Goal: Task Accomplishment & Management: Use online tool/utility

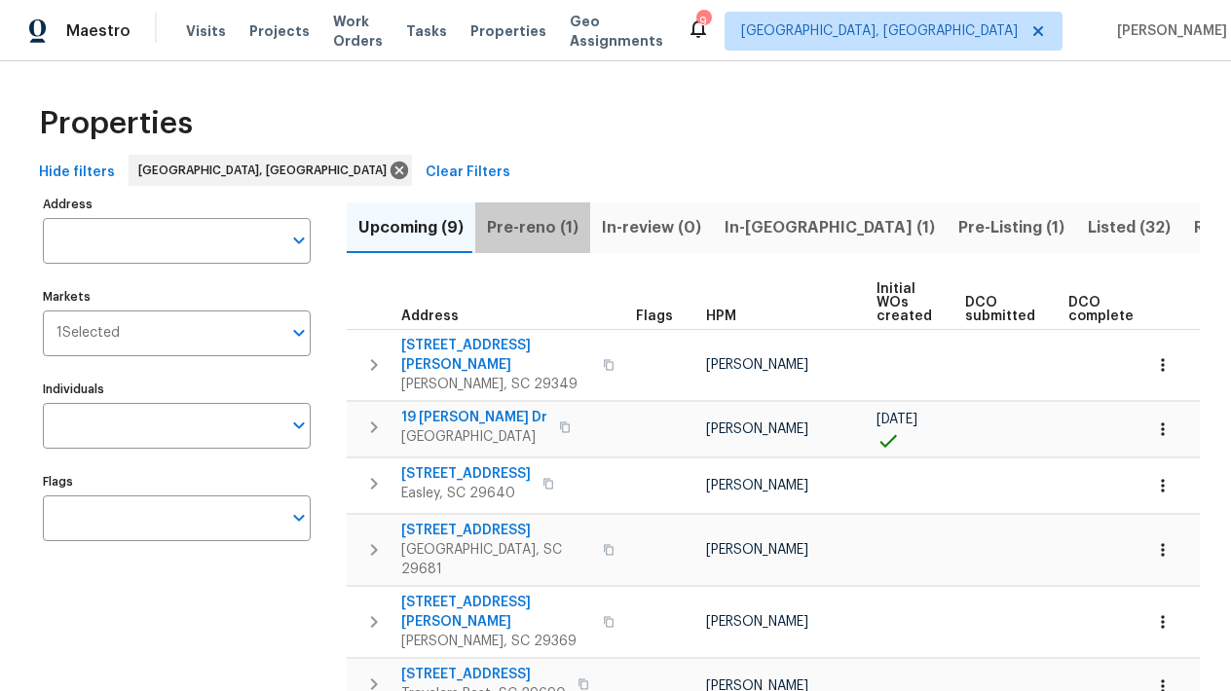
click at [530, 232] on span "Pre-reno (1)" at bounding box center [533, 227] width 92 height 27
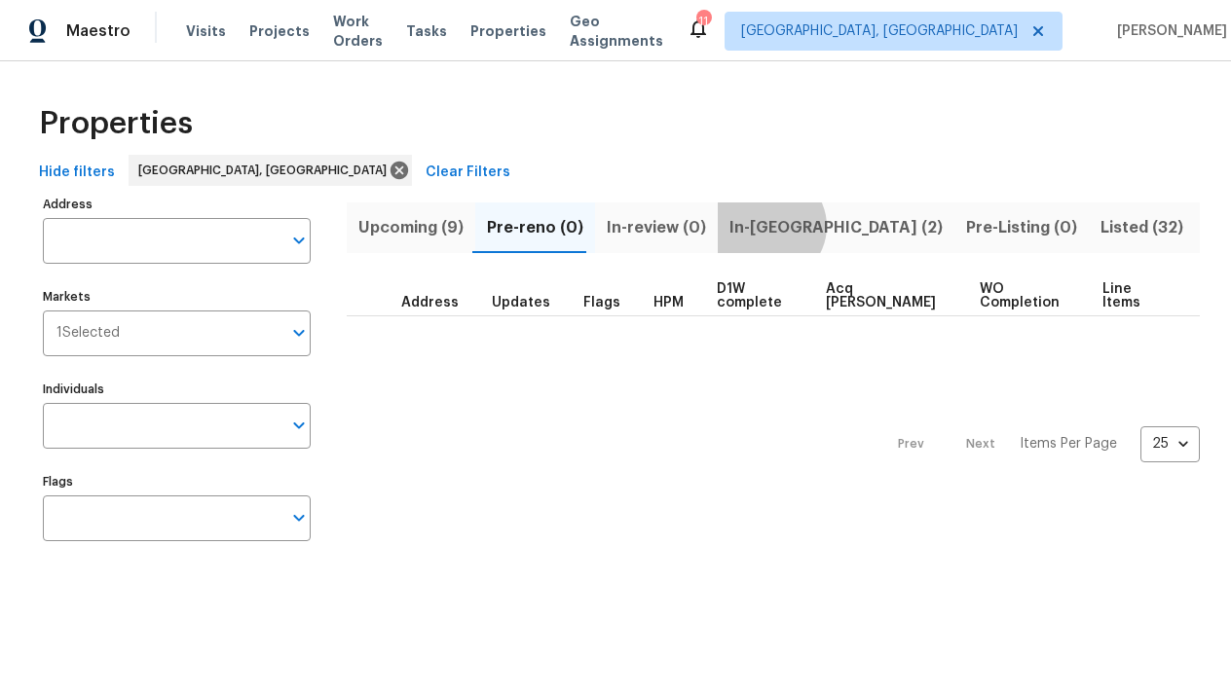
click at [757, 226] on span "In-reno (2)" at bounding box center [835, 227] width 213 height 27
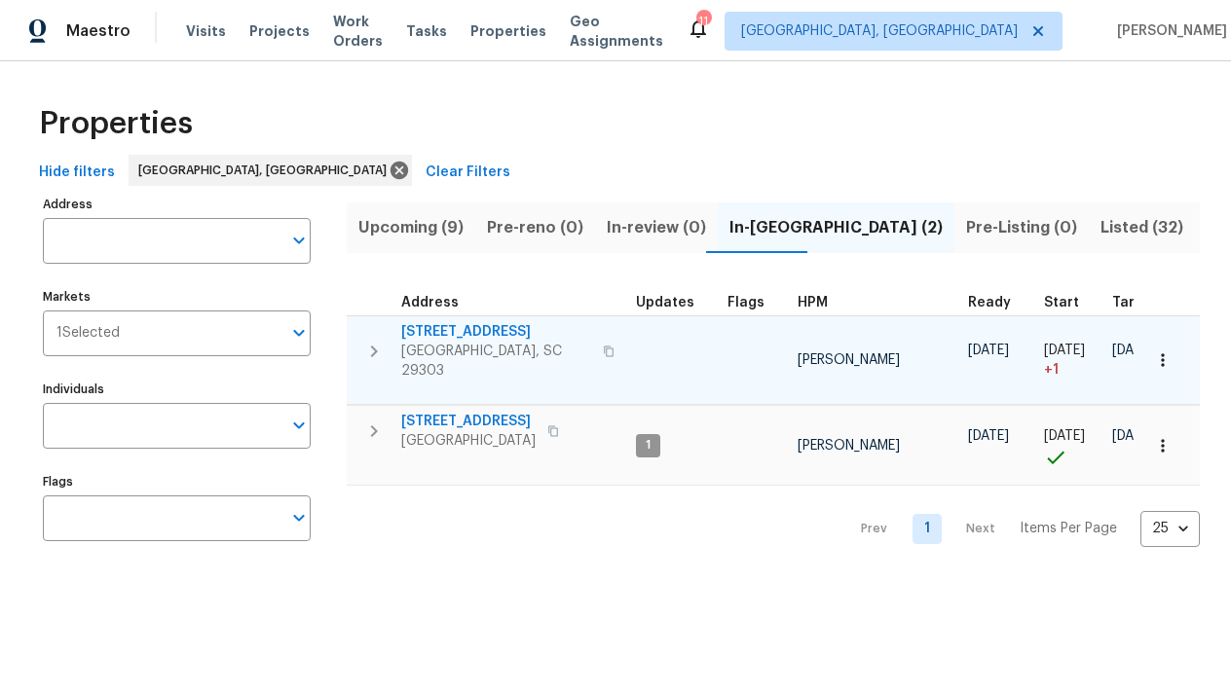
click at [451, 335] on span "44 Willowood Dr" at bounding box center [496, 331] width 190 height 19
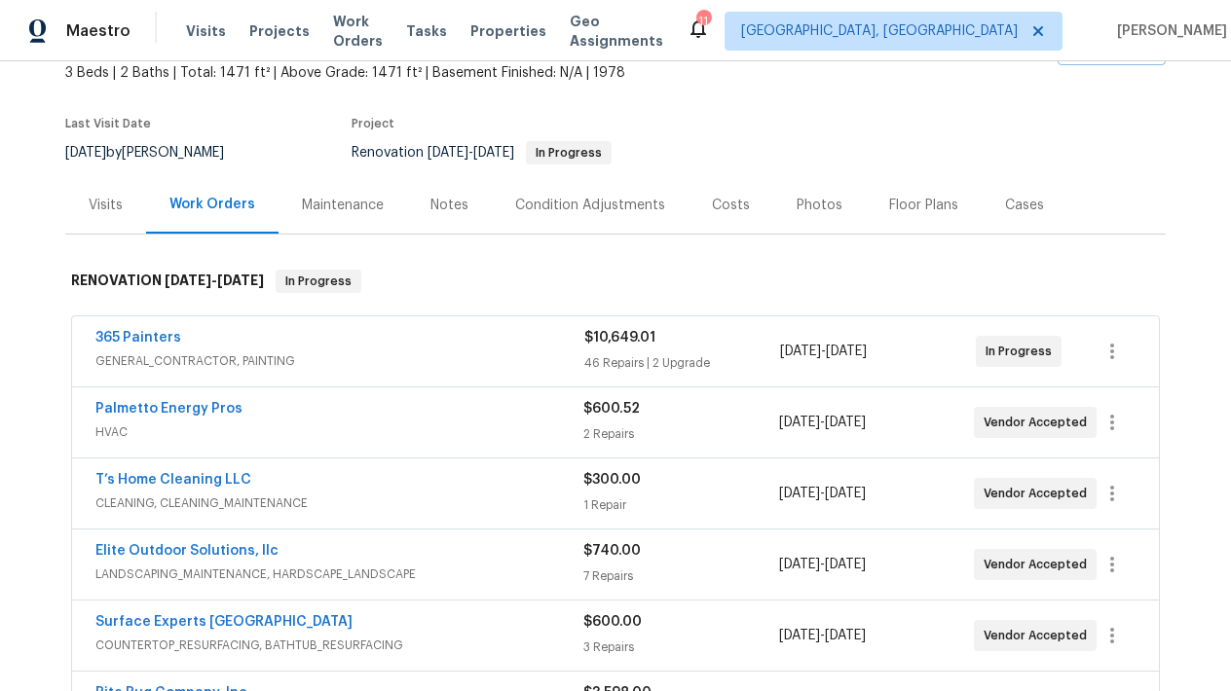
scroll to position [125, 0]
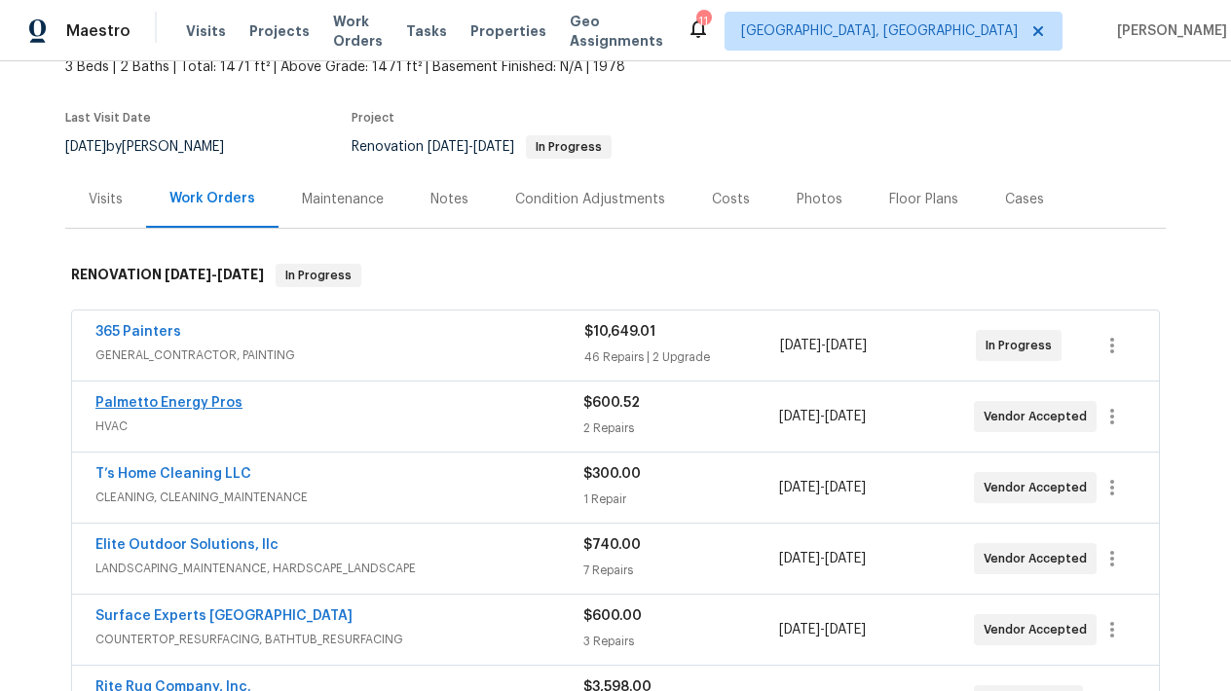
click at [171, 402] on link "Palmetto Energy Pros" at bounding box center [168, 403] width 147 height 14
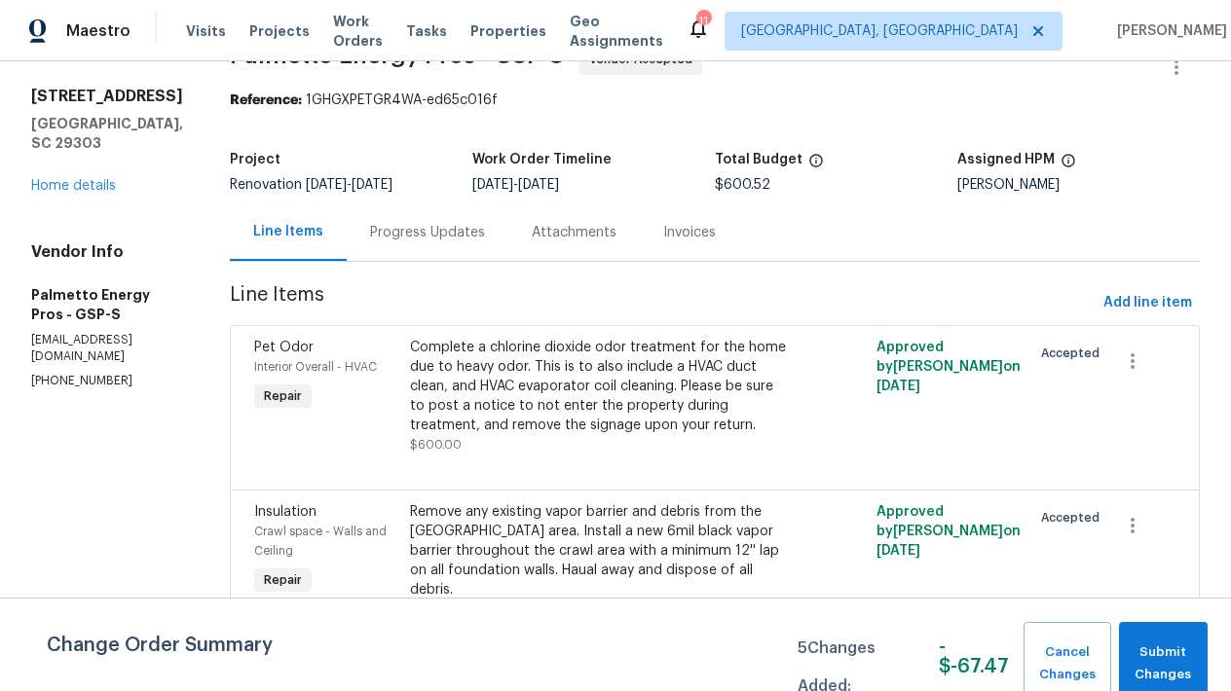
scroll to position [48, 0]
click at [1127, 364] on icon "button" at bounding box center [1132, 362] width 23 height 23
click at [528, 376] on div at bounding box center [615, 345] width 1231 height 691
click at [417, 389] on div "Complete a chlorine dioxide odor treatment for the home due to heavy odor. This…" at bounding box center [598, 387] width 377 height 97
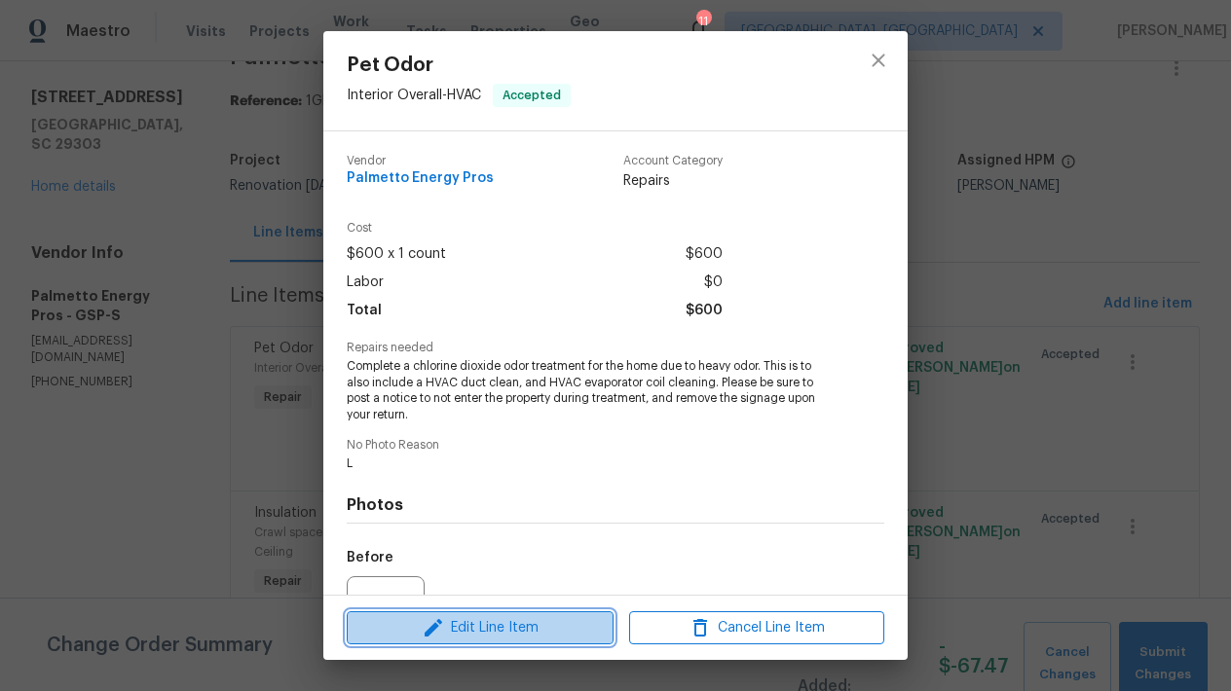
click at [504, 629] on span "Edit Line Item" at bounding box center [479, 628] width 255 height 24
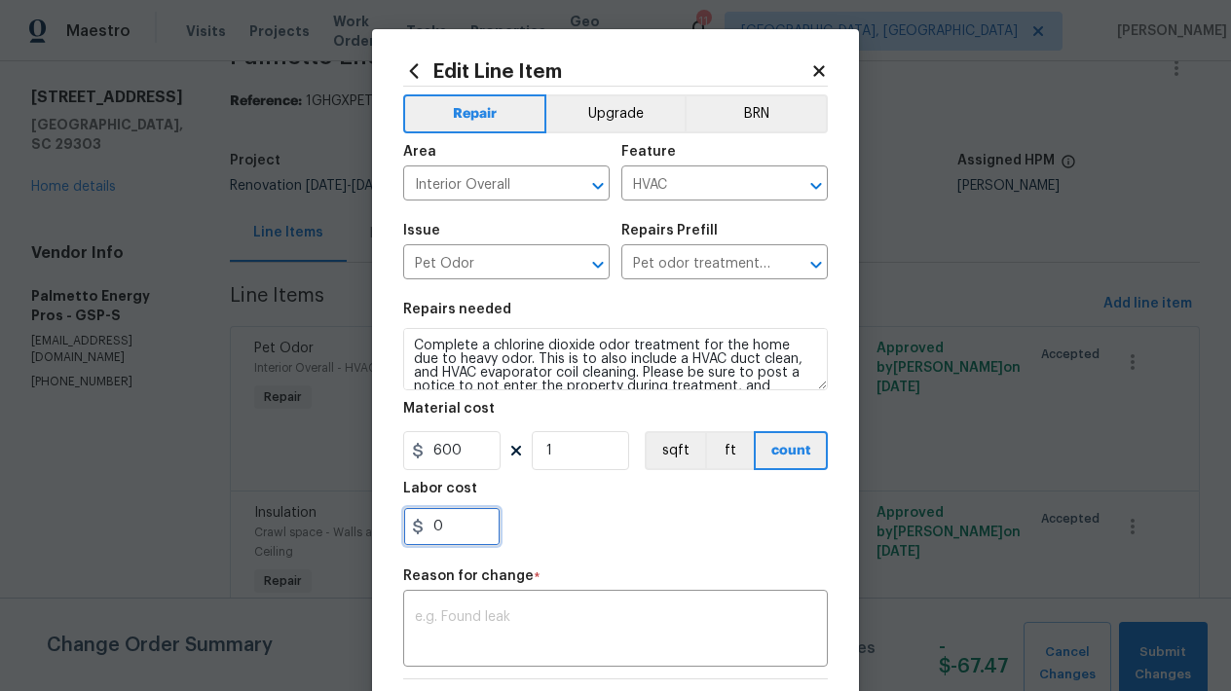
click at [484, 534] on input "0" at bounding box center [451, 526] width 97 height 39
drag, startPoint x: 481, startPoint y: 440, endPoint x: 209, endPoint y: 478, distance: 274.3
click at [209, 478] on div "Edit Line Item Repair Upgrade BRN Area Interior Overall ​ Feature HVAC ​ Issue …" at bounding box center [615, 345] width 1231 height 691
type input "250"
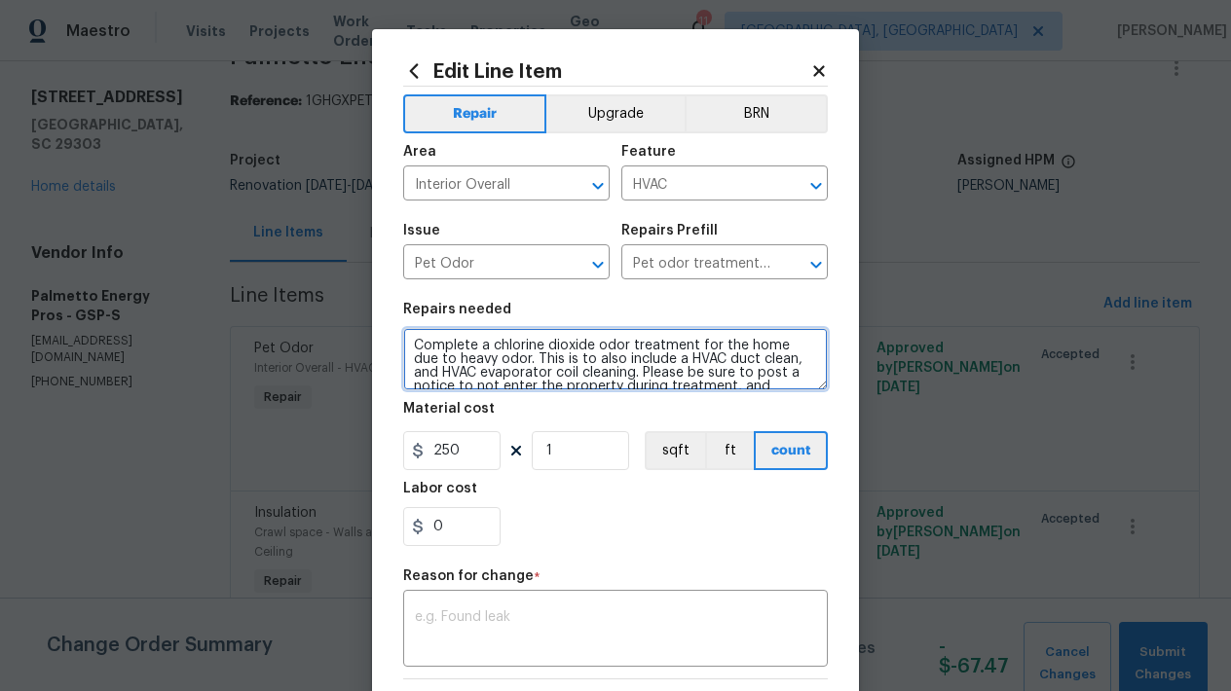
click at [496, 354] on textarea "Complete a chlorine dioxide odor treatment for the home due to heavy odor. This…" at bounding box center [615, 359] width 425 height 62
click at [418, 343] on textarea "Complete a chlorine dioxide odor treatment for the home due to heavy odor. This…" at bounding box center [615, 359] width 425 height 62
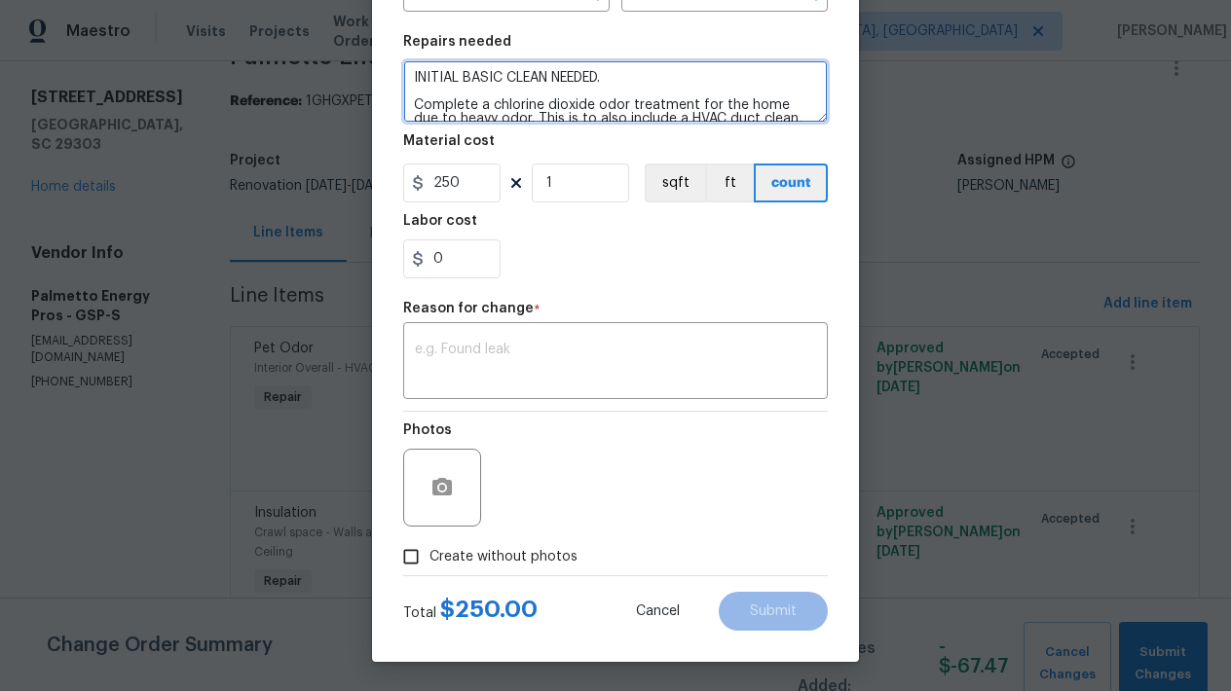
scroll to position [268, 0]
type textarea "INITIAL BASIC CLEAN NEEDED. Complete a chlorine dioxide odor treatment for the …"
click at [616, 489] on div "Photos" at bounding box center [615, 475] width 425 height 127
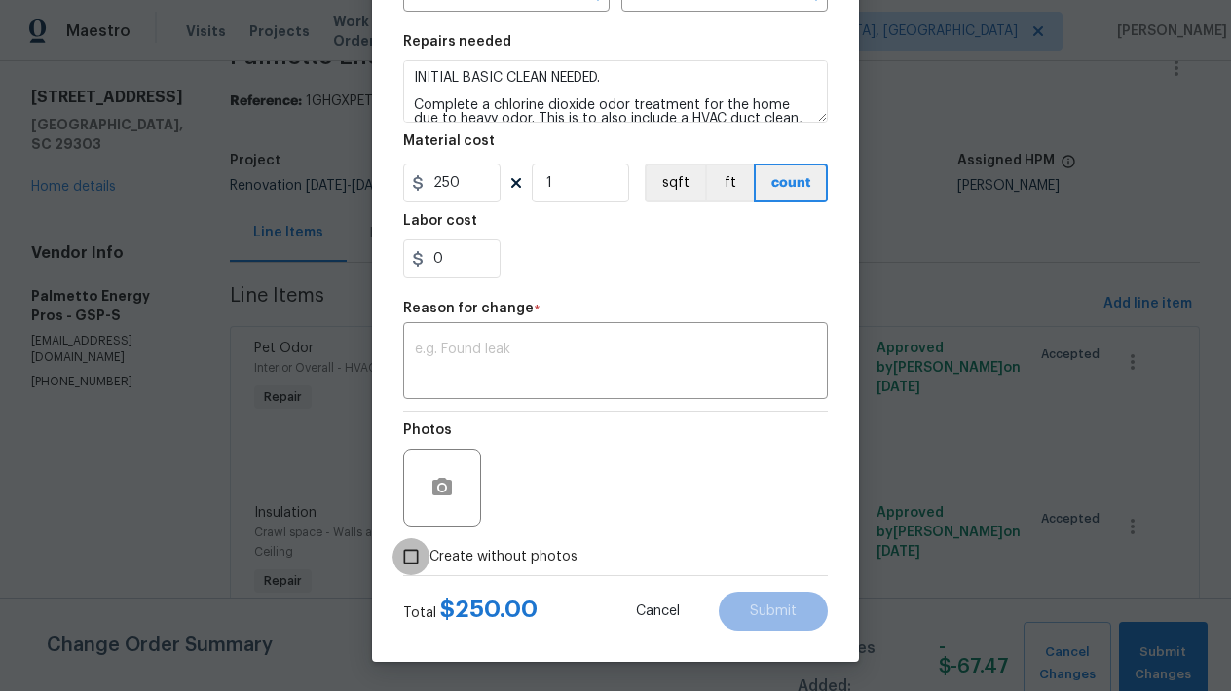
click at [415, 548] on input "Create without photos" at bounding box center [410, 556] width 37 height 37
checkbox input "true"
click at [654, 563] on div "Create without photos" at bounding box center [615, 556] width 425 height 37
click at [716, 554] on div "Create without photos" at bounding box center [615, 556] width 425 height 37
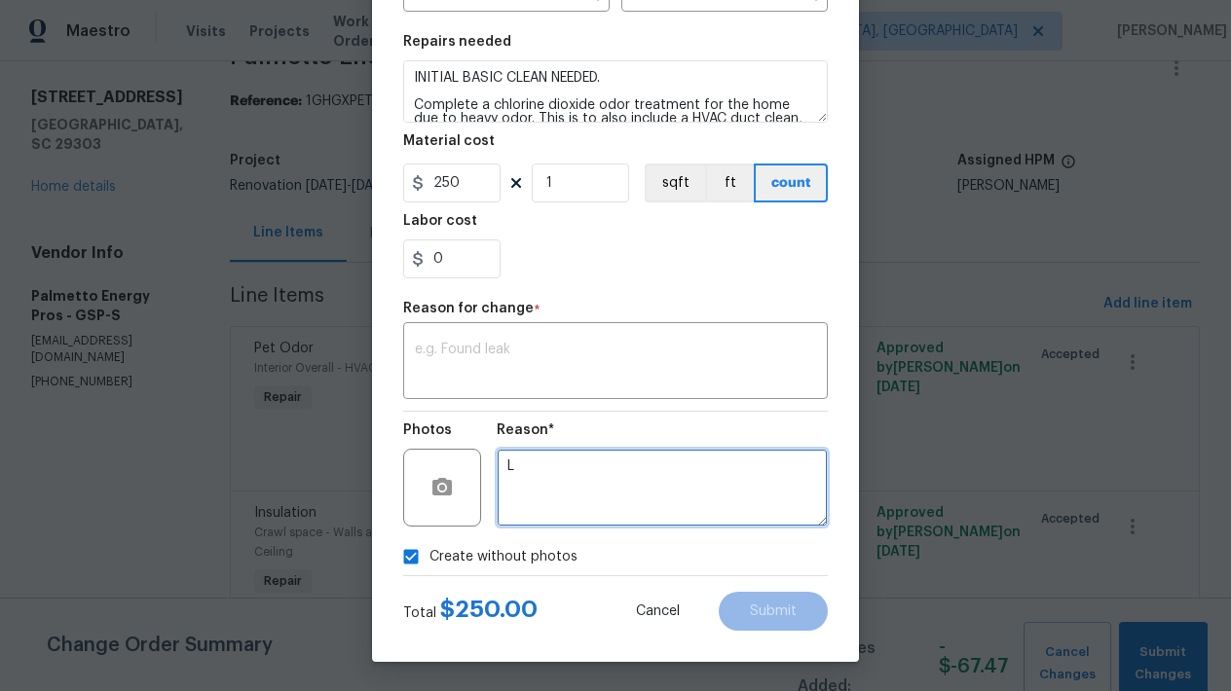
click at [714, 500] on textarea "L" at bounding box center [662, 488] width 331 height 78
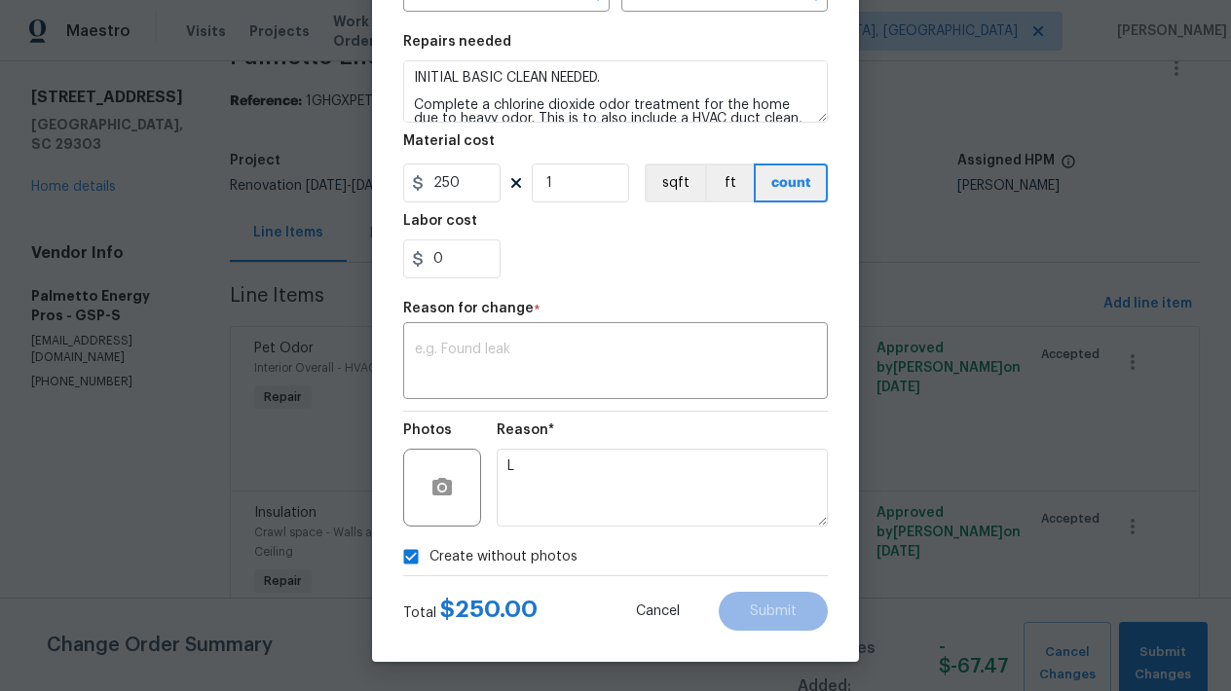
click at [685, 554] on div "Create without photos" at bounding box center [615, 556] width 425 height 37
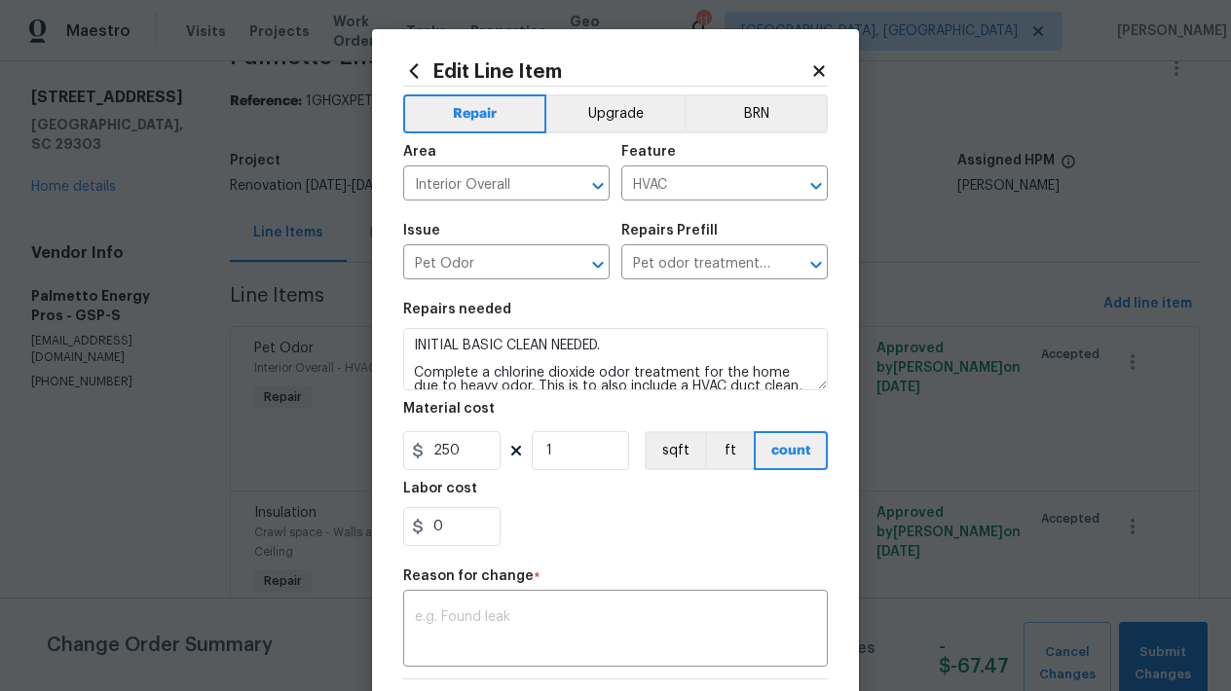
scroll to position [0, 0]
click at [637, 545] on section "Repairs needed INITIAL BASIC CLEAN NEEDED. Complete a chlorine dioxide odor tre…" at bounding box center [615, 424] width 425 height 267
click at [497, 603] on div "x ​" at bounding box center [615, 631] width 425 height 72
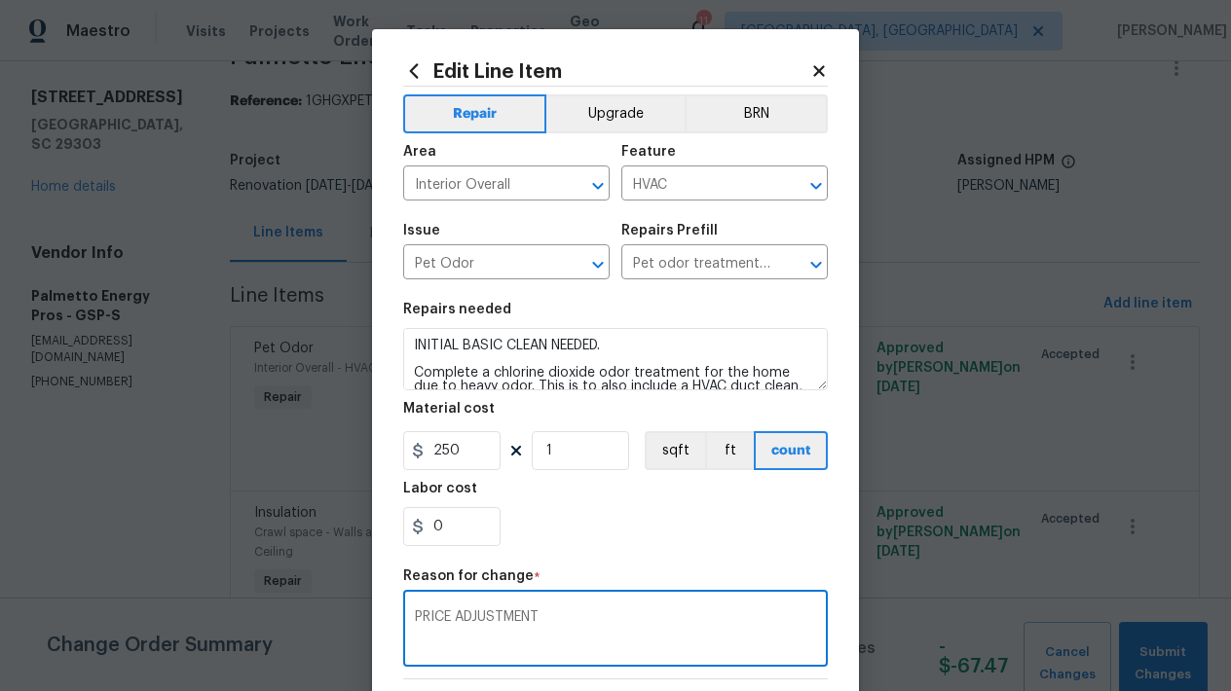
type textarea "PRICE ADJUSTMENT"
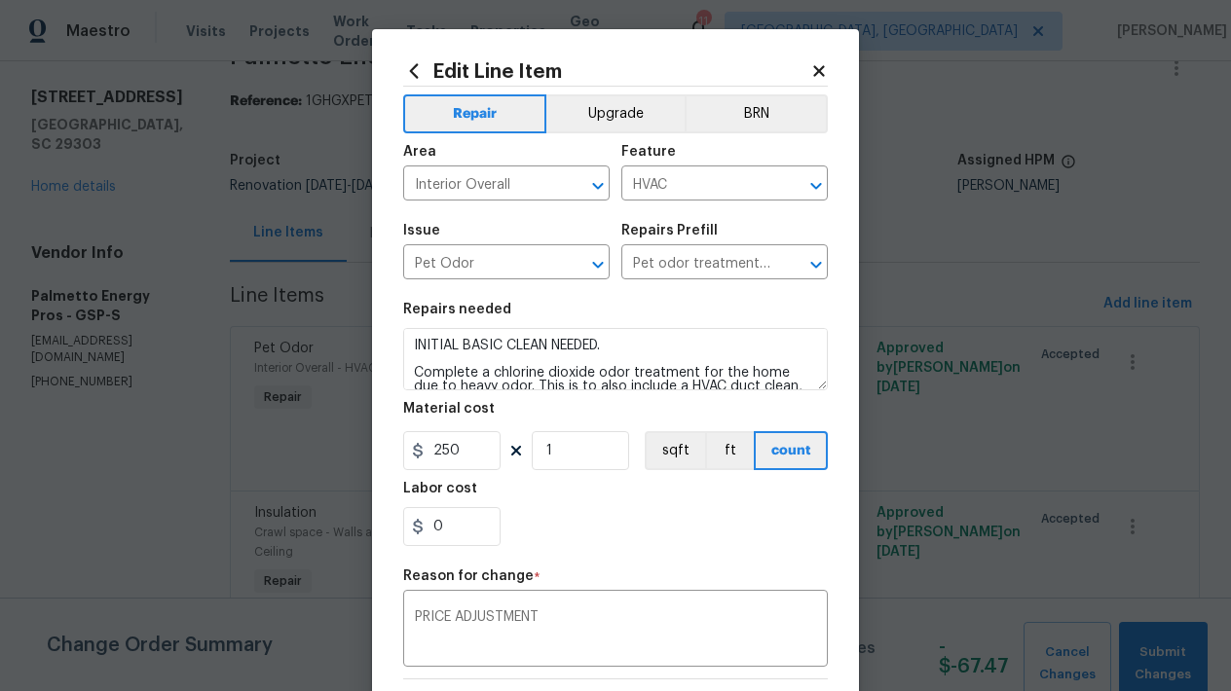
click at [664, 551] on section "Repairs needed INITIAL BASIC CLEAN NEEDED. Complete a chlorine dioxide odor tre…" at bounding box center [615, 424] width 425 height 267
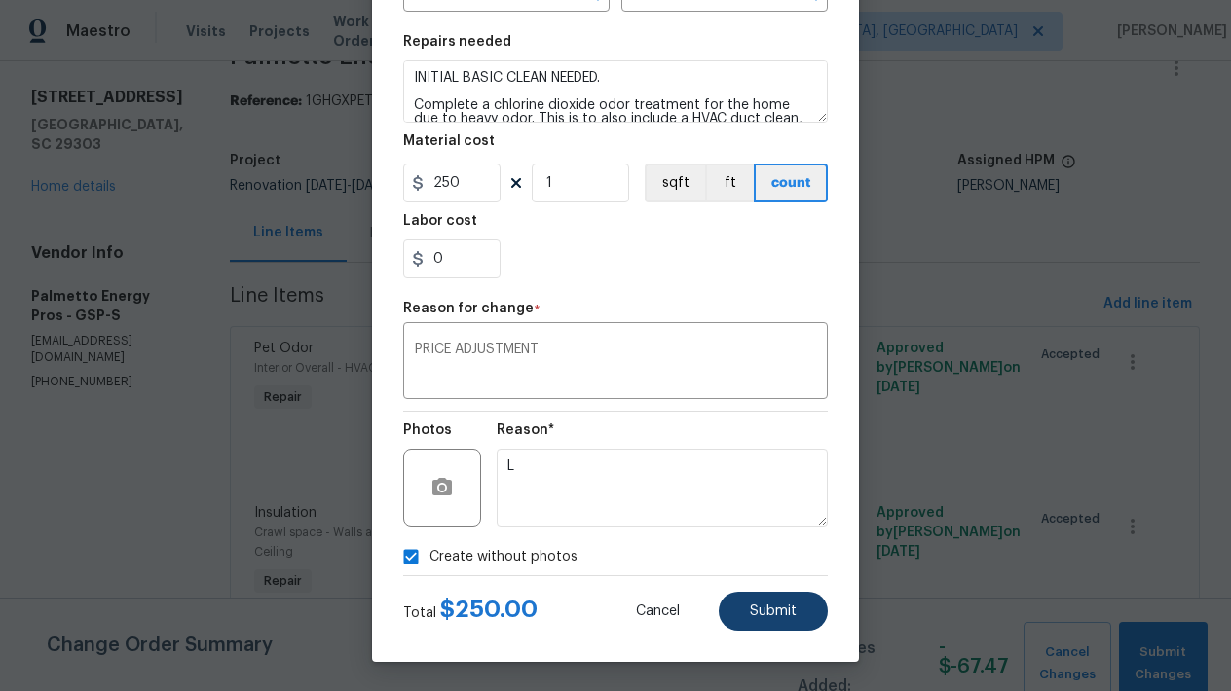
scroll to position [268, 0]
click at [770, 621] on button "Submit" at bounding box center [773, 611] width 109 height 39
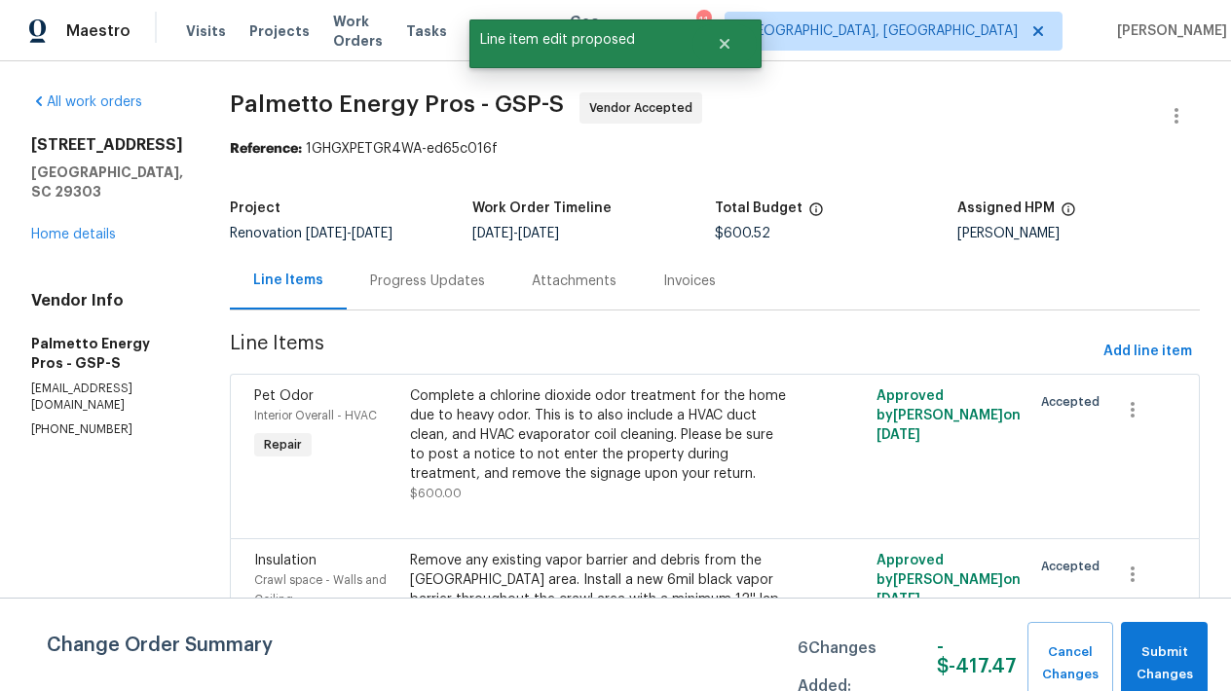
scroll to position [0, 0]
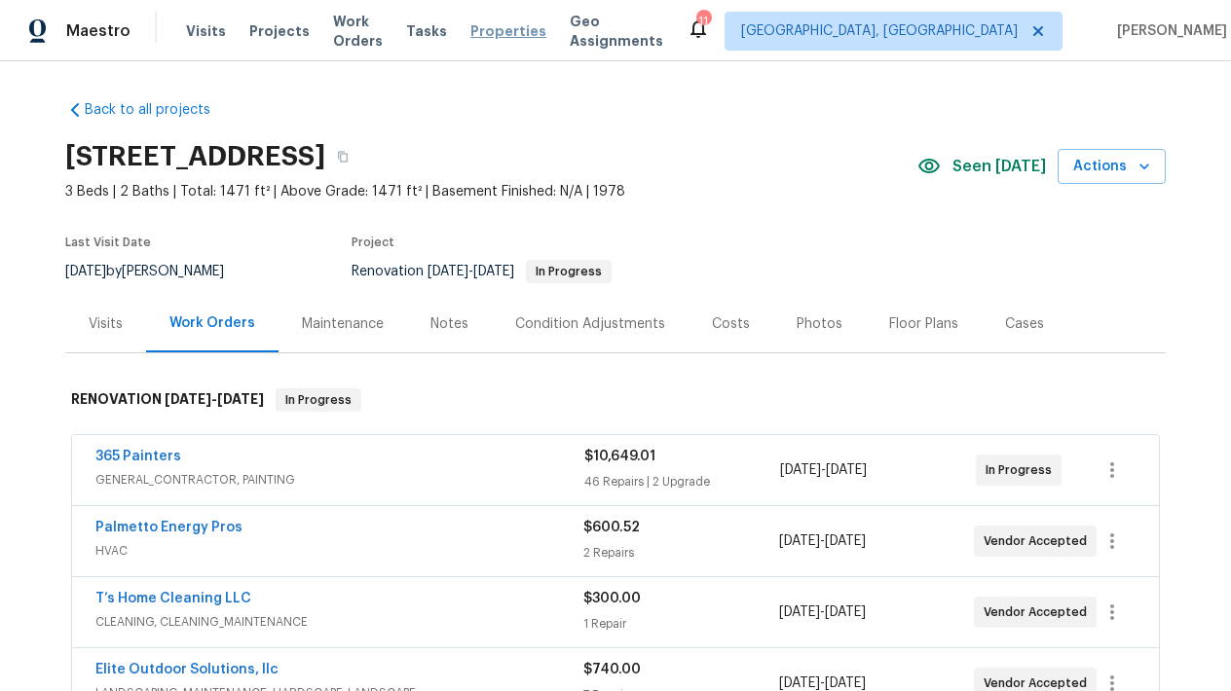
click at [517, 39] on span "Properties" at bounding box center [508, 30] width 76 height 19
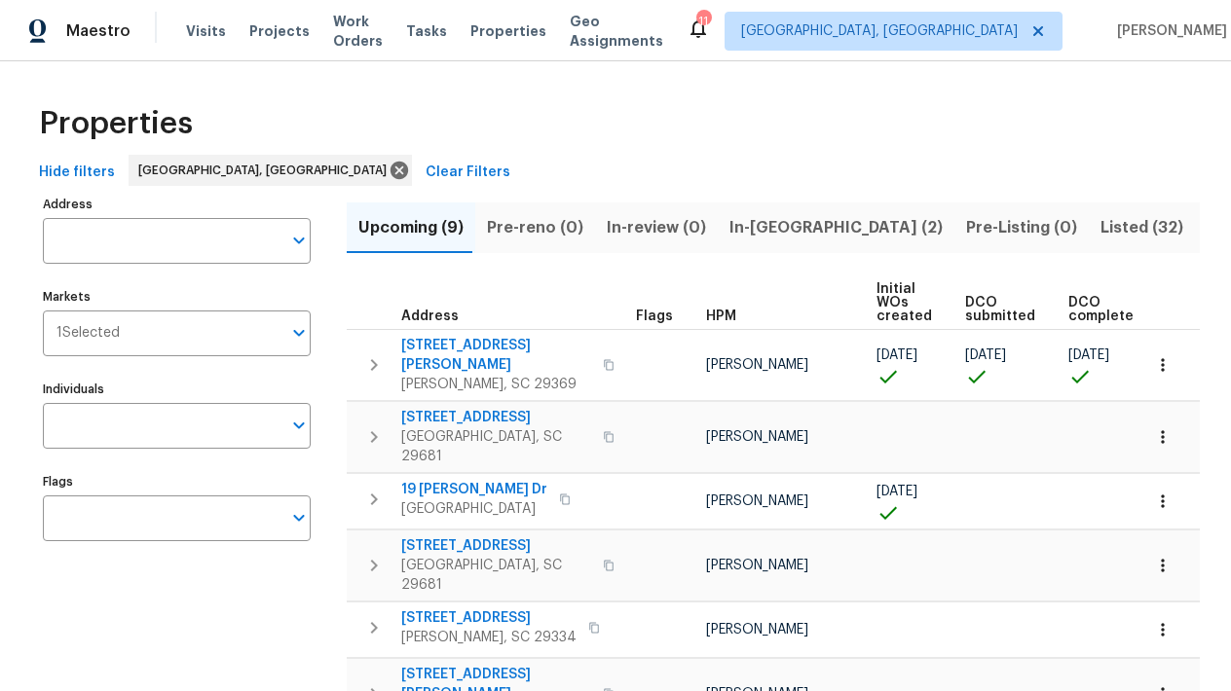
scroll to position [21, 0]
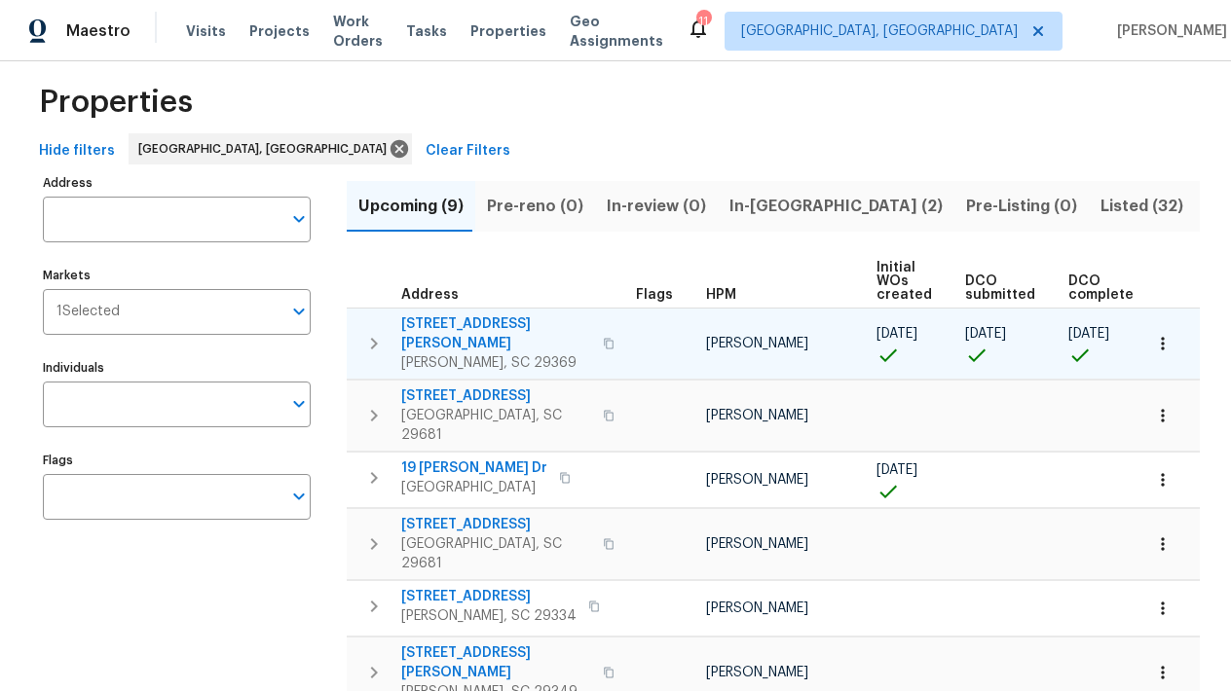
click at [438, 328] on span "[STREET_ADDRESS][PERSON_NAME]" at bounding box center [496, 334] width 190 height 39
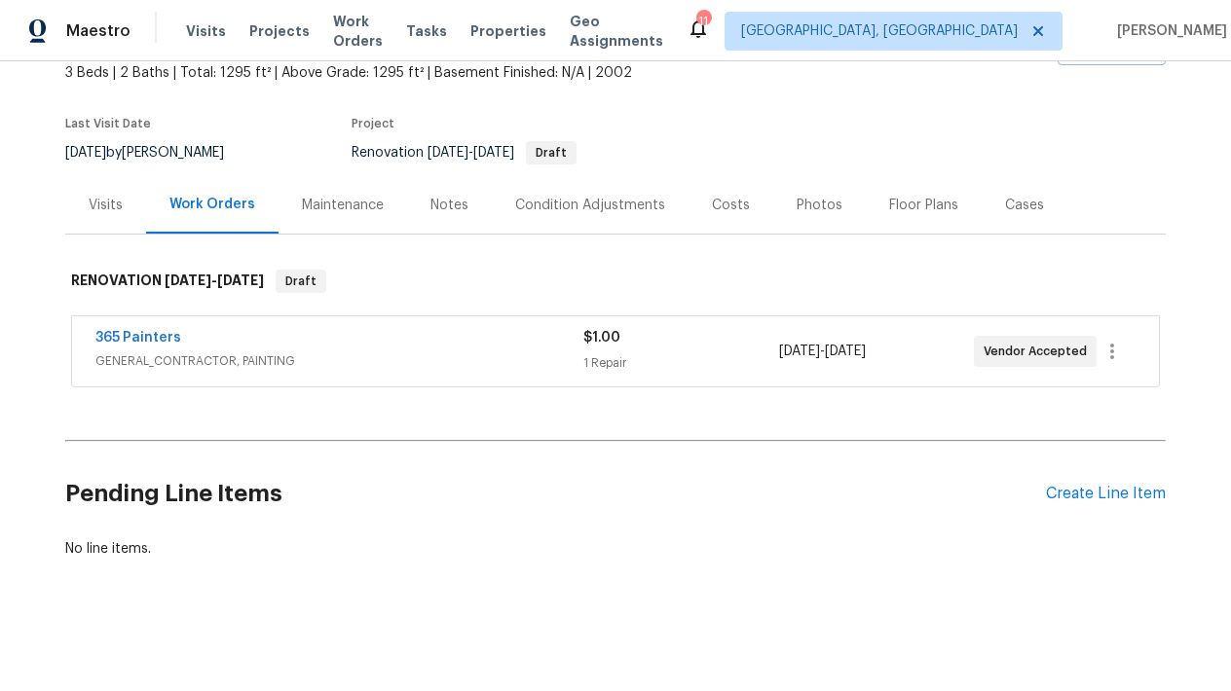
scroll to position [118, 0]
click at [1113, 500] on div "Create Line Item" at bounding box center [1106, 495] width 120 height 19
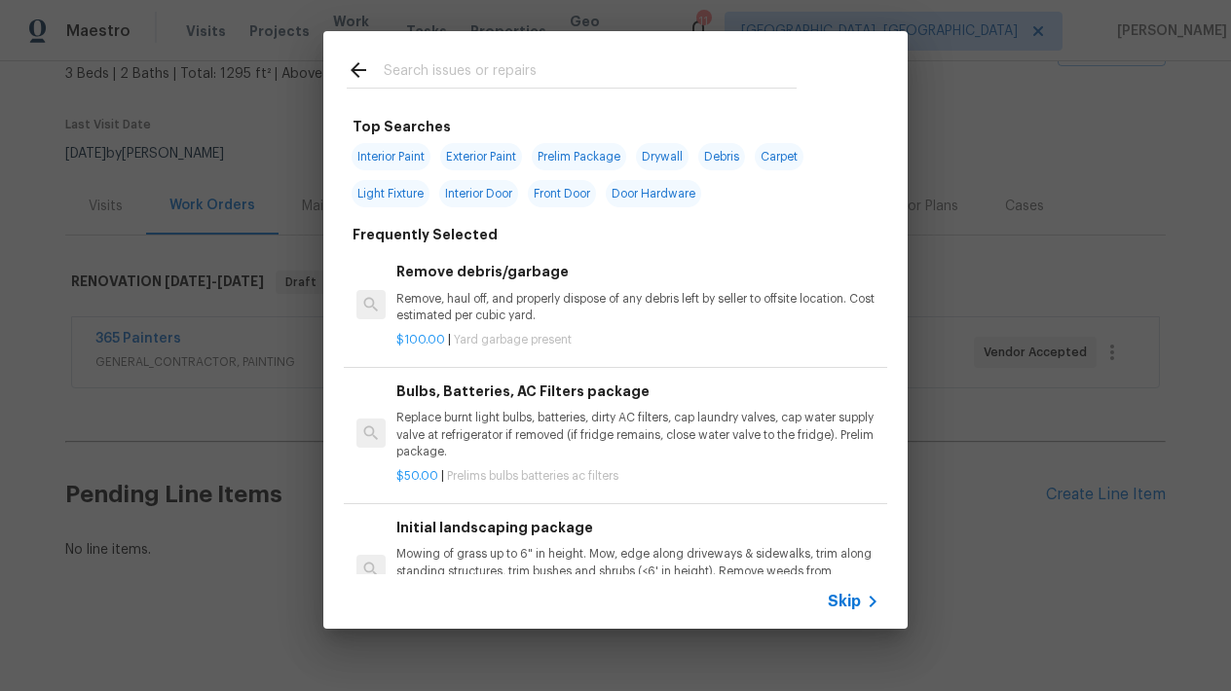
click at [1051, 141] on div "Top Searches Interior Paint Exterior Paint Prelim Package Drywall Debris Carpet…" at bounding box center [615, 330] width 1231 height 660
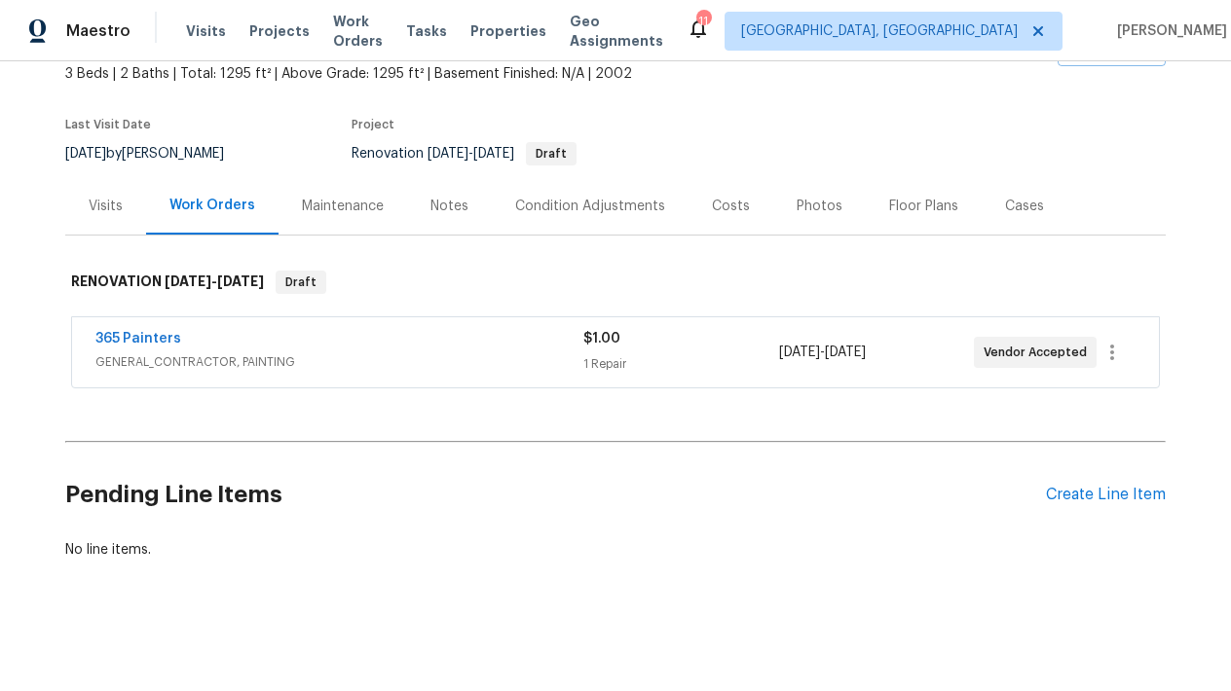
click at [577, 205] on div "Condition Adjustments" at bounding box center [590, 206] width 150 height 19
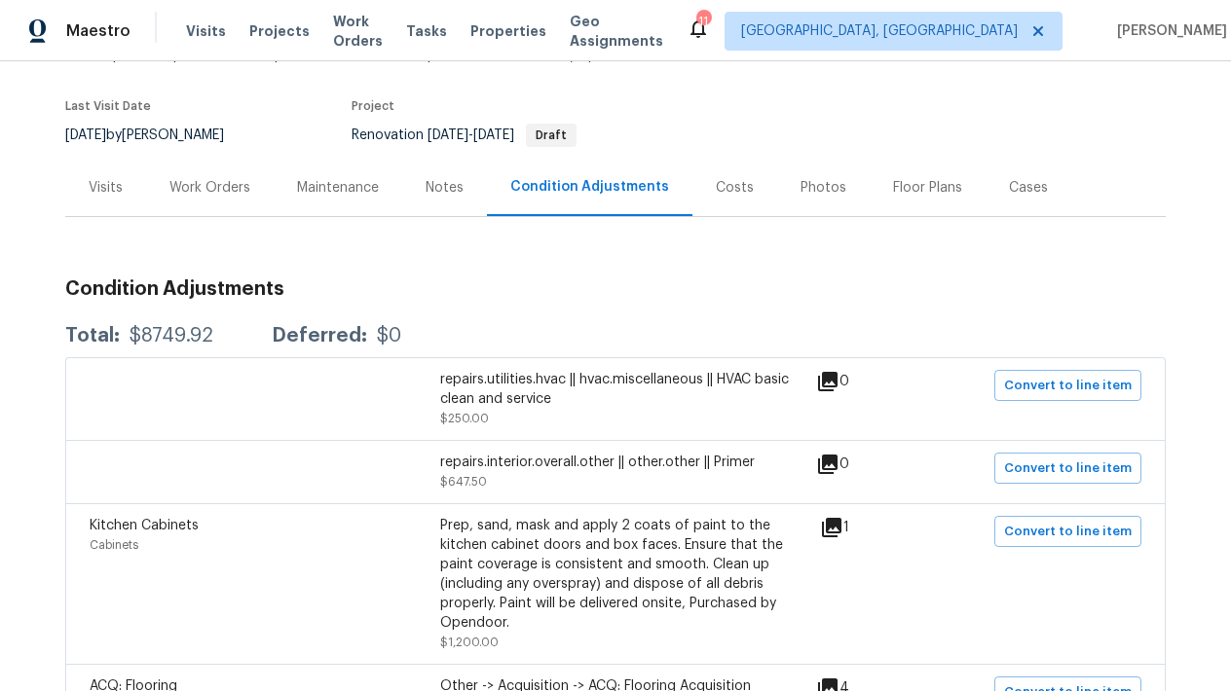
scroll to position [137, 0]
click at [1071, 385] on span "Convert to line item" at bounding box center [1068, 385] width 128 height 22
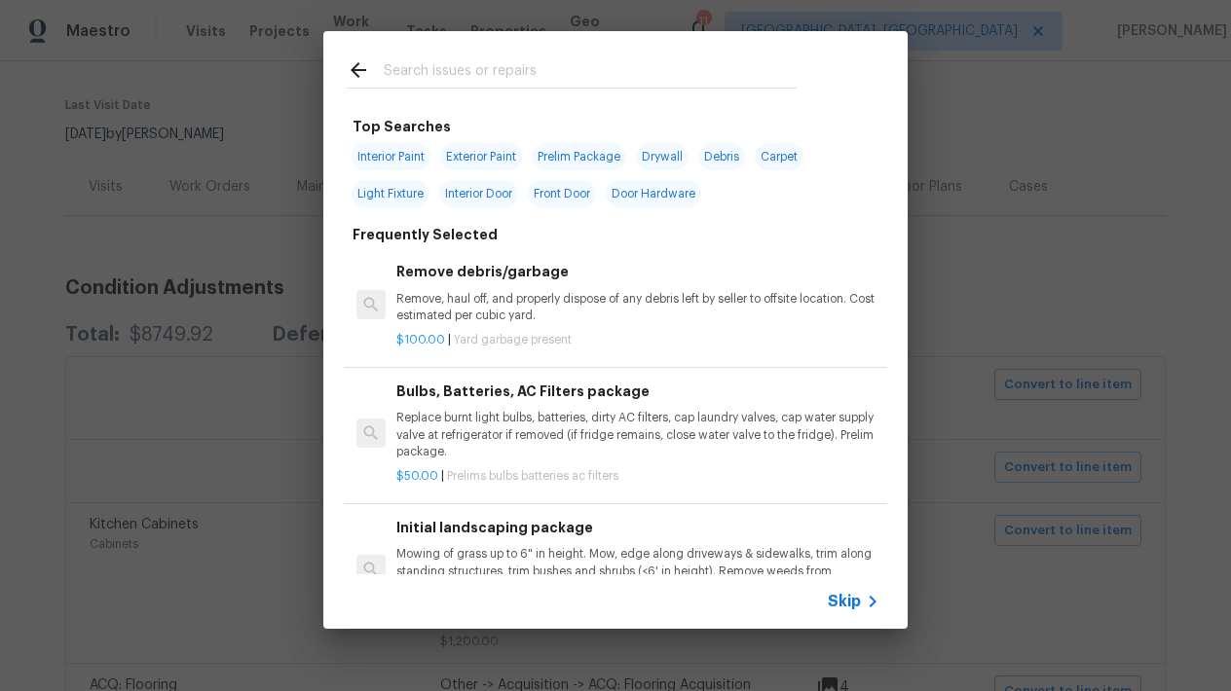
click at [429, 74] on input "text" at bounding box center [590, 72] width 413 height 29
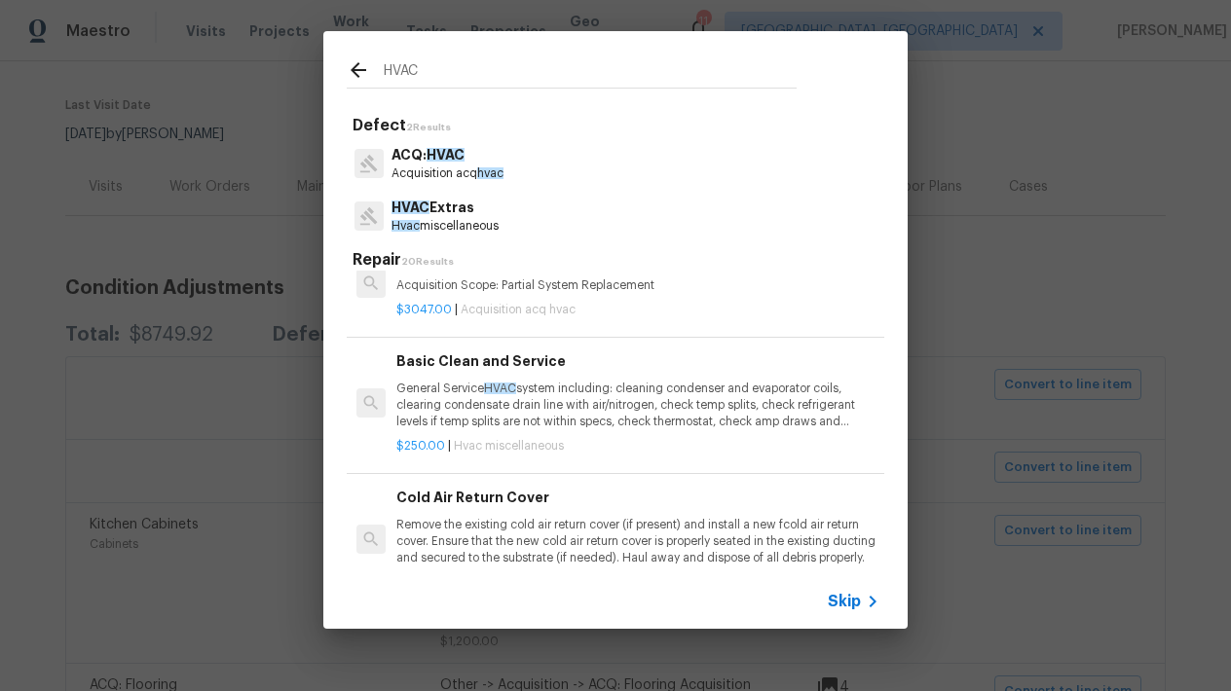
scroll to position [796, 0]
type input "HVAC"
click at [434, 404] on p "General Service HVAC system including: cleaning condenser and evaporator coils,…" at bounding box center [637, 403] width 483 height 50
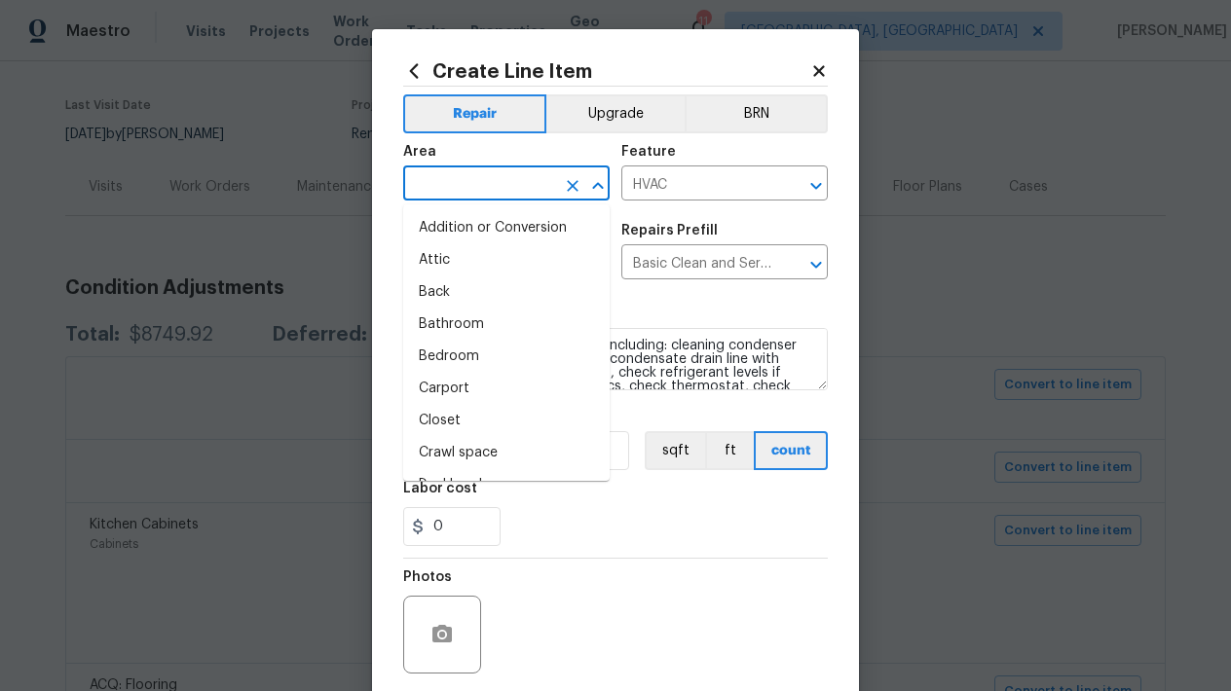
click at [486, 192] on input "text" at bounding box center [479, 185] width 152 height 30
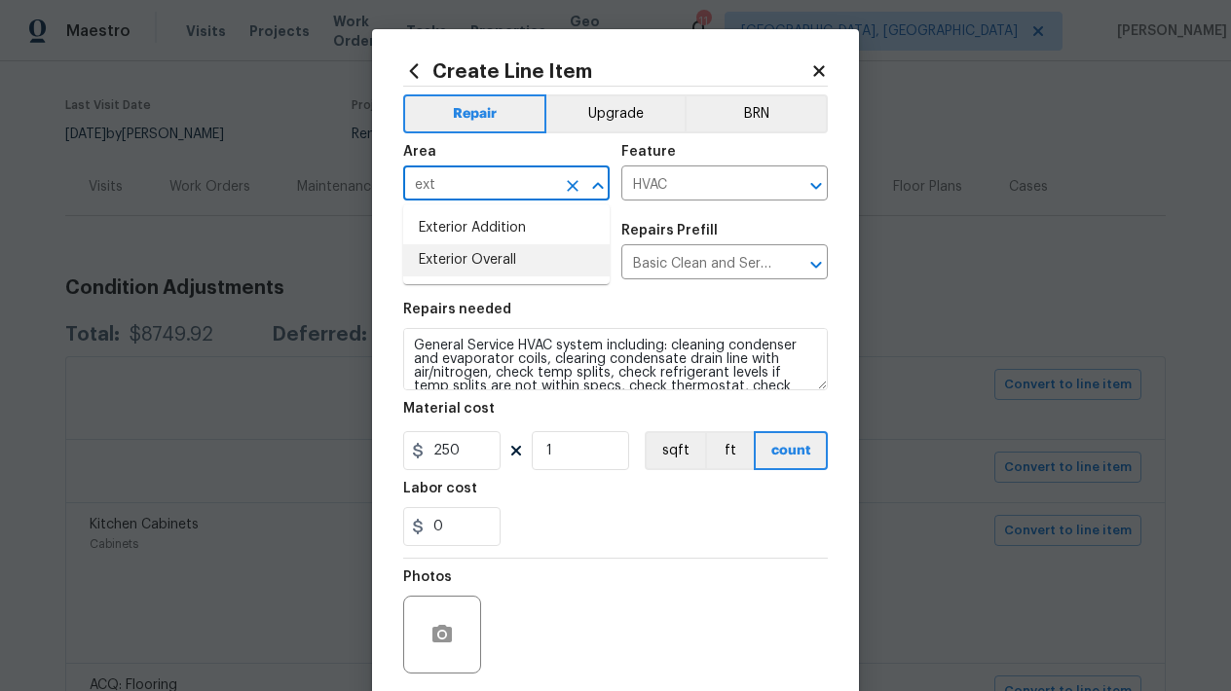
click at [502, 264] on li "Exterior Overall" at bounding box center [506, 260] width 206 height 32
type input "Exterior Overall"
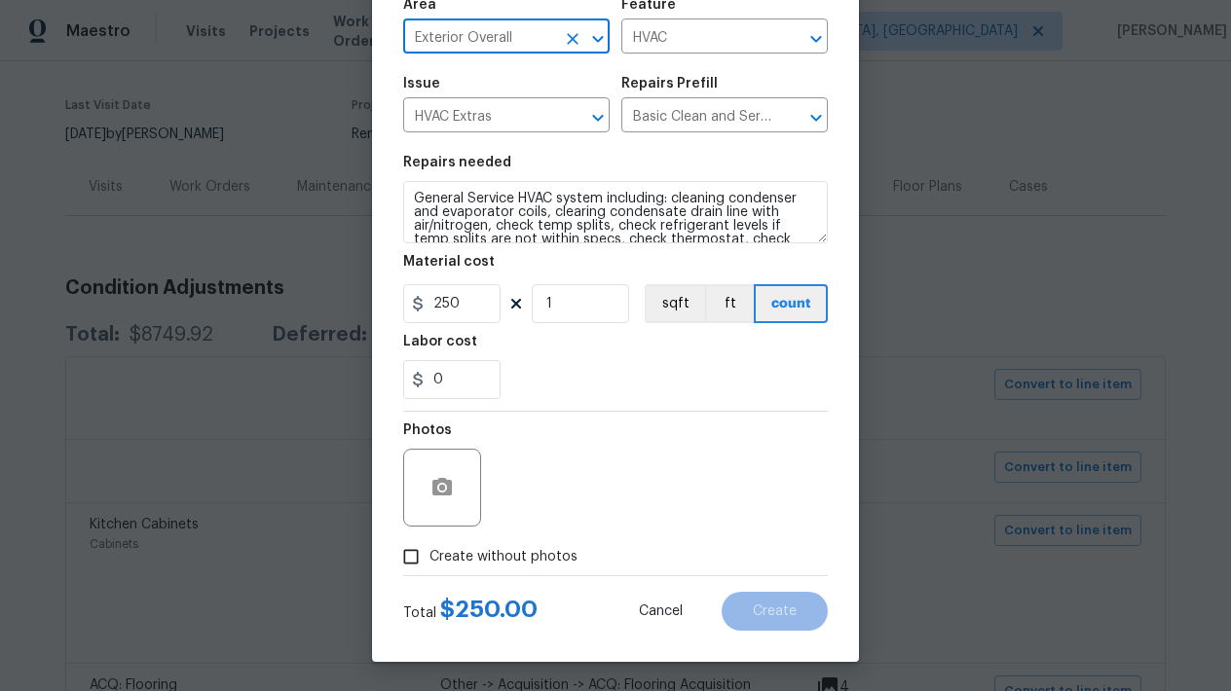
scroll to position [147, 0]
click at [415, 551] on input "Create without photos" at bounding box center [410, 556] width 37 height 37
checkbox input "true"
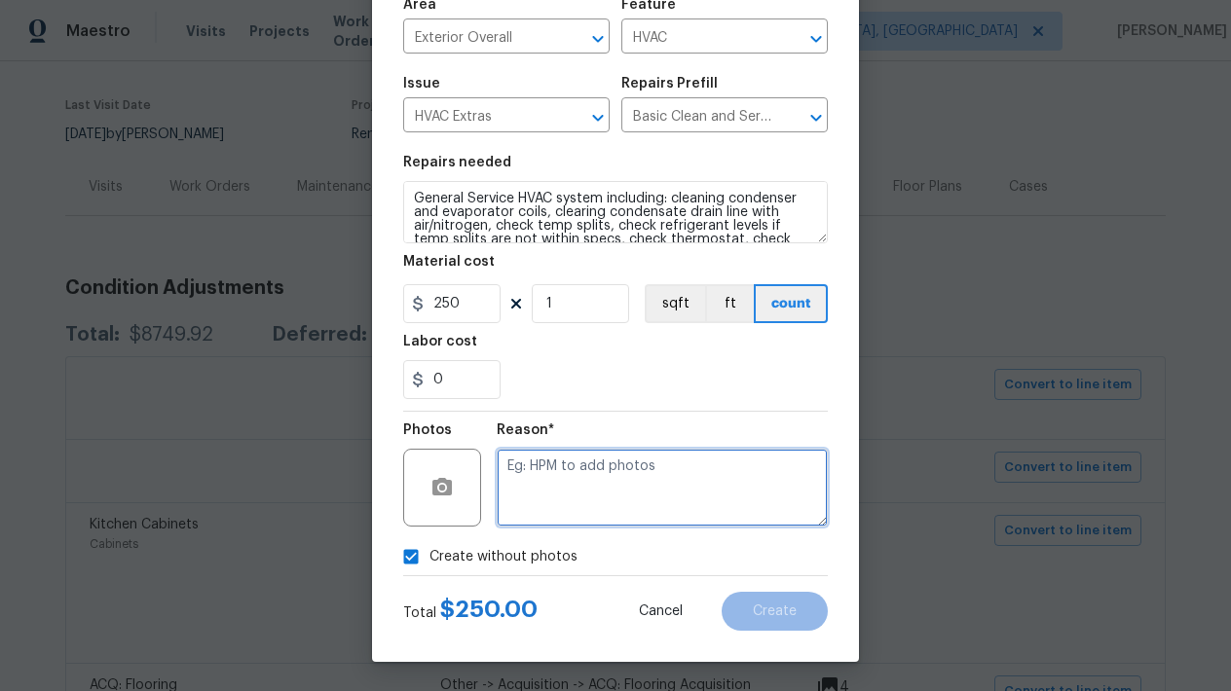
click at [569, 475] on textarea at bounding box center [662, 488] width 331 height 78
type textarea "l"
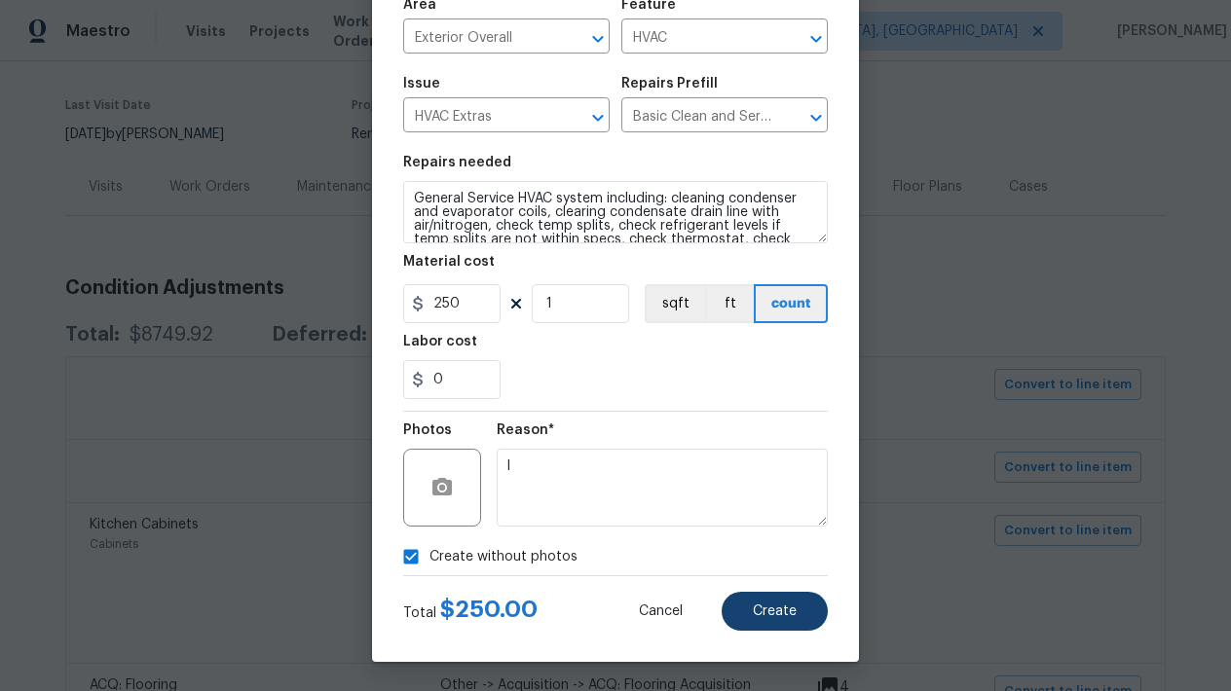
click at [758, 605] on span "Create" at bounding box center [775, 612] width 44 height 15
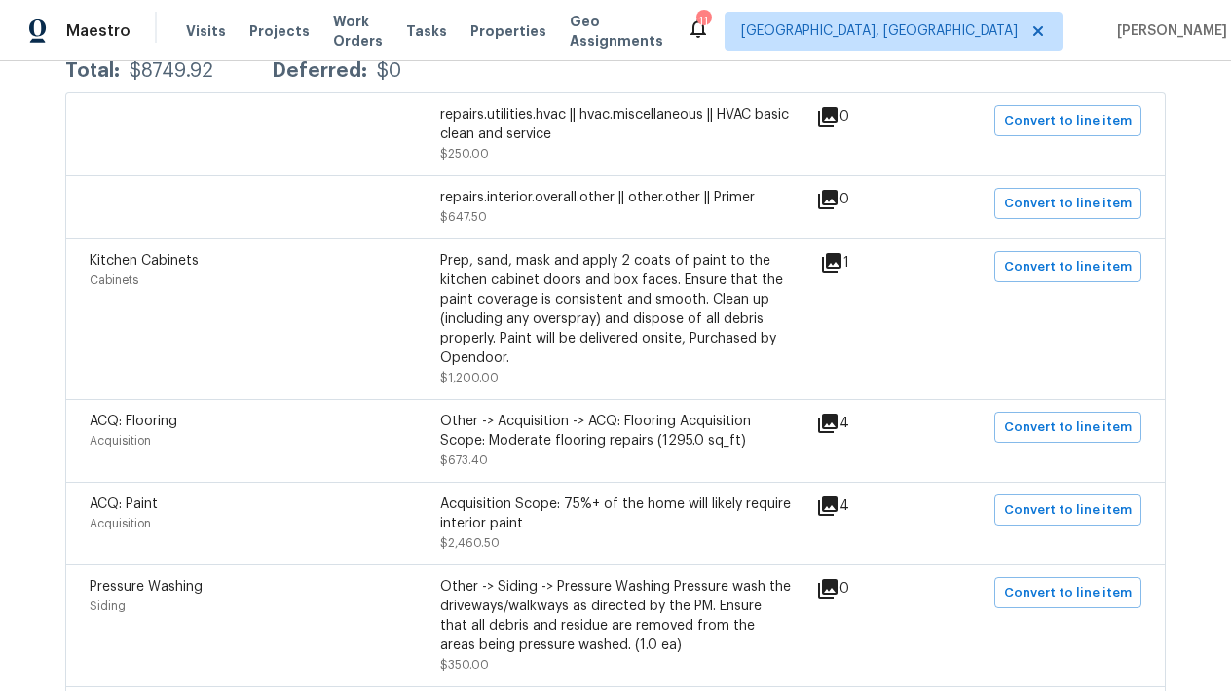
scroll to position [318, 0]
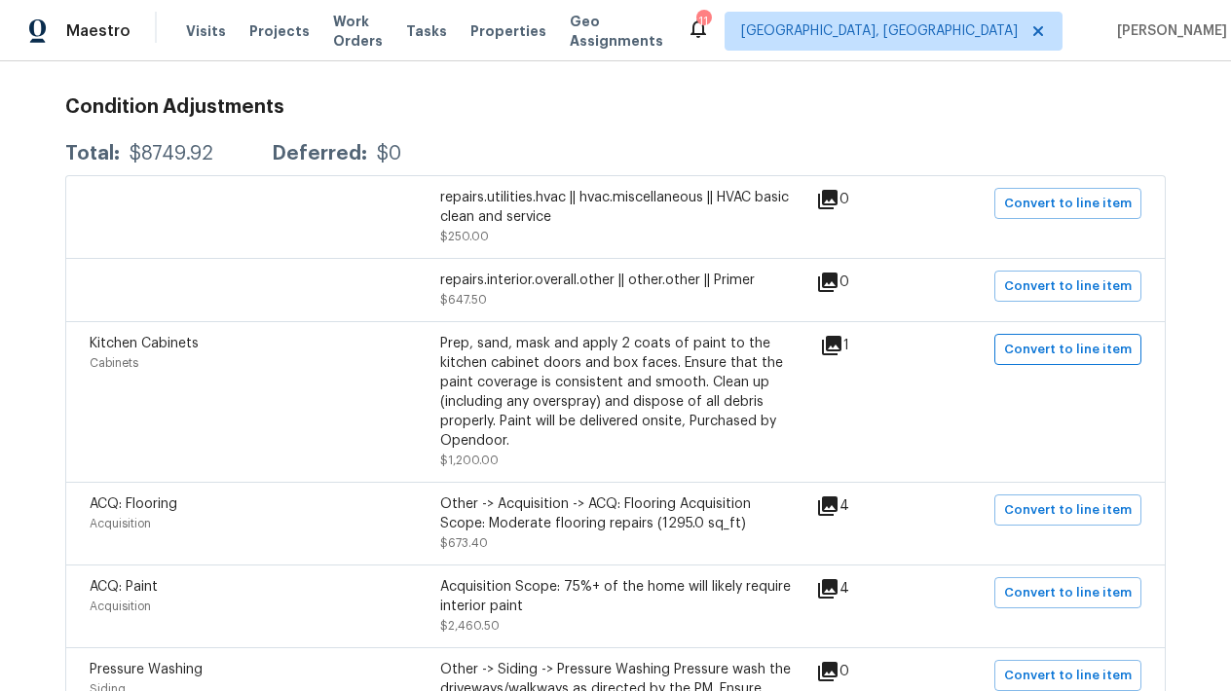
click at [1028, 365] on div "Kitchen Cabinets Cabinets Prep, sand, mask and apply 2 coats of paint to the ki…" at bounding box center [616, 402] width 1052 height 136
click at [1024, 354] on span "Convert to line item" at bounding box center [1068, 350] width 128 height 22
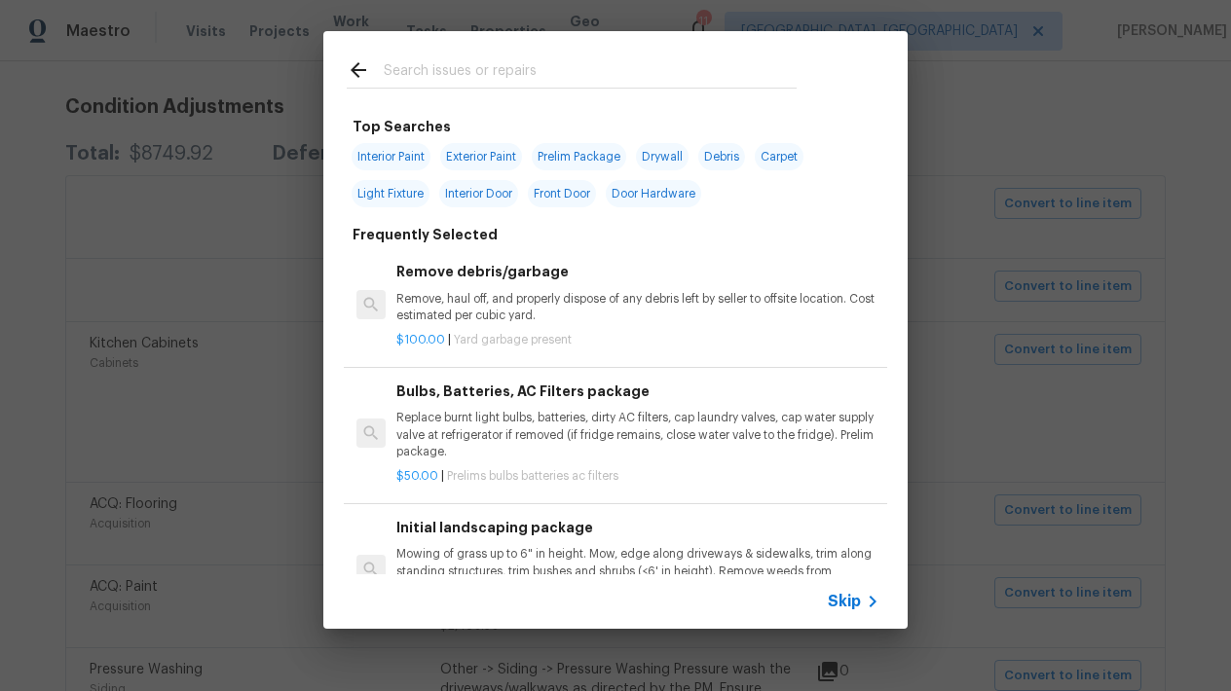
click at [870, 609] on icon at bounding box center [872, 601] width 23 height 23
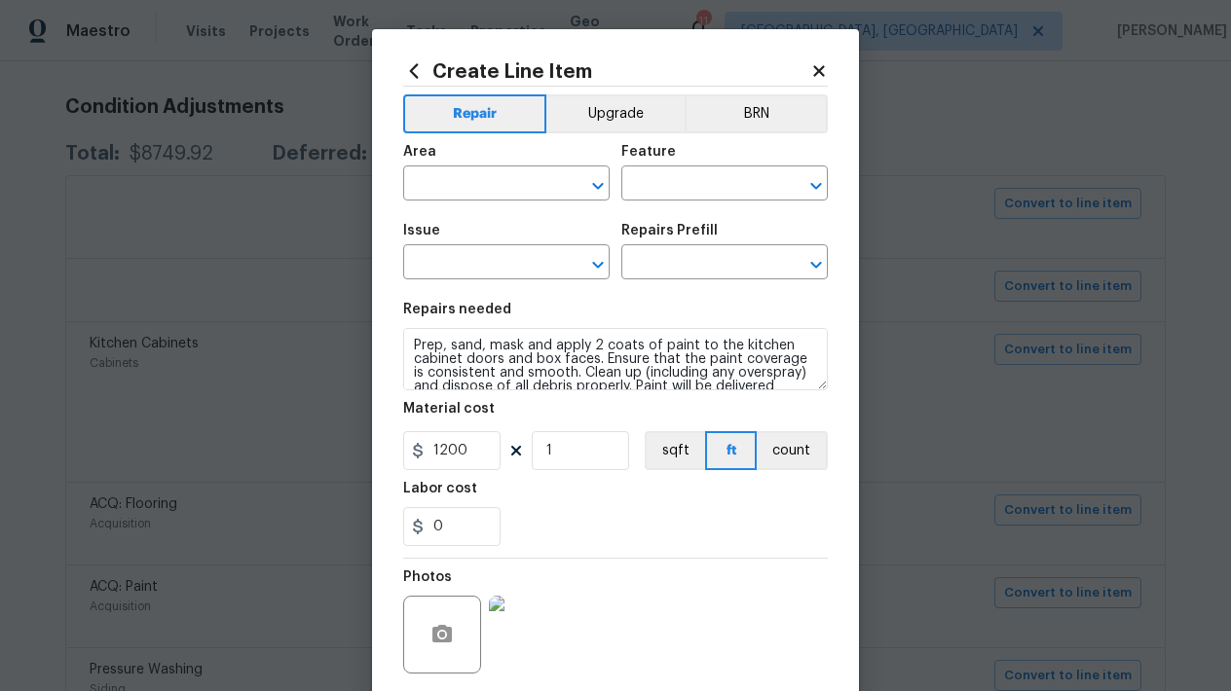
type input "Cabinets"
type input "Kitchen Cabinets"
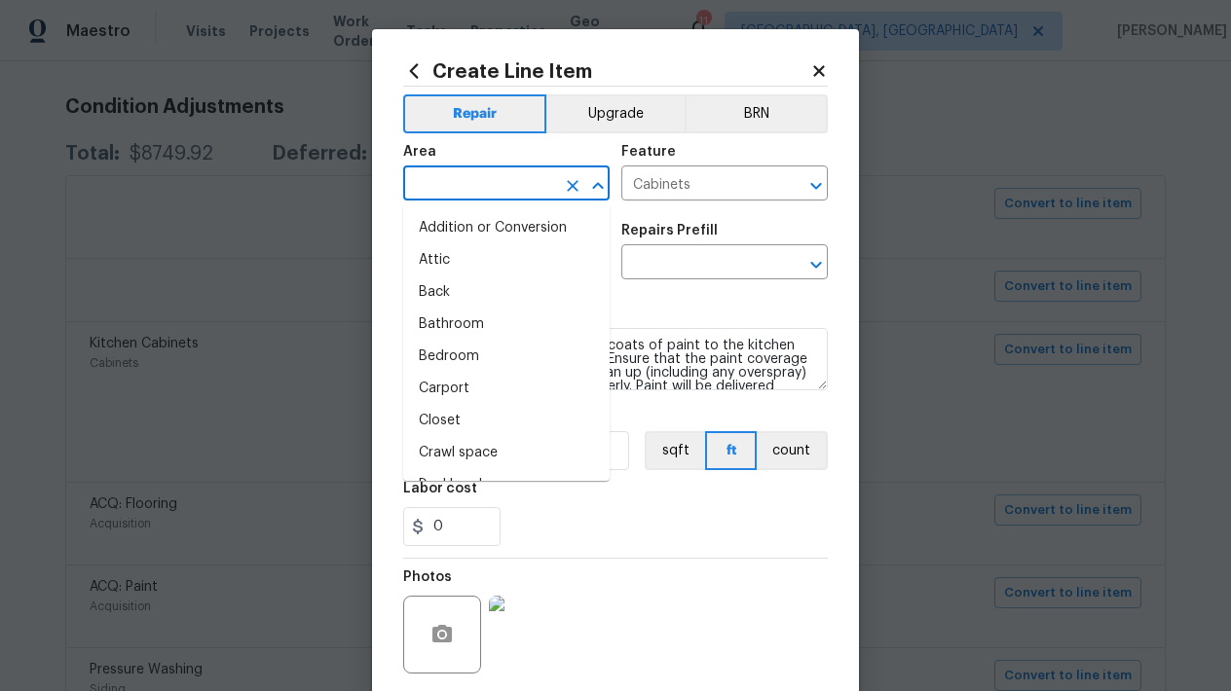
click at [501, 179] on input "text" at bounding box center [479, 185] width 152 height 30
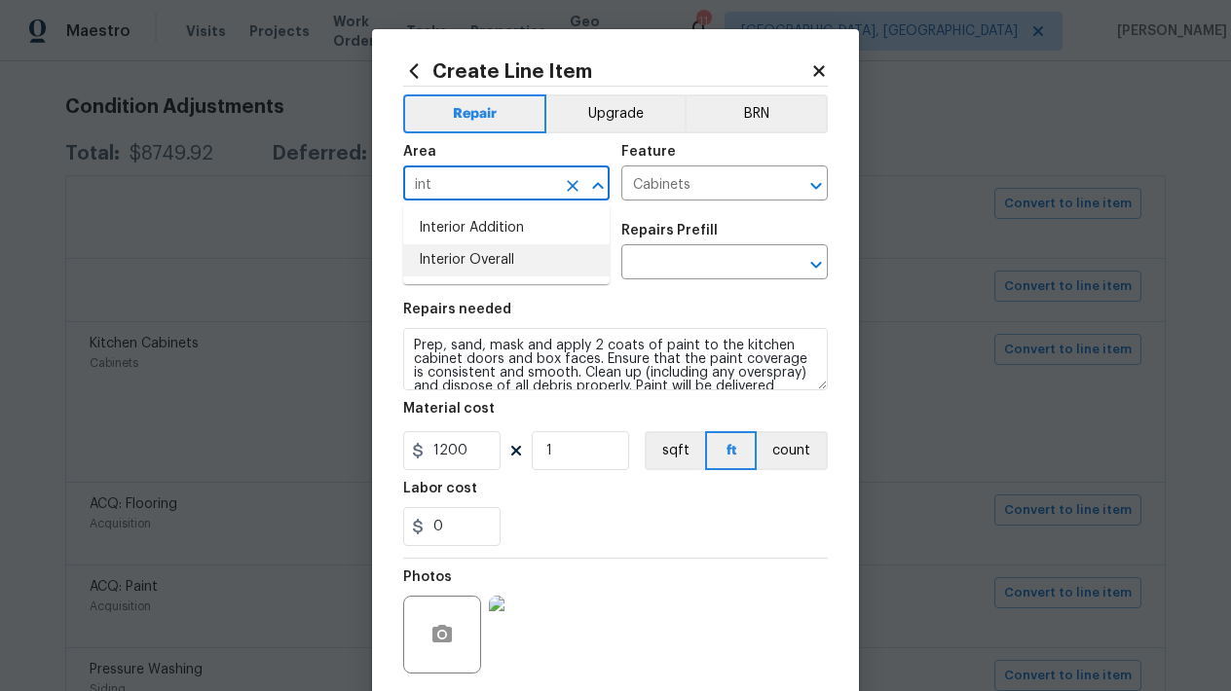
click at [499, 265] on li "Interior Overall" at bounding box center [506, 260] width 206 height 32
type input "Interior Overall"
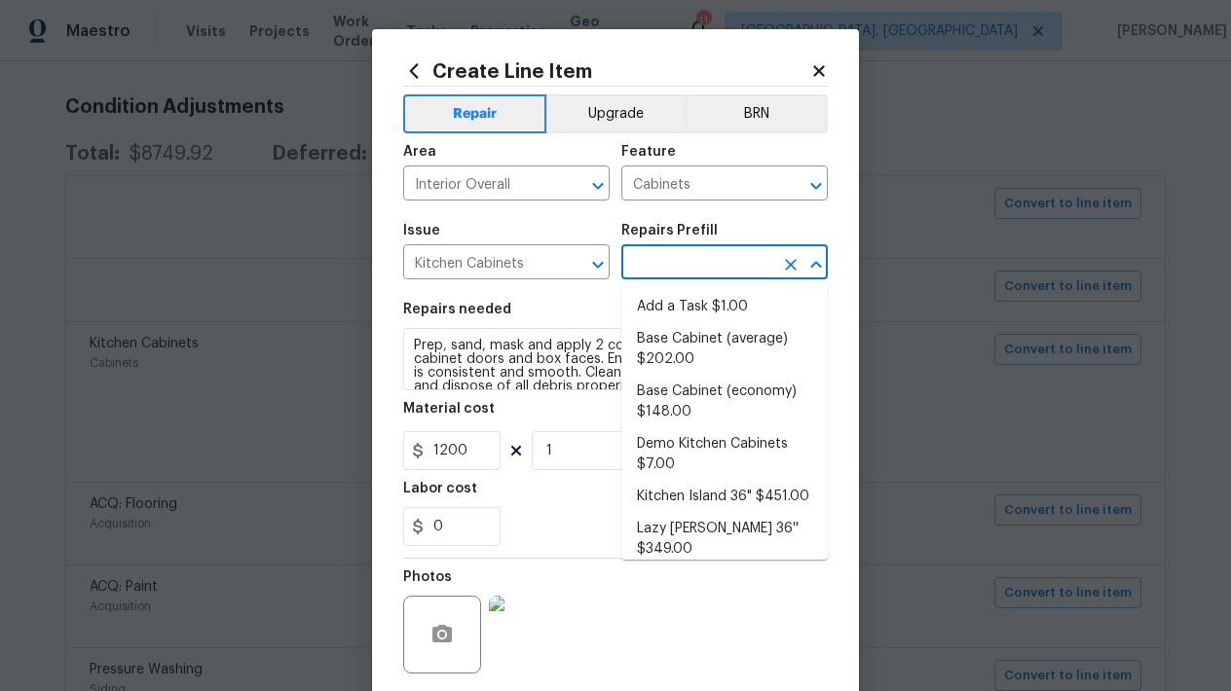
click at [665, 265] on input "text" at bounding box center [697, 264] width 152 height 30
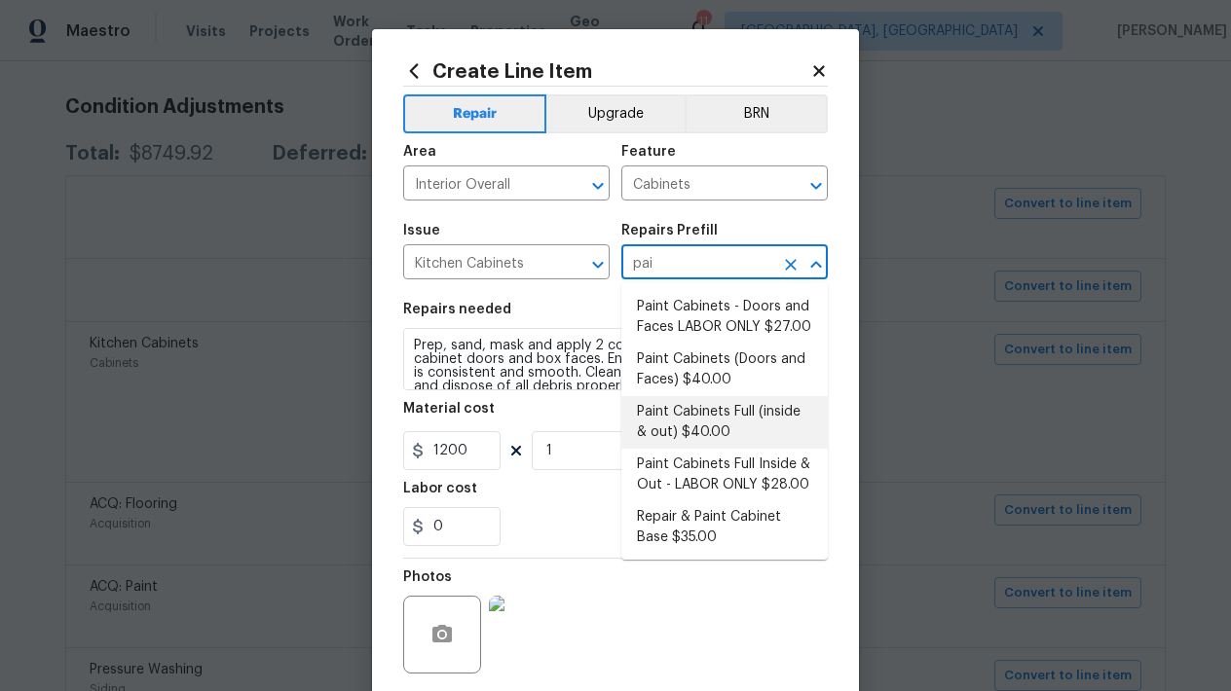
click at [676, 419] on li "Paint Cabinets Full (inside & out) $40.00" at bounding box center [724, 422] width 206 height 53
type input "Paint Cabinets Full (inside & out) $40.00"
type textarea "Prep, sand, mask and apply 2 coats of paint to the kitchen cabinet doors, inter…"
type input "Paint Cabinets Full (inside & out) $40.00"
type input "40"
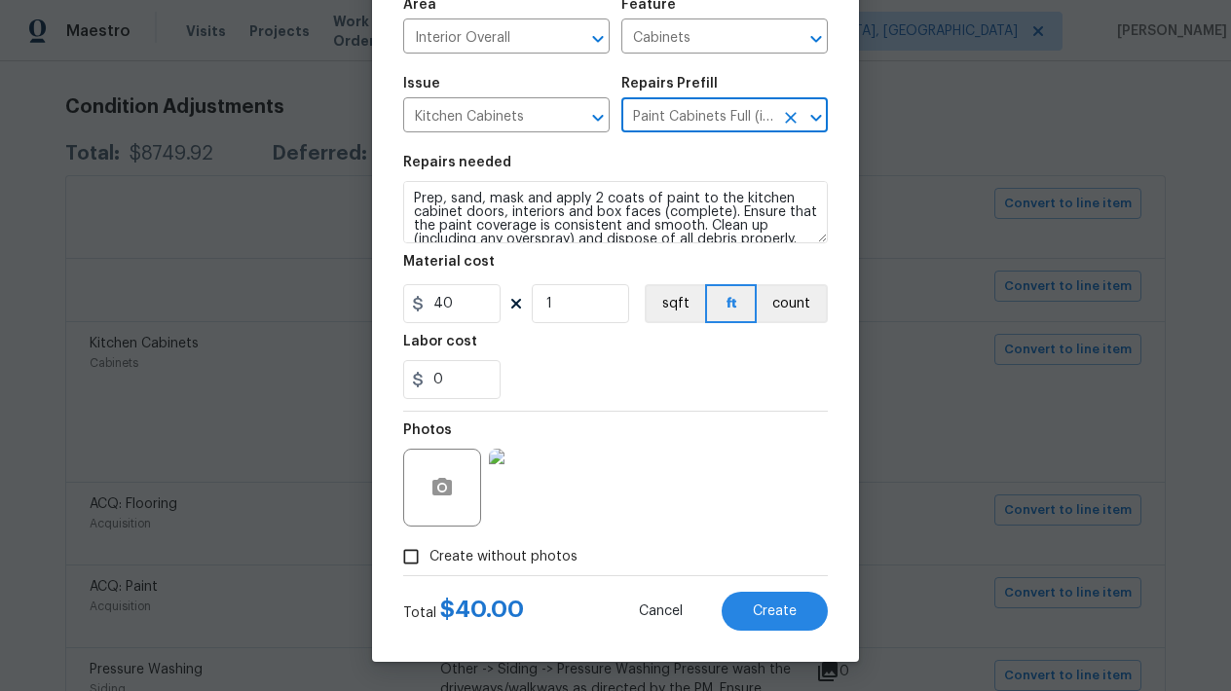
scroll to position [147, 0]
click at [580, 314] on input "1" at bounding box center [580, 303] width 97 height 39
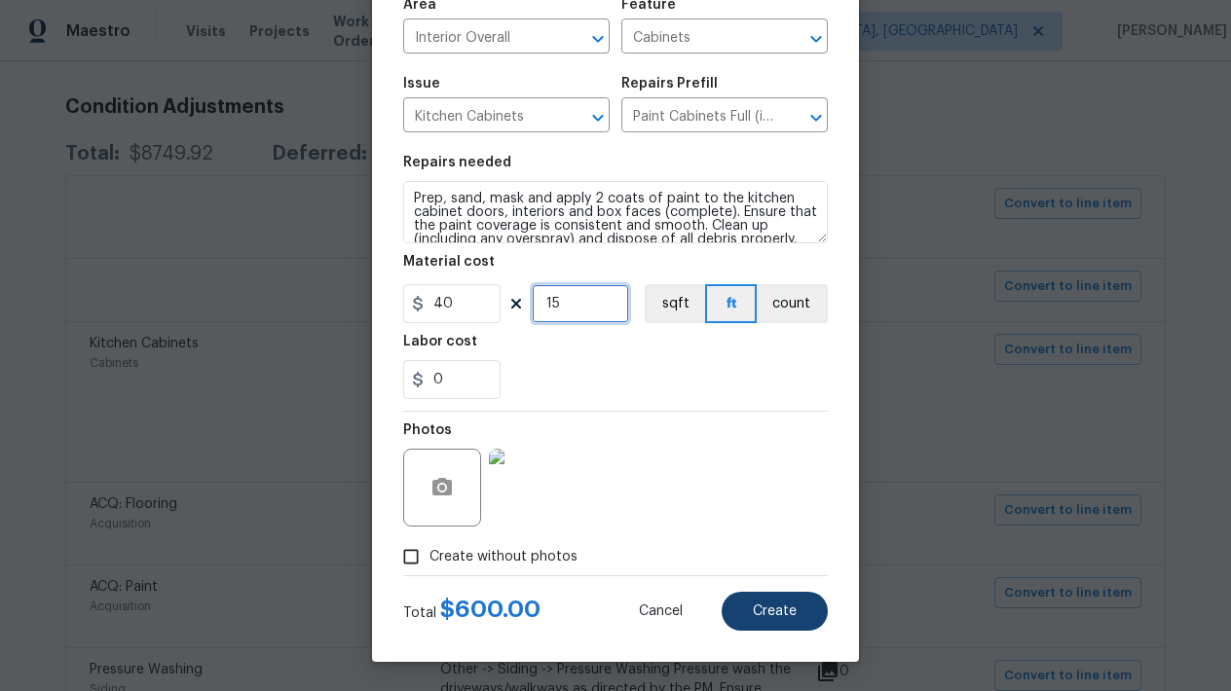
type input "15"
click at [796, 627] on button "Create" at bounding box center [775, 611] width 106 height 39
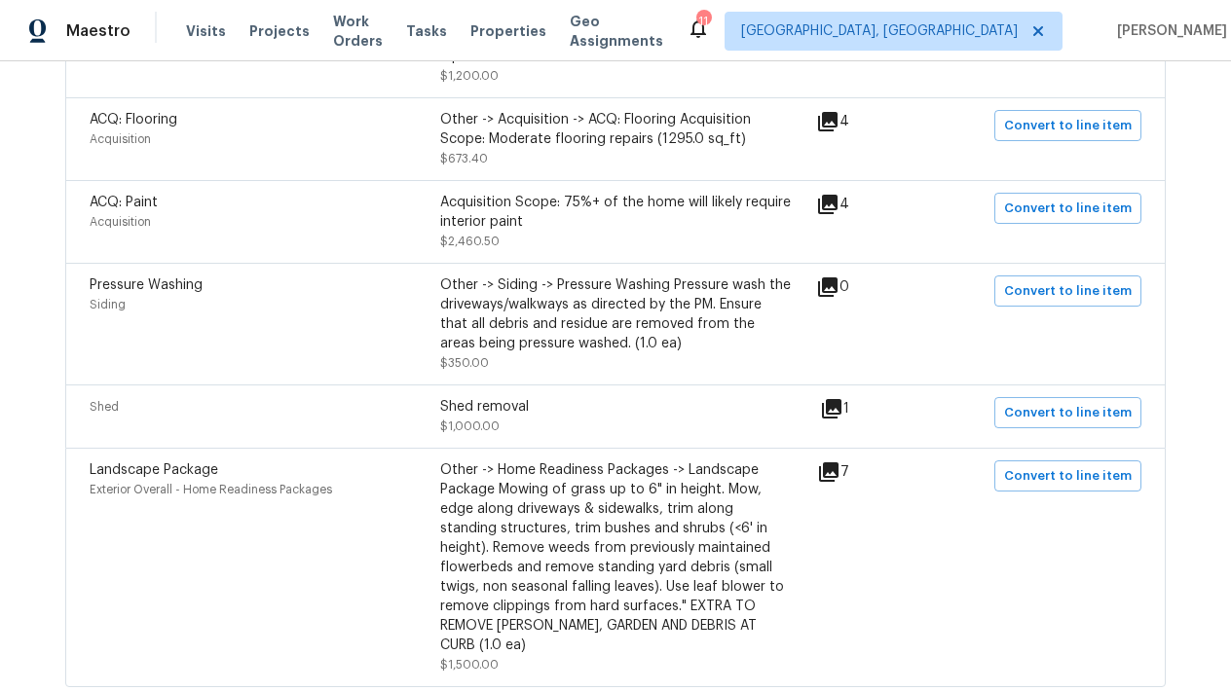
scroll to position [704, 0]
click at [1065, 298] on span "Convert to line item" at bounding box center [1068, 290] width 128 height 22
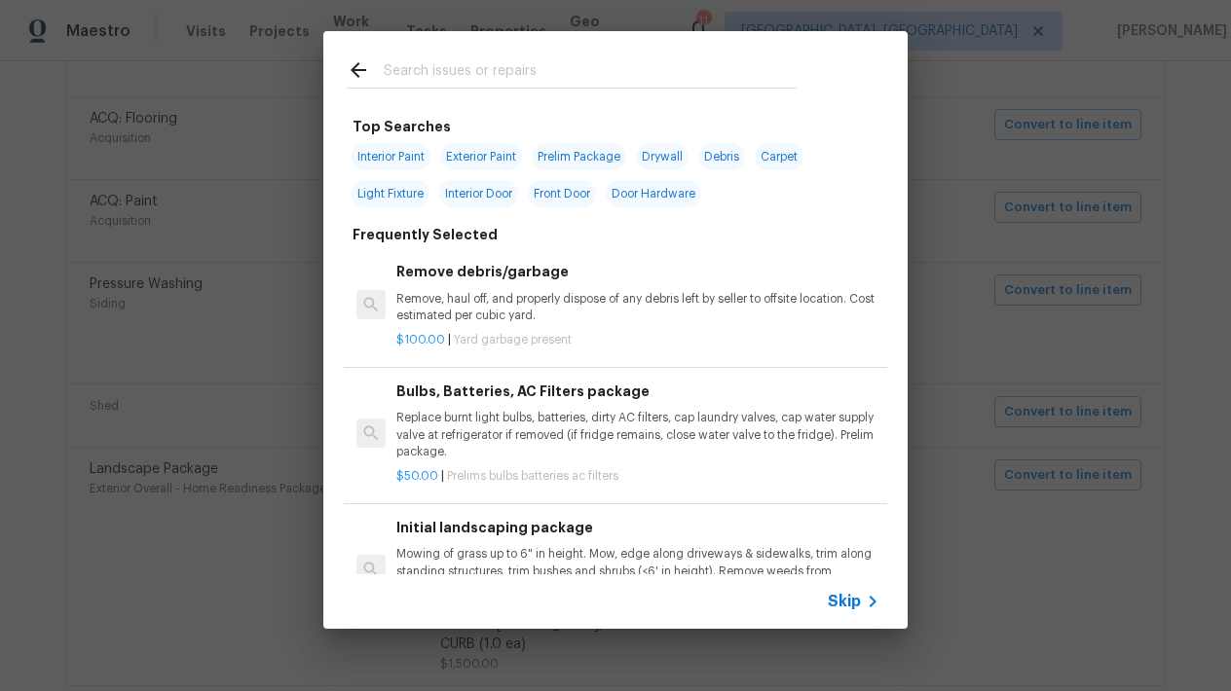
click at [856, 591] on div "Skip" at bounding box center [856, 601] width 56 height 23
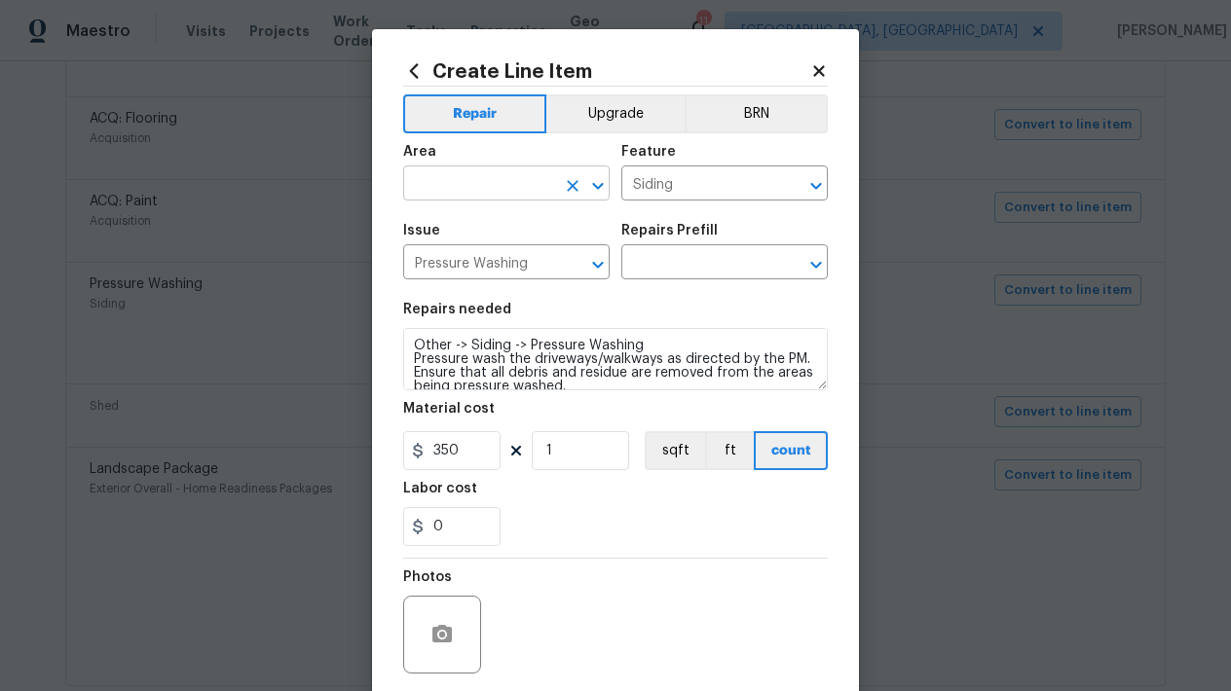
click at [446, 201] on span "Area ​" at bounding box center [506, 172] width 206 height 79
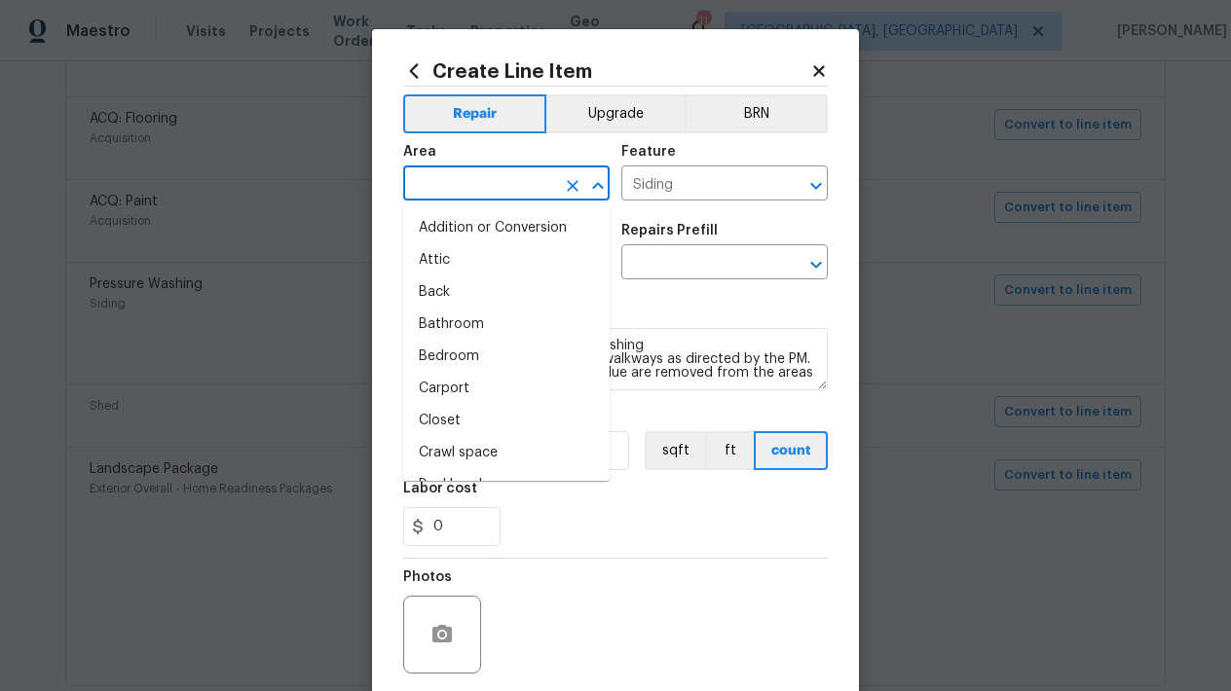
click at [445, 182] on input "text" at bounding box center [479, 185] width 152 height 30
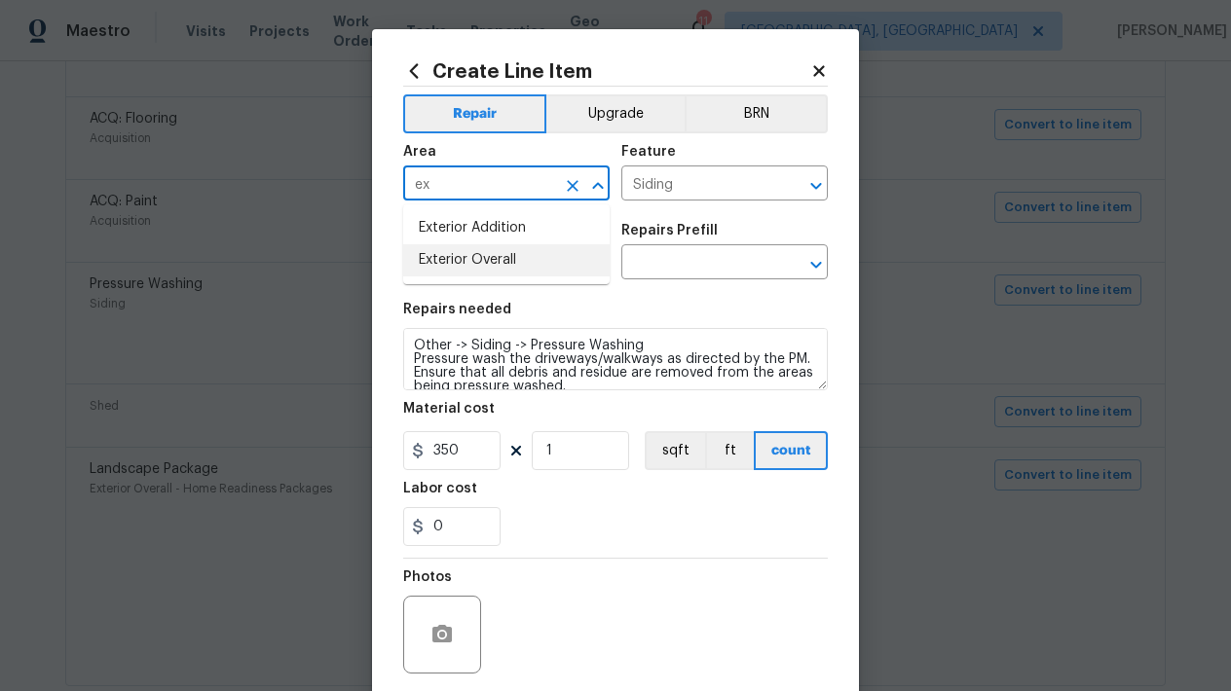
click at [532, 265] on li "Exterior Overall" at bounding box center [506, 260] width 206 height 32
type input "Exterior Overall"
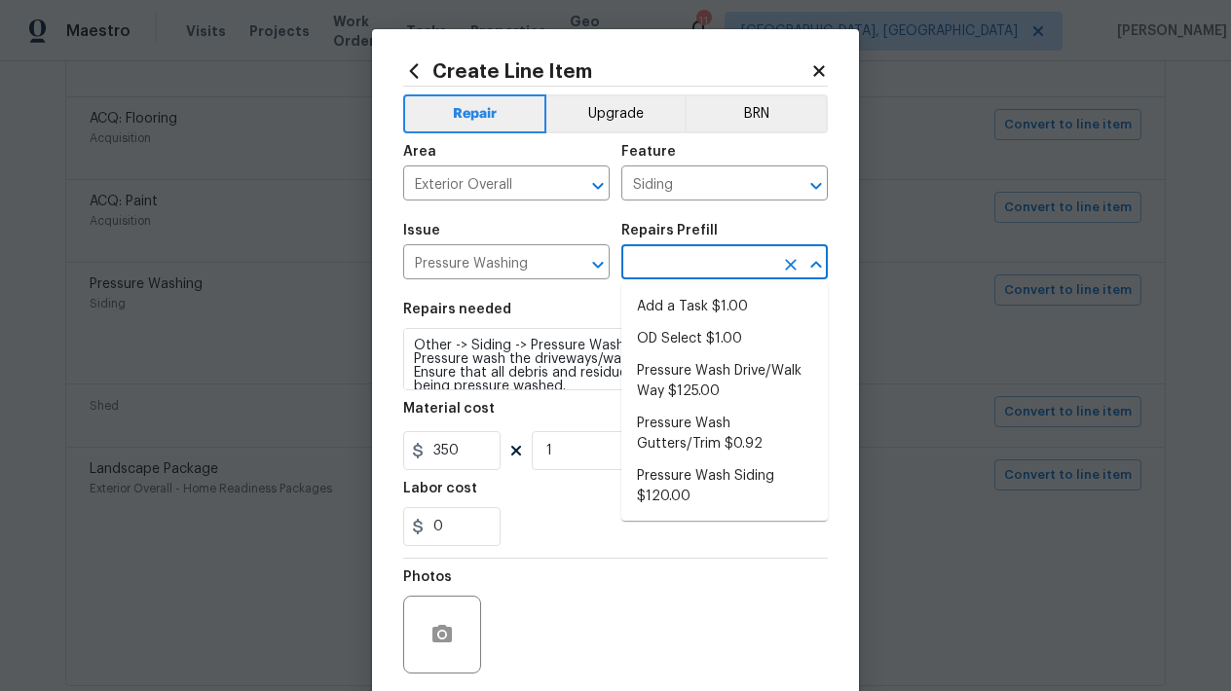
click at [666, 264] on input "text" at bounding box center [697, 264] width 152 height 30
click at [679, 478] on li "Pressure Wash Siding $120.00" at bounding box center [724, 487] width 206 height 53
type input "Pressure Wash Siding $120.00"
type textarea "Protect areas as needed for pressure washing. Pressure wash the siding on the h…"
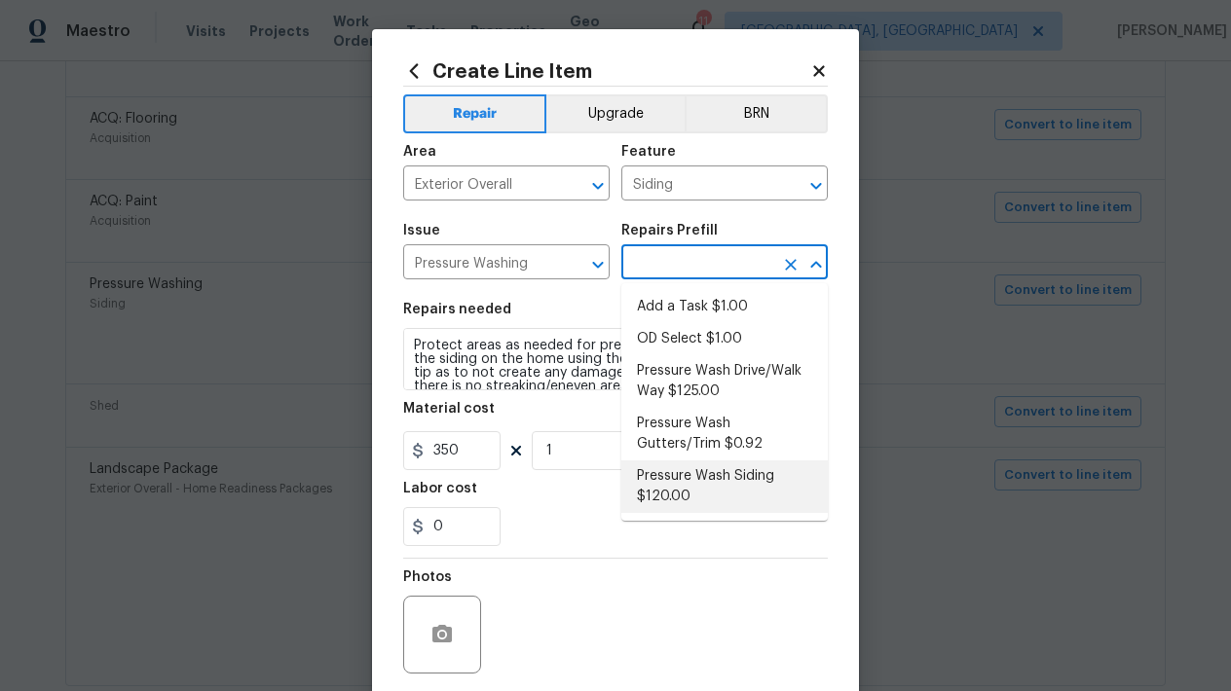
type input "Pressure Wash Siding $120.00"
type input "120"
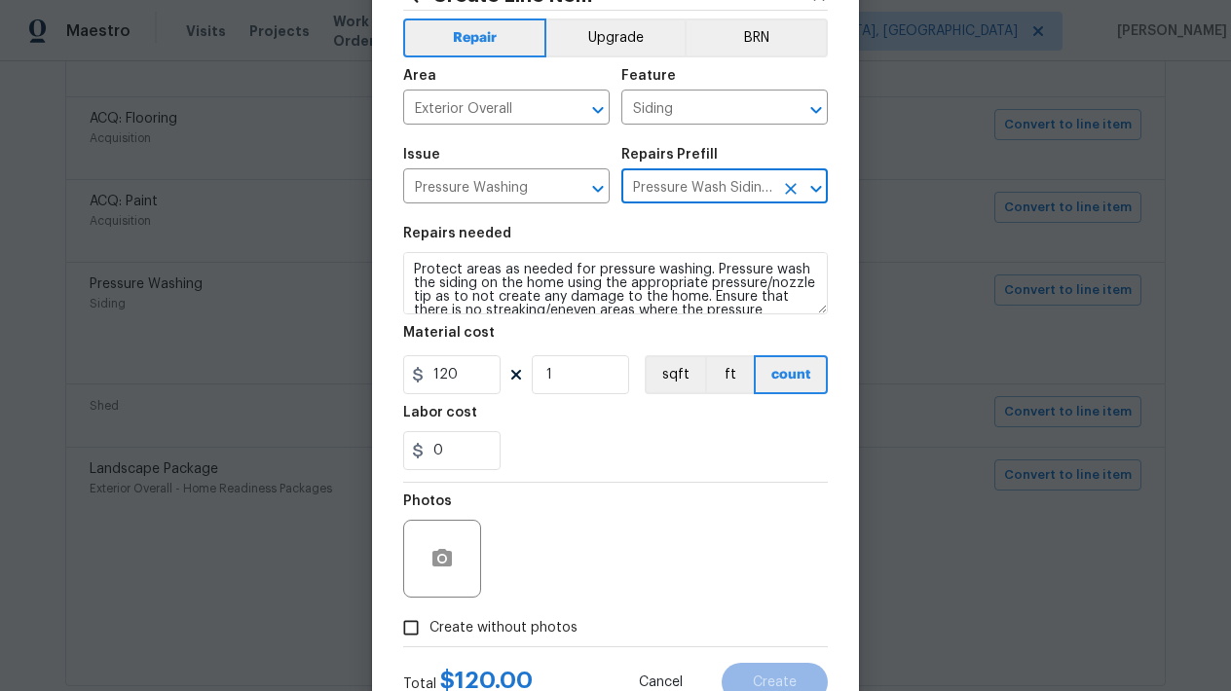
scroll to position [114, 0]
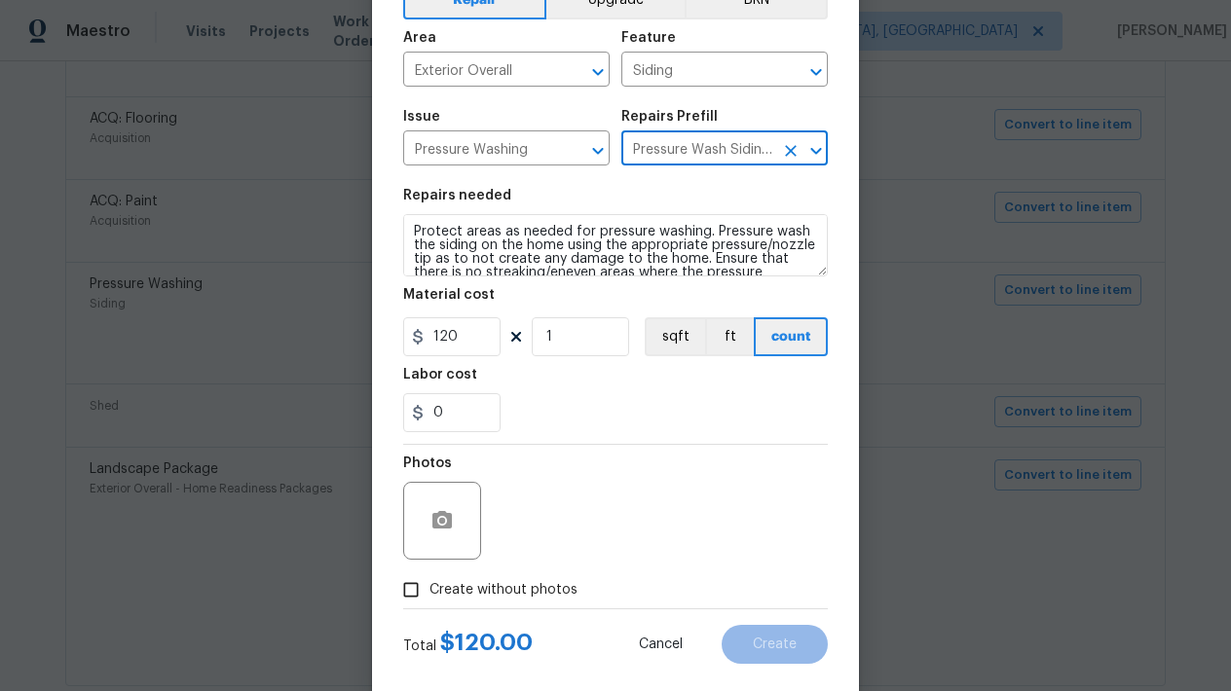
click at [407, 598] on input "Create without photos" at bounding box center [410, 590] width 37 height 37
checkbox input "true"
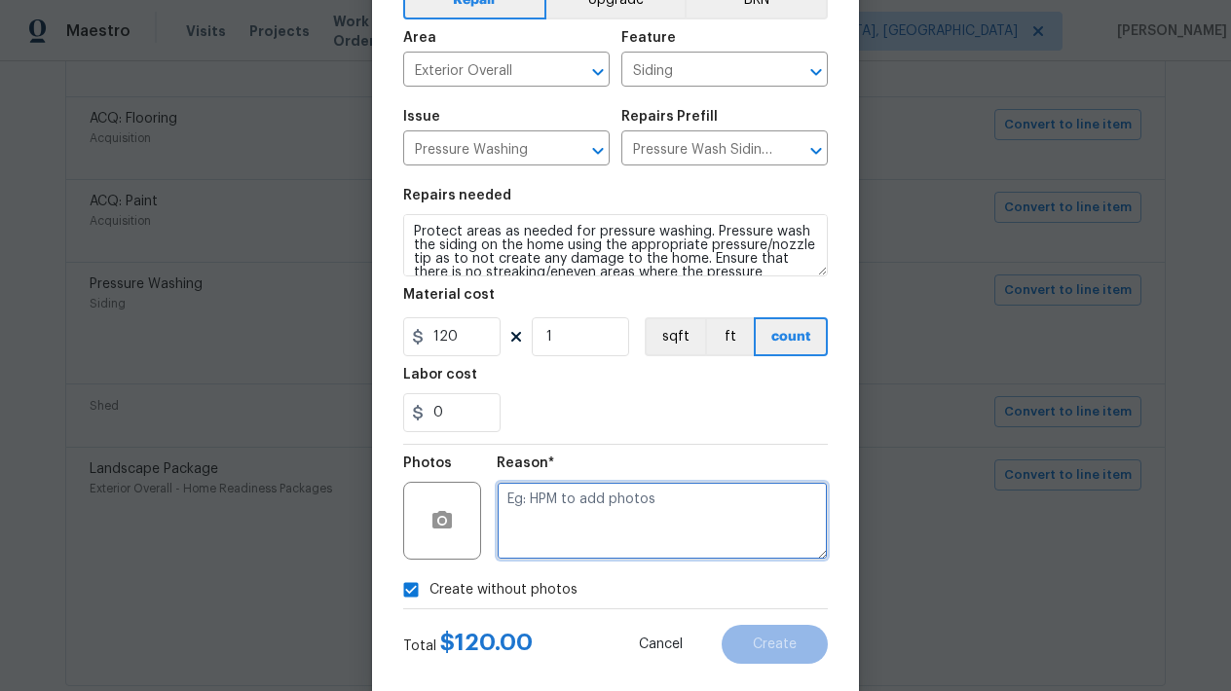
click at [616, 522] on textarea at bounding box center [662, 521] width 331 height 78
type textarea "l"
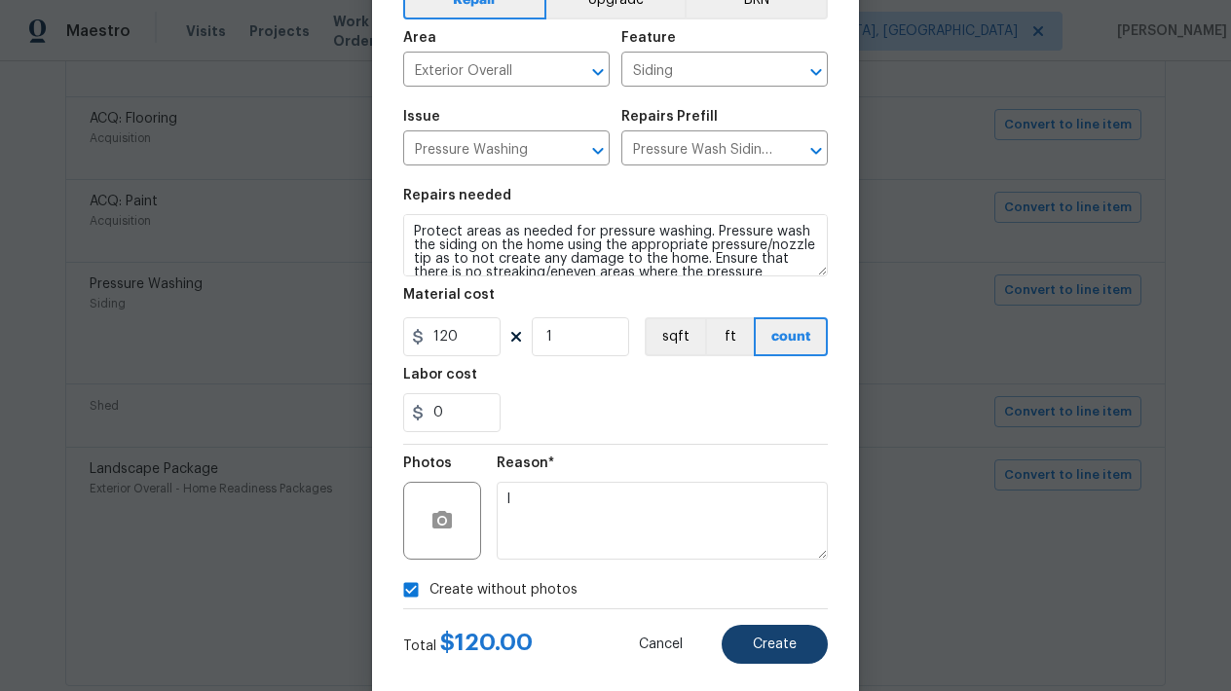
click at [759, 640] on span "Create" at bounding box center [775, 645] width 44 height 15
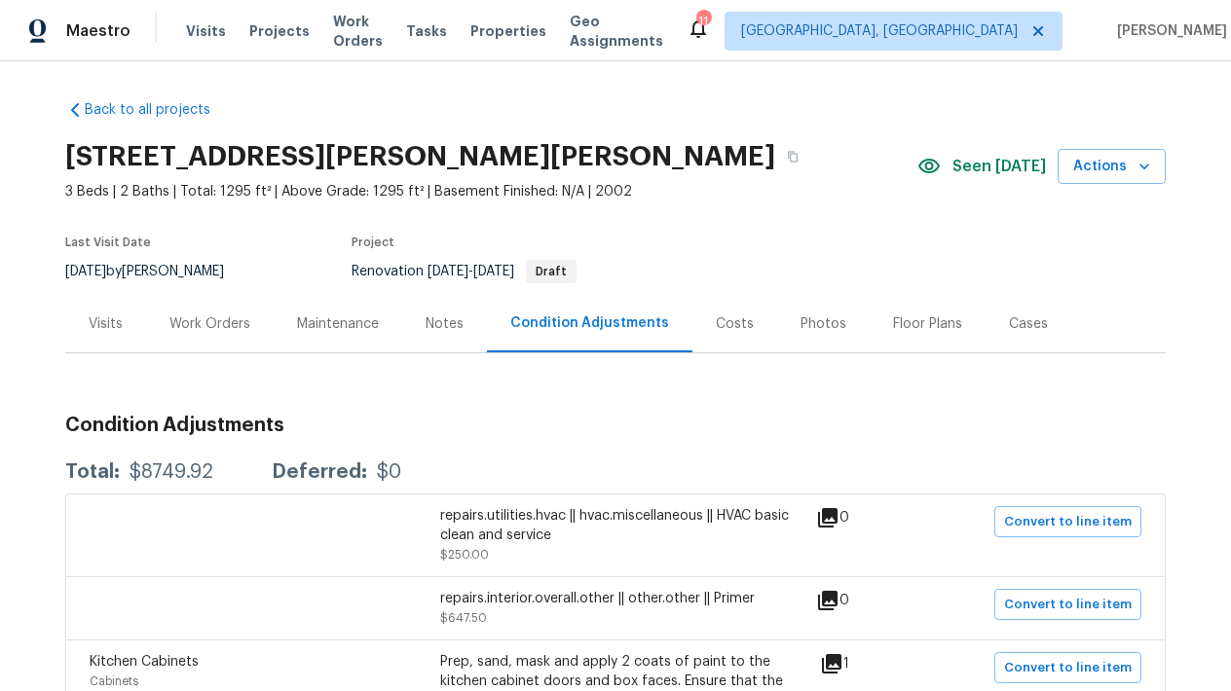
scroll to position [0, 0]
click at [186, 315] on div "Work Orders" at bounding box center [209, 324] width 81 height 19
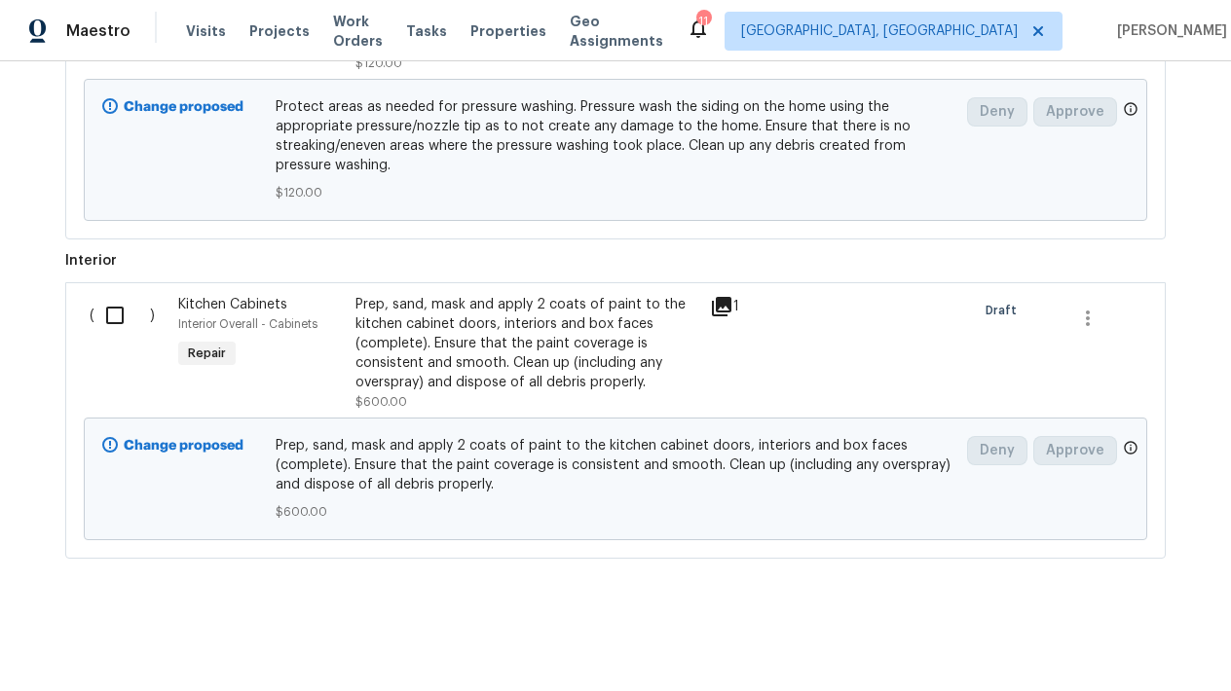
scroll to position [1149, 0]
click at [432, 357] on div "Prep, sand, mask and apply 2 coats of paint to the kitchen cabinet doors, inter…" at bounding box center [526, 344] width 343 height 97
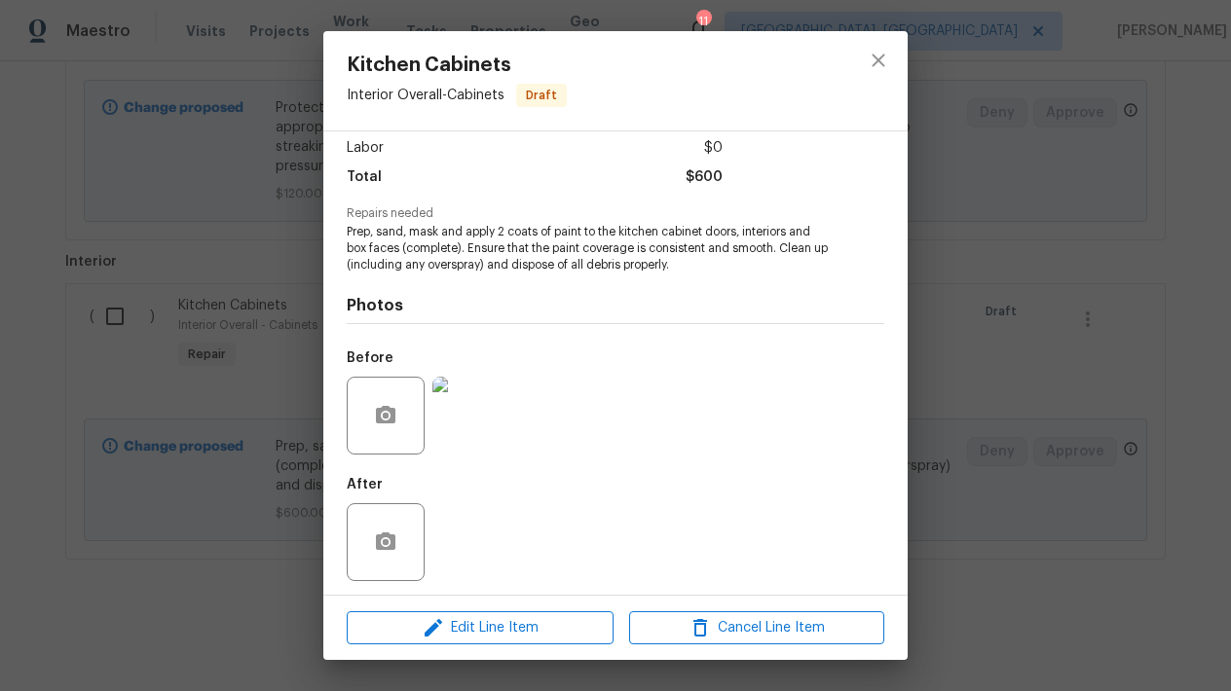
scroll to position [137, 0]
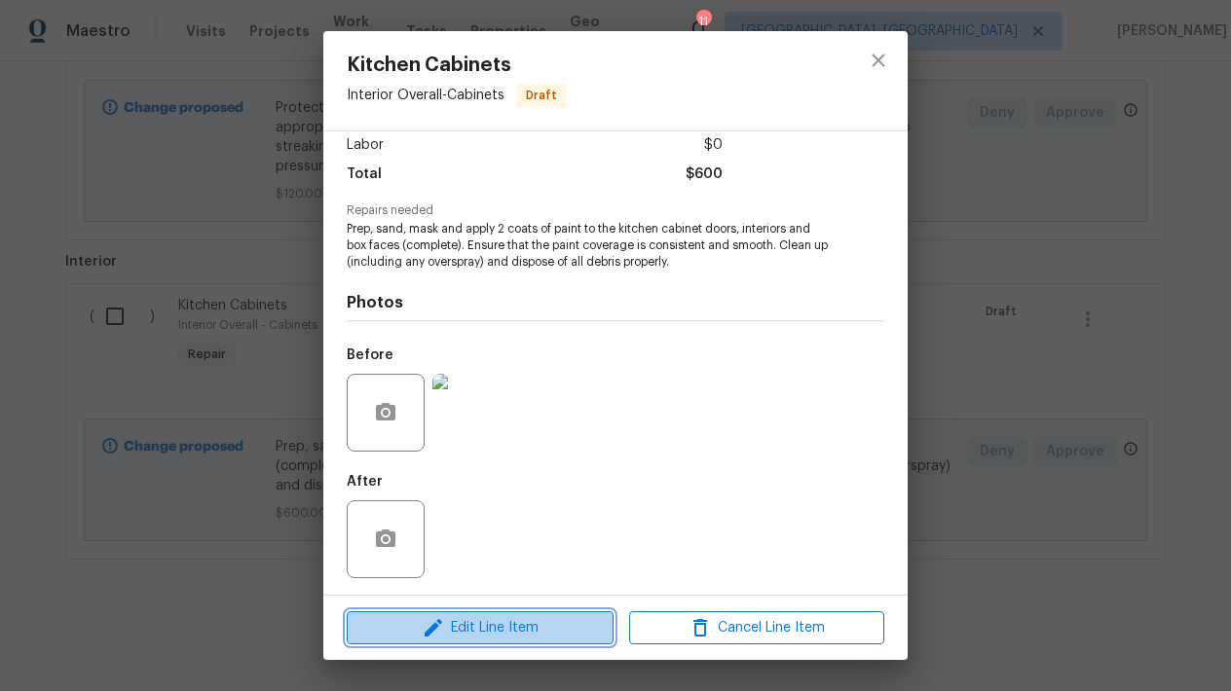
click at [483, 636] on span "Edit Line Item" at bounding box center [479, 628] width 255 height 24
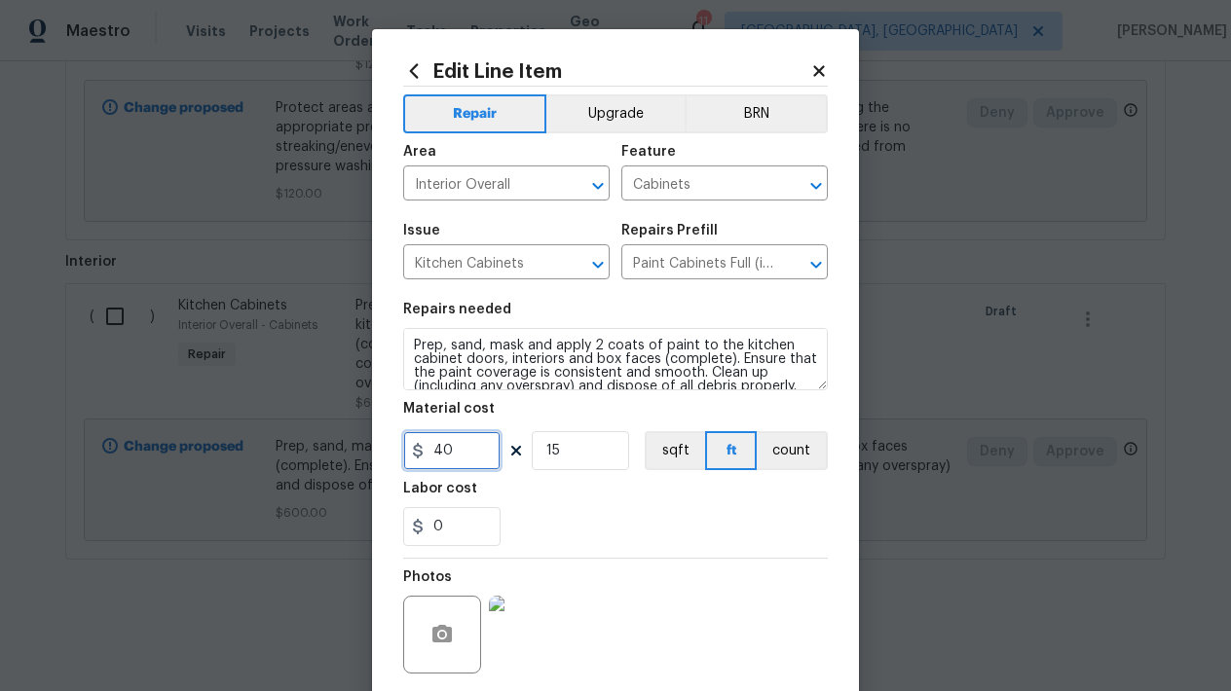
click at [463, 456] on input "40" at bounding box center [451, 450] width 97 height 39
click at [672, 518] on div "0" at bounding box center [615, 526] width 425 height 39
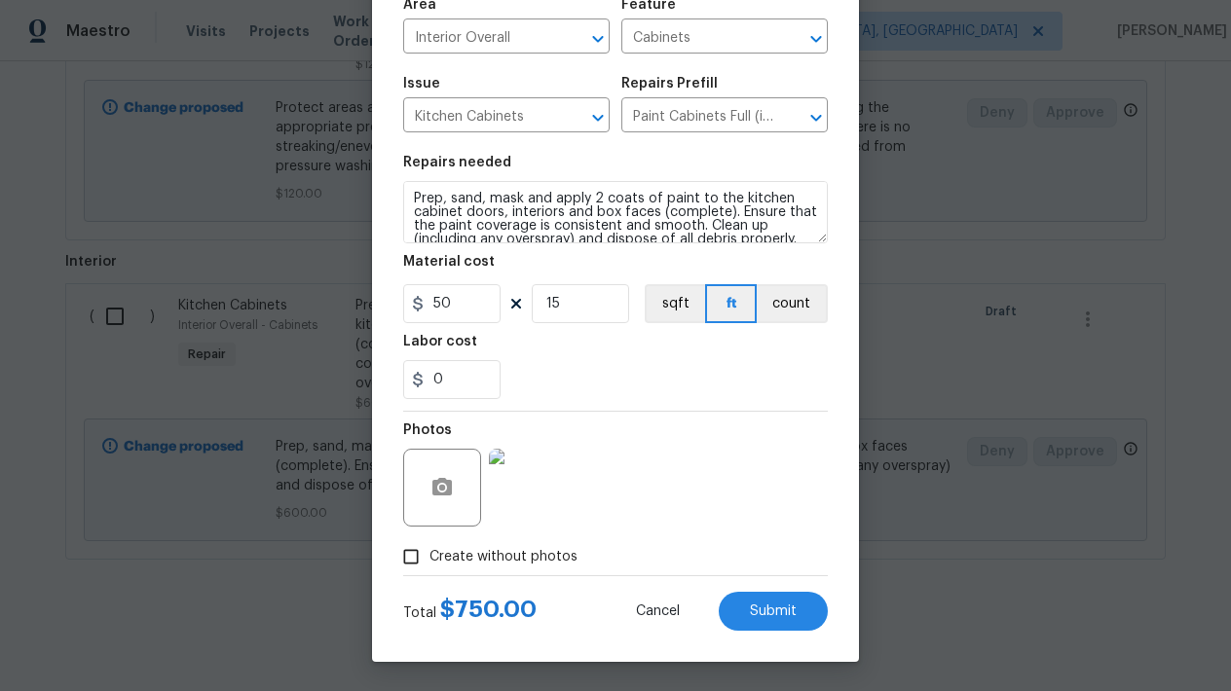
scroll to position [147, 0]
click at [464, 309] on input "50" at bounding box center [451, 303] width 97 height 39
type input "40"
click at [580, 312] on input "15" at bounding box center [580, 303] width 97 height 39
click at [613, 366] on div "0" at bounding box center [615, 379] width 425 height 39
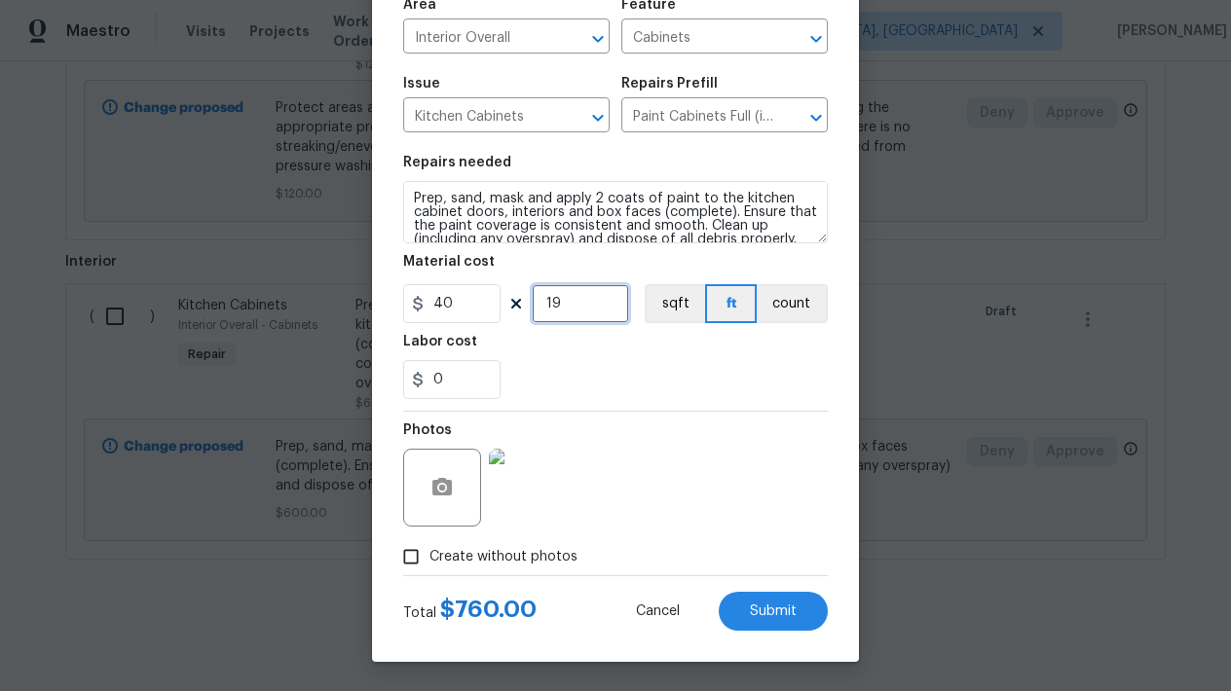
click at [572, 311] on input "19" at bounding box center [580, 303] width 97 height 39
click at [698, 543] on div "Create without photos" at bounding box center [615, 556] width 425 height 37
click at [583, 299] on input "22" at bounding box center [580, 303] width 97 height 39
type input "23"
click at [740, 616] on button "Submit" at bounding box center [773, 611] width 109 height 39
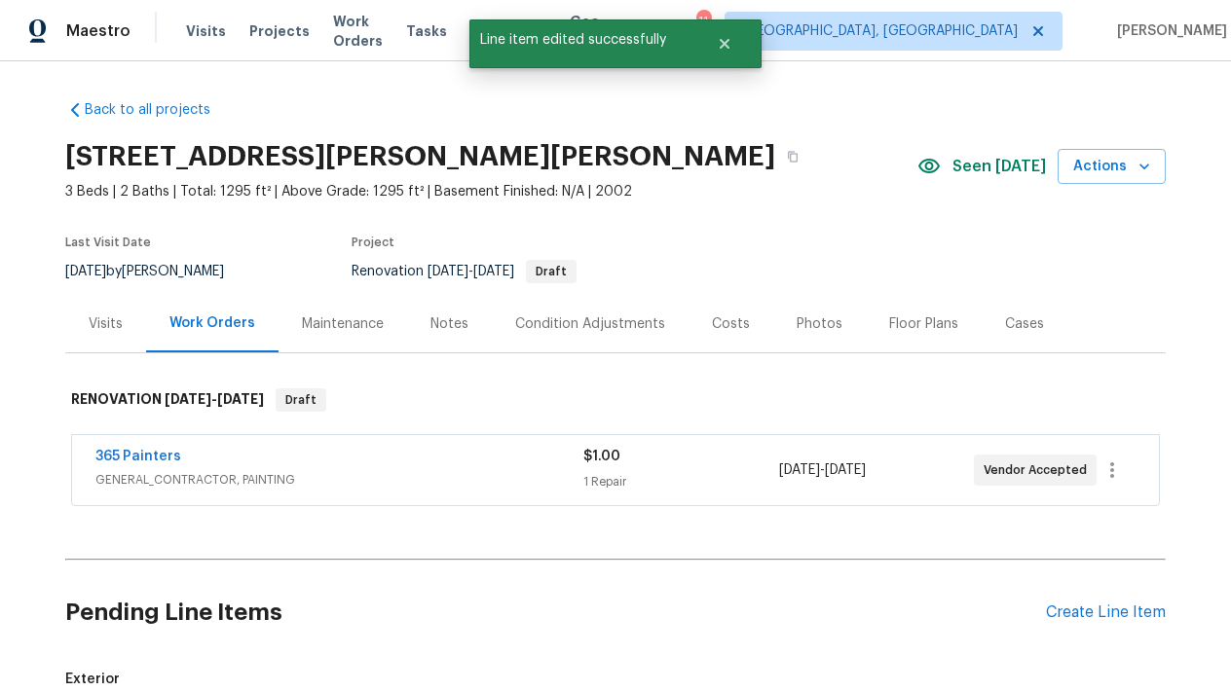
scroll to position [0, 0]
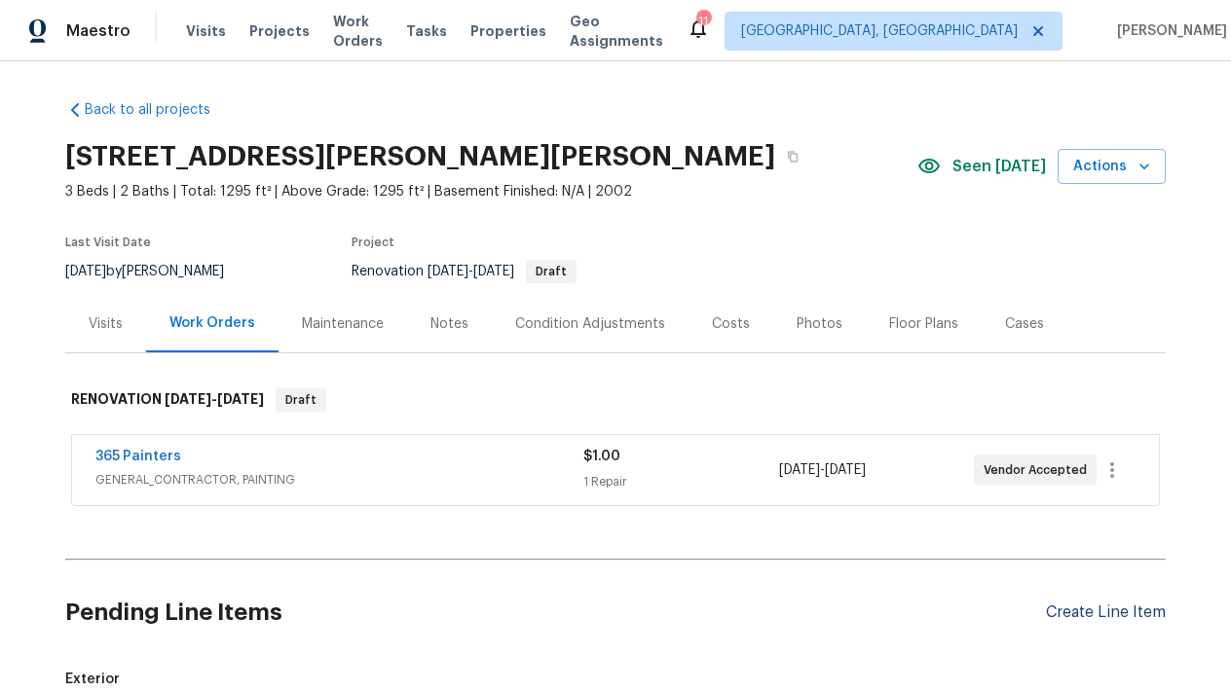
click at [1117, 614] on div "Create Line Item" at bounding box center [1106, 613] width 120 height 19
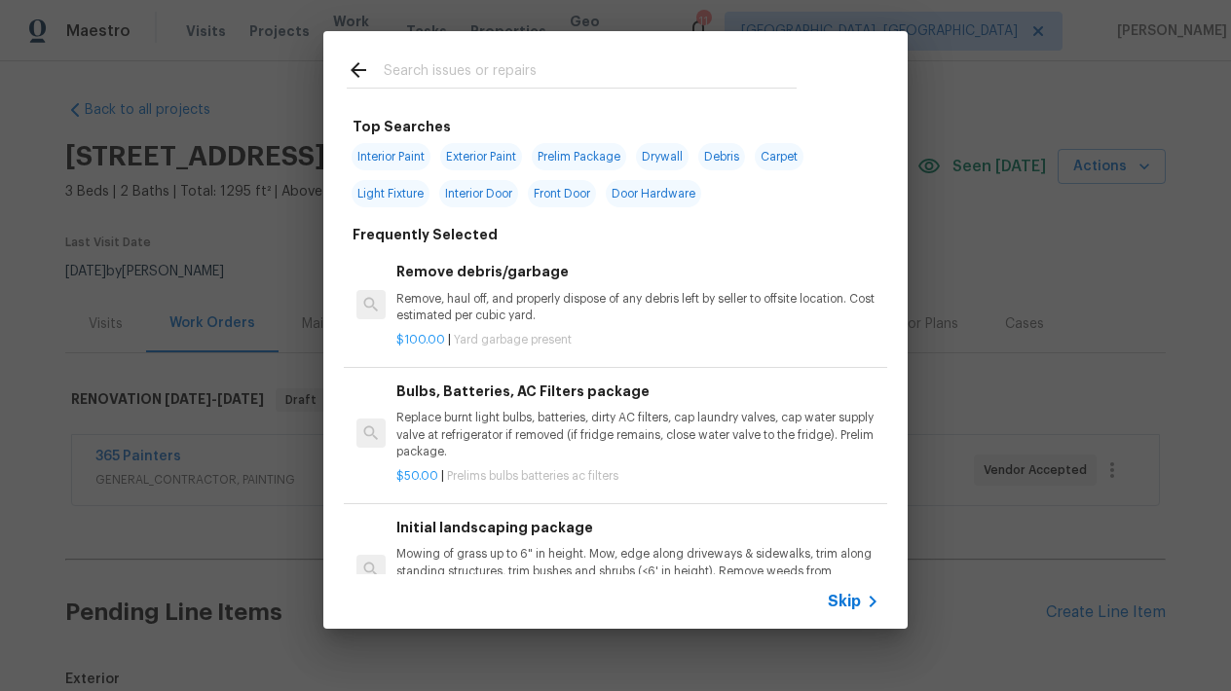
click at [456, 66] on input "text" at bounding box center [590, 72] width 413 height 29
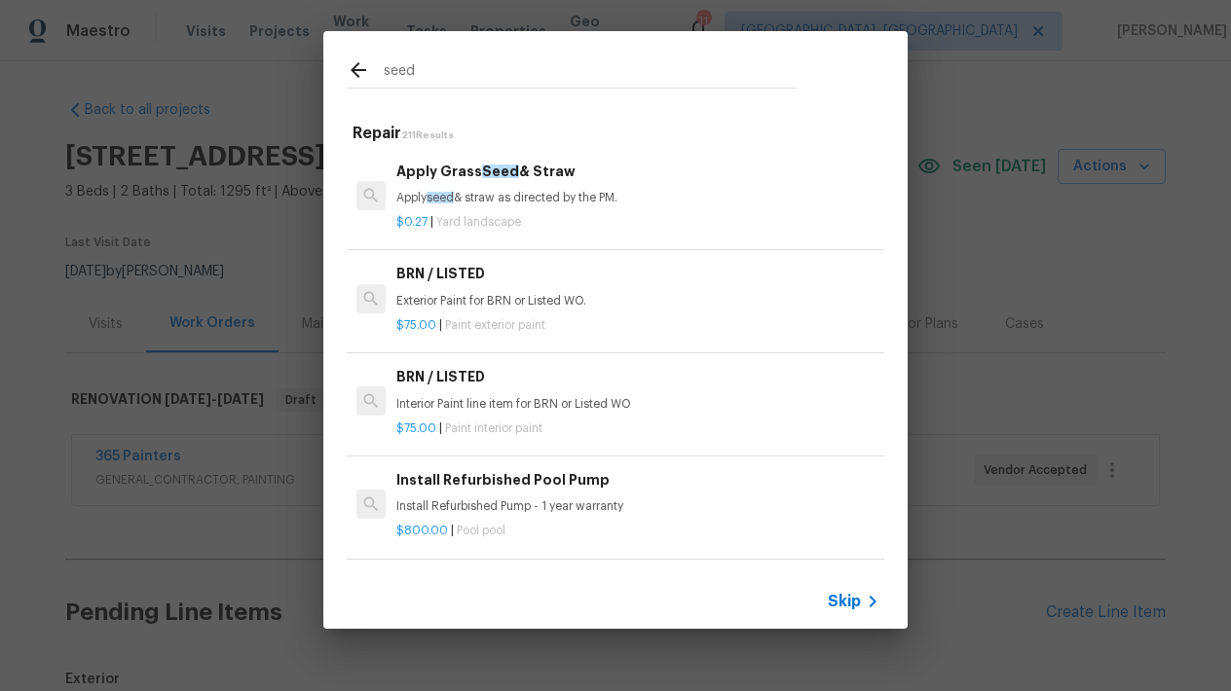
type input "seed"
click at [525, 201] on p "Apply seed & straw as directed by the PM." at bounding box center [637, 198] width 483 height 17
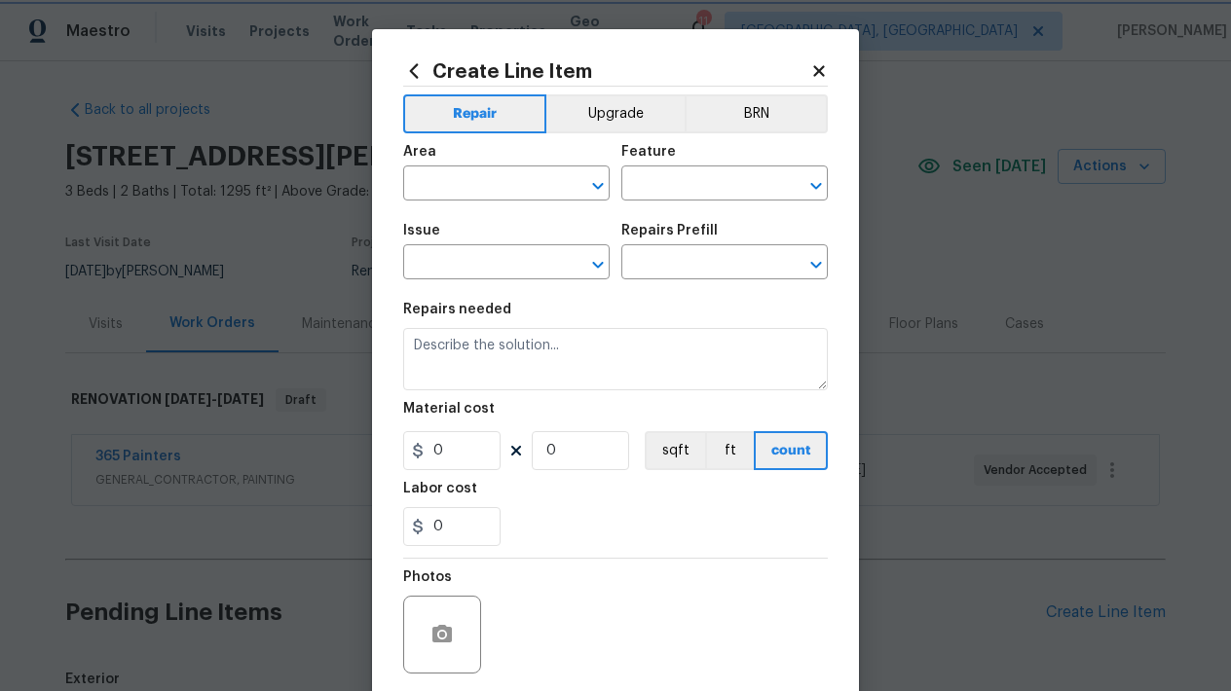
type input "Landscaping"
type input "Apply Grass Seed & Straw $0.27"
type textarea "Apply seed & straw as directed by the PM."
type input "0.27"
type input "1"
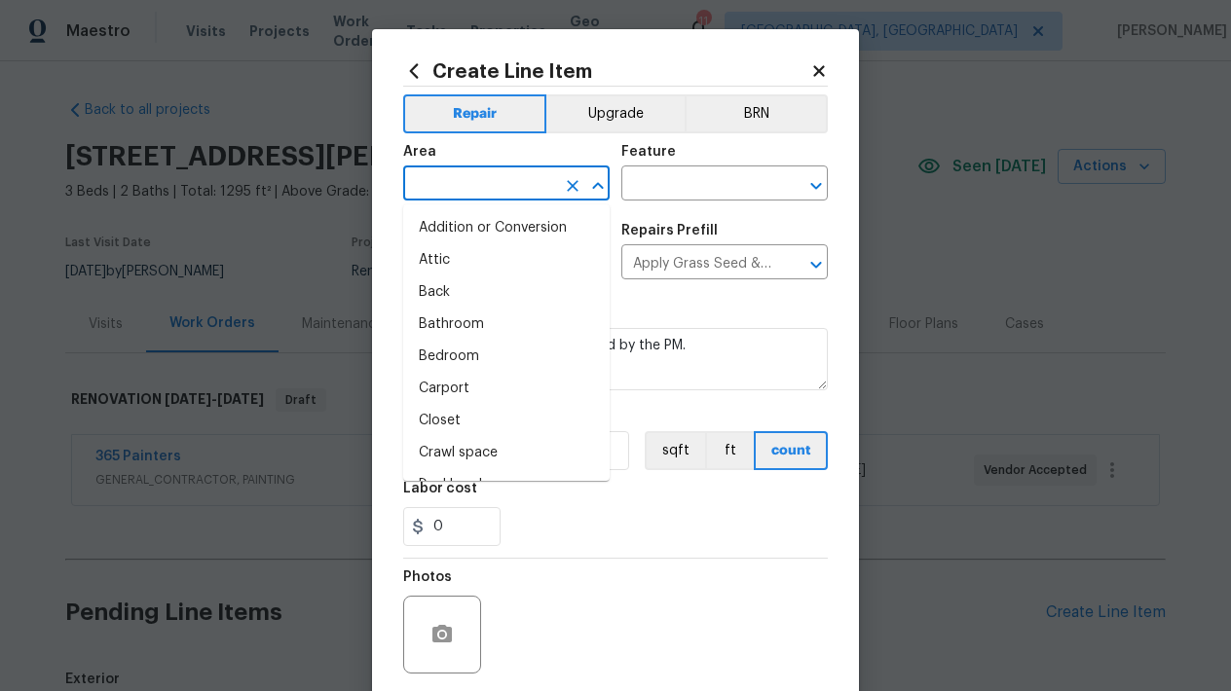
click at [535, 184] on input "text" at bounding box center [479, 185] width 152 height 30
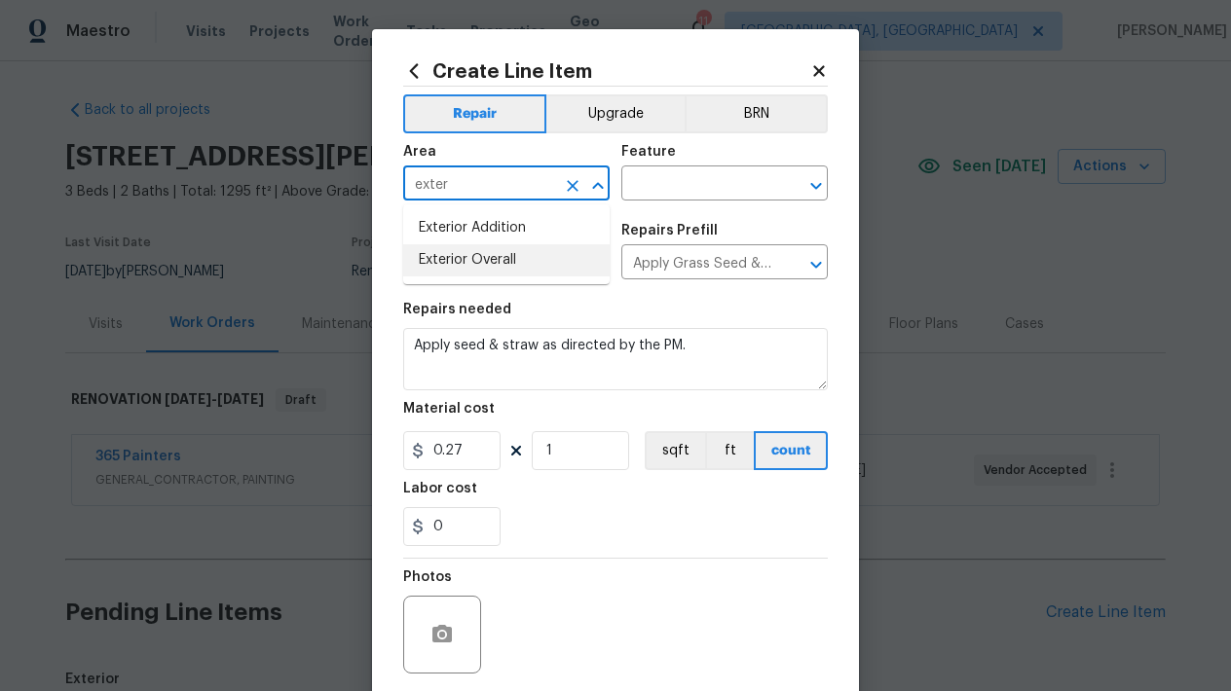
click at [508, 258] on li "Exterior Overall" at bounding box center [506, 260] width 206 height 32
type input "Exterior Overall"
click at [695, 172] on input "text" at bounding box center [697, 185] width 152 height 30
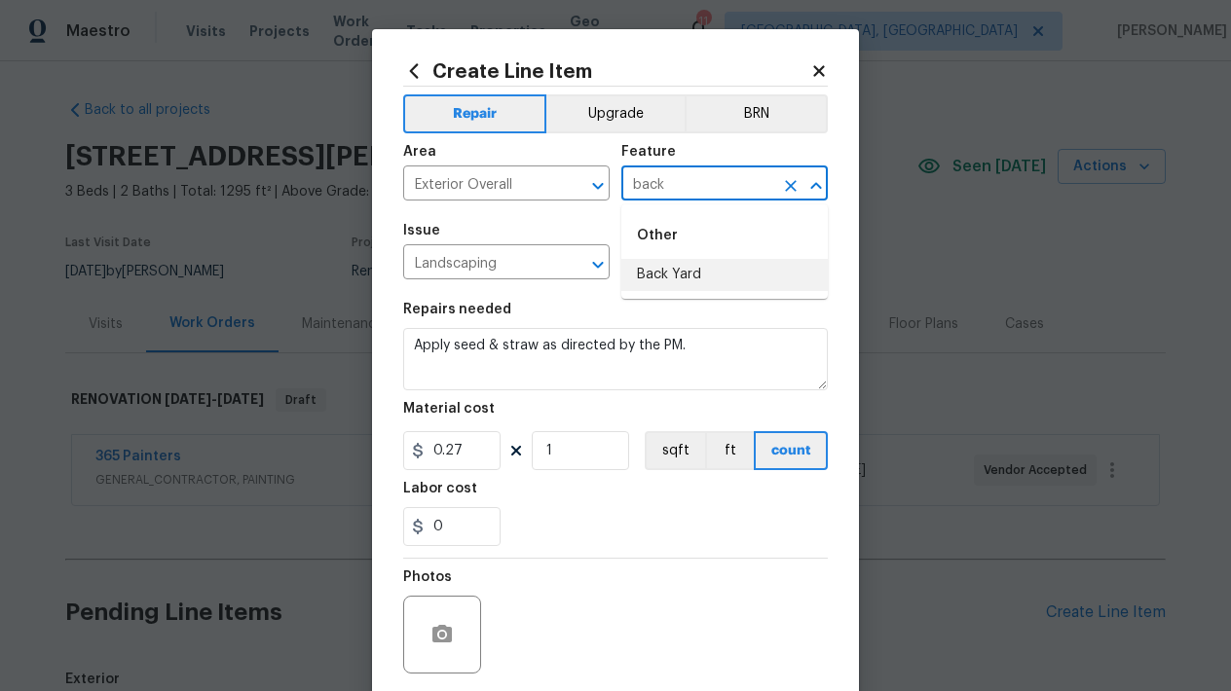
click at [744, 272] on li "Back Yard" at bounding box center [724, 275] width 206 height 32
type input "Back Yard"
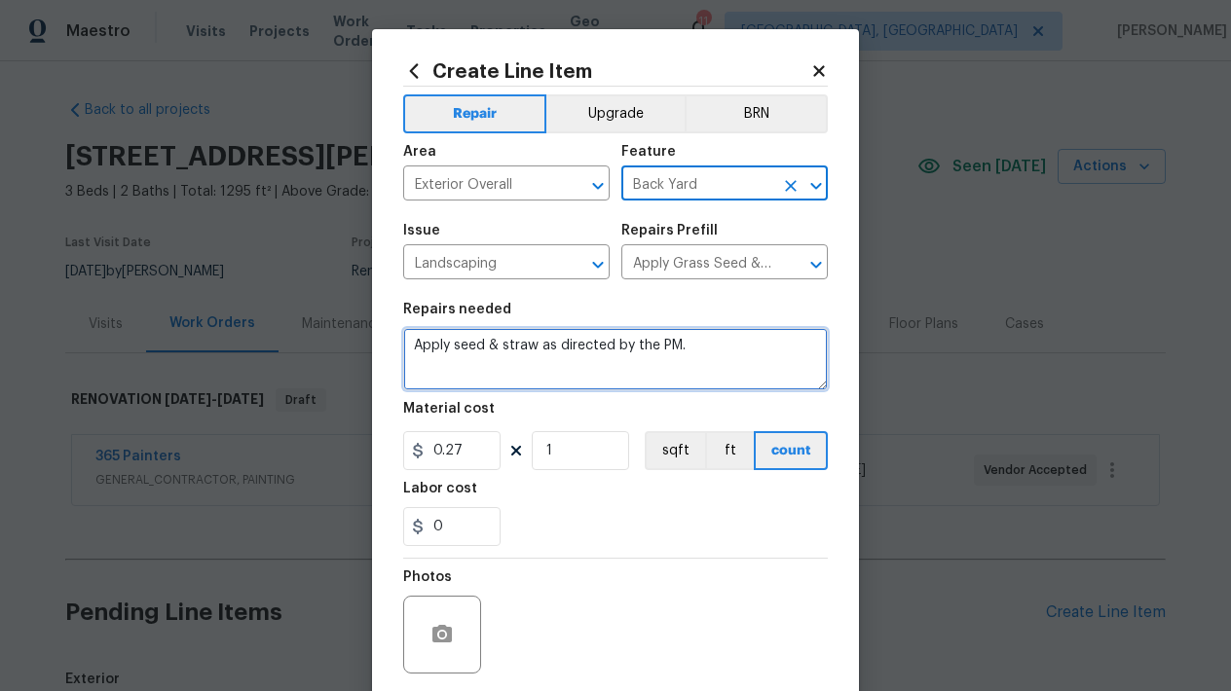
click at [721, 344] on textarea "Apply seed & straw as directed by the PM." at bounding box center [615, 359] width 425 height 62
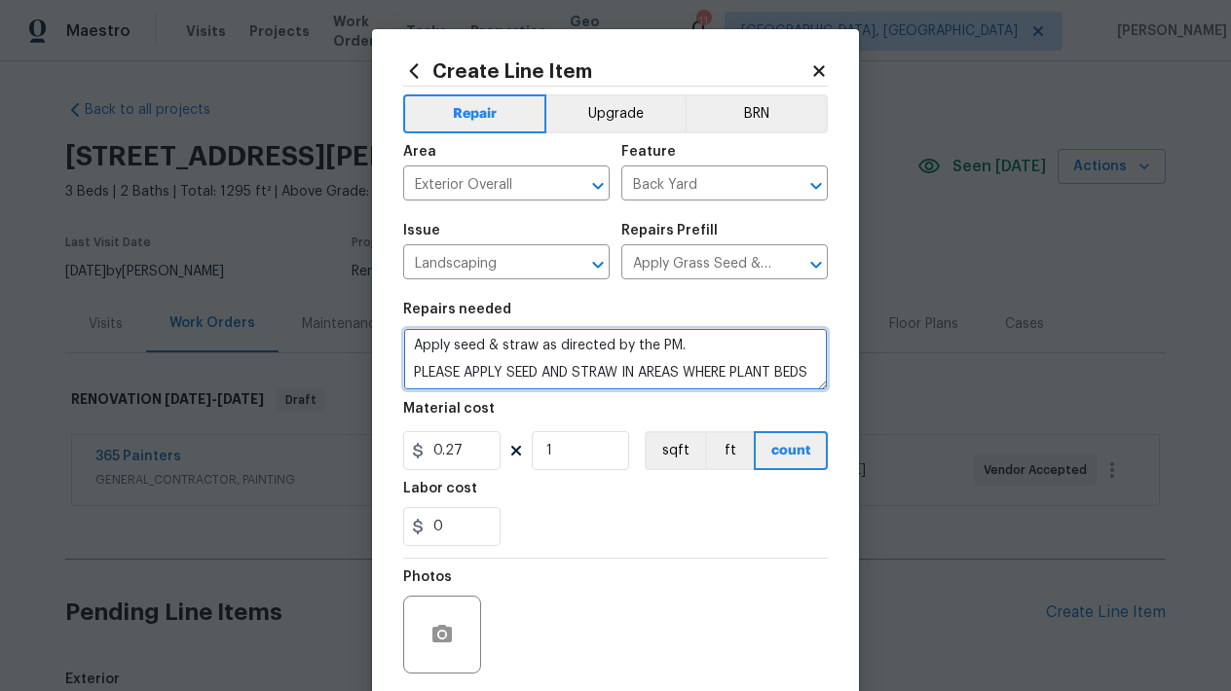
scroll to position [4, 0]
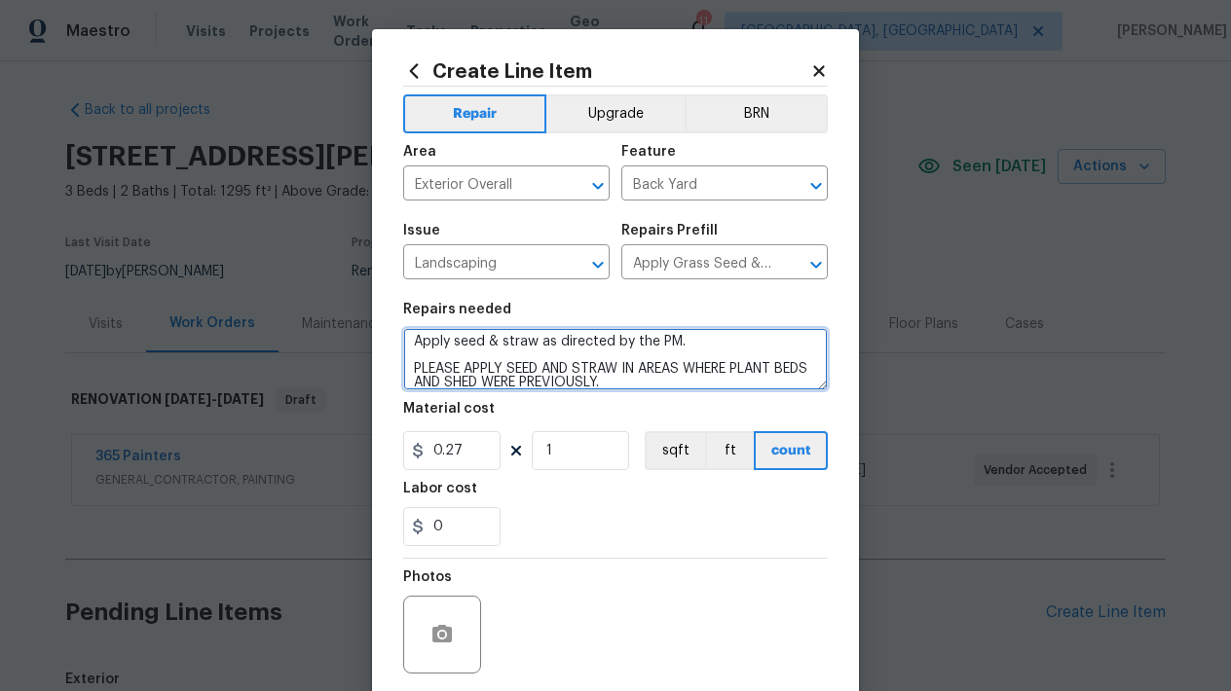
type textarea "Apply seed & straw as directed by the PM. PLEASE APPLY SEED AND STRAW IN AREAS …"
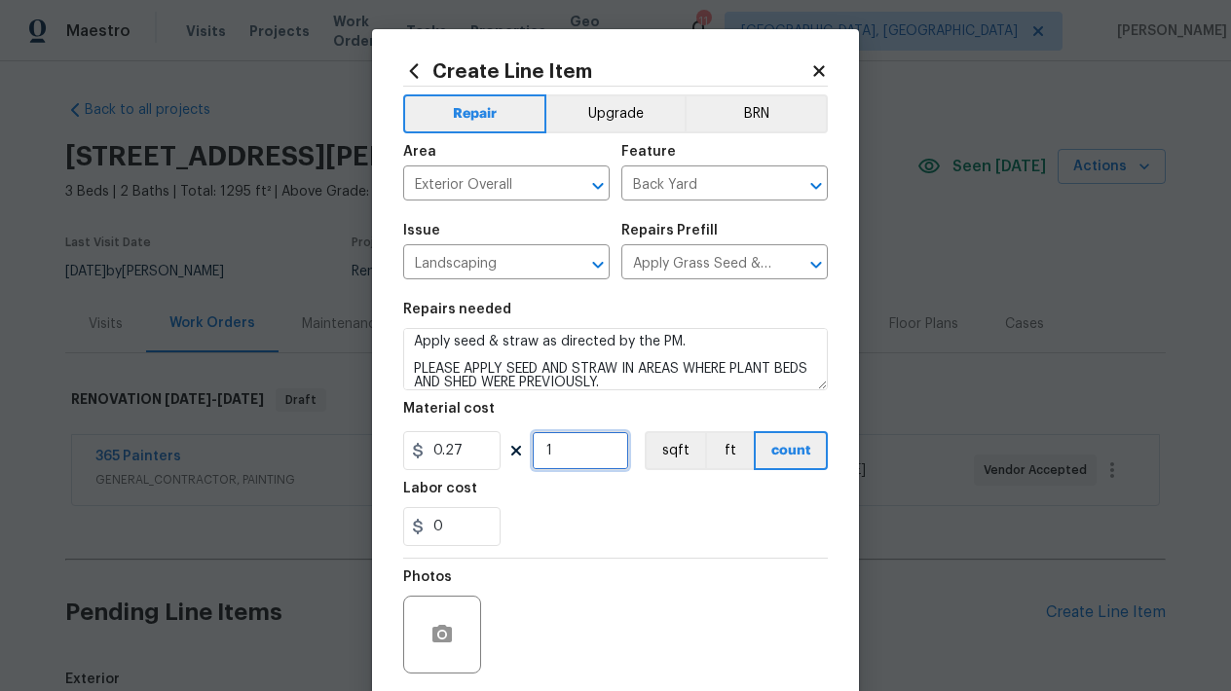
drag, startPoint x: 568, startPoint y: 456, endPoint x: 507, endPoint y: 456, distance: 60.4
click at [509, 456] on div "0.27 1 sqft ft count" at bounding box center [615, 450] width 425 height 39
click at [615, 533] on div "0" at bounding box center [615, 526] width 425 height 39
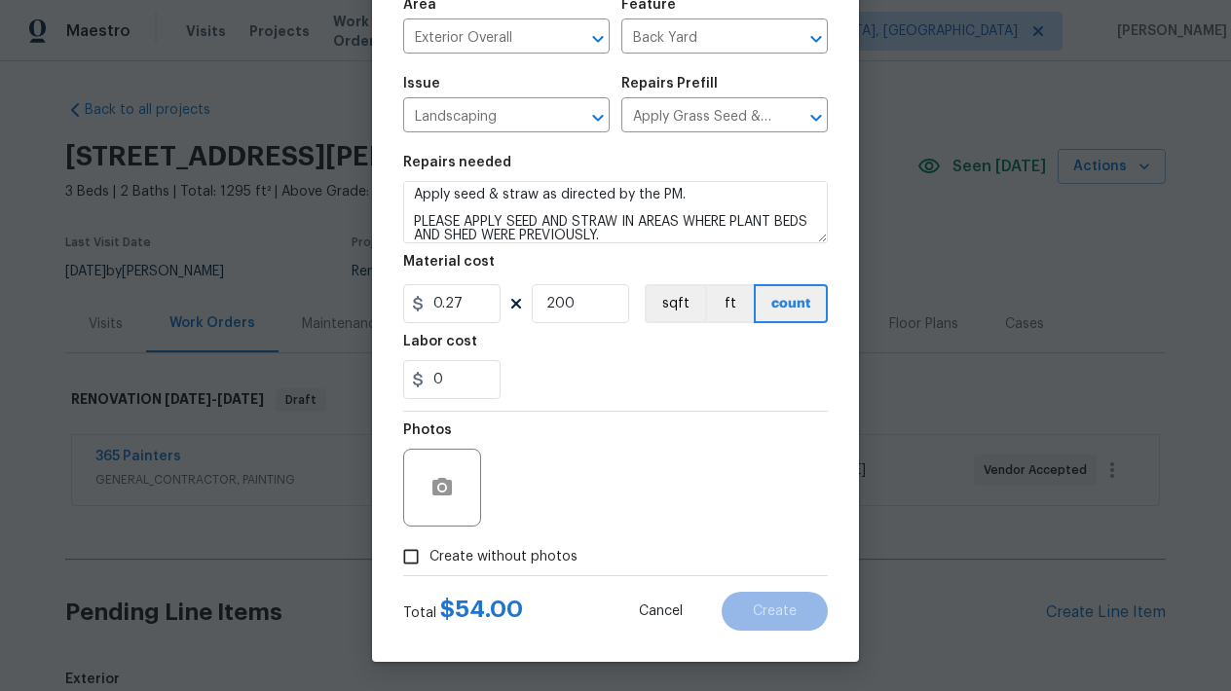
scroll to position [147, 0]
click at [593, 313] on input "200" at bounding box center [580, 303] width 97 height 39
type input "250"
click at [710, 500] on div "Photos" at bounding box center [615, 475] width 425 height 127
click at [410, 563] on input "Create without photos" at bounding box center [410, 556] width 37 height 37
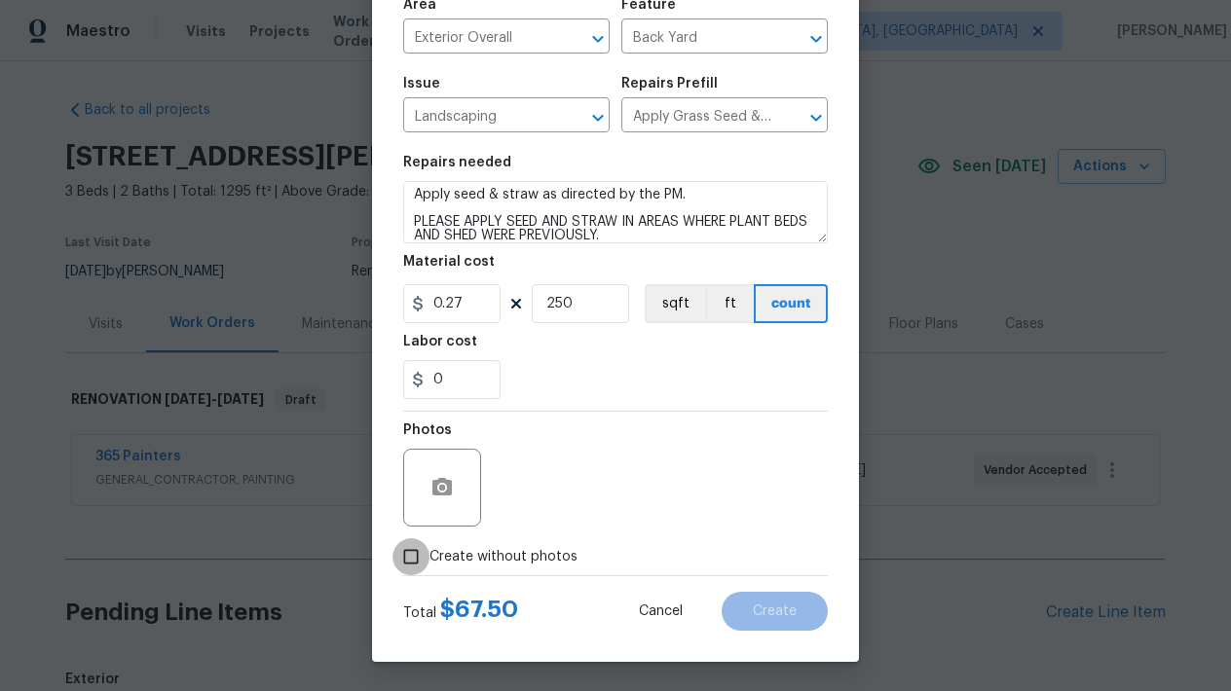
checkbox input "true"
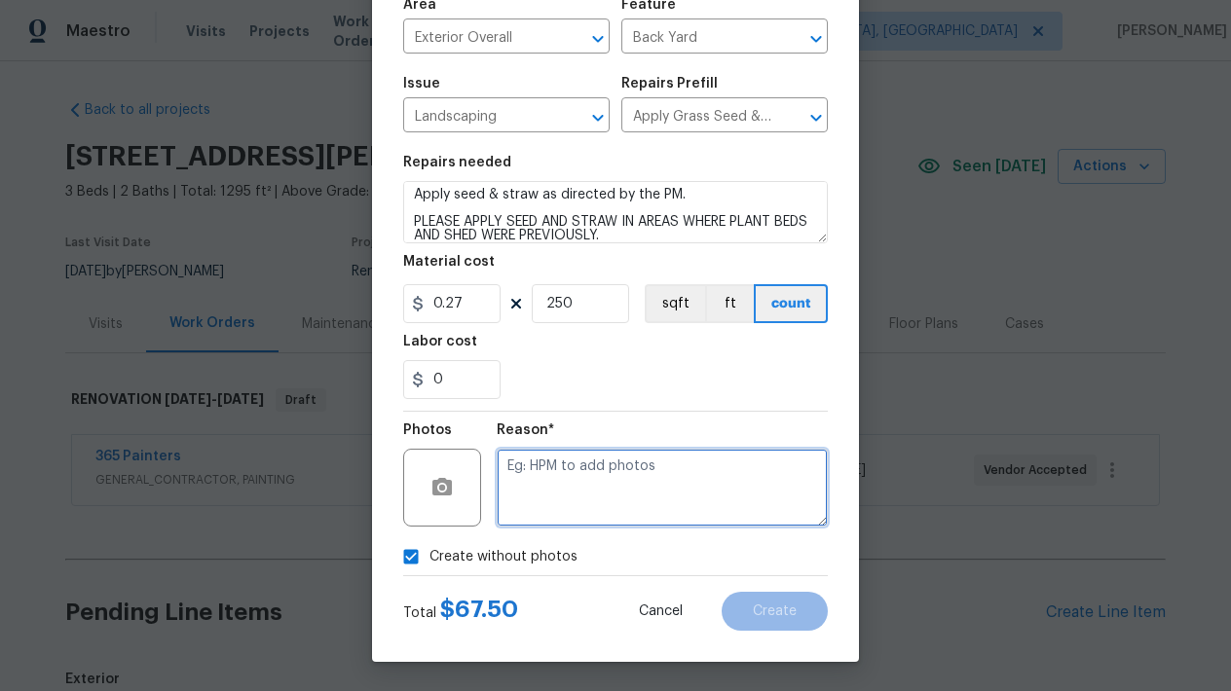
click at [573, 508] on textarea at bounding box center [662, 488] width 331 height 78
type textarea "L"
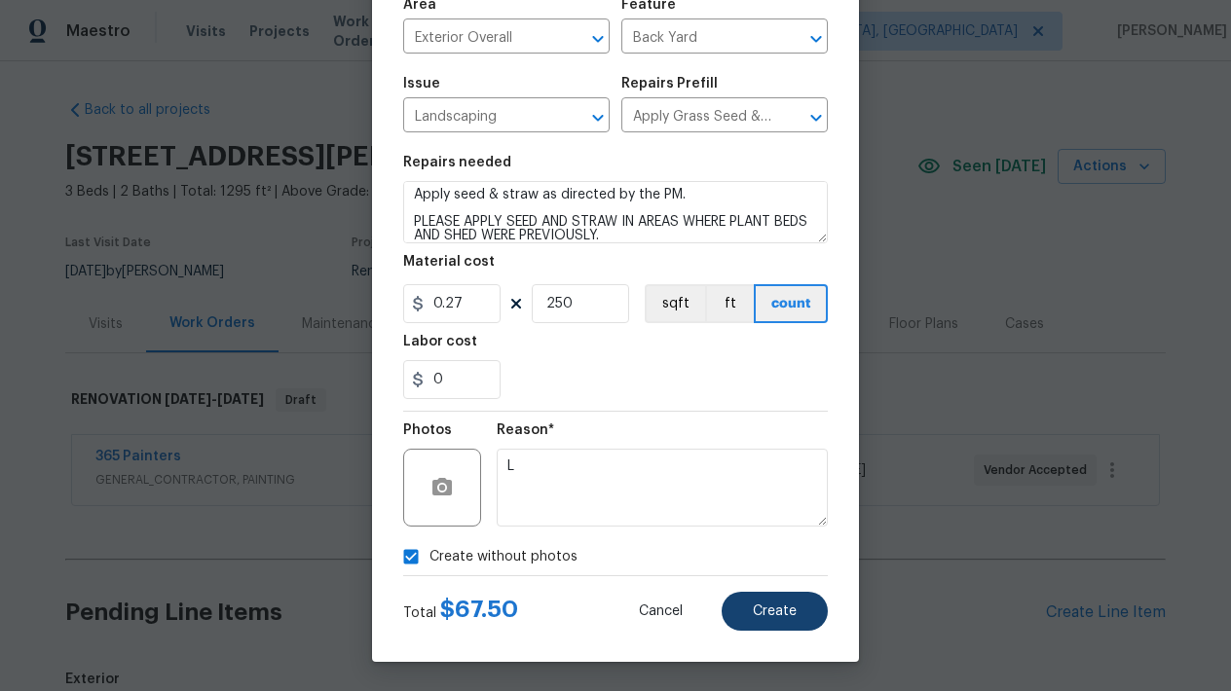
click at [777, 612] on span "Create" at bounding box center [775, 612] width 44 height 15
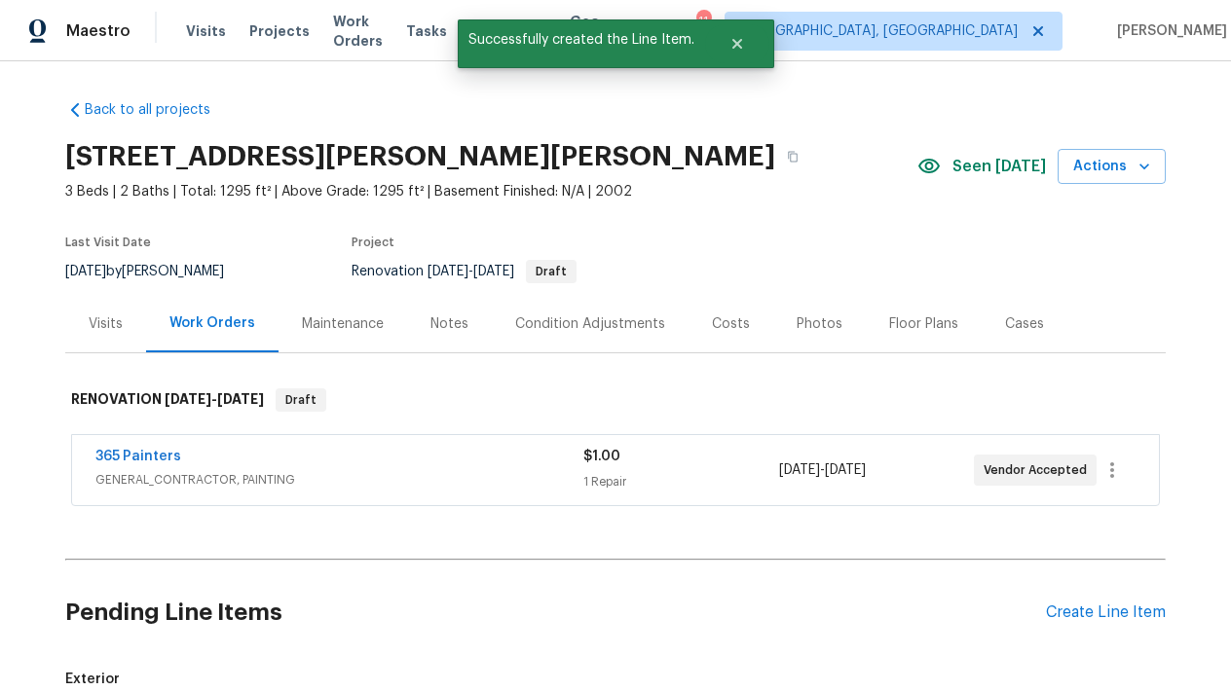
scroll to position [42, 0]
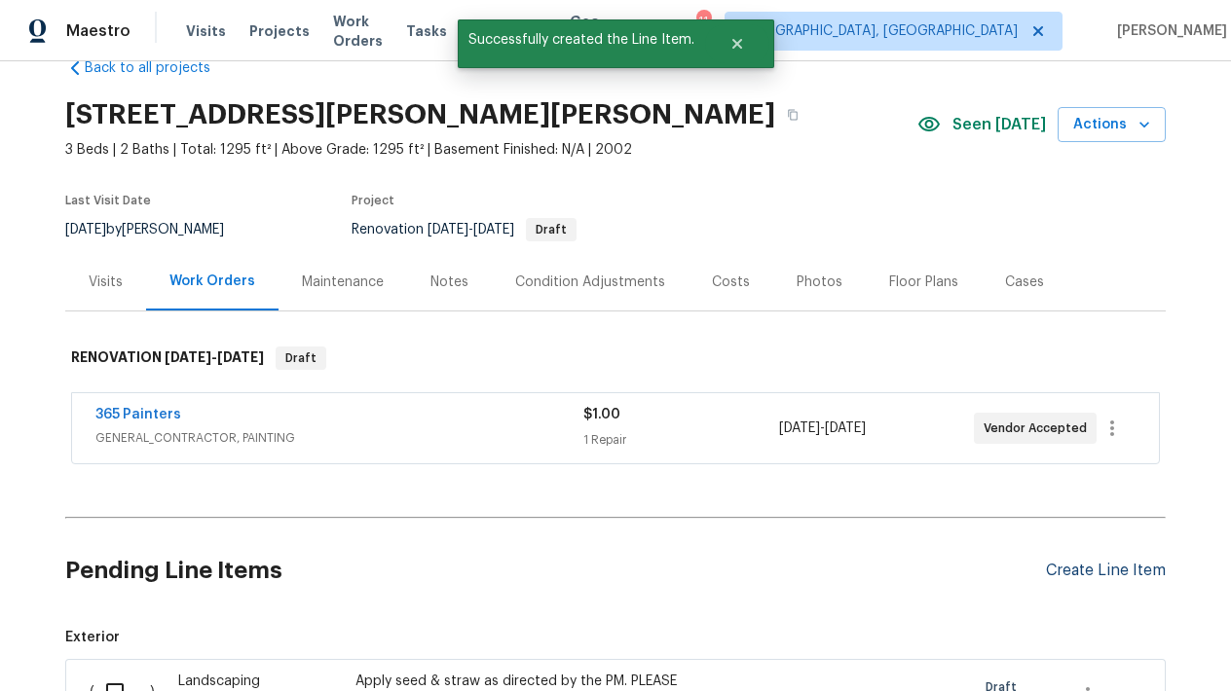
click at [1130, 575] on div "Create Line Item" at bounding box center [1106, 571] width 120 height 19
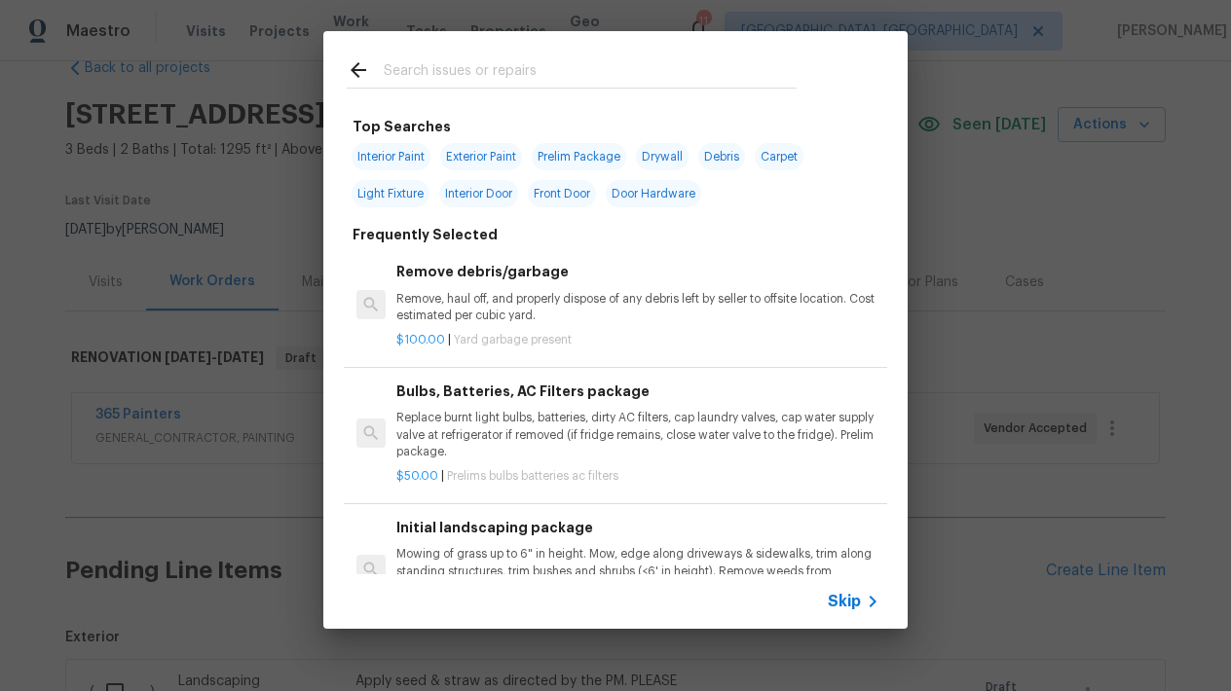
click at [566, 36] on div at bounding box center [571, 69] width 497 height 77
click at [538, 61] on input "text" at bounding box center [590, 72] width 413 height 29
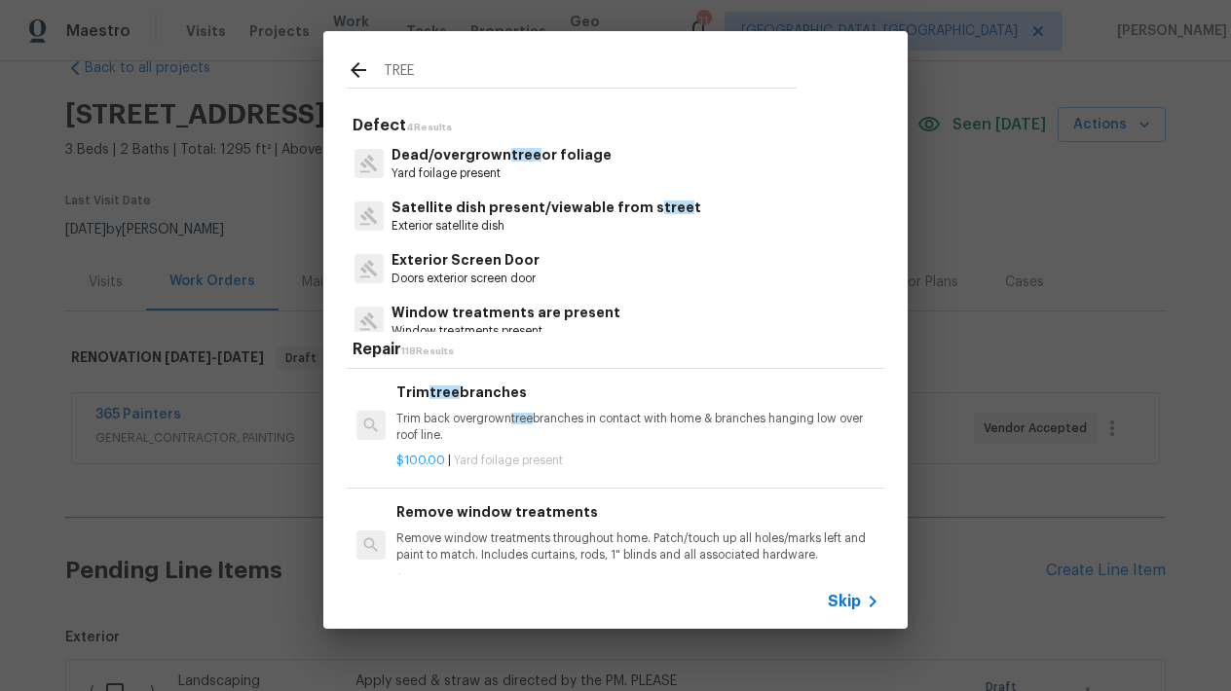
scroll to position [112, 0]
type input "TREE"
click at [456, 424] on p "Trim back overgrown tree branches in contact with home & branches hanging low o…" at bounding box center [637, 429] width 483 height 33
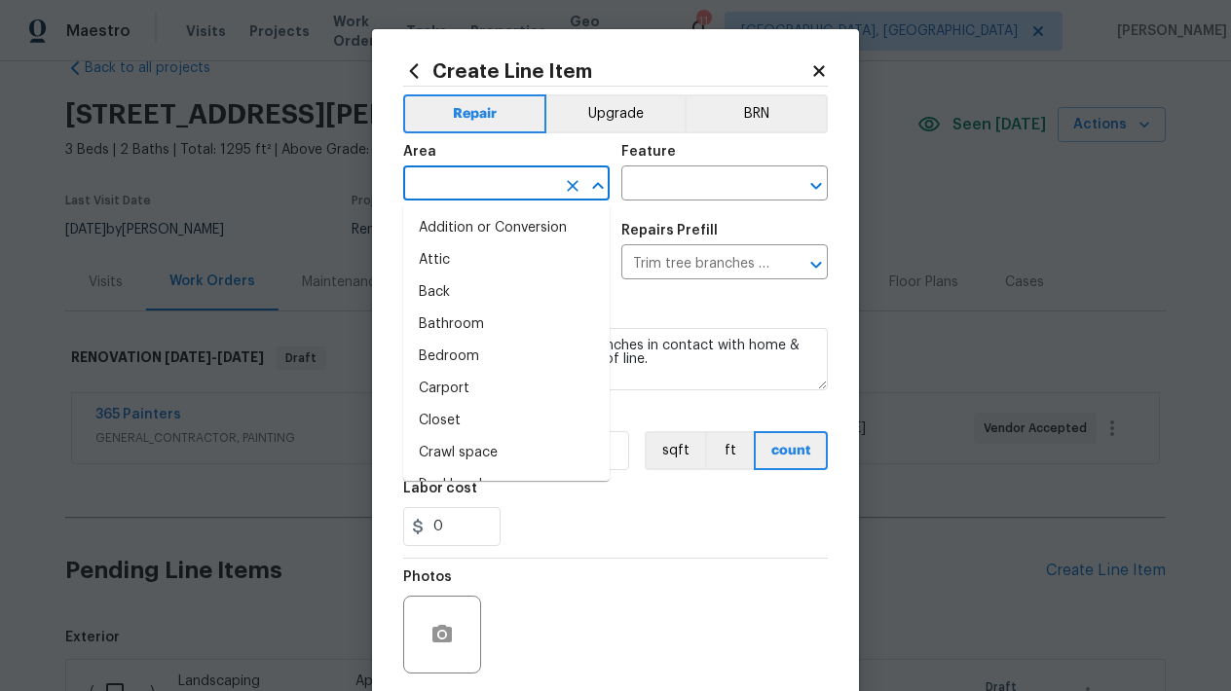
click at [456, 200] on input "text" at bounding box center [479, 185] width 152 height 30
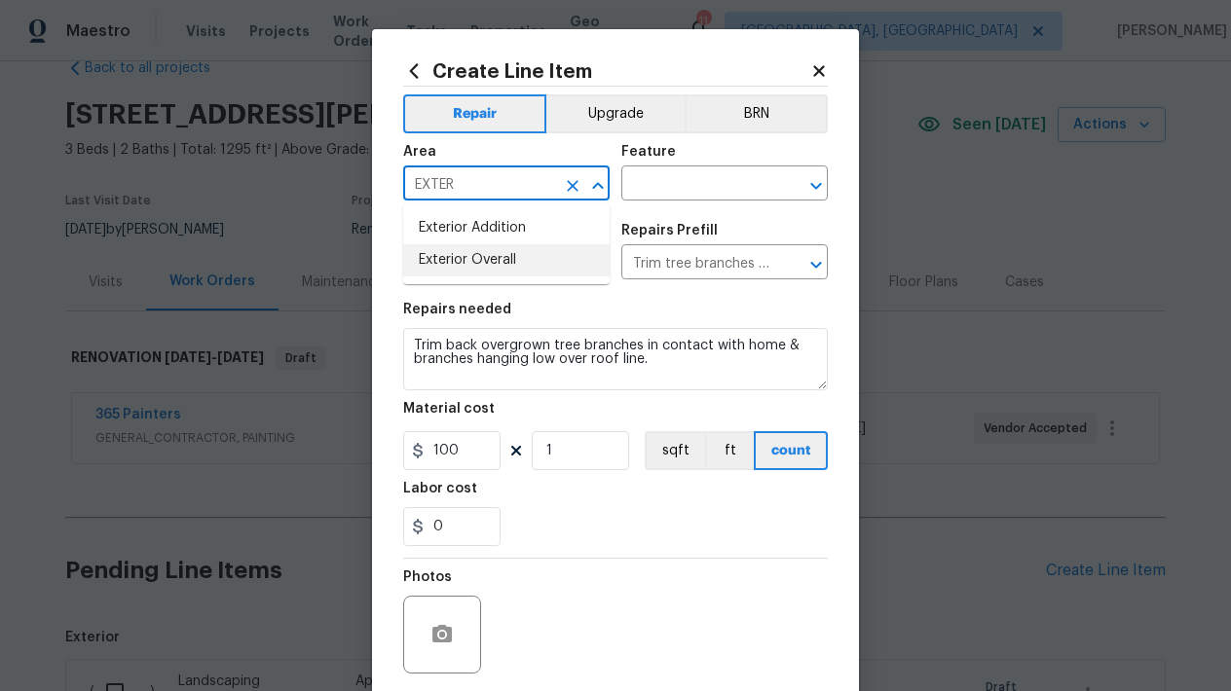
click at [484, 259] on li "Exterior Overall" at bounding box center [506, 260] width 206 height 32
type input "Exterior Overall"
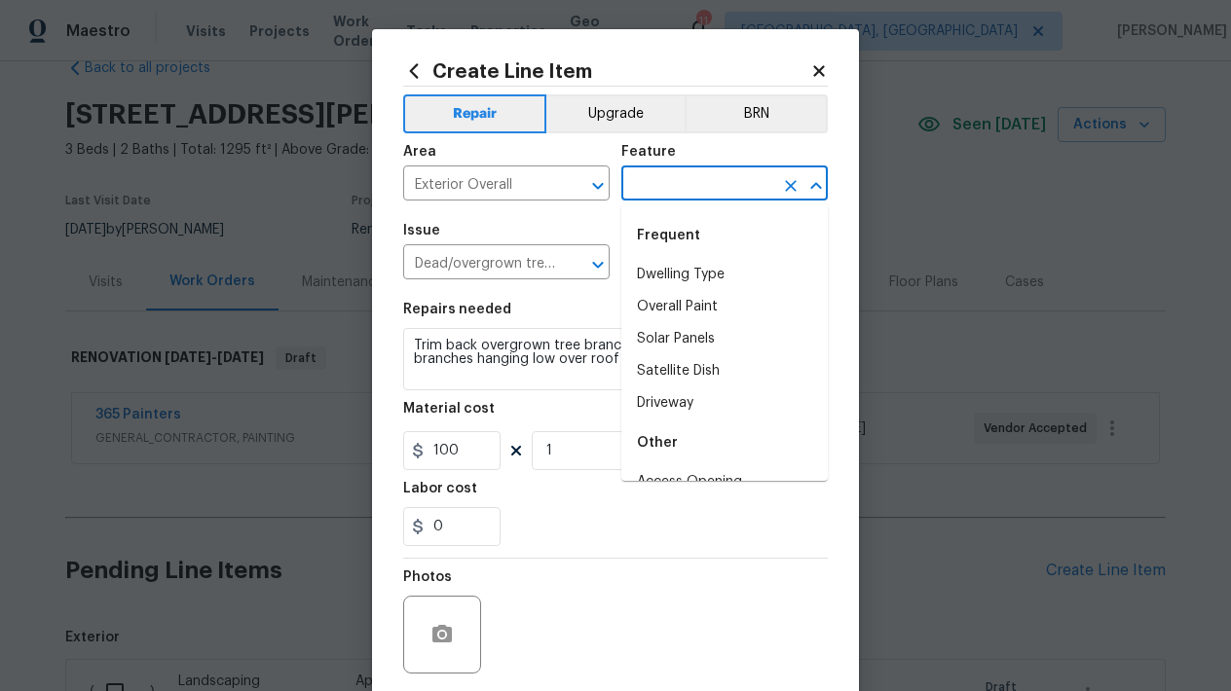
click at [663, 177] on input "text" at bounding box center [697, 185] width 152 height 30
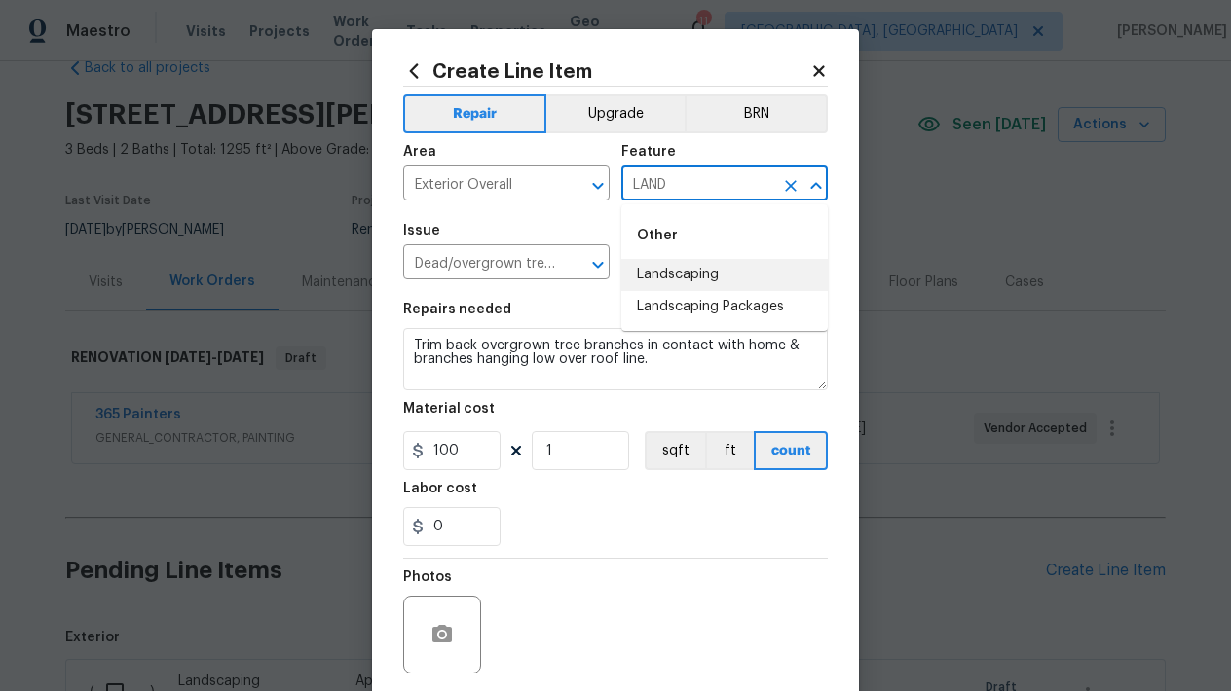
click at [697, 275] on li "Landscaping" at bounding box center [724, 275] width 206 height 32
type input "Landscaping"
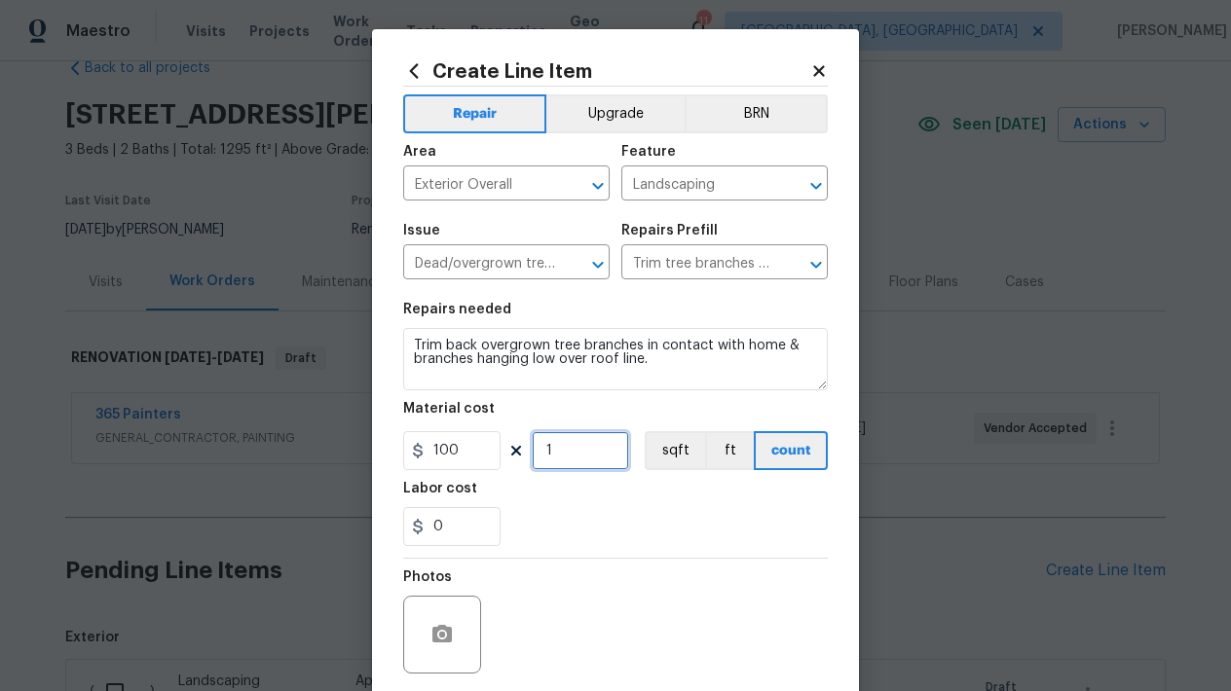
click at [582, 462] on input "1" at bounding box center [580, 450] width 97 height 39
type input "2"
click at [579, 556] on section "Repairs needed Trim back overgrown tree branches in contact with home & branche…" at bounding box center [615, 424] width 425 height 267
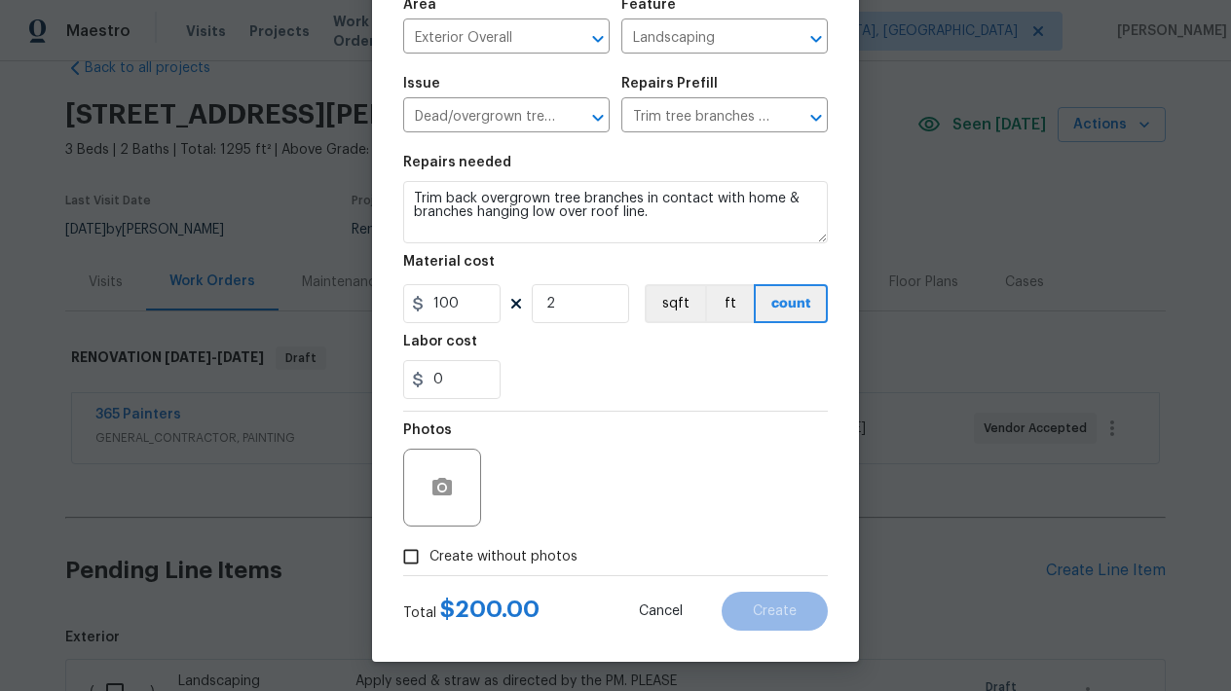
scroll to position [147, 0]
click at [407, 554] on input "Create without photos" at bounding box center [410, 556] width 37 height 37
checkbox input "true"
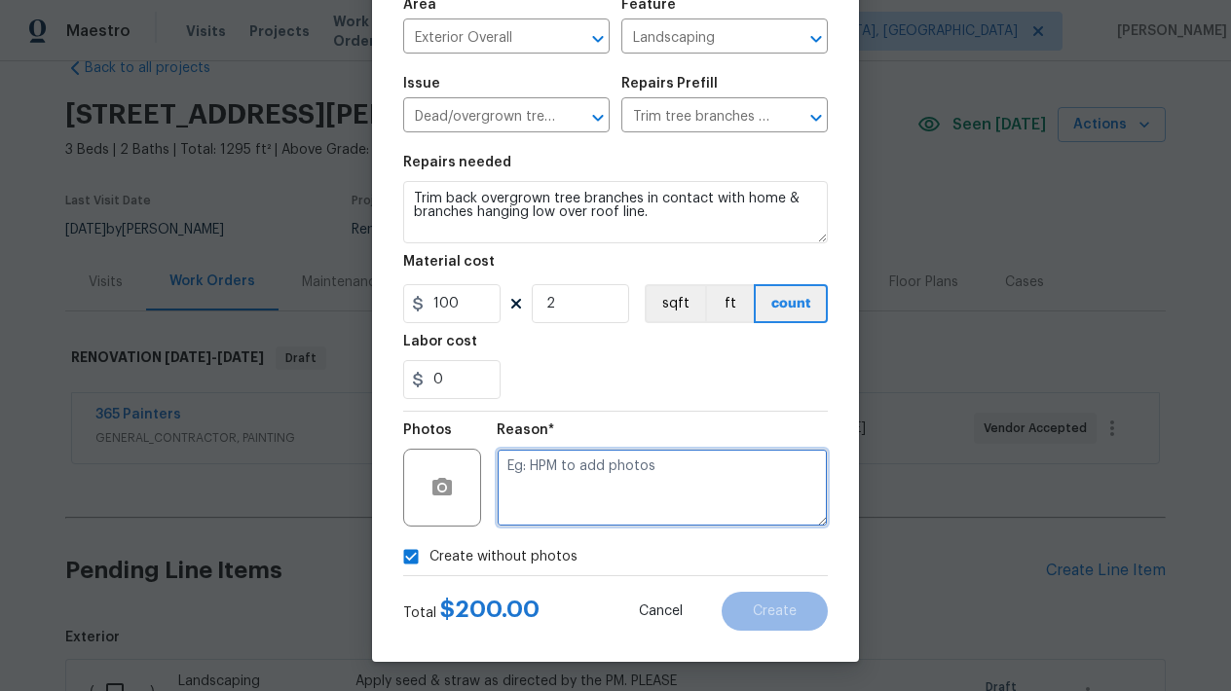
click at [564, 474] on textarea at bounding box center [662, 488] width 331 height 78
type textarea "L"
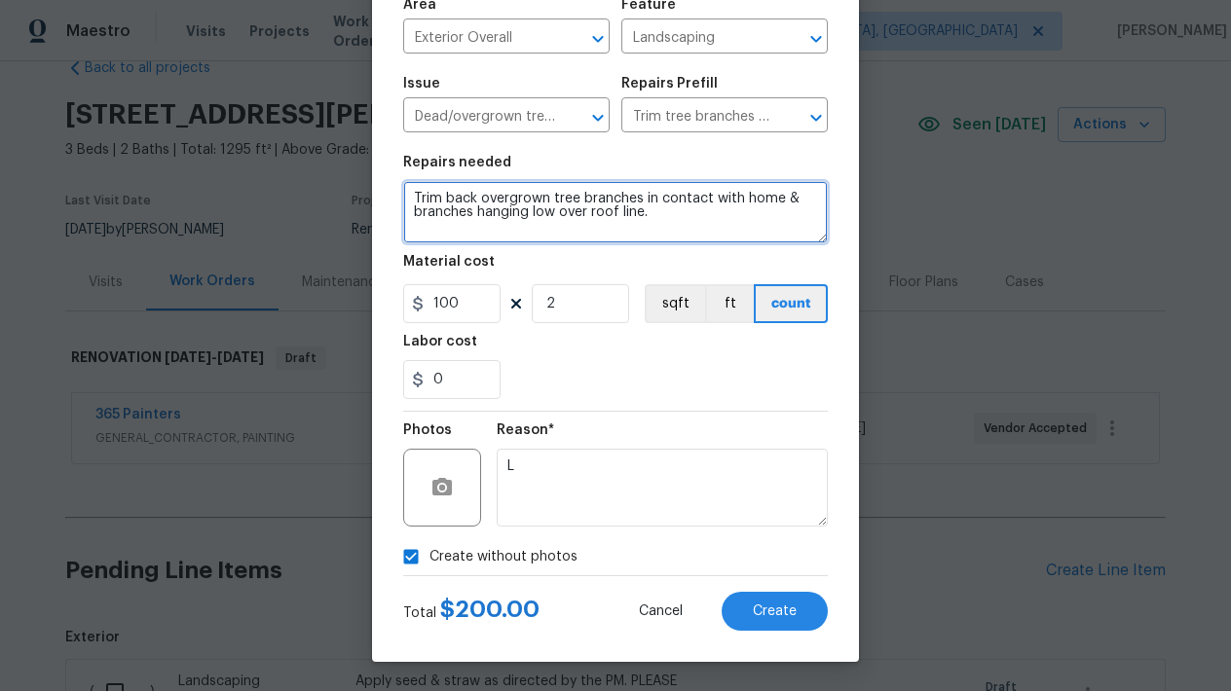
click at [705, 220] on textarea "Trim back overgrown tree branches in contact with home & branches hanging low o…" at bounding box center [615, 212] width 425 height 62
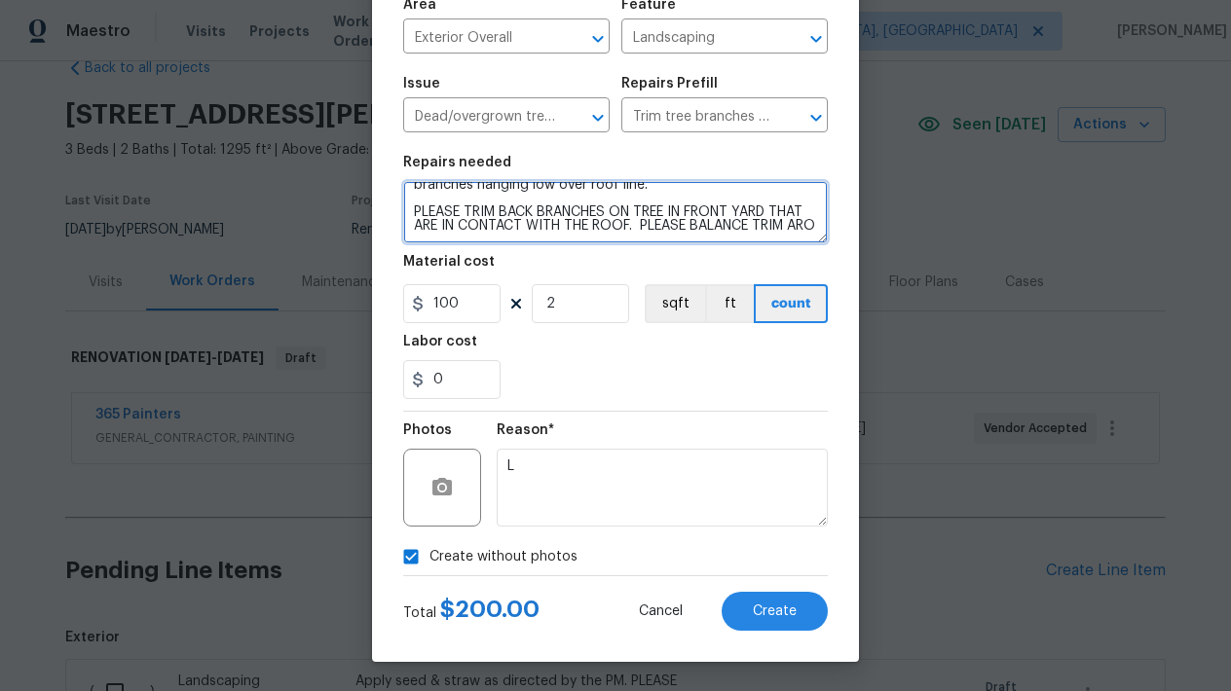
scroll to position [31, 0]
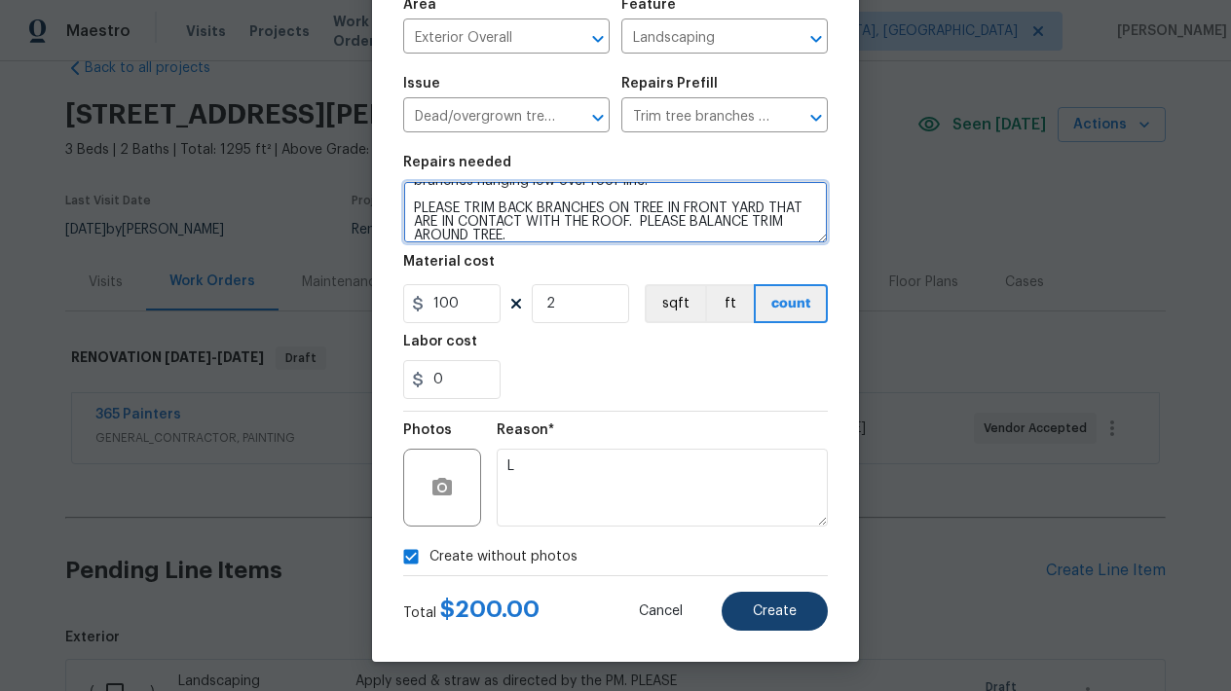
type textarea "Trim back overgrown tree branches in contact with home & branches hanging low o…"
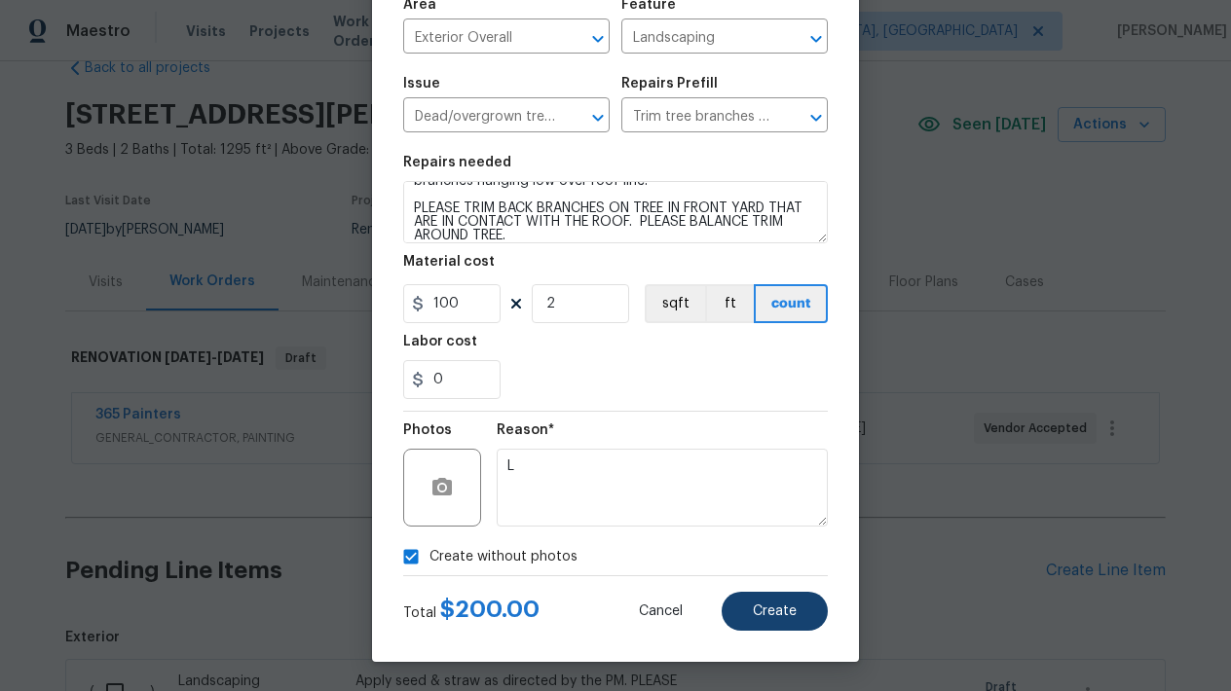
click at [748, 598] on button "Create" at bounding box center [775, 611] width 106 height 39
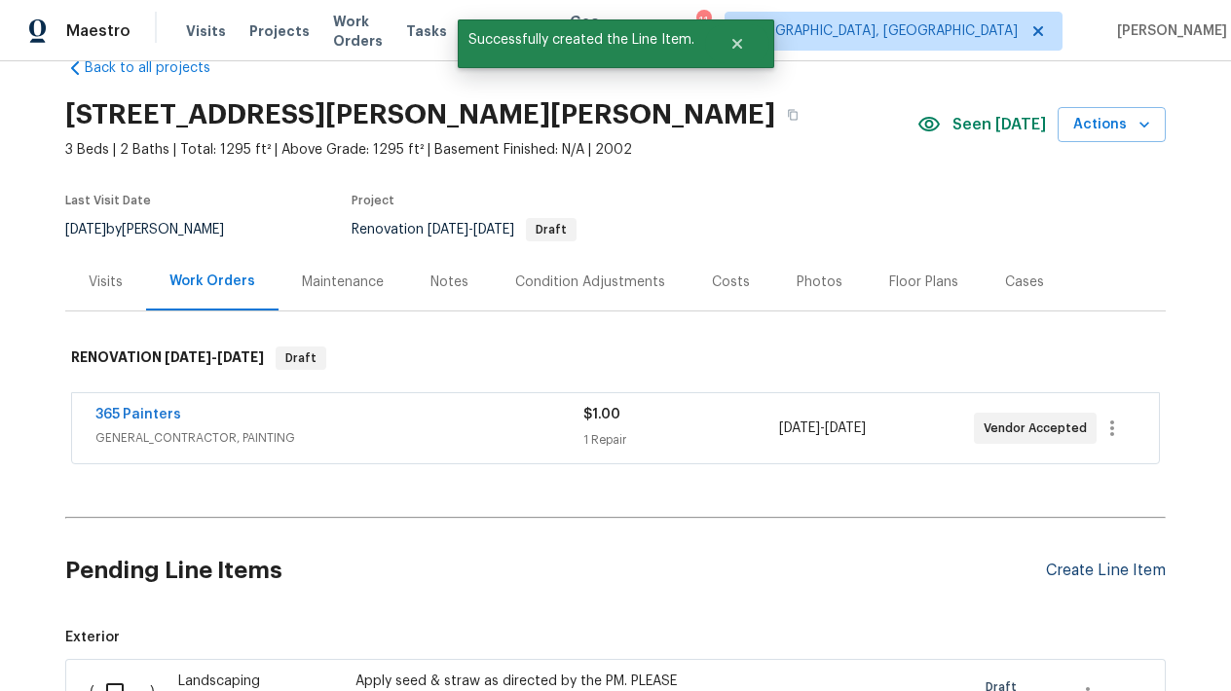
click at [1080, 565] on div "Create Line Item" at bounding box center [1106, 571] width 120 height 19
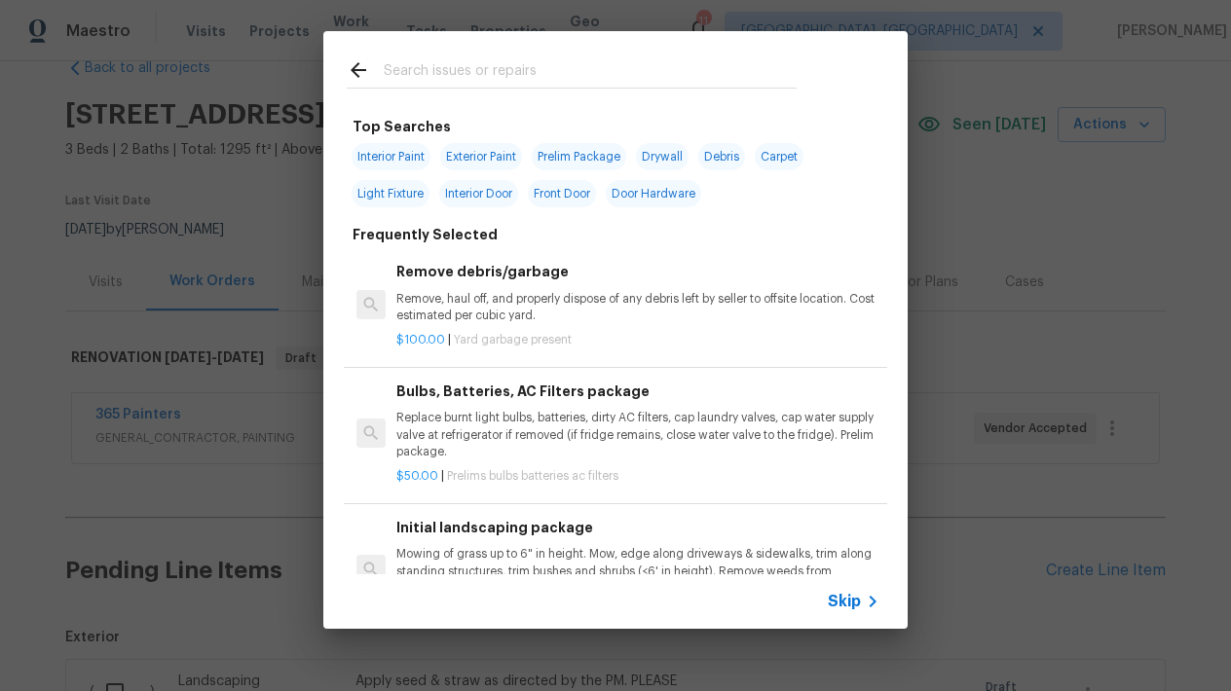
click at [503, 303] on p "Remove, haul off, and properly dispose of any debris left by seller to offsite …" at bounding box center [637, 307] width 483 height 33
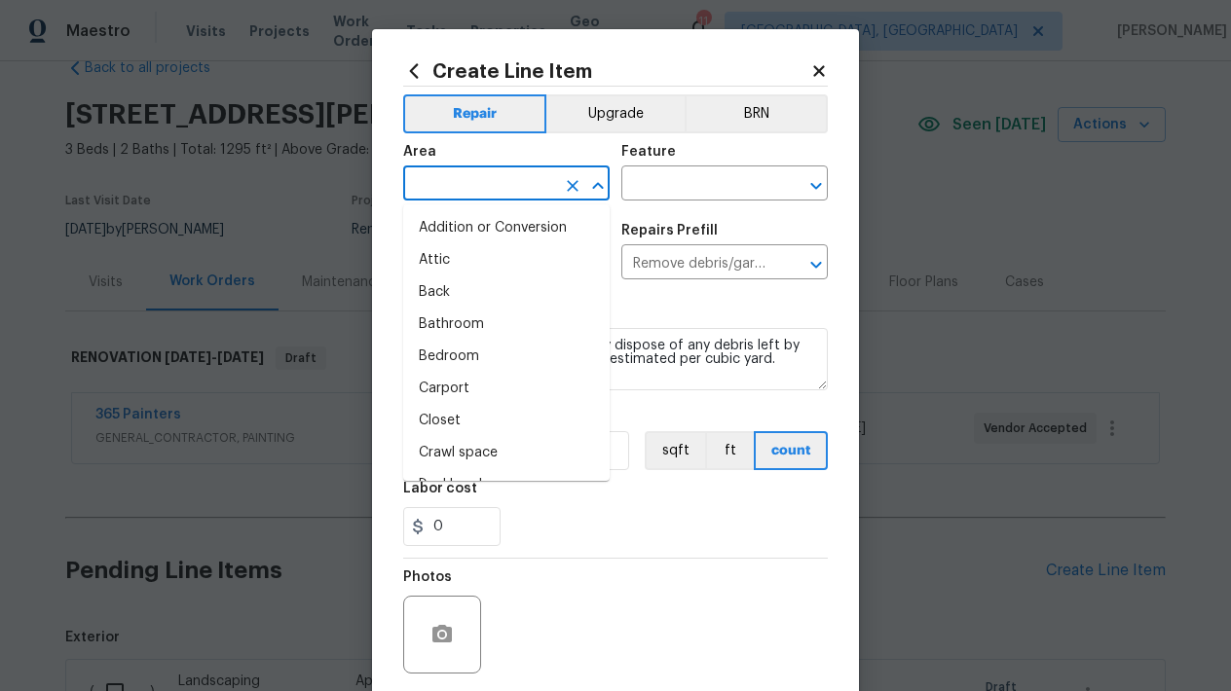
click at [514, 191] on input "text" at bounding box center [479, 185] width 152 height 30
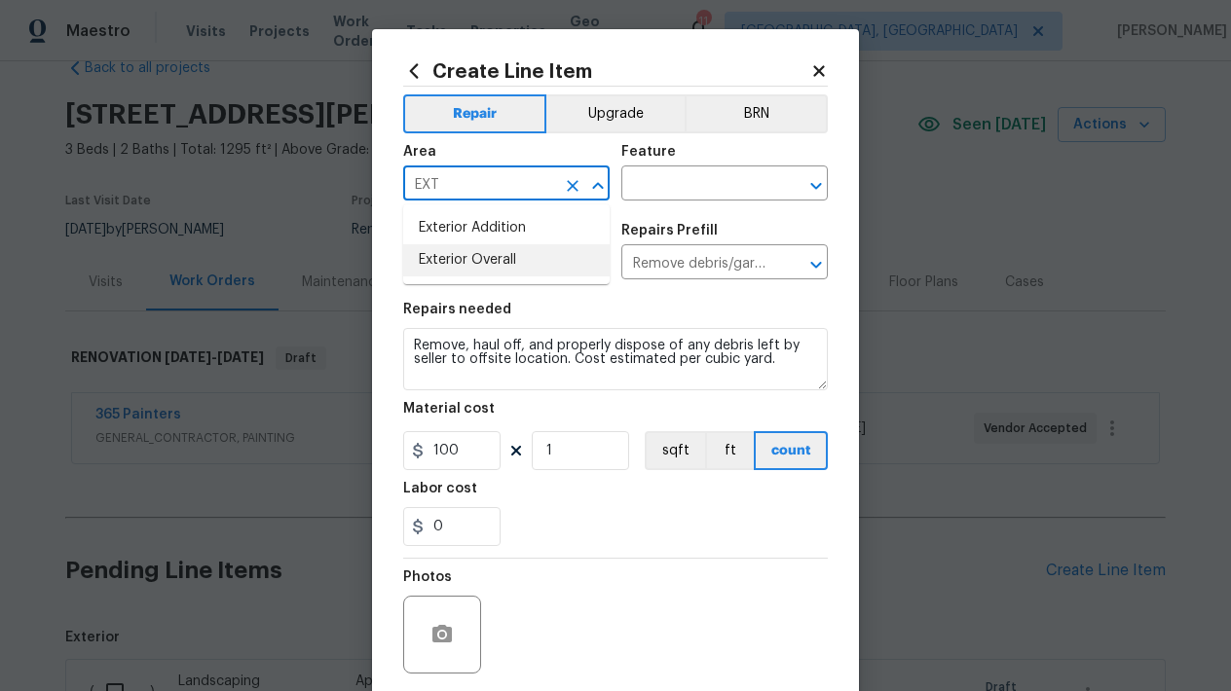
click at [485, 267] on li "Exterior Overall" at bounding box center [506, 260] width 206 height 32
type input "Exterior Overall"
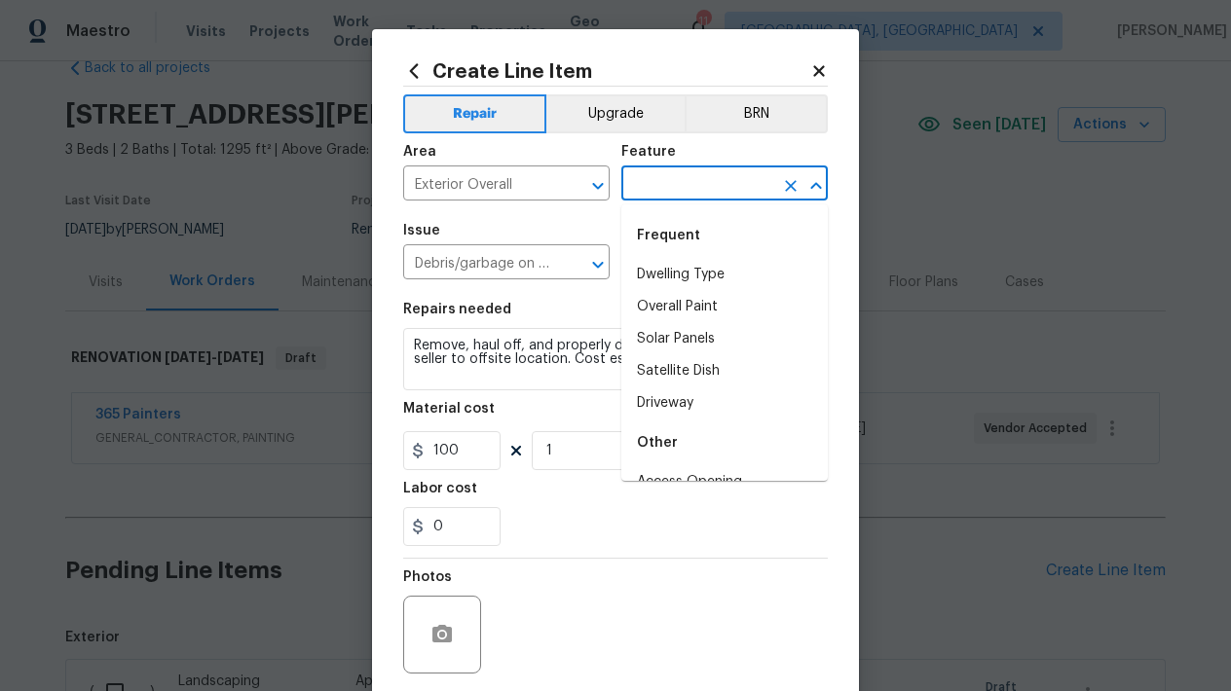
click at [648, 175] on input "text" at bounding box center [697, 185] width 152 height 30
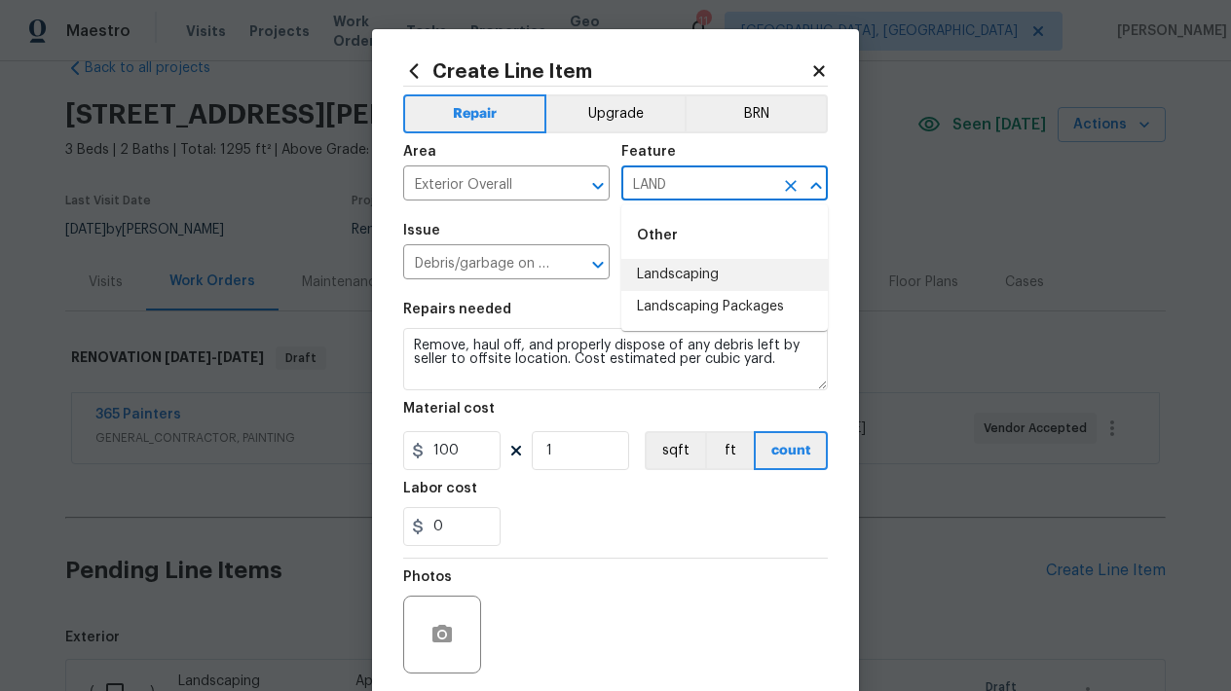
click at [688, 272] on li "Landscaping" at bounding box center [724, 275] width 206 height 32
type input "Landscaping"
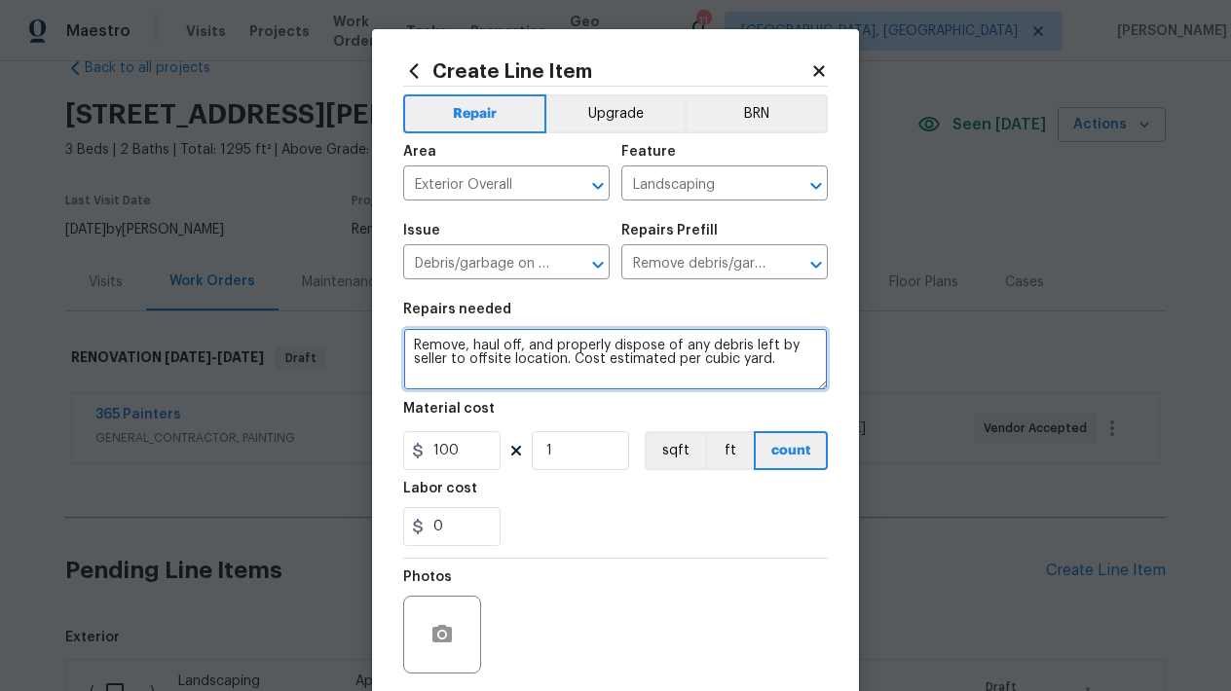
click at [514, 377] on textarea "Remove, haul off, and properly dispose of any debris left by seller to offsite …" at bounding box center [615, 359] width 425 height 62
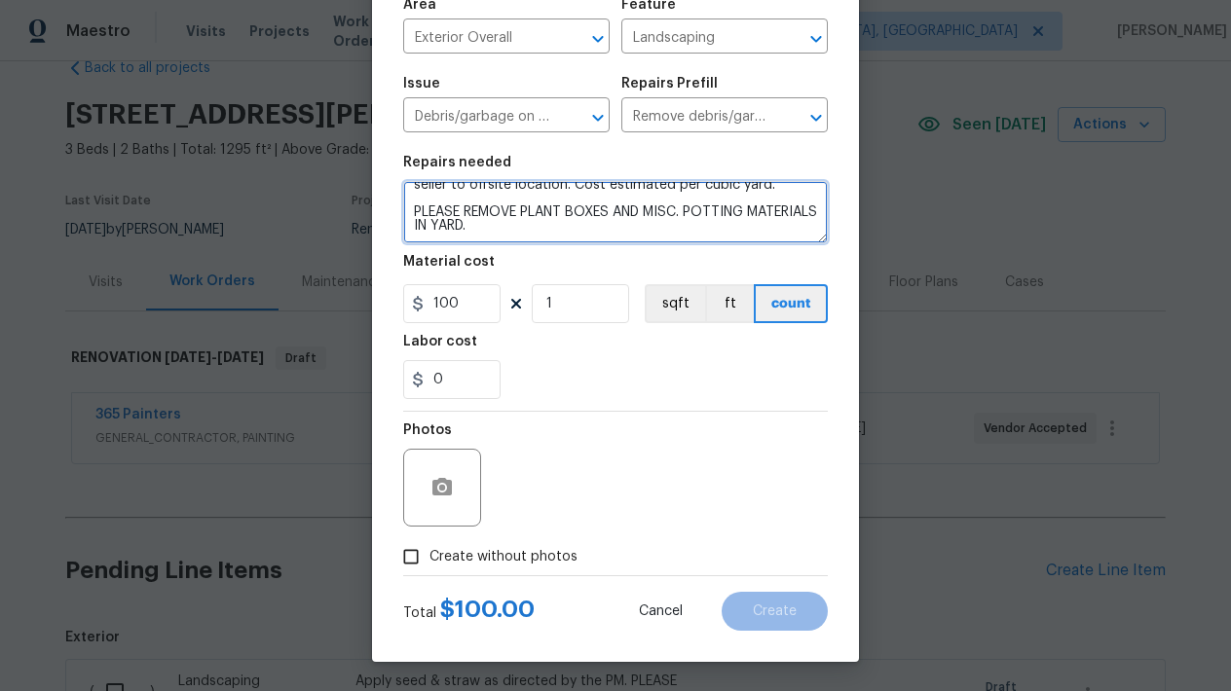
scroll to position [147, 0]
type textarea "Remove, haul off, and properly dispose of any debris left by seller to offsite …"
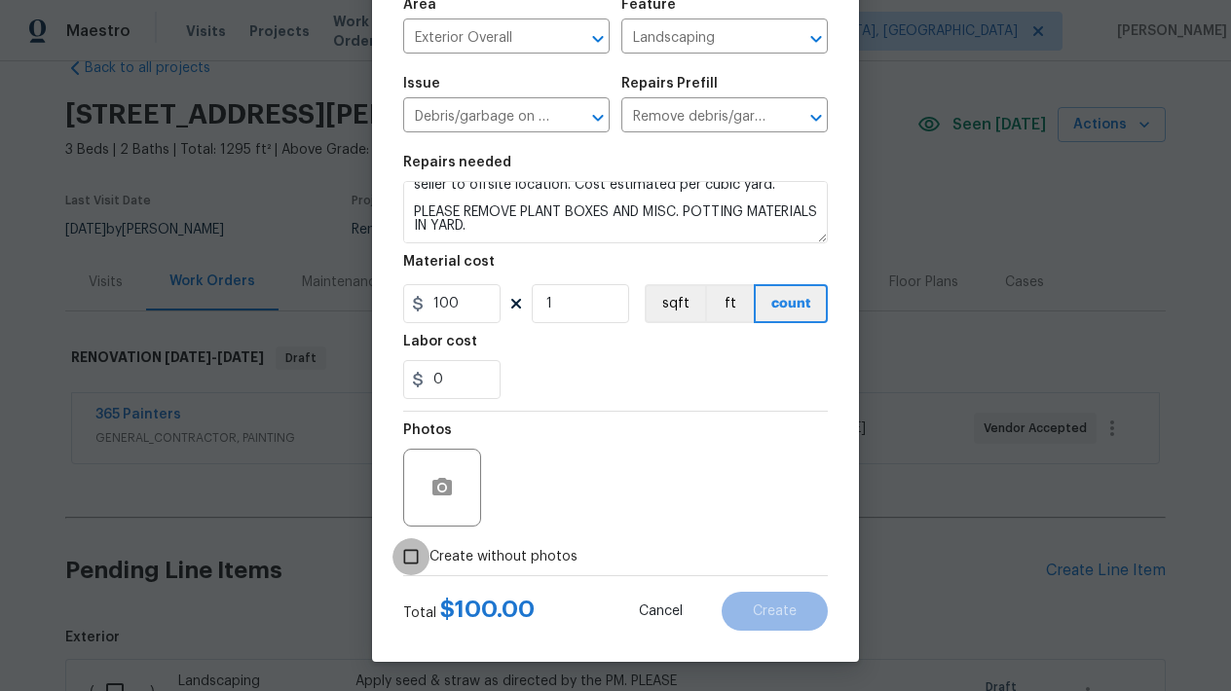
click at [412, 548] on input "Create without photos" at bounding box center [410, 556] width 37 height 37
checkbox input "true"
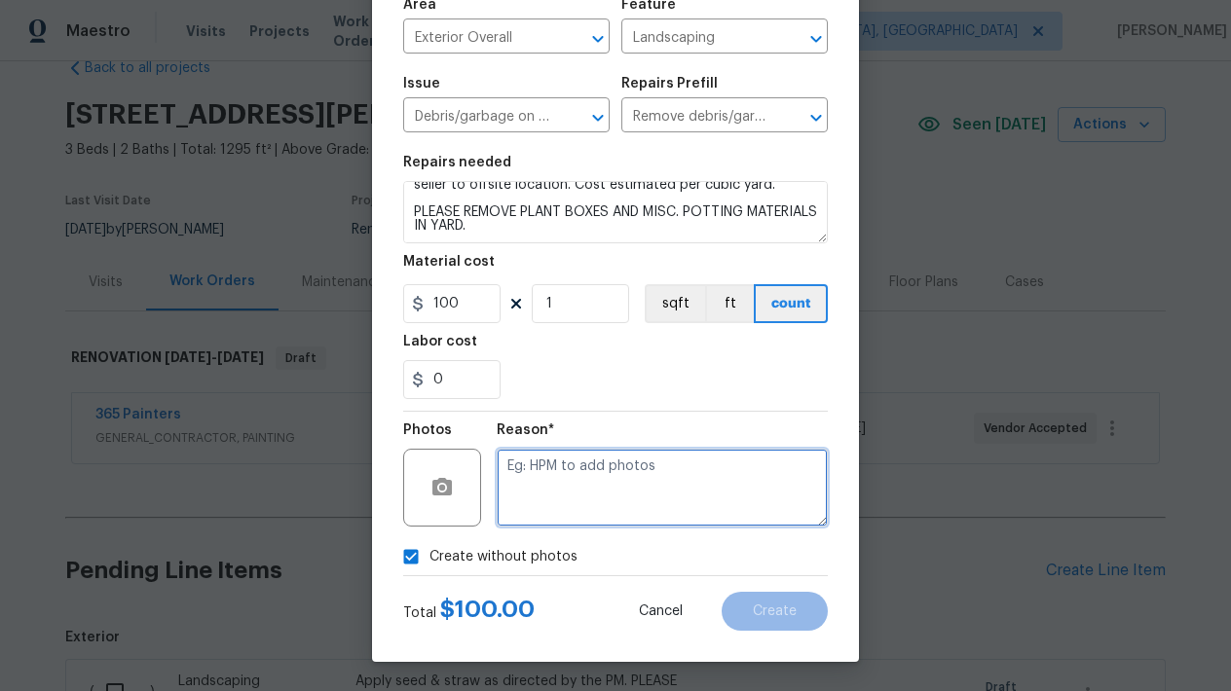
click at [543, 516] on textarea at bounding box center [662, 488] width 331 height 78
type textarea "L"
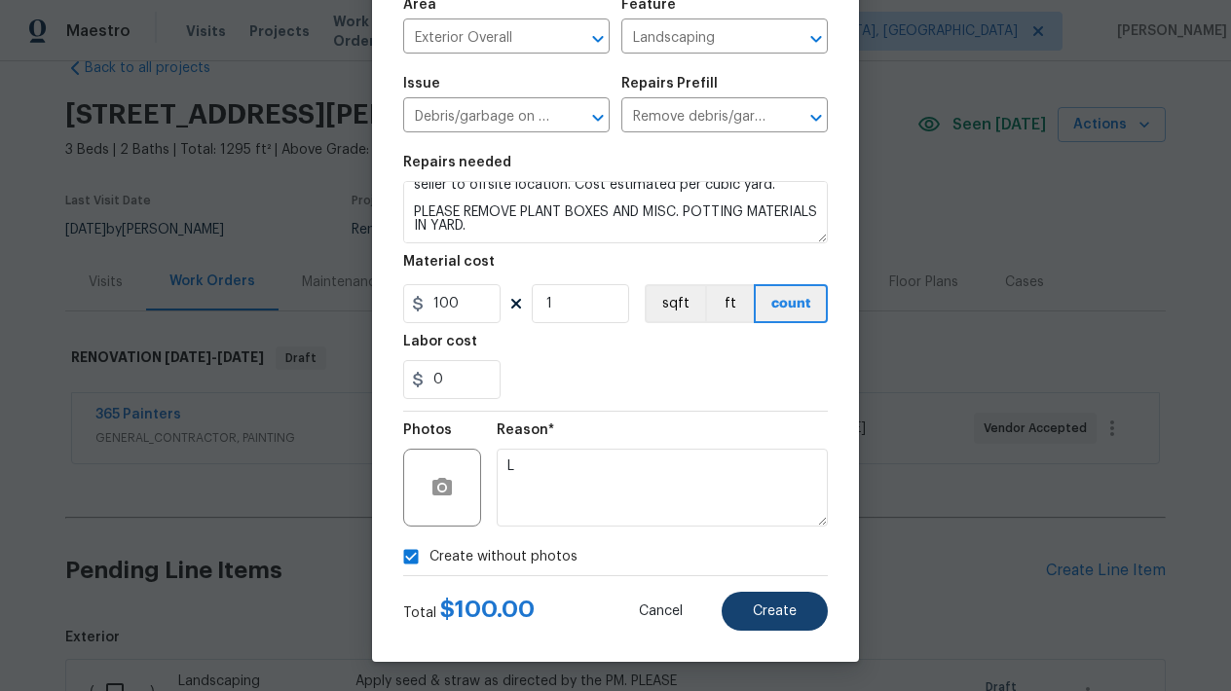
click at [753, 618] on button "Create" at bounding box center [775, 611] width 106 height 39
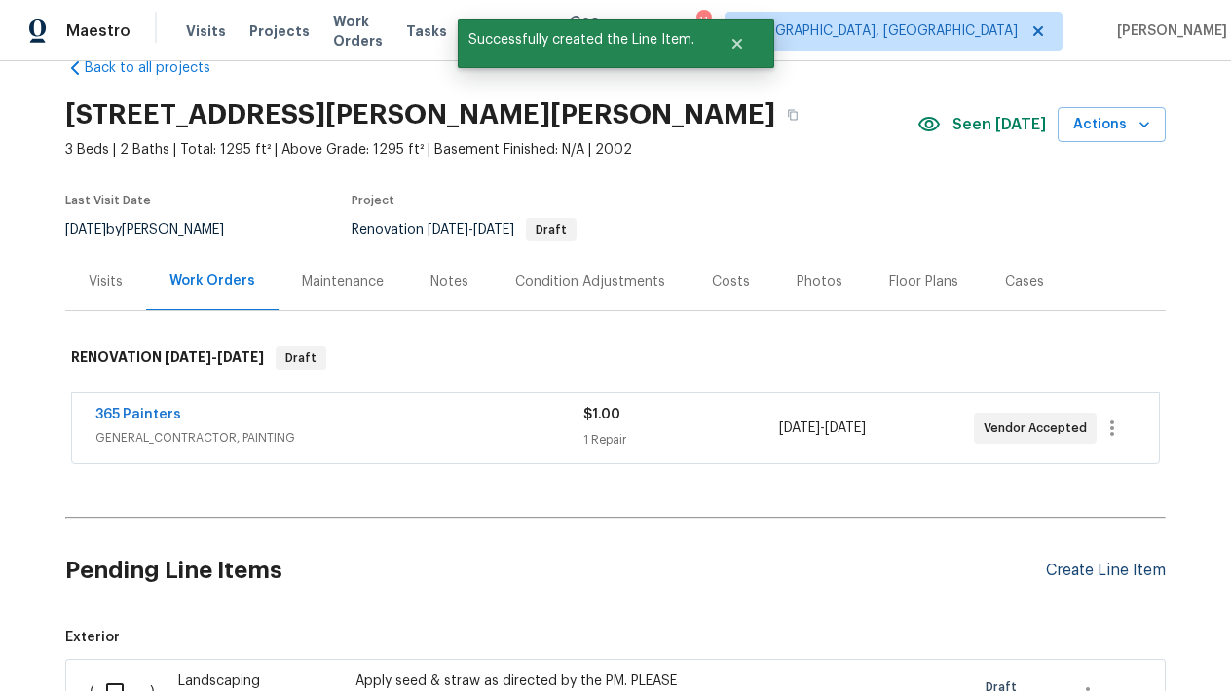
click at [1056, 576] on div "Create Line Item" at bounding box center [1106, 571] width 120 height 19
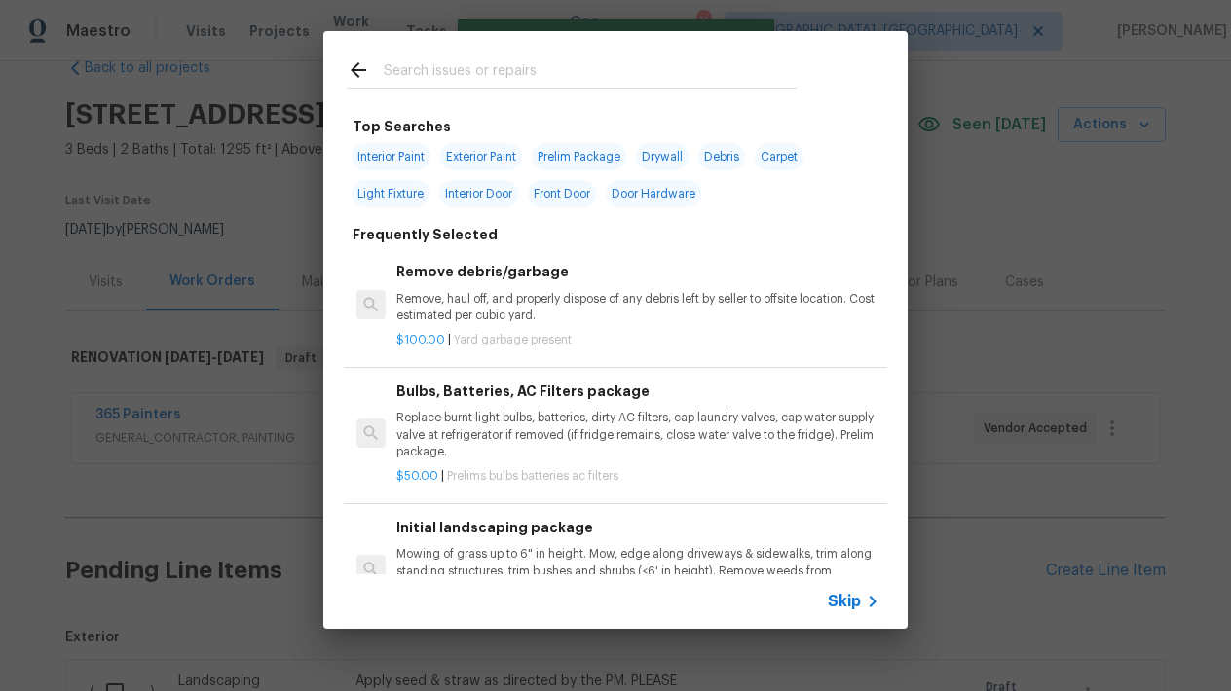
click at [528, 63] on input "text" at bounding box center [590, 72] width 413 height 29
click at [489, 300] on p "Remove, haul off, and properly dispose of any debris left by seller to offsite …" at bounding box center [637, 307] width 483 height 33
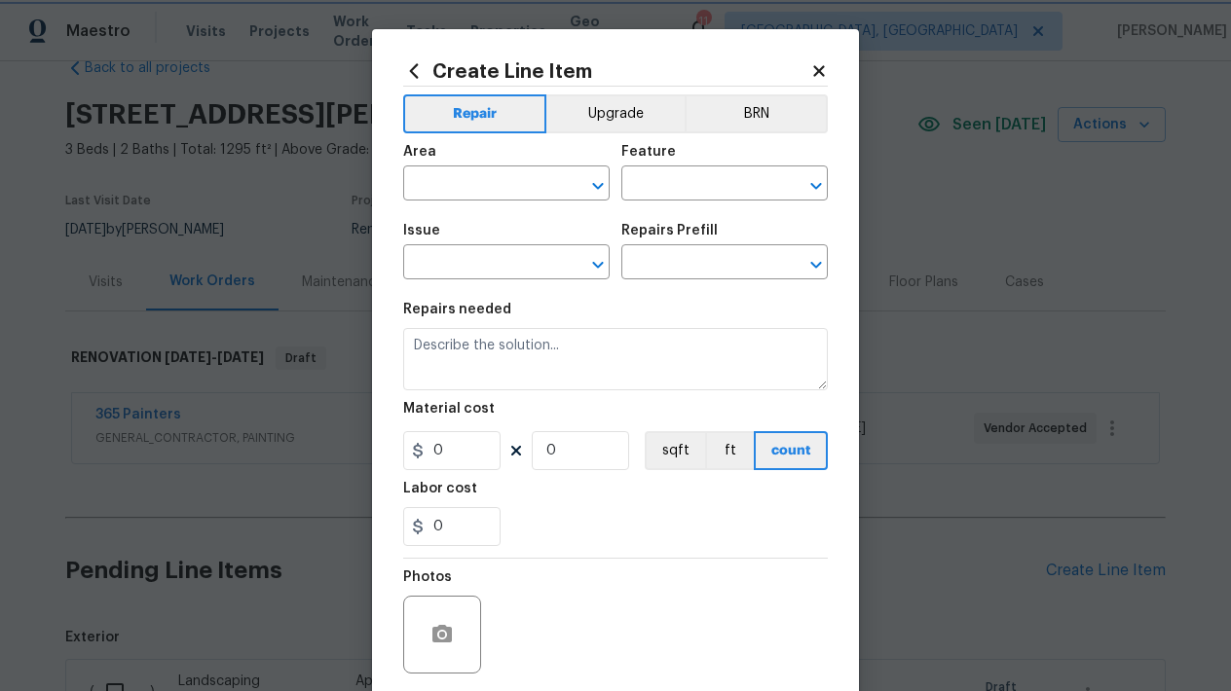
type input "Debris/garbage on site"
type textarea "Remove, haul off, and properly dispose of any debris left by seller to offsite …"
type input "1"
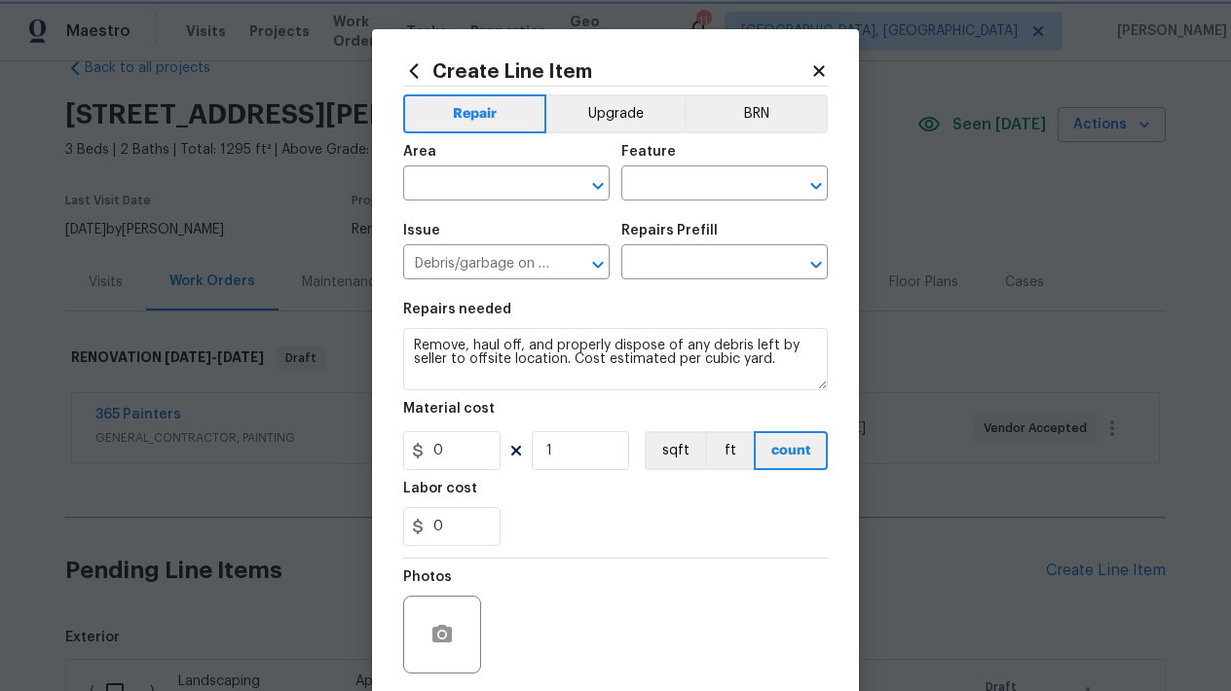
type input "Remove debris/garbage $100.00"
type input "100"
click at [486, 200] on input "text" at bounding box center [479, 185] width 152 height 30
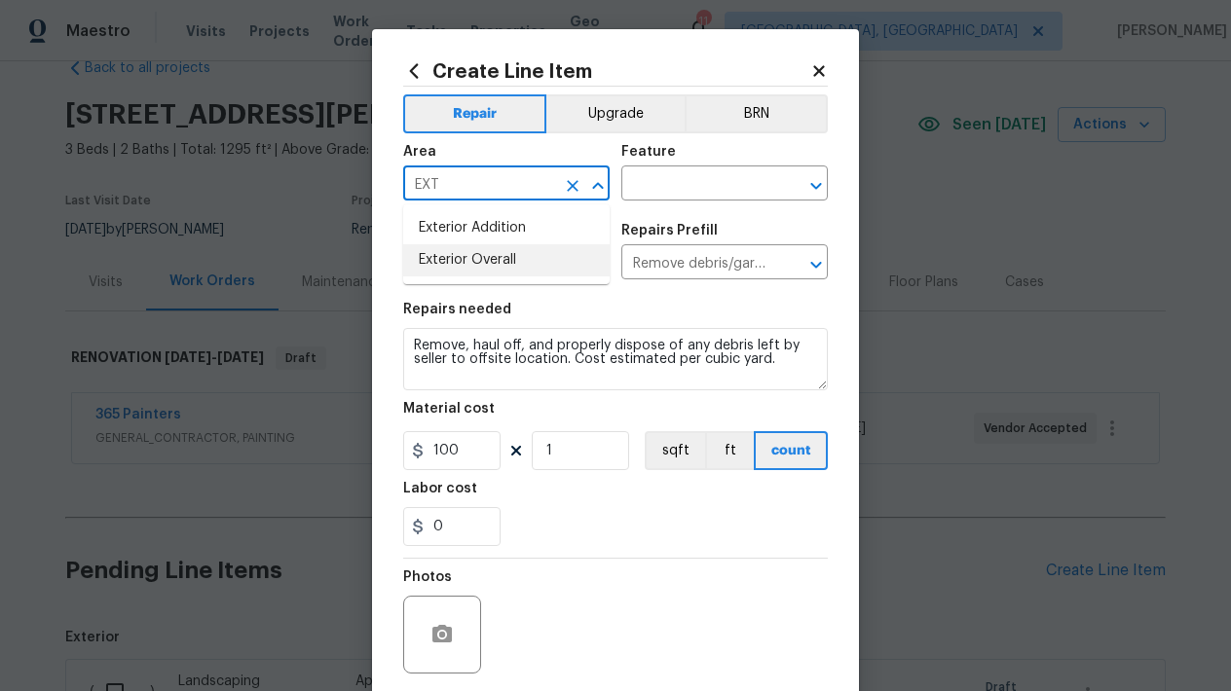
click at [479, 257] on li "Exterior Overall" at bounding box center [506, 260] width 206 height 32
type input "Exterior Overall"
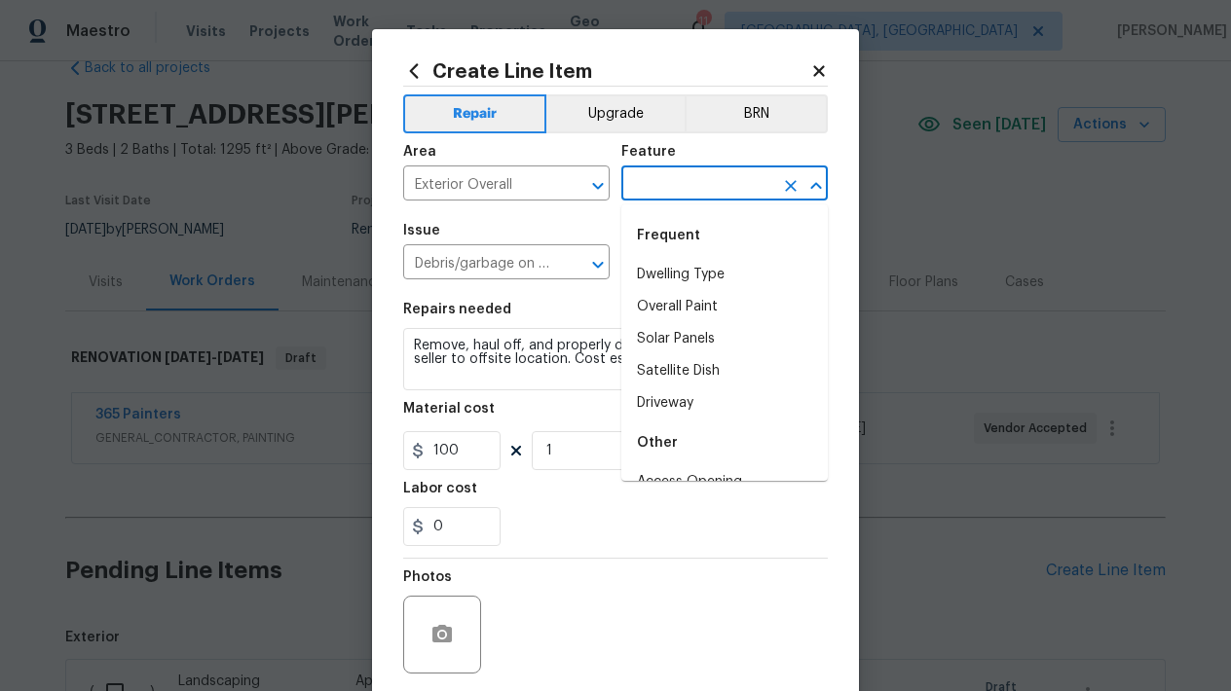
click at [696, 194] on input "text" at bounding box center [697, 185] width 152 height 30
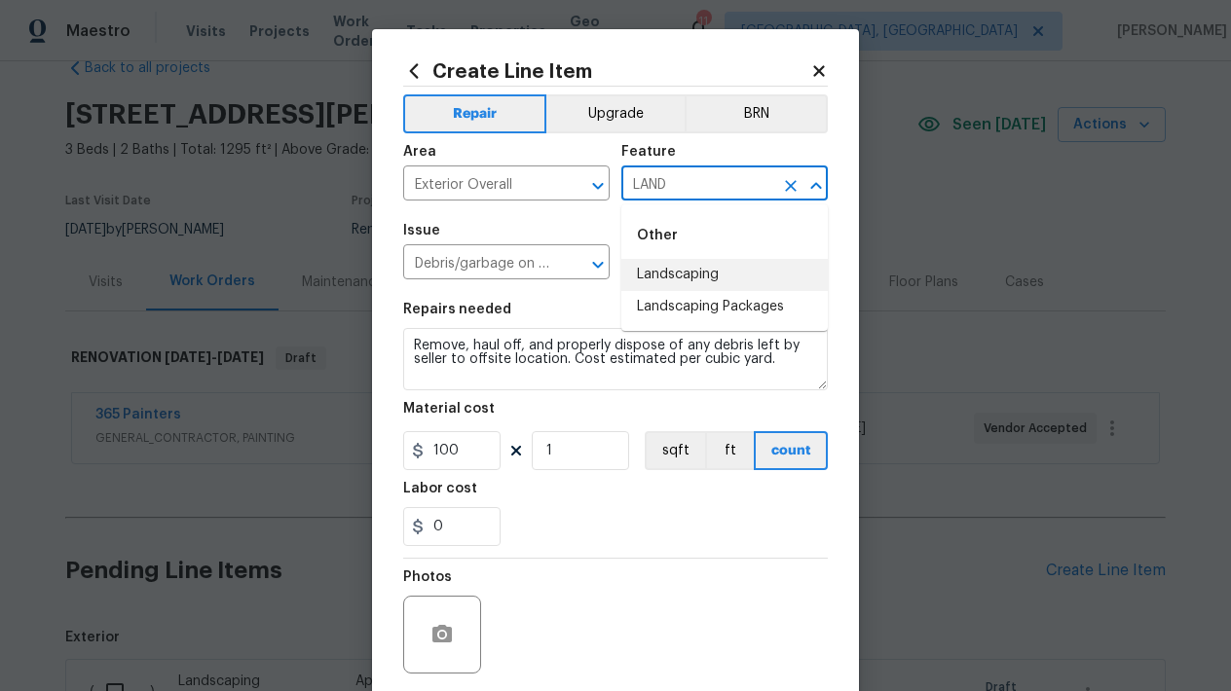
click at [726, 273] on li "Landscaping" at bounding box center [724, 275] width 206 height 32
type input "Landscaping"
click at [748, 396] on section "Repairs needed Remove, haul off, and properly dispose of any debris left by sel…" at bounding box center [615, 424] width 425 height 267
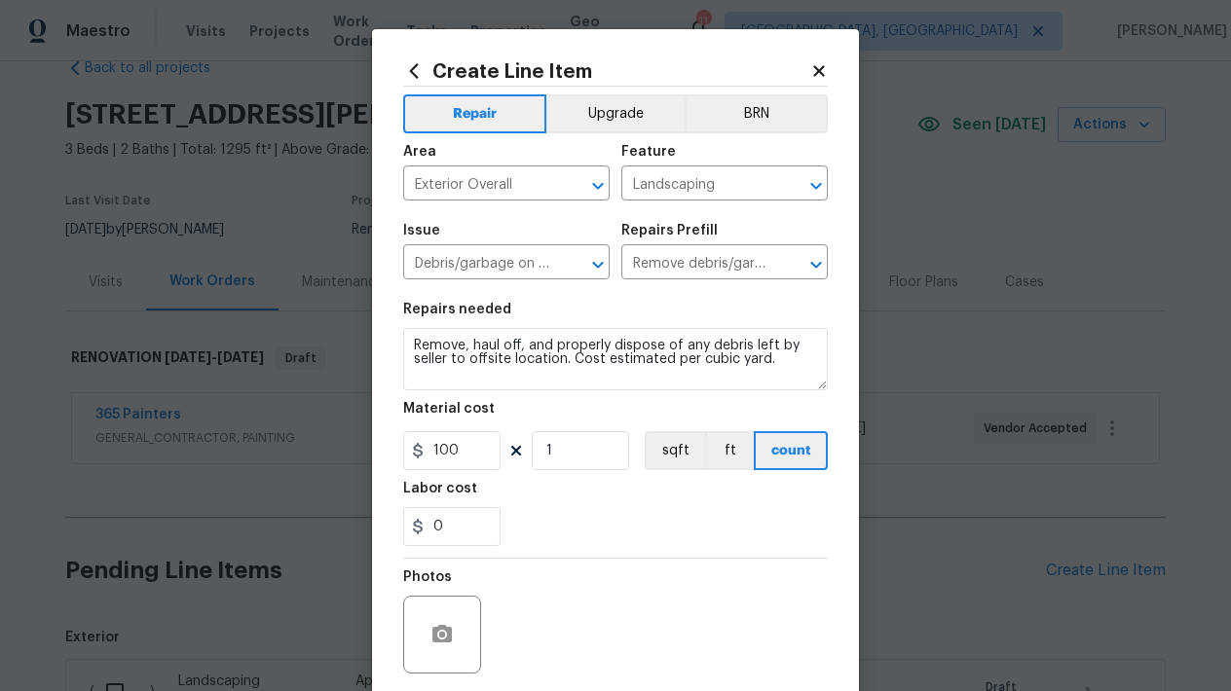
click at [748, 395] on section "Repairs needed Remove, haul off, and properly dispose of any debris left by sel…" at bounding box center [615, 424] width 425 height 267
click at [748, 386] on textarea "Remove, haul off, and properly dispose of any debris left by seller to offsite …" at bounding box center [615, 359] width 425 height 62
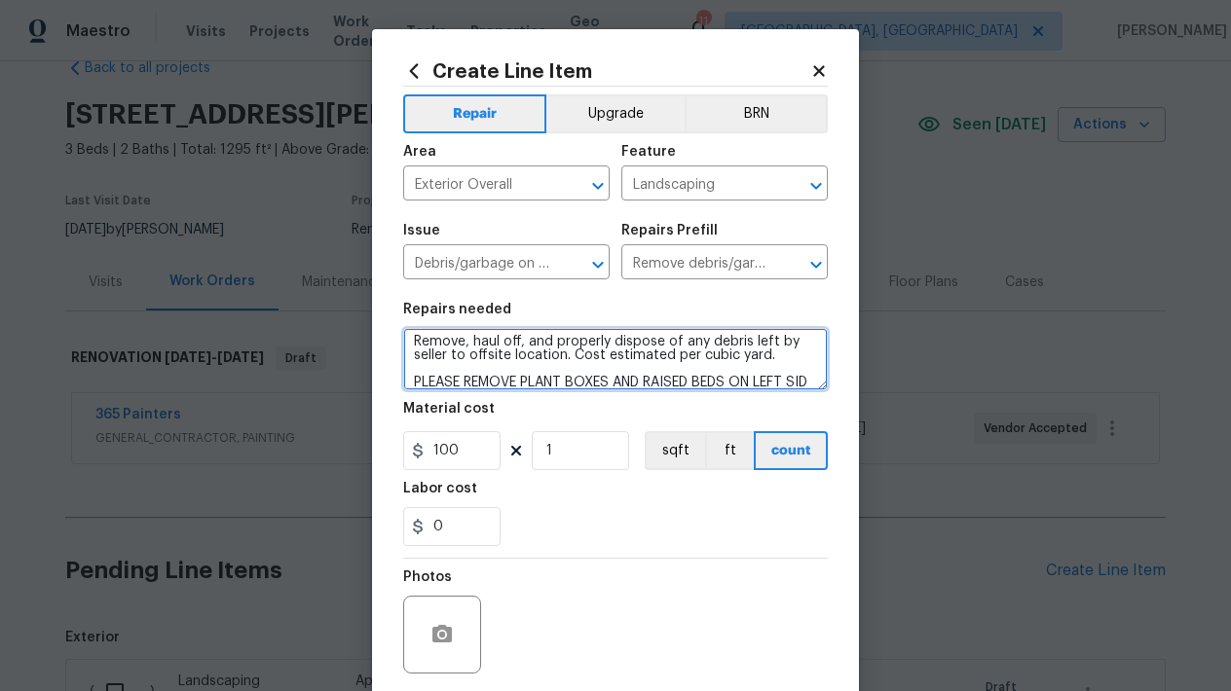
scroll to position [27, 0]
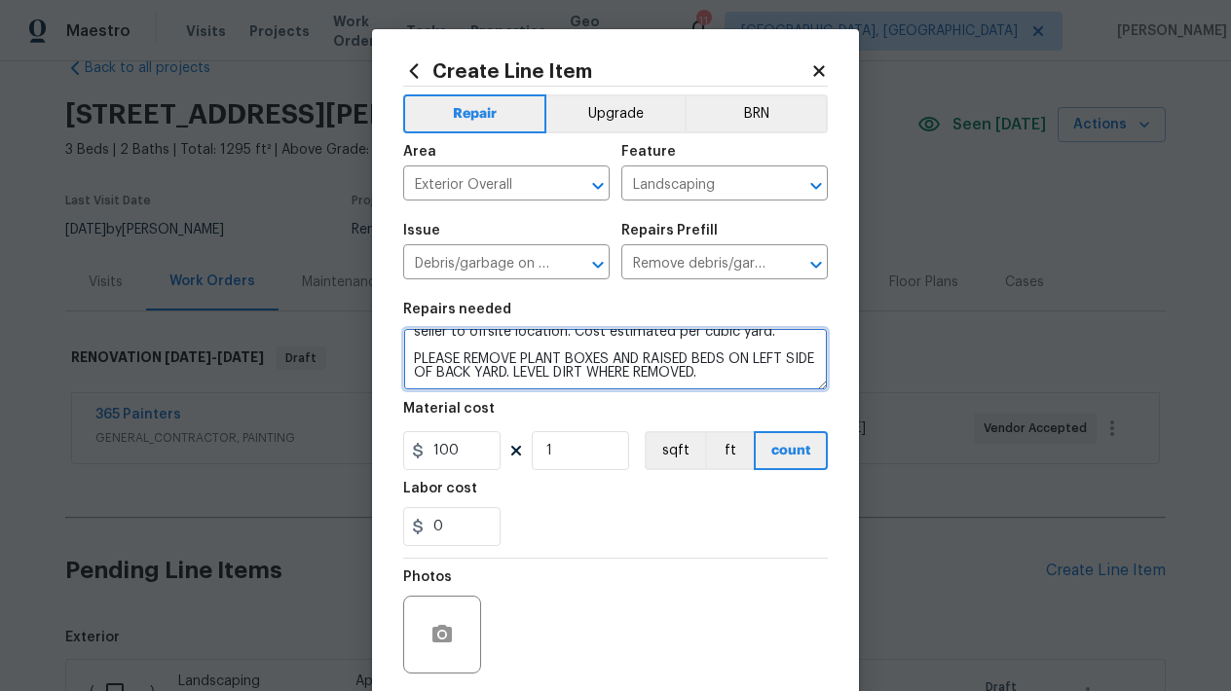
type textarea "Remove, haul off, and properly dispose of any debris left by seller to offsite …"
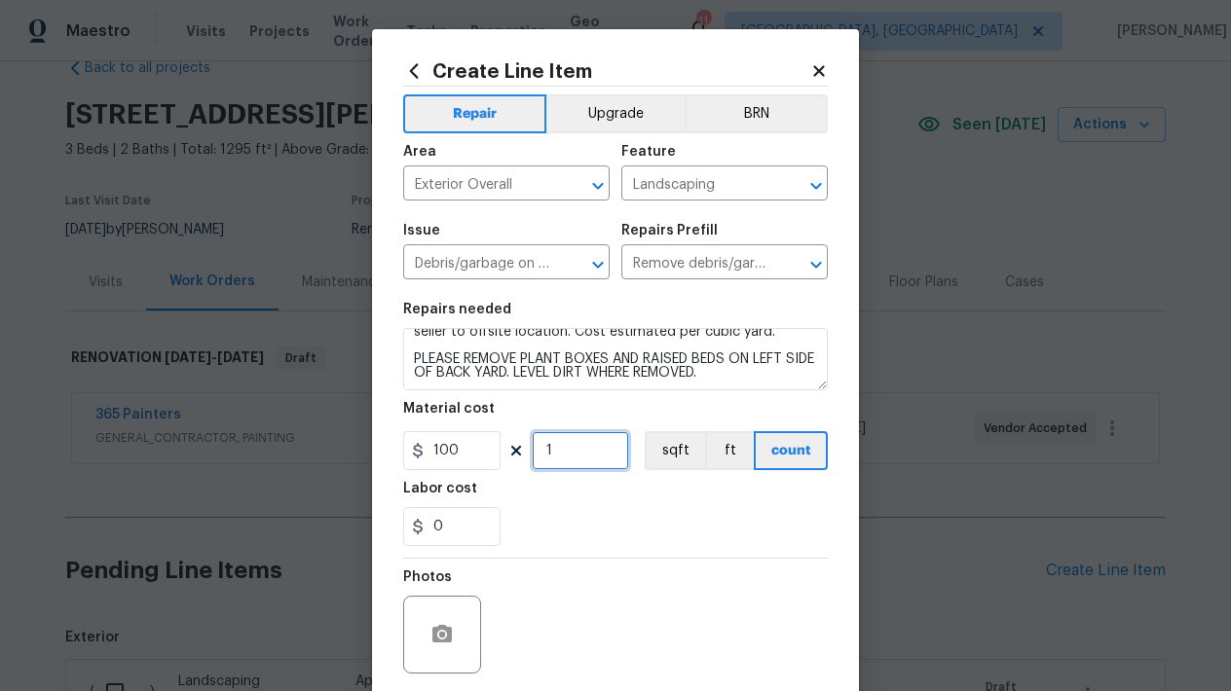
click at [545, 460] on input "1" at bounding box center [580, 450] width 97 height 39
type input "2"
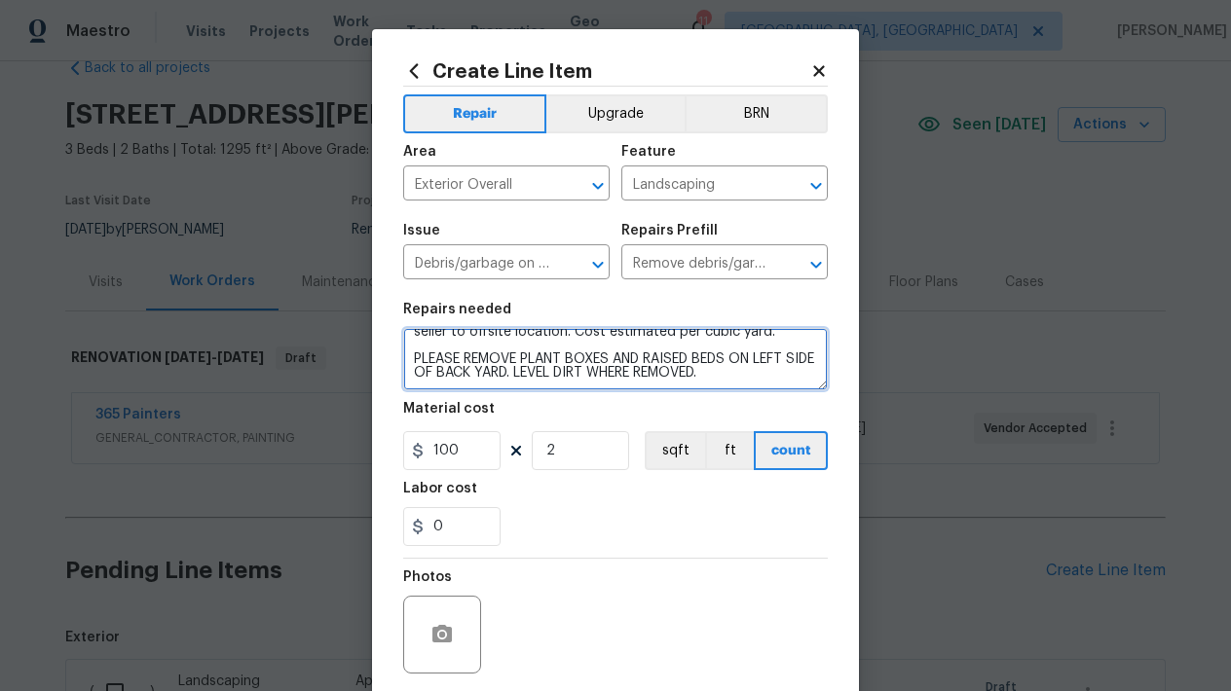
click at [765, 372] on textarea "Remove, haul off, and properly dispose of any debris left by seller to offsite …" at bounding box center [615, 359] width 425 height 62
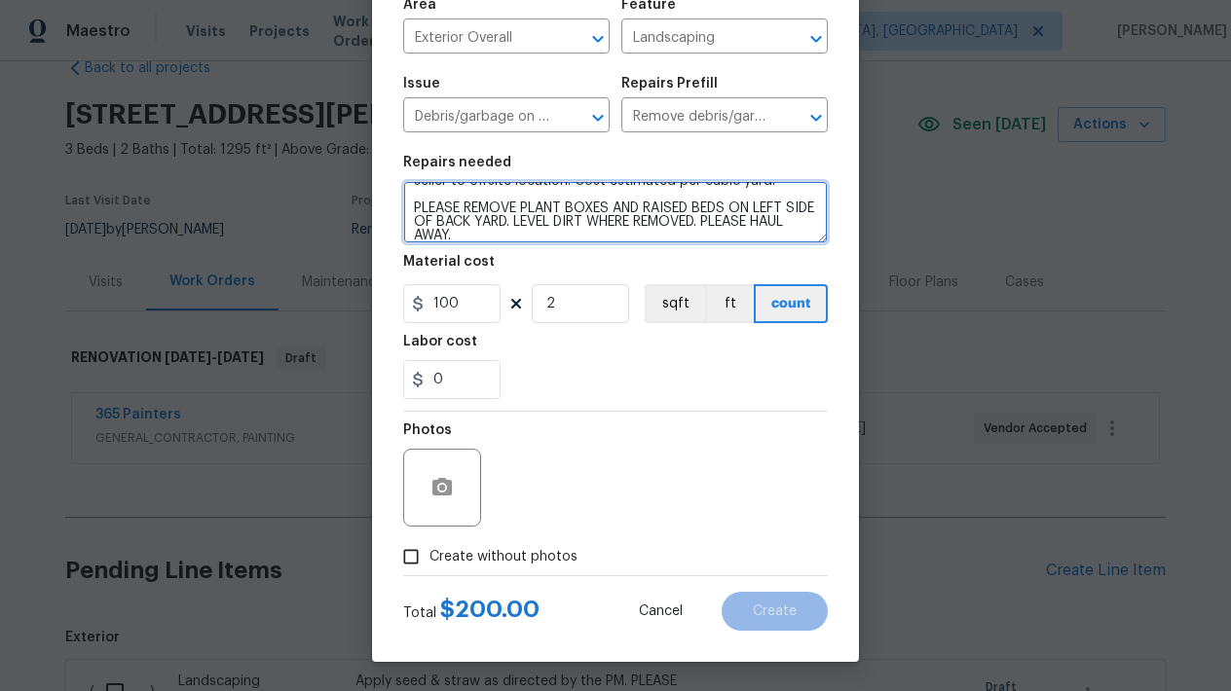
scroll to position [147, 0]
type textarea "Remove, haul off, and properly dispose of any debris left by seller to offsite …"
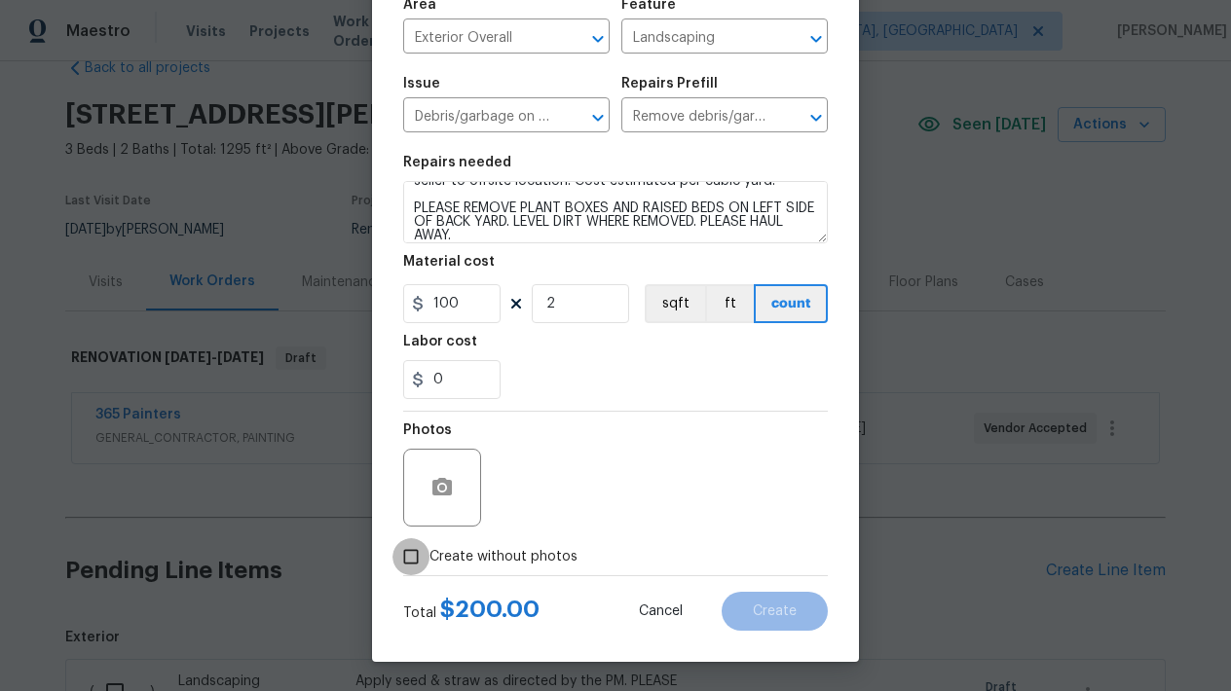
click at [402, 554] on input "Create without photos" at bounding box center [410, 556] width 37 height 37
checkbox input "true"
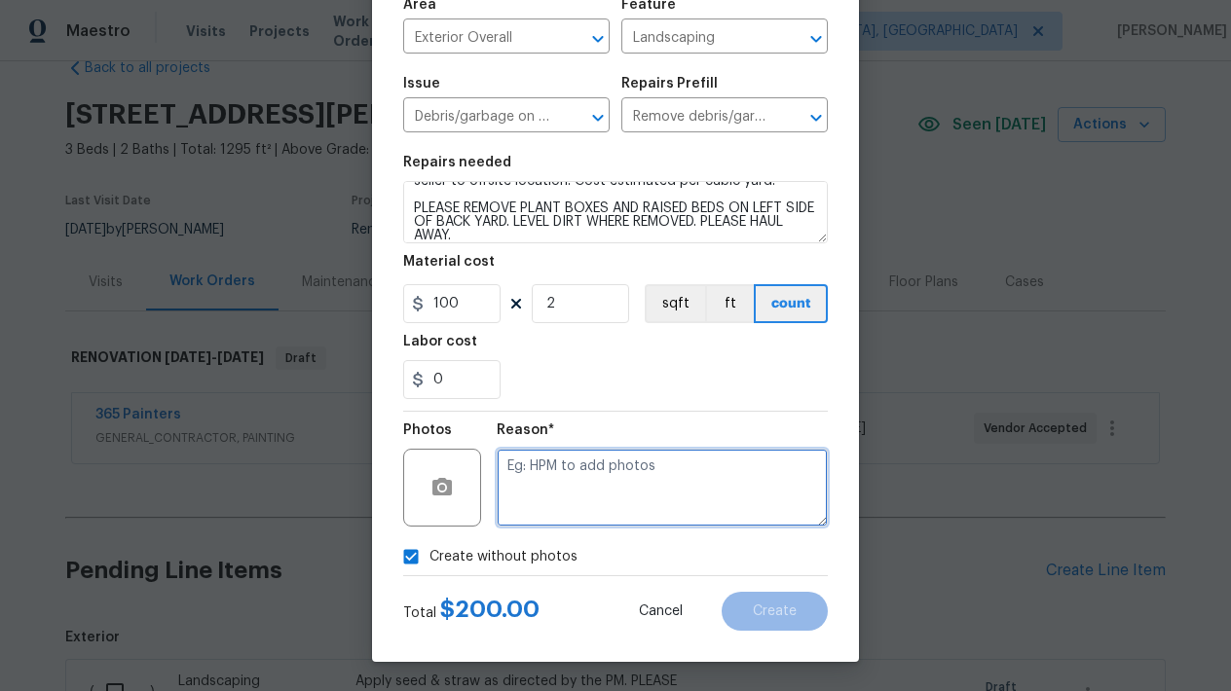
click at [559, 472] on textarea at bounding box center [662, 488] width 331 height 78
type textarea "L"
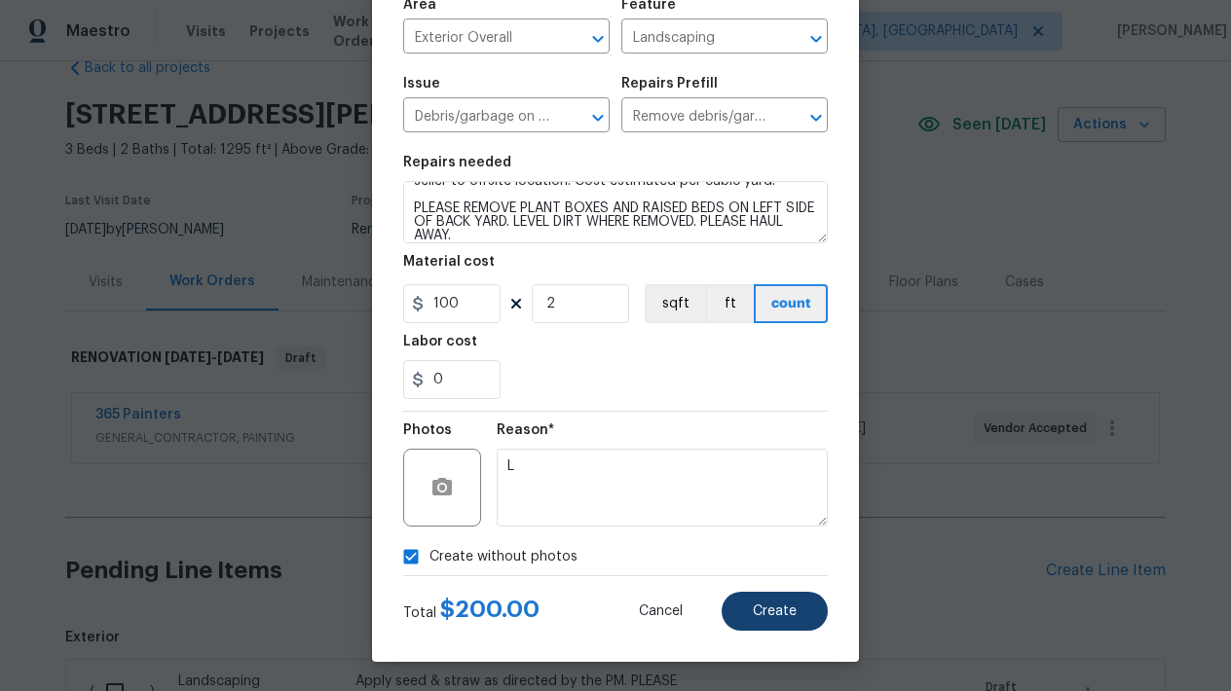
click at [791, 618] on span "Create" at bounding box center [775, 612] width 44 height 15
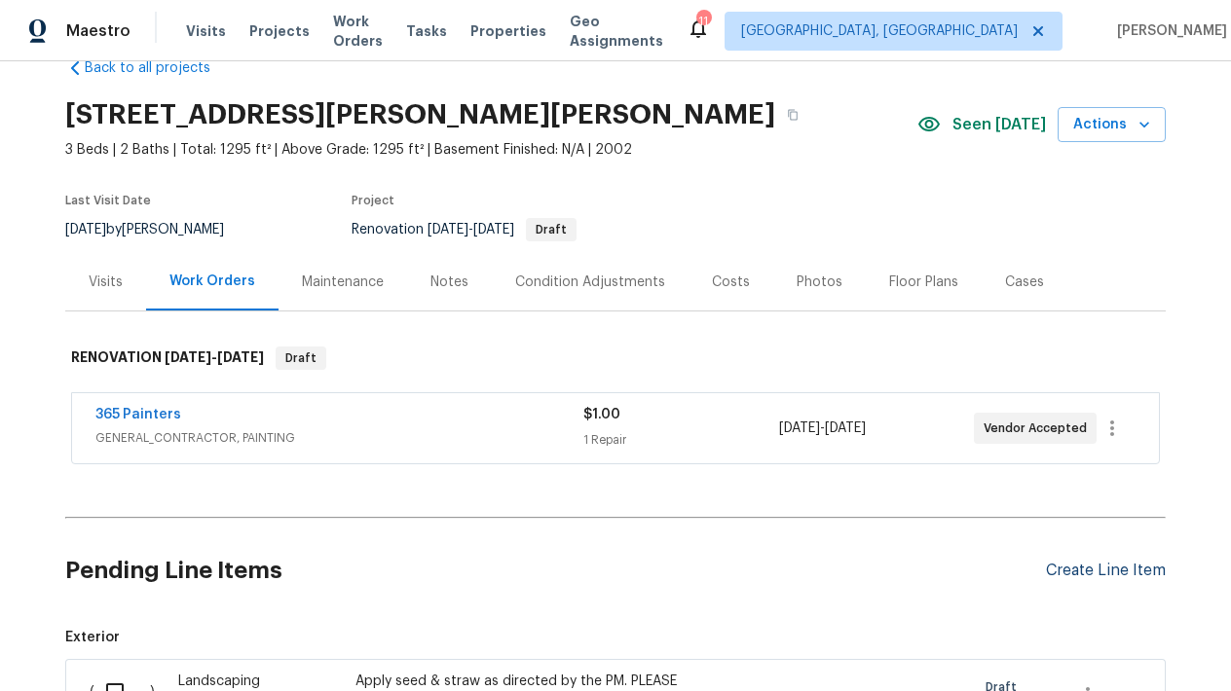
click at [1077, 567] on div "Create Line Item" at bounding box center [1106, 571] width 120 height 19
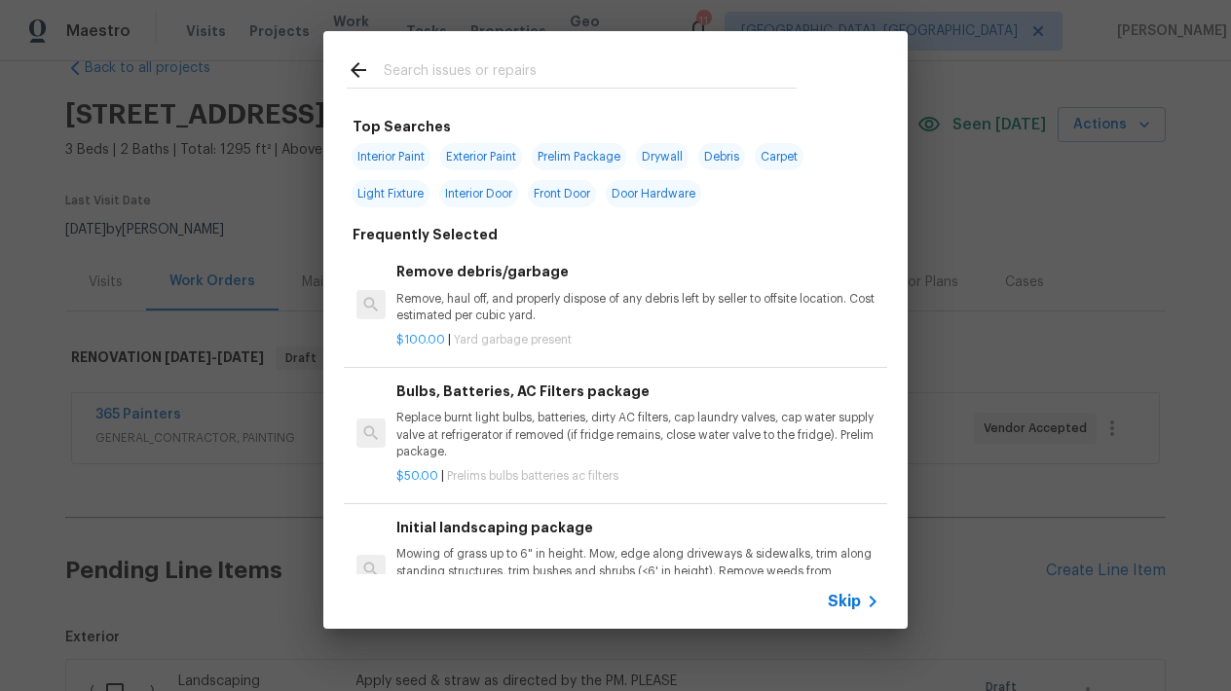
click at [442, 286] on div "Remove debris/garbage Remove, haul off, and properly dispose of any debris left…" at bounding box center [637, 292] width 483 height 63
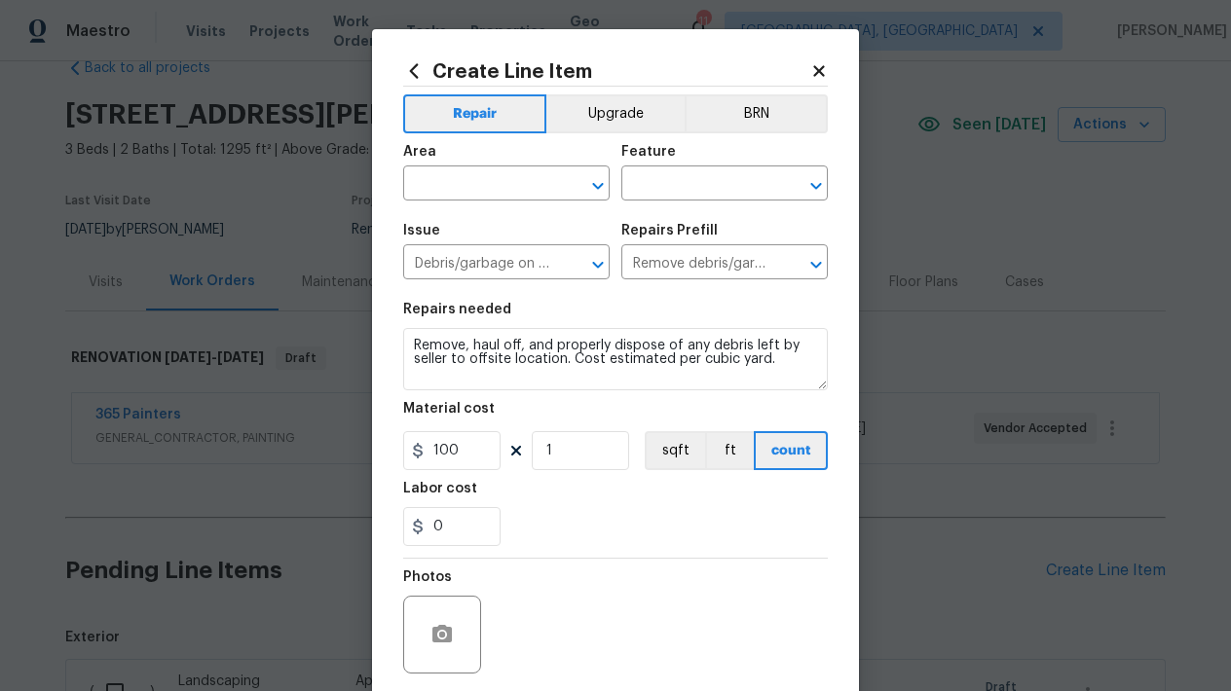
click at [493, 152] on div "Area" at bounding box center [506, 157] width 206 height 25
click at [486, 167] on div "Area" at bounding box center [506, 157] width 206 height 25
click at [471, 180] on input "text" at bounding box center [479, 185] width 152 height 30
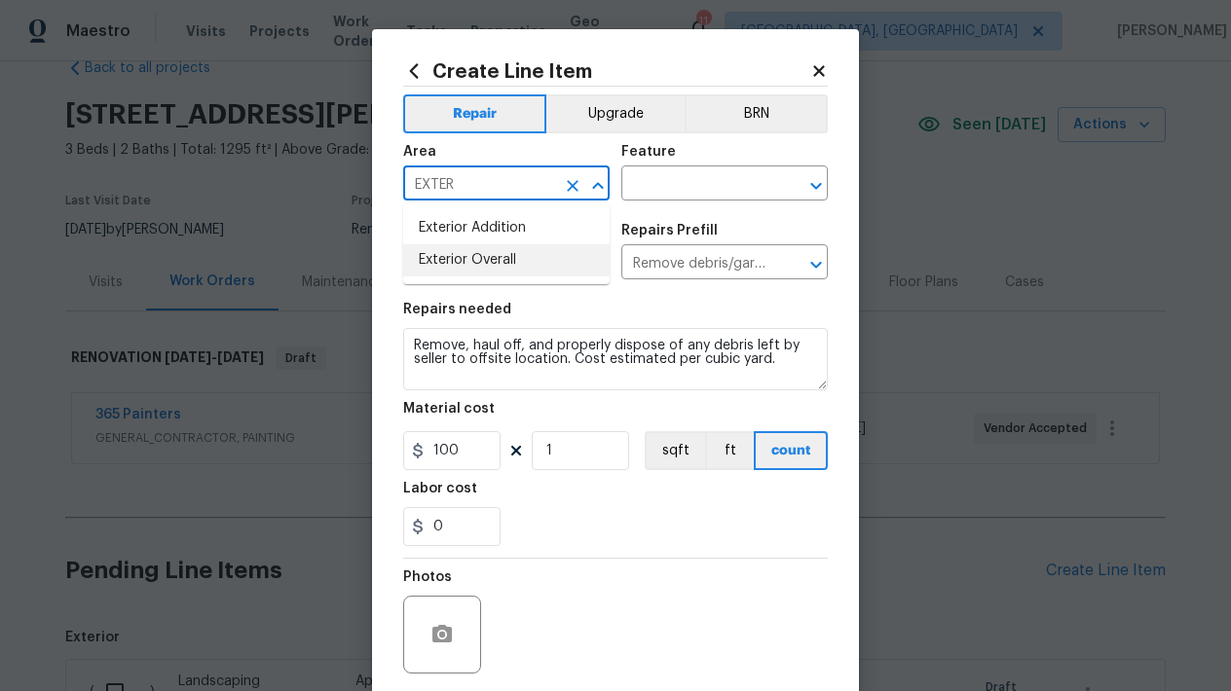
click at [506, 269] on li "Exterior Overall" at bounding box center [506, 260] width 206 height 32
type input "Exterior Overall"
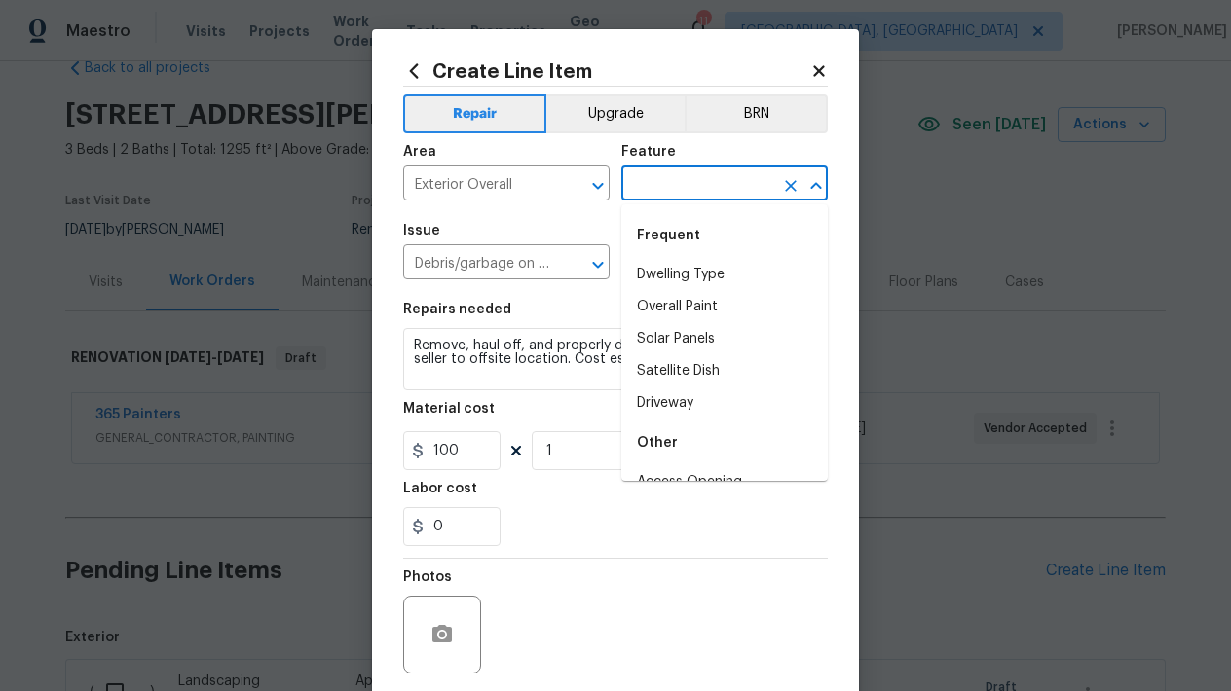
click at [685, 182] on input "text" at bounding box center [697, 185] width 152 height 30
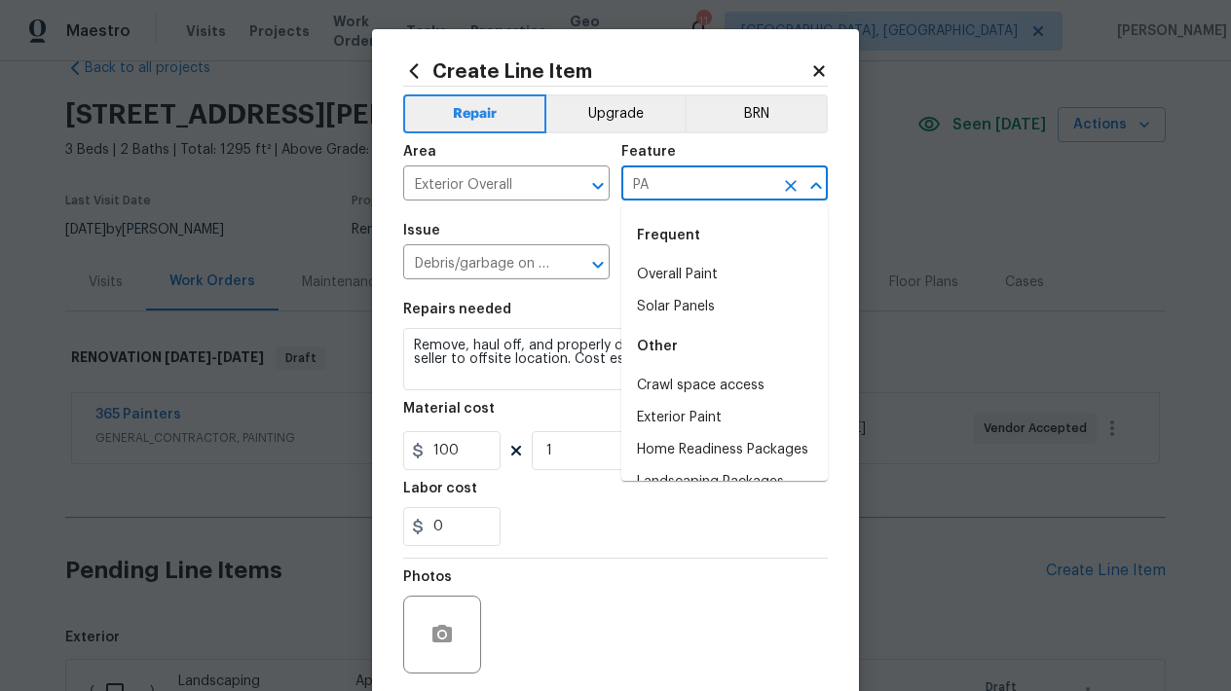
type input "P"
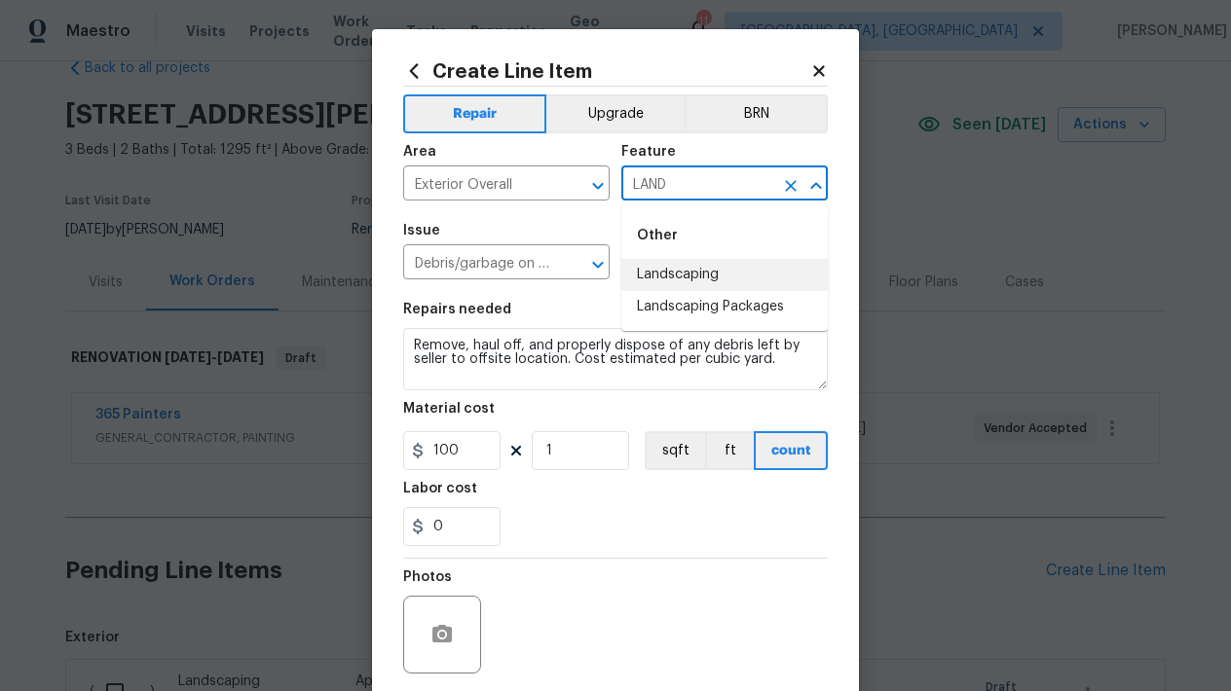
click at [726, 281] on li "Landscaping" at bounding box center [724, 275] width 206 height 32
type input "Landscaping"
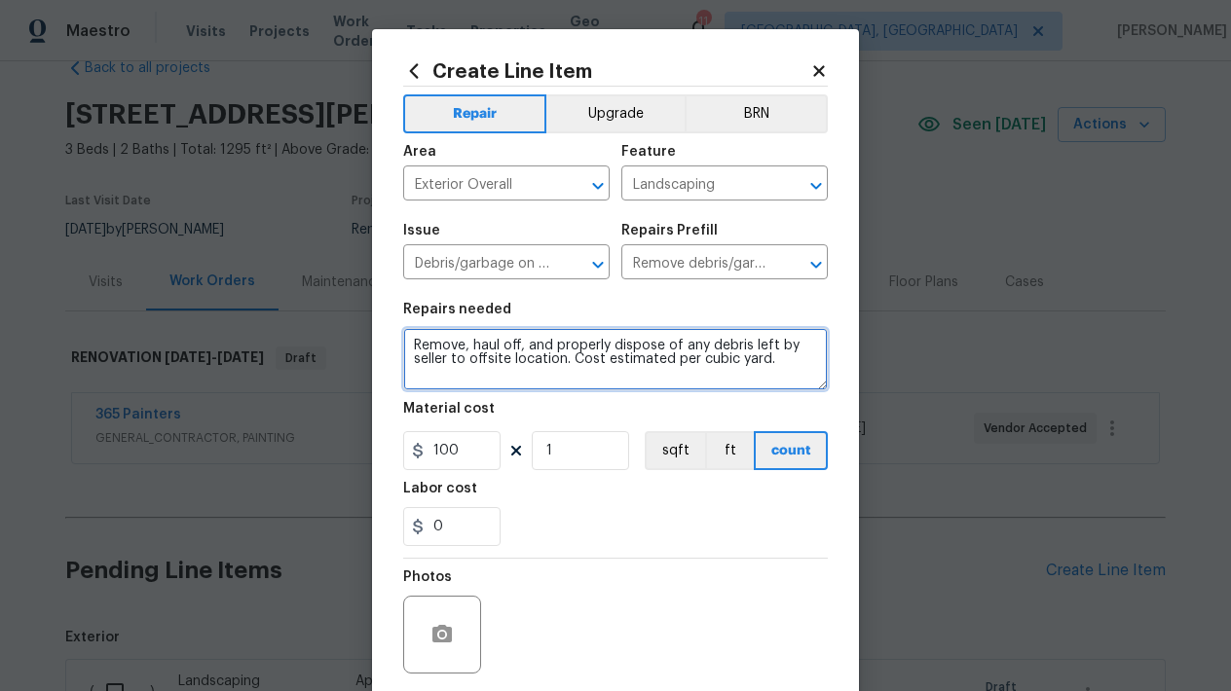
click at [785, 362] on textarea "Remove, haul off, and properly dispose of any debris left by seller to offsite …" at bounding box center [615, 359] width 425 height 62
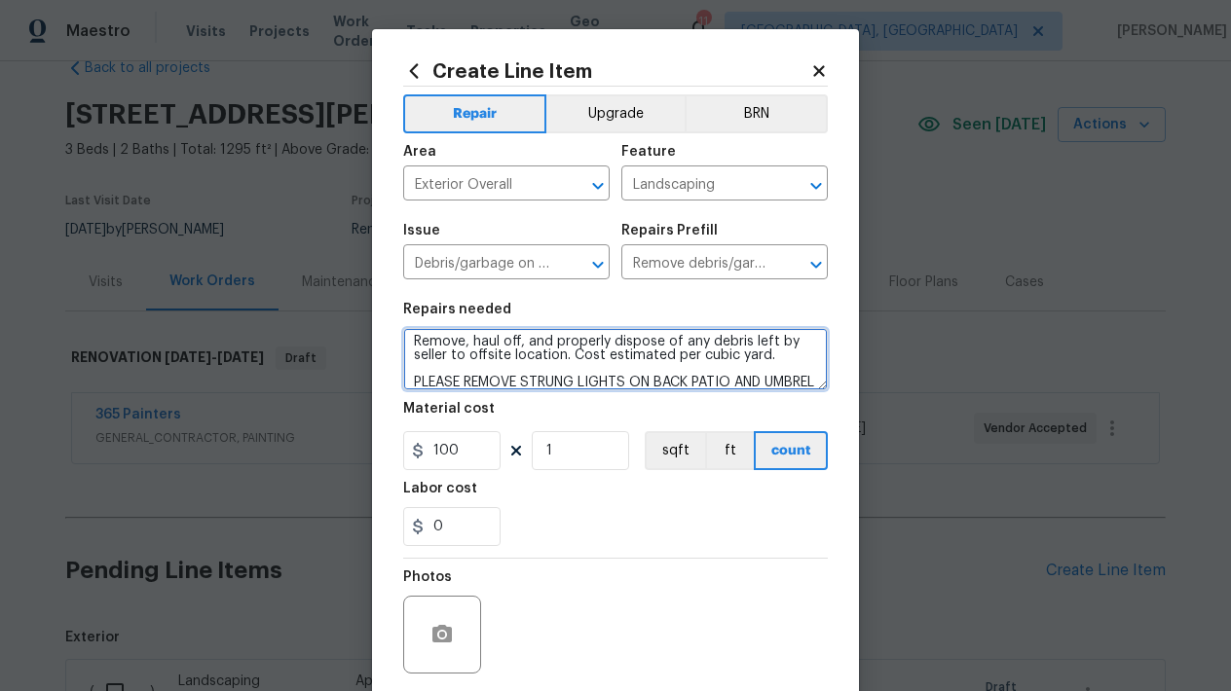
scroll to position [27, 0]
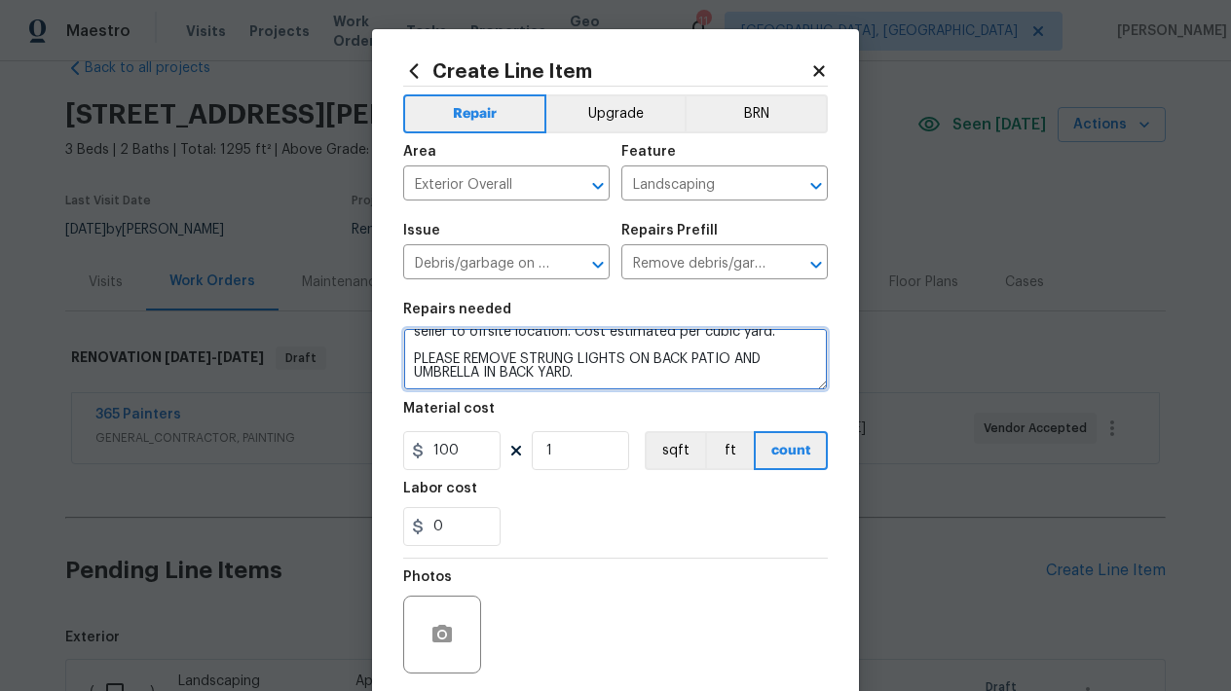
type textarea "Remove, haul off, and properly dispose of any debris left by seller to offsite …"
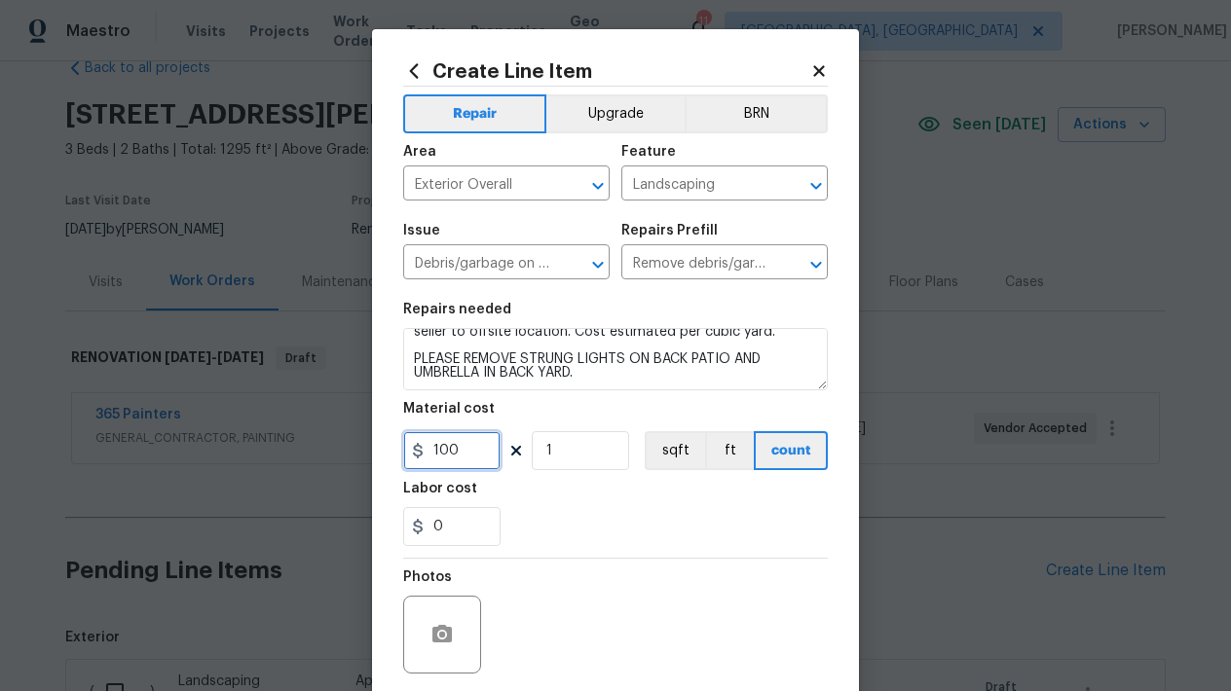
click at [488, 433] on input "100" at bounding box center [451, 450] width 97 height 39
type input "75"
click at [670, 559] on div "Photos" at bounding box center [615, 622] width 425 height 127
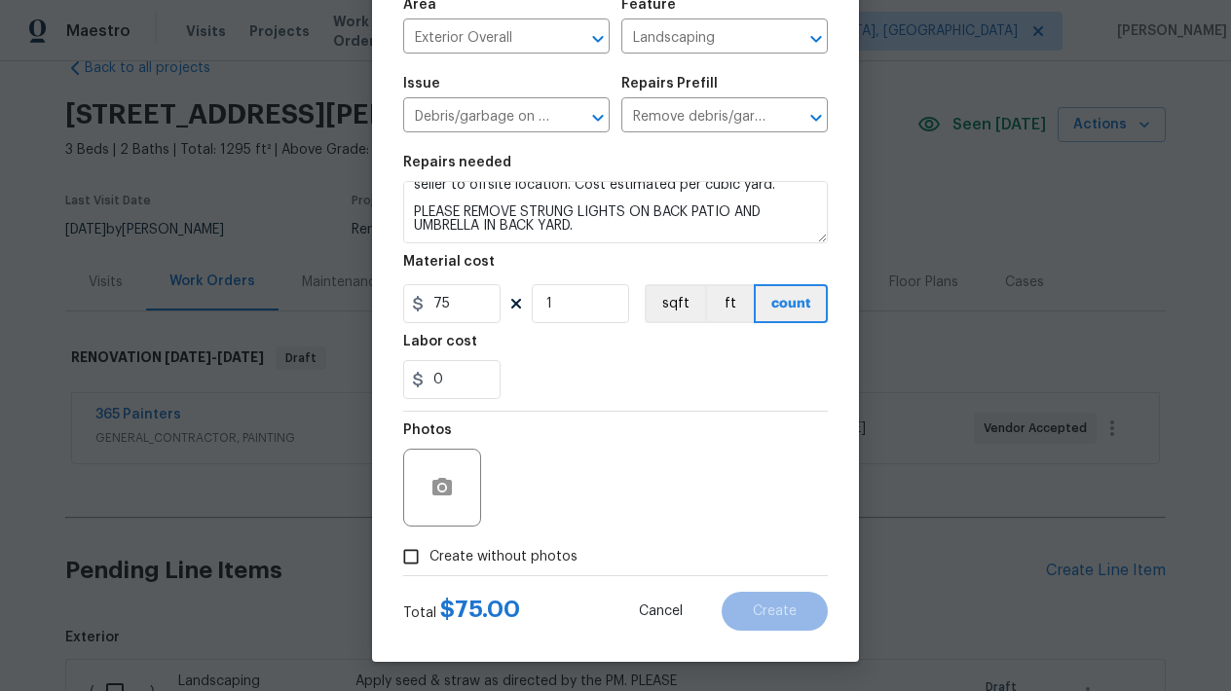
scroll to position [147, 0]
click at [411, 567] on input "Create without photos" at bounding box center [410, 556] width 37 height 37
checkbox input "true"
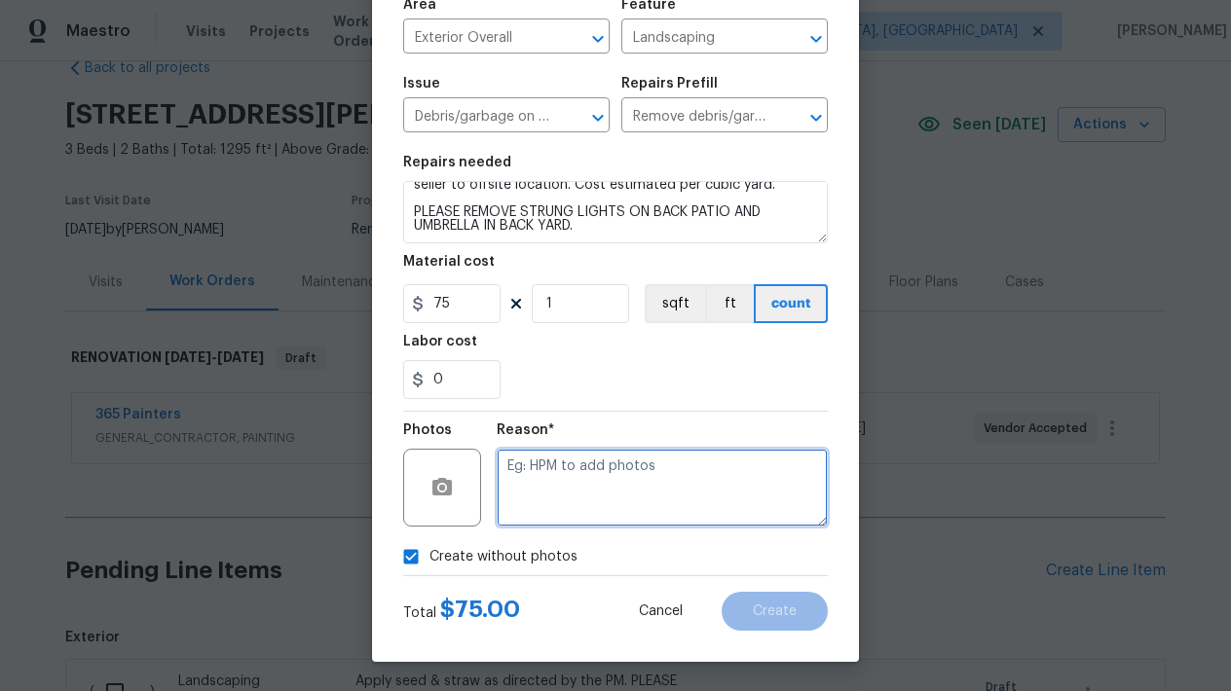
click at [606, 485] on textarea at bounding box center [662, 488] width 331 height 78
type textarea "L"
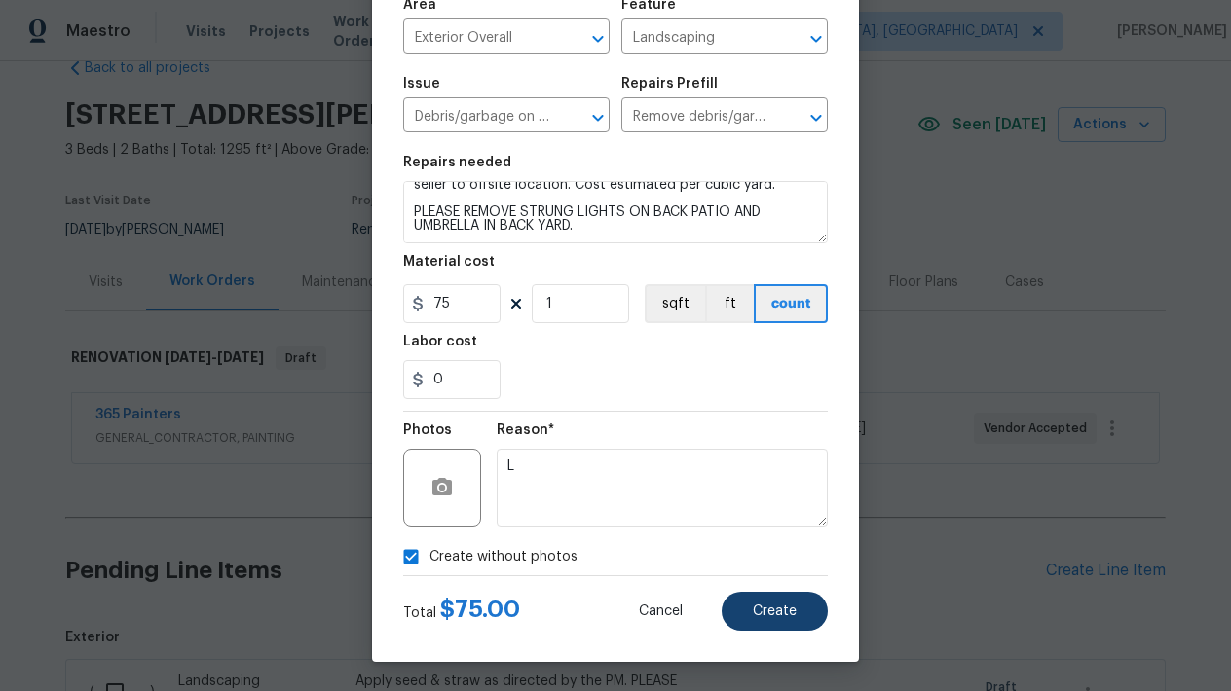
click at [759, 620] on button "Create" at bounding box center [775, 611] width 106 height 39
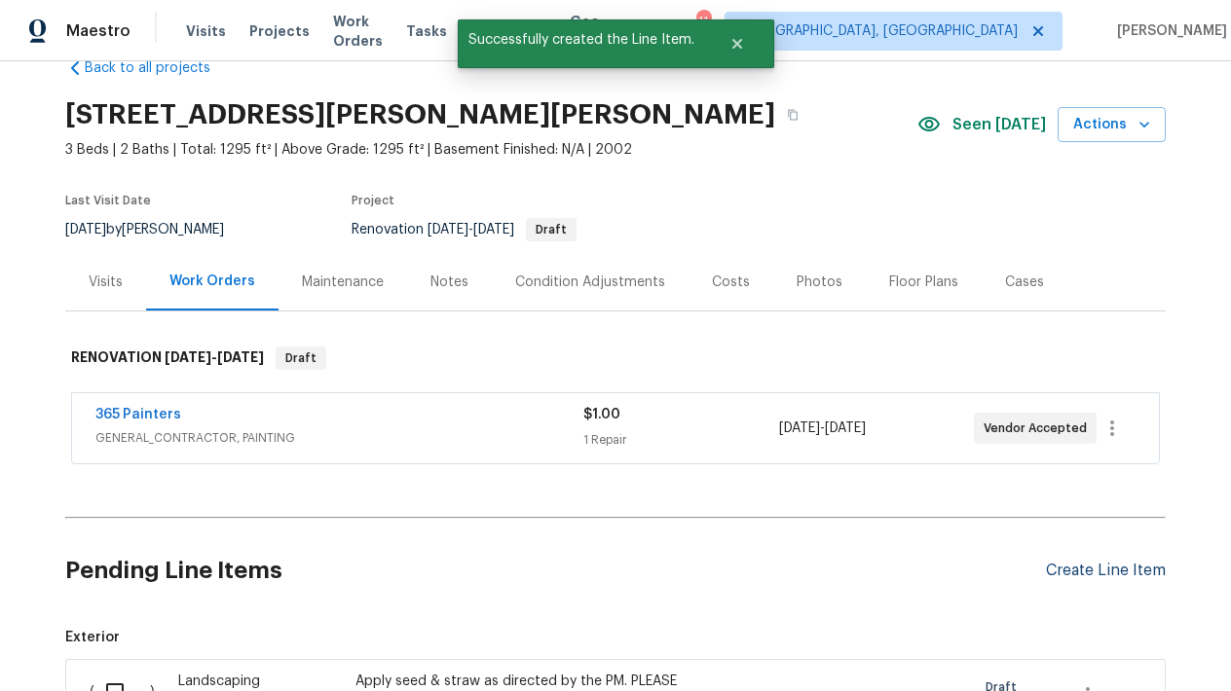
click at [1071, 574] on div "Create Line Item" at bounding box center [1106, 571] width 120 height 19
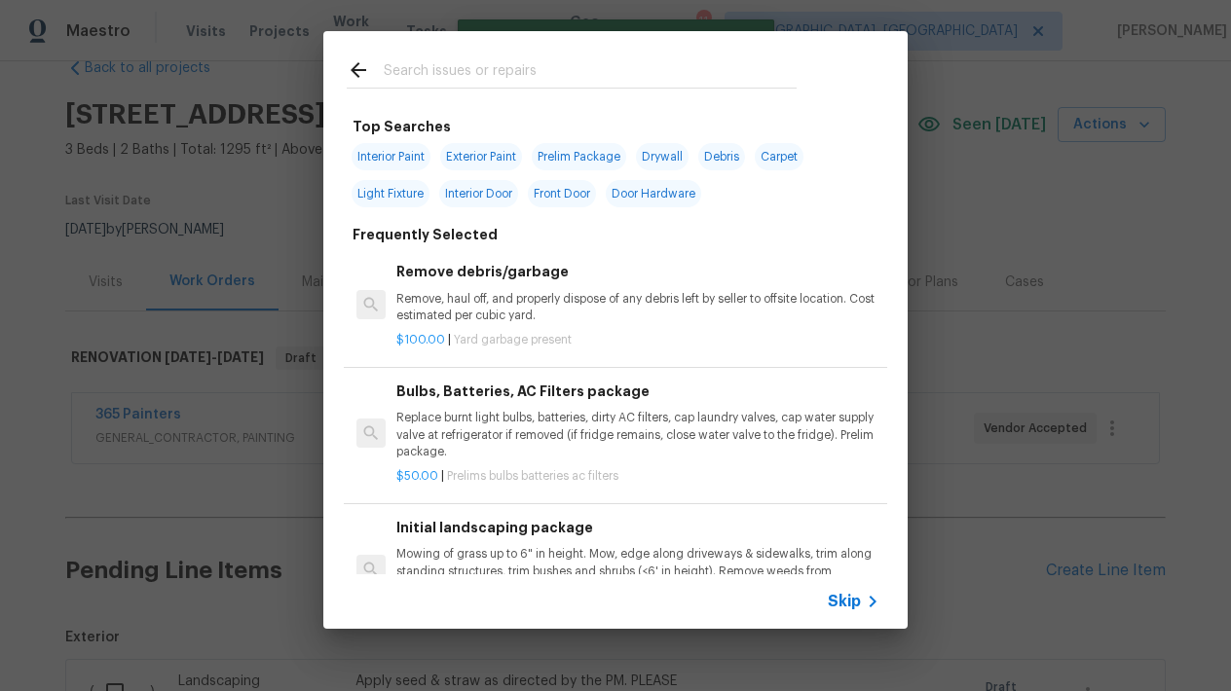
click at [584, 74] on input "text" at bounding box center [590, 72] width 413 height 29
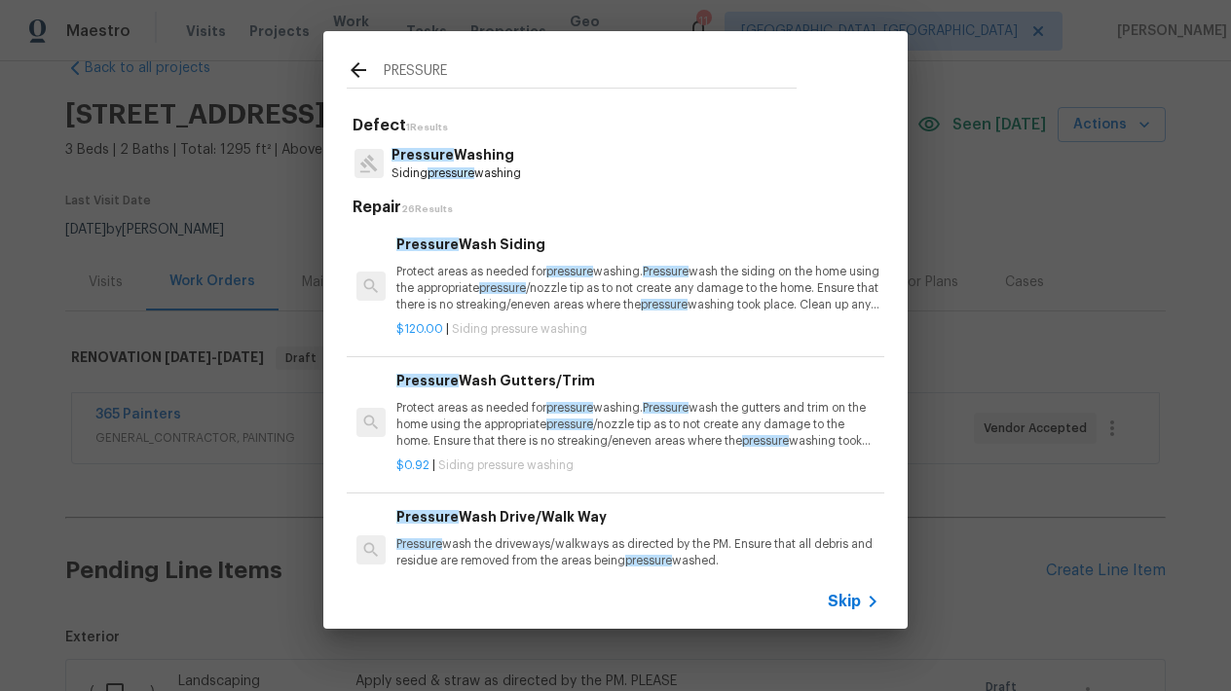
type input "PRESSURE"
click at [455, 267] on p "Protect areas as needed for pressure washing. Pressure wash the siding on the h…" at bounding box center [637, 289] width 483 height 50
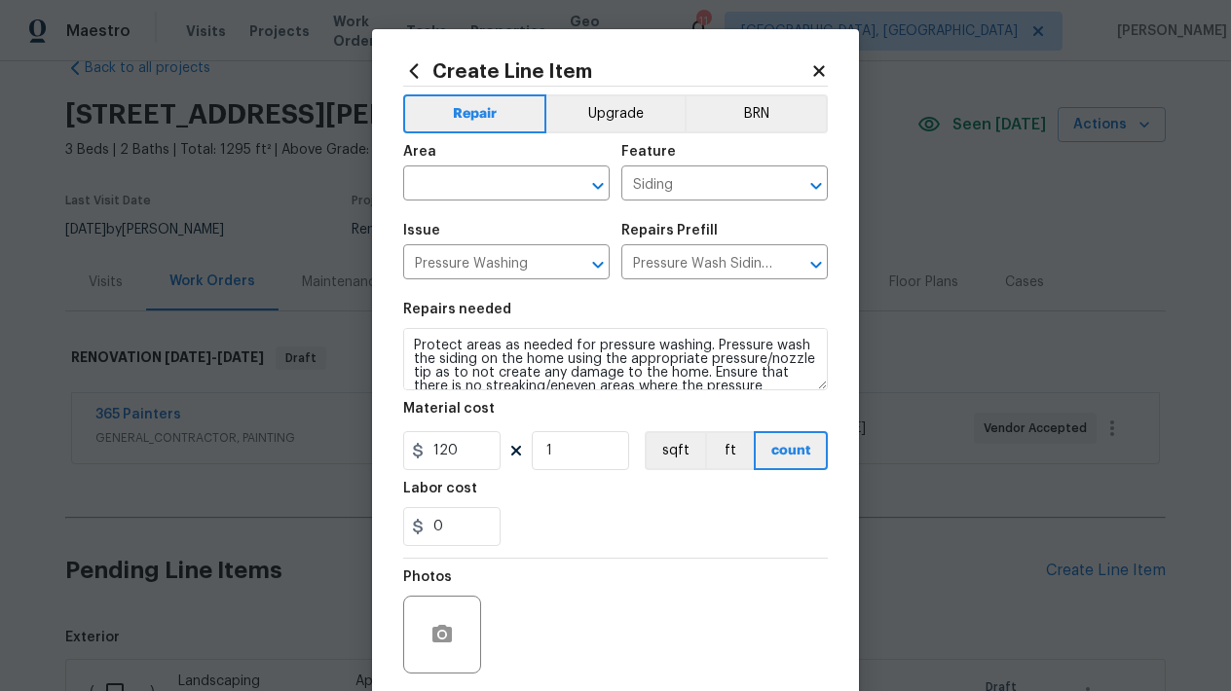
click at [486, 201] on span "Area ​" at bounding box center [506, 172] width 206 height 79
click at [451, 179] on input "text" at bounding box center [479, 185] width 152 height 30
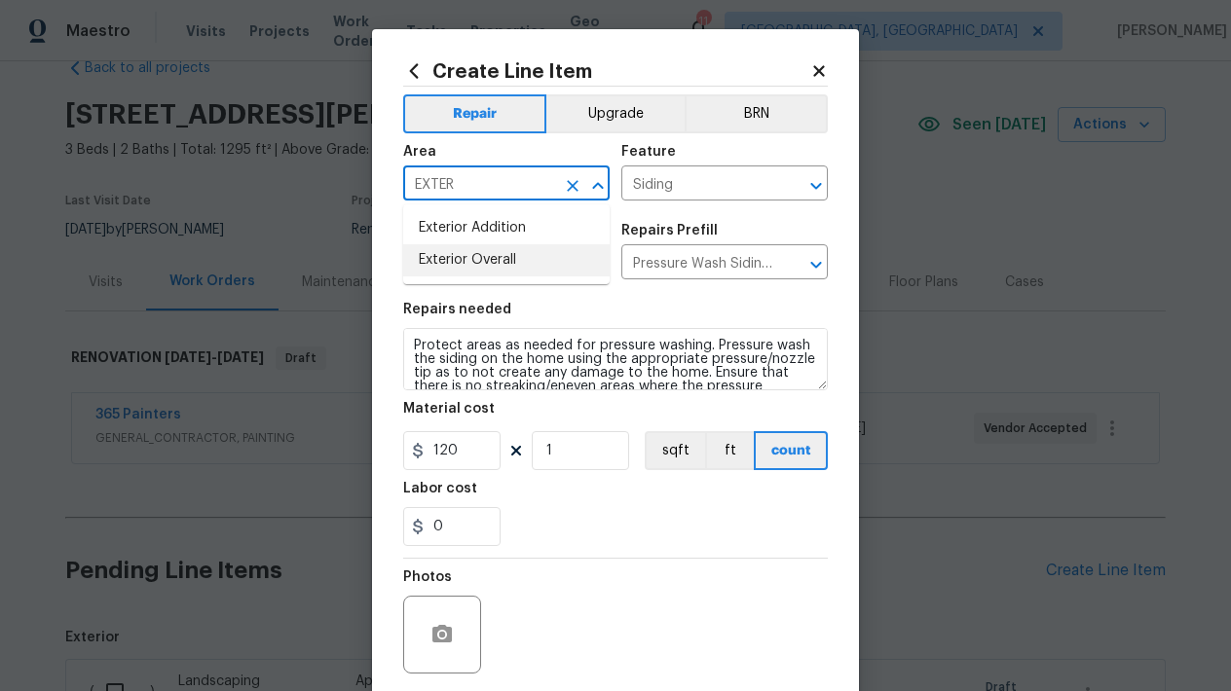
click at [486, 249] on li "Exterior Overall" at bounding box center [506, 260] width 206 height 32
type input "Exterior Overall"
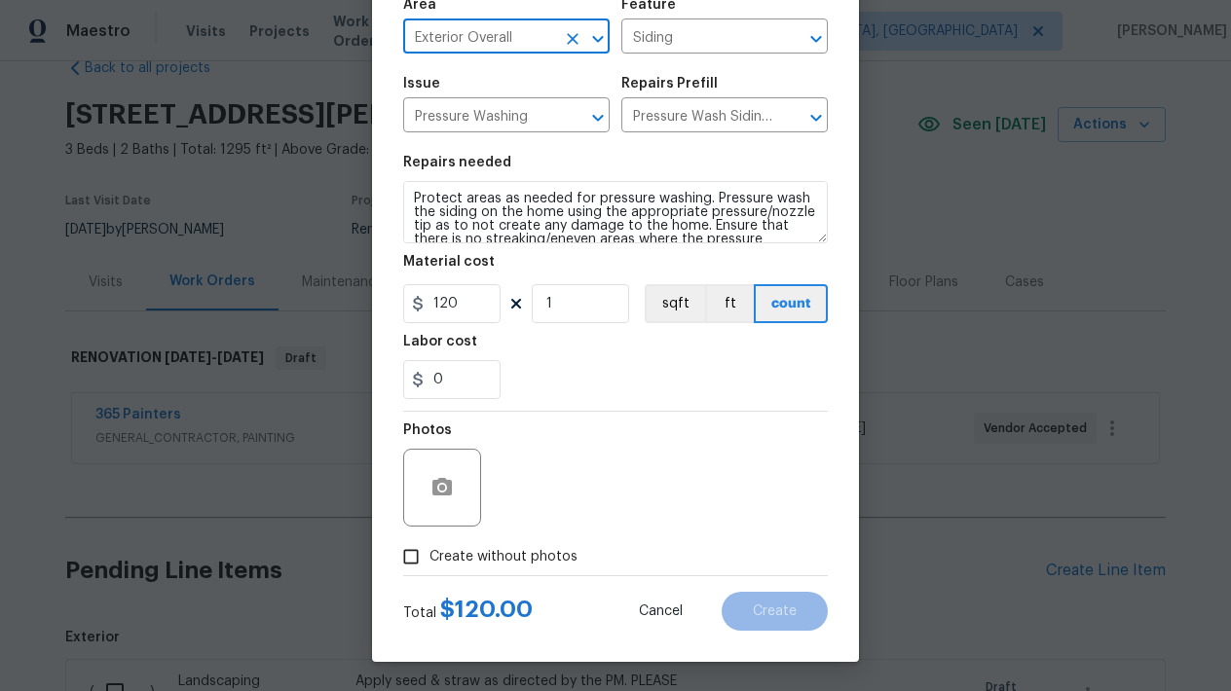
click at [412, 564] on input "Create without photos" at bounding box center [410, 556] width 37 height 37
checkbox input "true"
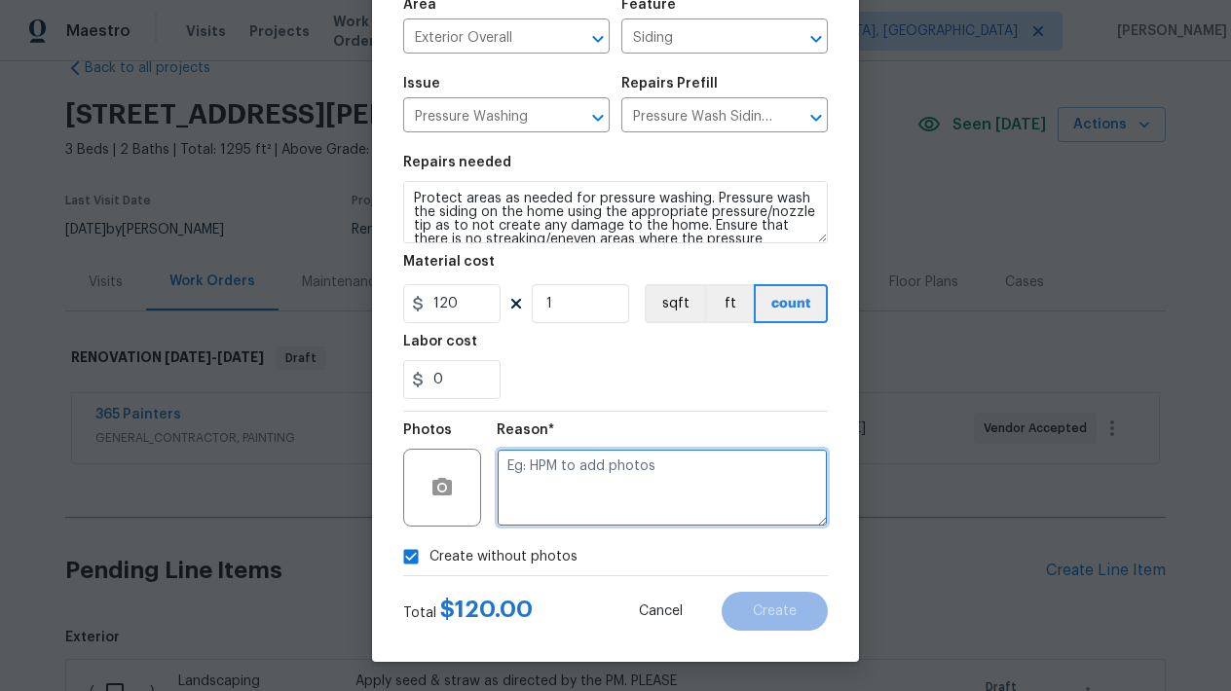
click at [564, 488] on textarea at bounding box center [662, 488] width 331 height 78
type textarea "L"
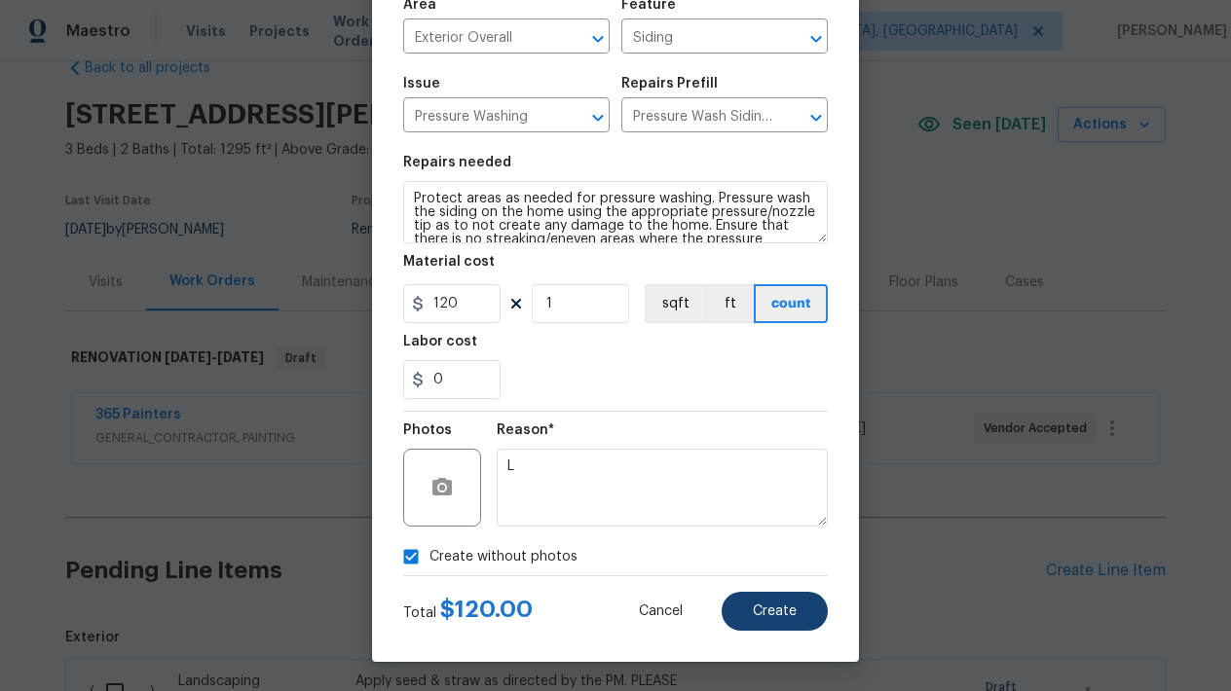
click at [776, 618] on span "Create" at bounding box center [775, 612] width 44 height 15
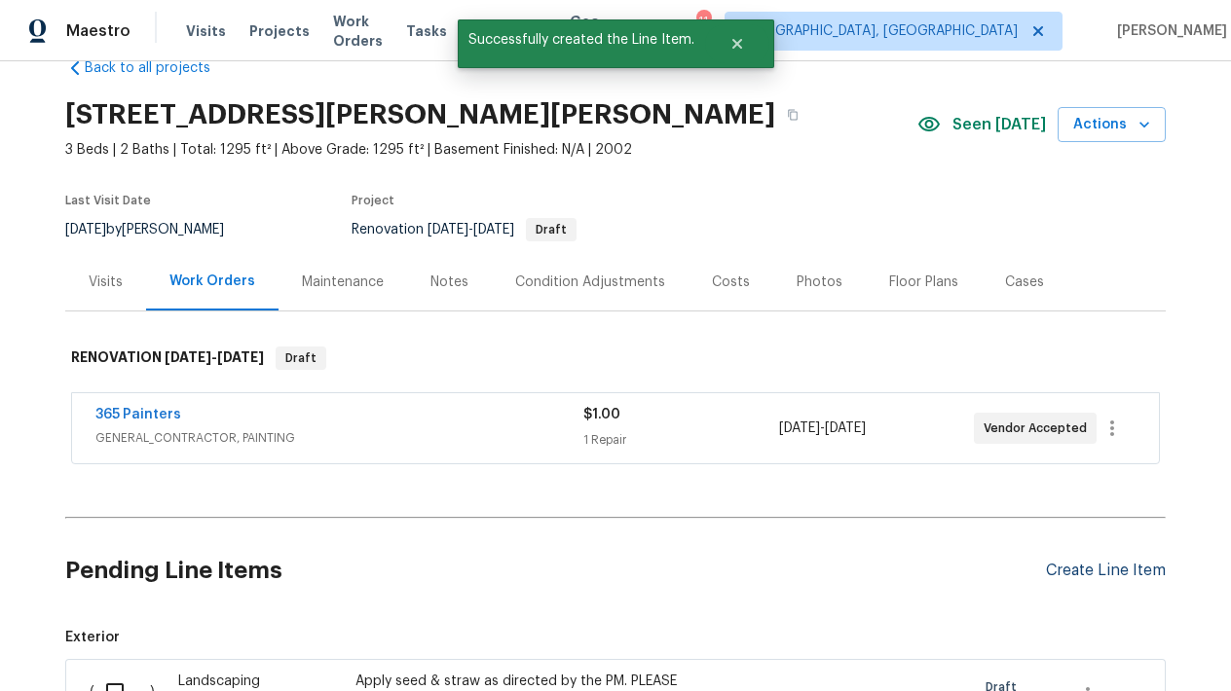
click at [1060, 578] on div "Create Line Item" at bounding box center [1106, 571] width 120 height 19
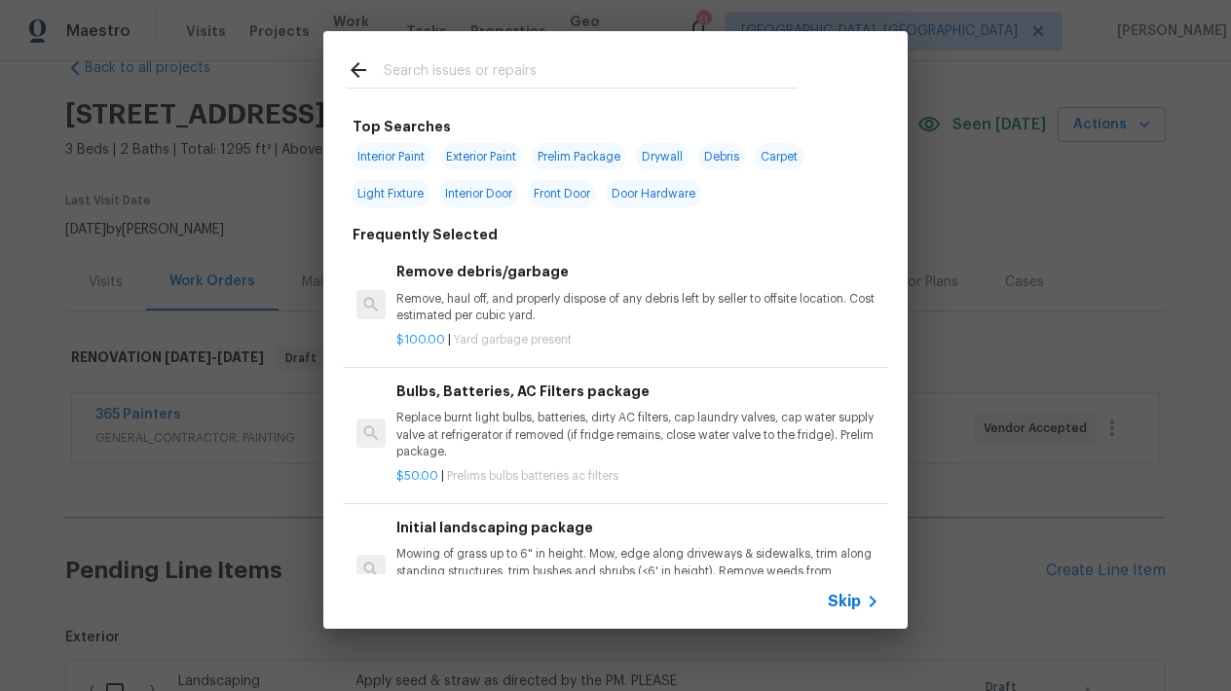
click at [664, 72] on input "text" at bounding box center [590, 72] width 413 height 29
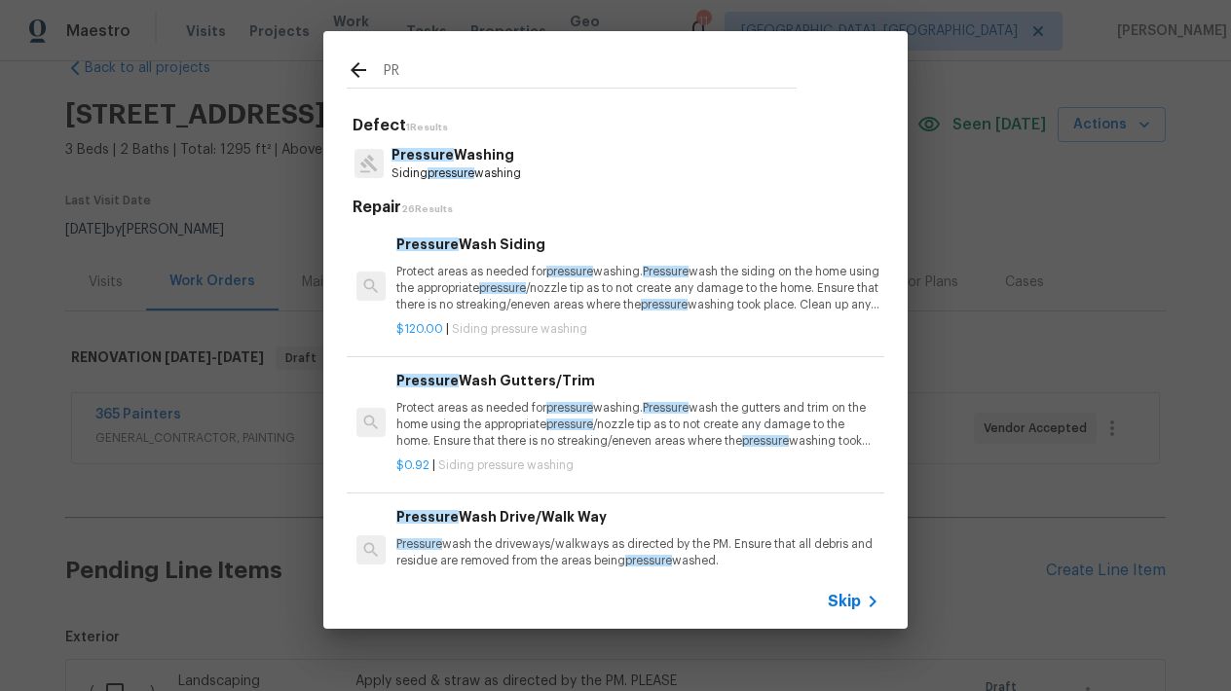
type input "P"
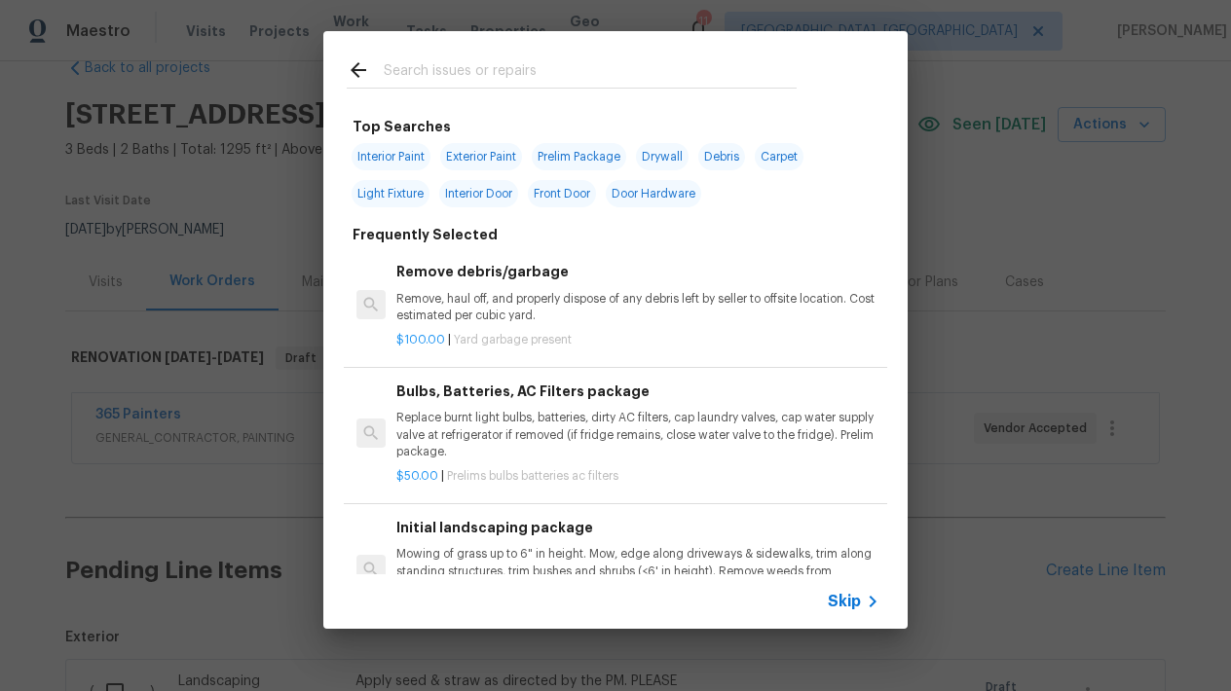
click at [512, 85] on input "text" at bounding box center [590, 72] width 413 height 29
click at [511, 73] on input "text" at bounding box center [590, 72] width 413 height 29
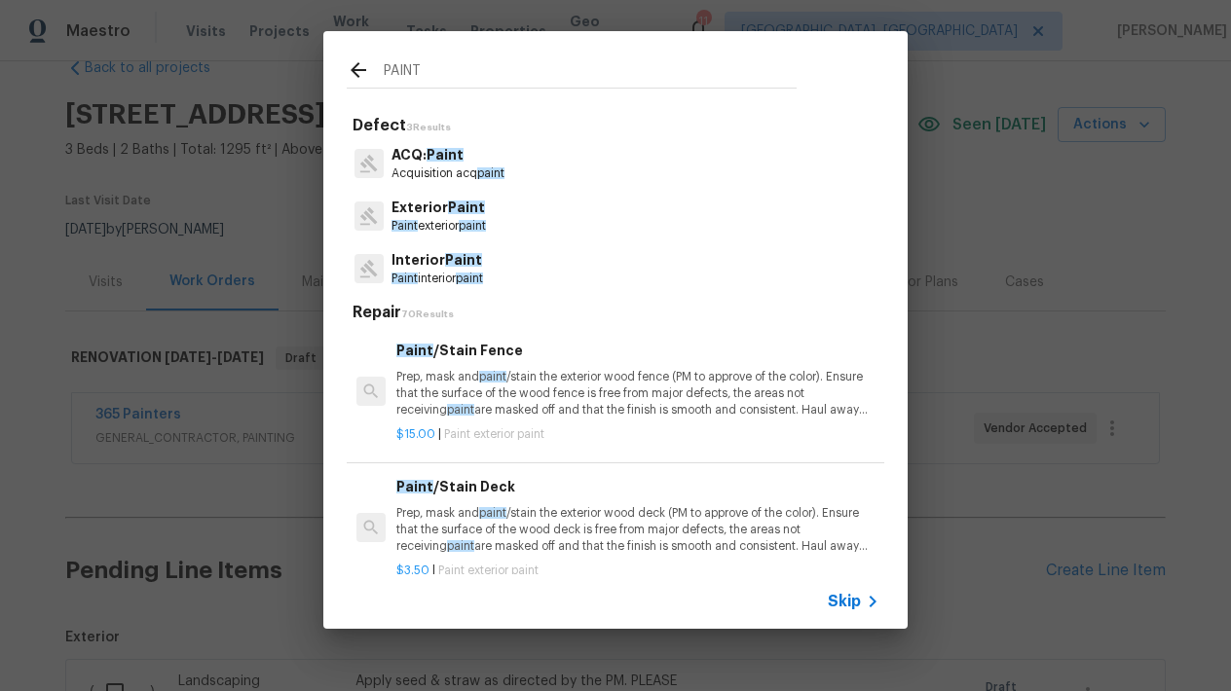
type input "PAINT"
click at [445, 254] on span "Paint" at bounding box center [463, 260] width 37 height 14
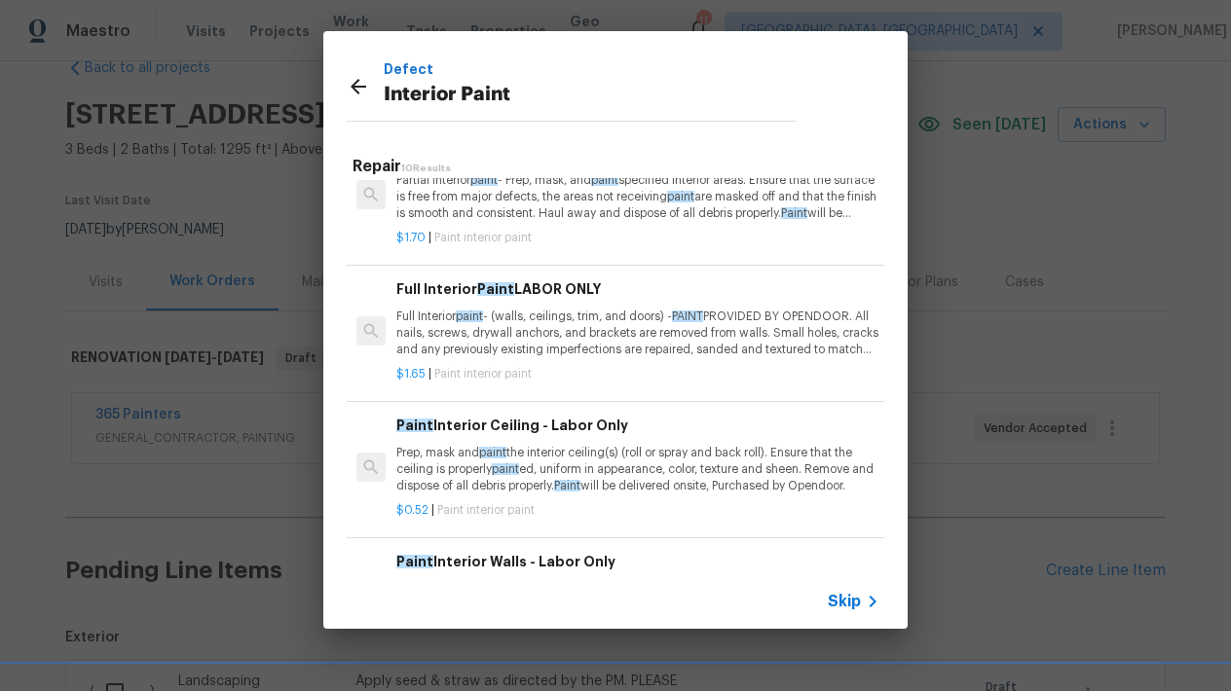
scroll to position [151, 0]
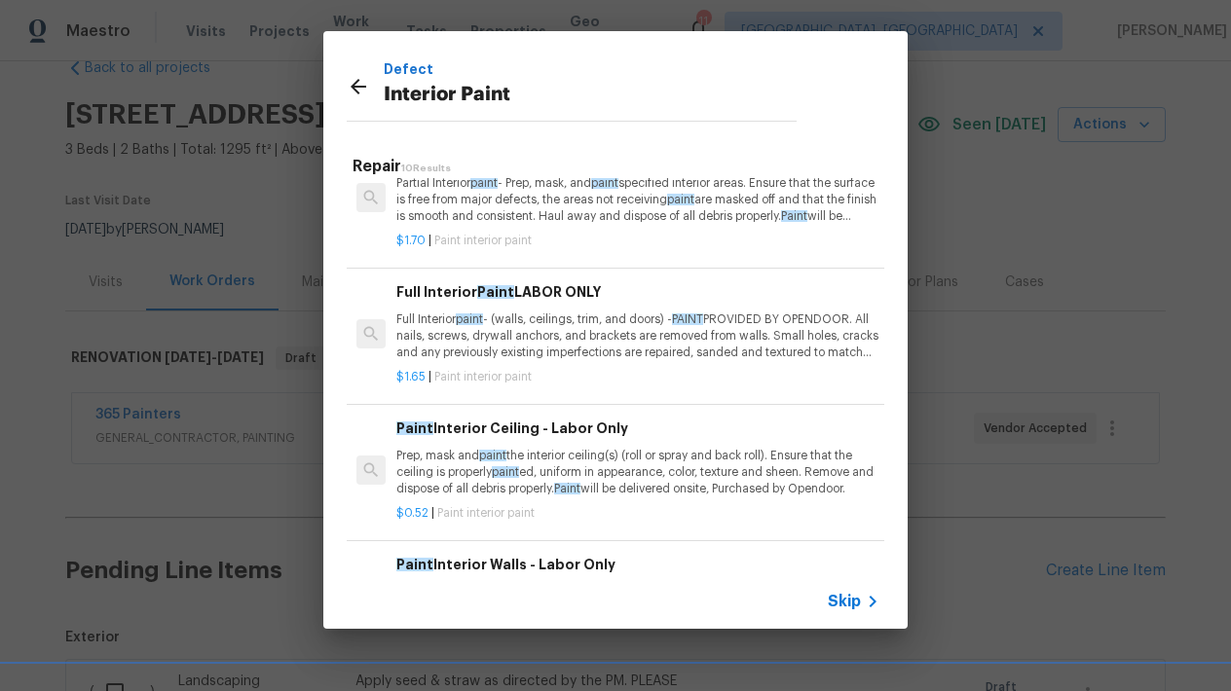
click at [510, 343] on p "Full Interior paint - (walls, ceilings, trim, and doors) - PAINT PROVIDED BY OP…" at bounding box center [637, 337] width 483 height 50
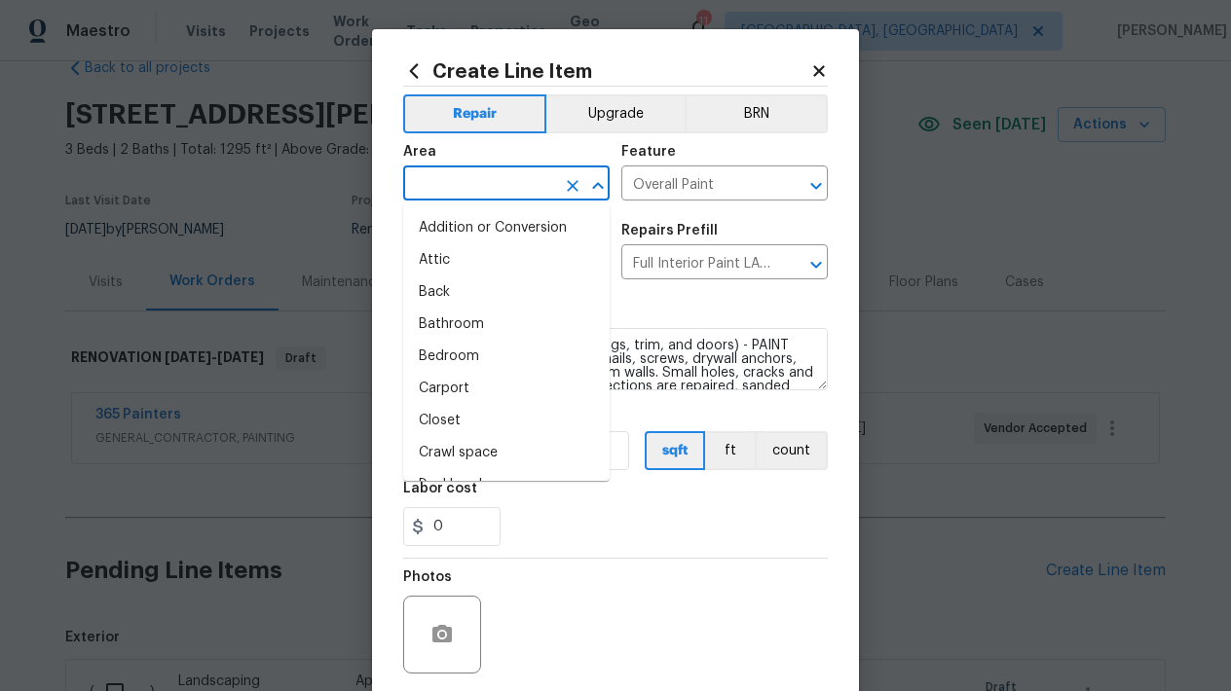
click at [487, 186] on input "text" at bounding box center [479, 185] width 152 height 30
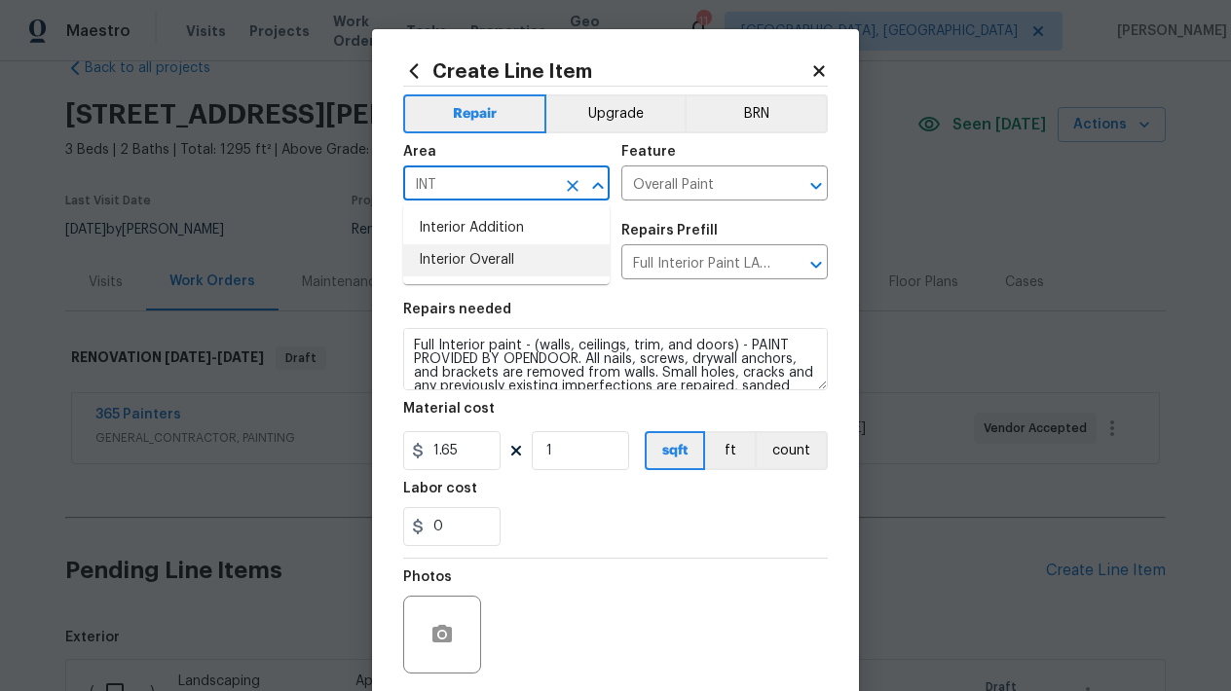
click at [539, 263] on li "Interior Overall" at bounding box center [506, 260] width 206 height 32
type input "Interior Overall"
click at [568, 453] on input "1" at bounding box center [580, 450] width 97 height 39
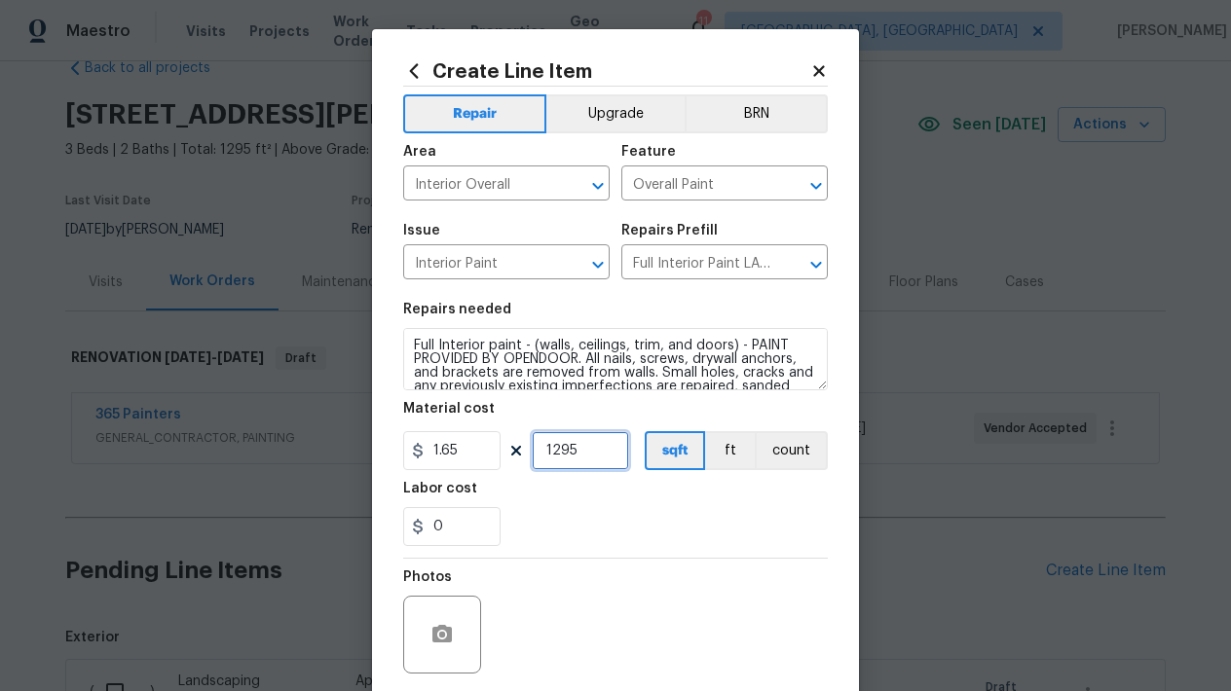
type input "1295"
click at [599, 535] on div "0" at bounding box center [615, 526] width 425 height 39
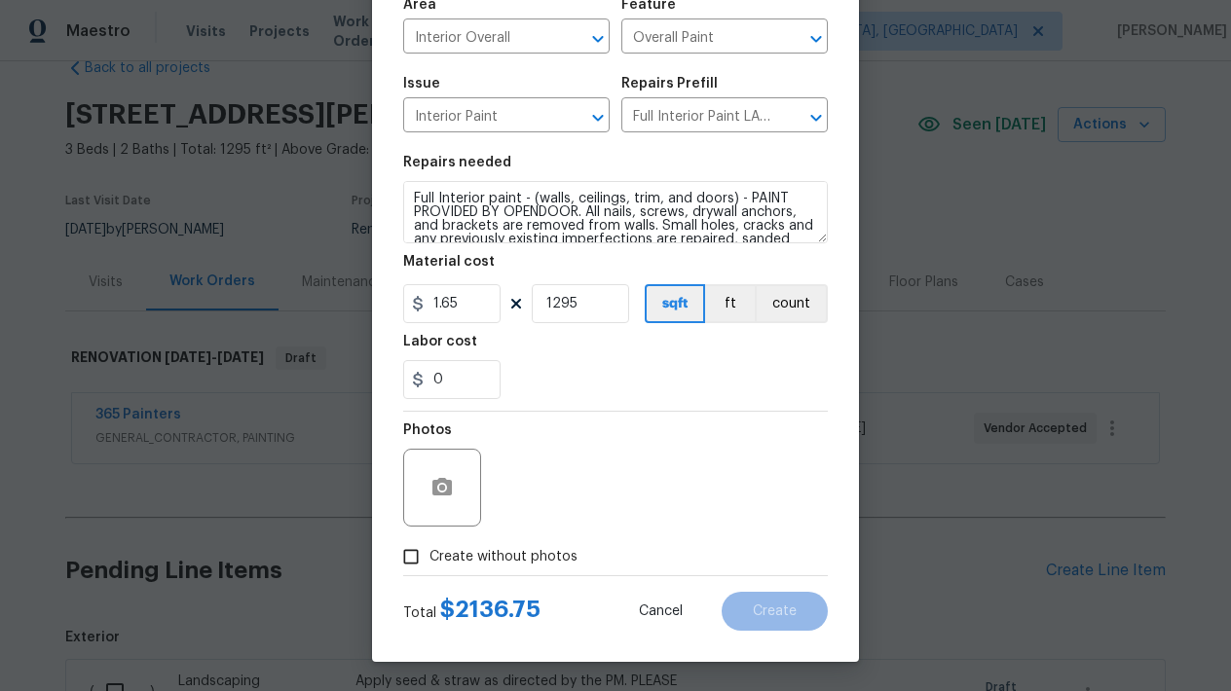
scroll to position [147, 0]
click at [412, 556] on input "Create without photos" at bounding box center [410, 556] width 37 height 37
checkbox input "true"
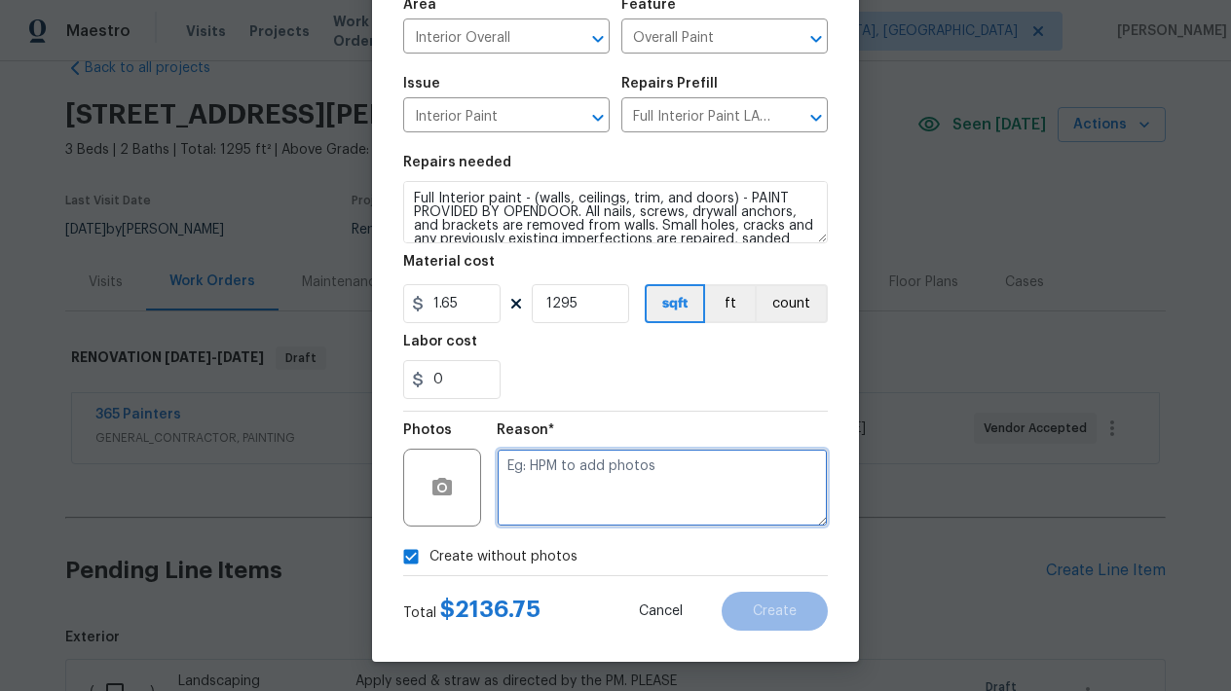
click at [584, 487] on textarea at bounding box center [662, 488] width 331 height 78
type textarea "L"
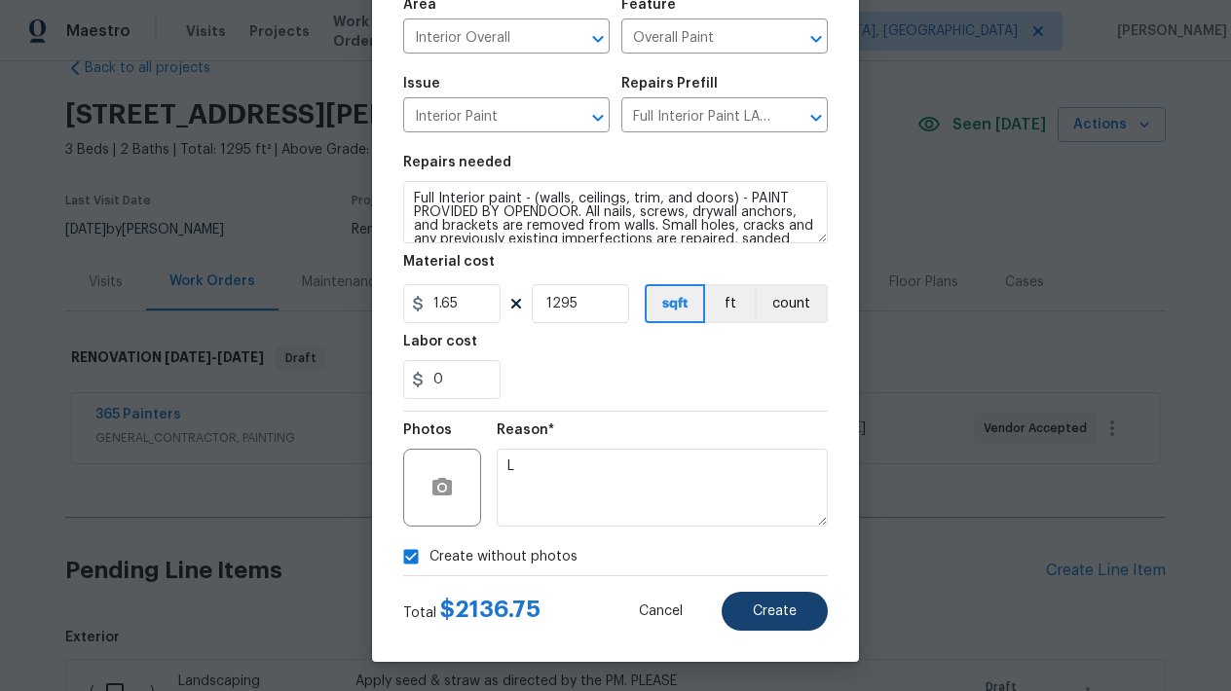
click at [777, 607] on span "Create" at bounding box center [775, 612] width 44 height 15
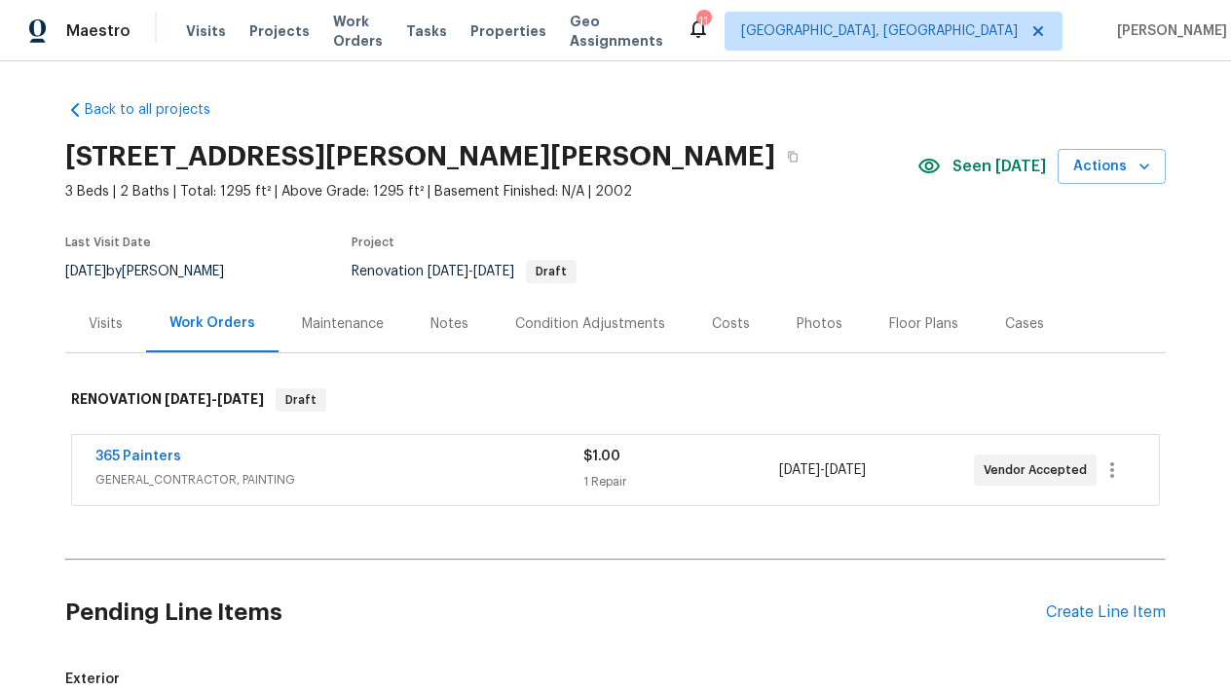
scroll to position [0, 0]
click at [1083, 614] on div "Create Line Item" at bounding box center [1106, 613] width 120 height 19
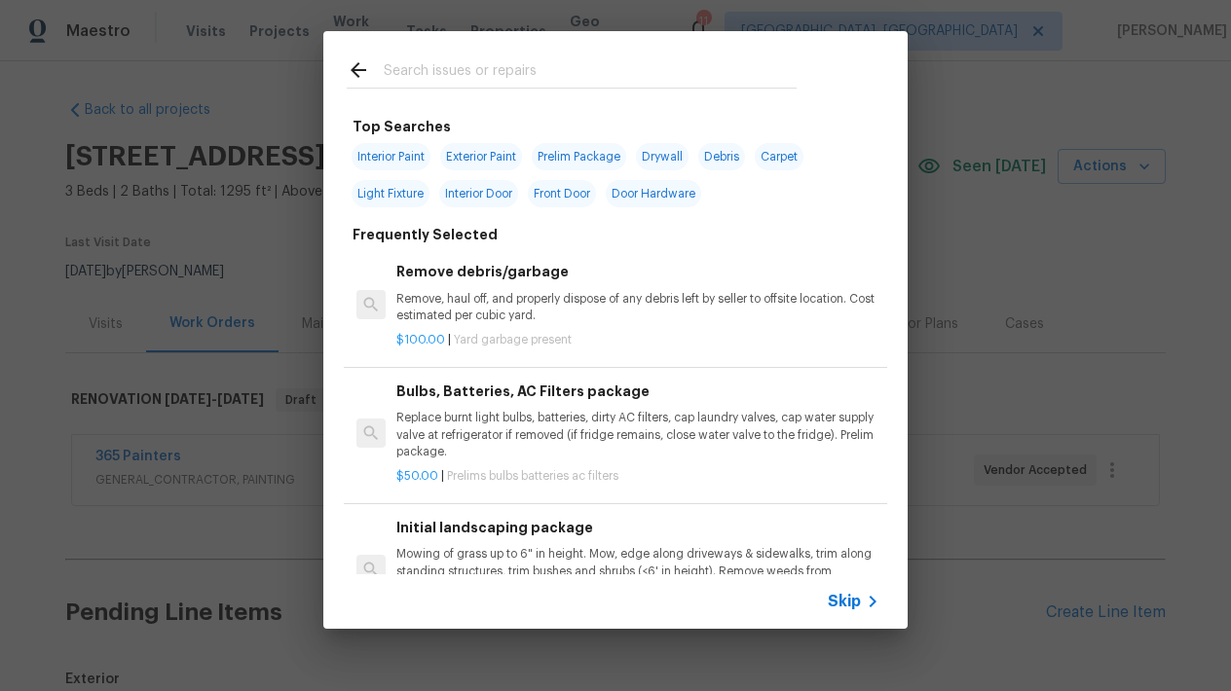
click at [503, 82] on input "text" at bounding box center [590, 72] width 413 height 29
click at [498, 76] on input "text" at bounding box center [590, 72] width 413 height 29
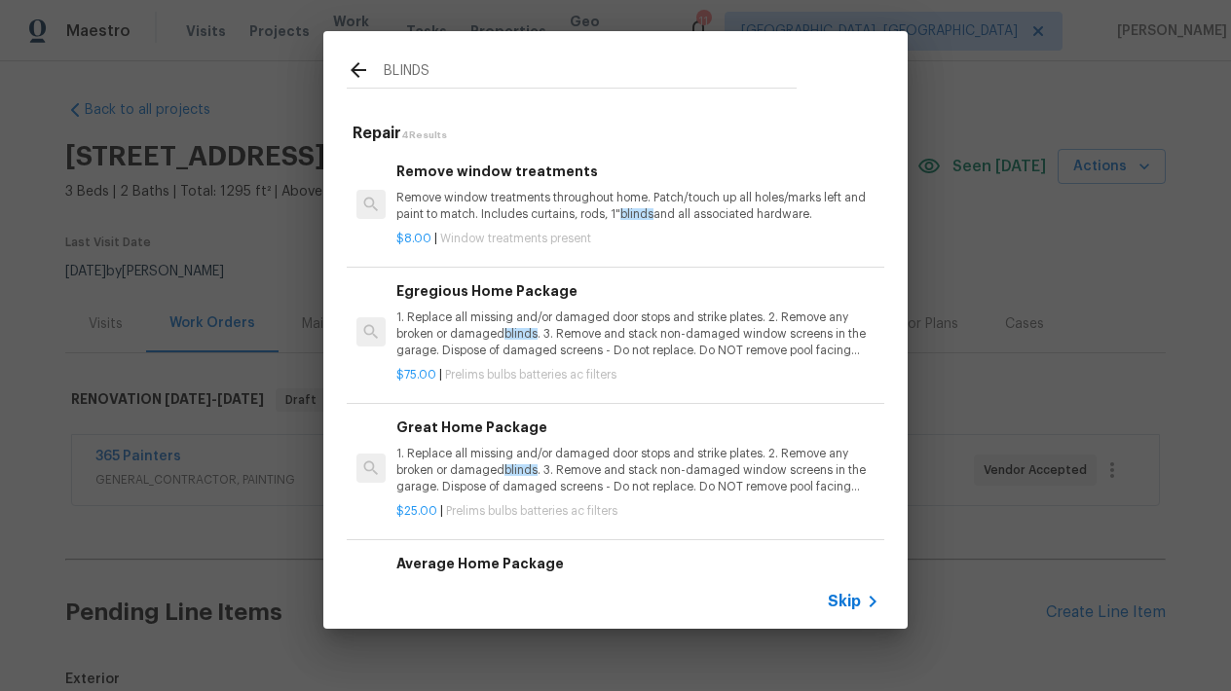
type input "BLINDS"
click at [505, 181] on div "Remove window treatments Remove window treatments throughout home. Patch/touch …" at bounding box center [637, 192] width 483 height 63
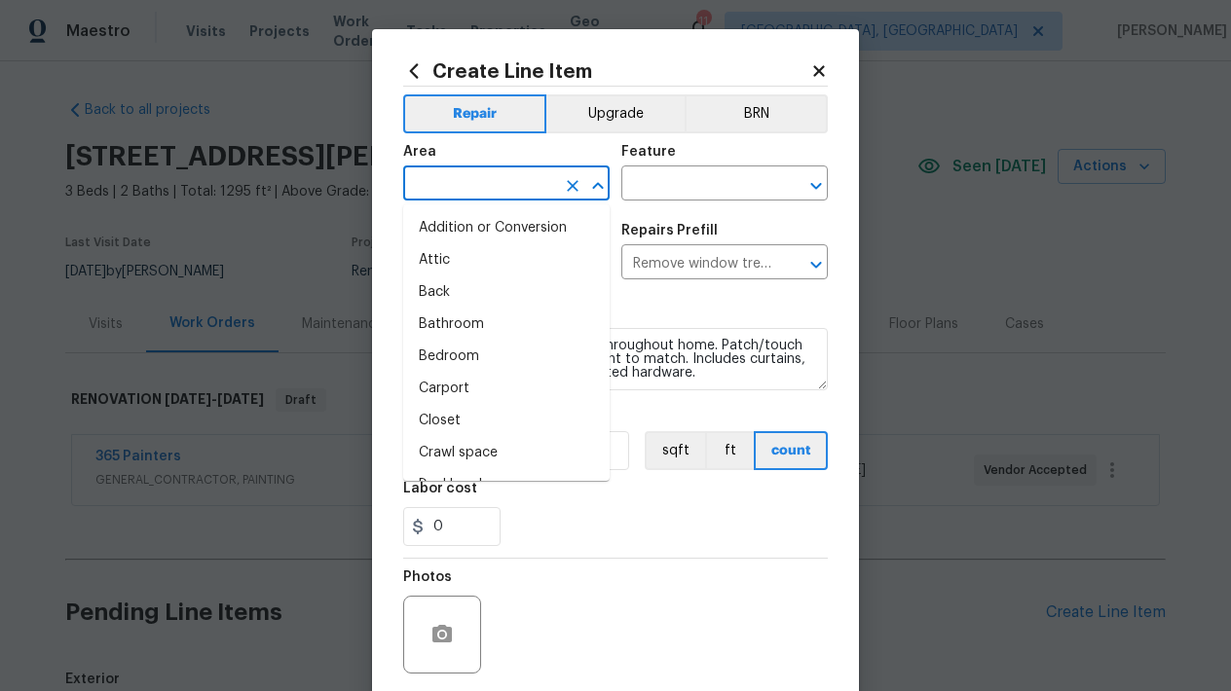
click at [505, 181] on input "text" at bounding box center [479, 185] width 152 height 30
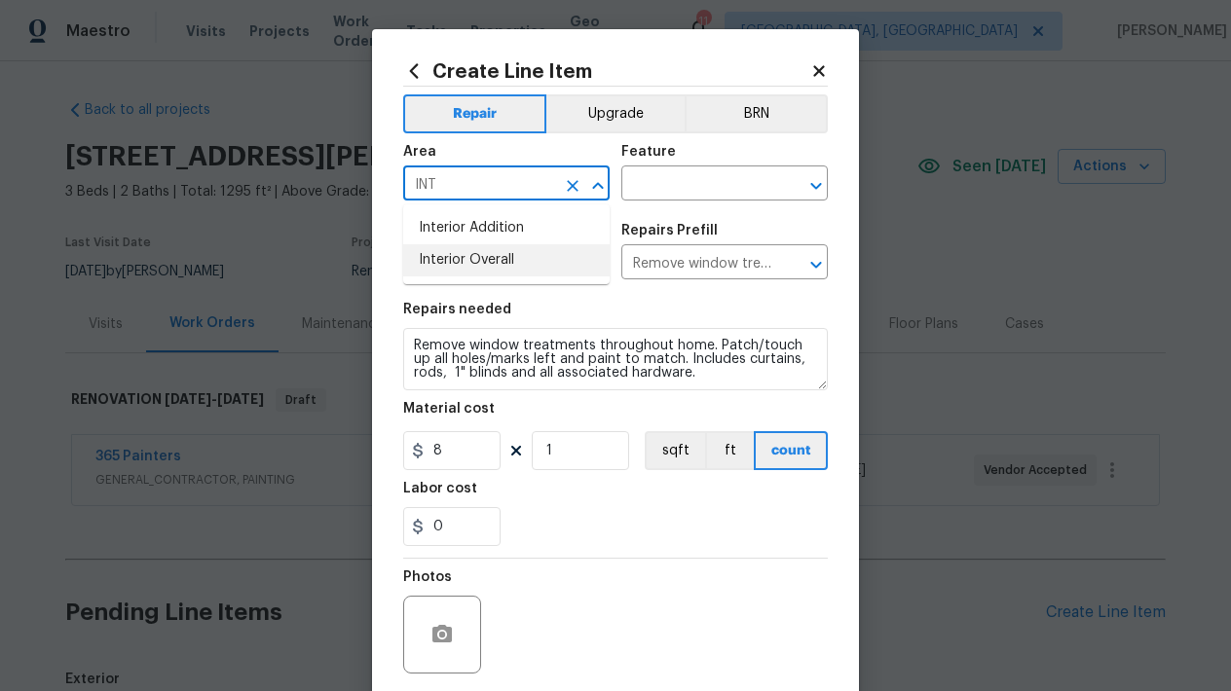
click at [520, 254] on li "Interior Overall" at bounding box center [506, 260] width 206 height 32
type input "Interior Overall"
click at [665, 190] on input "text" at bounding box center [697, 185] width 152 height 30
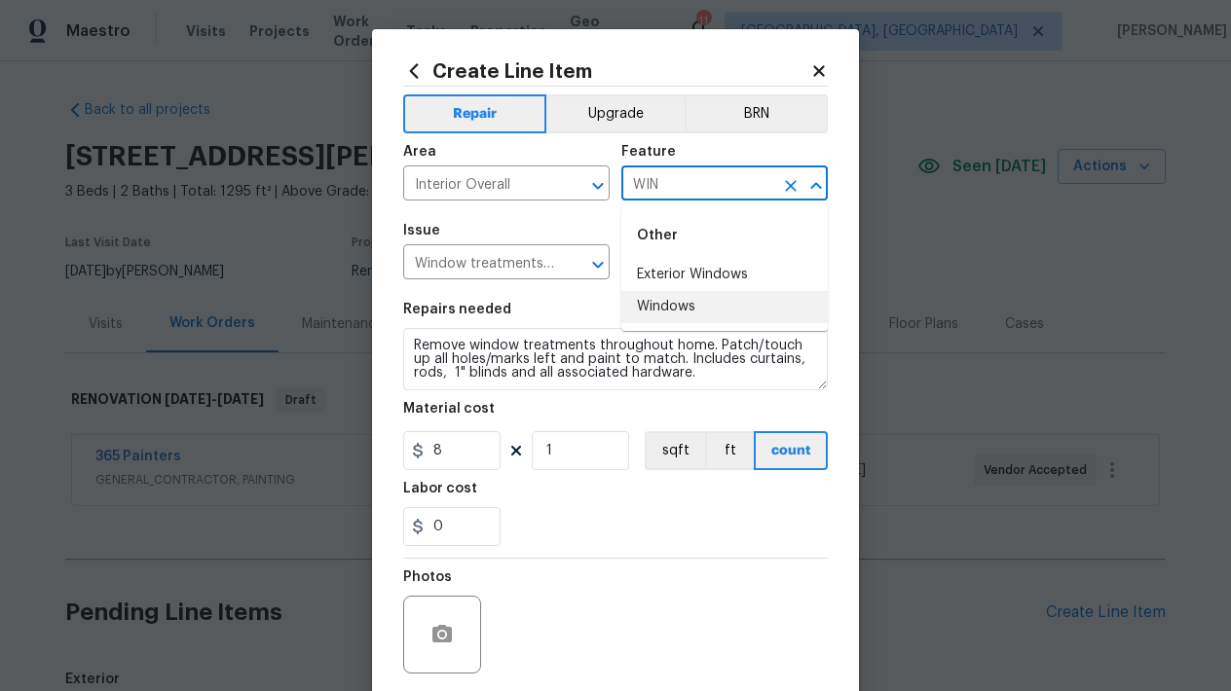
click at [678, 309] on li "Windows" at bounding box center [724, 307] width 206 height 32
type input "Windows"
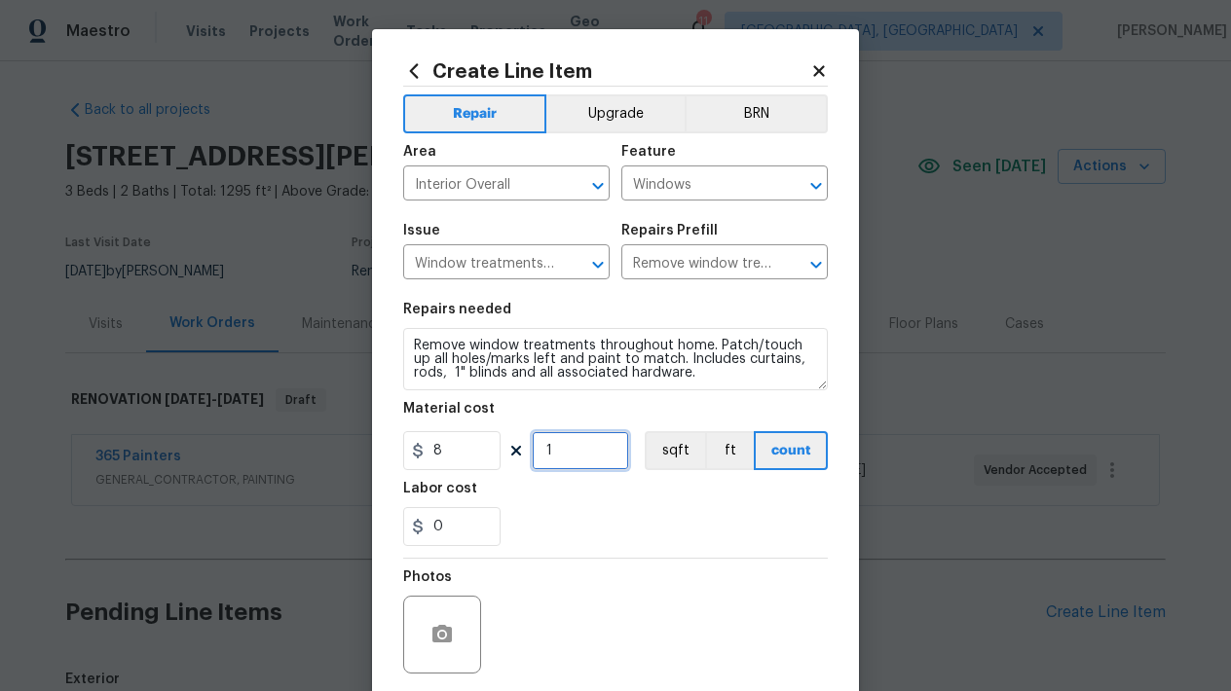
click at [575, 459] on input "1" at bounding box center [580, 450] width 97 height 39
type input "10"
click at [606, 538] on div "0" at bounding box center [615, 526] width 425 height 39
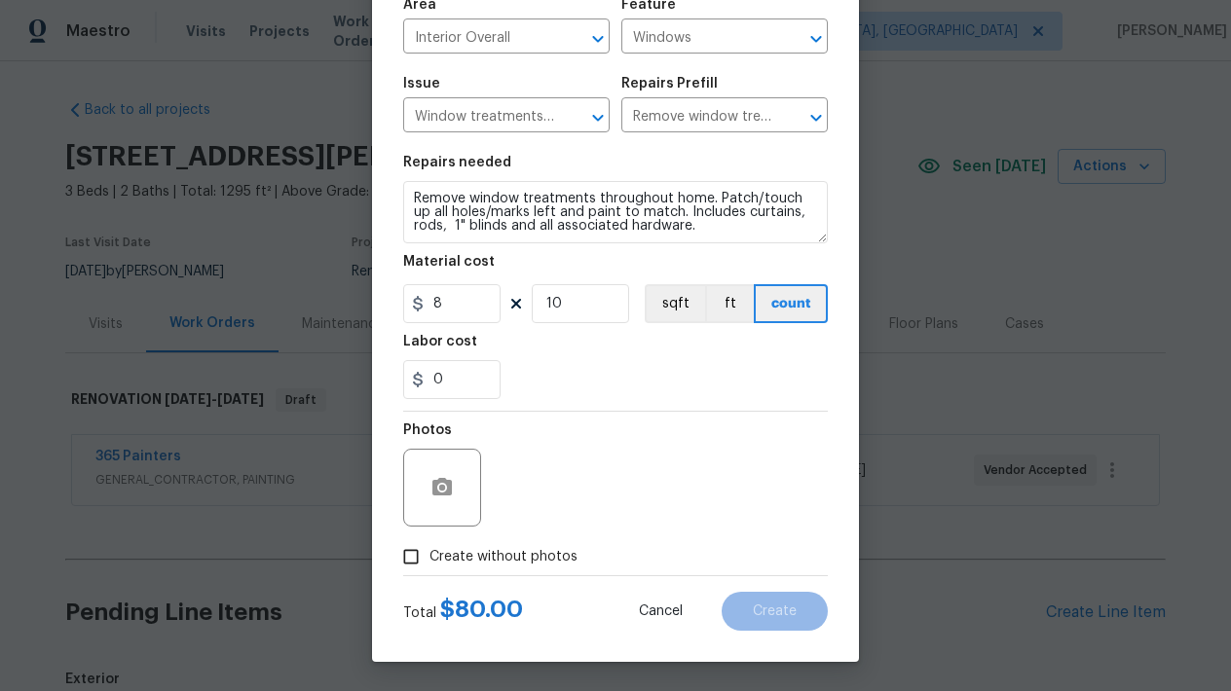
scroll to position [147, 0]
click at [406, 559] on input "Create without photos" at bounding box center [410, 556] width 37 height 37
checkbox input "true"
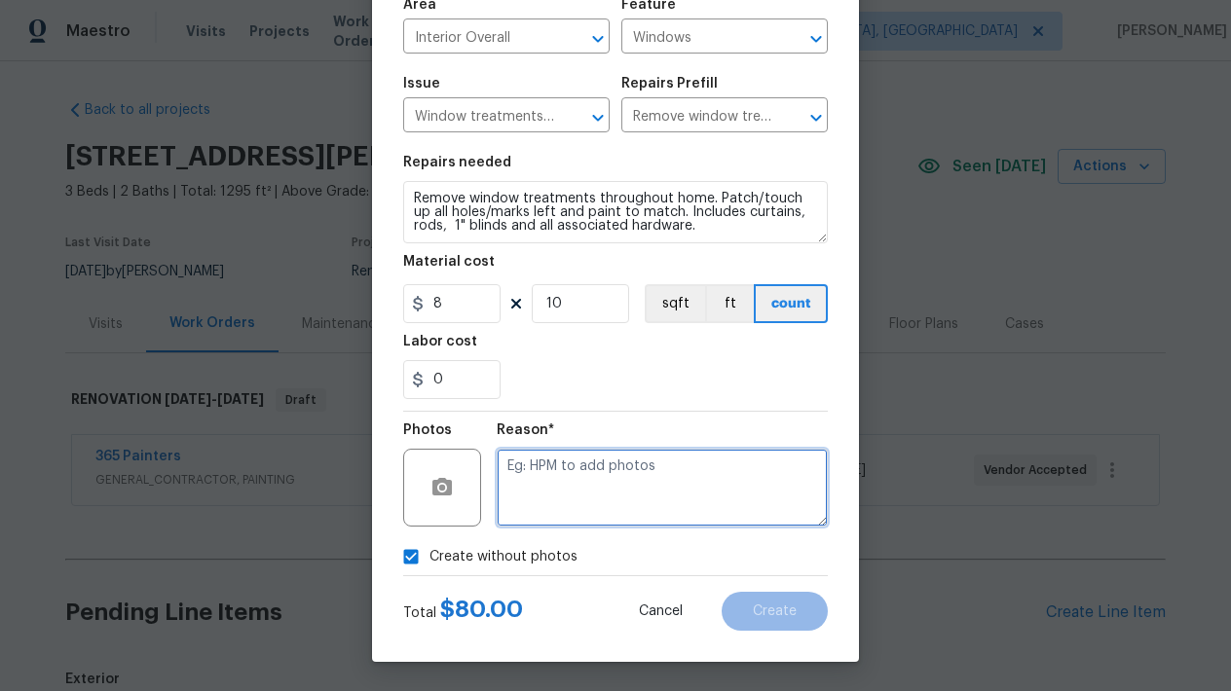
click at [596, 500] on textarea at bounding box center [662, 488] width 331 height 78
type textarea "L"
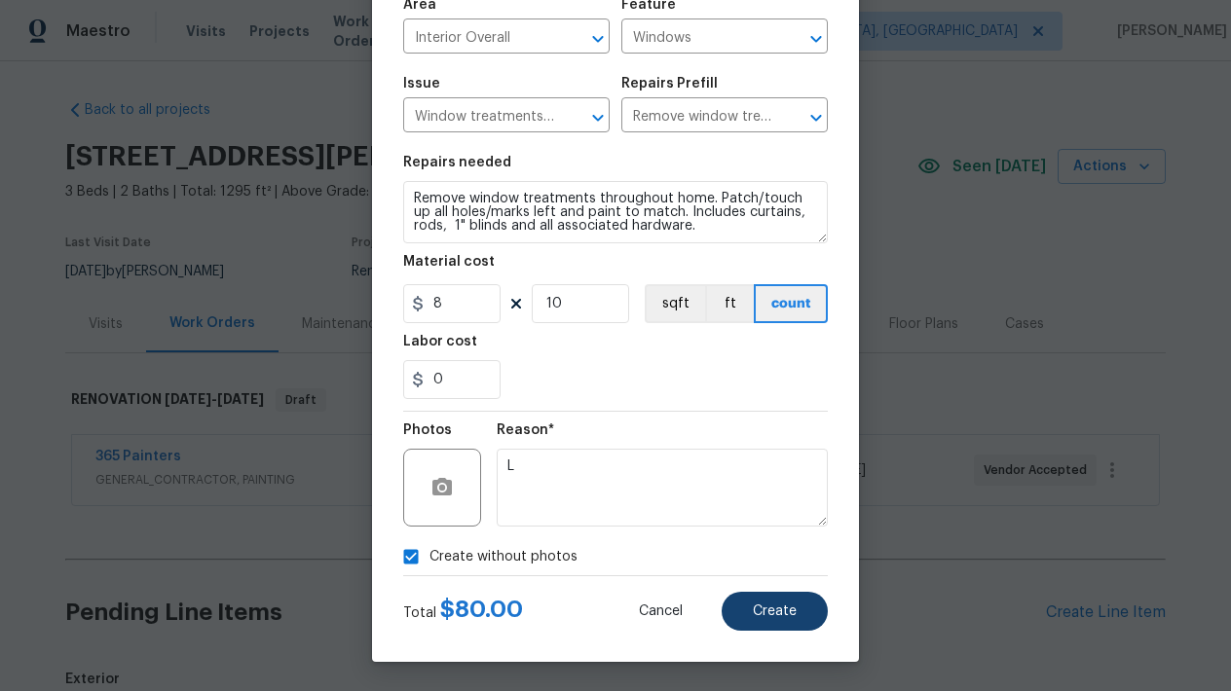
click at [790, 607] on span "Create" at bounding box center [775, 612] width 44 height 15
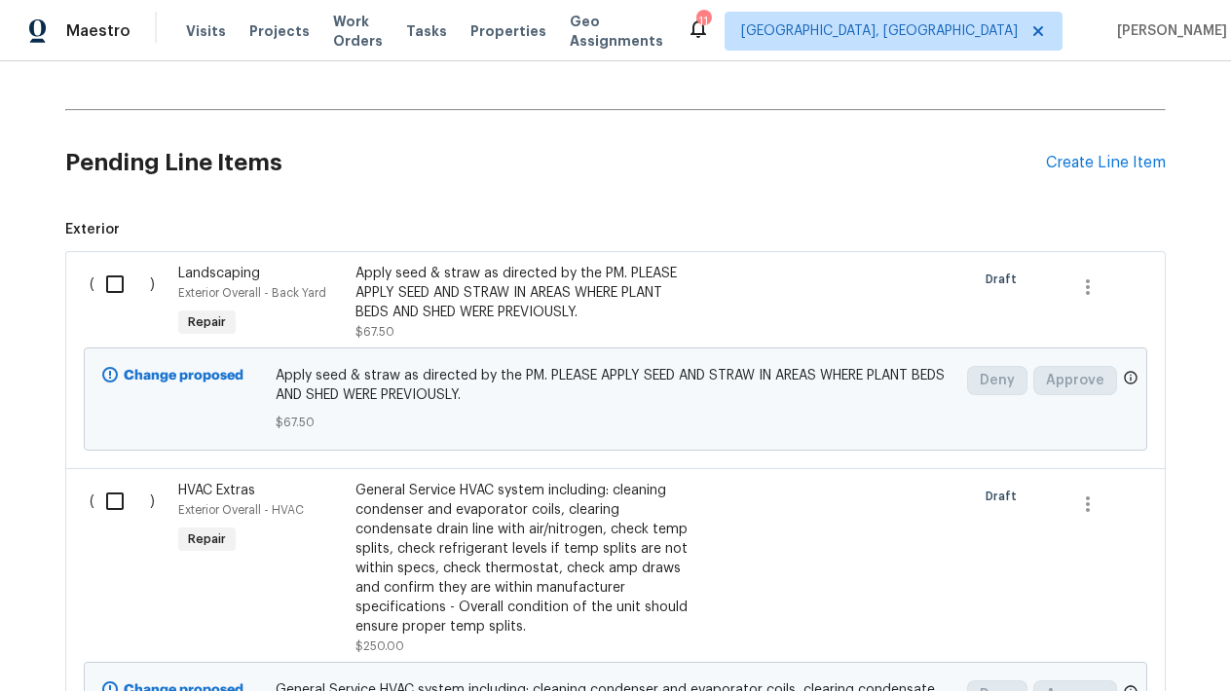
scroll to position [527, 0]
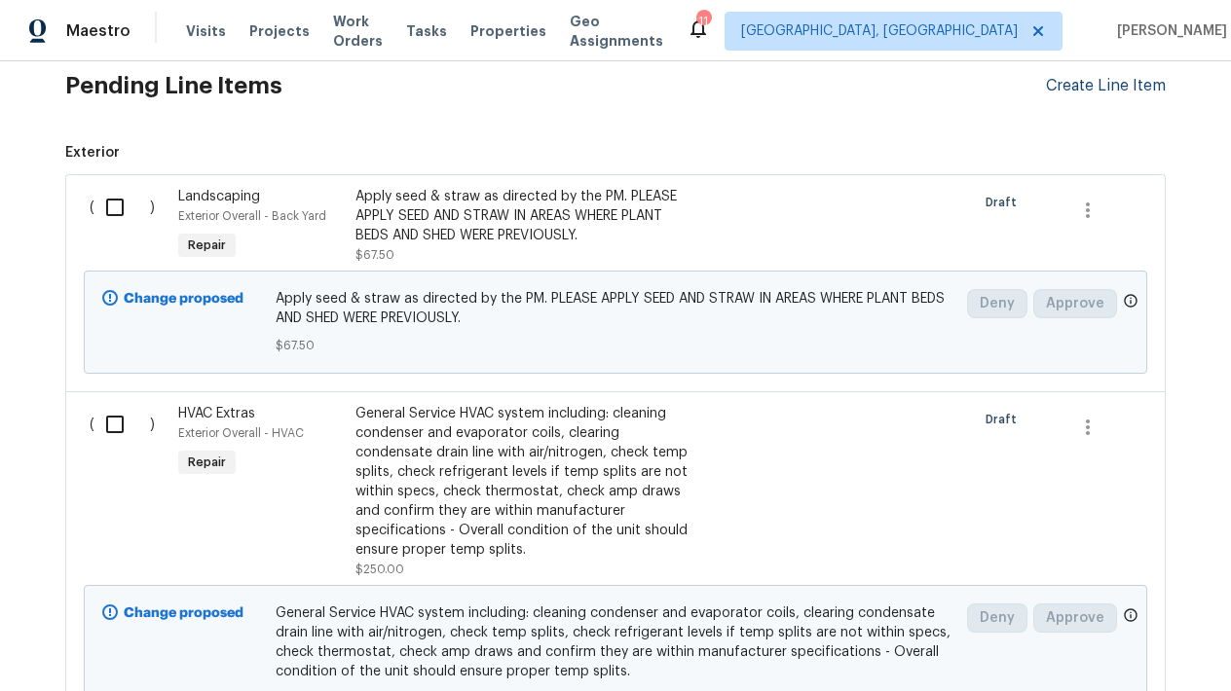
click at [1093, 92] on div "Create Line Item" at bounding box center [1106, 86] width 120 height 19
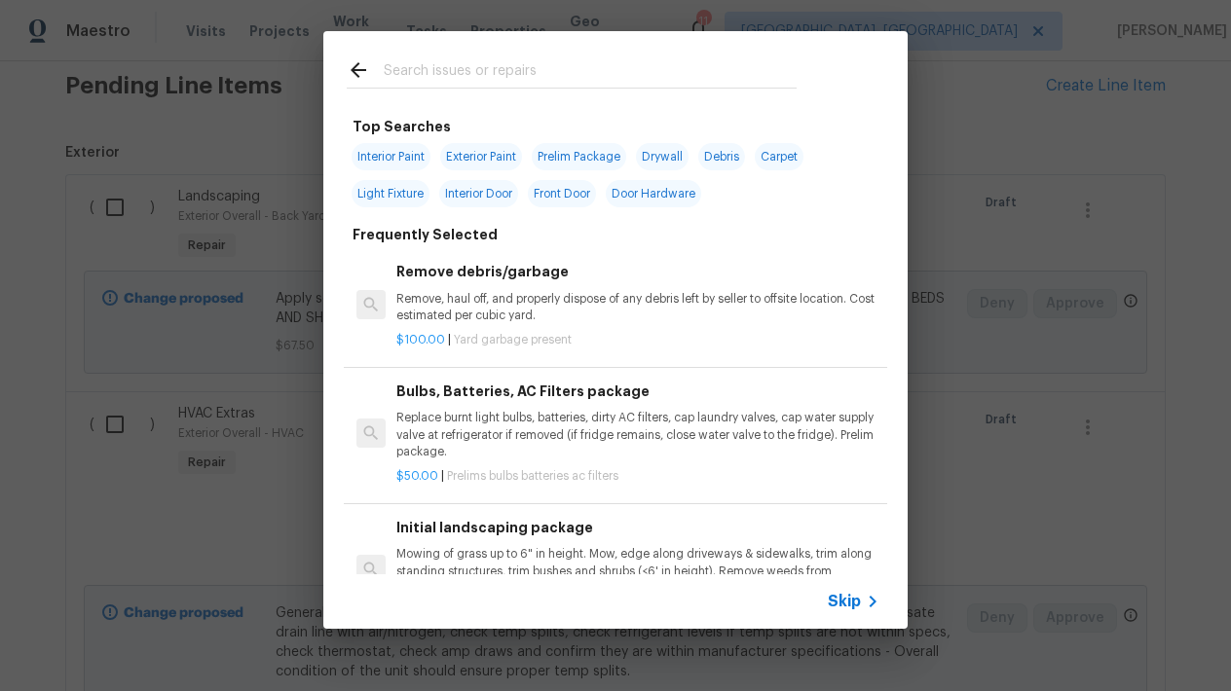
click at [490, 45] on div at bounding box center [571, 69] width 497 height 77
click at [483, 66] on input "text" at bounding box center [590, 72] width 413 height 29
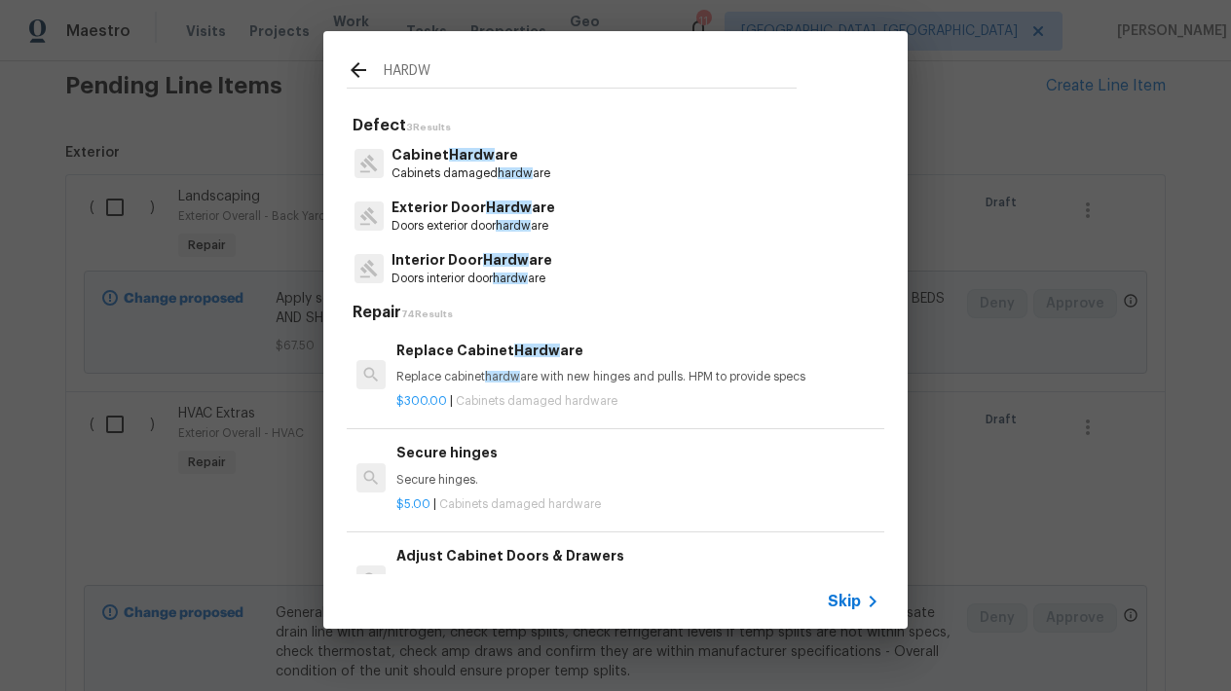
type input "HARDW"
click at [433, 273] on p "Doors interior door hardw are" at bounding box center [471, 279] width 161 height 17
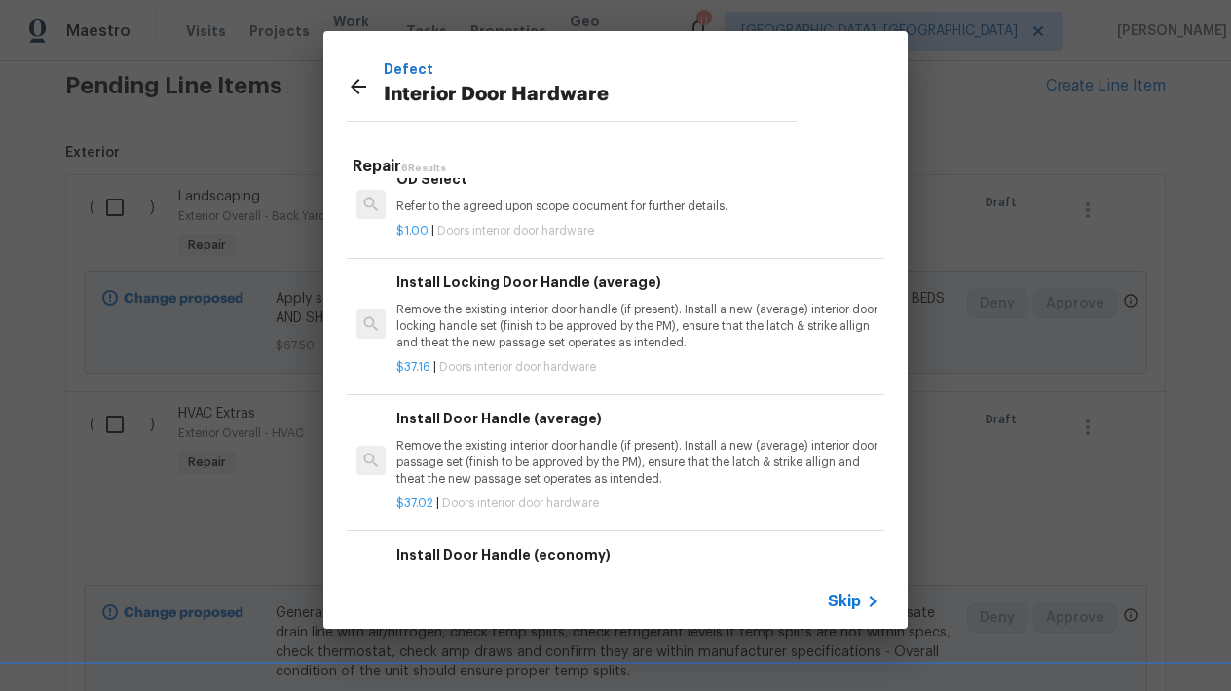
scroll to position [129, 0]
click at [468, 437] on p "Remove the existing interior door handle (if present). Install a new (average) …" at bounding box center [637, 462] width 483 height 50
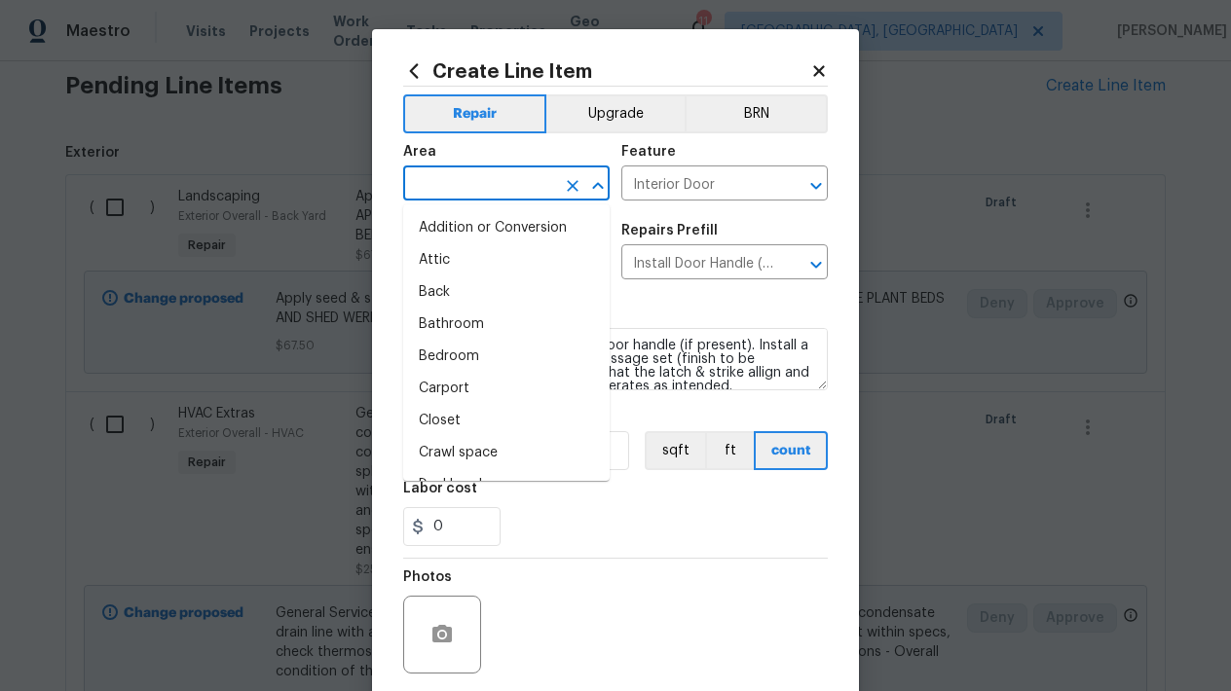
click at [500, 179] on input "text" at bounding box center [479, 185] width 152 height 30
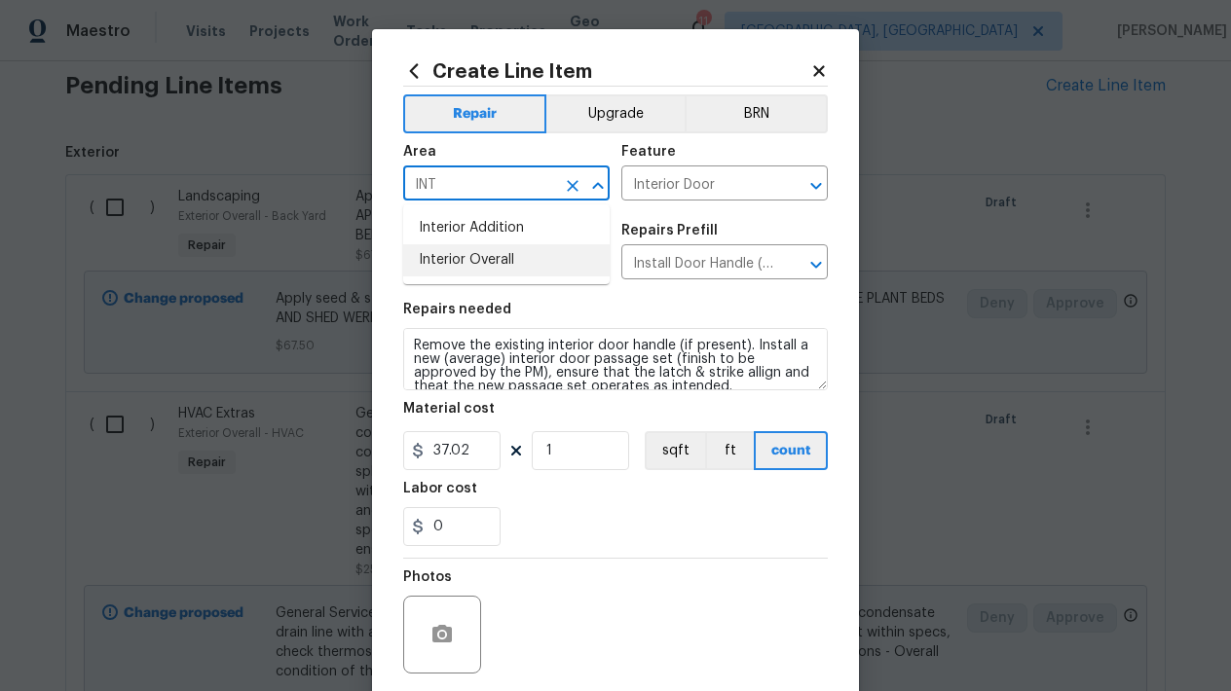
click at [497, 266] on li "Interior Overall" at bounding box center [506, 260] width 206 height 32
type input "Interior Overall"
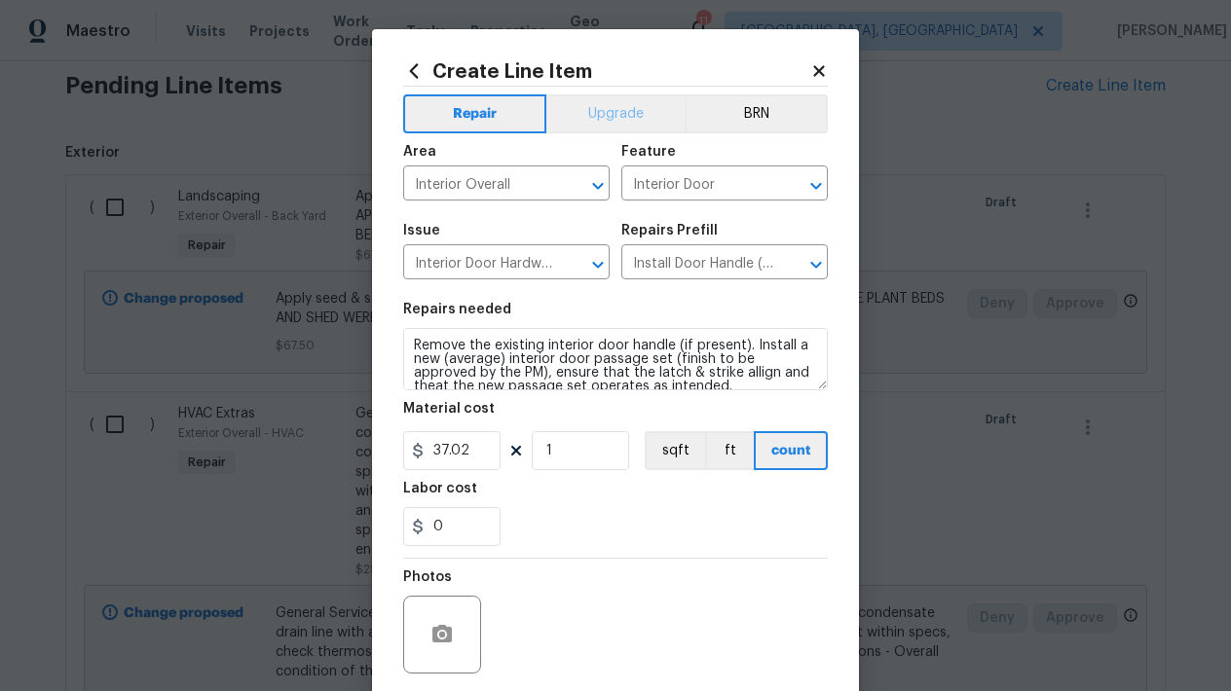
click at [613, 106] on button "Upgrade" at bounding box center [615, 113] width 139 height 39
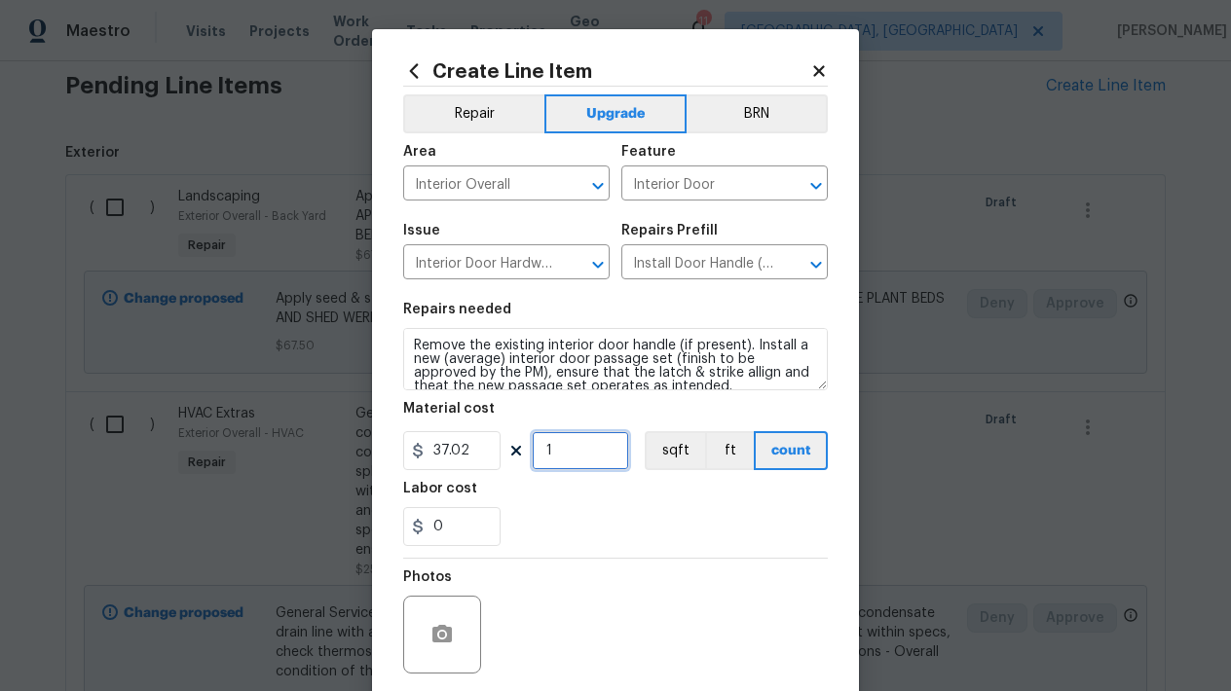
click at [556, 456] on input "1" at bounding box center [580, 450] width 97 height 39
type input "10"
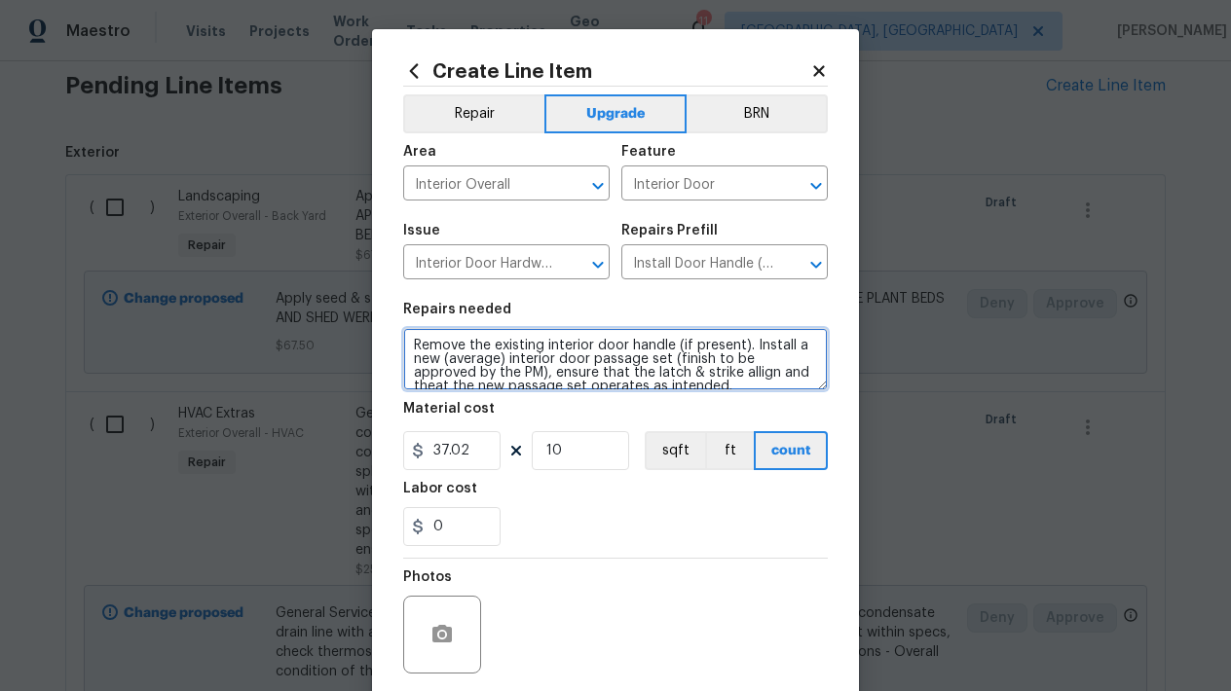
click at [702, 387] on textarea "Remove the existing interior door handle (if present). Install a new (average) …" at bounding box center [615, 359] width 425 height 62
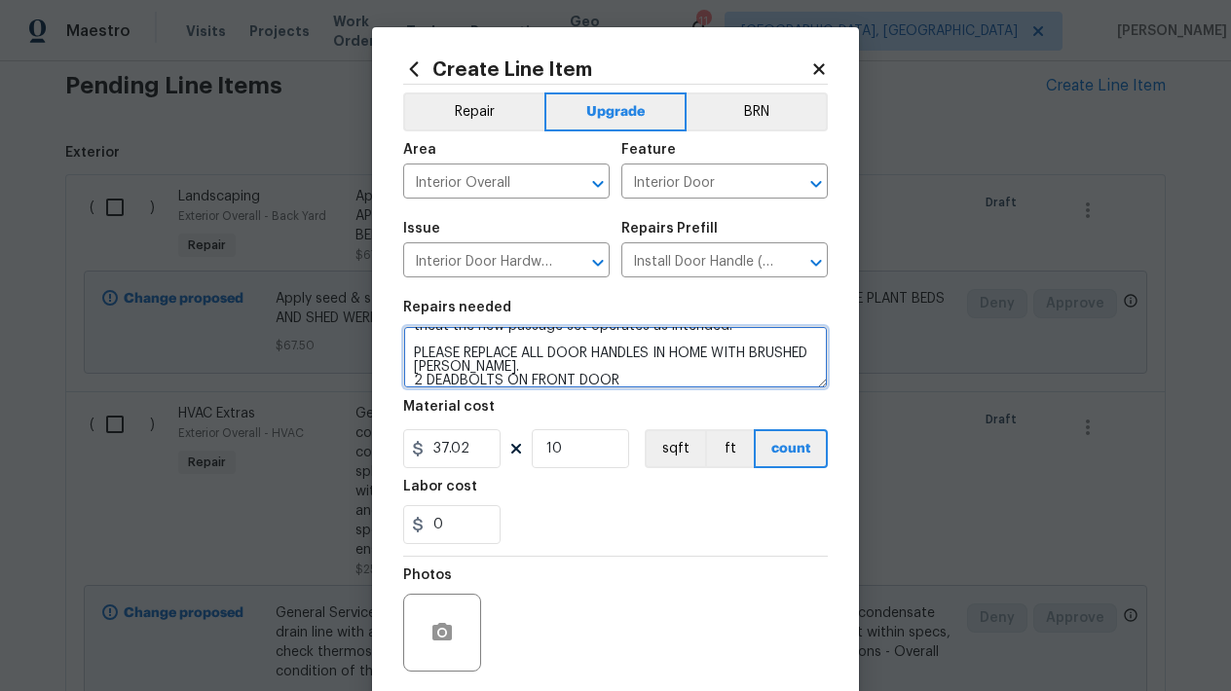
scroll to position [72, 0]
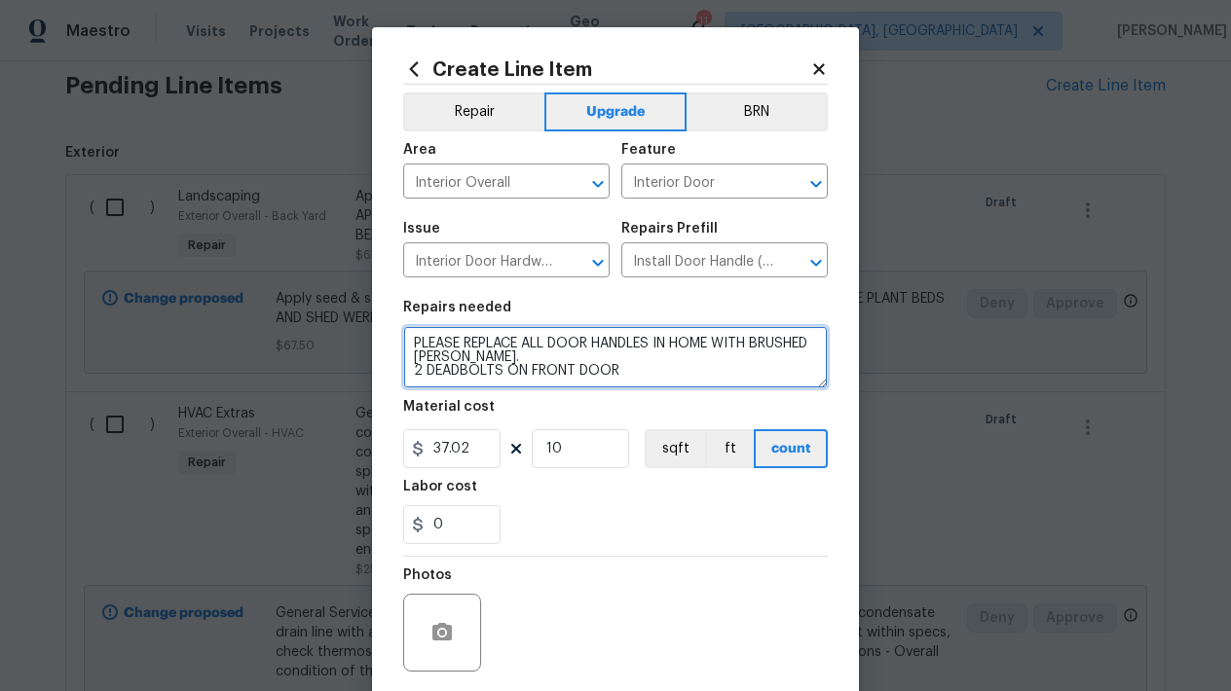
click at [657, 359] on textarea "Remove the existing interior door handle (if present). Install a new (average) …" at bounding box center [615, 357] width 425 height 62
click at [653, 365] on textarea "Remove the existing interior door handle (if present). Install a new (average) …" at bounding box center [615, 357] width 425 height 62
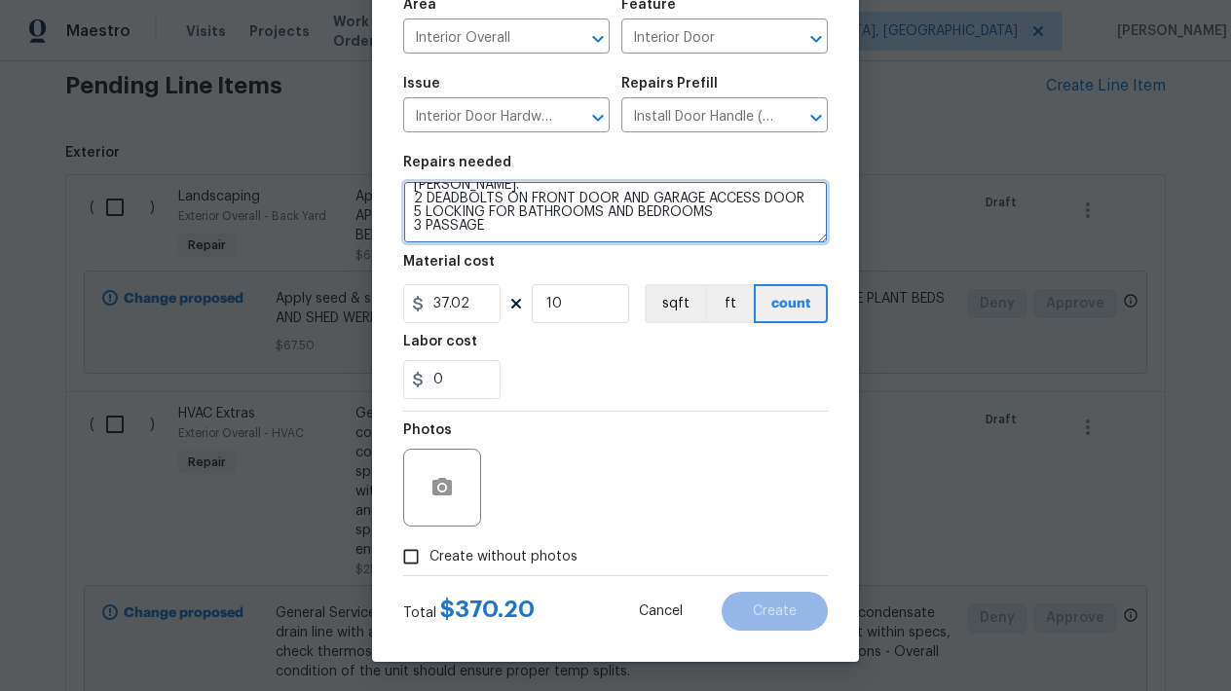
scroll to position [147, 0]
type textarea "Remove the existing interior door handle (if present). Install a new (average) …"
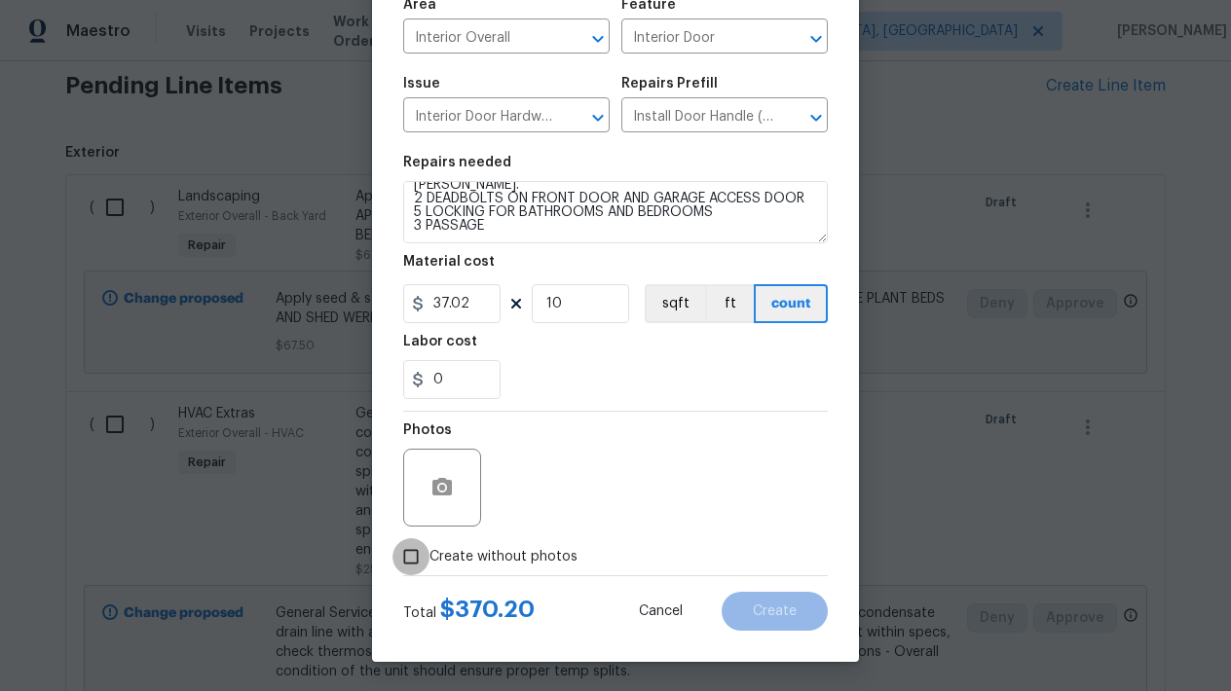
click at [415, 559] on input "Create without photos" at bounding box center [410, 556] width 37 height 37
checkbox input "true"
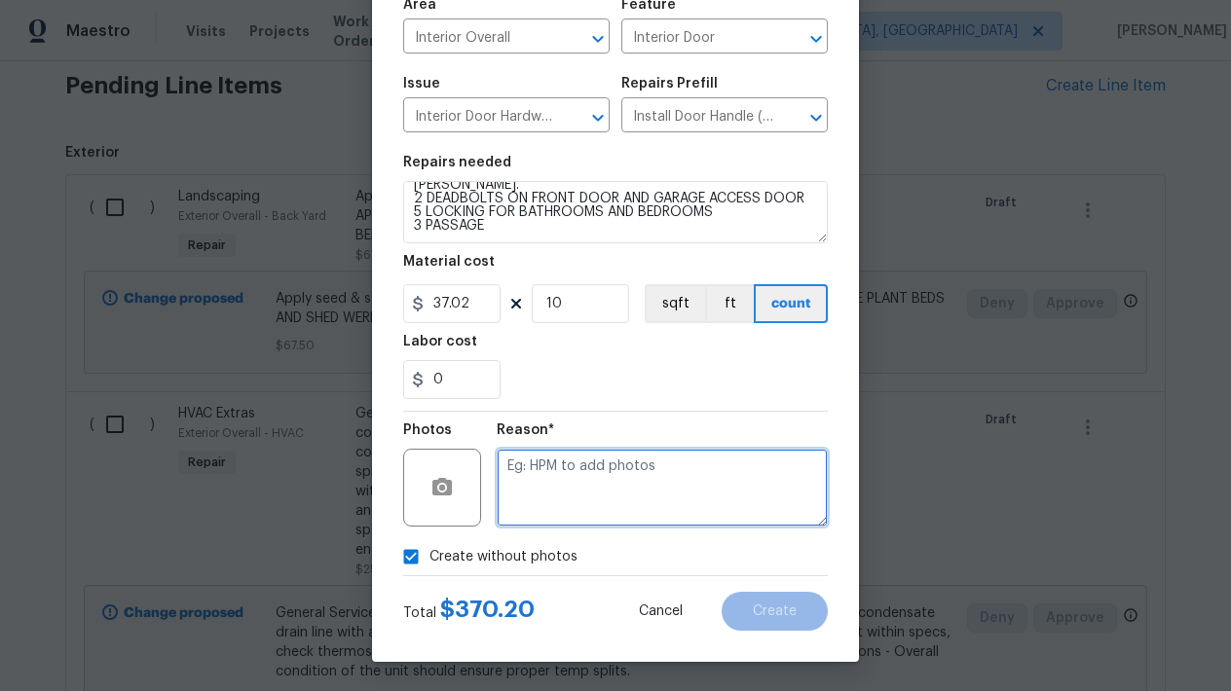
click at [573, 478] on textarea at bounding box center [662, 488] width 331 height 78
type textarea "L"
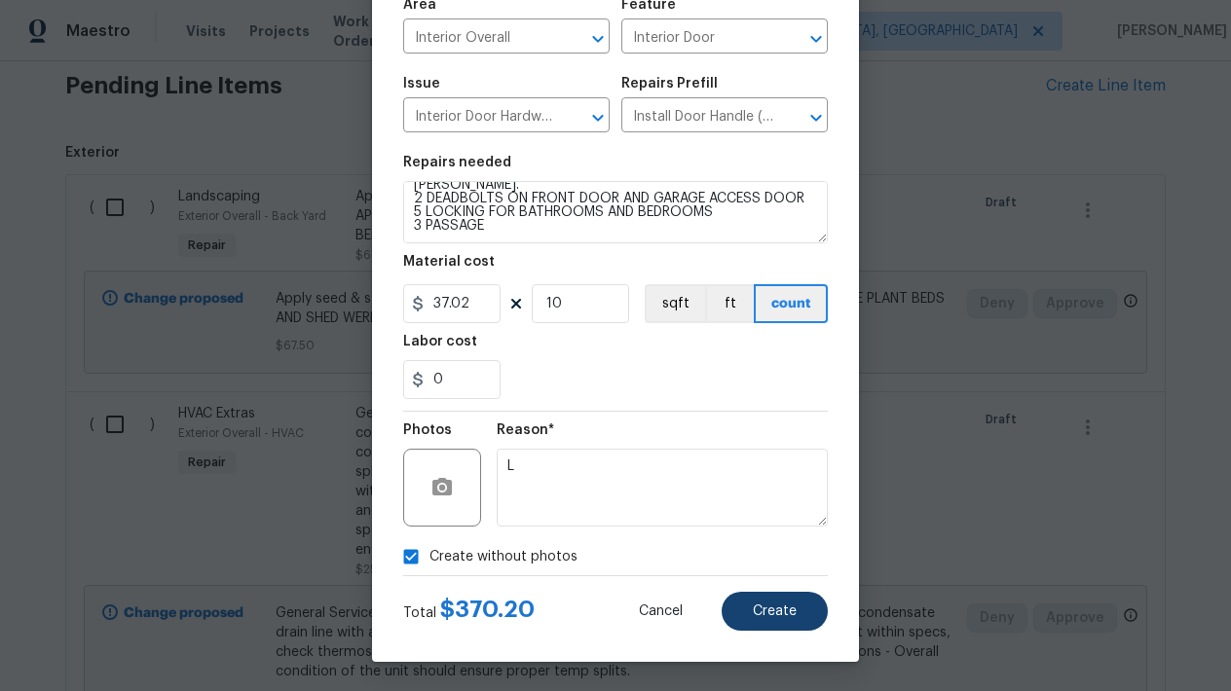
click at [780, 608] on span "Create" at bounding box center [775, 612] width 44 height 15
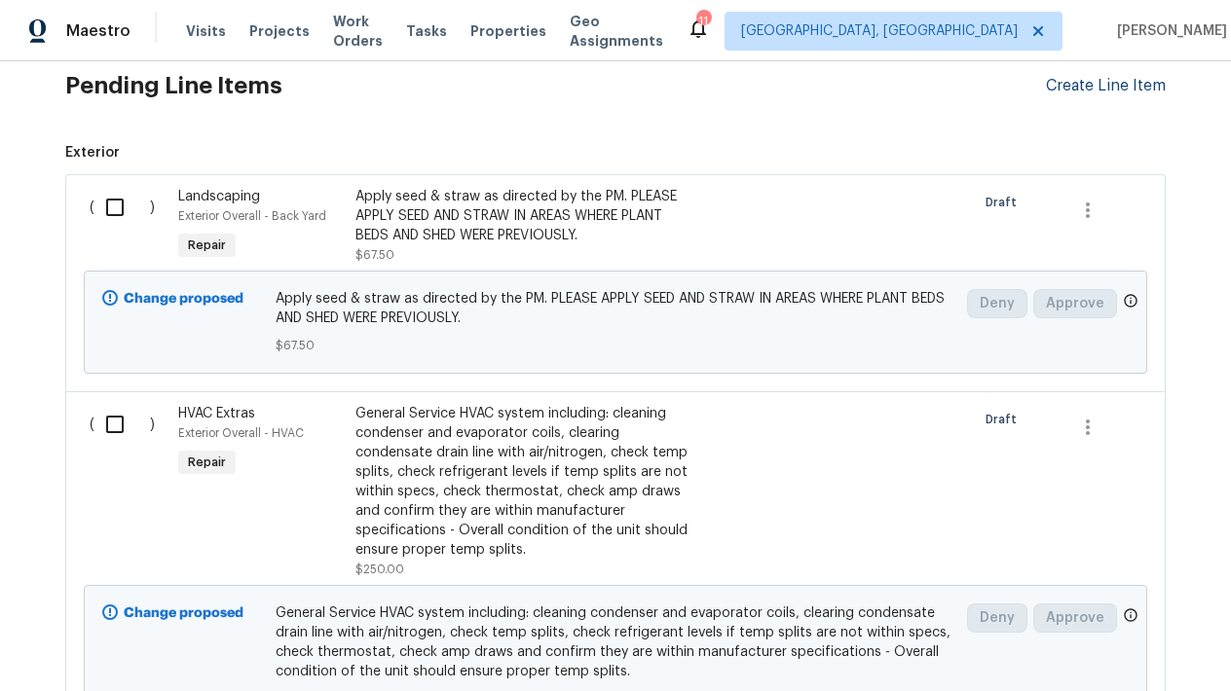
click at [1096, 87] on div "Create Line Item" at bounding box center [1106, 86] width 120 height 19
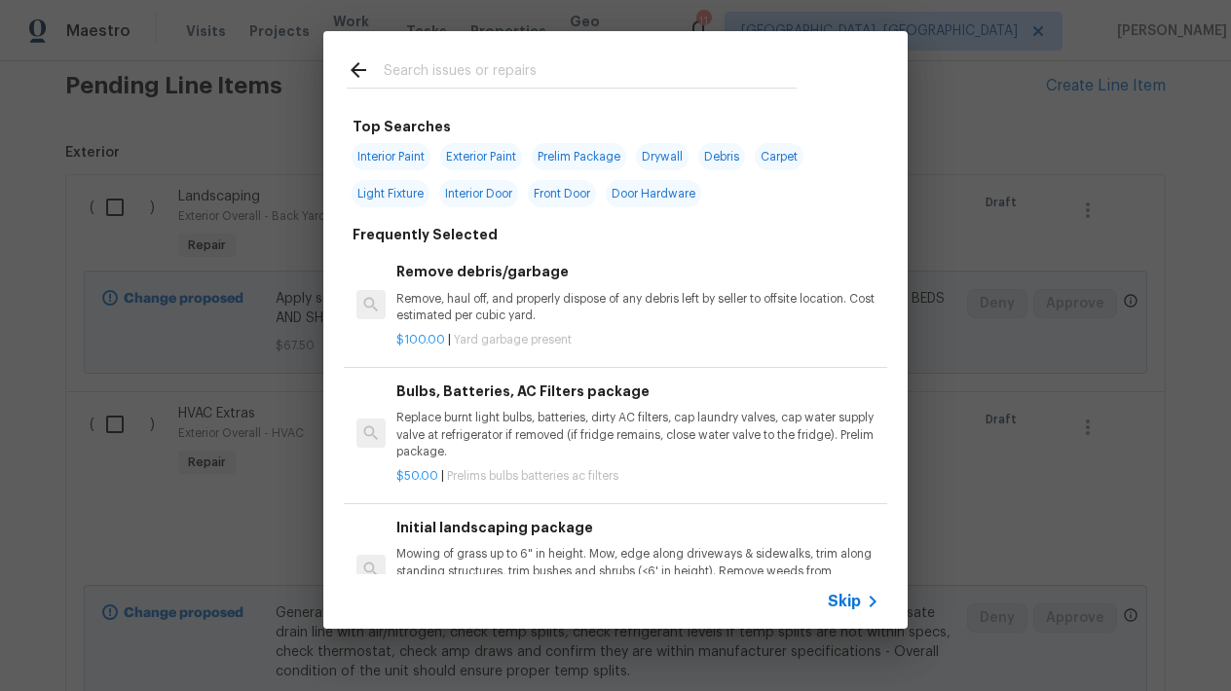
click at [443, 67] on input "text" at bounding box center [590, 72] width 413 height 29
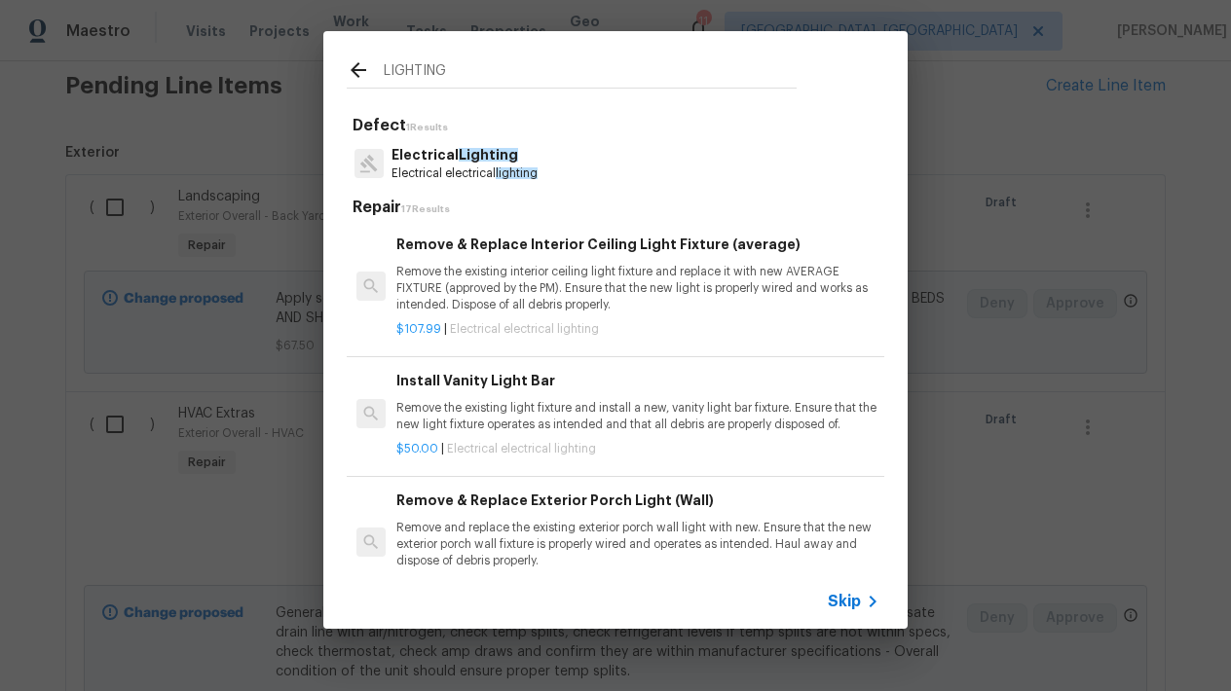
type input "LIGHTING"
click at [506, 285] on p "Remove the existing interior ceiling light fixture and replace it with new AVER…" at bounding box center [637, 289] width 483 height 50
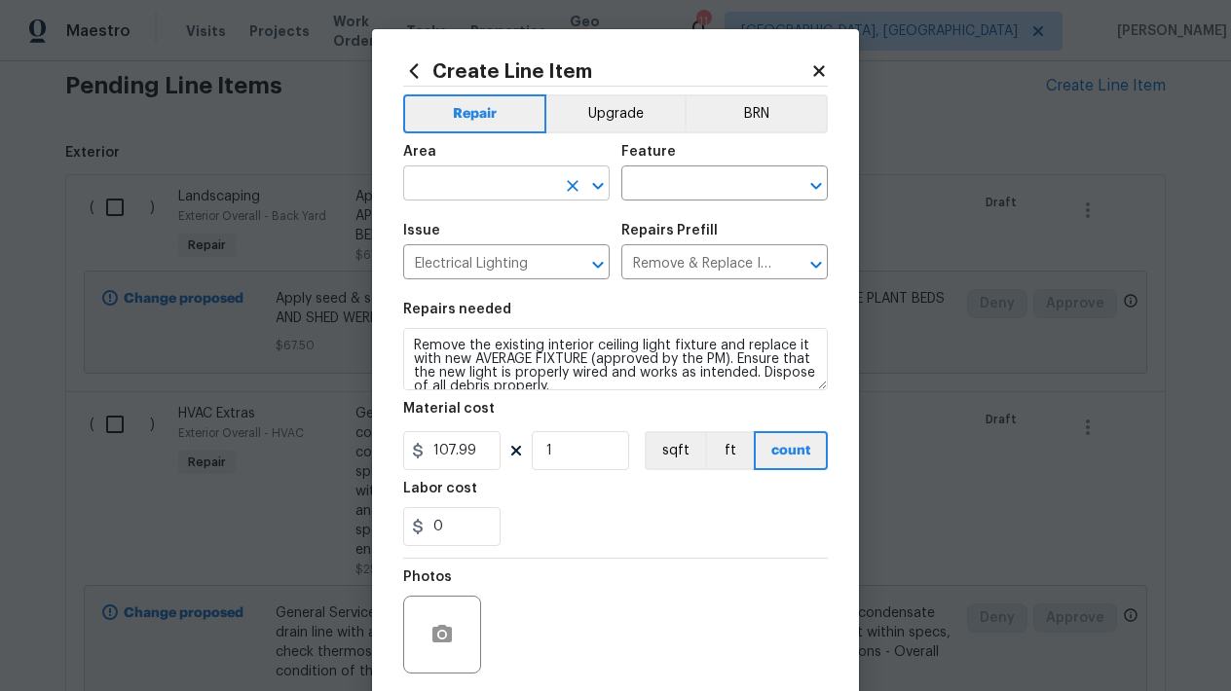
click at [520, 187] on input "text" at bounding box center [479, 185] width 152 height 30
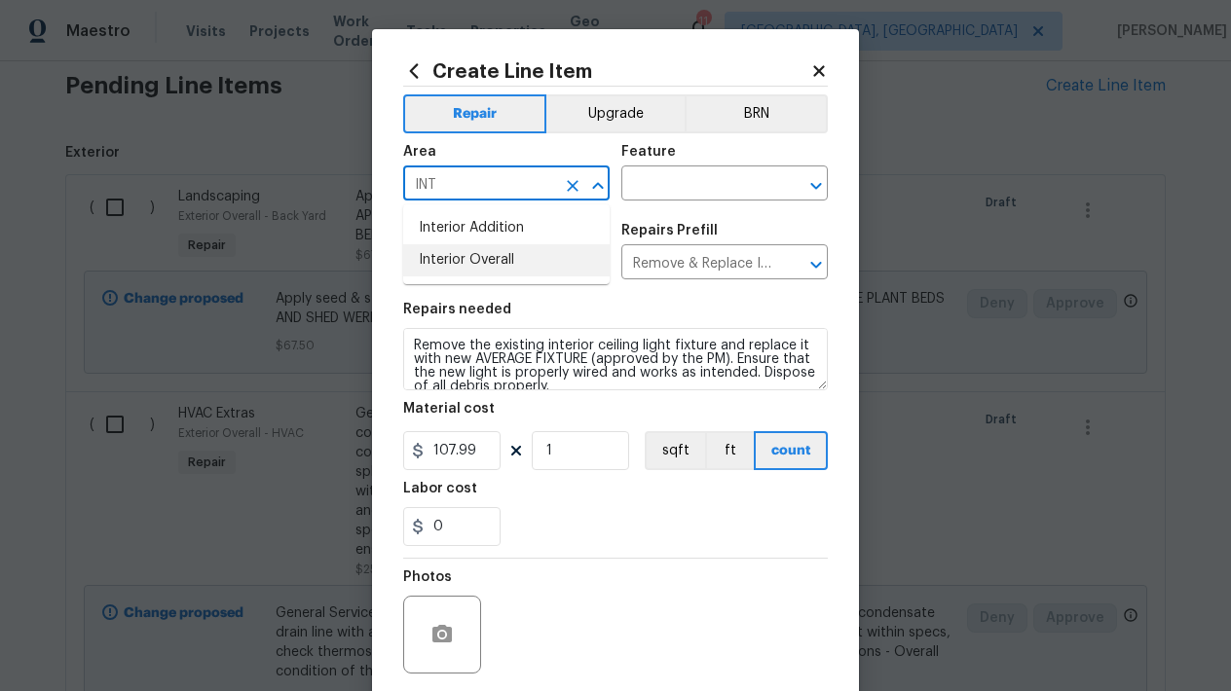
click at [523, 268] on li "Interior Overall" at bounding box center [506, 260] width 206 height 32
type input "Interior Overall"
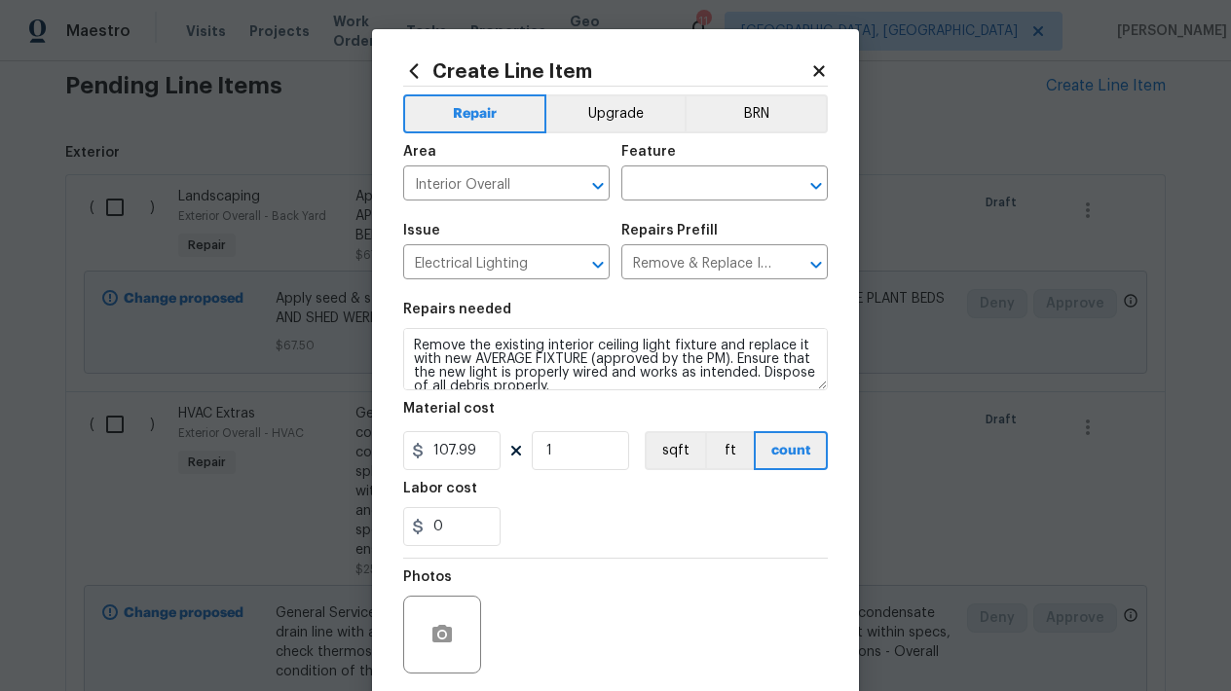
click at [685, 166] on div "Feature" at bounding box center [724, 157] width 206 height 25
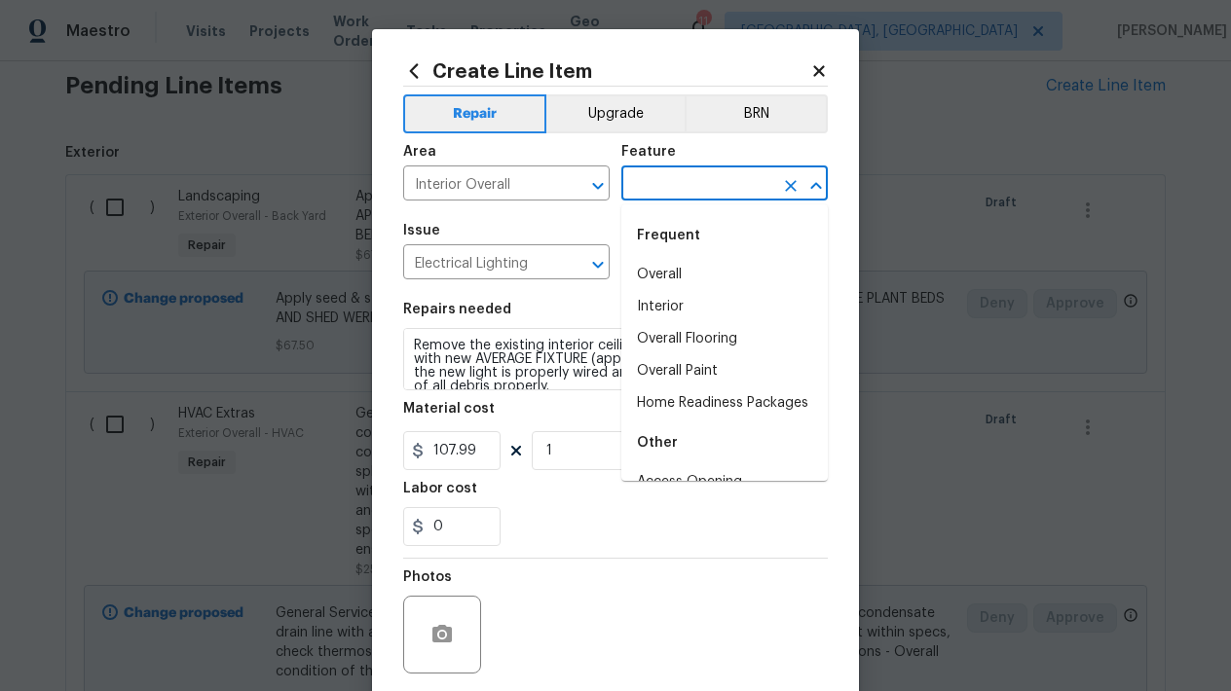
click at [677, 172] on input "text" at bounding box center [697, 185] width 152 height 30
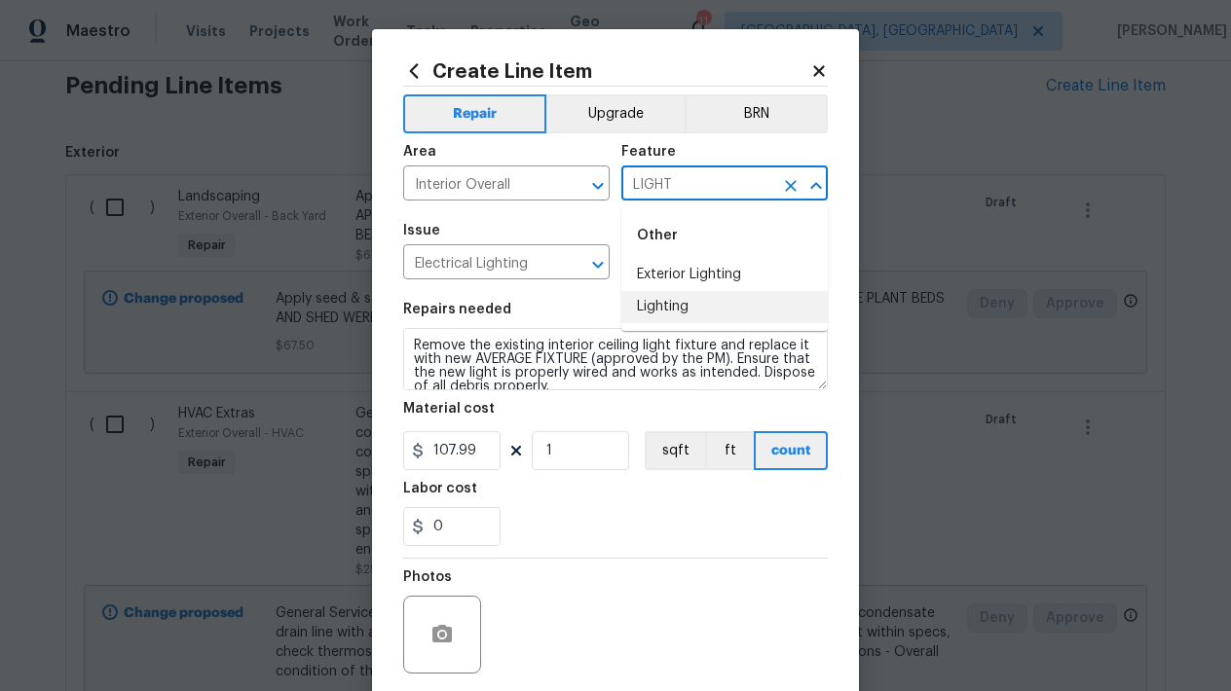
click at [708, 297] on li "Lighting" at bounding box center [724, 307] width 206 height 32
type input "Lighting"
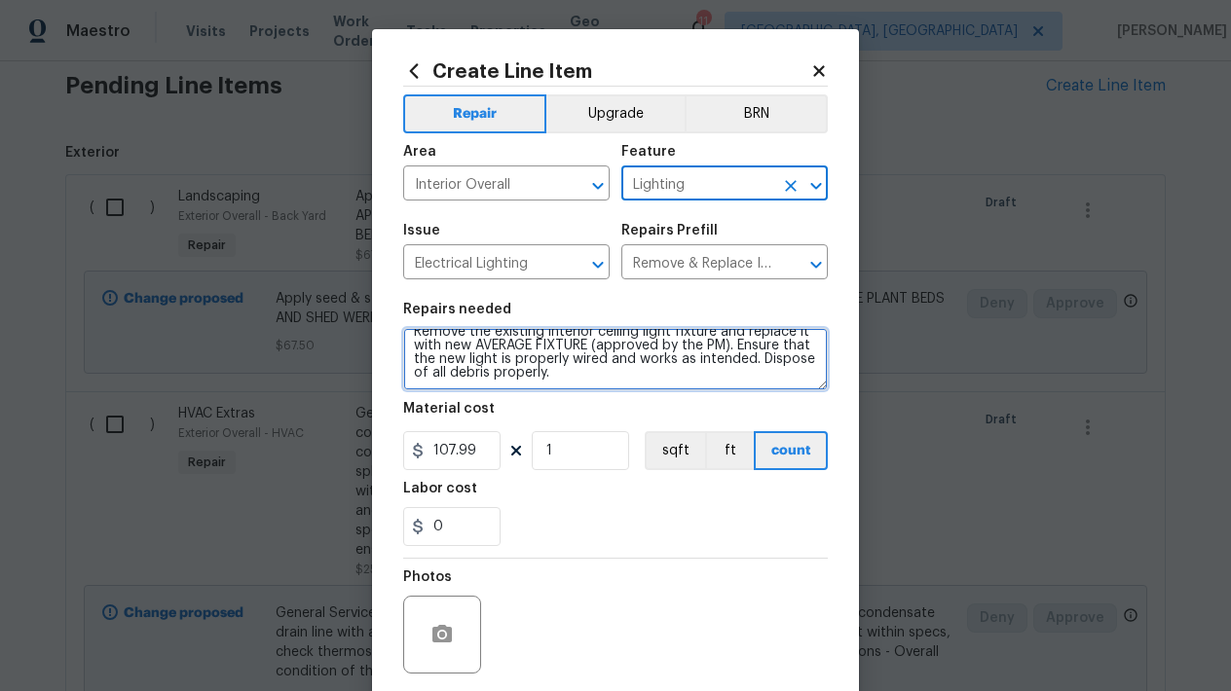
click at [579, 374] on textarea "Remove the existing interior ceiling light fixture and replace it with new AVER…" at bounding box center [615, 359] width 425 height 62
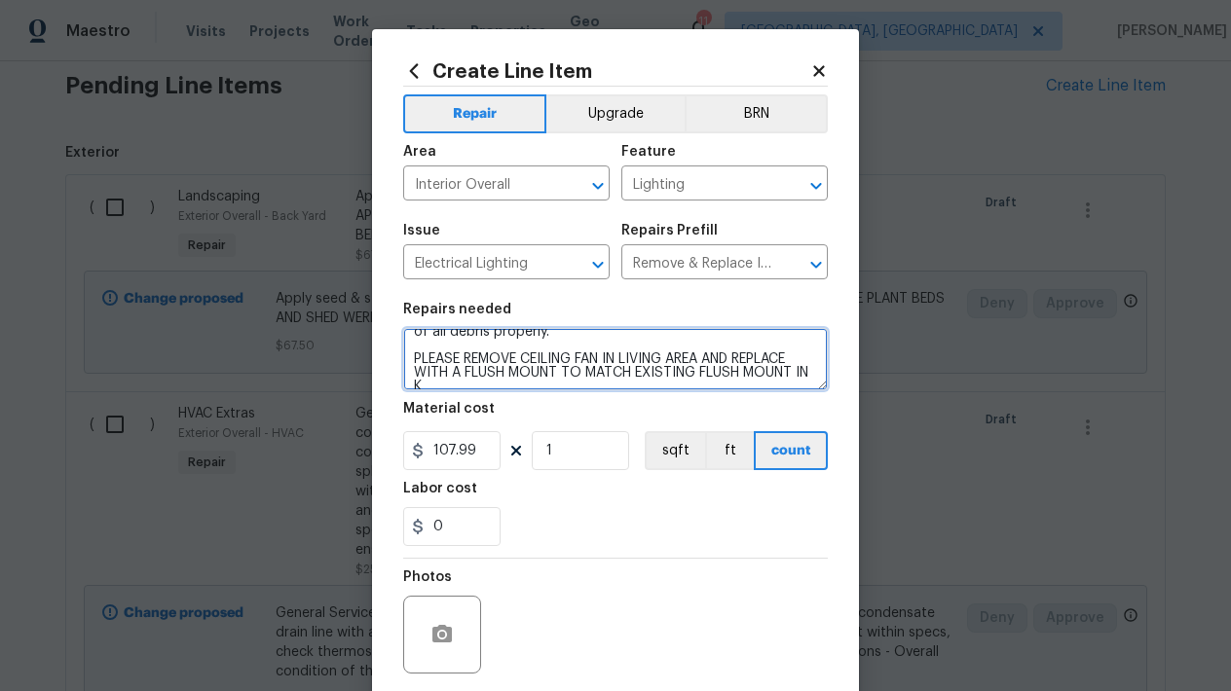
scroll to position [58, 0]
type textarea "Remove the existing interior ceiling light fixture and replace it with new AVER…"
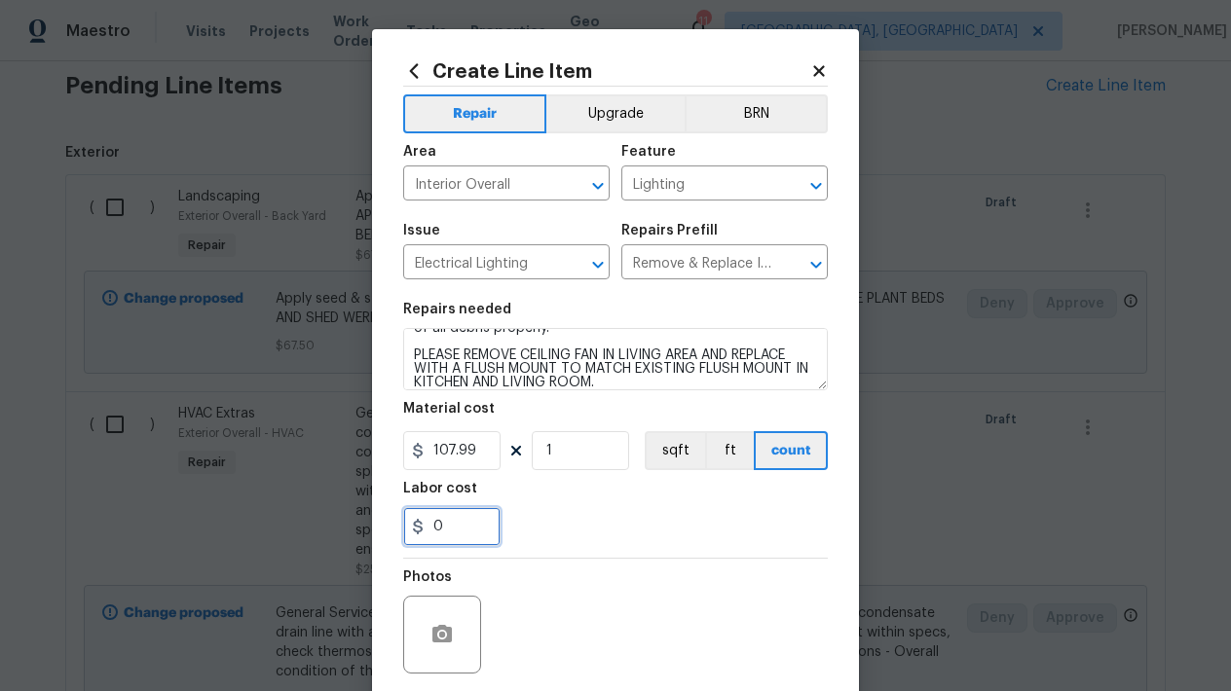
click at [464, 524] on input "0" at bounding box center [451, 526] width 97 height 39
type input "50"
click at [574, 513] on div "50" at bounding box center [615, 526] width 425 height 39
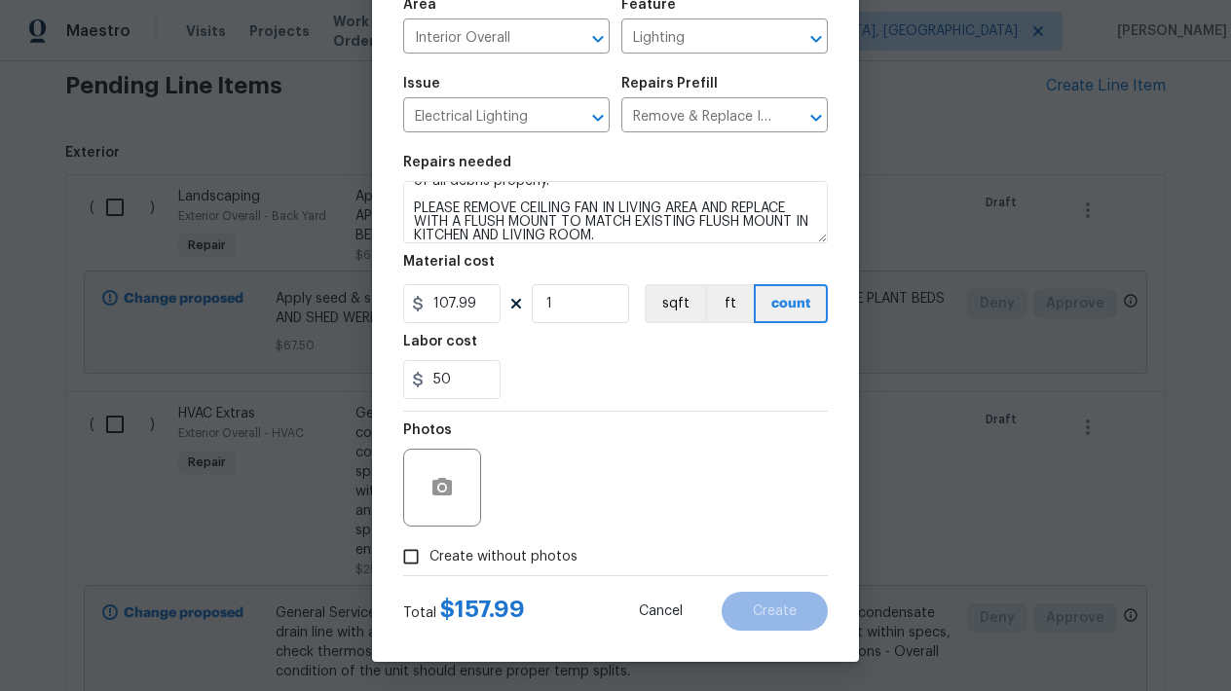
scroll to position [147, 0]
click at [392, 529] on div "Create Line Item Repair Upgrade BRN Area Interior Overall ​ Feature Lighting ​ …" at bounding box center [615, 272] width 487 height 780
click at [410, 555] on input "Create without photos" at bounding box center [410, 556] width 37 height 37
checkbox input "true"
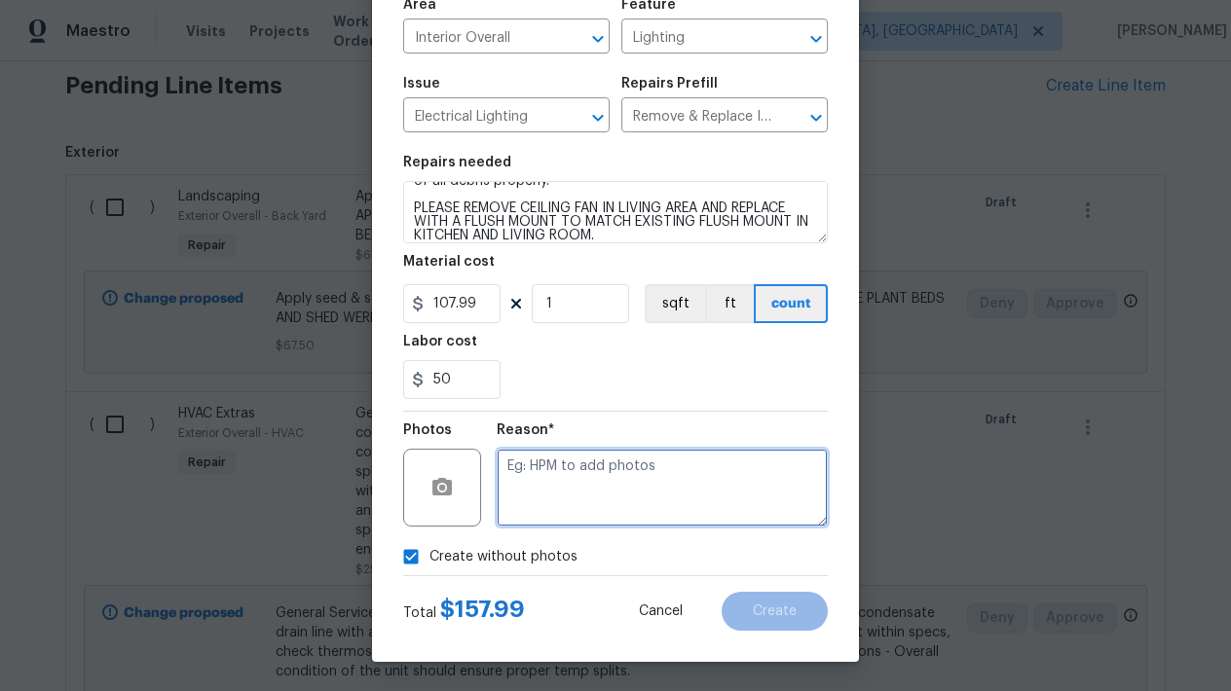
click at [580, 476] on textarea at bounding box center [662, 488] width 331 height 78
type textarea "L"
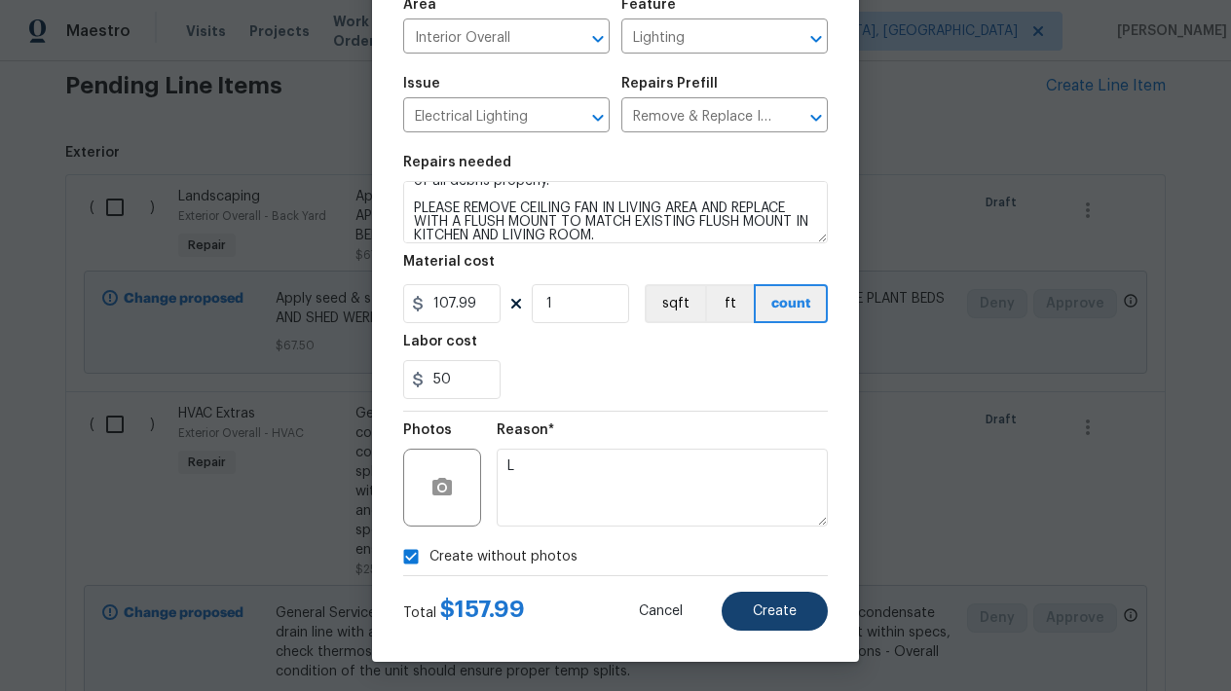
click at [802, 612] on button "Create" at bounding box center [775, 611] width 106 height 39
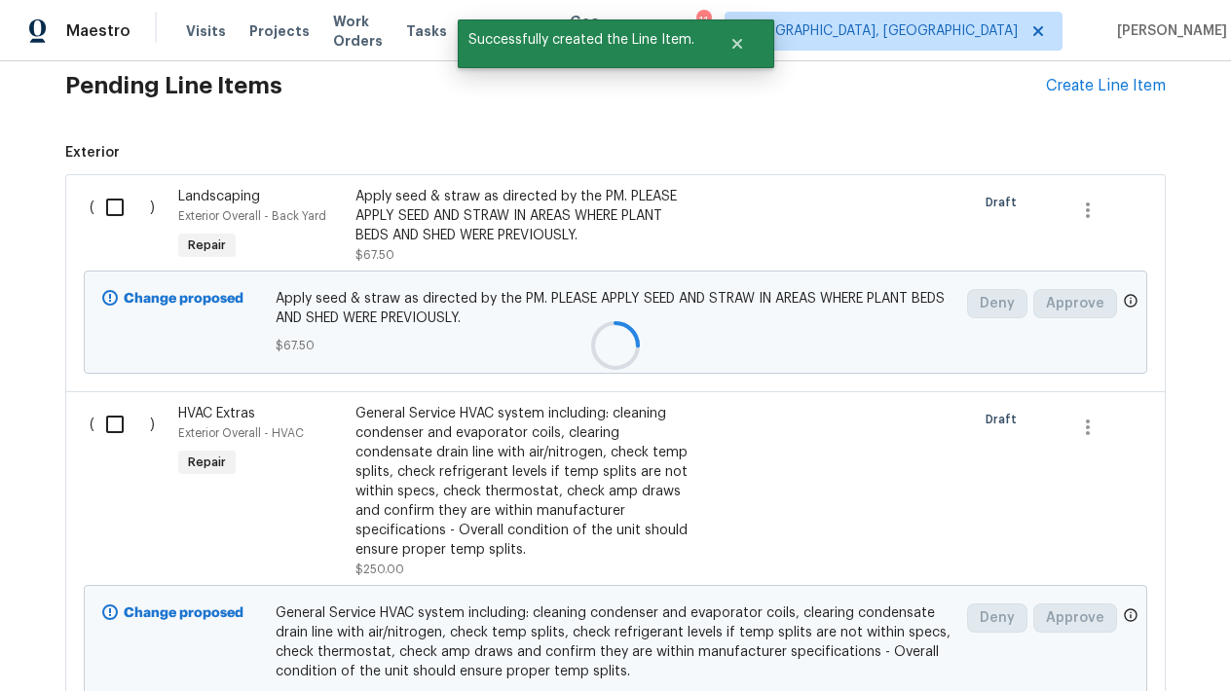
scroll to position [161, 0]
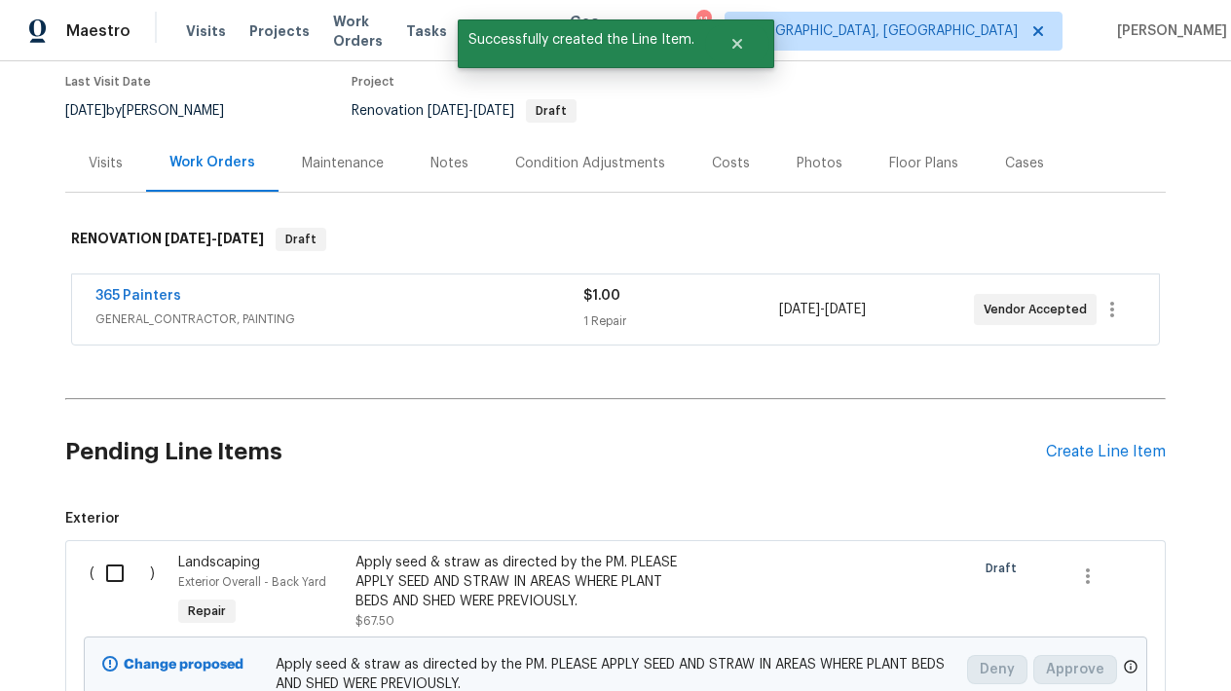
click at [1068, 436] on div "Pending Line Items Create Line Item" at bounding box center [615, 452] width 1100 height 91
click at [1066, 448] on div "Create Line Item" at bounding box center [1106, 452] width 120 height 19
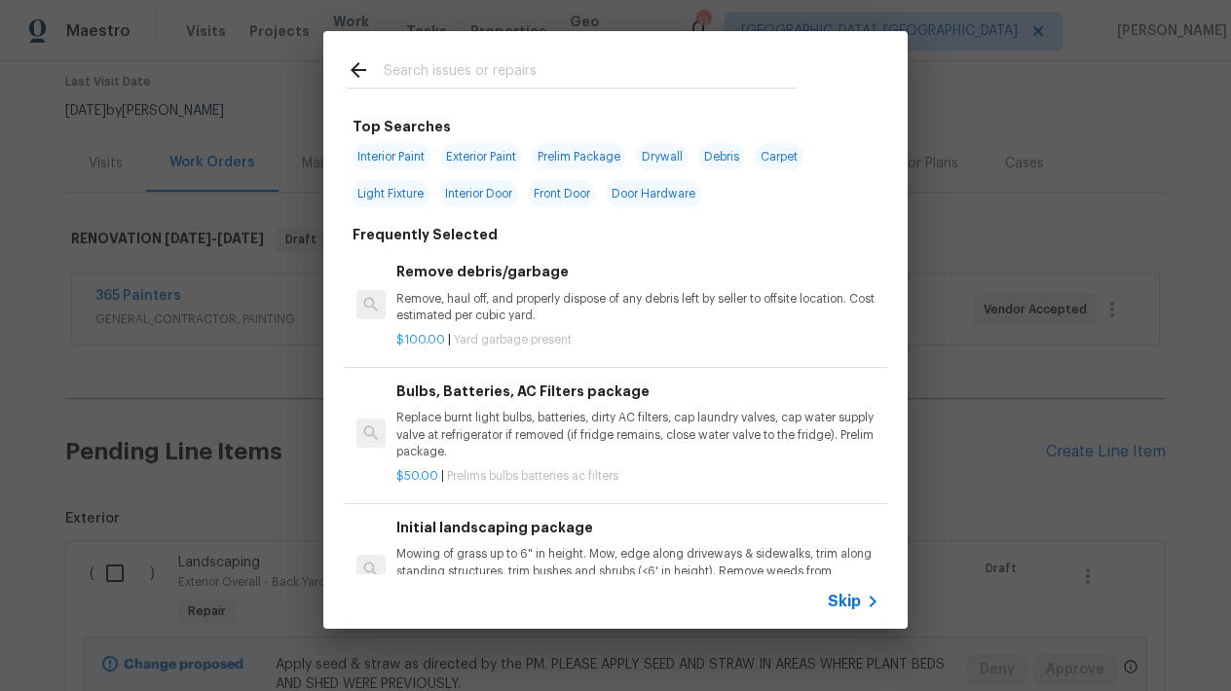
click at [617, 72] on input "text" at bounding box center [590, 72] width 413 height 29
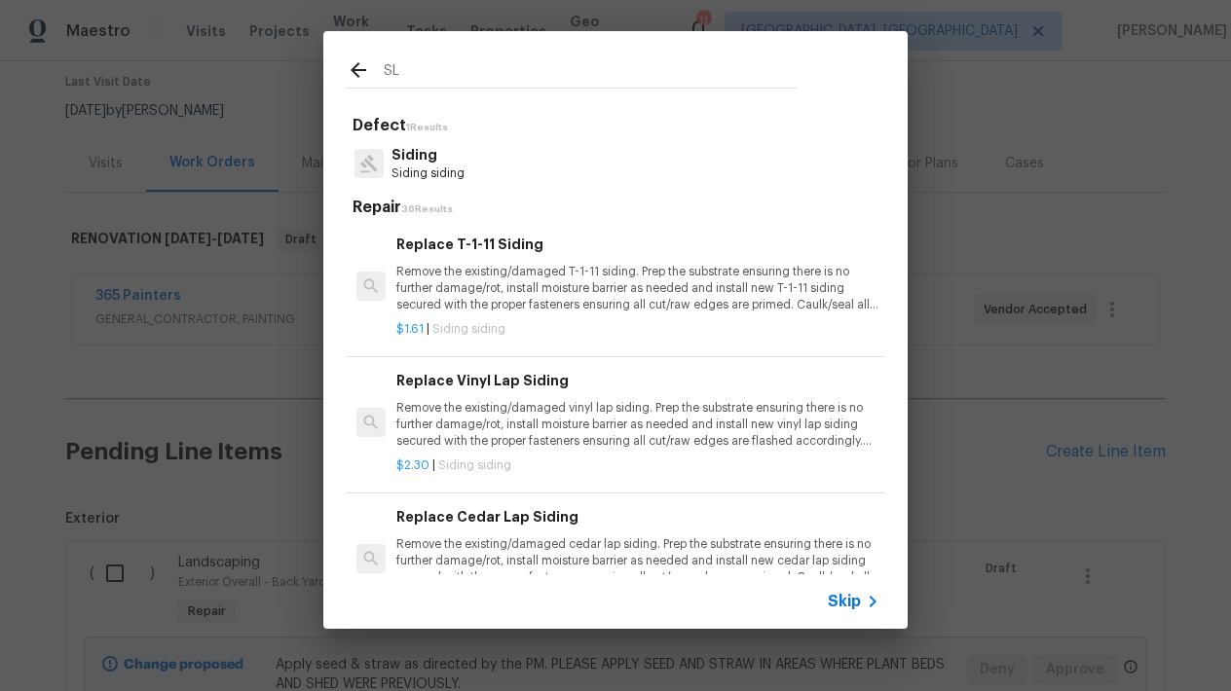
type input "S"
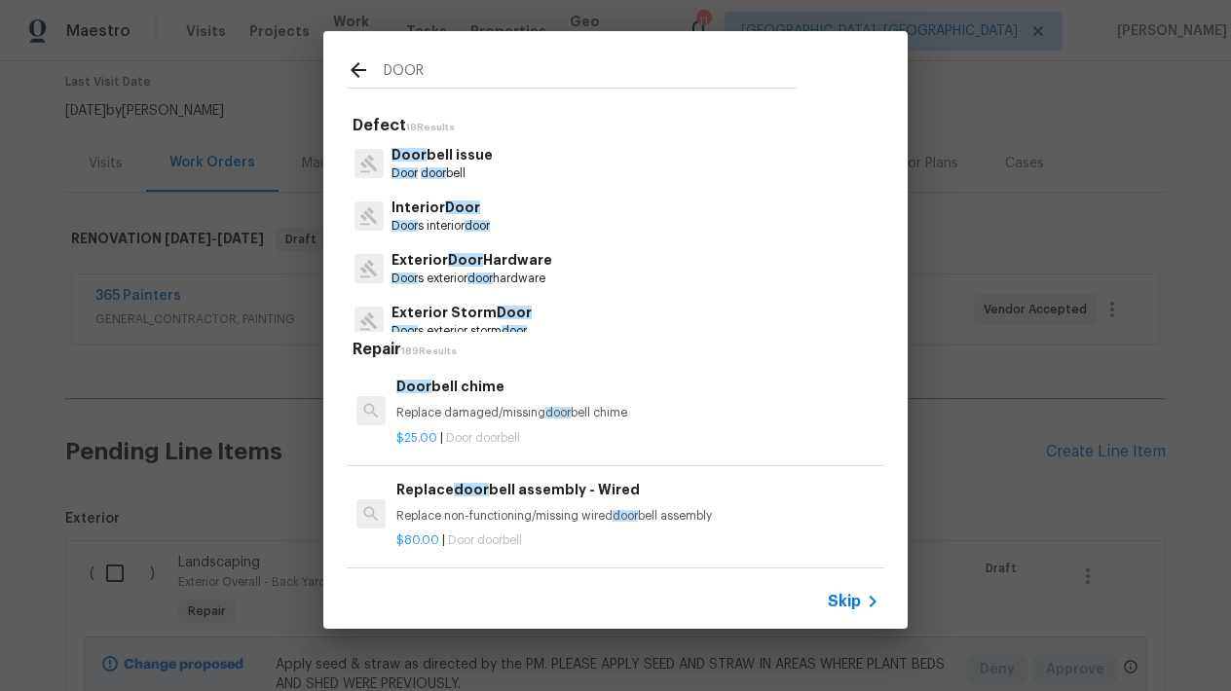
type input "DOOR"
click at [459, 316] on p "Exterior Storm Door" at bounding box center [461, 313] width 140 height 20
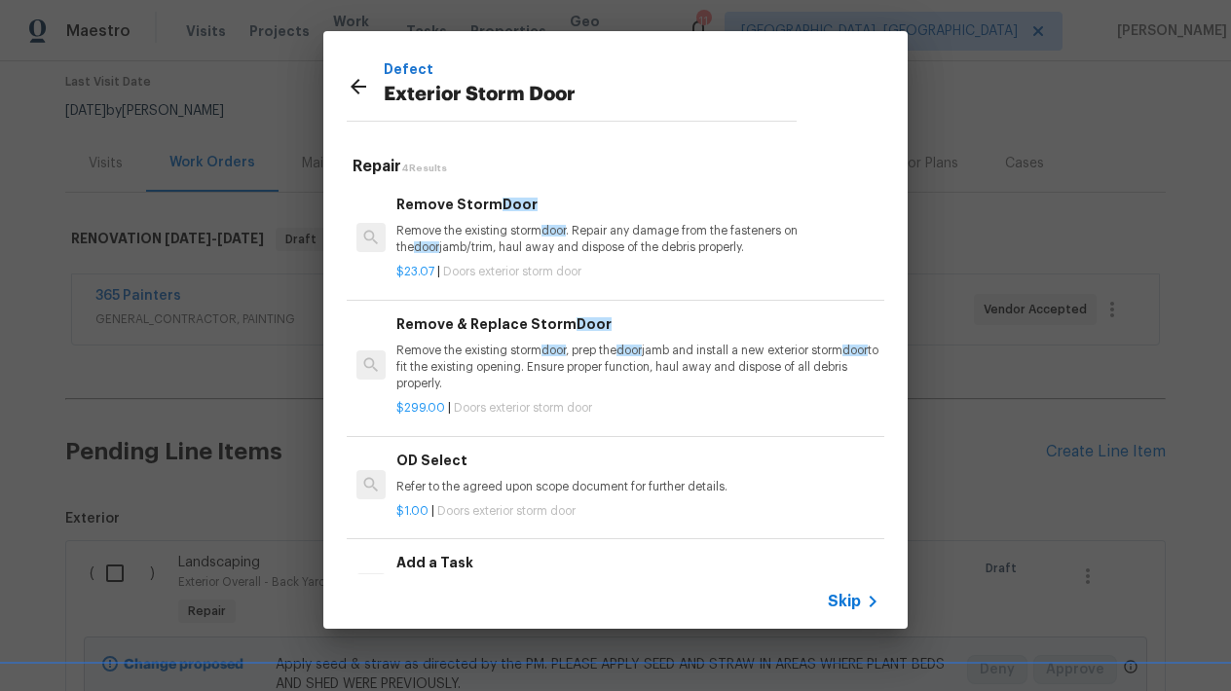
click at [412, 235] on p "Remove the existing storm door . Repair any damage from the fasteners on the do…" at bounding box center [637, 239] width 483 height 33
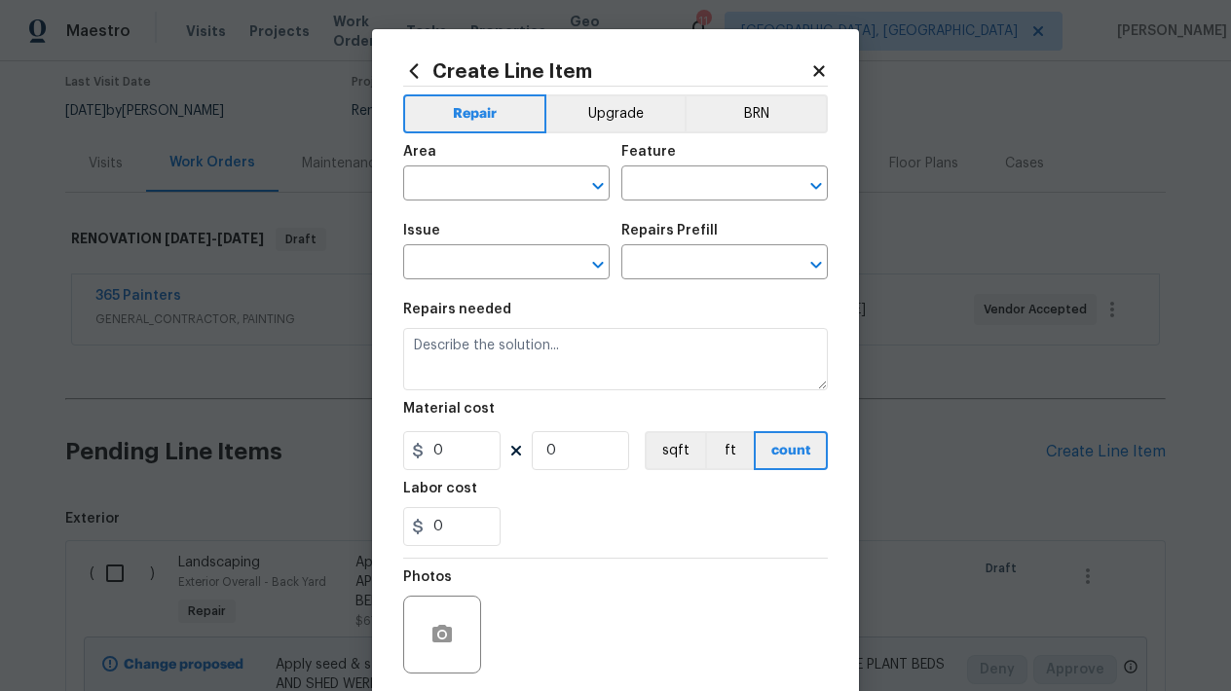
type input "Interior Door"
type input "Exterior Storm Door"
type input "Remove Storm Door $23.07"
type textarea "Remove the existing storm door. Repair any damage from the fasteners on the doo…"
type input "23.07"
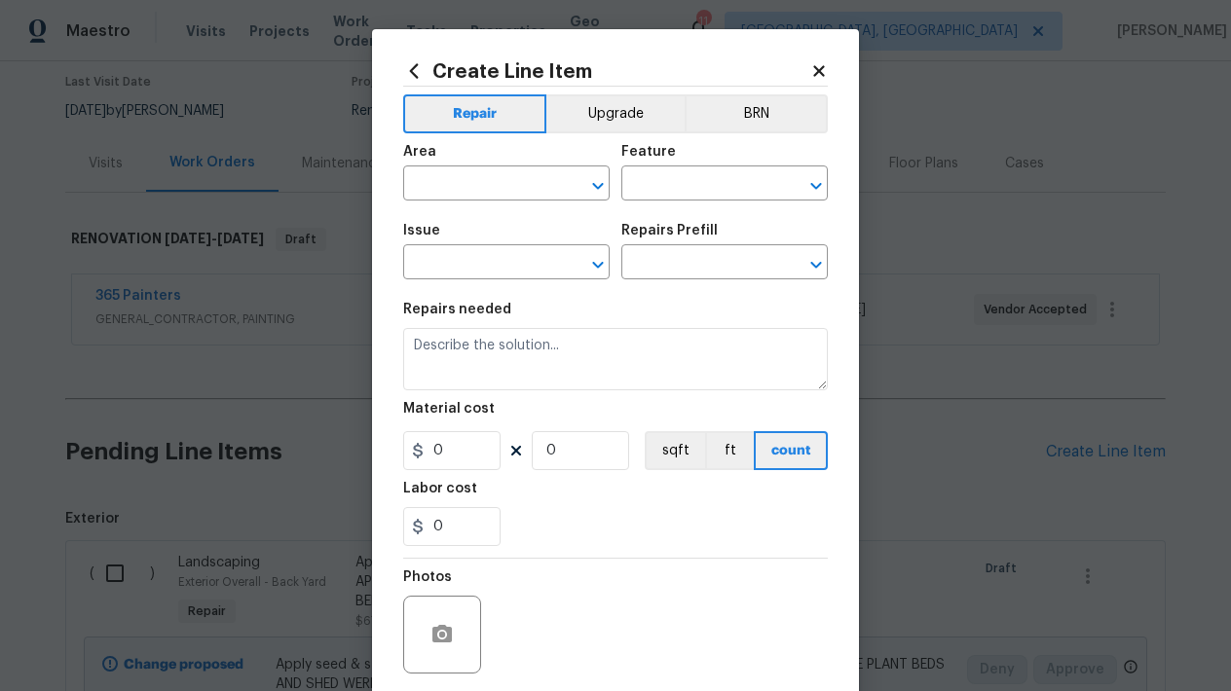
type input "1"
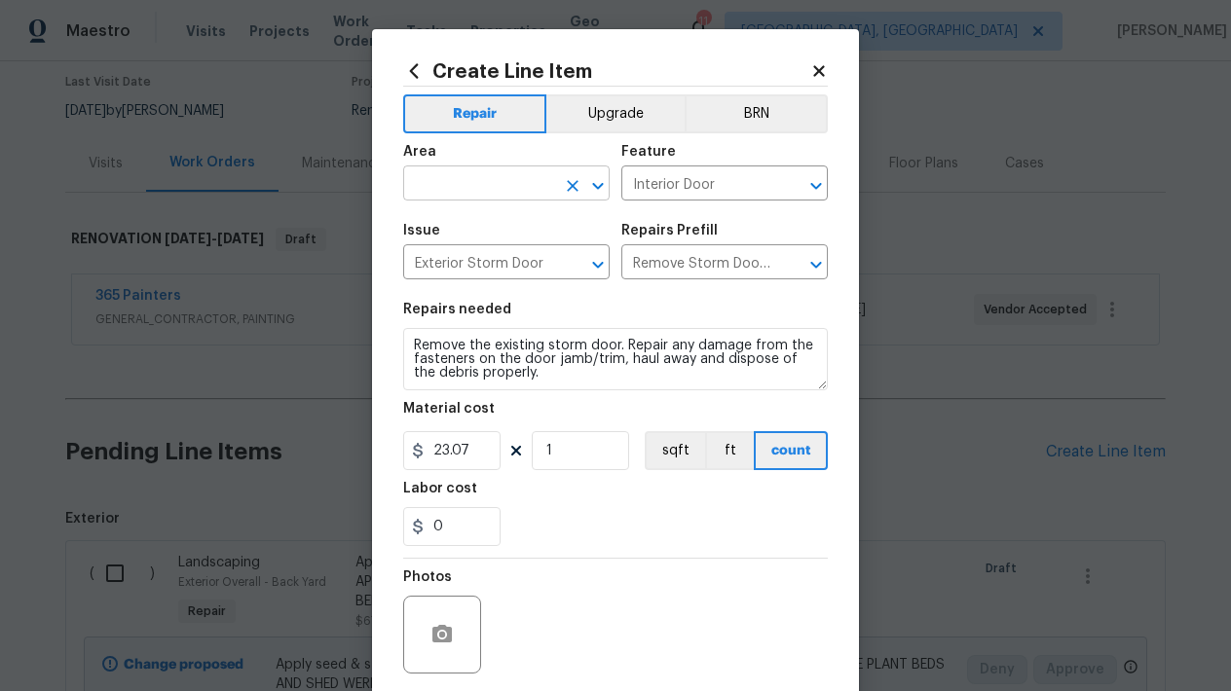
click at [456, 199] on span "Area ​" at bounding box center [506, 172] width 206 height 79
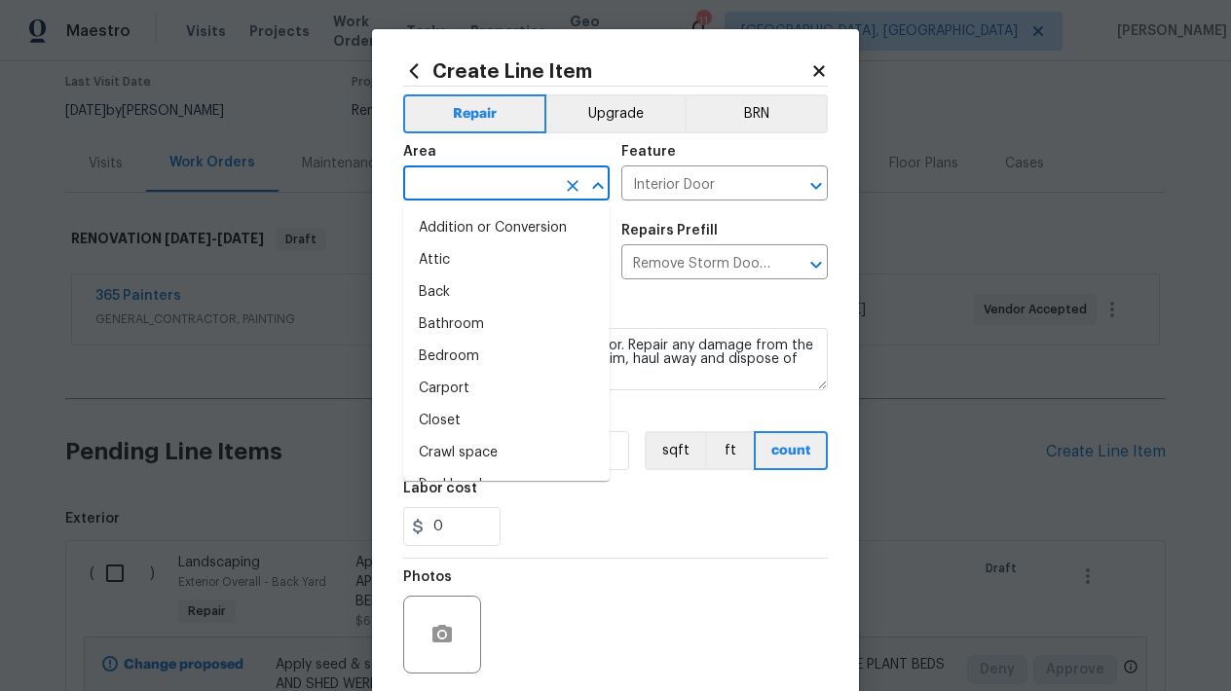
click at [456, 198] on input "text" at bounding box center [479, 185] width 152 height 30
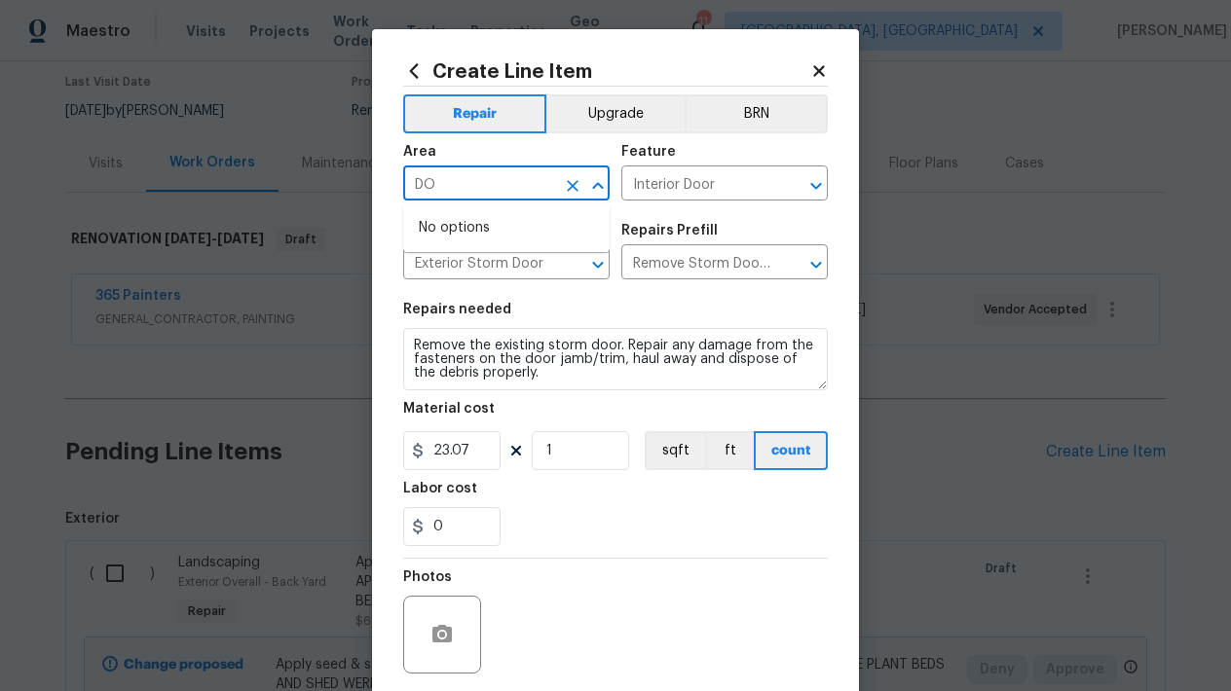
type input "D"
click at [535, 259] on li "Exterior Overall" at bounding box center [506, 260] width 206 height 32
type input "Exterior Overall"
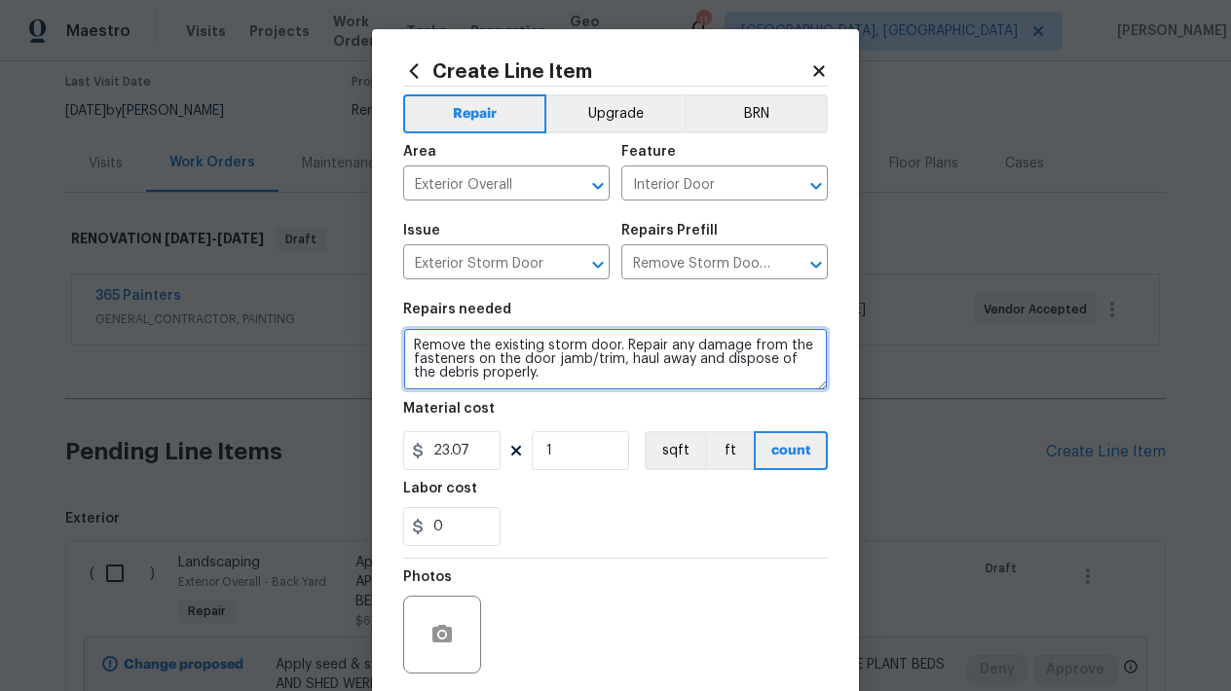
click at [579, 379] on textarea "Remove the existing storm door. Repair any damage from the fasteners on the doo…" at bounding box center [615, 359] width 425 height 62
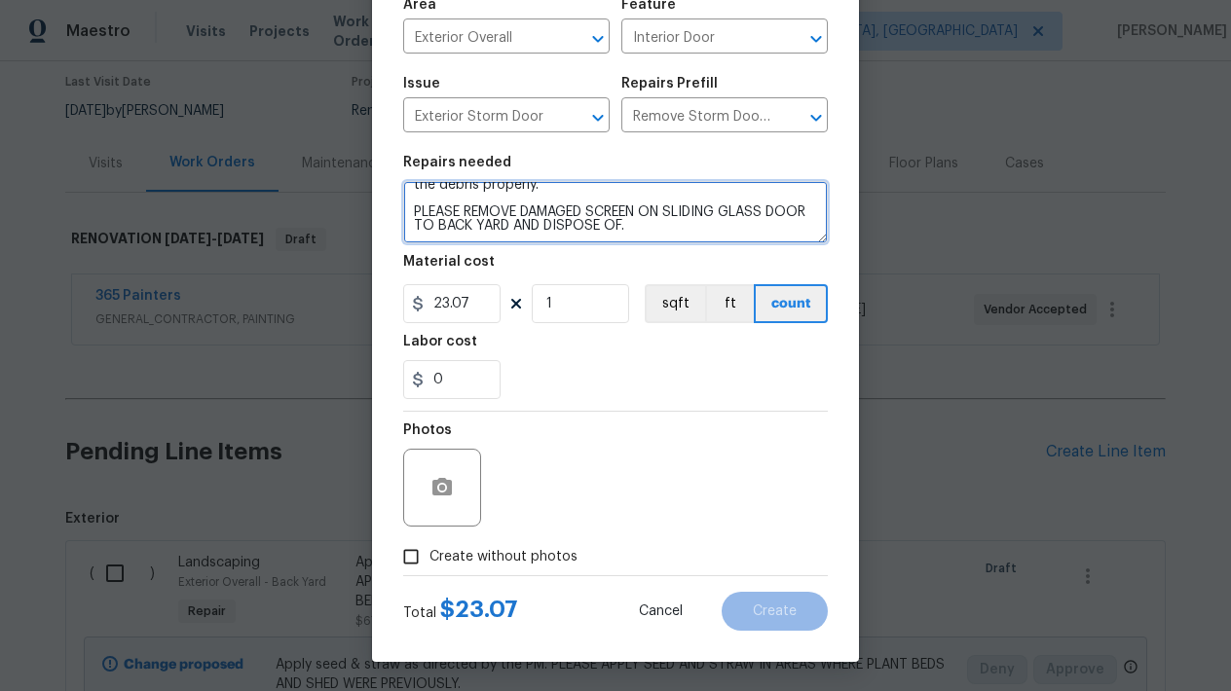
scroll to position [147, 0]
type textarea "Remove the existing storm door. Repair any damage from the fasteners on the doo…"
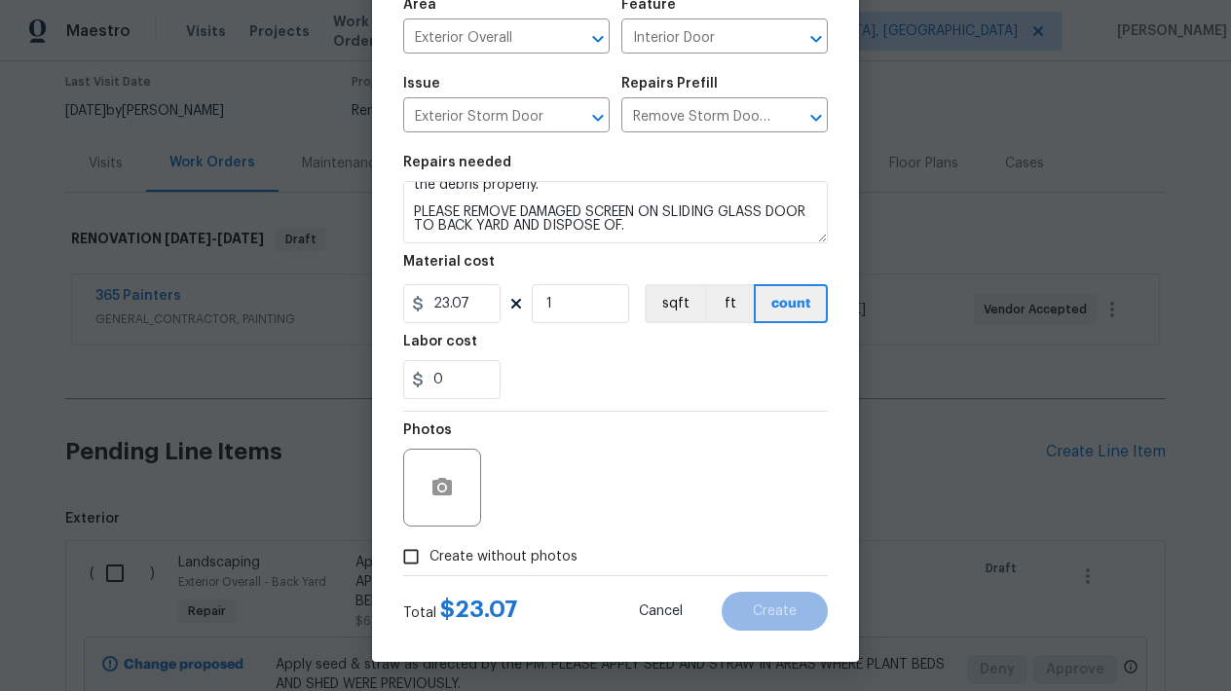
click at [417, 557] on input "Create without photos" at bounding box center [410, 556] width 37 height 37
checkbox input "true"
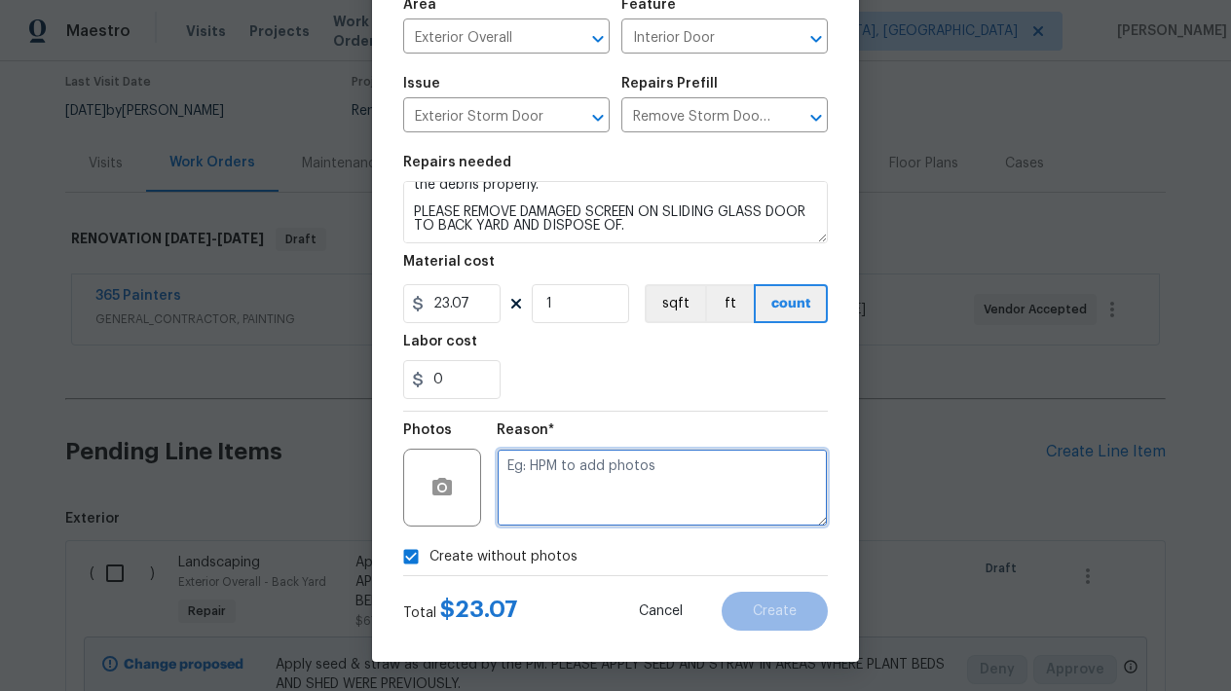
click at [542, 489] on textarea at bounding box center [662, 488] width 331 height 78
type textarea "L"
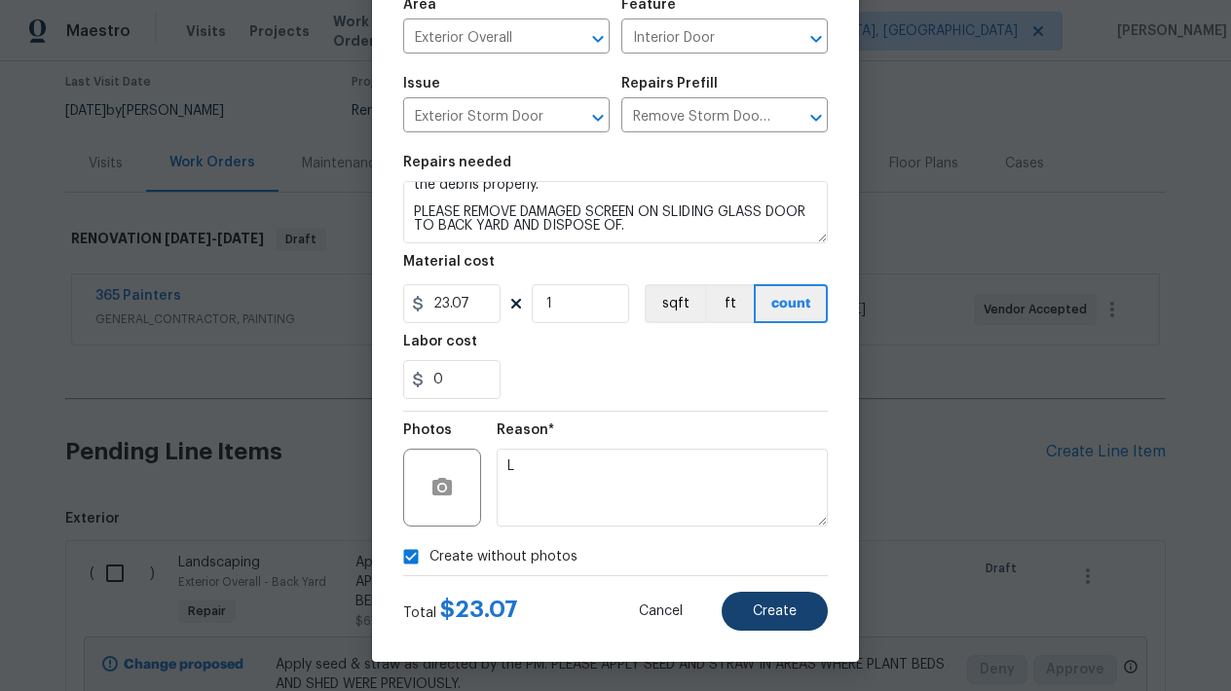
click at [768, 612] on span "Create" at bounding box center [775, 612] width 44 height 15
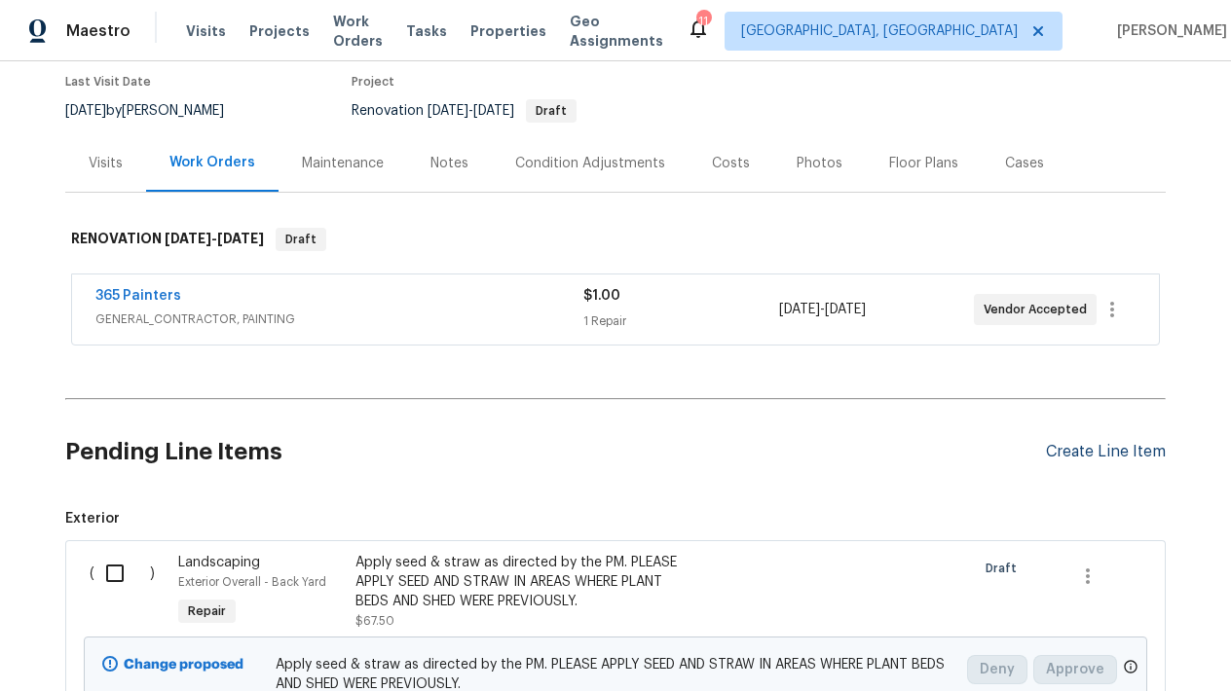
click at [1108, 449] on div "Create Line Item" at bounding box center [1106, 452] width 120 height 19
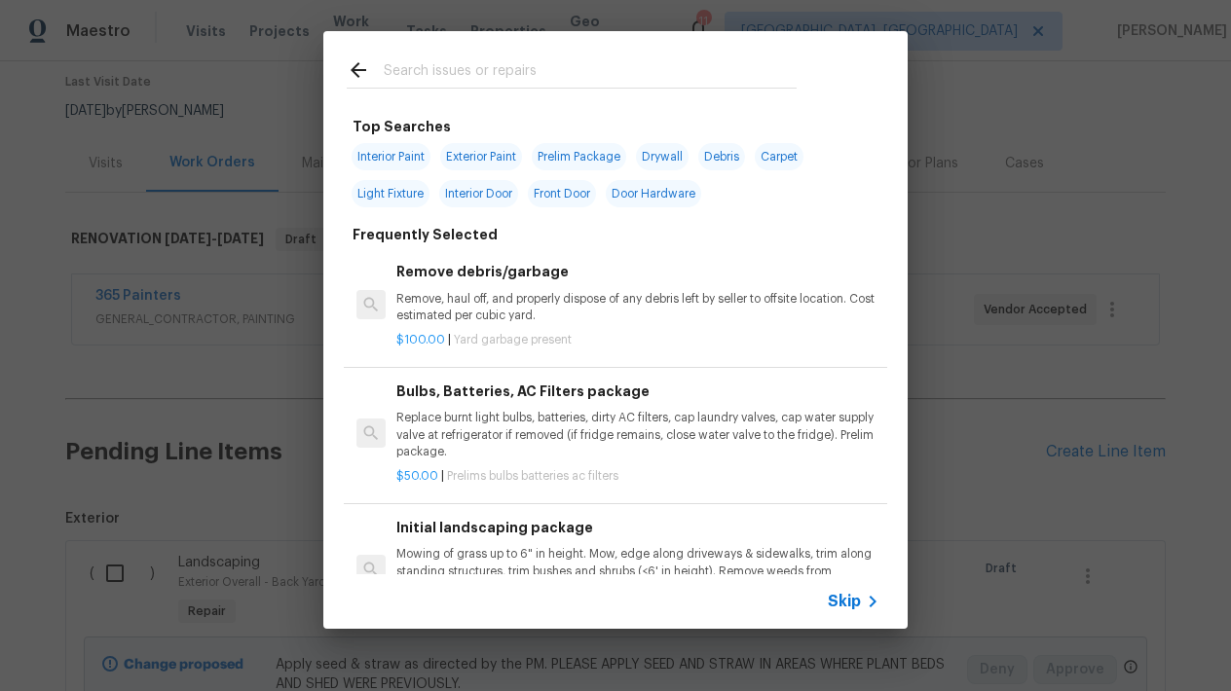
click at [771, 55] on div at bounding box center [571, 69] width 497 height 77
click at [498, 74] on input "text" at bounding box center [590, 72] width 413 height 29
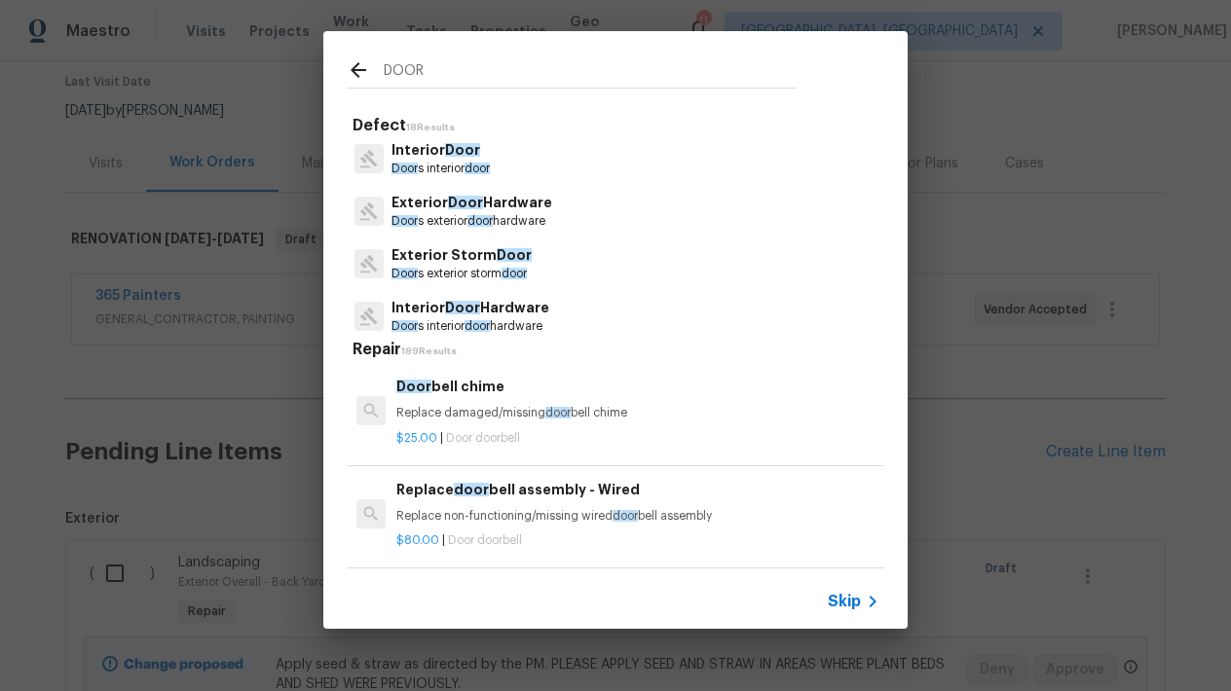
scroll to position [42, 0]
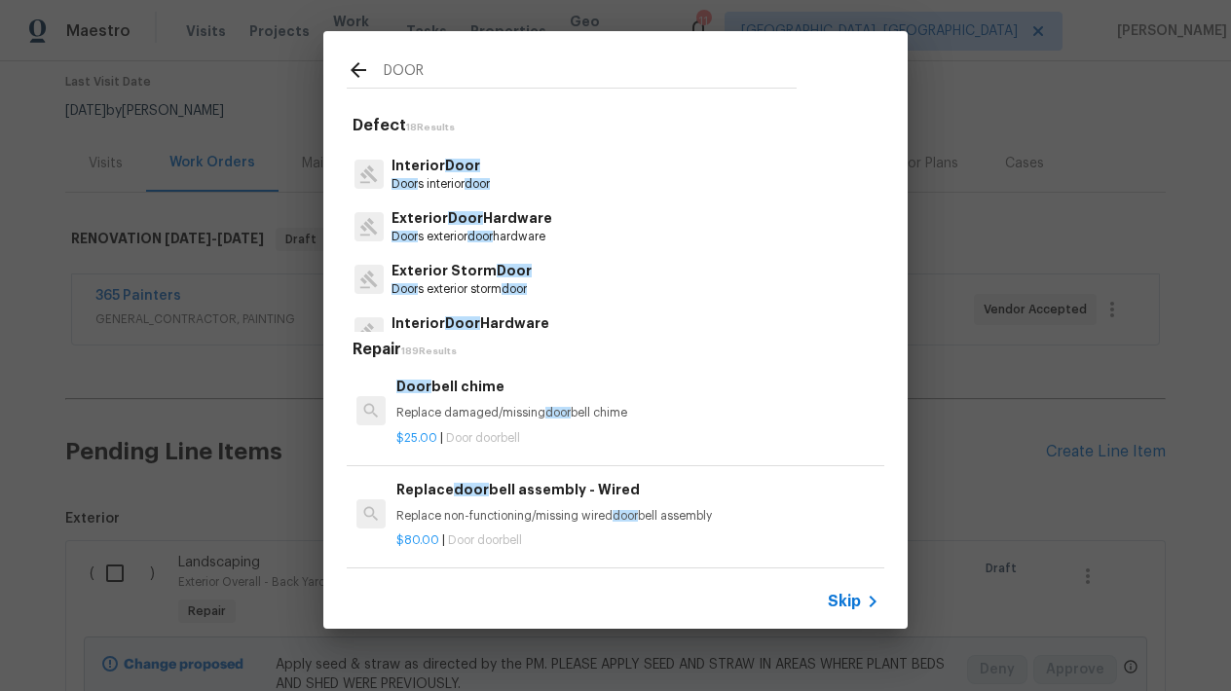
type input "DOOR"
click at [453, 222] on span "Door" at bounding box center [465, 218] width 35 height 14
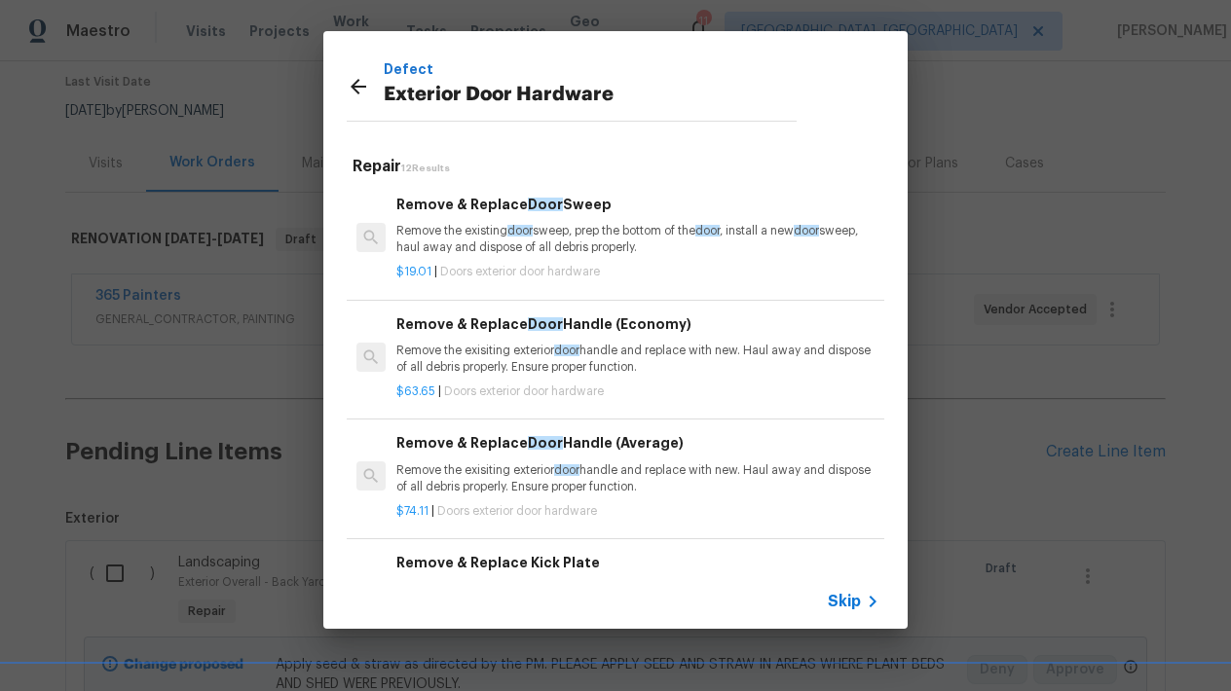
click at [481, 324] on h6 "Remove & Replace Door Handle (Economy)" at bounding box center [637, 324] width 483 height 21
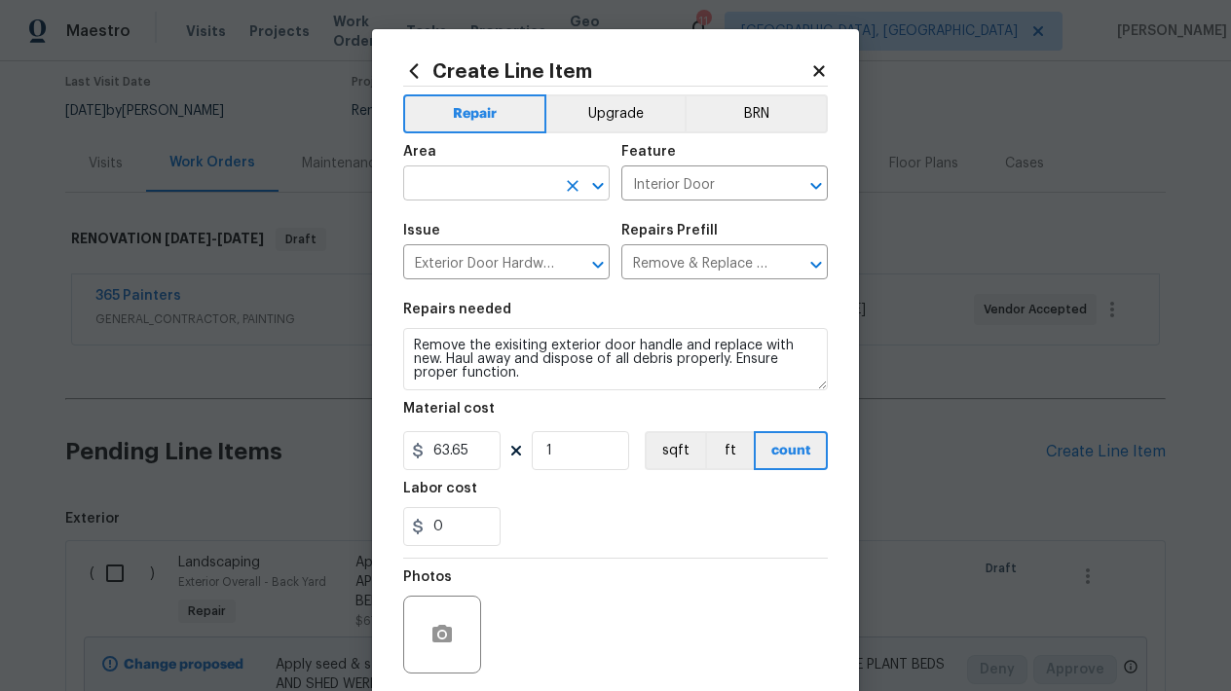
click at [507, 189] on input "text" at bounding box center [479, 185] width 152 height 30
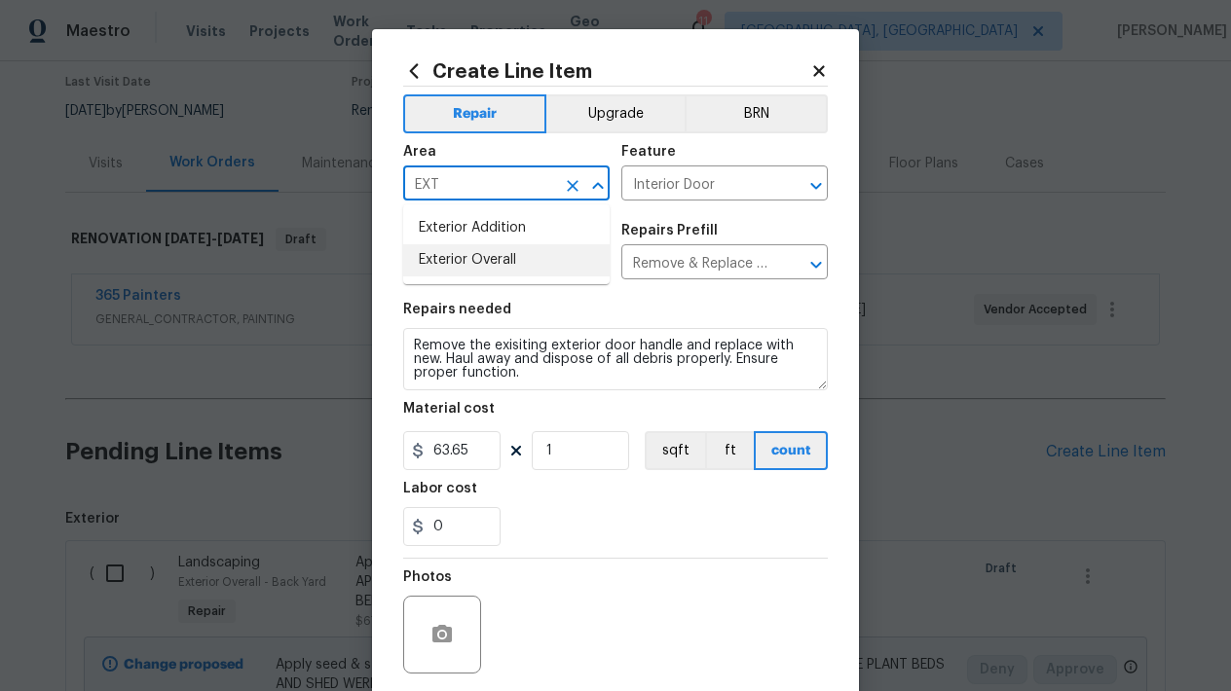
click at [546, 254] on li "Exterior Overall" at bounding box center [506, 260] width 206 height 32
type input "Exterior Overall"
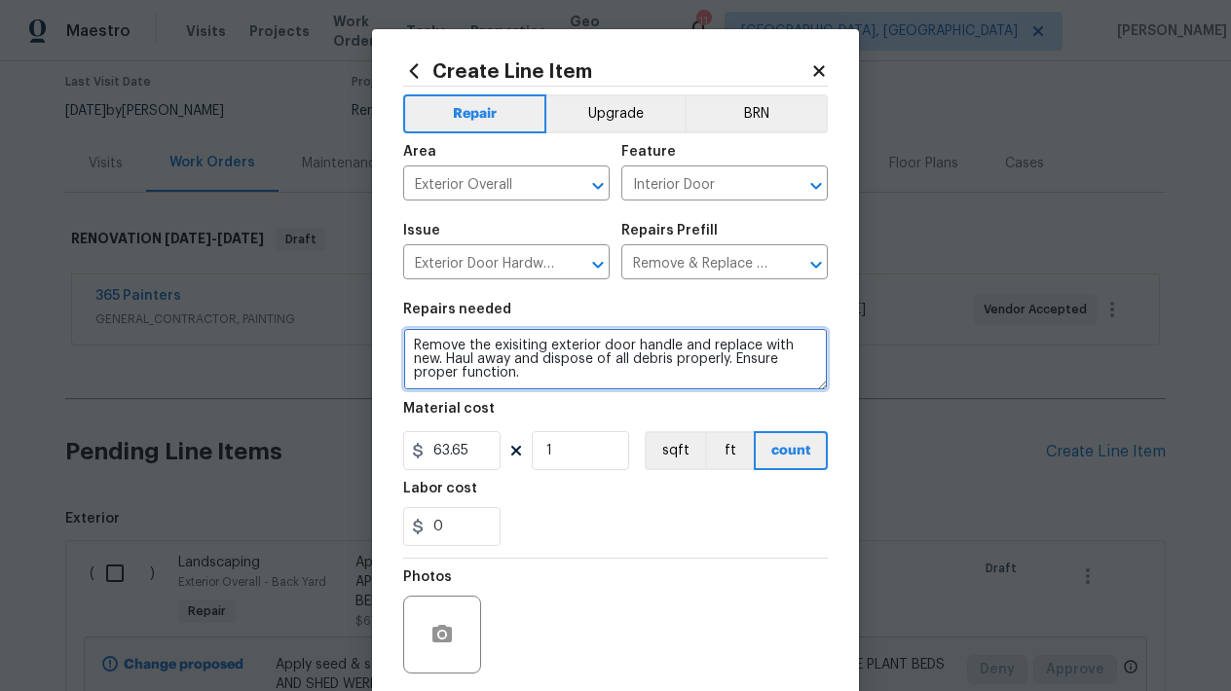
click at [540, 372] on textarea "Remove the exisiting exterior door handle and replace with new. Haul away and d…" at bounding box center [615, 359] width 425 height 62
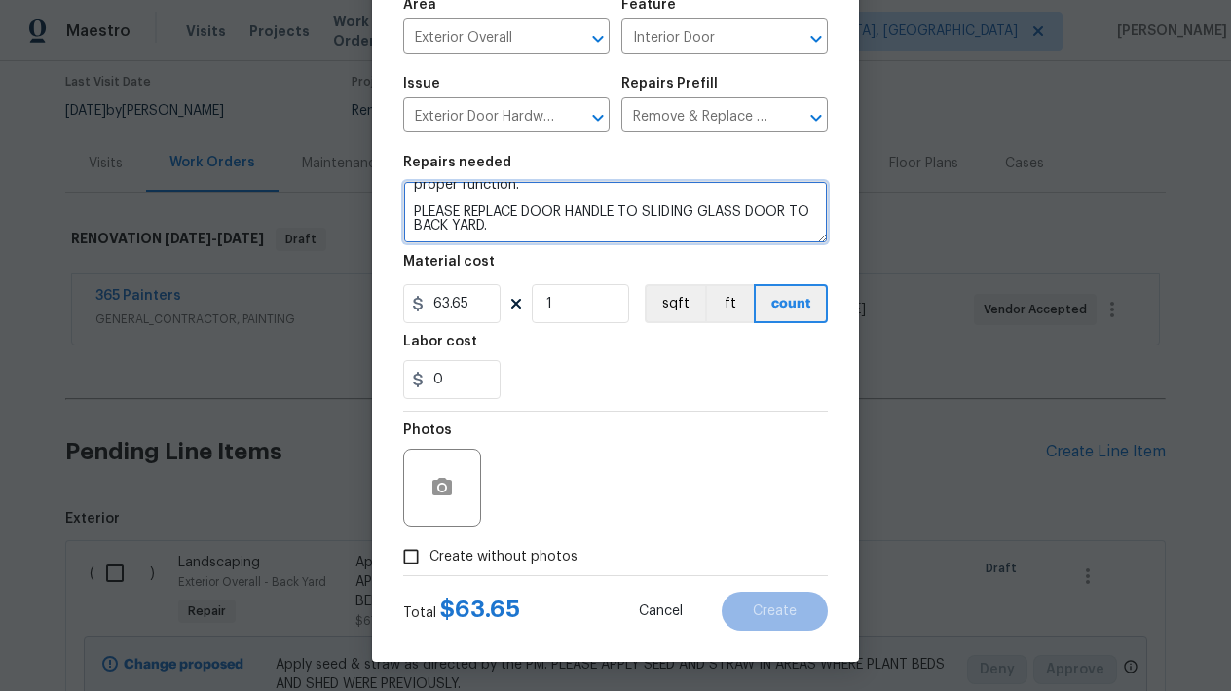
scroll to position [147, 0]
type textarea "Remove the exisiting exterior door handle and replace with new. Haul away and d…"
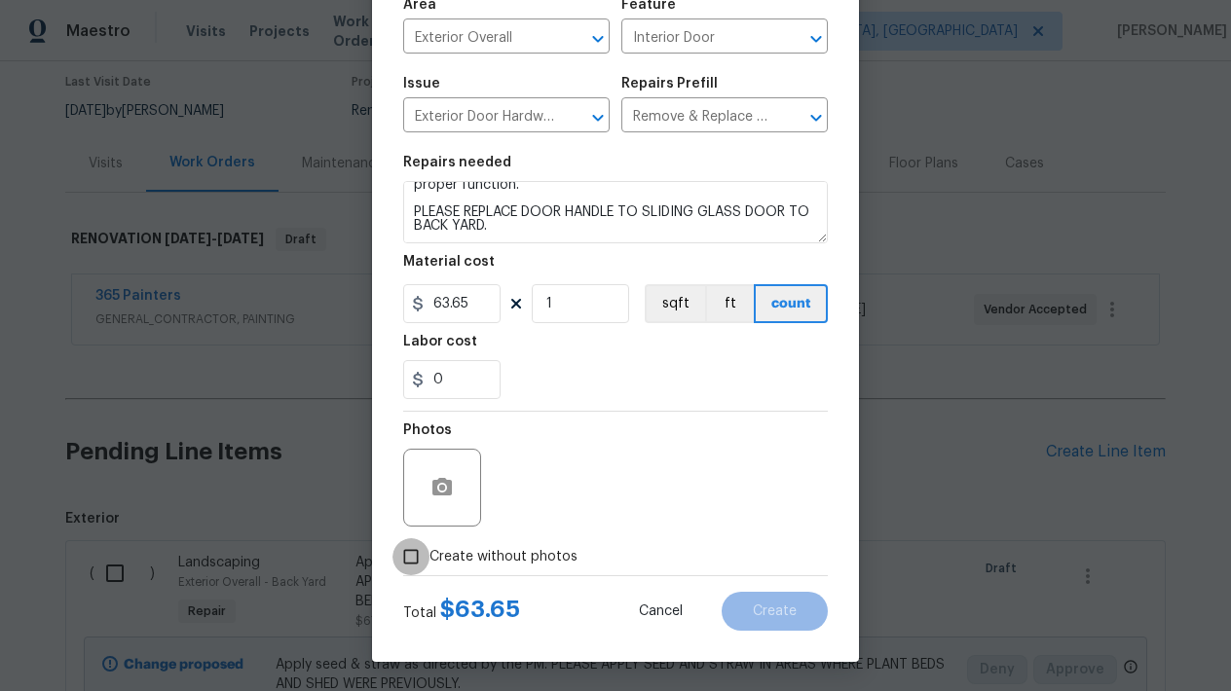
click at [407, 560] on input "Create without photos" at bounding box center [410, 556] width 37 height 37
checkbox input "true"
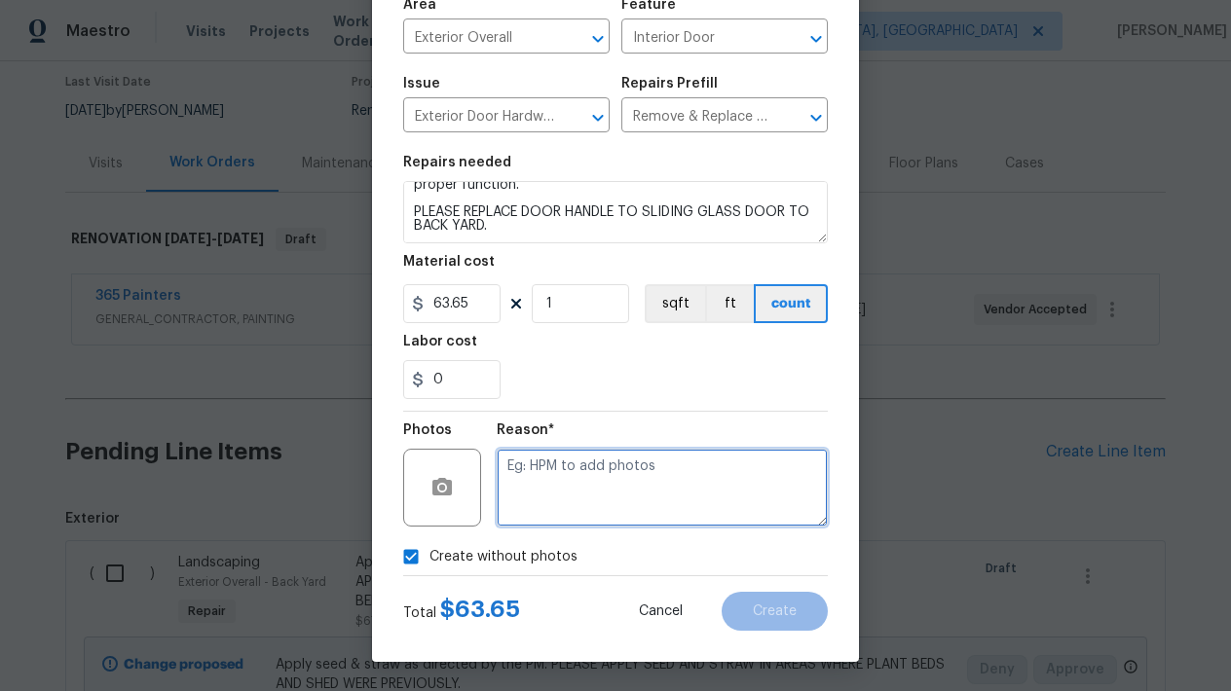
click at [590, 512] on textarea at bounding box center [662, 488] width 331 height 78
type textarea "L"
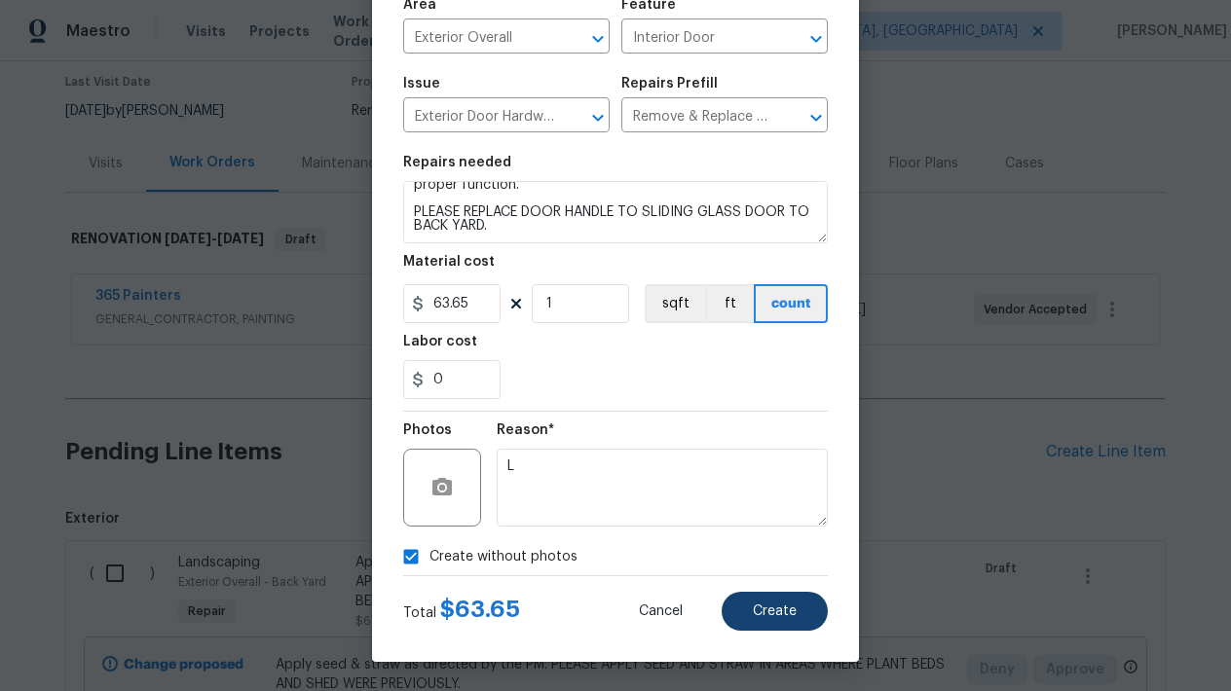
click at [764, 617] on span "Create" at bounding box center [775, 612] width 44 height 15
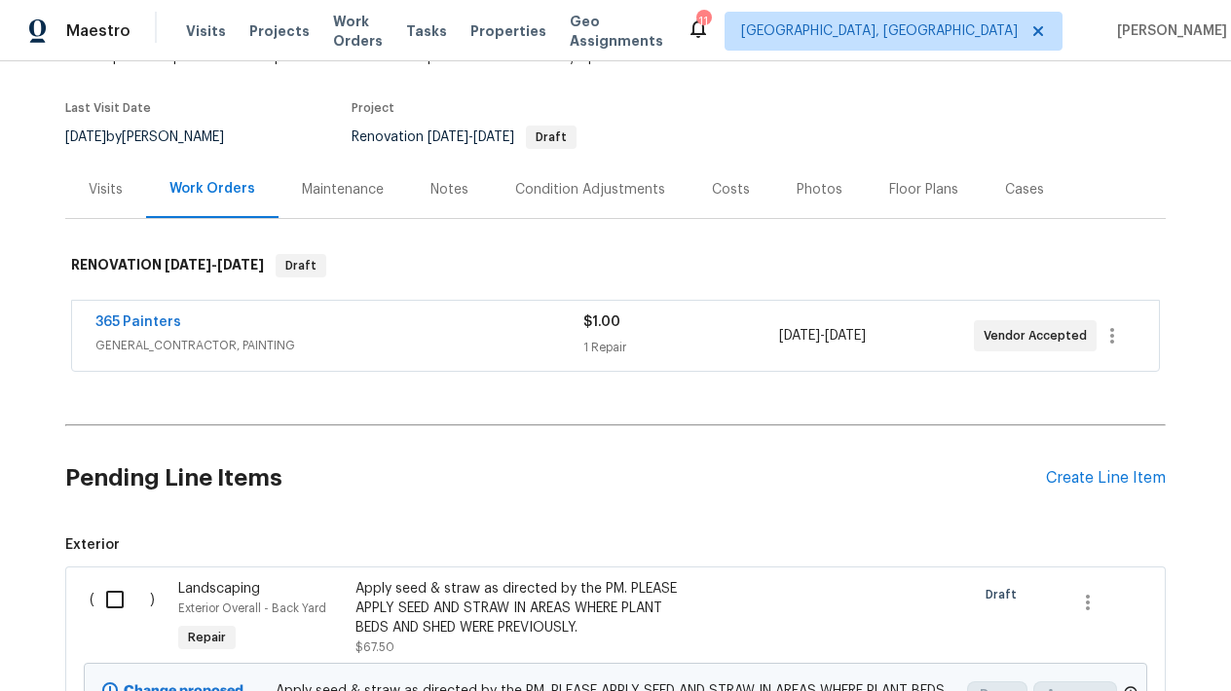
scroll to position [205, 0]
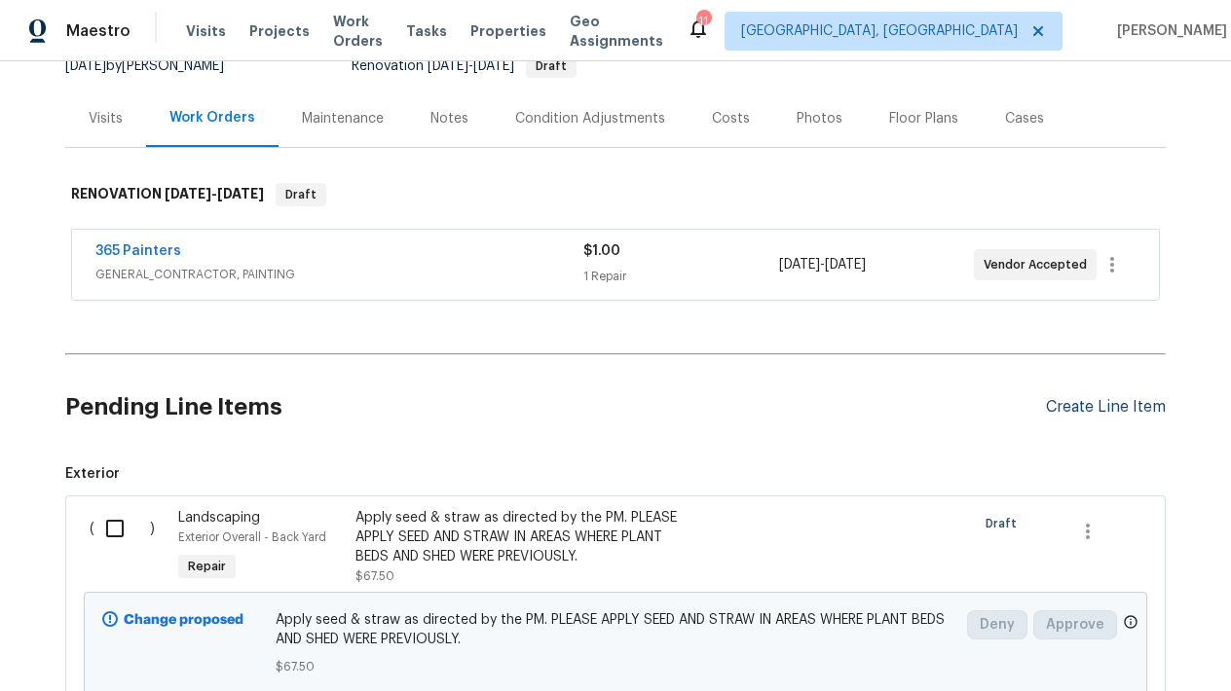
click at [1122, 404] on div "Create Line Item" at bounding box center [1106, 407] width 120 height 19
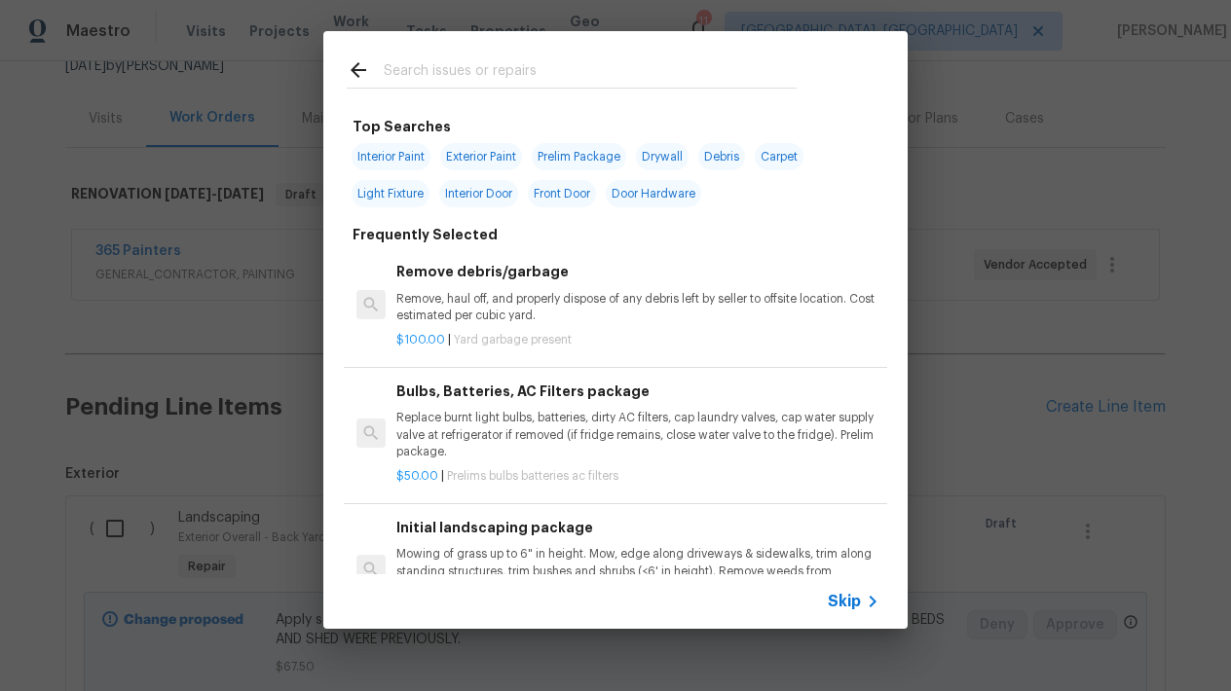
click at [631, 83] on input "text" at bounding box center [590, 72] width 413 height 29
click at [622, 79] on input "text" at bounding box center [590, 72] width 413 height 29
click at [554, 78] on input "text" at bounding box center [590, 72] width 413 height 29
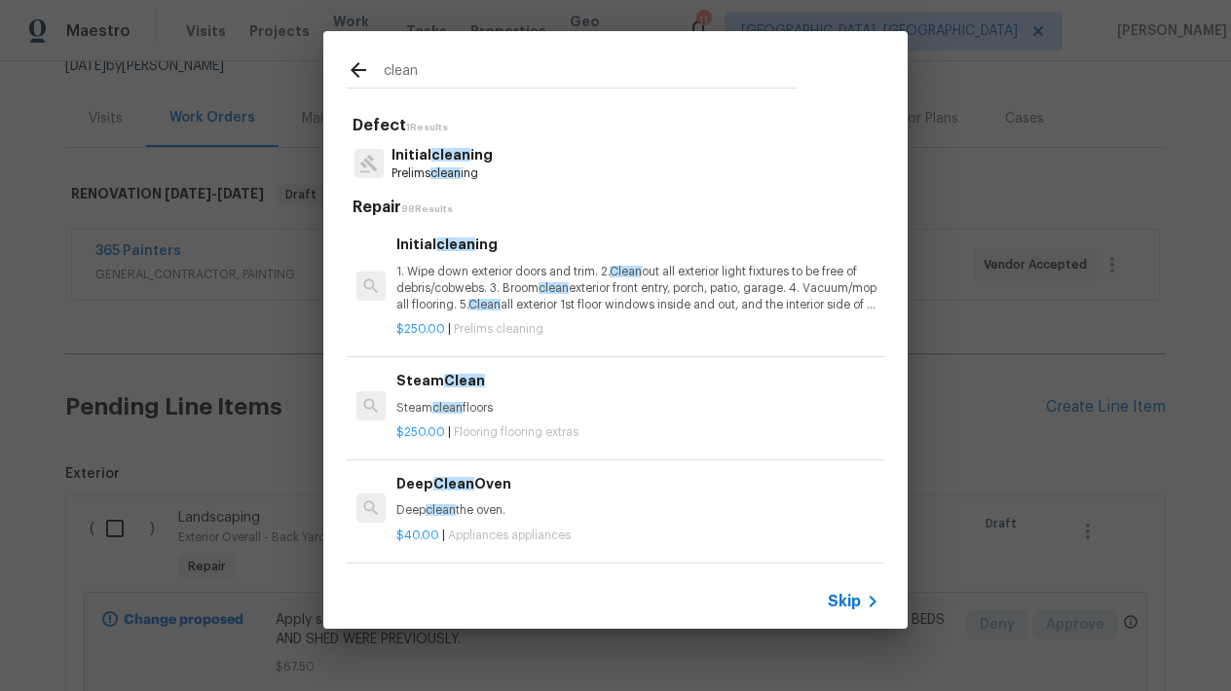
type input "clean"
click at [493, 286] on p "1. Wipe down exterior doors and trim. 2. Clean out all exterior light fixtures …" at bounding box center [637, 289] width 483 height 50
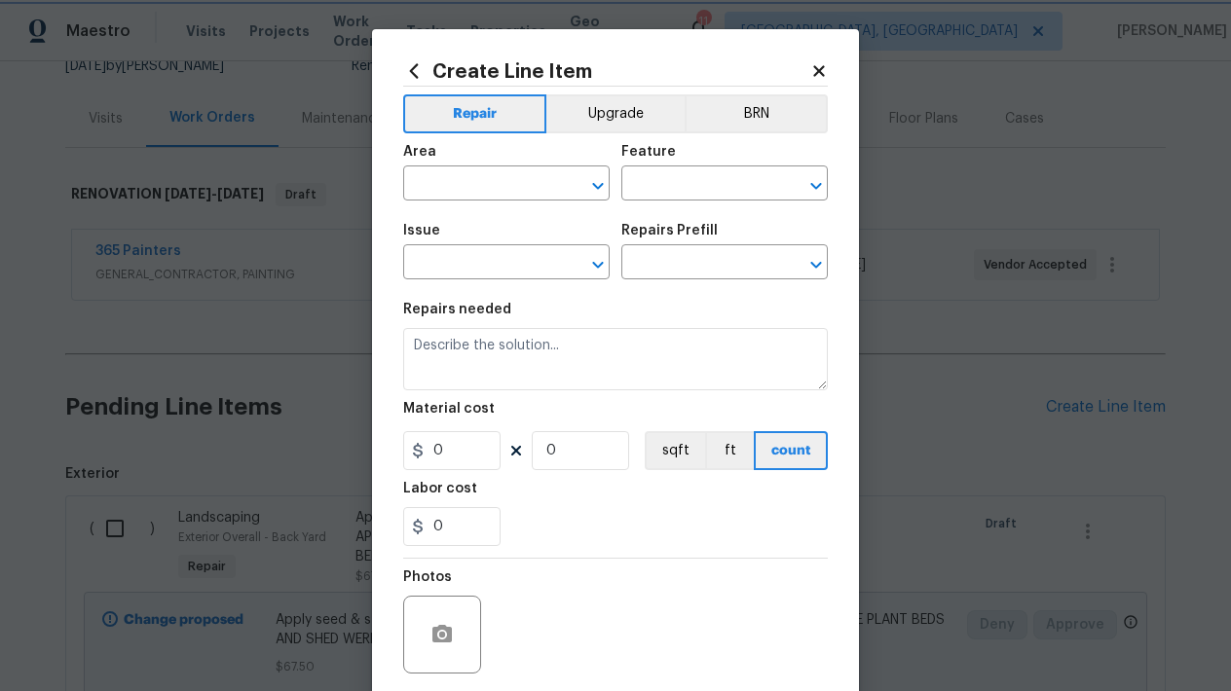
type input "Home Readiness Packages"
type input "Initial cleaning"
type input "Initial cleaning $250.00"
type textarea "1. Wipe down exterior doors and trim. 2. Clean out all exterior light fixtures …"
type input "250"
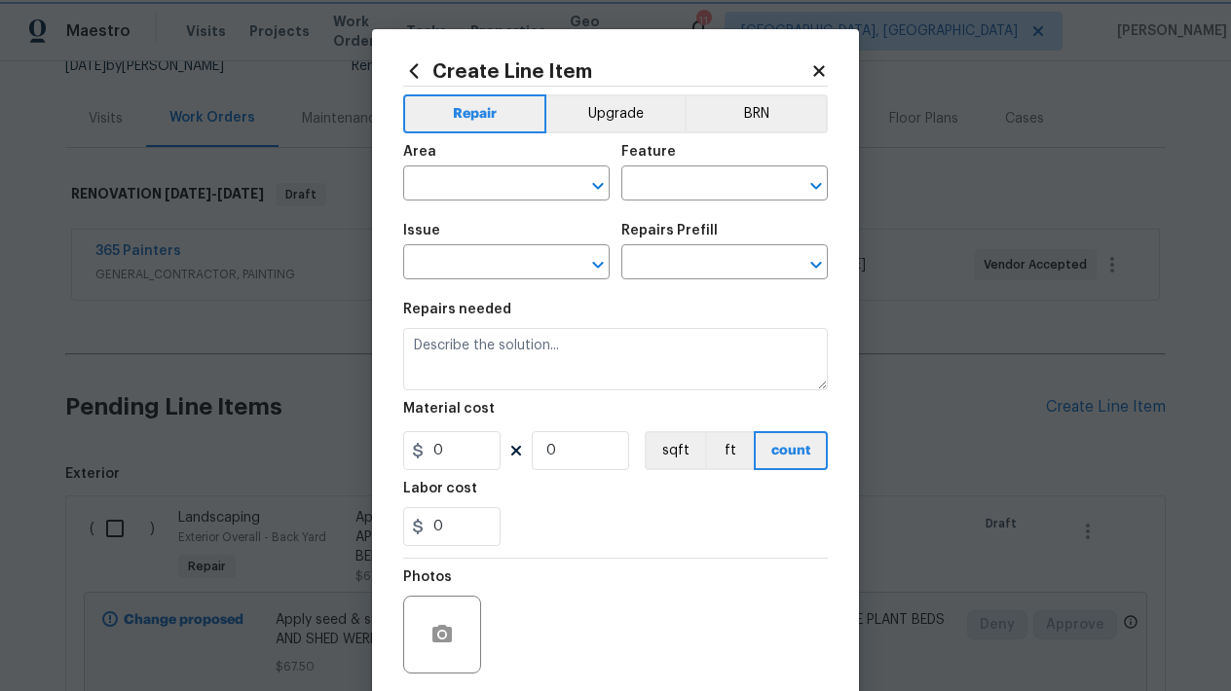
type input "1"
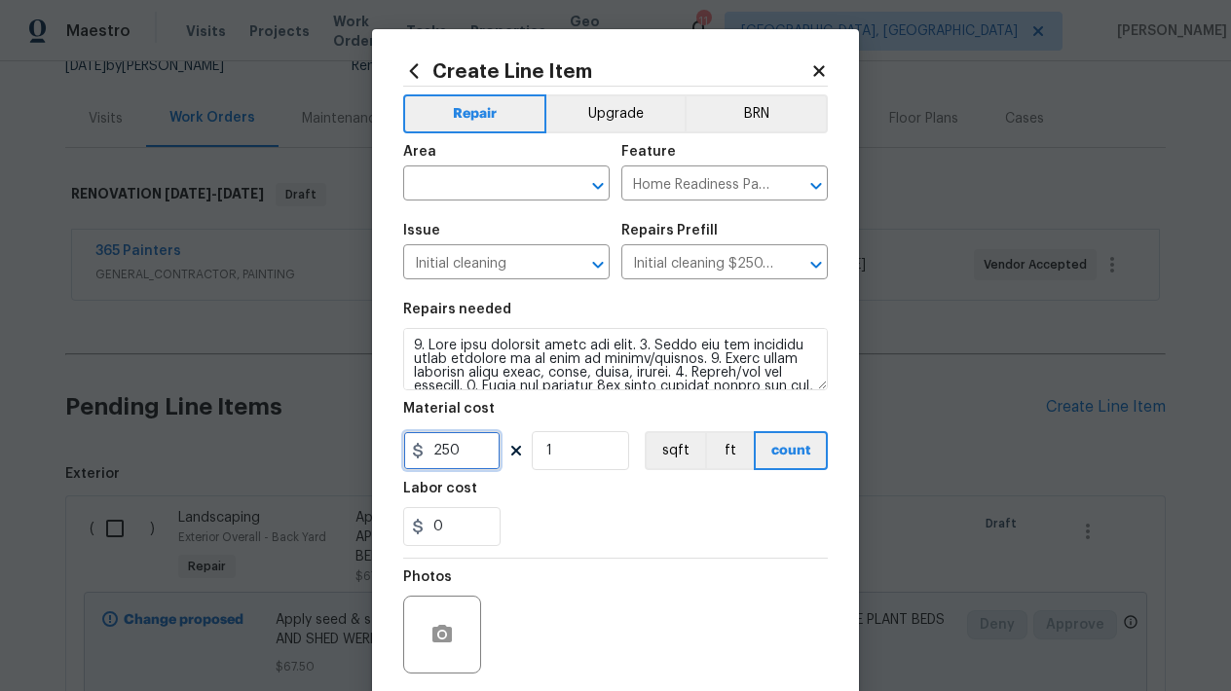
drag, startPoint x: 463, startPoint y: 465, endPoint x: 289, endPoint y: 463, distance: 174.3
click at [289, 463] on div "Create Line Item Repair Upgrade BRN Area ​ Feature Home Readiness Packages ​ Is…" at bounding box center [615, 345] width 1231 height 691
type input "300"
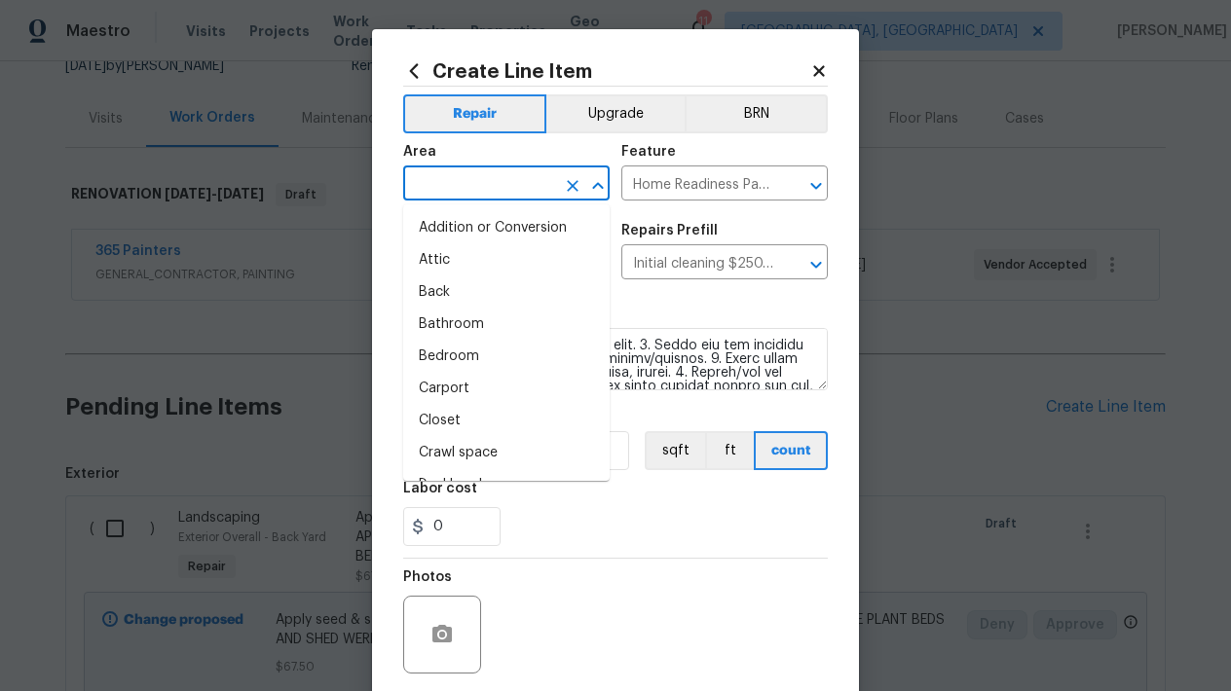
click at [432, 180] on input "text" at bounding box center [479, 185] width 152 height 30
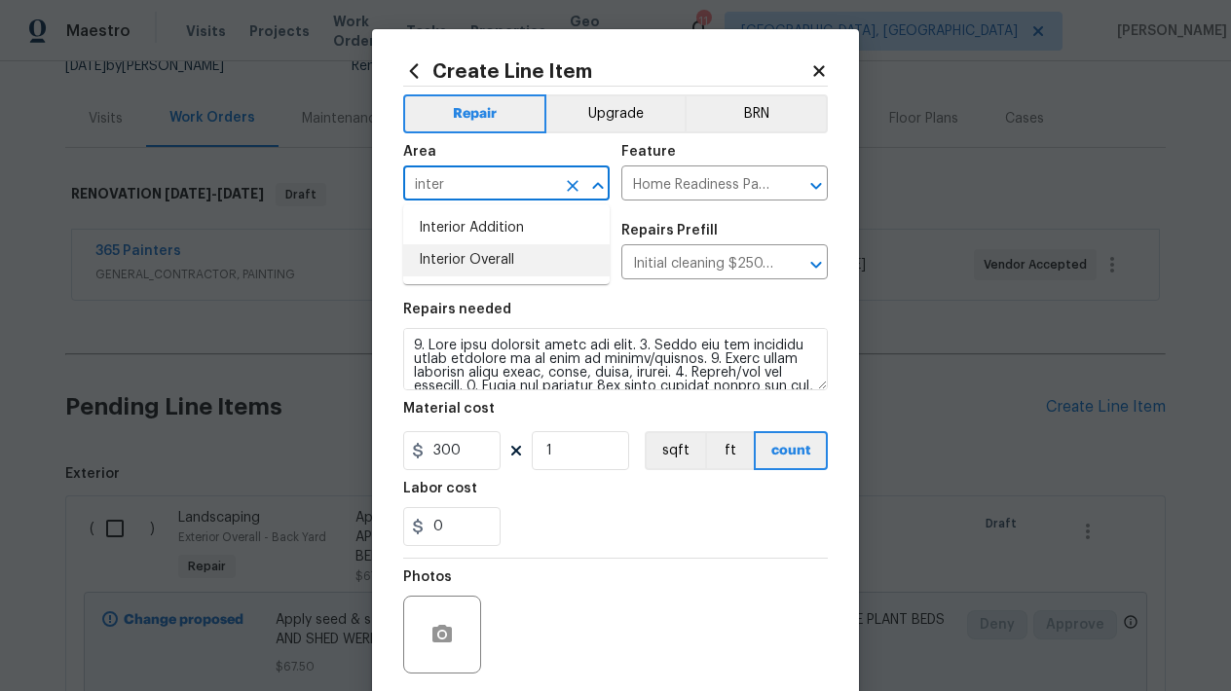
click at [472, 259] on li "Interior Overall" at bounding box center [506, 260] width 206 height 32
type input "Interior Overall"
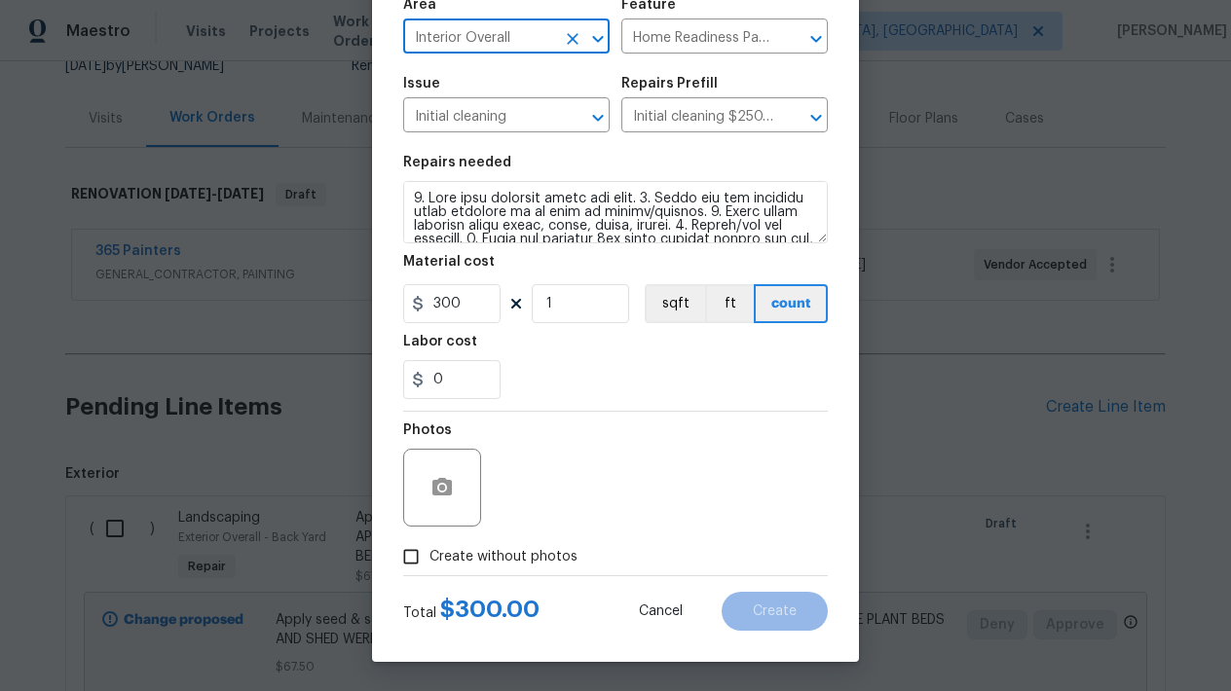
scroll to position [147, 0]
click at [414, 559] on input "Create without photos" at bounding box center [410, 556] width 37 height 37
checkbox input "true"
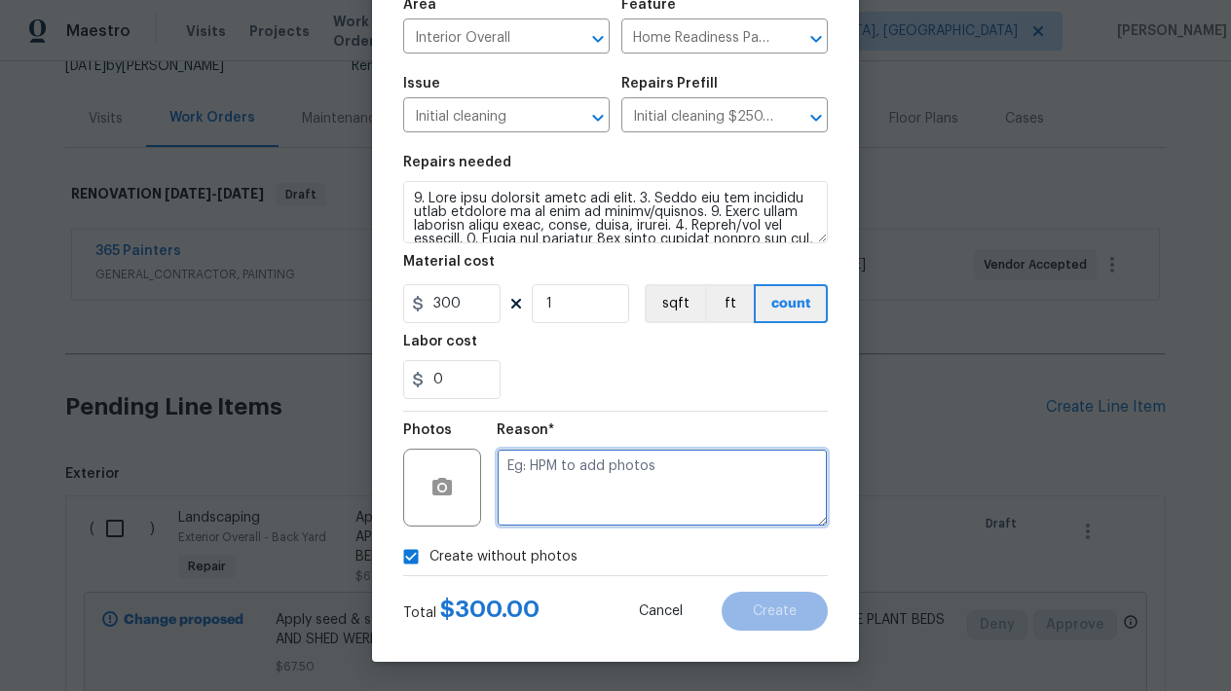
click at [617, 478] on textarea at bounding box center [662, 488] width 331 height 78
type textarea "l"
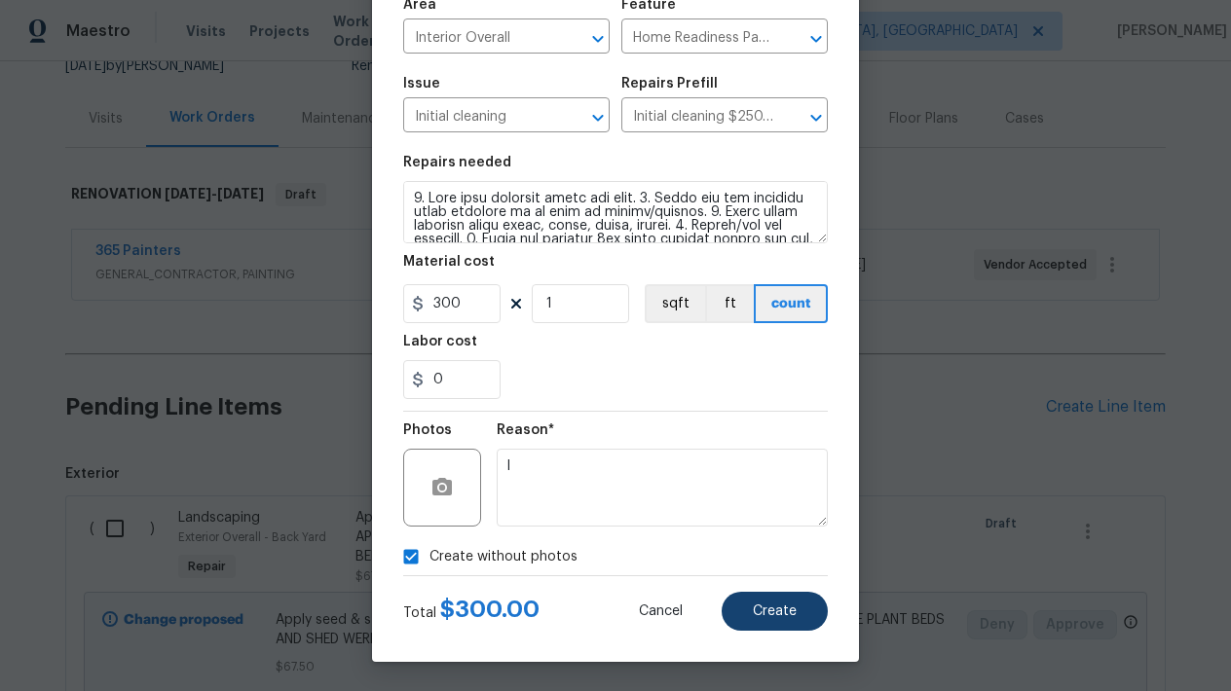
click at [818, 606] on button "Create" at bounding box center [775, 611] width 106 height 39
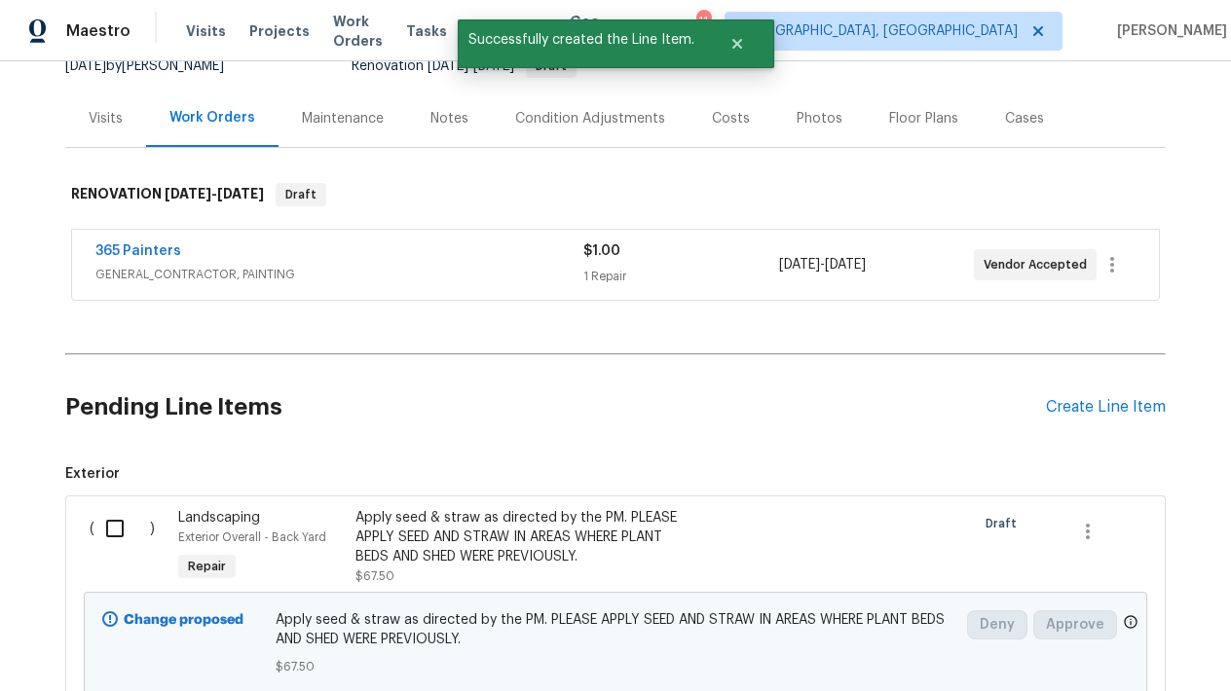
scroll to position [161, 0]
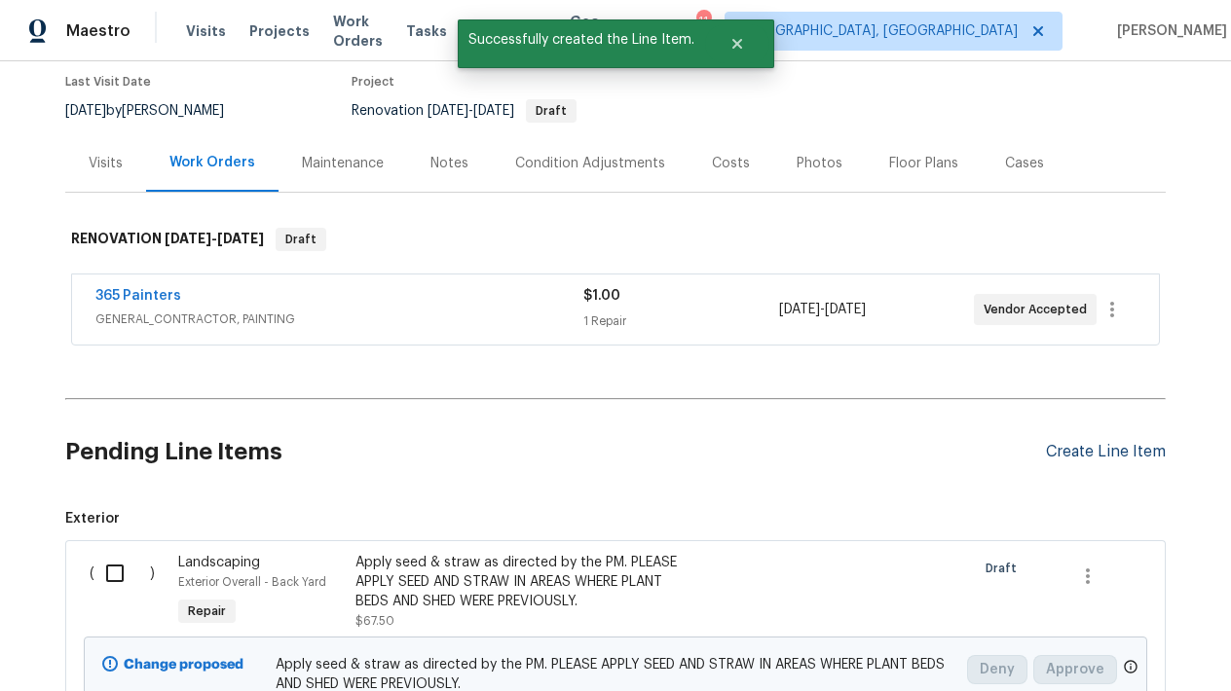
click at [1081, 452] on div "Create Line Item" at bounding box center [1106, 452] width 120 height 19
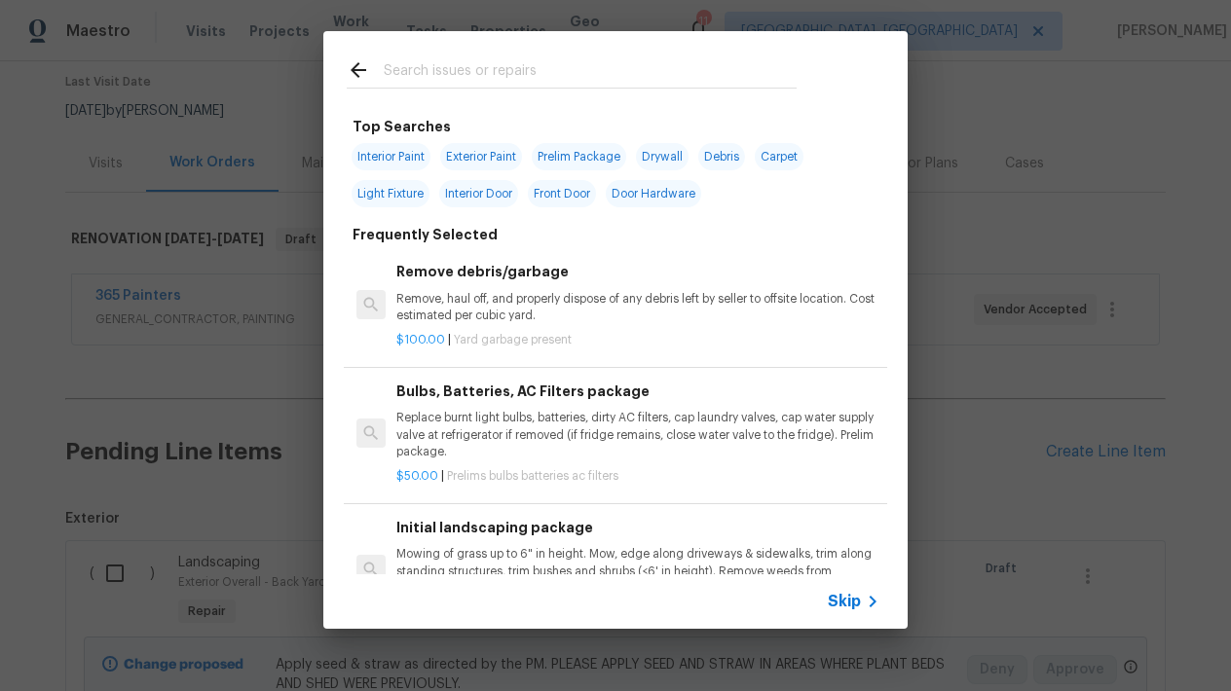
click at [483, 62] on input "text" at bounding box center [590, 72] width 413 height 29
click at [480, 76] on input "text" at bounding box center [590, 72] width 413 height 29
click at [480, 72] on input "text" at bounding box center [590, 72] width 413 height 29
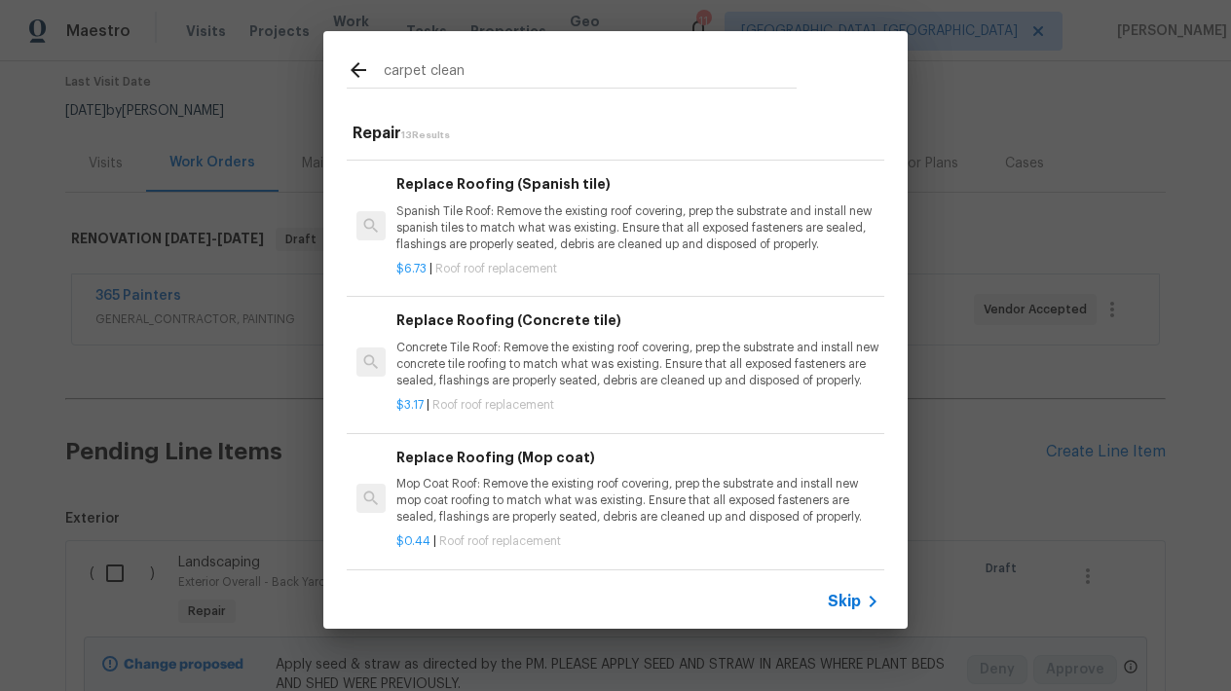
scroll to position [367, 0]
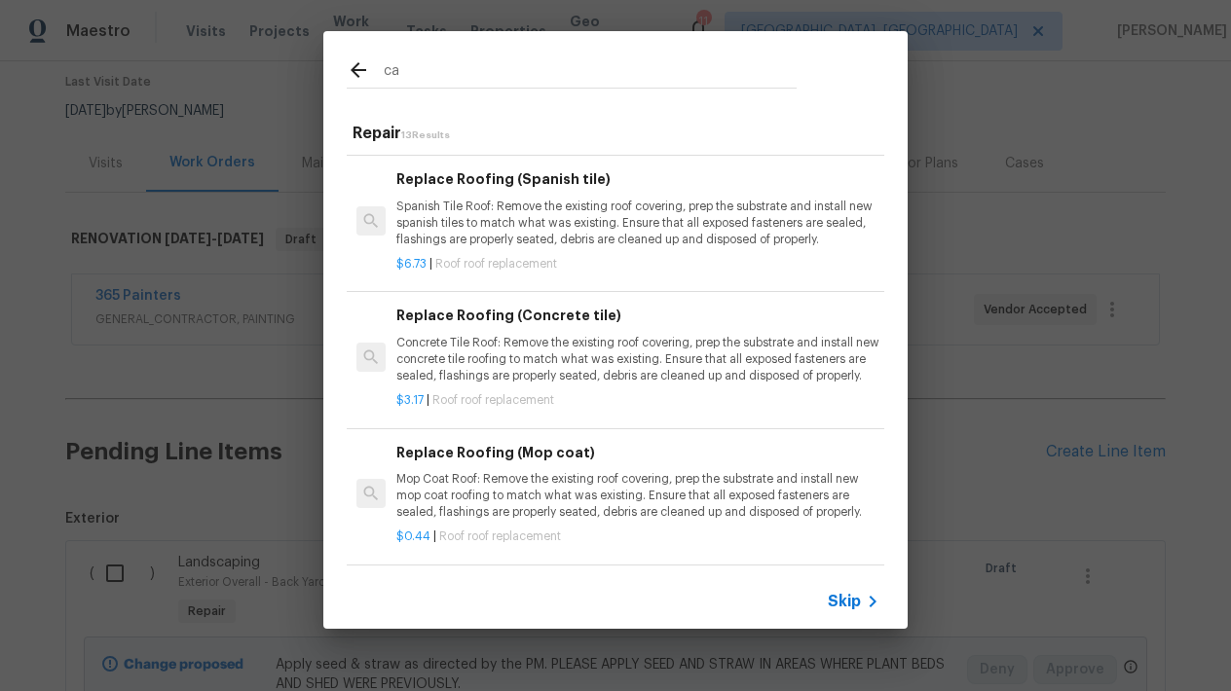
type input "c"
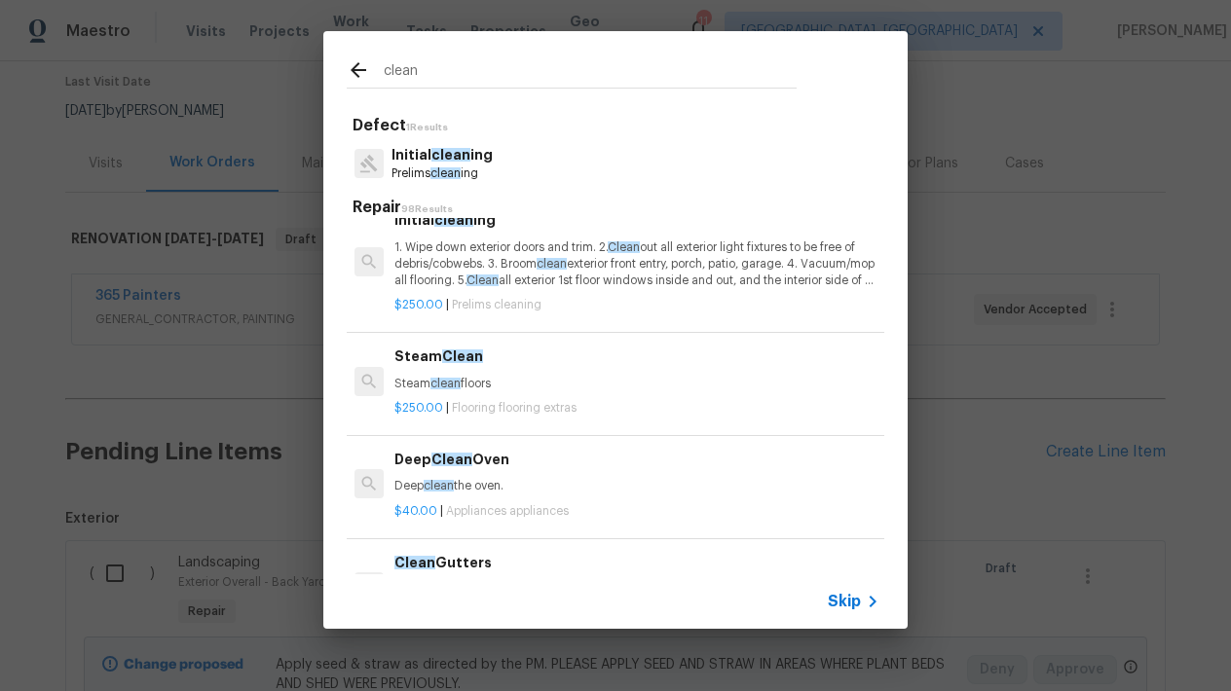
scroll to position [0, 2]
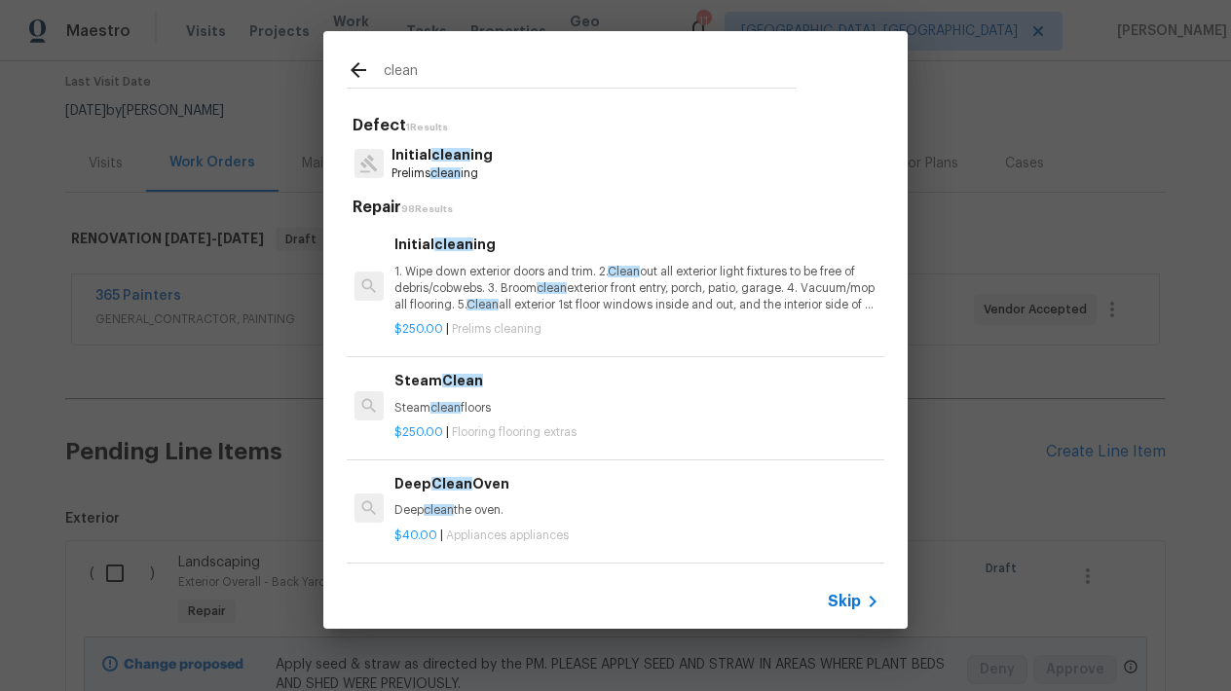
type input "clean"
click at [419, 400] on p "Steam clean floors" at bounding box center [635, 408] width 483 height 17
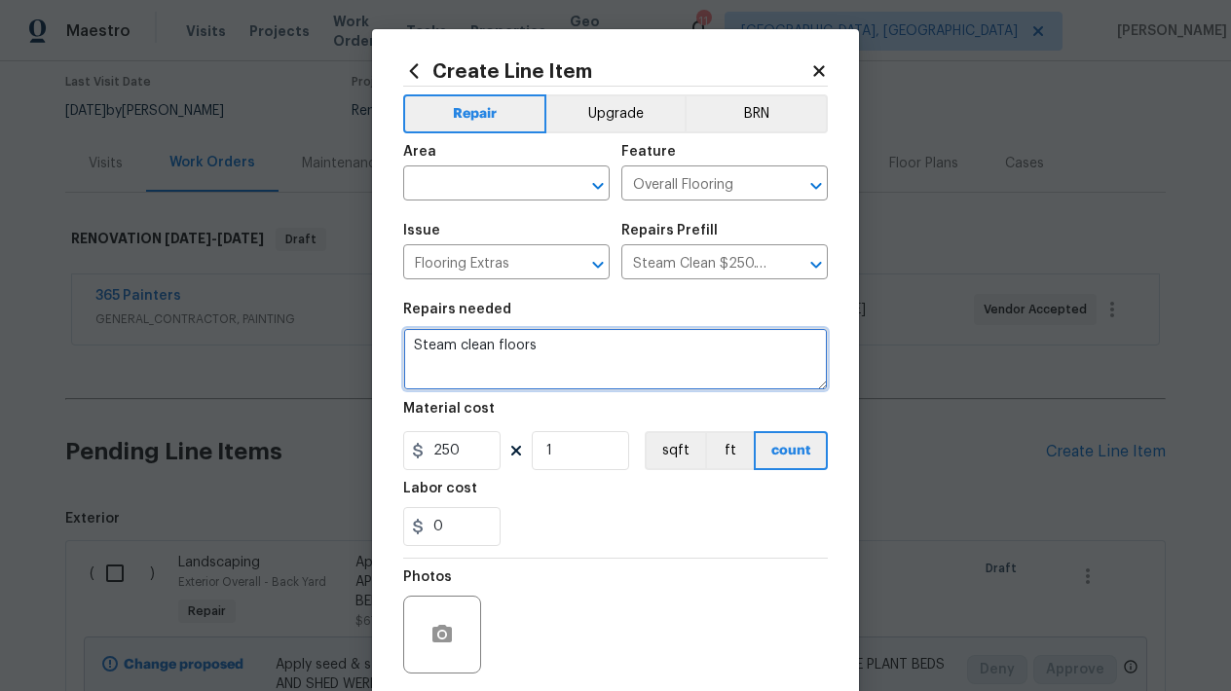
click at [549, 351] on textarea "Steam clean floors" at bounding box center [615, 359] width 425 height 62
type textarea "Steam clean floors PLEASE CLEAN CARPETS IN SECONDARY BEDROOMS"
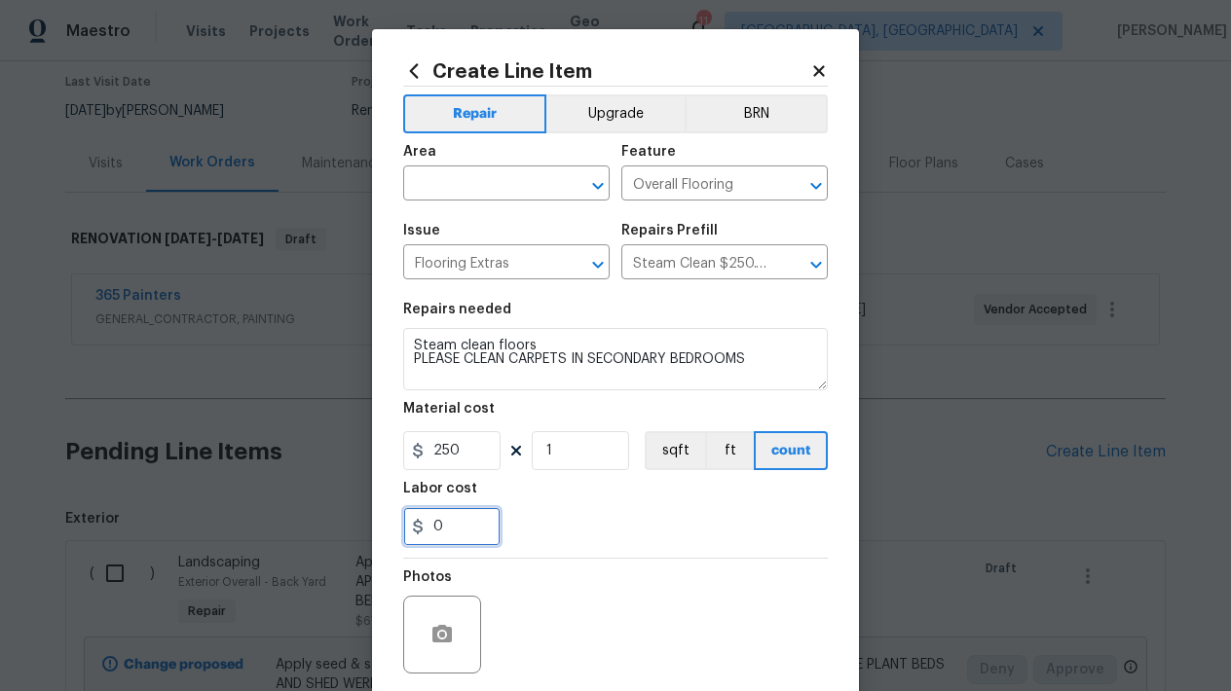
click at [470, 519] on input "0" at bounding box center [451, 526] width 97 height 39
type input "2"
click at [669, 605] on div "Photos" at bounding box center [615, 622] width 425 height 127
click at [452, 537] on input "2" at bounding box center [451, 526] width 97 height 39
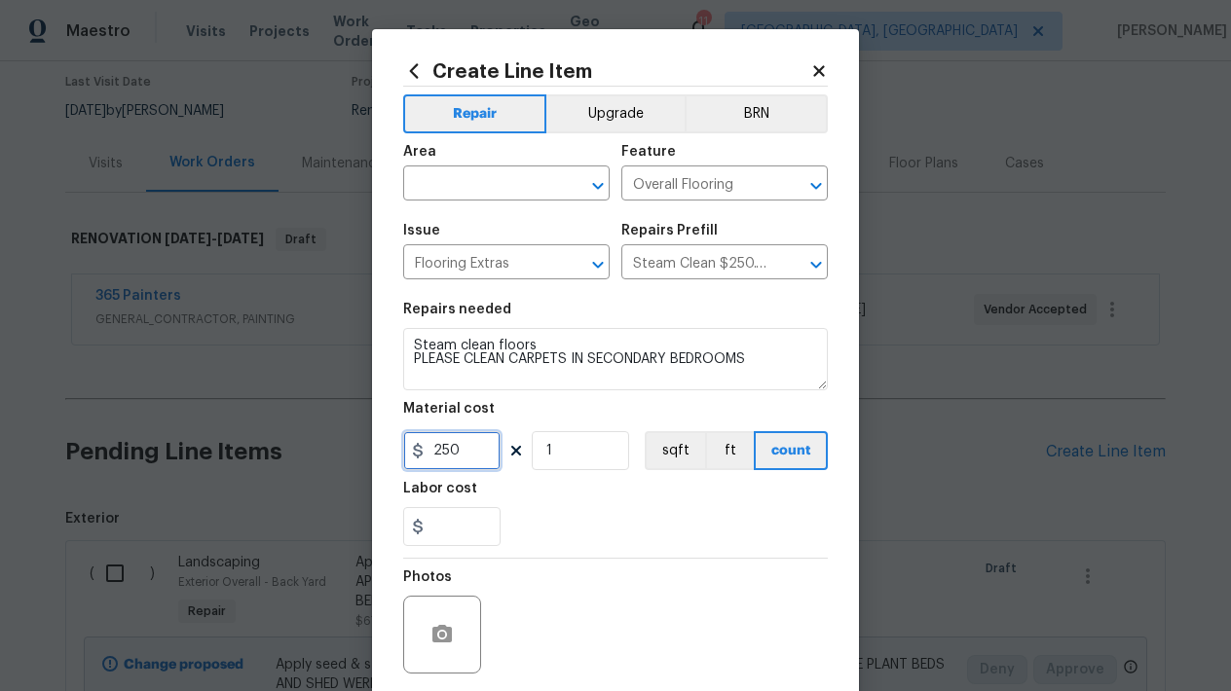
type input "0"
click at [465, 447] on input "250" at bounding box center [451, 450] width 97 height 39
click at [621, 466] on input "1" at bounding box center [580, 450] width 97 height 39
type input "2"
click at [623, 556] on section "Repairs needed Steam clean floors PLEASE CLEAN CARPETS IN SECONDARY BEDROOMS Ma…" at bounding box center [615, 424] width 425 height 267
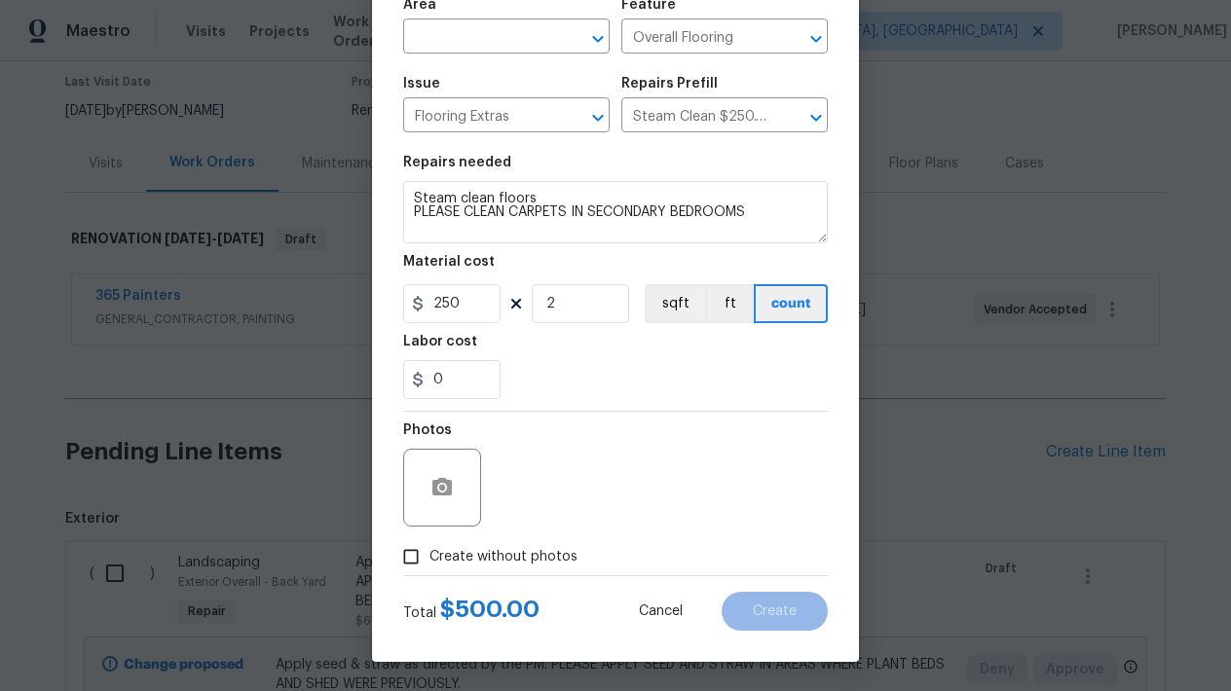
scroll to position [147, 0]
drag, startPoint x: 463, startPoint y: 303, endPoint x: 441, endPoint y: 305, distance: 22.5
click at [440, 305] on input "250" at bounding box center [451, 303] width 97 height 39
type input "180"
click at [628, 379] on div "0" at bounding box center [615, 379] width 425 height 39
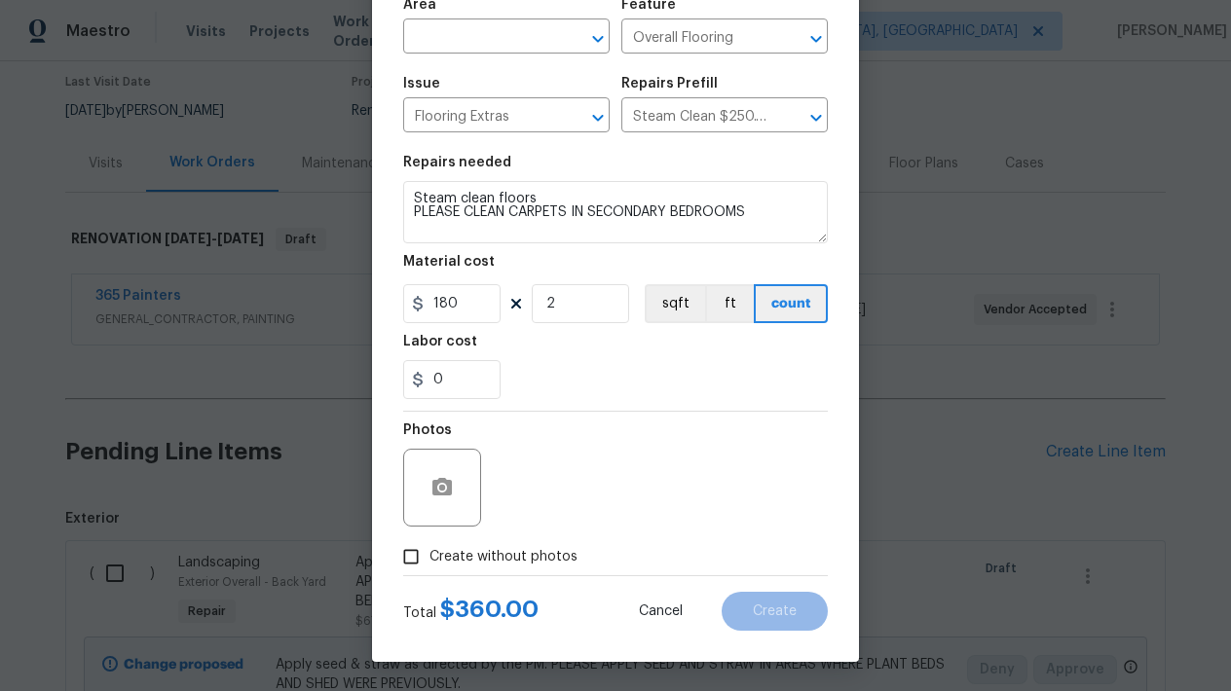
click at [687, 516] on div "Photos" at bounding box center [615, 475] width 425 height 127
click at [410, 559] on input "Create without photos" at bounding box center [410, 556] width 37 height 37
checkbox input "true"
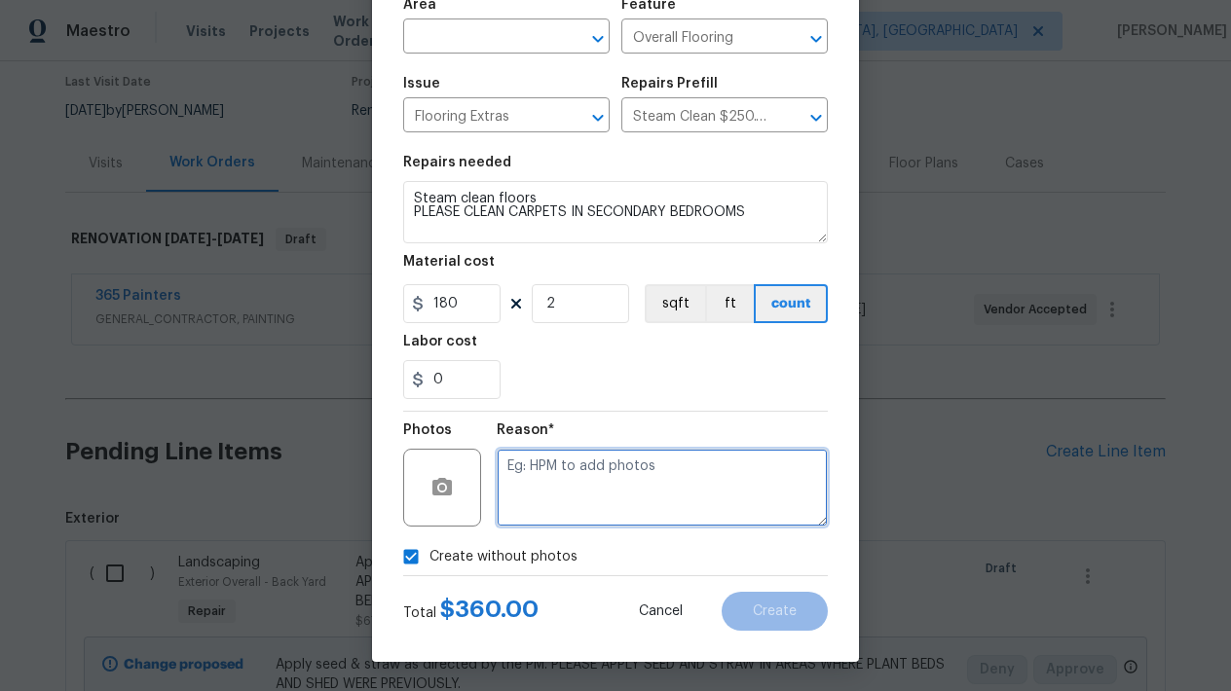
click at [595, 463] on textarea at bounding box center [662, 488] width 331 height 78
type textarea "L"
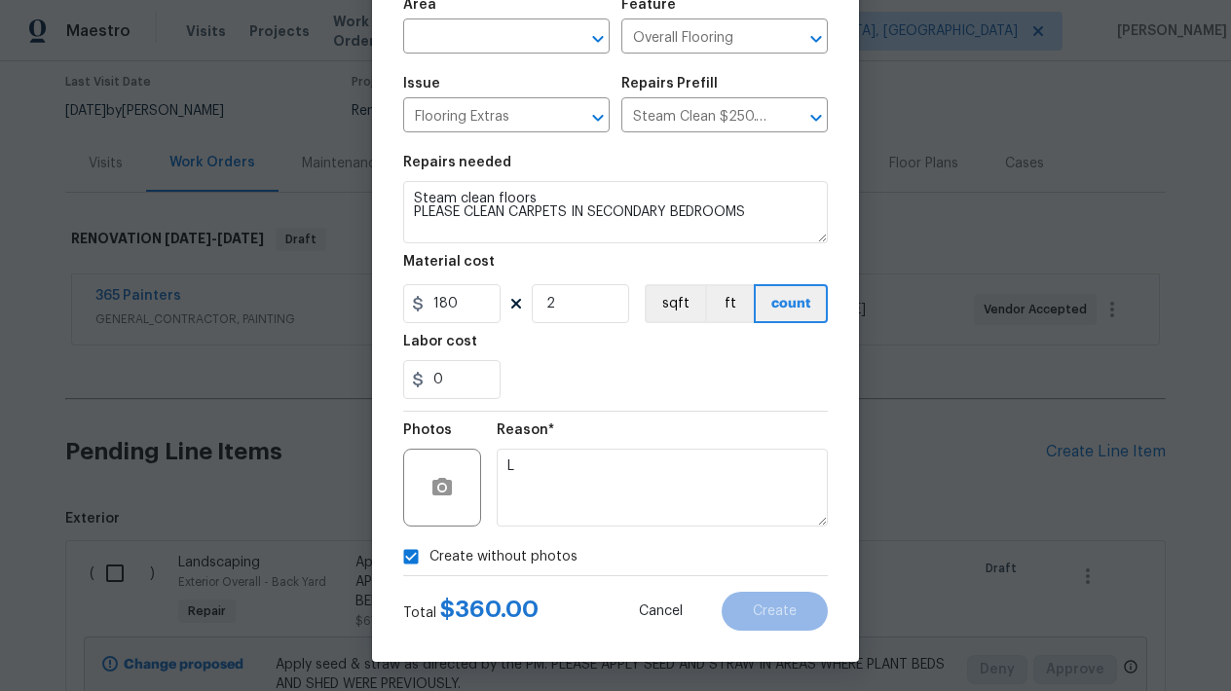
click at [775, 557] on div "Create without photos" at bounding box center [615, 556] width 425 height 37
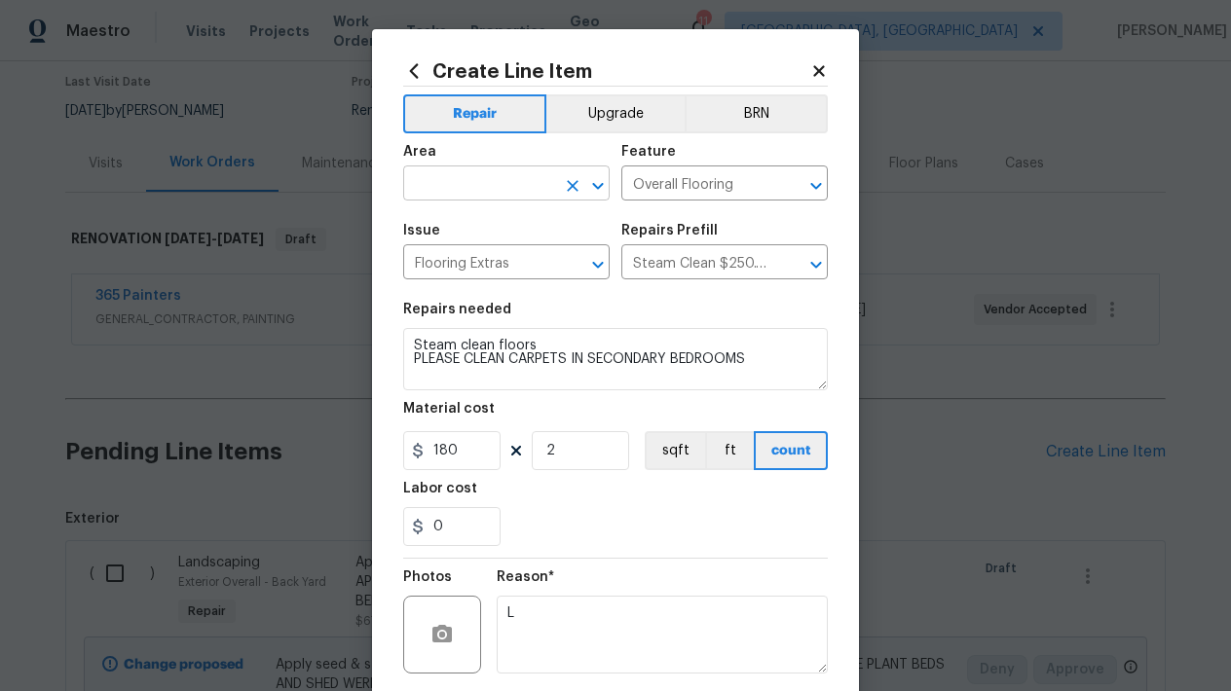
scroll to position [0, 0]
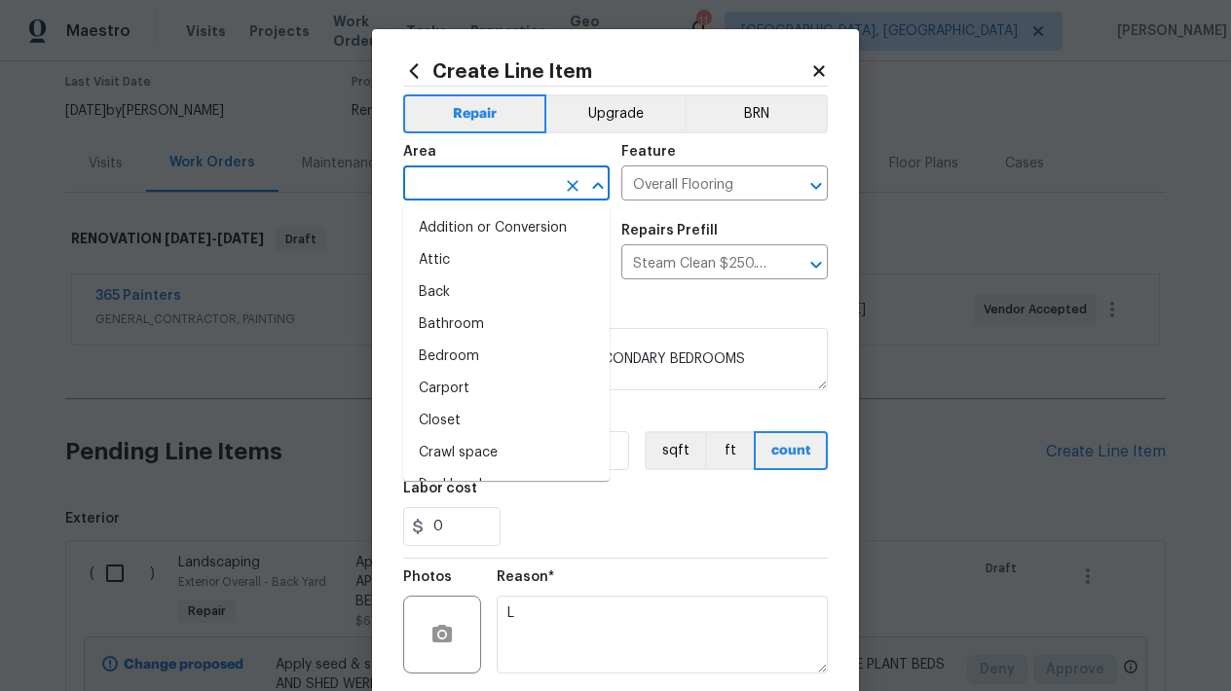
click at [455, 193] on input "text" at bounding box center [479, 185] width 152 height 30
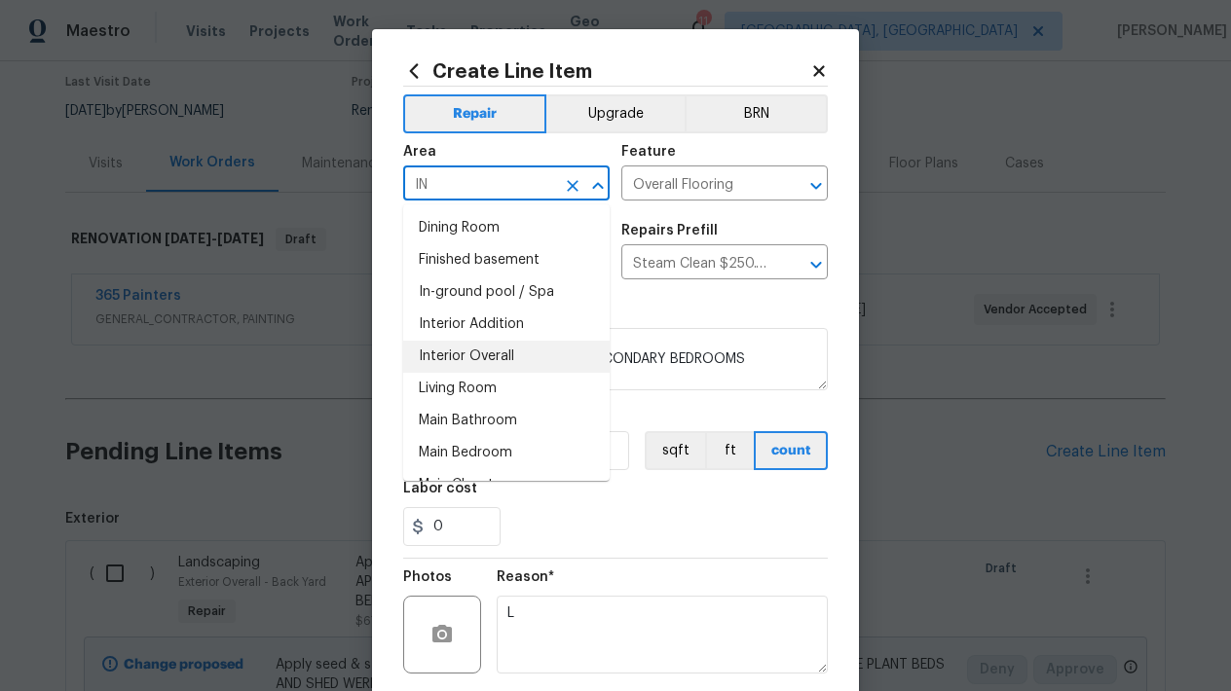
click at [475, 352] on li "Interior Overall" at bounding box center [506, 357] width 206 height 32
type input "Interior Overall"
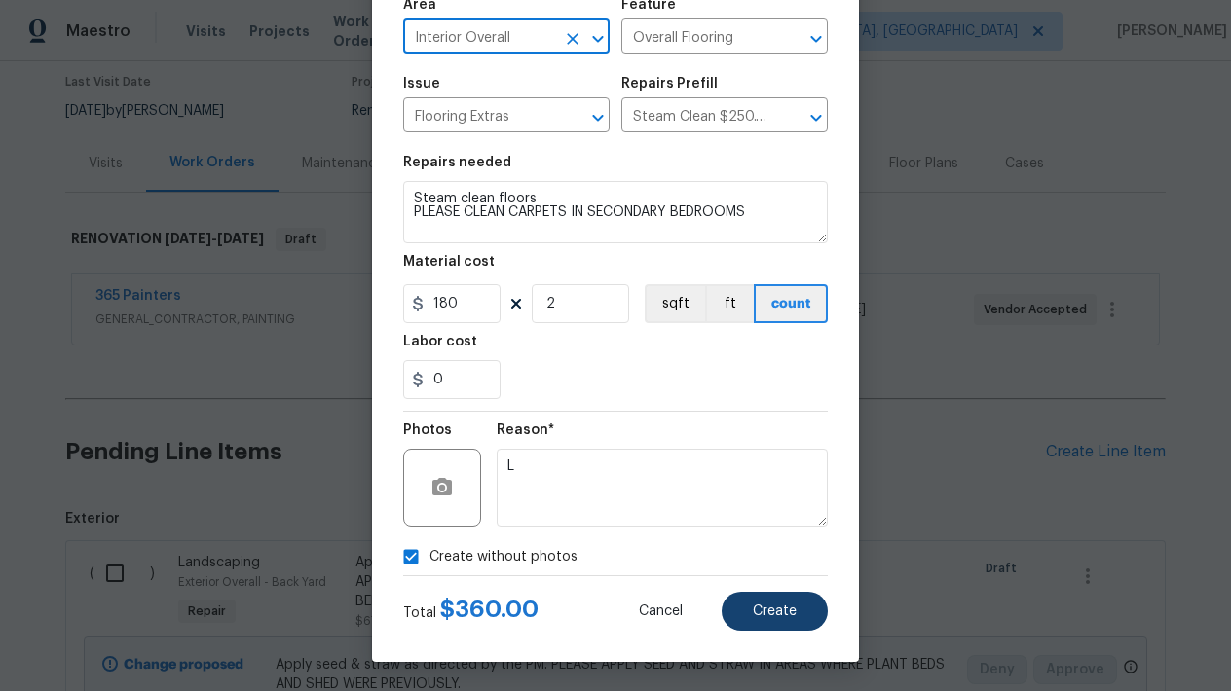
scroll to position [147, 0]
click at [763, 621] on button "Create" at bounding box center [775, 611] width 106 height 39
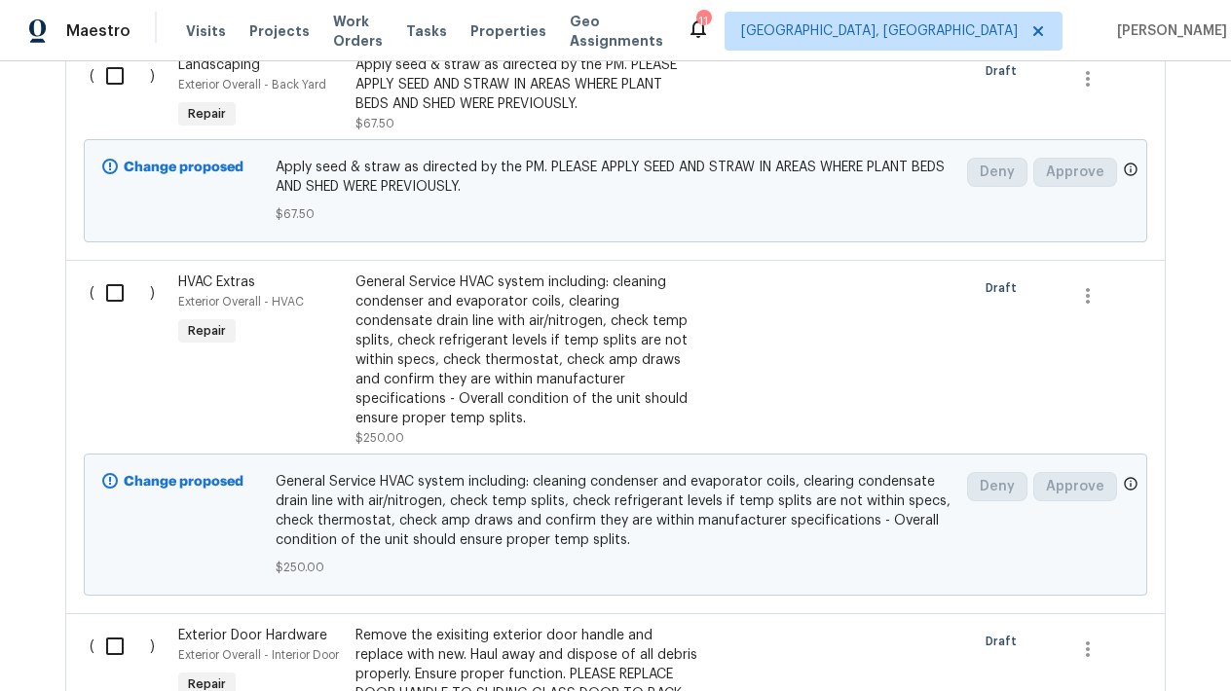
scroll to position [659, 0]
click at [118, 296] on input "checkbox" at bounding box center [122, 292] width 56 height 41
checkbox input "true"
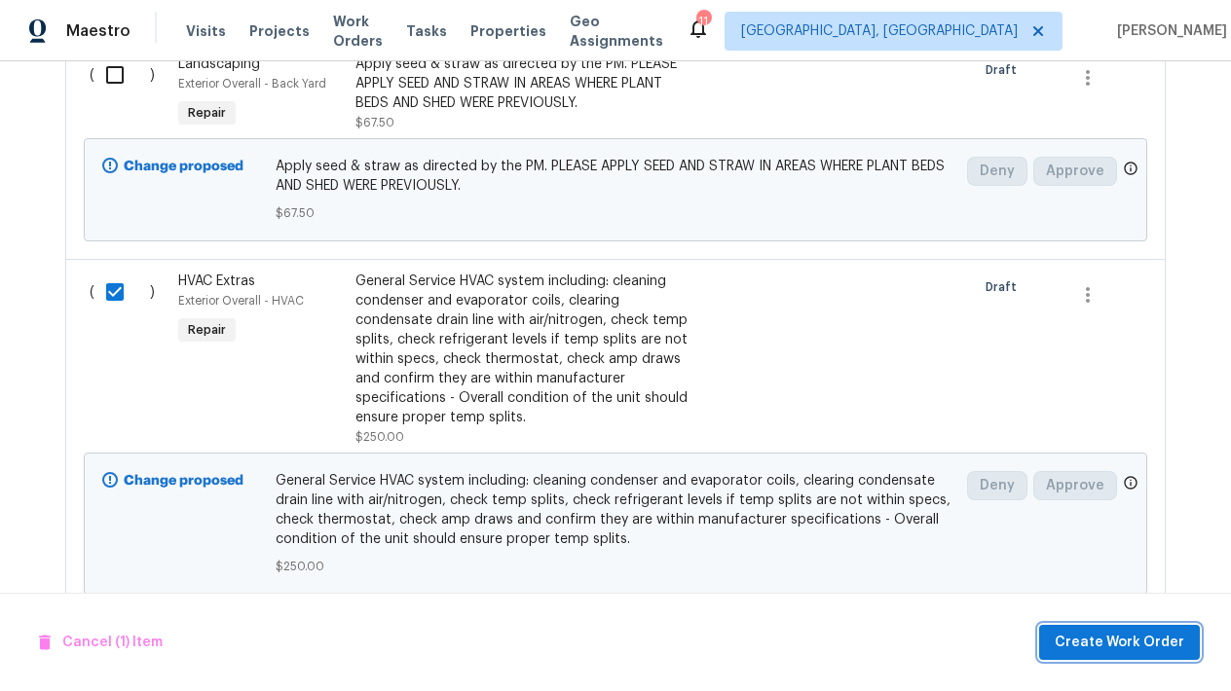
click at [1114, 656] on button "Create Work Order" at bounding box center [1119, 643] width 161 height 36
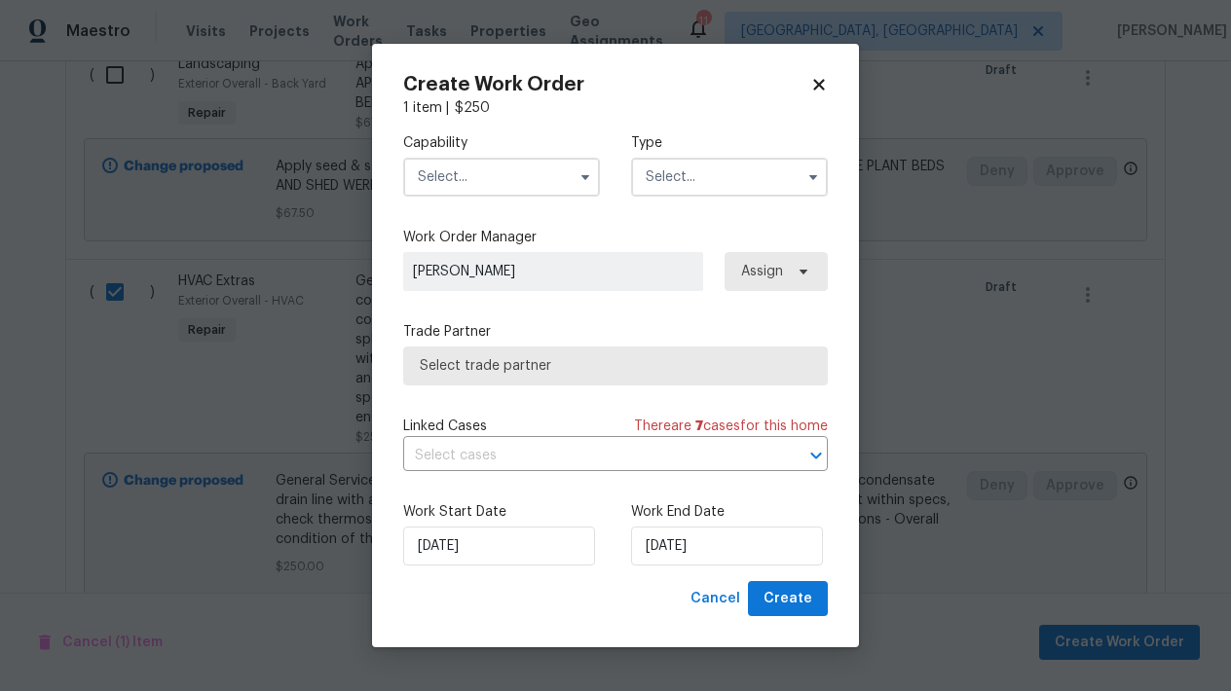
click at [465, 177] on input "text" at bounding box center [501, 177] width 197 height 39
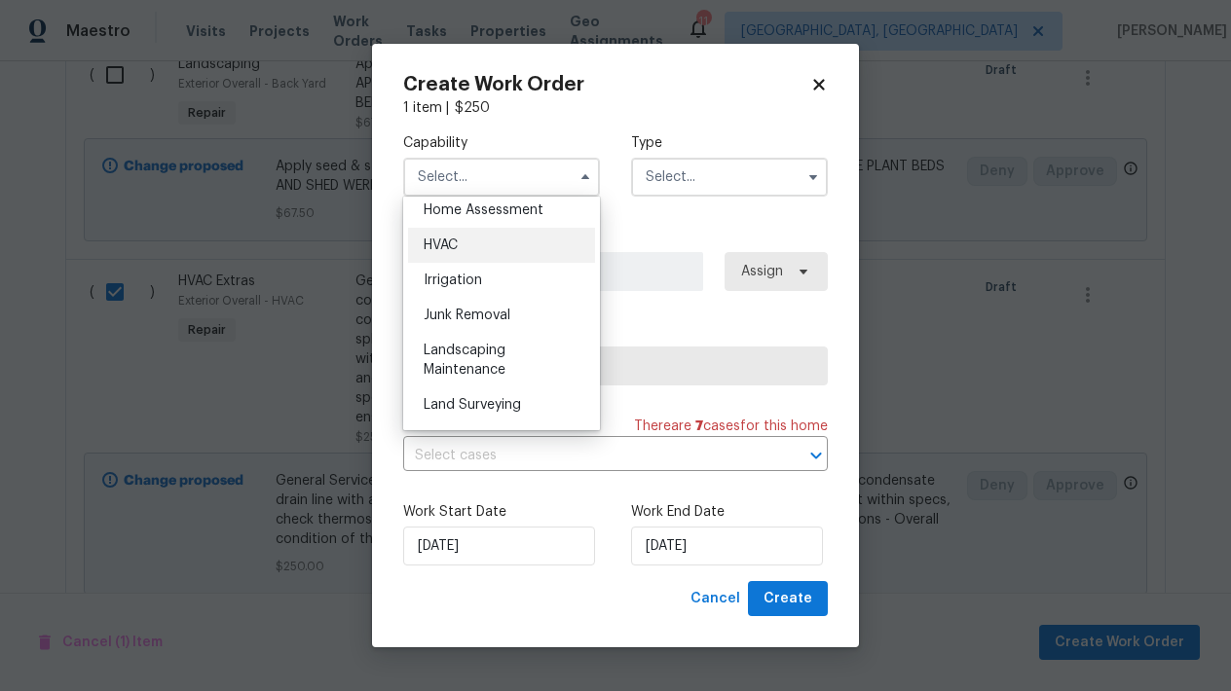
scroll to position [1151, 0]
click at [452, 242] on span "HVAC" at bounding box center [441, 245] width 34 height 14
type input "HVAC"
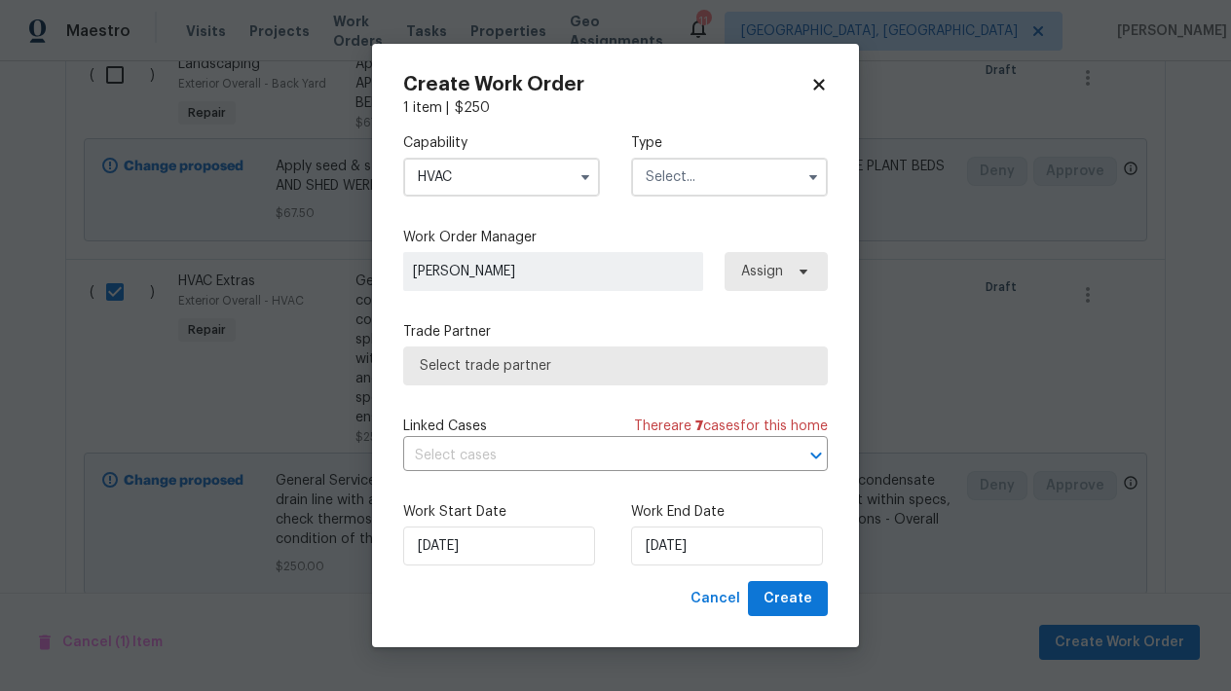
click at [683, 183] on input "text" at bounding box center [729, 177] width 197 height 39
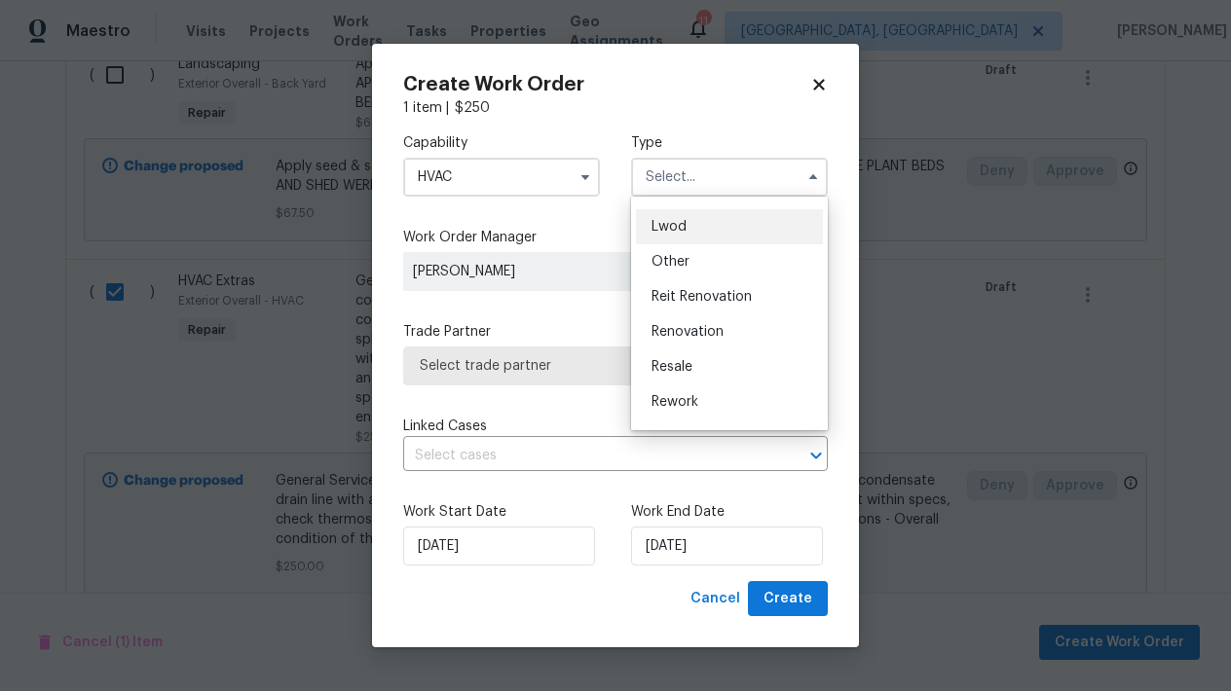
scroll to position [205, 0]
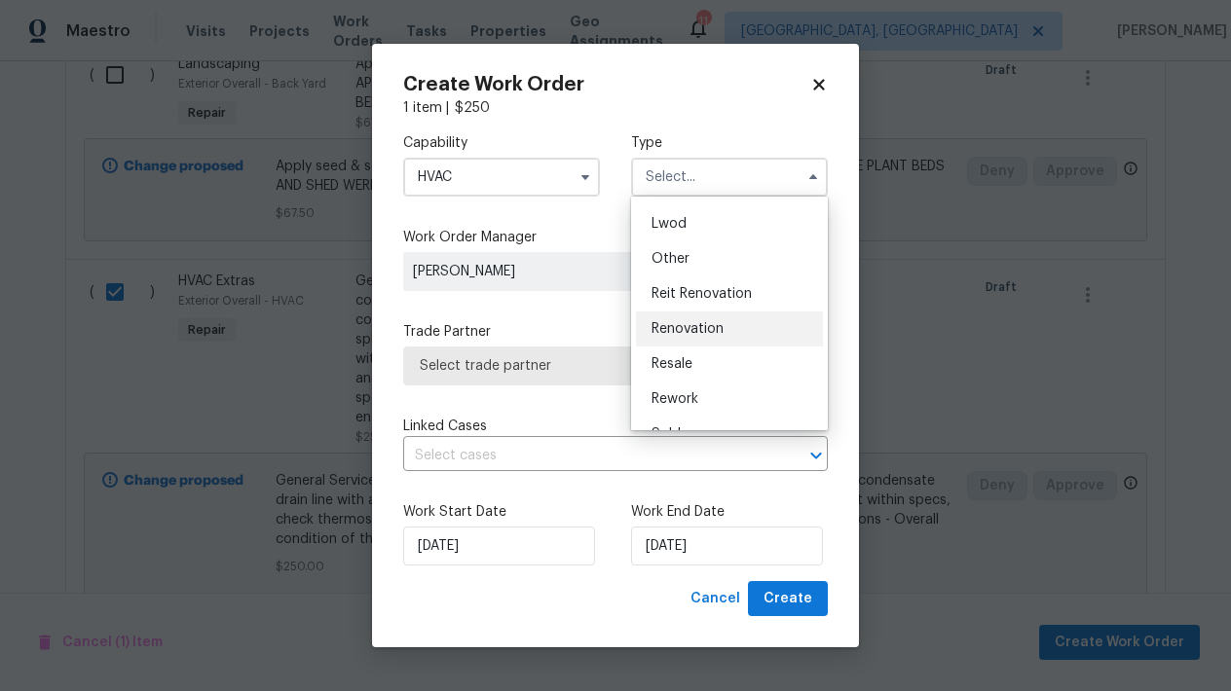
click at [698, 322] on span "Renovation" at bounding box center [687, 329] width 72 height 14
type input "Renovation"
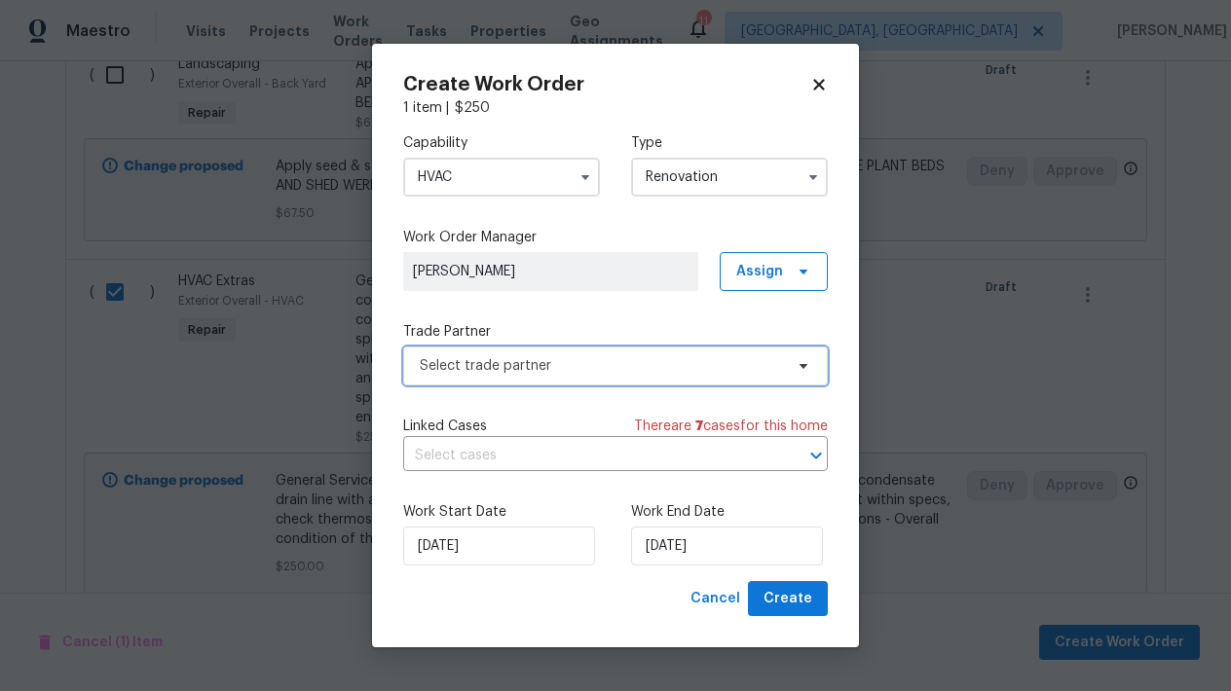
click at [552, 368] on span "Select trade partner" at bounding box center [601, 365] width 363 height 19
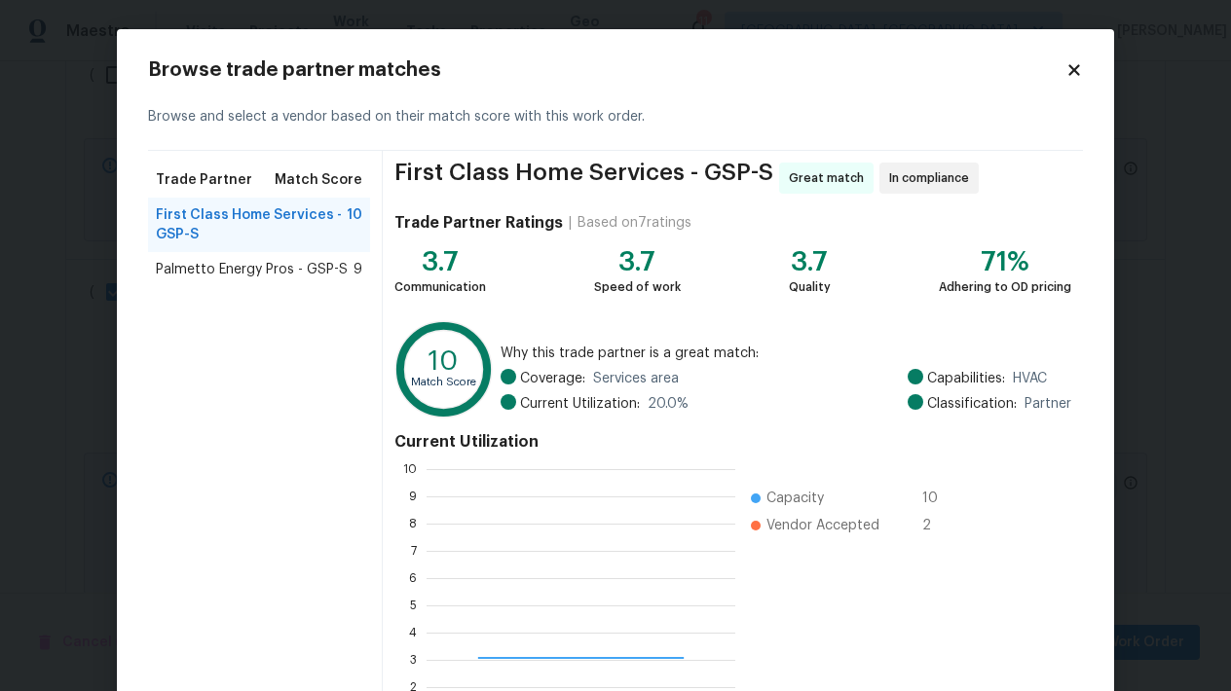
scroll to position [273, 309]
click at [301, 269] on span "Palmetto Energy Pros - GSP-S" at bounding box center [252, 269] width 192 height 19
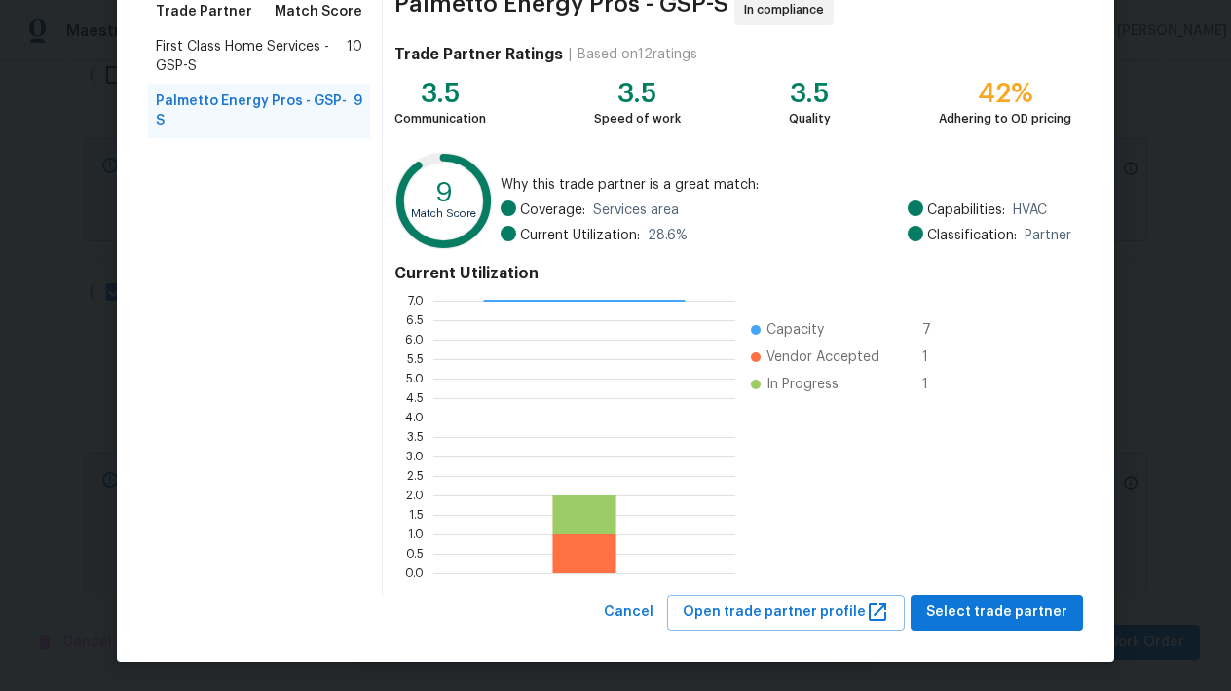
scroll to position [167, 0]
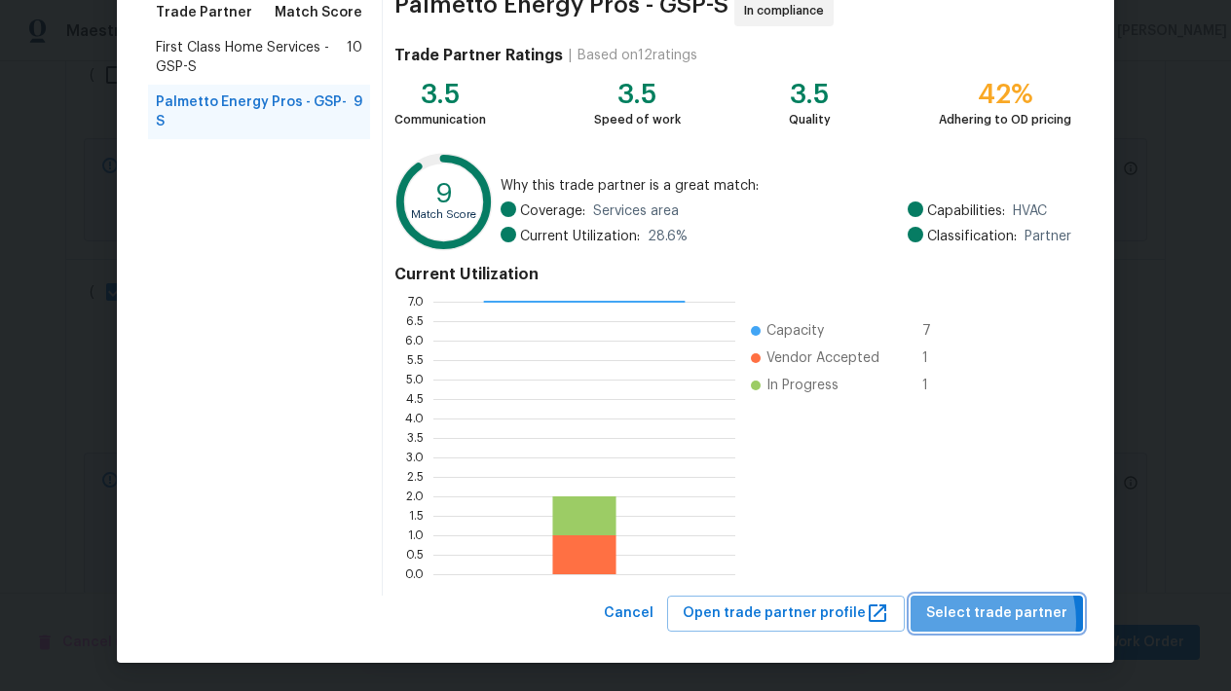
click at [978, 621] on span "Select trade partner" at bounding box center [996, 614] width 141 height 24
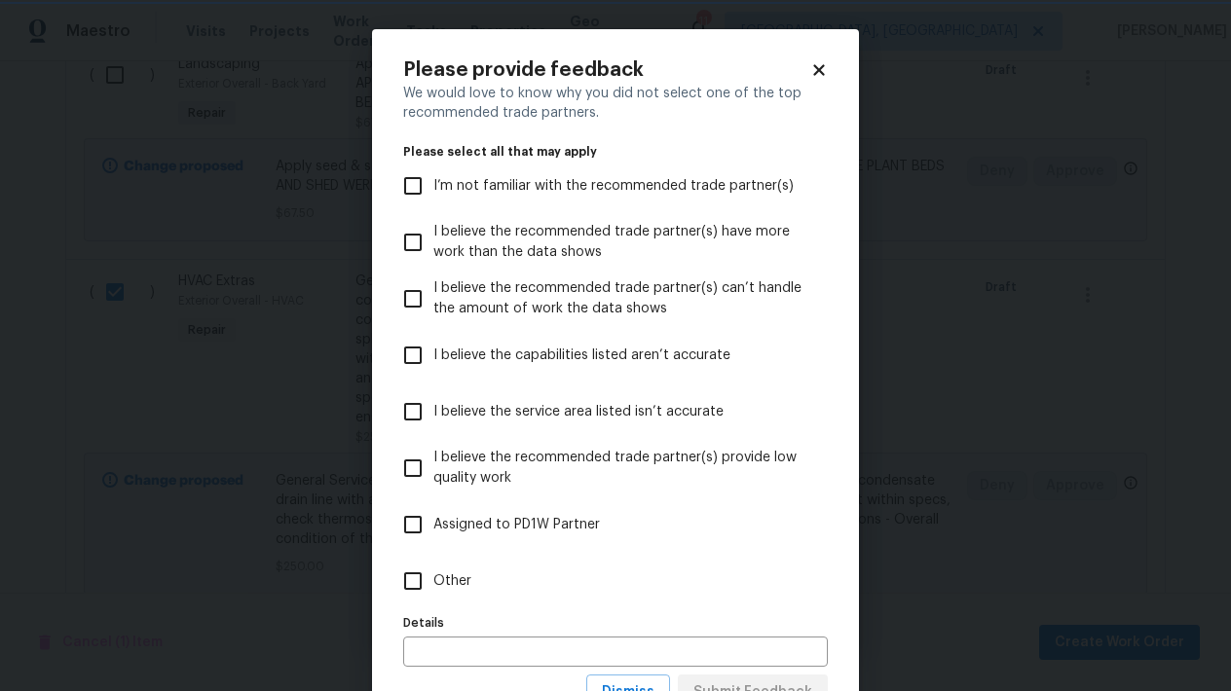
scroll to position [0, 0]
click at [817, 73] on icon at bounding box center [818, 69] width 11 height 11
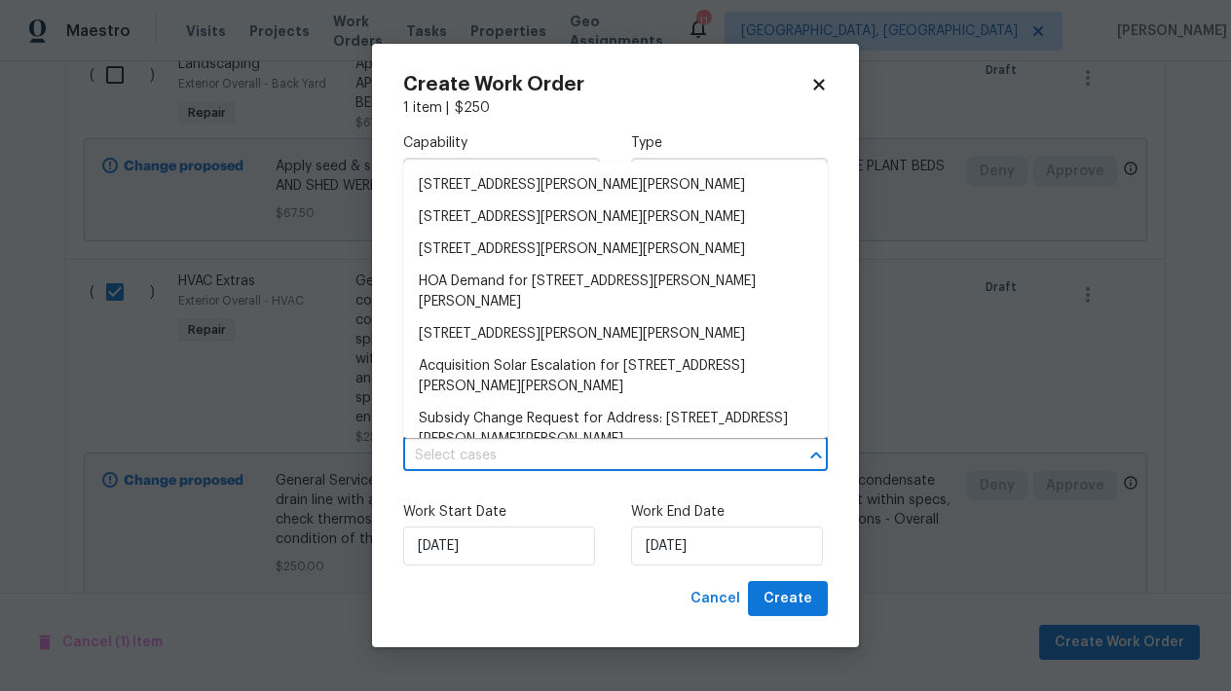
click at [561, 463] on input "text" at bounding box center [588, 456] width 370 height 30
click at [543, 518] on label "Work Start Date" at bounding box center [501, 511] width 197 height 19
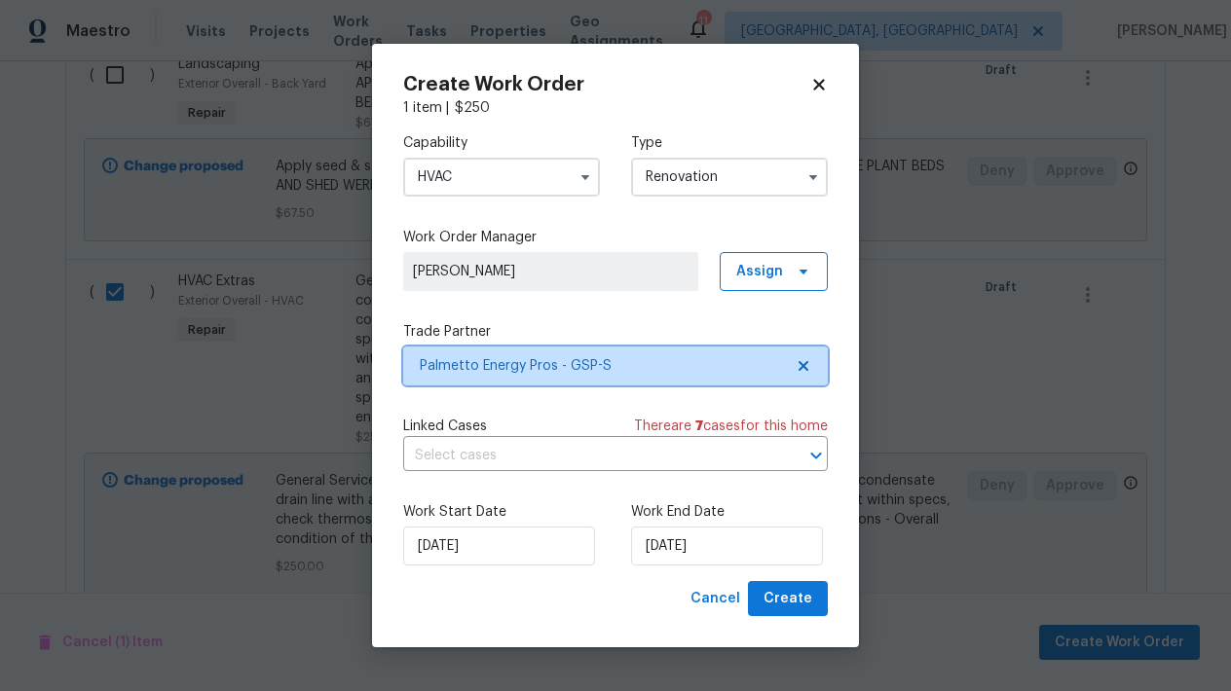
click at [628, 350] on span "Palmetto Energy Pros - GSP-S" at bounding box center [615, 366] width 425 height 39
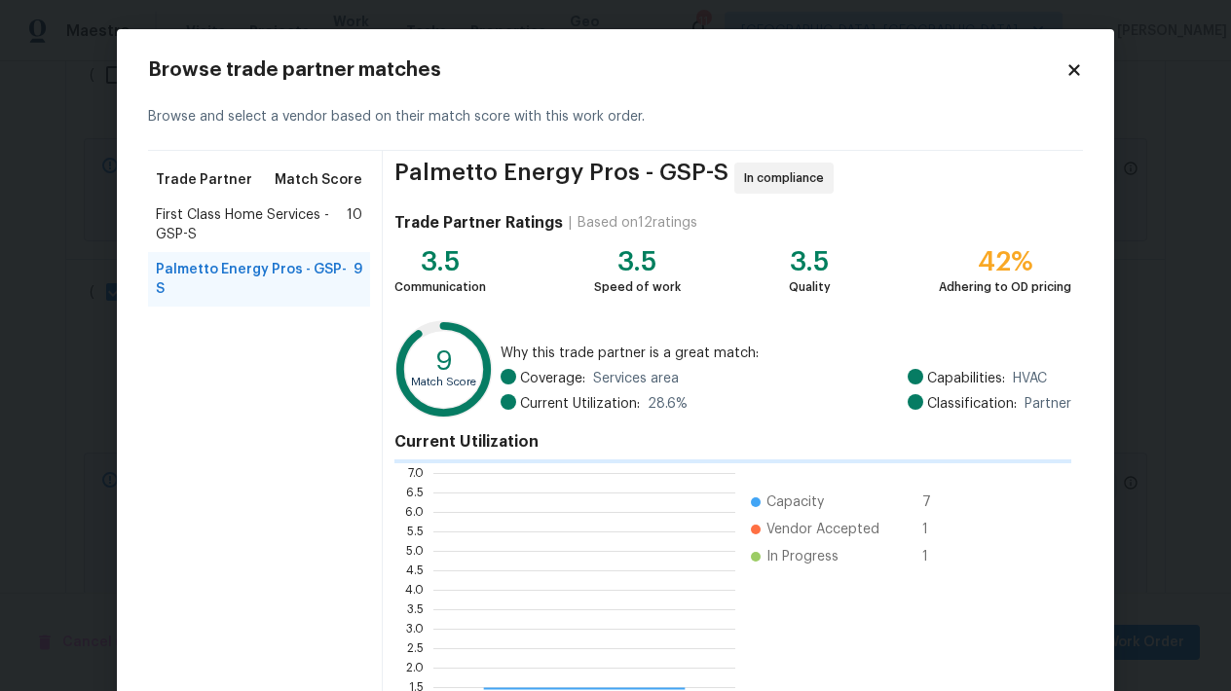
scroll to position [273, 302]
click at [229, 234] on span "First Class Home Services - GSP-S" at bounding box center [251, 224] width 191 height 39
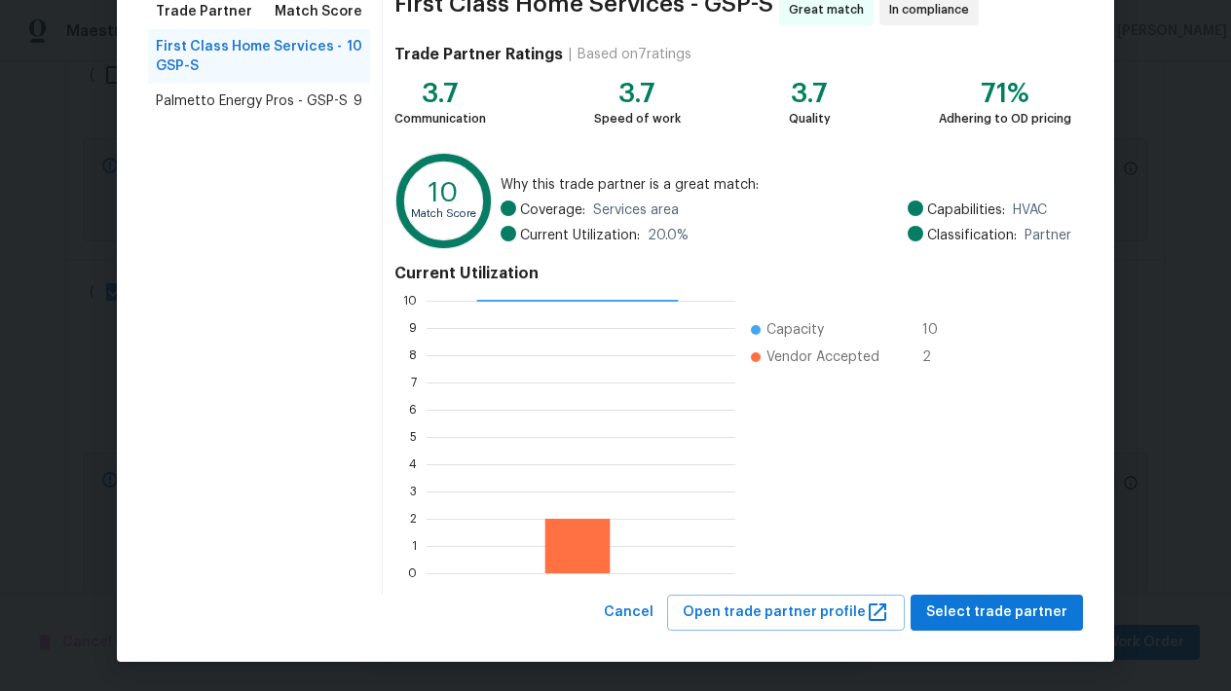
scroll to position [167, 0]
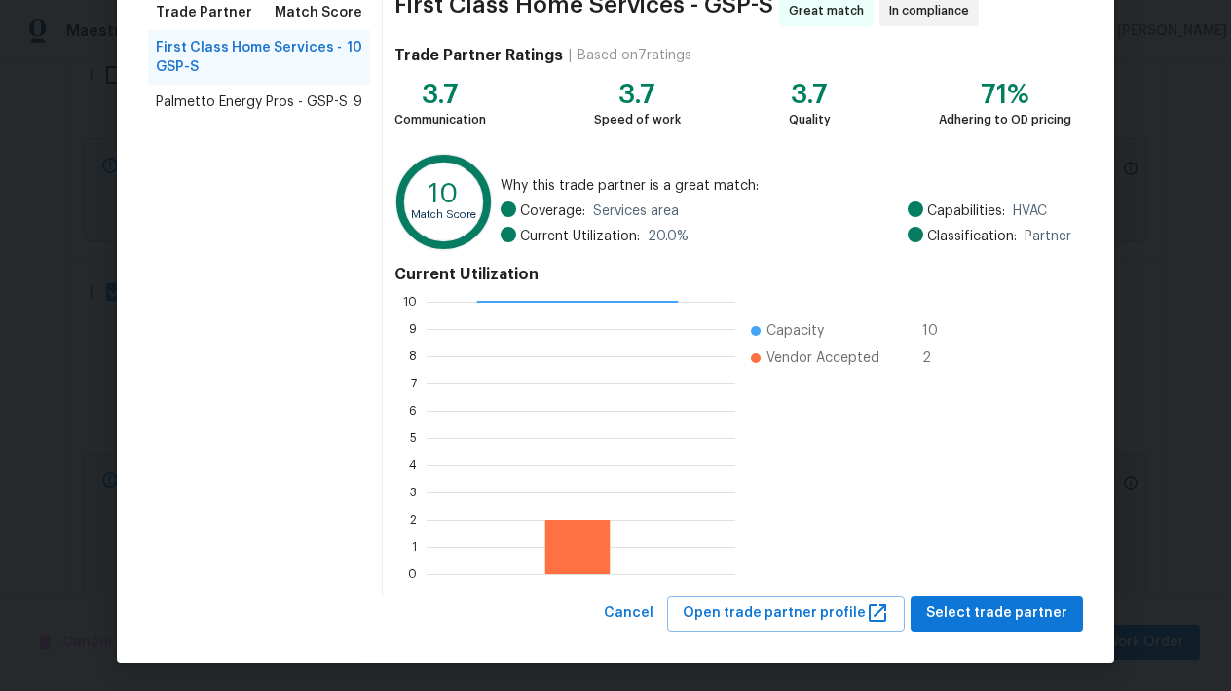
drag, startPoint x: 304, startPoint y: 95, endPoint x: 304, endPoint y: 82, distance: 13.6
click at [304, 95] on span "Palmetto Energy Pros - GSP-S" at bounding box center [252, 102] width 192 height 19
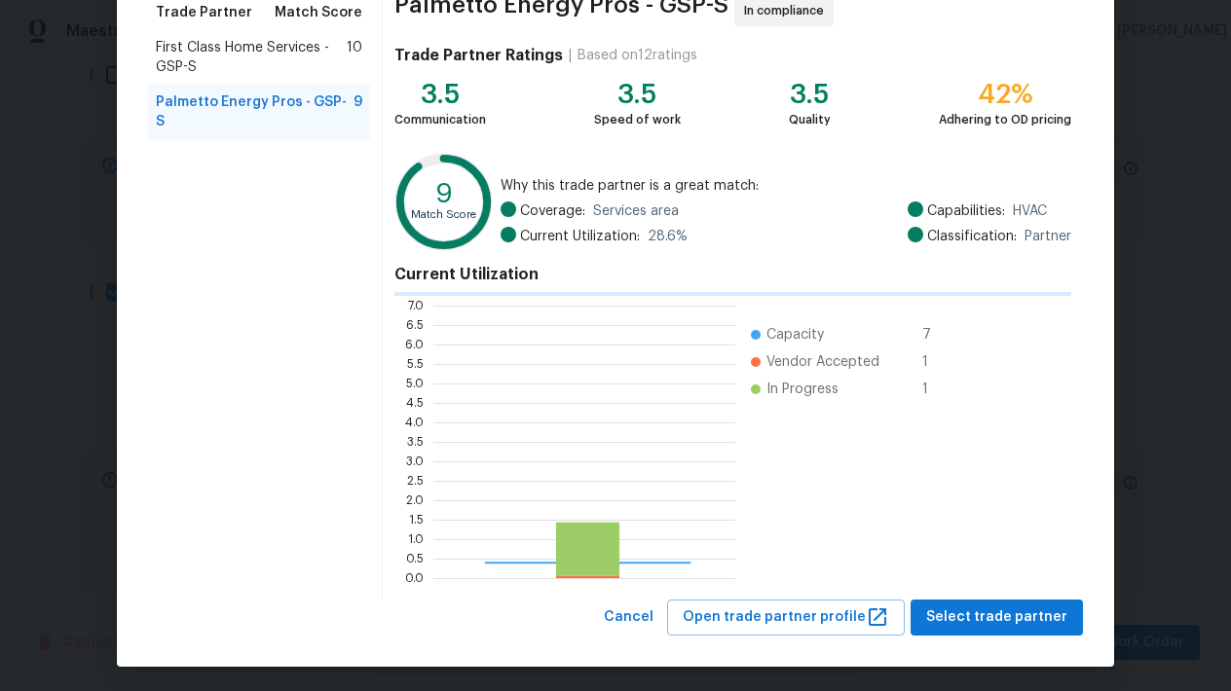
scroll to position [273, 302]
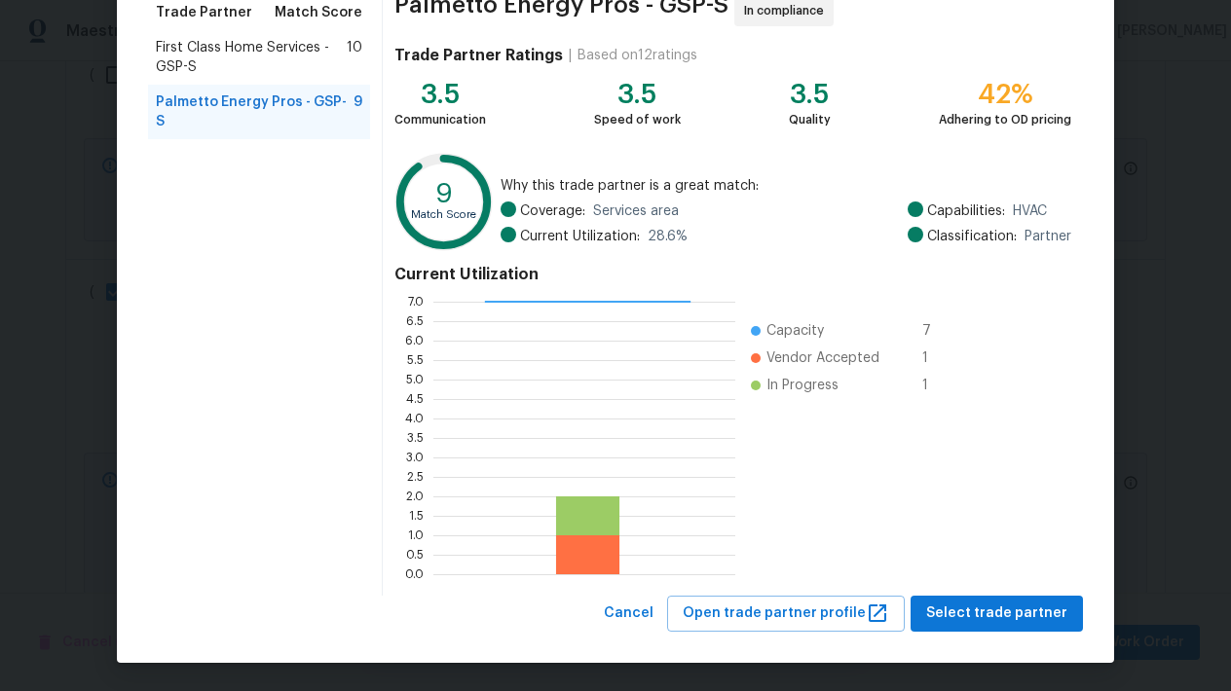
click at [285, 38] on span "First Class Home Services - GSP-S" at bounding box center [251, 57] width 191 height 39
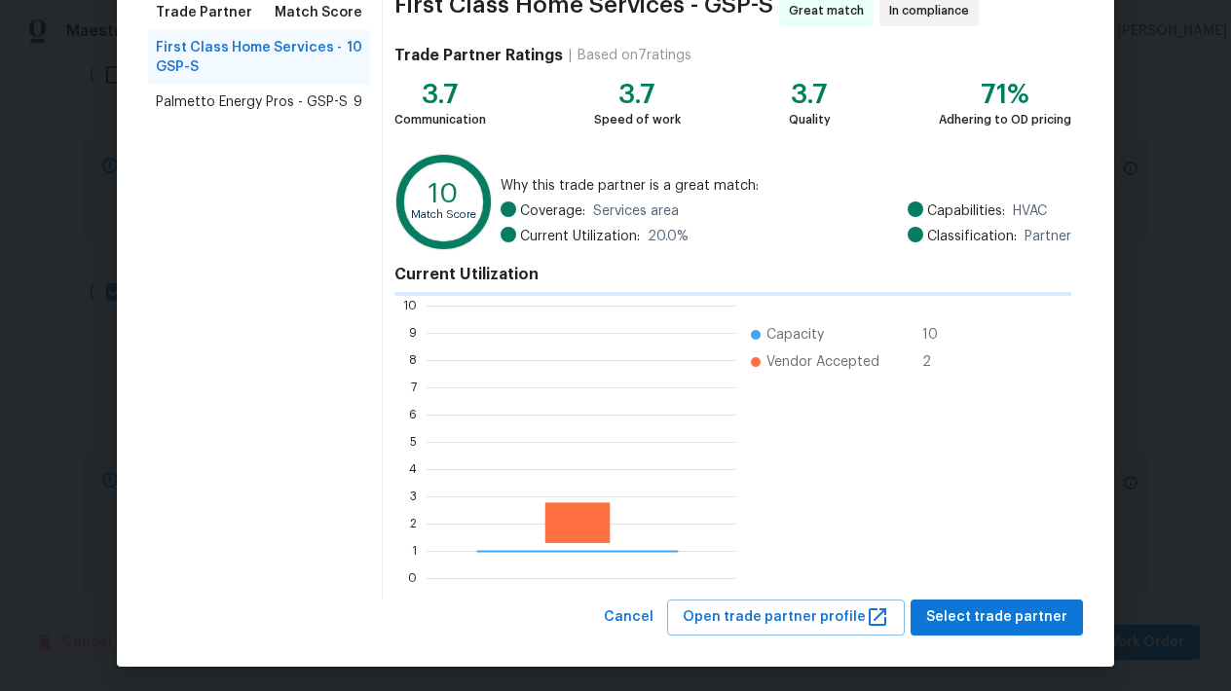
scroll to position [273, 309]
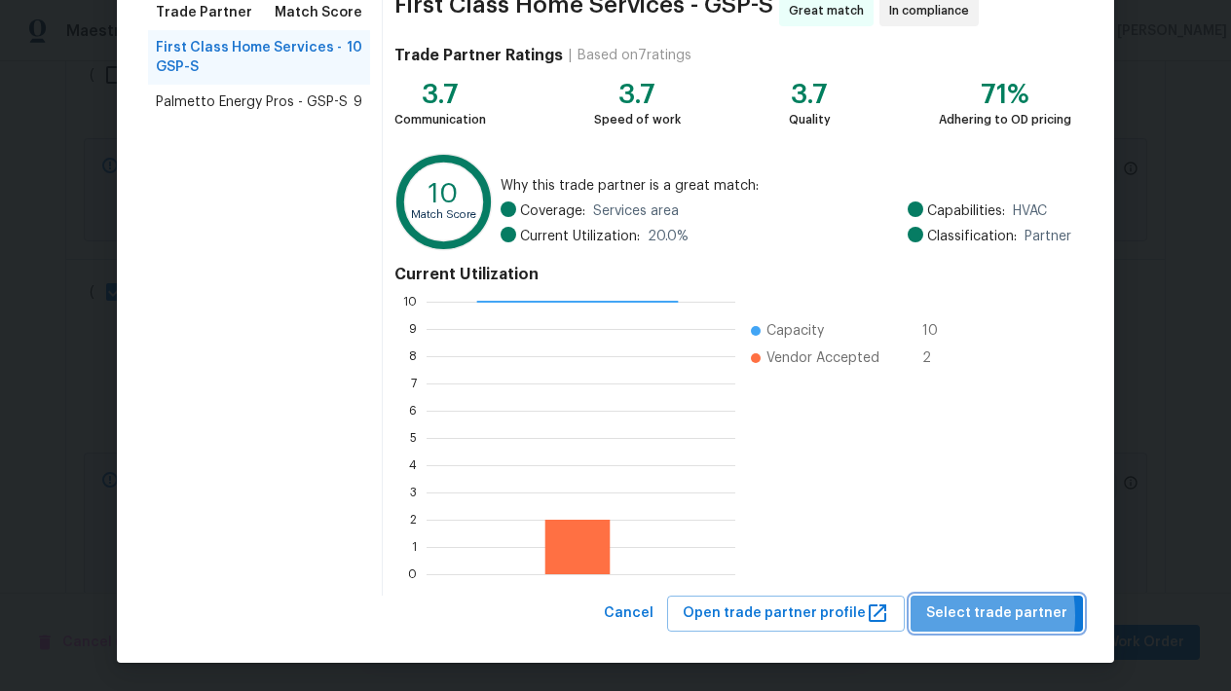
click at [943, 615] on span "Select trade partner" at bounding box center [996, 614] width 141 height 24
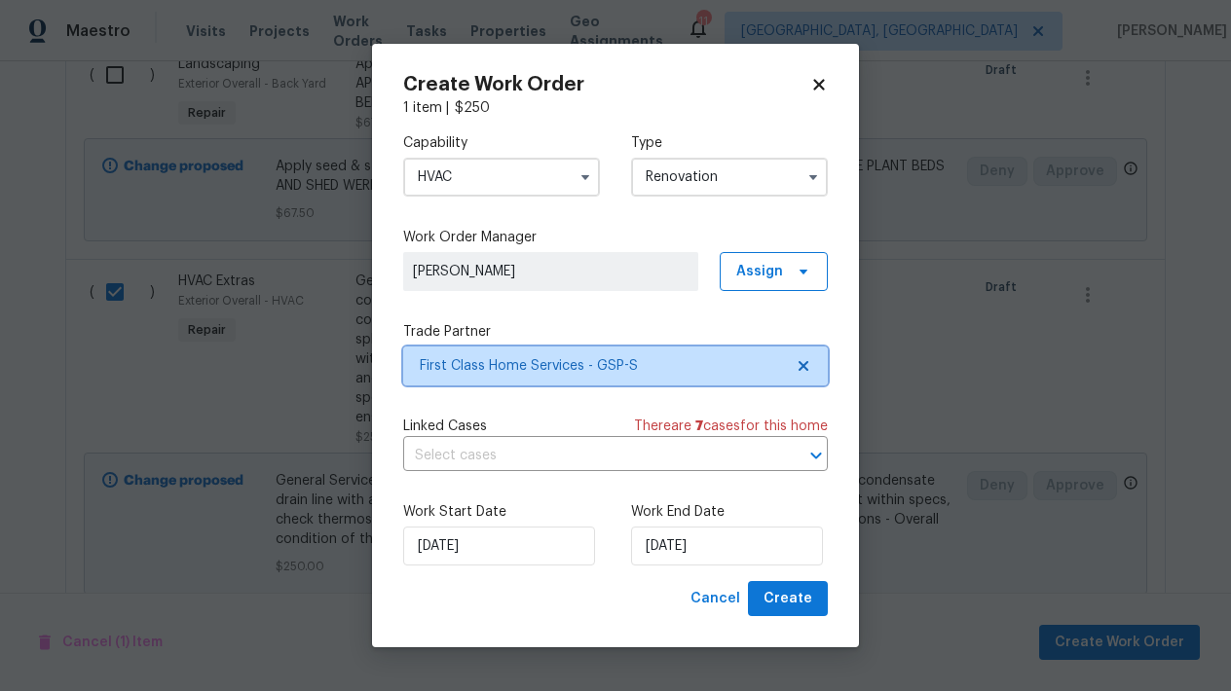
scroll to position [0, 0]
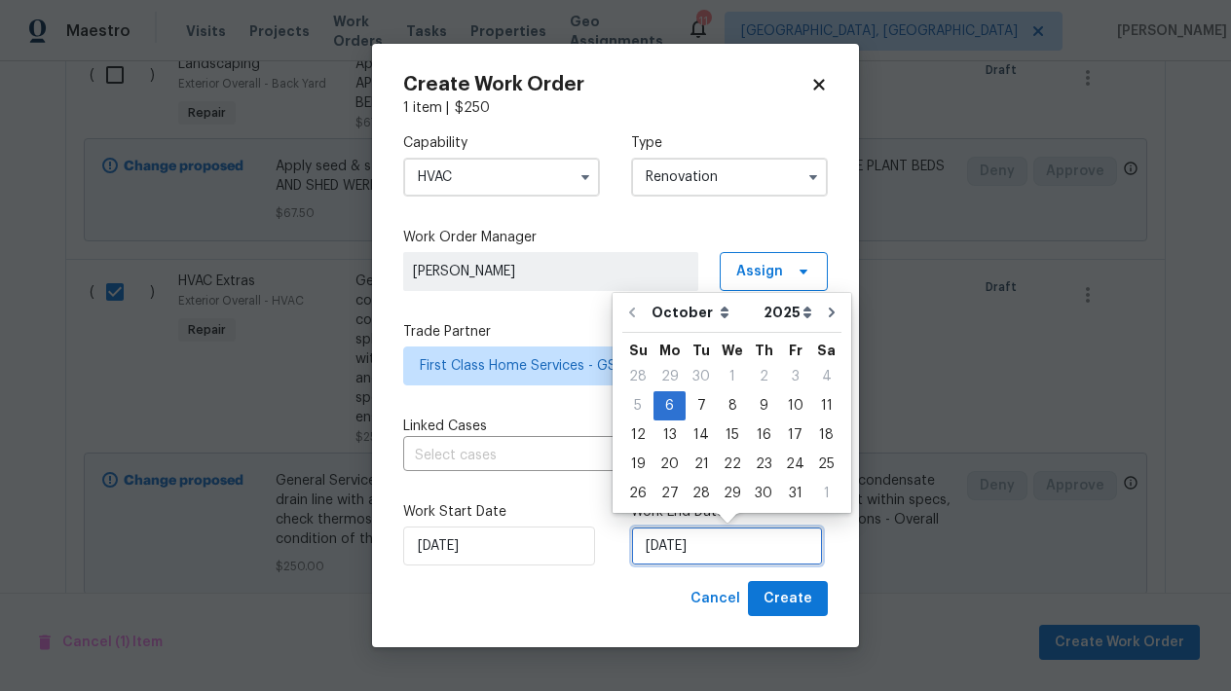
click at [725, 556] on input "10/6/2025" at bounding box center [727, 546] width 192 height 39
click at [814, 469] on div "25" at bounding box center [826, 464] width 30 height 27
type input "10/25/2025"
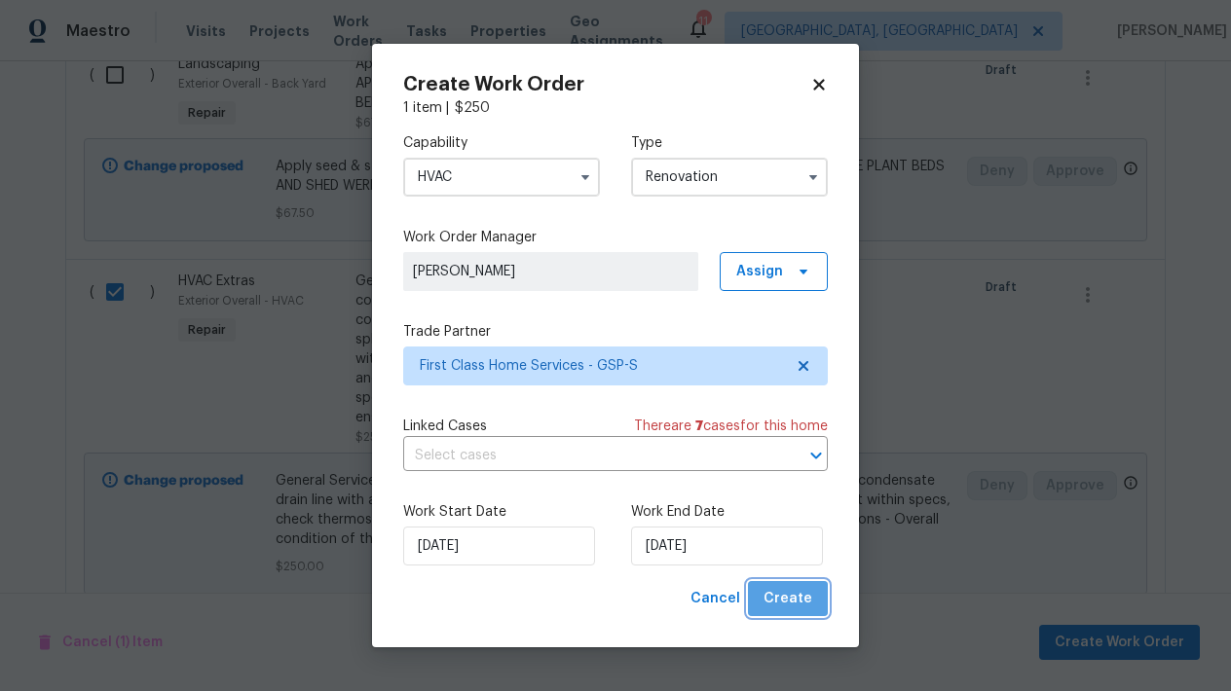
click at [798, 600] on span "Create" at bounding box center [787, 599] width 49 height 24
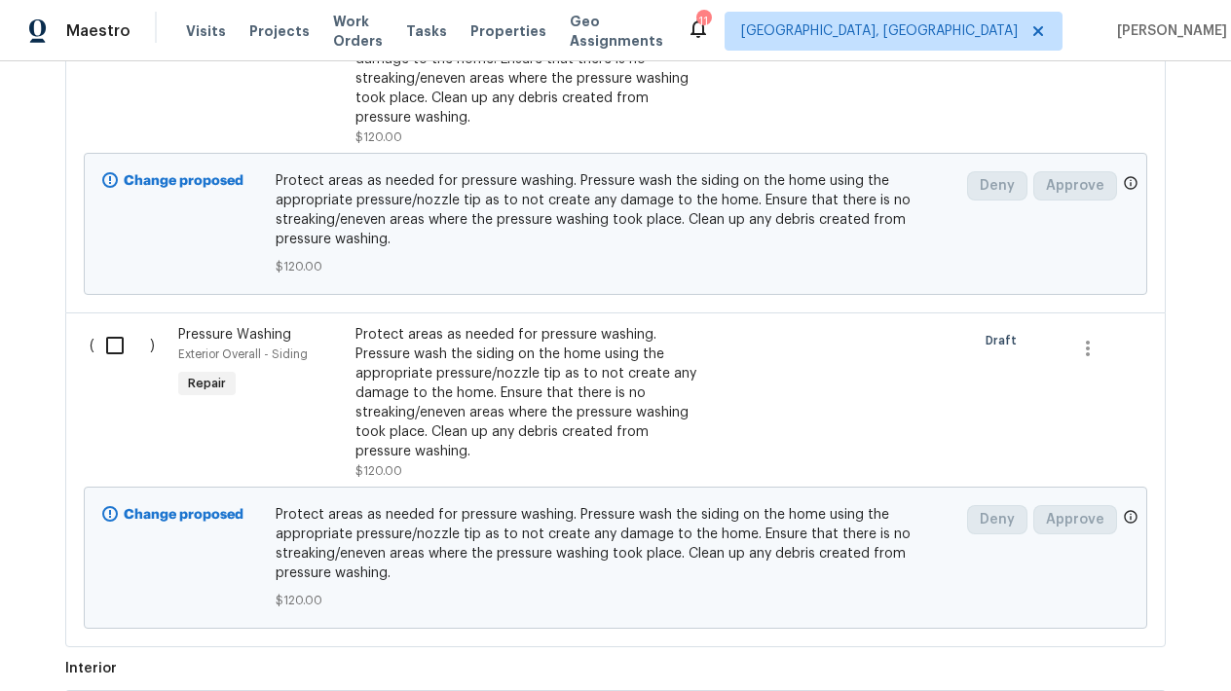
scroll to position [2581, 0]
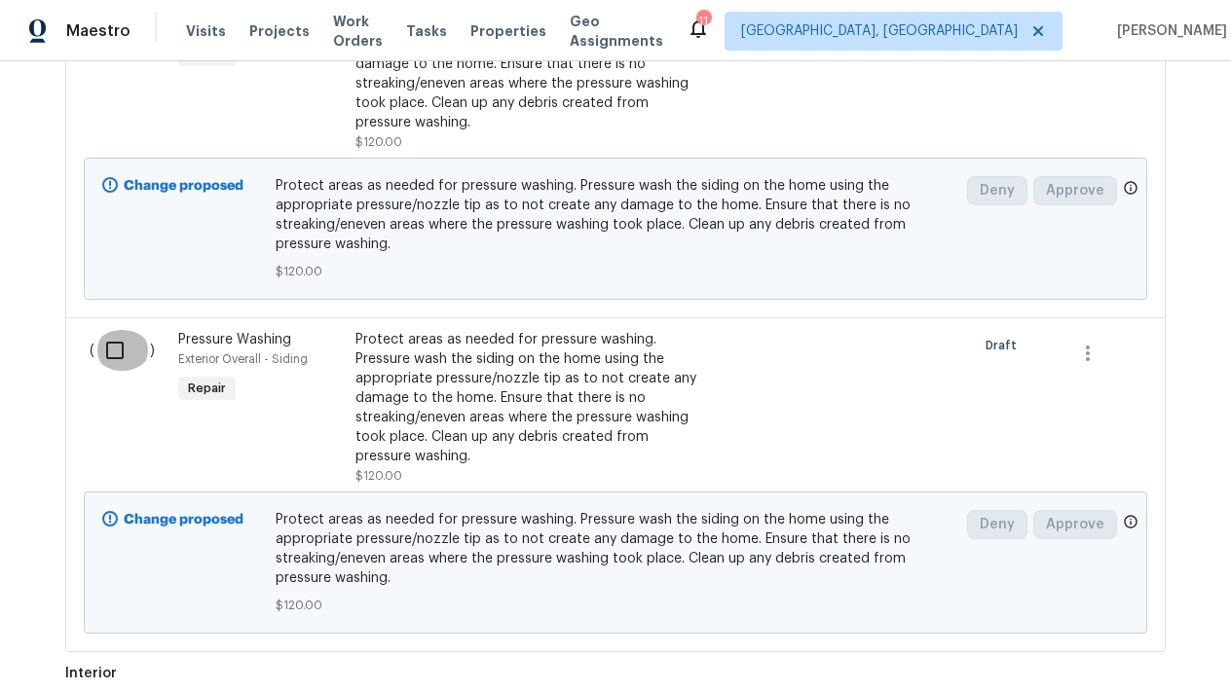
click at [115, 345] on input "checkbox" at bounding box center [122, 350] width 56 height 41
checkbox input "true"
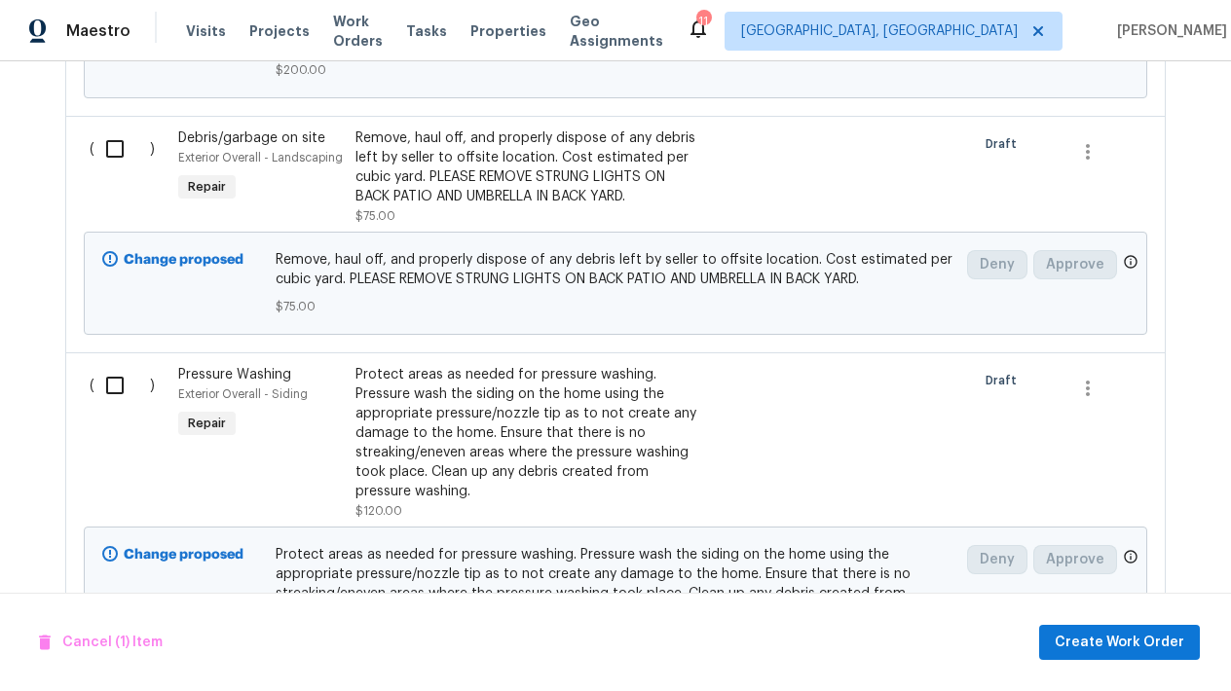
scroll to position [2201, 0]
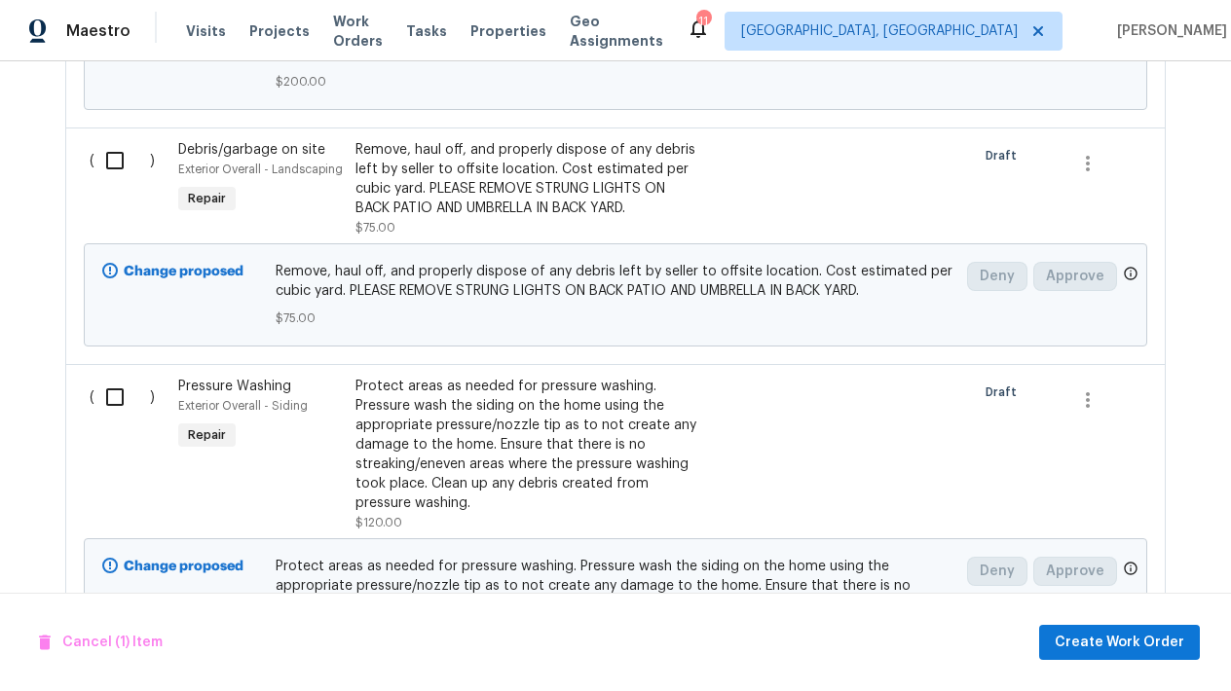
click at [118, 396] on input "checkbox" at bounding box center [122, 397] width 56 height 41
checkbox input "true"
click at [115, 161] on input "checkbox" at bounding box center [122, 160] width 56 height 41
checkbox input "true"
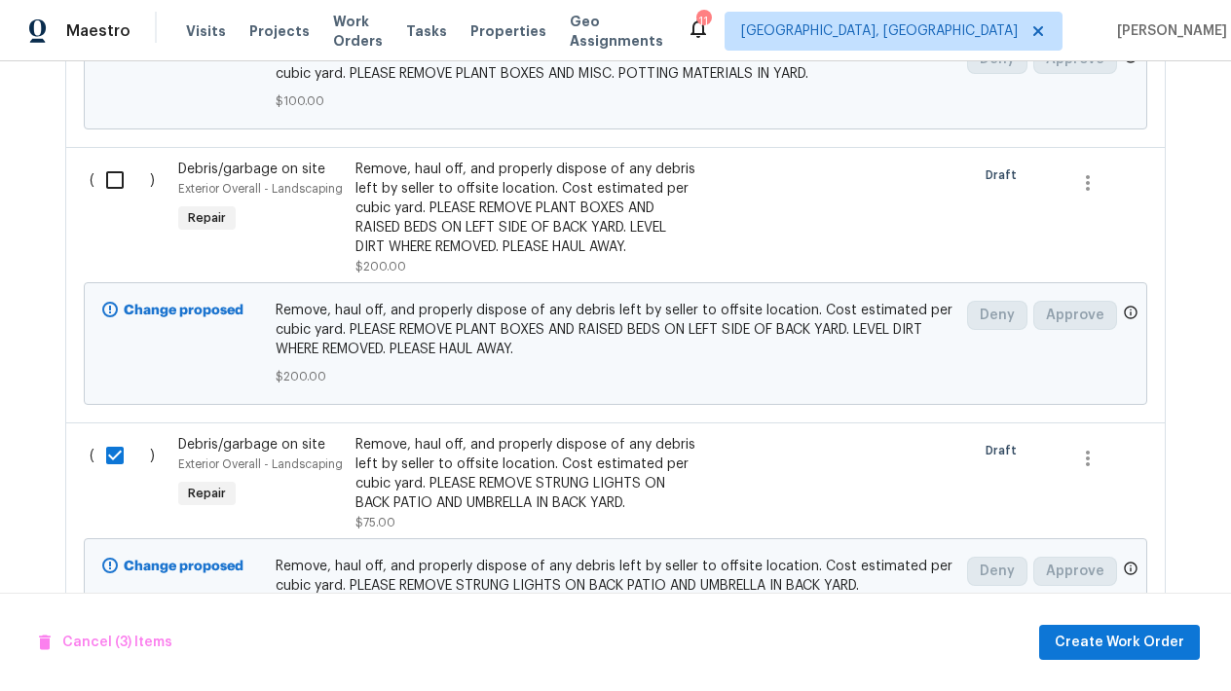
scroll to position [1904, 0]
click at [111, 188] on input "checkbox" at bounding box center [122, 182] width 56 height 41
checkbox input "true"
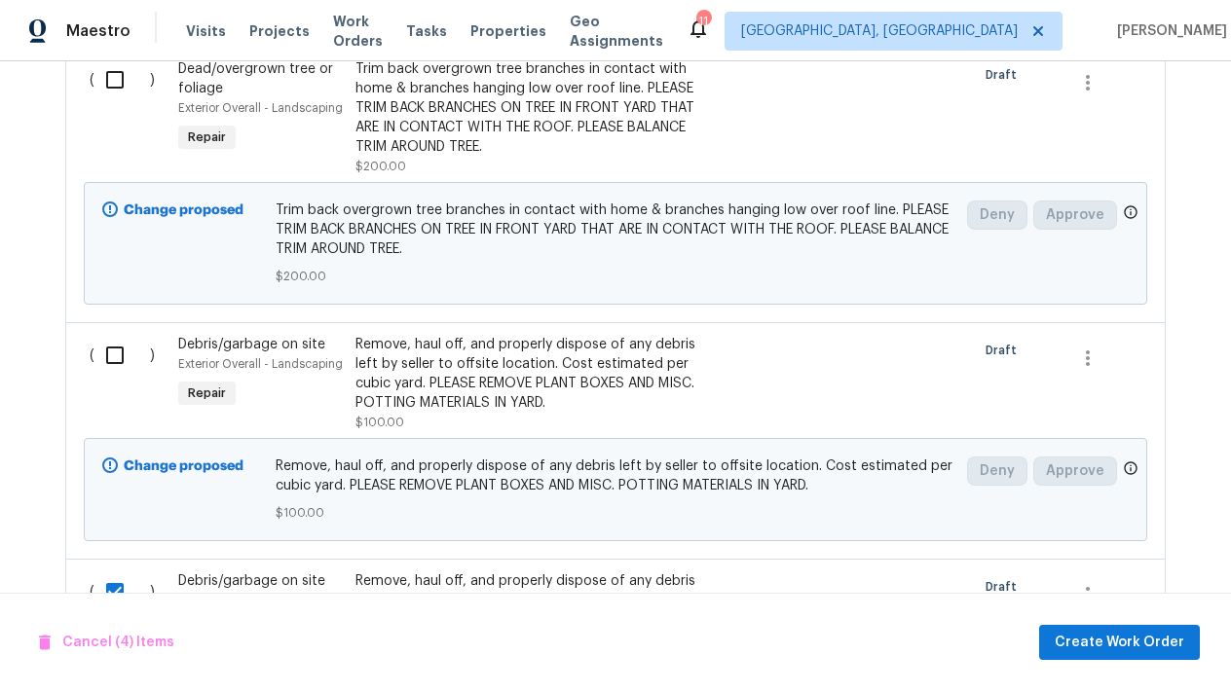
scroll to position [1489, 0]
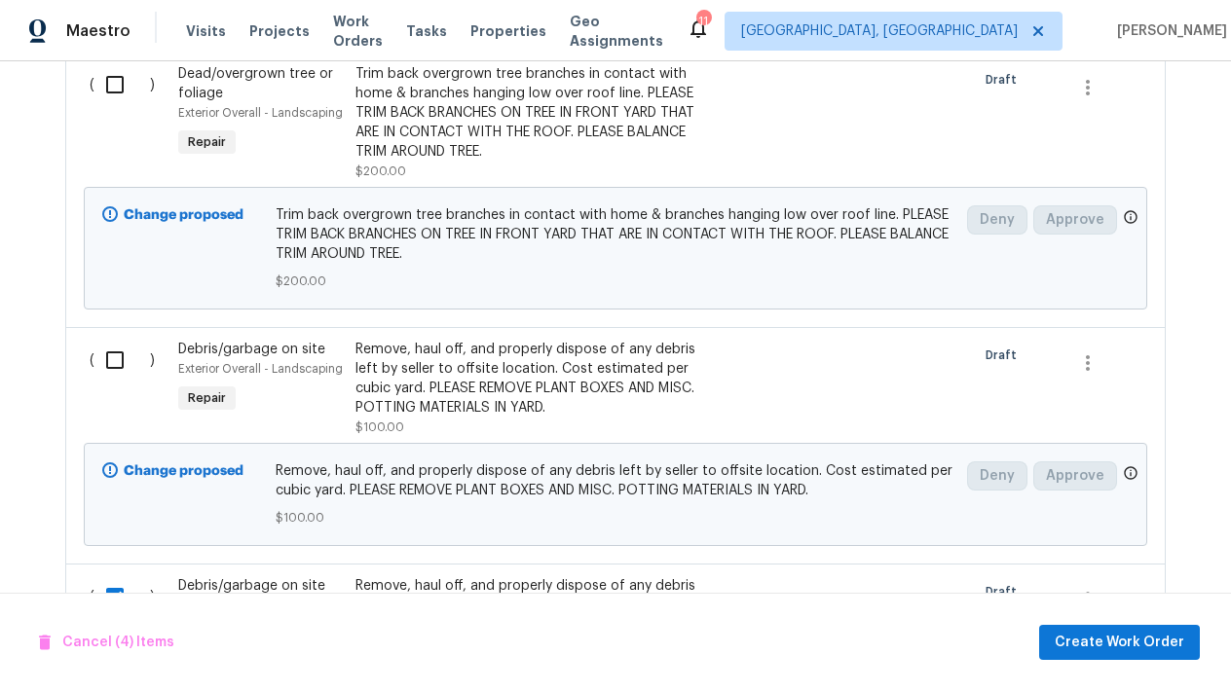
click at [112, 361] on input "checkbox" at bounding box center [122, 360] width 56 height 41
checkbox input "true"
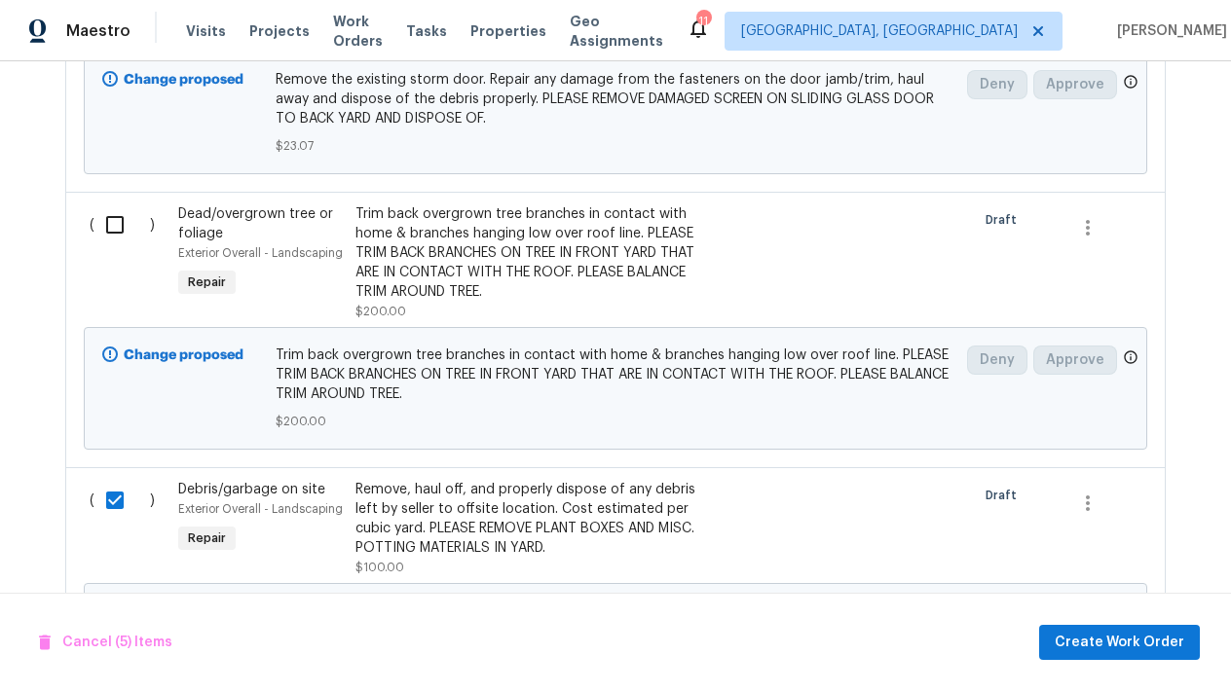
scroll to position [1327, 0]
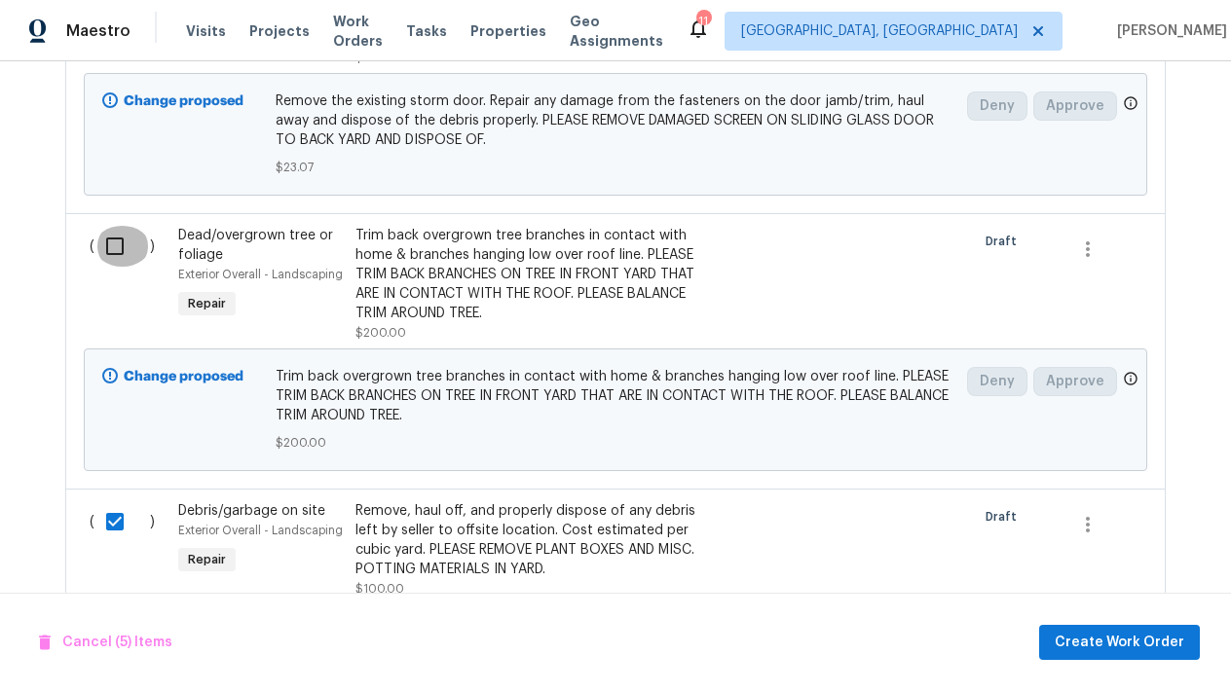
click at [111, 247] on input "checkbox" at bounding box center [122, 246] width 56 height 41
checkbox input "true"
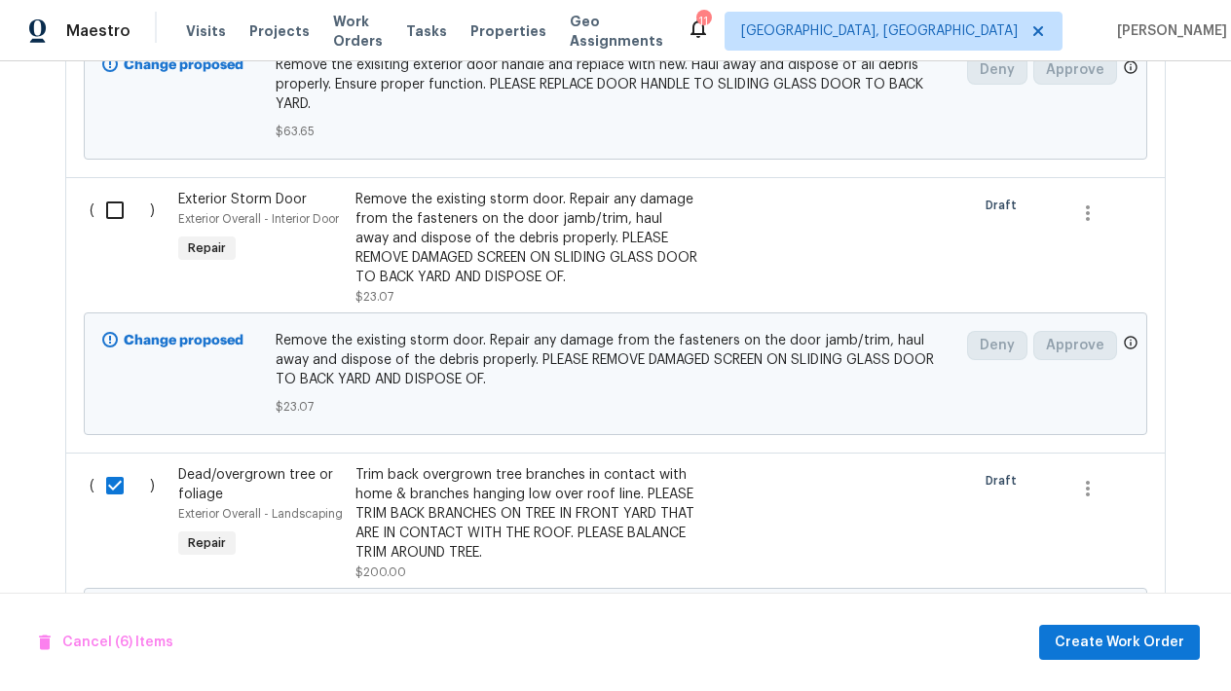
scroll to position [1084, 0]
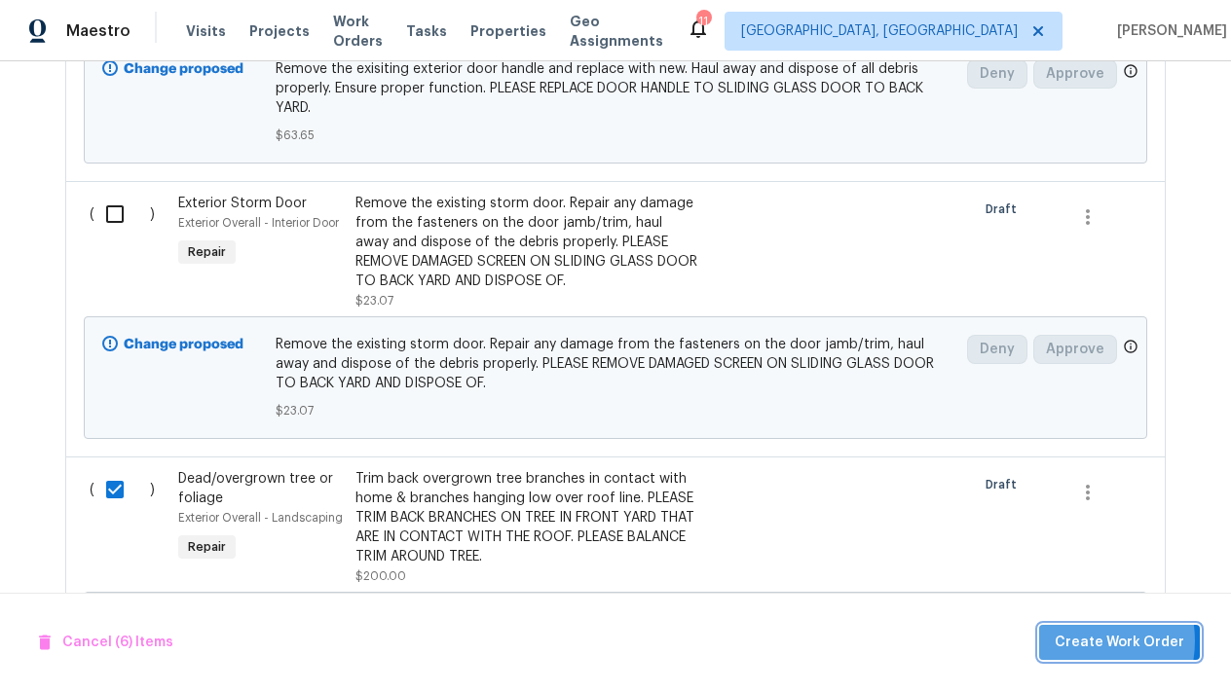
click at [1079, 642] on span "Create Work Order" at bounding box center [1120, 643] width 130 height 24
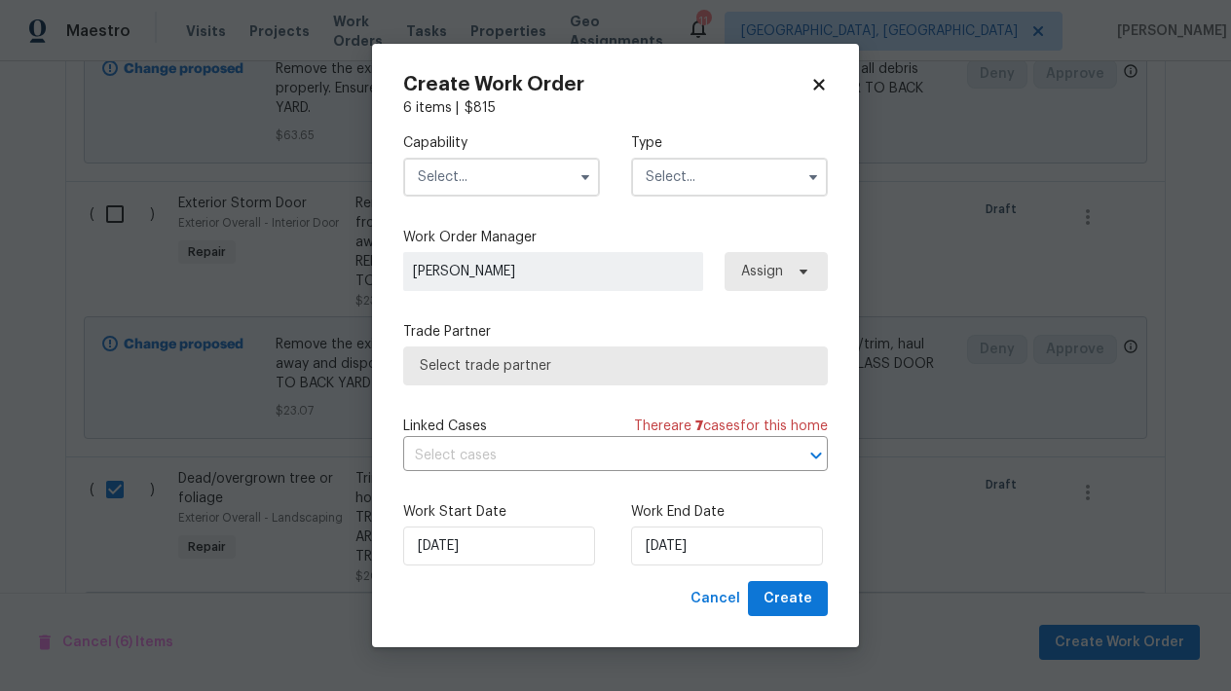
click at [451, 166] on input "text" at bounding box center [501, 177] width 197 height 39
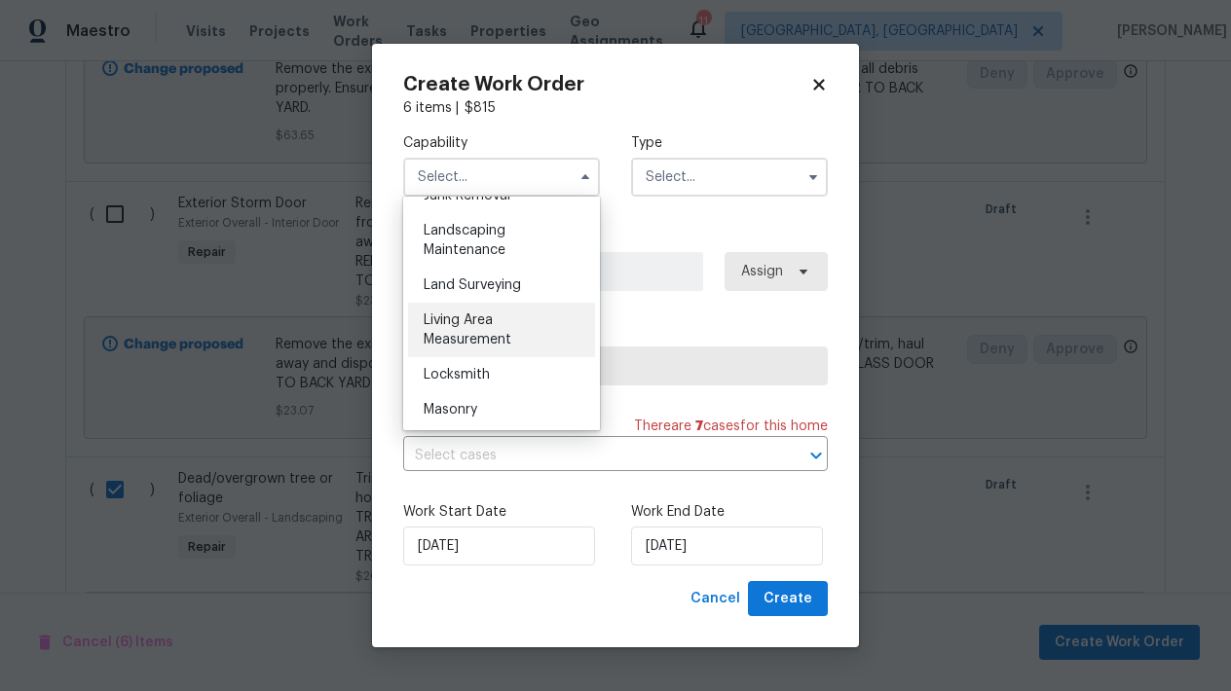
scroll to position [1261, 0]
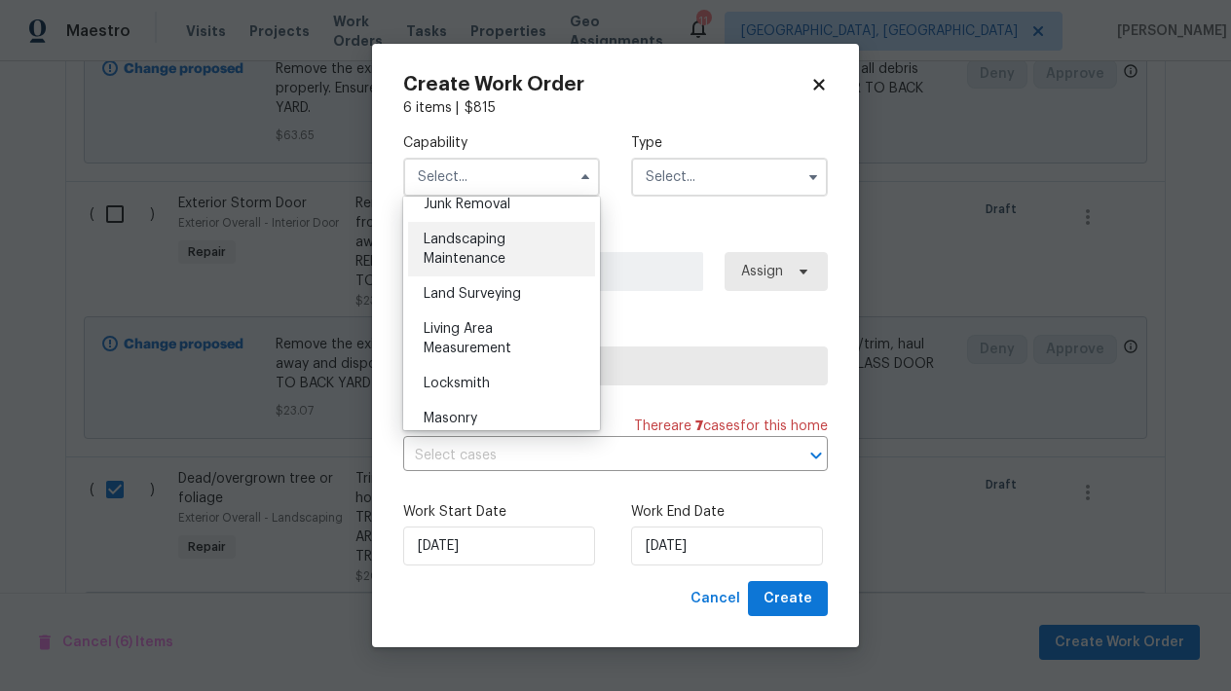
click at [458, 256] on span "Landscaping Maintenance" at bounding box center [465, 249] width 82 height 33
type input "Landscaping Maintenance"
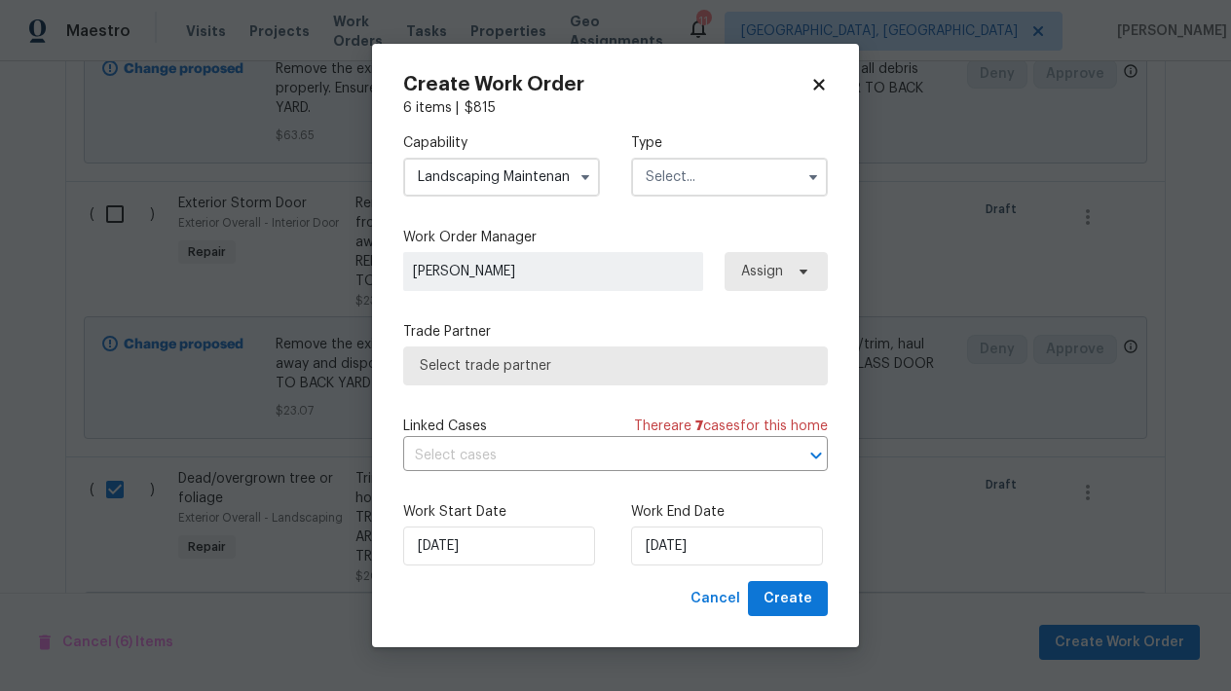
click at [696, 178] on input "text" at bounding box center [729, 177] width 197 height 39
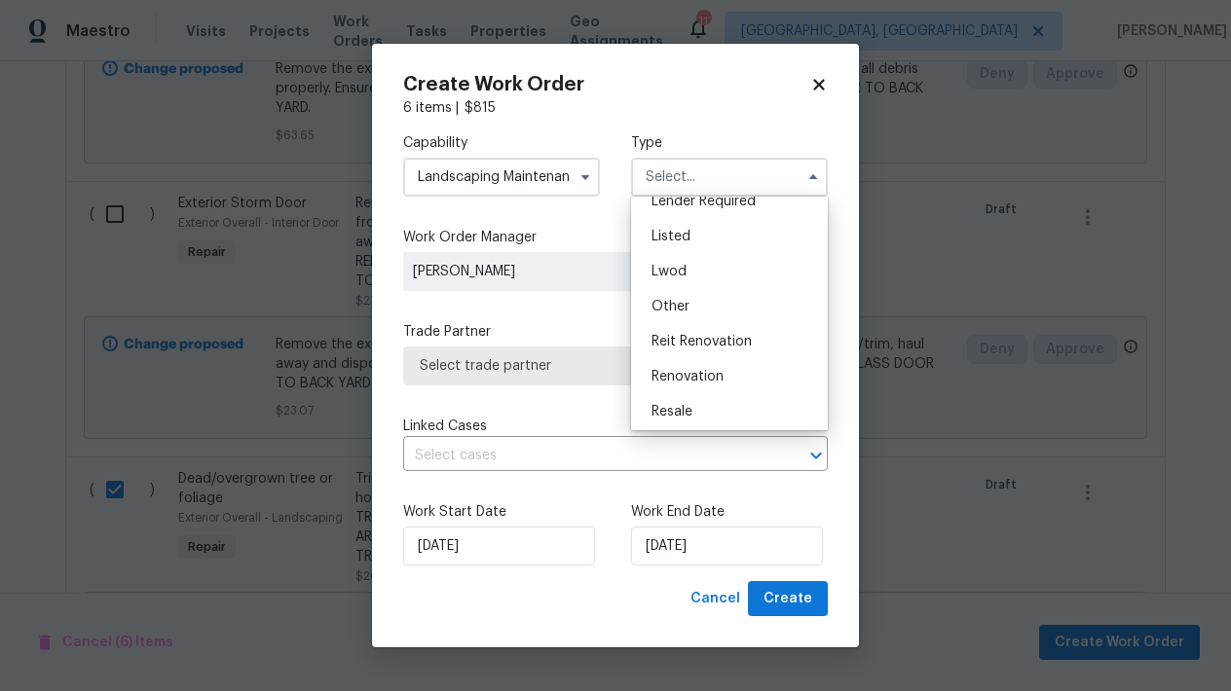
scroll to position [167, 0]
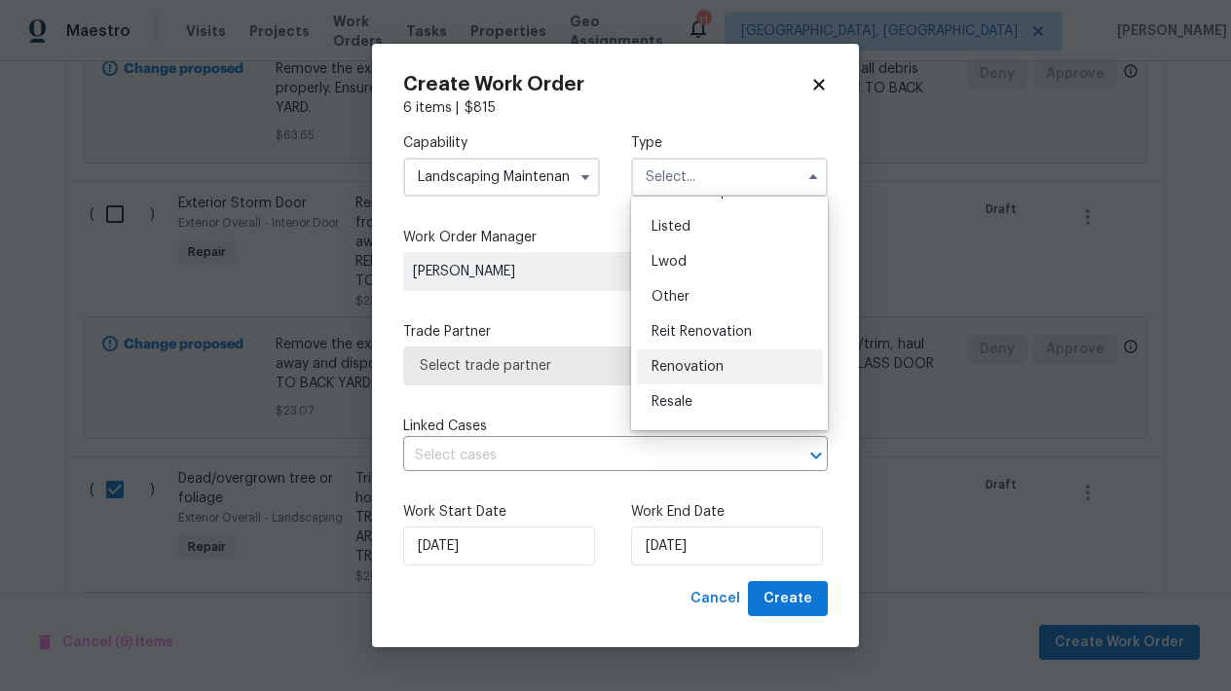
click at [660, 375] on div "Renovation" at bounding box center [729, 367] width 187 height 35
type input "Renovation"
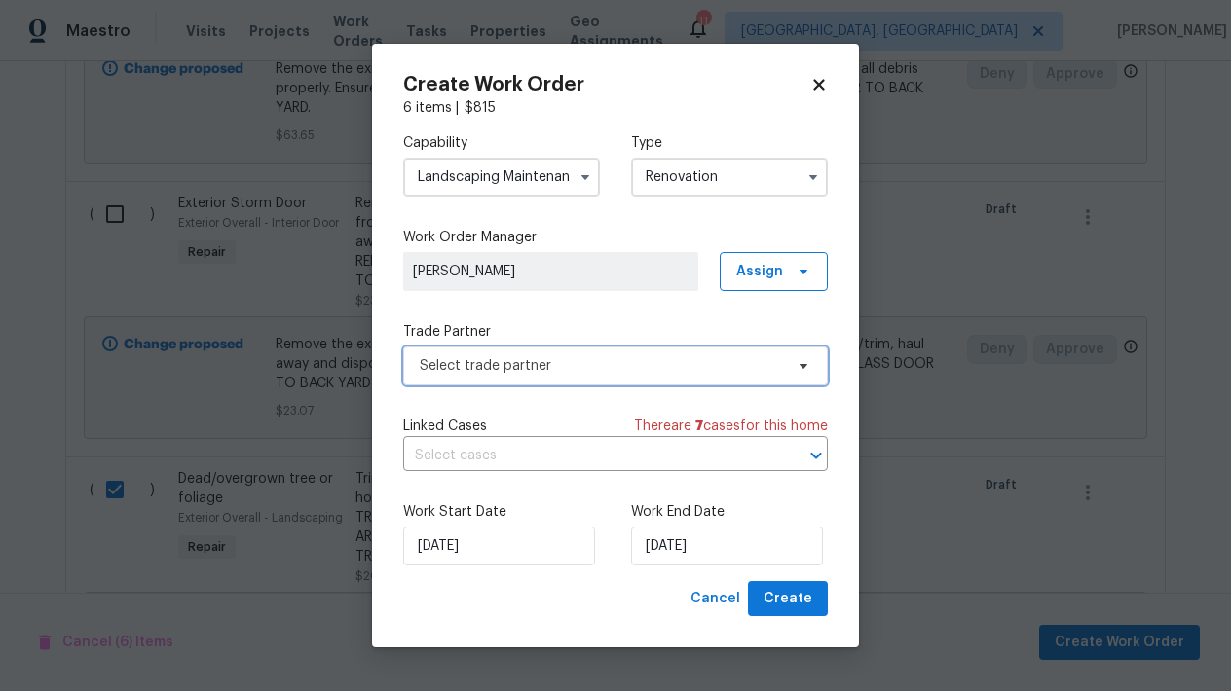
click at [560, 366] on span "Select trade partner" at bounding box center [601, 365] width 363 height 19
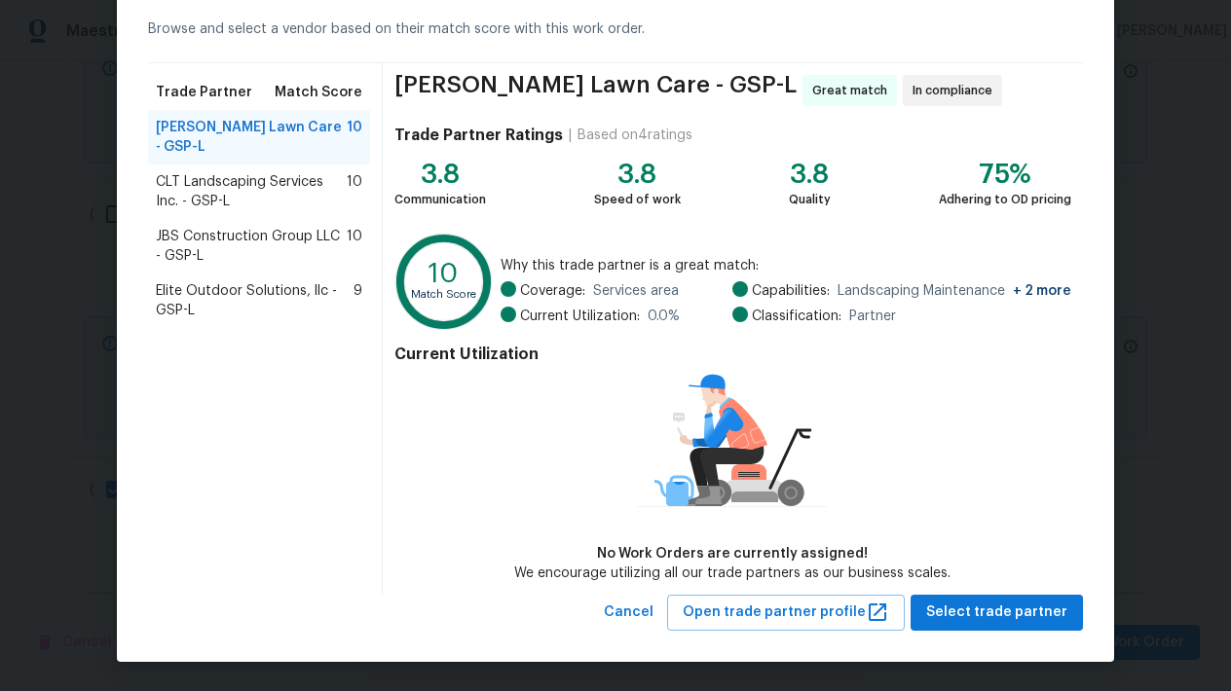
scroll to position [87, 0]
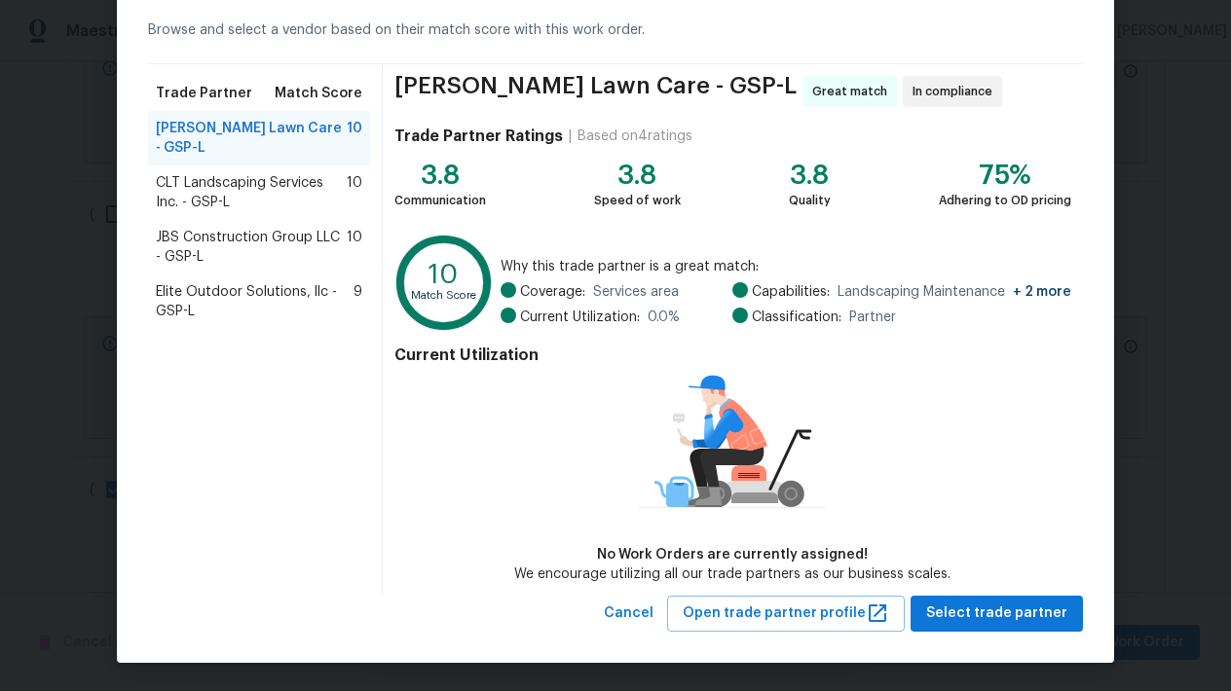
click at [285, 180] on span "CLT Landscaping Services Inc. - GSP-L" at bounding box center [251, 192] width 191 height 39
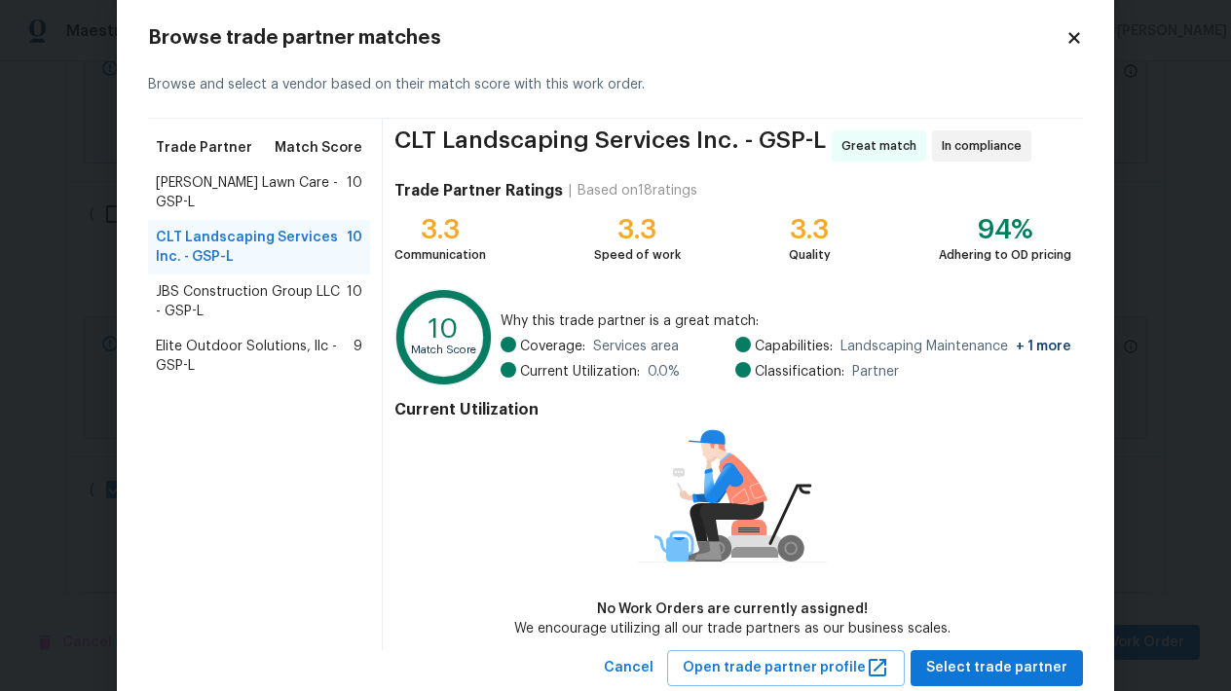
scroll to position [61, 0]
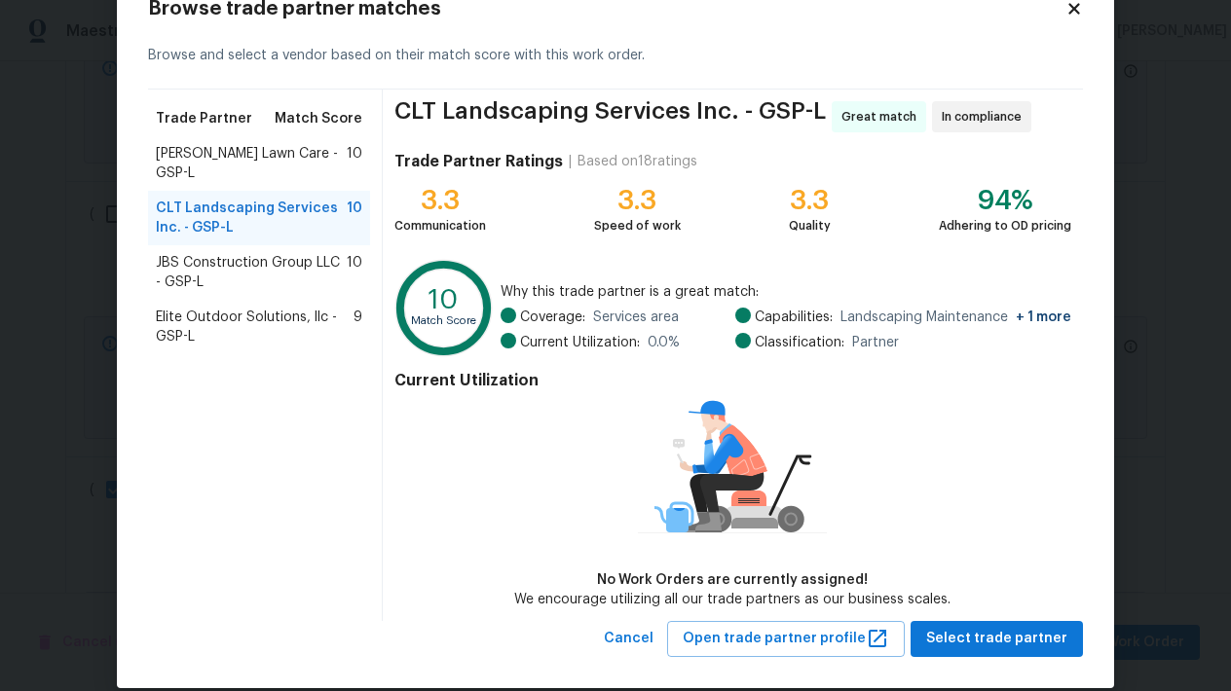
click at [251, 308] on span "Elite Outdoor Solutions, llc - GSP-L" at bounding box center [255, 327] width 198 height 39
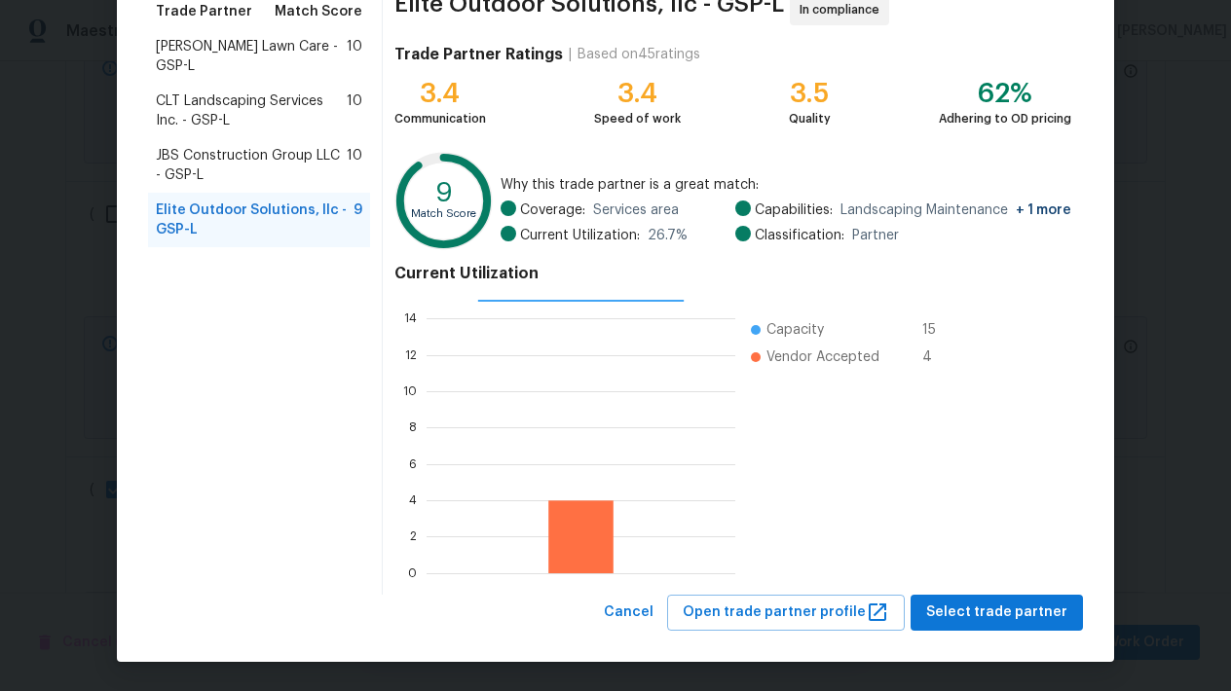
scroll to position [167, 0]
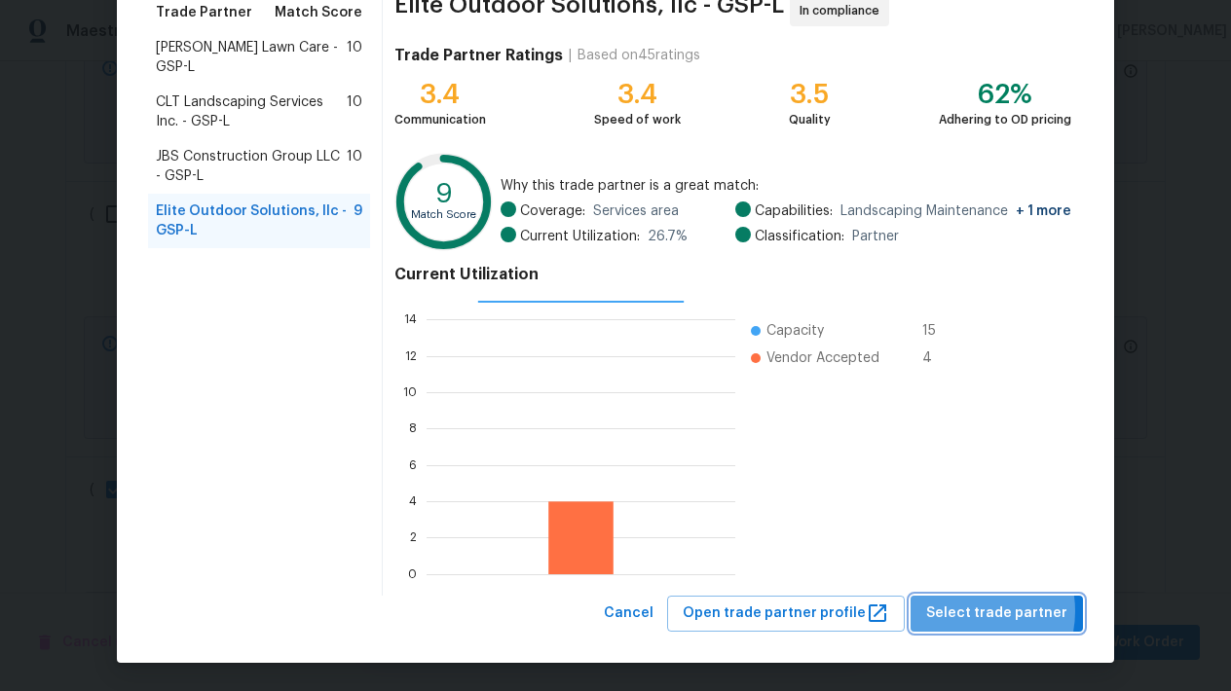
click at [972, 611] on span "Select trade partner" at bounding box center [996, 614] width 141 height 24
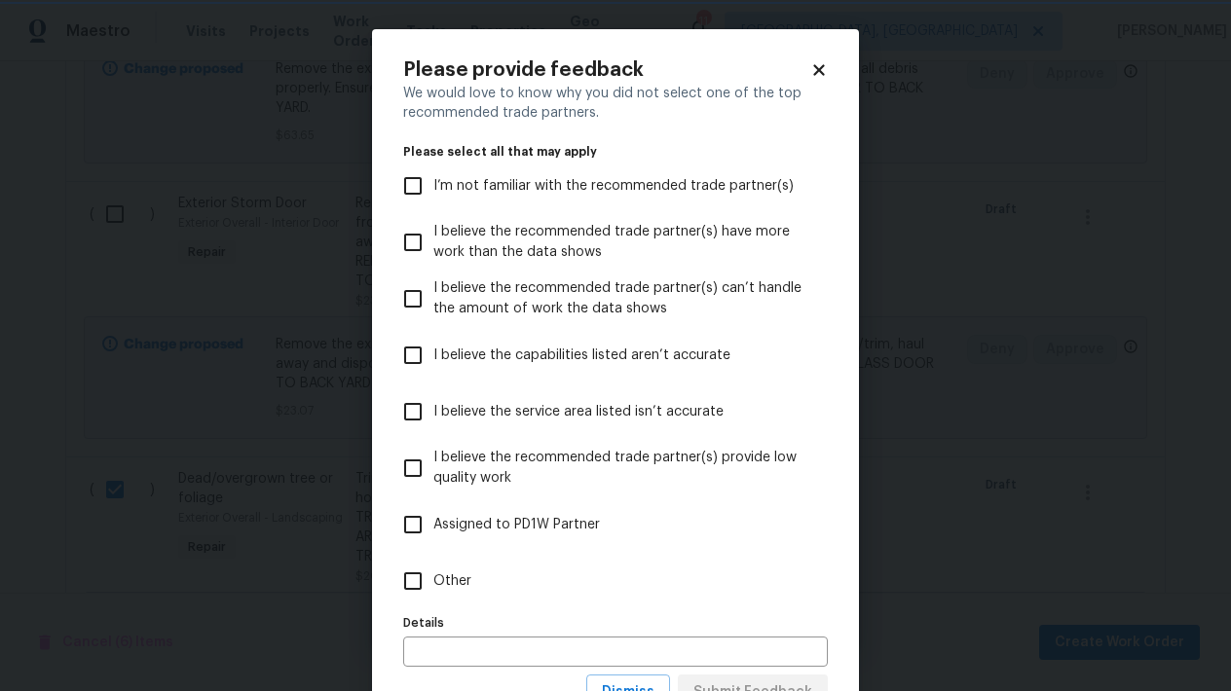
scroll to position [0, 0]
click at [420, 184] on input "I’m not familiar with the recommended trade partner(s)" at bounding box center [412, 186] width 41 height 41
checkbox input "true"
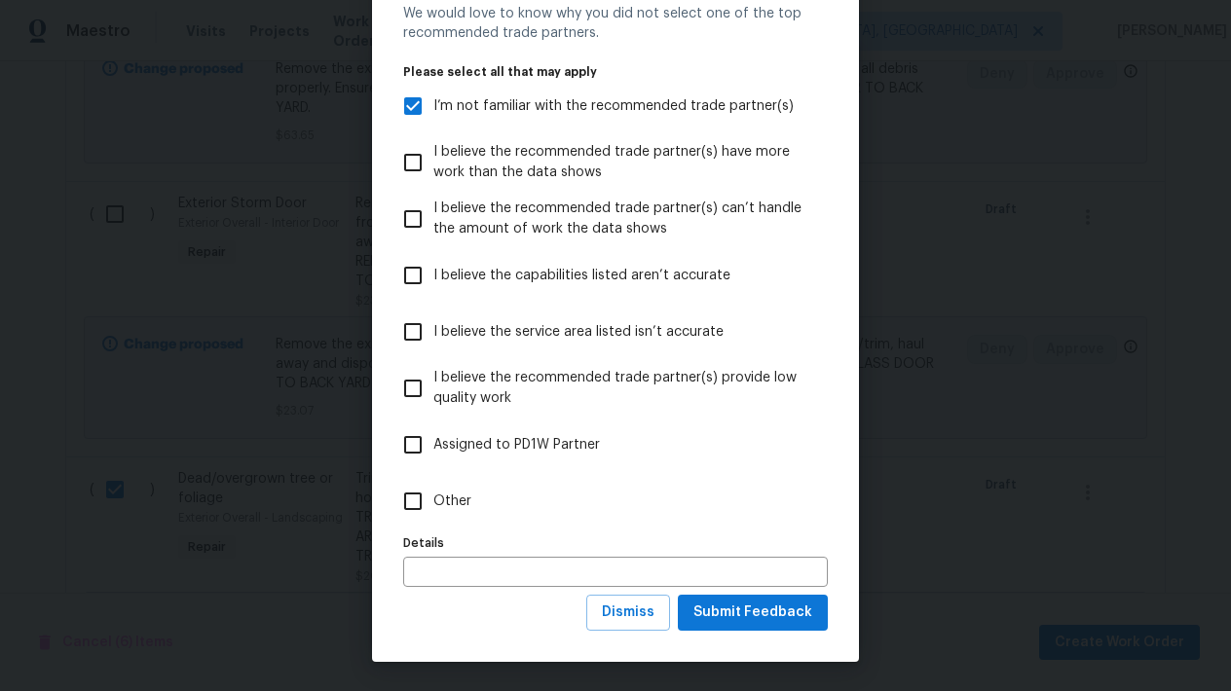
scroll to position [79, 0]
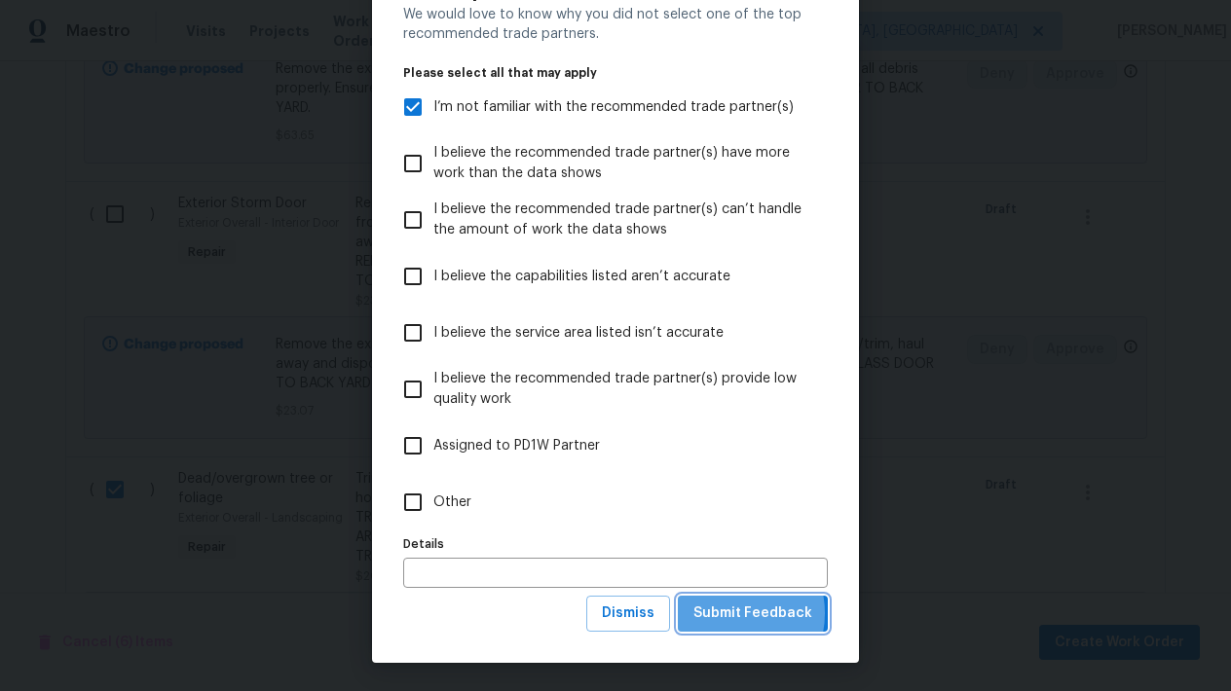
click at [728, 613] on span "Submit Feedback" at bounding box center [752, 614] width 119 height 24
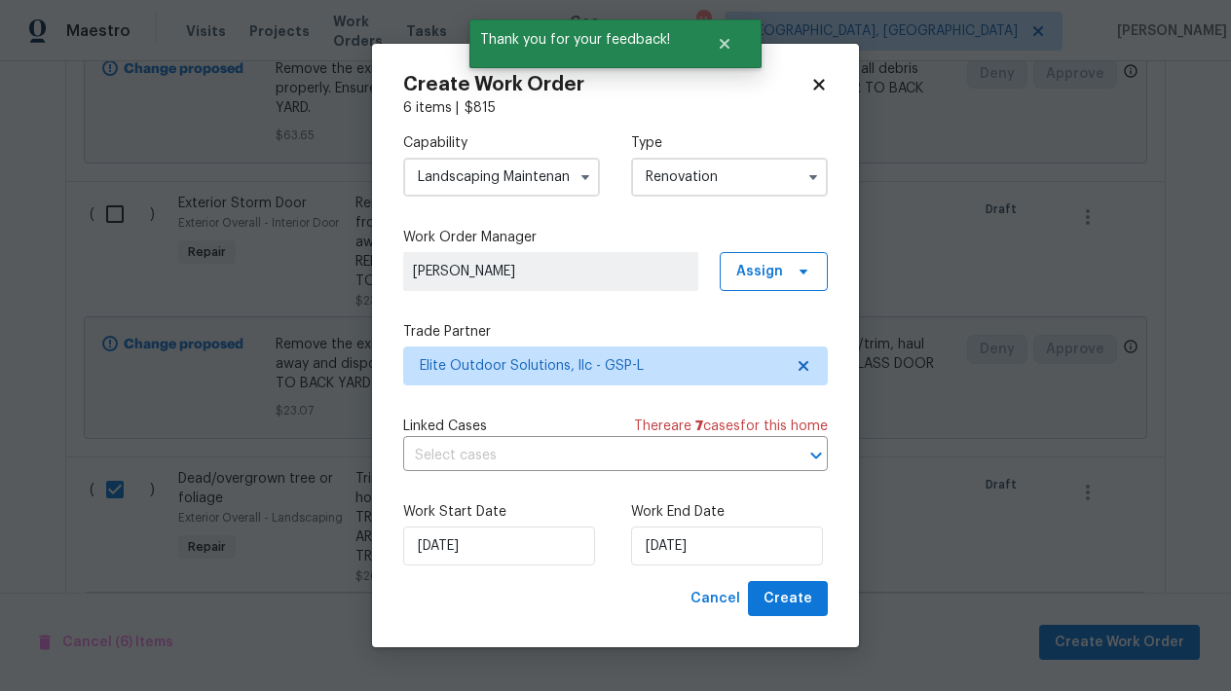
scroll to position [0, 0]
click at [694, 538] on input "10/6/2025" at bounding box center [727, 546] width 192 height 39
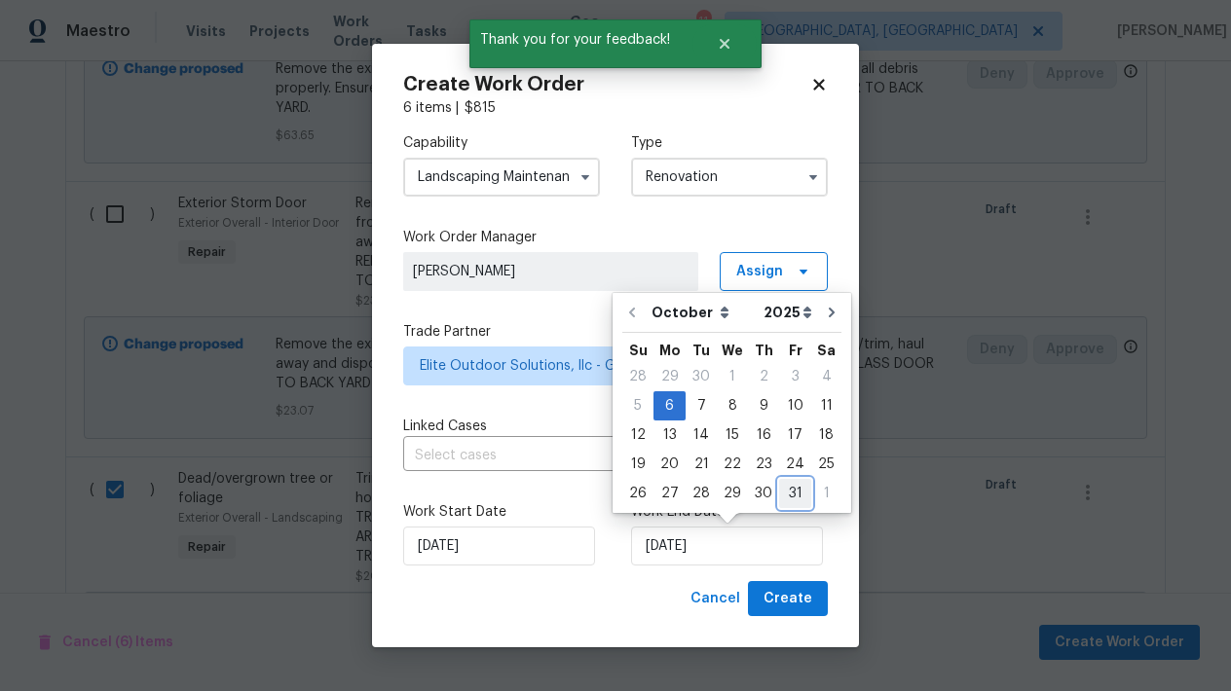
click at [789, 481] on div "31" at bounding box center [795, 493] width 32 height 27
type input "10/31/2025"
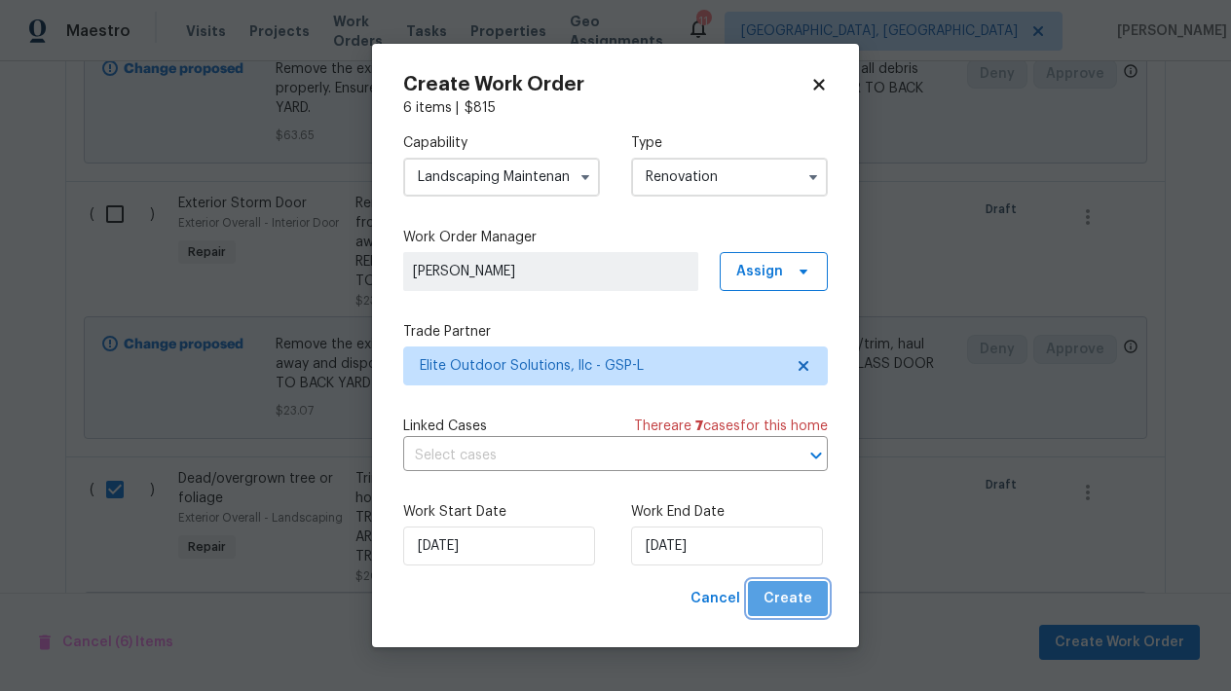
click at [805, 596] on span "Create" at bounding box center [787, 599] width 49 height 24
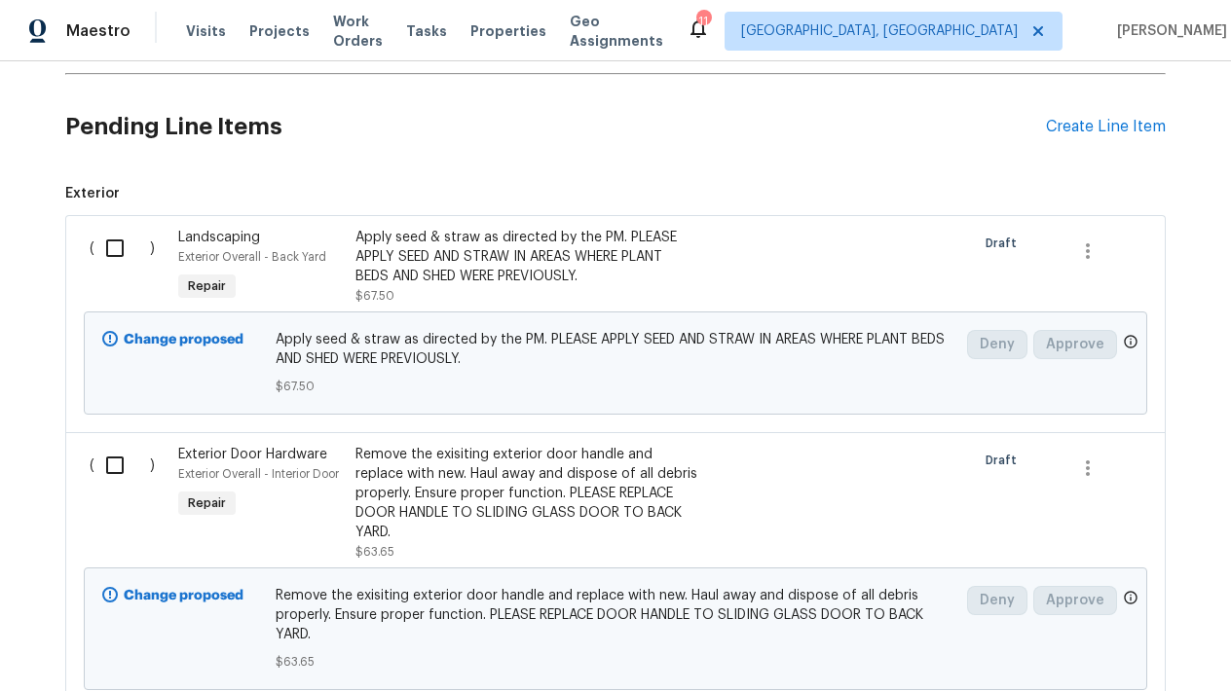
scroll to position [628, 0]
click at [116, 247] on input "checkbox" at bounding box center [122, 248] width 56 height 41
checkbox input "true"
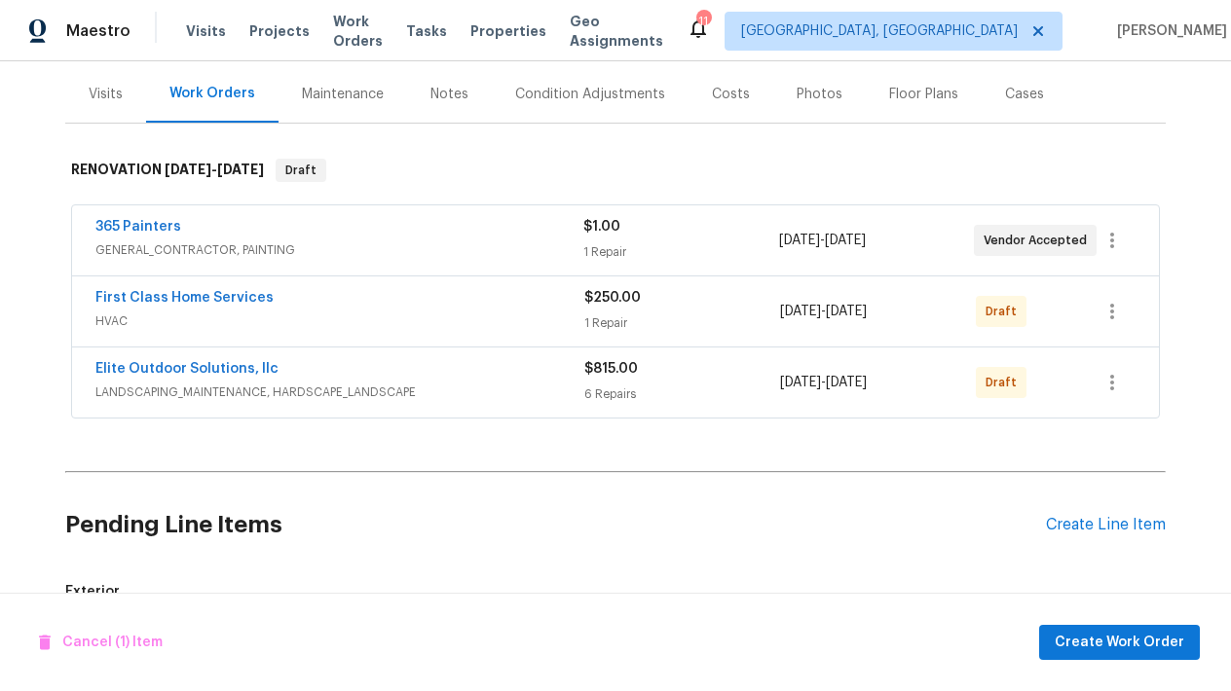
scroll to position [235, 0]
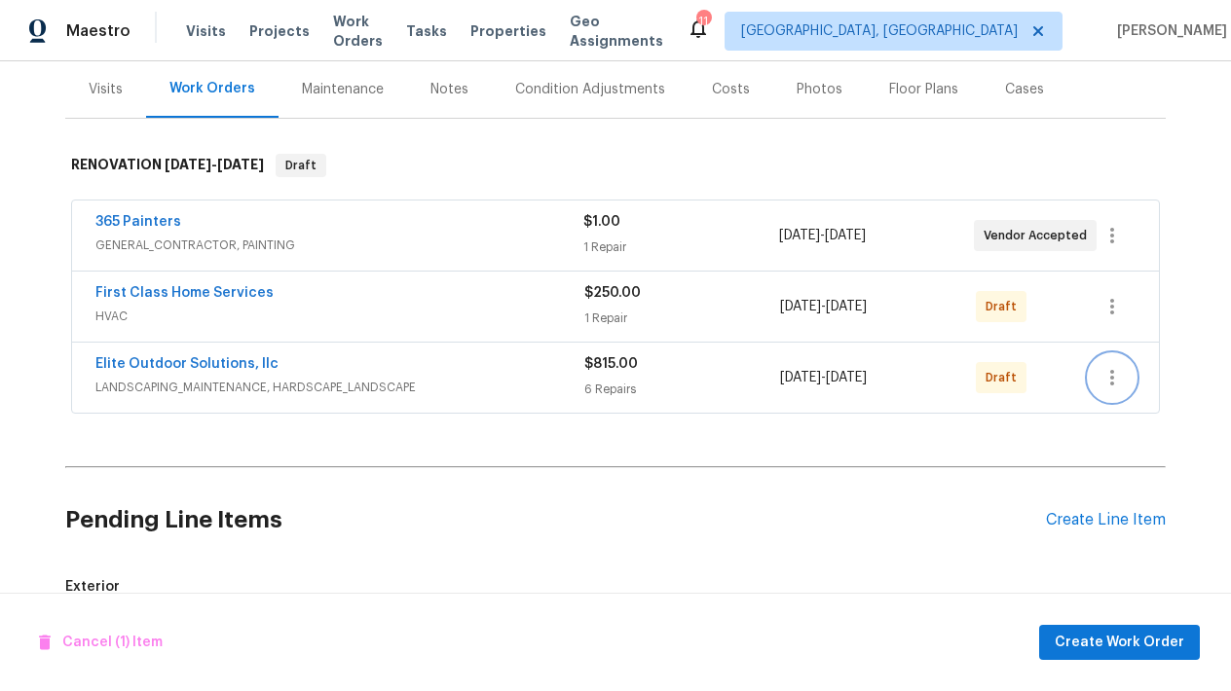
click at [1114, 386] on icon "button" at bounding box center [1111, 377] width 23 height 23
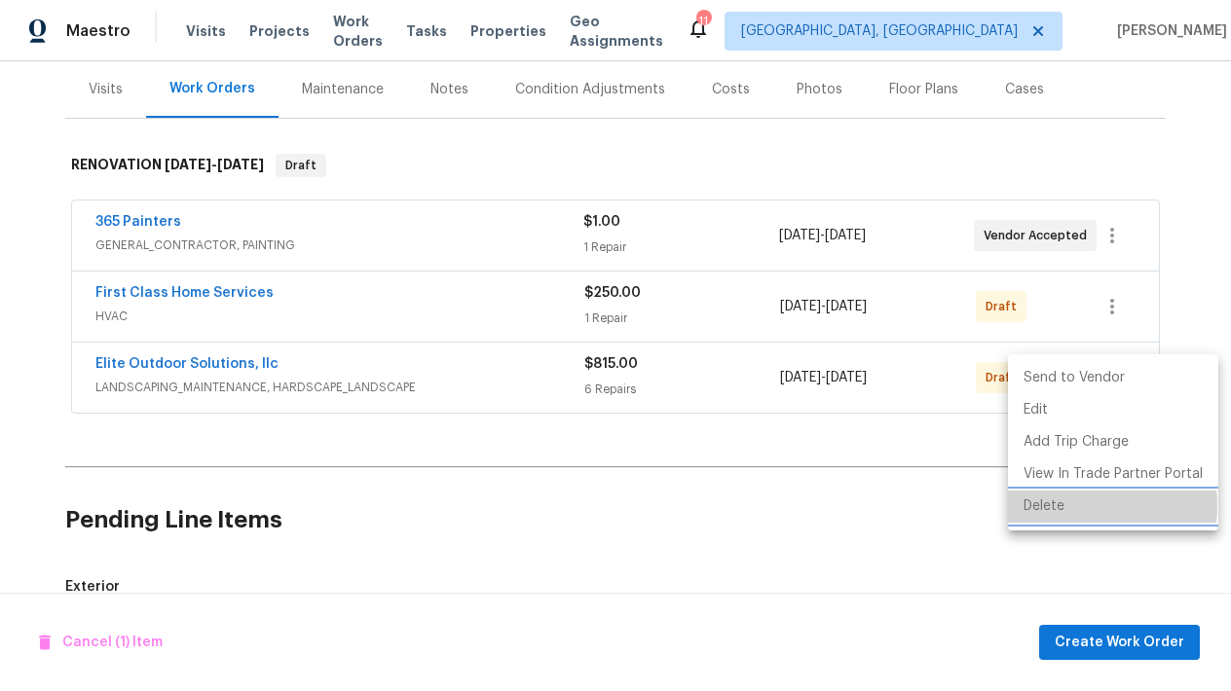
click at [1046, 506] on li "Delete" at bounding box center [1113, 507] width 210 height 32
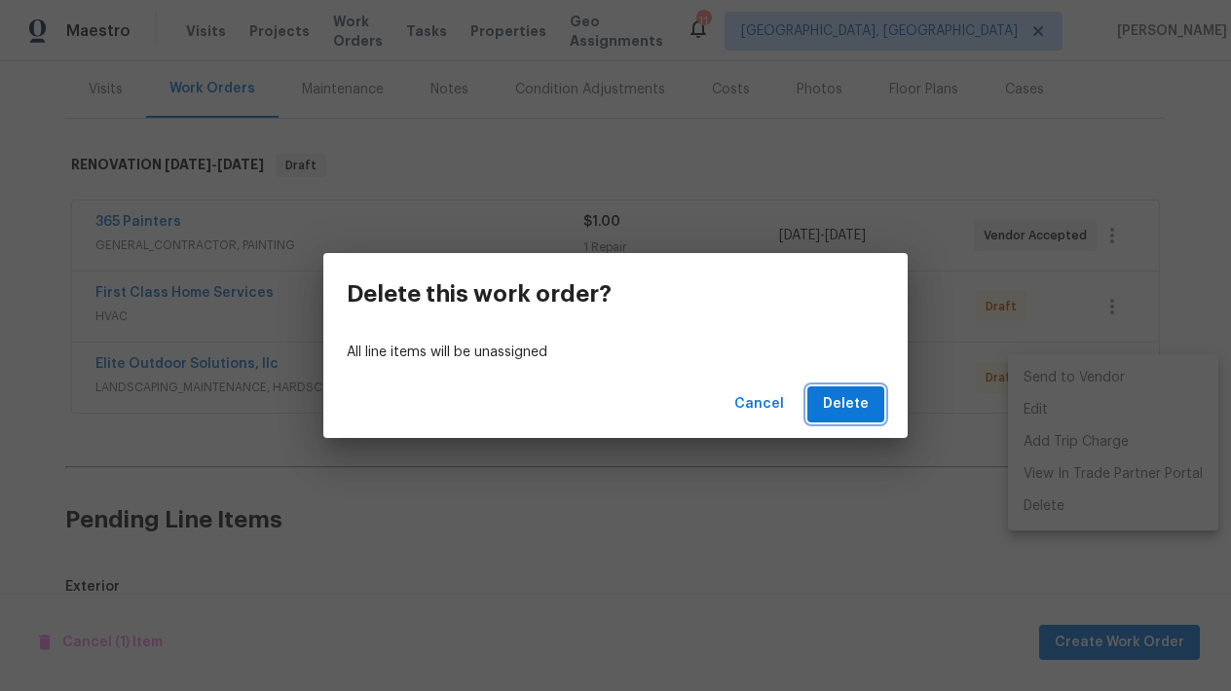
click at [865, 398] on span "Delete" at bounding box center [846, 404] width 46 height 24
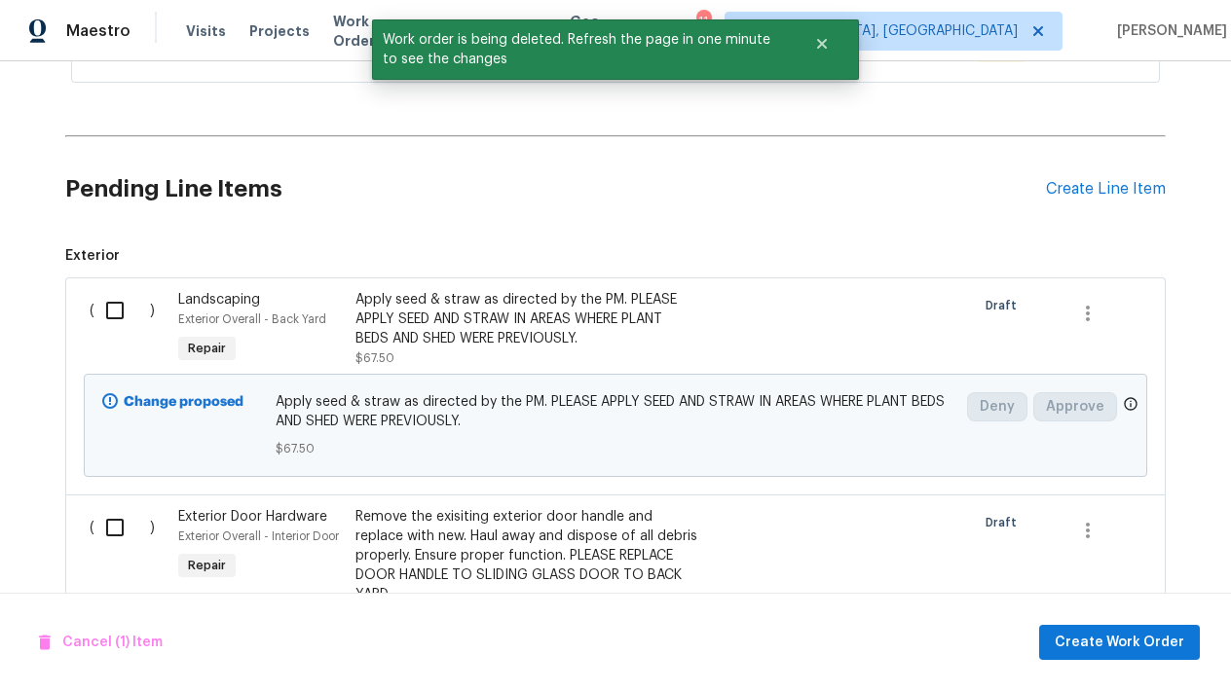
scroll to position [530, 0]
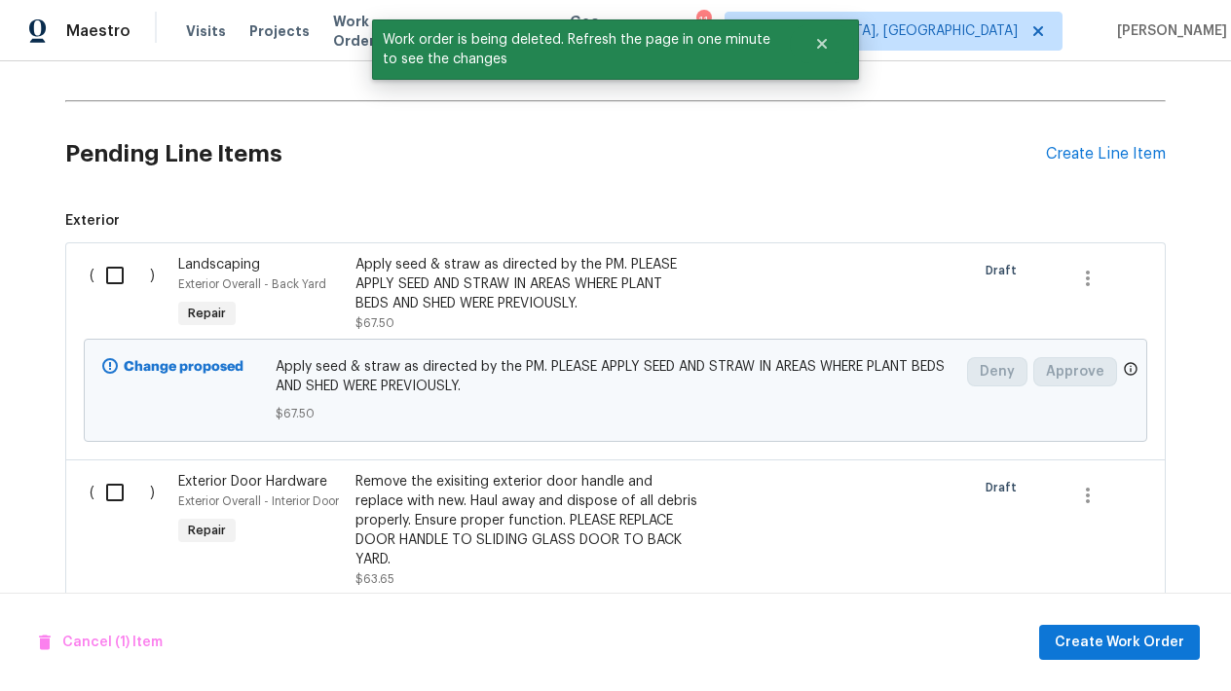
click at [111, 278] on input "checkbox" at bounding box center [122, 275] width 56 height 41
checkbox input "true"
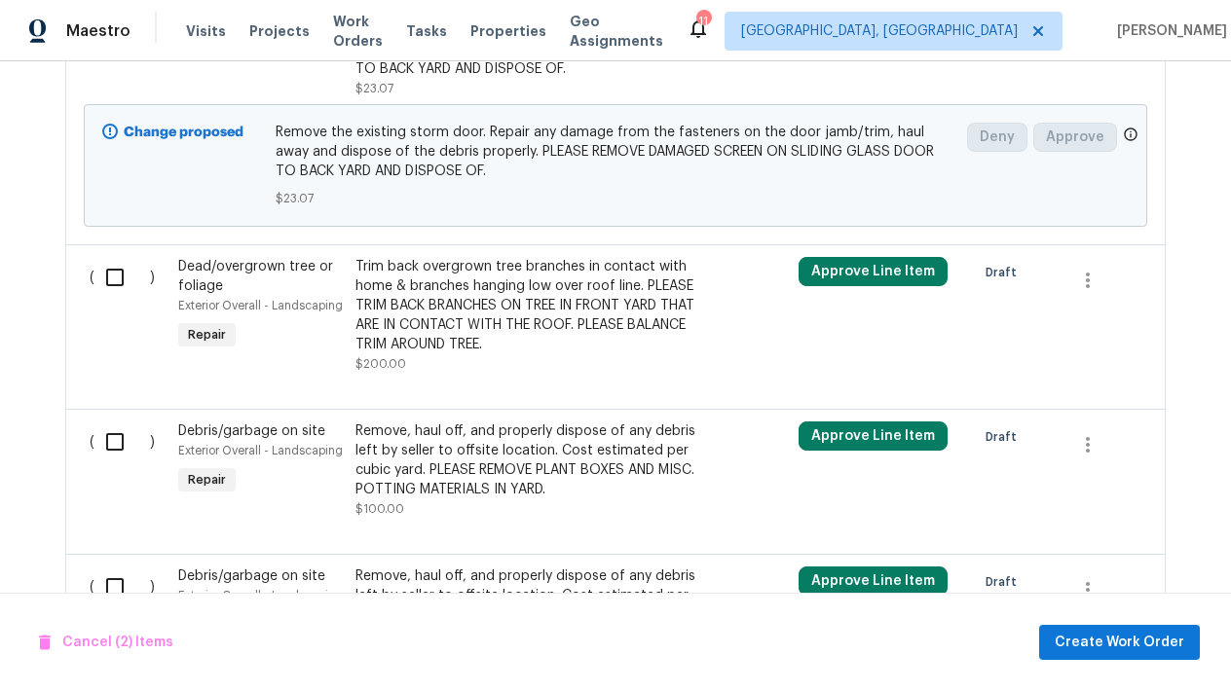
scroll to position [1318, 0]
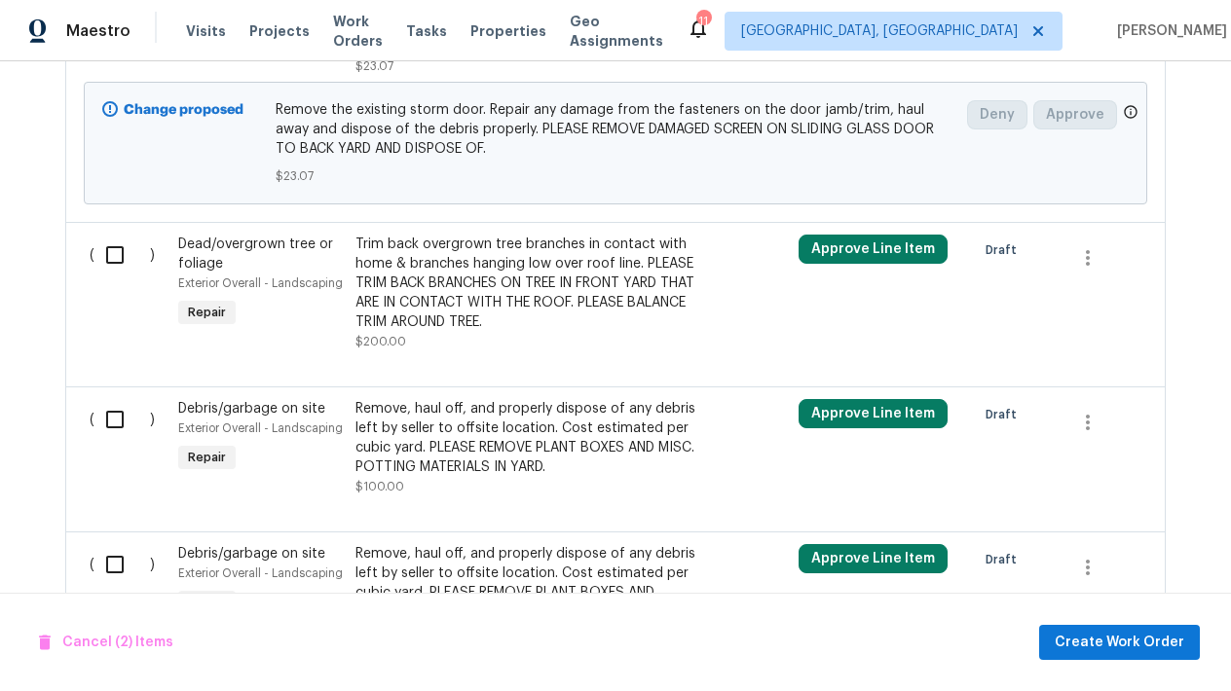
click at [118, 254] on input "checkbox" at bounding box center [122, 255] width 56 height 41
checkbox input "true"
click at [107, 429] on input "checkbox" at bounding box center [122, 419] width 56 height 41
checkbox input "true"
click at [105, 553] on input "checkbox" at bounding box center [122, 564] width 56 height 41
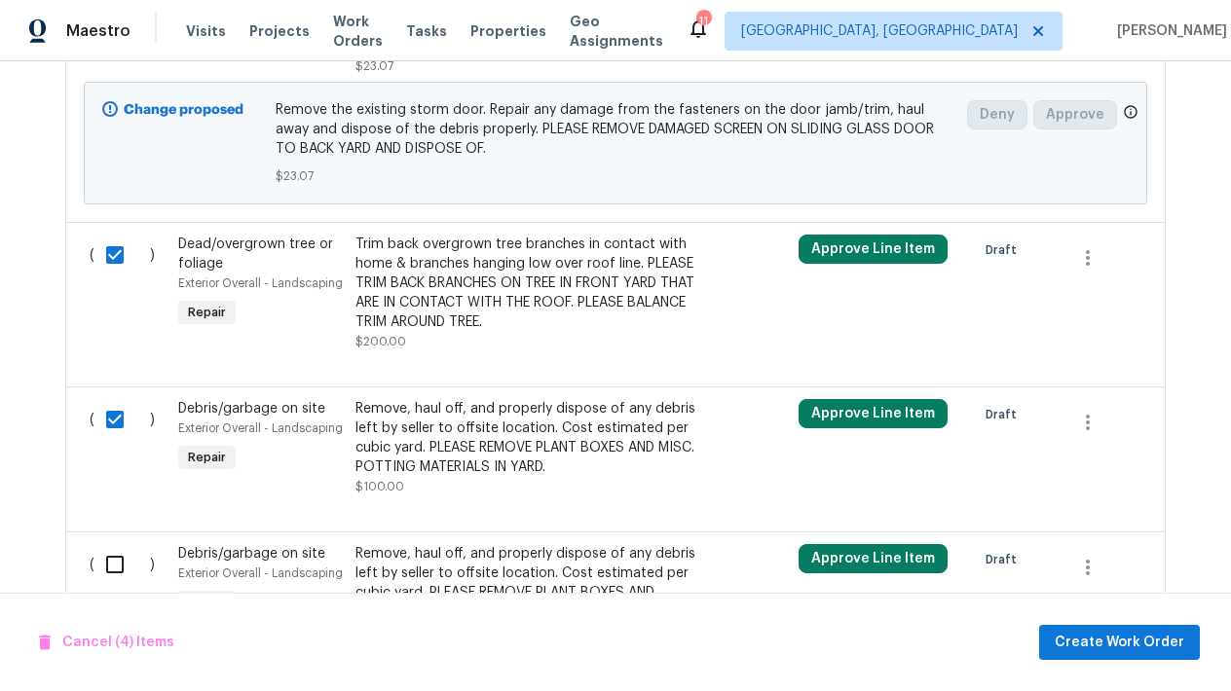
checkbox input "true"
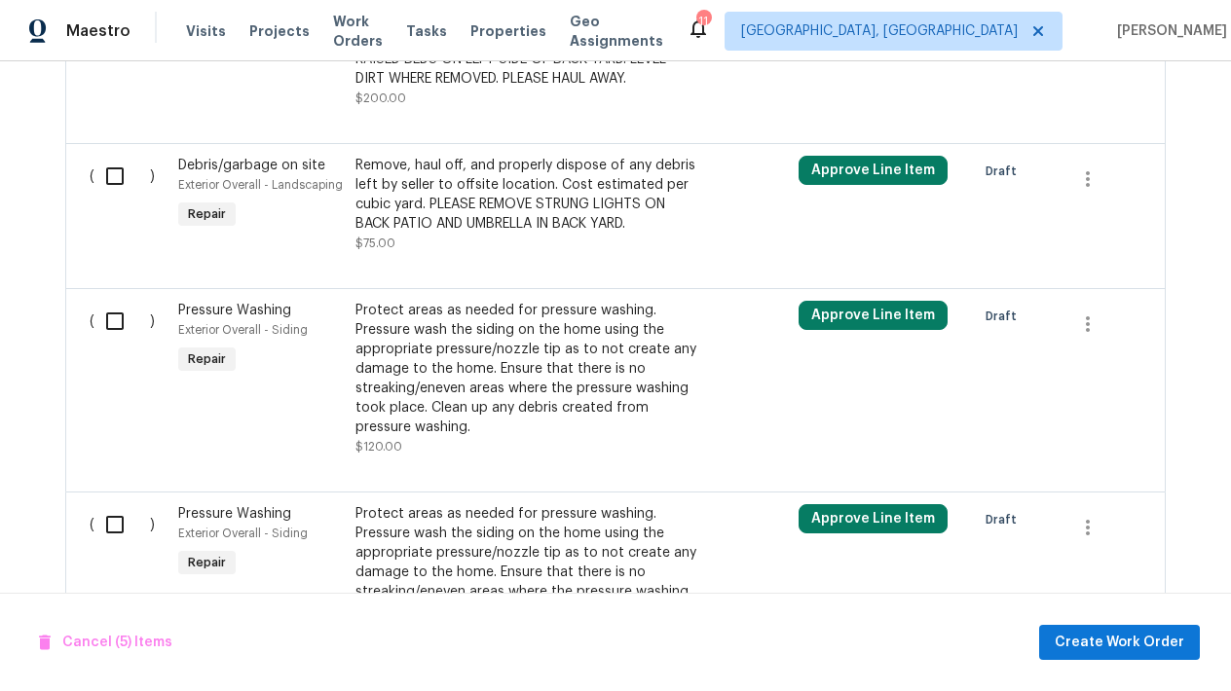
scroll to position [1874, 0]
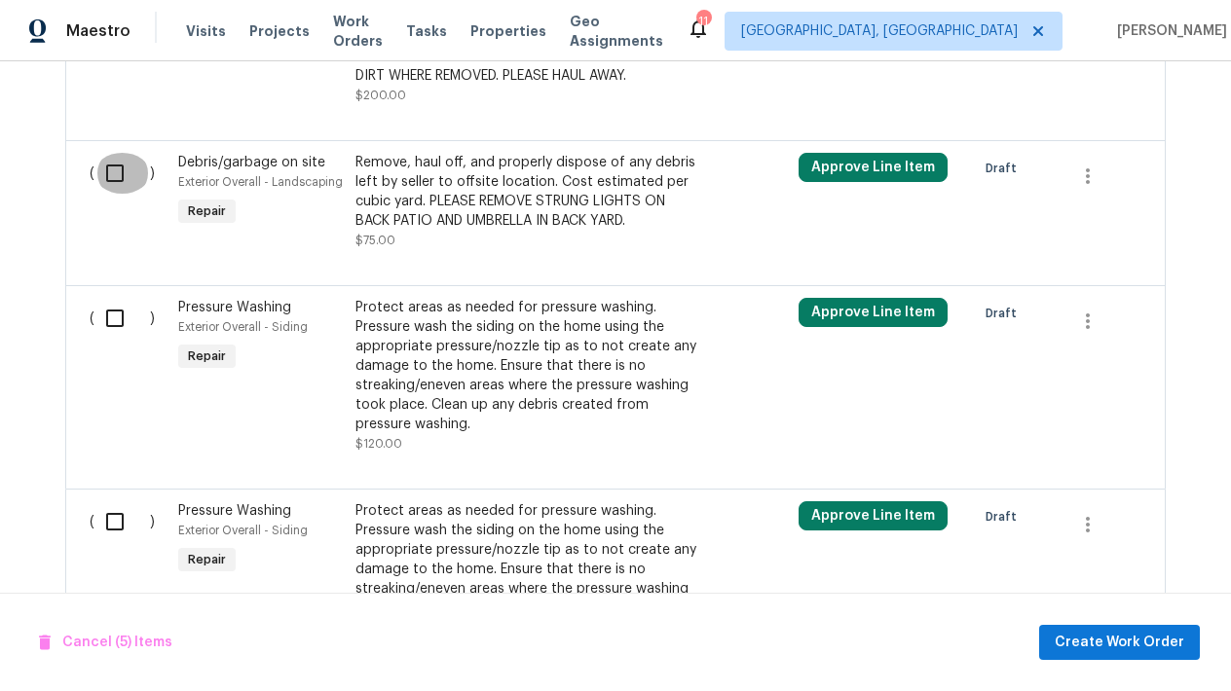
click at [110, 174] on input "checkbox" at bounding box center [122, 173] width 56 height 41
checkbox input "true"
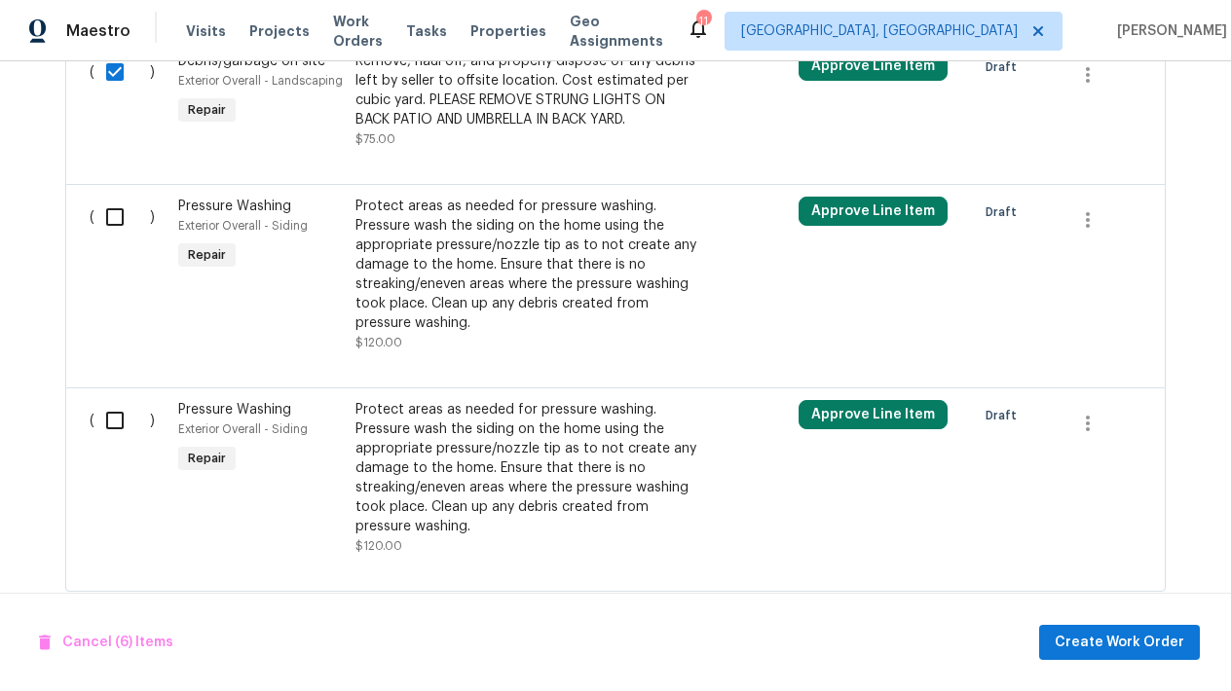
scroll to position [1974, 0]
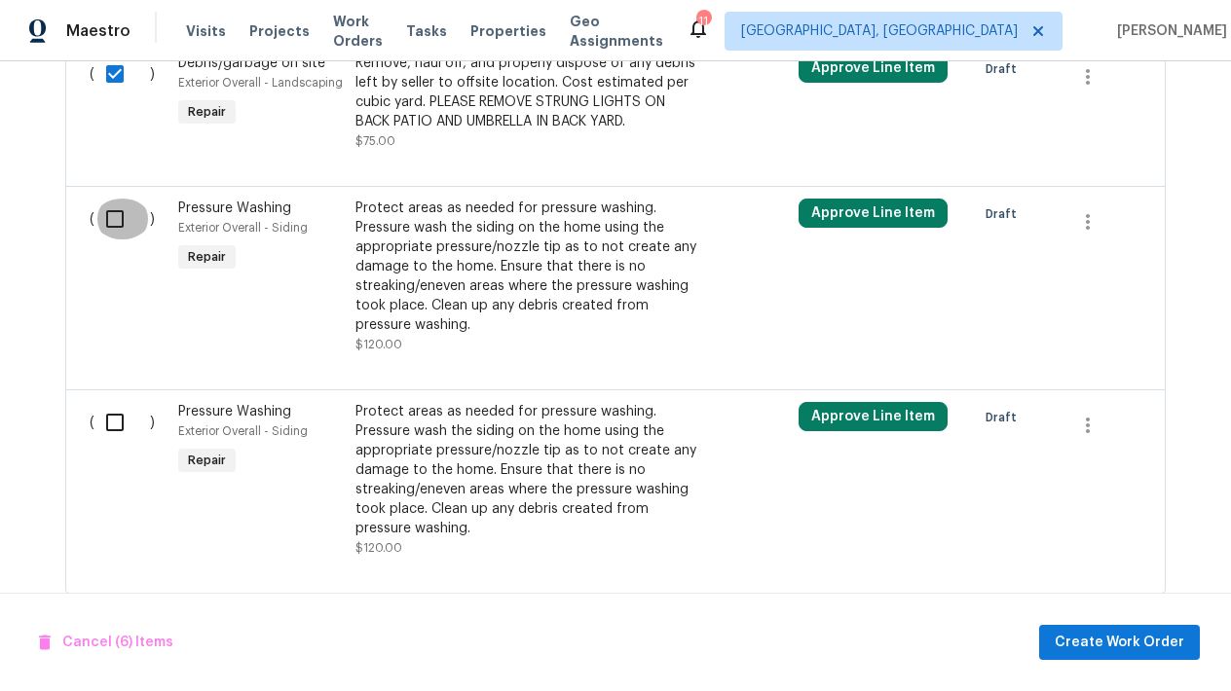
click at [122, 226] on input "checkbox" at bounding box center [122, 219] width 56 height 41
checkbox input "true"
click at [115, 428] on input "checkbox" at bounding box center [122, 422] width 56 height 41
checkbox input "true"
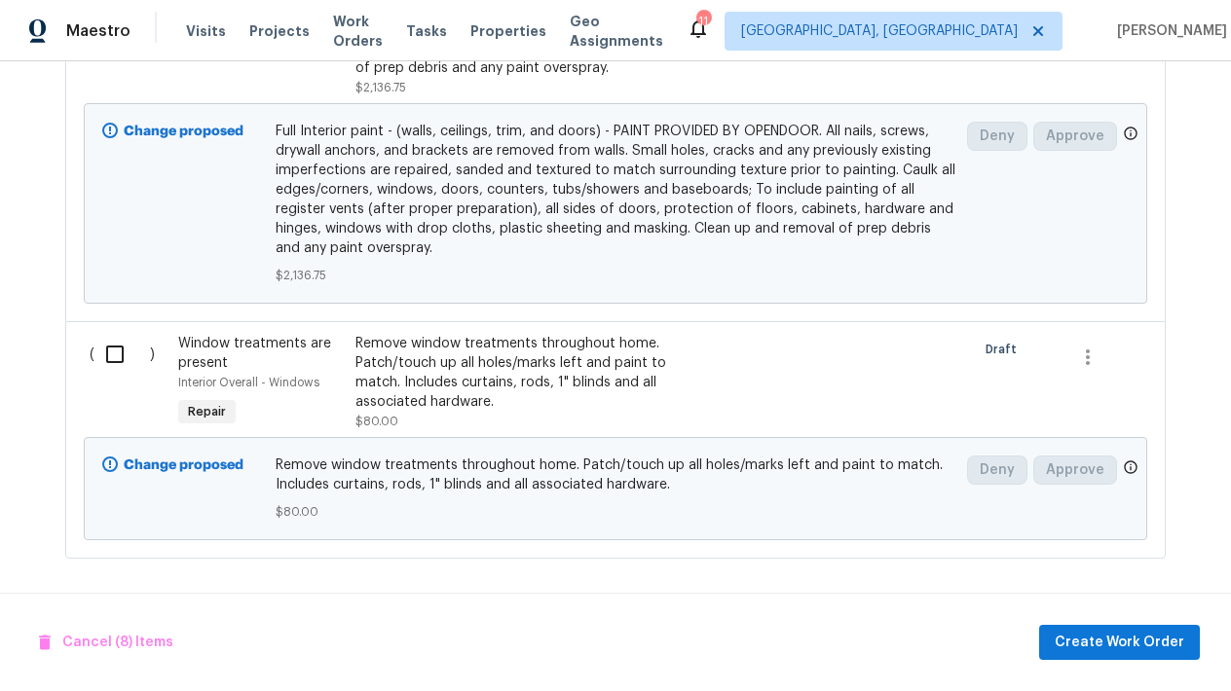
scroll to position [4915, 0]
click at [1130, 648] on span "Create Work Order" at bounding box center [1120, 643] width 130 height 24
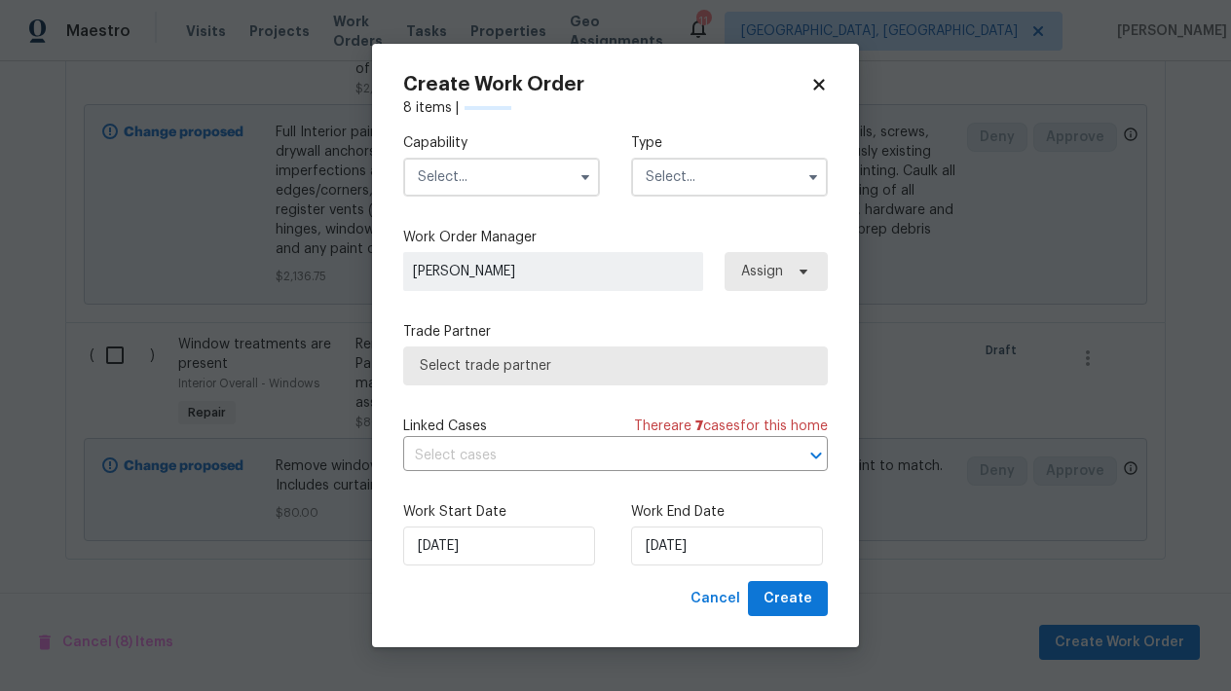
checkbox input "false"
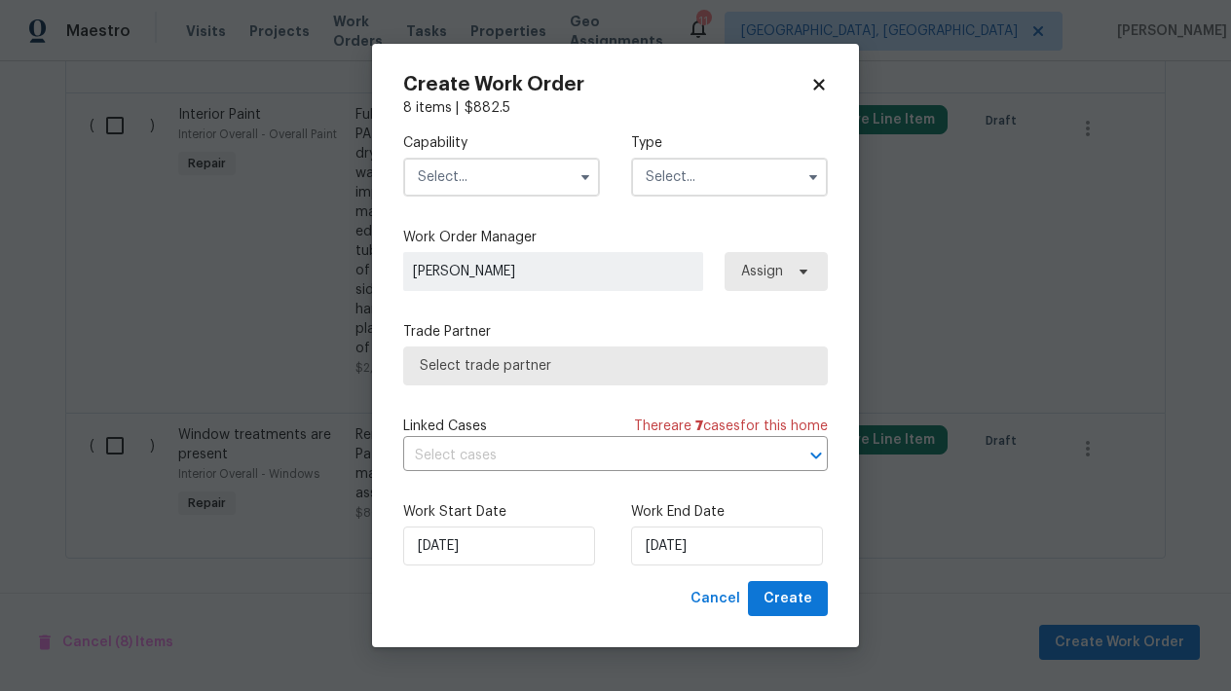
scroll to position [3552, 0]
click at [524, 161] on input "text" at bounding box center [501, 177] width 197 height 39
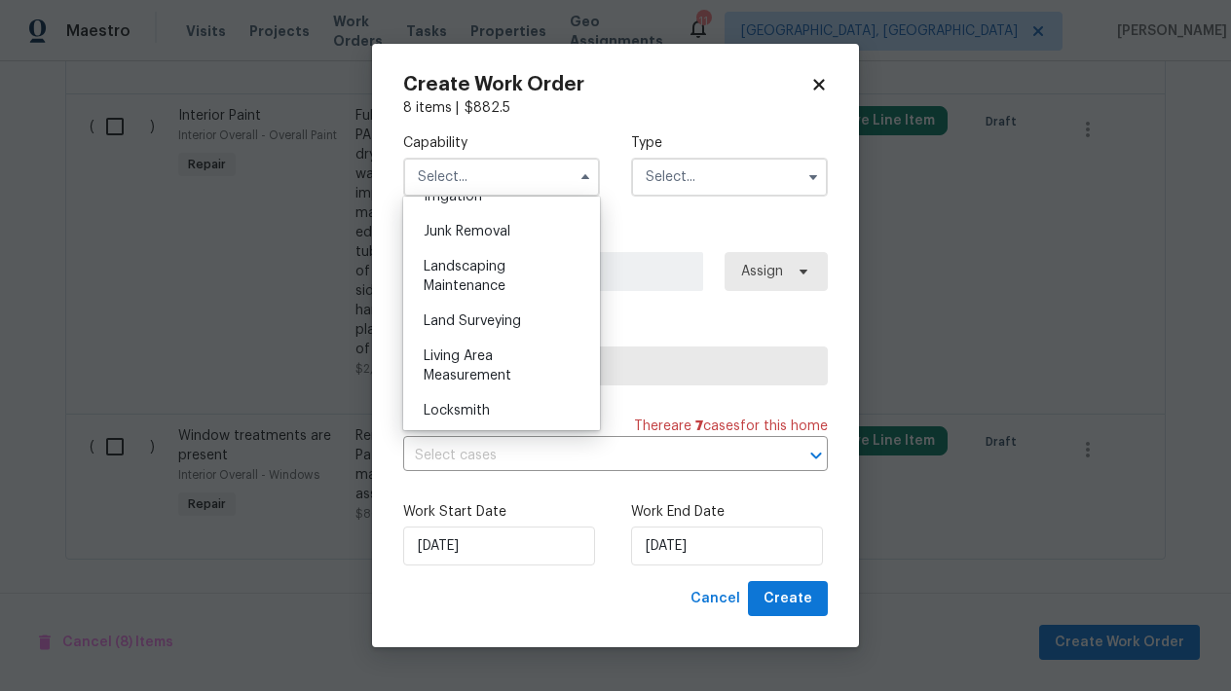
scroll to position [1262, 0]
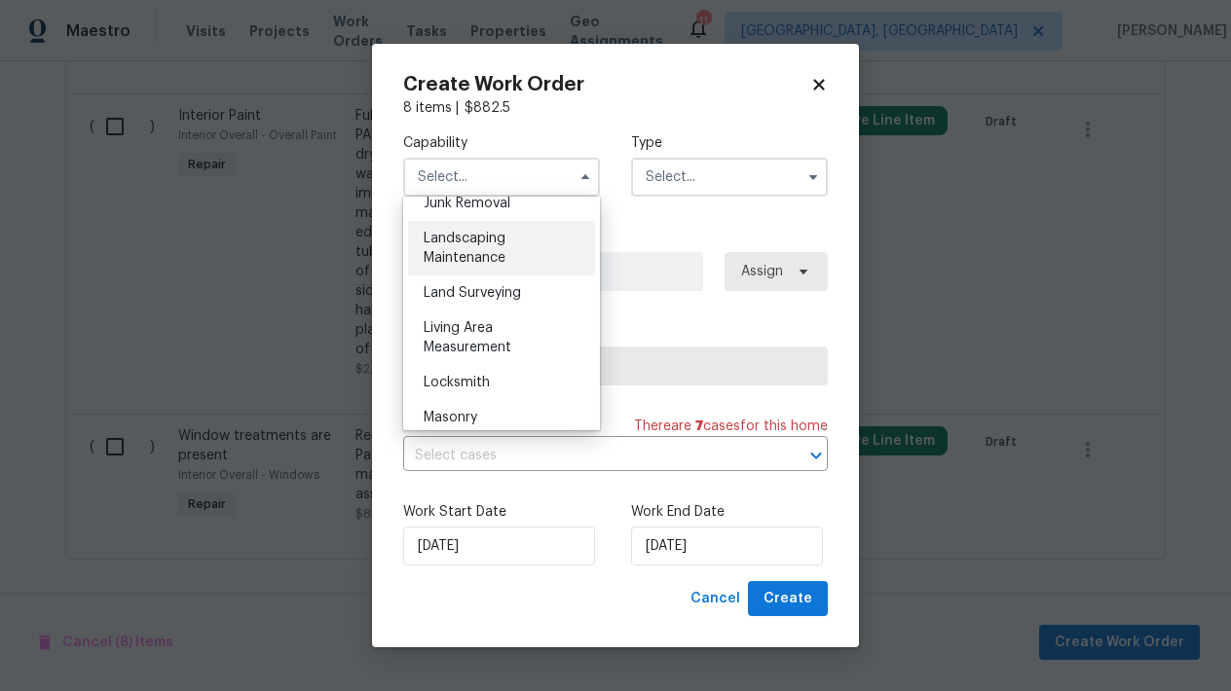
click at [477, 253] on span "Landscaping Maintenance" at bounding box center [465, 248] width 82 height 33
type input "Landscaping Maintenance"
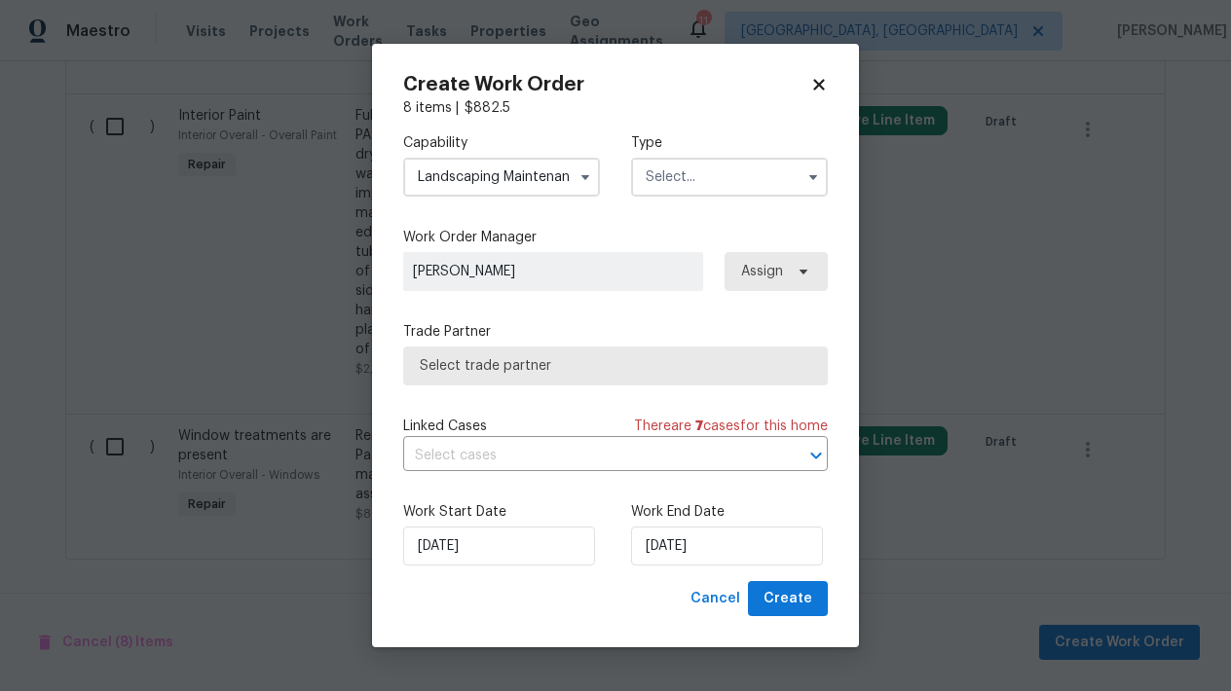
click at [677, 177] on input "text" at bounding box center [729, 177] width 197 height 39
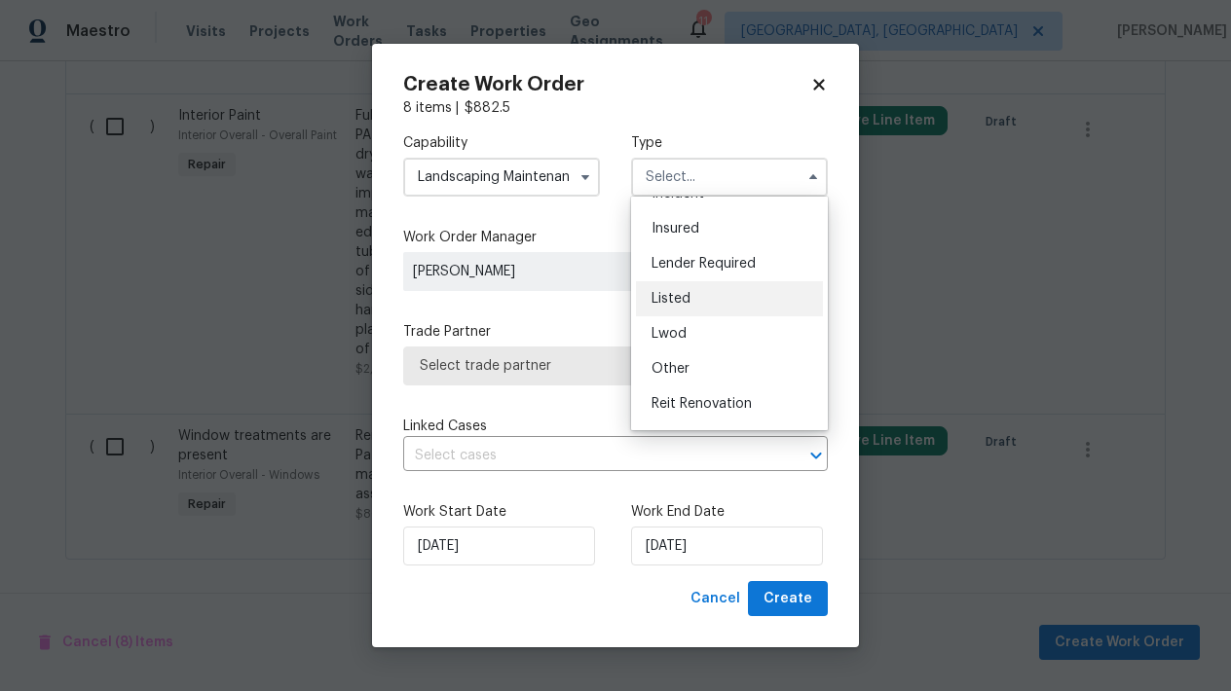
scroll to position [120, 0]
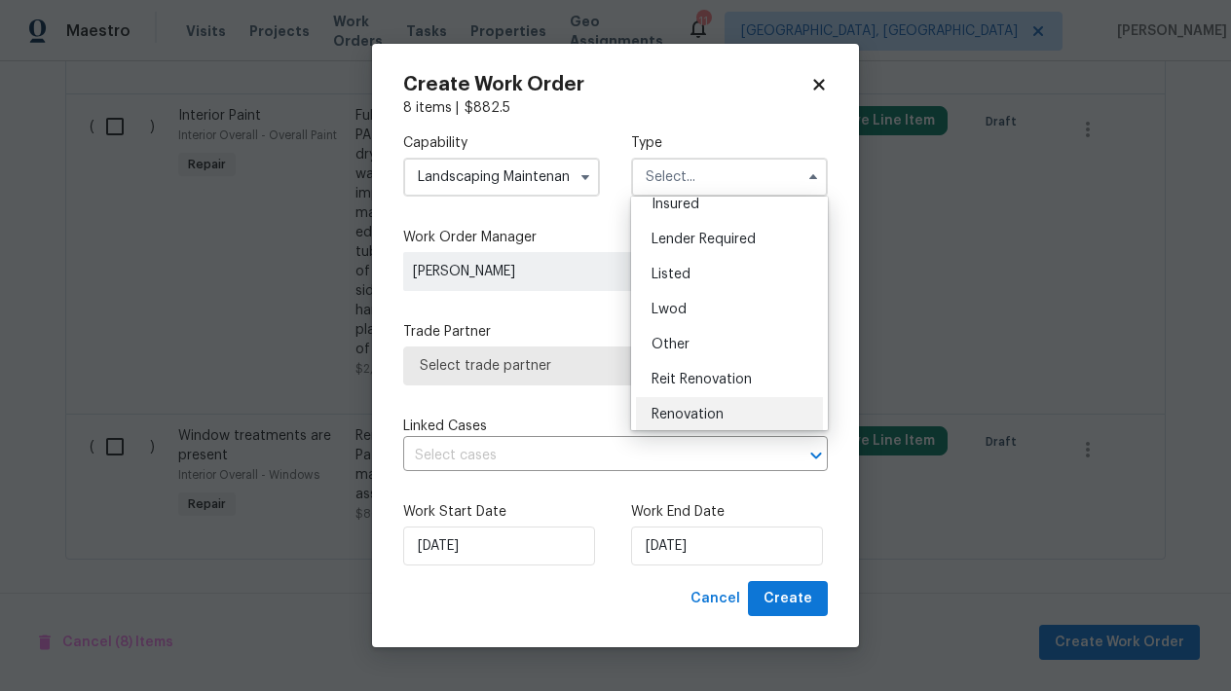
click at [702, 407] on div "Renovation" at bounding box center [729, 414] width 187 height 35
type input "Renovation"
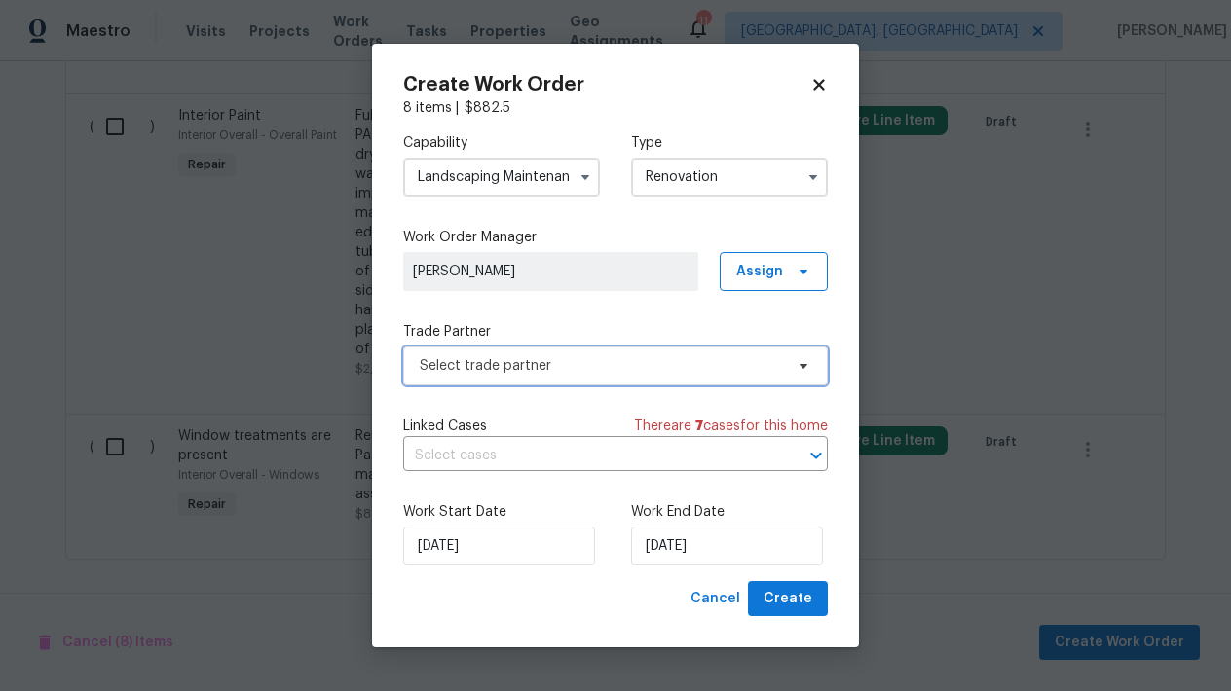
click at [595, 366] on span "Select trade partner" at bounding box center [601, 365] width 363 height 19
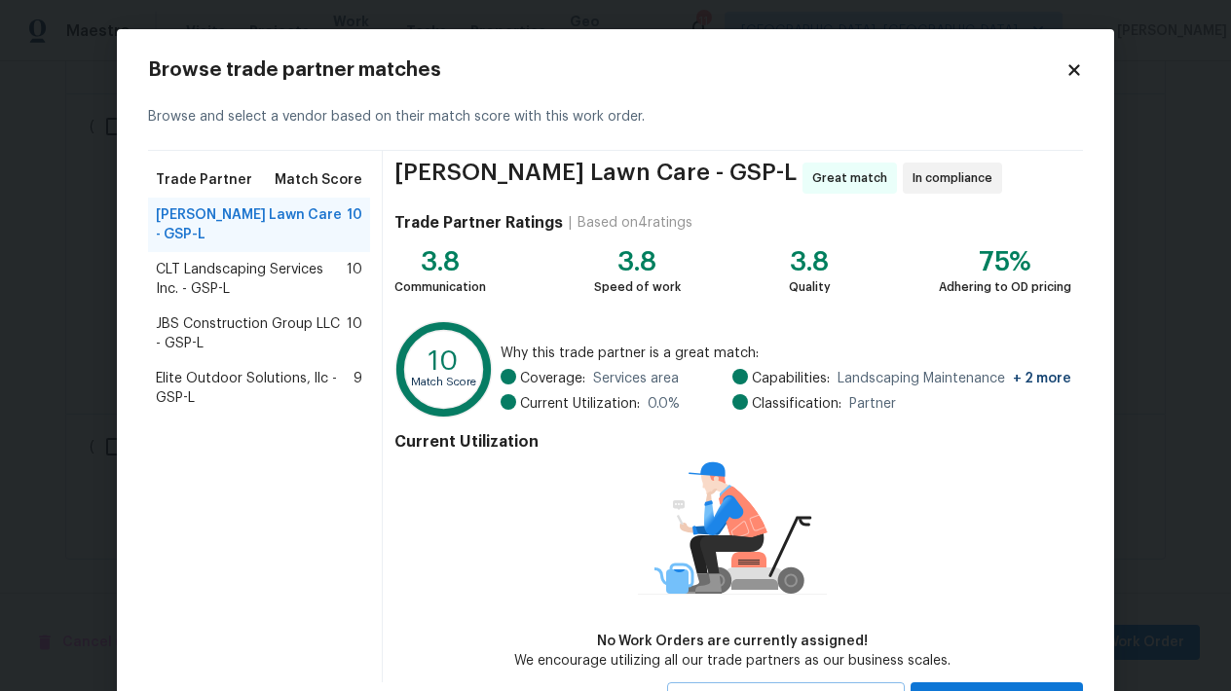
click at [240, 369] on span "Elite Outdoor Solutions, llc - GSP-L" at bounding box center [255, 388] width 198 height 39
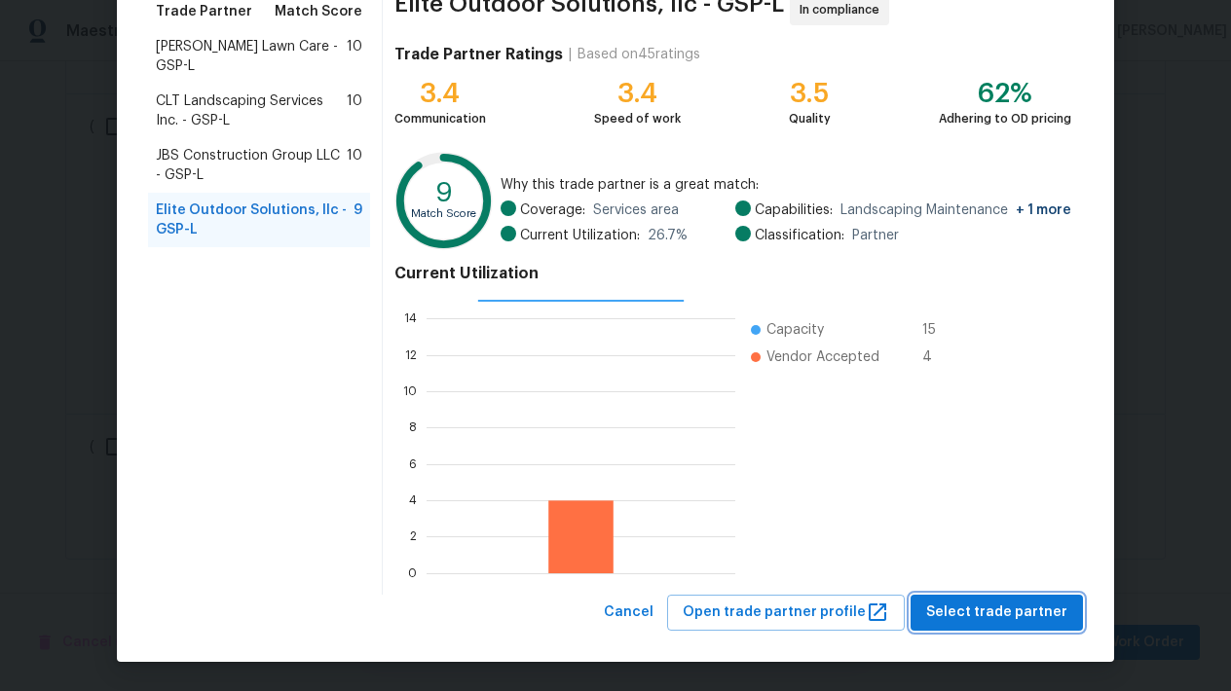
scroll to position [167, 0]
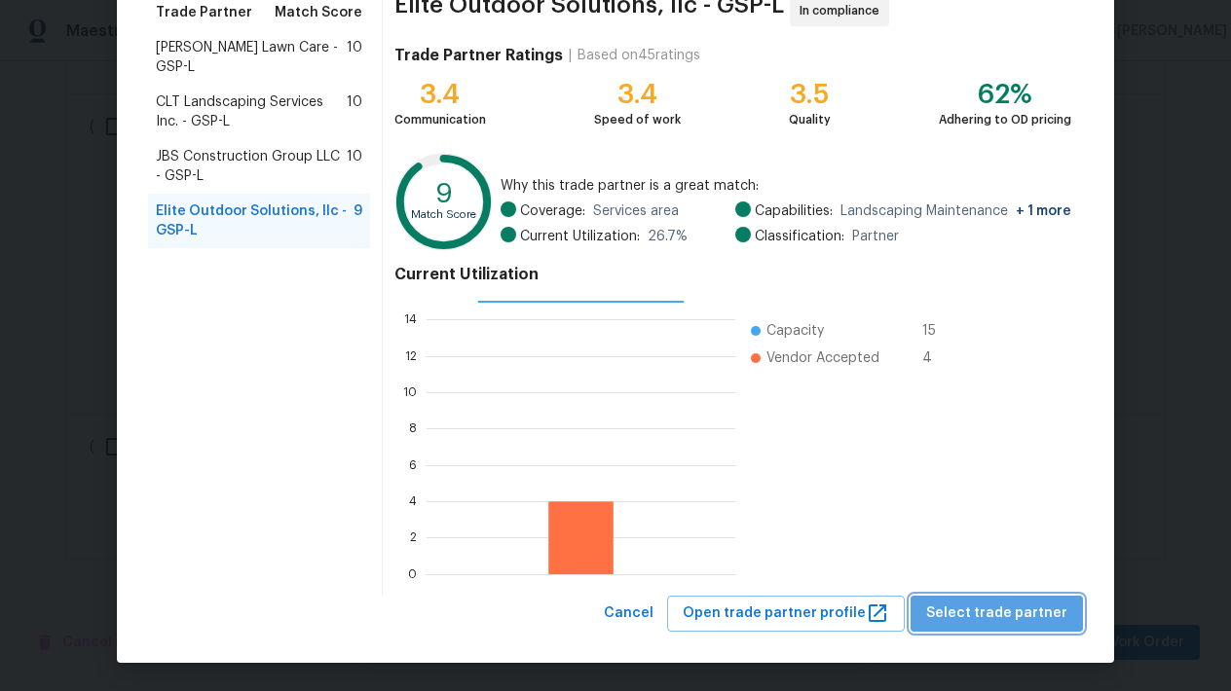
click at [1027, 627] on button "Select trade partner" at bounding box center [996, 614] width 172 height 36
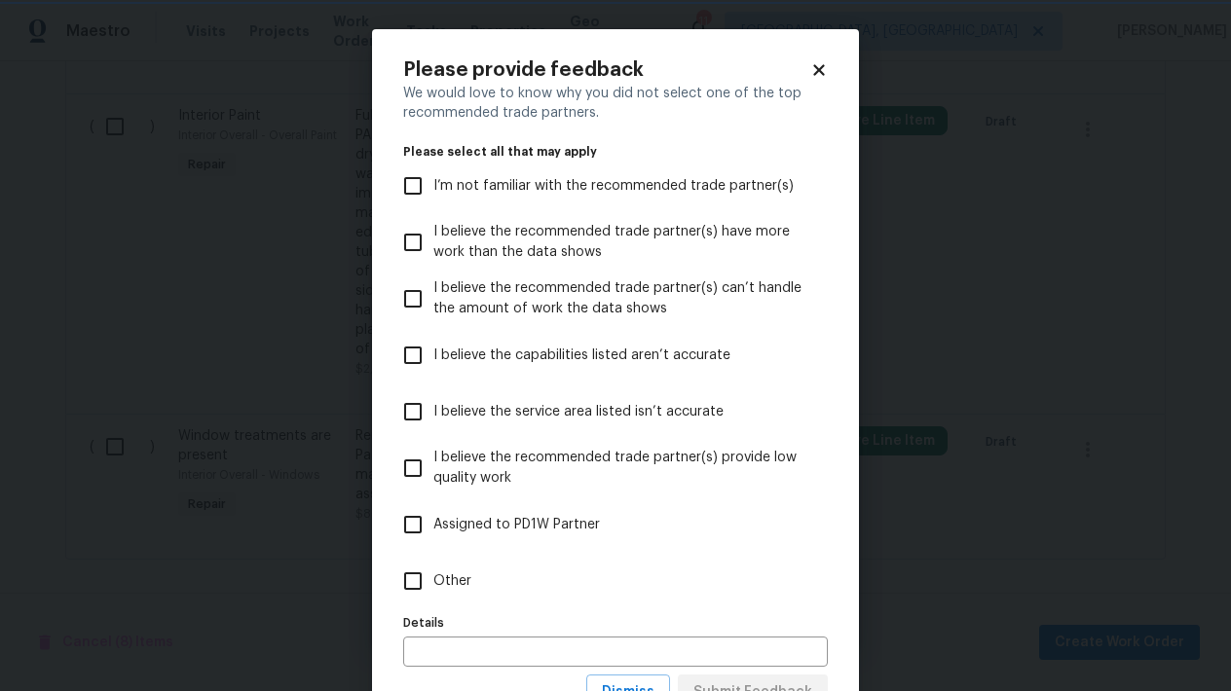
scroll to position [0, 0]
click at [419, 186] on input "I’m not familiar with the recommended trade partner(s)" at bounding box center [412, 186] width 41 height 41
checkbox input "true"
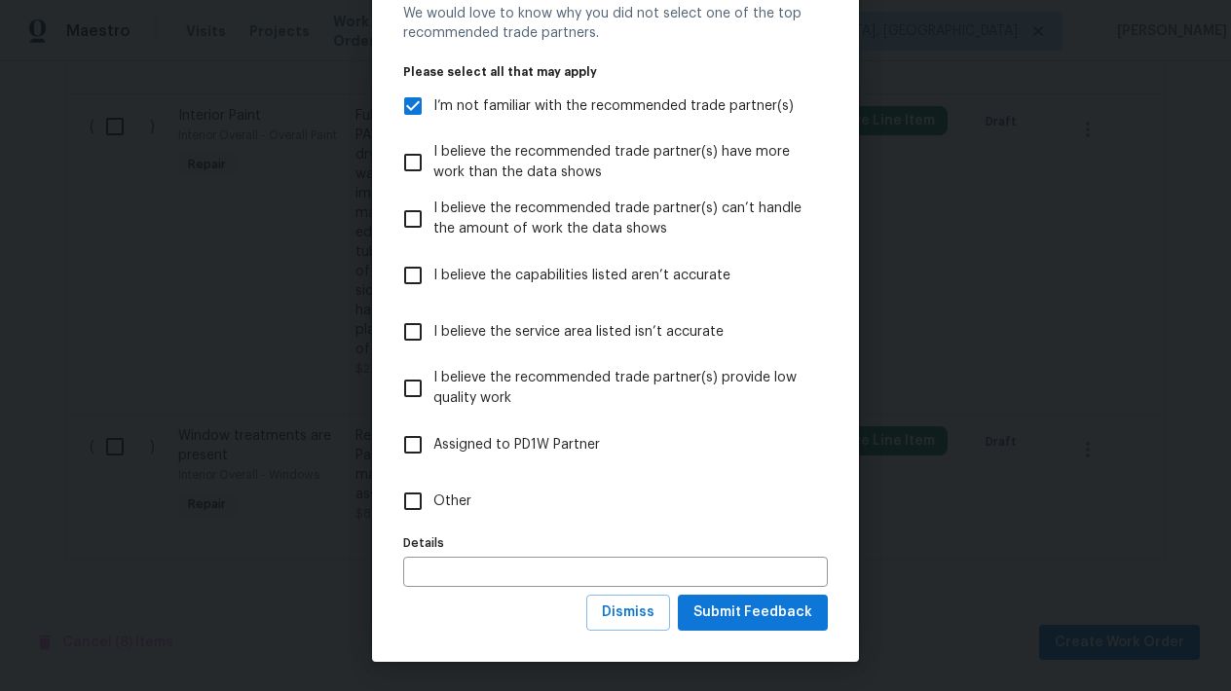
scroll to position [79, 0]
click at [733, 633] on div "Please provide feedback We would love to know why you did not select one of the…" at bounding box center [615, 306] width 487 height 713
click at [724, 607] on span "Submit Feedback" at bounding box center [752, 614] width 119 height 24
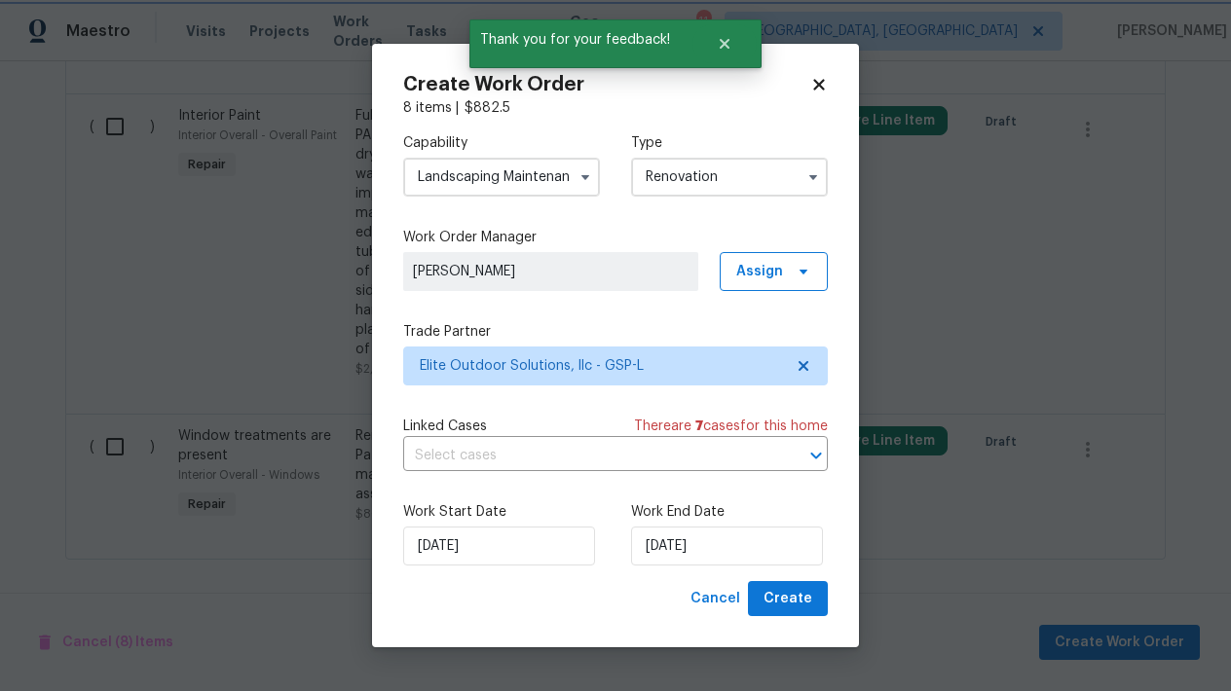
scroll to position [0, 0]
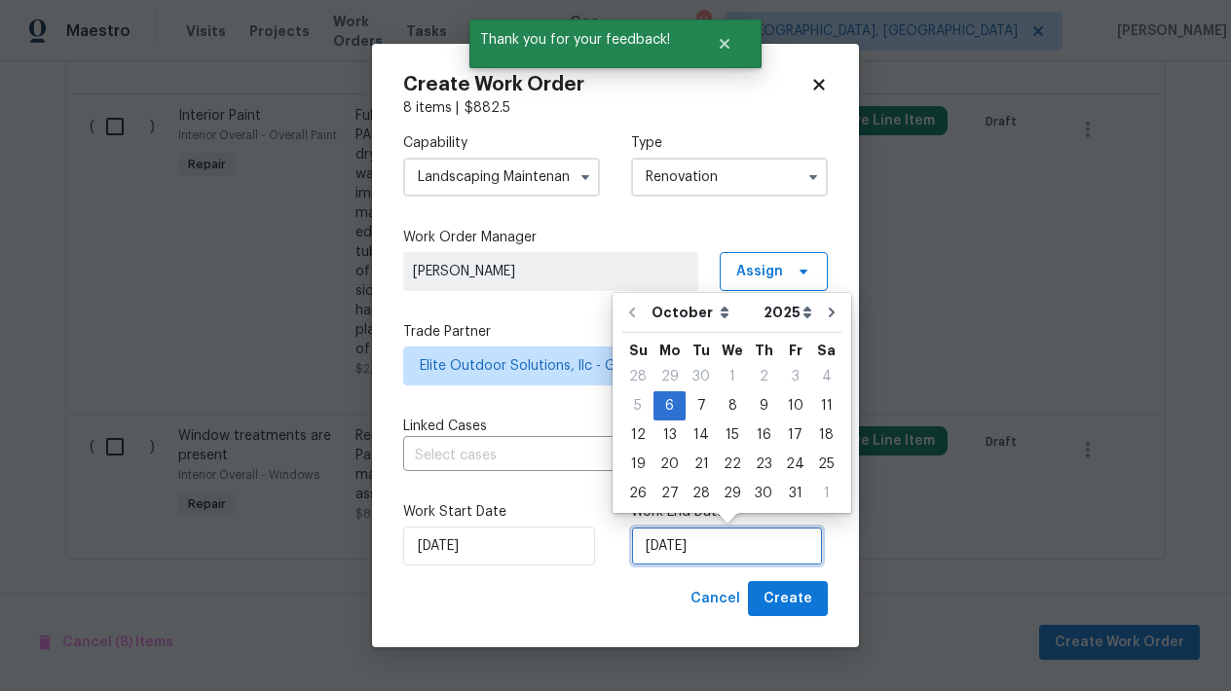
click at [697, 536] on input "10/6/2025" at bounding box center [727, 546] width 192 height 39
click at [786, 507] on div "31" at bounding box center [795, 493] width 32 height 29
type input "10/31/2025"
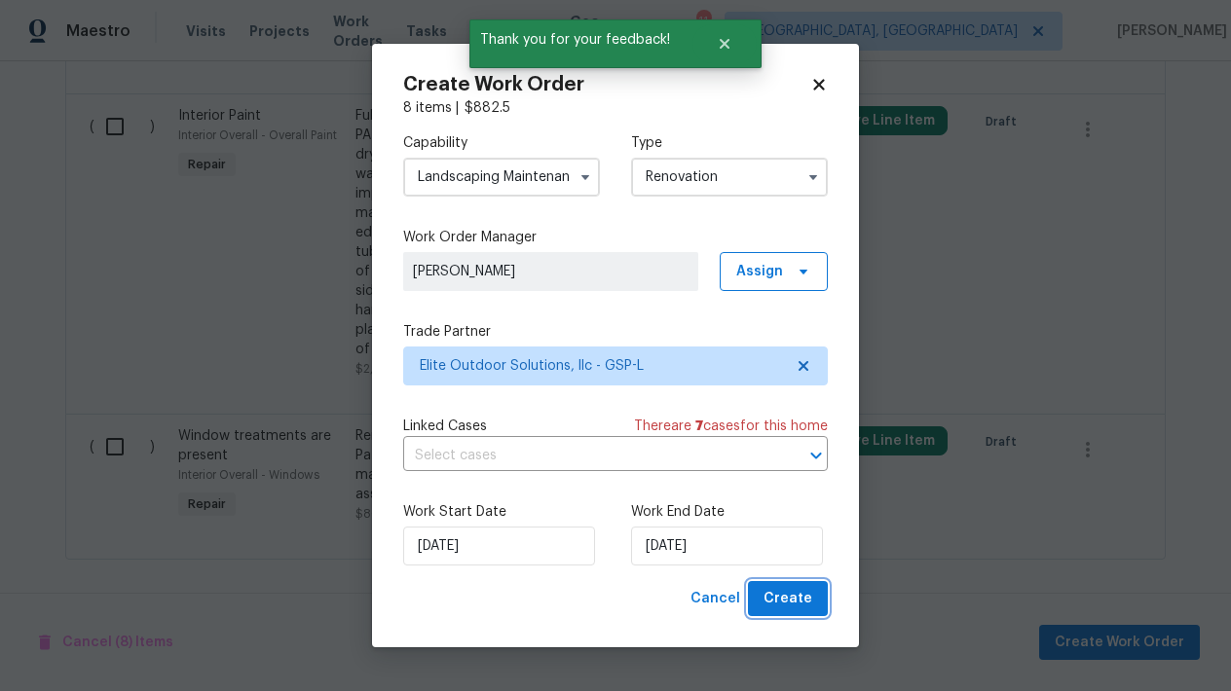
click at [782, 598] on span "Create" at bounding box center [787, 599] width 49 height 24
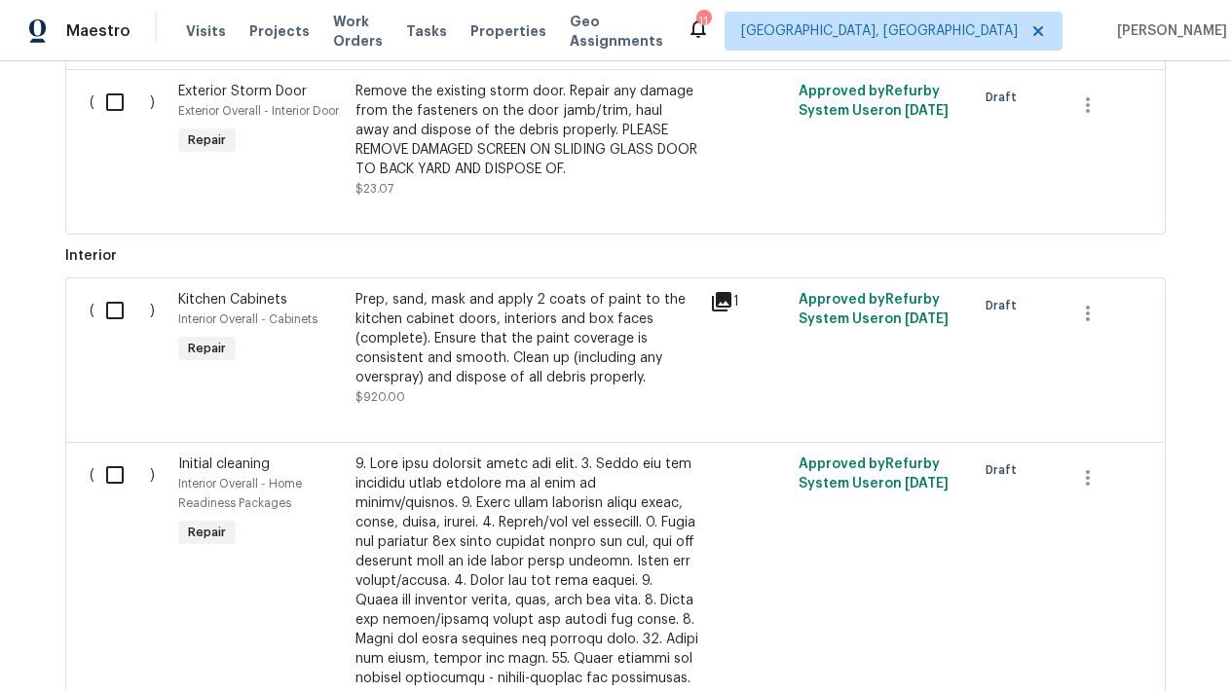
scroll to position [941, 0]
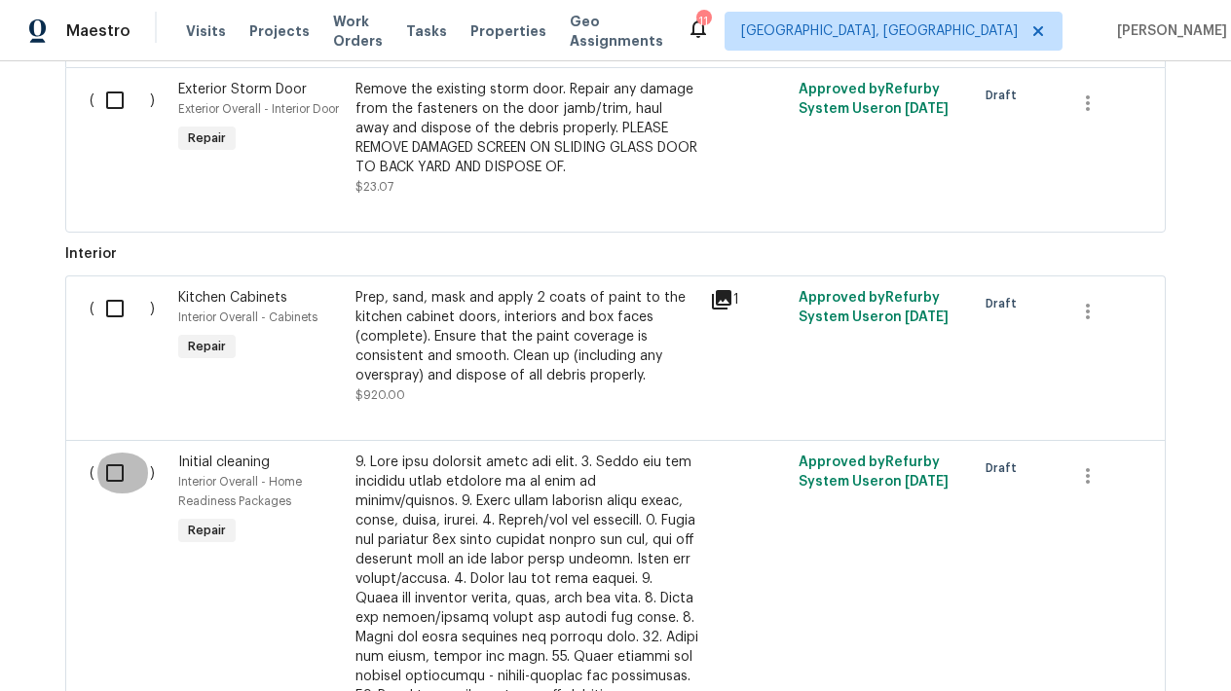
click at [111, 482] on input "checkbox" at bounding box center [122, 473] width 56 height 41
checkbox input "true"
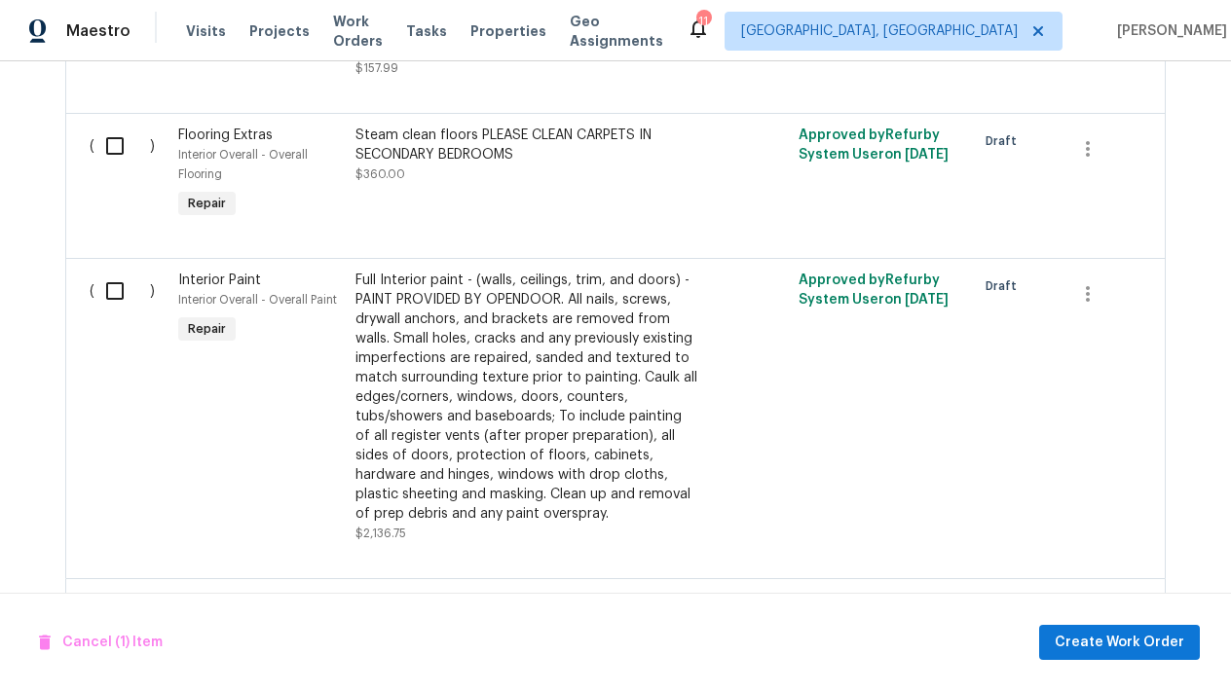
scroll to position [2310, 0]
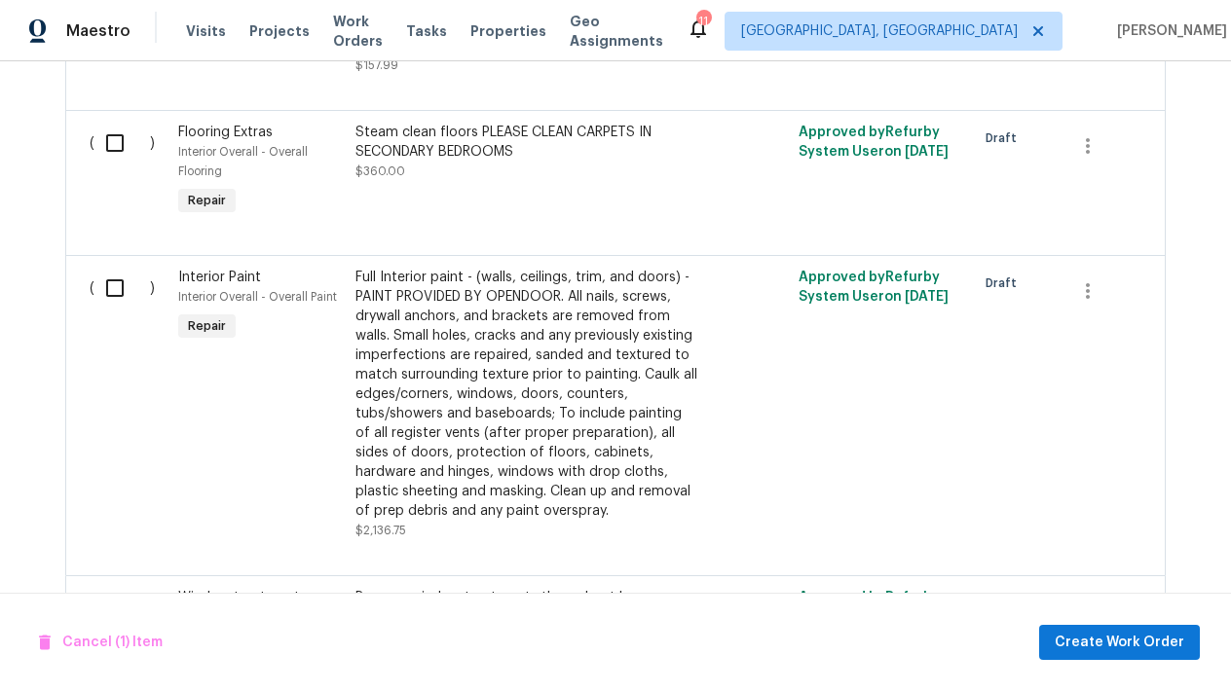
click at [117, 139] on input "checkbox" at bounding box center [122, 143] width 56 height 41
checkbox input "true"
click at [1154, 639] on span "Create Work Order" at bounding box center [1120, 643] width 130 height 24
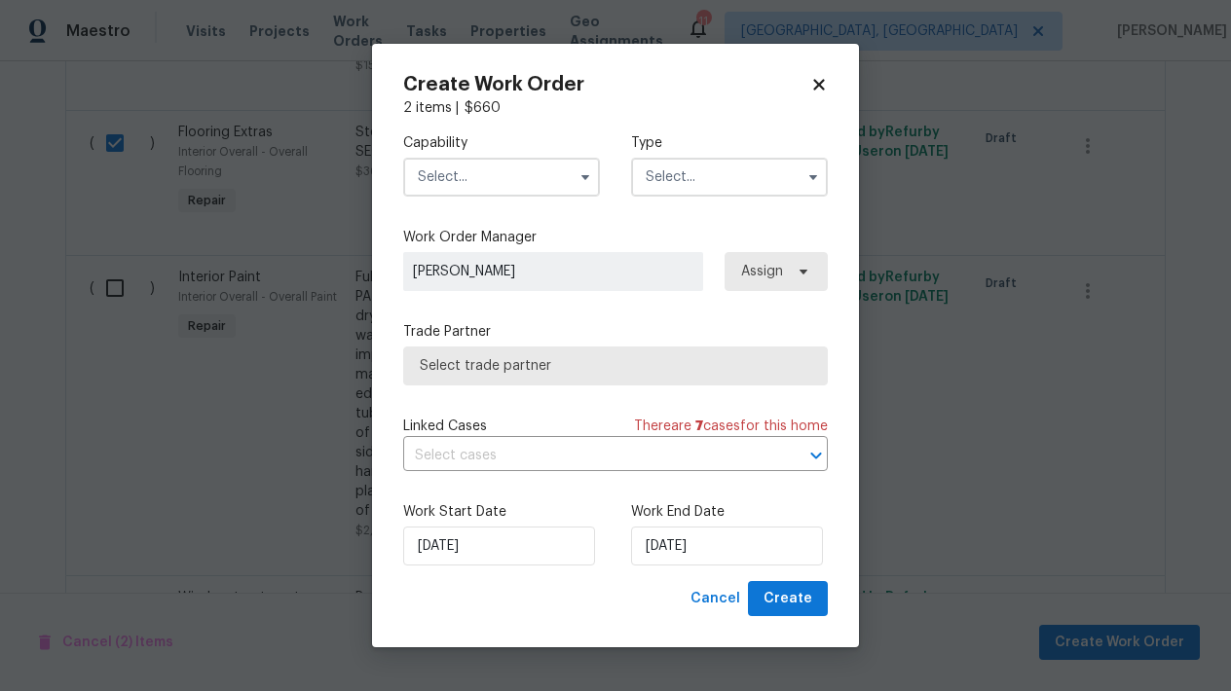
click at [461, 159] on input "text" at bounding box center [501, 177] width 197 height 39
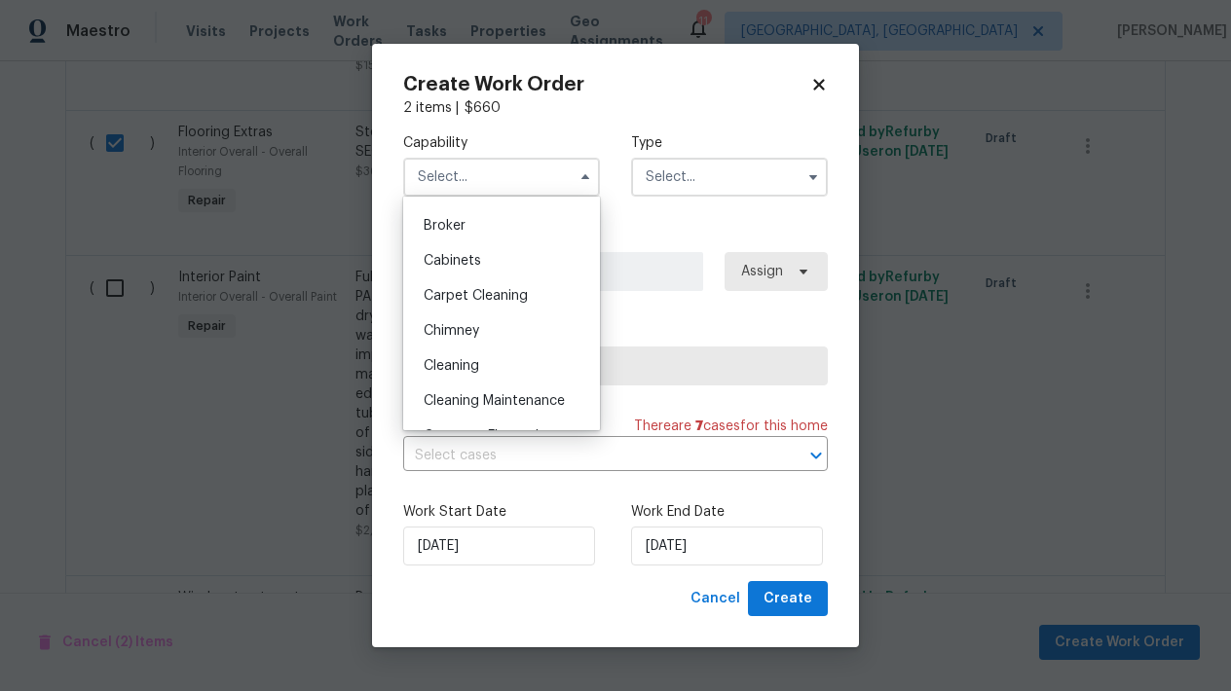
scroll to position [137, 0]
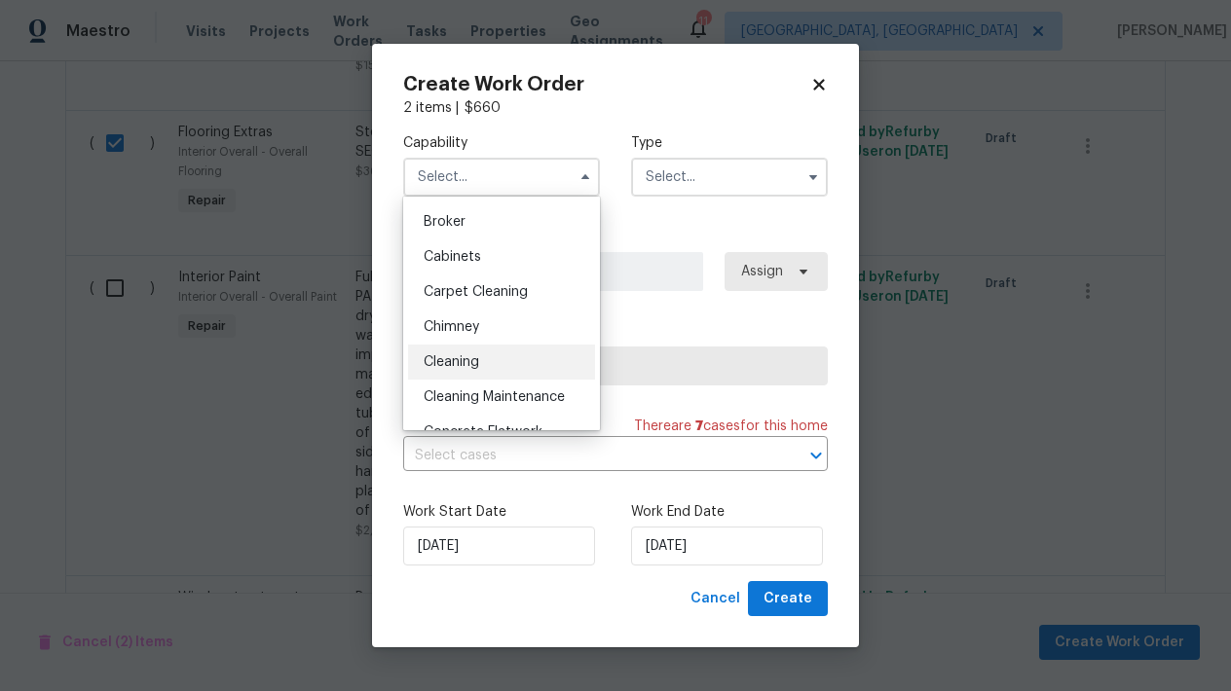
click at [452, 368] on span "Cleaning" at bounding box center [452, 362] width 56 height 14
type input "Cleaning"
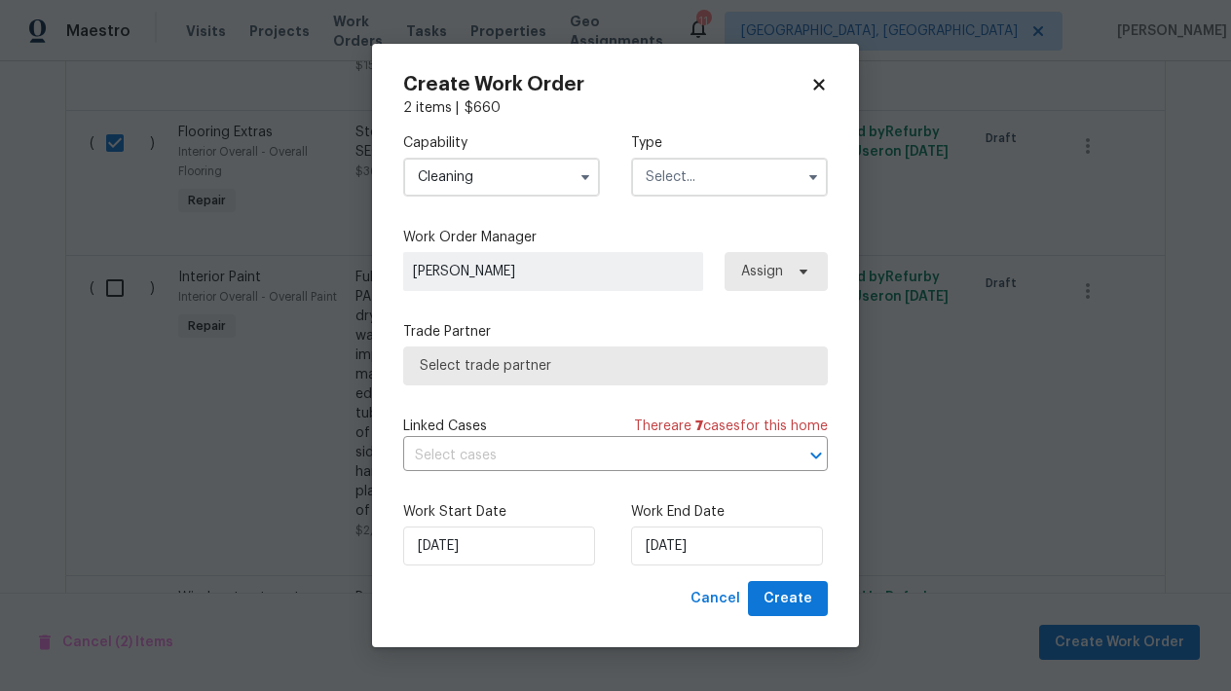
click at [702, 173] on input "text" at bounding box center [729, 177] width 197 height 39
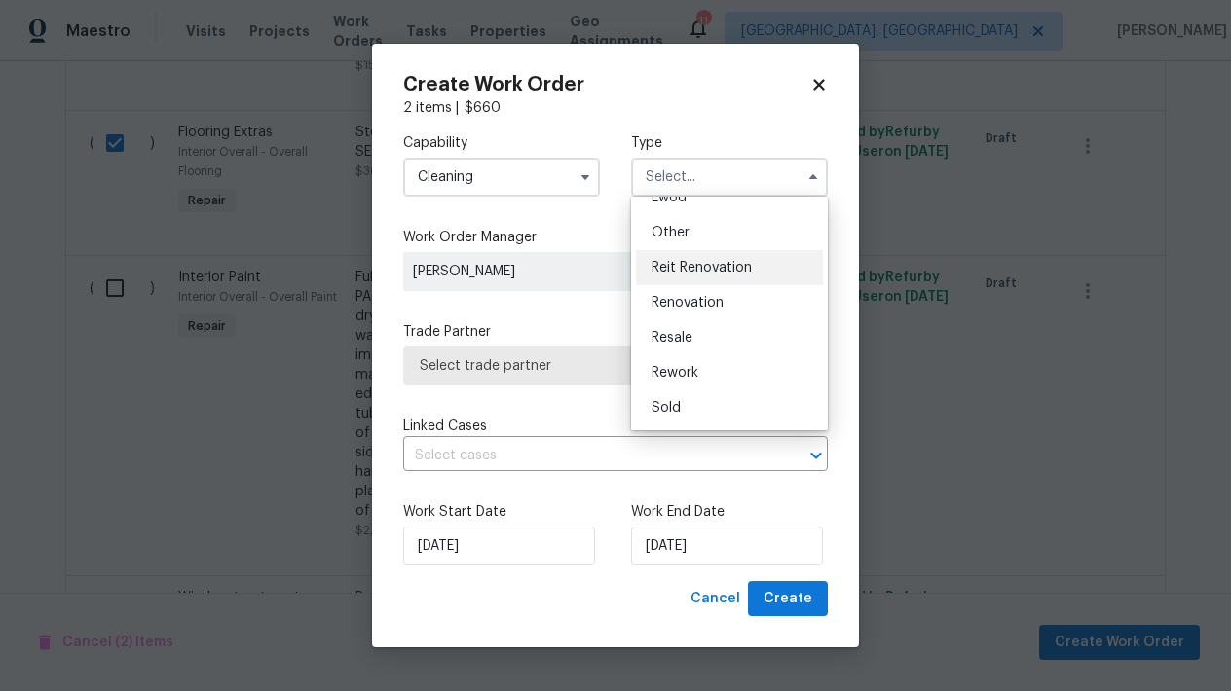
scroll to position [232, 0]
click at [668, 304] on span "Renovation" at bounding box center [687, 303] width 72 height 14
type input "Renovation"
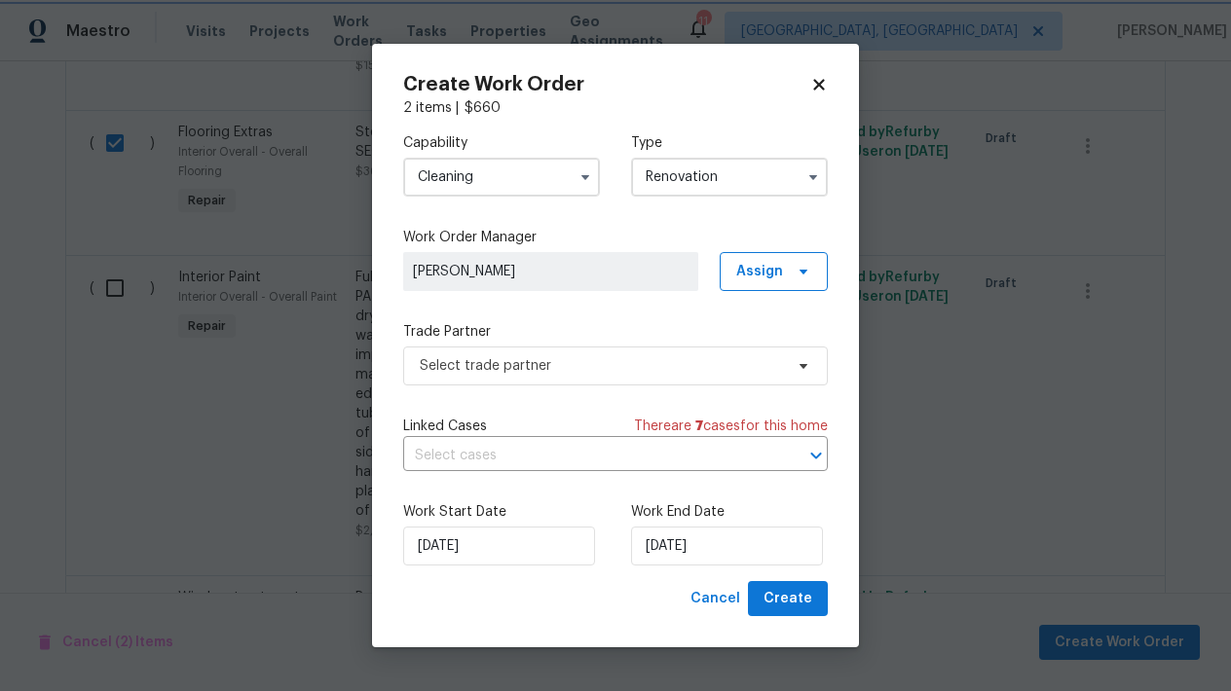
scroll to position [0, 0]
click at [457, 378] on span "Select trade partner" at bounding box center [615, 366] width 425 height 39
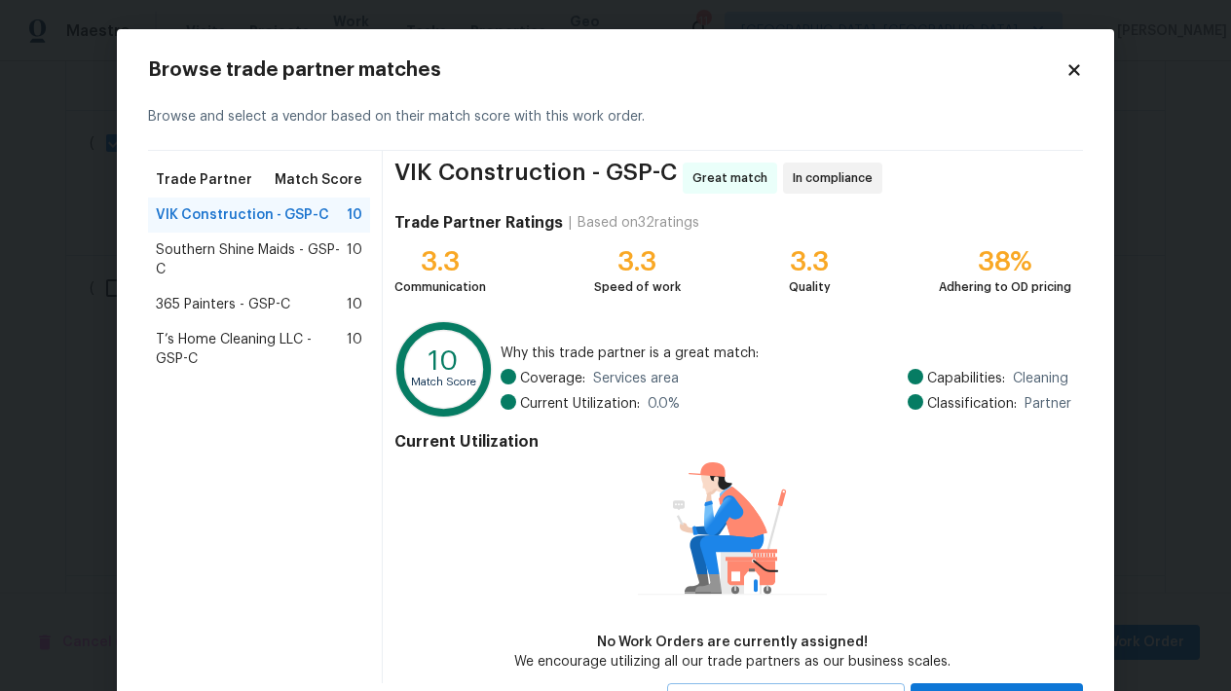
click at [225, 339] on span "T’s Home Cleaning LLC - GSP-C" at bounding box center [251, 349] width 191 height 39
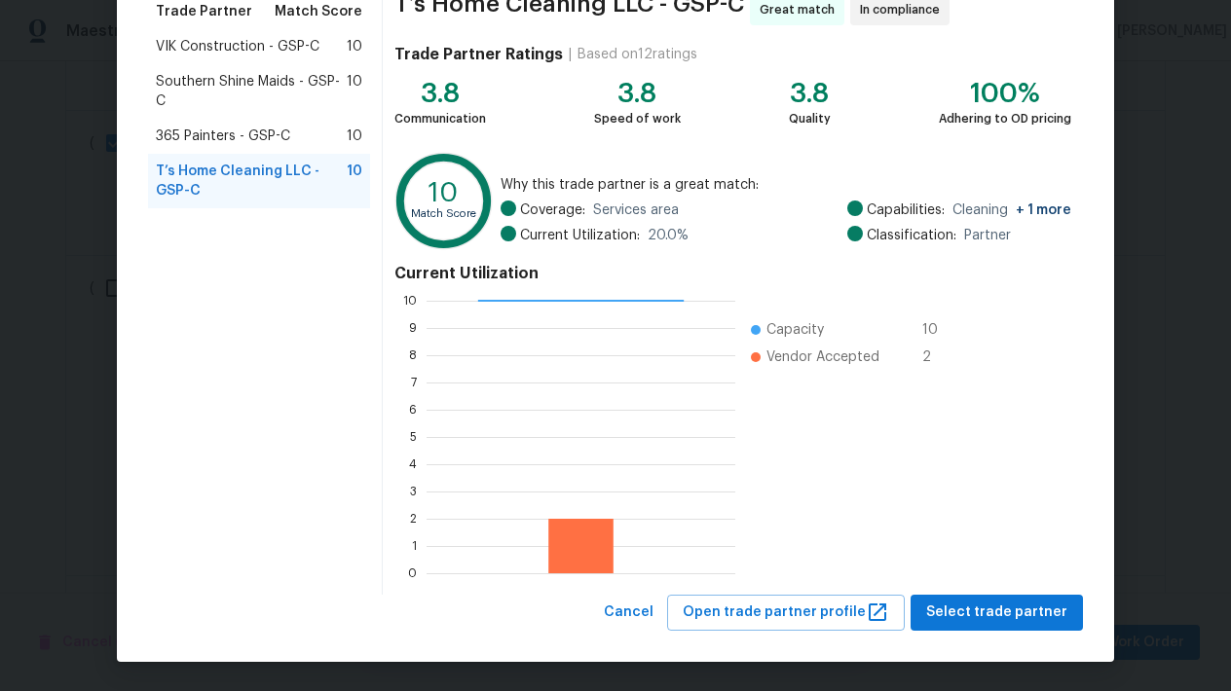
scroll to position [167, 0]
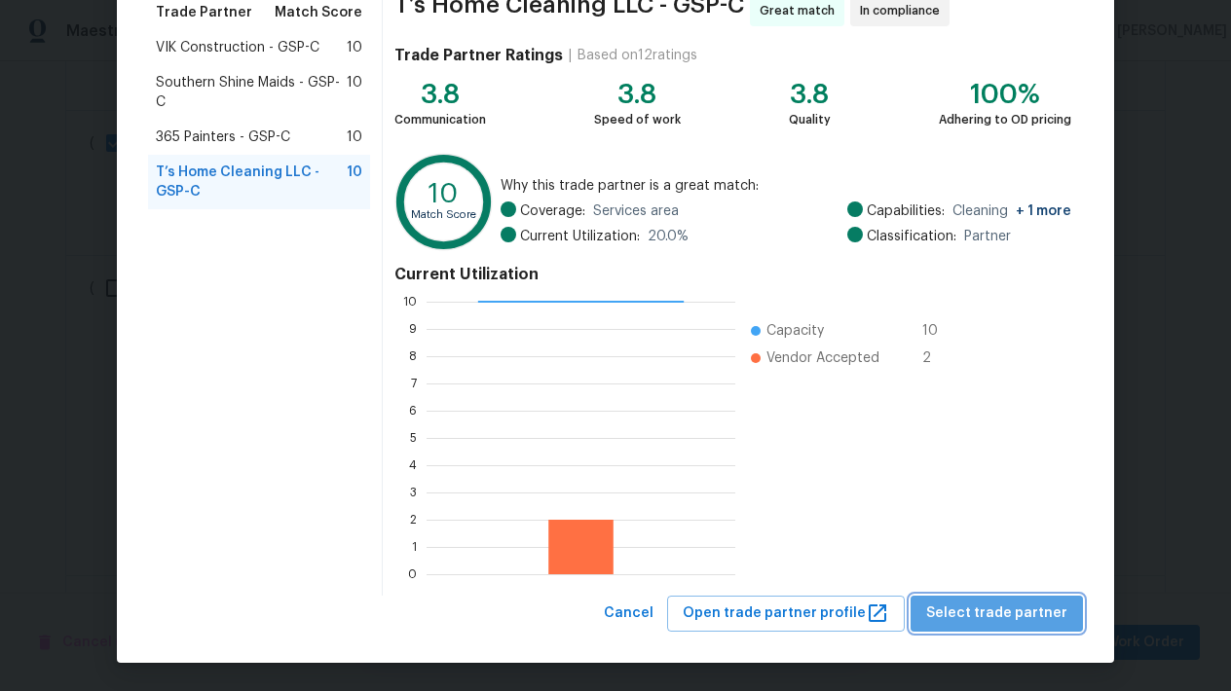
click at [1007, 616] on span "Select trade partner" at bounding box center [996, 614] width 141 height 24
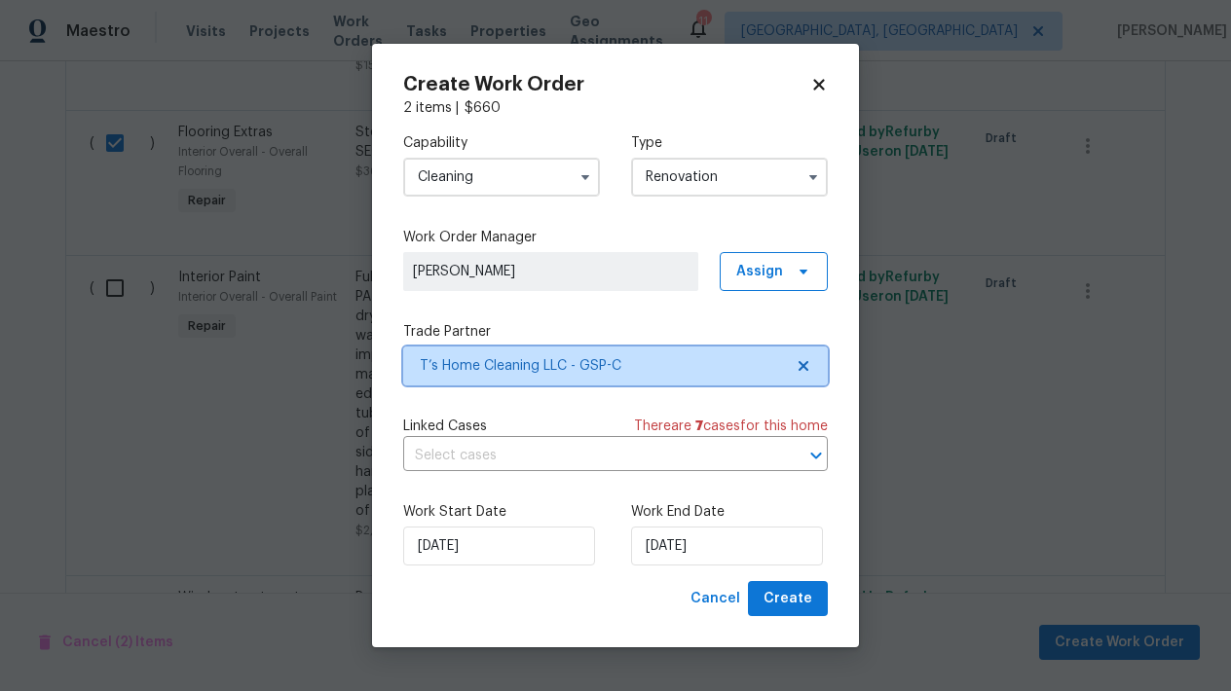
scroll to position [0, 0]
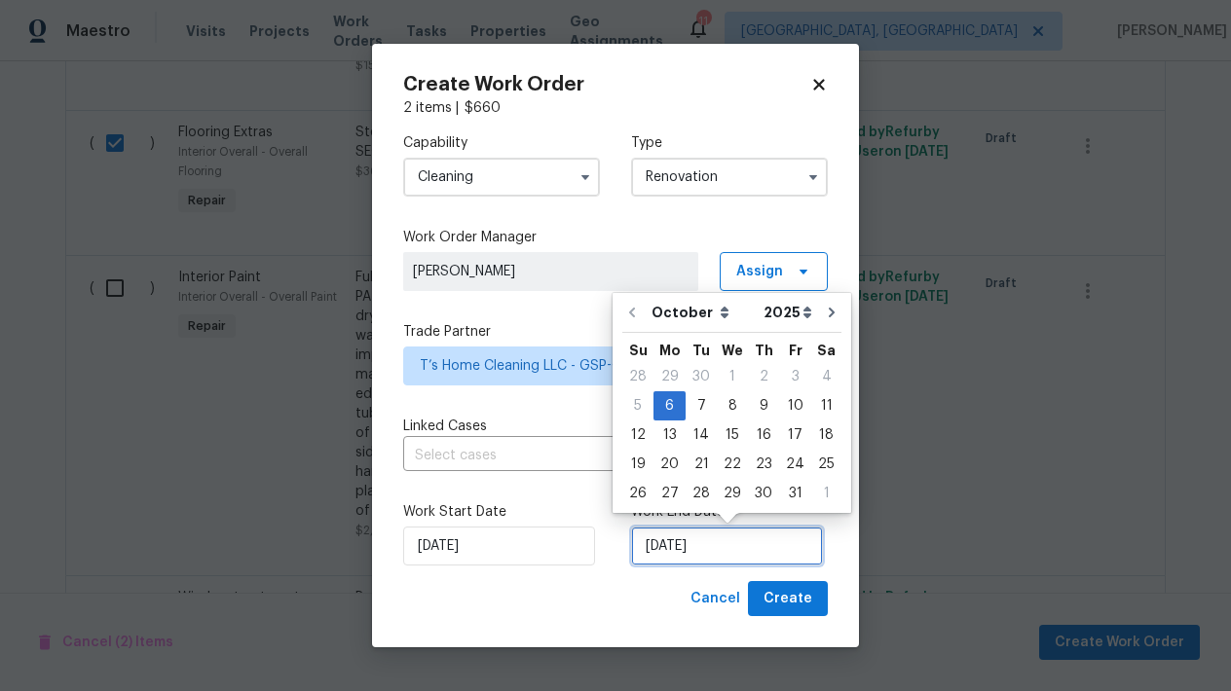
click at [723, 549] on input "10/6/2025" at bounding box center [727, 546] width 192 height 39
click at [787, 500] on div "31" at bounding box center [795, 493] width 32 height 27
type input "10/31/2025"
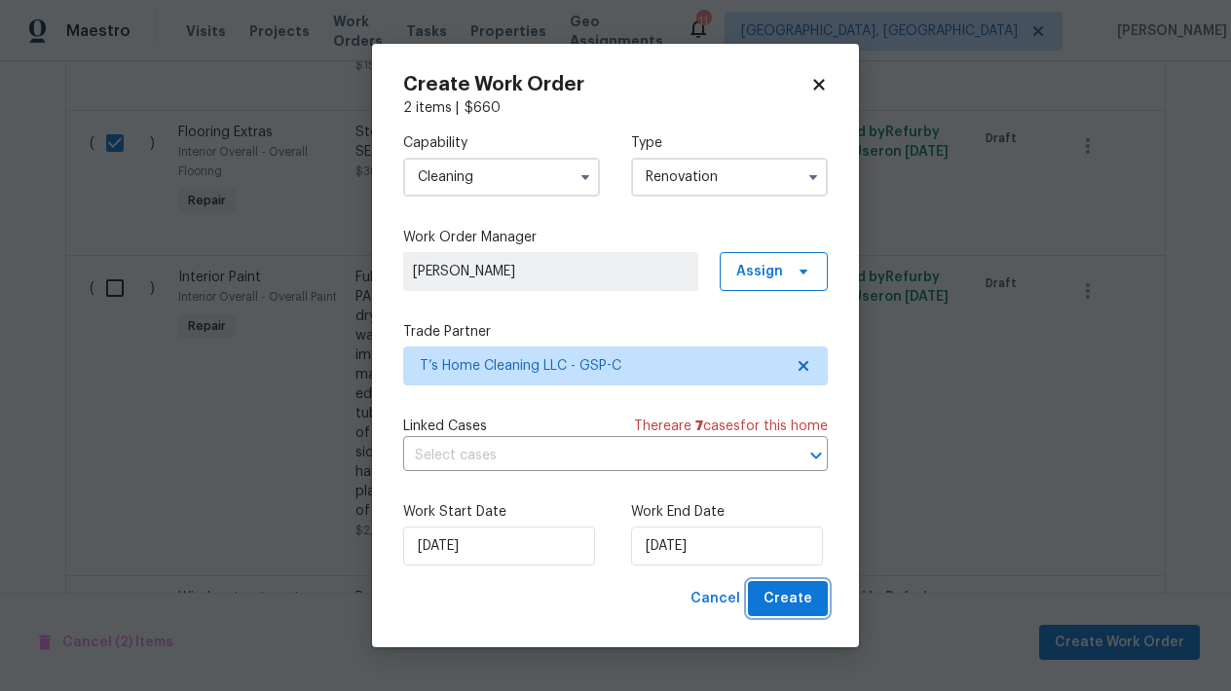
click at [810, 601] on span "Create" at bounding box center [787, 599] width 49 height 24
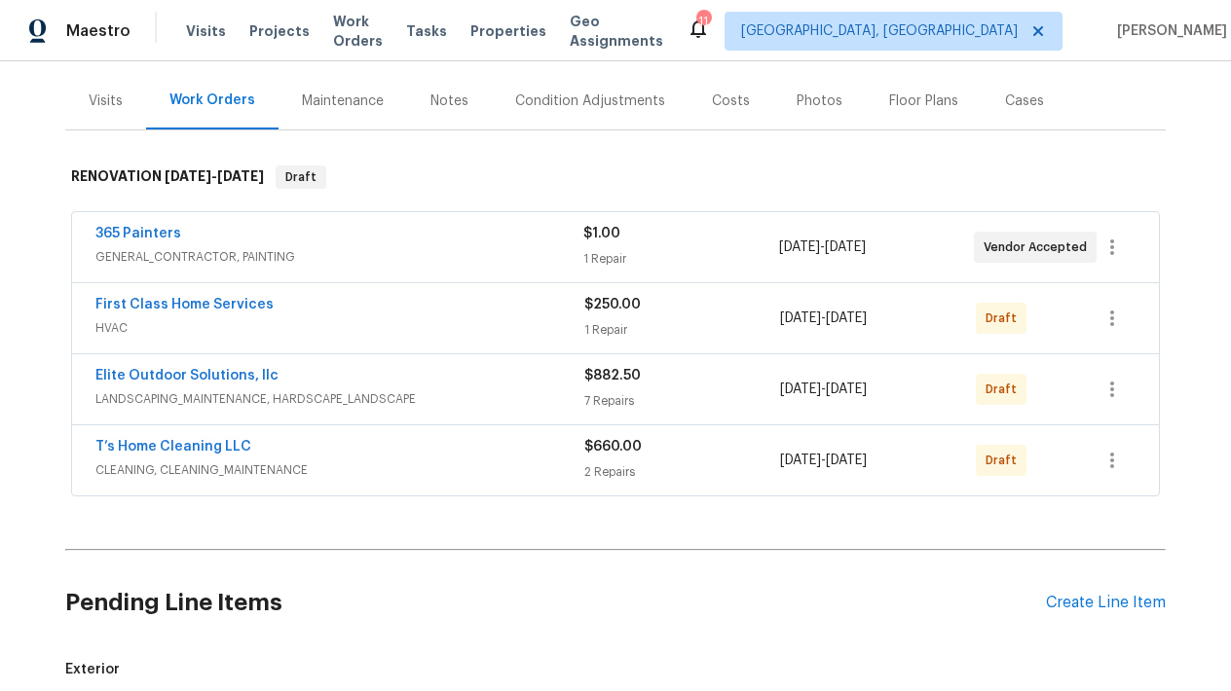
scroll to position [222, 0]
click at [1119, 592] on div "Pending Line Items Create Line Item" at bounding box center [615, 604] width 1100 height 91
click at [1112, 596] on div "Create Line Item" at bounding box center [1106, 604] width 120 height 19
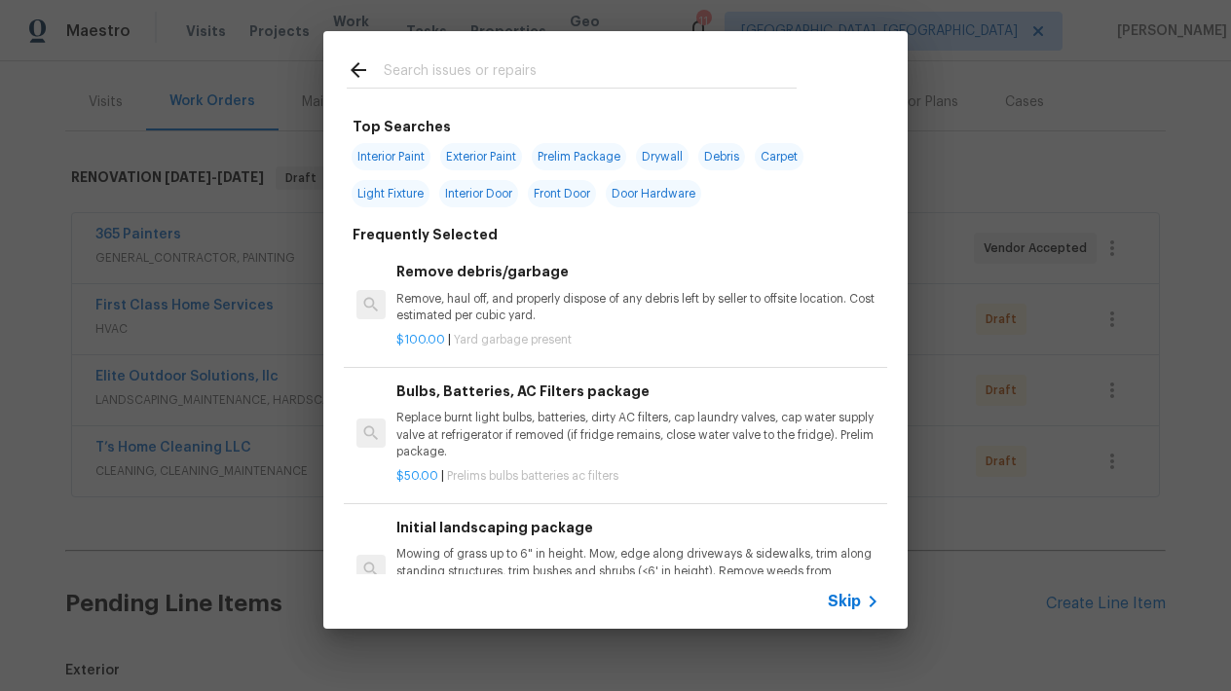
click at [428, 75] on input "text" at bounding box center [590, 72] width 413 height 29
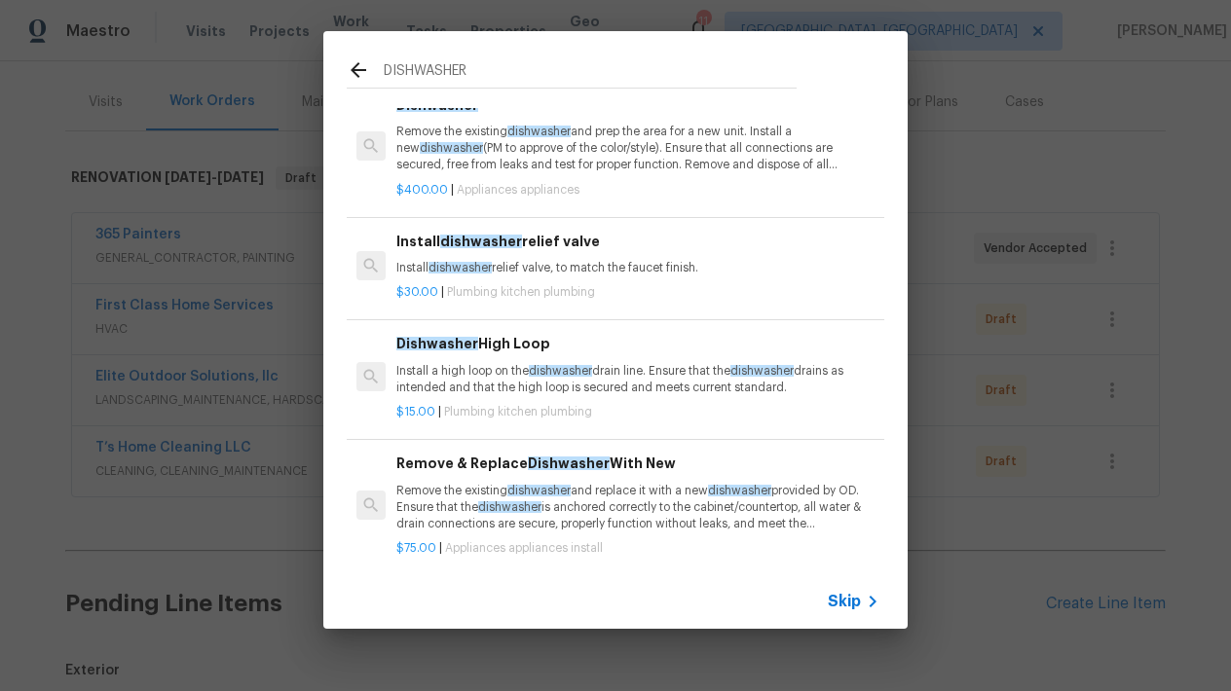
scroll to position [0, 0]
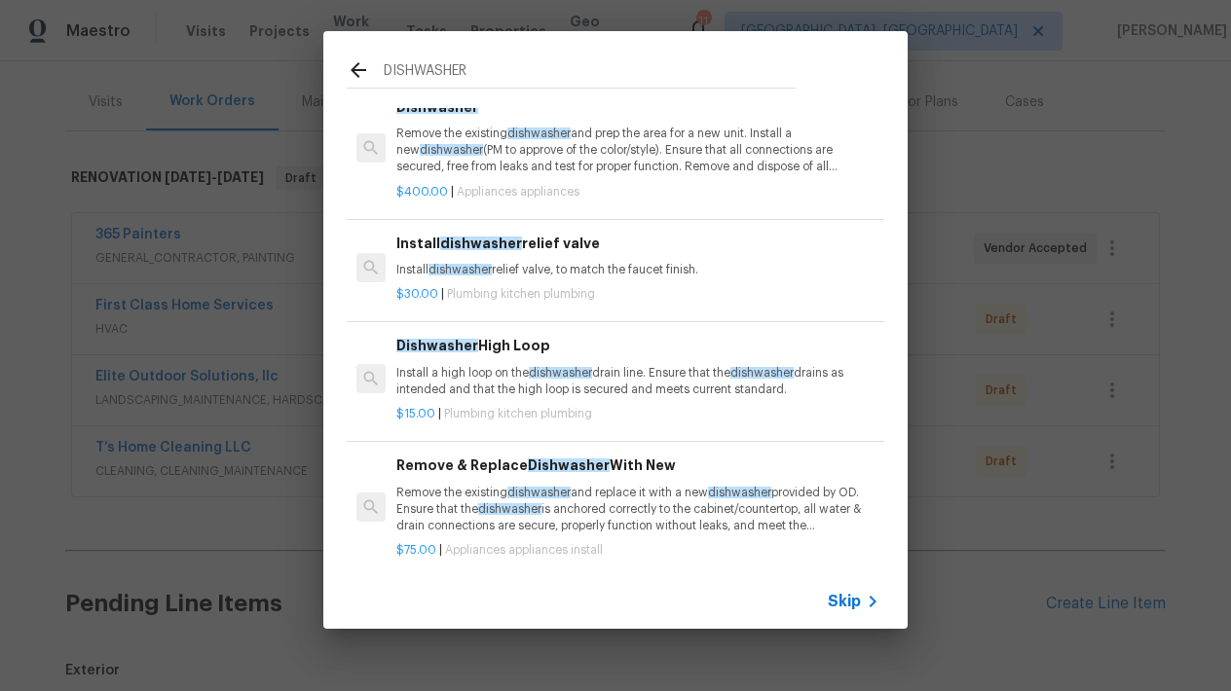
type input "DISHWASHER"
click at [446, 514] on p "Remove the existing dishwasher and replace it with a new dishwasher provided by…" at bounding box center [637, 510] width 483 height 50
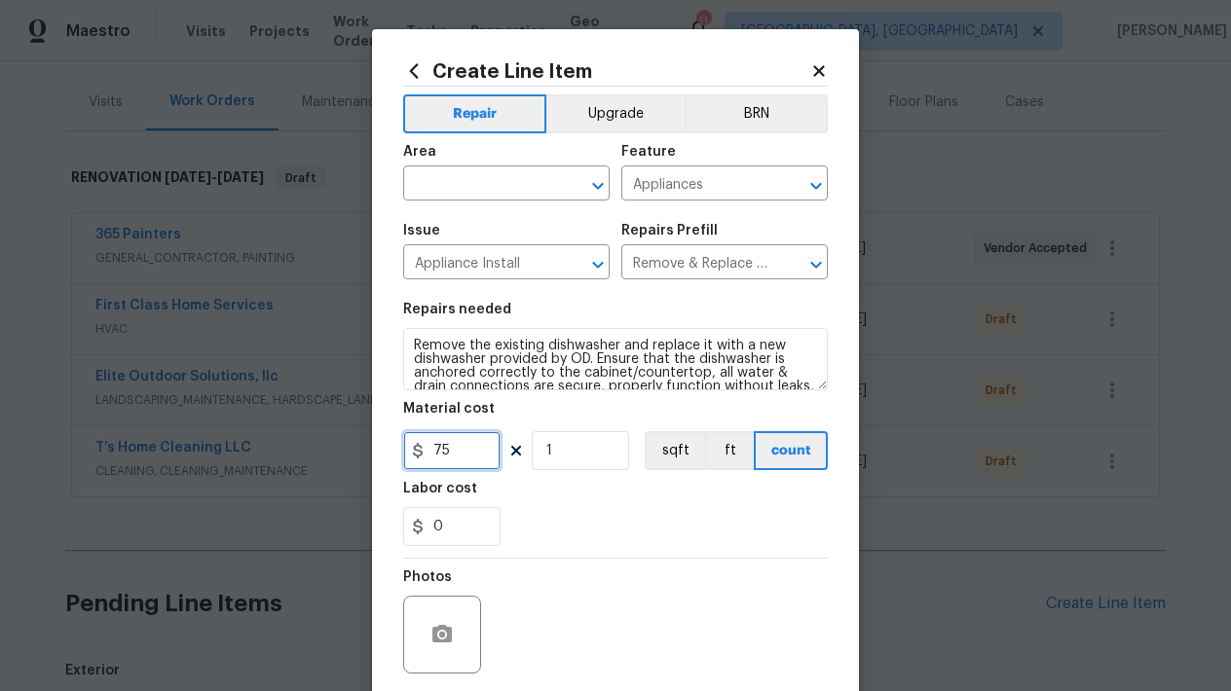
click at [462, 448] on input "75" at bounding box center [451, 450] width 97 height 39
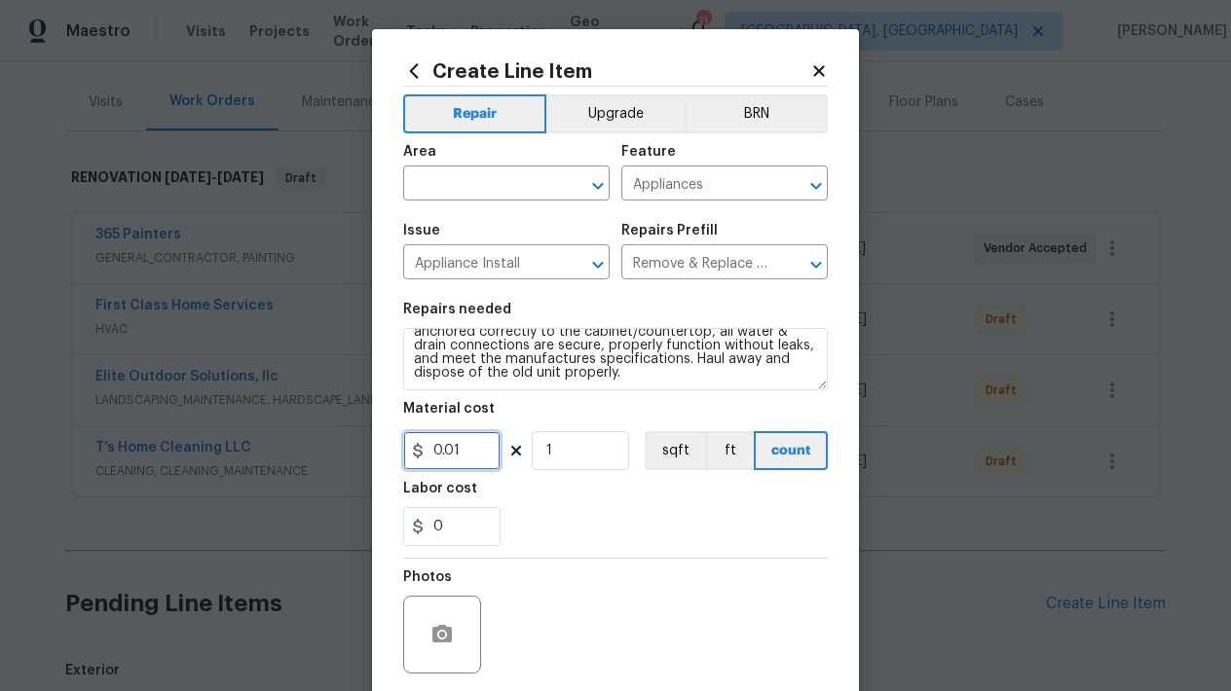
scroll to position [41, 0]
type input "0.01"
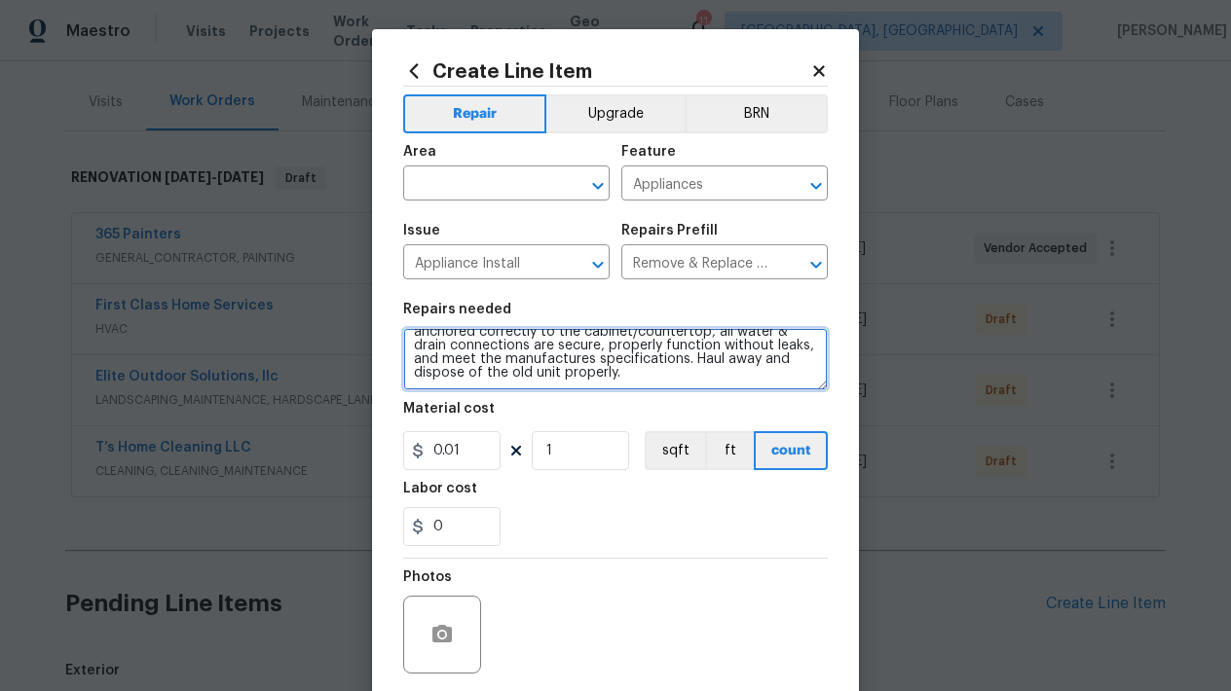
click at [595, 382] on textarea "Remove the existing dishwasher and replace it with a new dishwasher provided by…" at bounding box center [615, 359] width 425 height 62
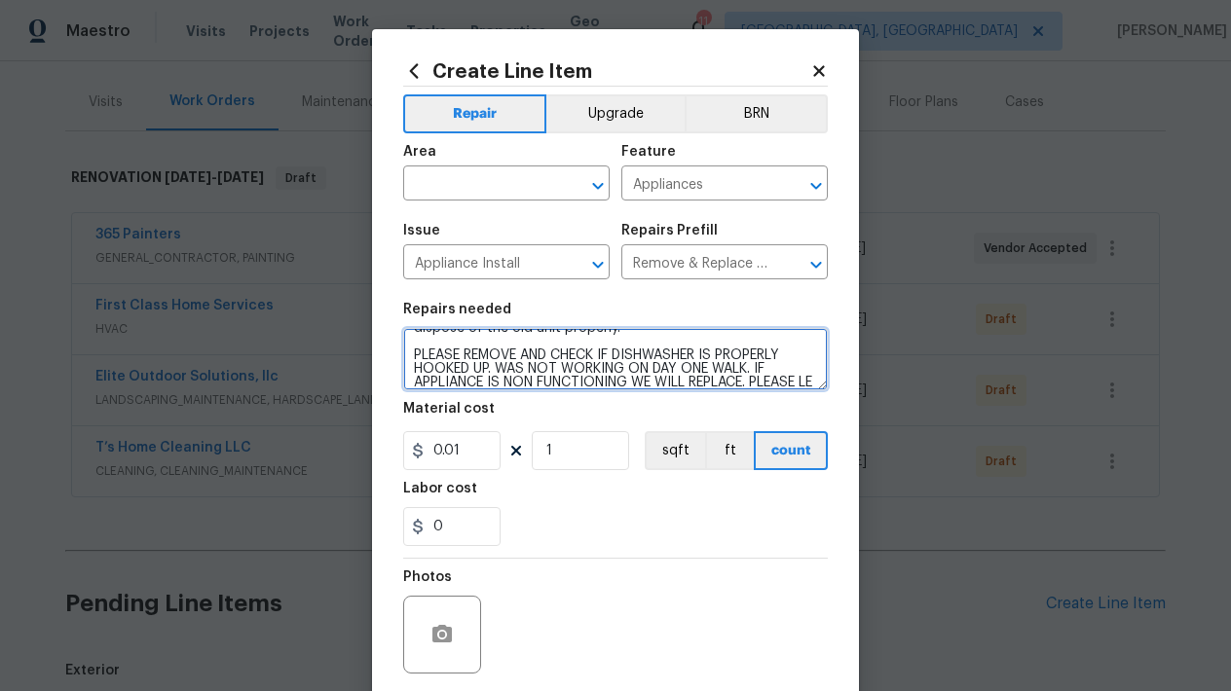
scroll to position [109, 0]
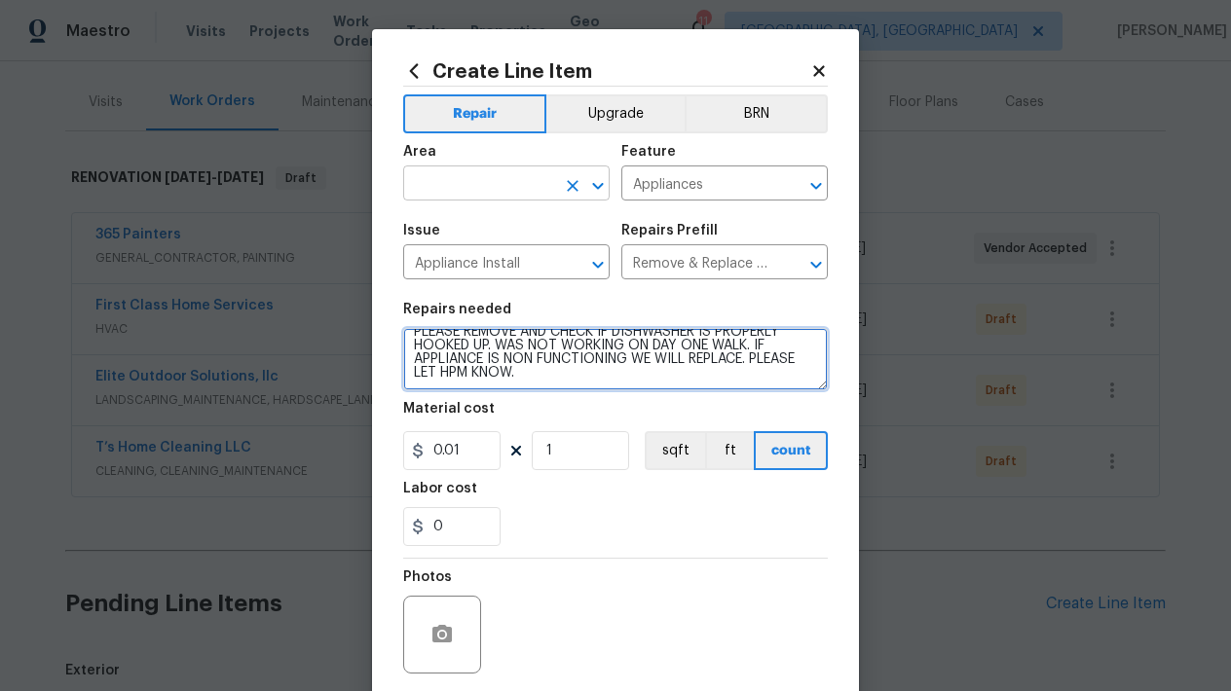
type textarea "Remove the existing dishwasher and replace it with a new dishwasher provided by…"
click at [422, 190] on input "text" at bounding box center [479, 185] width 152 height 30
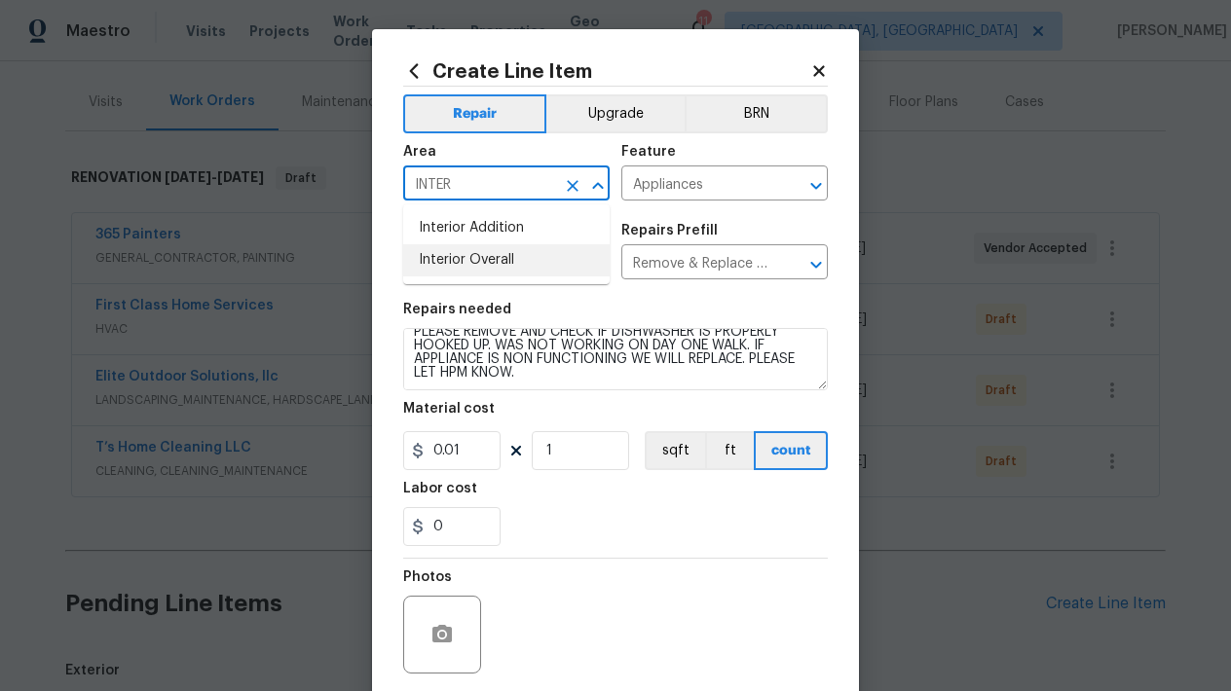
click at [506, 259] on li "Interior Overall" at bounding box center [506, 260] width 206 height 32
type input "Interior Overall"
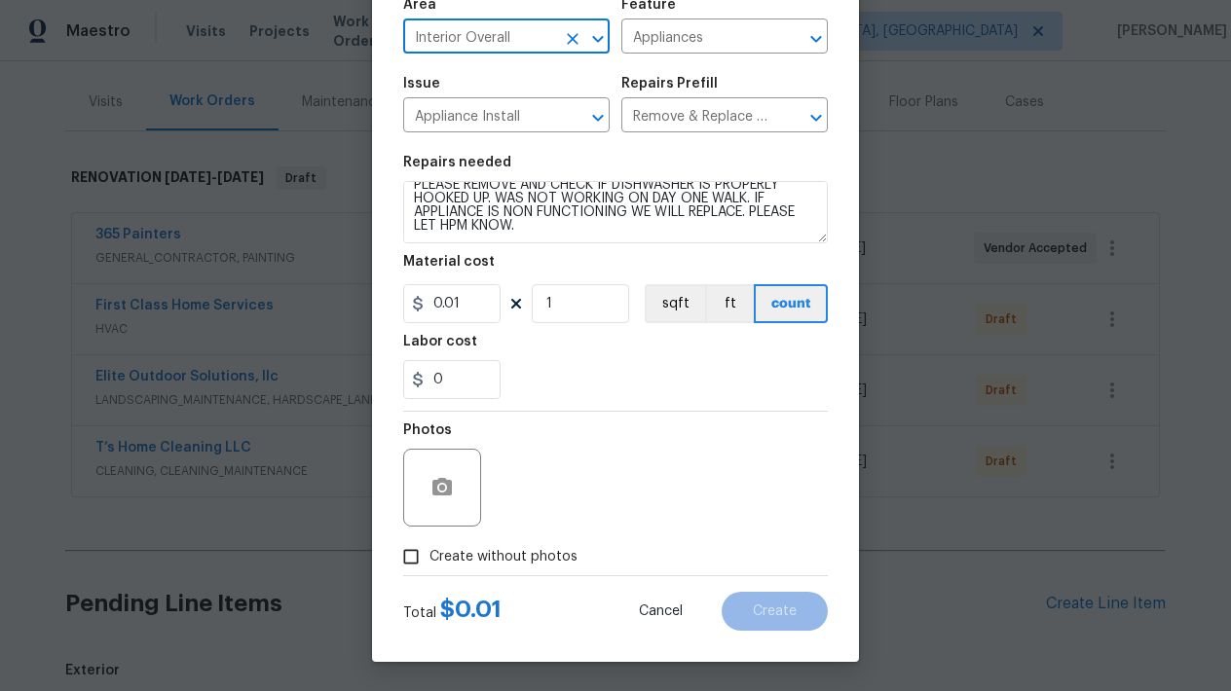
scroll to position [147, 0]
click at [421, 555] on input "Create without photos" at bounding box center [410, 556] width 37 height 37
checkbox input "true"
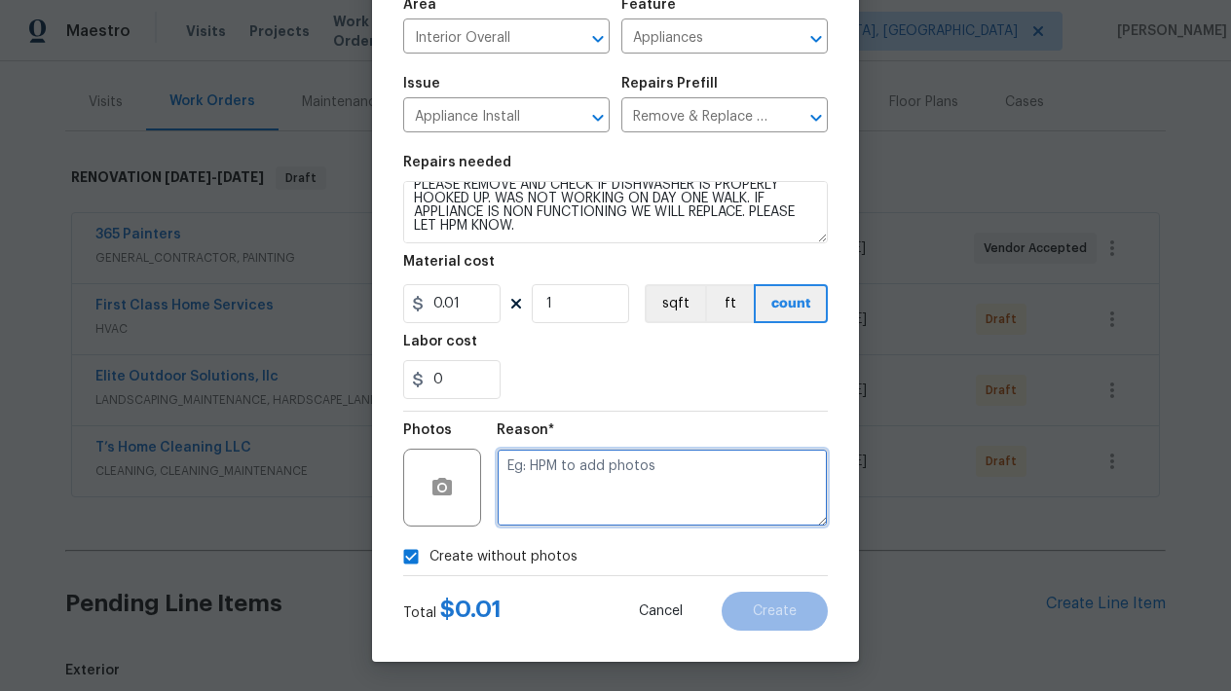
click at [583, 471] on textarea at bounding box center [662, 488] width 331 height 78
type textarea "L"
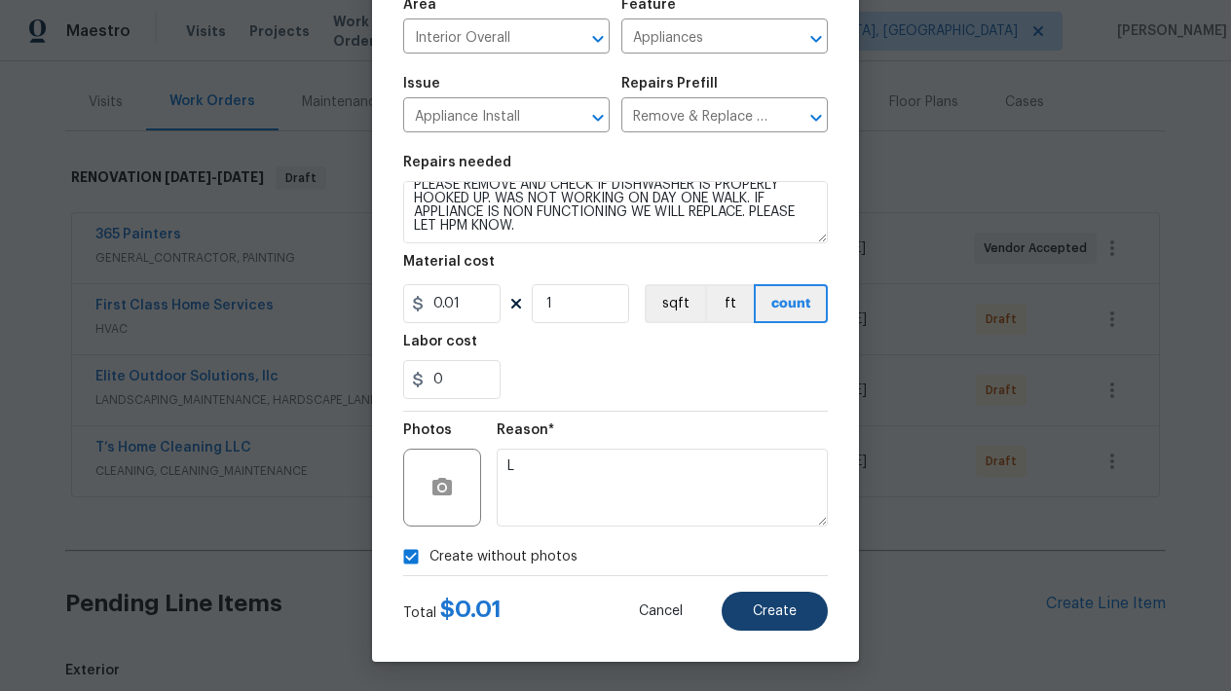
click at [804, 606] on button "Create" at bounding box center [775, 611] width 106 height 39
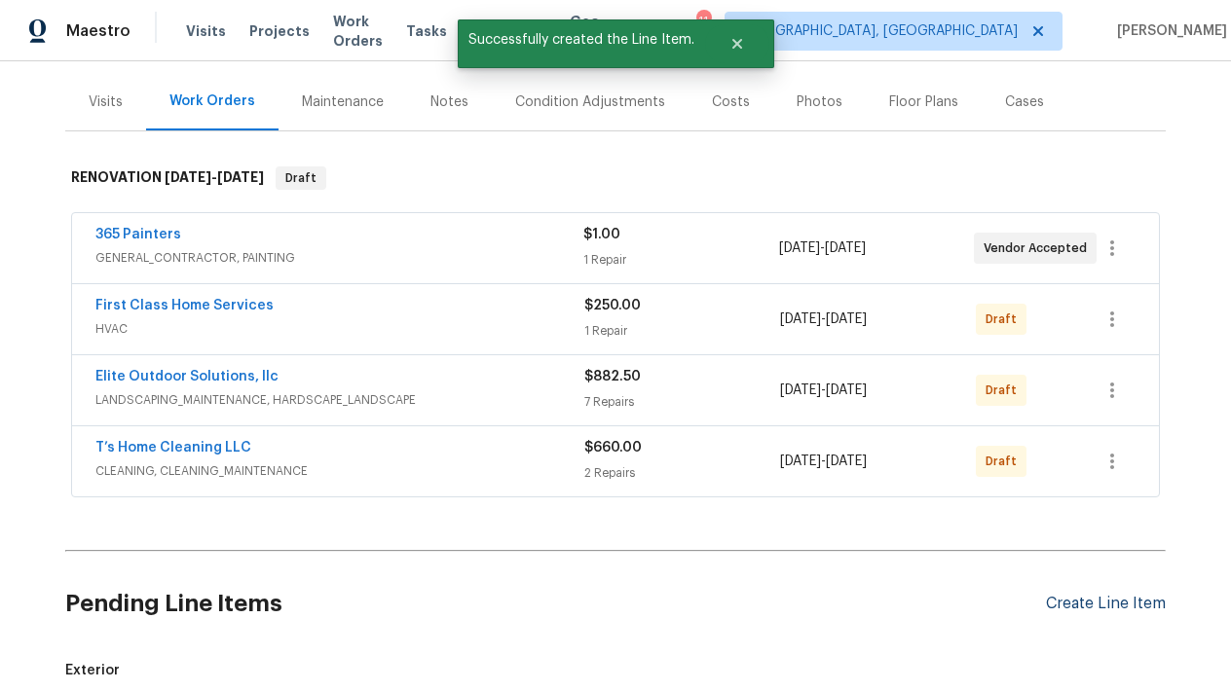
click at [1092, 603] on div "Create Line Item" at bounding box center [1106, 604] width 120 height 19
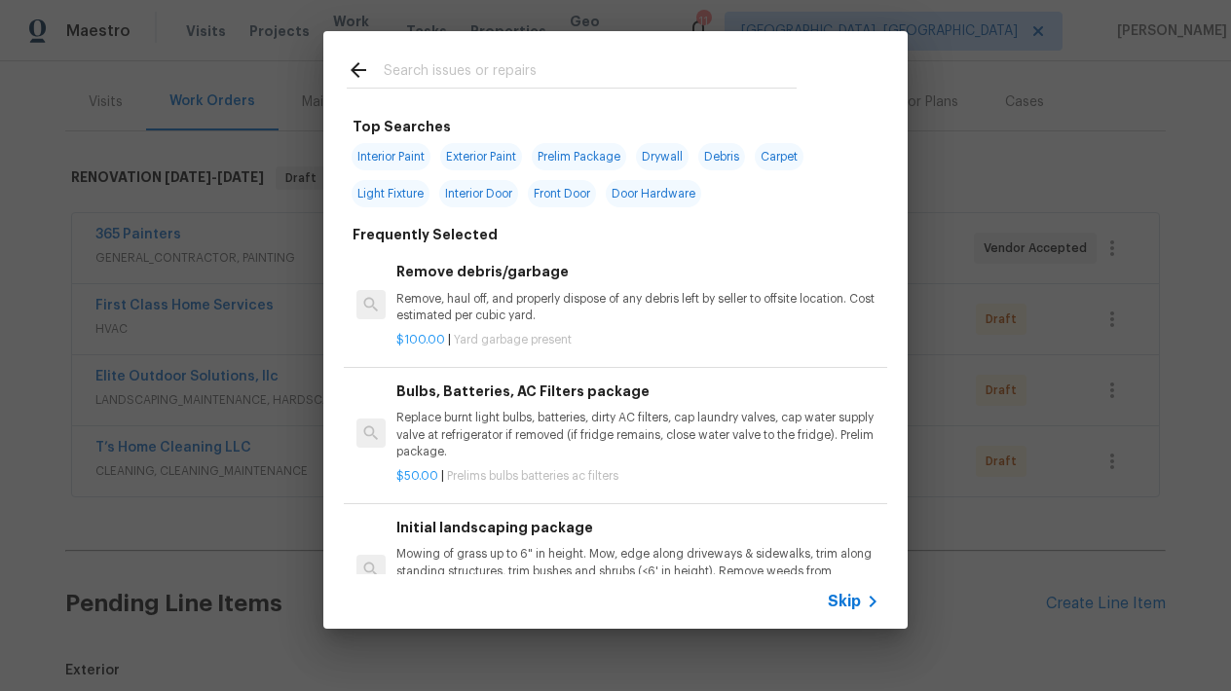
click at [699, 80] on input "text" at bounding box center [590, 72] width 413 height 29
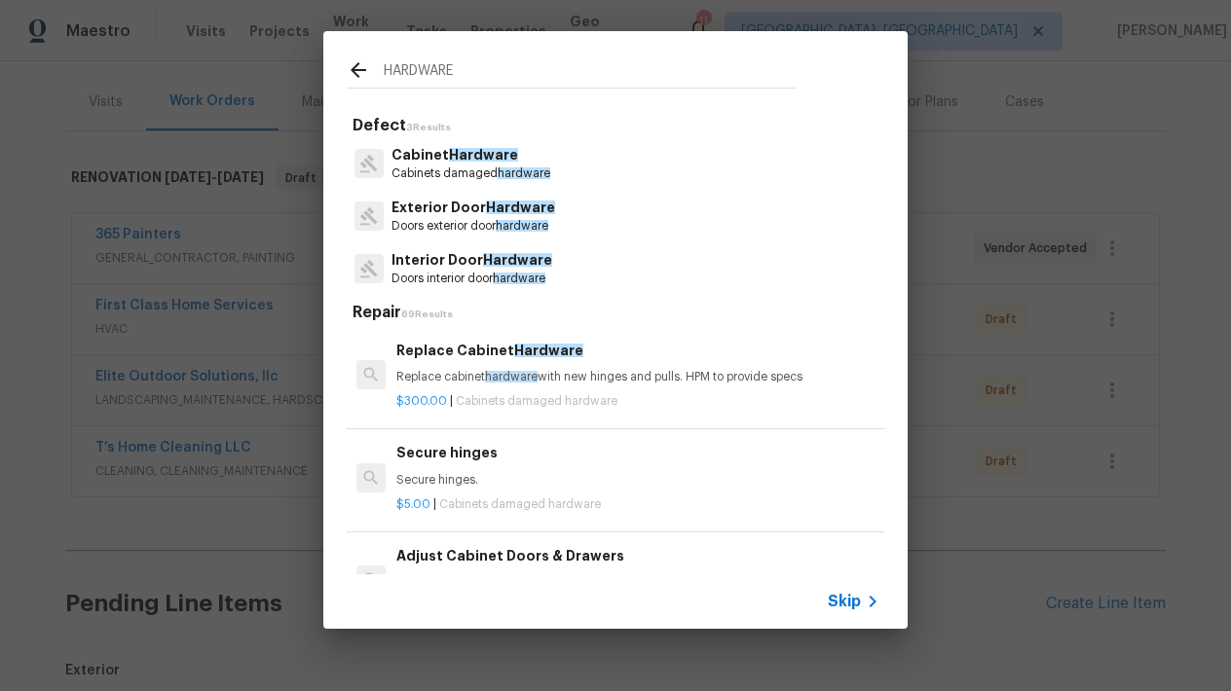
type input "HARDWARE"
click at [464, 161] on p "Cabinet Hardware" at bounding box center [470, 155] width 159 height 20
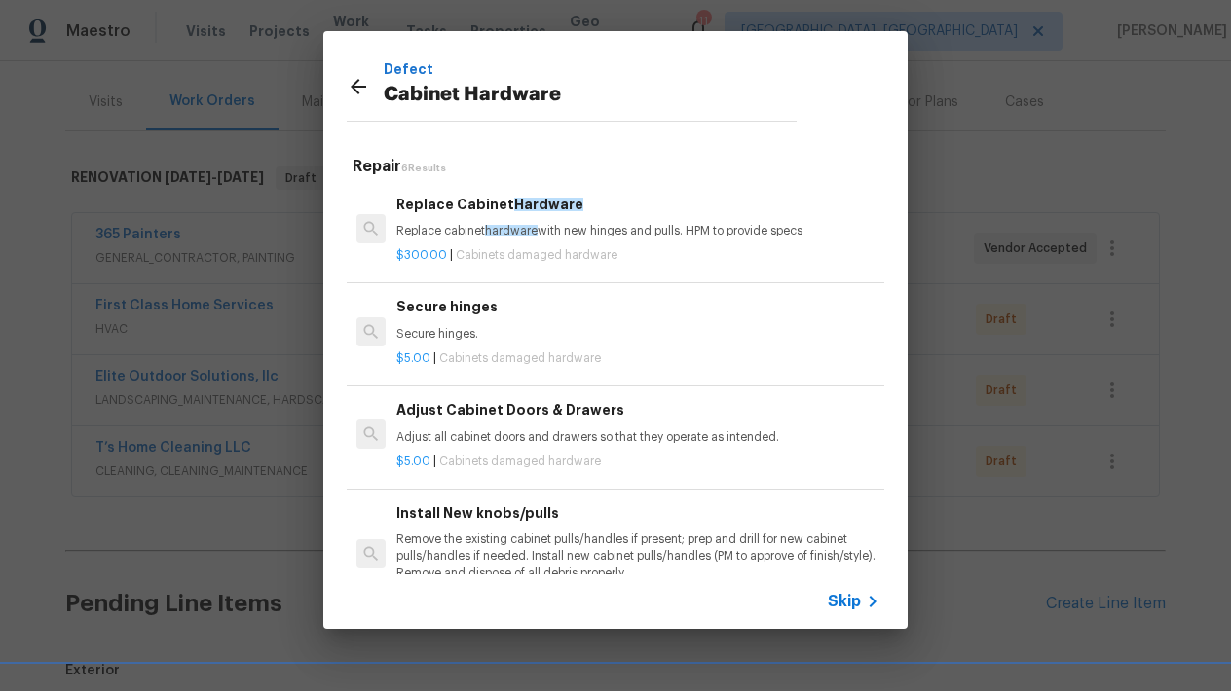
click at [387, 221] on div at bounding box center [371, 229] width 45 height 77
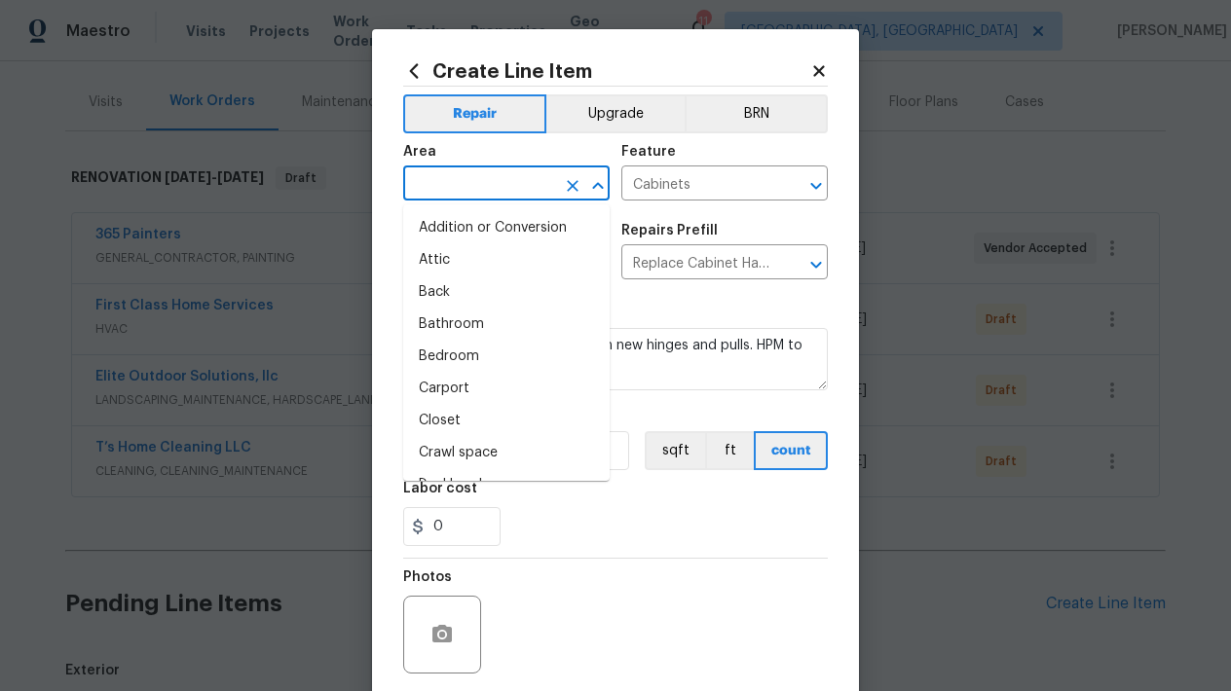
click at [509, 192] on input "text" at bounding box center [479, 185] width 152 height 30
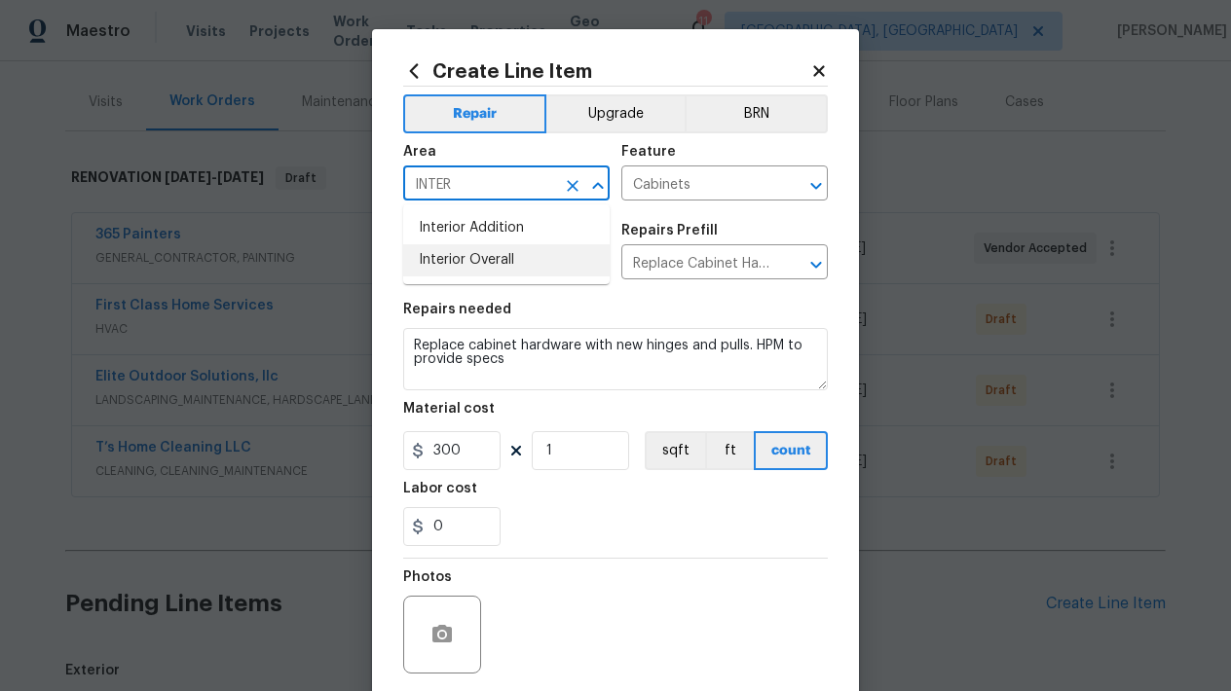
click at [495, 273] on li "Interior Overall" at bounding box center [506, 260] width 206 height 32
type input "Interior Overall"
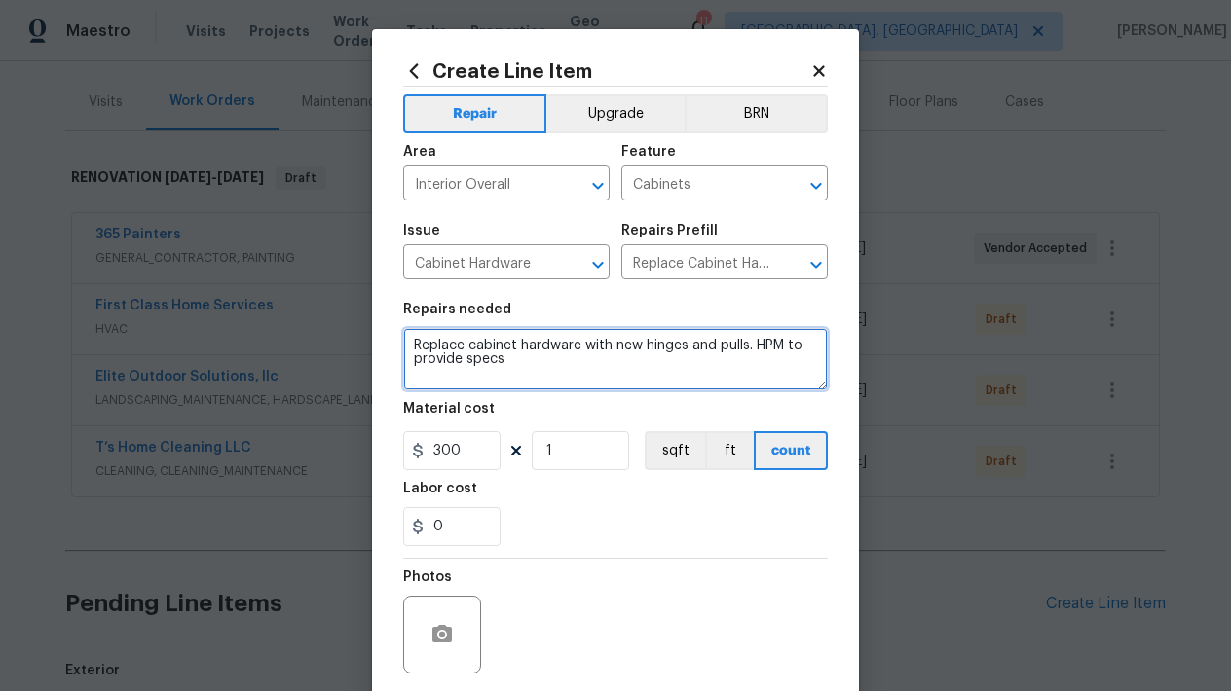
click at [532, 378] on textarea "Replace cabinet hardware with new hinges and pulls. HPM to provide specs" at bounding box center [615, 359] width 425 height 62
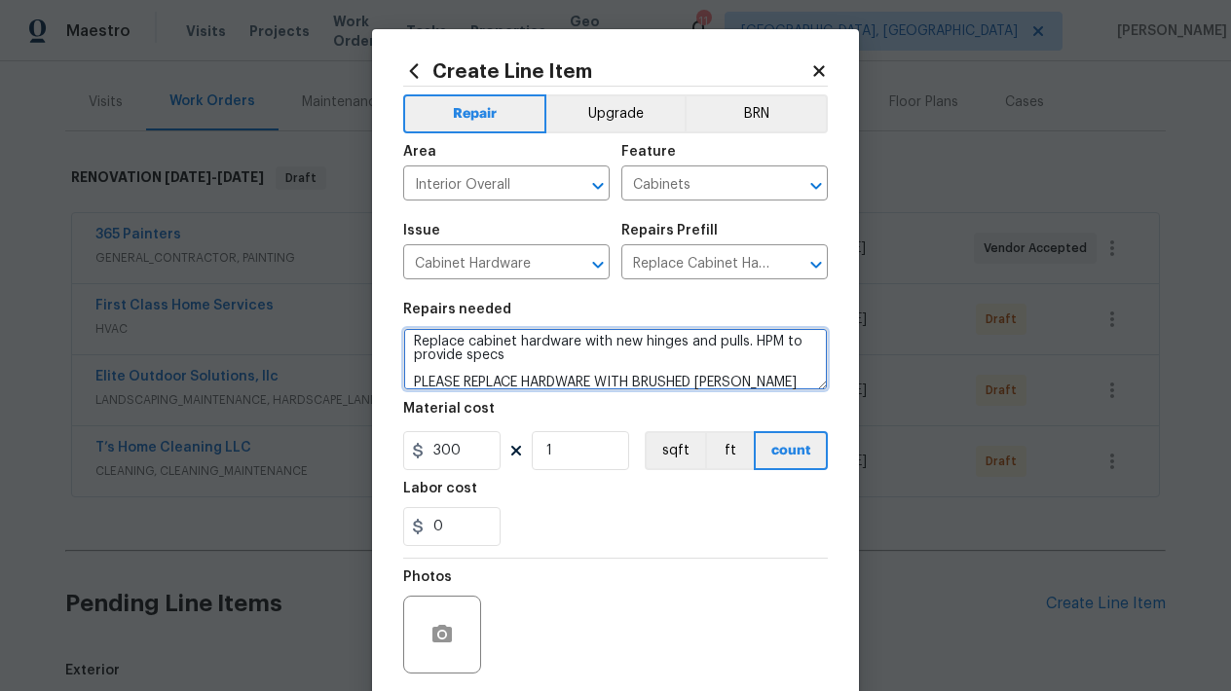
scroll to position [27, 0]
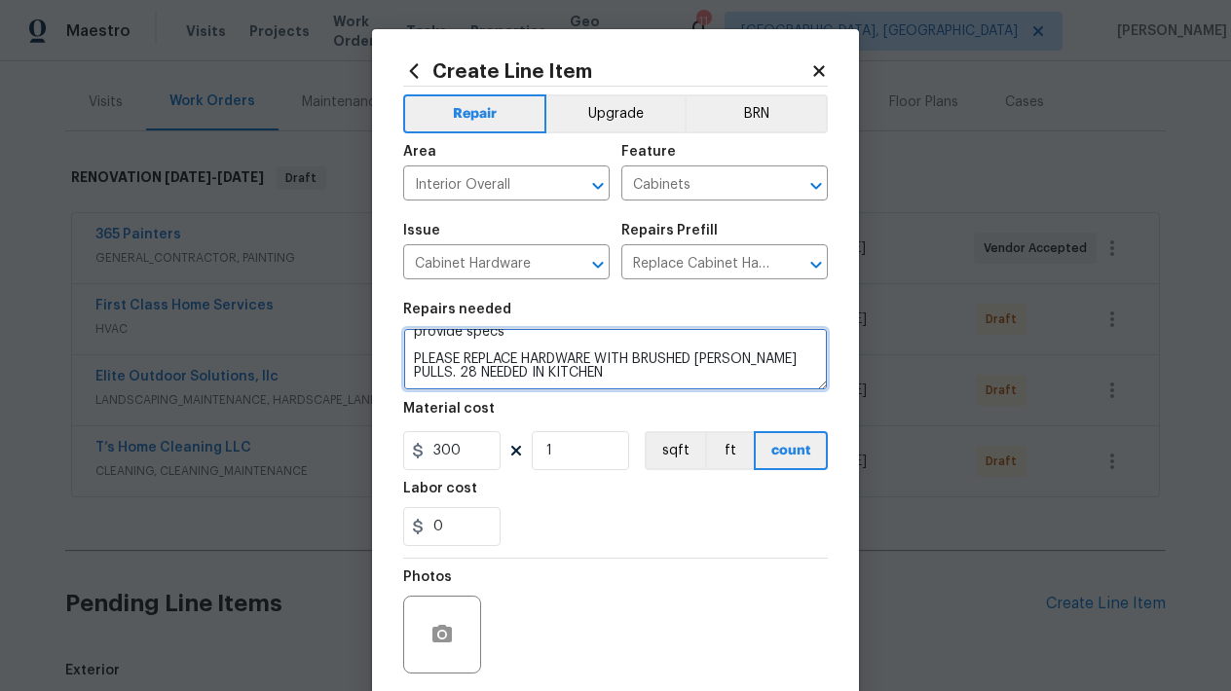
type textarea "Replace cabinet hardware with new hinges and pulls. HPM to provide specs PLEASE…"
click at [578, 536] on div "0" at bounding box center [615, 526] width 425 height 39
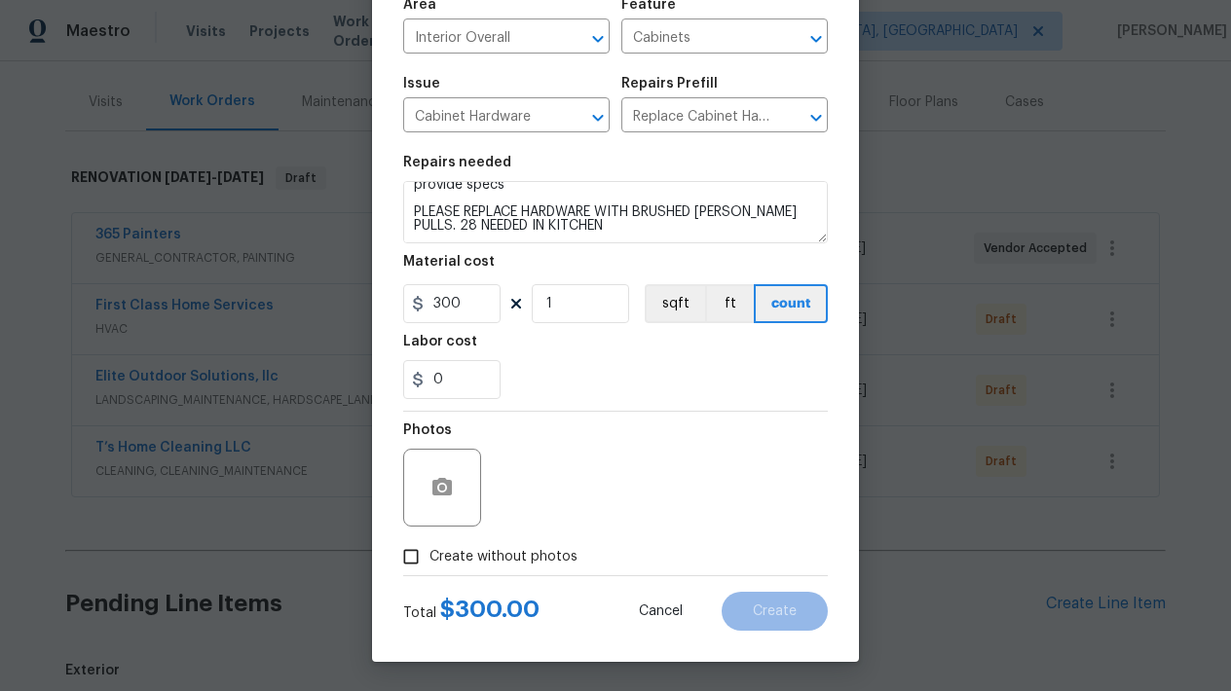
scroll to position [147, 0]
click at [467, 311] on input "300" at bounding box center [451, 303] width 97 height 39
type input "250"
click at [618, 508] on div "Photos" at bounding box center [615, 475] width 425 height 127
click at [417, 567] on input "Create without photos" at bounding box center [410, 556] width 37 height 37
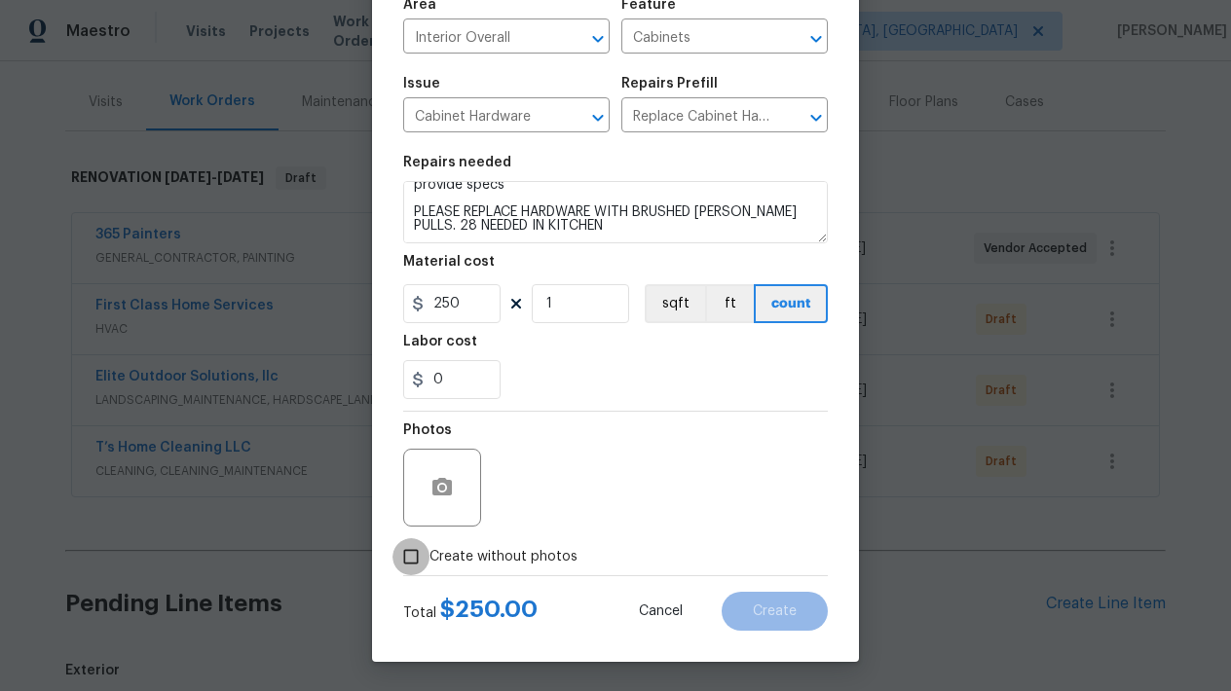
checkbox input "true"
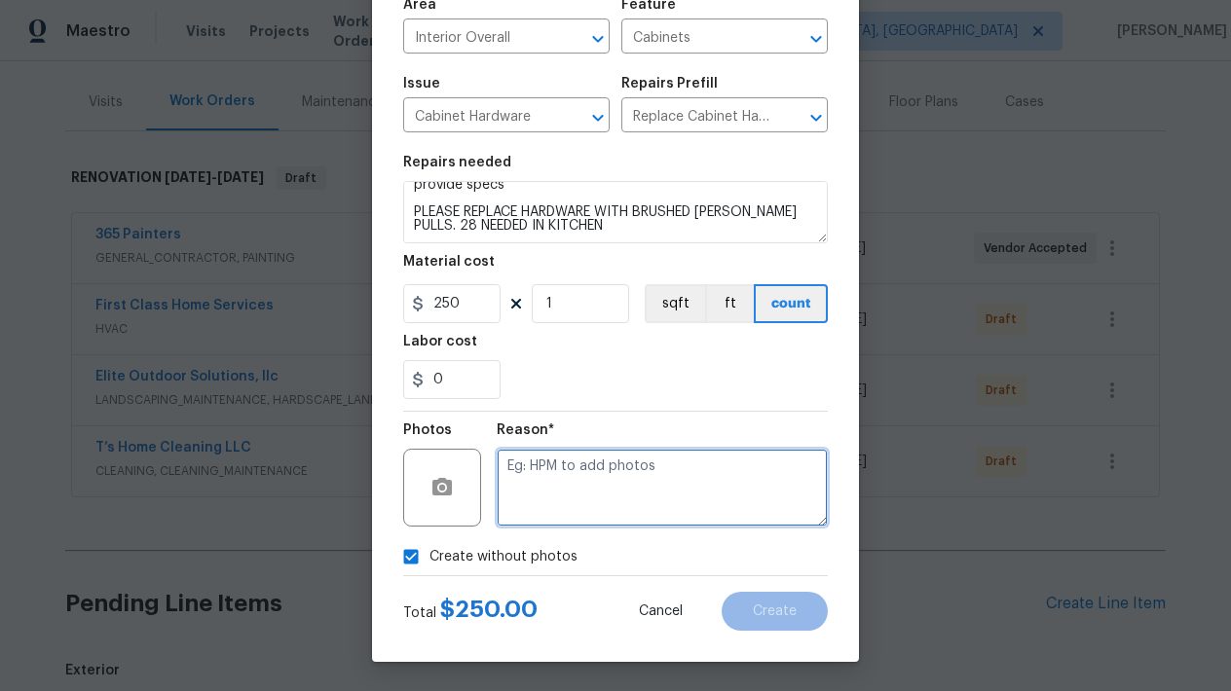
drag, startPoint x: 564, startPoint y: 486, endPoint x: 564, endPoint y: 472, distance: 13.6
click at [564, 485] on textarea at bounding box center [662, 488] width 331 height 78
type textarea "L"
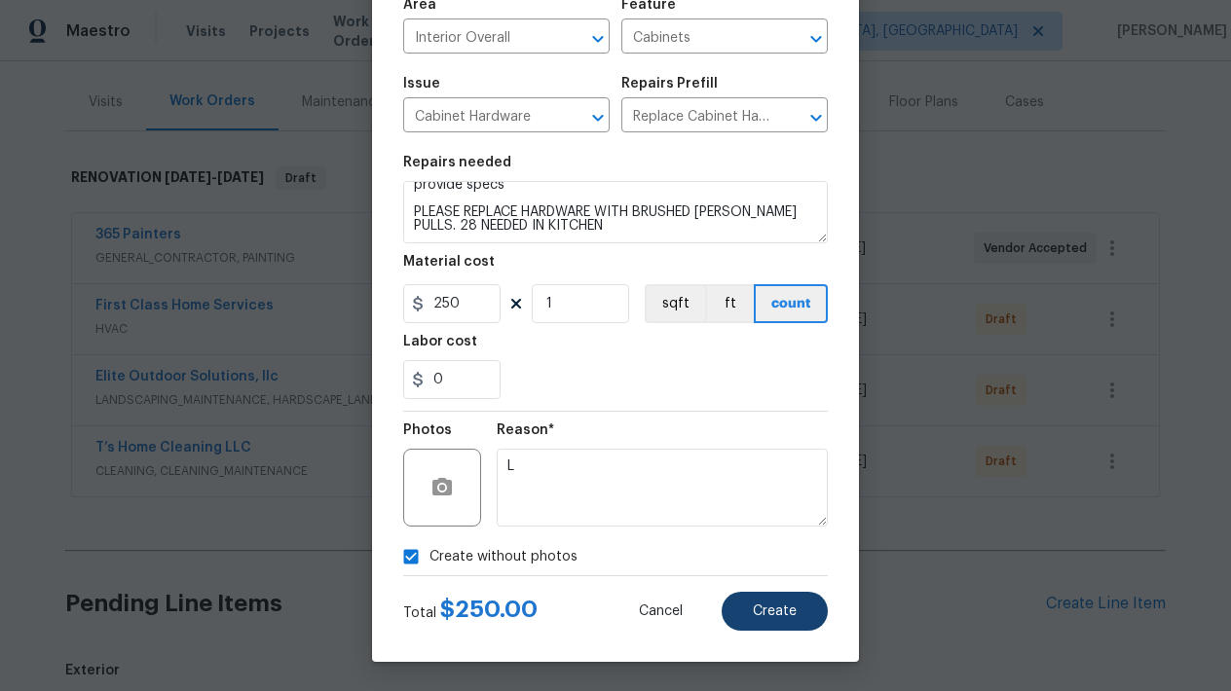
click at [796, 611] on span "Create" at bounding box center [775, 612] width 44 height 15
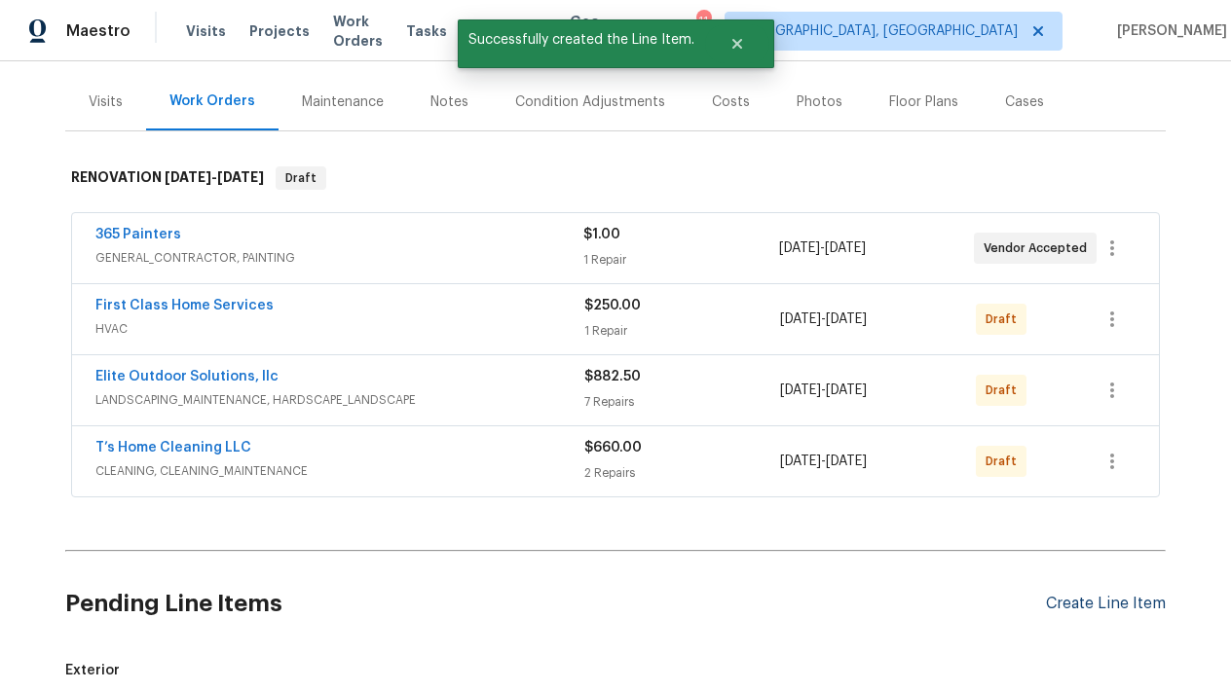
click at [1065, 602] on div "Create Line Item" at bounding box center [1106, 604] width 120 height 19
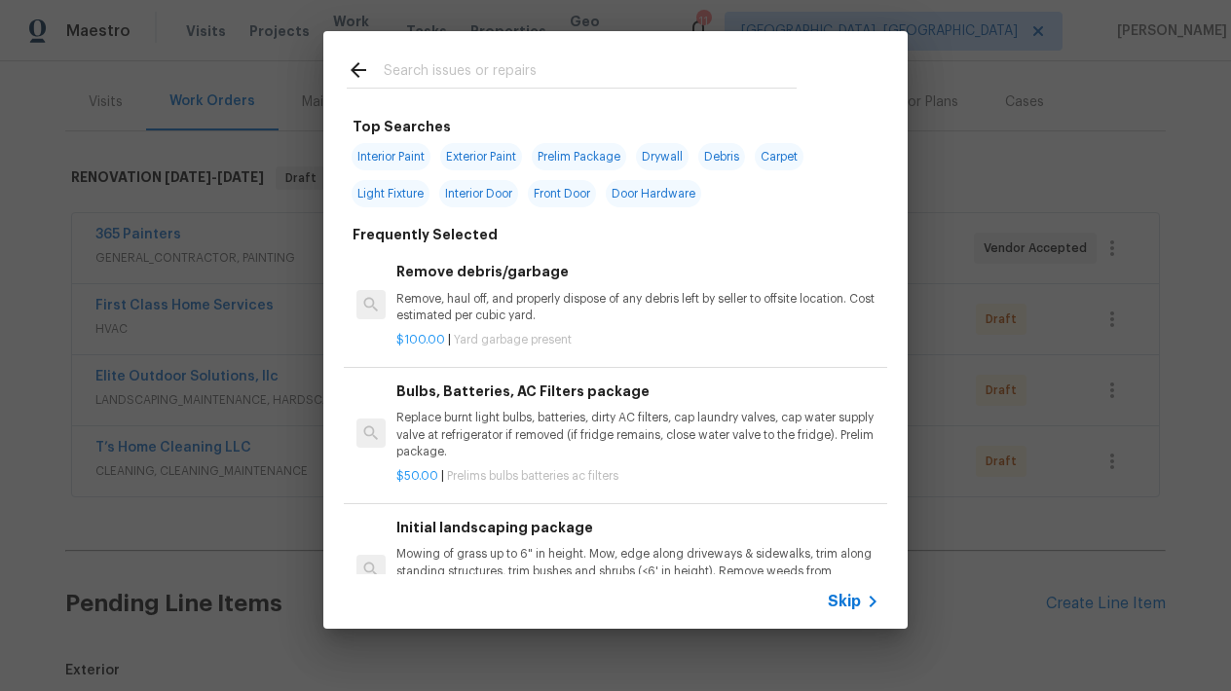
click at [217, 558] on div "Top Searches Interior Paint Exterior Paint Prelim Package Drywall Debris Carpet…" at bounding box center [615, 330] width 1231 height 660
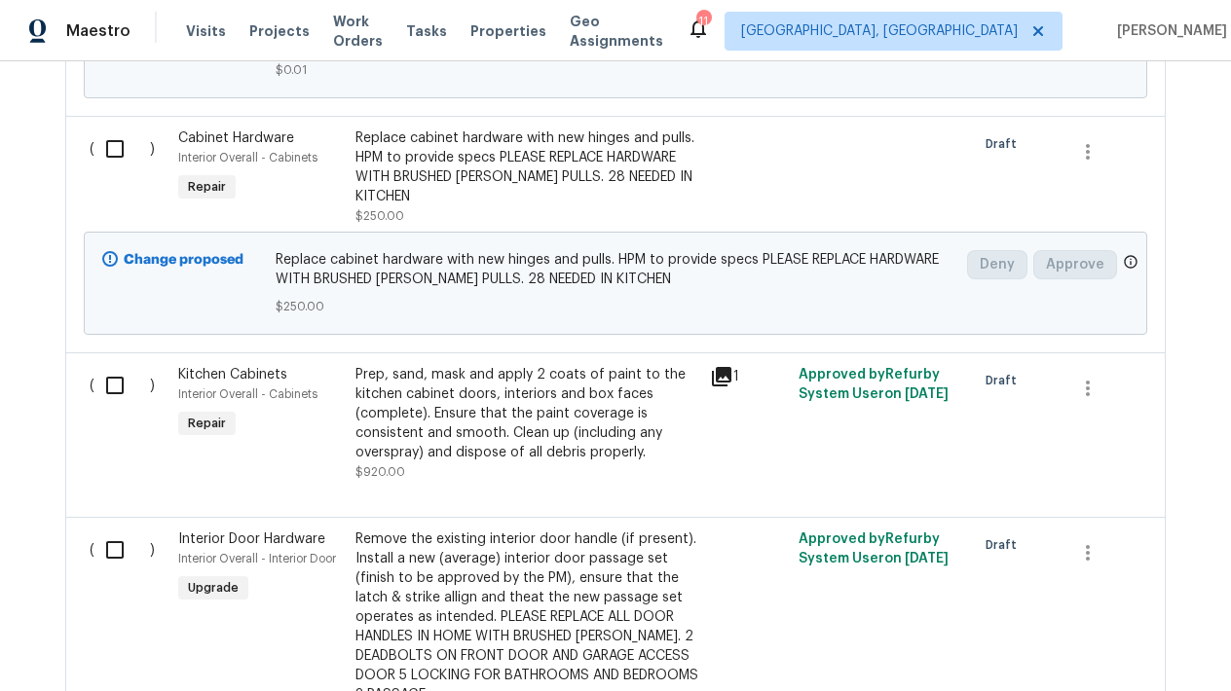
scroll to position [1623, 0]
click at [272, 140] on span "Cabinet Hardware" at bounding box center [236, 137] width 116 height 14
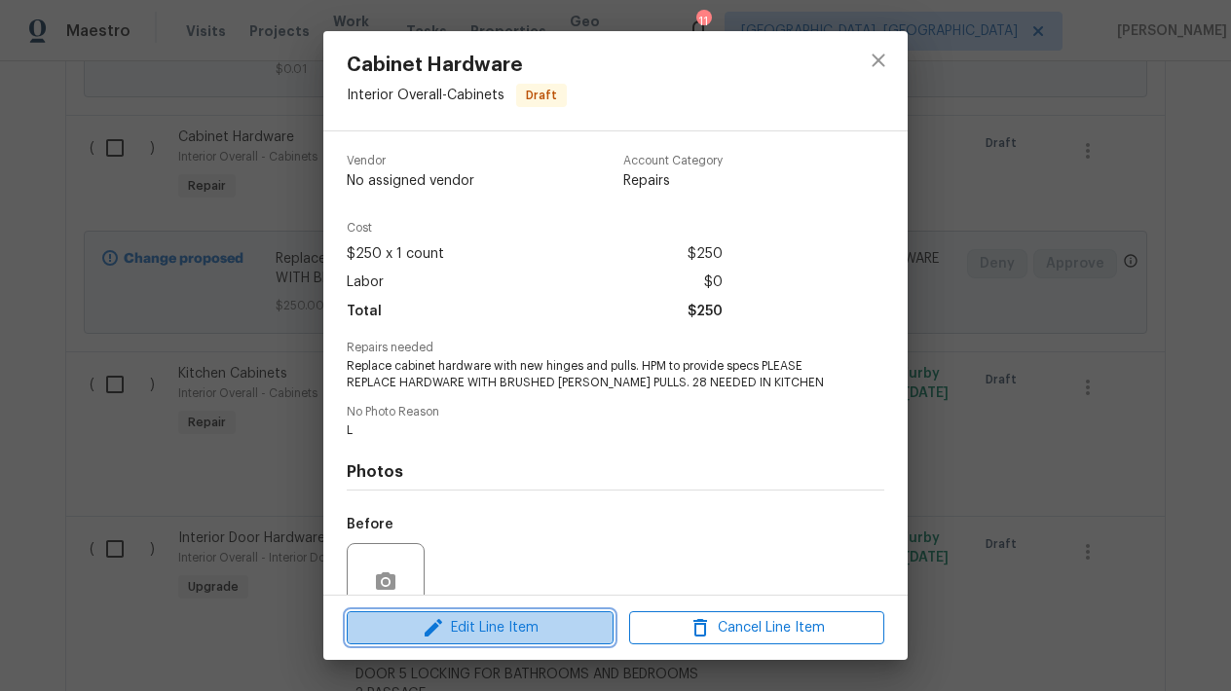
click at [490, 633] on span "Edit Line Item" at bounding box center [479, 628] width 255 height 24
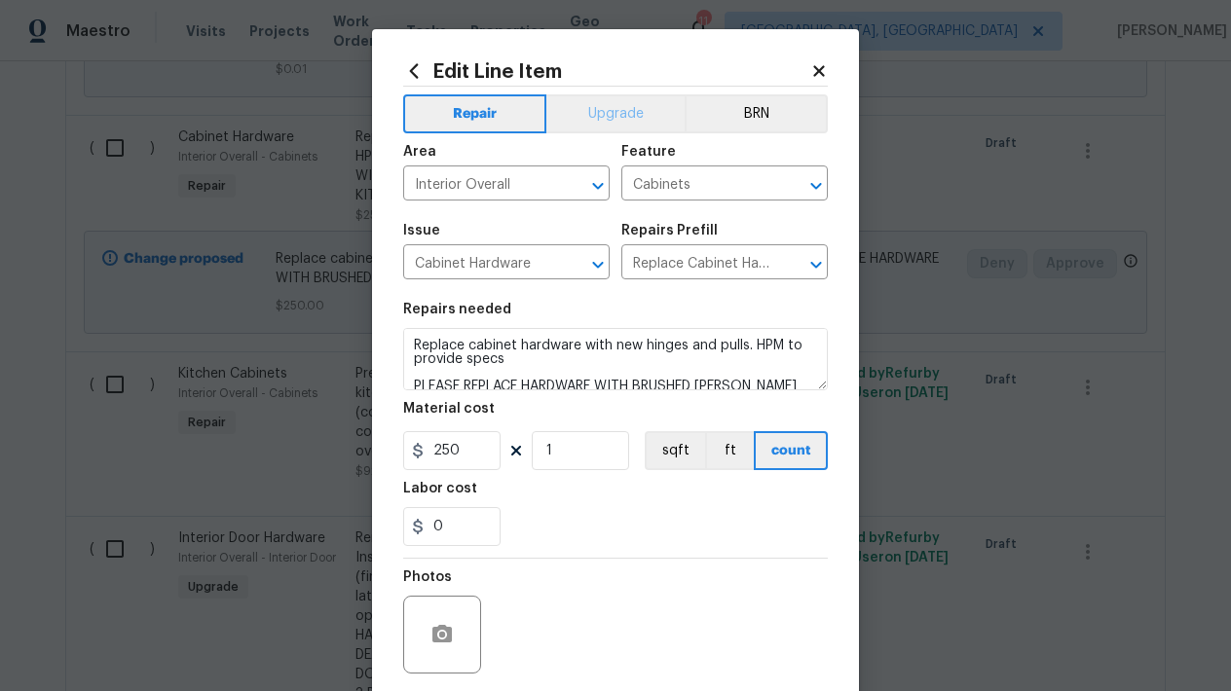
click at [586, 109] on button "Upgrade" at bounding box center [615, 113] width 139 height 39
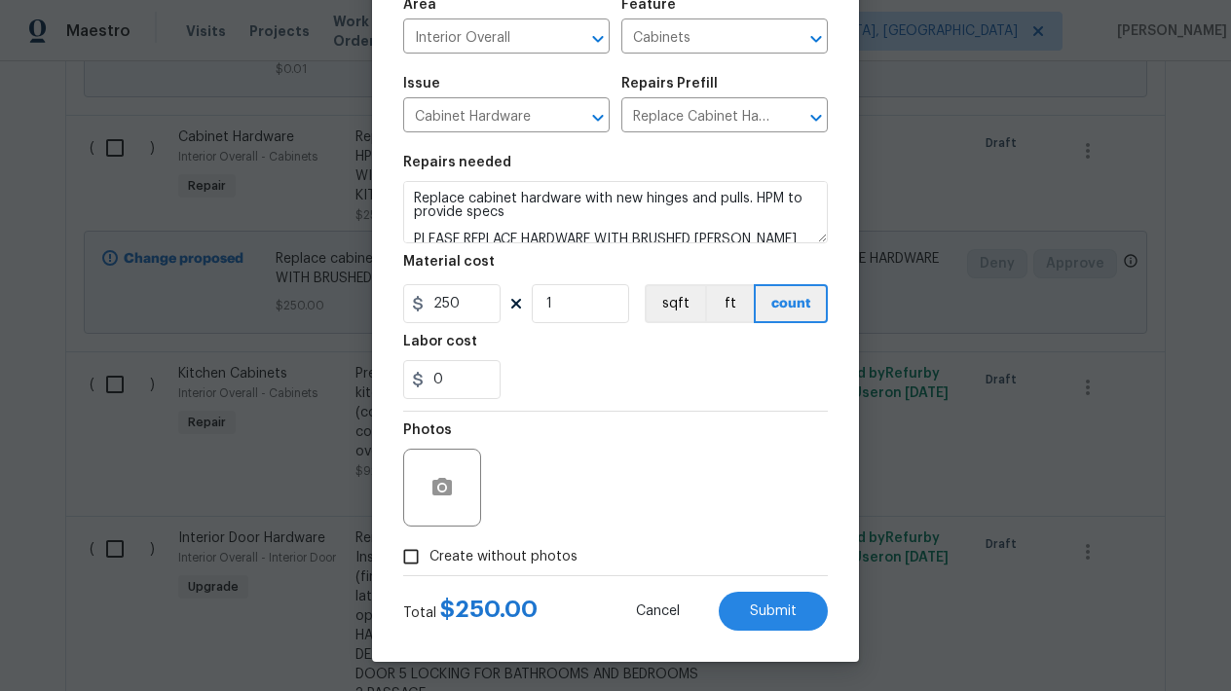
scroll to position [147, 0]
click at [766, 619] on button "Submit" at bounding box center [773, 611] width 109 height 39
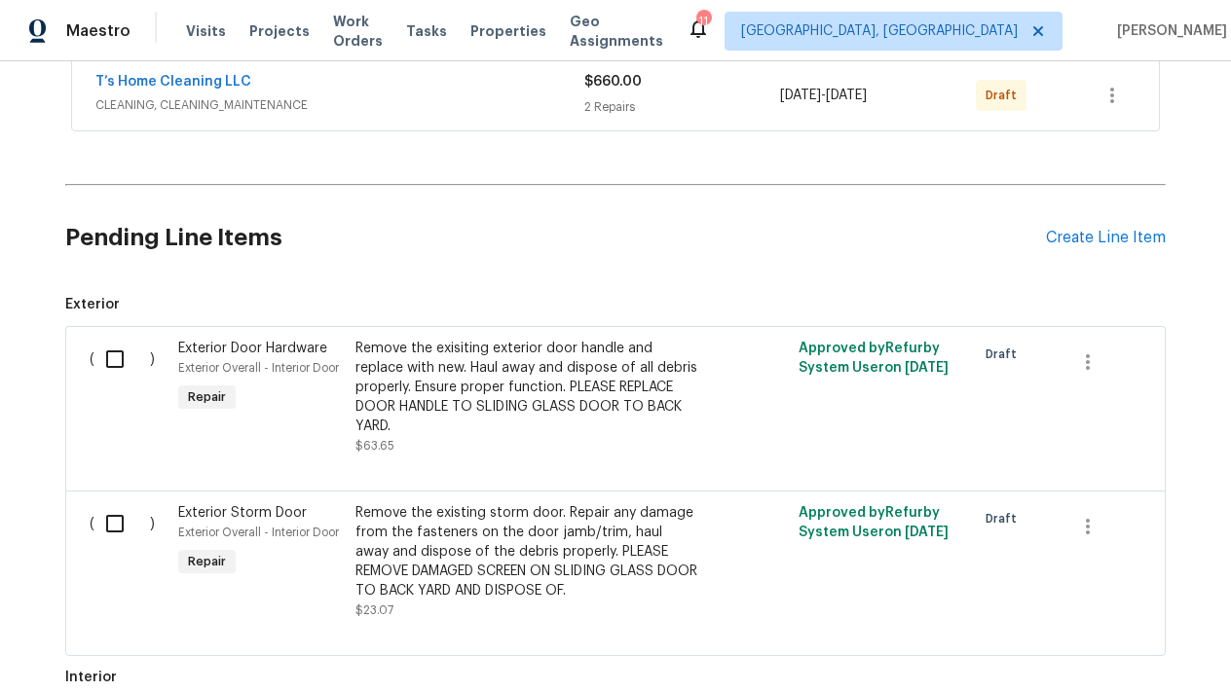
scroll to position [589, 0]
click at [1078, 228] on div "Create Line Item" at bounding box center [1106, 237] width 120 height 19
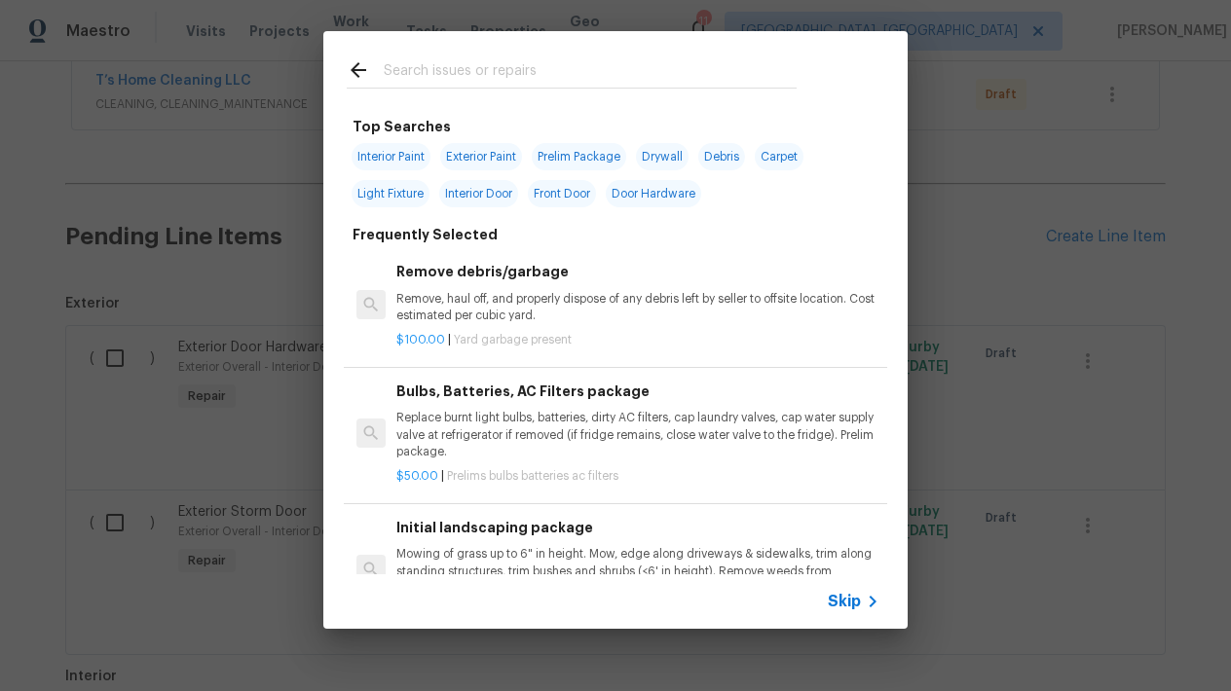
click at [526, 67] on input "text" at bounding box center [590, 72] width 413 height 29
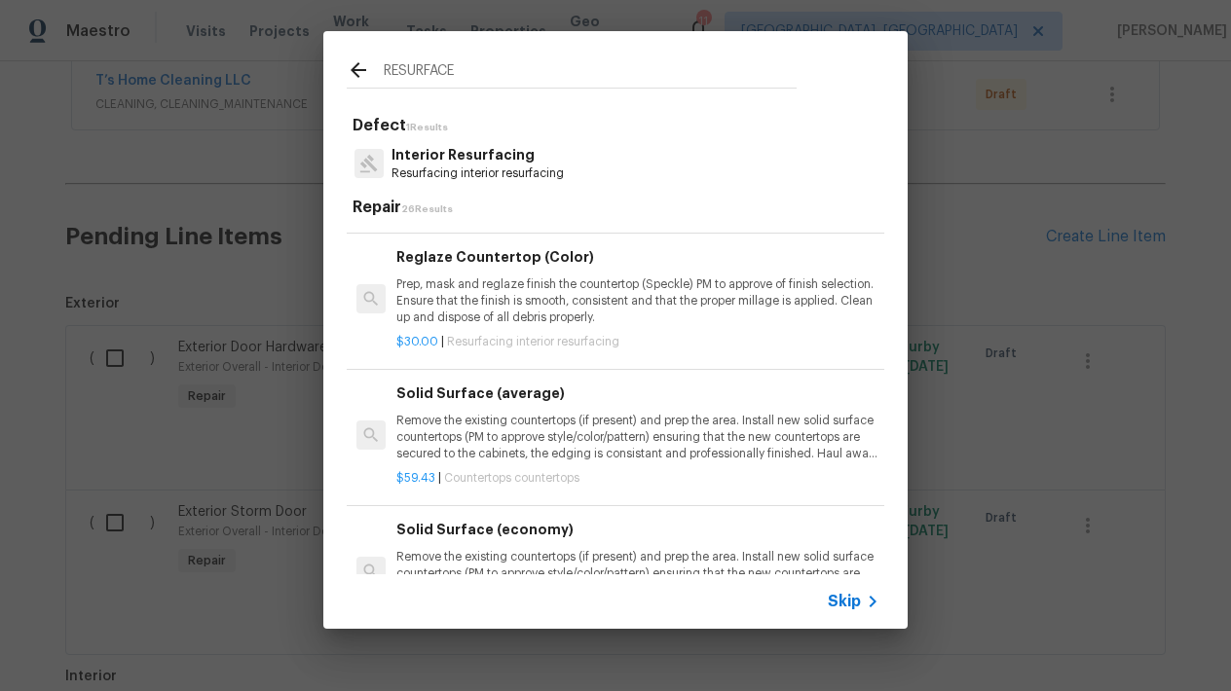
scroll to position [705, 1]
type input "RESURFACE"
click at [469, 304] on p "Prep, mask and reglaze finish the countertop (Speckle) PM to approve of finish …" at bounding box center [636, 302] width 483 height 50
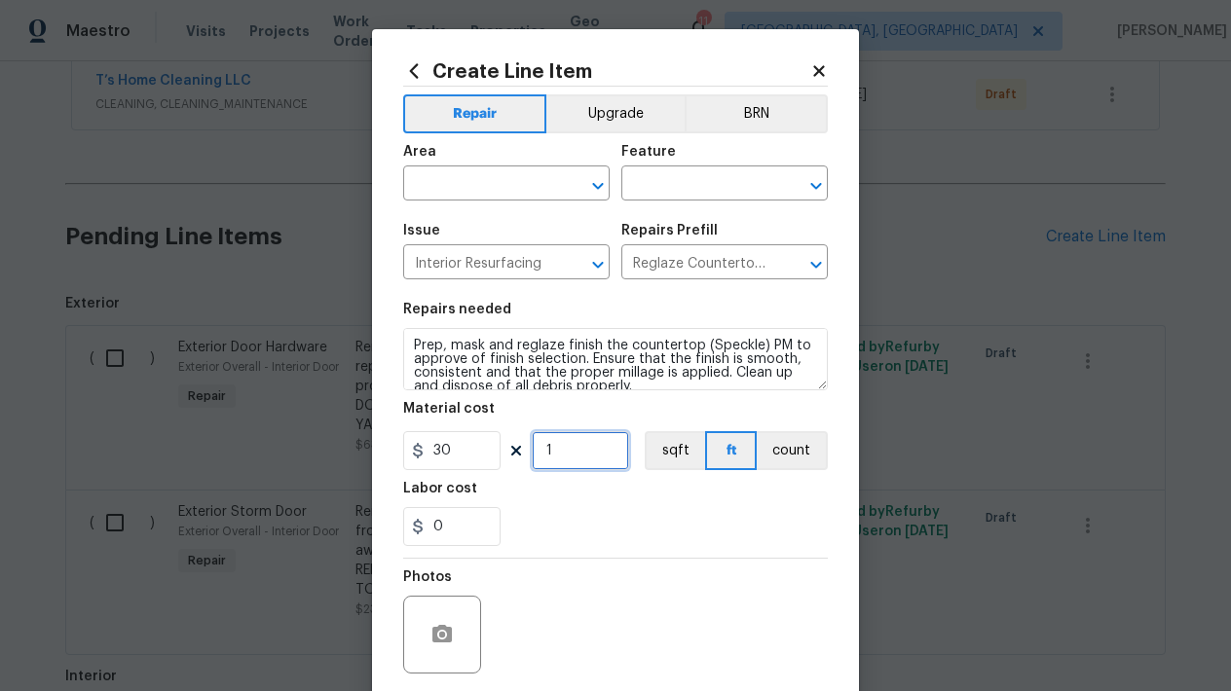
click at [586, 451] on input "1" at bounding box center [580, 450] width 97 height 39
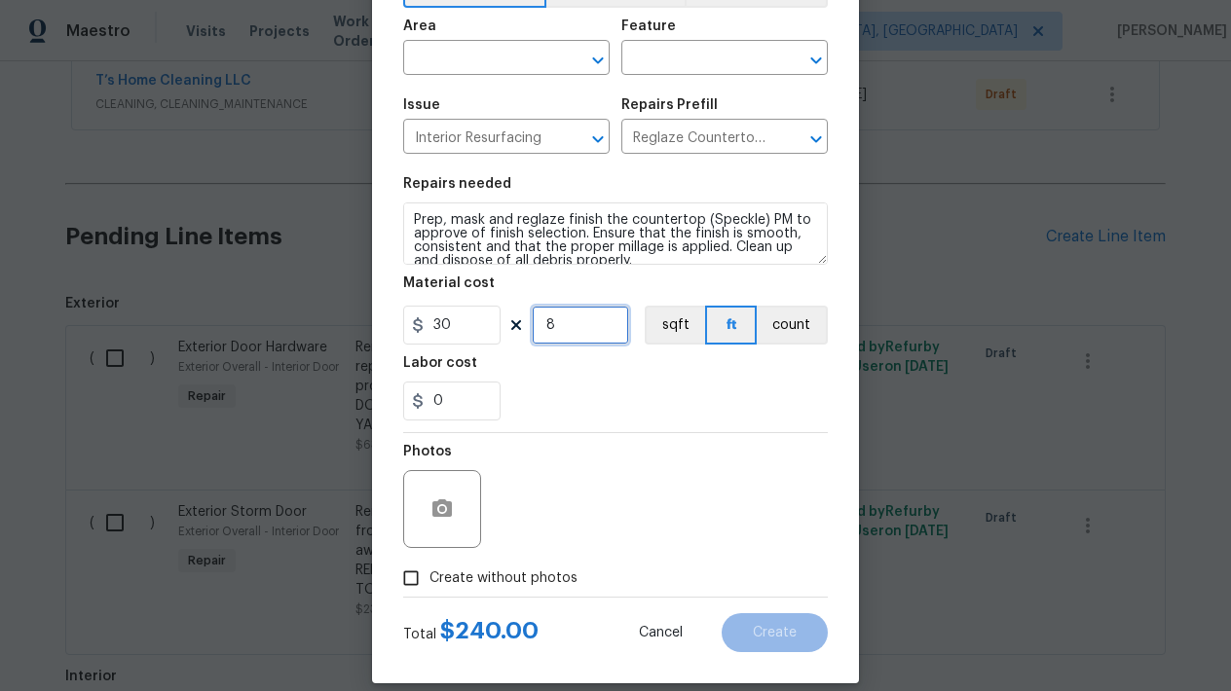
scroll to position [135, 0]
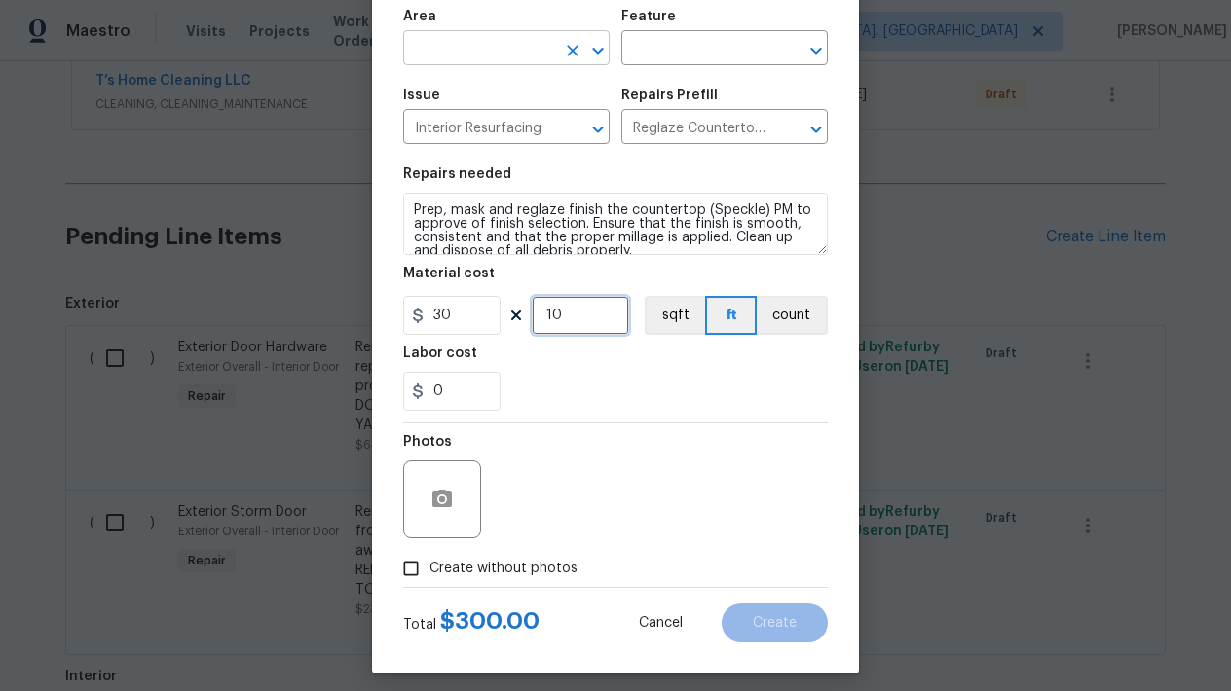
type input "10"
click at [487, 44] on input "text" at bounding box center [479, 50] width 152 height 30
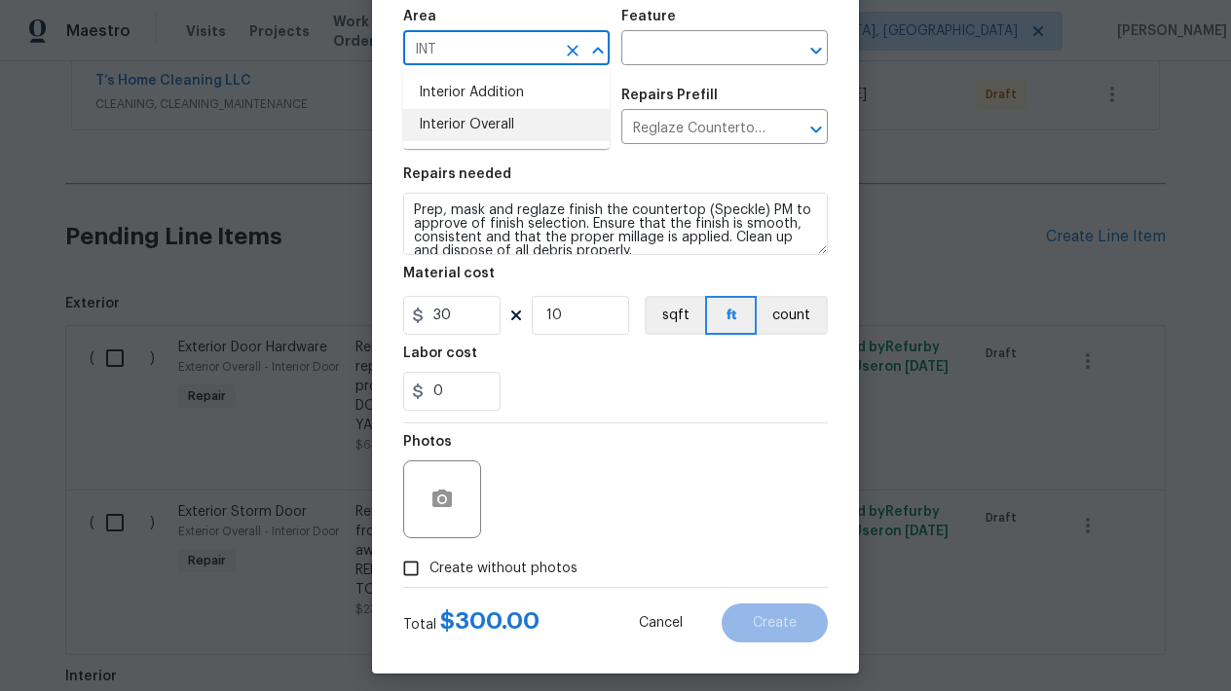
click at [485, 121] on li "Interior Overall" at bounding box center [506, 125] width 206 height 32
type input "Interior Overall"
click at [666, 51] on input "text" at bounding box center [697, 50] width 152 height 30
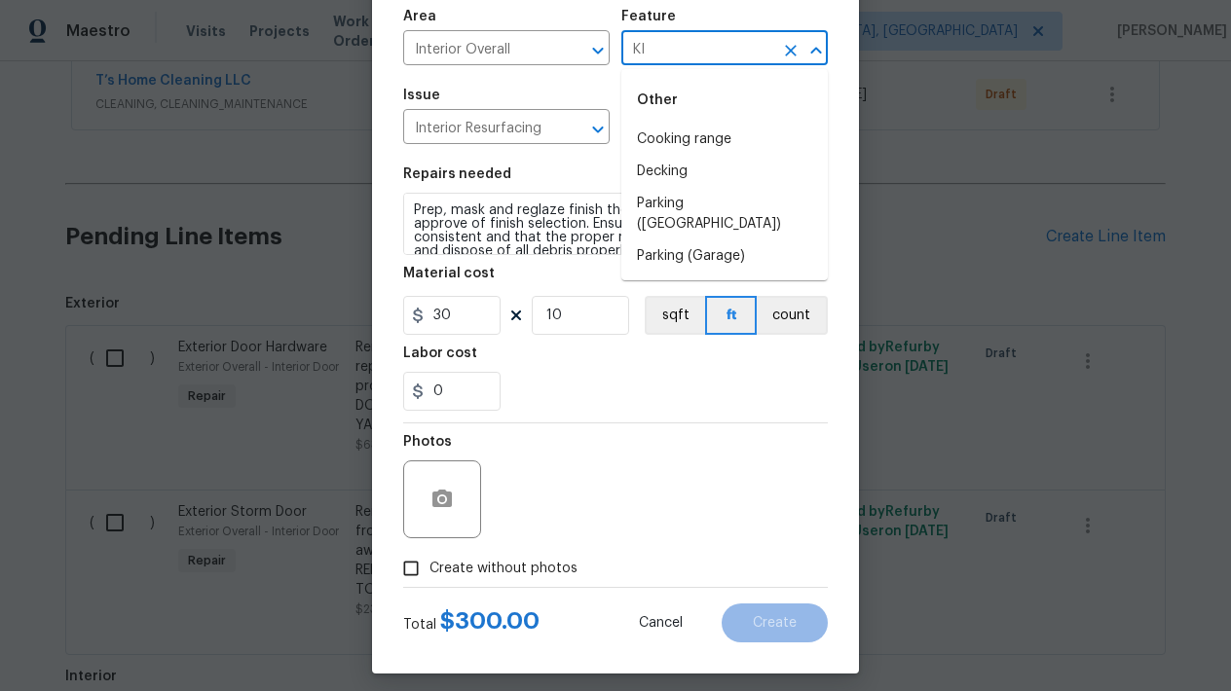
type input "K"
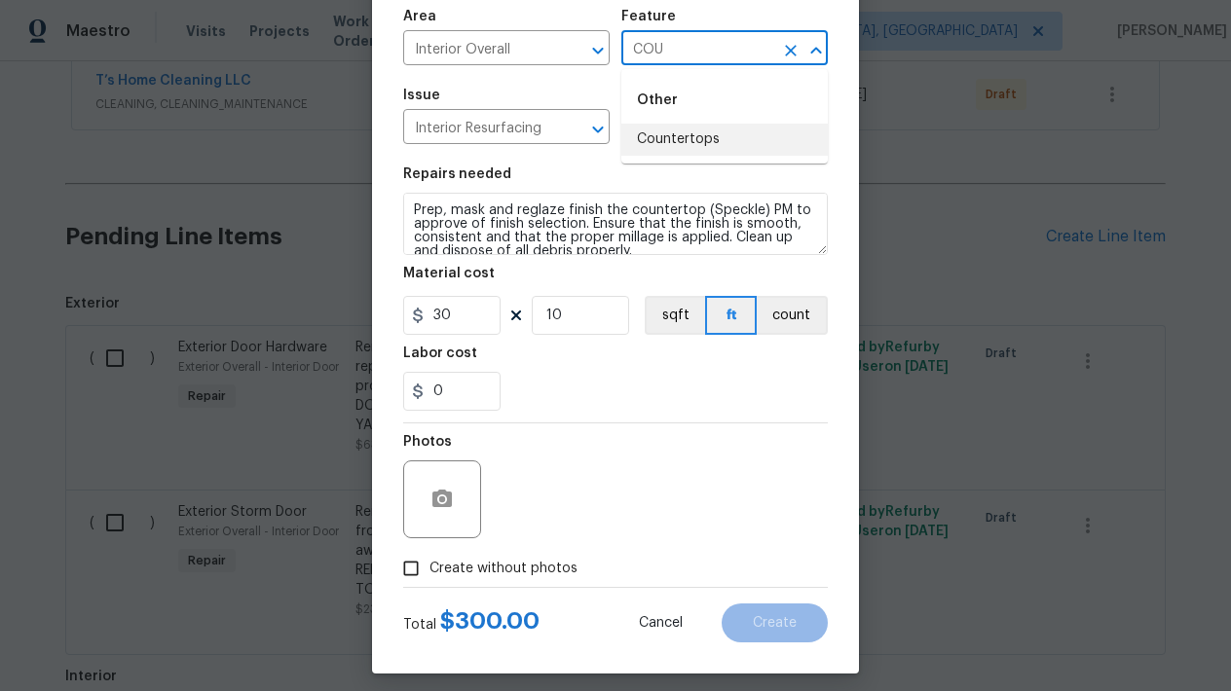
click at [689, 145] on li "Countertops" at bounding box center [724, 140] width 206 height 32
type input "Countertops"
click at [410, 575] on input "Create without photos" at bounding box center [410, 568] width 37 height 37
checkbox input "true"
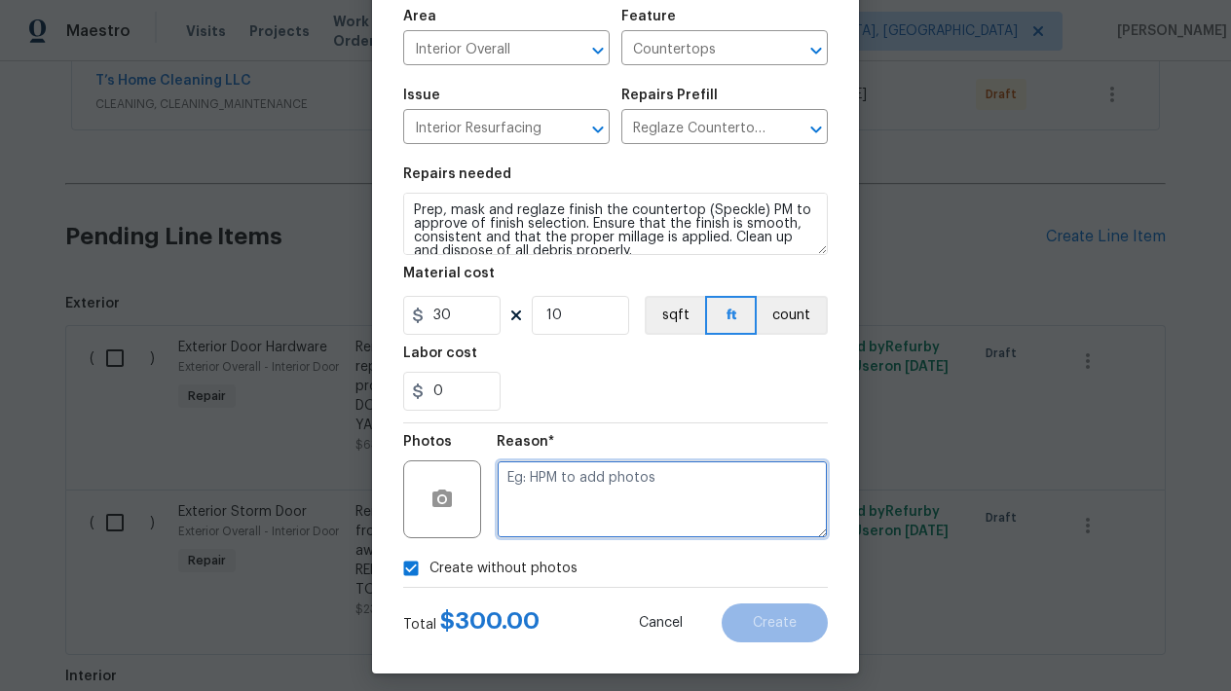
click at [620, 476] on textarea at bounding box center [662, 500] width 331 height 78
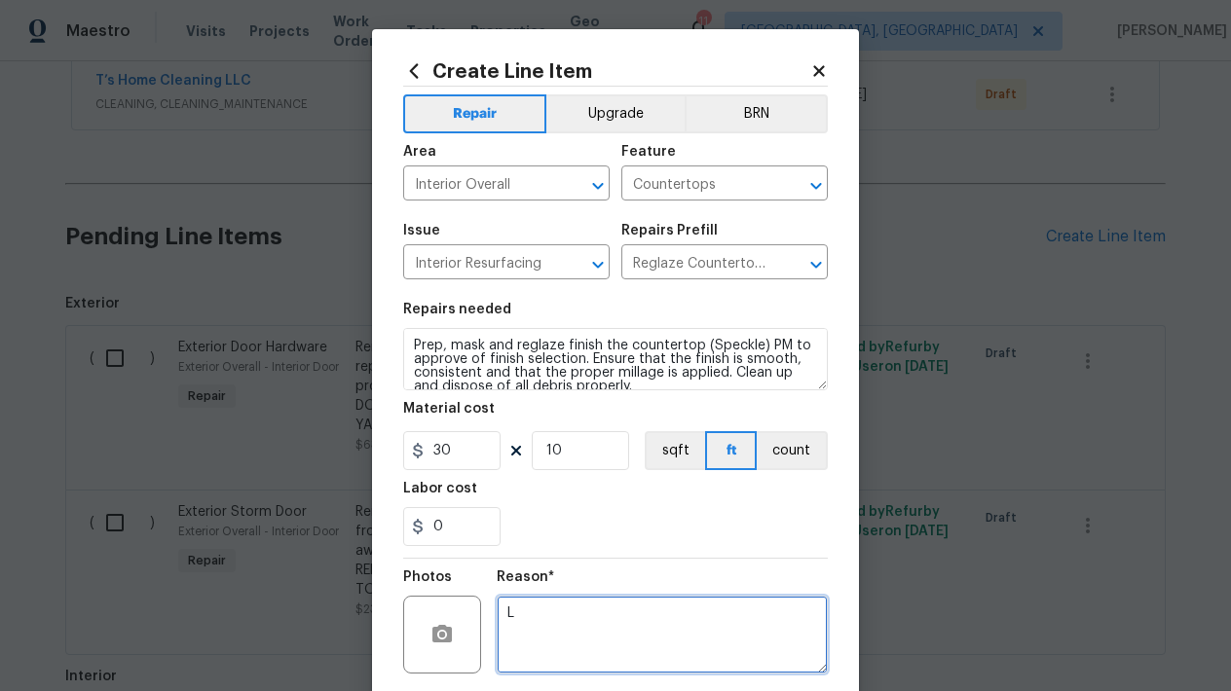
scroll to position [0, 0]
type textarea "L"
click at [621, 113] on button "Upgrade" at bounding box center [615, 113] width 139 height 39
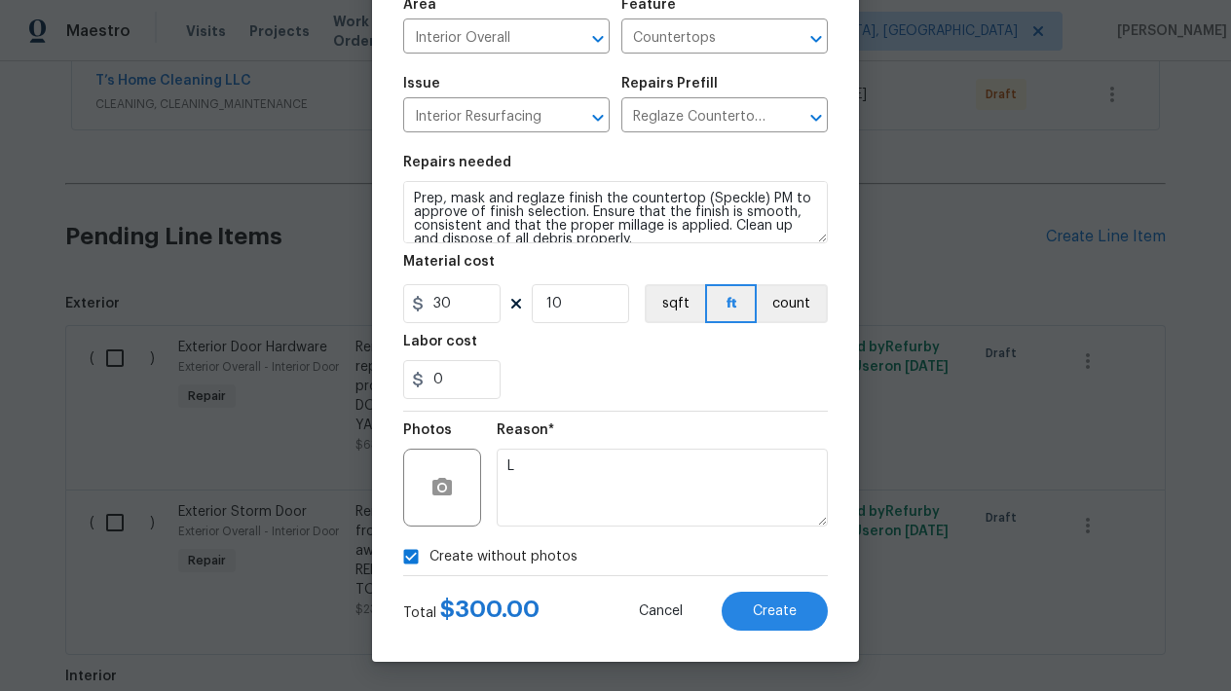
scroll to position [147, 0]
click at [738, 604] on button "Create" at bounding box center [775, 611] width 106 height 39
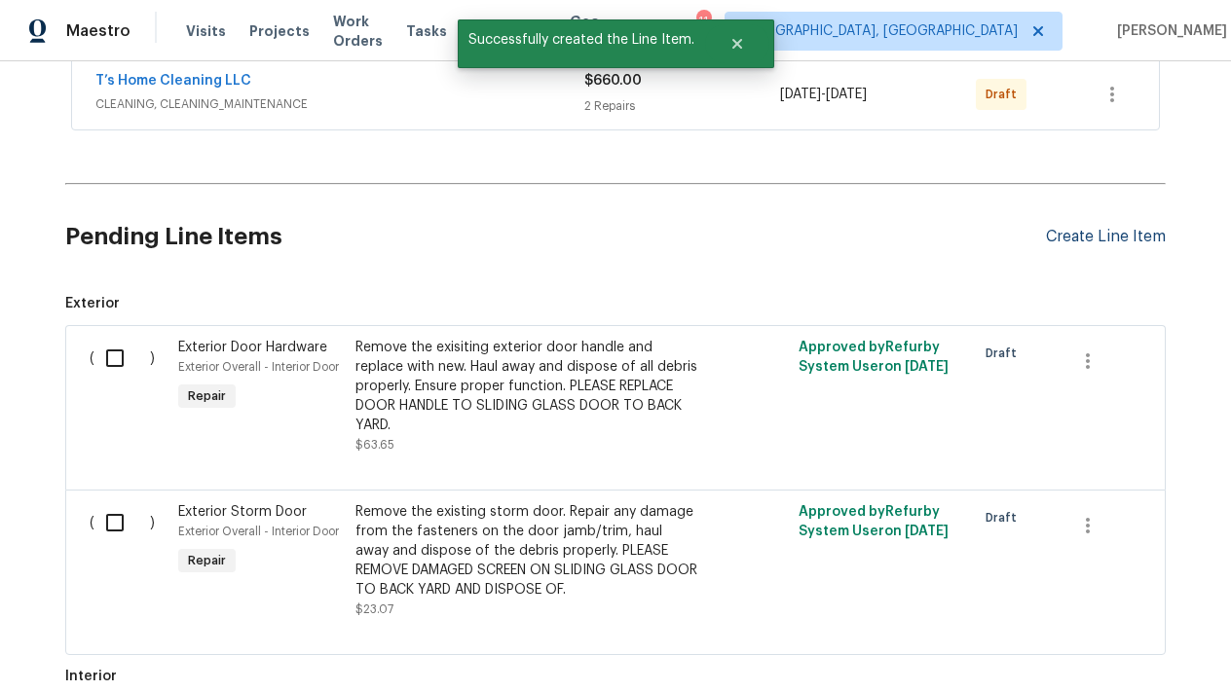
click at [1047, 228] on div "Create Line Item" at bounding box center [1106, 237] width 120 height 19
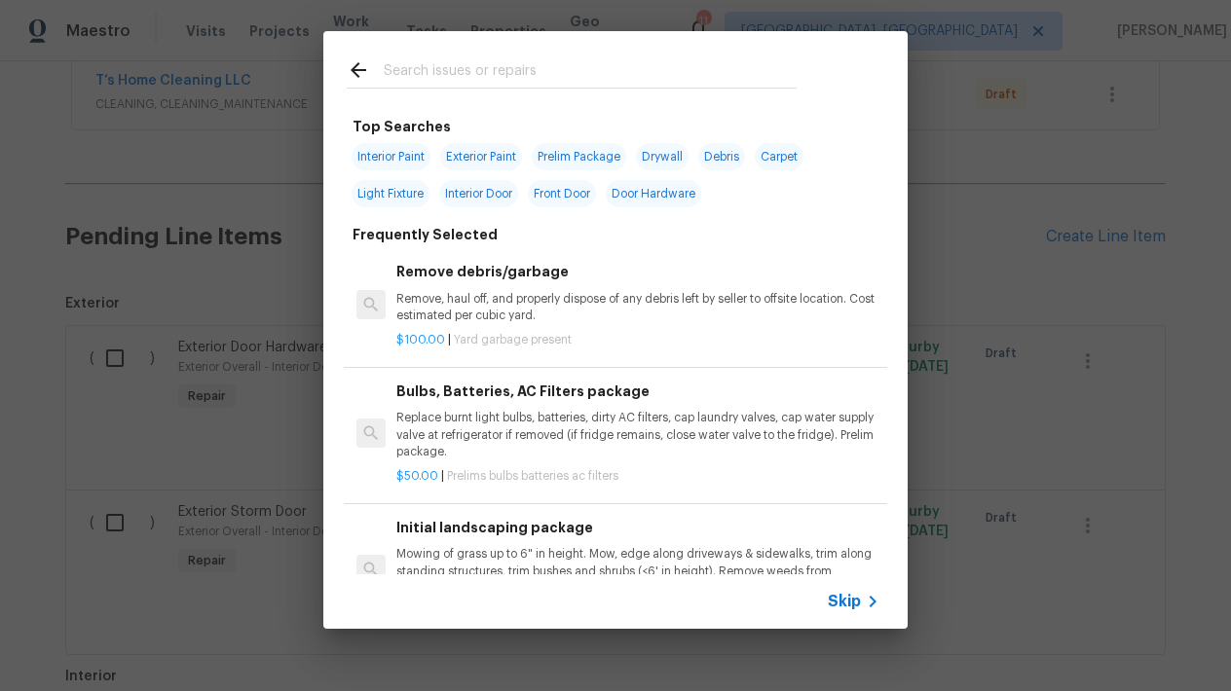
click at [445, 73] on input "text" at bounding box center [590, 72] width 413 height 29
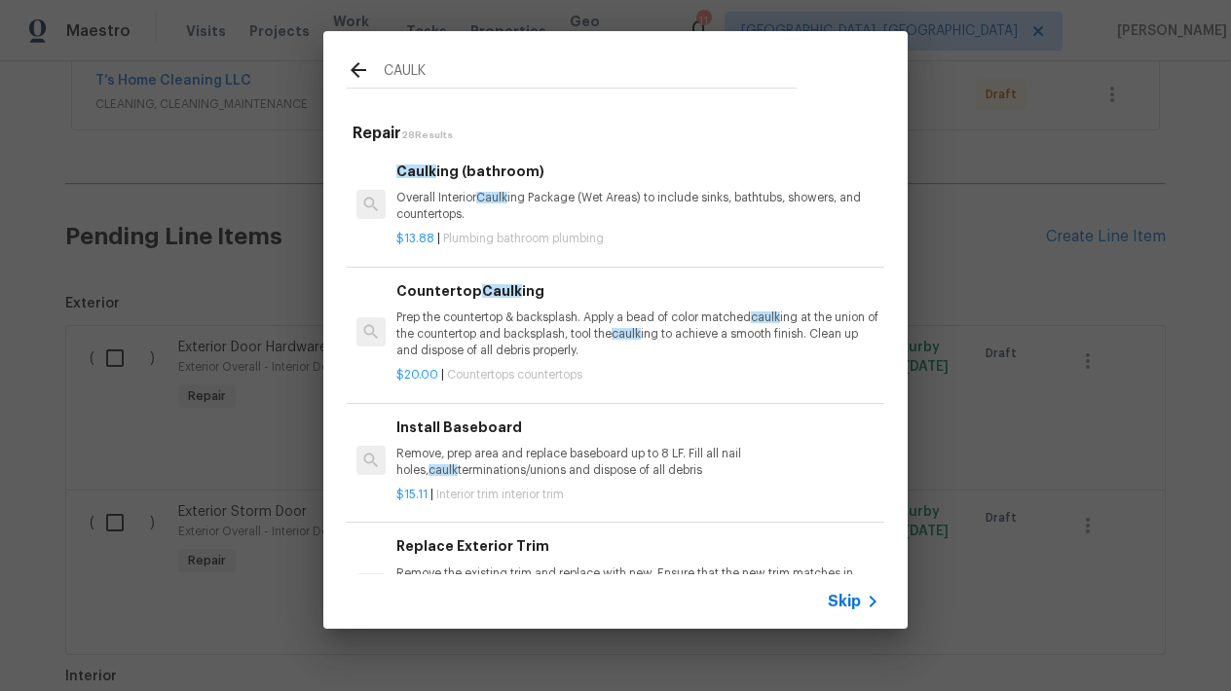
type input "CAULK"
click at [461, 325] on p "Prep the countertop & backsplash. Apply a bead of color matched caulk ing at th…" at bounding box center [637, 335] width 483 height 50
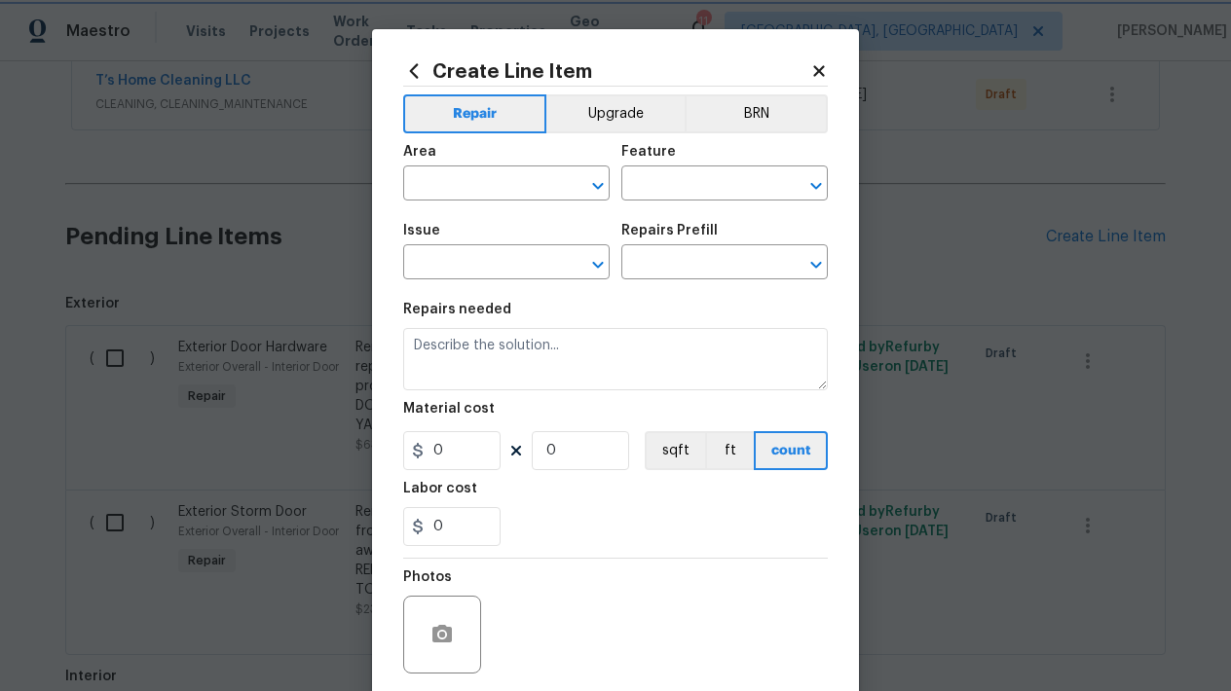
type input "Countertops"
type input "Countertop Caulking $20.00"
type textarea "Prep the countertop & backsplash. Apply a bead of color matched caulking at the…"
type input "20"
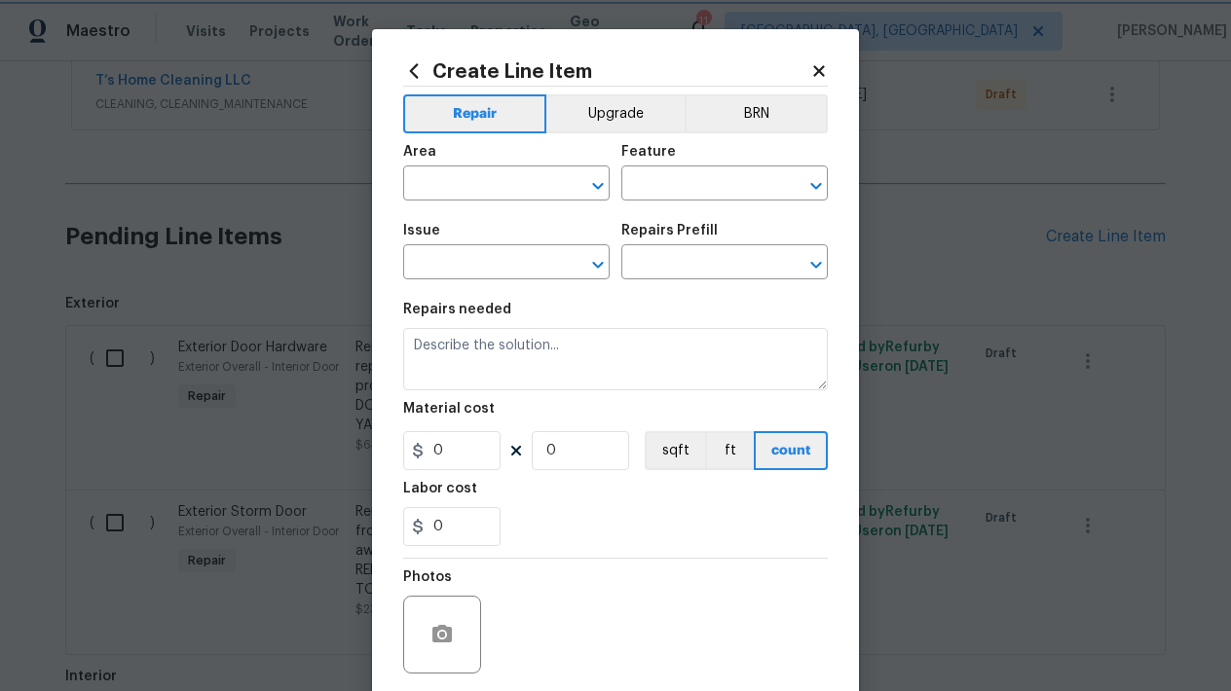
type input "1"
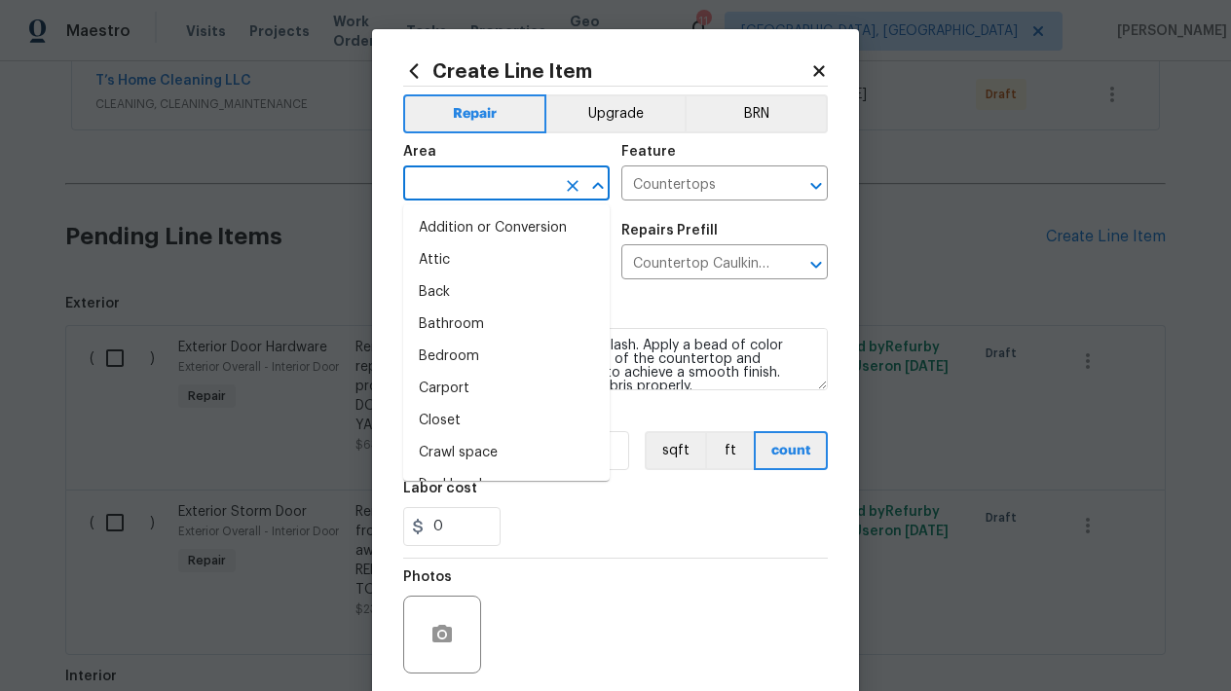
click at [511, 179] on input "text" at bounding box center [479, 185] width 152 height 30
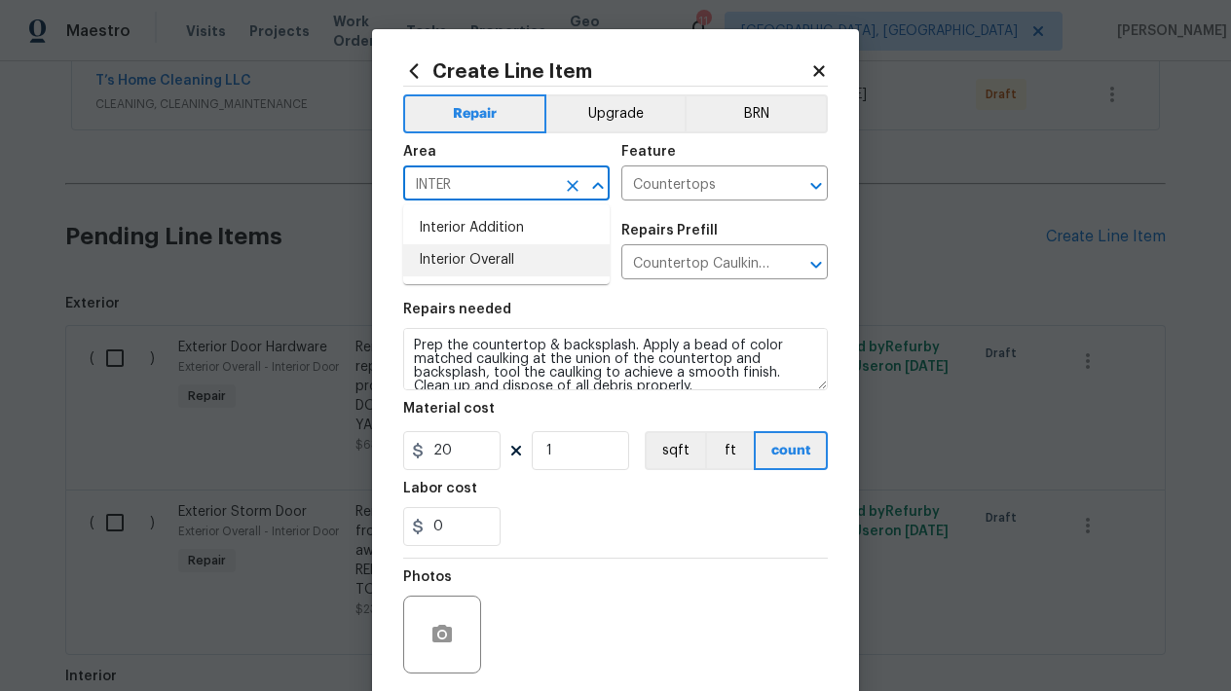
click at [509, 265] on li "Interior Overall" at bounding box center [506, 260] width 206 height 32
type input "Interior Overall"
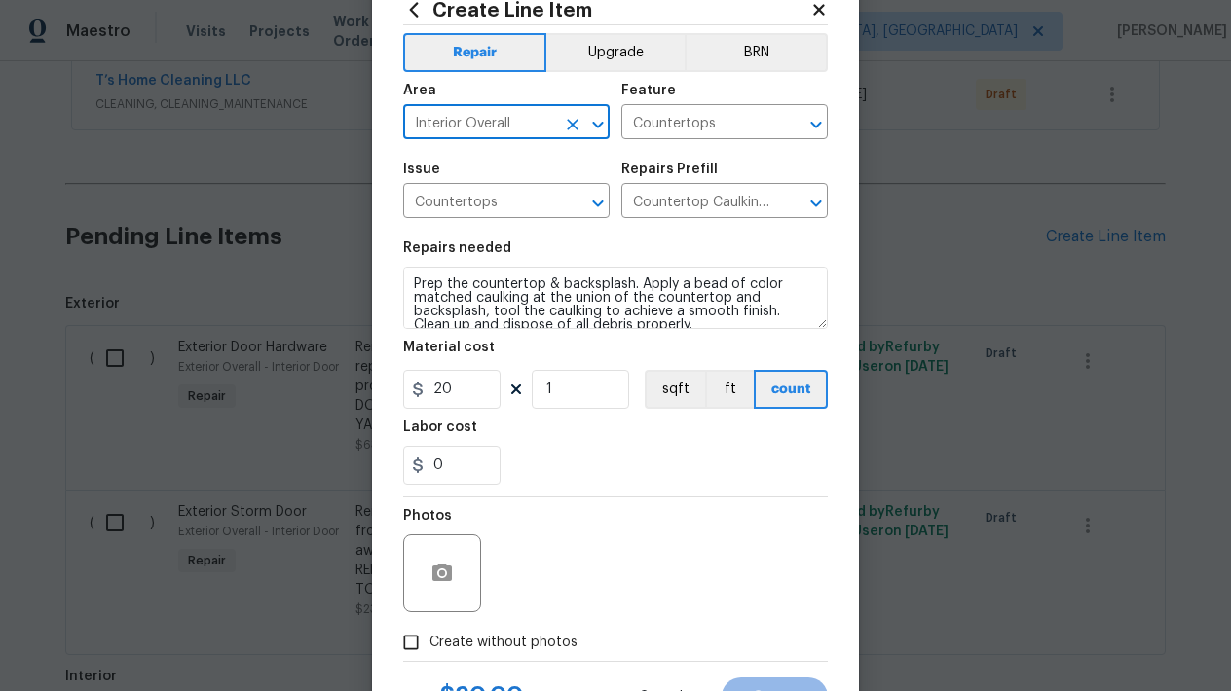
scroll to position [74, 0]
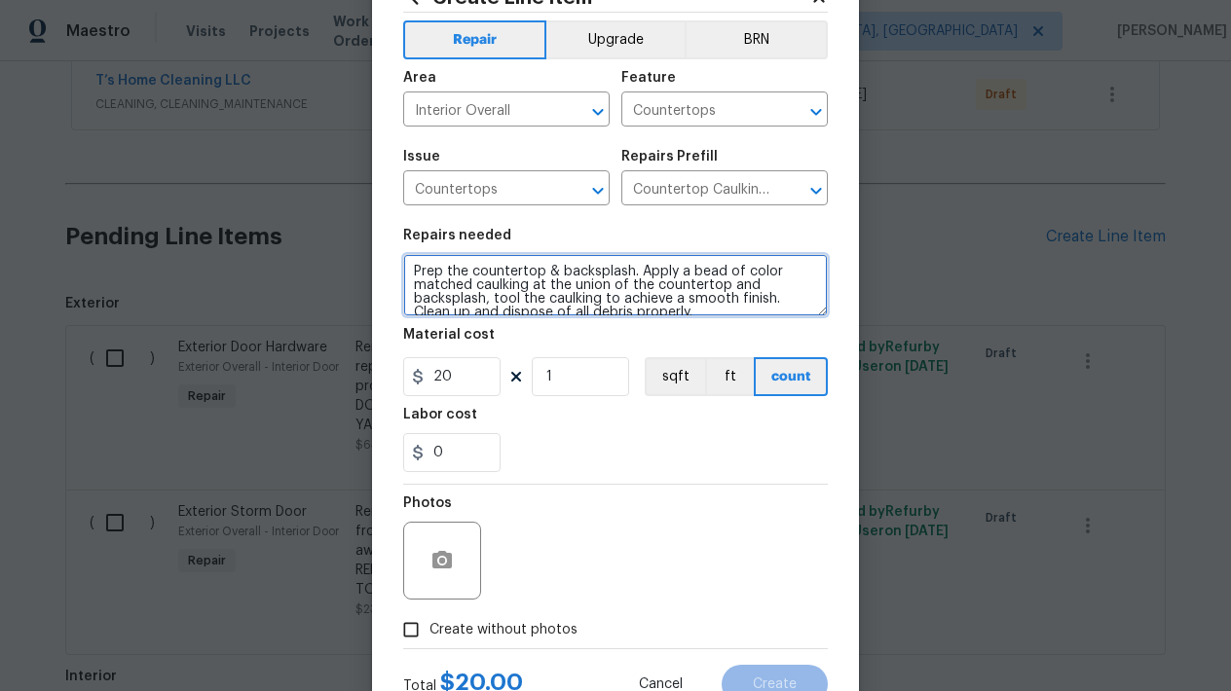
click at [694, 303] on textarea "Prep the countertop & backsplash. Apply a bead of color matched caulking at the…" at bounding box center [615, 285] width 425 height 62
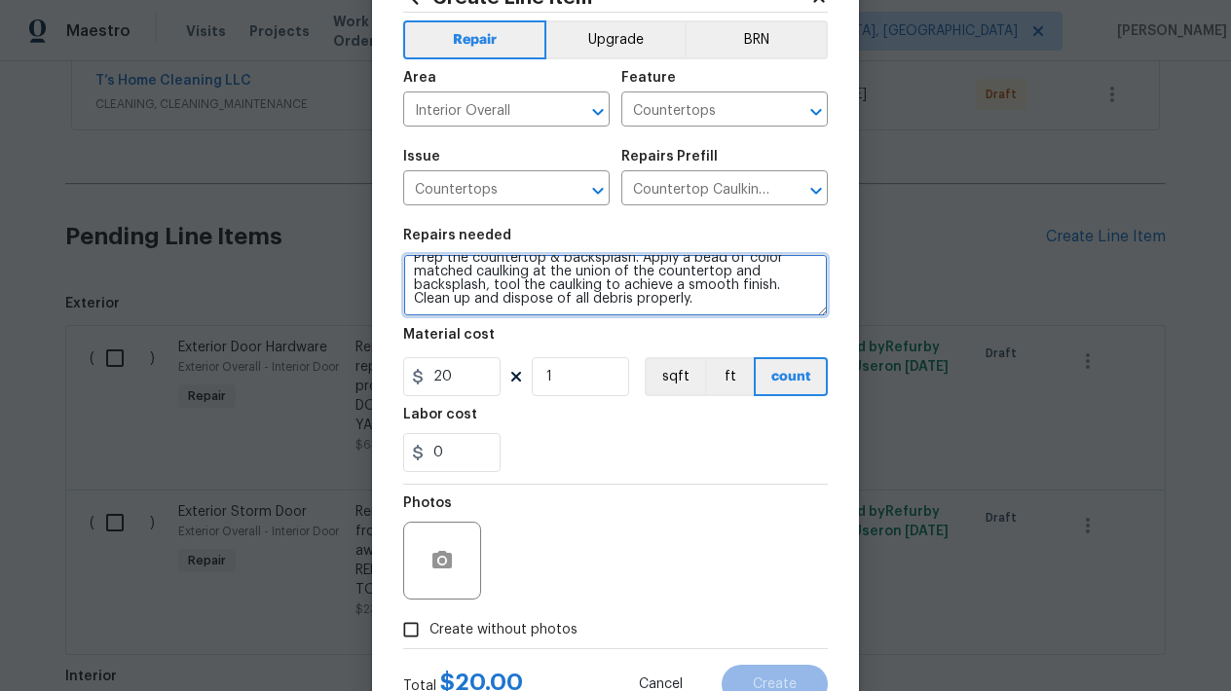
click at [694, 302] on textarea "Prep the countertop & backsplash. Apply a bead of color matched caulking at the…" at bounding box center [615, 285] width 425 height 62
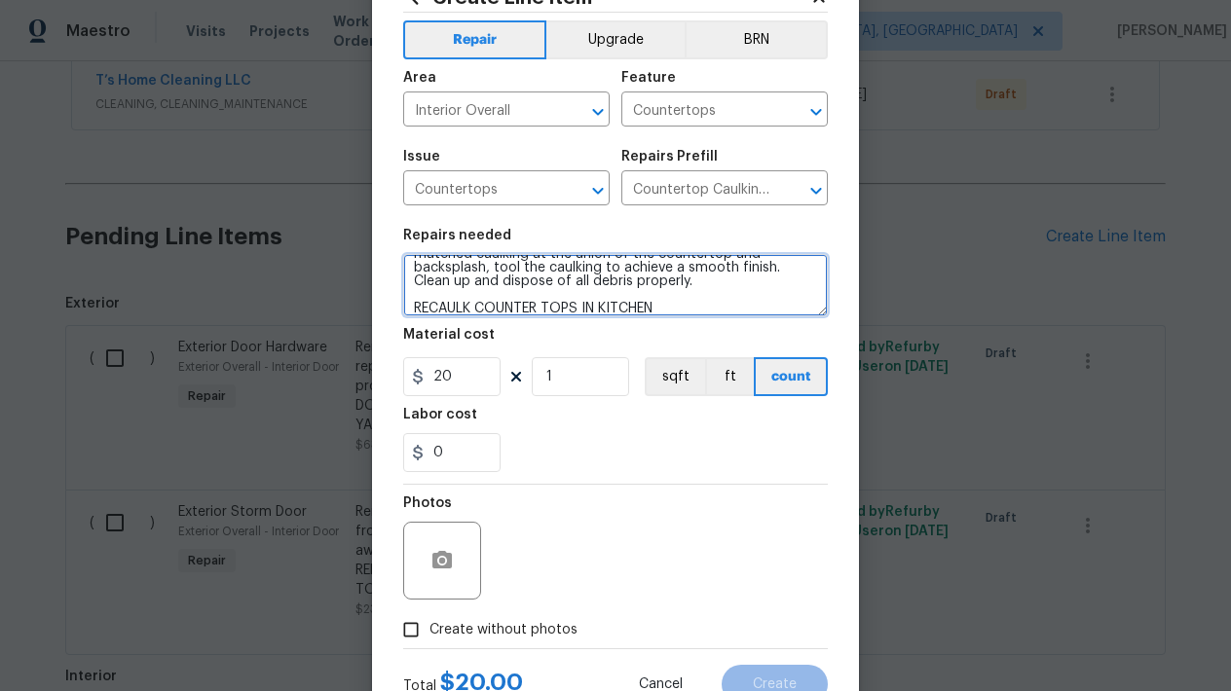
type textarea "Prep the countertop & backsplash. Apply a bead of color matched caulking at the…"
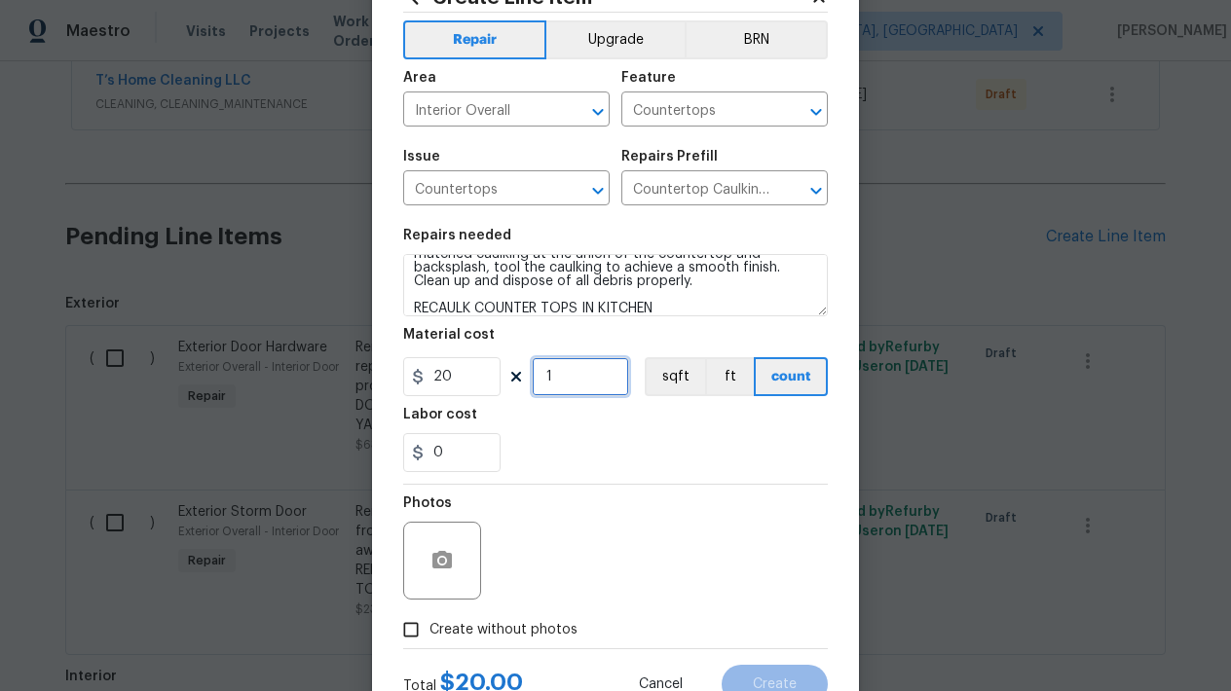
click at [589, 384] on input "1" at bounding box center [580, 376] width 97 height 39
type input "4"
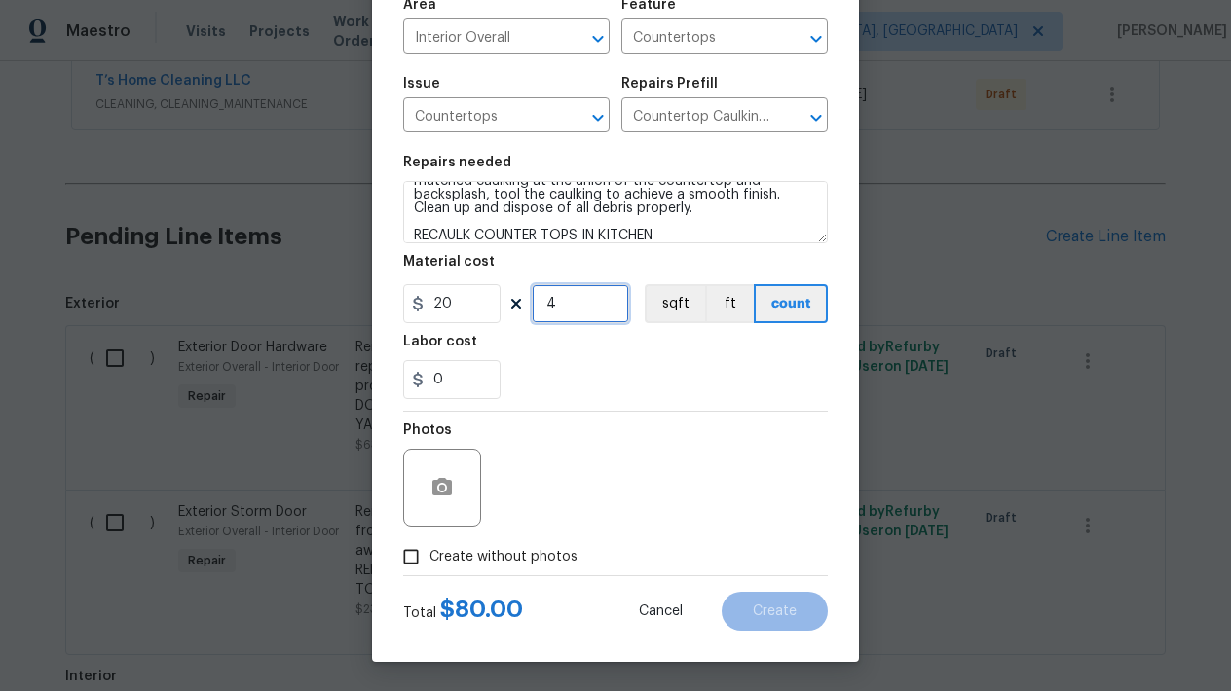
scroll to position [147, 0]
click at [427, 551] on input "Create without photos" at bounding box center [410, 556] width 37 height 37
checkbox input "true"
drag, startPoint x: 539, startPoint y: 532, endPoint x: 539, endPoint y: 520, distance: 11.7
click at [539, 532] on div "Reason*" at bounding box center [662, 475] width 331 height 127
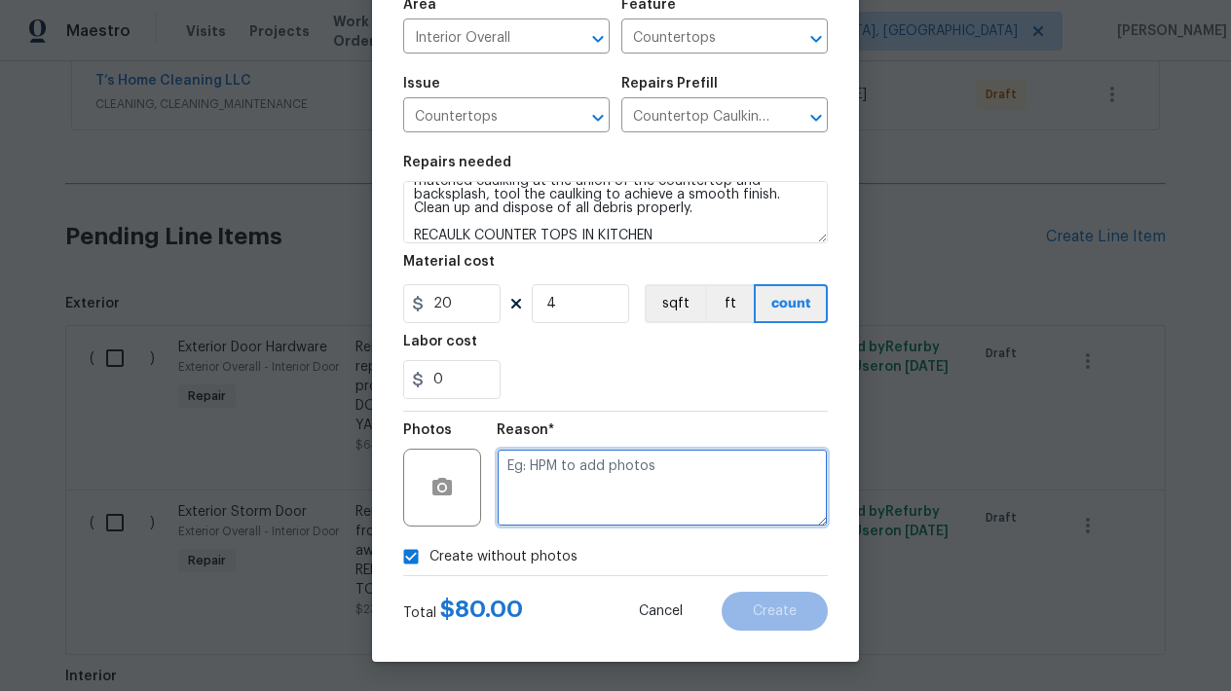
click at [539, 509] on textarea at bounding box center [662, 488] width 331 height 78
type textarea "L"
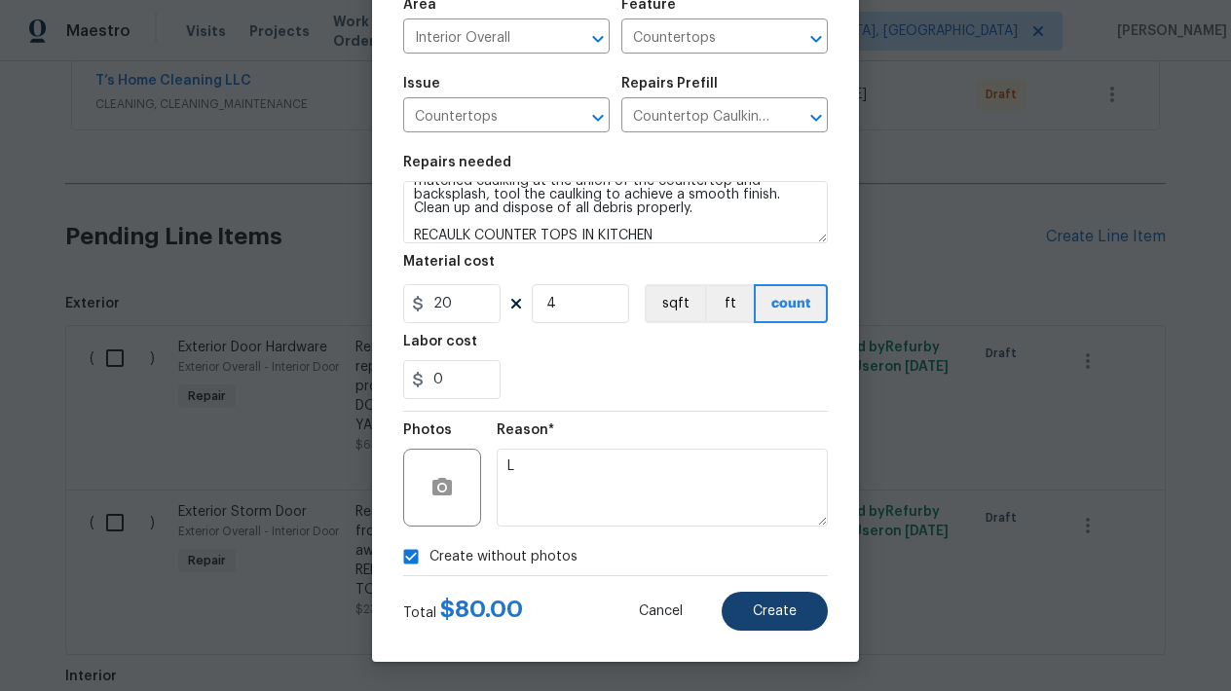
click at [768, 616] on span "Create" at bounding box center [775, 612] width 44 height 15
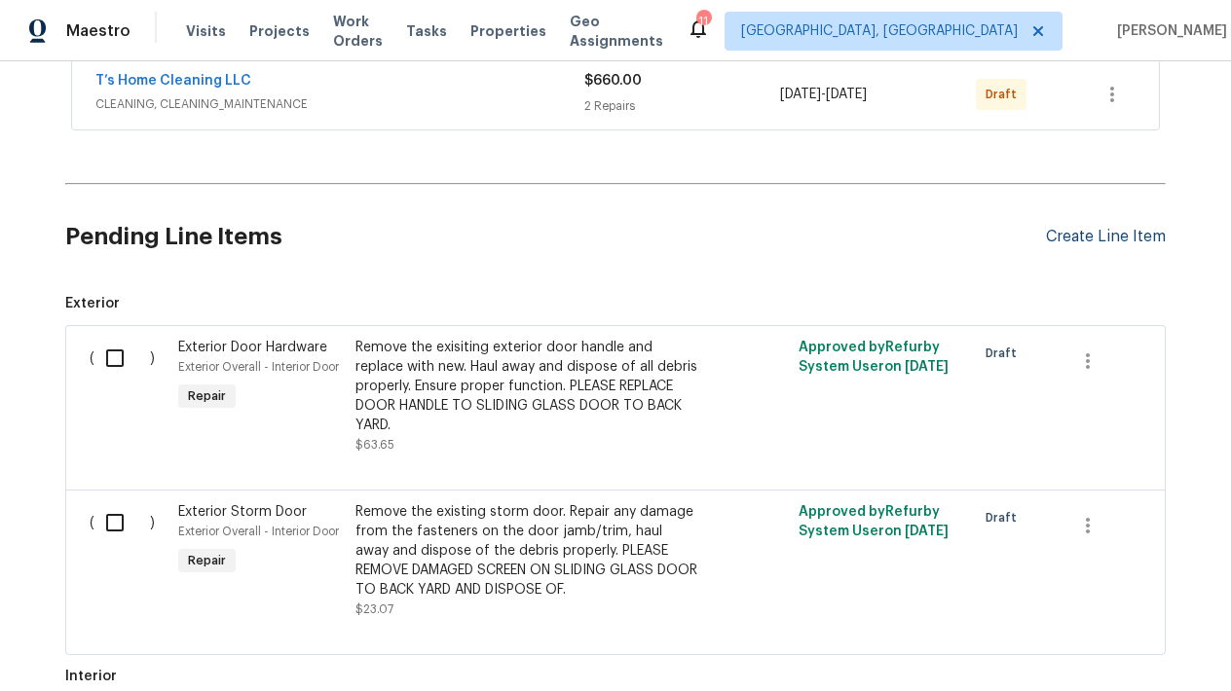
click at [1113, 229] on div "Create Line Item" at bounding box center [1106, 237] width 120 height 19
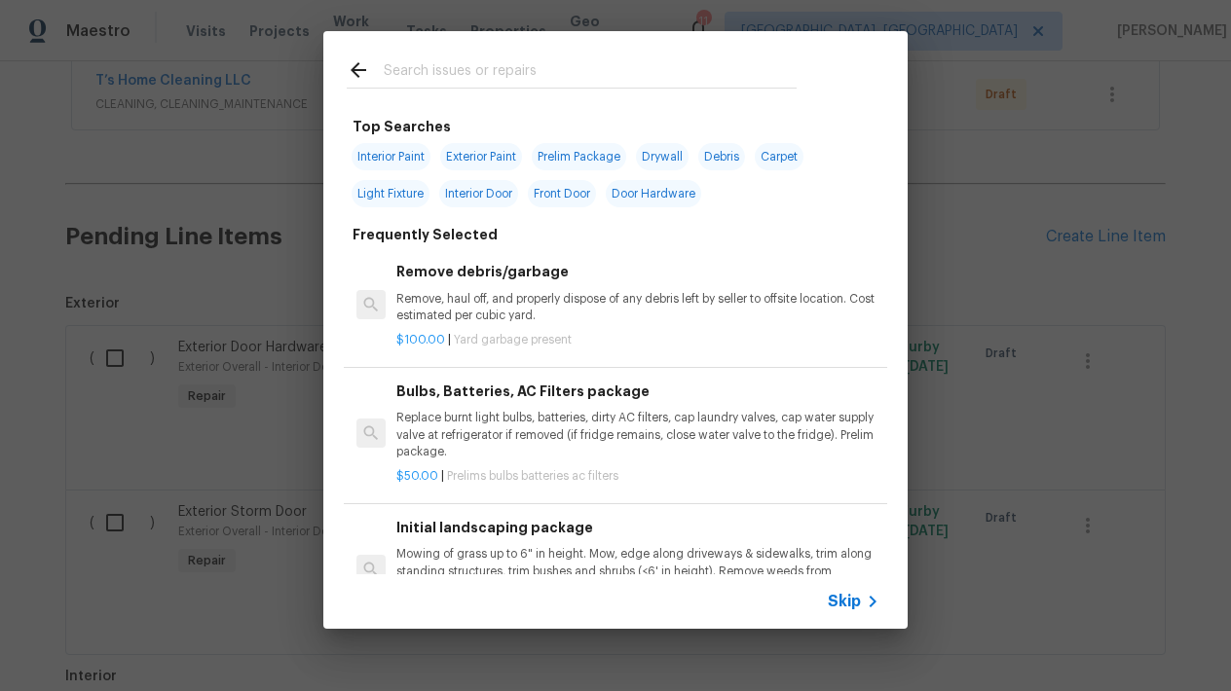
click at [611, 75] on input "text" at bounding box center [590, 72] width 413 height 29
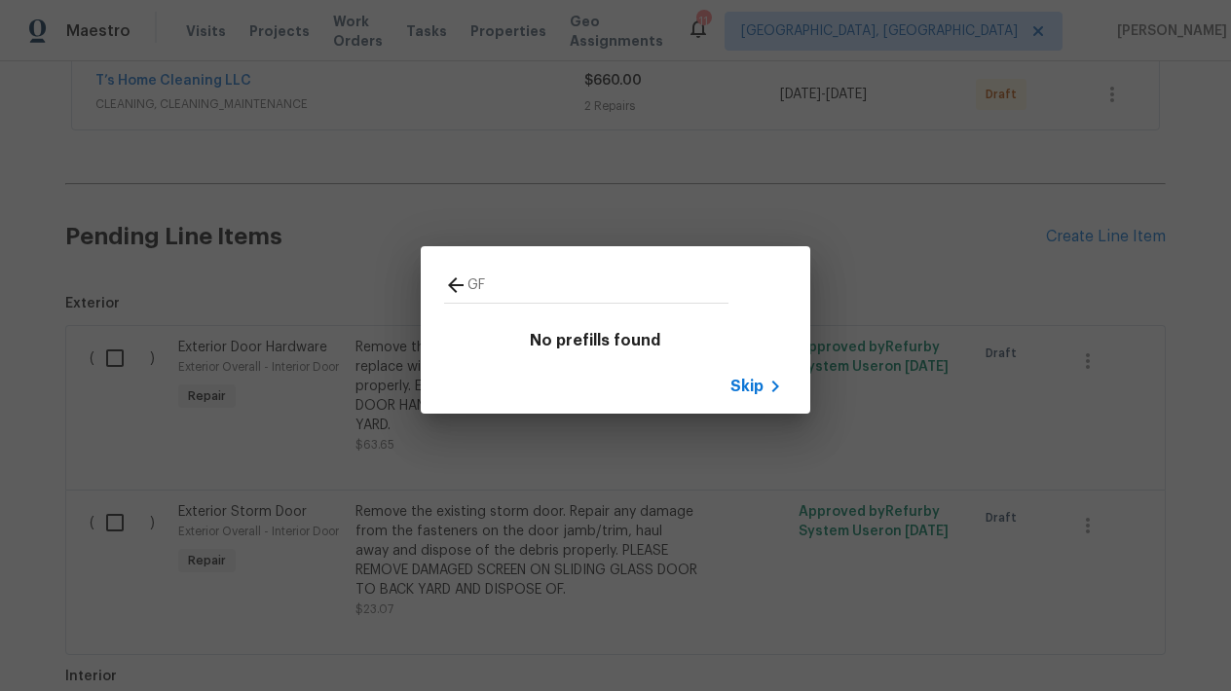
type input "G"
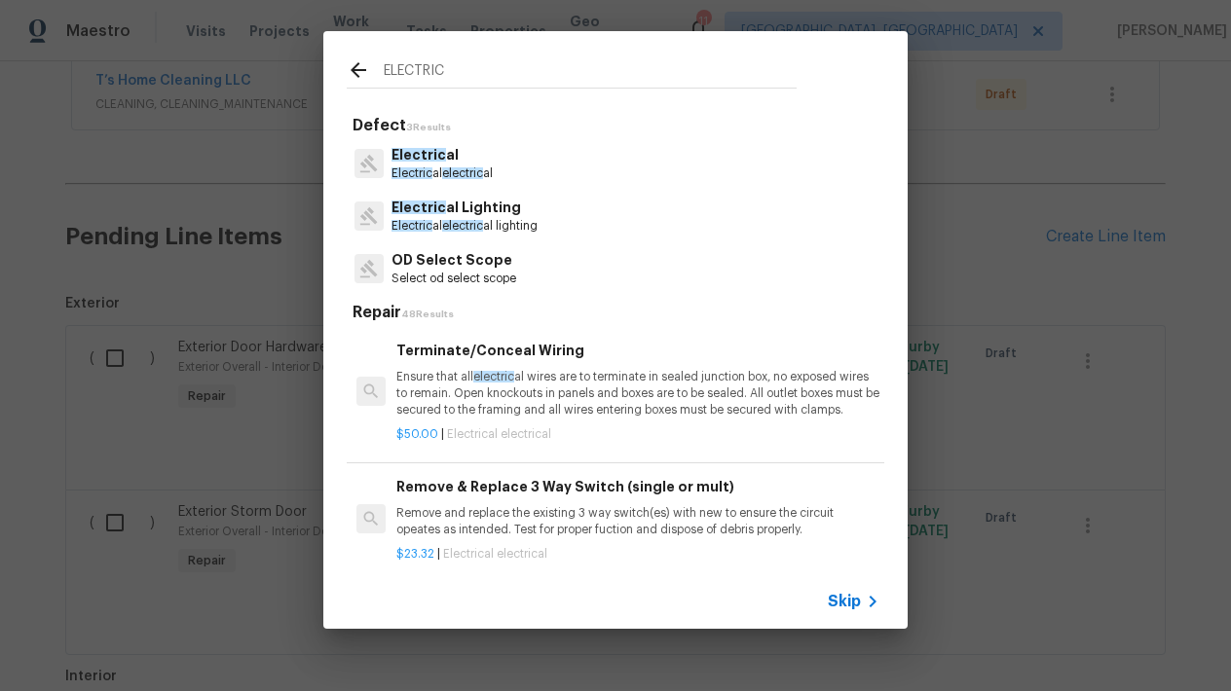
type input "ELECTRIC"
click at [420, 166] on p "Electric al electric al" at bounding box center [441, 174] width 101 height 17
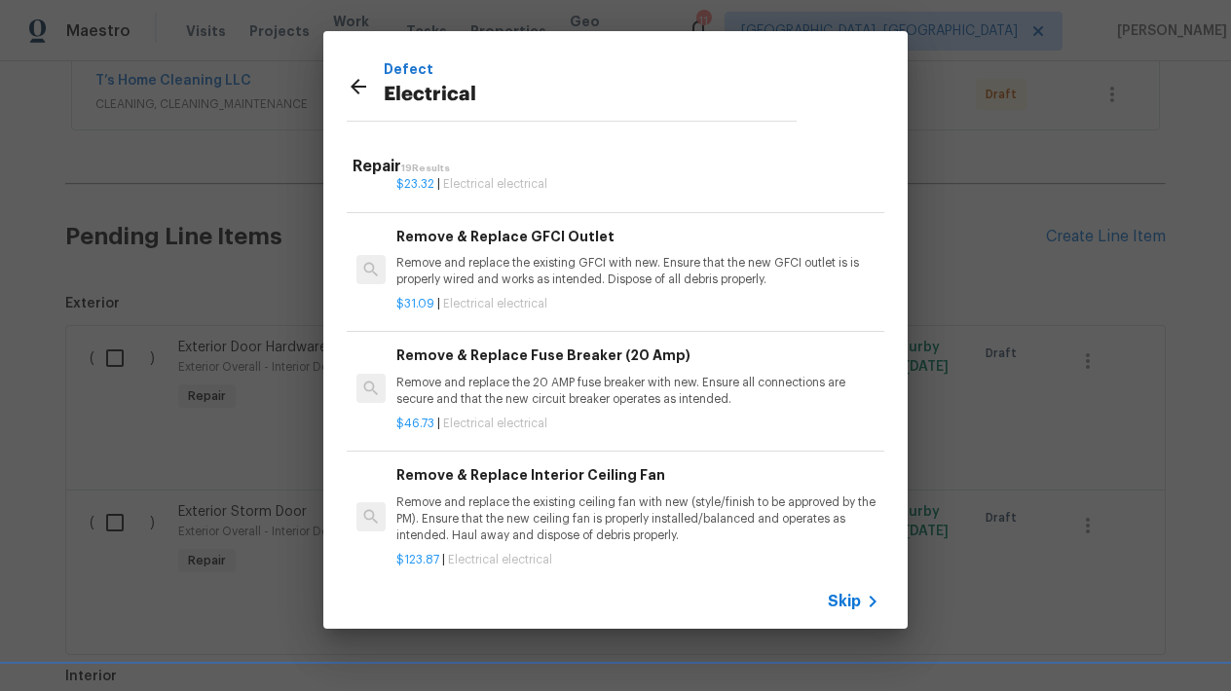
scroll to position [235, 0]
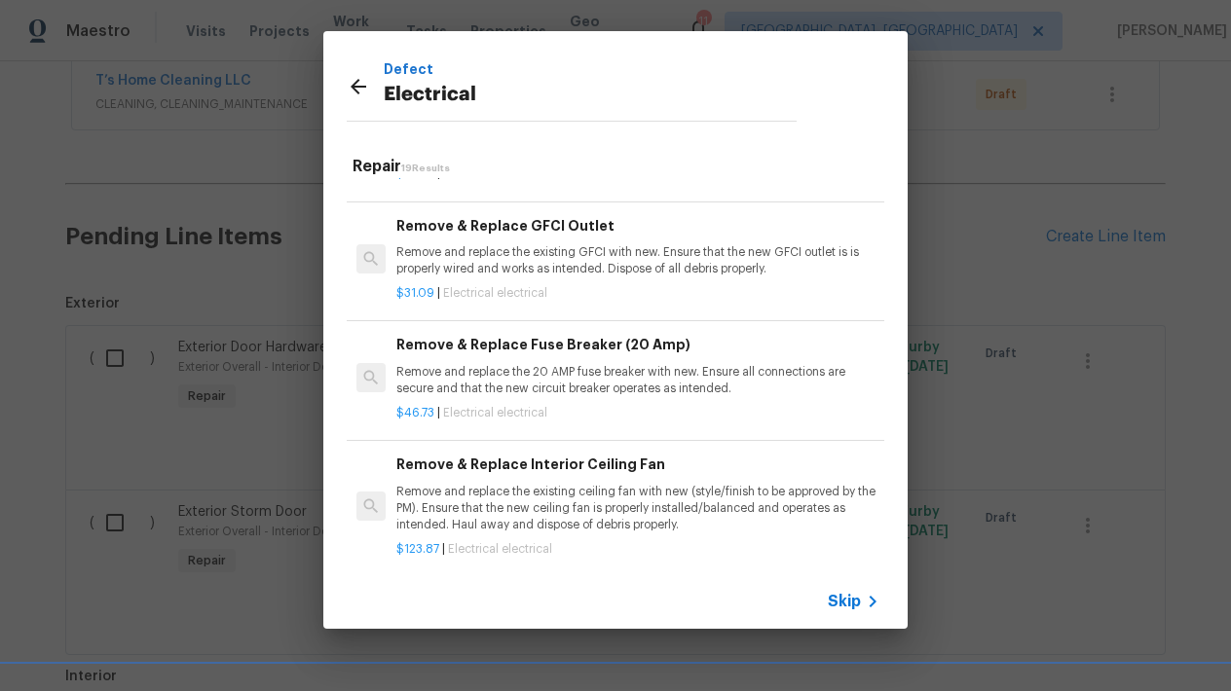
click at [460, 254] on p "Remove and replace the existing GFCI with new. Ensure that the new GFCI outlet …" at bounding box center [637, 260] width 483 height 33
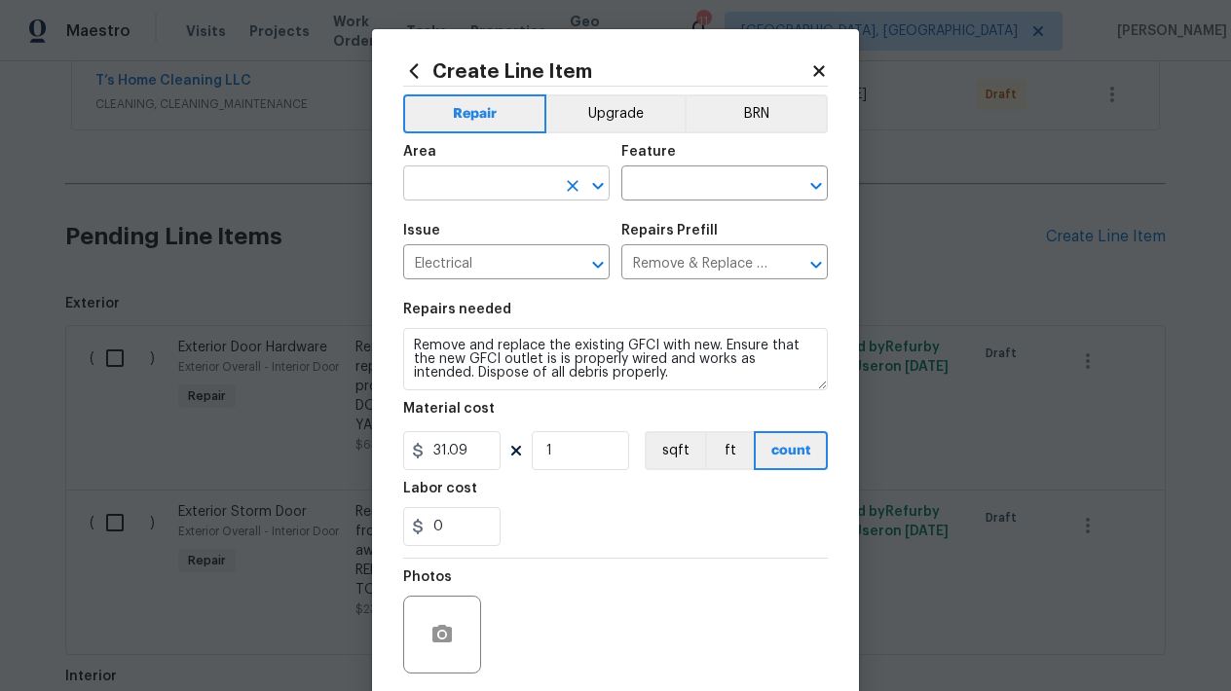
click at [474, 174] on input "text" at bounding box center [479, 185] width 152 height 30
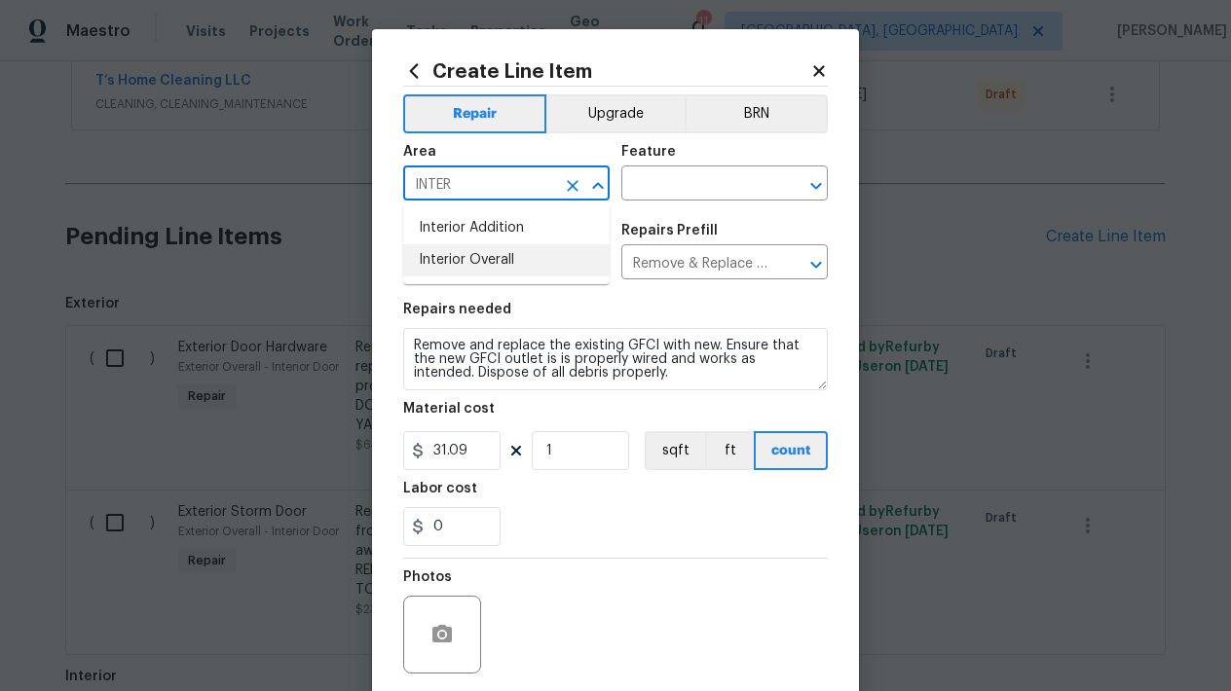
click at [467, 253] on li "Interior Overall" at bounding box center [506, 260] width 206 height 32
type input "Interior Overall"
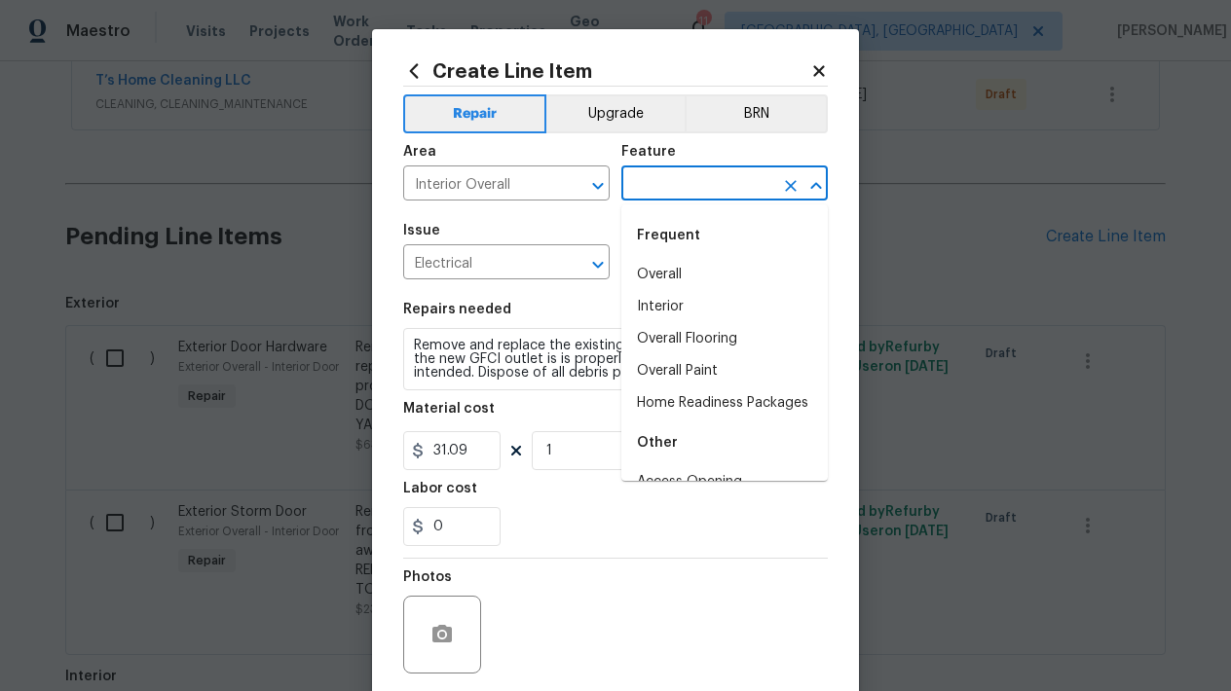
click at [703, 181] on input "text" at bounding box center [697, 185] width 152 height 30
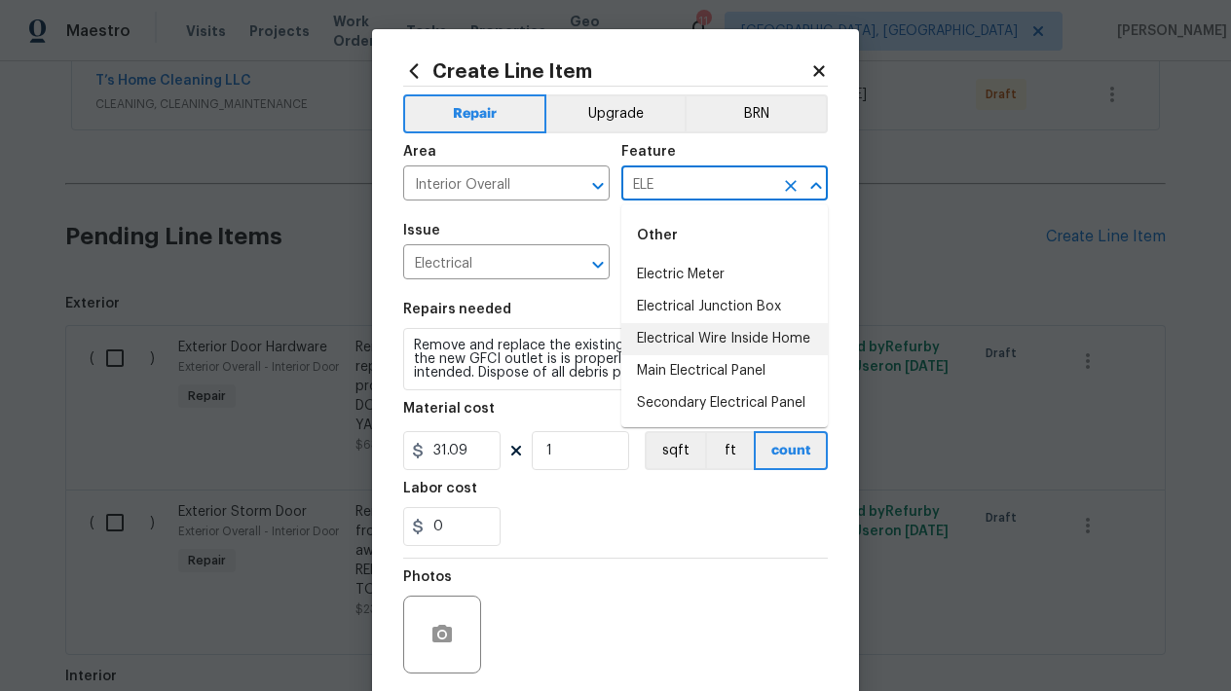
click at [778, 345] on li "Electrical Wire Inside Home" at bounding box center [724, 339] width 206 height 32
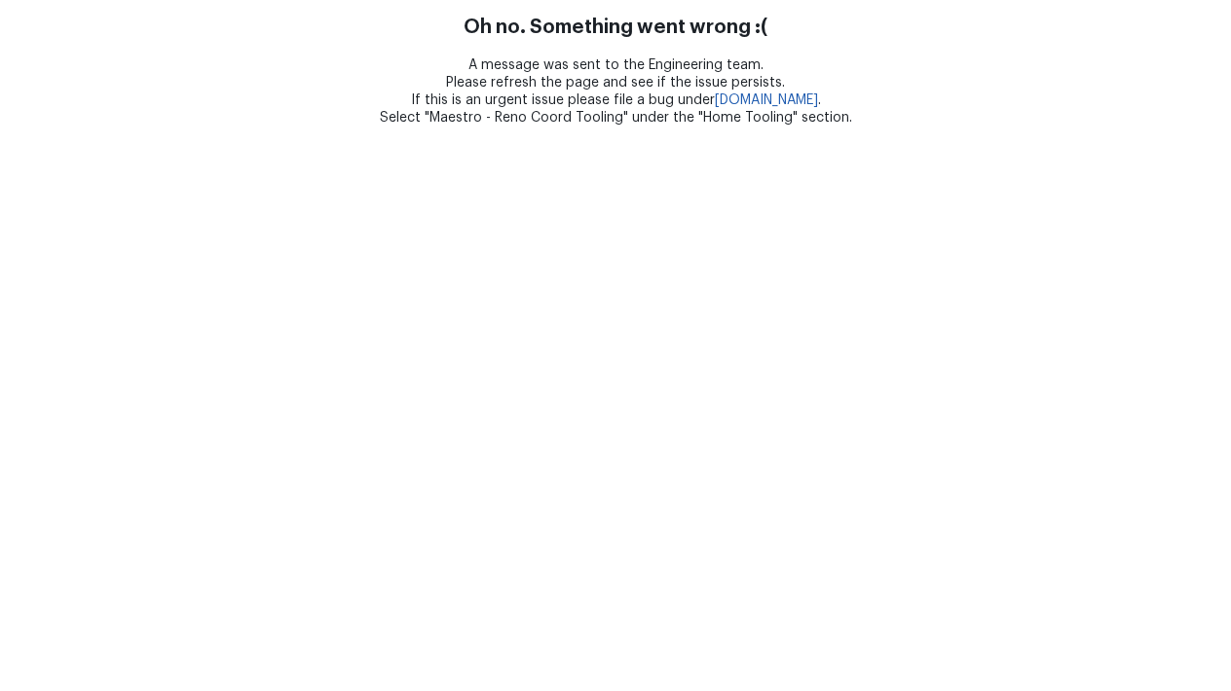
click at [625, 127] on html "Oh no. Something went wrong :( A message was sent to the Engineering team. Plea…" at bounding box center [615, 63] width 1231 height 127
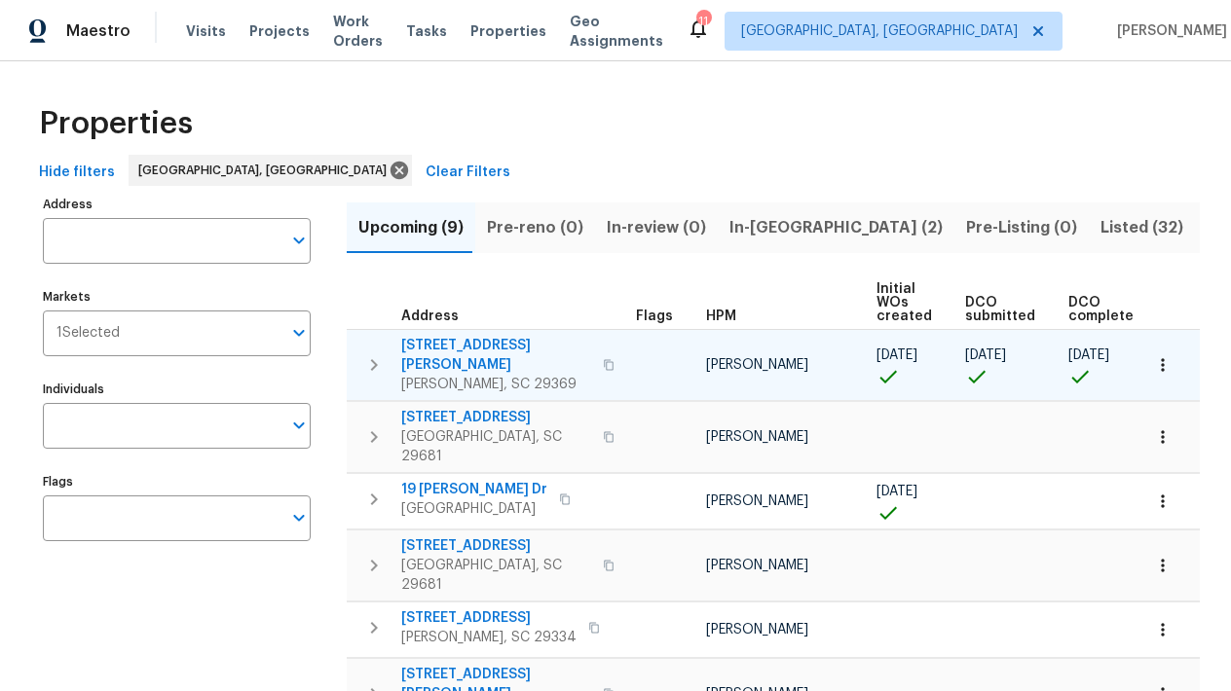
scroll to position [21, 0]
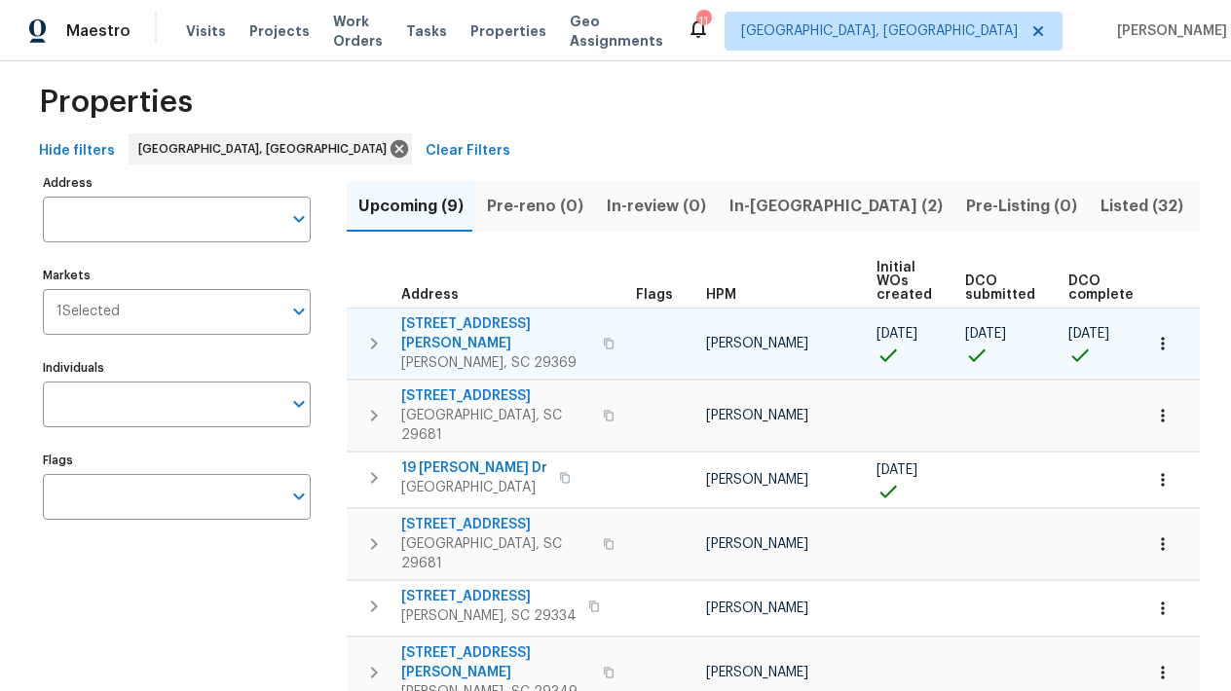
click at [486, 328] on span "221 Angel Rose Dr" at bounding box center [496, 334] width 190 height 39
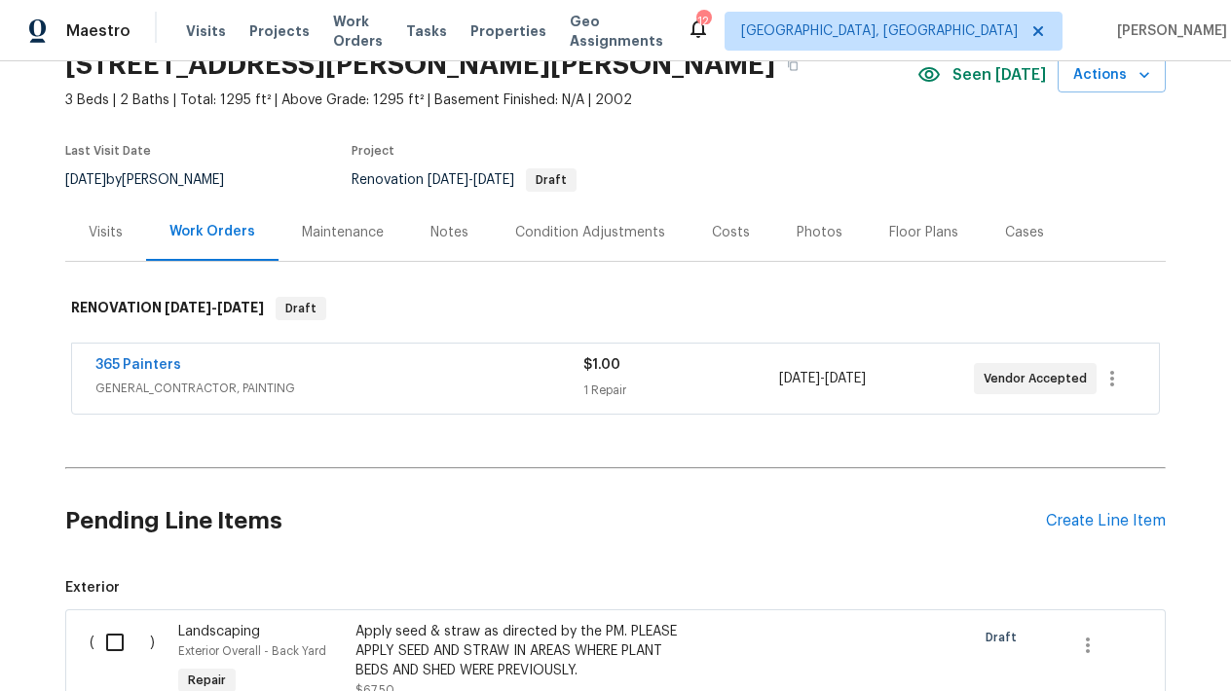
scroll to position [93, 0]
click at [907, 216] on div "Floor Plans" at bounding box center [924, 231] width 116 height 57
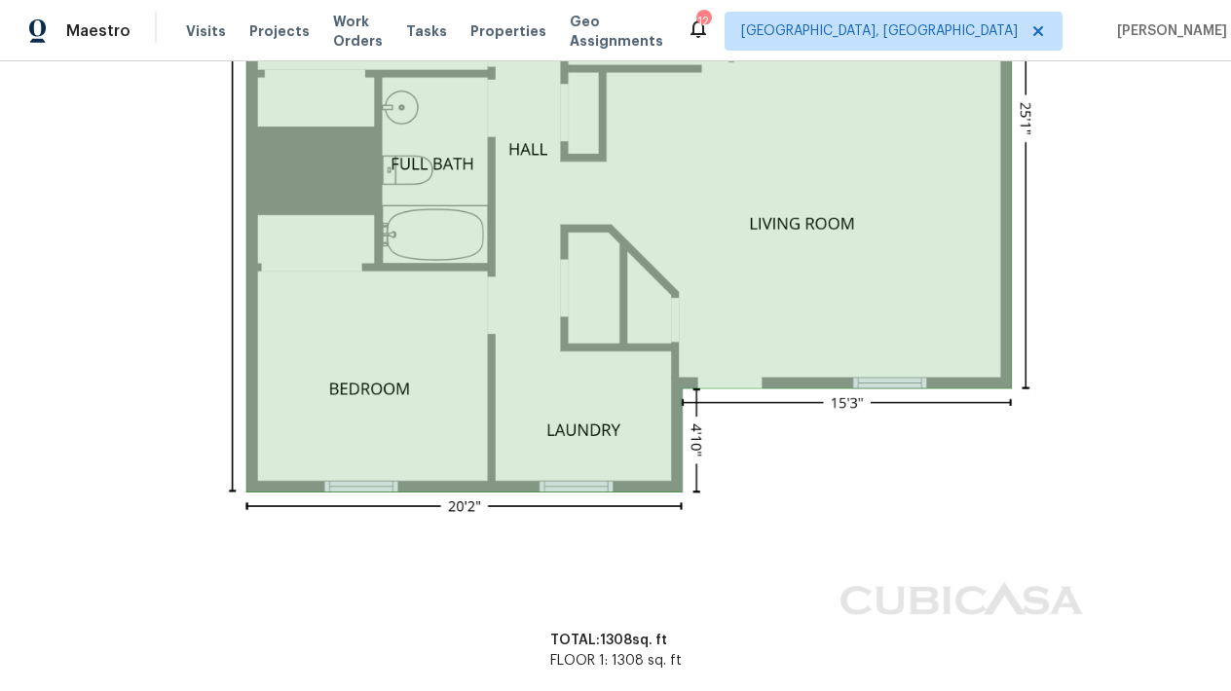
scroll to position [1022, 0]
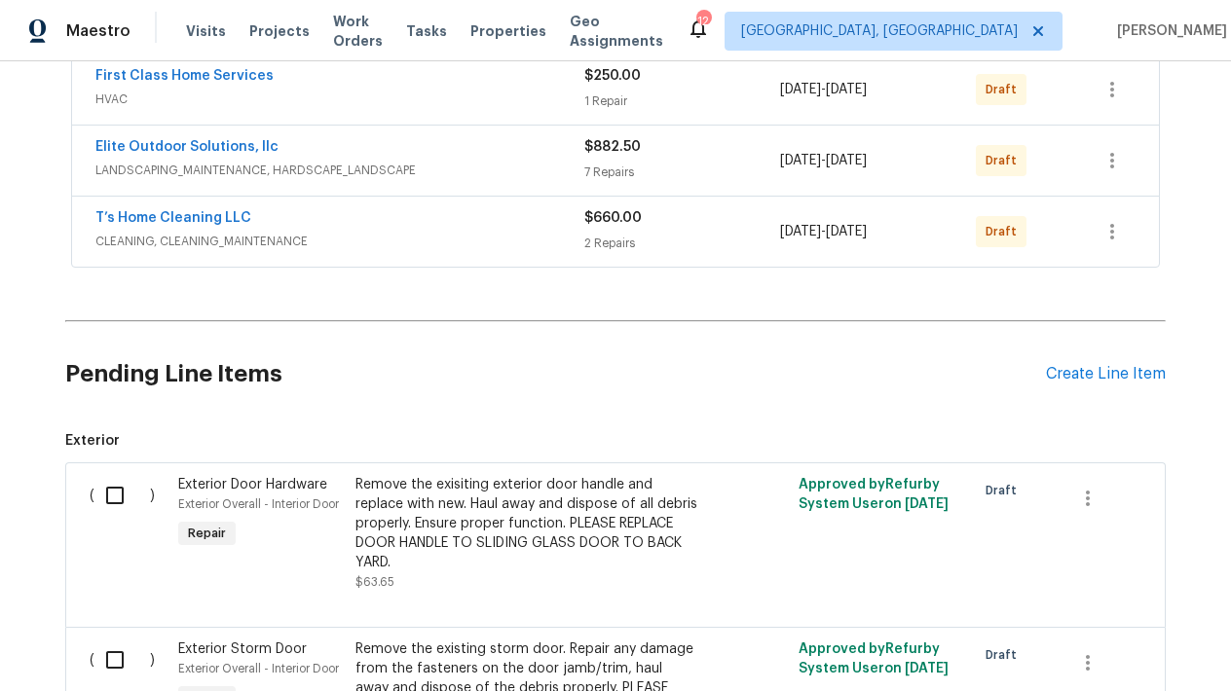
scroll to position [472, 0]
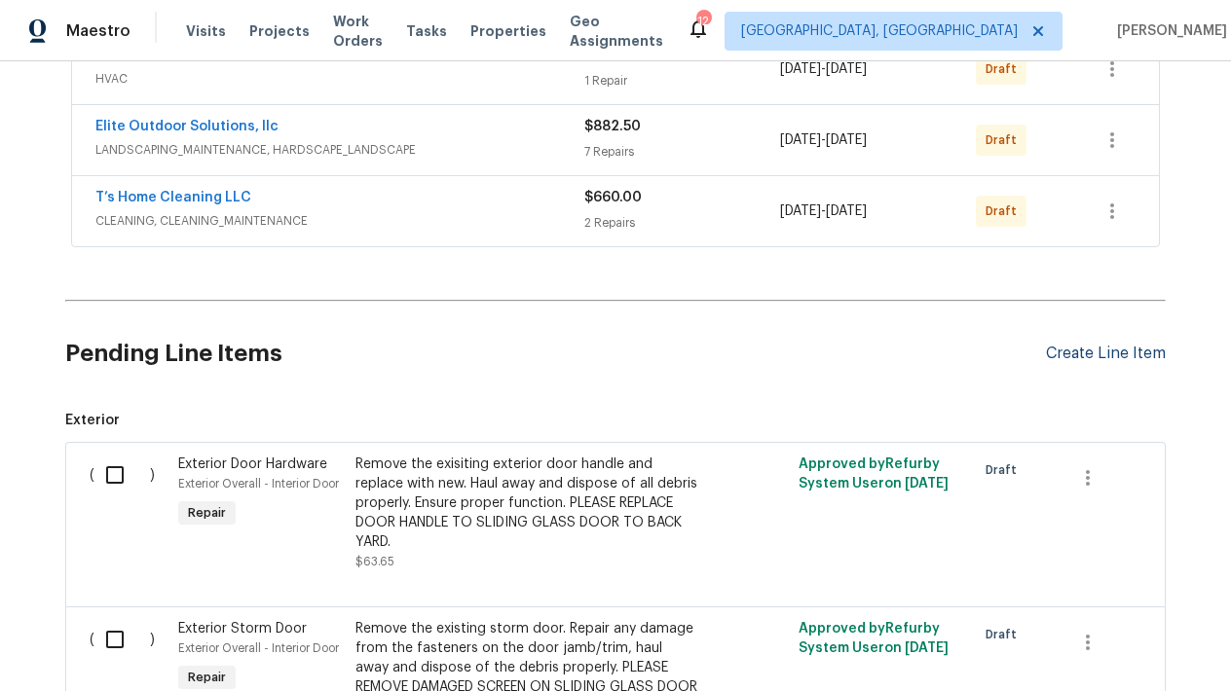
click at [1086, 356] on div "Create Line Item" at bounding box center [1106, 354] width 120 height 19
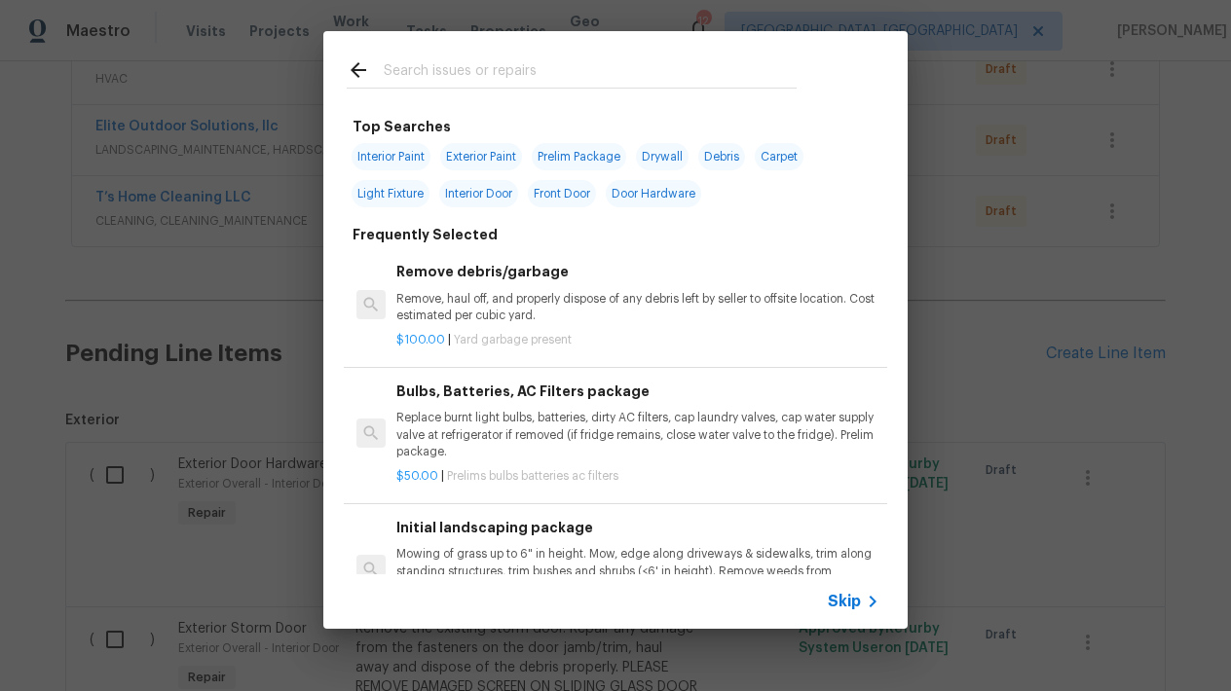
click at [446, 74] on input "text" at bounding box center [590, 72] width 413 height 29
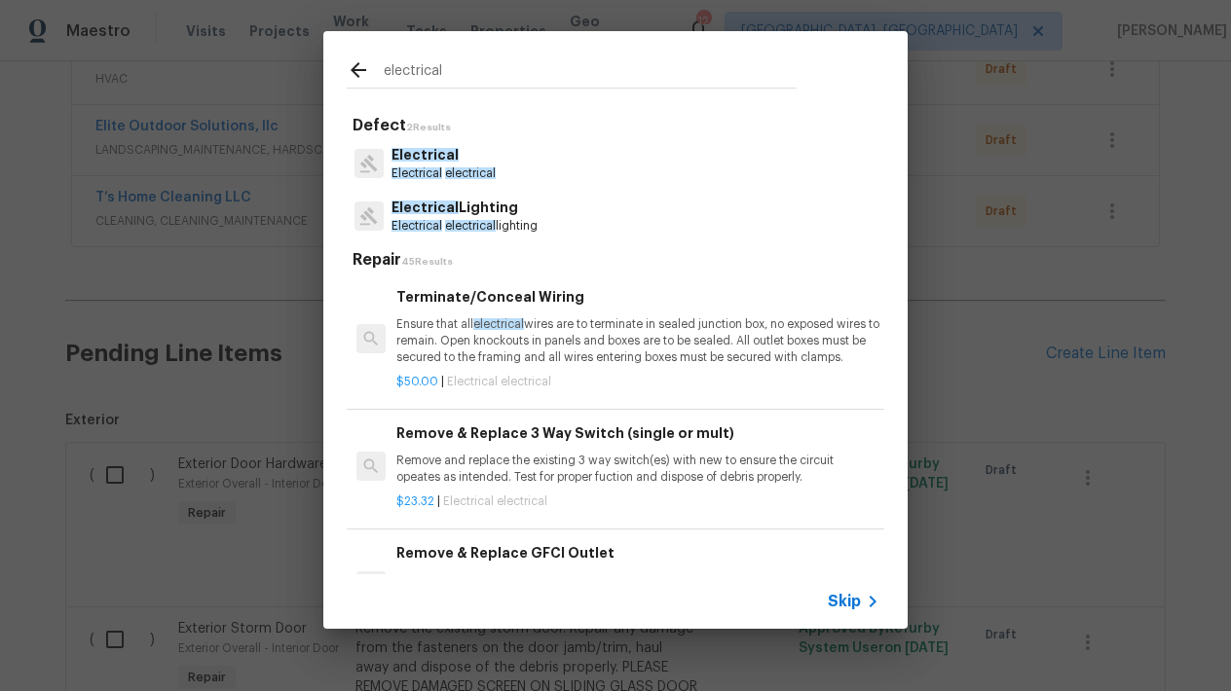
type input "electrical"
click at [425, 176] on span "Electrical" at bounding box center [416, 173] width 51 height 12
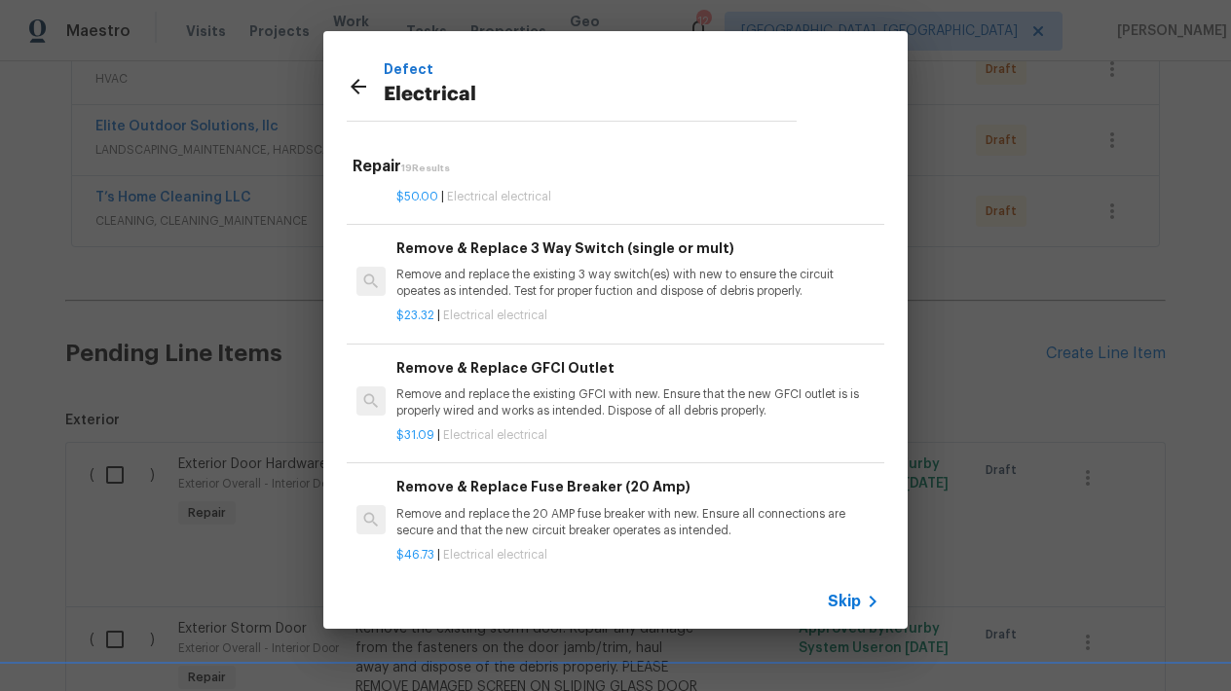
scroll to position [93, 0]
click at [439, 361] on h6 "Remove & Replace GFCI Outlet" at bounding box center [637, 367] width 483 height 21
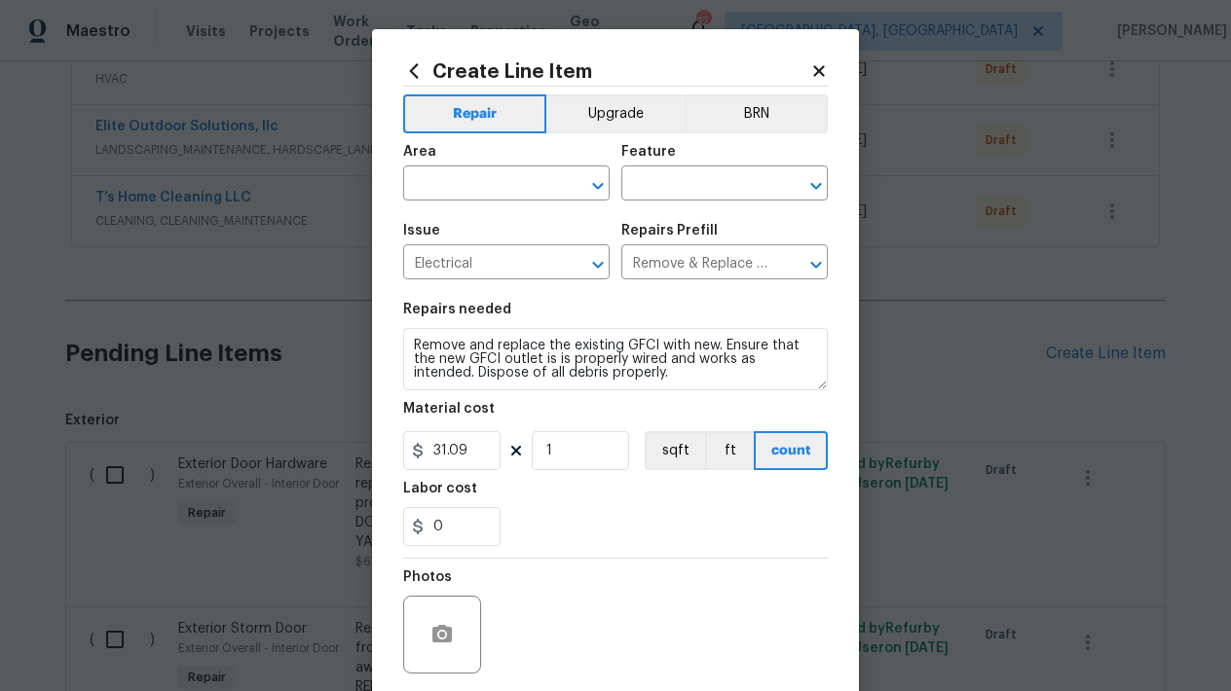
click at [465, 154] on div "Area" at bounding box center [506, 157] width 206 height 25
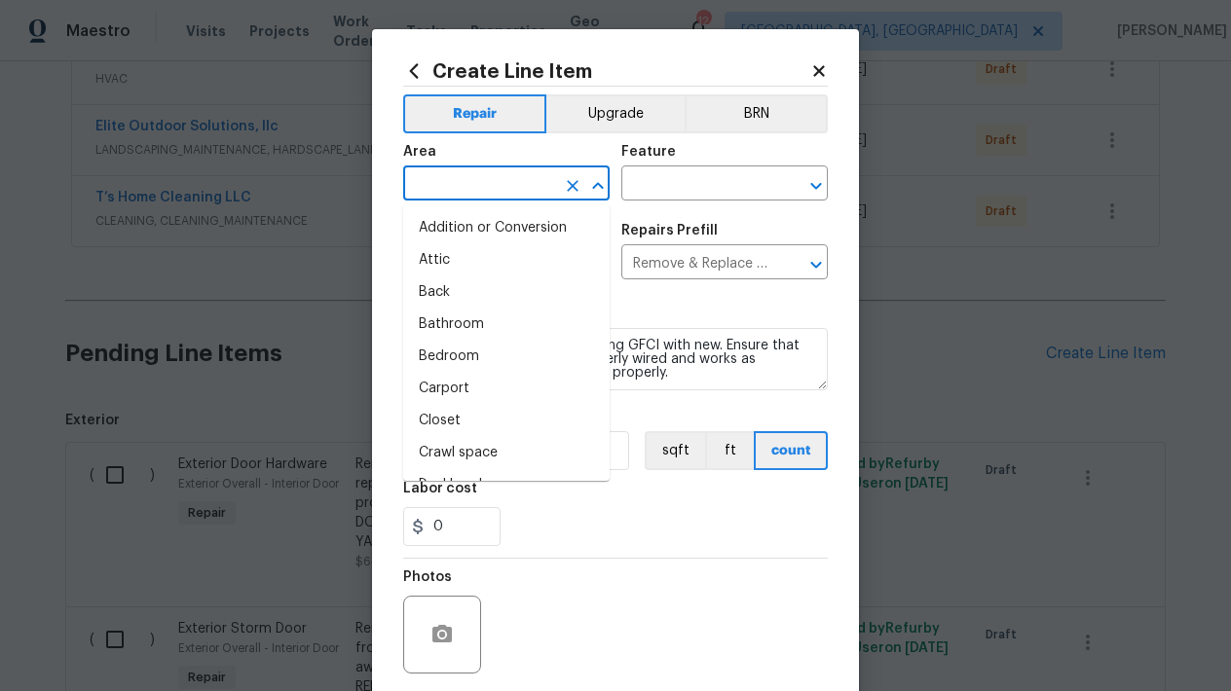
click at [445, 185] on input "text" at bounding box center [479, 185] width 152 height 30
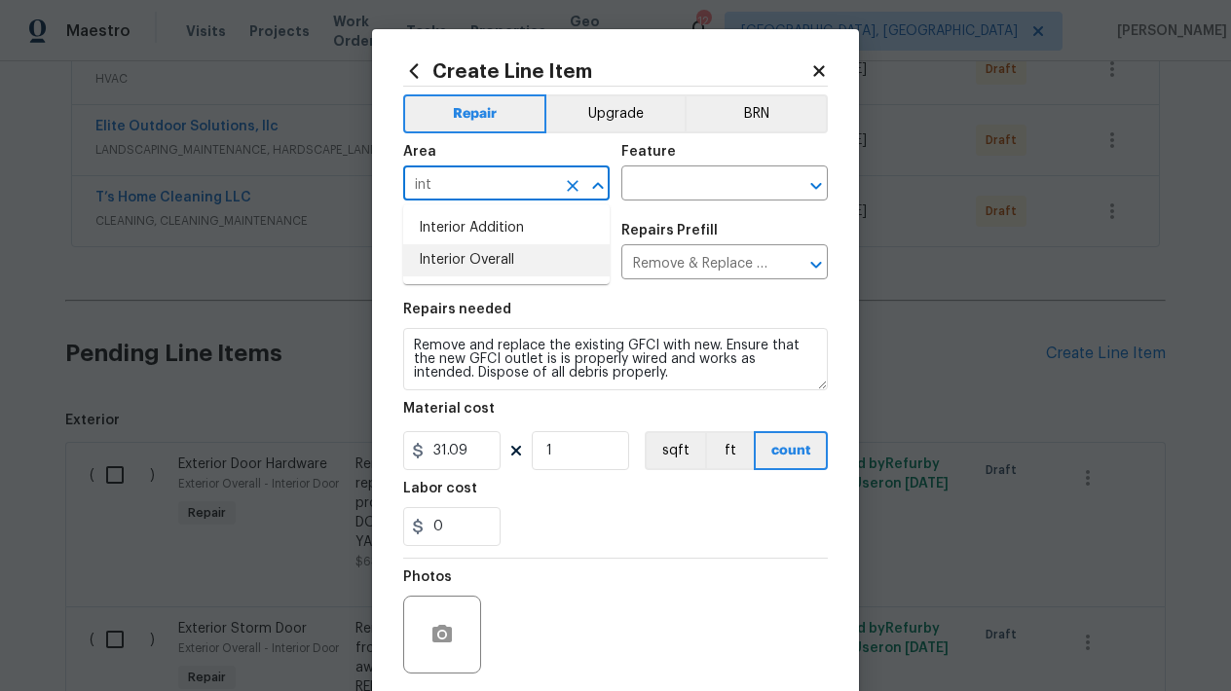
click at [473, 261] on li "Interior Overall" at bounding box center [506, 260] width 206 height 32
type input "Interior Overall"
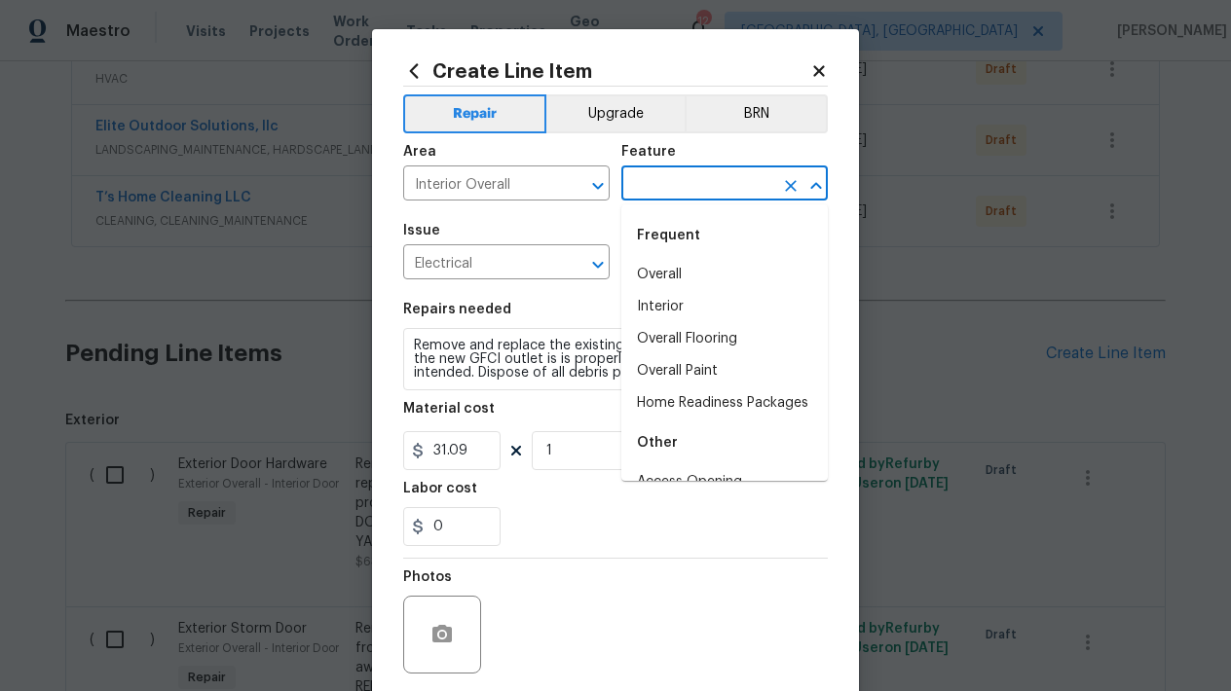
click at [705, 195] on input "text" at bounding box center [697, 185] width 152 height 30
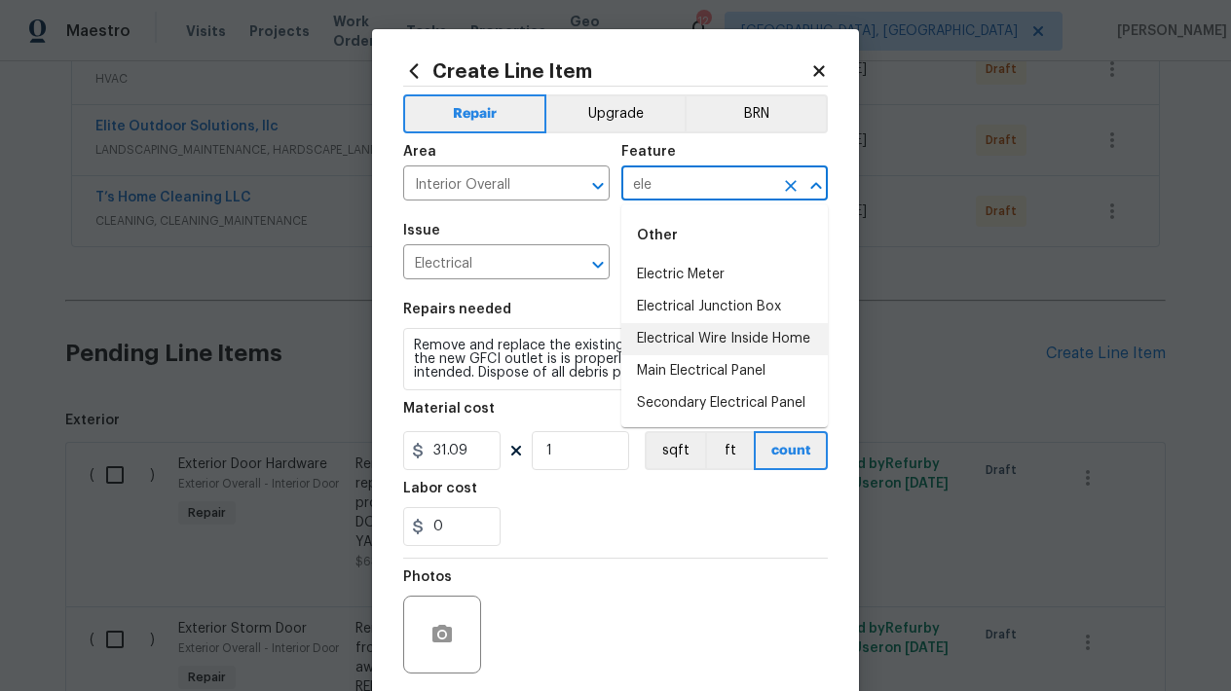
click at [704, 346] on li "Electrical Wire Inside Home" at bounding box center [724, 339] width 206 height 32
type input "Electrical Wire Inside Home"
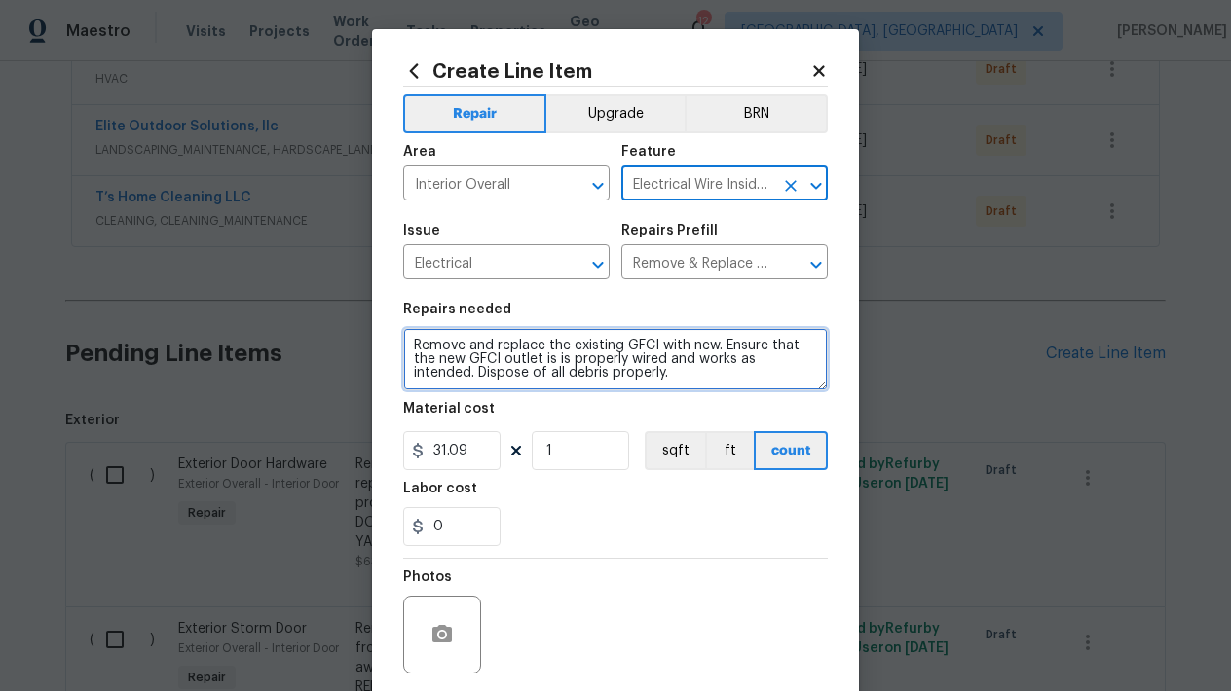
click at [633, 382] on textarea "Remove and replace the existing GFCI with new. Ensure that the new GFCI outlet …" at bounding box center [615, 359] width 425 height 62
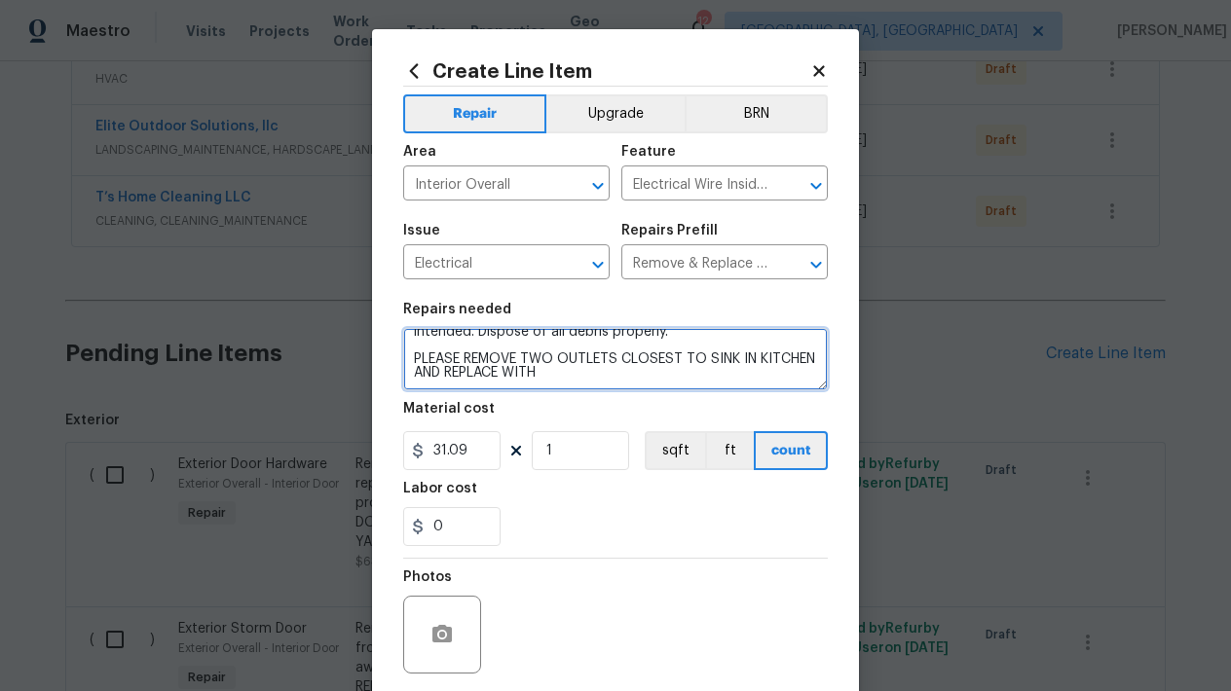
scroll to position [41, 0]
type textarea "Remove and replace the existing GFCI with new. Ensure that the new GFCI outlet …"
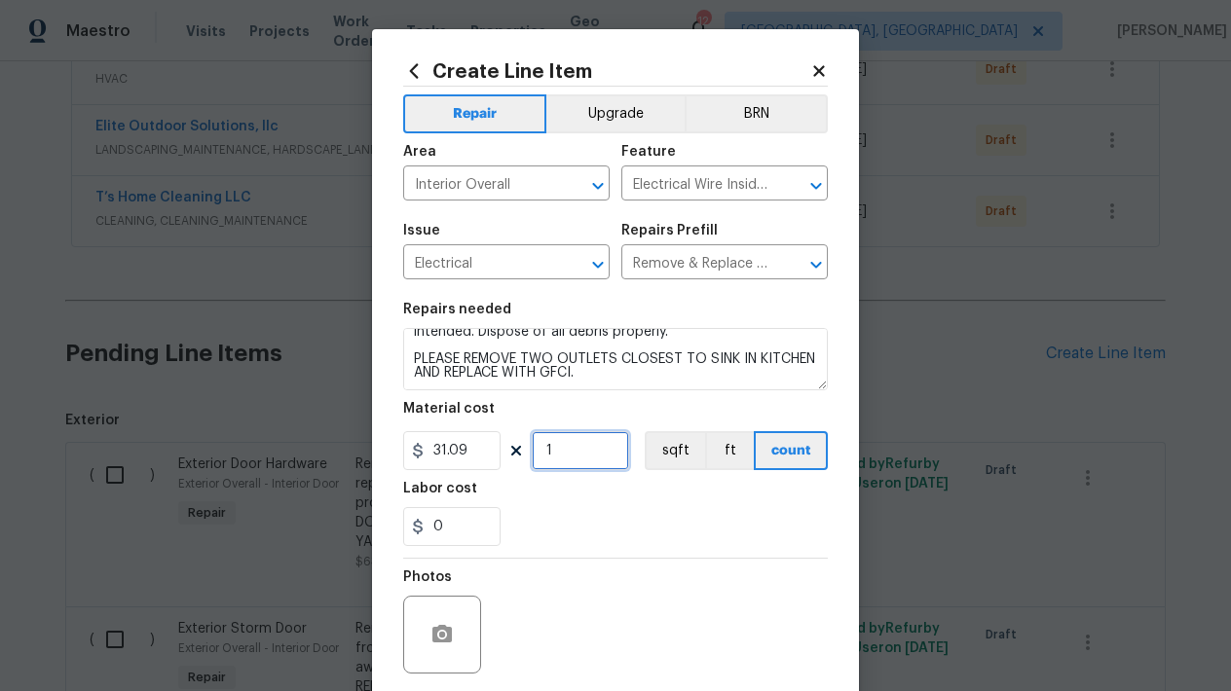
click at [565, 463] on input "1" at bounding box center [580, 450] width 97 height 39
type input "2"
click at [562, 545] on div "0" at bounding box center [615, 526] width 425 height 39
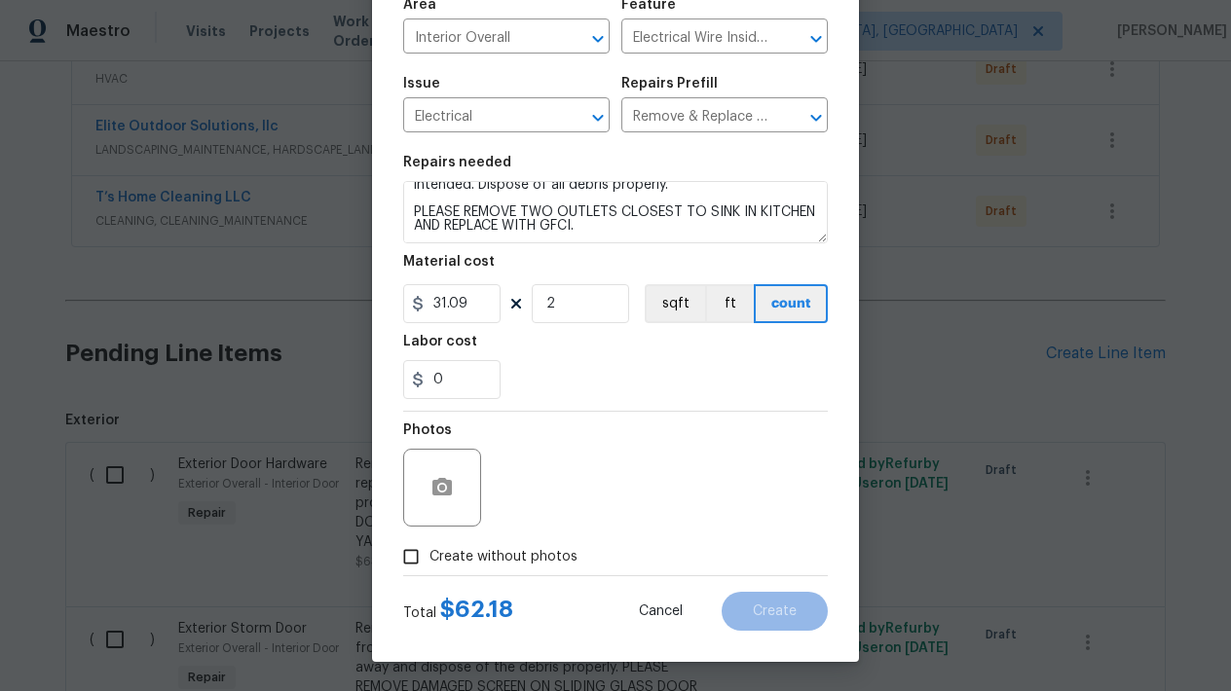
scroll to position [147, 0]
click at [418, 561] on input "Create without photos" at bounding box center [410, 556] width 37 height 37
checkbox input "true"
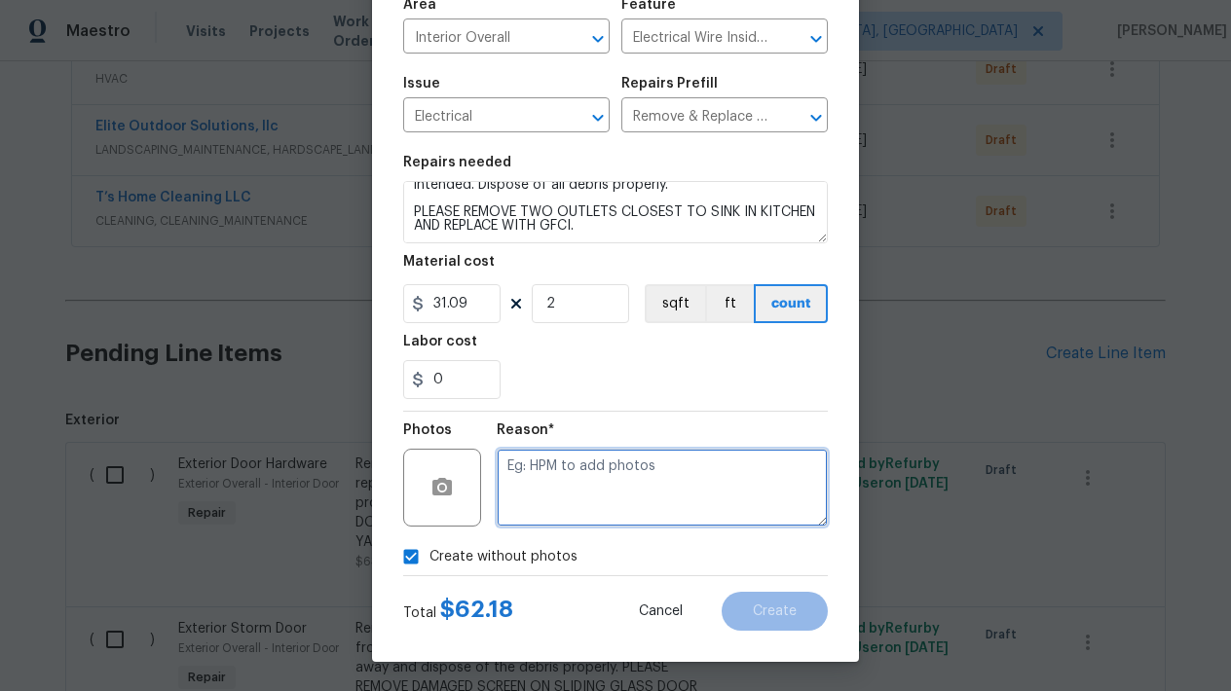
click at [614, 471] on textarea at bounding box center [662, 488] width 331 height 78
type textarea "l"
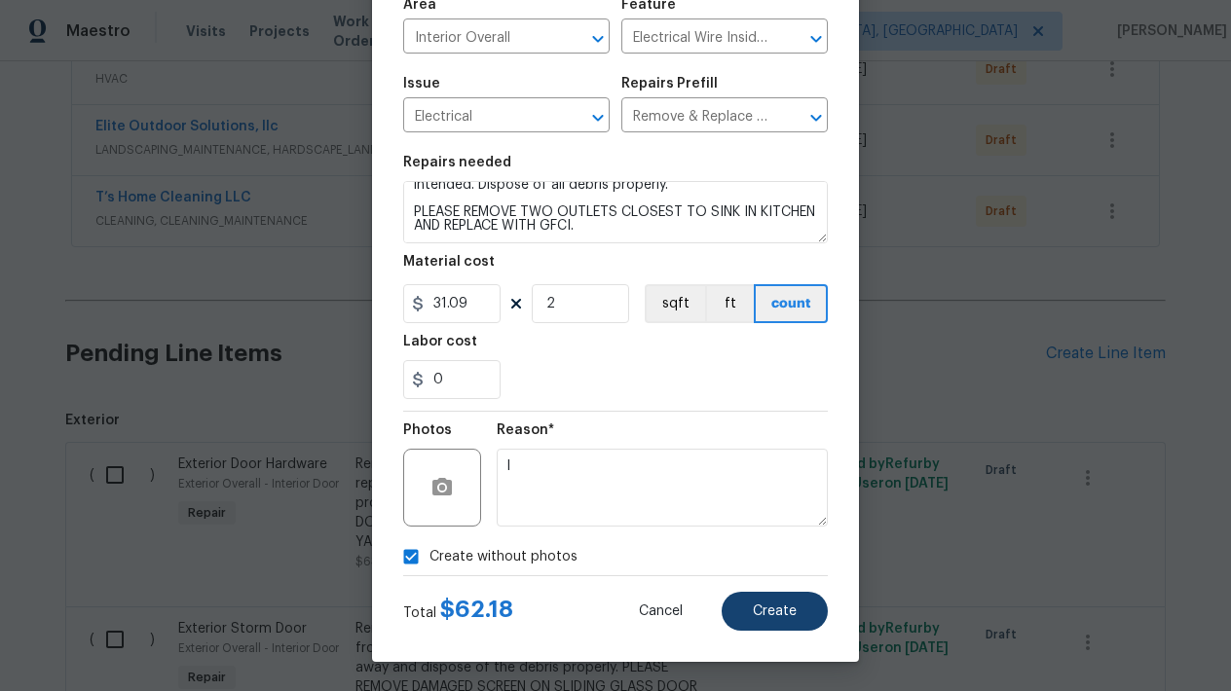
click at [776, 624] on button "Create" at bounding box center [775, 611] width 106 height 39
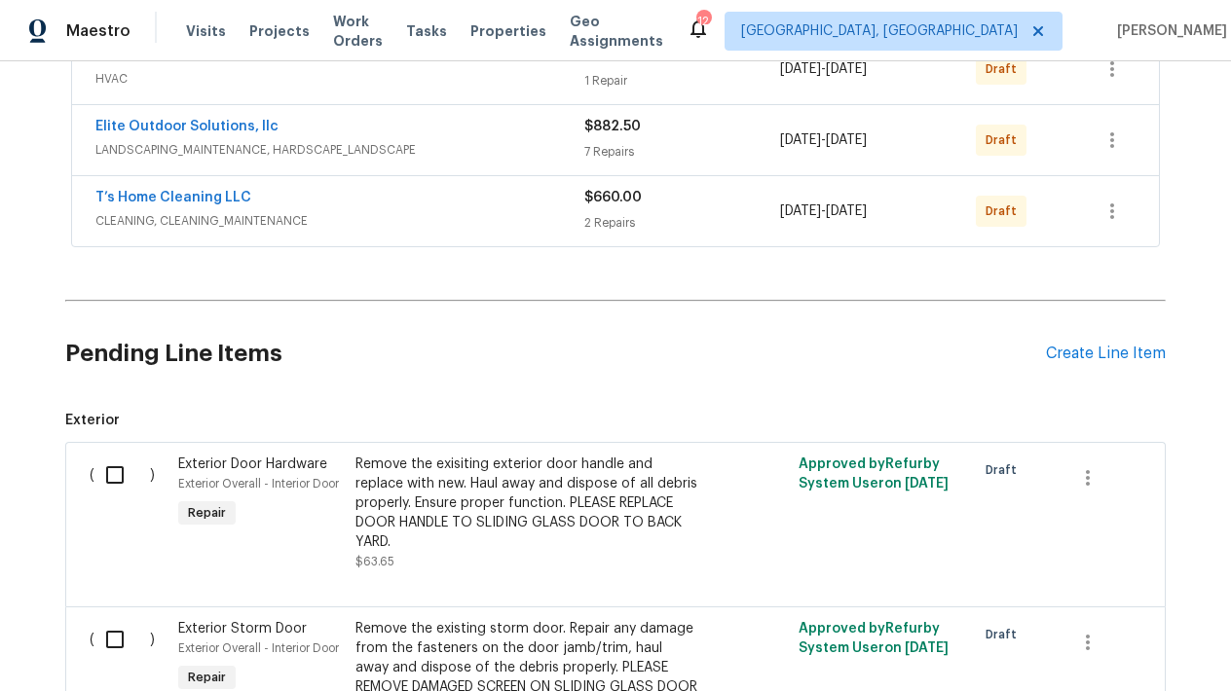
click at [1139, 369] on div "Pending Line Items Create Line Item" at bounding box center [615, 354] width 1100 height 91
click at [1100, 358] on div "Create Line Item" at bounding box center [1106, 354] width 120 height 19
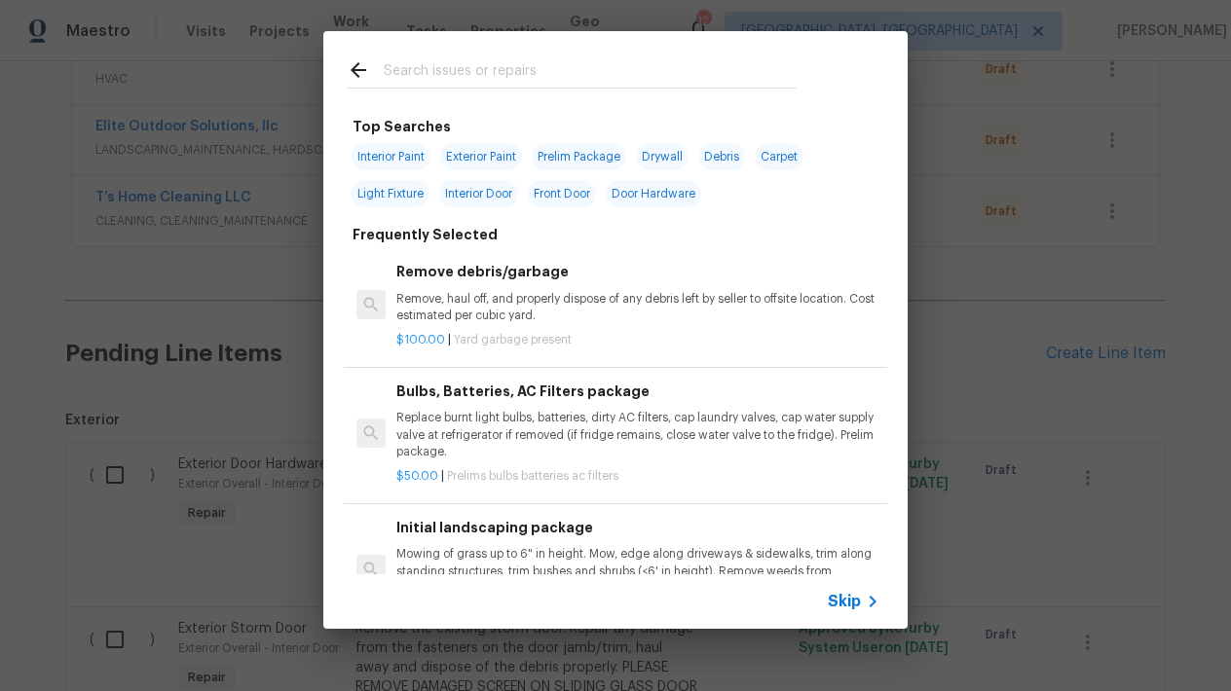
click at [416, 66] on input "text" at bounding box center [590, 72] width 413 height 29
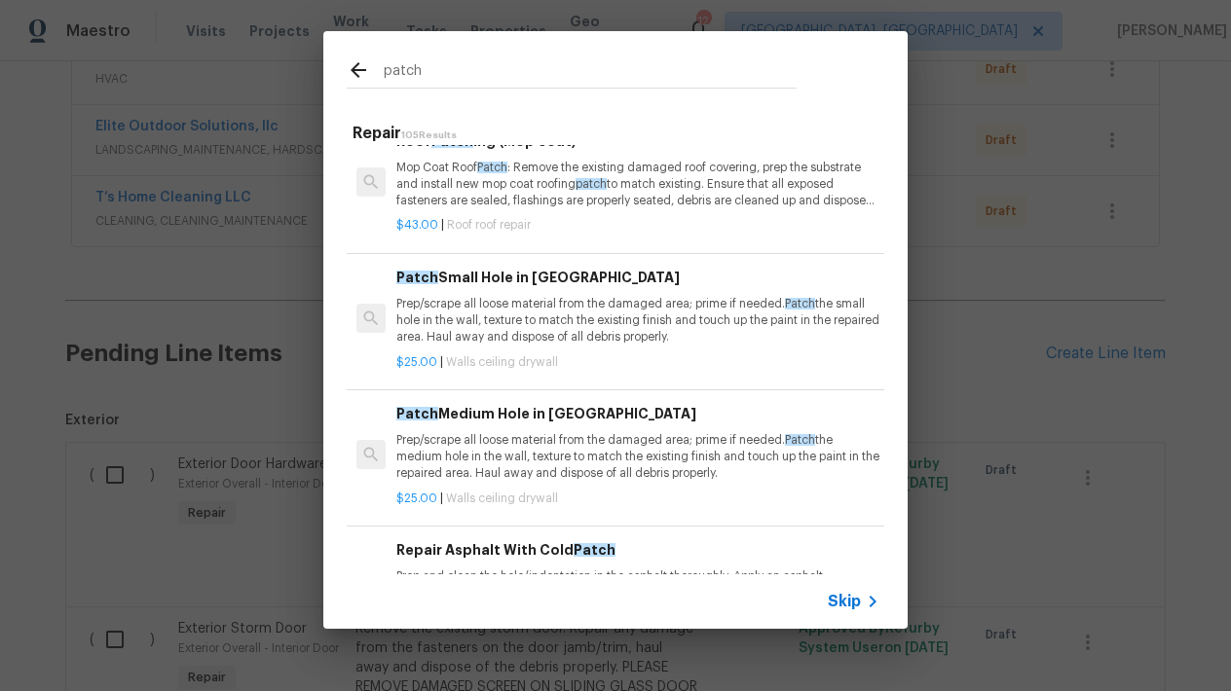
scroll to position [426, 0]
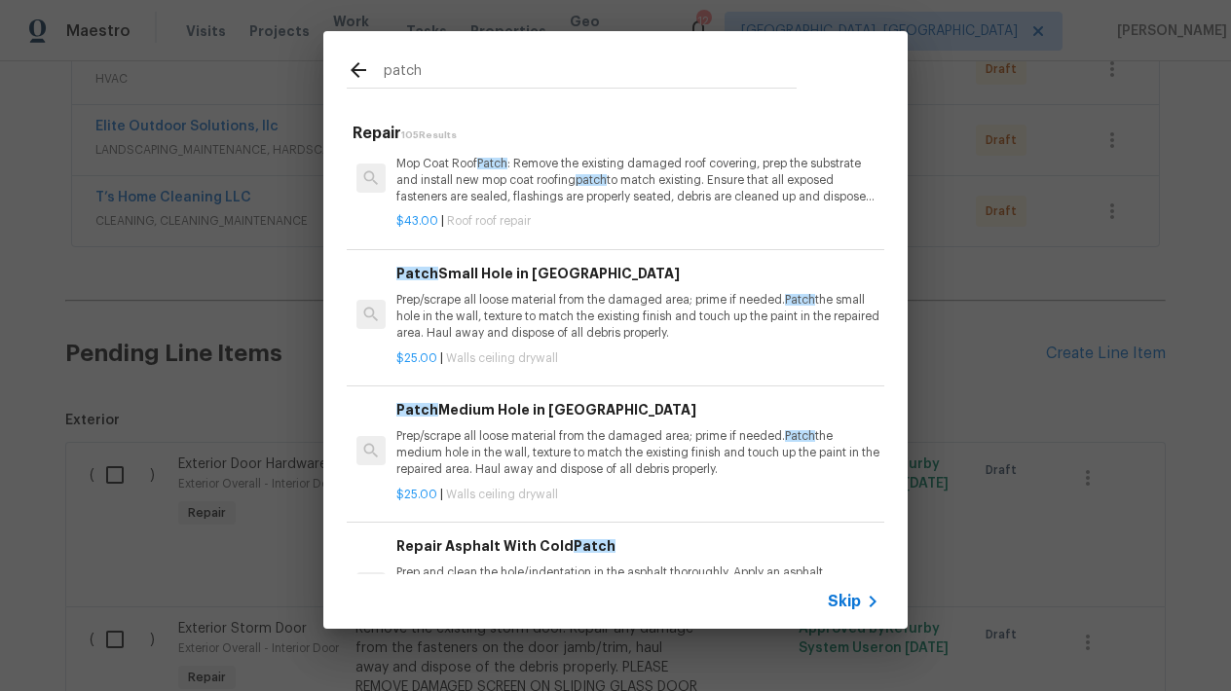
type input "patch"
click at [439, 322] on p "Prep/scrape all loose material from the damaged area; prime if needed. Patch th…" at bounding box center [637, 317] width 483 height 50
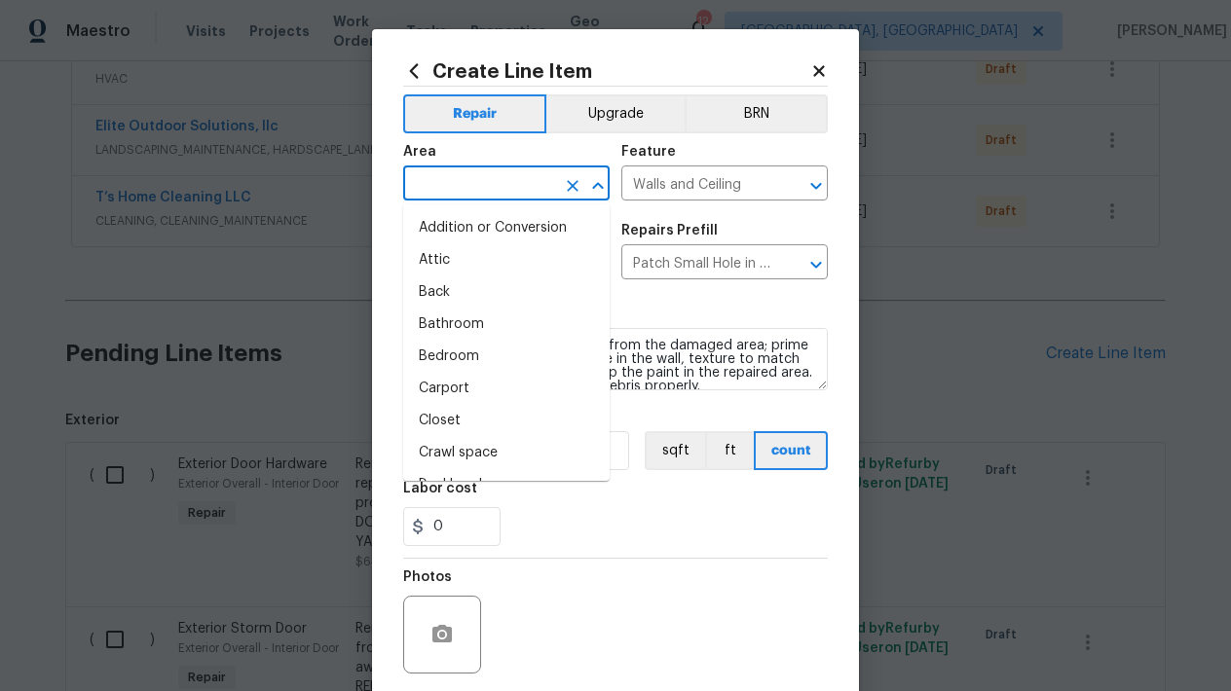
click at [462, 172] on input "text" at bounding box center [479, 185] width 152 height 30
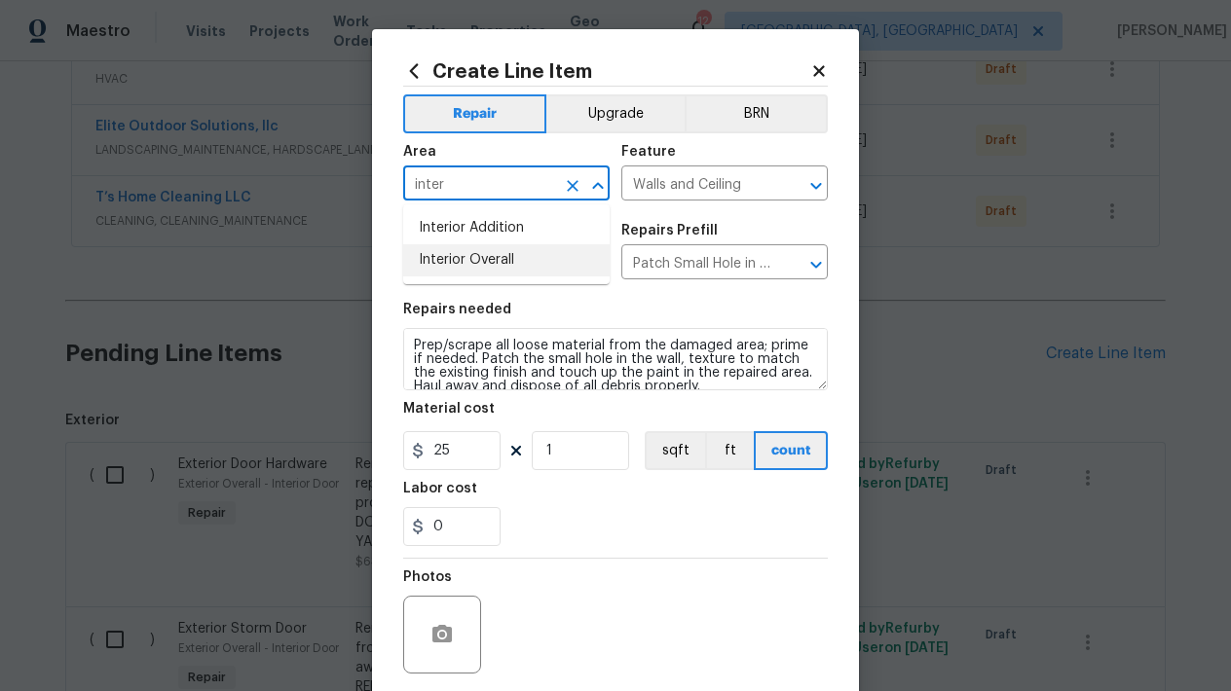
click at [488, 271] on li "Interior Overall" at bounding box center [506, 260] width 206 height 32
type input "Interior Overall"
click at [563, 451] on input "1" at bounding box center [580, 450] width 97 height 39
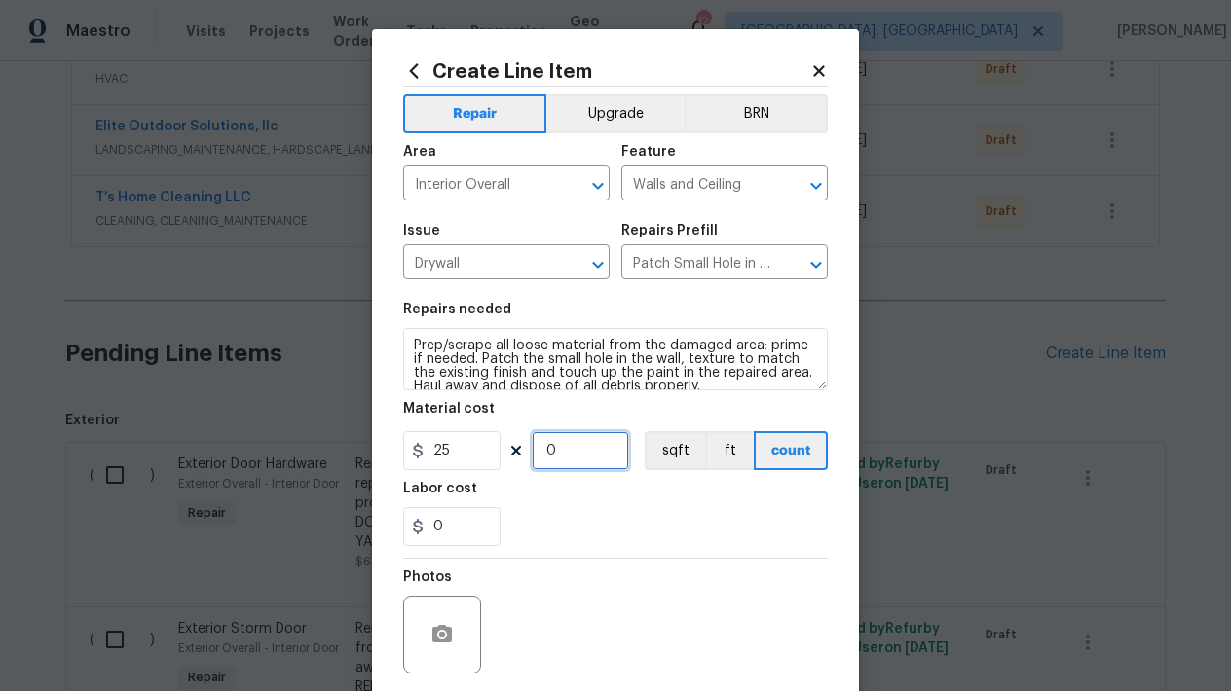
type input "2"
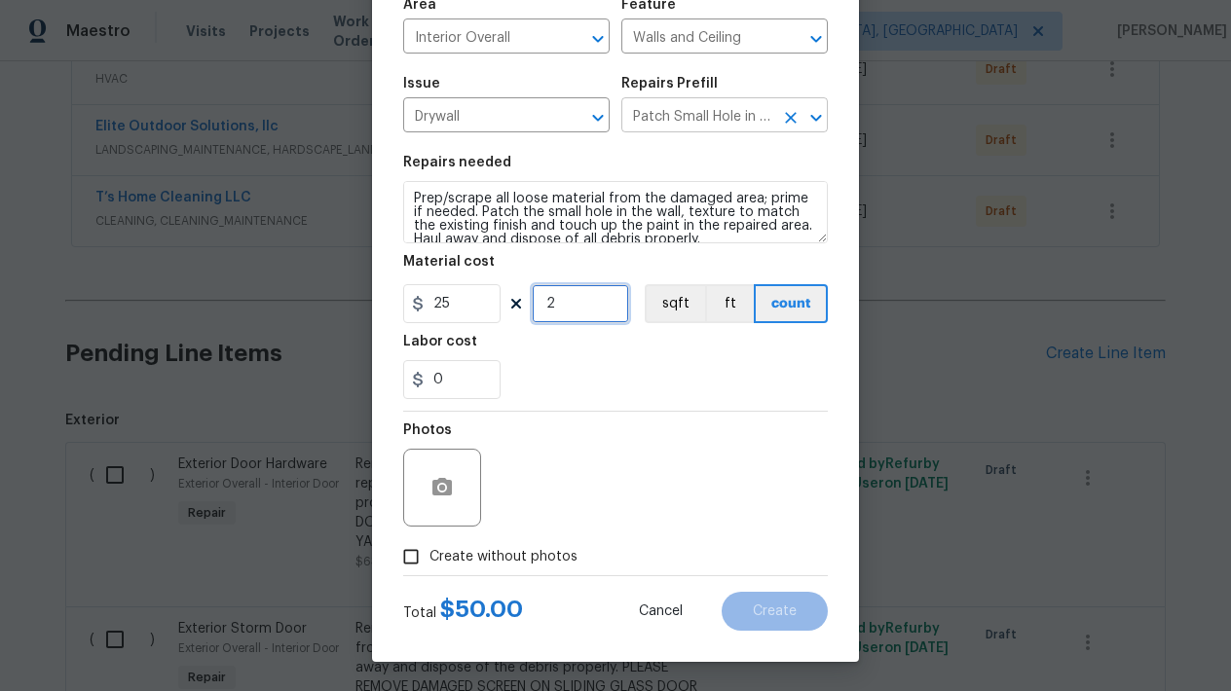
scroll to position [147, 0]
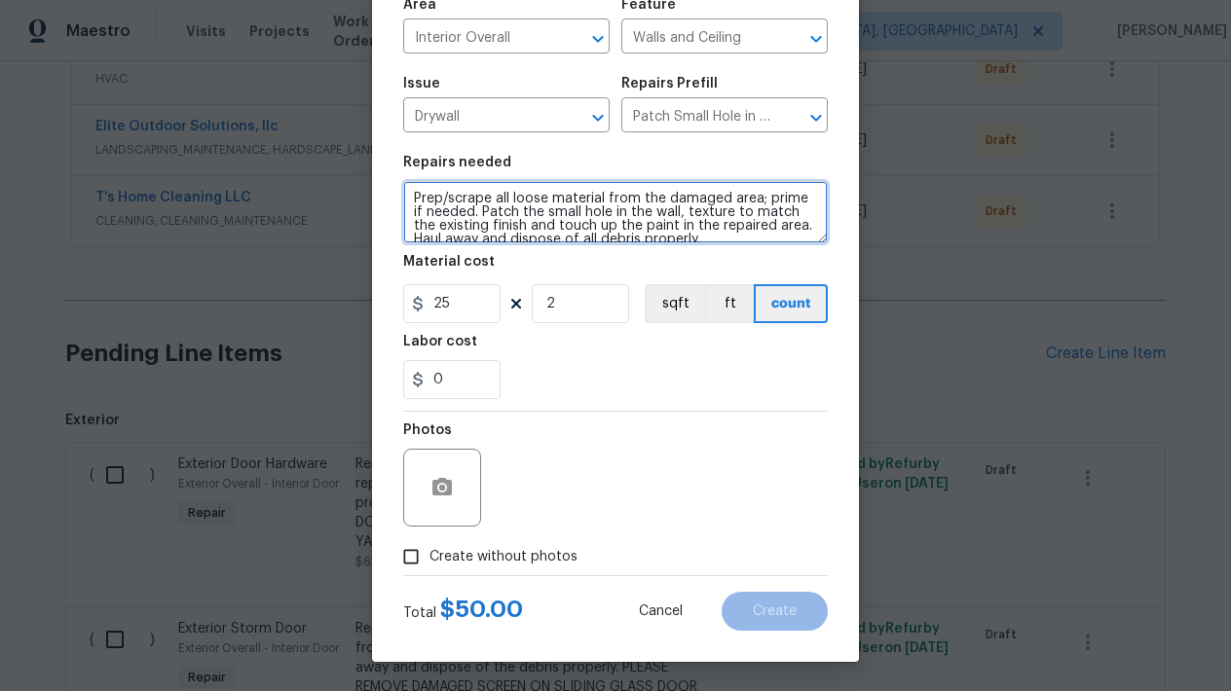
click at [683, 239] on textarea "Prep/scrape all loose material from the damaged area; prime if needed. Patch th…" at bounding box center [615, 212] width 425 height 62
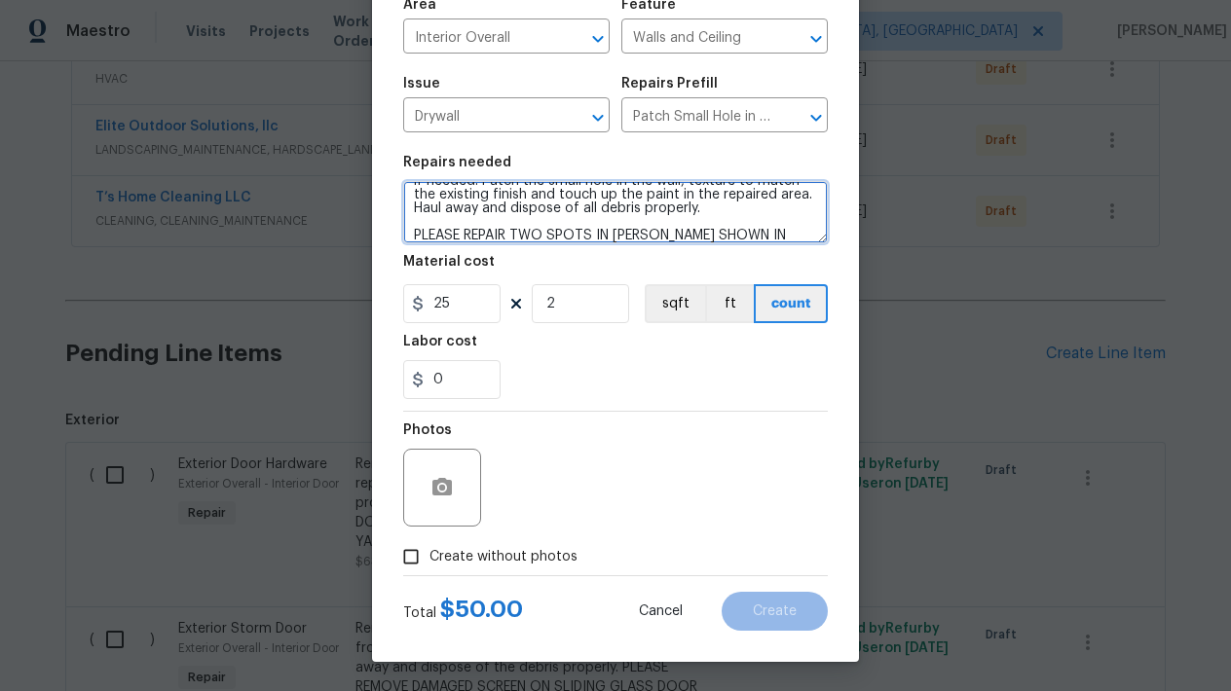
scroll to position [55, 0]
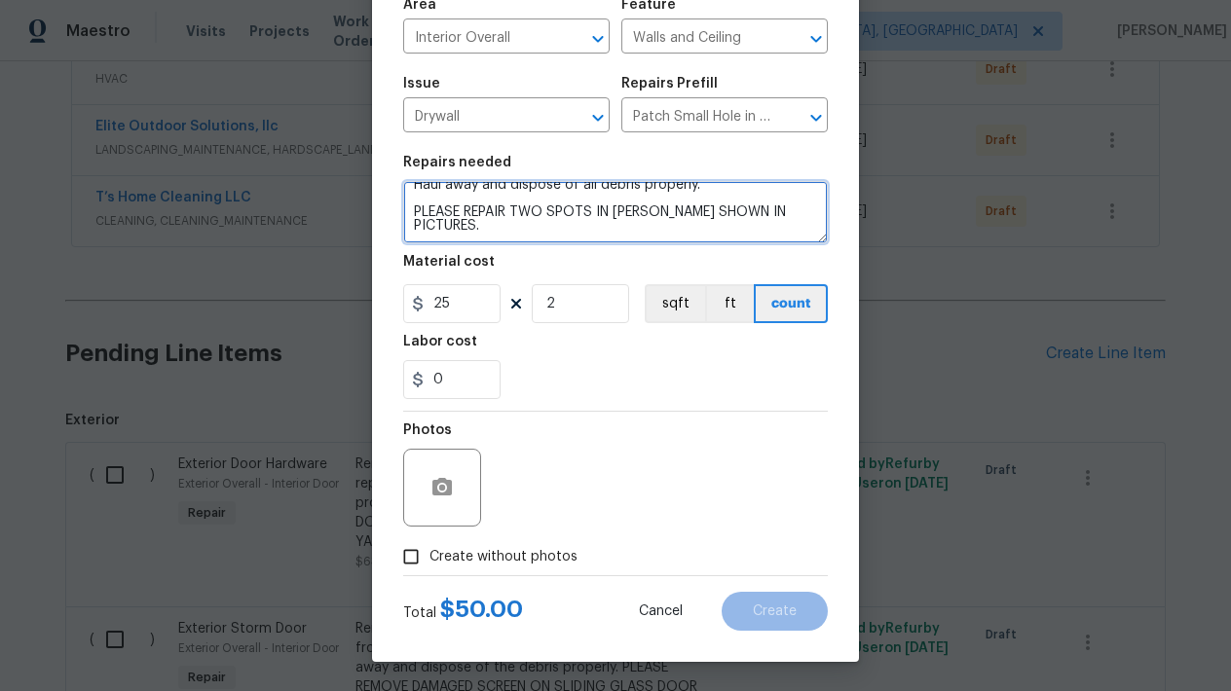
type textarea "Prep/scrape all loose material from the damaged area; prime if needed. Patch th…"
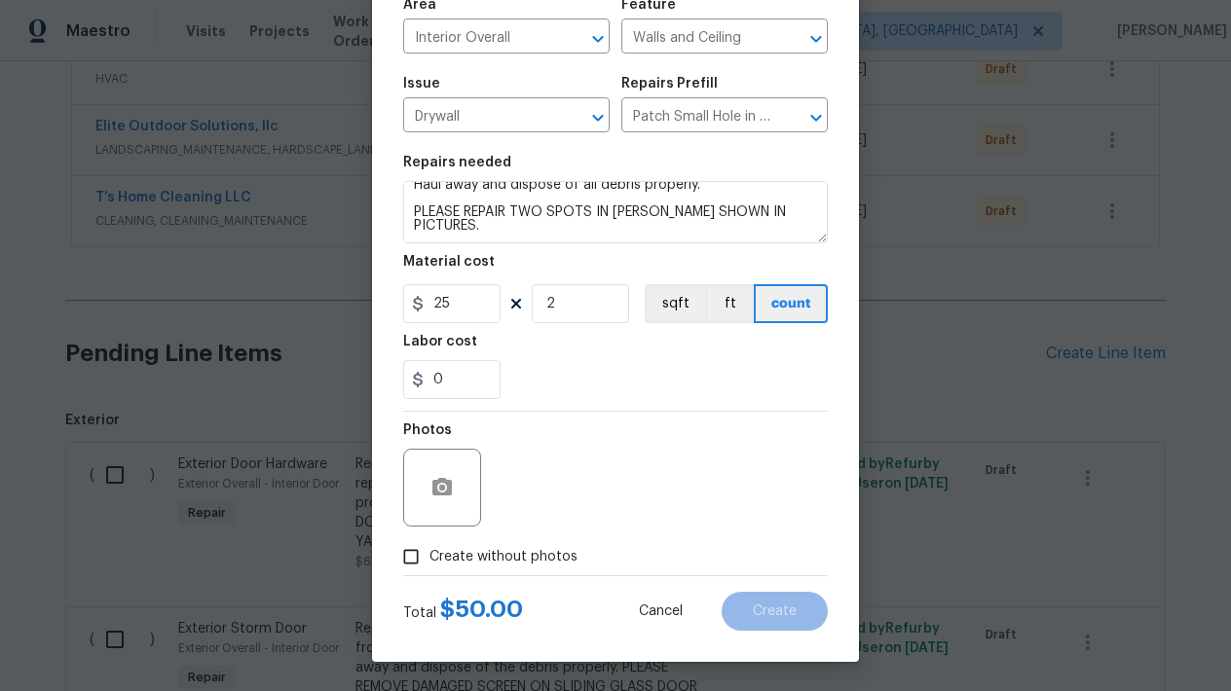
click at [418, 557] on input "Create without photos" at bounding box center [410, 556] width 37 height 37
checkbox input "true"
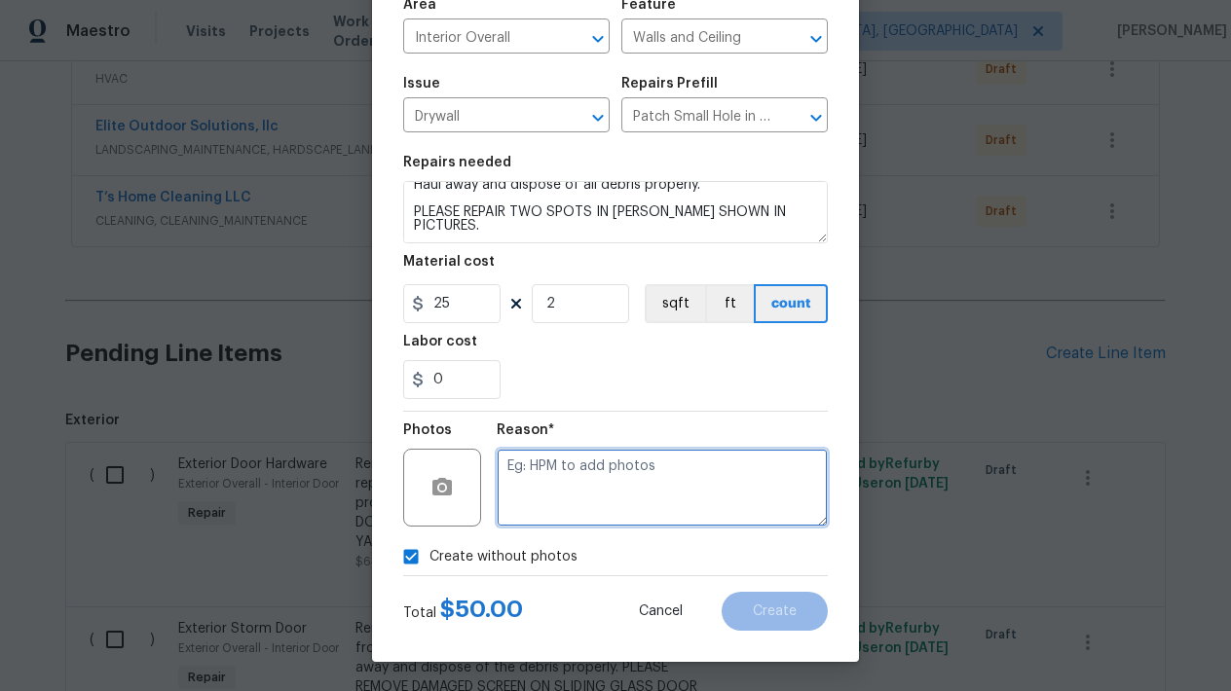
click at [597, 461] on textarea at bounding box center [662, 488] width 331 height 78
type textarea "L"
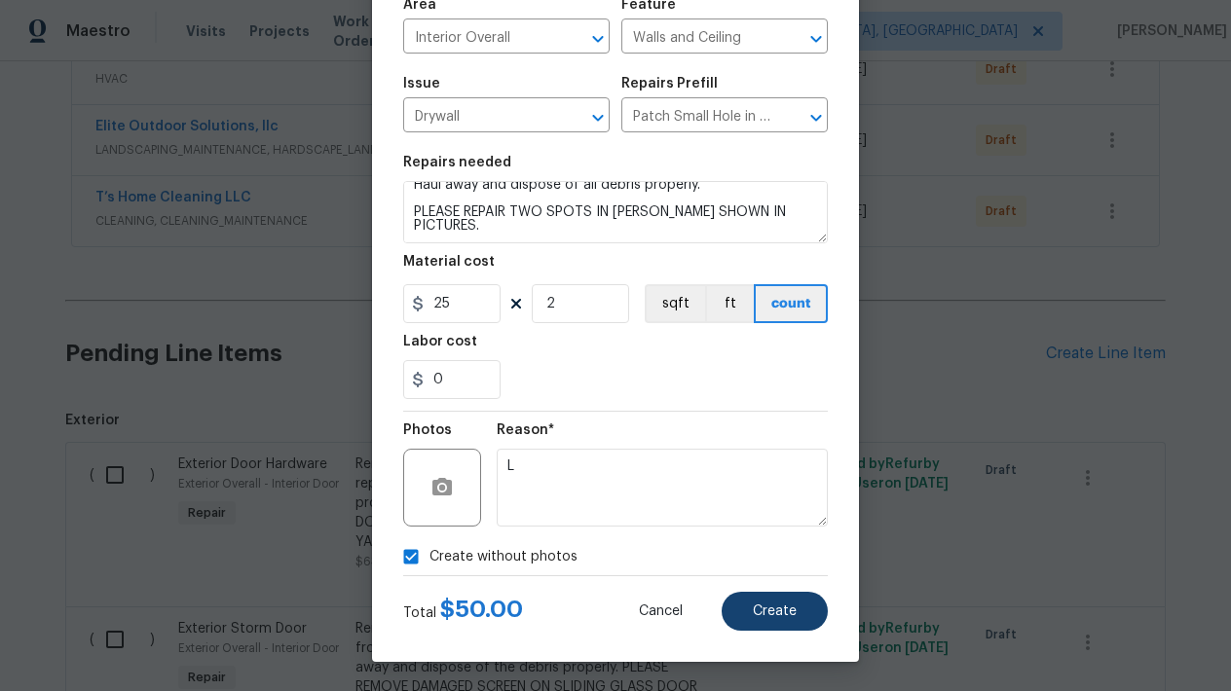
click at [770, 607] on span "Create" at bounding box center [775, 612] width 44 height 15
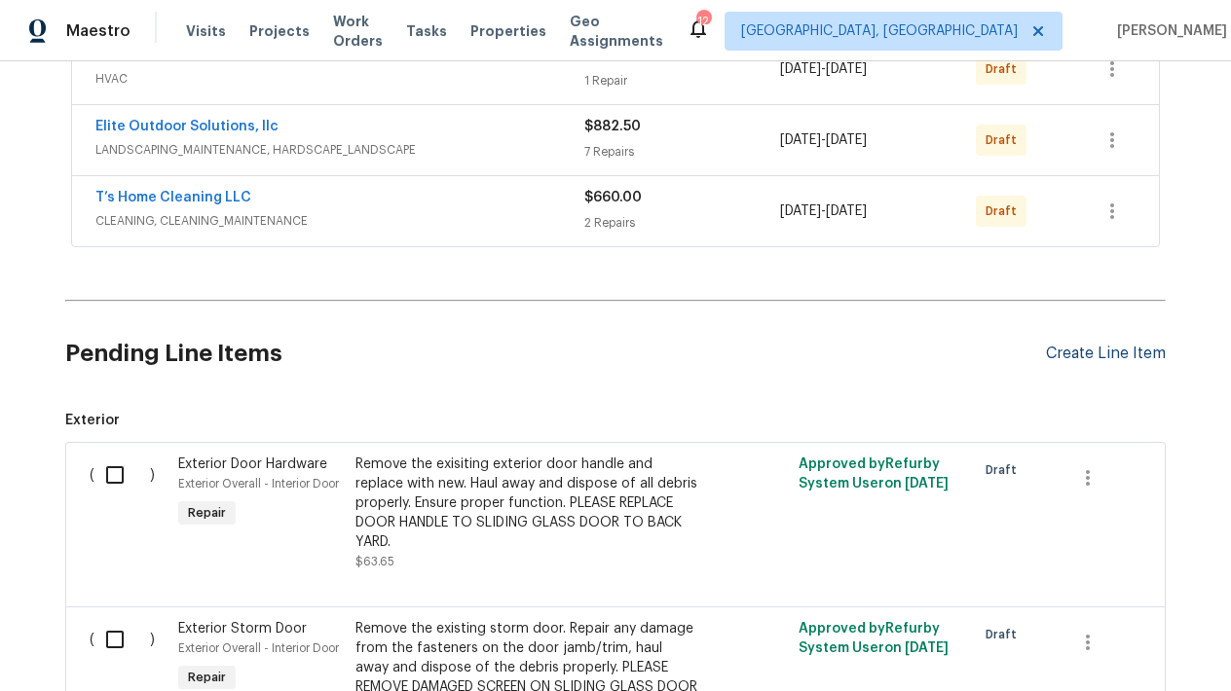
click at [1068, 355] on div "Create Line Item" at bounding box center [1106, 354] width 120 height 19
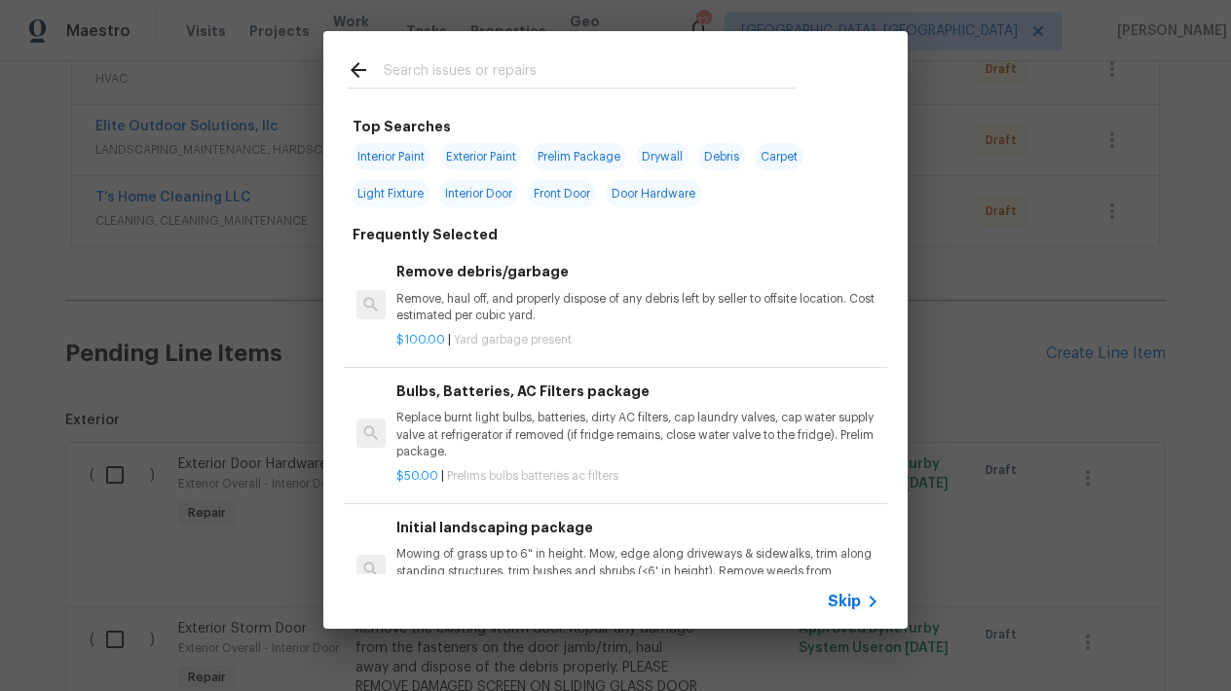
click at [505, 77] on input "text" at bounding box center [590, 72] width 413 height 29
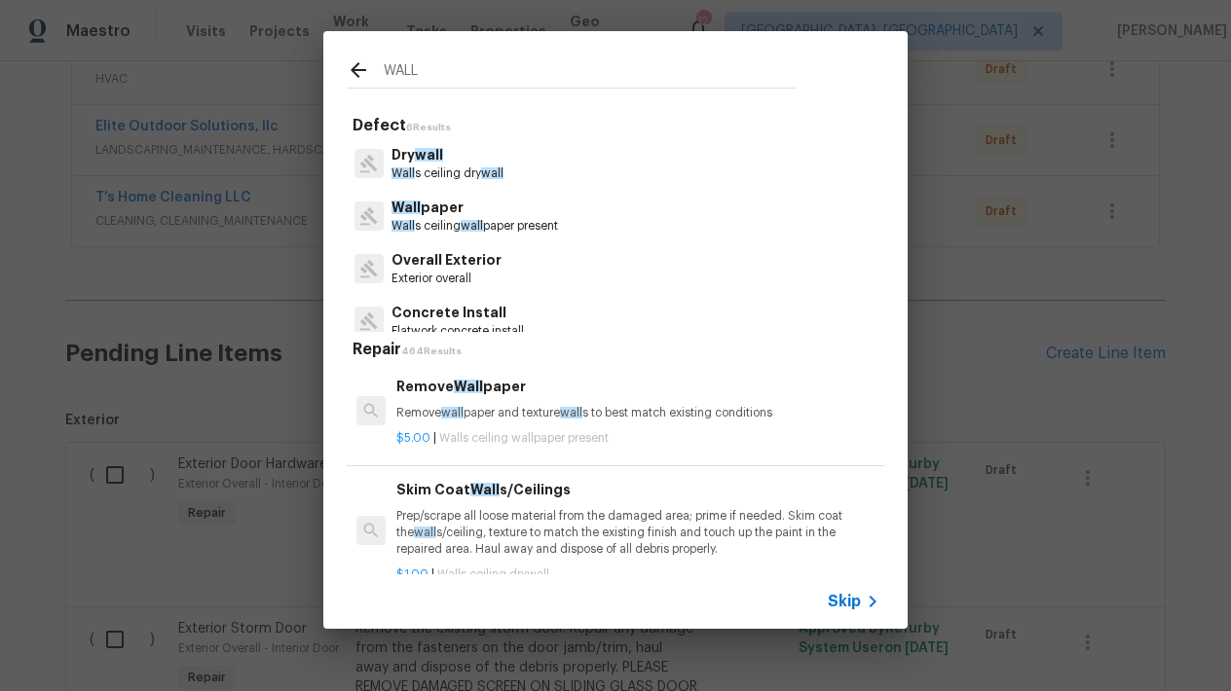
type input "WALL"
click at [426, 174] on p "Wall s ceiling dry wall" at bounding box center [447, 174] width 112 height 17
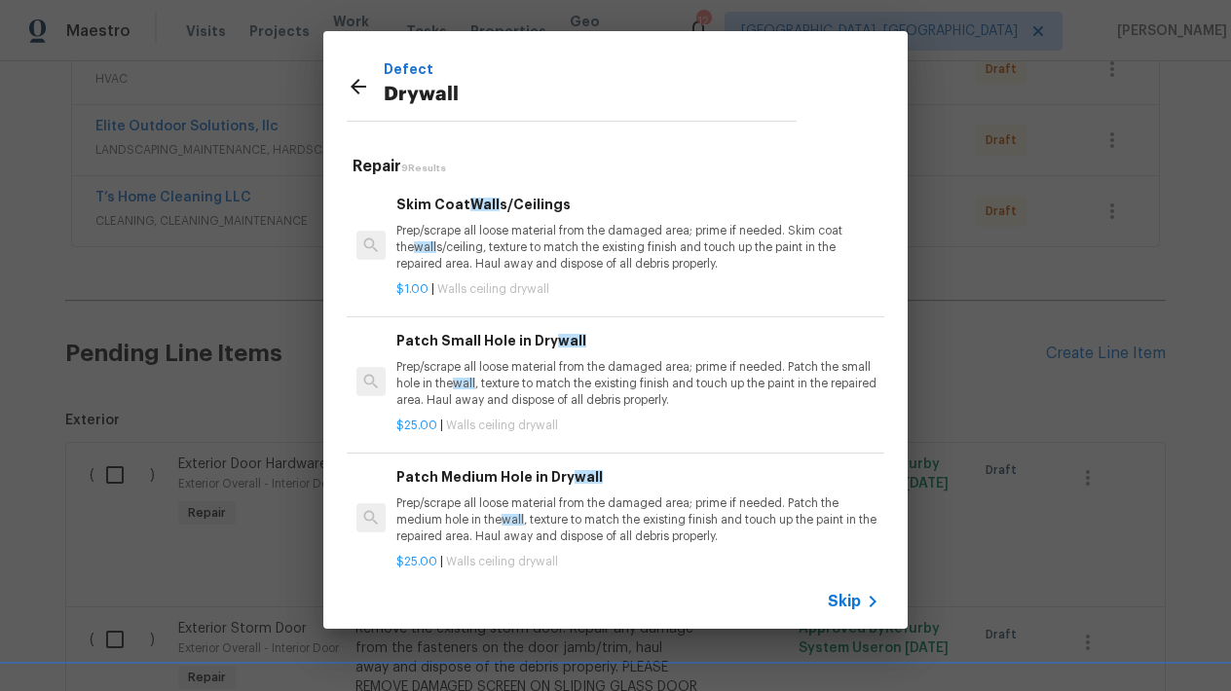
click at [416, 379] on p "Prep/scrape all loose material from the damaged area; prime if needed. Patch th…" at bounding box center [637, 384] width 483 height 50
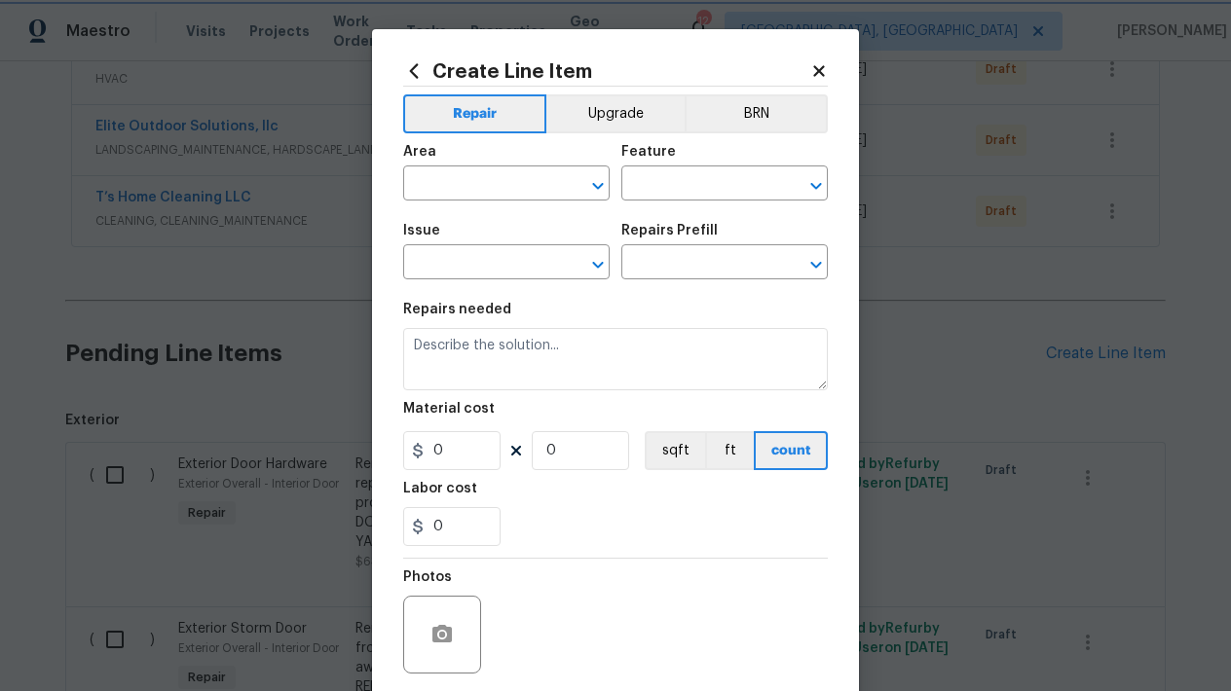
type input "Walls and Ceiling"
type input "Drywall"
type input "Patch Small Hole in Drywall $25.00"
type textarea "Prep/scrape all loose material from the damaged area; prime if needed. Patch th…"
type input "25"
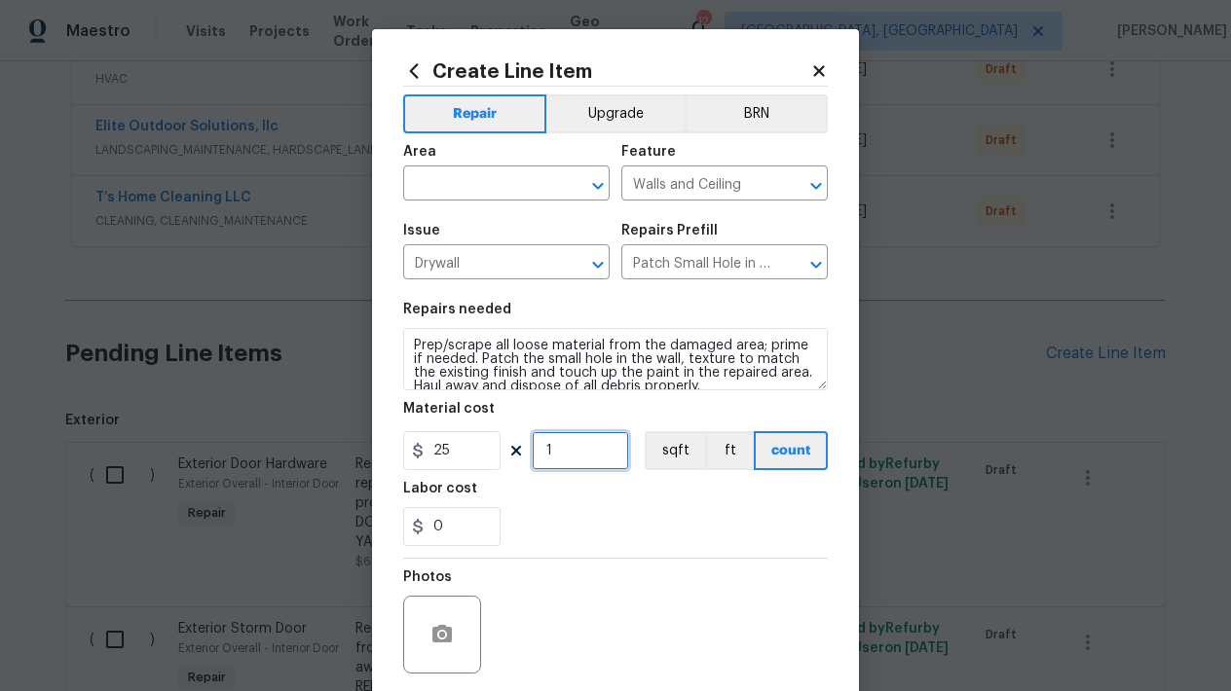
click at [572, 455] on input "1" at bounding box center [580, 450] width 97 height 39
type input "15"
click at [575, 570] on div "Photos" at bounding box center [615, 622] width 425 height 127
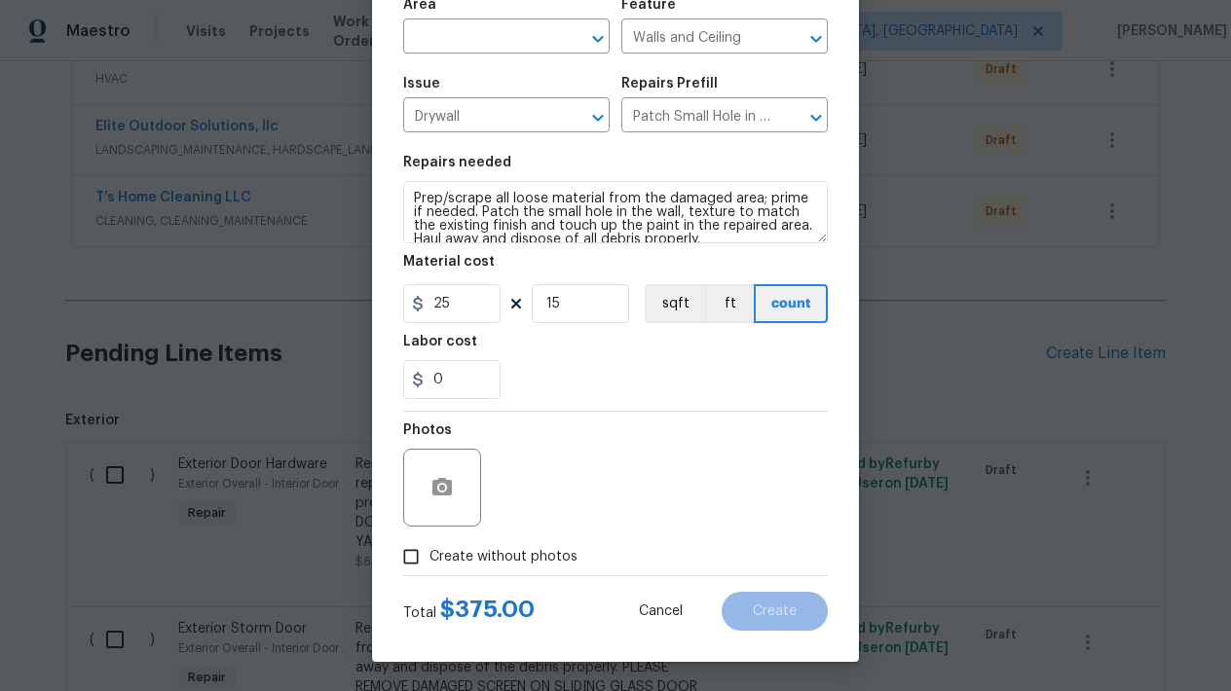
scroll to position [147, 0]
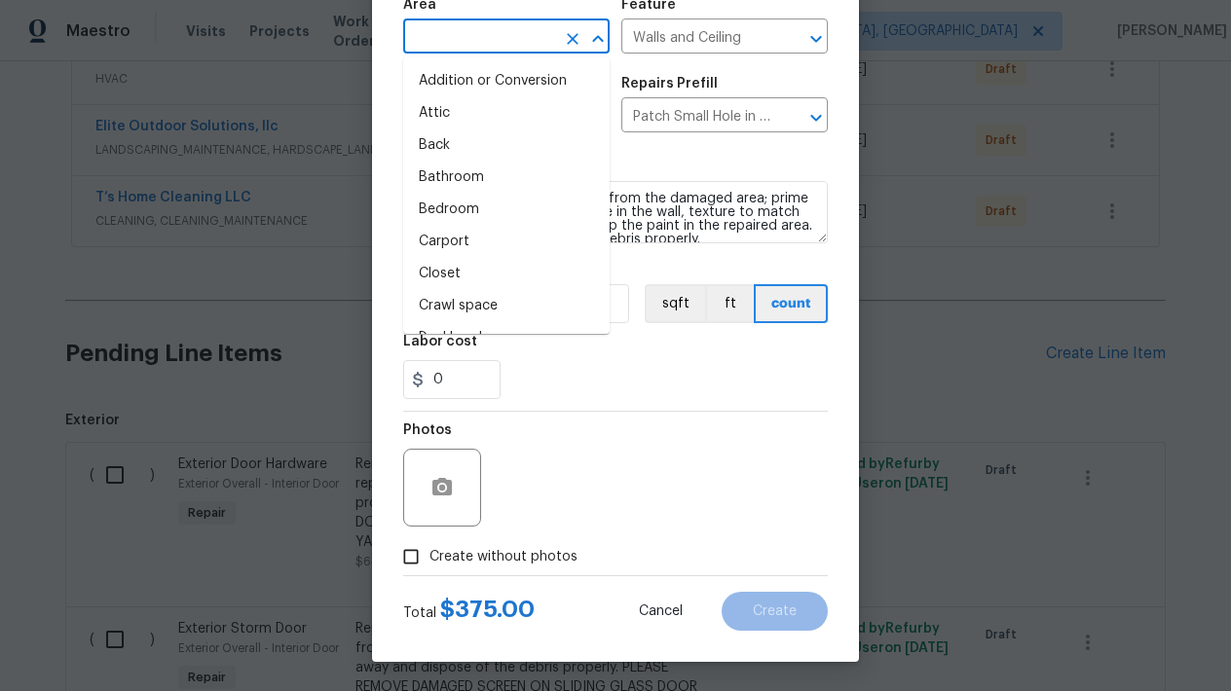
click at [499, 35] on input "text" at bounding box center [479, 38] width 152 height 30
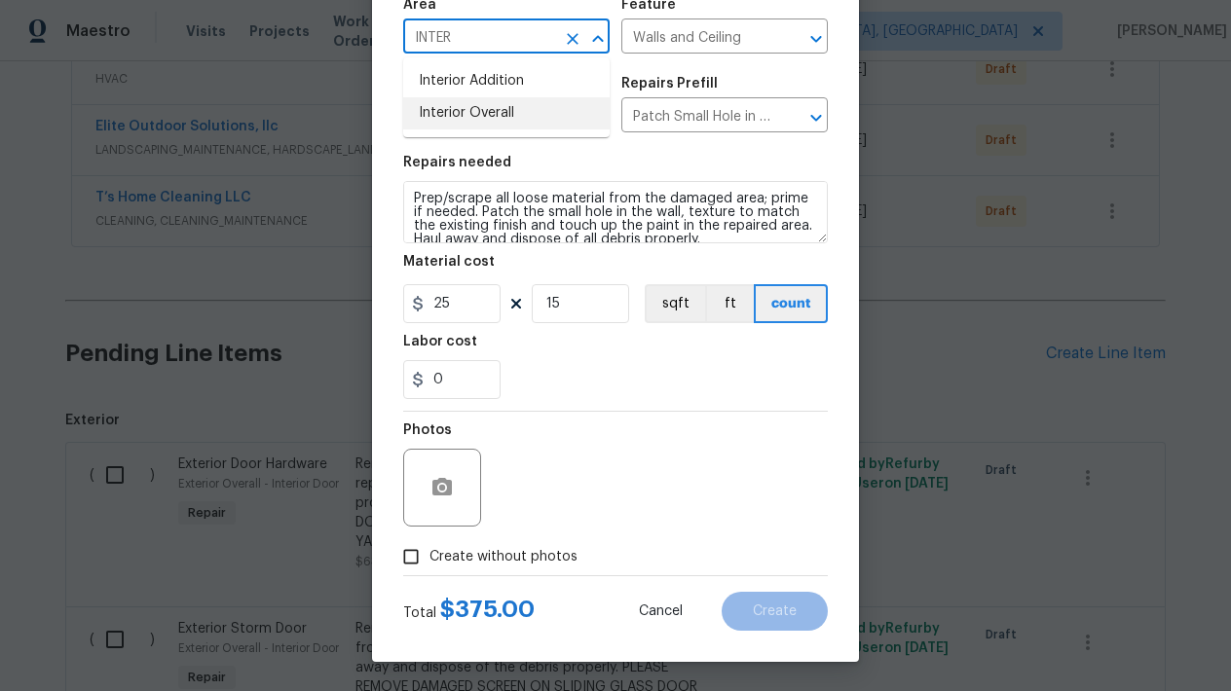
click at [503, 116] on li "Interior Overall" at bounding box center [506, 113] width 206 height 32
type input "Interior Overall"
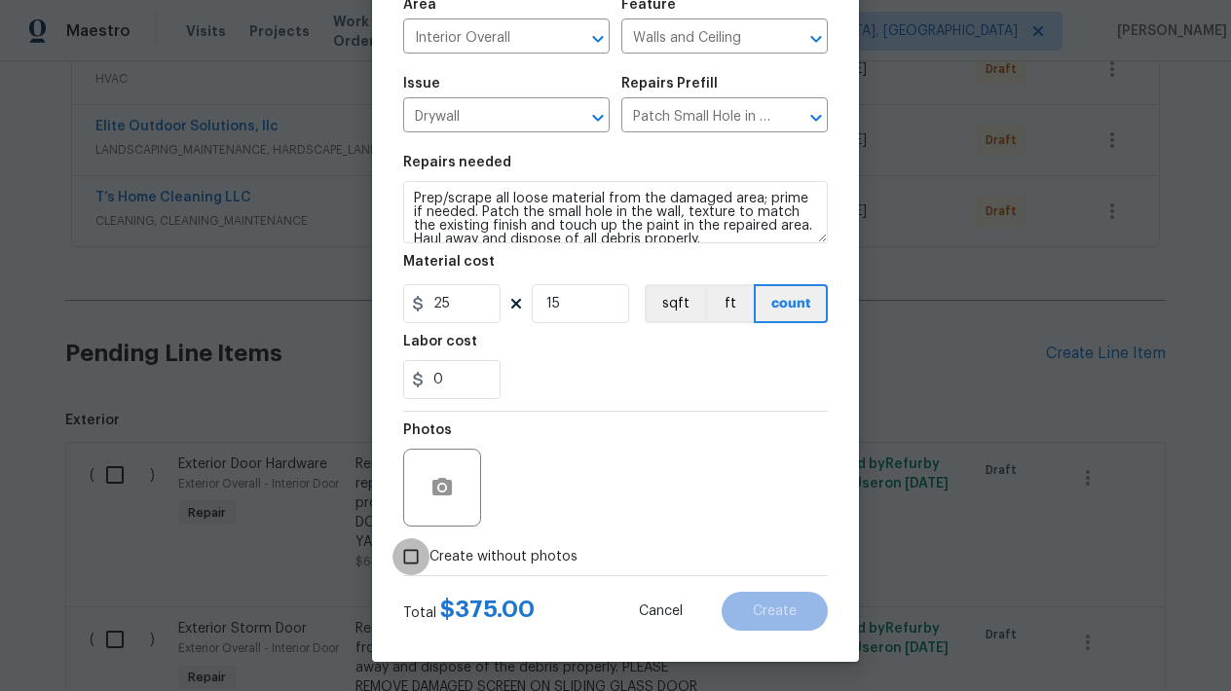
click at [407, 560] on input "Create without photos" at bounding box center [410, 556] width 37 height 37
checkbox input "true"
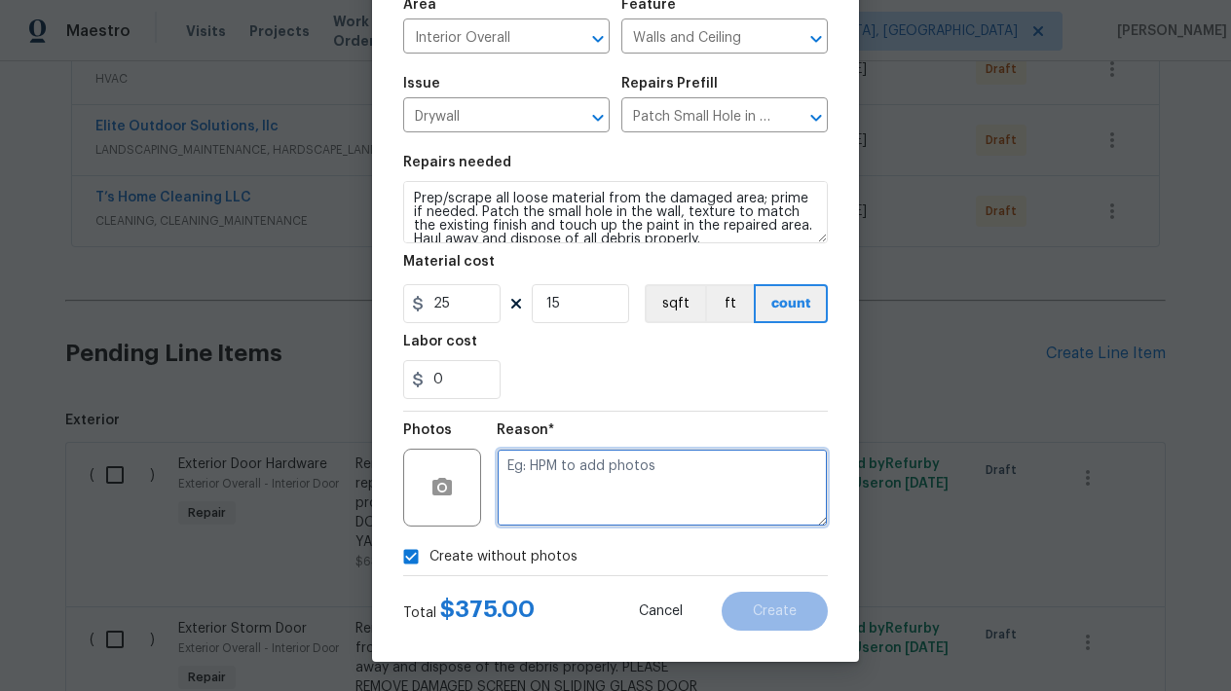
click at [666, 467] on textarea at bounding box center [662, 488] width 331 height 78
type textarea "P"
type textarea "L"
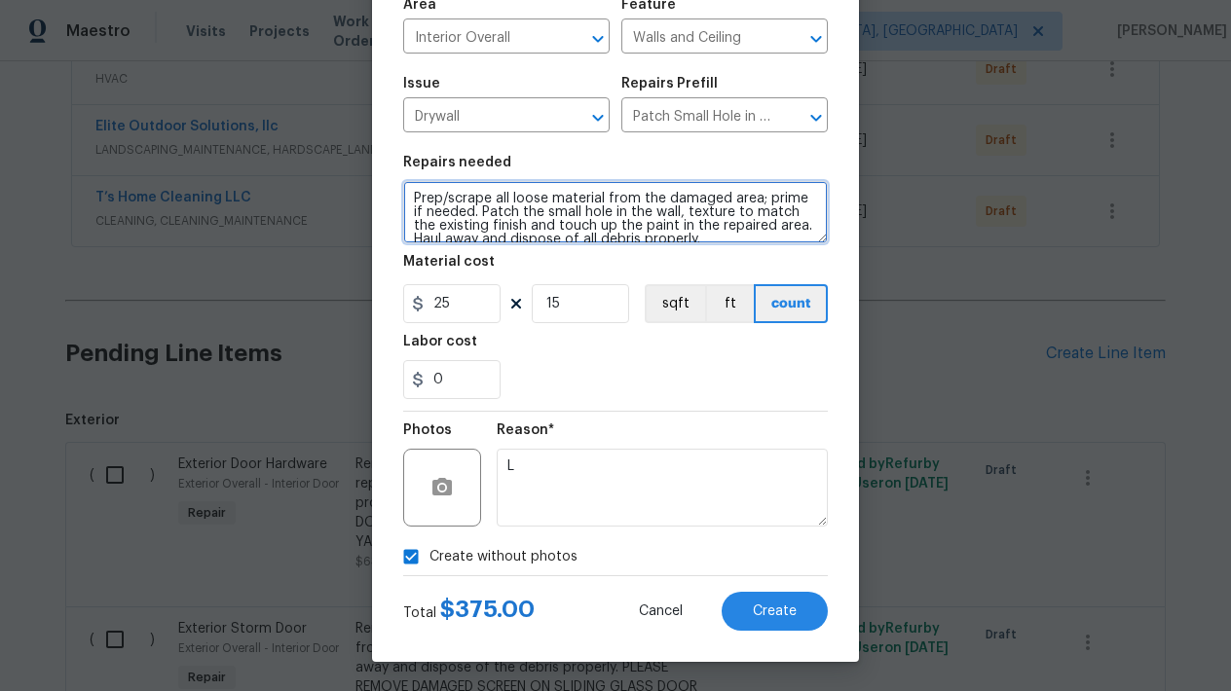
click at [732, 234] on textarea "Prep/scrape all loose material from the damaged area; prime if needed. Patch th…" at bounding box center [615, 212] width 425 height 62
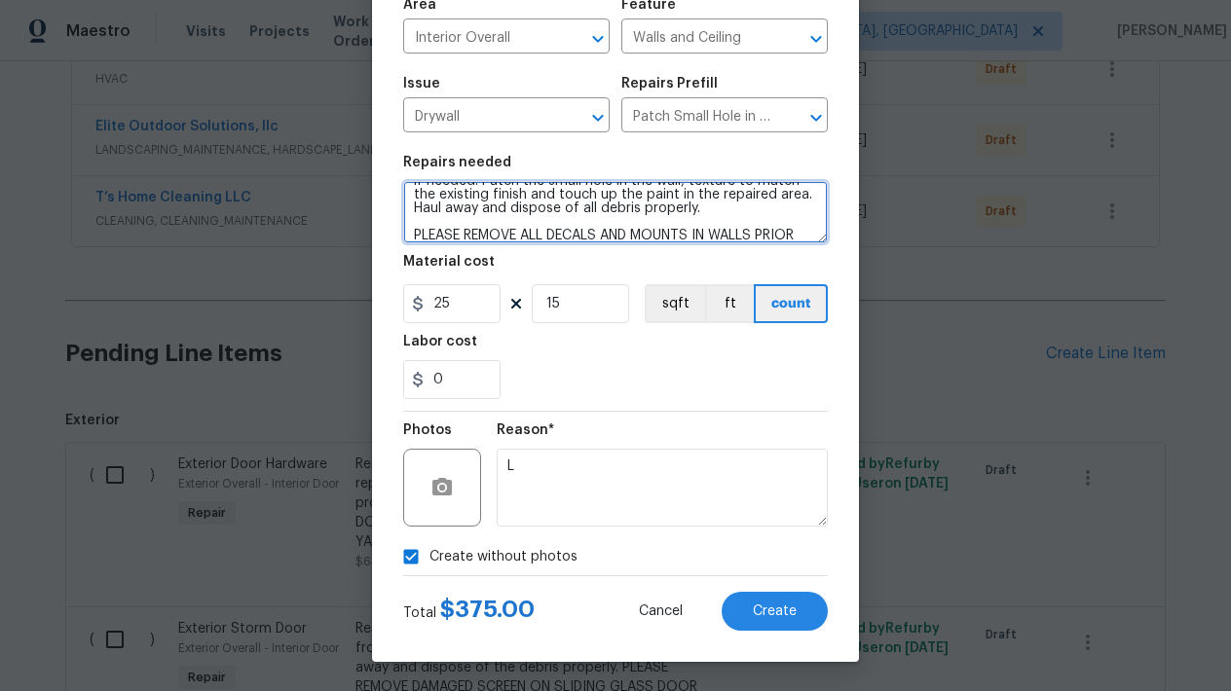
scroll to position [55, 0]
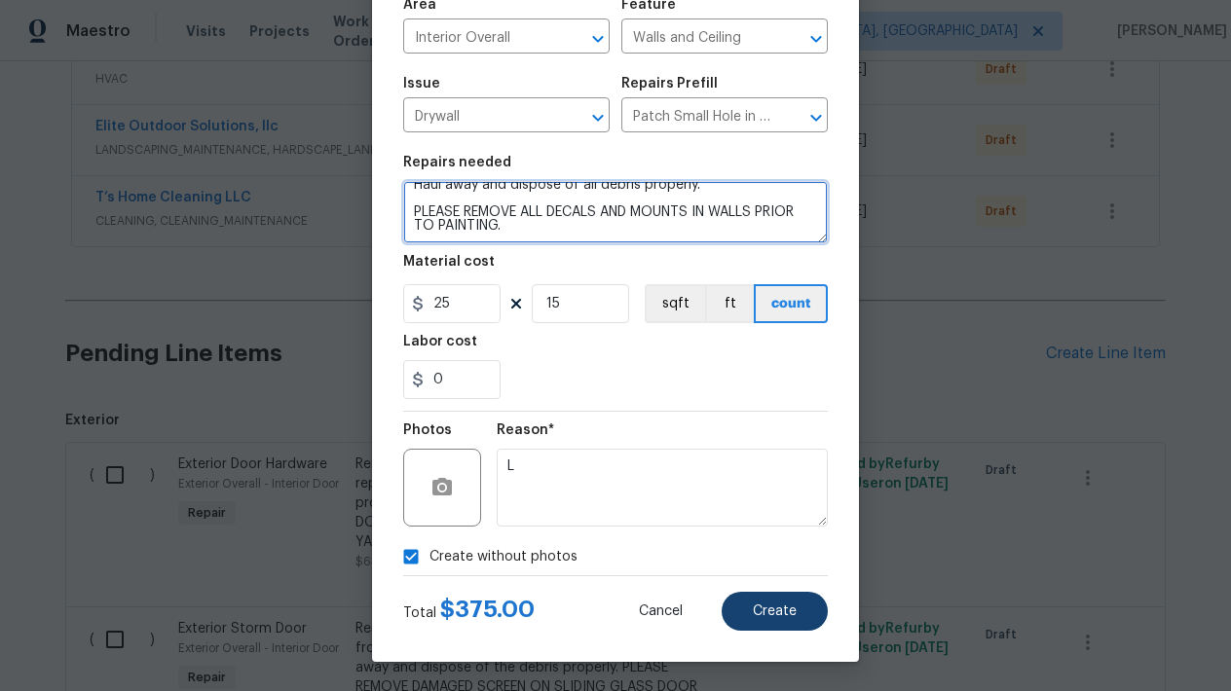
type textarea "Prep/scrape all loose material from the damaged area; prime if needed. Patch th…"
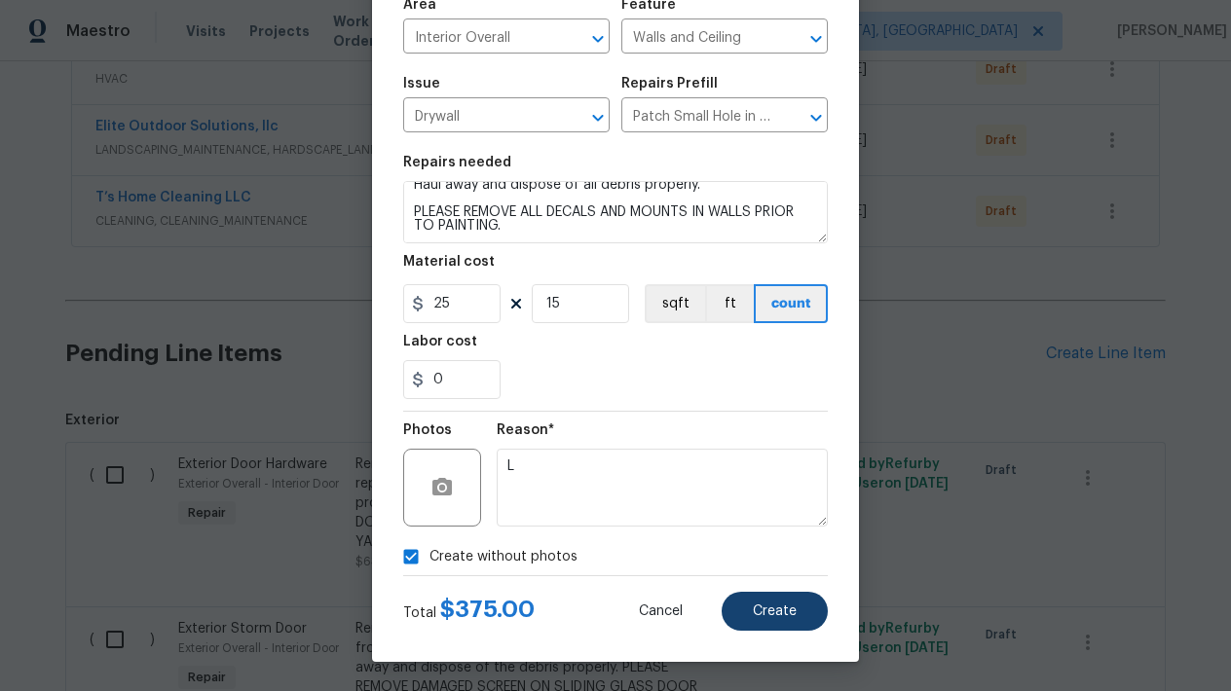
click at [762, 603] on button "Create" at bounding box center [775, 611] width 106 height 39
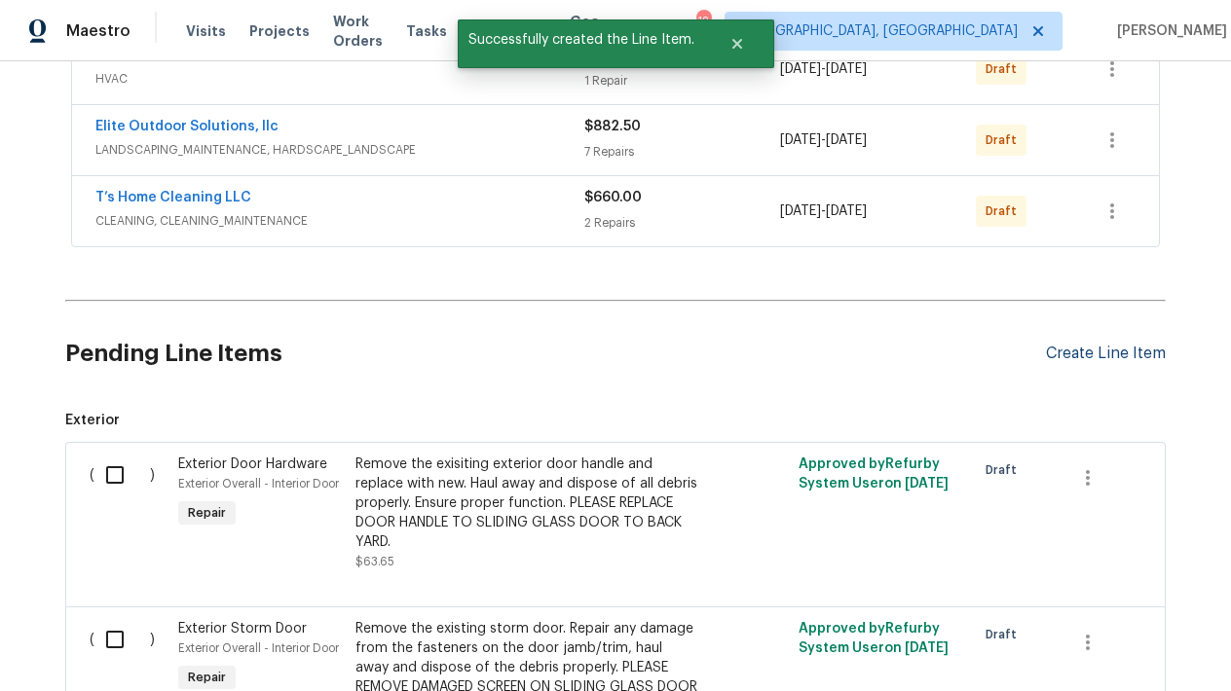
click at [1104, 365] on div "Pending Line Items Create Line Item" at bounding box center [615, 354] width 1100 height 91
click at [1092, 336] on div "Pending Line Items Create Line Item" at bounding box center [615, 354] width 1100 height 91
click at [1086, 351] on div "Create Line Item" at bounding box center [1106, 354] width 120 height 19
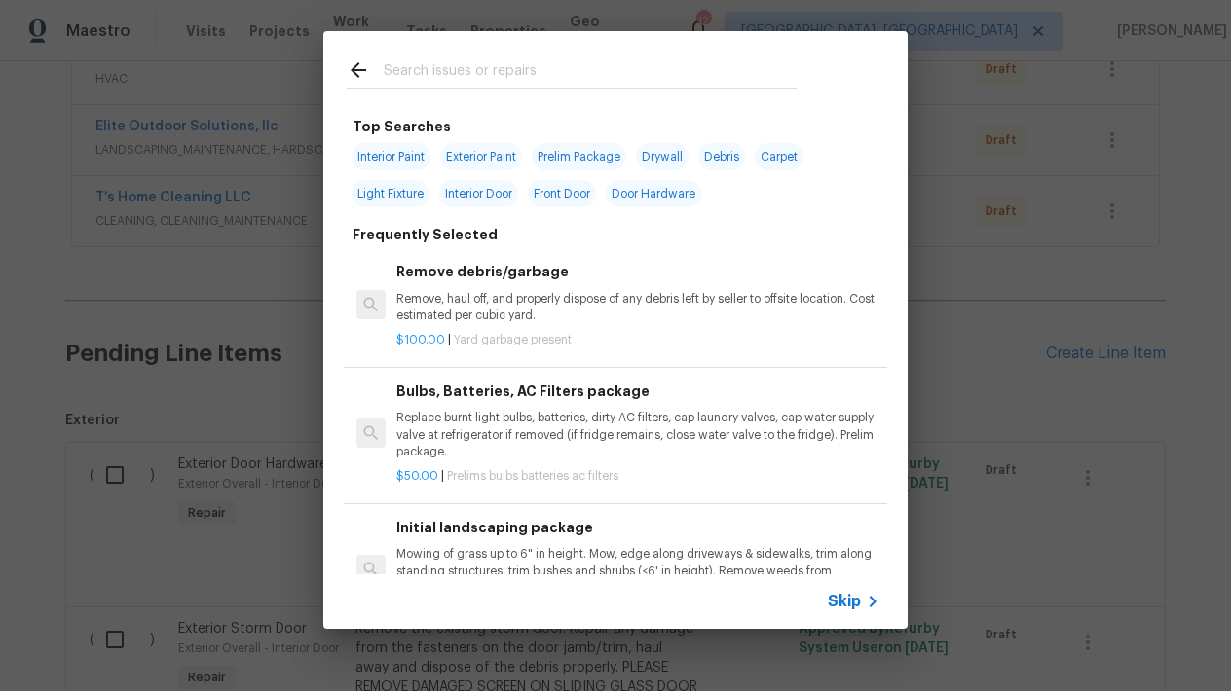
click at [453, 72] on input "text" at bounding box center [590, 72] width 413 height 29
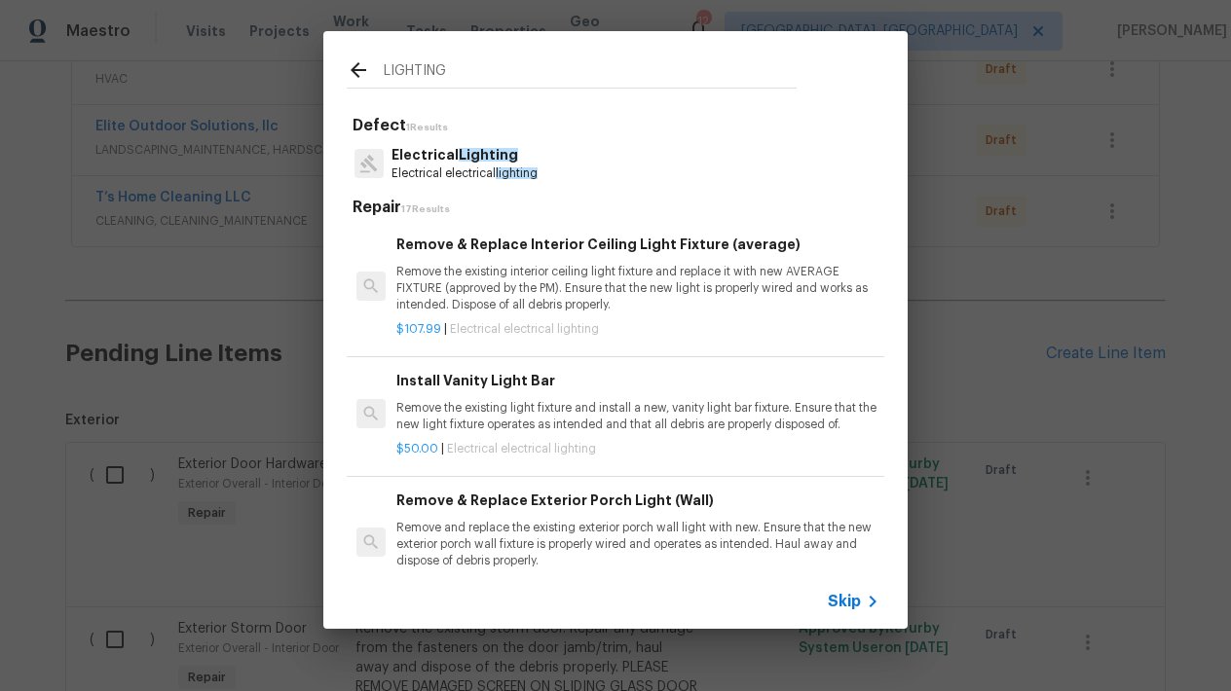
type input "LIGHTING"
click at [423, 173] on p "Electrical electrical lighting" at bounding box center [464, 174] width 146 height 17
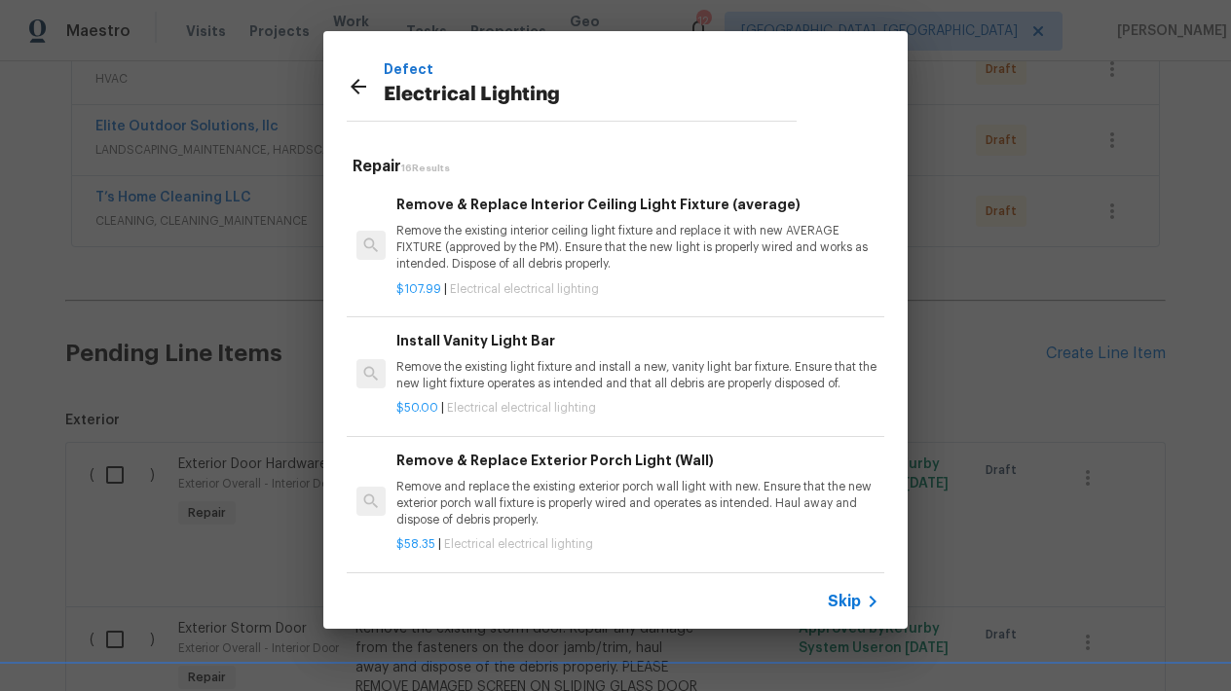
click at [529, 203] on h6 "Remove & Replace Interior Ceiling Light Fixture (average)" at bounding box center [637, 204] width 483 height 21
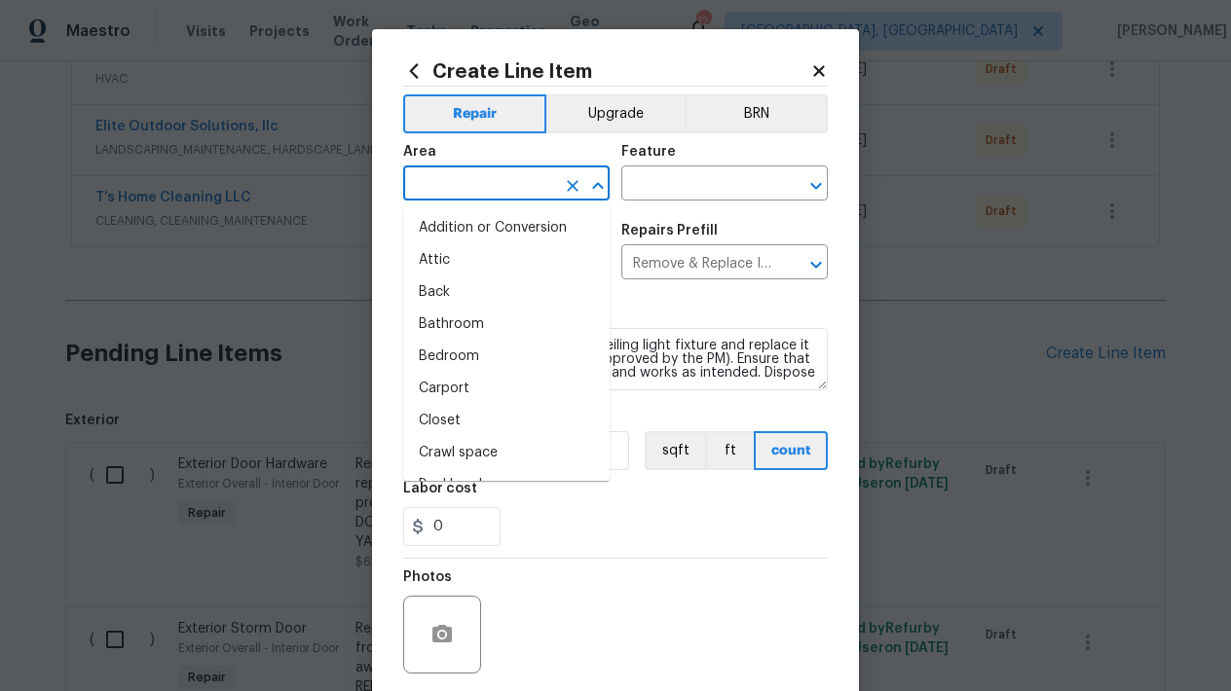
click at [522, 183] on input "text" at bounding box center [479, 185] width 152 height 30
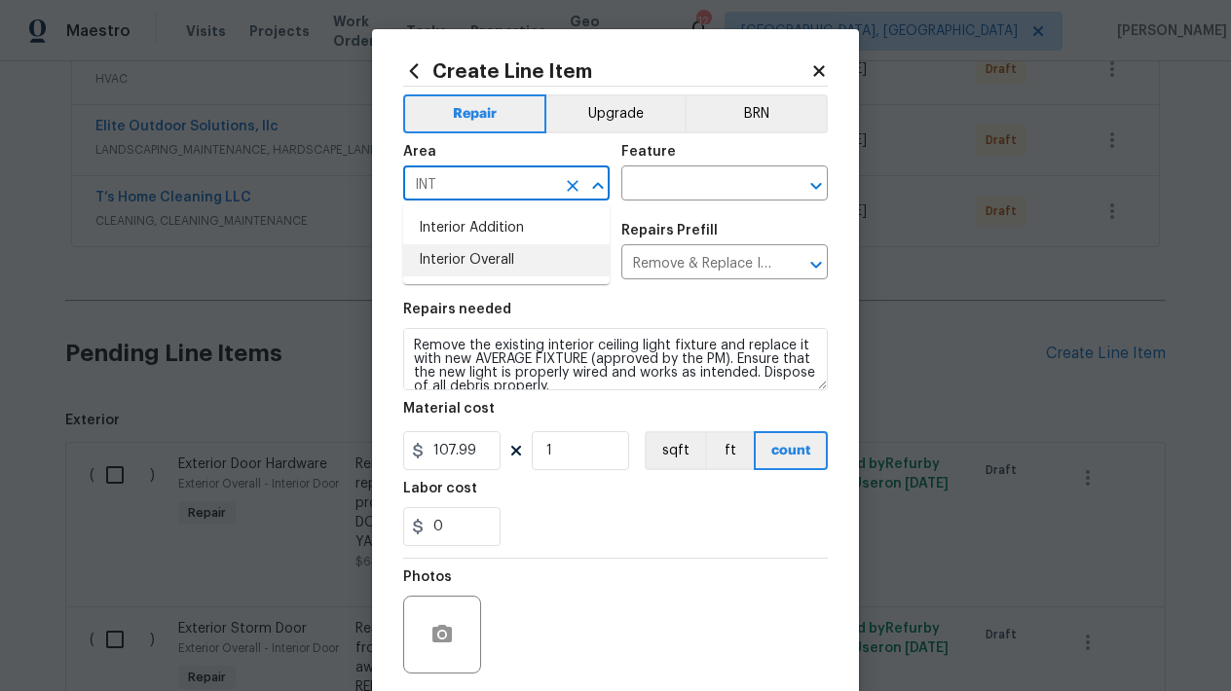
click at [519, 268] on li "Interior Overall" at bounding box center [506, 260] width 206 height 32
type input "Interior Overall"
click at [685, 183] on input "text" at bounding box center [697, 185] width 152 height 30
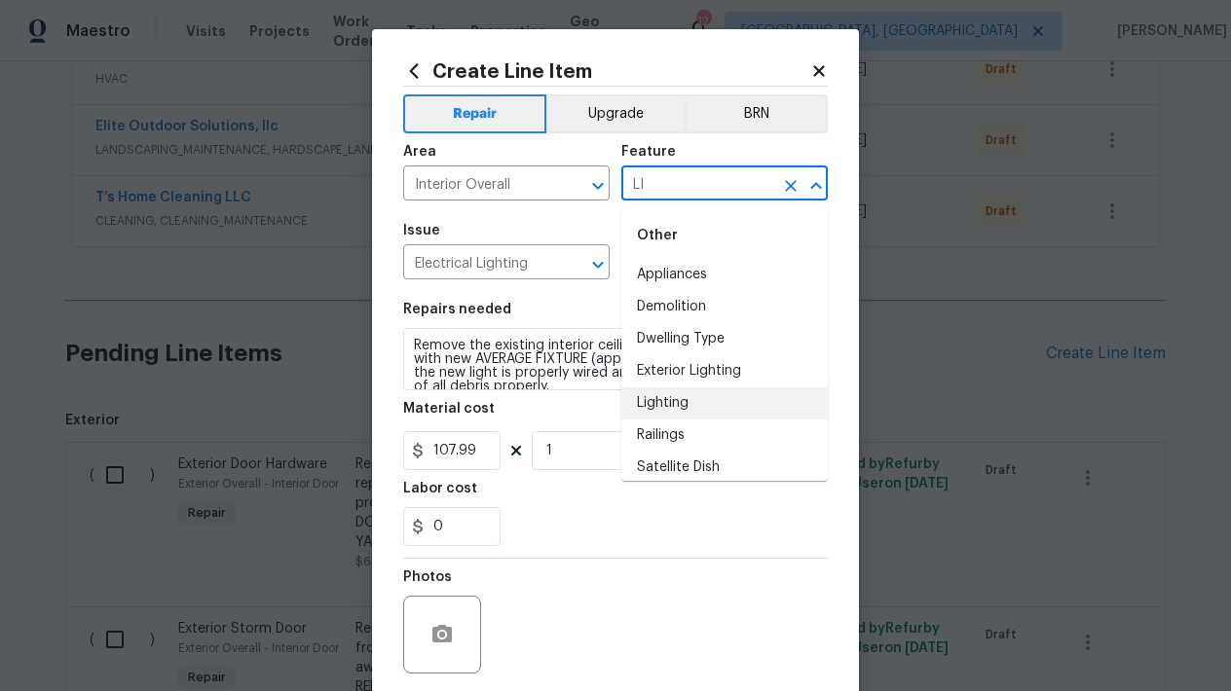
click at [680, 408] on li "Lighting" at bounding box center [724, 404] width 206 height 32
type input "Lighting"
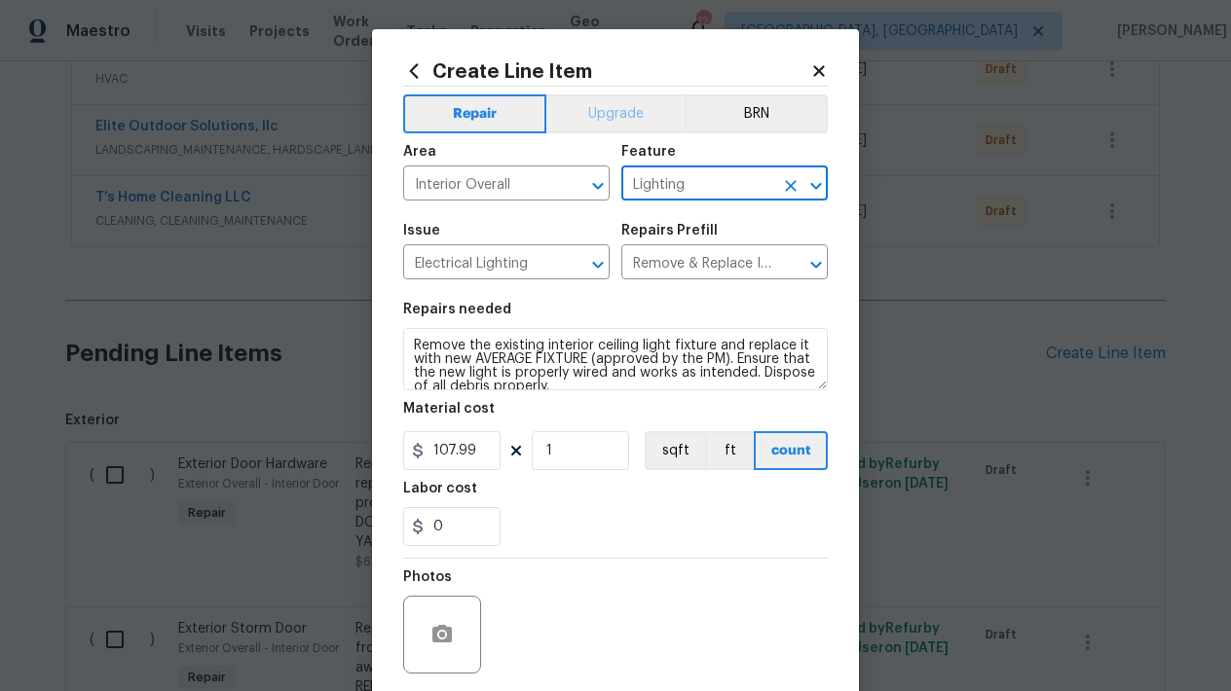
click at [602, 111] on button "Upgrade" at bounding box center [615, 113] width 139 height 39
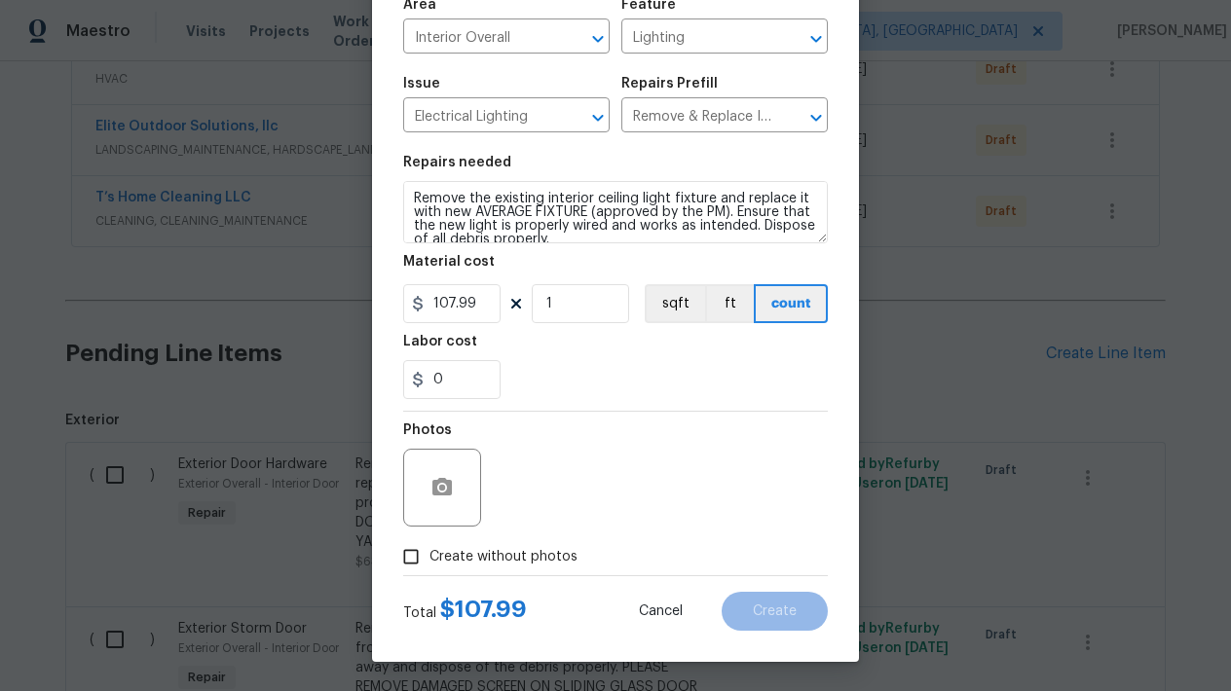
scroll to position [147, 0]
click at [472, 385] on input "0" at bounding box center [451, 379] width 97 height 39
type input "75"
click at [633, 401] on section "Repairs needed Remove the existing interior ceiling light fixture and replace i…" at bounding box center [615, 277] width 425 height 267
click at [566, 243] on section "Repairs needed Remove the existing interior ceiling light fixture and replace i…" at bounding box center [615, 277] width 425 height 267
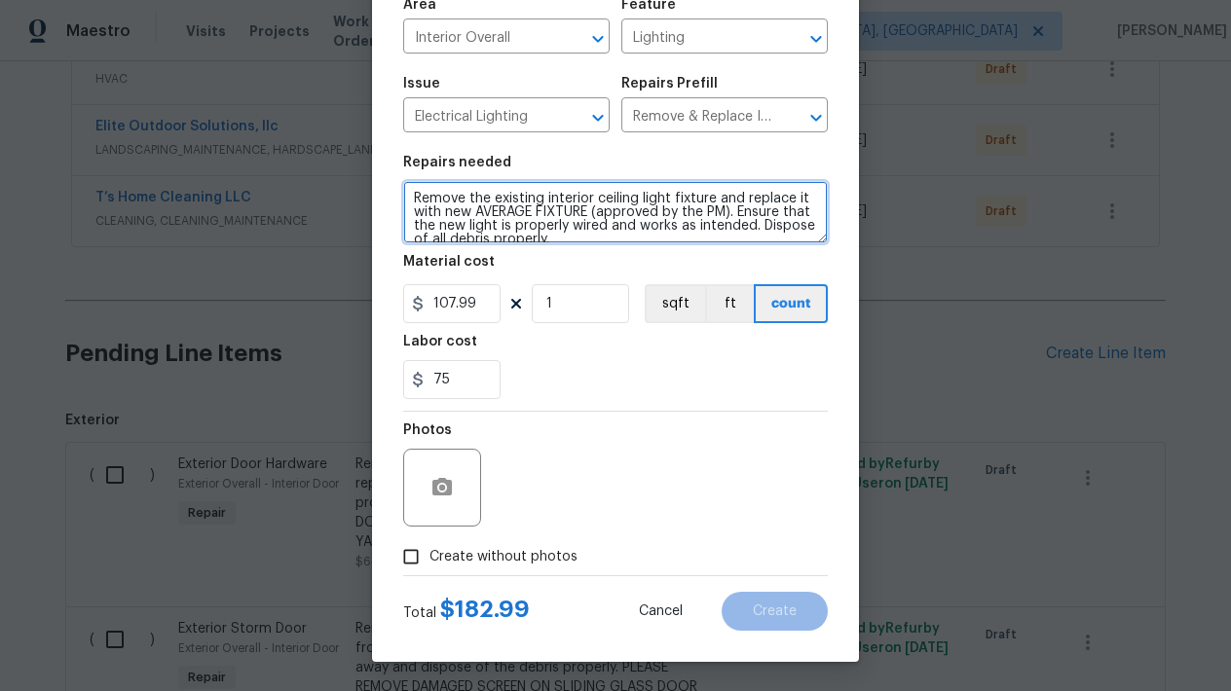
click at [558, 237] on textarea "Remove the existing interior ceiling light fixture and replace it with new AVER…" at bounding box center [615, 212] width 425 height 62
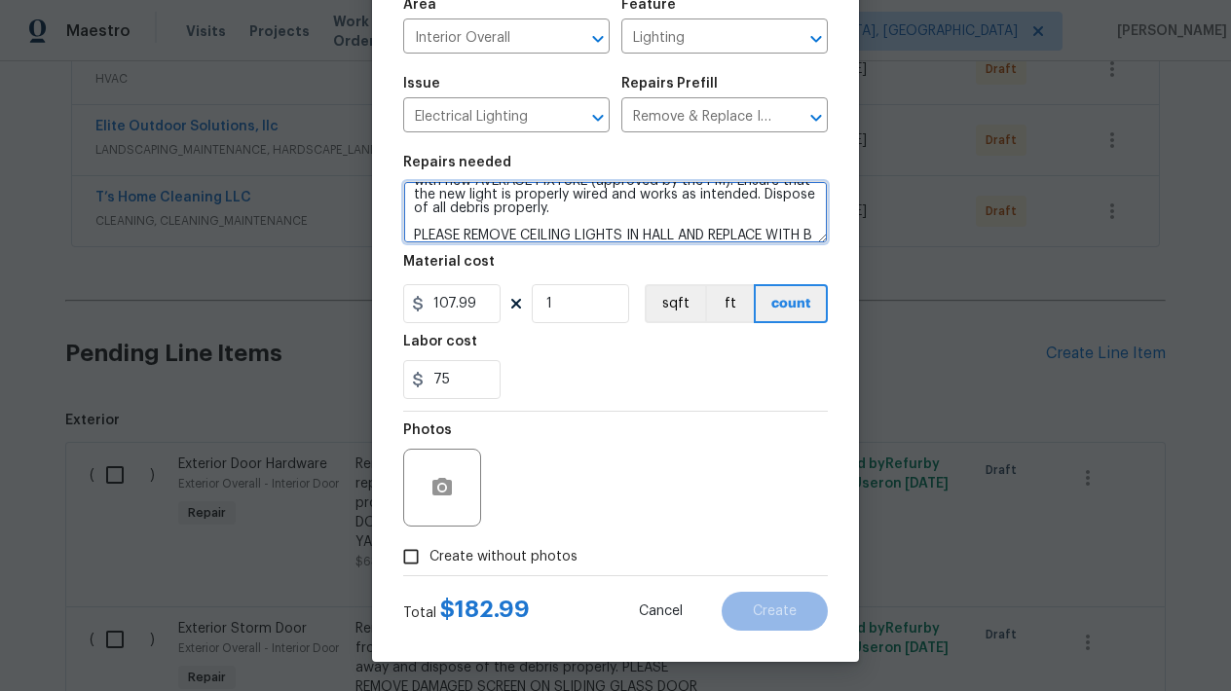
scroll to position [55, 0]
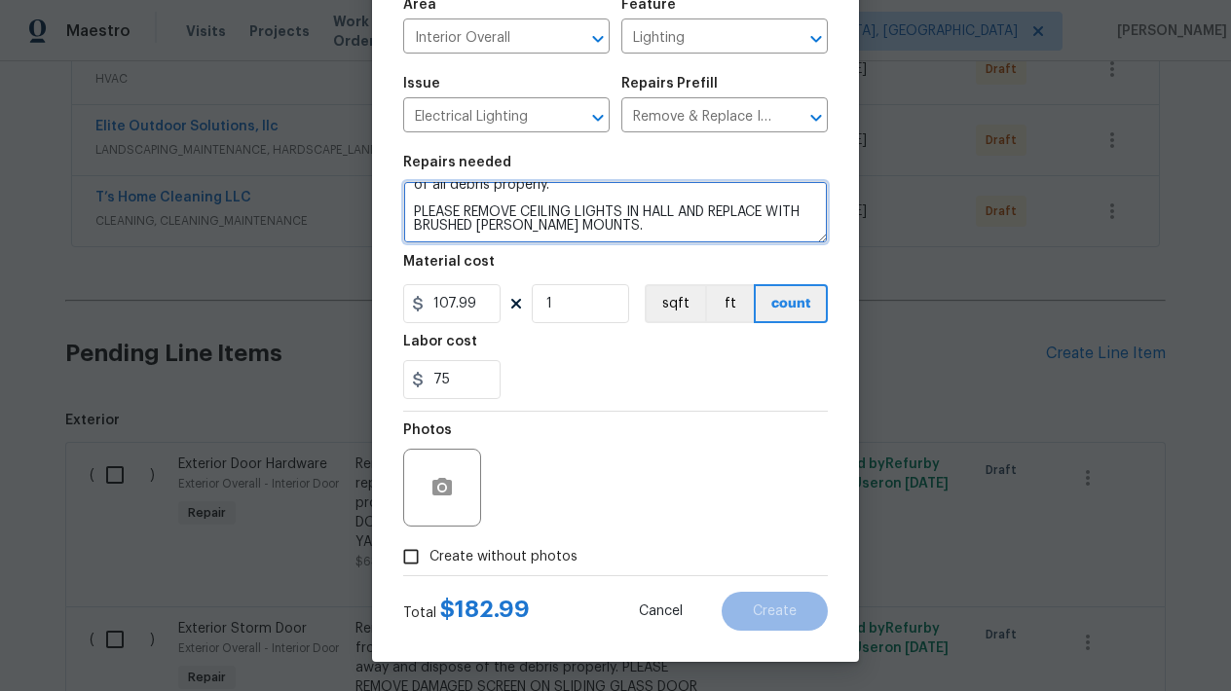
type textarea "Remove the existing interior ceiling light fixture and replace it with new AVER…"
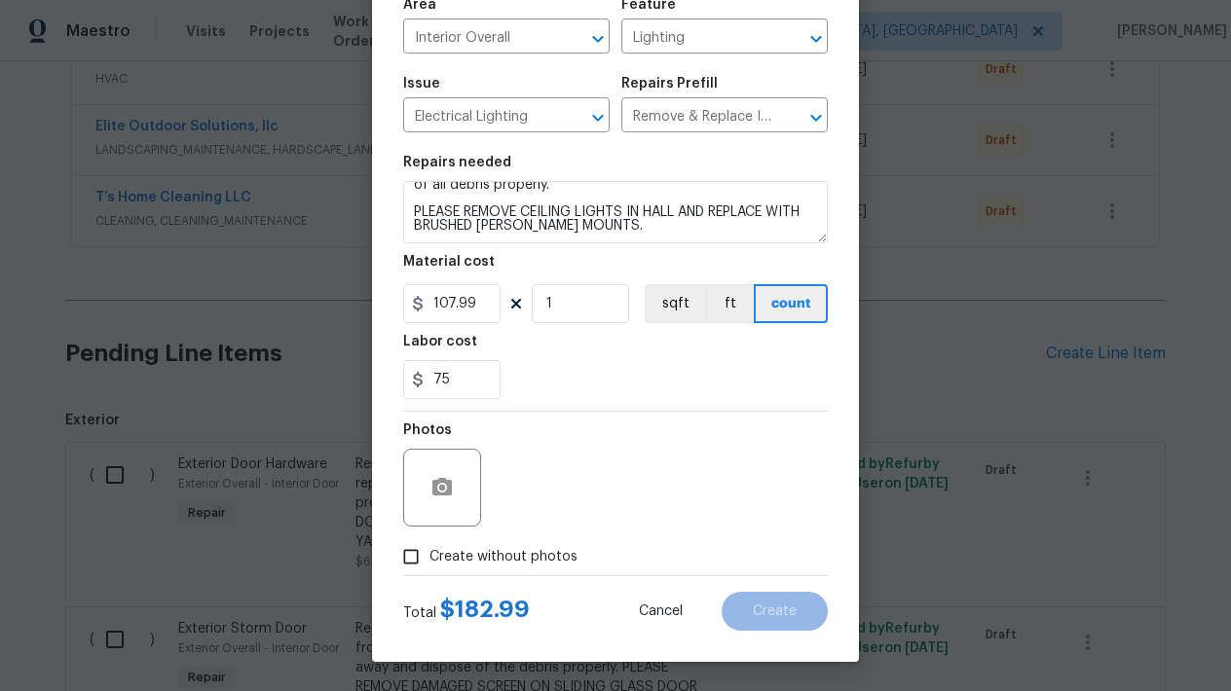
click at [579, 514] on div "Photos" at bounding box center [615, 475] width 425 height 127
click at [423, 552] on input "Create without photos" at bounding box center [410, 556] width 37 height 37
checkbox input "true"
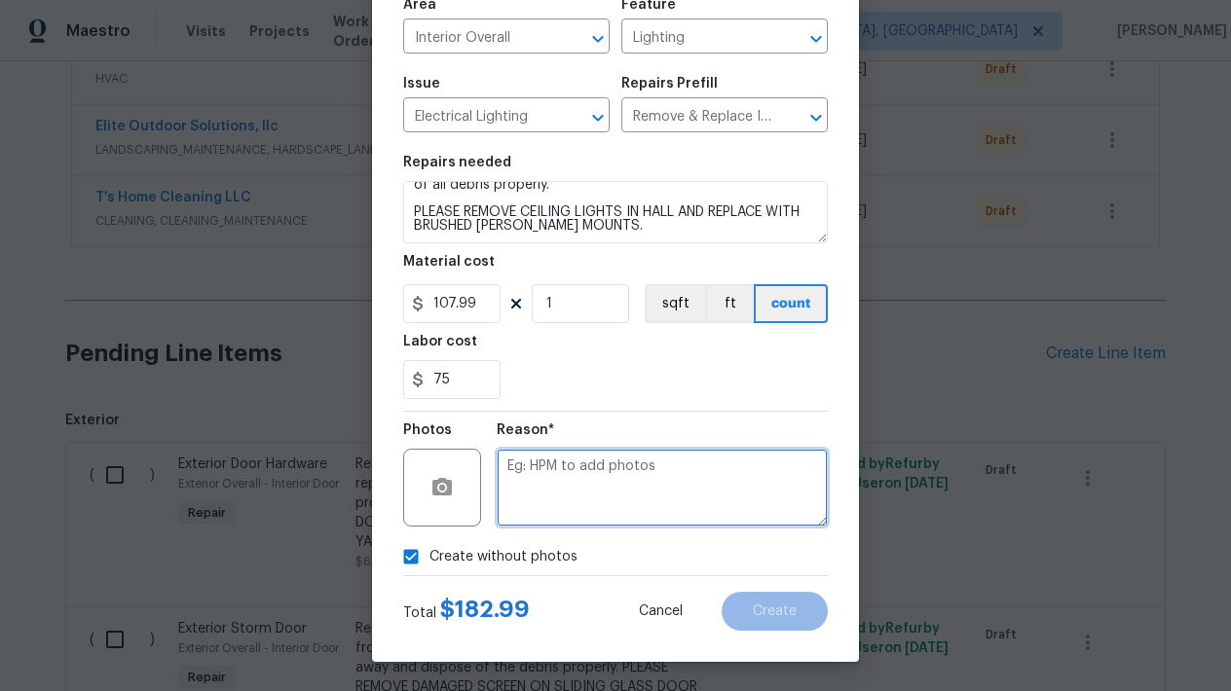
click at [611, 460] on textarea at bounding box center [662, 488] width 331 height 78
type textarea "L"
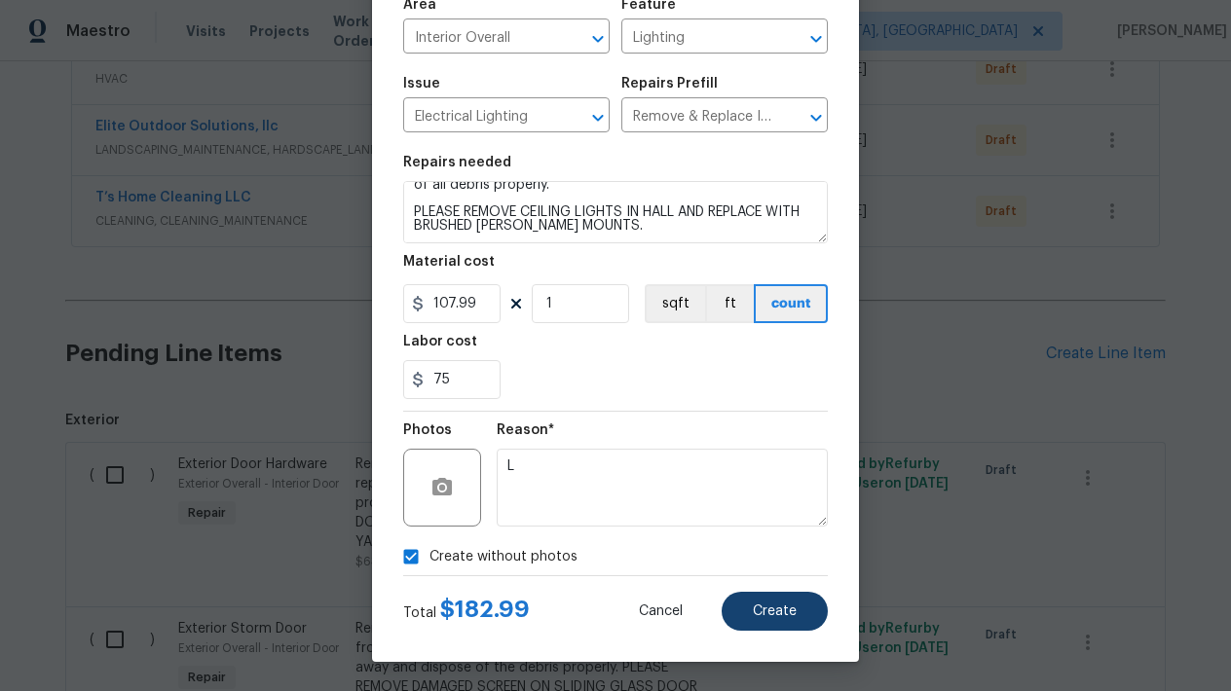
click at [775, 609] on span "Create" at bounding box center [775, 612] width 44 height 15
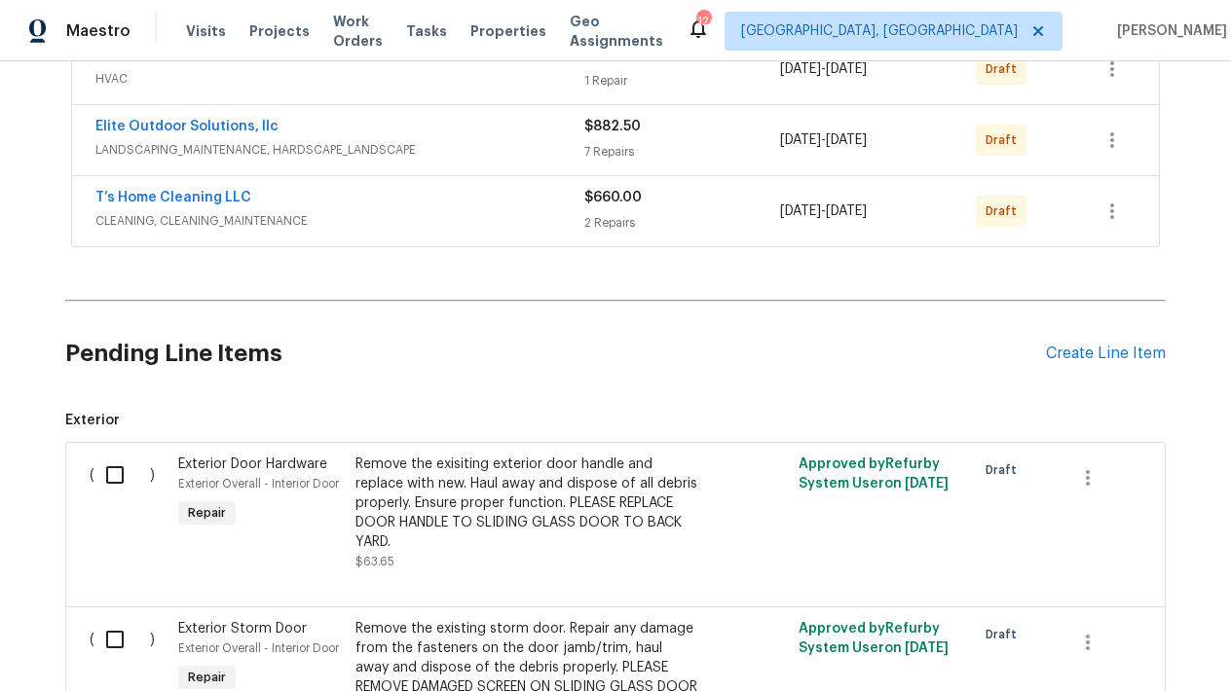
click at [1076, 365] on div "Pending Line Items Create Line Item" at bounding box center [615, 354] width 1100 height 91
click at [1059, 351] on div "Create Line Item" at bounding box center [1106, 354] width 120 height 19
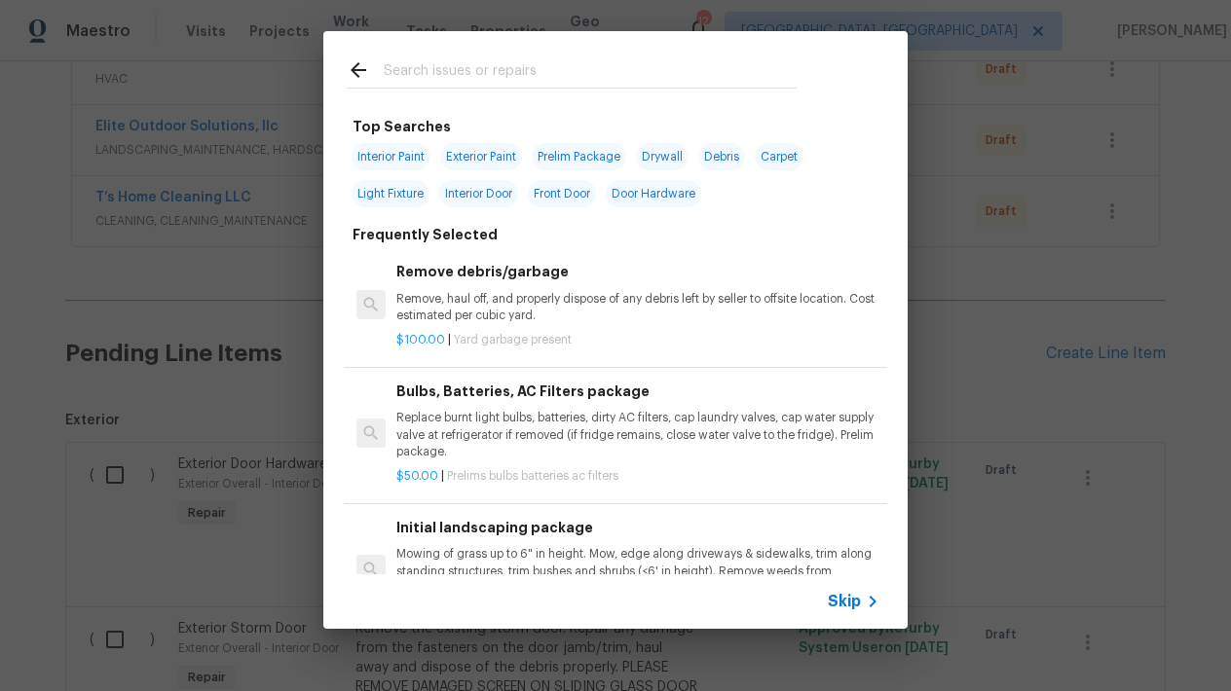
click at [439, 69] on input "text" at bounding box center [590, 72] width 413 height 29
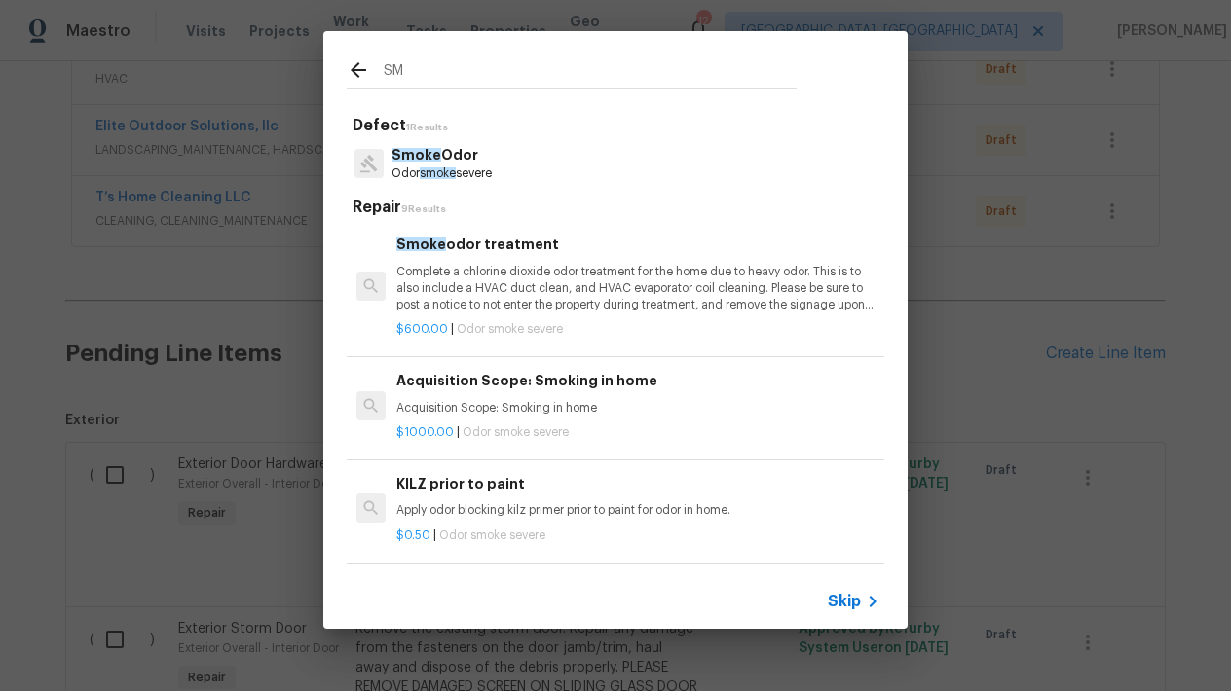
type input "S"
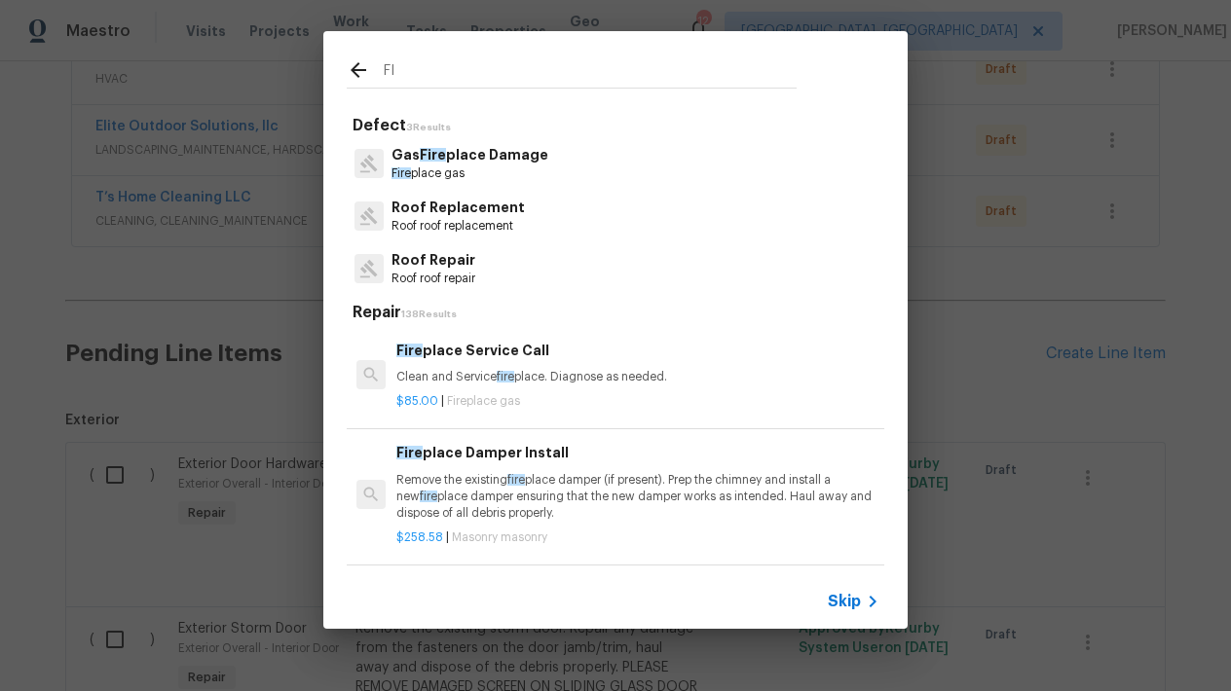
type input "F"
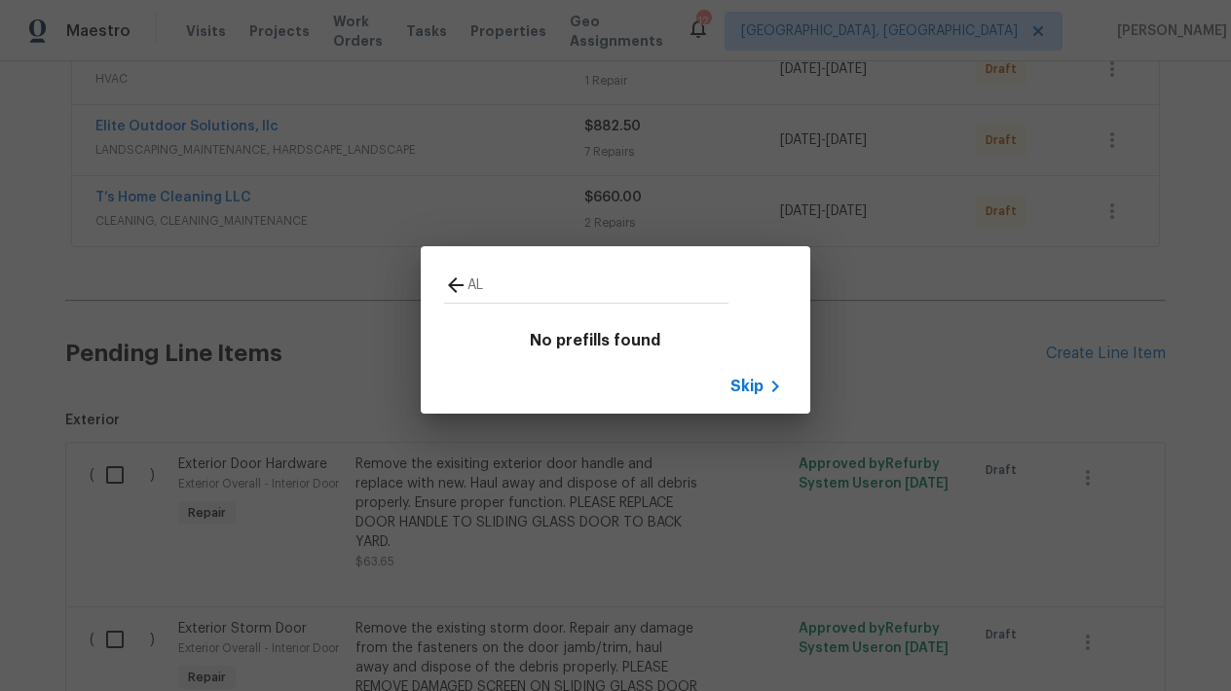
type input "A"
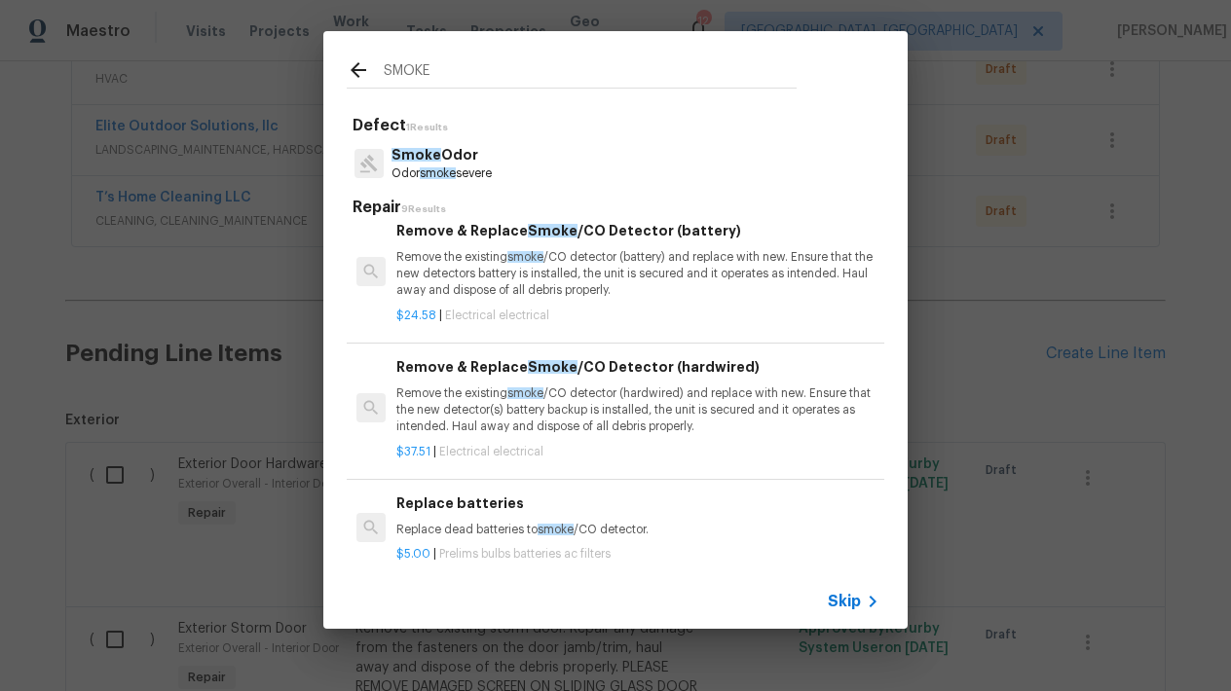
scroll to position [358, 0]
type input "SMOKE"
click at [432, 386] on p "Remove the existing smoke /CO detector (hardwired) and replace with new. Ensure…" at bounding box center [637, 409] width 483 height 50
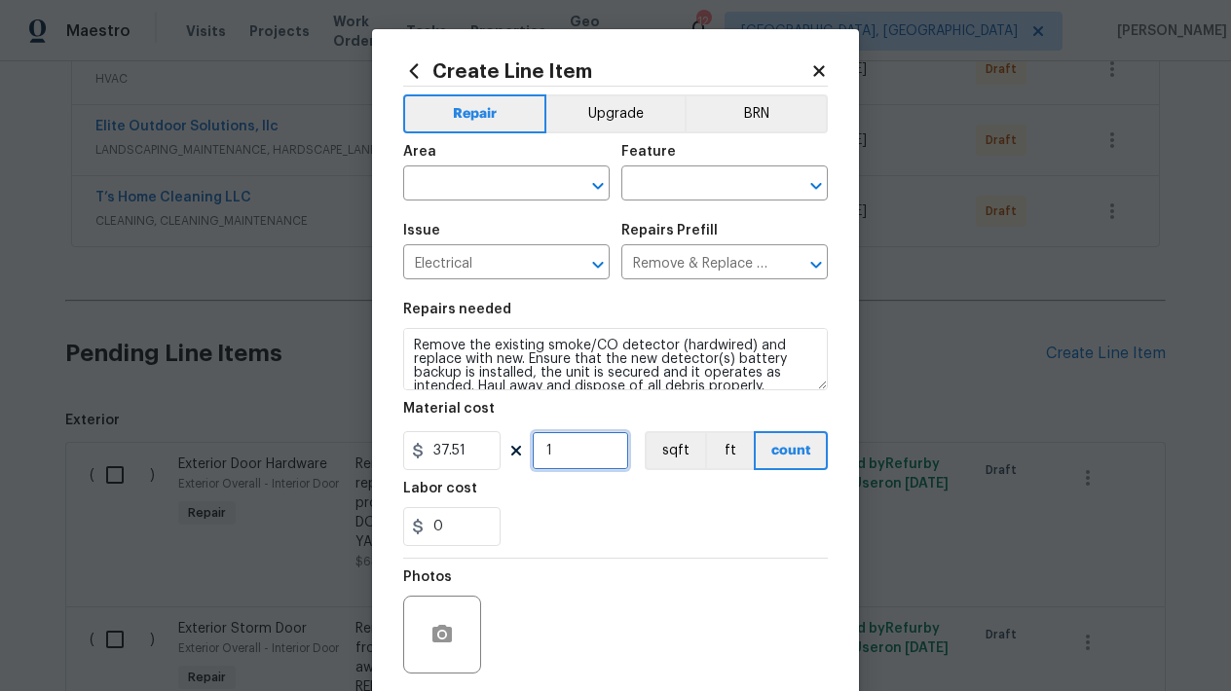
drag, startPoint x: 566, startPoint y: 461, endPoint x: 489, endPoint y: 469, distance: 77.4
click at [489, 469] on div "37.51 1 sqft ft count" at bounding box center [615, 450] width 425 height 39
type input "4"
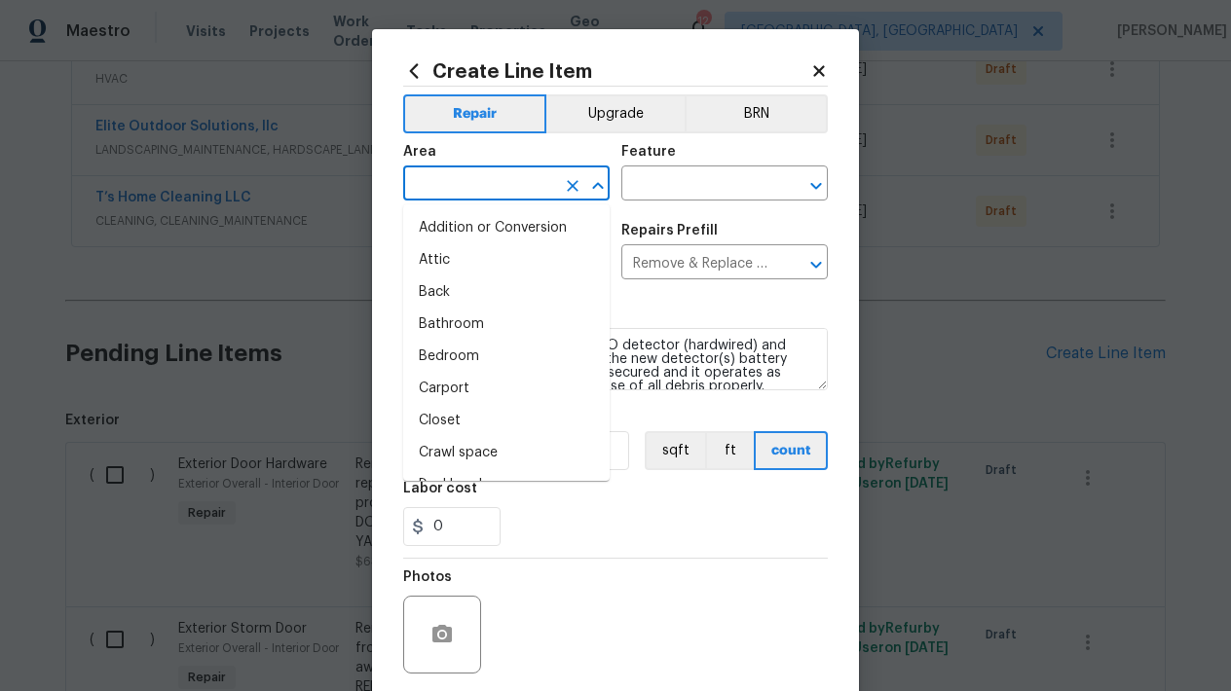
drag, startPoint x: 497, startPoint y: 177, endPoint x: 497, endPoint y: 167, distance: 10.7
click at [497, 177] on input "text" at bounding box center [479, 185] width 152 height 30
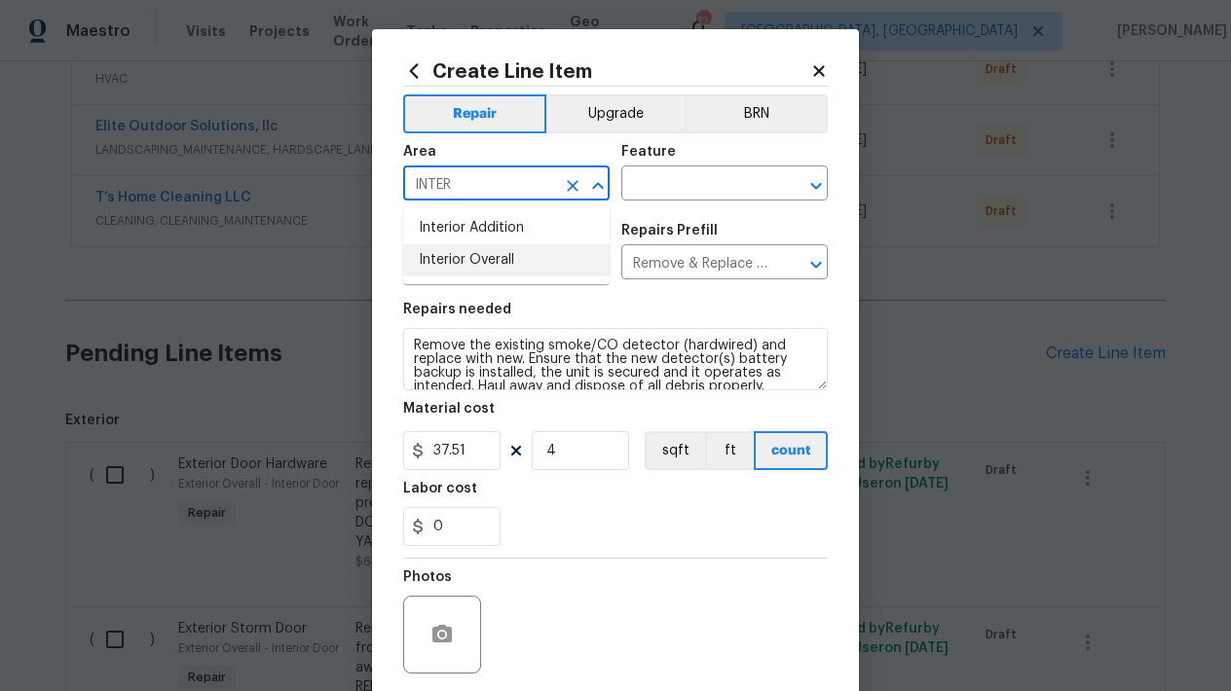
click at [520, 263] on li "Interior Overall" at bounding box center [506, 260] width 206 height 32
type input "Interior Overall"
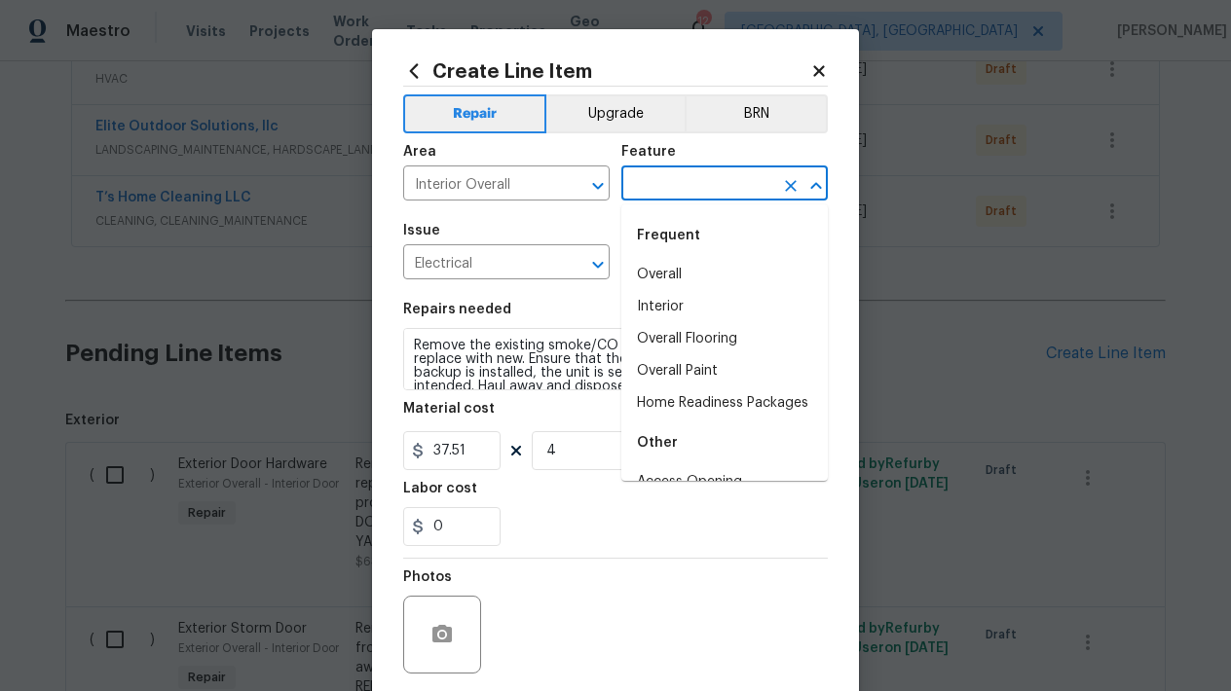
click at [659, 191] on input "text" at bounding box center [697, 185] width 152 height 30
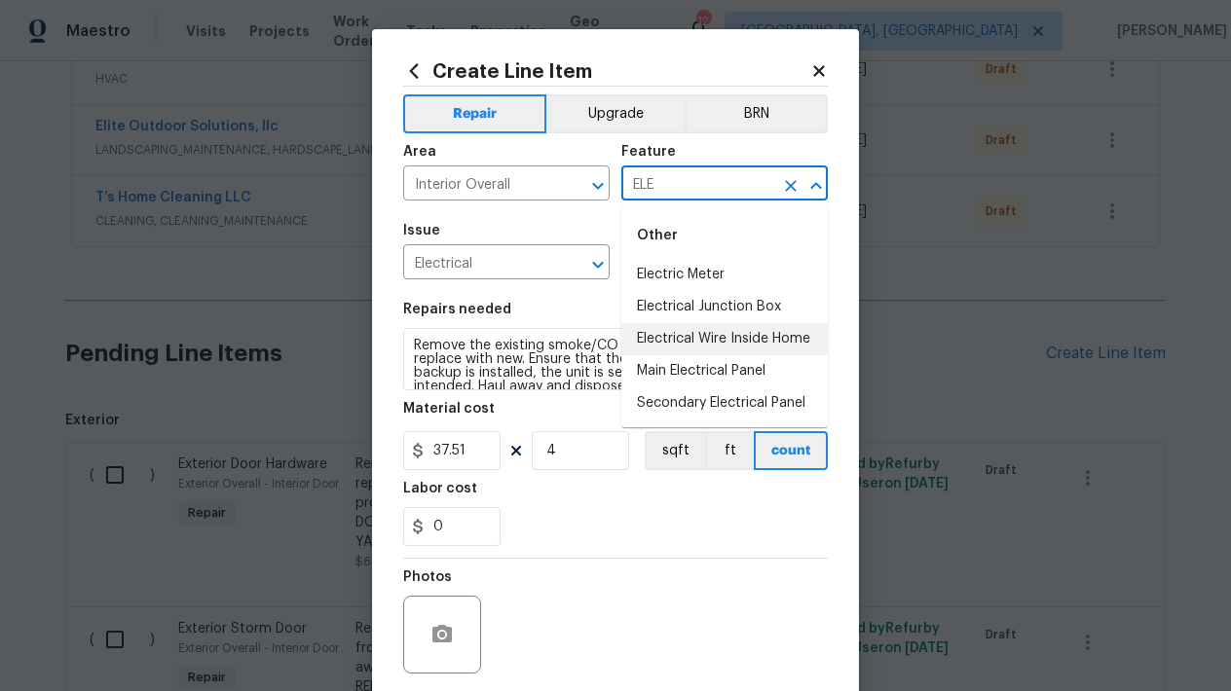
click at [663, 344] on li "Electrical Wire Inside Home" at bounding box center [724, 339] width 206 height 32
type input "Electrical Wire Inside Home"
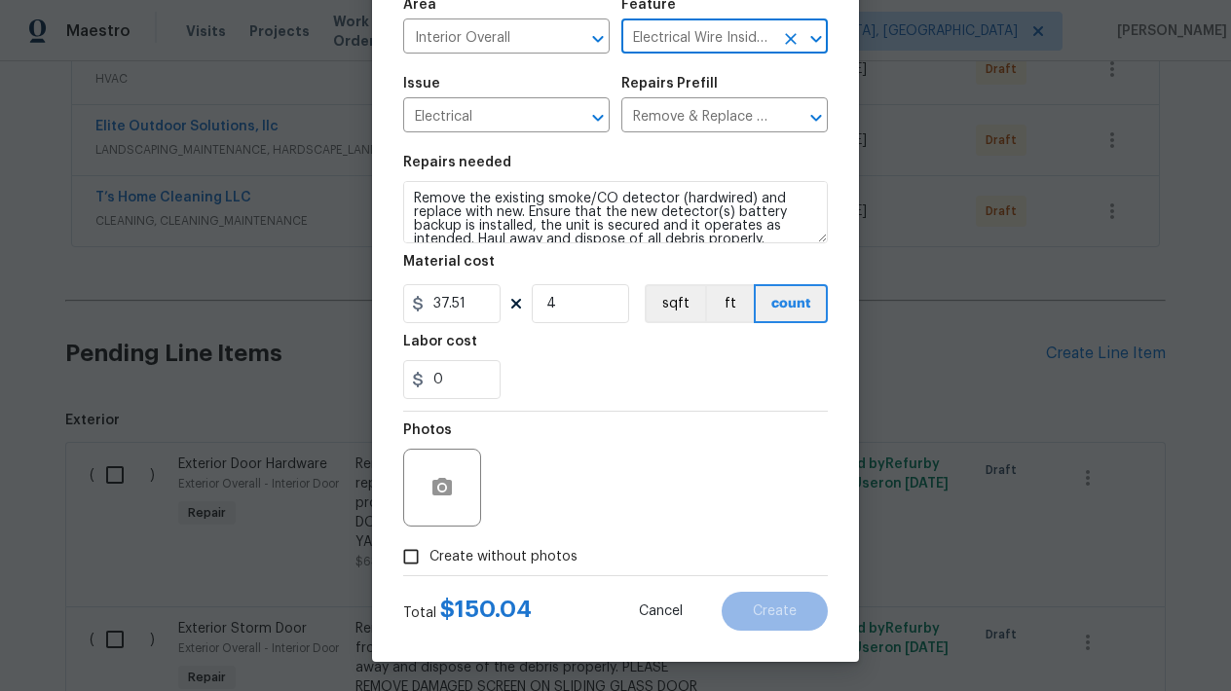
scroll to position [147, 0]
click at [402, 560] on input "Create without photos" at bounding box center [410, 556] width 37 height 37
checkbox input "true"
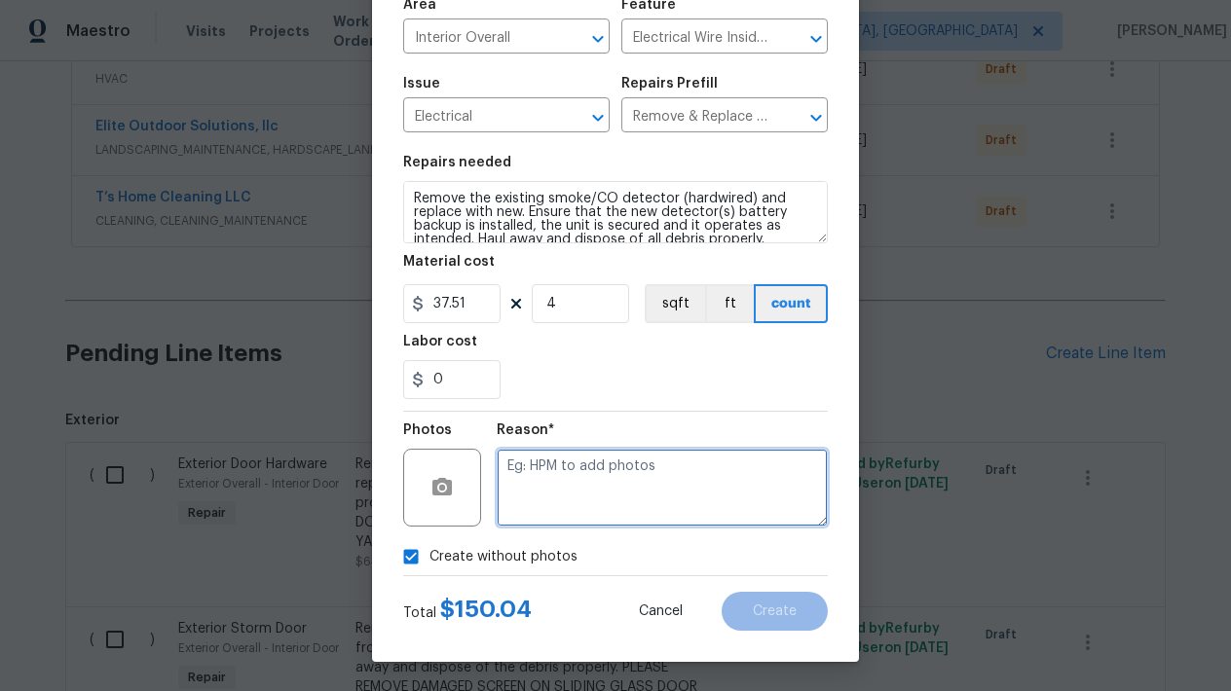
click at [596, 513] on textarea at bounding box center [662, 488] width 331 height 78
type textarea "L"
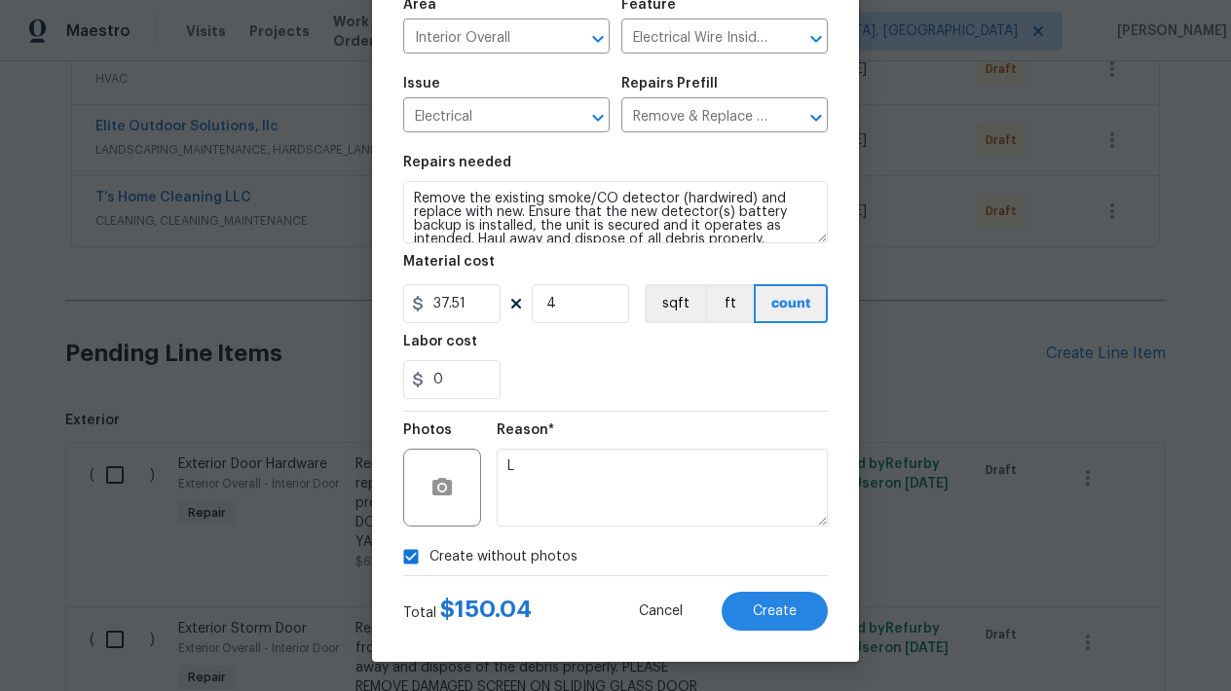
click at [780, 633] on div "Create Line Item Repair Upgrade BRN Area Interior Overall ​ Feature Electrical …" at bounding box center [615, 272] width 487 height 780
click at [774, 605] on span "Create" at bounding box center [775, 612] width 44 height 15
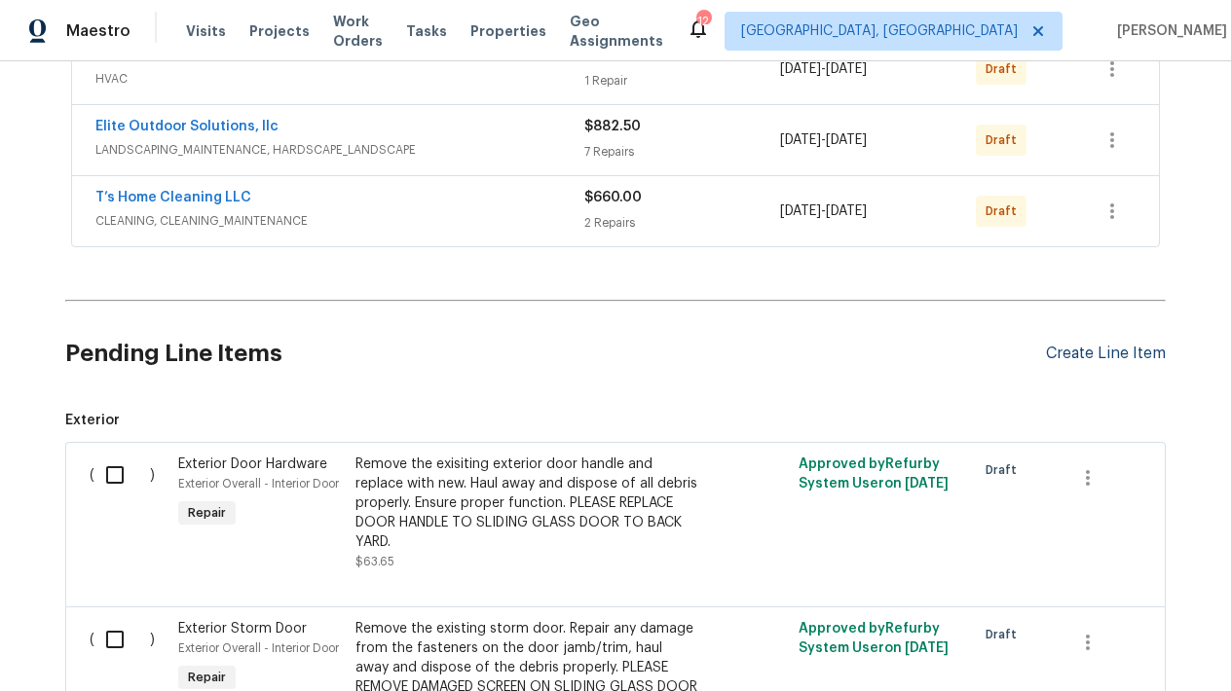
click at [1103, 358] on div "Create Line Item" at bounding box center [1106, 354] width 120 height 19
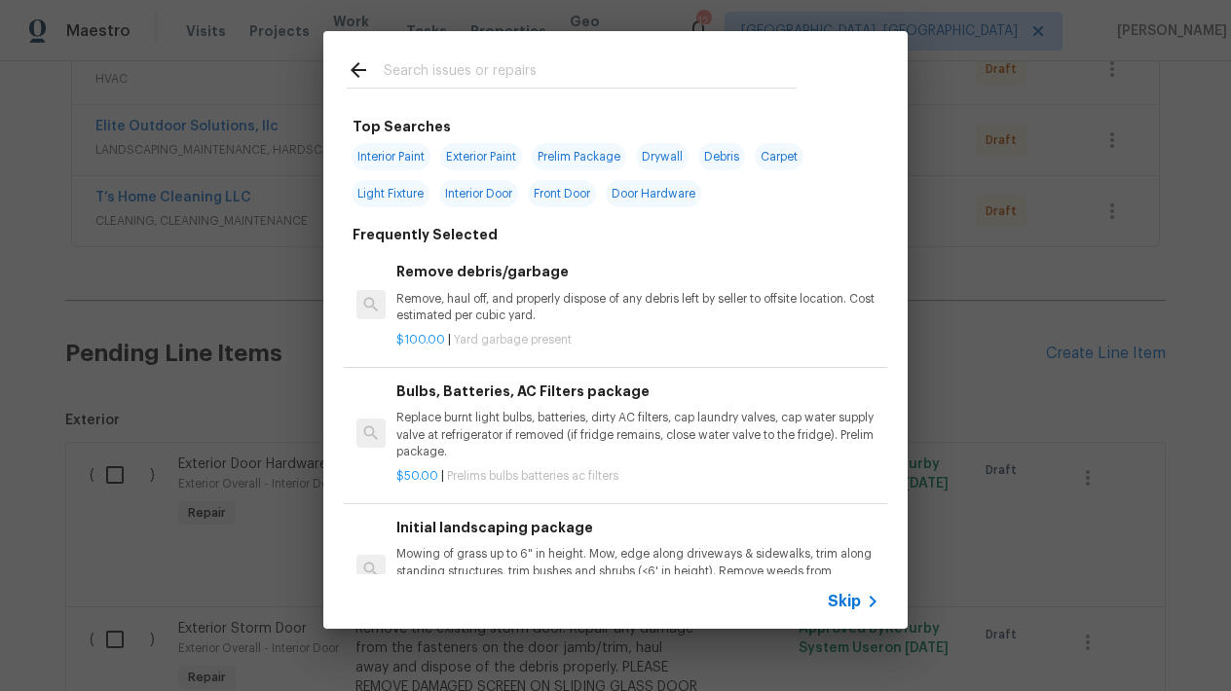
click at [462, 24] on div "Top Searches Interior Paint Exterior Paint Prelim Package Drywall Debris Carpet…" at bounding box center [615, 330] width 1231 height 660
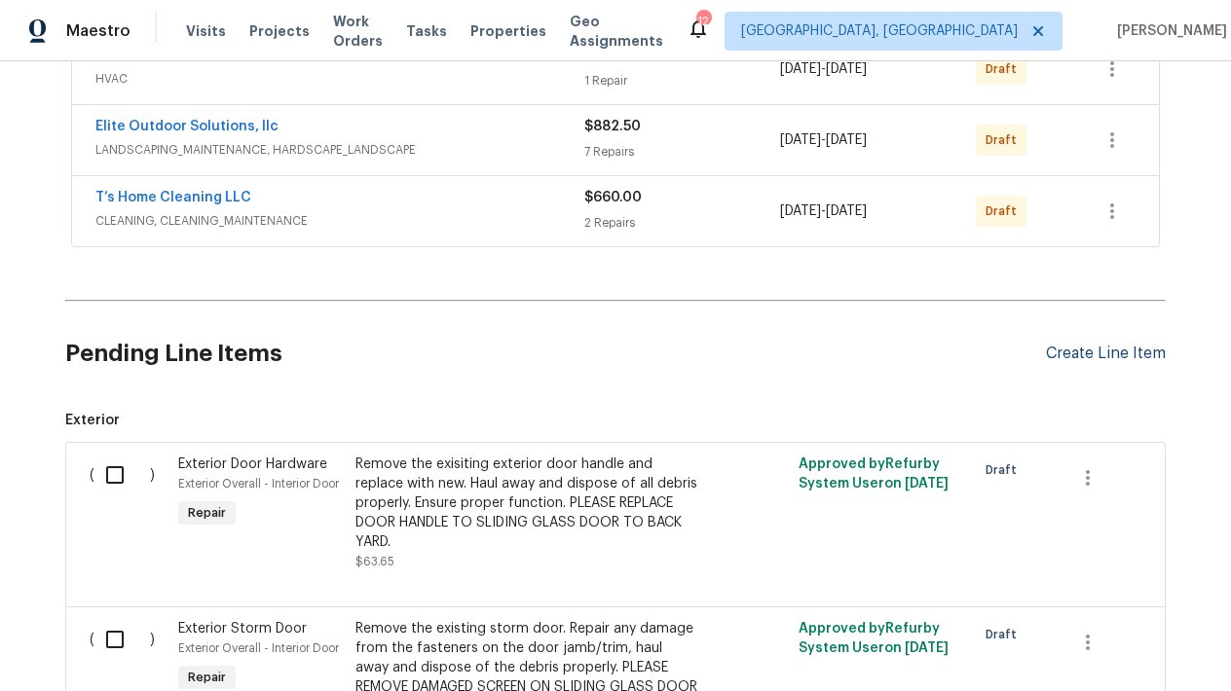
click at [1105, 359] on div "Create Line Item" at bounding box center [1106, 354] width 120 height 19
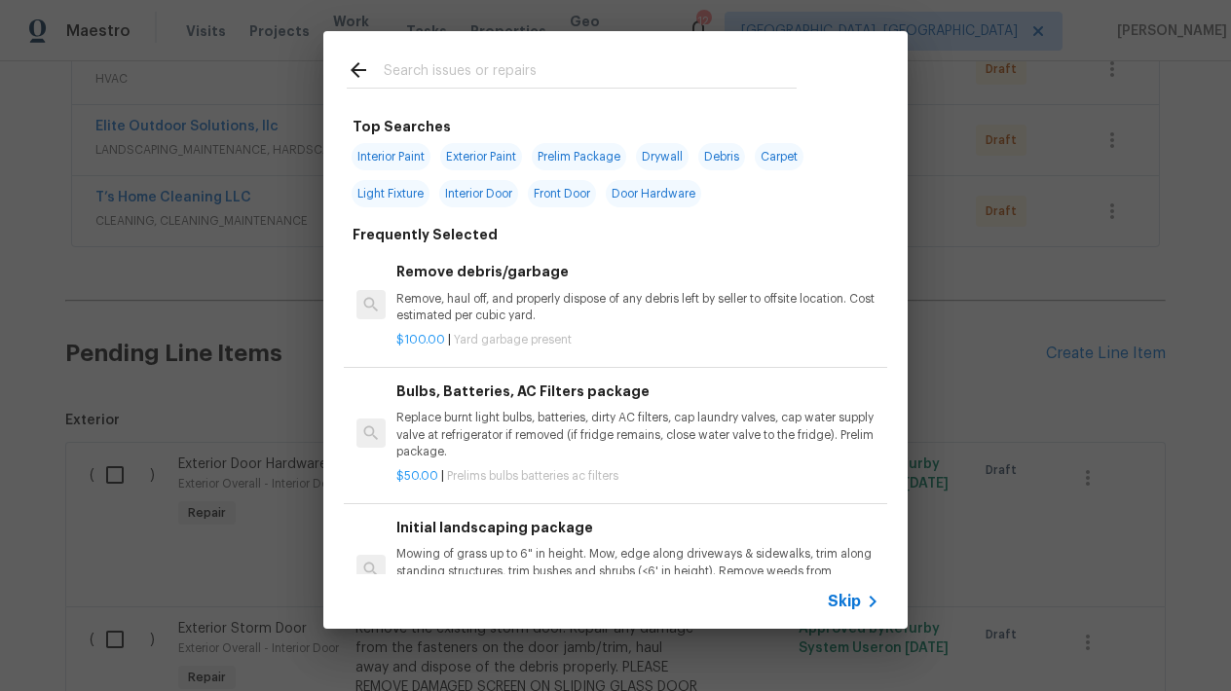
click at [642, 60] on input "text" at bounding box center [590, 72] width 413 height 29
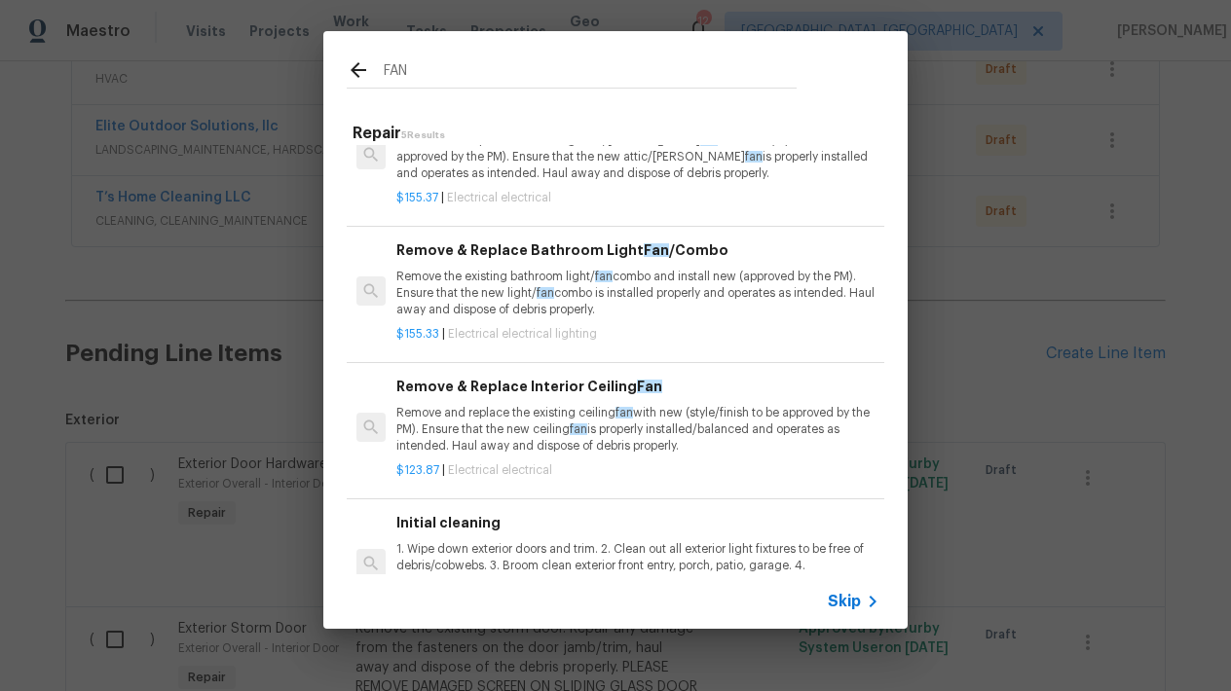
scroll to position [176, 0]
type input "FAN"
click at [452, 423] on p "Remove and replace the existing ceiling fan with new (style/finish to be approv…" at bounding box center [637, 431] width 483 height 50
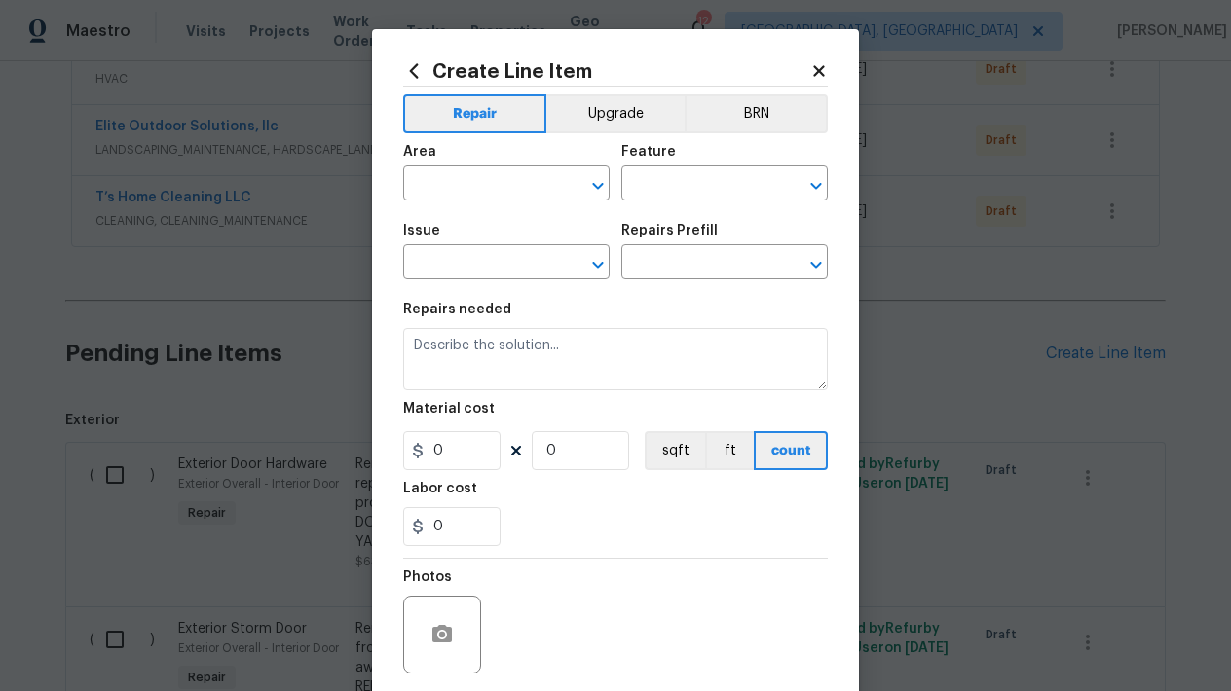
type input "Electrical"
type input "Remove & Replace Interior Ceiling Fan $123.87"
type textarea "Remove and replace the existing ceiling fan with new (style/finish to be approv…"
type input "123.87"
type input "1"
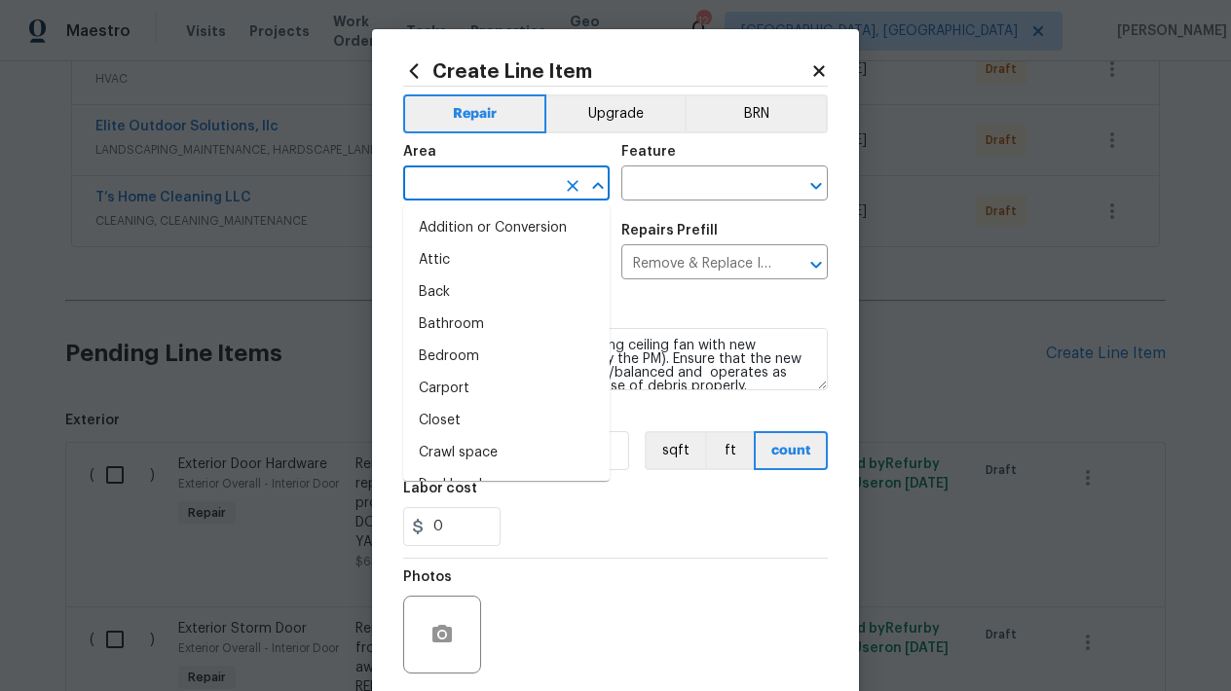
click at [491, 173] on input "text" at bounding box center [479, 185] width 152 height 30
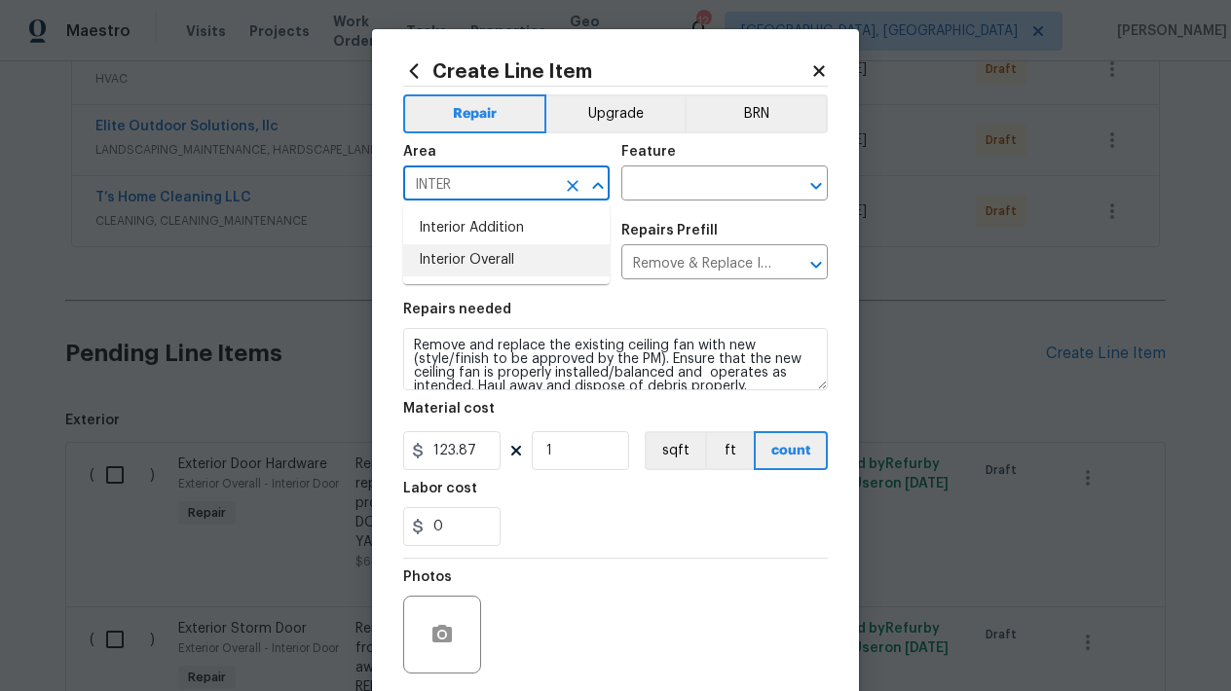
click at [463, 255] on li "Interior Overall" at bounding box center [506, 260] width 206 height 32
type input "Interior Overall"
click at [705, 184] on input "text" at bounding box center [697, 185] width 152 height 30
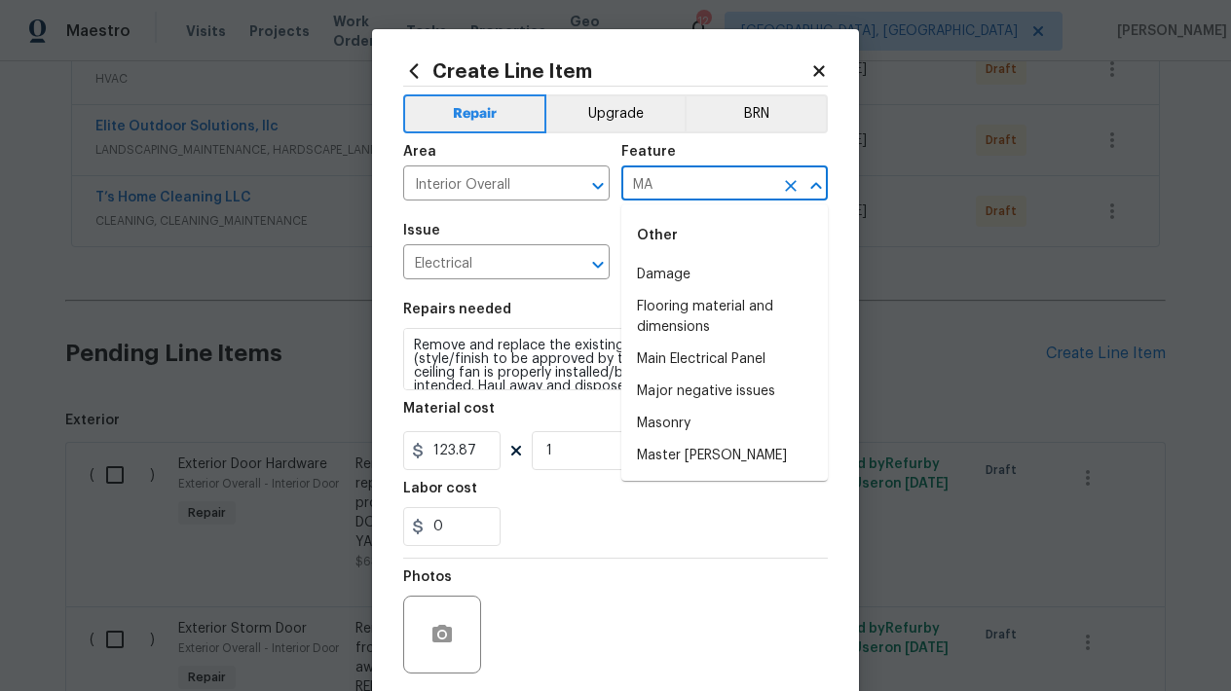
type input "M"
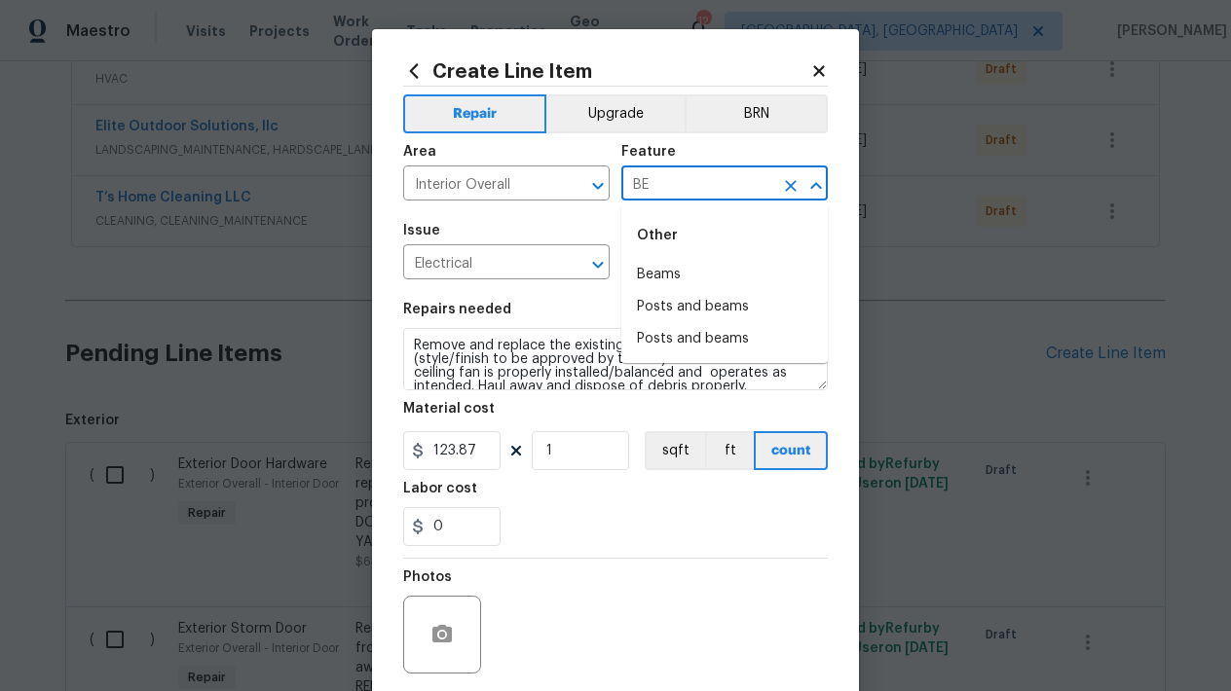
type input "B"
click at [695, 316] on li "Lighting" at bounding box center [724, 307] width 206 height 32
type input "Lighting"
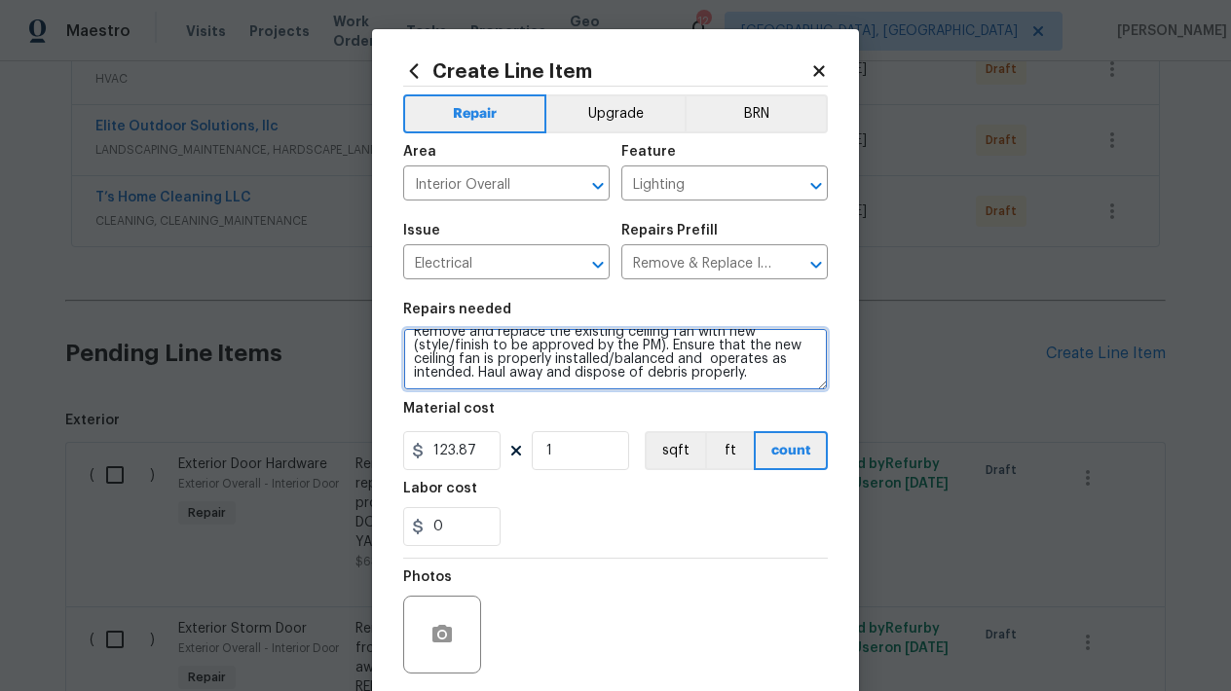
click at [757, 372] on textarea "Remove and replace the existing ceiling fan with new (style/finish to be approv…" at bounding box center [615, 359] width 425 height 62
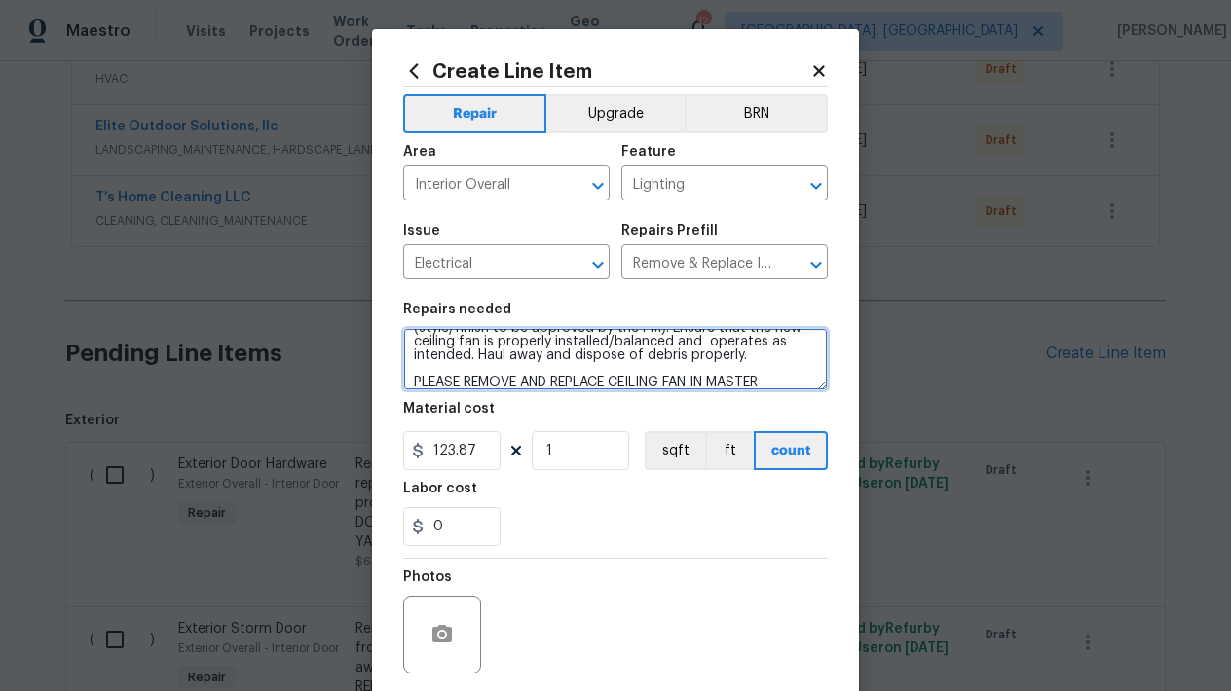
scroll to position [55, 0]
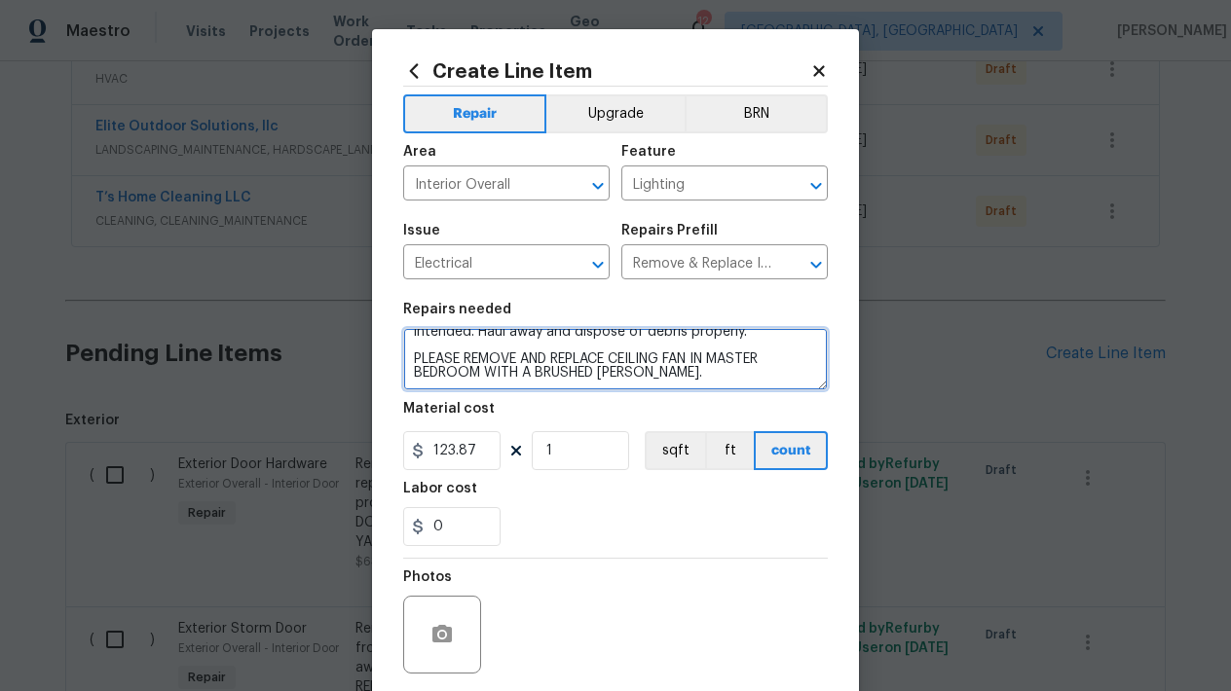
type textarea "Remove and replace the existing ceiling fan with new (style/finish to be approv…"
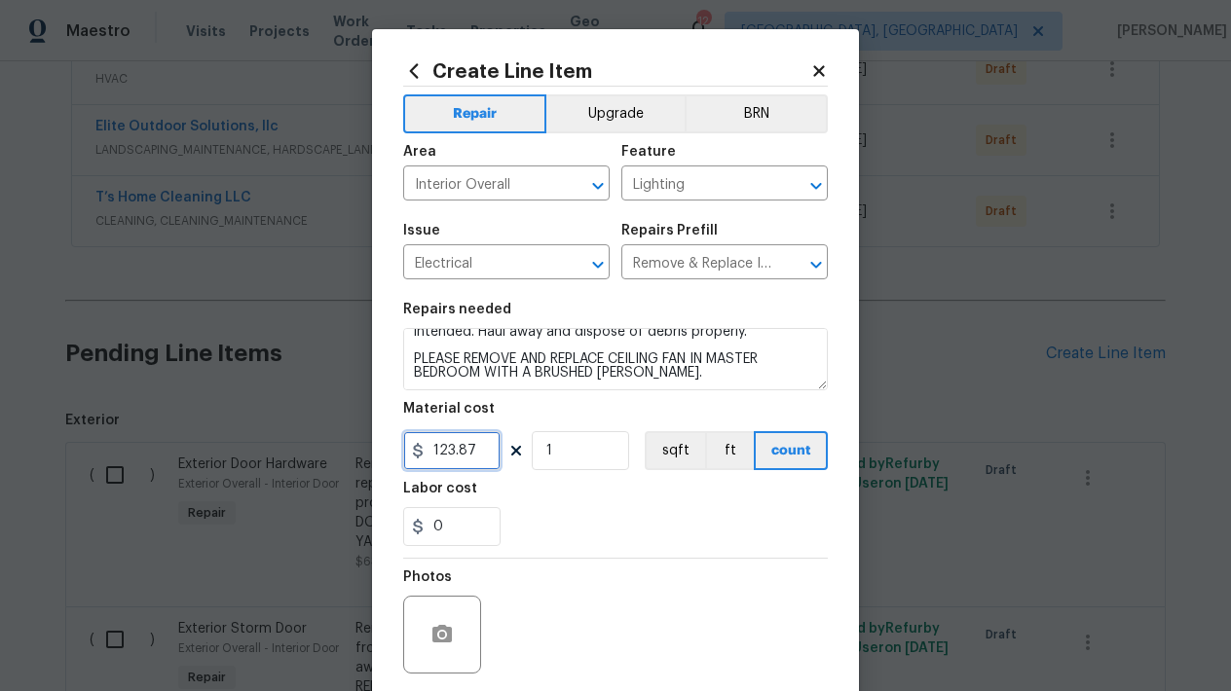
drag, startPoint x: 482, startPoint y: 455, endPoint x: 379, endPoint y: 469, distance: 104.2
click at [379, 469] on div "Create Line Item Repair Upgrade BRN Area Interior Overall ​ Feature Lighting ​ …" at bounding box center [615, 419] width 487 height 780
type input "180"
click at [454, 528] on input "0" at bounding box center [451, 526] width 97 height 39
type input "4"
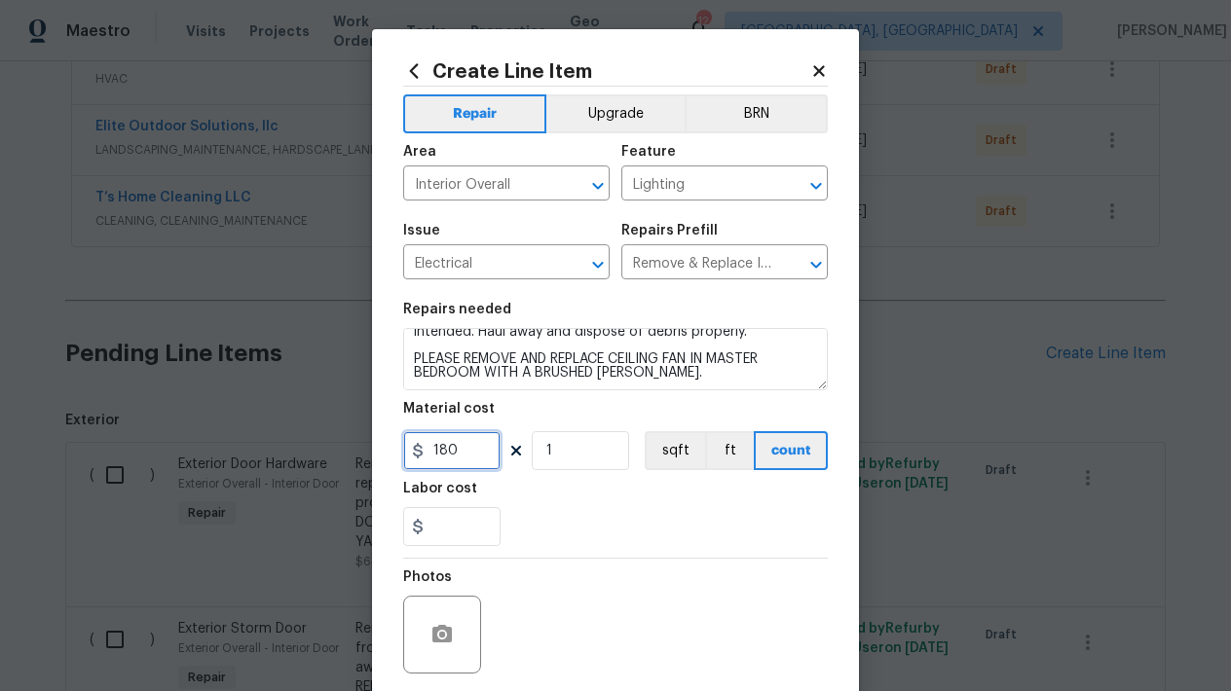
type input "0"
drag, startPoint x: 467, startPoint y: 438, endPoint x: 311, endPoint y: 457, distance: 157.9
click at [311, 457] on div "Create Line Item Repair Upgrade BRN Area Interior Overall ​ Feature Lighting ​ …" at bounding box center [615, 345] width 1231 height 691
drag, startPoint x: 464, startPoint y: 459, endPoint x: 350, endPoint y: 442, distance: 116.1
click at [350, 442] on div "Create Line Item Repair Upgrade BRN Area Interior Overall ​ Feature Lighting ​ …" at bounding box center [615, 345] width 1231 height 691
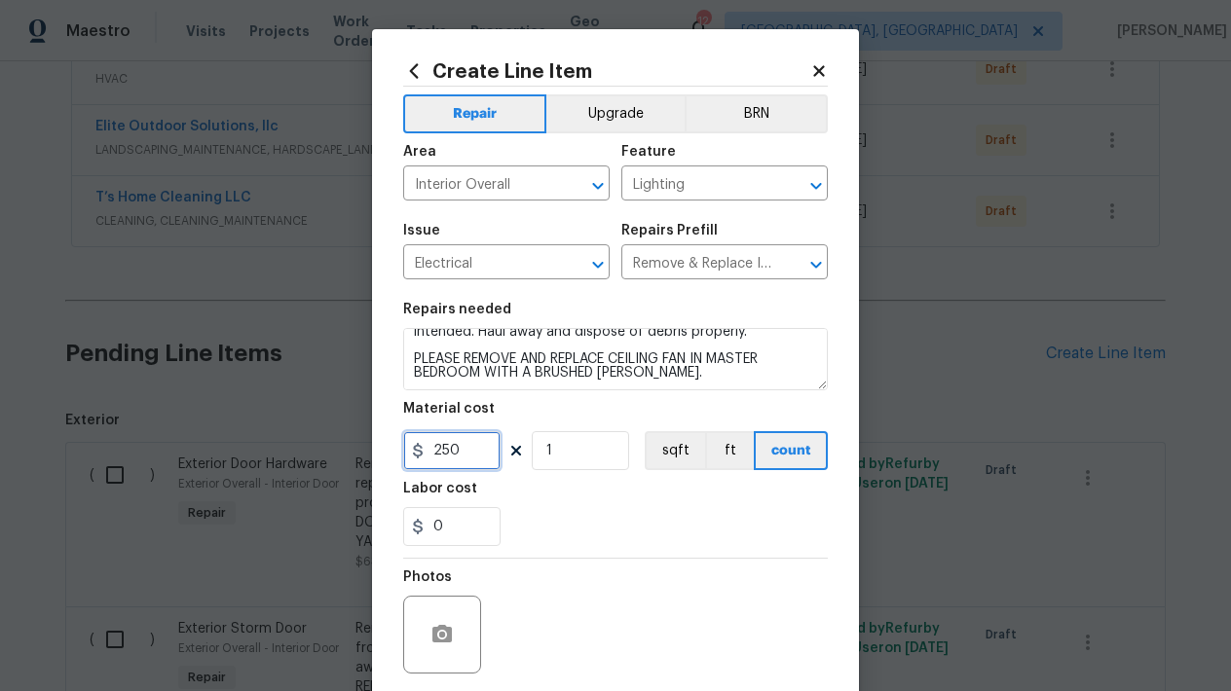
type input "250"
click at [539, 569] on div "Photos" at bounding box center [615, 622] width 425 height 127
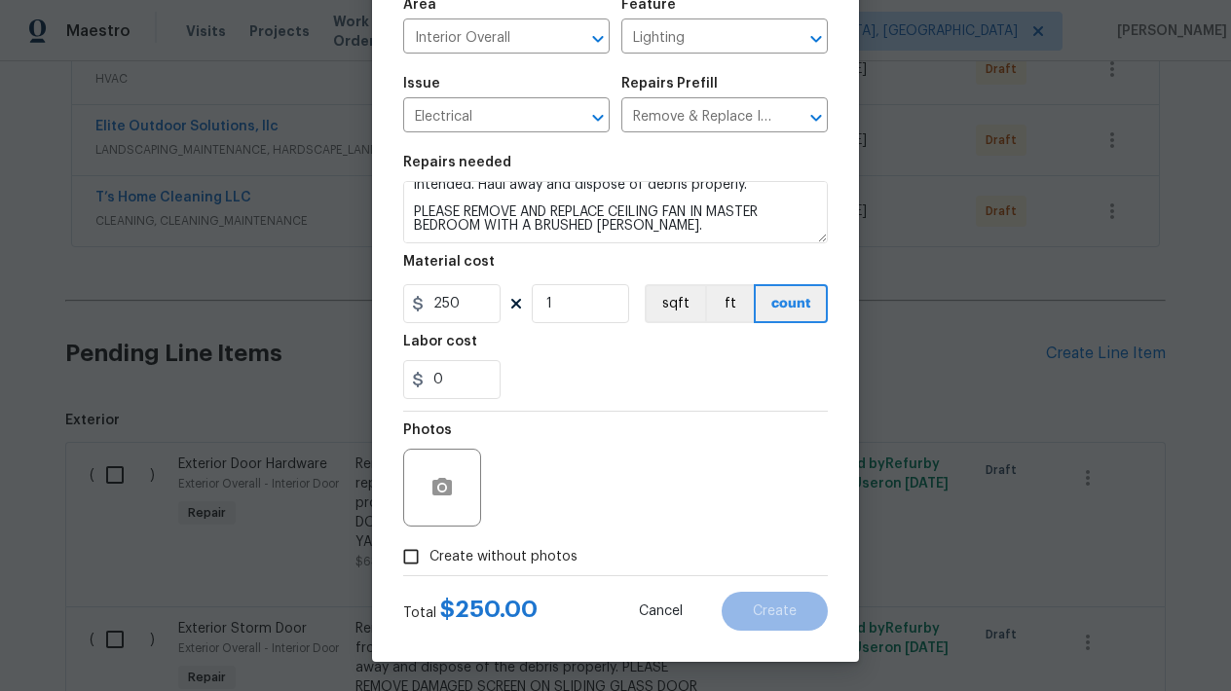
scroll to position [147, 0]
click at [409, 547] on input "Create without photos" at bounding box center [410, 556] width 37 height 37
checkbox input "true"
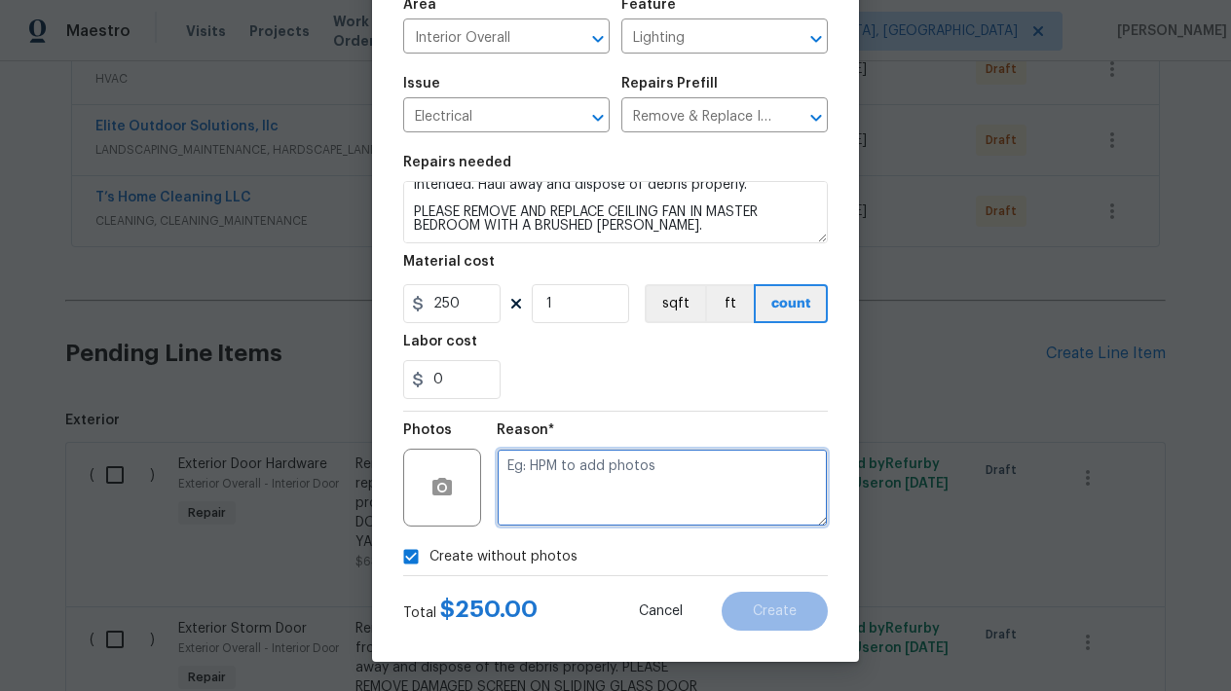
click at [601, 494] on textarea at bounding box center [662, 488] width 331 height 78
type textarea "L"
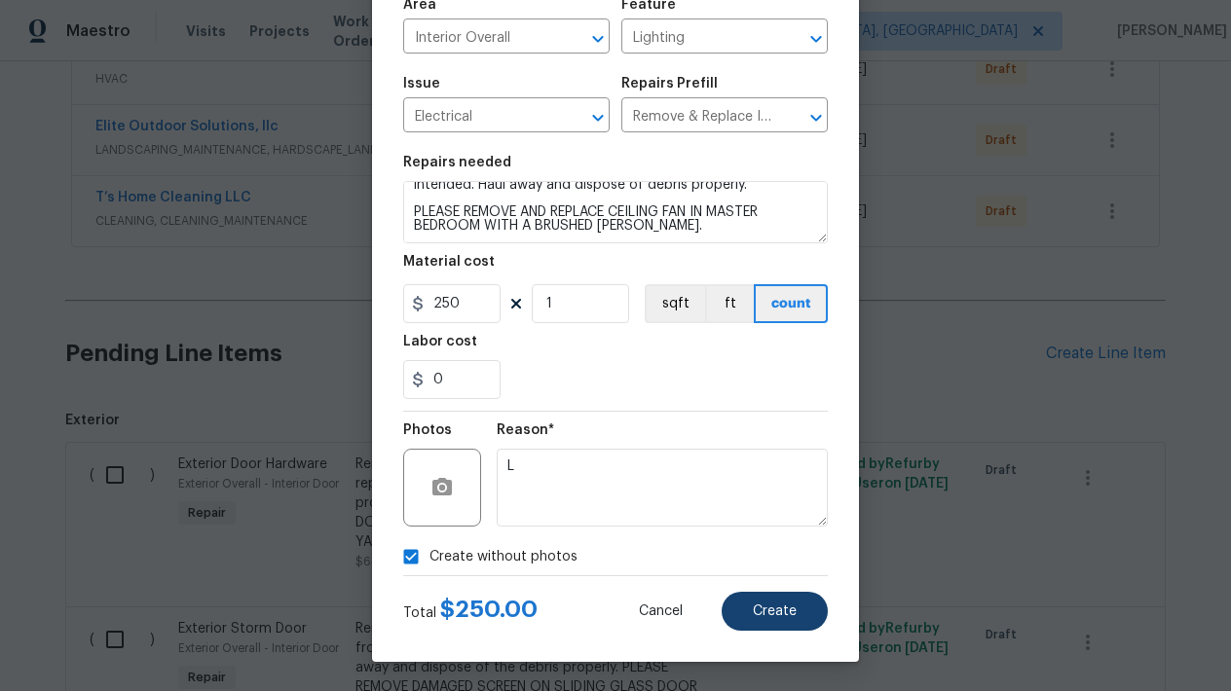
click at [787, 603] on button "Create" at bounding box center [775, 611] width 106 height 39
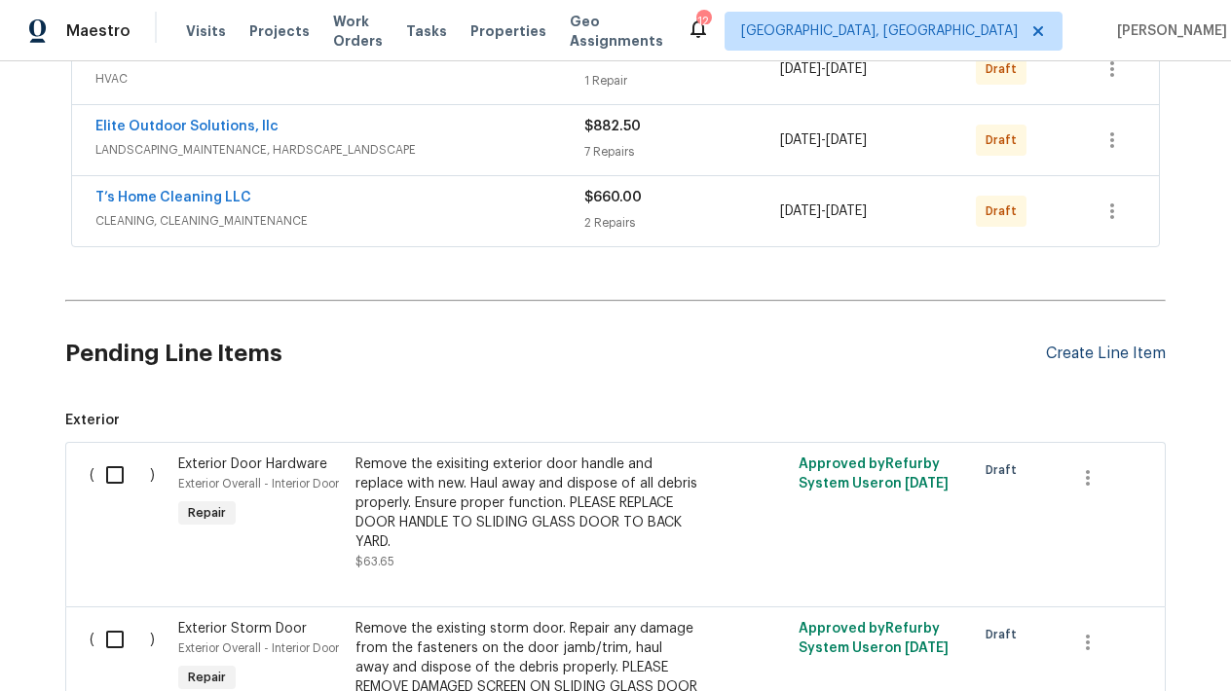
click at [1067, 356] on div "Create Line Item" at bounding box center [1106, 354] width 120 height 19
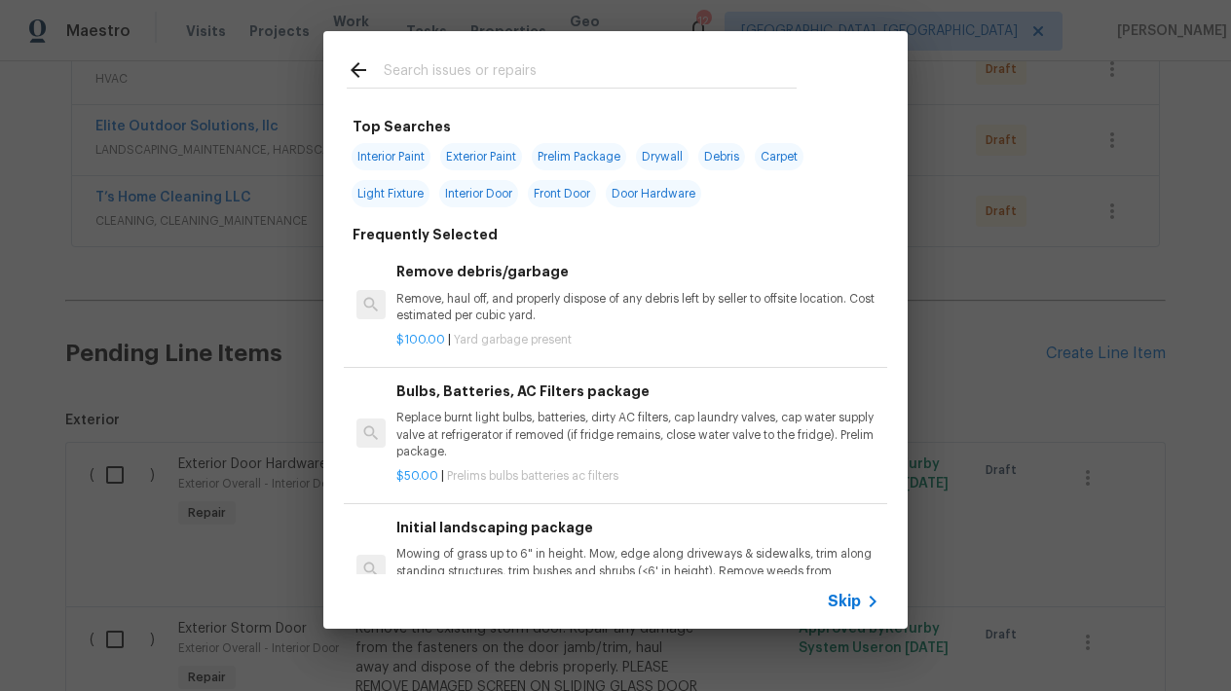
click at [517, 91] on div at bounding box center [571, 69] width 497 height 77
drag, startPoint x: 512, startPoint y: 79, endPoint x: 512, endPoint y: 56, distance: 23.4
click at [512, 78] on input "text" at bounding box center [590, 72] width 413 height 29
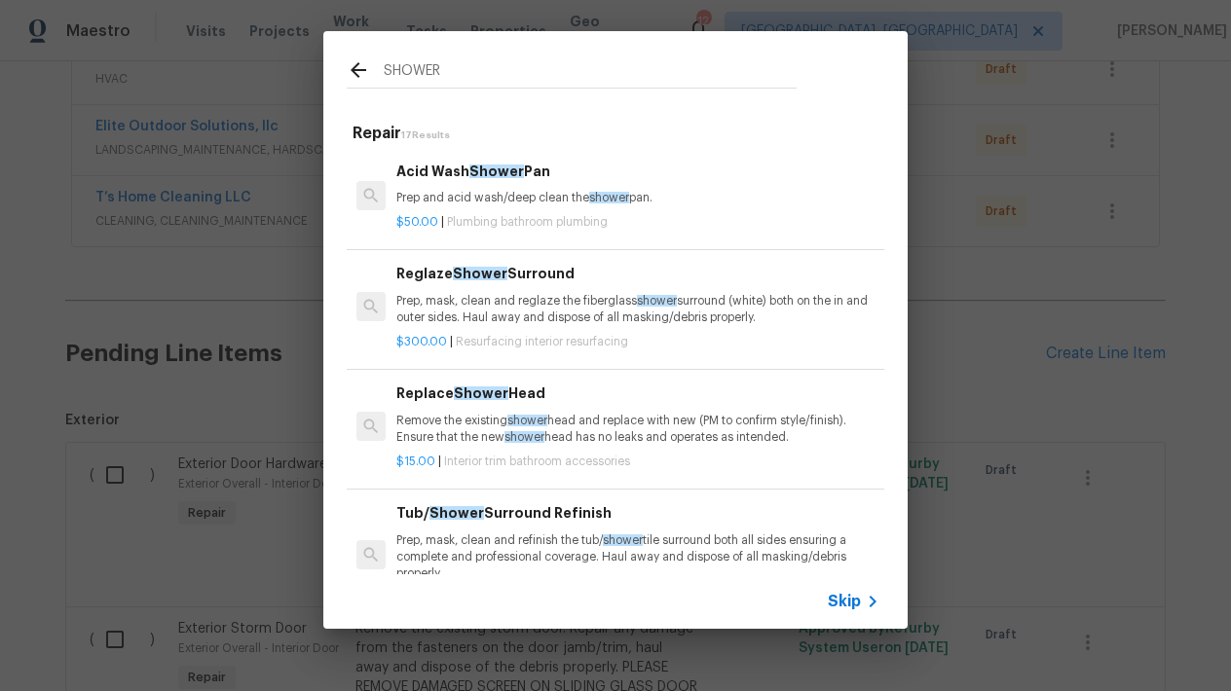
type input "SHOWER"
click at [505, 398] on h6 "Replace Shower Head" at bounding box center [637, 393] width 483 height 21
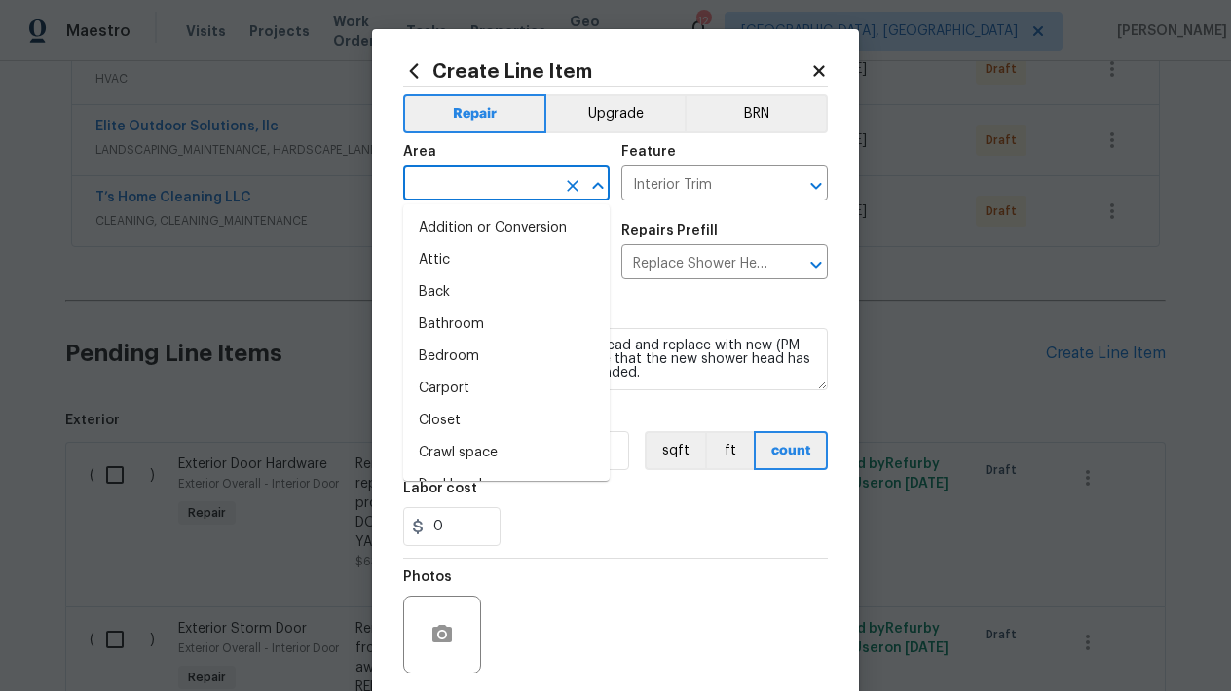
click at [473, 198] on input "text" at bounding box center [479, 185] width 152 height 30
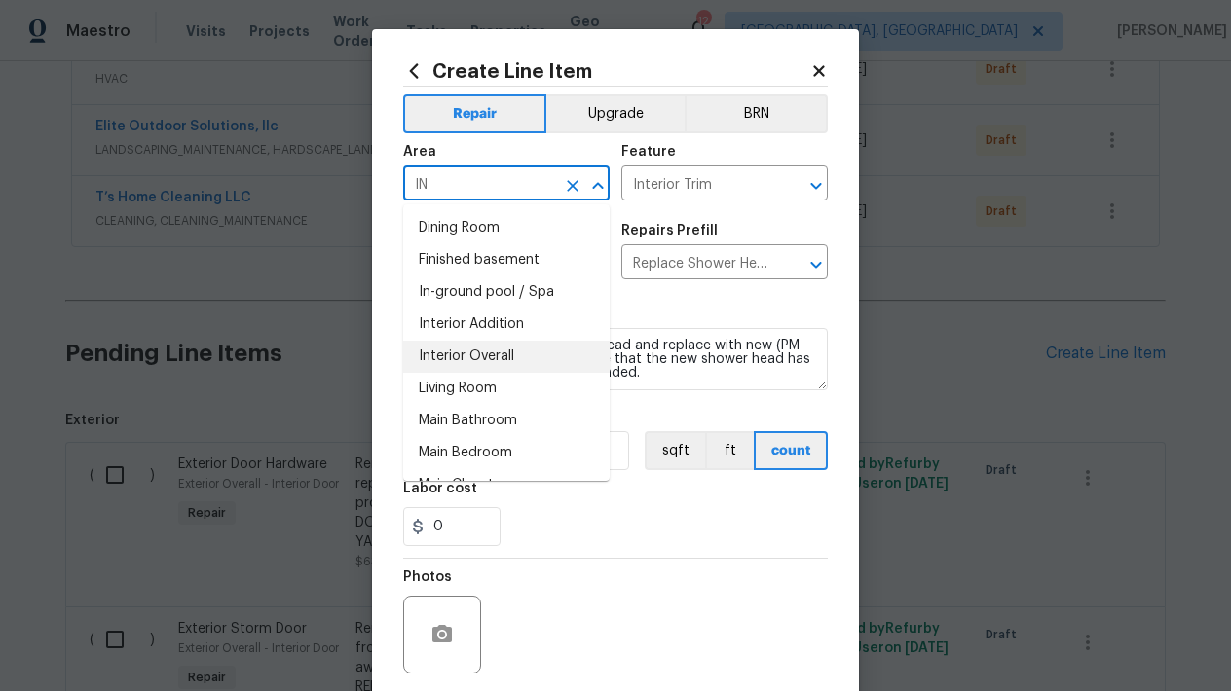
click at [475, 357] on li "Interior Overall" at bounding box center [506, 357] width 206 height 32
type input "Interior Overall"
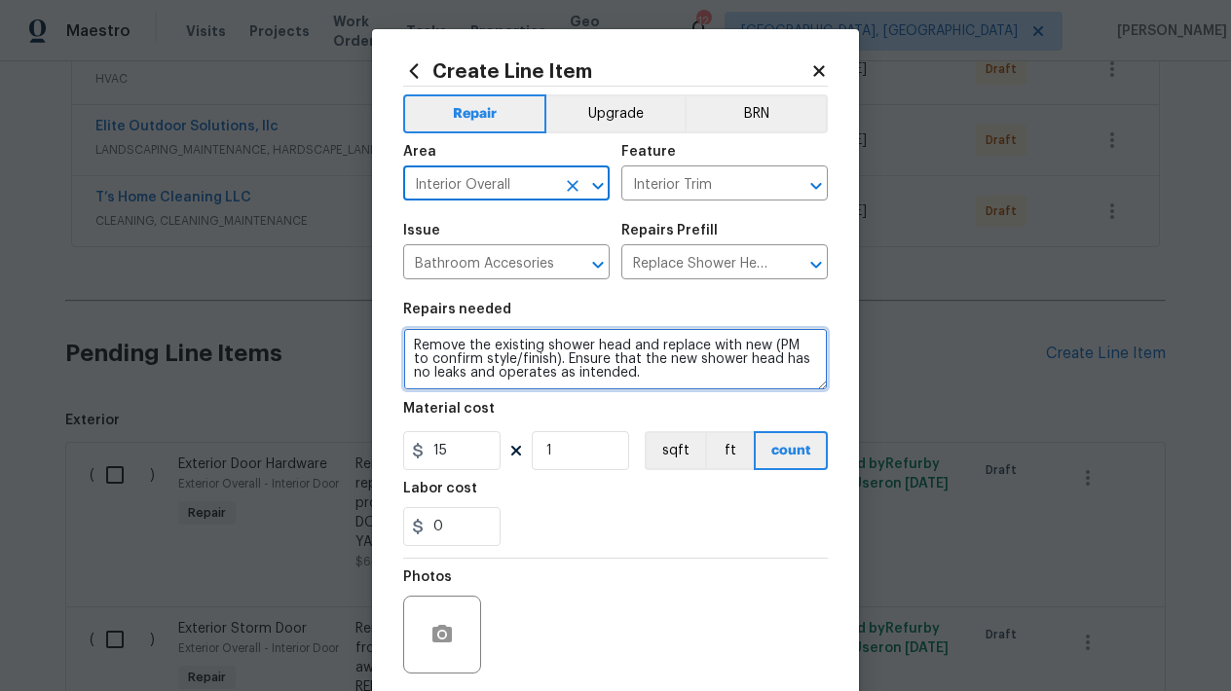
click at [649, 374] on textarea "Remove the existing shower head and replace with new (PM to confirm style/finis…" at bounding box center [615, 359] width 425 height 62
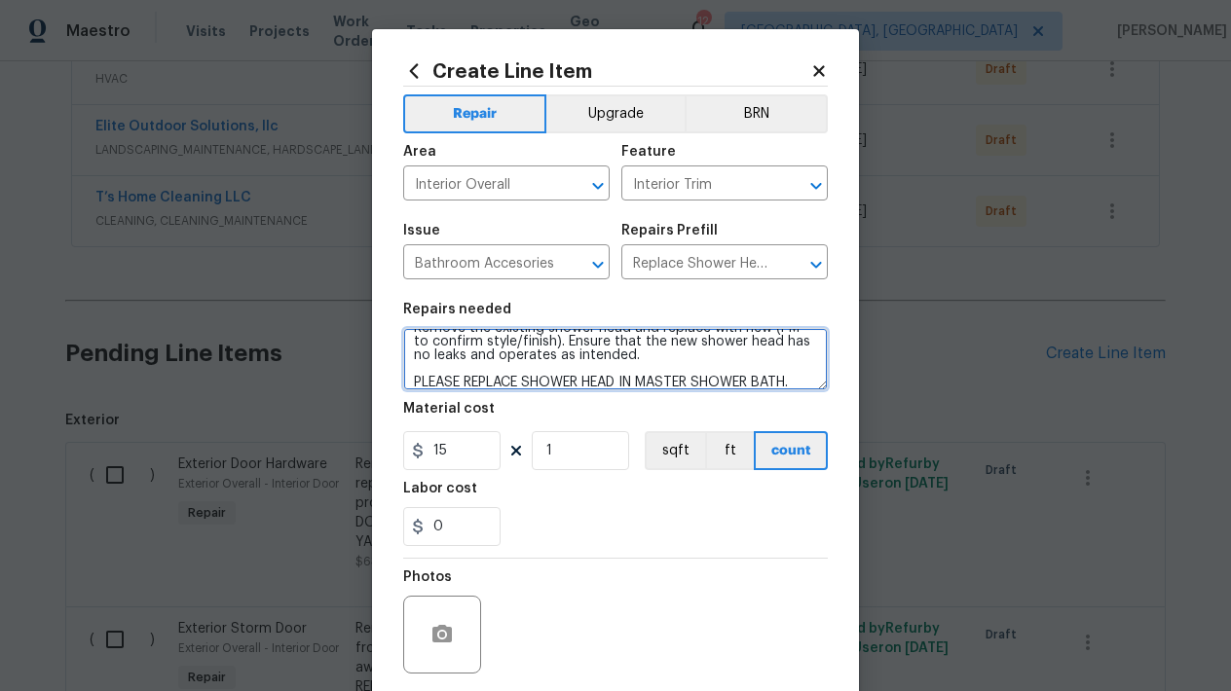
type textarea "Remove the existing shower head and replace with new (PM to confirm style/finis…"
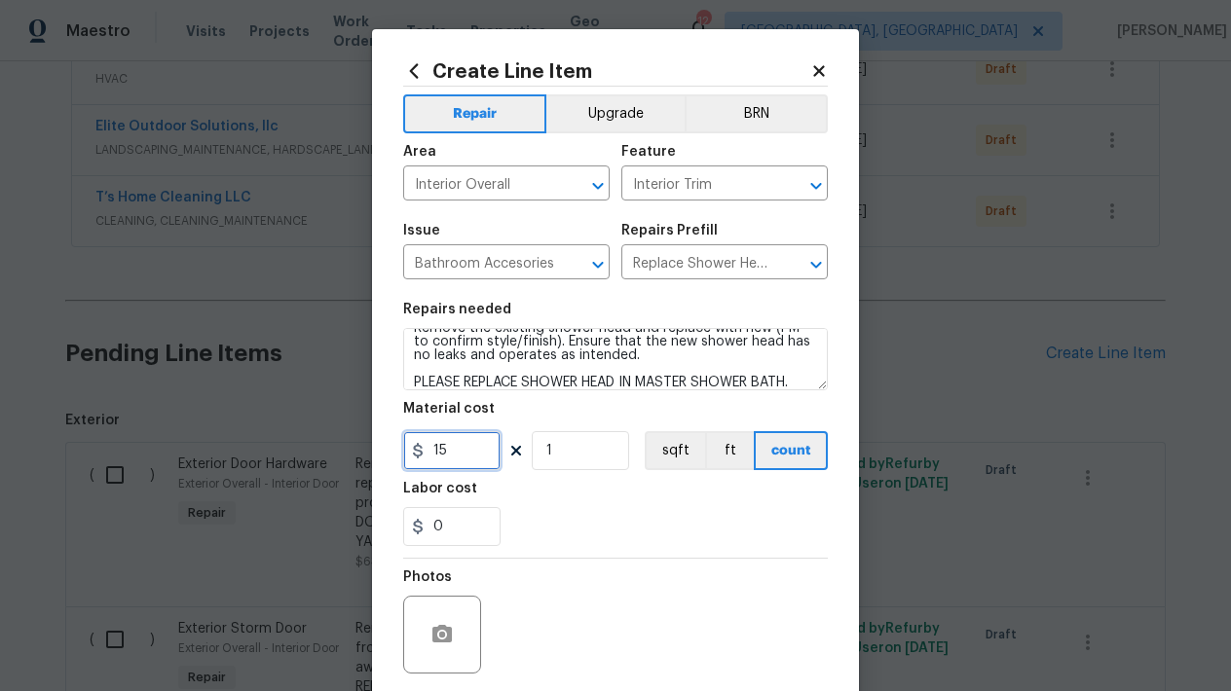
click at [485, 450] on input "15" at bounding box center [451, 450] width 97 height 39
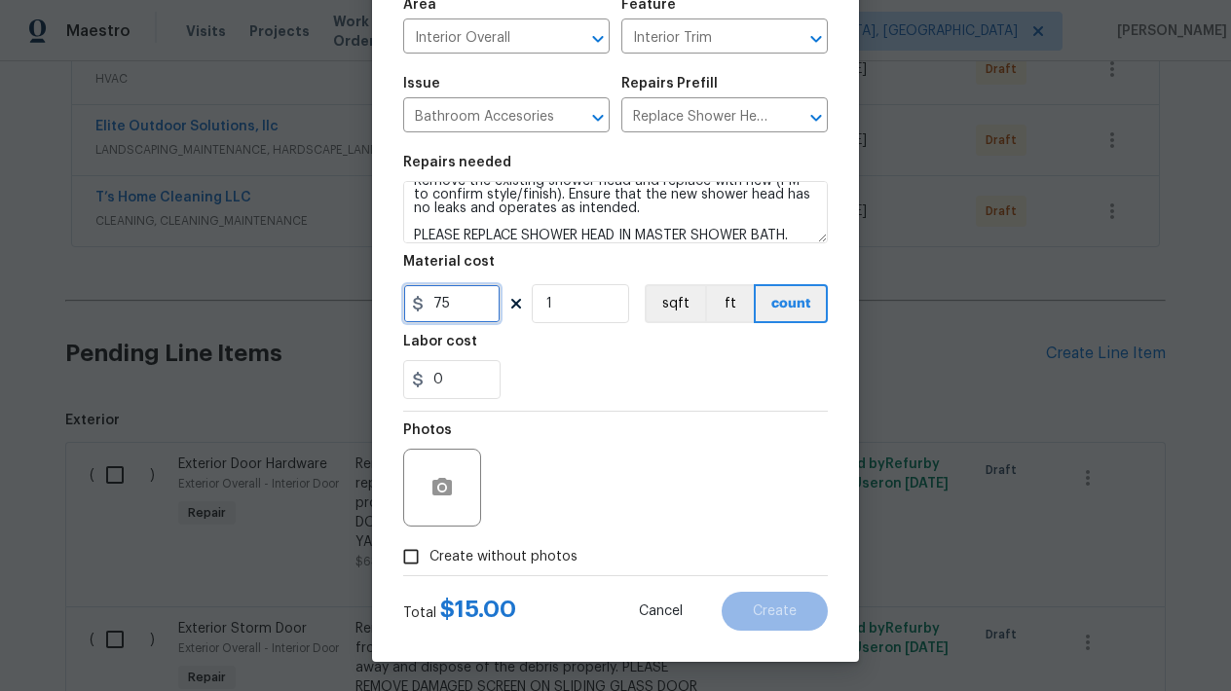
scroll to position [147, 0]
type input "75"
click at [412, 562] on input "Create without photos" at bounding box center [410, 556] width 37 height 37
checkbox input "true"
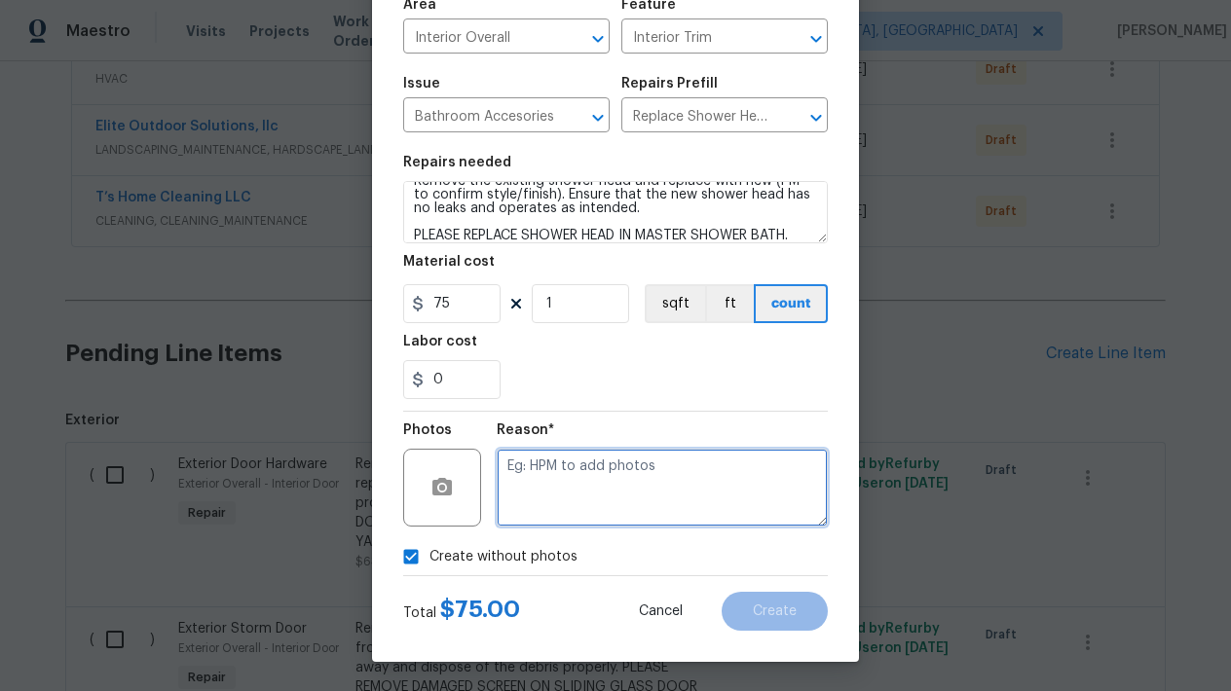
click at [562, 495] on textarea at bounding box center [662, 488] width 331 height 78
type textarea "L"
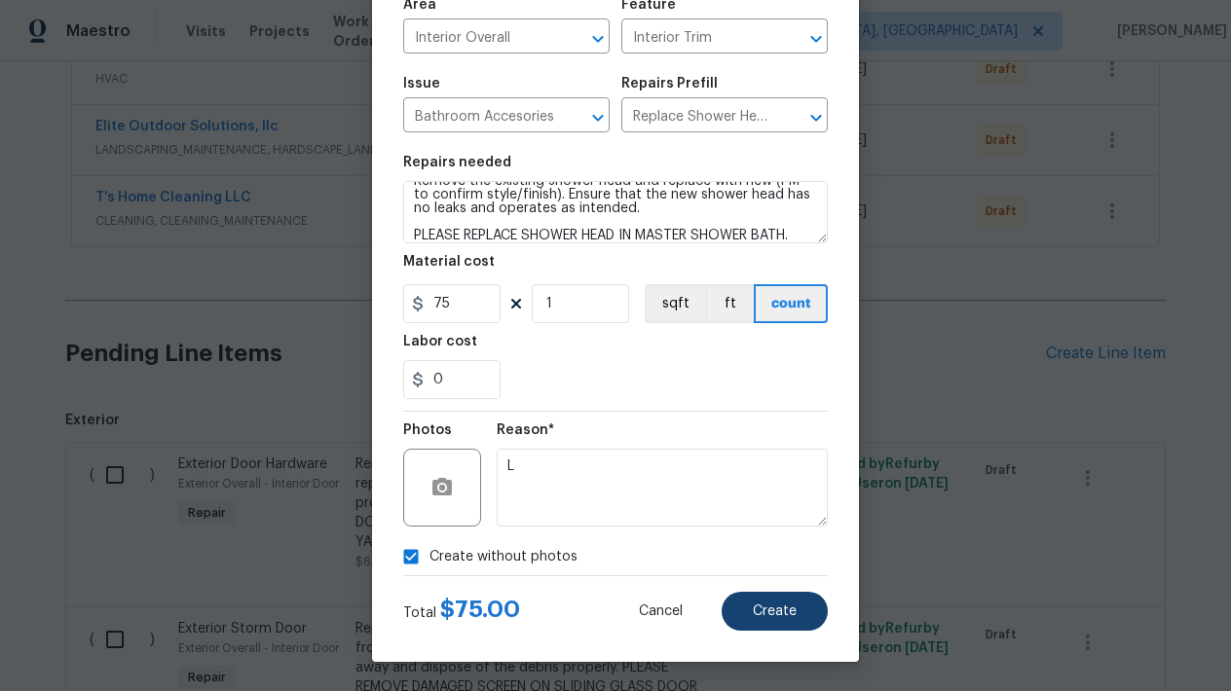
click at [797, 602] on button "Create" at bounding box center [775, 611] width 106 height 39
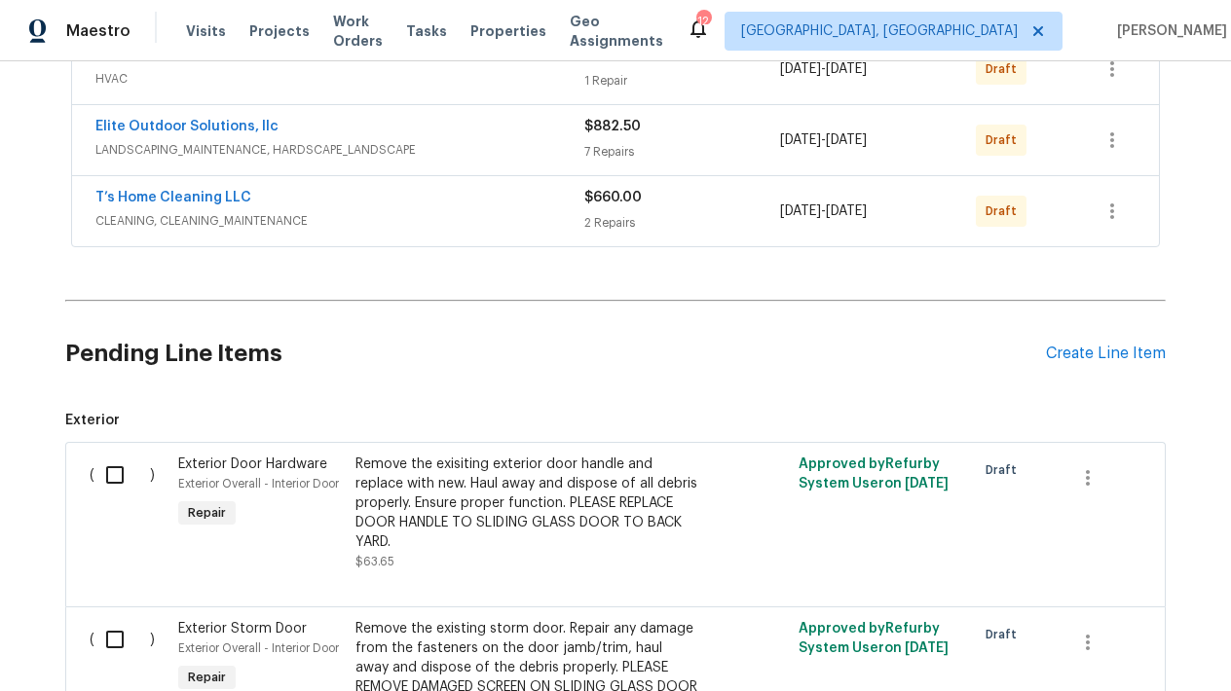
click at [1092, 367] on div "Pending Line Items Create Line Item" at bounding box center [615, 354] width 1100 height 91
click at [1068, 355] on div "Create Line Item" at bounding box center [1106, 354] width 120 height 19
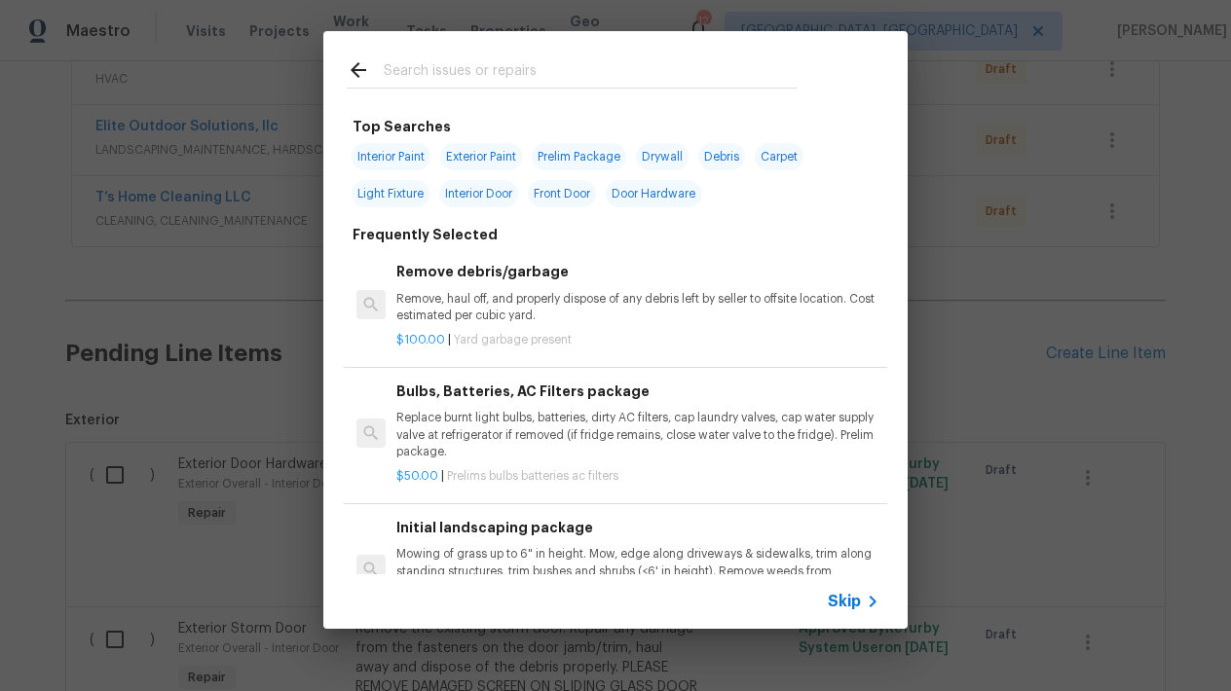
click at [459, 60] on input "text" at bounding box center [590, 72] width 413 height 29
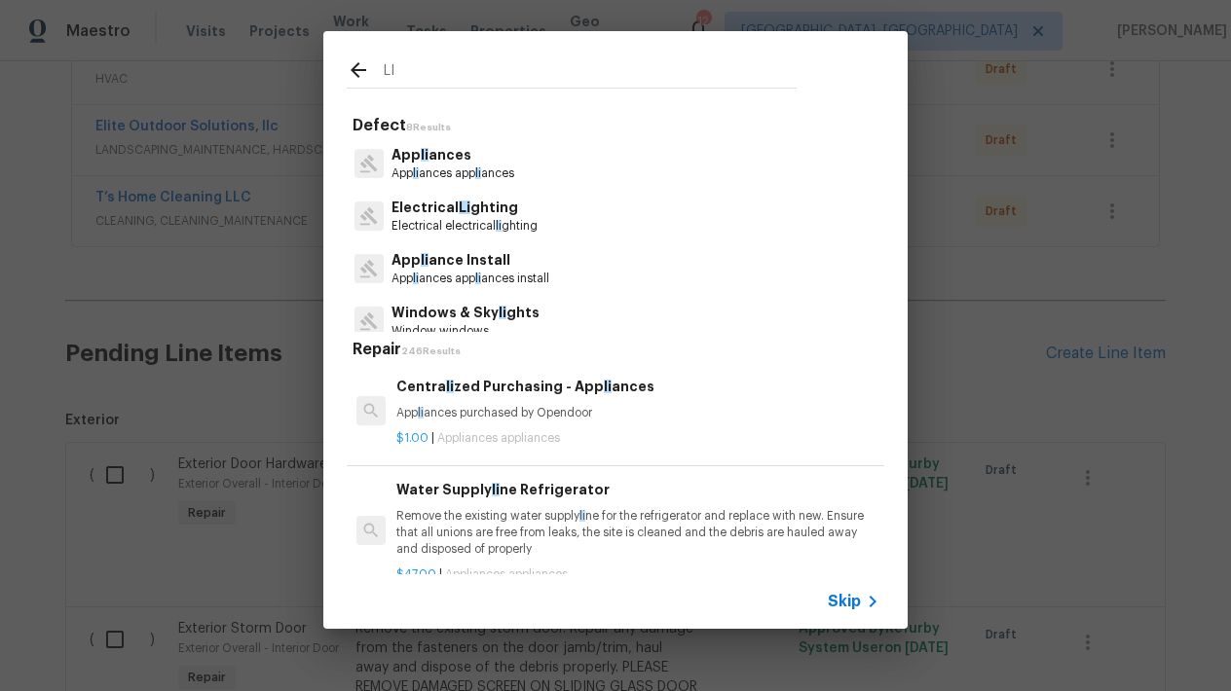
type input "L"
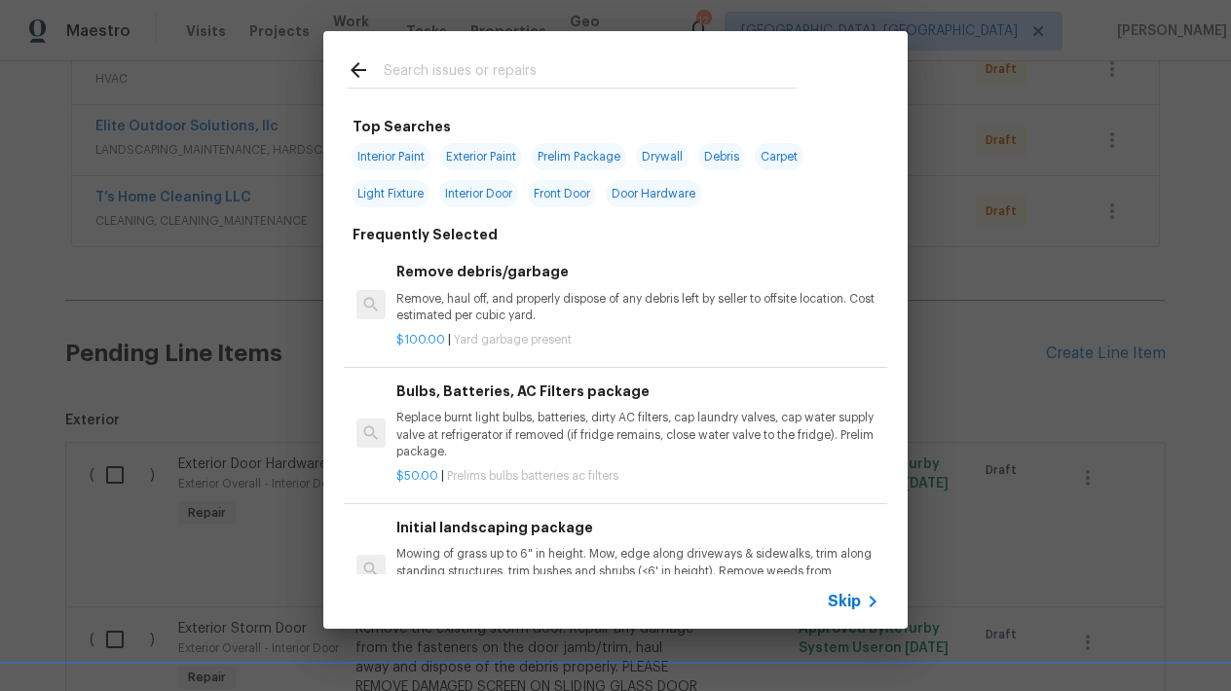
click at [389, 188] on span "Light Fixture" at bounding box center [391, 193] width 78 height 27
type input "Light Fixture"
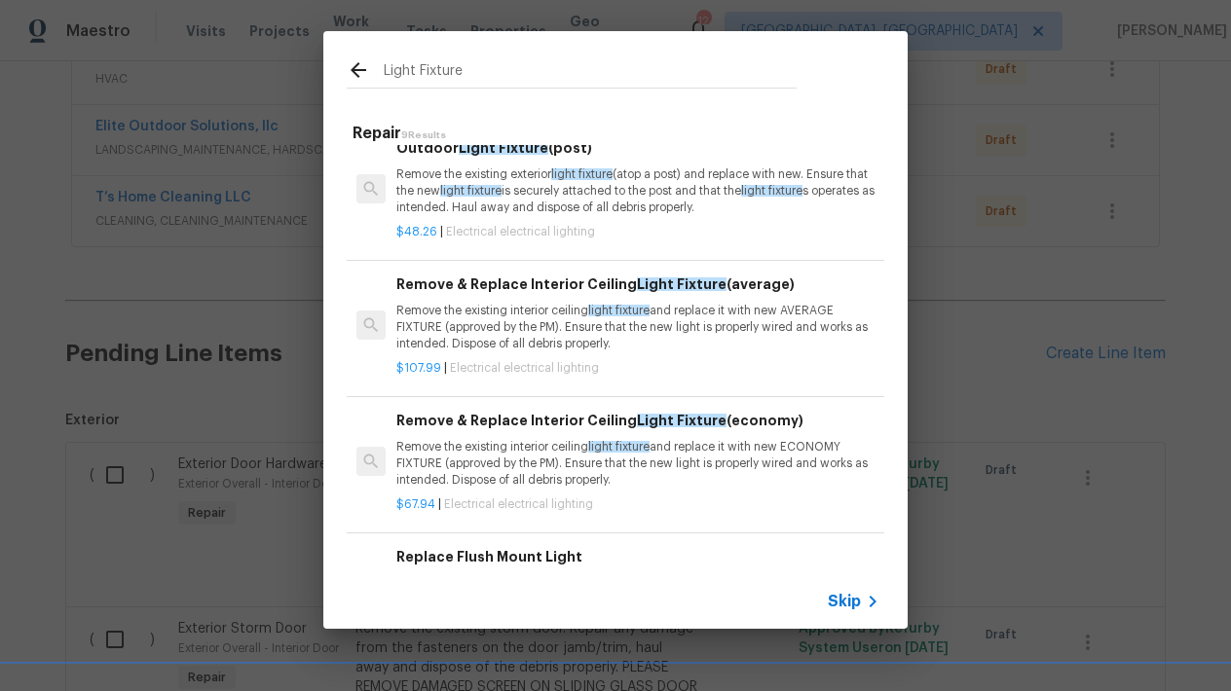
scroll to position [144, 0]
click at [539, 334] on p "Remove the existing interior ceiling light fixture and replace it with new AVER…" at bounding box center [637, 327] width 483 height 50
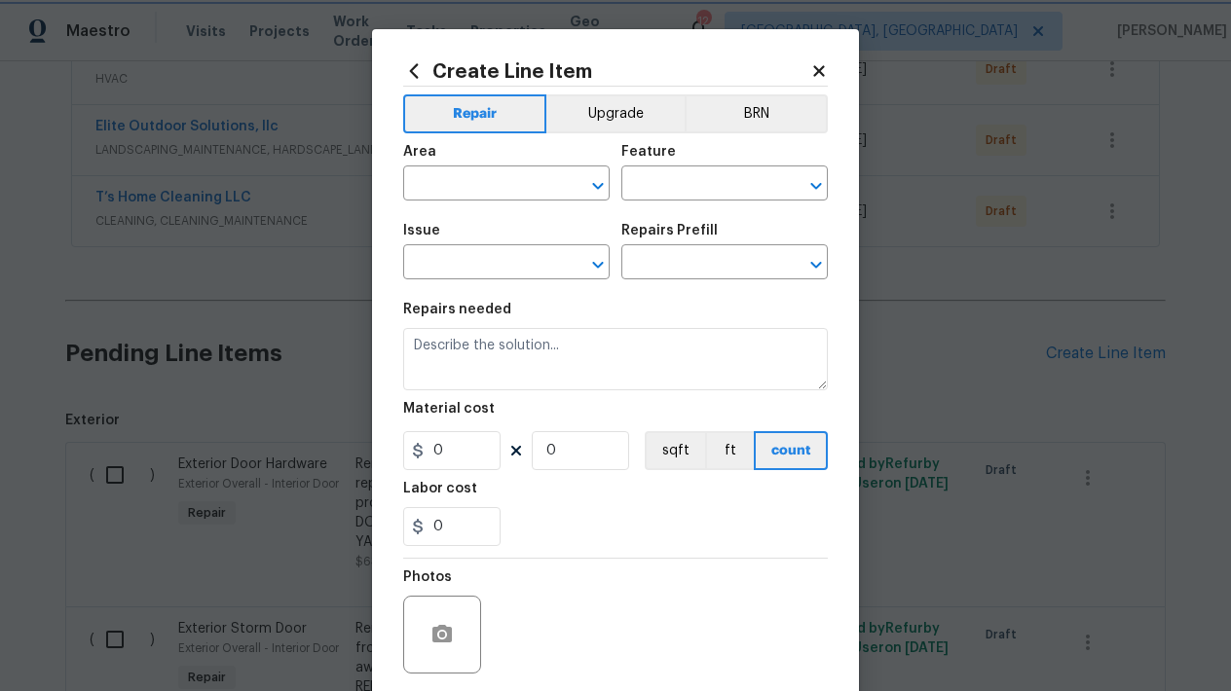
type input "Electrical Lighting"
type input "Remove & Replace Interior Ceiling Light Fixture (average) $107.99"
type textarea "Remove the existing interior ceiling light fixture and replace it with new AVER…"
type input "107.99"
type input "1"
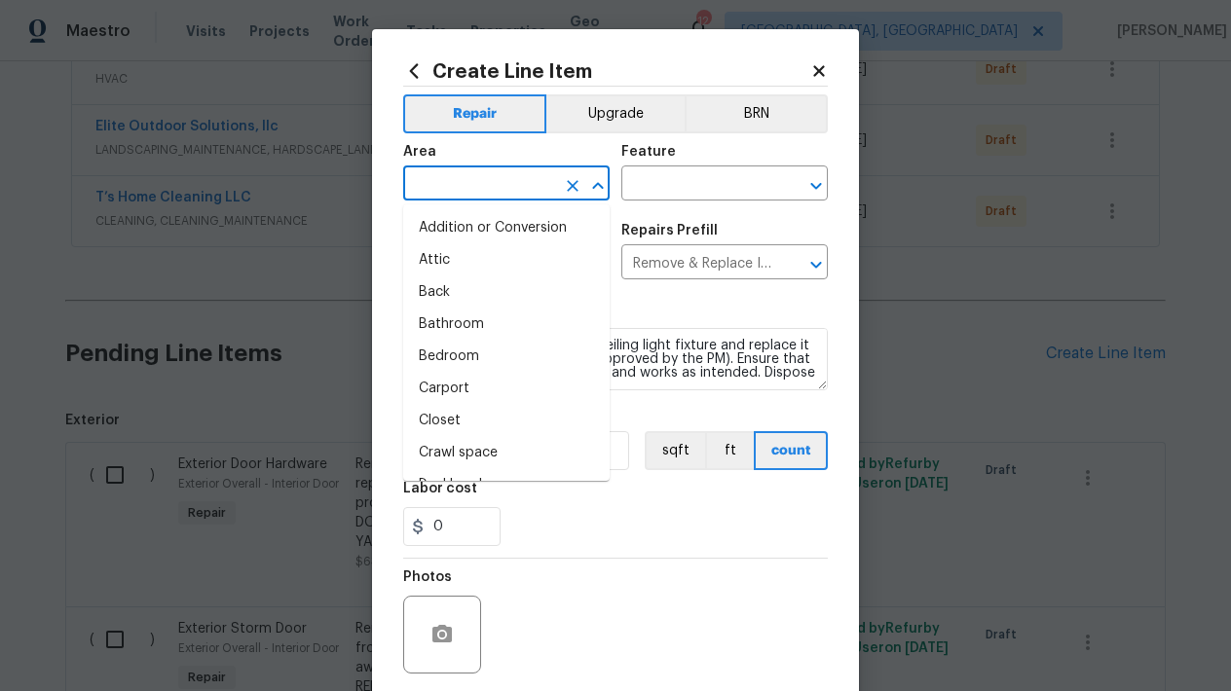
click at [532, 190] on input "text" at bounding box center [479, 185] width 152 height 30
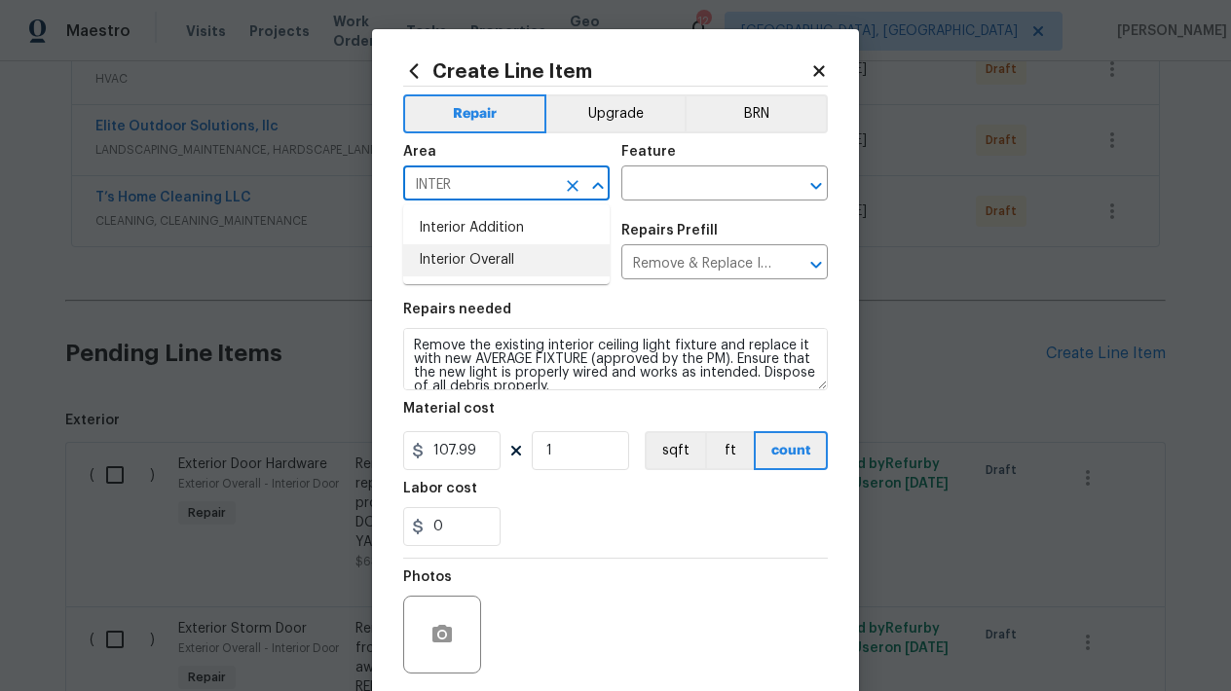
click at [470, 270] on li "Interior Overall" at bounding box center [506, 260] width 206 height 32
type input "Interior Overall"
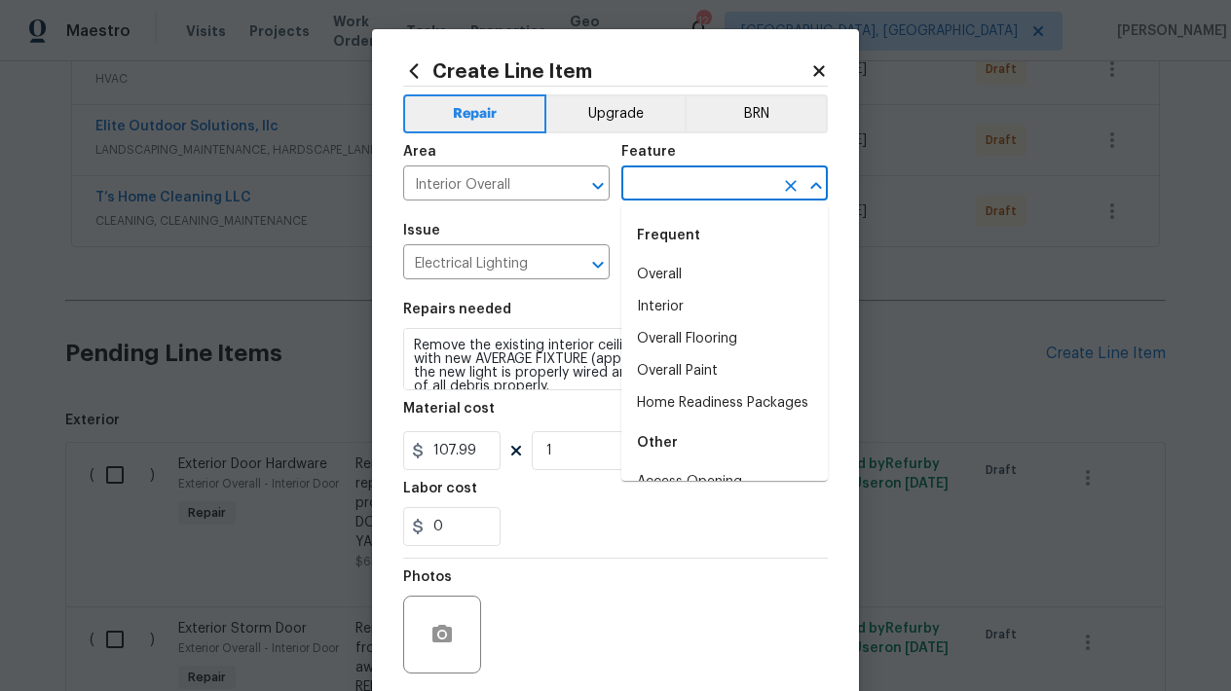
click at [680, 191] on input "text" at bounding box center [697, 185] width 152 height 30
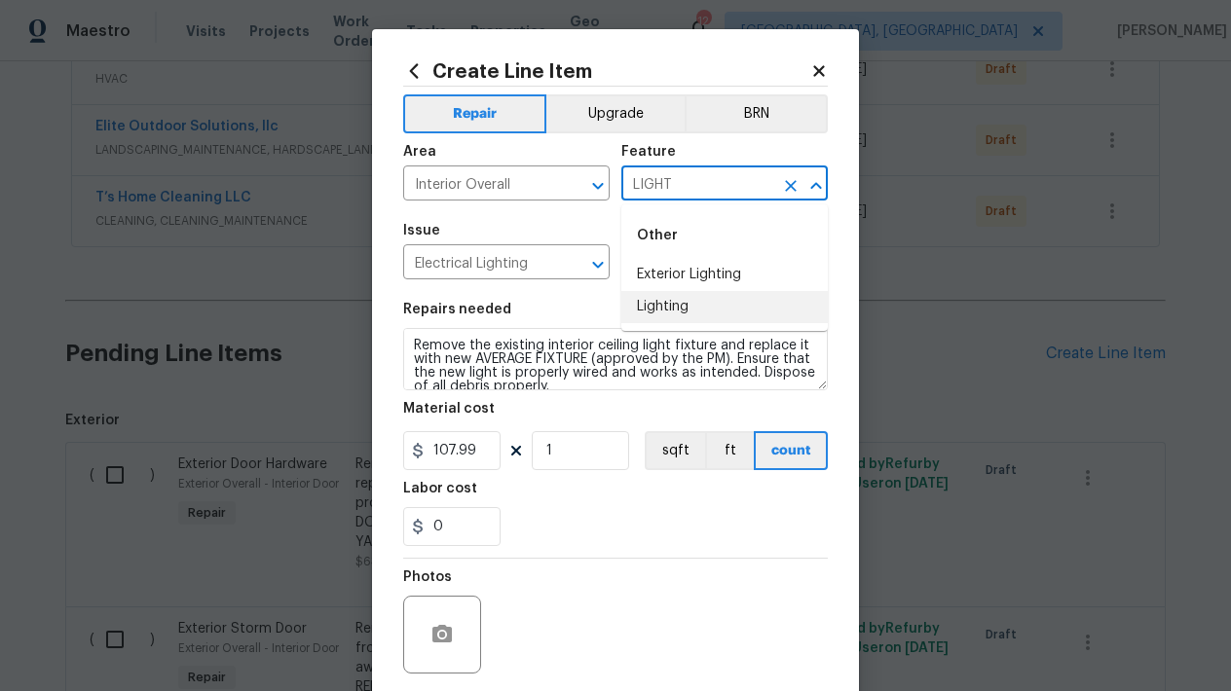
click at [668, 322] on li "Lighting" at bounding box center [724, 307] width 206 height 32
type input "Lighting"
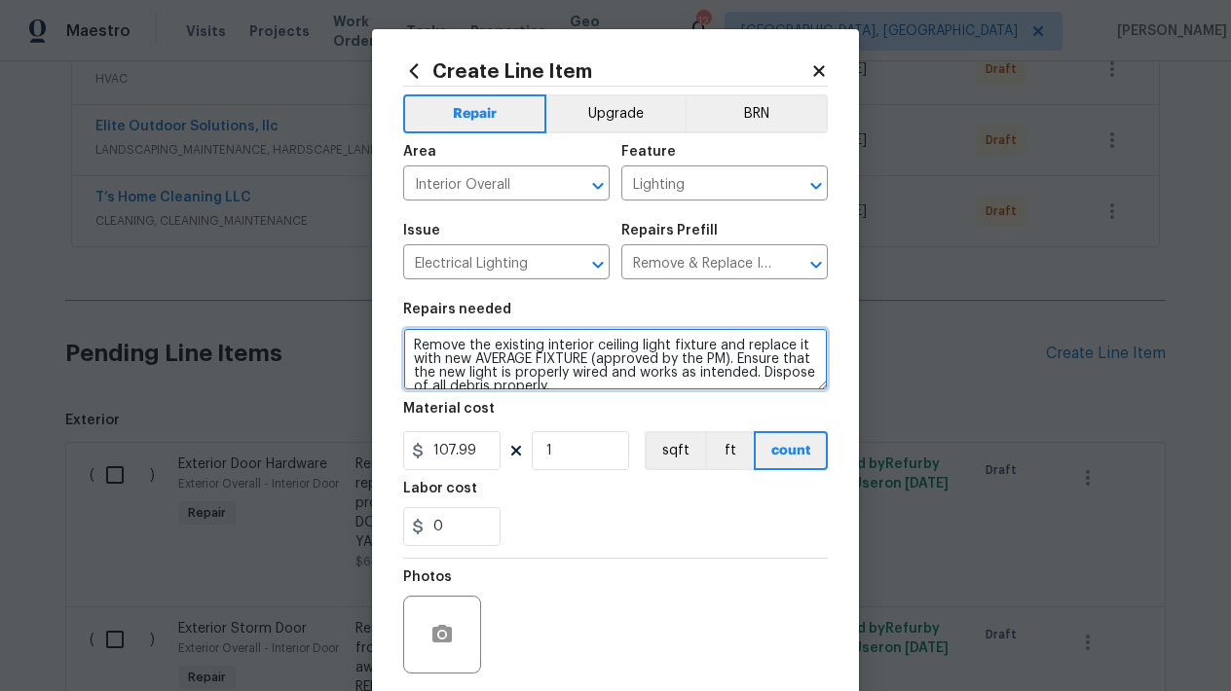
click at [603, 379] on textarea "Remove the existing interior ceiling light fixture and replace it with new AVER…" at bounding box center [615, 359] width 425 height 62
click at [599, 380] on textarea "Remove the existing interior ceiling light fixture and replace it with new AVER…" at bounding box center [615, 359] width 425 height 62
click at [561, 381] on textarea "Remove the existing interior ceiling light fixture and replace it with new AVER…" at bounding box center [615, 359] width 425 height 62
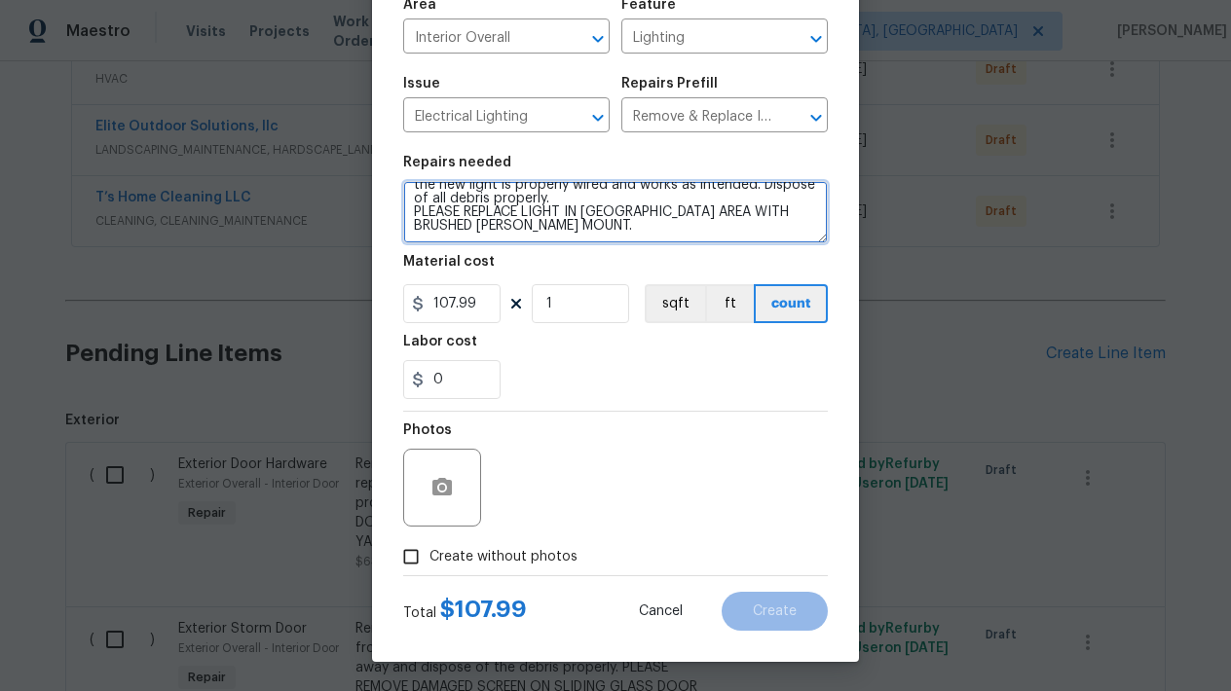
scroll to position [147, 0]
type textarea "Remove the existing interior ceiling light fixture and replace it with new AVER…"
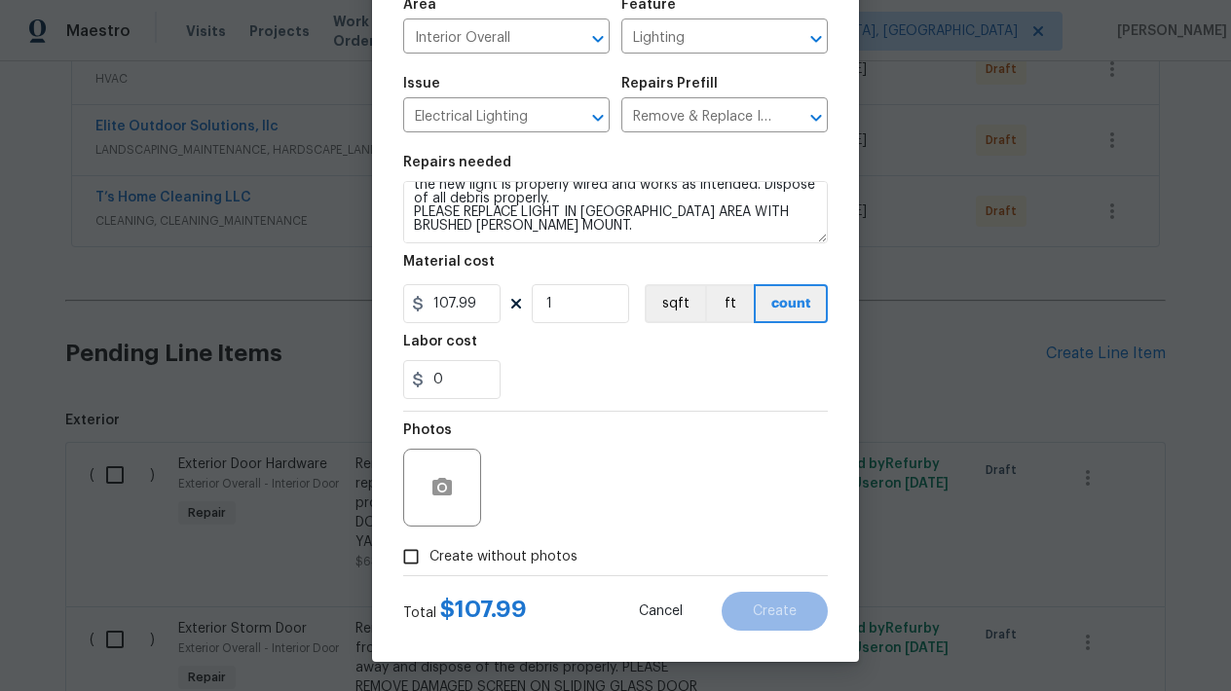
click at [409, 555] on input "Create without photos" at bounding box center [410, 556] width 37 height 37
checkbox input "true"
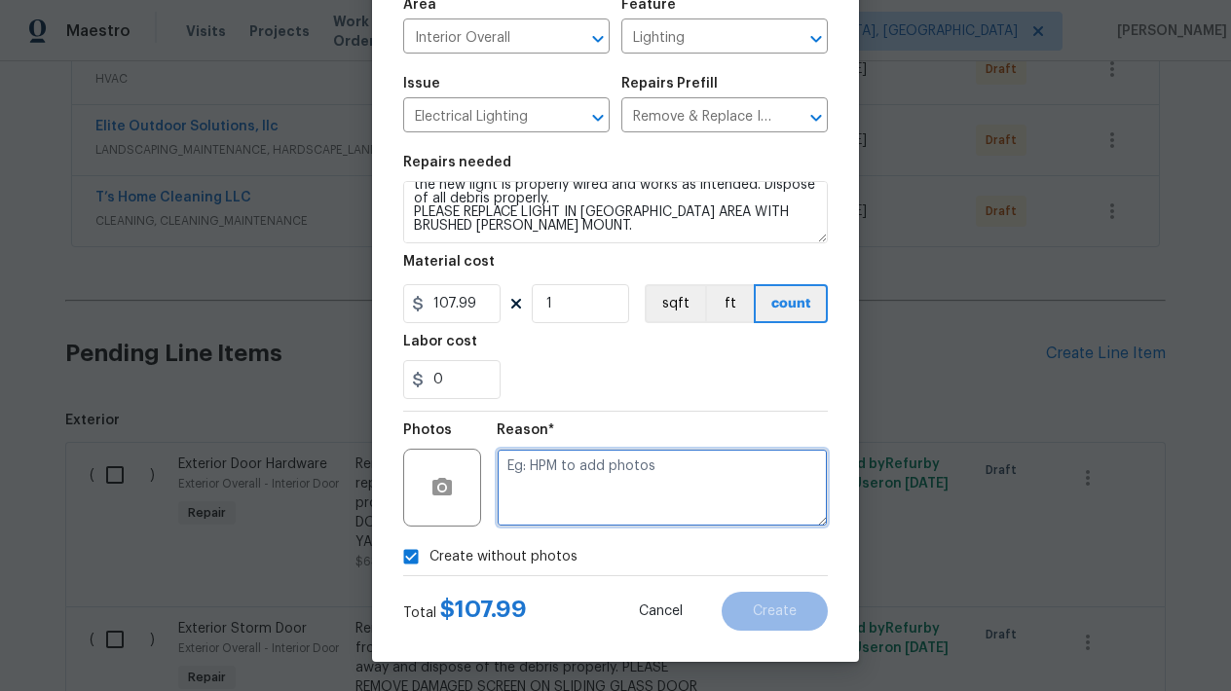
click at [598, 495] on textarea at bounding box center [662, 488] width 331 height 78
type textarea "L"
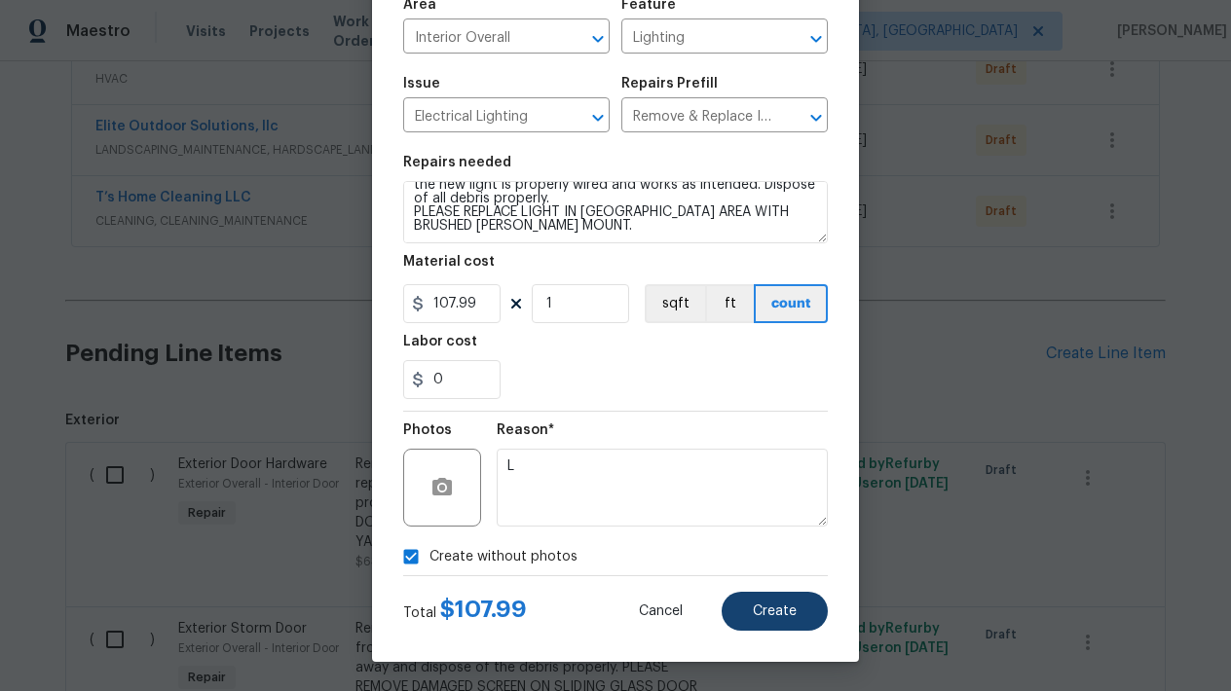
click at [758, 605] on span "Create" at bounding box center [775, 612] width 44 height 15
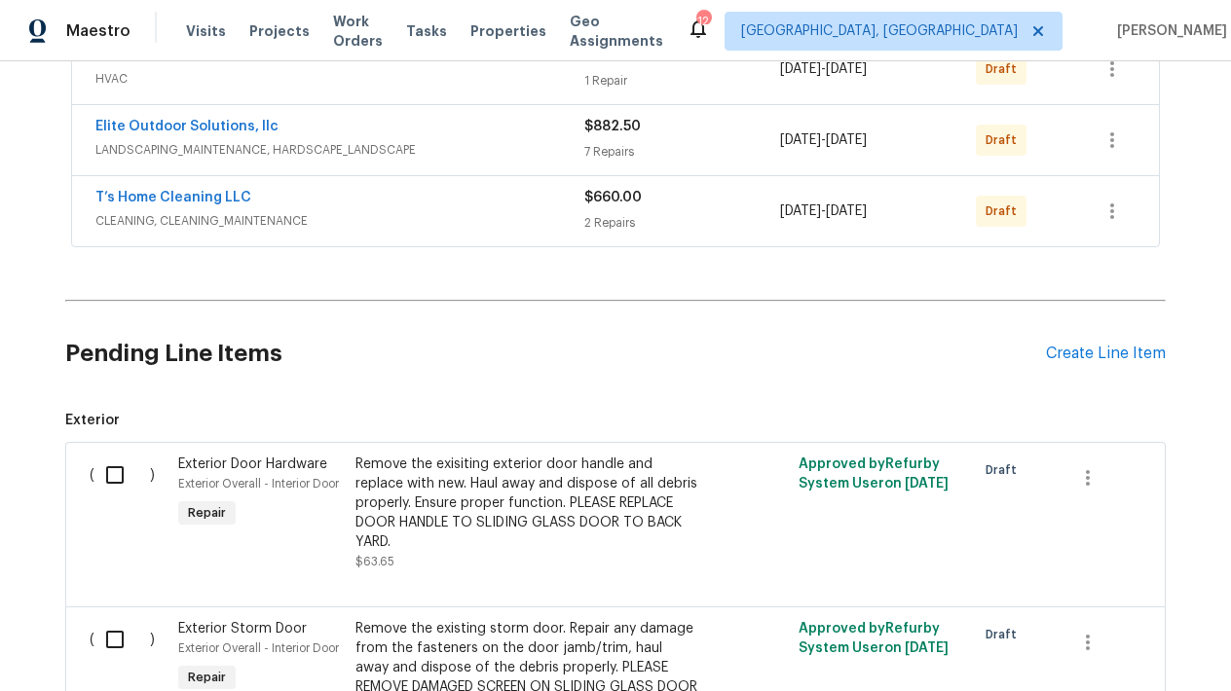
click at [1104, 343] on div "Pending Line Items Create Line Item" at bounding box center [615, 354] width 1100 height 91
click at [1080, 345] on div "Create Line Item" at bounding box center [1106, 354] width 120 height 19
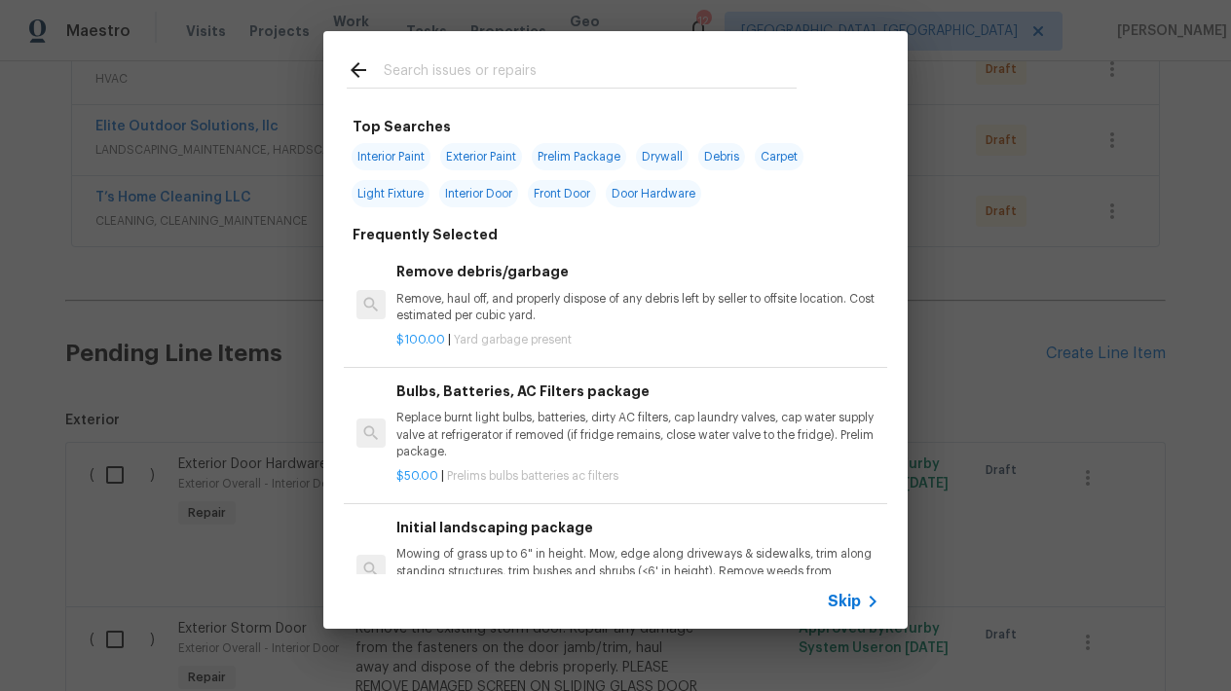
click at [464, 69] on input "text" at bounding box center [590, 72] width 413 height 29
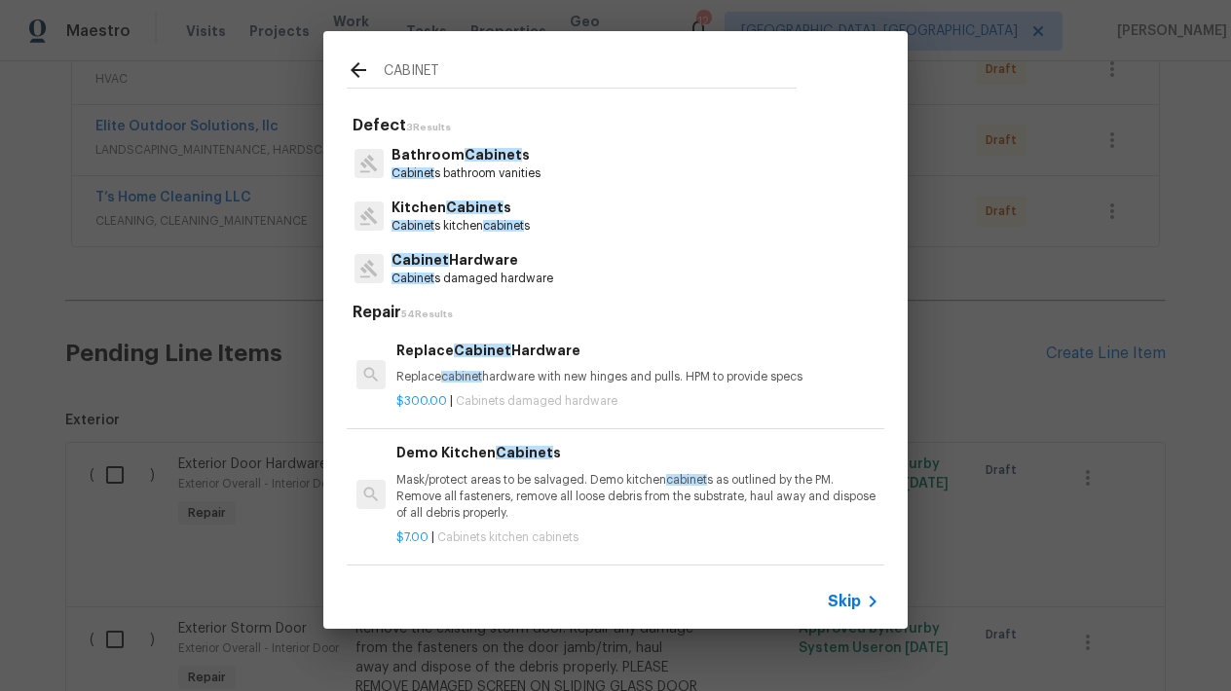
type input "CABINET"
click at [442, 149] on p "Bathroom Cabinet s" at bounding box center [465, 155] width 149 height 20
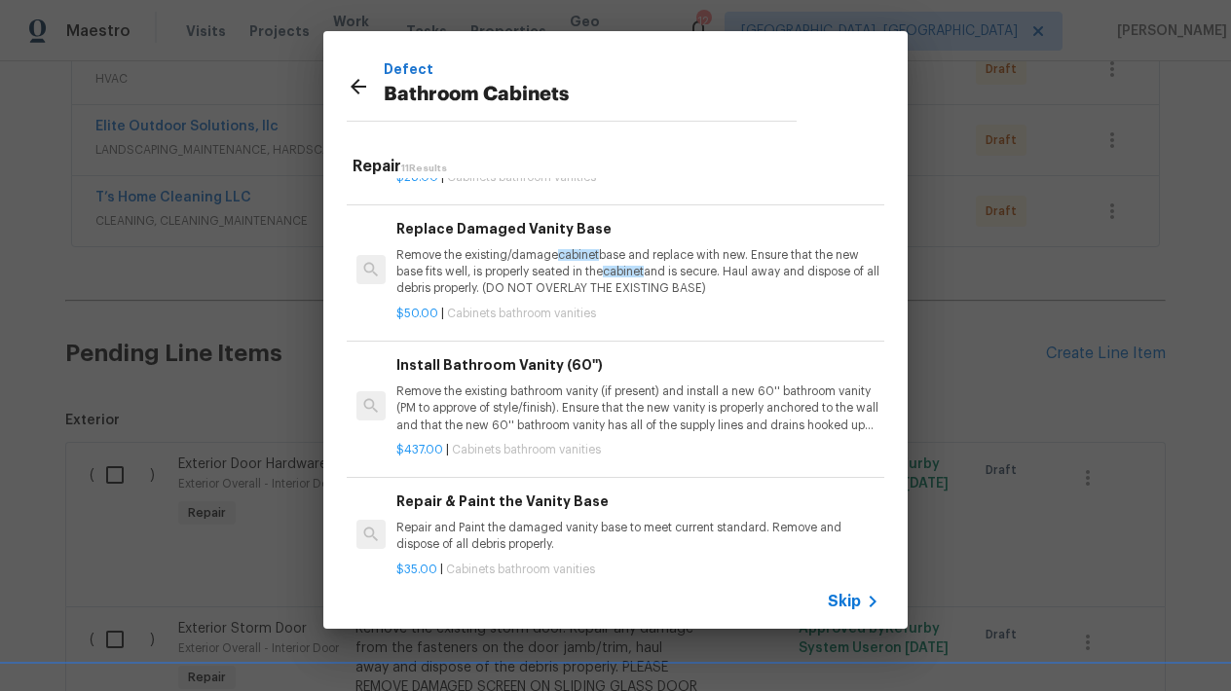
scroll to position [389, 0]
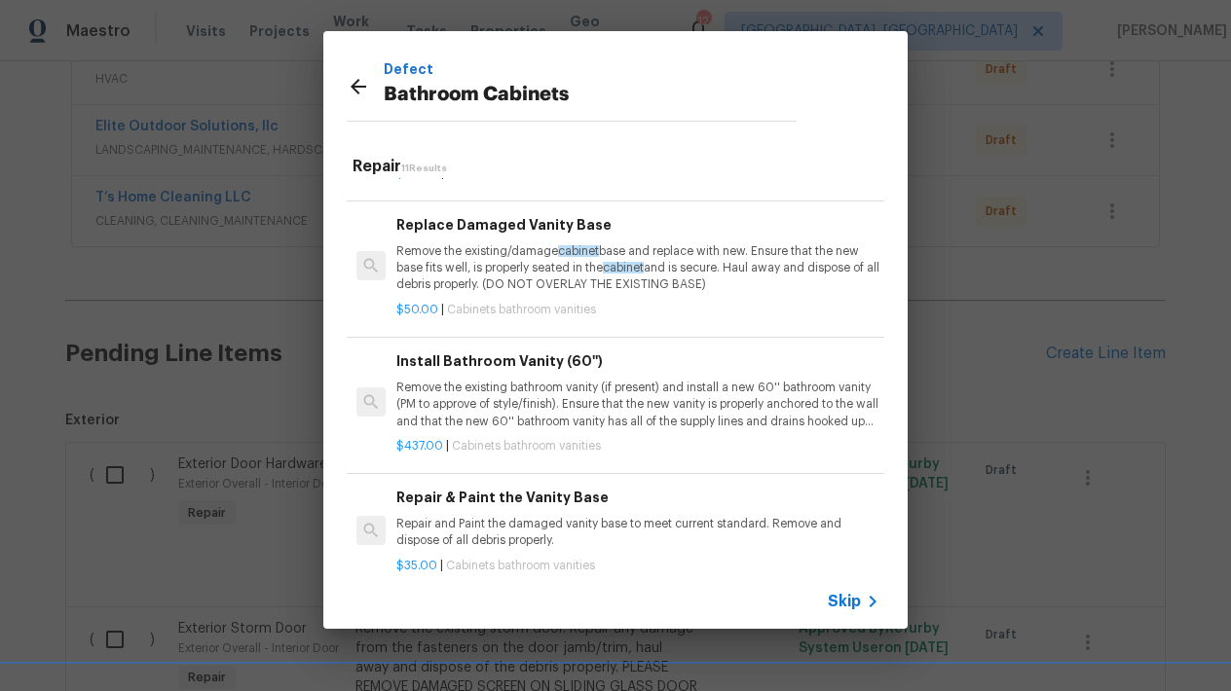
click at [443, 524] on p "Repair and Paint the damaged vanity base to meet current standard. Remove and d…" at bounding box center [637, 532] width 483 height 33
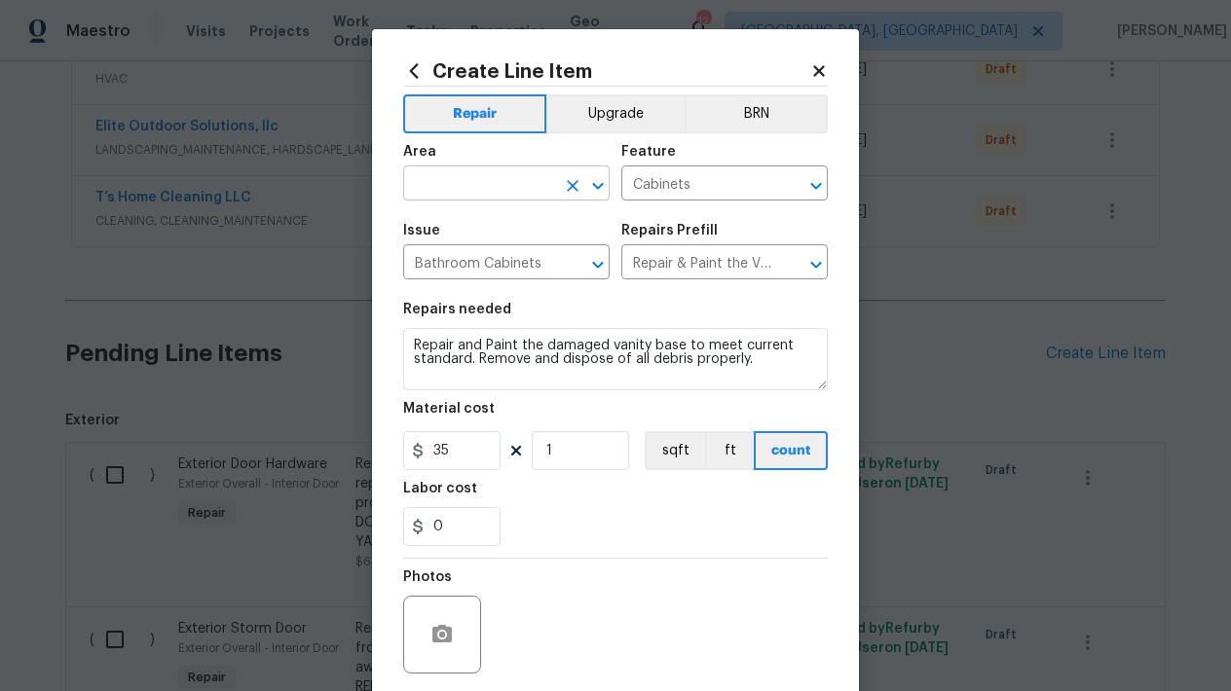
click at [542, 175] on input "text" at bounding box center [479, 185] width 152 height 30
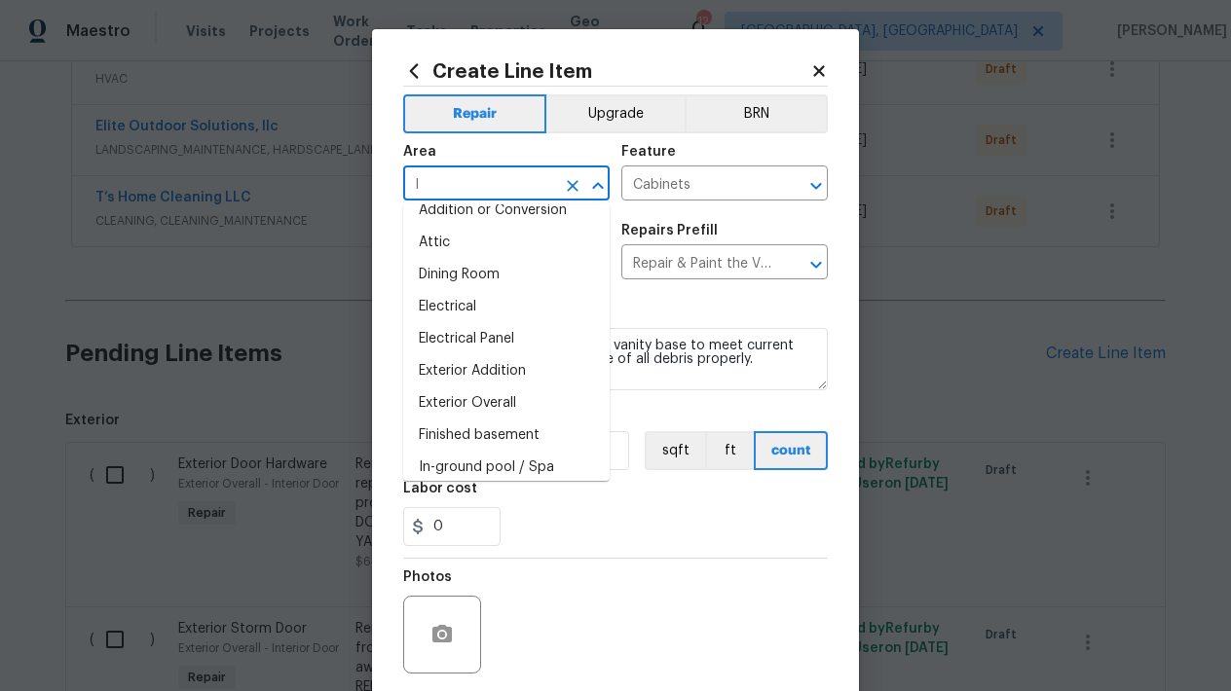
scroll to position [0, 0]
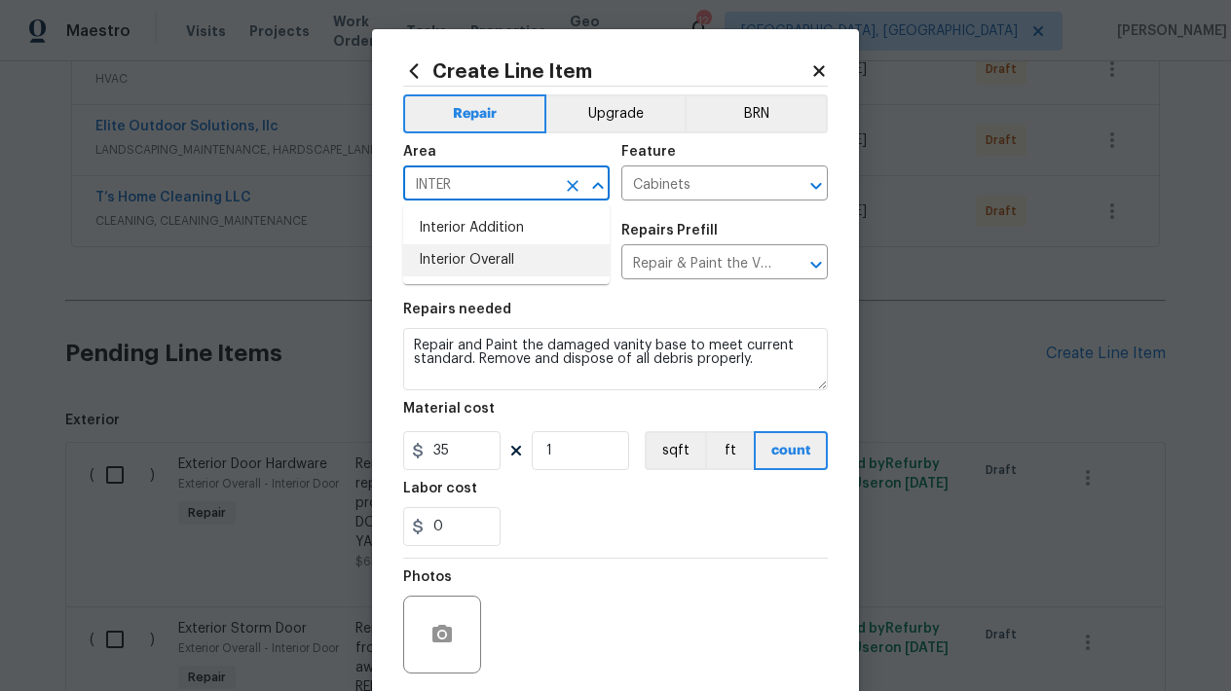
click at [499, 261] on li "Interior Overall" at bounding box center [506, 260] width 206 height 32
type input "Interior Overall"
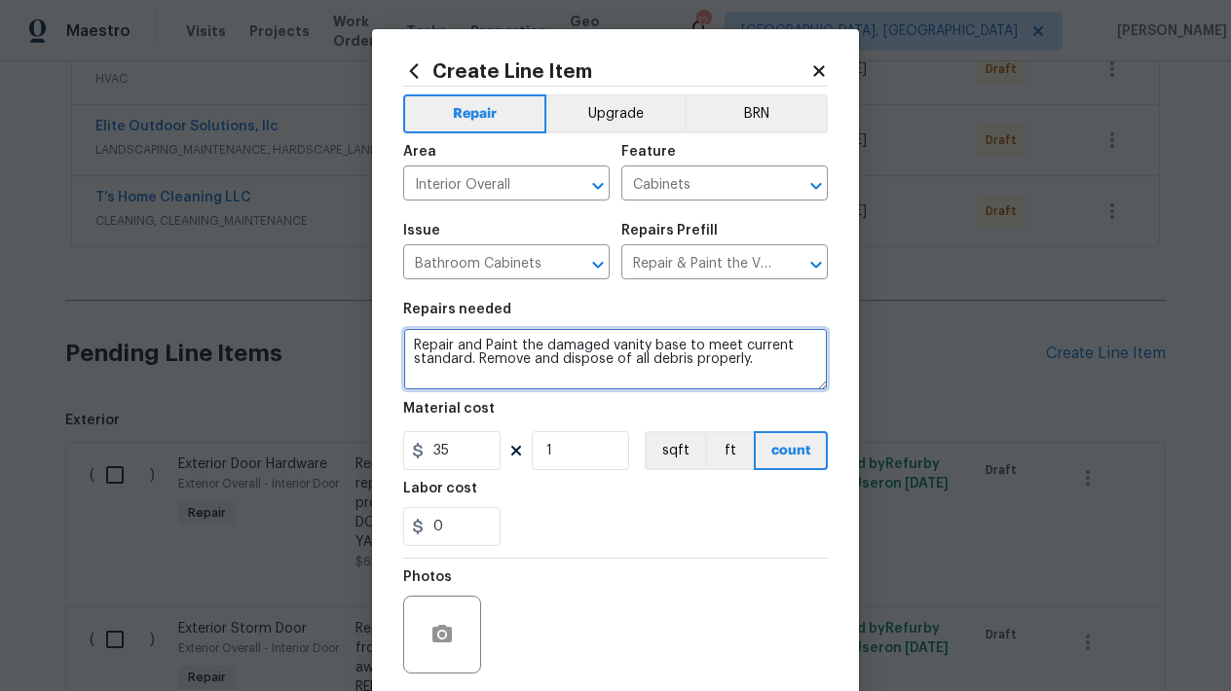
click at [793, 370] on textarea "Repair and Paint the damaged vanity base to meet current standard. Remove and d…" at bounding box center [615, 359] width 425 height 62
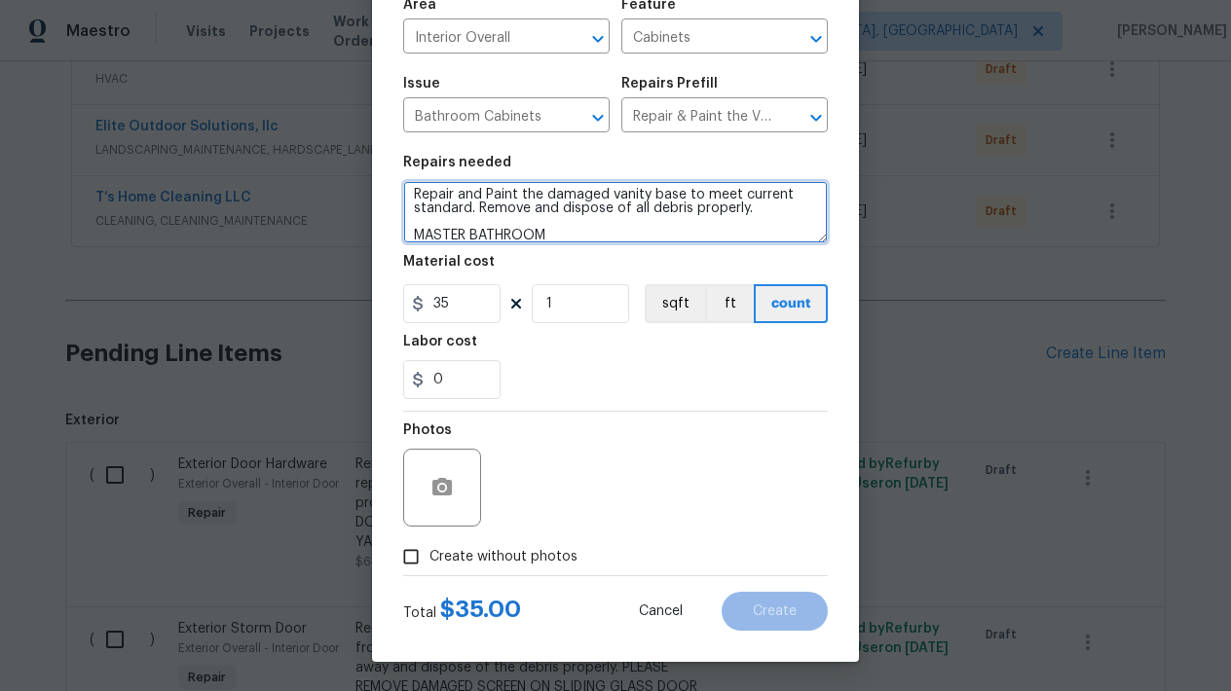
scroll to position [147, 0]
type textarea "Repair and Paint the damaged vanity base to meet current standard. Remove and d…"
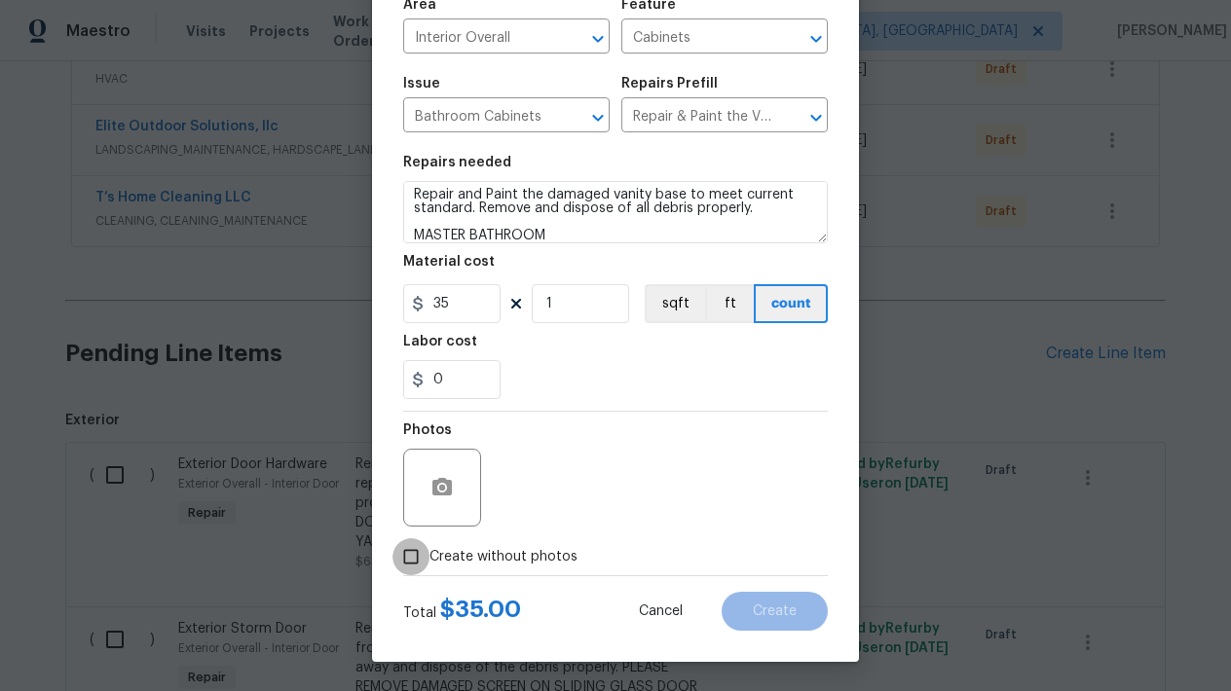
click at [405, 558] on input "Create without photos" at bounding box center [410, 556] width 37 height 37
checkbox input "true"
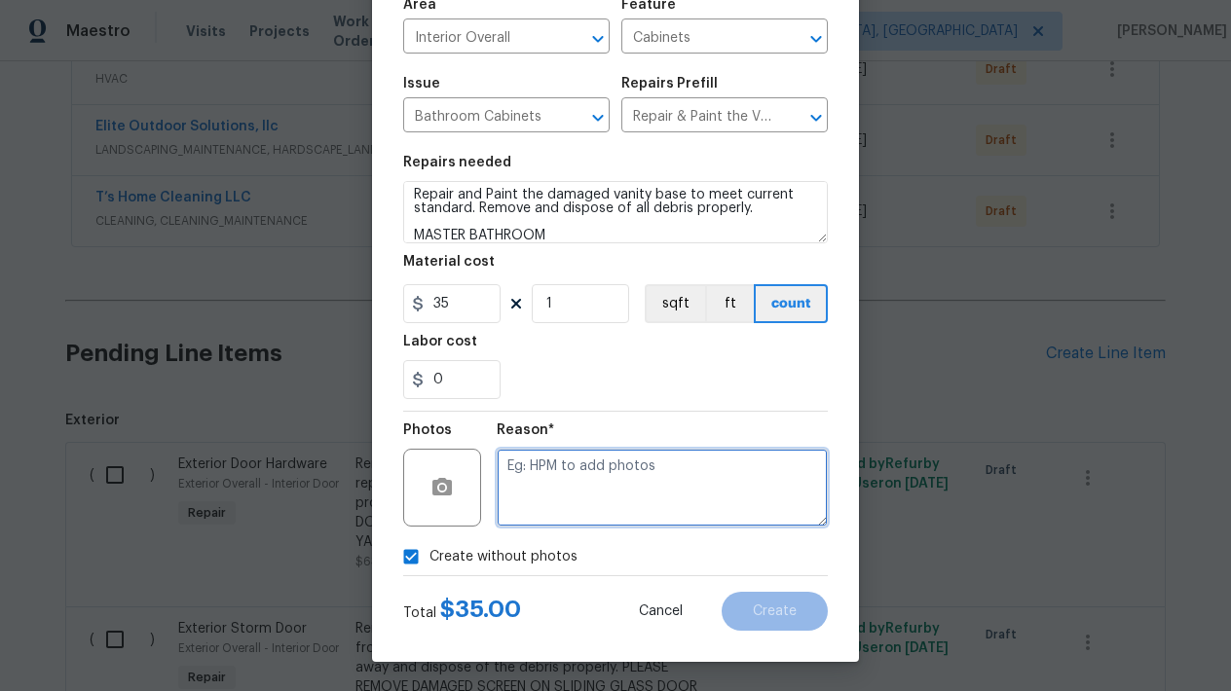
click at [580, 469] on textarea at bounding box center [662, 488] width 331 height 78
type textarea "L"
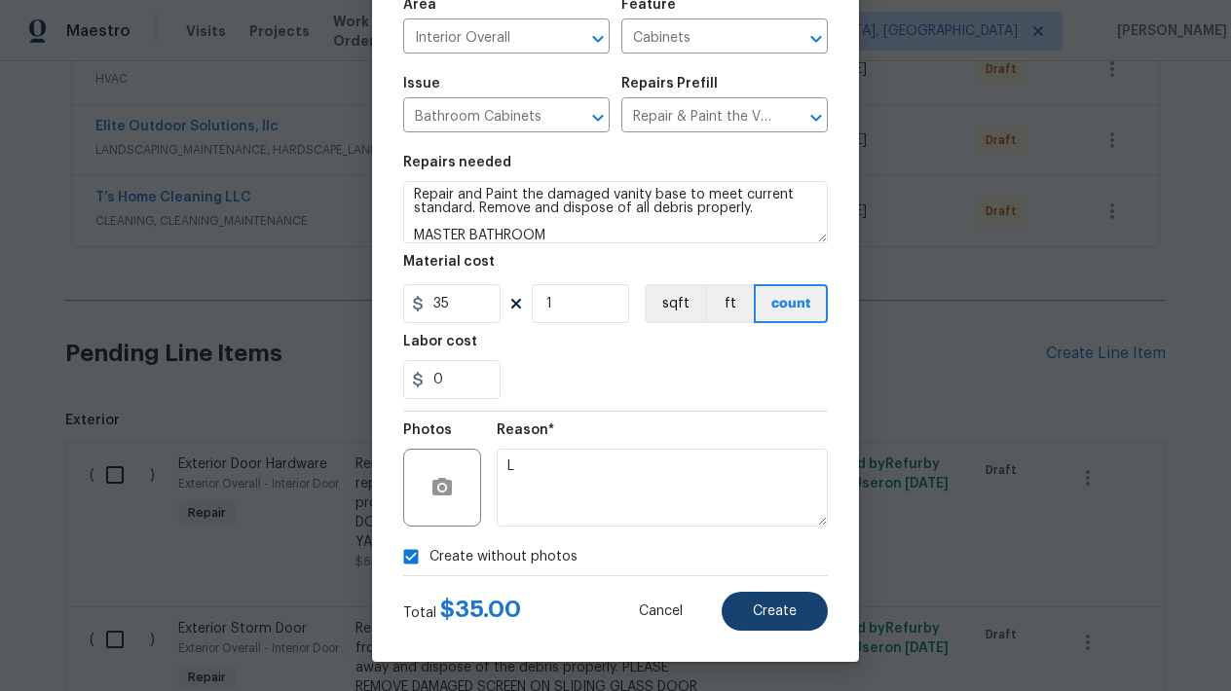
click at [807, 614] on button "Create" at bounding box center [775, 611] width 106 height 39
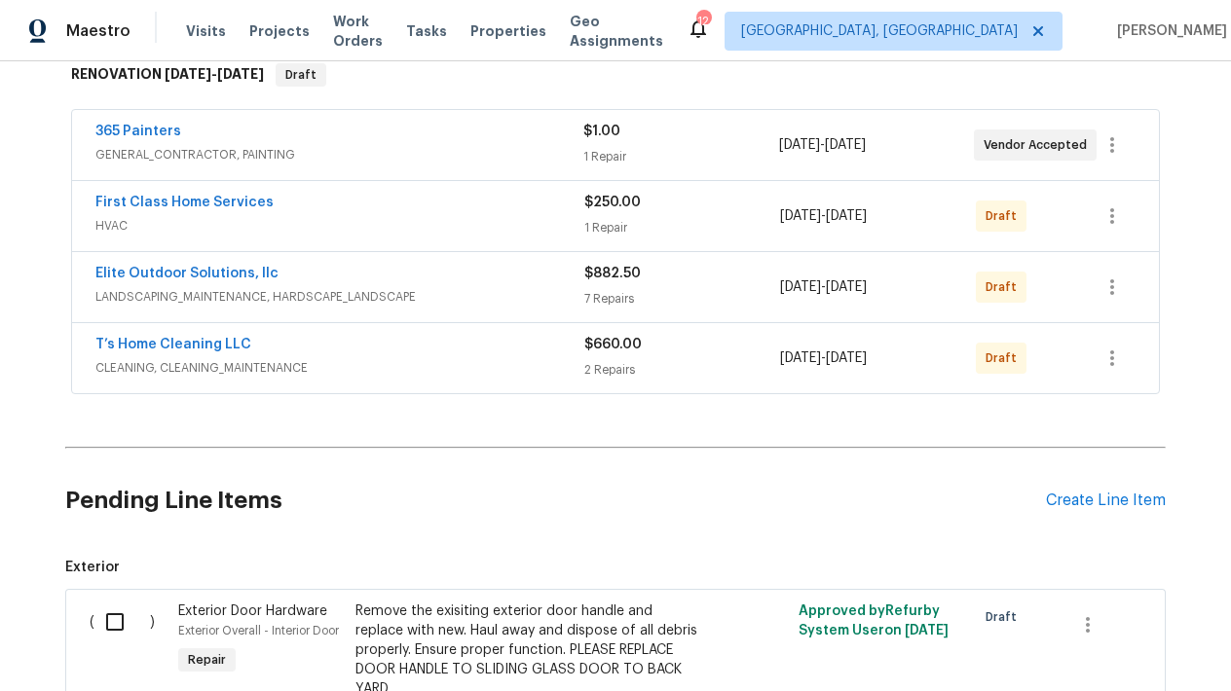
scroll to position [248, 0]
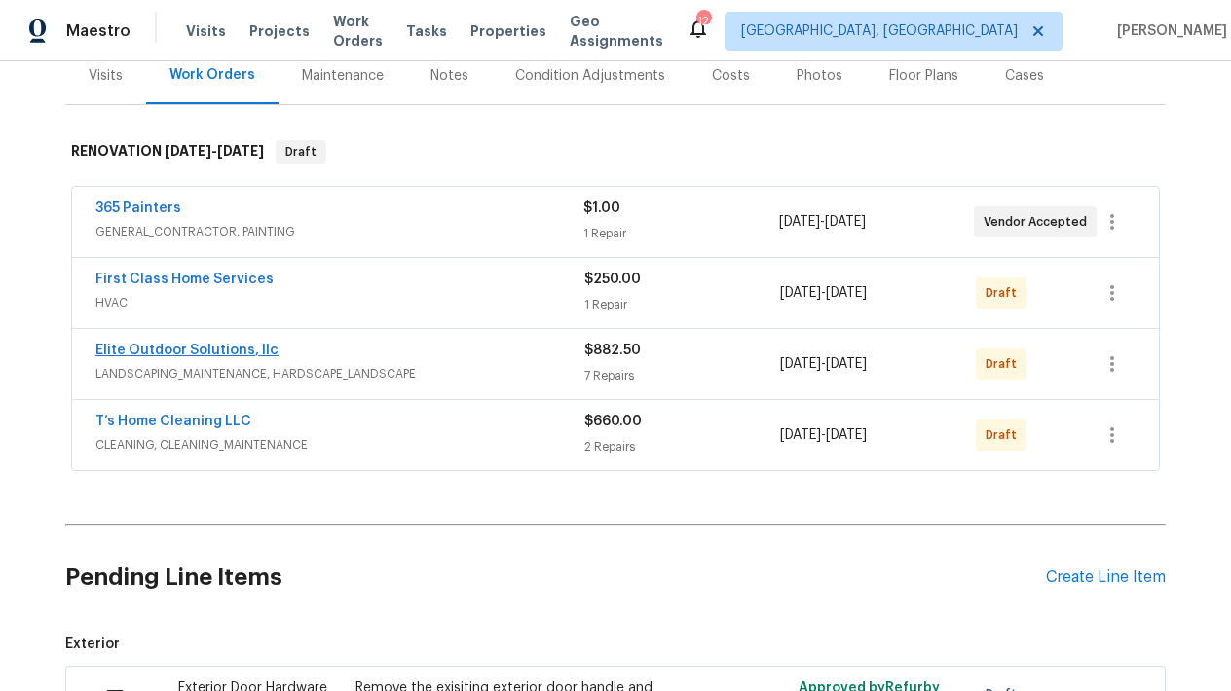
click at [218, 349] on link "Elite Outdoor Solutions, llc" at bounding box center [186, 351] width 183 height 14
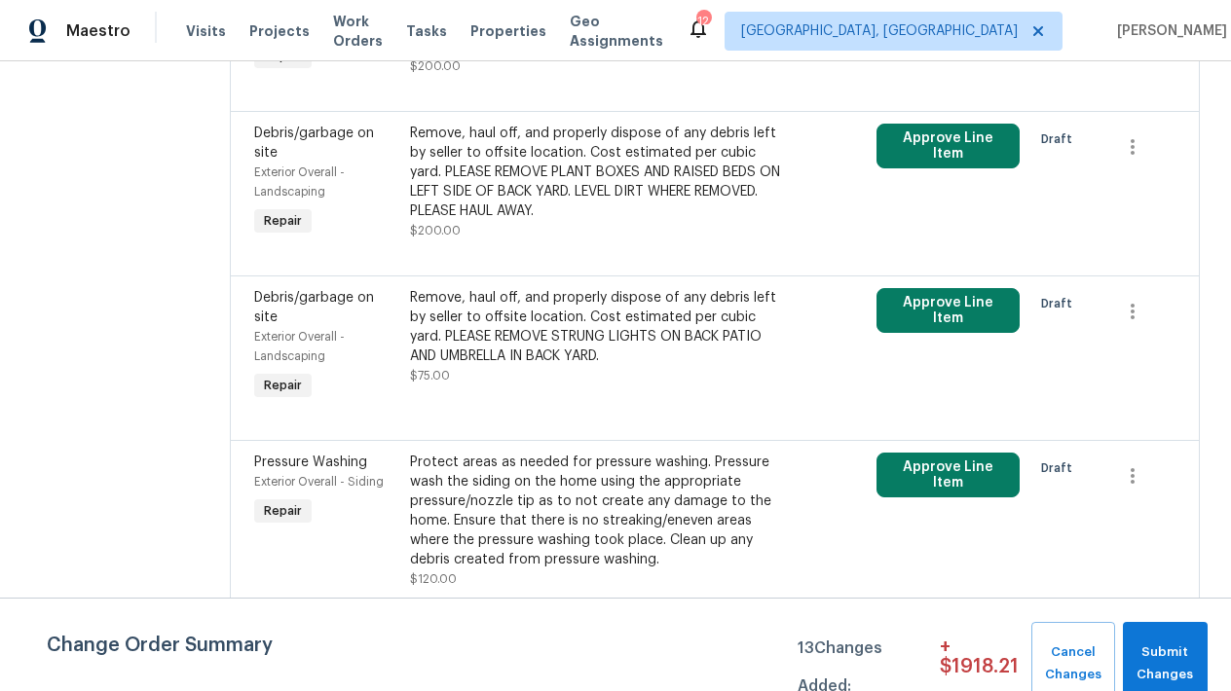
scroll to position [430, 0]
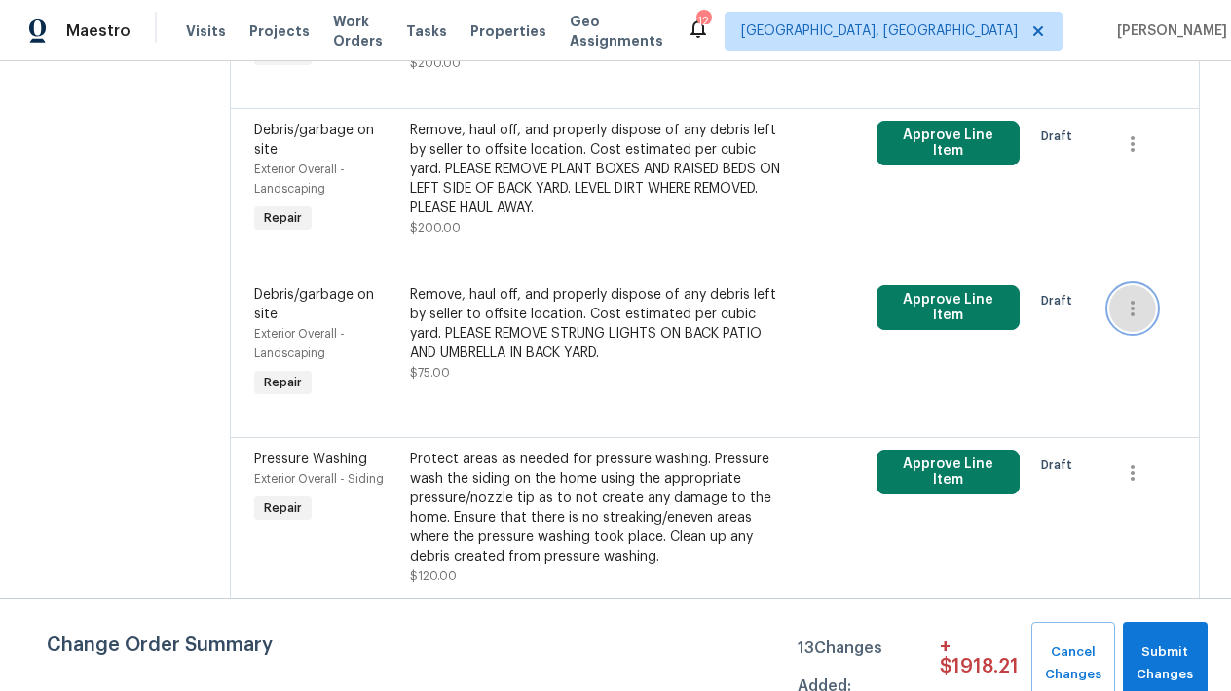
click at [1121, 320] on icon "button" at bounding box center [1132, 308] width 23 height 23
click at [953, 389] on div at bounding box center [615, 345] width 1231 height 691
click at [495, 402] on div at bounding box center [714, 413] width 921 height 23
click at [483, 339] on div "Remove, haul off, and properly dispose of any debris left by seller to offsite …" at bounding box center [598, 324] width 377 height 78
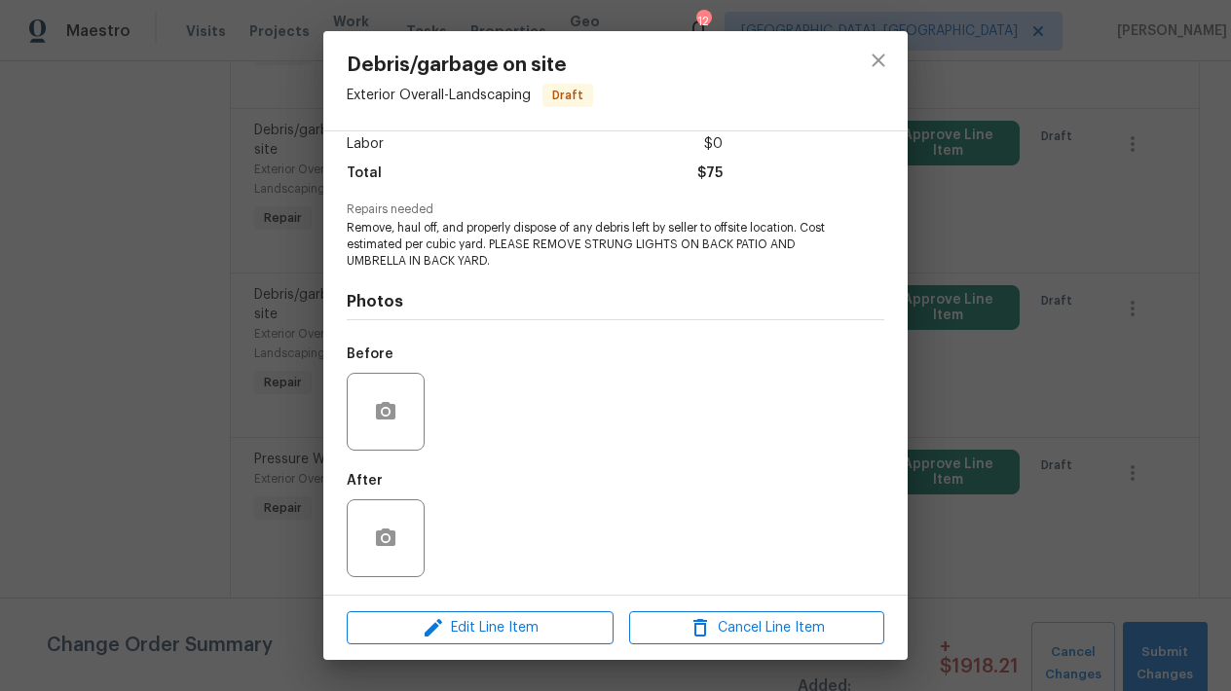
scroll to position [137, 0]
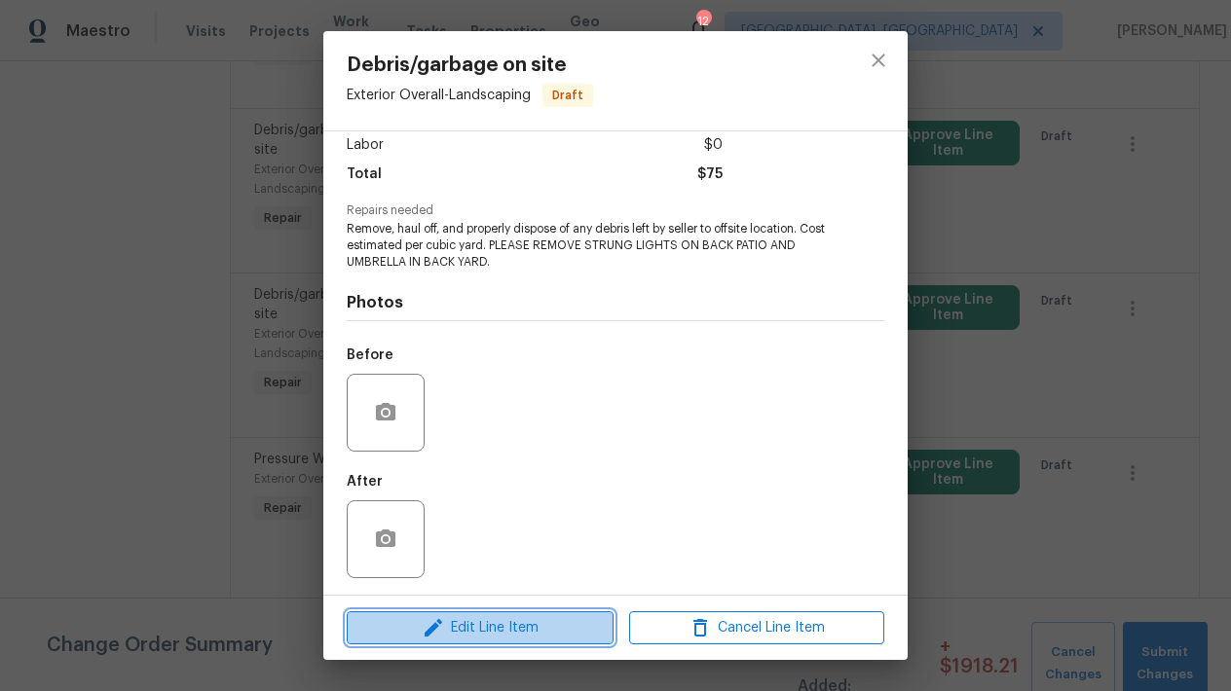
click at [463, 622] on span "Edit Line Item" at bounding box center [479, 628] width 255 height 24
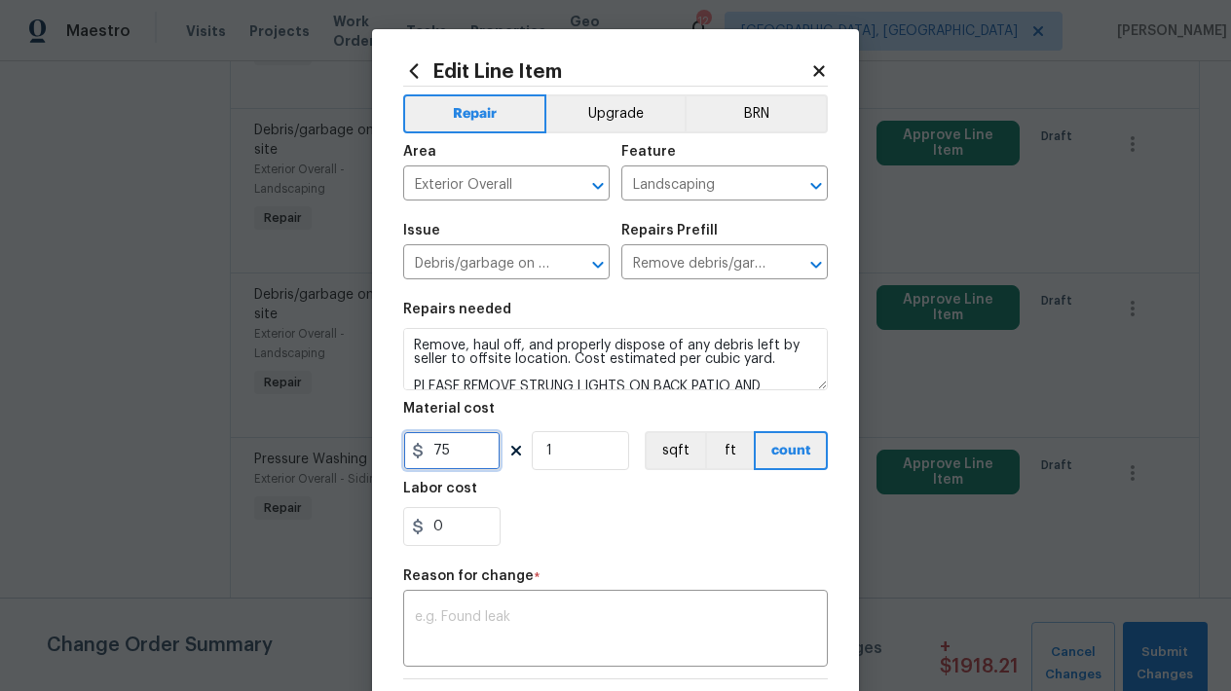
drag, startPoint x: 464, startPoint y: 458, endPoint x: 348, endPoint y: 451, distance: 117.0
click at [348, 451] on div "Edit Line Item Repair Upgrade BRN Area Exterior Overall ​ Feature Landscaping ​…" at bounding box center [615, 345] width 1231 height 691
type input "50"
click at [567, 555] on section "Repairs needed Remove, haul off, and properly dispose of any debris left by sel…" at bounding box center [615, 424] width 425 height 267
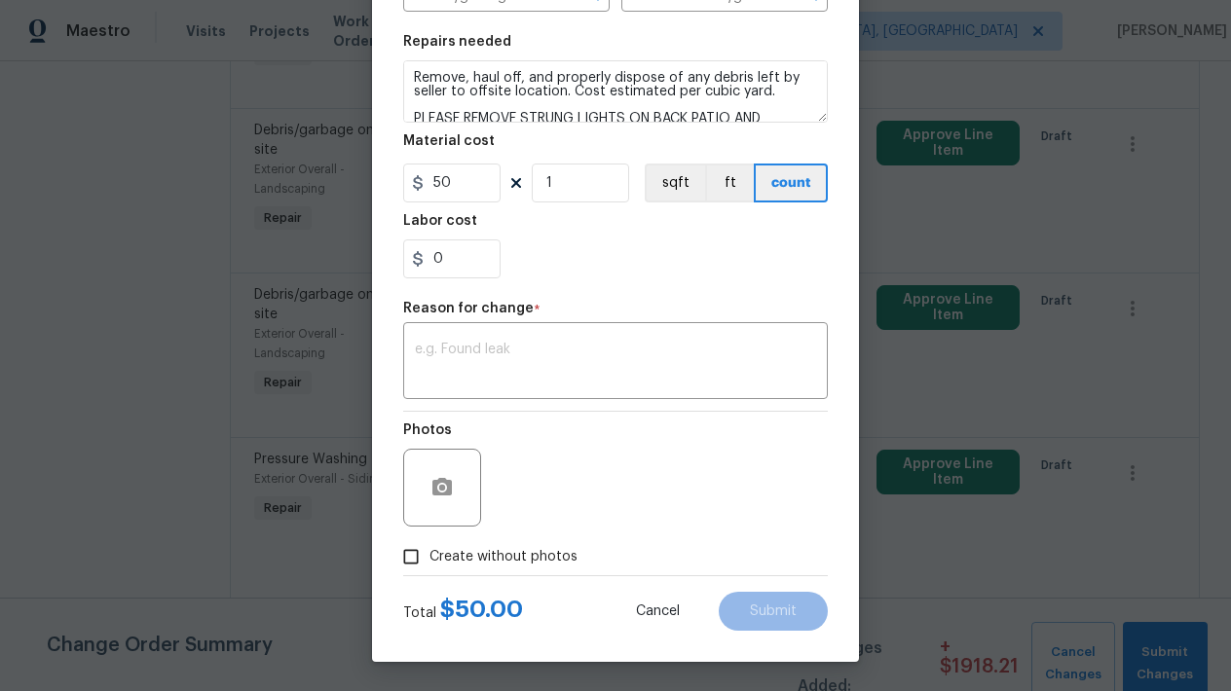
scroll to position [268, 0]
click at [394, 562] on input "Create without photos" at bounding box center [410, 556] width 37 height 37
checkbox input "true"
click at [703, 629] on div "Cancel Submit" at bounding box center [716, 611] width 223 height 39
click at [689, 527] on div "Reason*" at bounding box center [662, 475] width 331 height 127
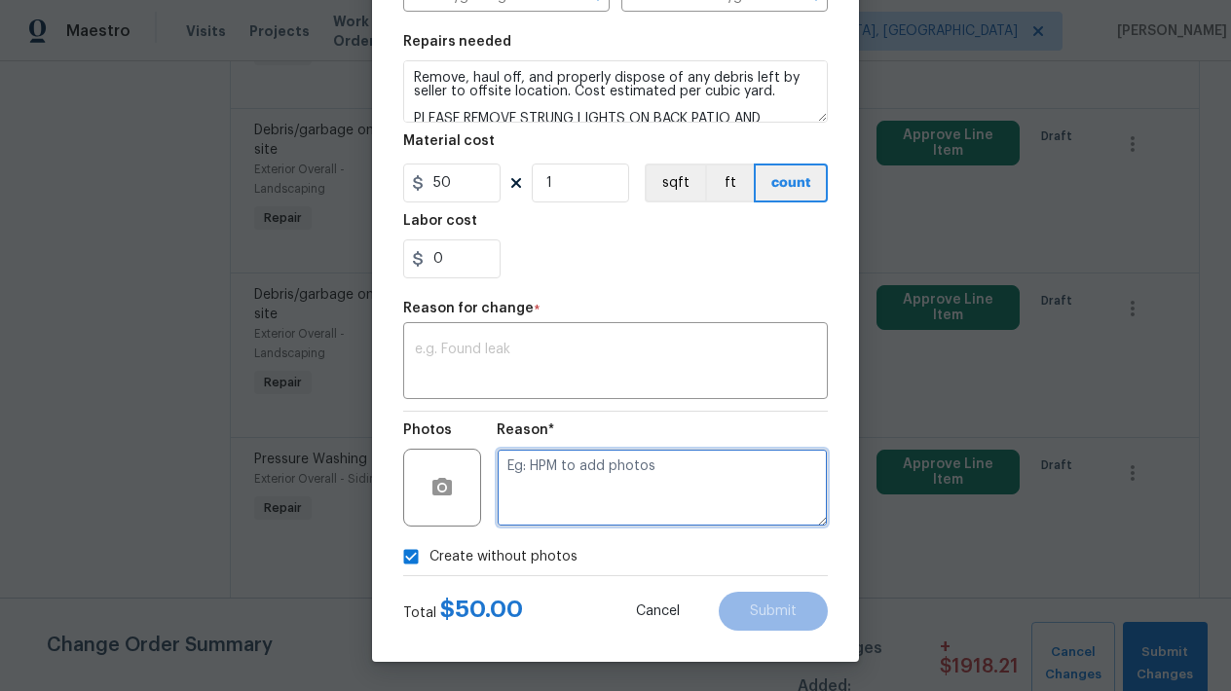
click at [675, 491] on textarea at bounding box center [662, 488] width 331 height 78
type textarea "L"
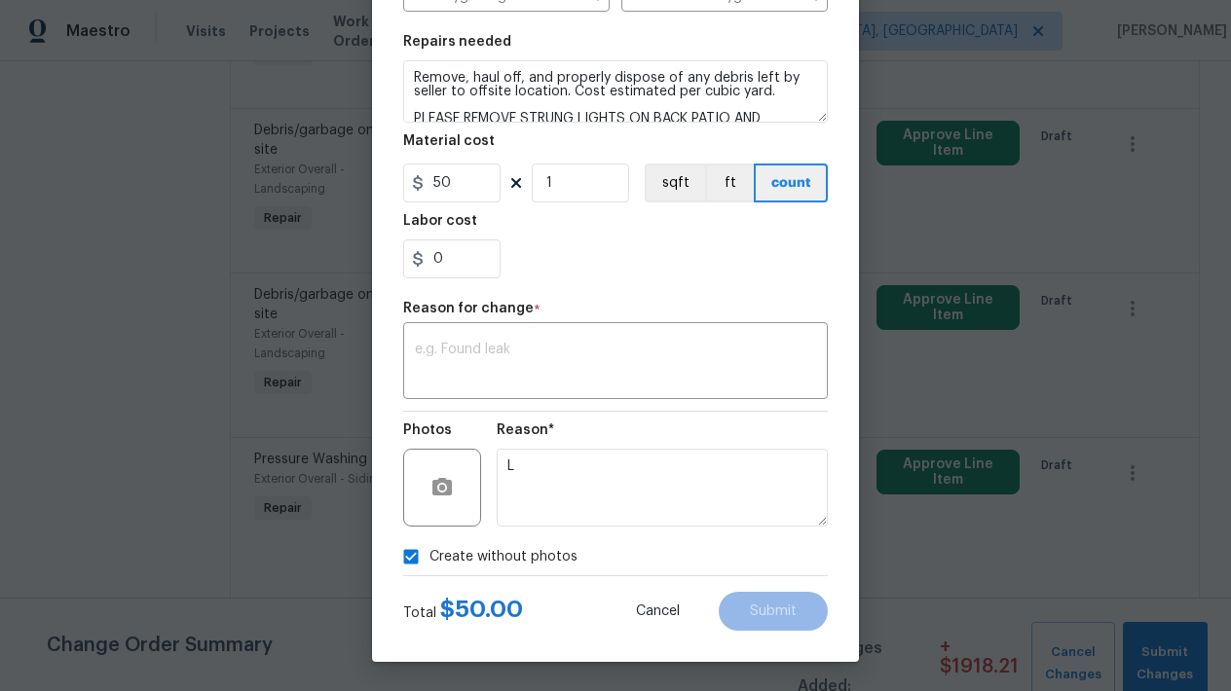
click at [661, 640] on div "Edit Line Item Repair Upgrade BRN Area Exterior Overall ​ Feature Landscaping ​…" at bounding box center [615, 211] width 487 height 901
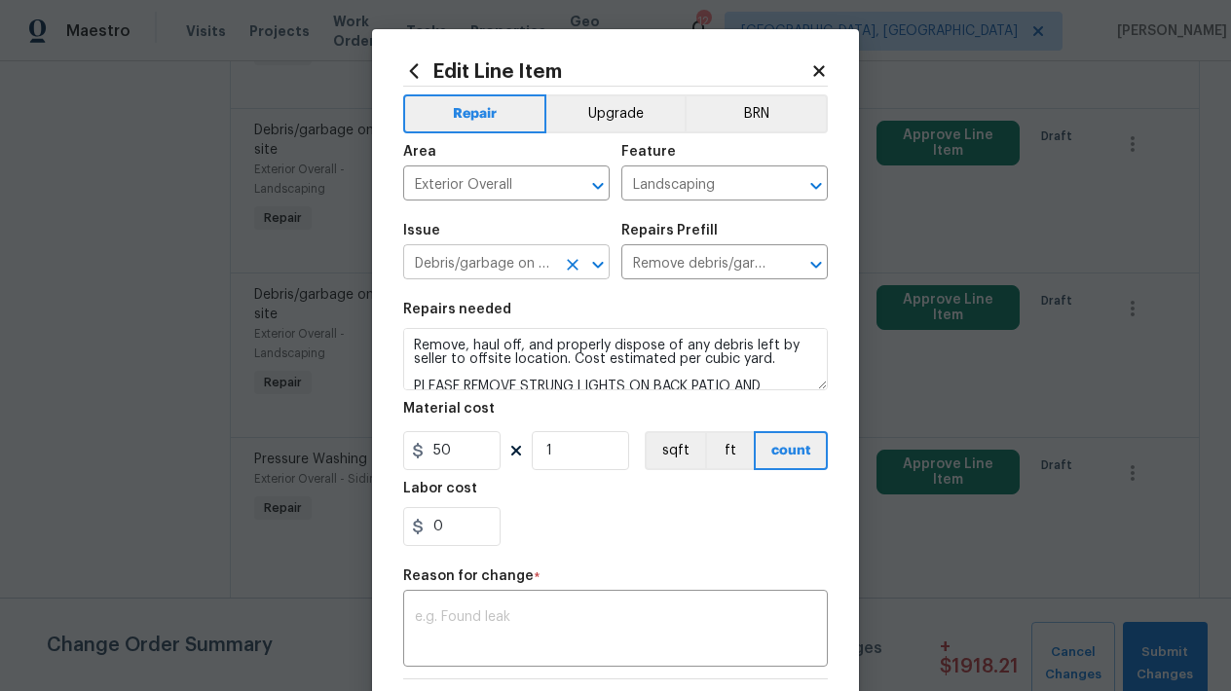
scroll to position [0, 0]
click at [500, 652] on div "x ​" at bounding box center [615, 631] width 425 height 72
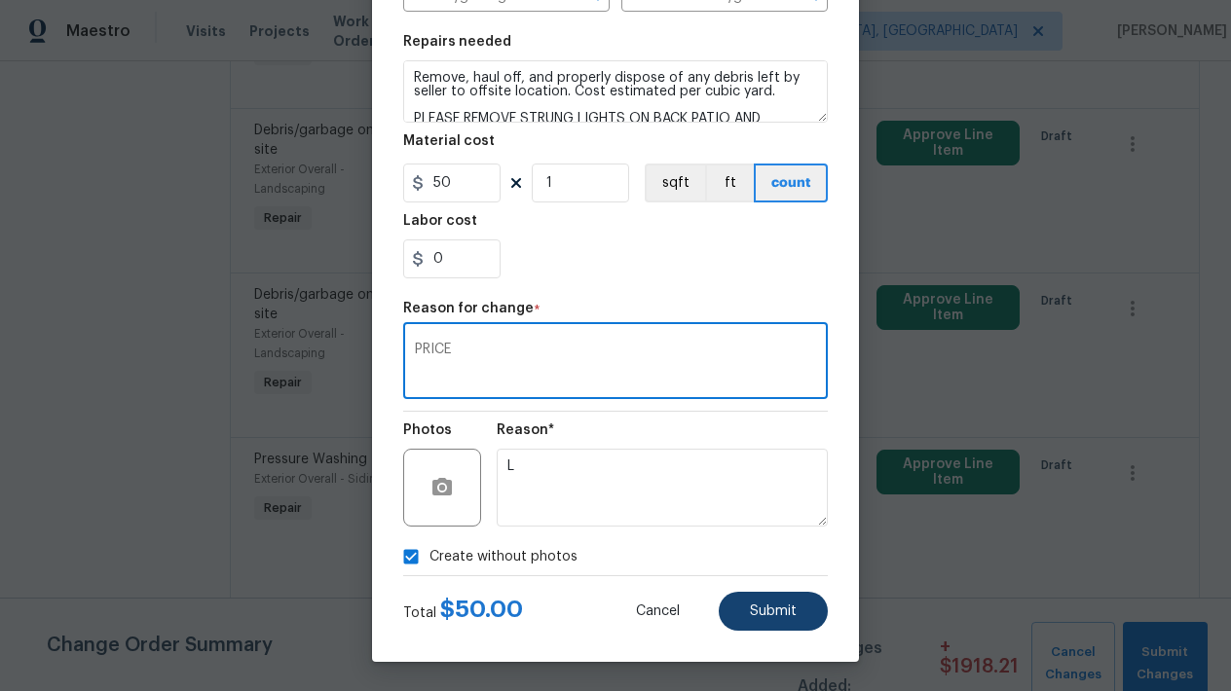
scroll to position [268, 0]
type textarea "PRICE"
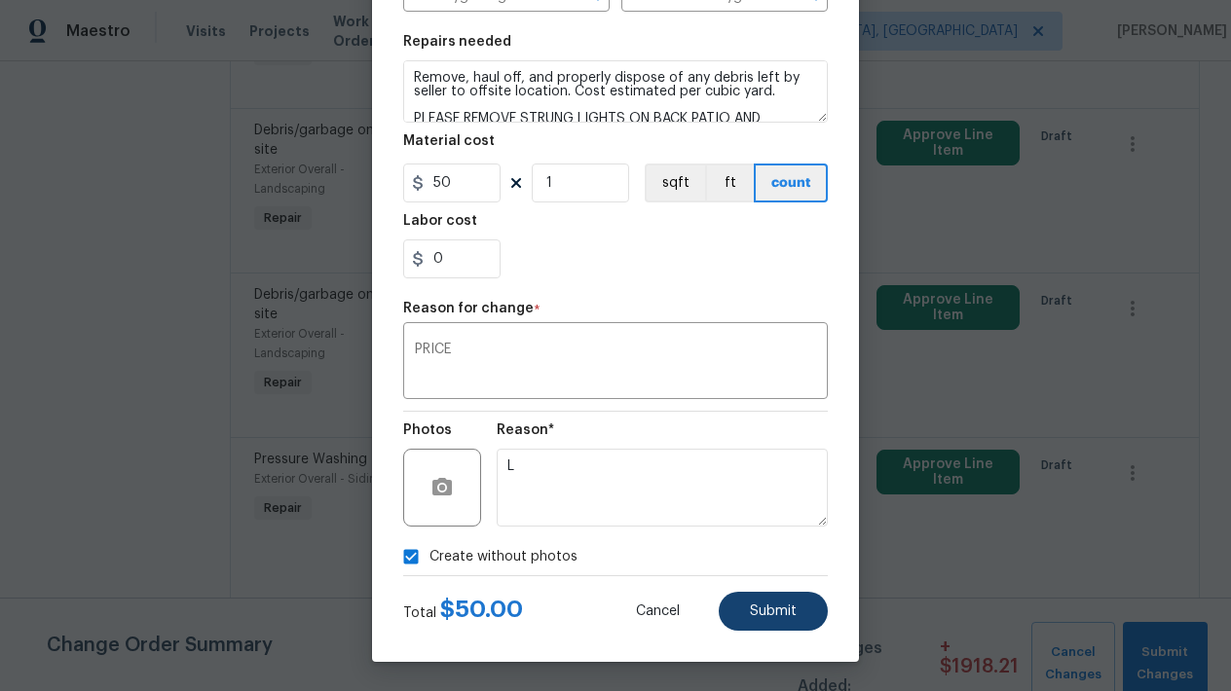
click at [756, 600] on button "Submit" at bounding box center [773, 611] width 109 height 39
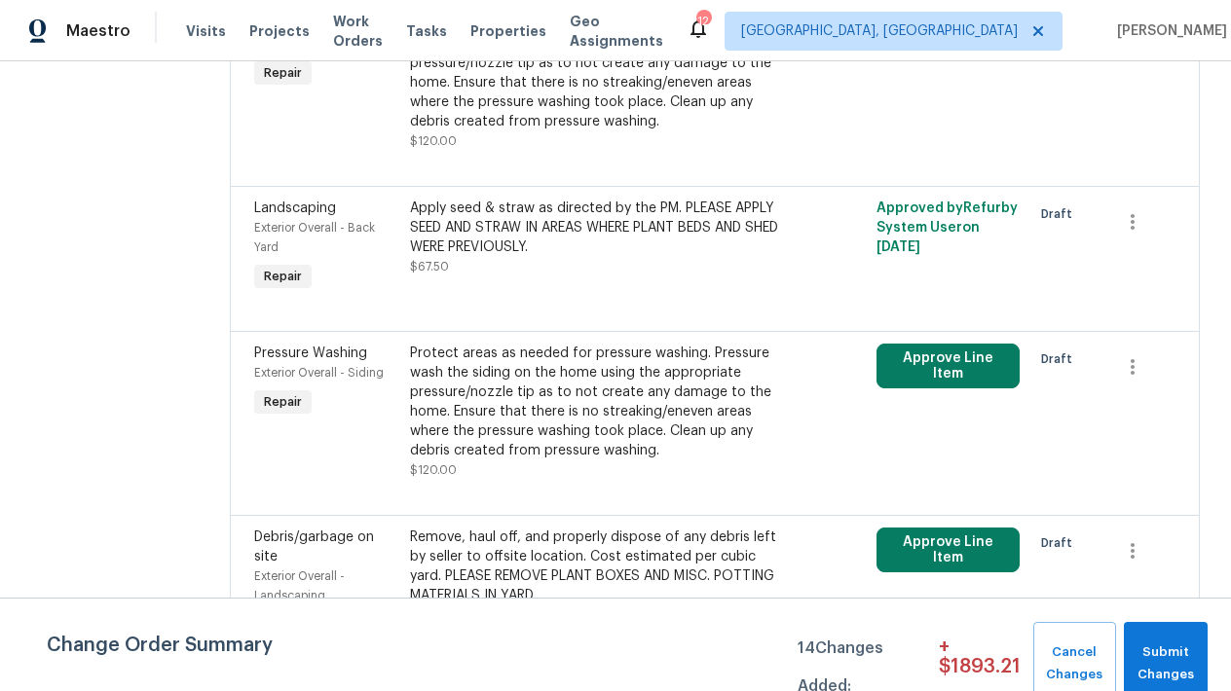
scroll to position [865, 0]
click at [1134, 356] on icon "button" at bounding box center [1132, 367] width 23 height 23
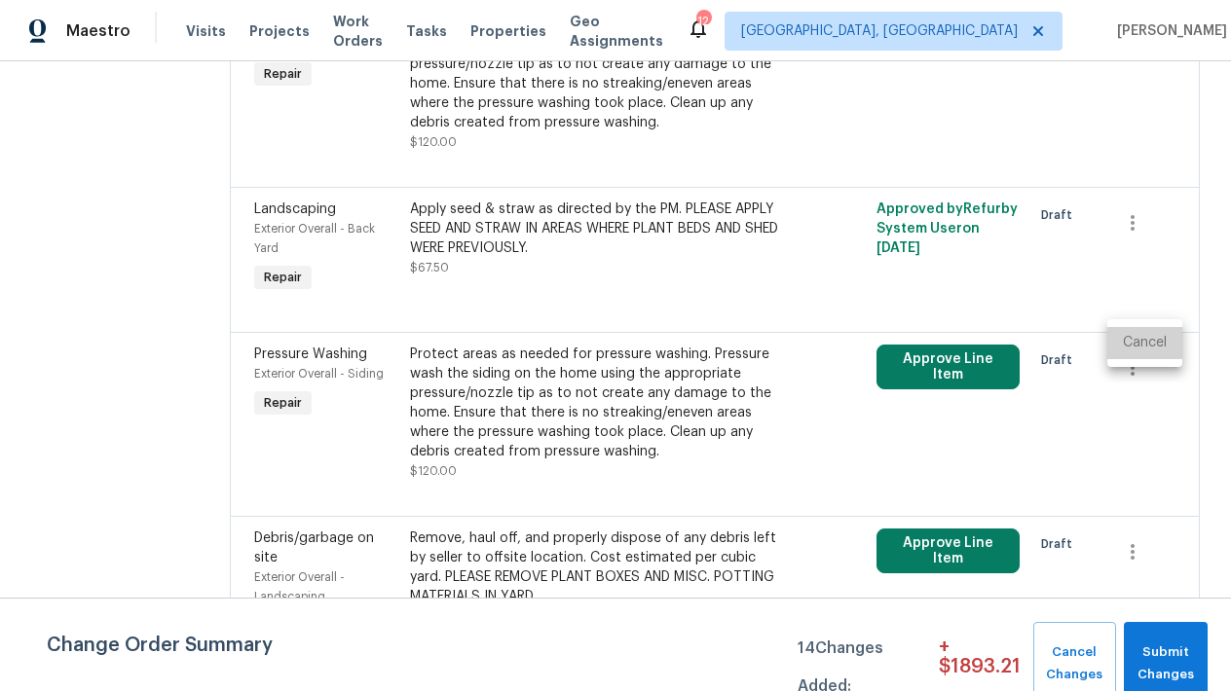
click at [1134, 341] on li "Cancel" at bounding box center [1144, 343] width 75 height 32
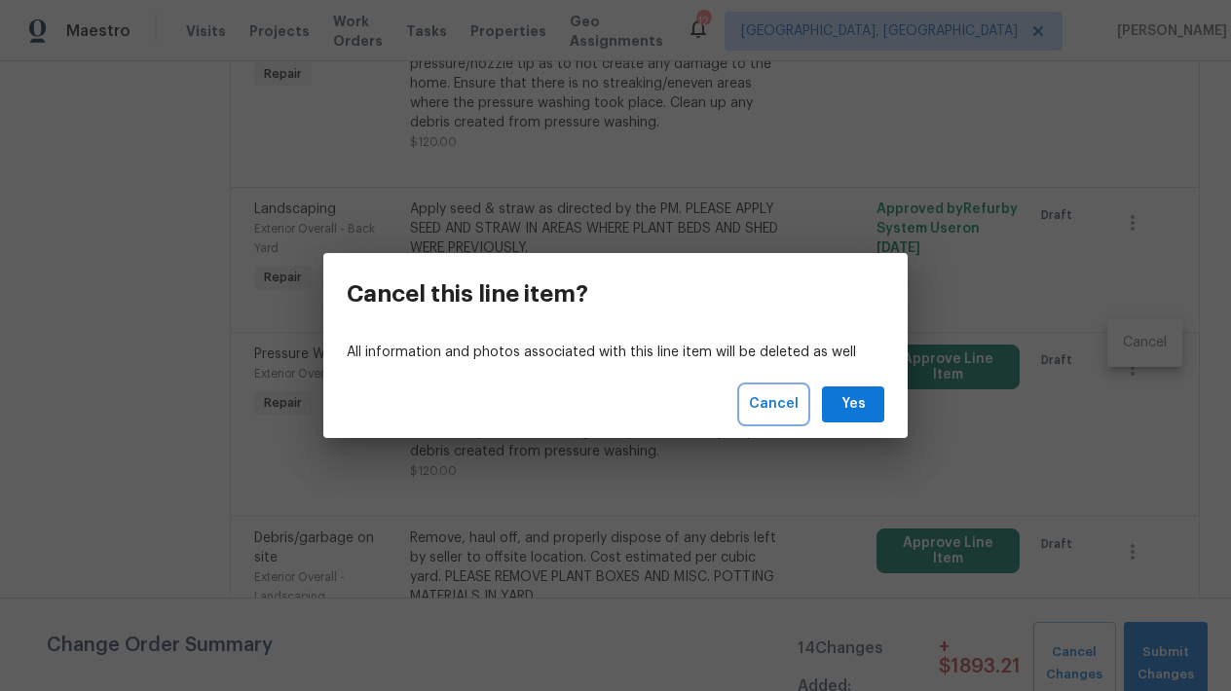
click at [784, 404] on span "Cancel" at bounding box center [774, 404] width 50 height 24
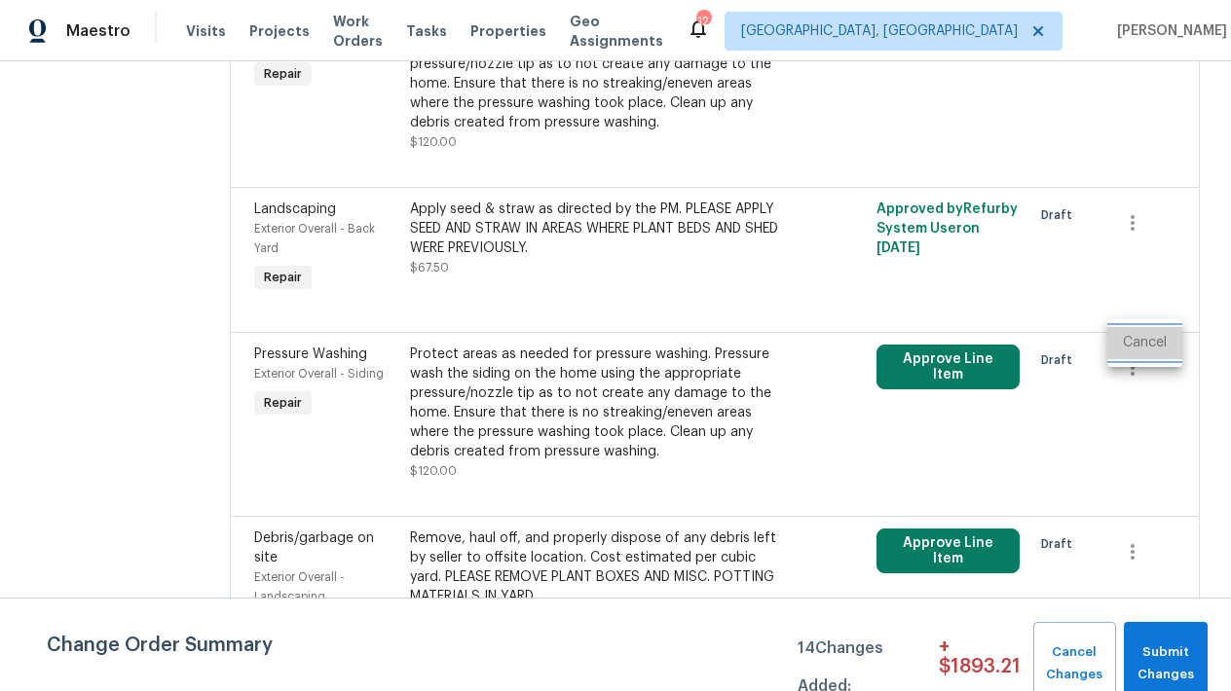
click at [1156, 337] on li "Cancel" at bounding box center [1144, 343] width 75 height 32
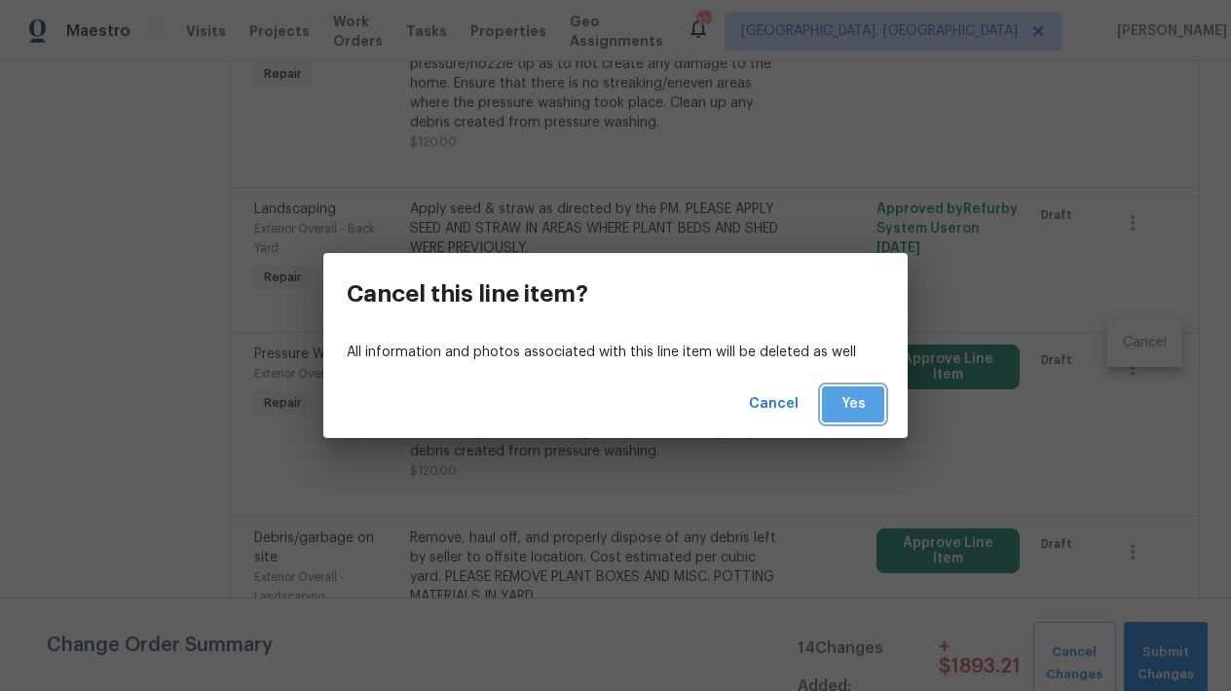
click at [832, 403] on button "Yes" at bounding box center [853, 405] width 62 height 36
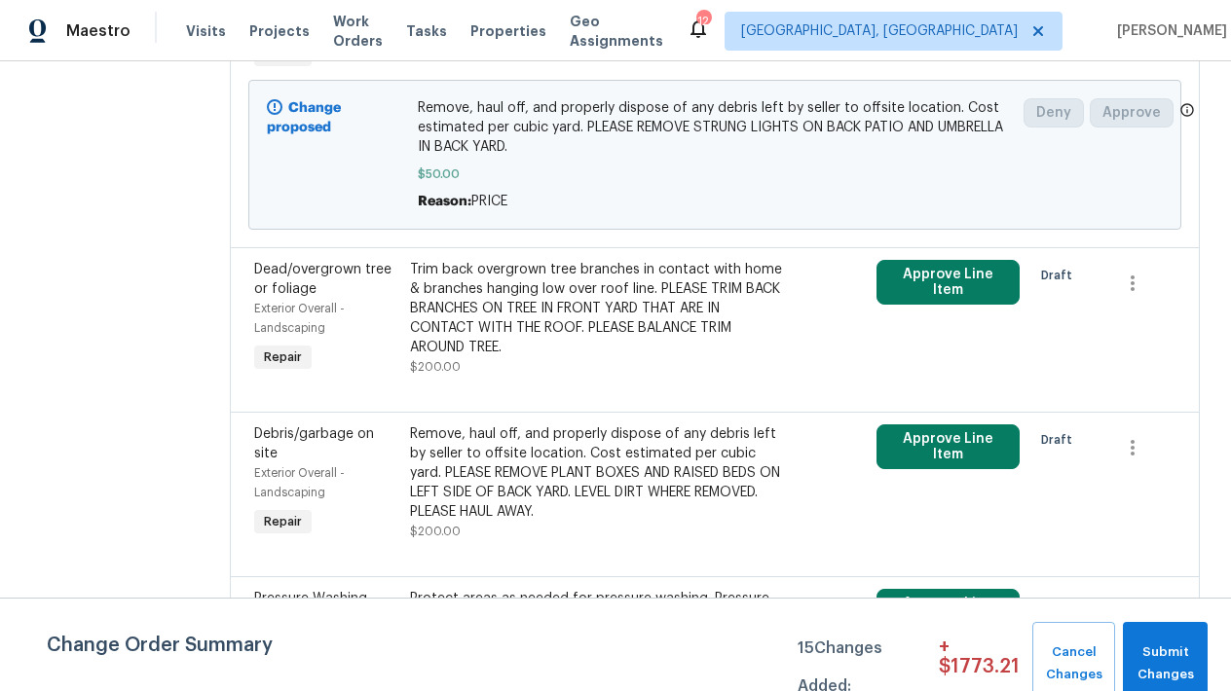
scroll to position [430, 0]
click at [1139, 445] on icon "button" at bounding box center [1132, 446] width 23 height 23
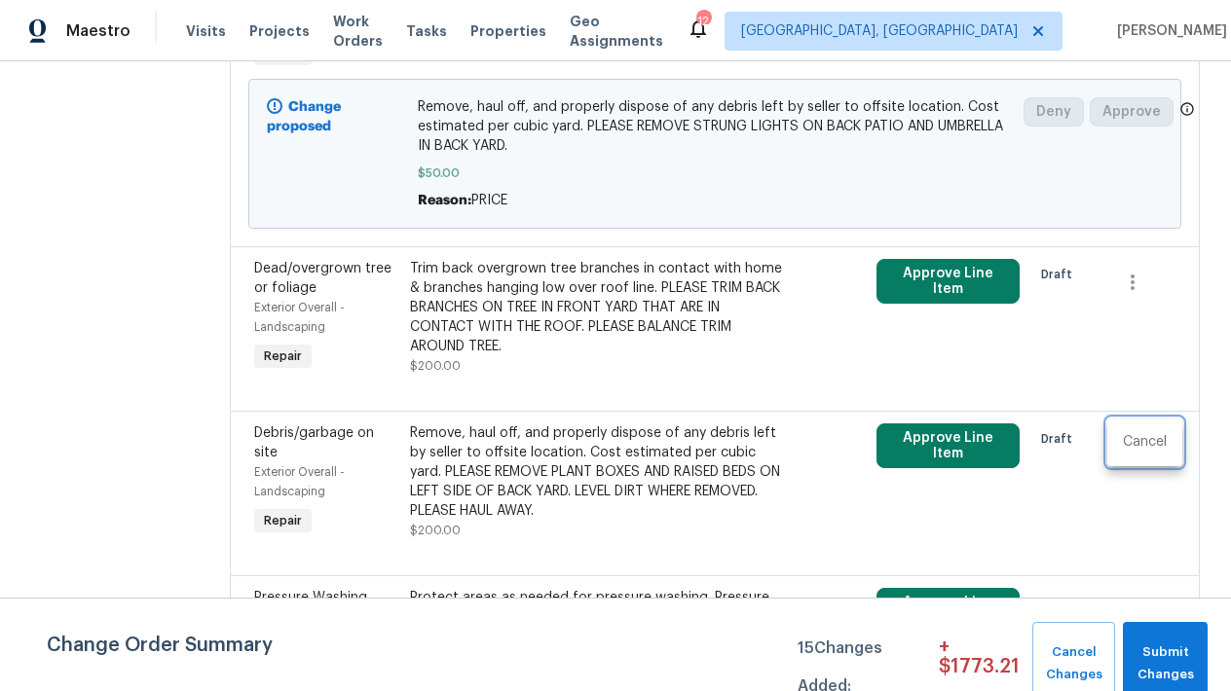
click at [606, 458] on div at bounding box center [615, 345] width 1231 height 691
click at [445, 474] on div "Remove, haul off, and properly dispose of any debris left by seller to offsite …" at bounding box center [598, 472] width 377 height 97
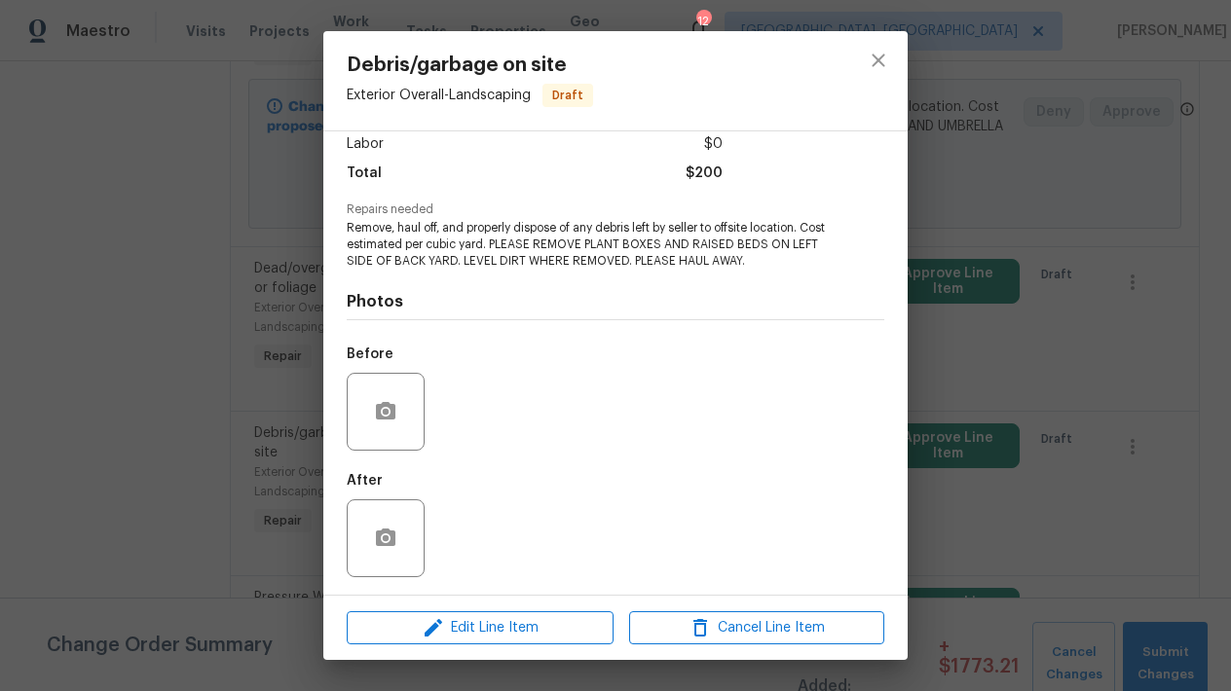
scroll to position [137, 0]
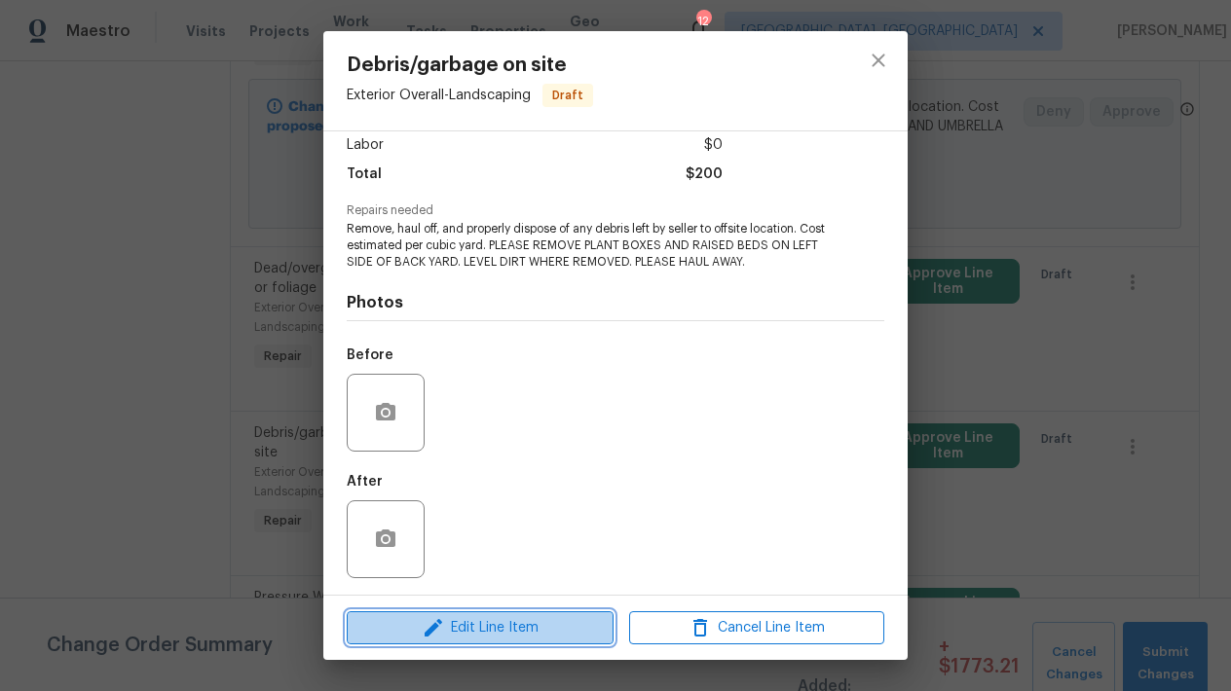
click at [470, 630] on span "Edit Line Item" at bounding box center [479, 628] width 255 height 24
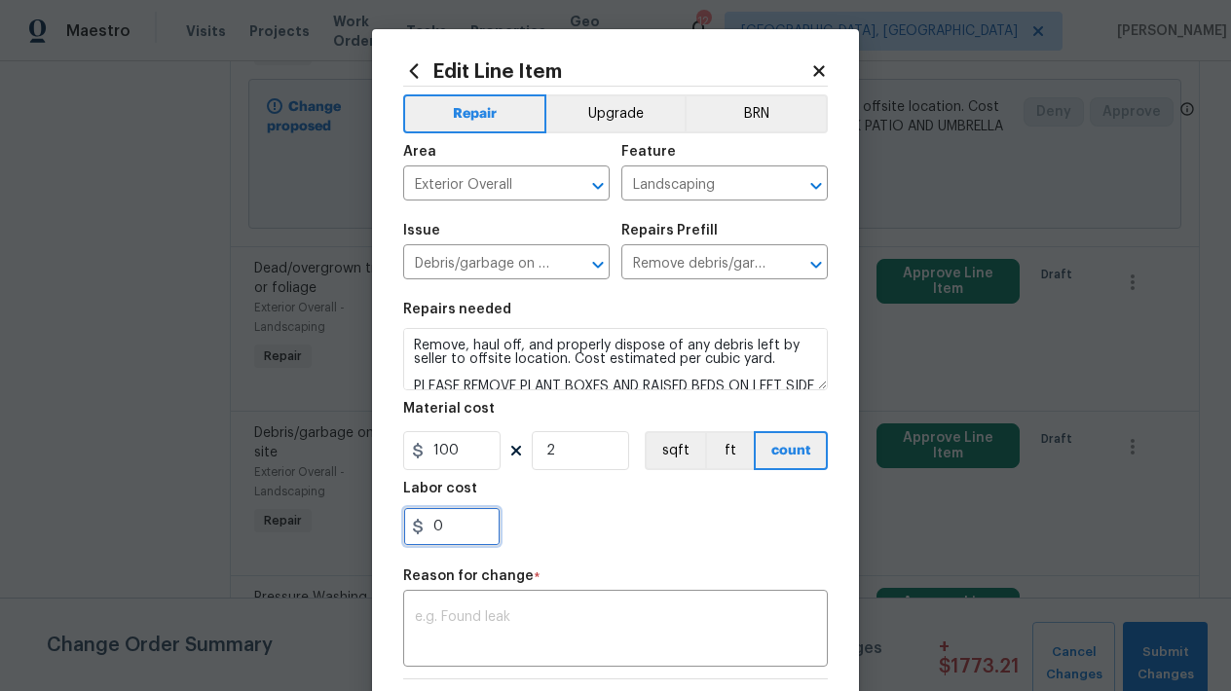
click at [456, 524] on input "0" at bounding box center [451, 526] width 97 height 39
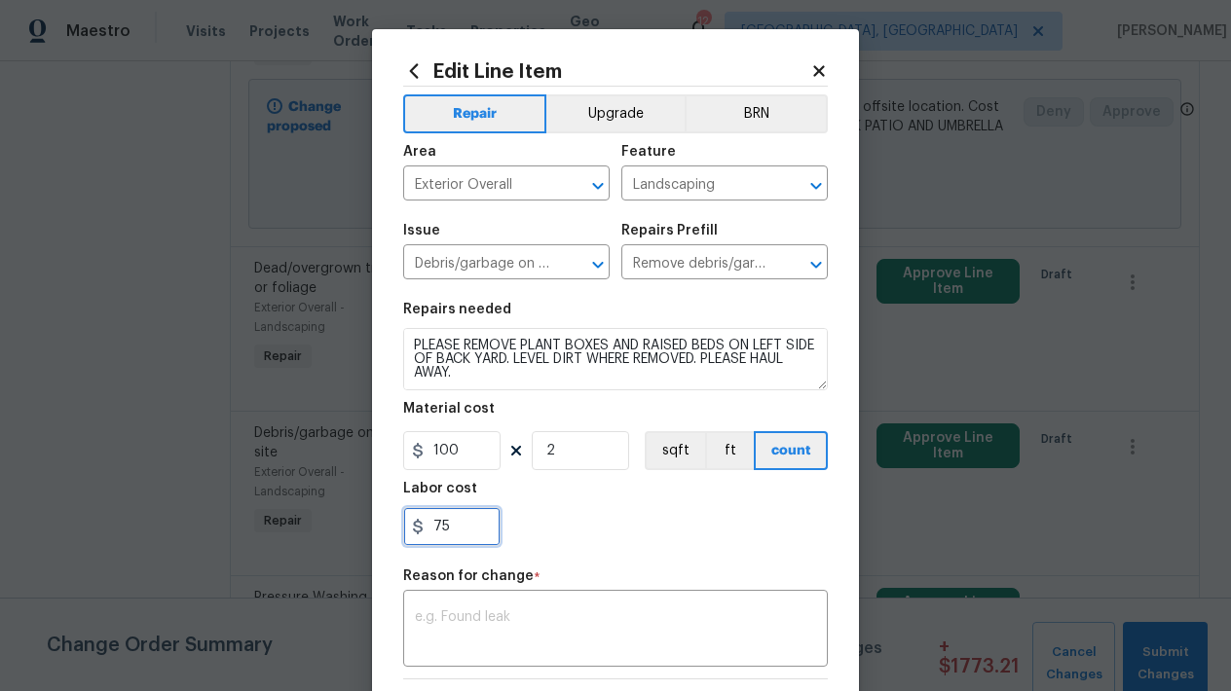
scroll to position [41, 0]
type input "75"
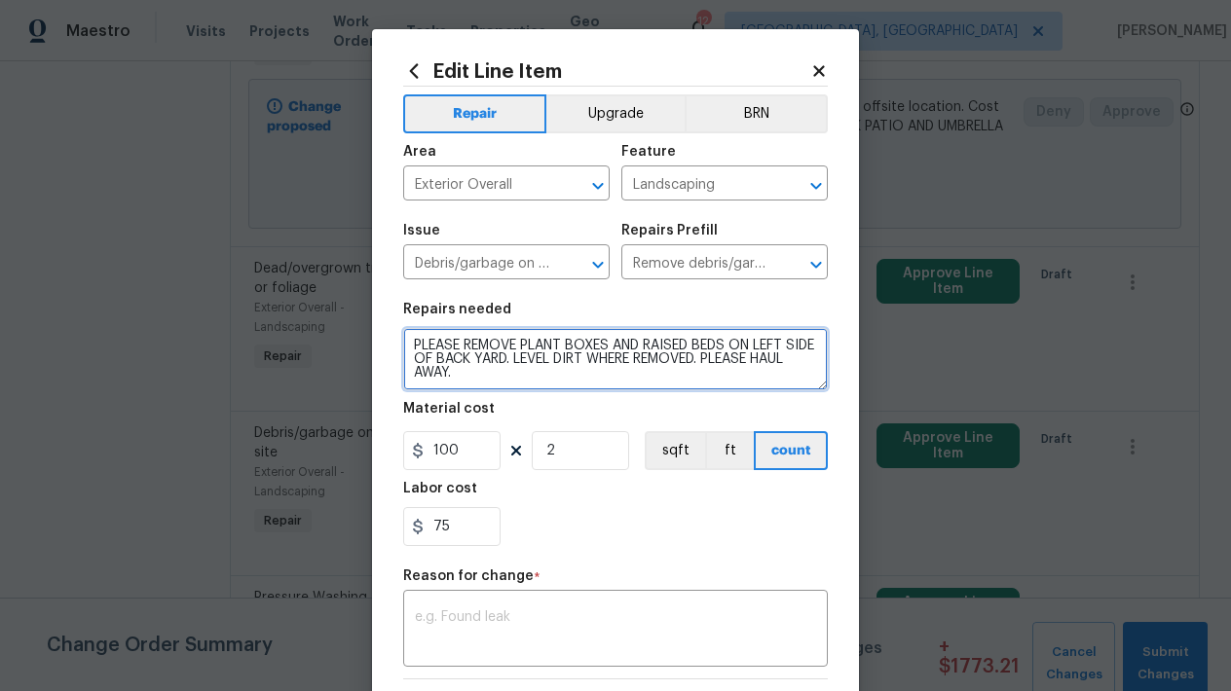
click at [657, 385] on textarea "Remove, haul off, and properly dispose of any debris left by seller to offsite …" at bounding box center [615, 359] width 425 height 62
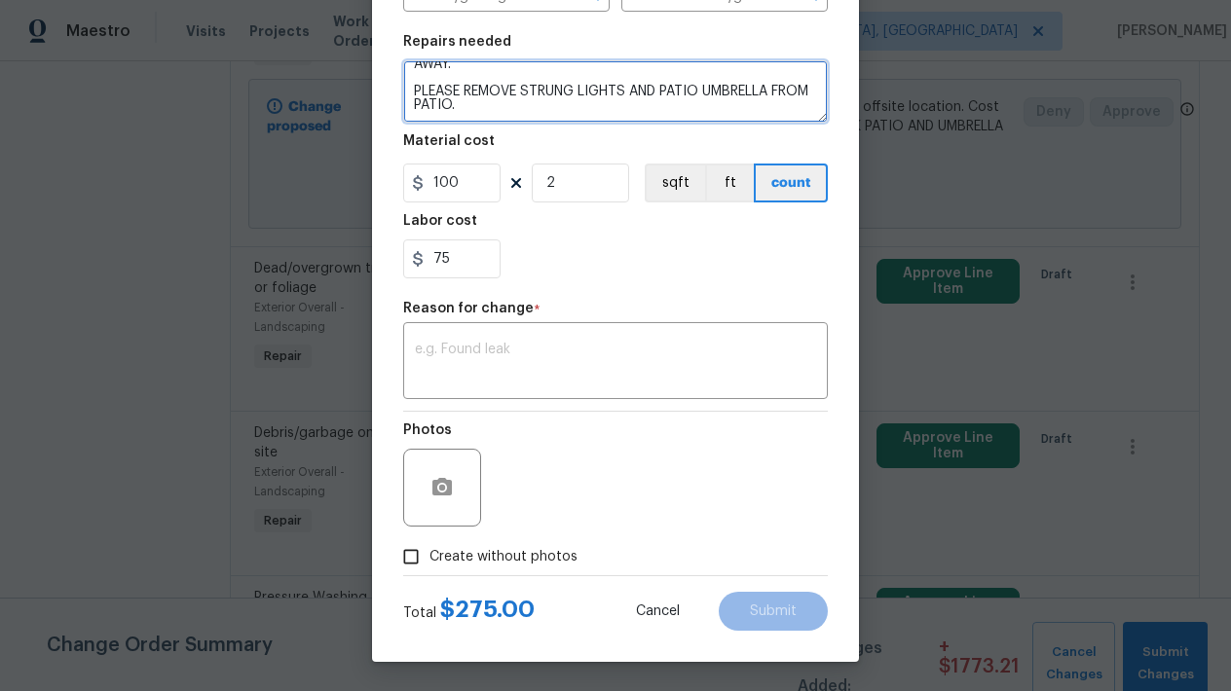
scroll to position [268, 0]
type textarea "Remove, haul off, and properly dispose of any debris left by seller to offsite …"
click at [648, 538] on div "Create without photos" at bounding box center [615, 556] width 425 height 37
click at [411, 559] on input "Create without photos" at bounding box center [410, 556] width 37 height 37
checkbox input "true"
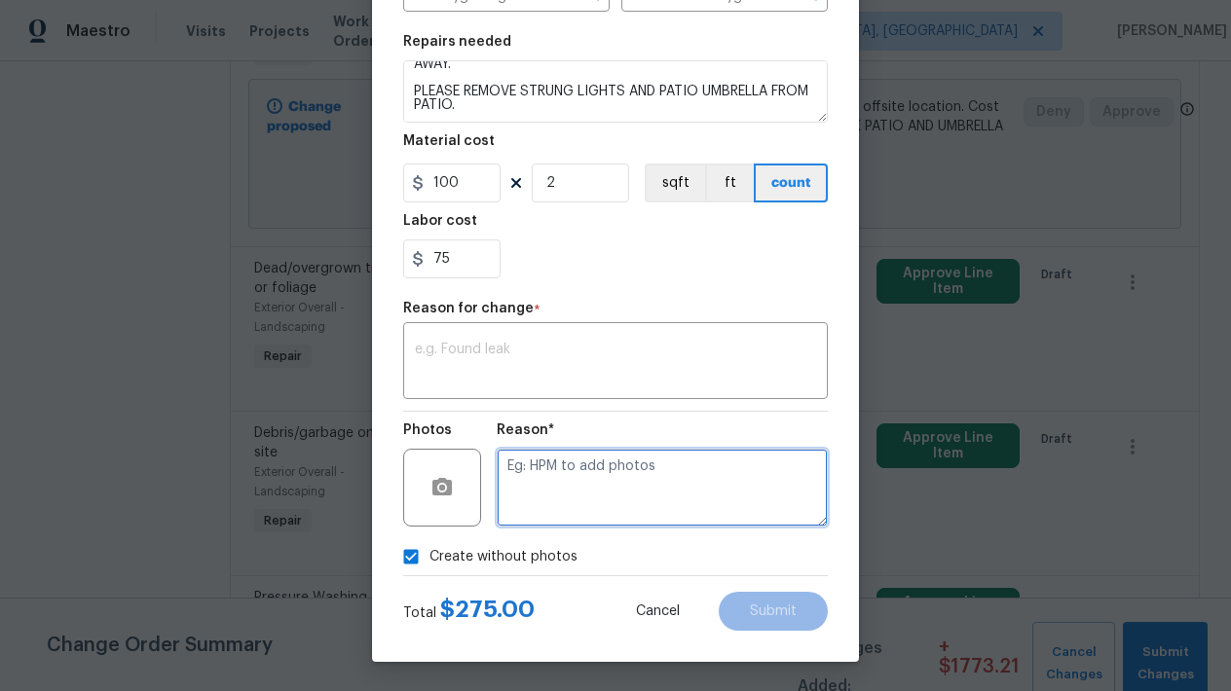
click at [552, 500] on textarea at bounding box center [662, 488] width 331 height 78
type textarea "L"
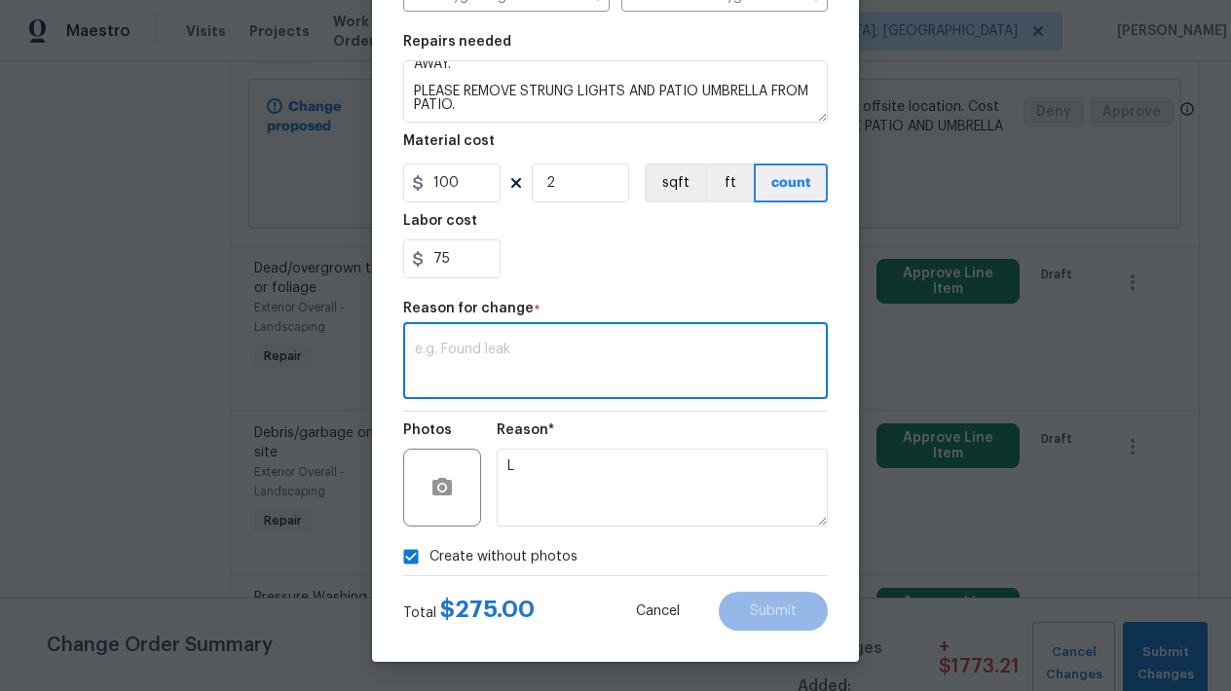
click at [512, 354] on textarea at bounding box center [615, 363] width 401 height 41
type textarea "CONDENSED TWO LINE ITEMS TO ONE."
click at [760, 632] on div "Edit Line Item Repair Upgrade BRN Area Exterior Overall ​ Feature Landscaping ​…" at bounding box center [615, 211] width 487 height 901
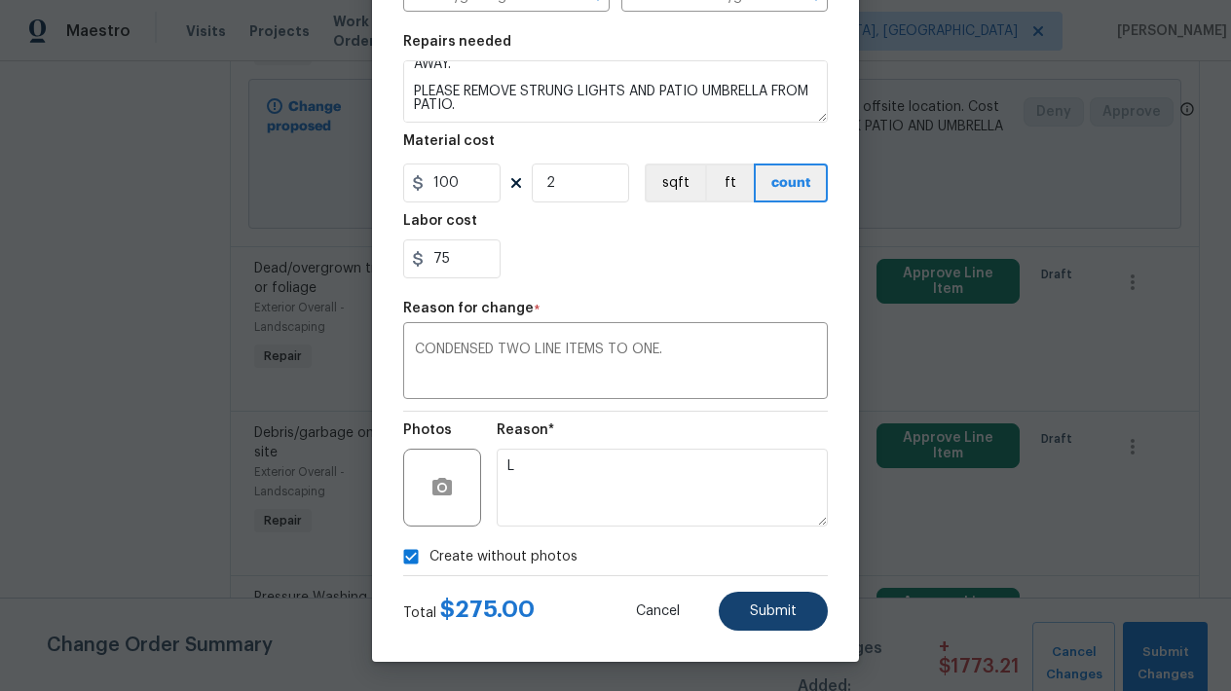
click at [757, 611] on span "Submit" at bounding box center [773, 612] width 47 height 15
type textarea "Remove, haul off, and properly dispose of any debris left by seller to offsite …"
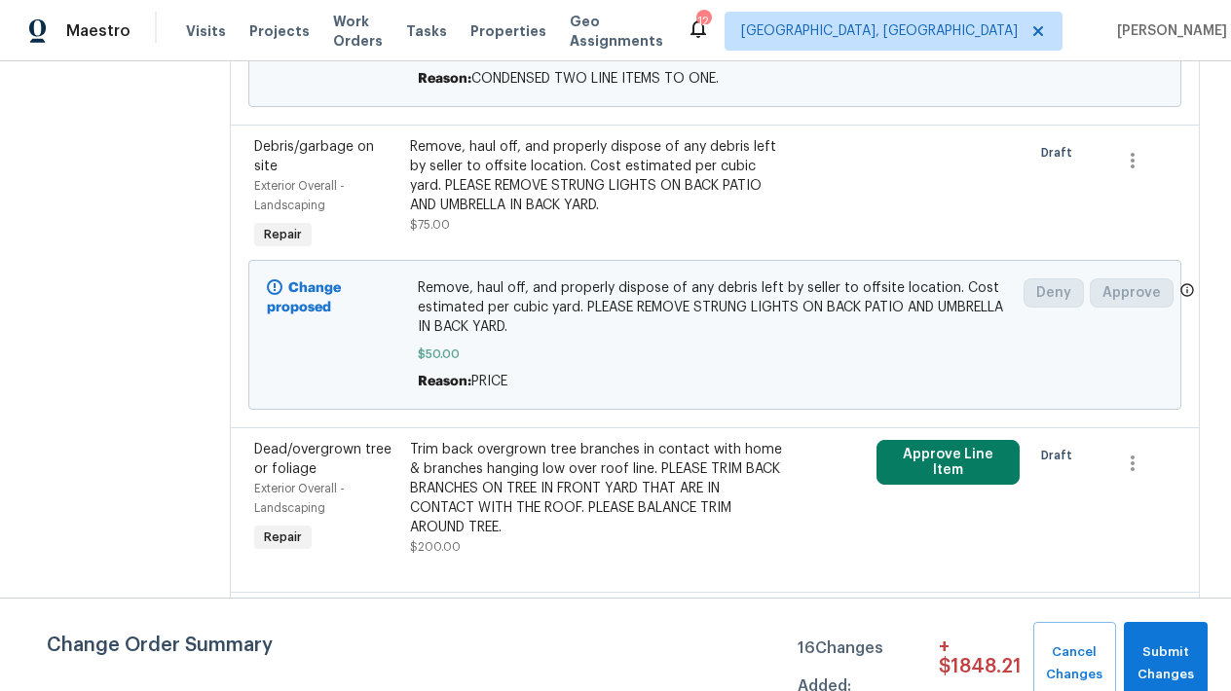
scroll to position [566, 0]
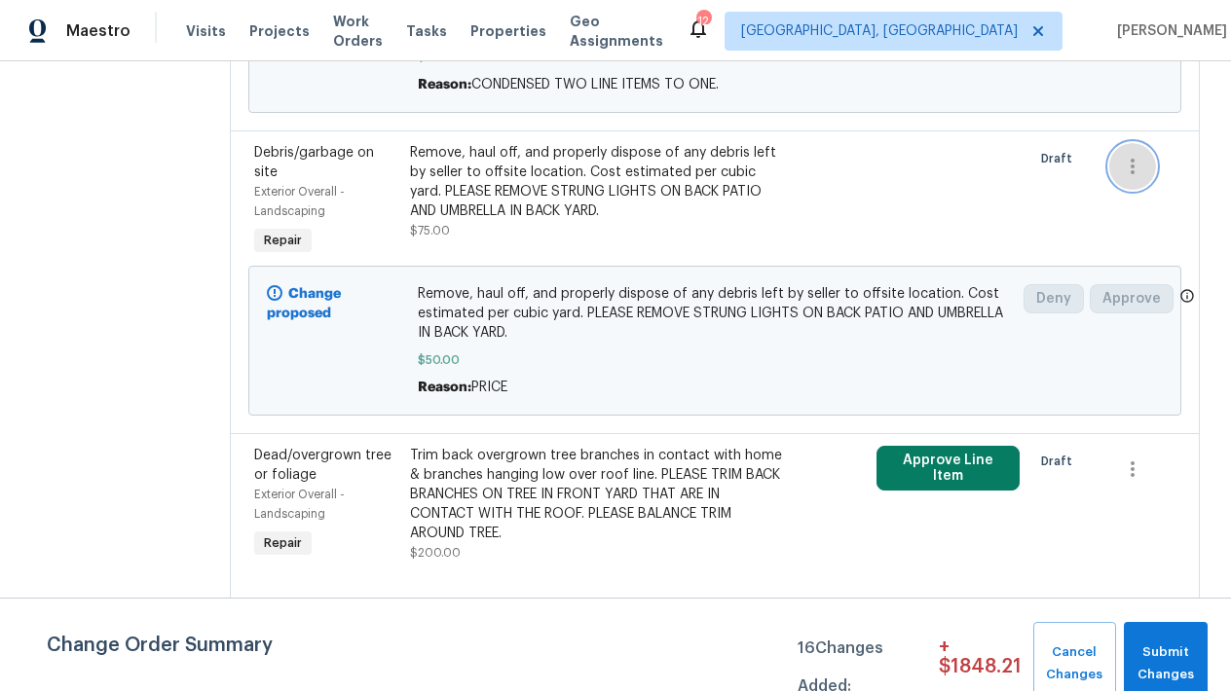
click at [1135, 176] on icon "button" at bounding box center [1132, 166] width 23 height 23
click at [1146, 186] on li "Cancel" at bounding box center [1144, 182] width 75 height 32
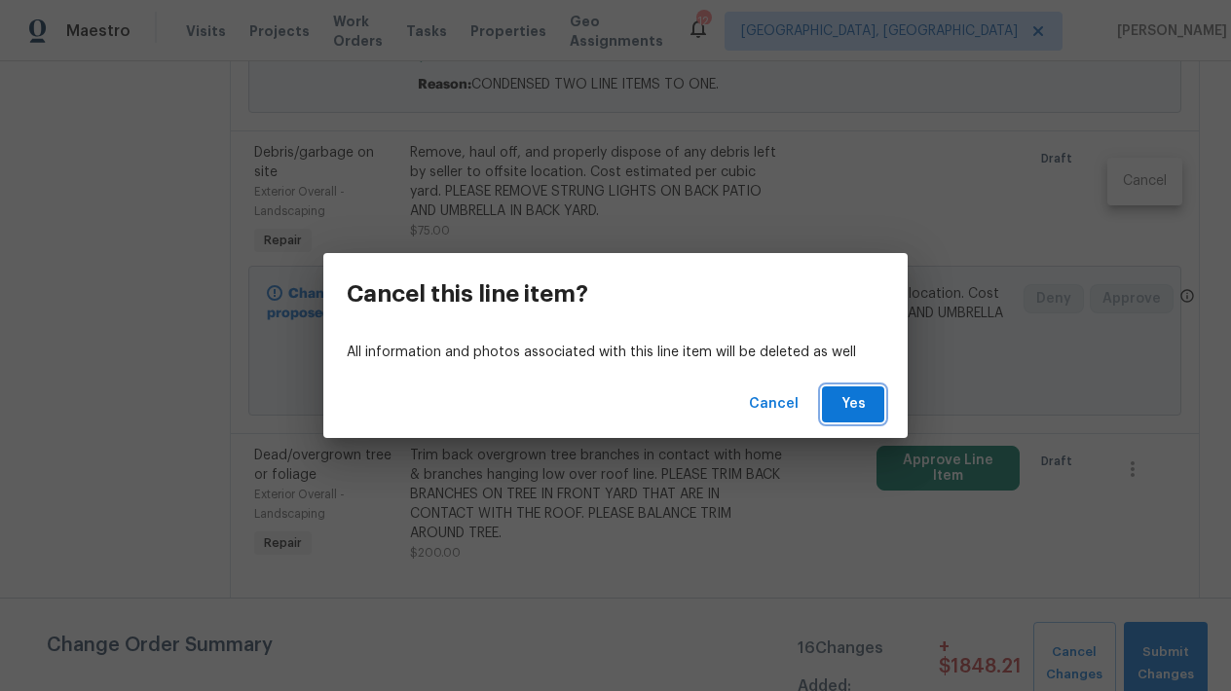
click at [871, 413] on button "Yes" at bounding box center [853, 405] width 62 height 36
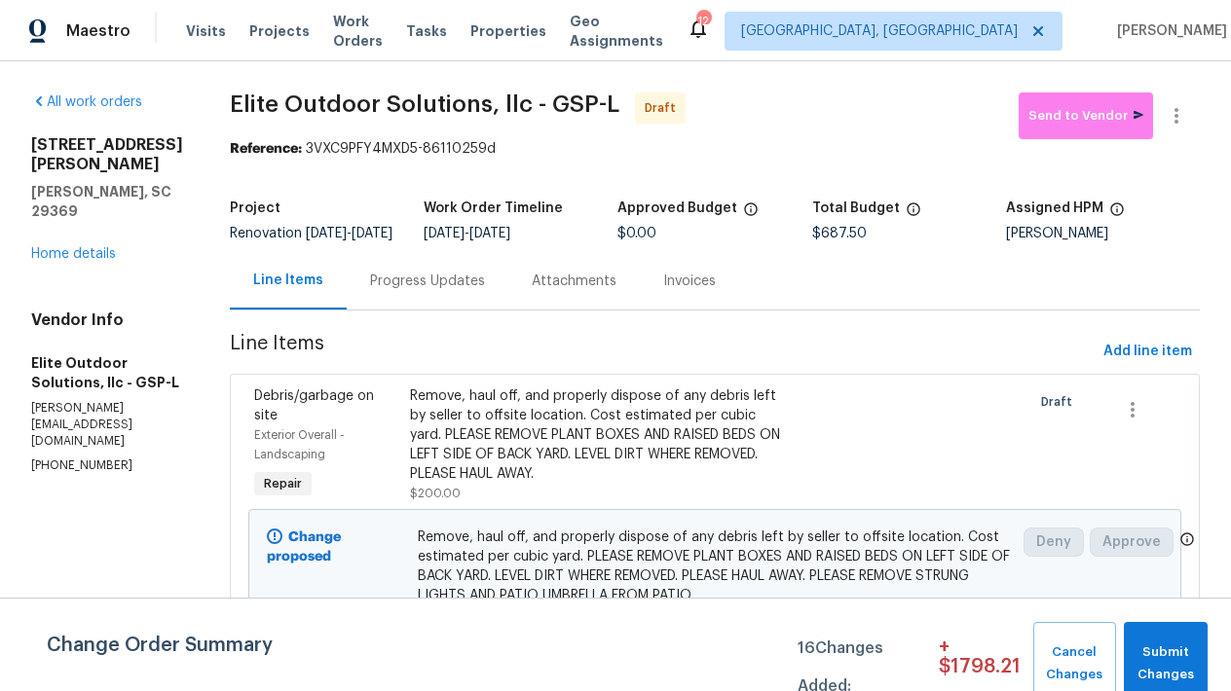
scroll to position [0, 0]
click at [1173, 364] on span "Add line item" at bounding box center [1147, 352] width 89 height 24
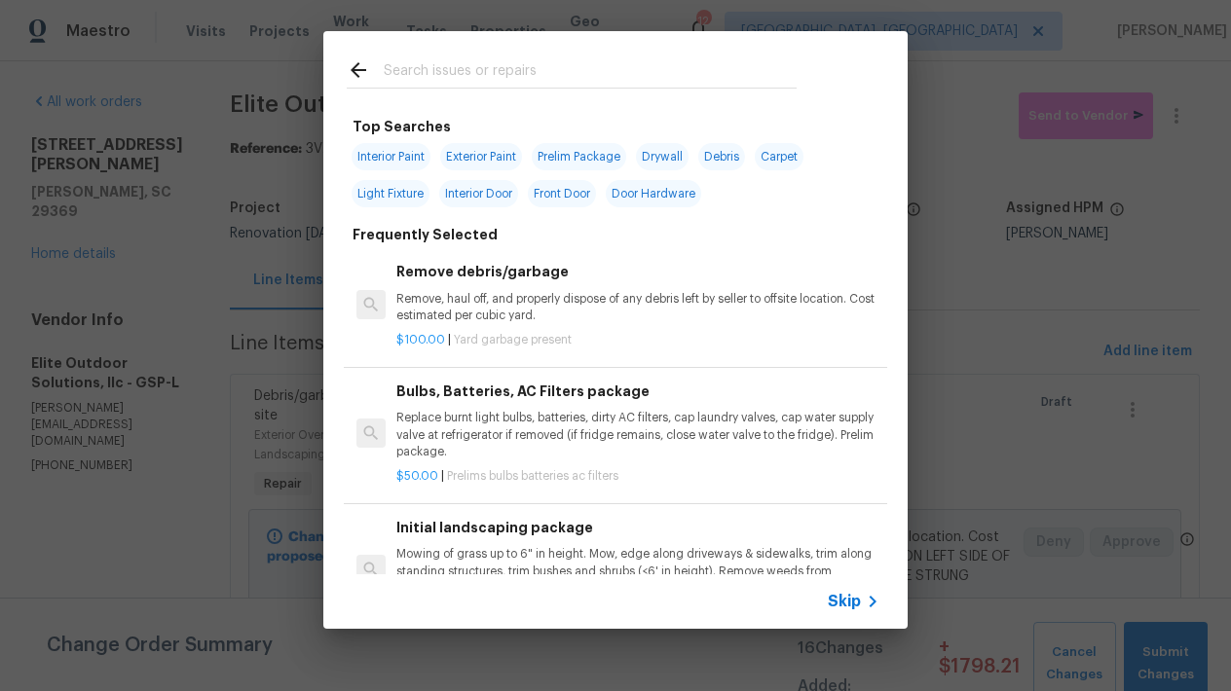
click at [449, 76] on input "text" at bounding box center [590, 72] width 413 height 29
type input "S"
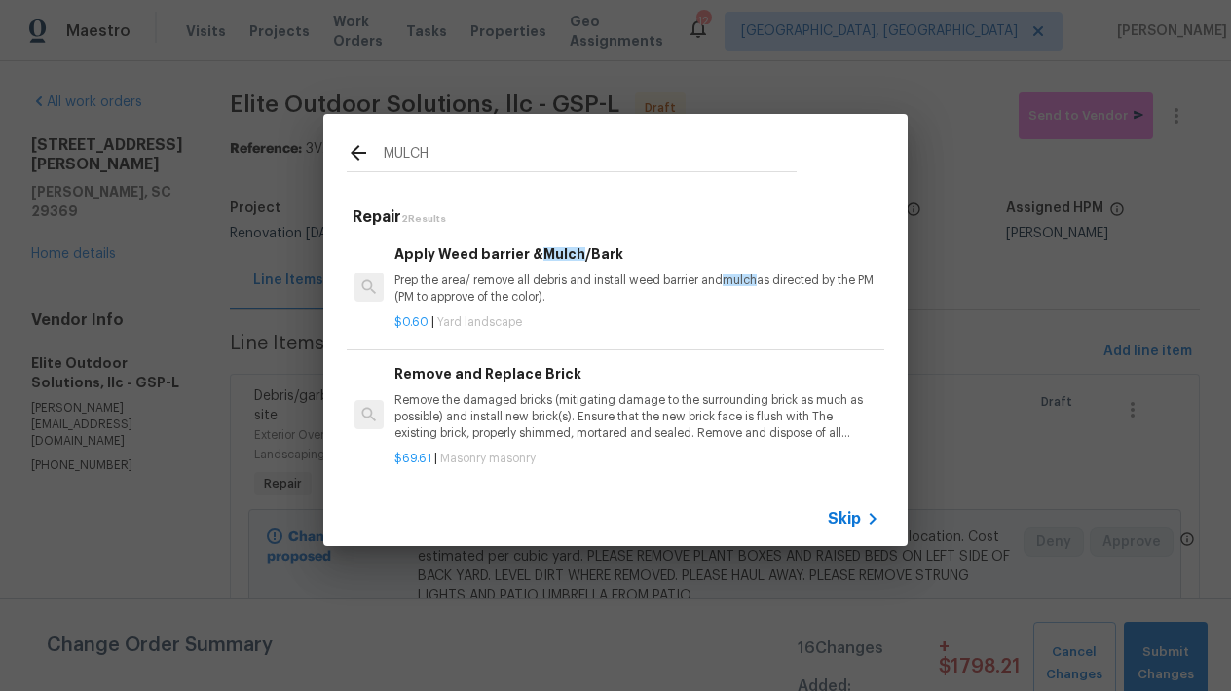
scroll to position [0, 2]
type input "MULCH"
click at [464, 295] on p "Prep the area/ remove all debris and install weed barrier and mulch as directed…" at bounding box center [635, 289] width 483 height 33
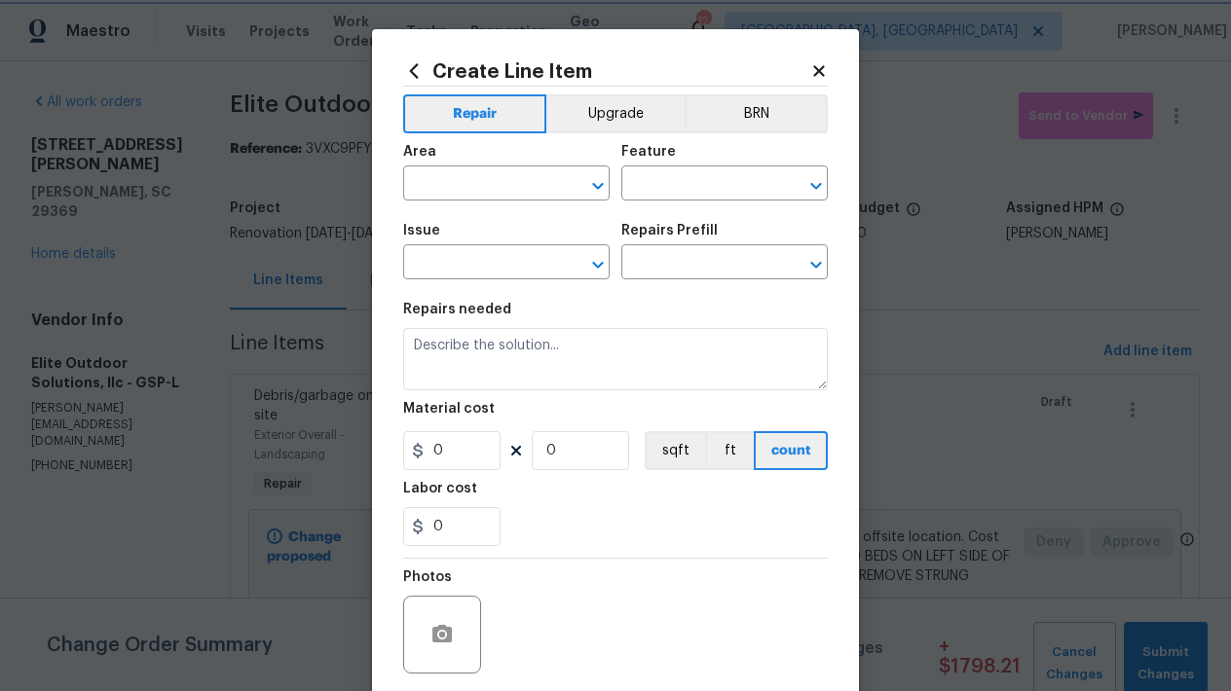
type input "Landscaping"
type input "Apply Weed barrier & Mulch/Bark $0.60"
type textarea "Prep the area/ remove all debris and install weed barrier and mulch as directed…"
type input "0.6"
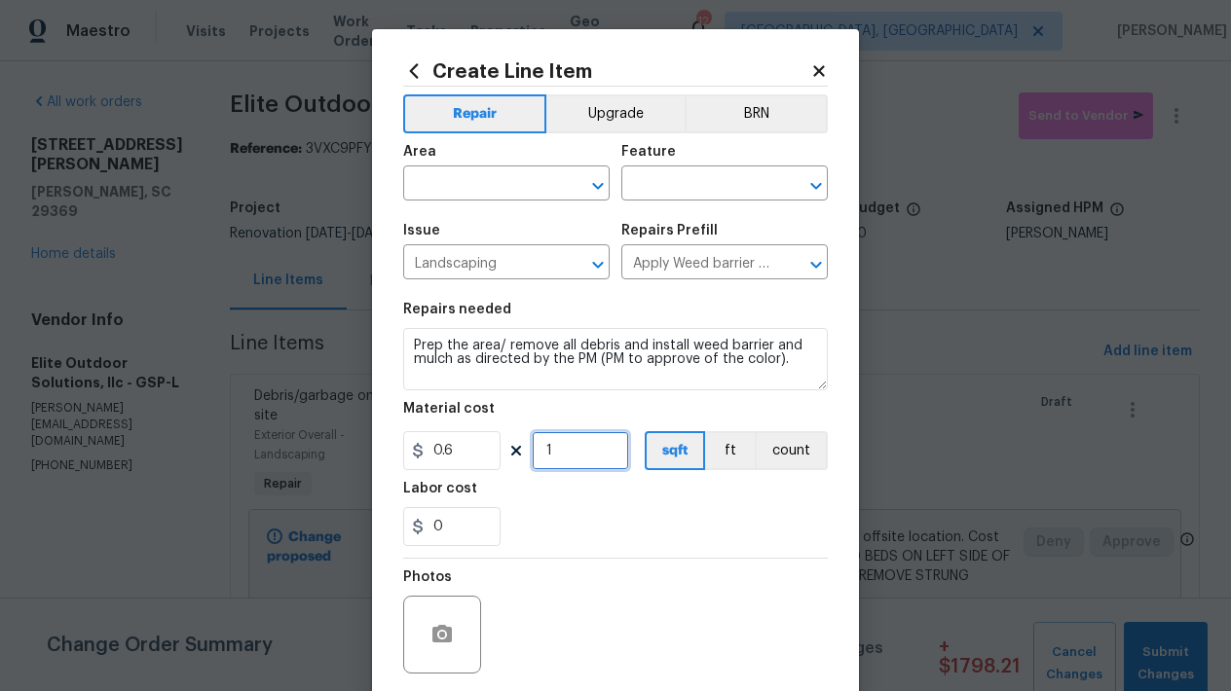
click at [576, 453] on input "1" at bounding box center [580, 450] width 97 height 39
type input "70"
click at [634, 573] on div "Photos" at bounding box center [615, 622] width 425 height 127
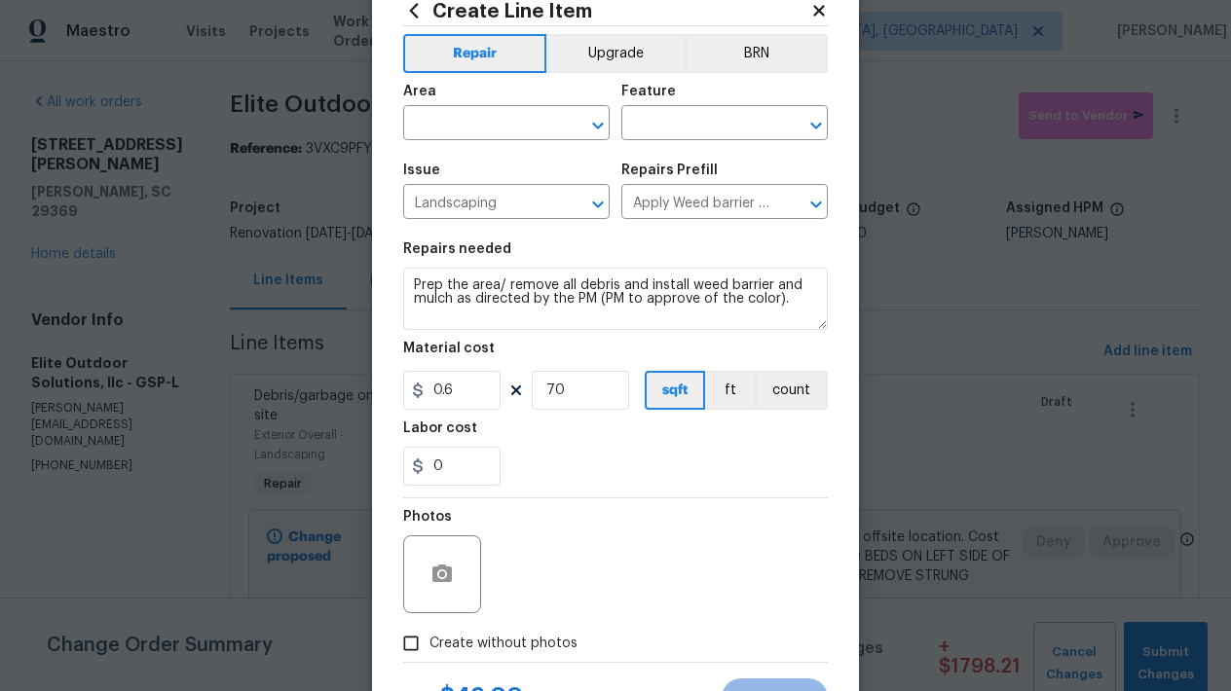
scroll to position [55, 0]
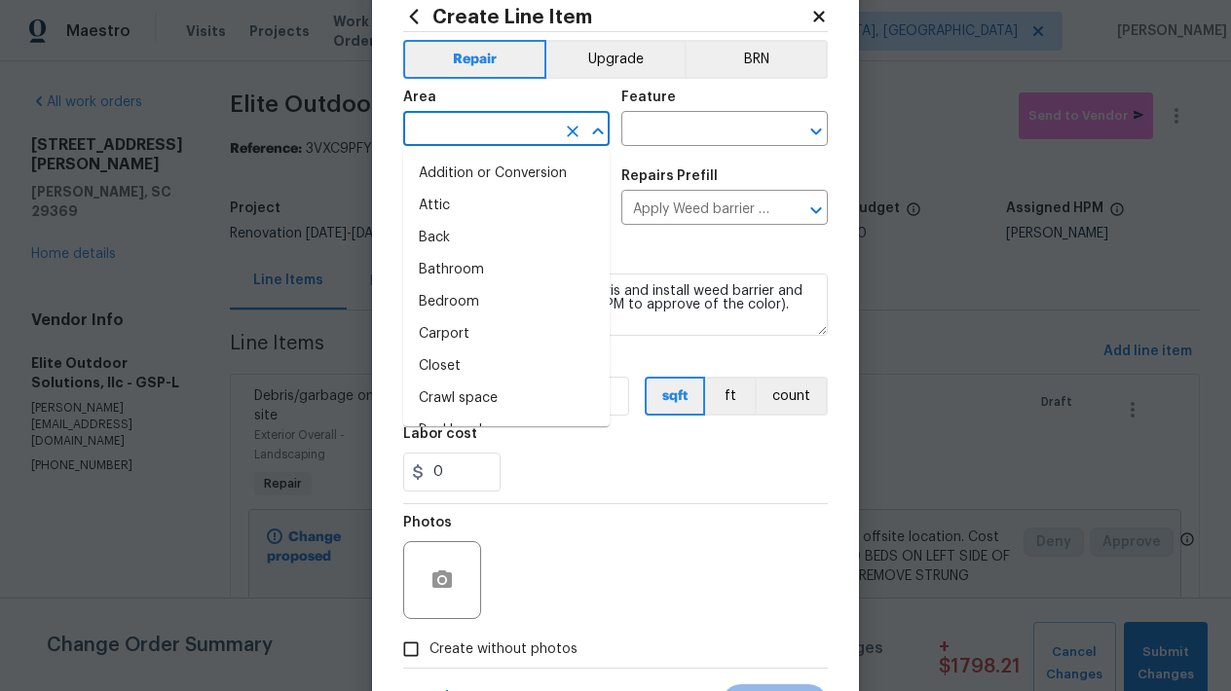
click at [492, 121] on input "text" at bounding box center [479, 131] width 152 height 30
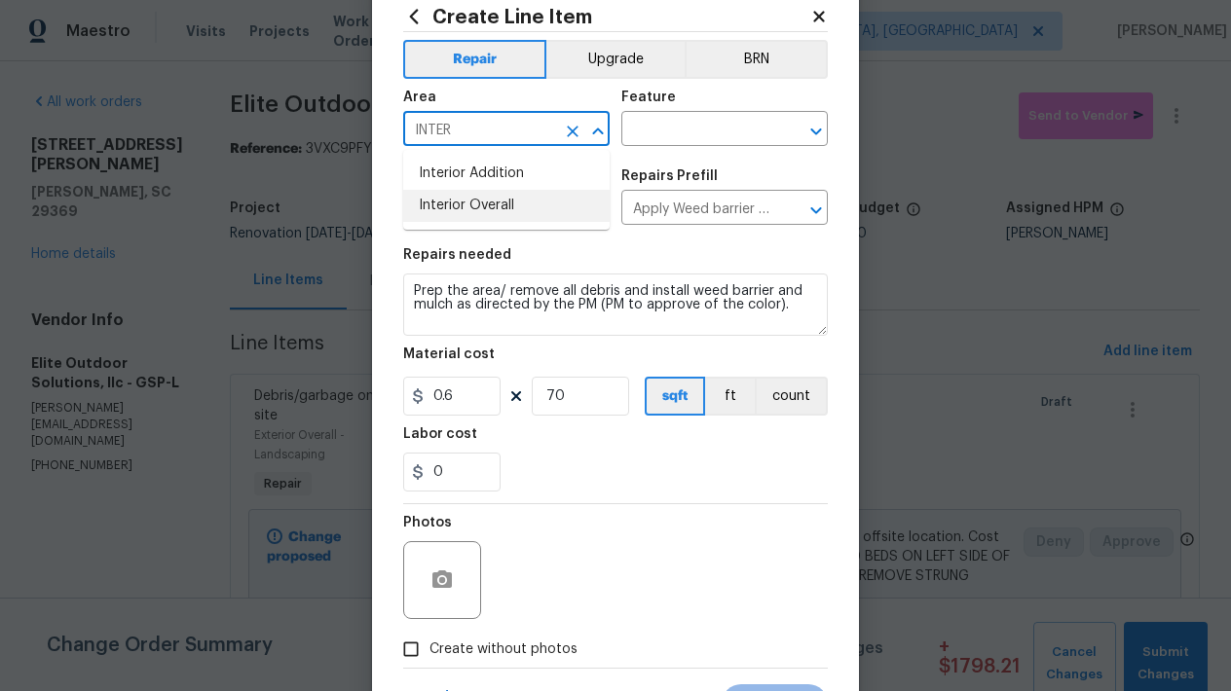
click at [461, 199] on li "Interior Overall" at bounding box center [506, 206] width 206 height 32
click at [738, 126] on input "text" at bounding box center [697, 131] width 152 height 30
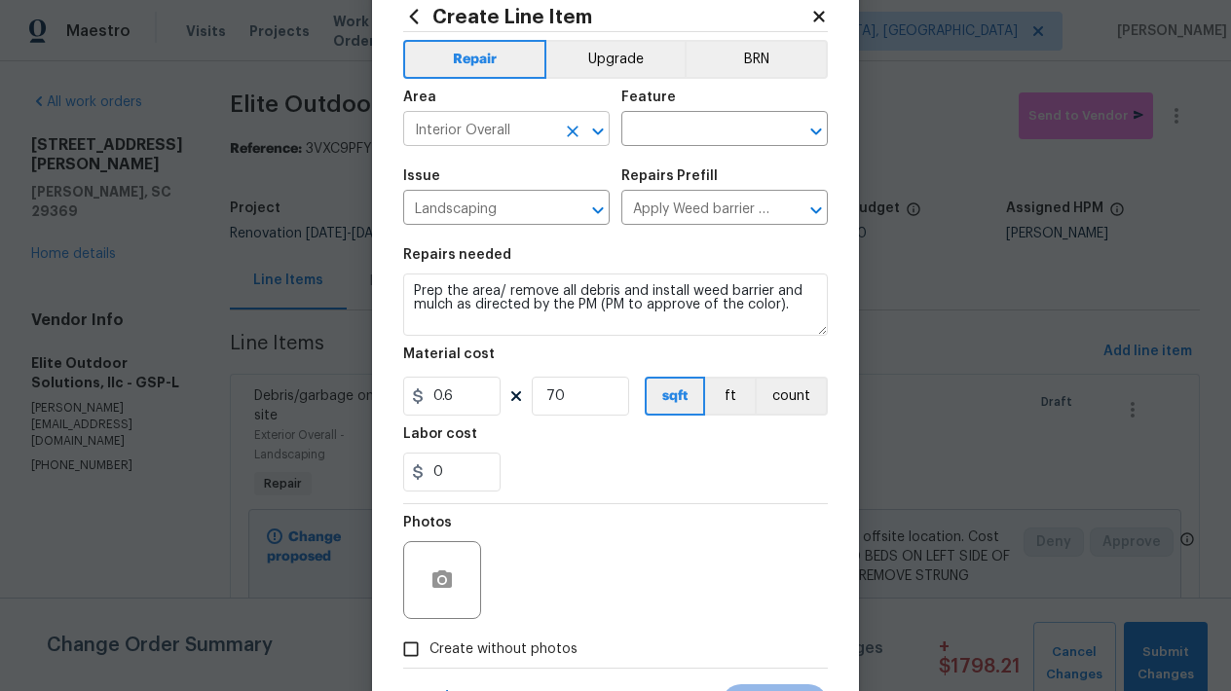
drag, startPoint x: 514, startPoint y: 148, endPoint x: 514, endPoint y: 133, distance: 14.6
click at [514, 144] on span "Area Interior Overall ​" at bounding box center [506, 118] width 206 height 79
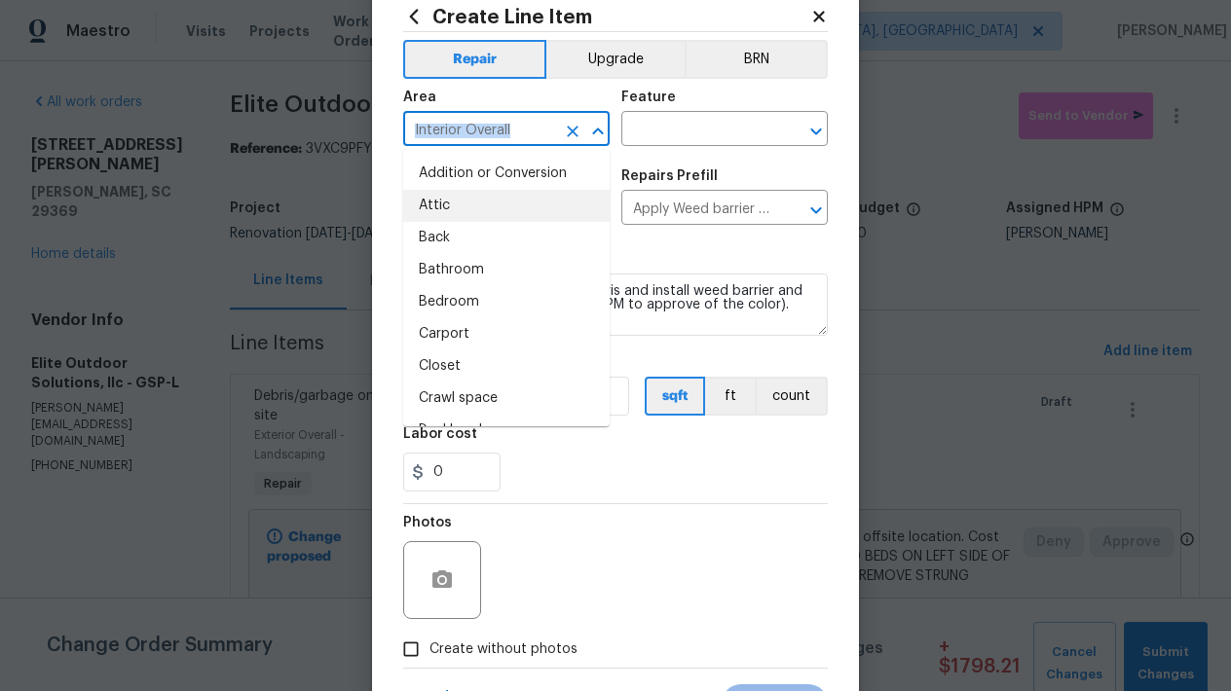
click at [514, 133] on input "Interior Overall" at bounding box center [479, 131] width 152 height 30
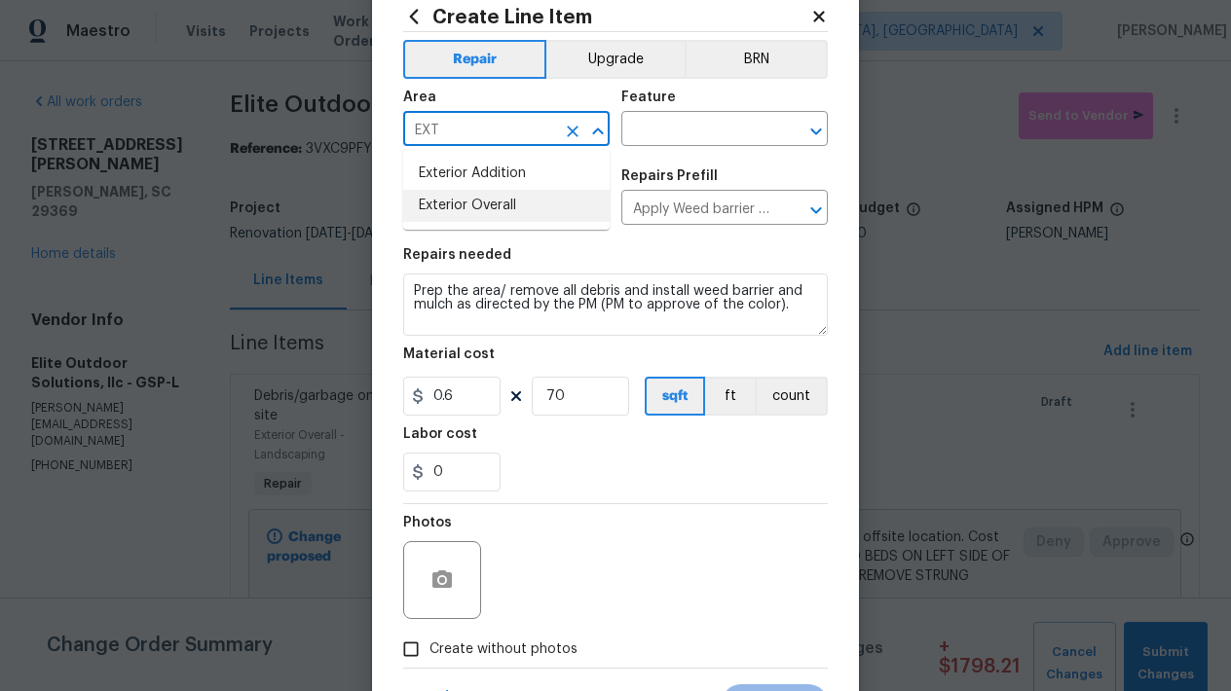
click at [484, 204] on li "Exterior Overall" at bounding box center [506, 206] width 206 height 32
type input "Exterior Overall"
drag, startPoint x: 678, startPoint y: 125, endPoint x: 678, endPoint y: 114, distance: 10.7
click at [678, 123] on input "text" at bounding box center [697, 131] width 152 height 30
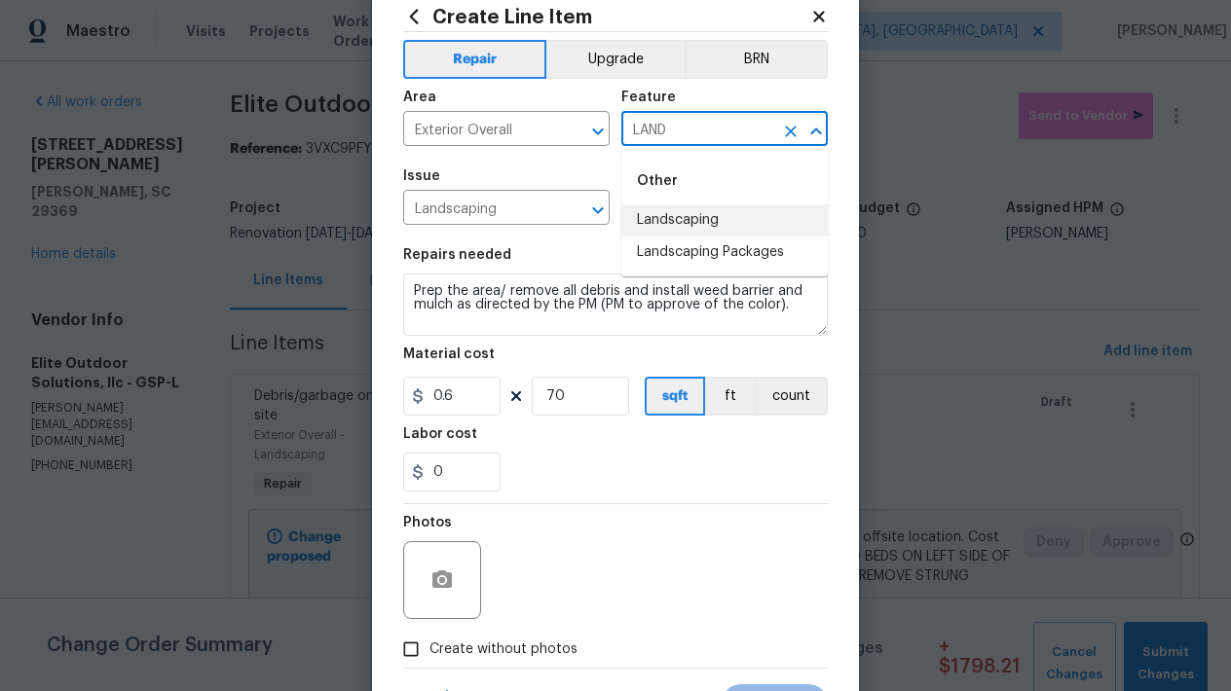
click at [726, 210] on li "Landscaping" at bounding box center [724, 220] width 206 height 32
type input "Landscaping"
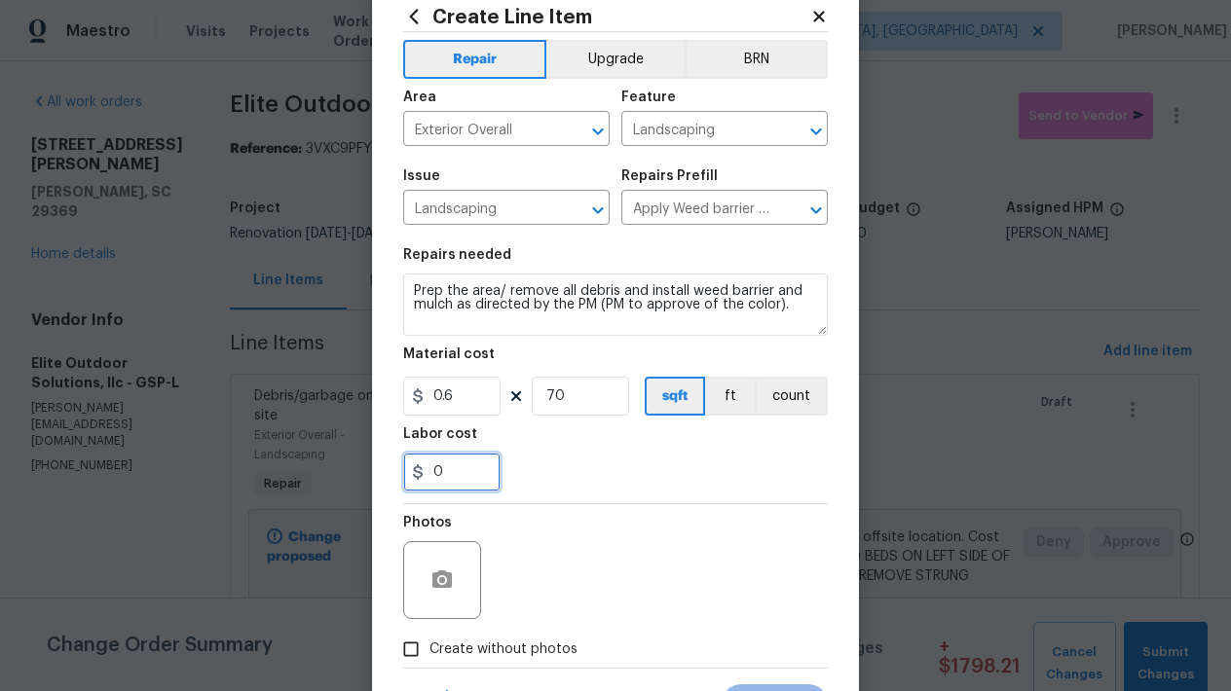
click at [489, 472] on input "0" at bounding box center [451, 472] width 97 height 39
type input "50"
click at [610, 516] on div "Photos" at bounding box center [615, 567] width 425 height 127
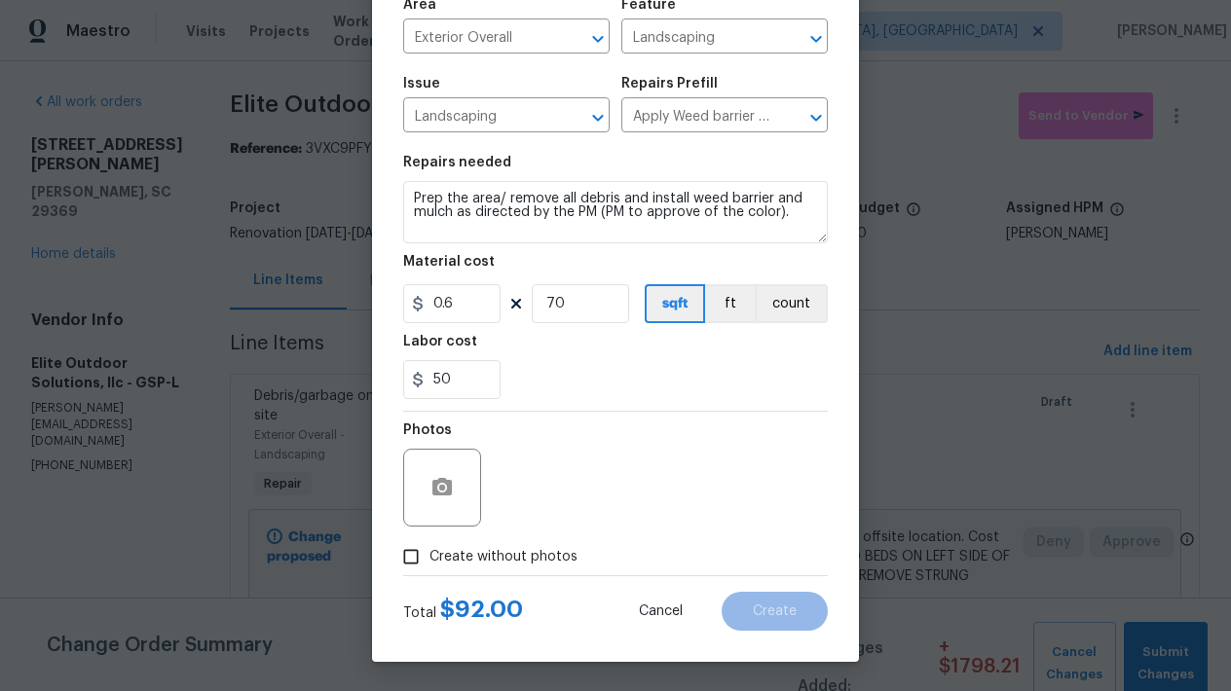
scroll to position [147, 0]
drag, startPoint x: 461, startPoint y: 378, endPoint x: 368, endPoint y: 371, distance: 92.8
click at [368, 371] on div "Create Line Item Repair Upgrade BRN Area Exterior Overall ​ Feature Landscaping…" at bounding box center [615, 345] width 1231 height 691
type input "0"
click at [512, 443] on div "Photos" at bounding box center [615, 475] width 425 height 127
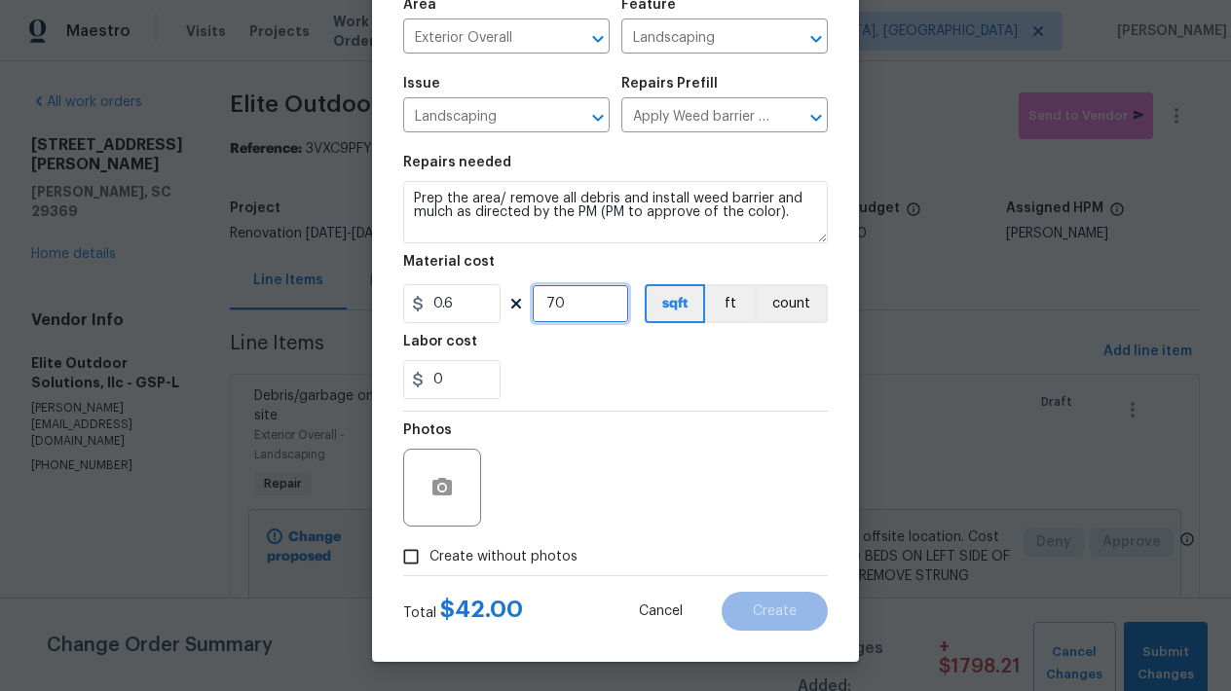
drag, startPoint x: 570, startPoint y: 307, endPoint x: 558, endPoint y: 304, distance: 12.0
click at [558, 307] on input "70" at bounding box center [580, 303] width 97 height 39
type input "75"
click at [420, 545] on input "Create without photos" at bounding box center [410, 556] width 37 height 37
checkbox input "true"
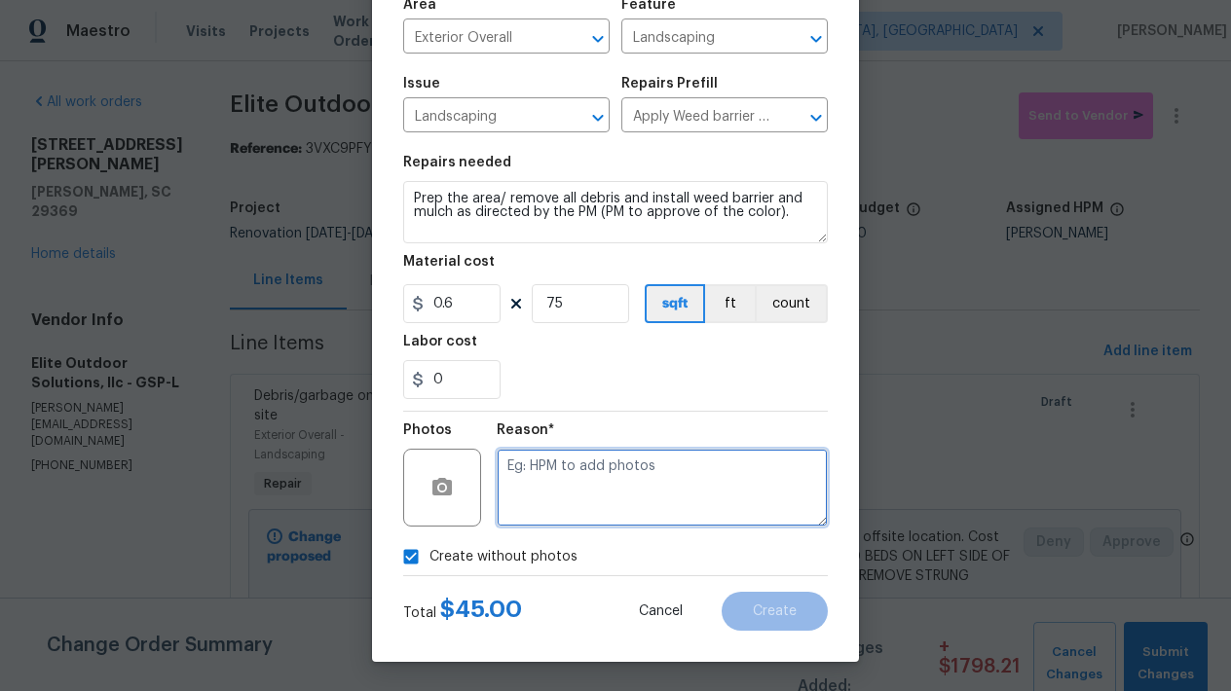
click at [573, 479] on textarea at bounding box center [662, 488] width 331 height 78
type textarea "L"
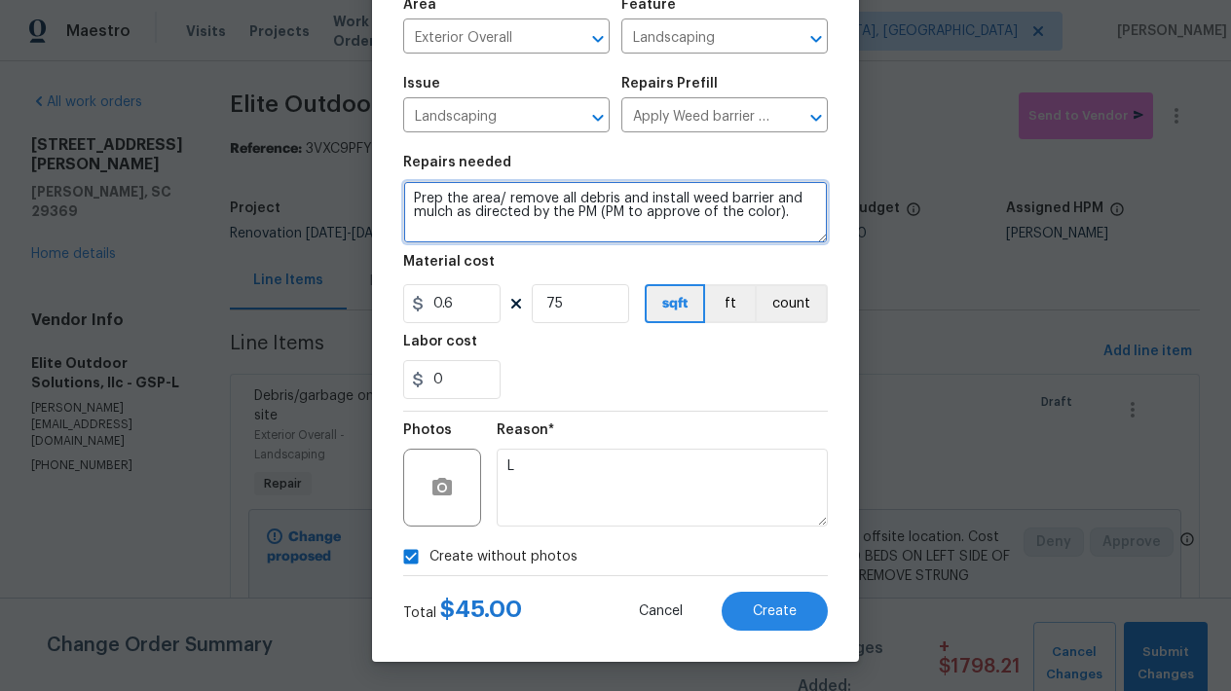
click at [792, 219] on textarea "Prep the area/ remove all debris and install weed barrier and mulch as directed…" at bounding box center [615, 212] width 425 height 62
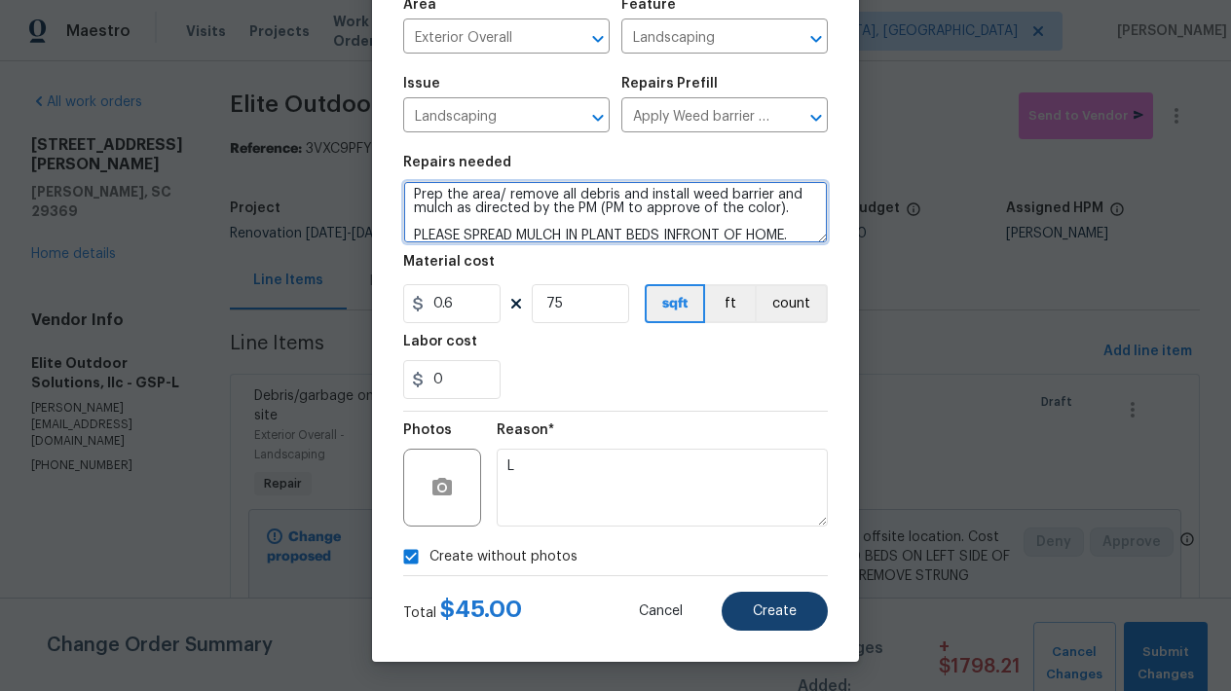
type textarea "Prep the area/ remove all debris and install weed barrier and mulch as directed…"
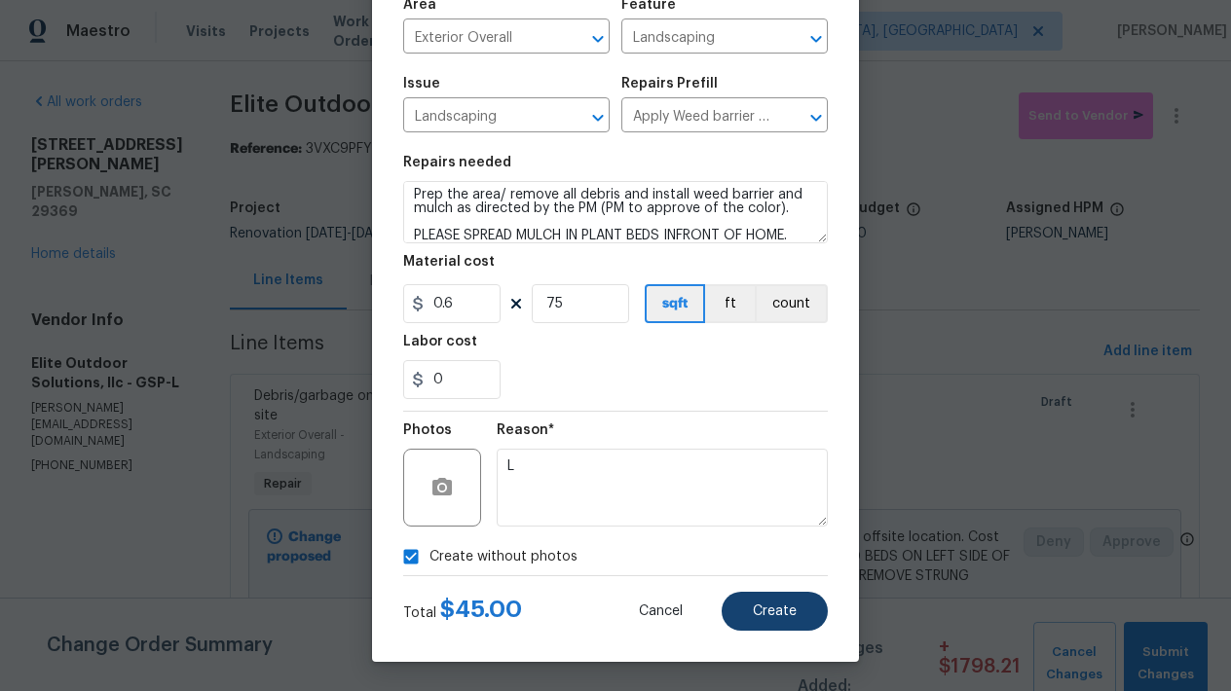
click at [776, 607] on span "Create" at bounding box center [775, 612] width 44 height 15
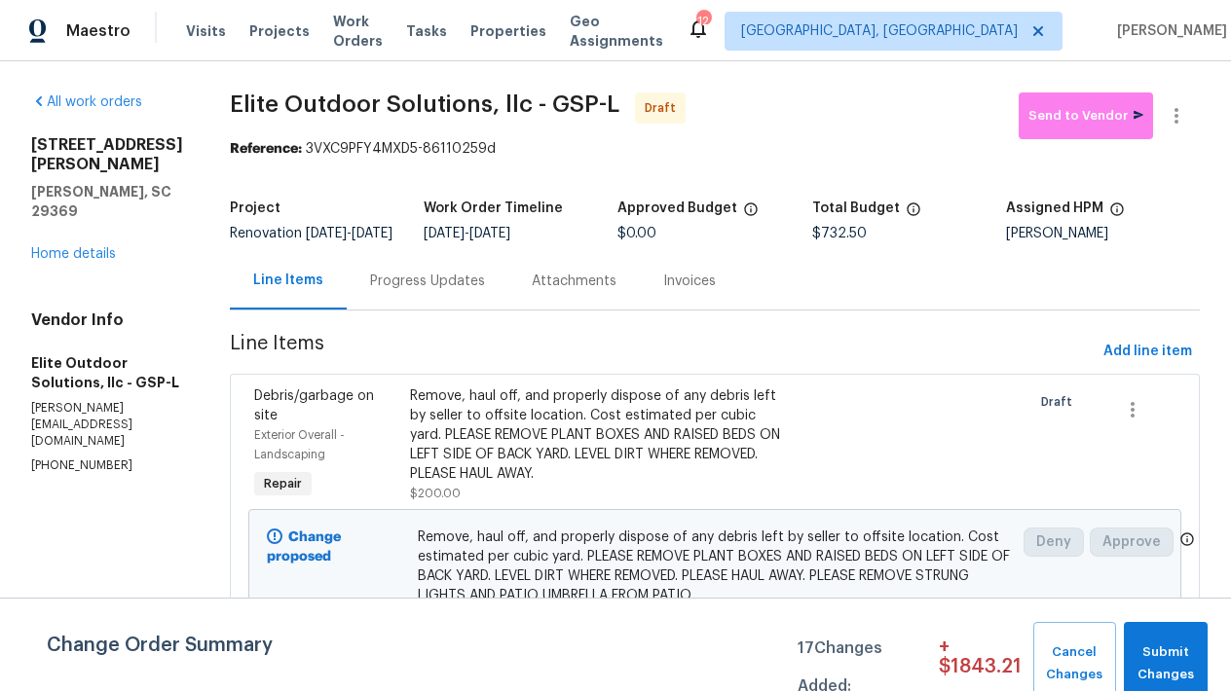
scroll to position [0, 0]
click at [102, 111] on div "All work orders" at bounding box center [107, 102] width 152 height 19
click at [98, 96] on link "All work orders" at bounding box center [86, 102] width 111 height 14
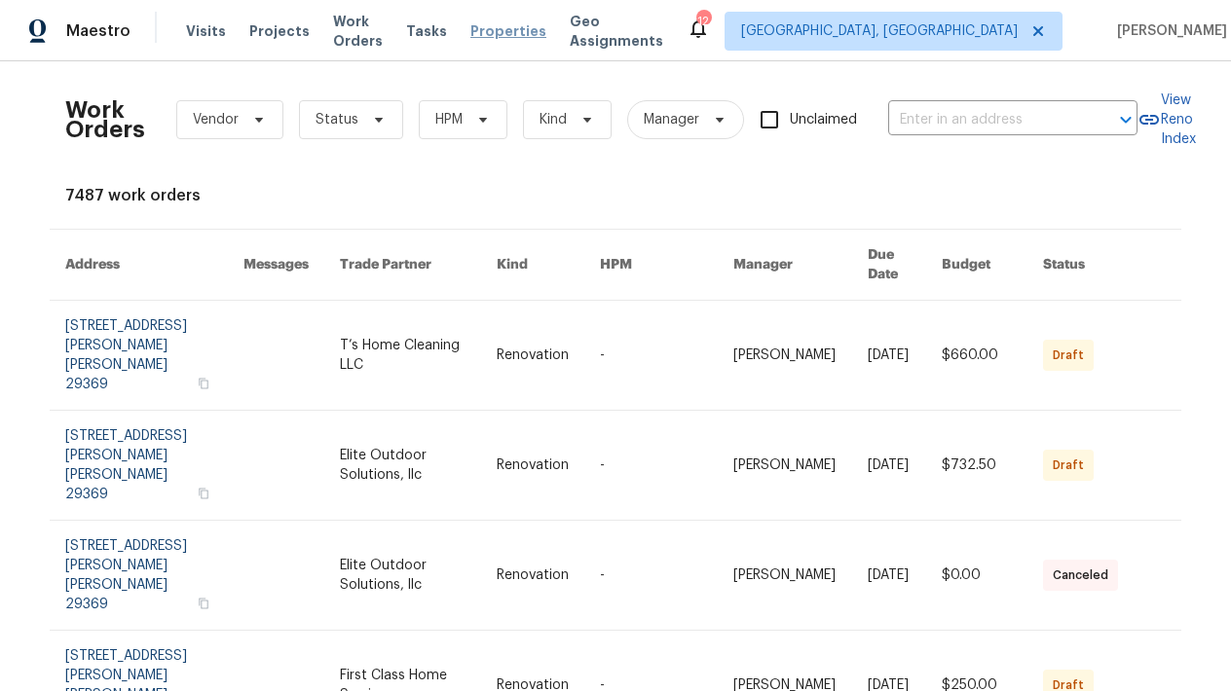
click at [535, 33] on span "Properties" at bounding box center [508, 30] width 76 height 19
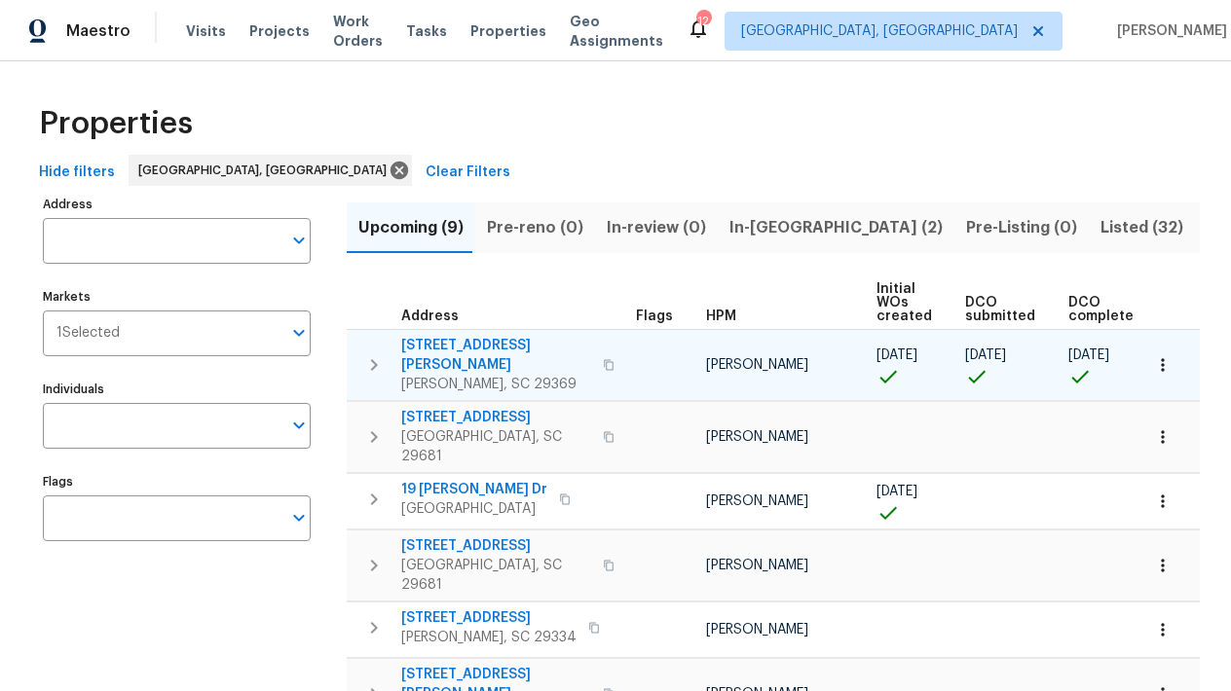
click at [465, 344] on span "221 Angel Rose Dr" at bounding box center [496, 355] width 190 height 39
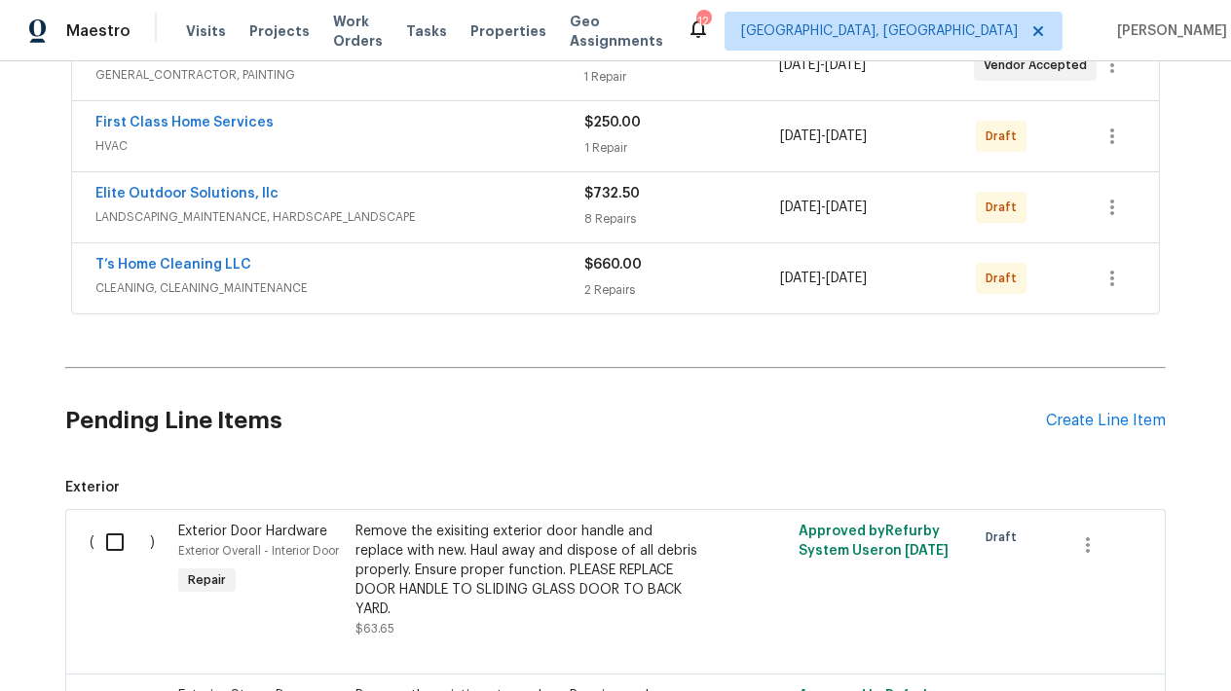
scroll to position [388, 0]
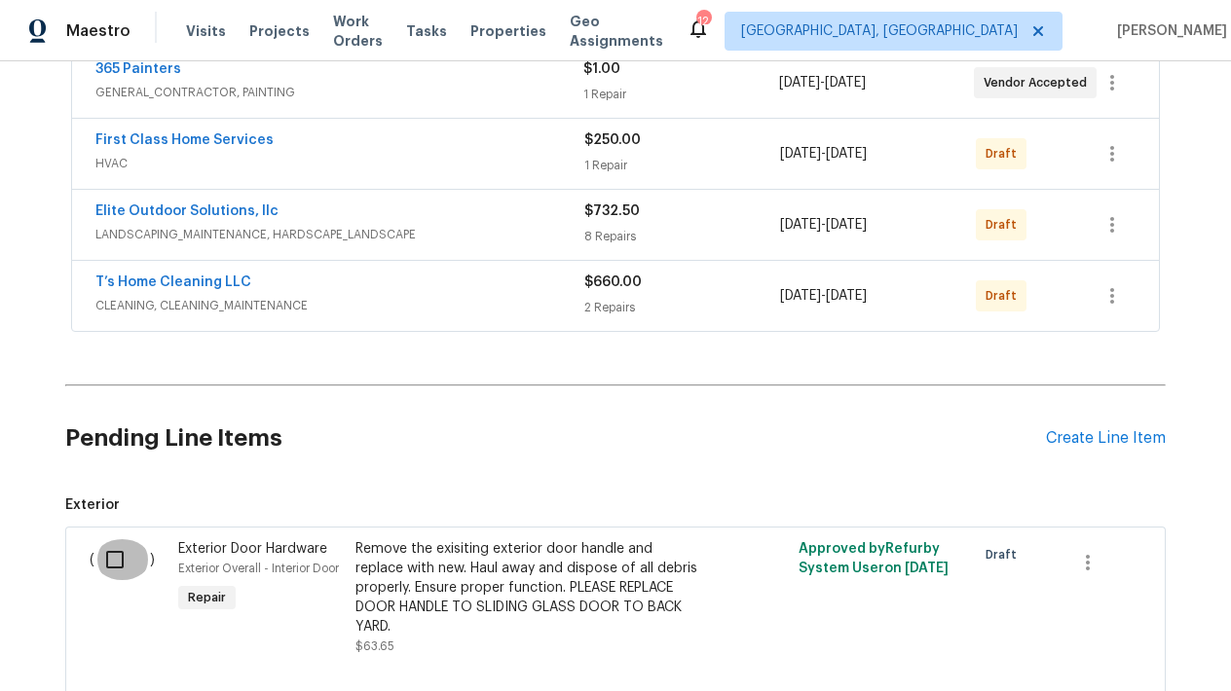
click at [107, 552] on input "checkbox" at bounding box center [122, 559] width 56 height 41
checkbox input "true"
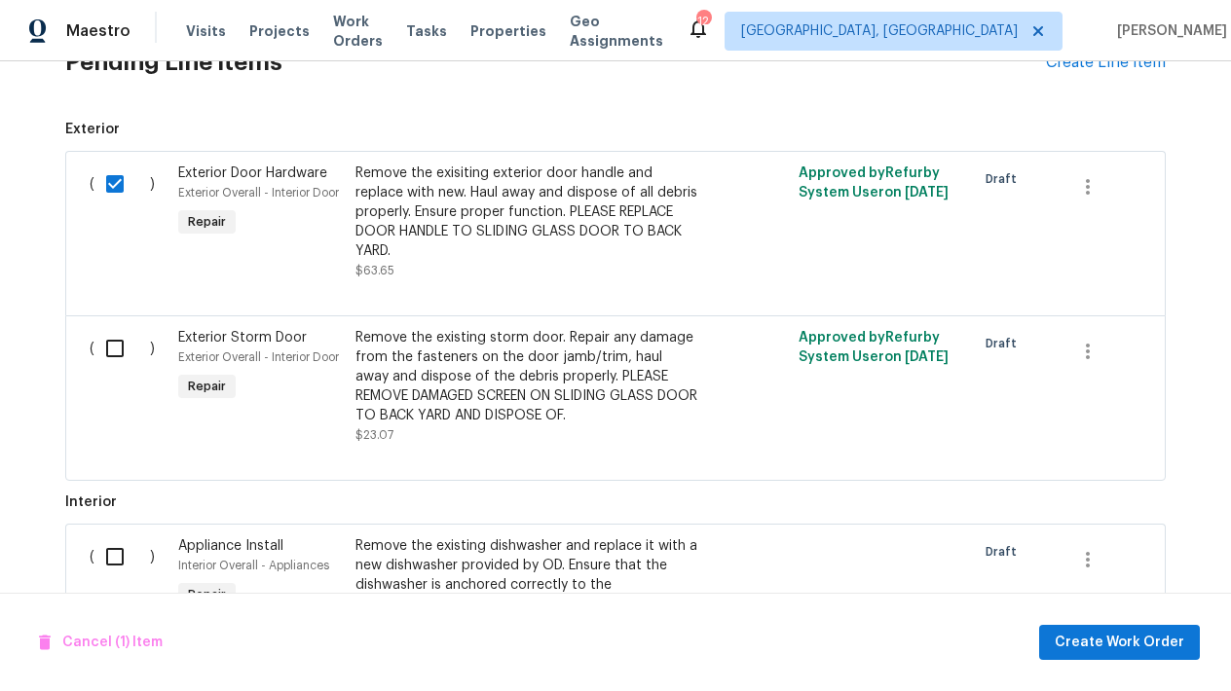
scroll to position [783, 0]
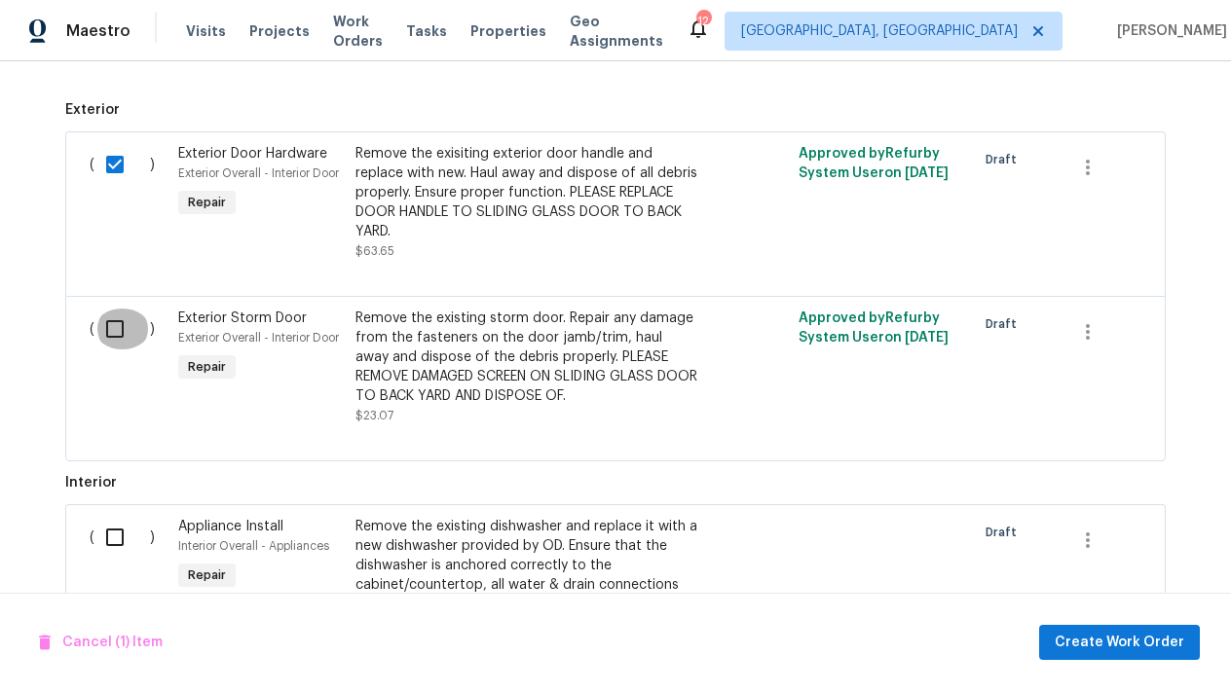
click at [115, 325] on input "checkbox" at bounding box center [122, 329] width 56 height 41
checkbox input "true"
click at [108, 537] on input "checkbox" at bounding box center [122, 537] width 56 height 41
checkbox input "true"
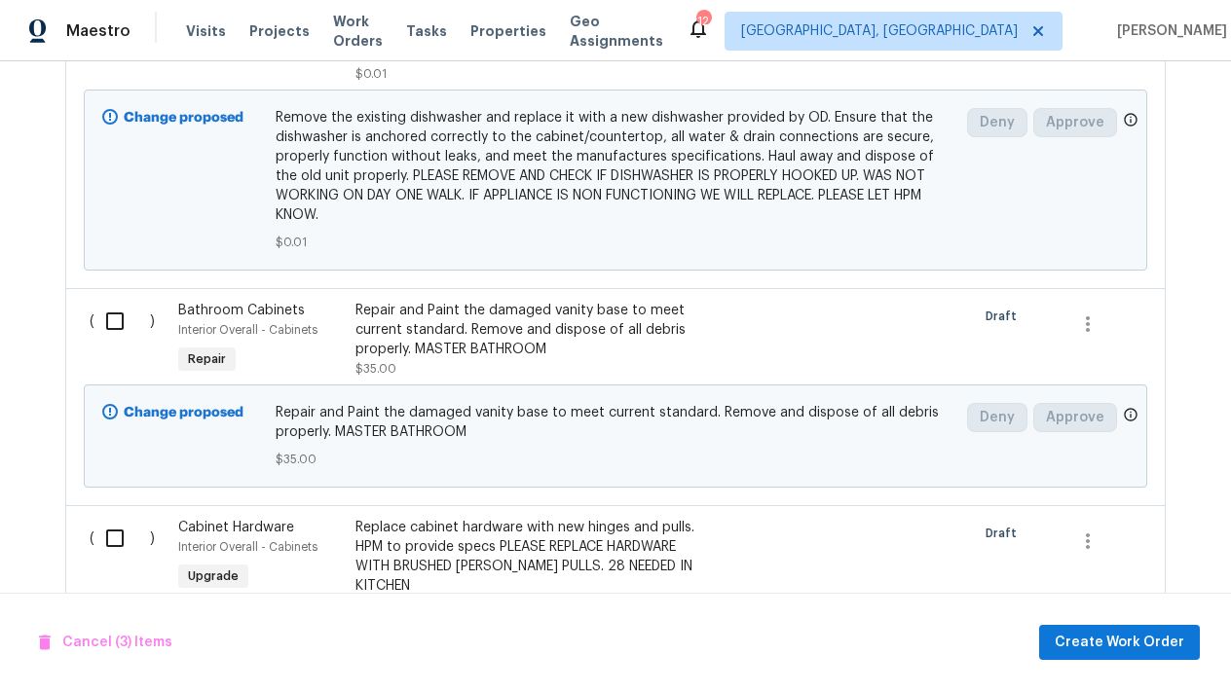
scroll to position [1468, 0]
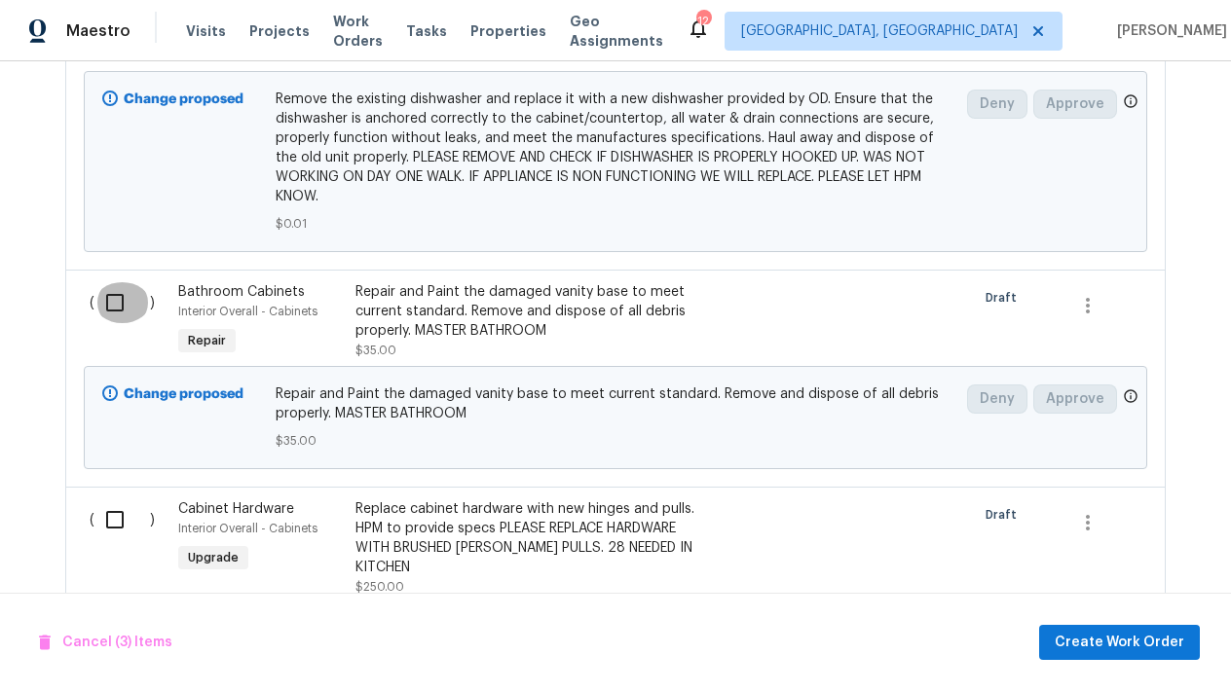
click at [111, 302] on input "checkbox" at bounding box center [122, 302] width 56 height 41
checkbox input "true"
click at [106, 530] on input "checkbox" at bounding box center [122, 520] width 56 height 41
checkbox input "true"
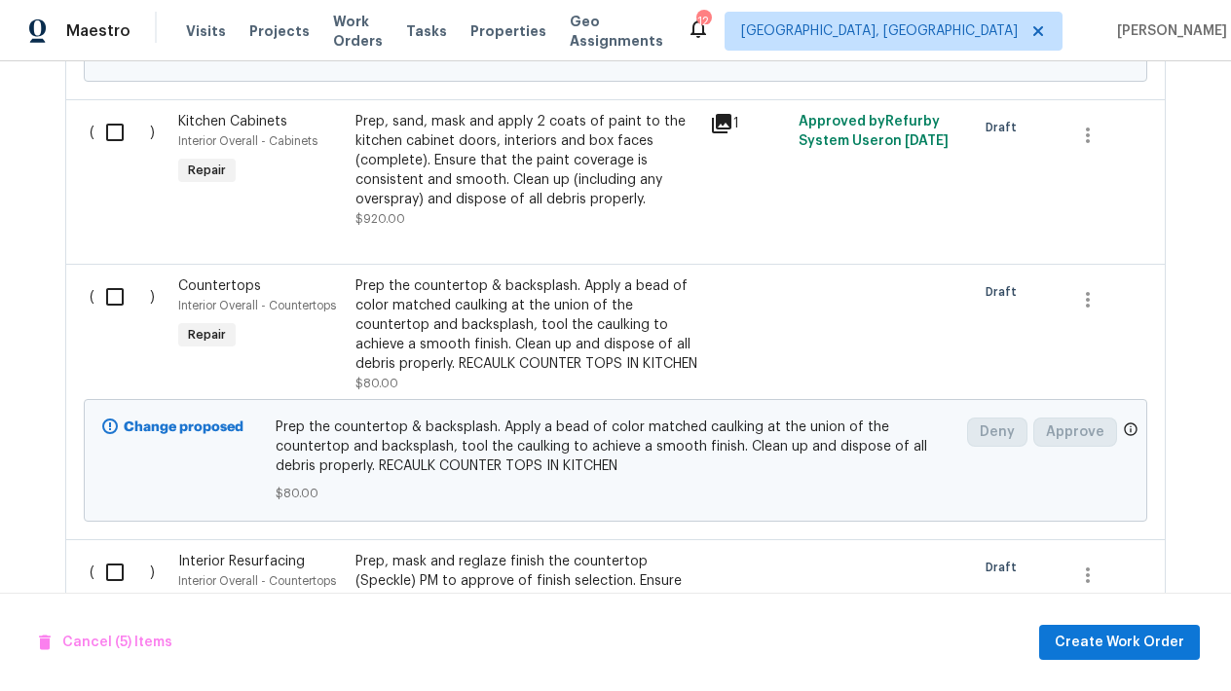
scroll to position [2101, 0]
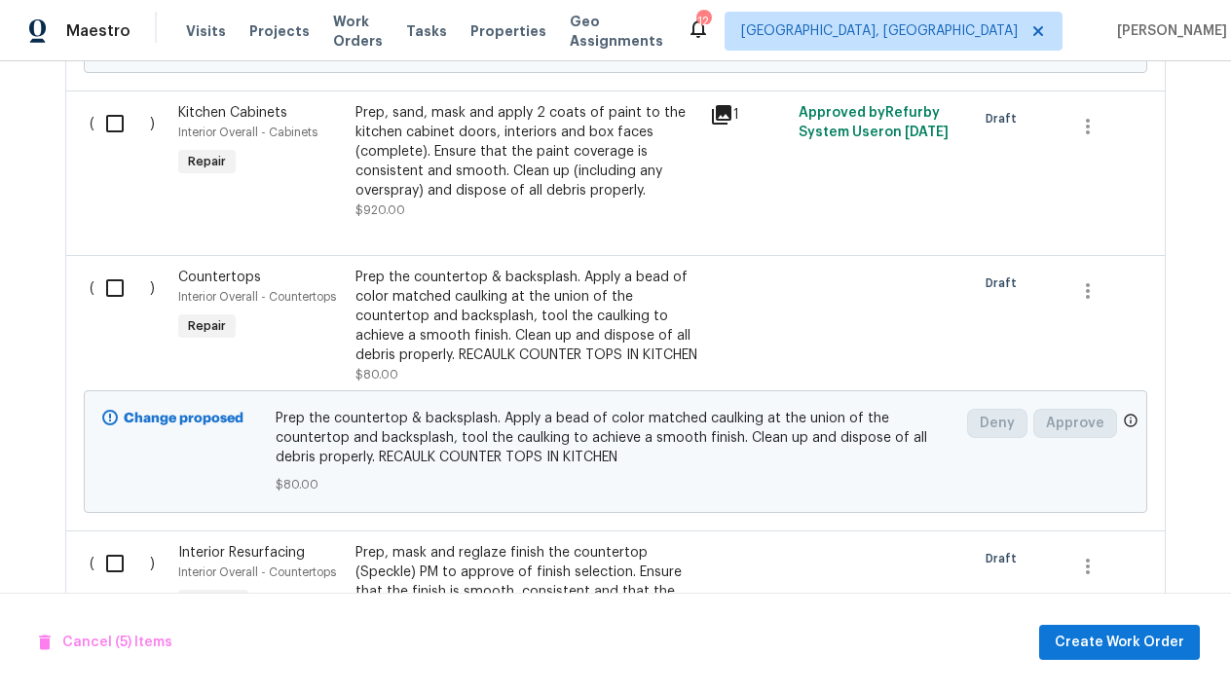
click at [118, 118] on input "checkbox" at bounding box center [122, 123] width 56 height 41
checkbox input "true"
click at [115, 279] on input "checkbox" at bounding box center [122, 288] width 56 height 41
checkbox input "true"
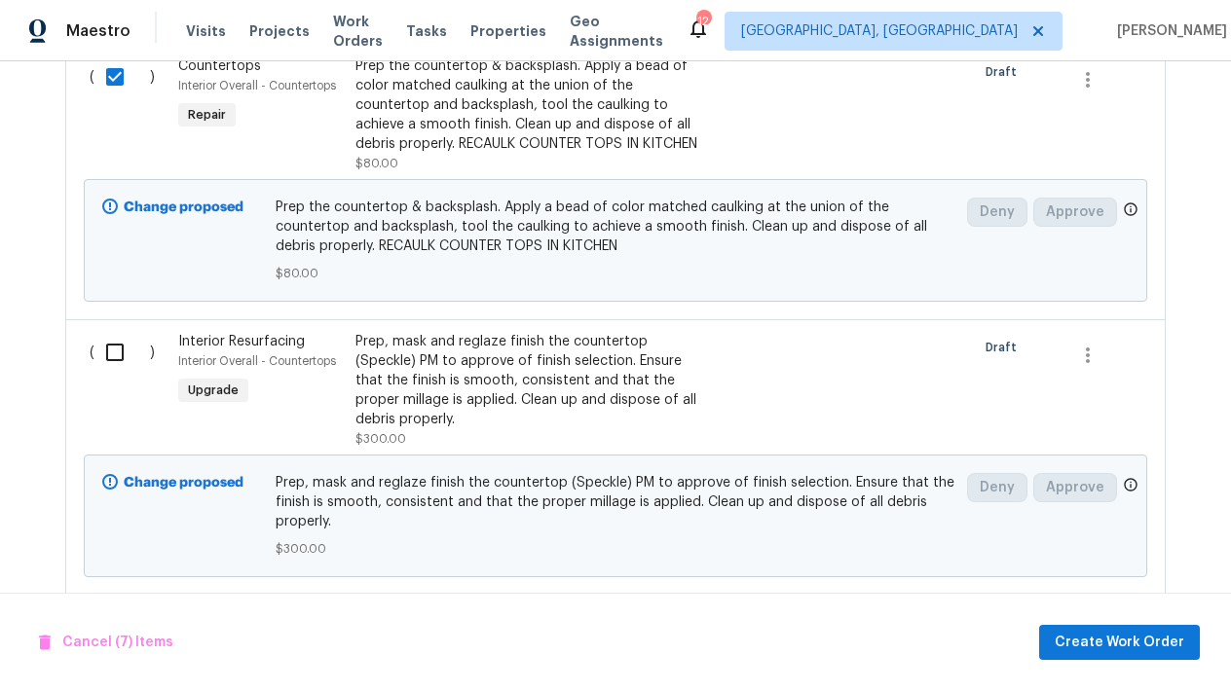
scroll to position [2336, 0]
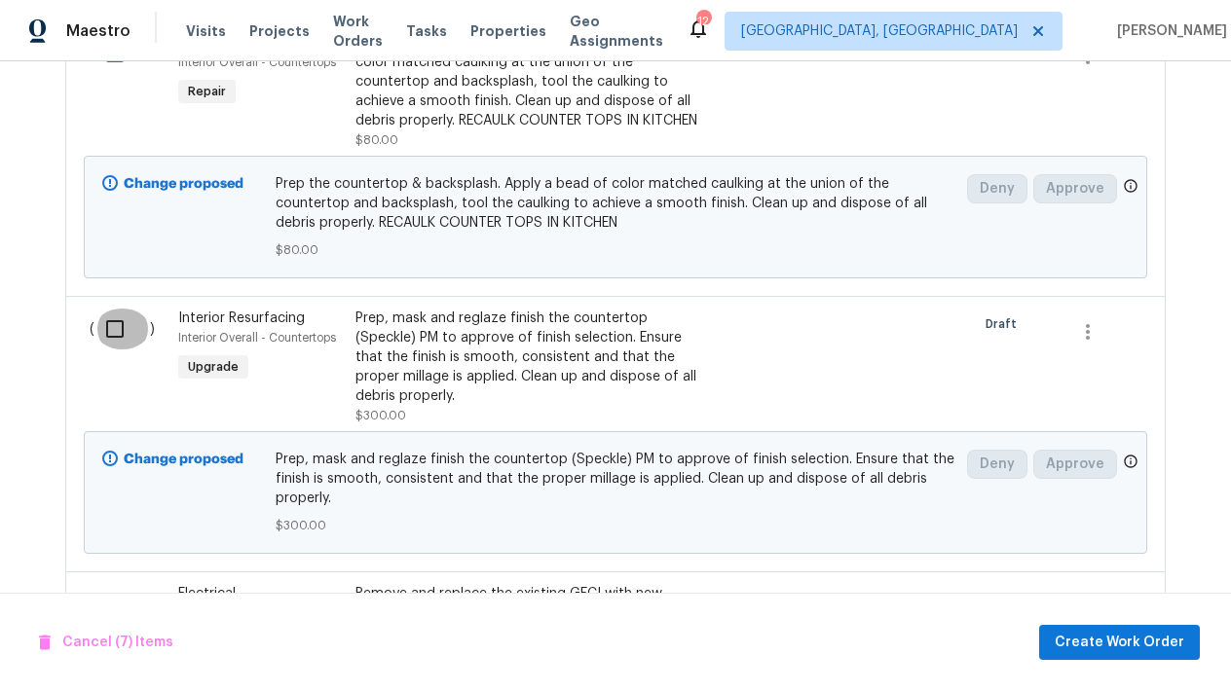
click at [104, 342] on input "checkbox" at bounding box center [122, 329] width 56 height 41
checkbox input "true"
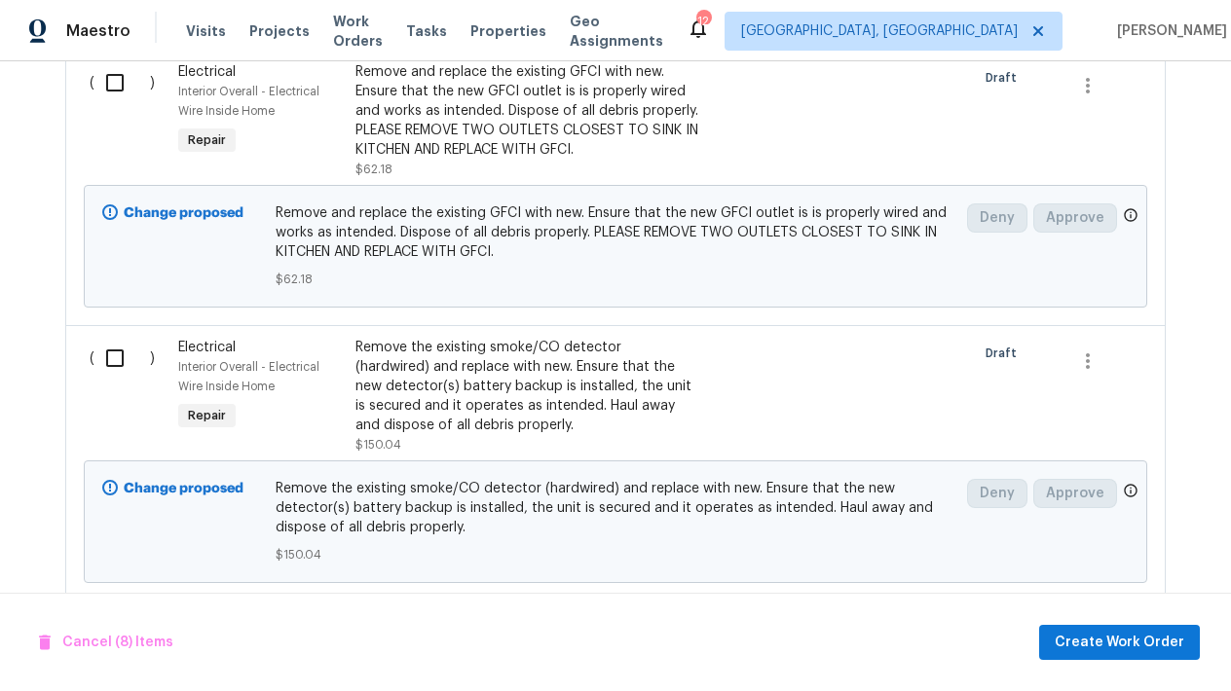
scroll to position [2860, 0]
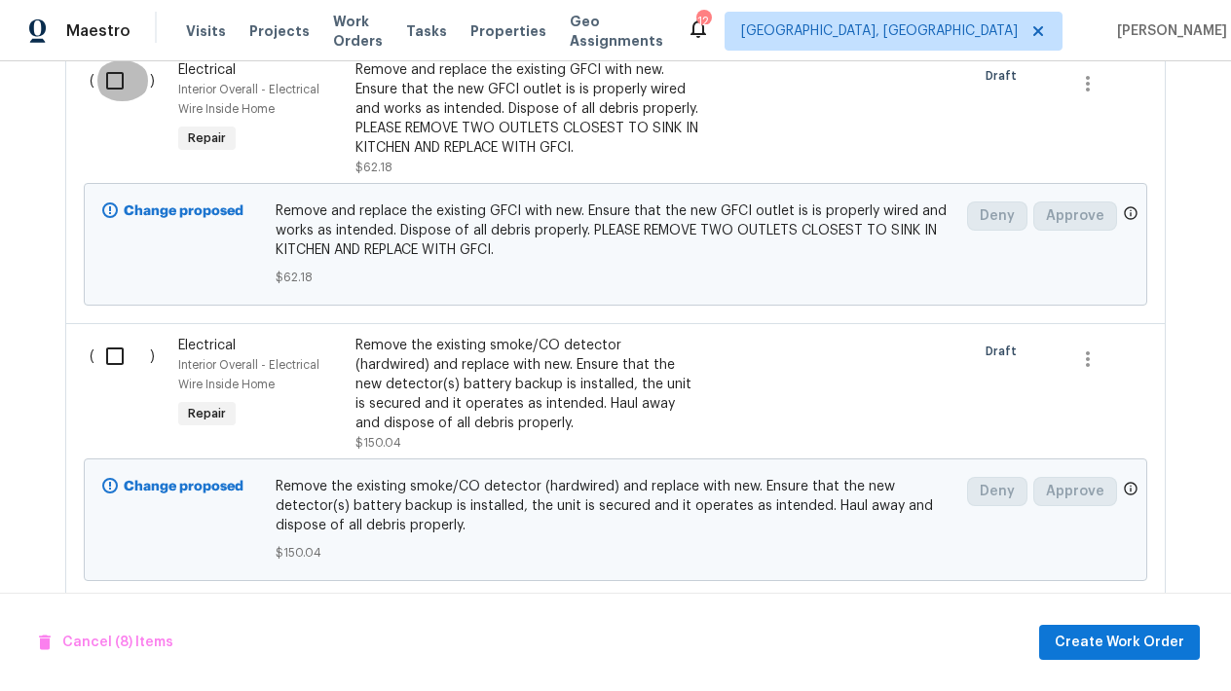
click at [113, 101] on input "checkbox" at bounding box center [122, 80] width 56 height 41
checkbox input "true"
click at [122, 374] on input "checkbox" at bounding box center [122, 356] width 56 height 41
checkbox input "true"
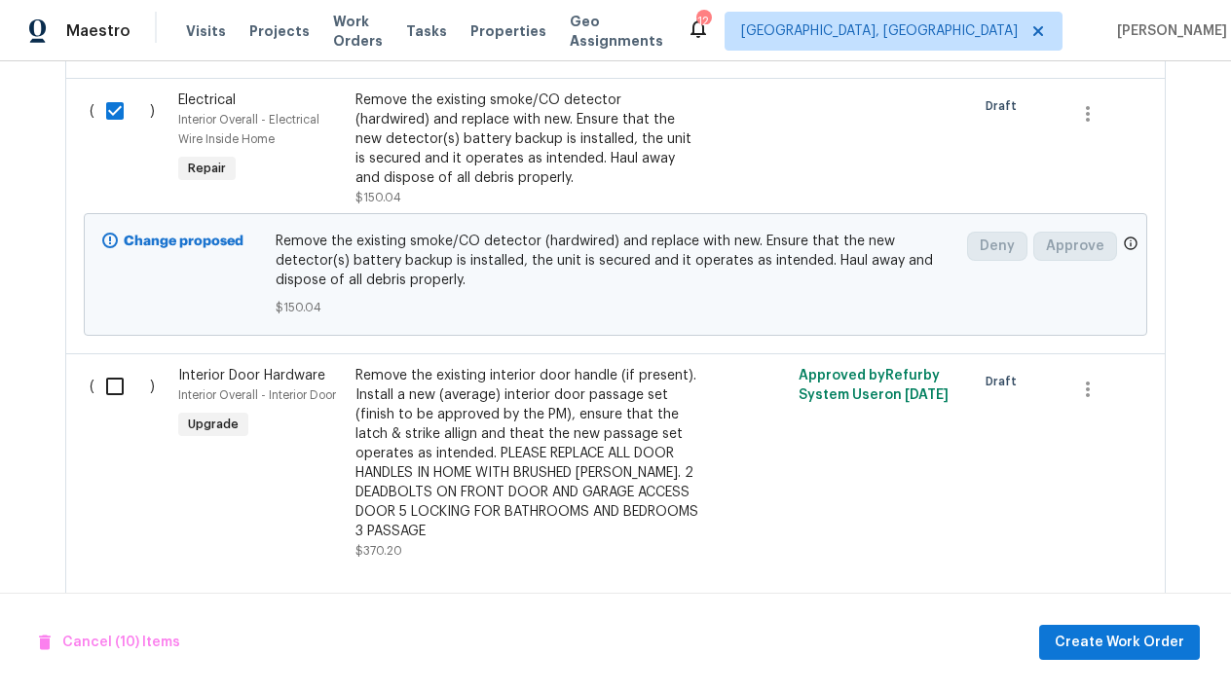
scroll to position [3131, 0]
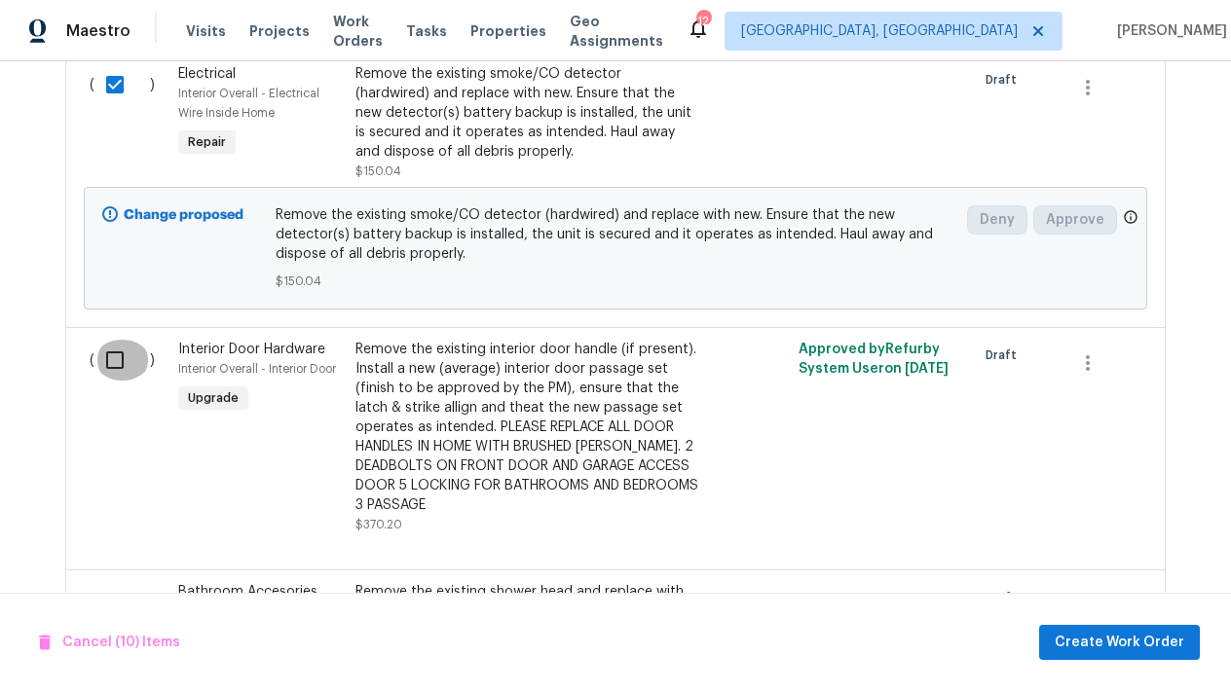
click at [118, 378] on input "checkbox" at bounding box center [122, 360] width 56 height 41
checkbox input "true"
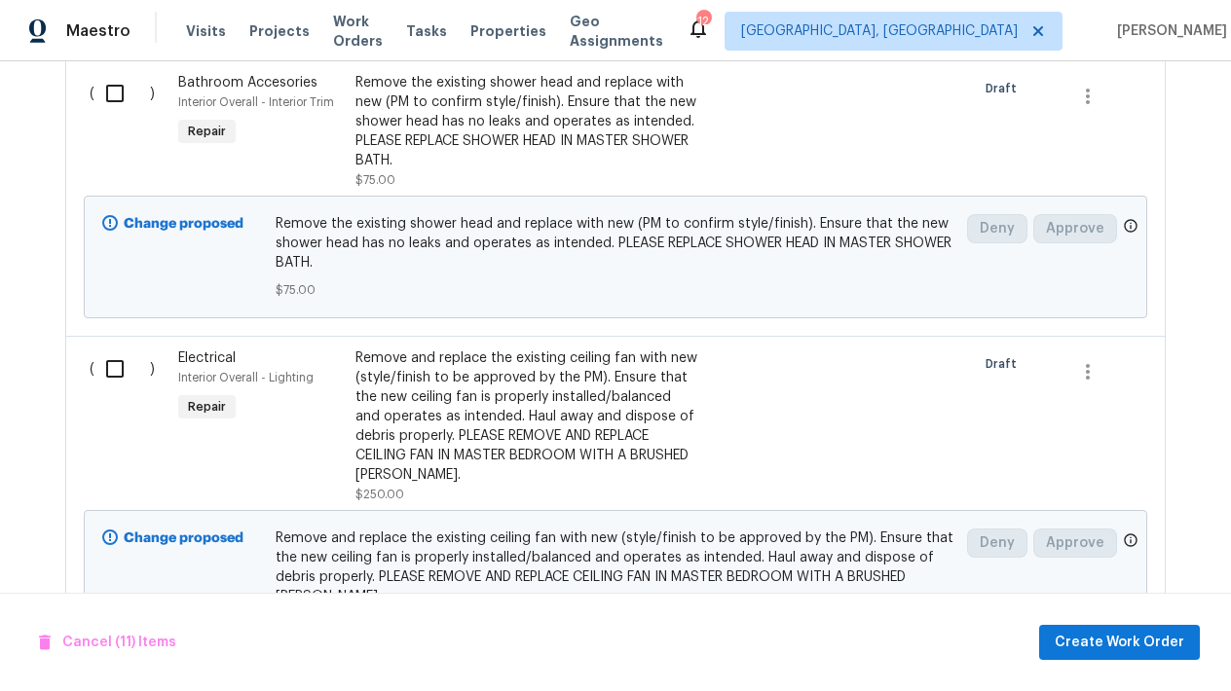
scroll to position [3645, 0]
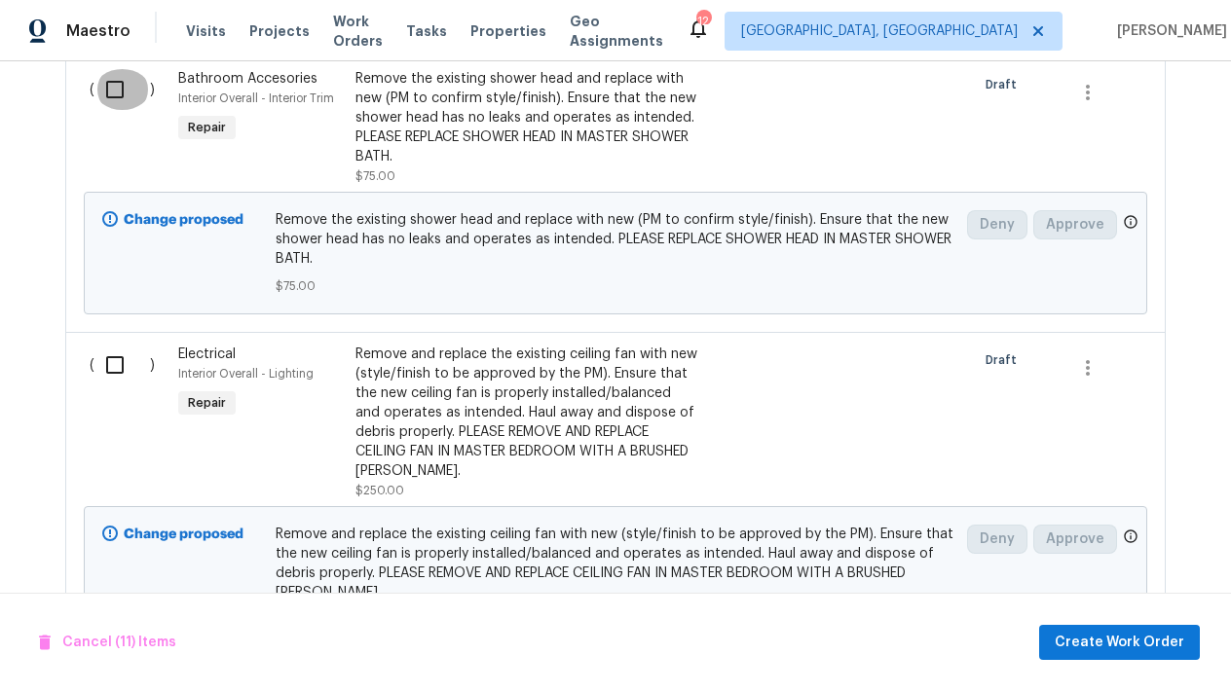
click at [107, 108] on input "checkbox" at bounding box center [122, 89] width 56 height 41
checkbox input "true"
click at [113, 386] on input "checkbox" at bounding box center [122, 365] width 56 height 41
checkbox input "true"
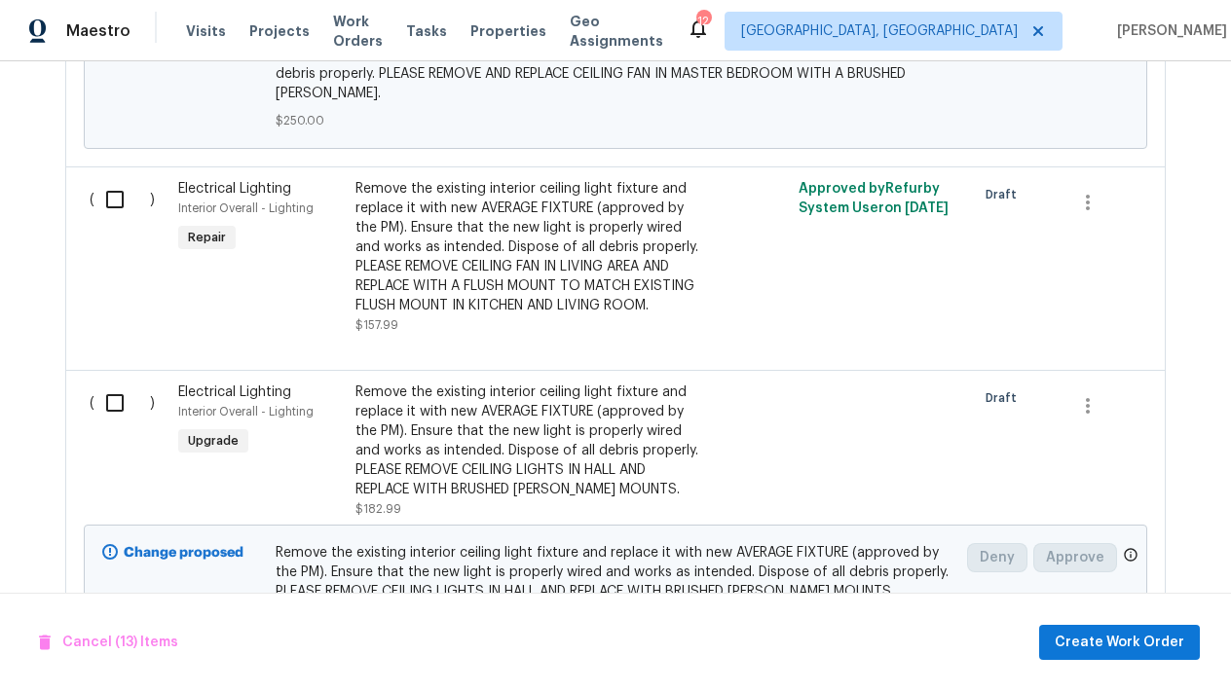
scroll to position [4136, 0]
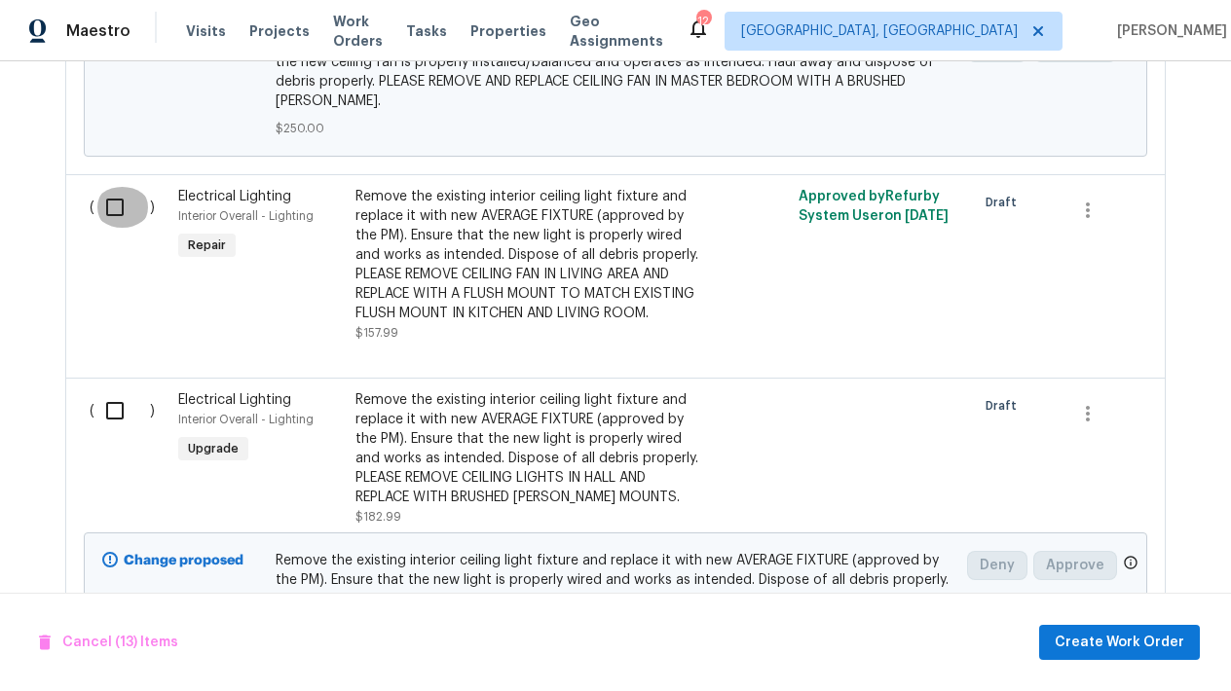
click at [113, 220] on input "checkbox" at bounding box center [122, 207] width 56 height 41
checkbox input "true"
click at [116, 431] on input "checkbox" at bounding box center [122, 410] width 56 height 41
checkbox input "true"
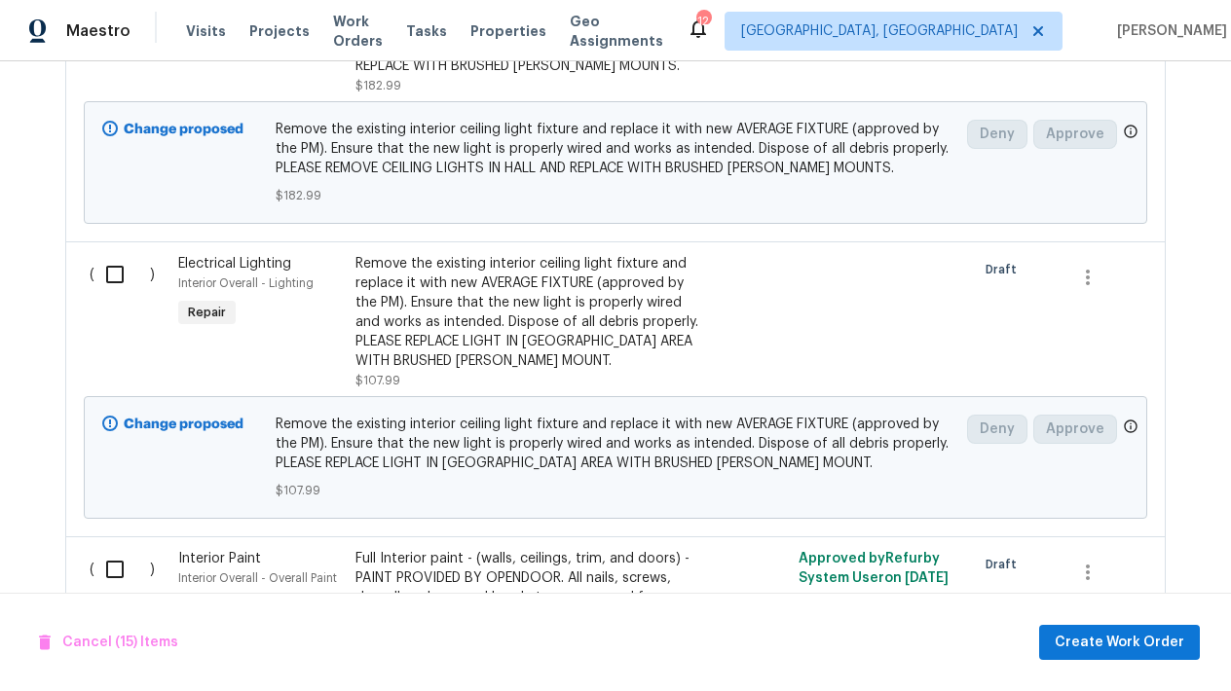
scroll to position [4580, 0]
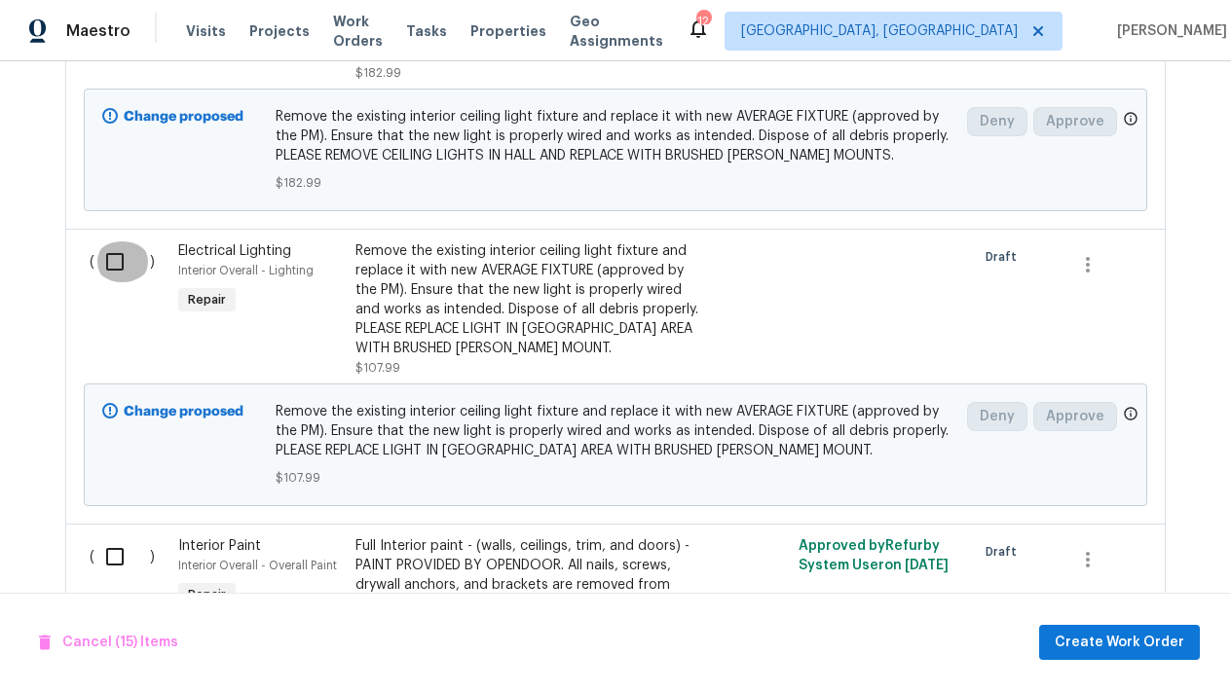
click at [118, 282] on input "checkbox" at bounding box center [122, 261] width 56 height 41
checkbox input "true"
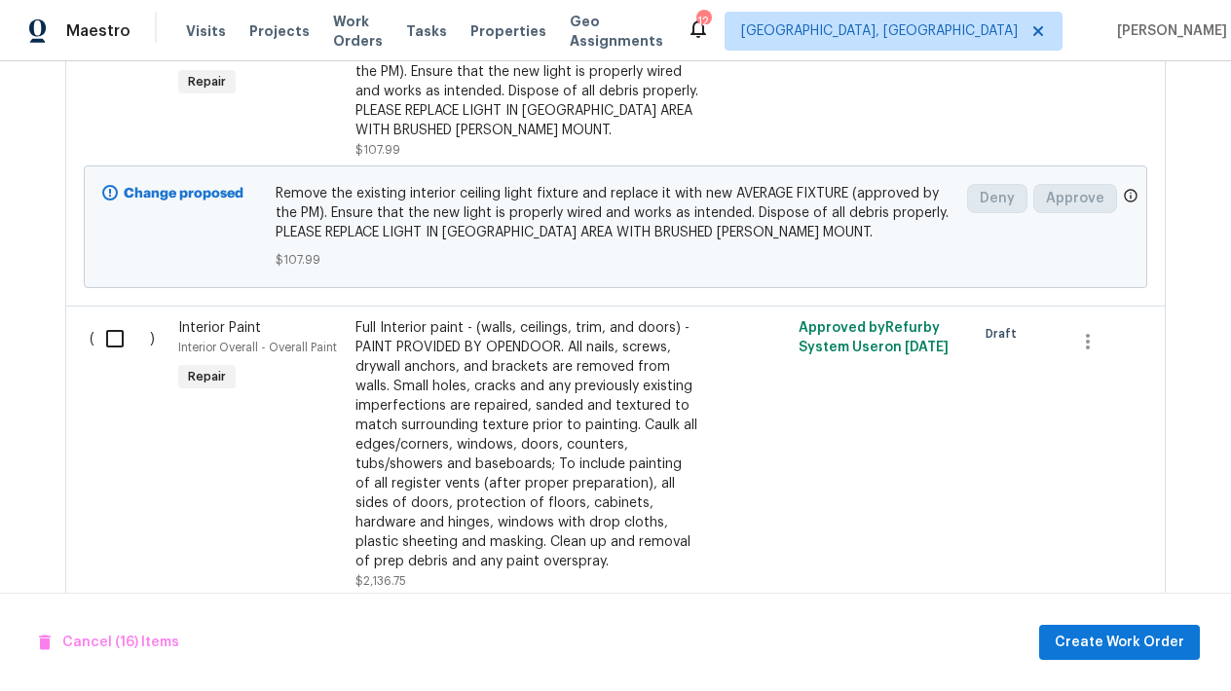
click at [124, 359] on input "checkbox" at bounding box center [122, 338] width 56 height 41
checkbox input "true"
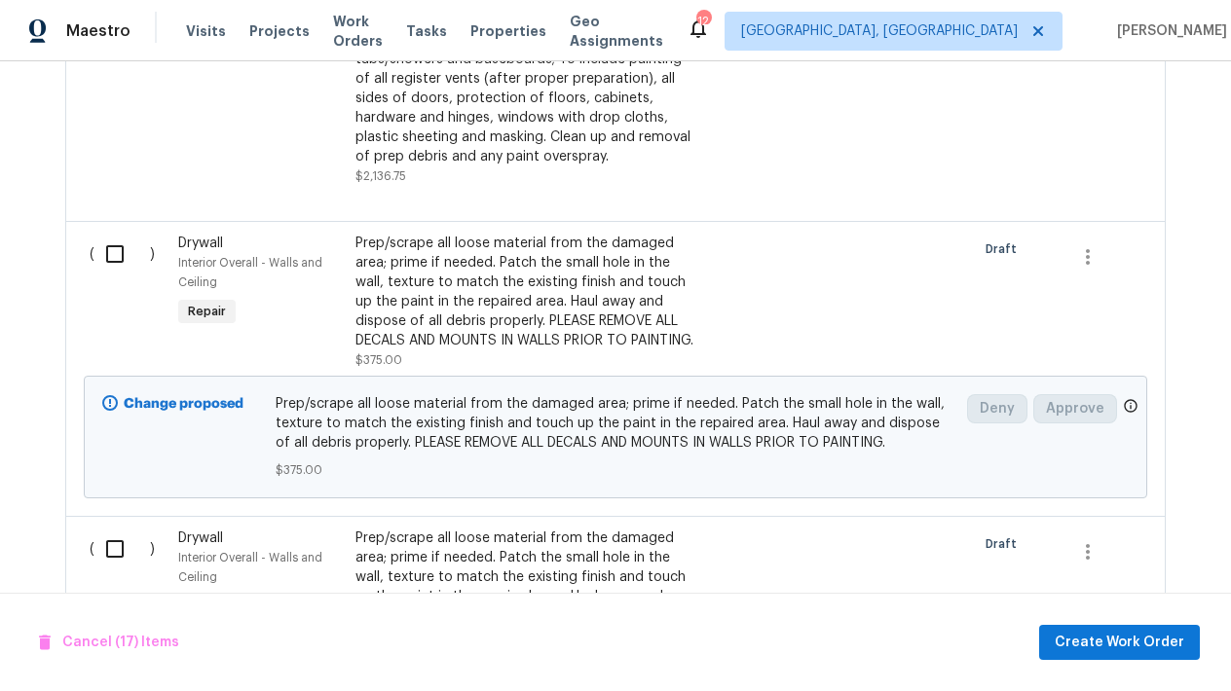
scroll to position [5259, 0]
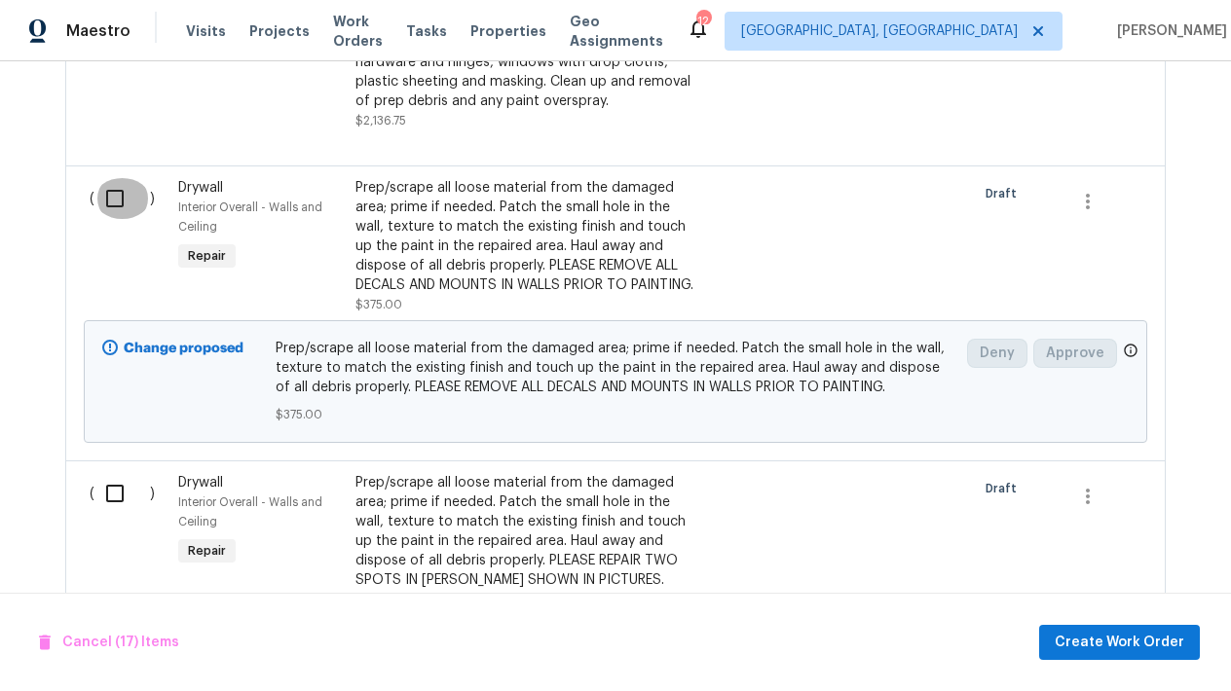
click at [115, 219] on input "checkbox" at bounding box center [122, 198] width 56 height 41
checkbox input "true"
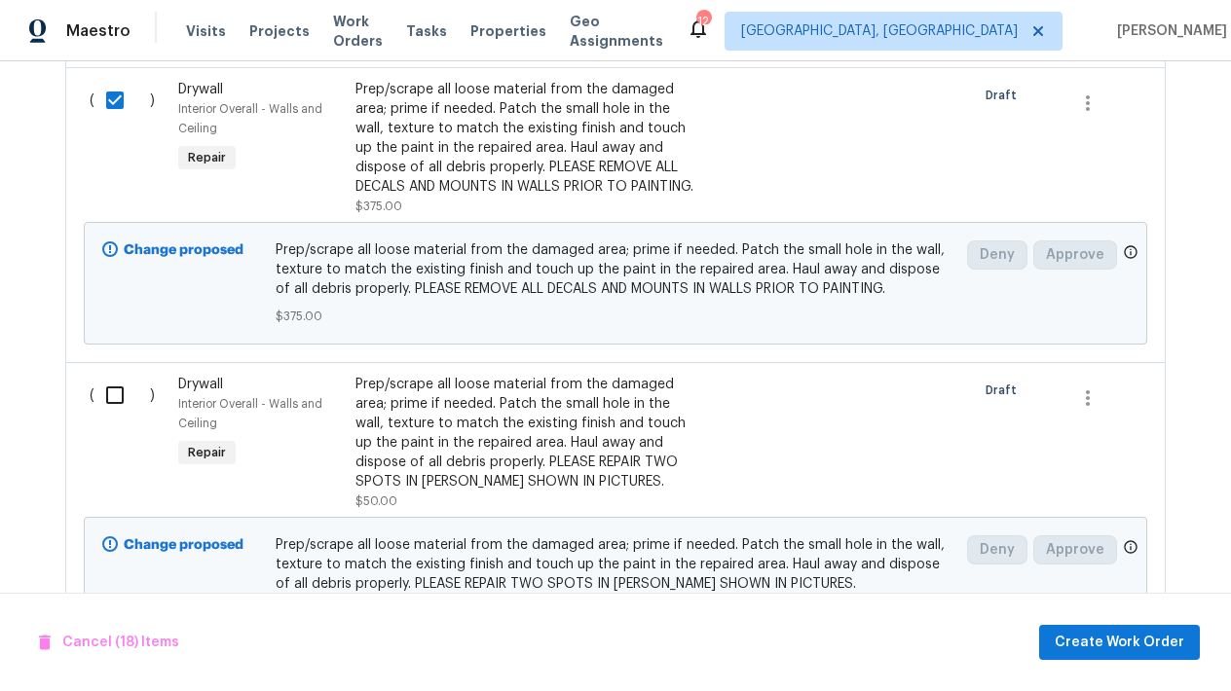
scroll to position [5402, 0]
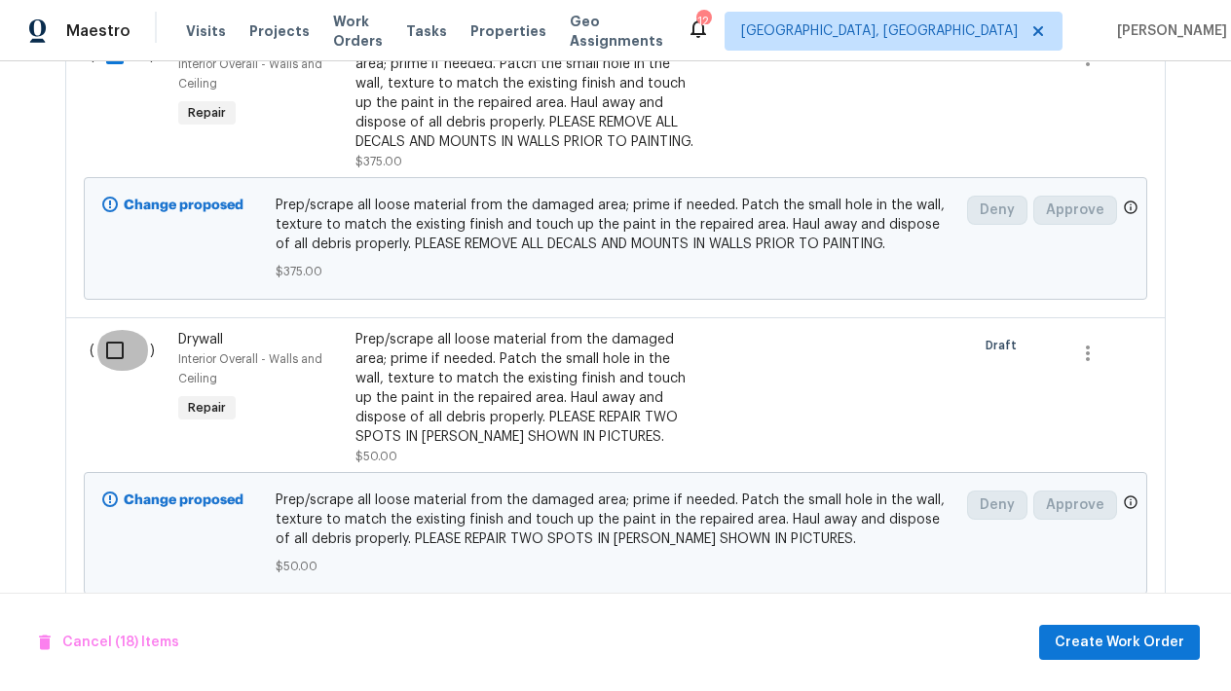
click at [108, 371] on input "checkbox" at bounding box center [122, 350] width 56 height 41
checkbox input "true"
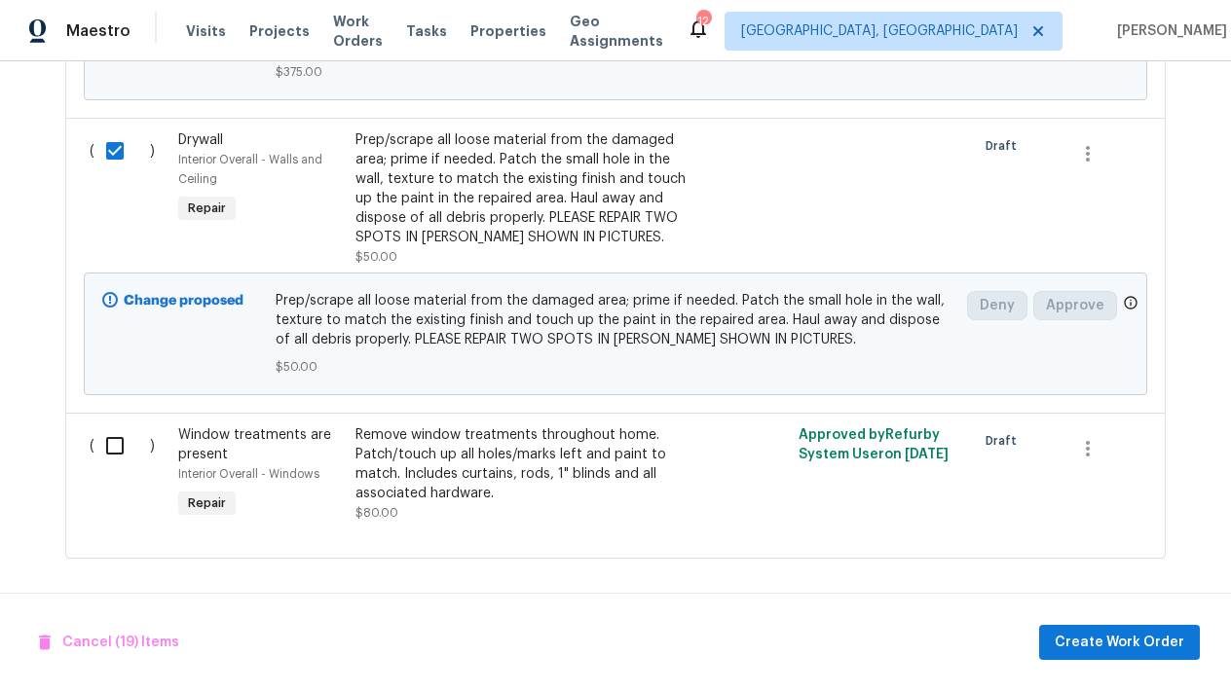
scroll to position [5659, 0]
click at [115, 458] on input "checkbox" at bounding box center [122, 446] width 56 height 41
checkbox input "true"
click at [1109, 651] on span "Create Work Order" at bounding box center [1120, 643] width 130 height 24
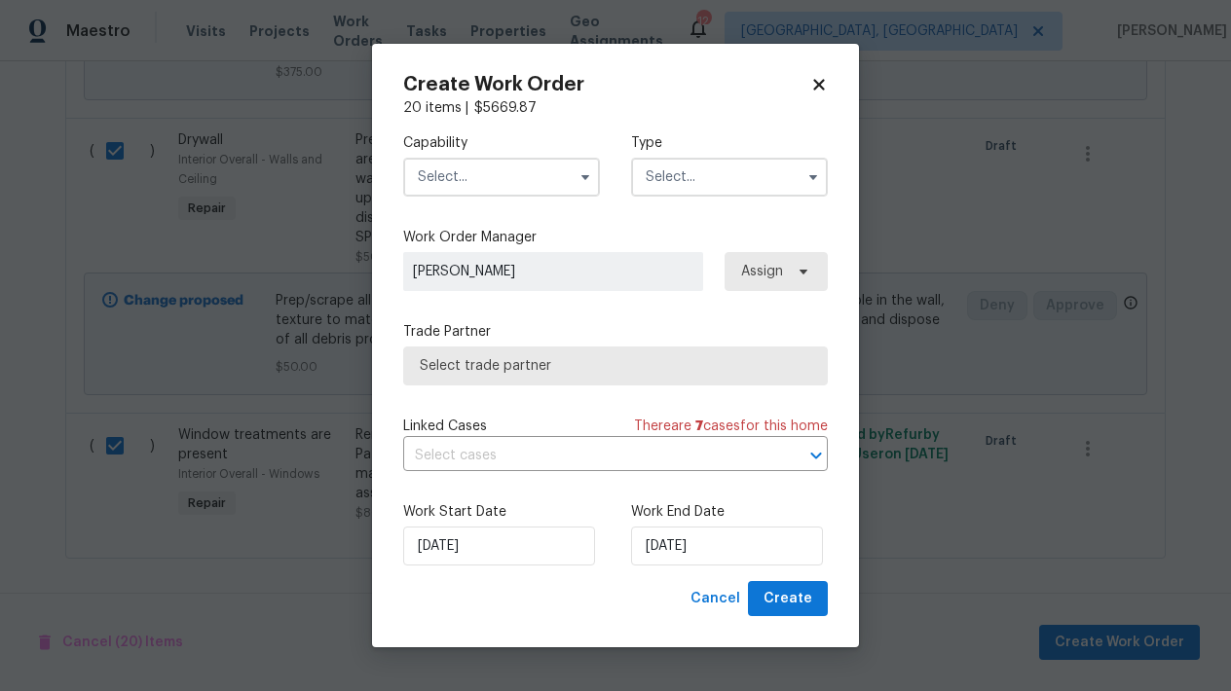
click at [502, 171] on input "text" at bounding box center [501, 177] width 197 height 39
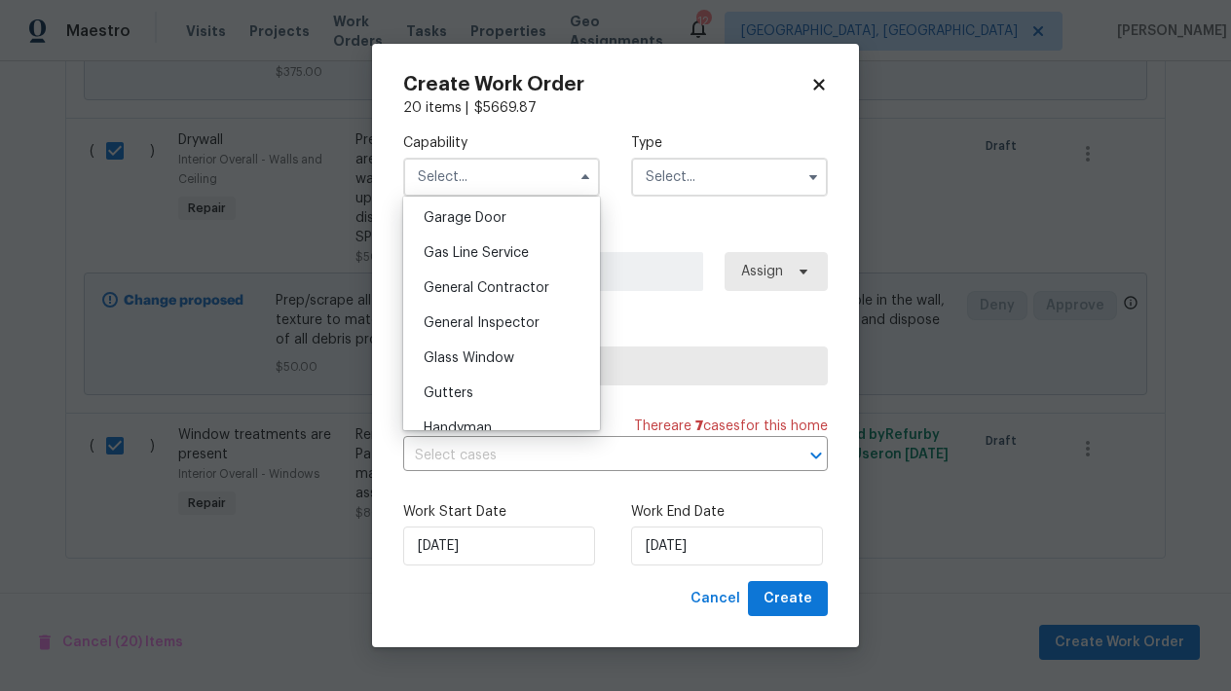
scroll to position [866, 0]
click at [501, 286] on span "General Contractor" at bounding box center [487, 285] width 126 height 14
type input "General Contractor"
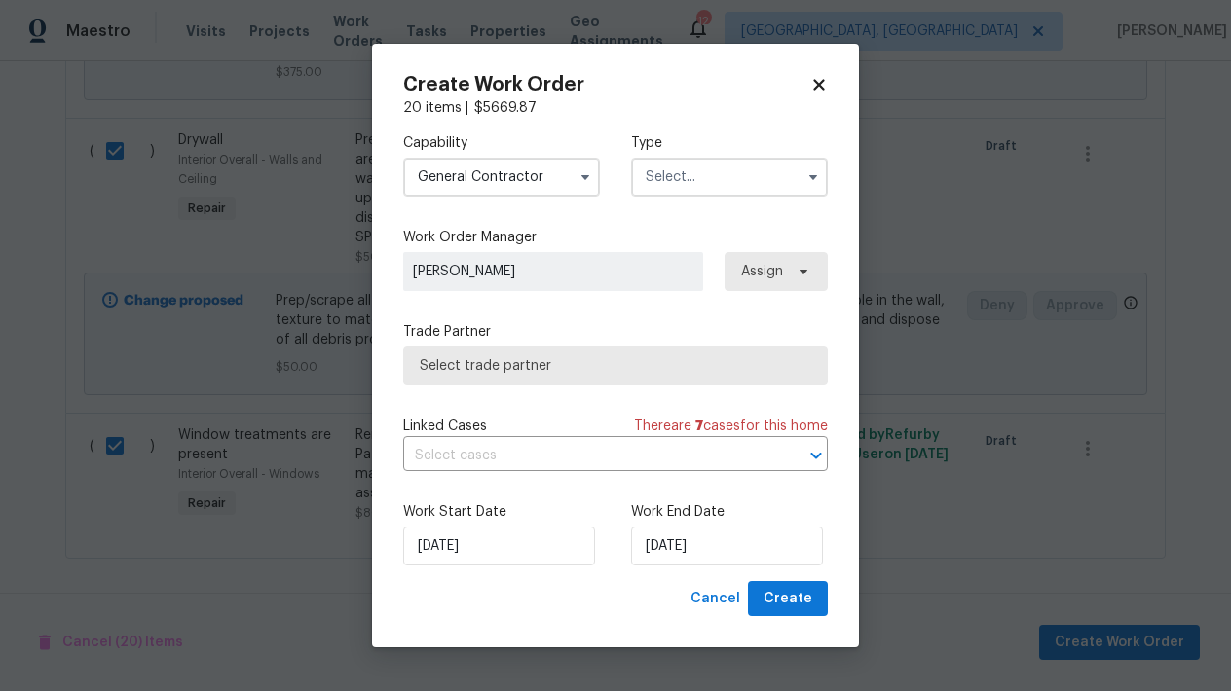
click at [701, 177] on input "text" at bounding box center [729, 177] width 197 height 39
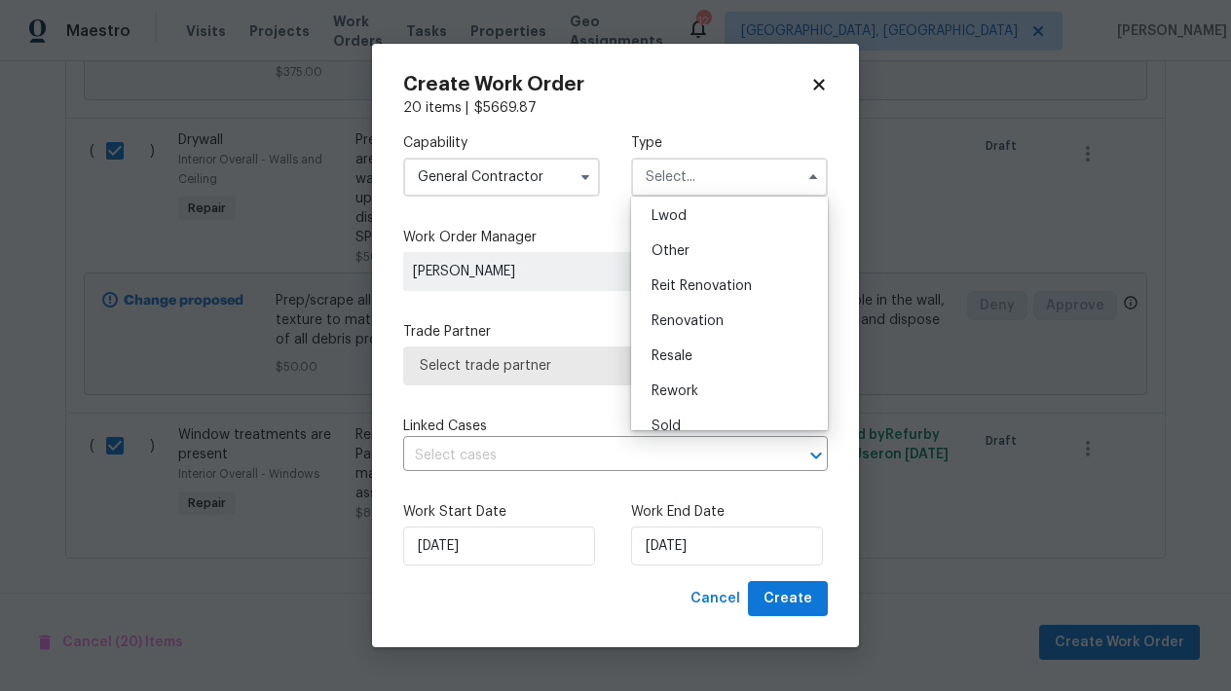
scroll to position [214, 0]
click at [669, 327] on div "Renovation" at bounding box center [729, 320] width 187 height 35
type input "Renovation"
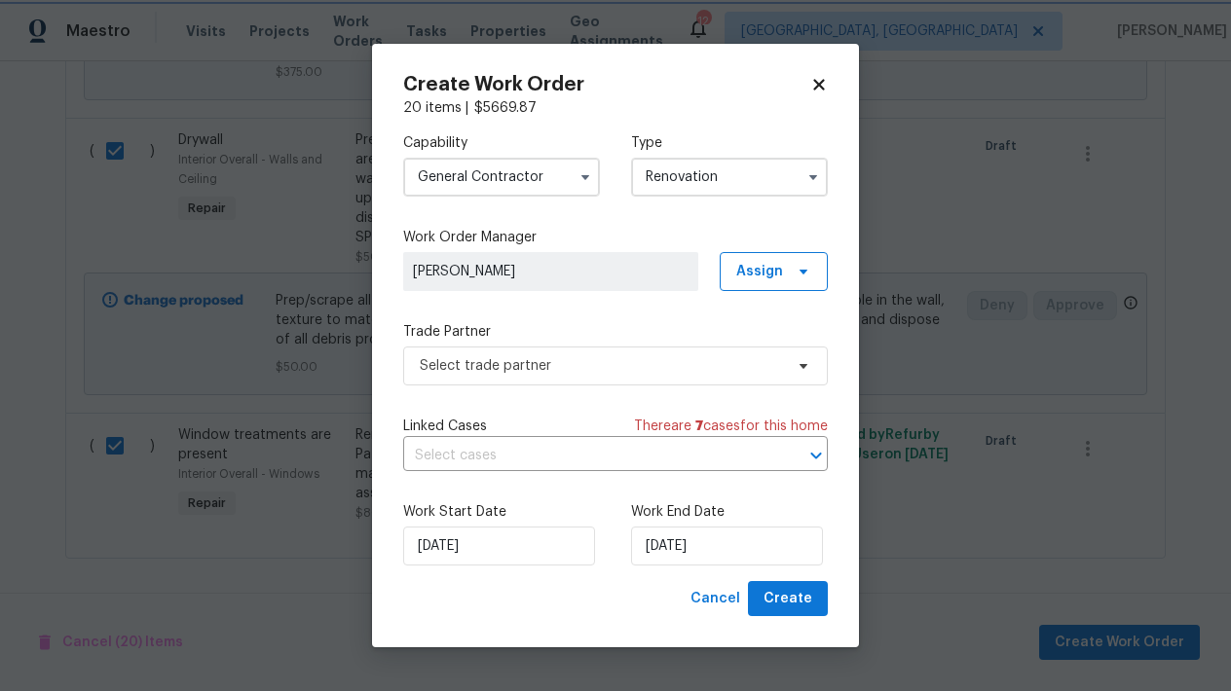
scroll to position [0, 0]
click at [521, 372] on span "Select trade partner" at bounding box center [601, 365] width 363 height 19
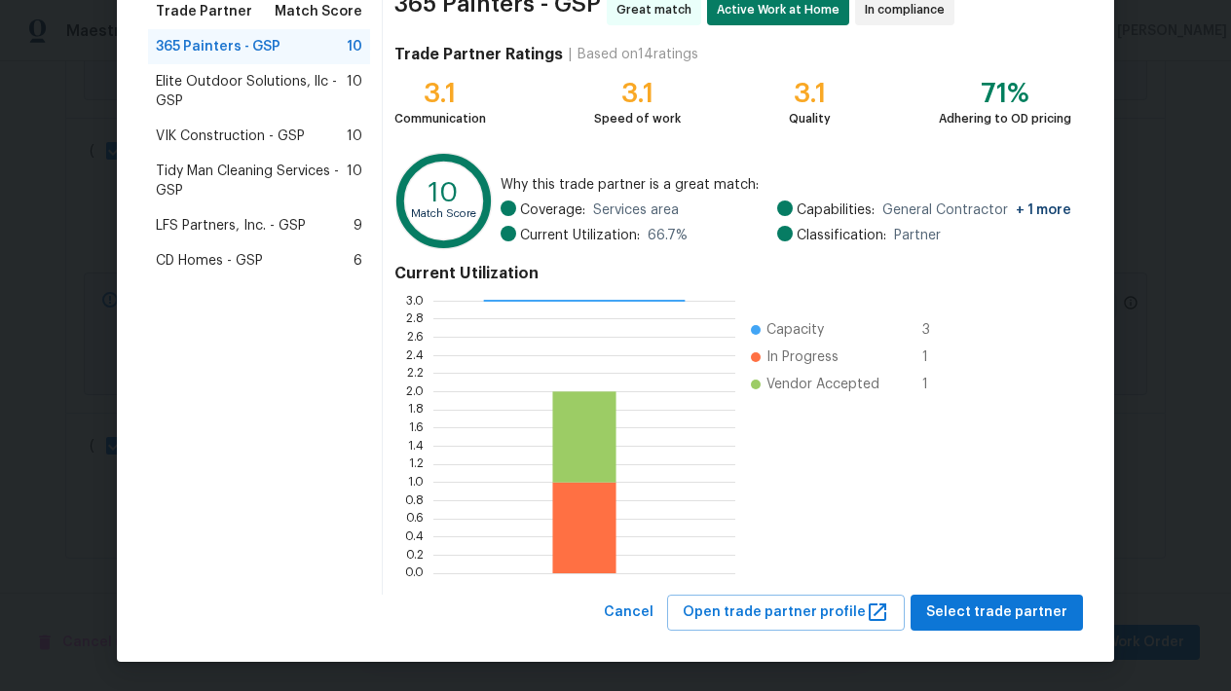
scroll to position [167, 0]
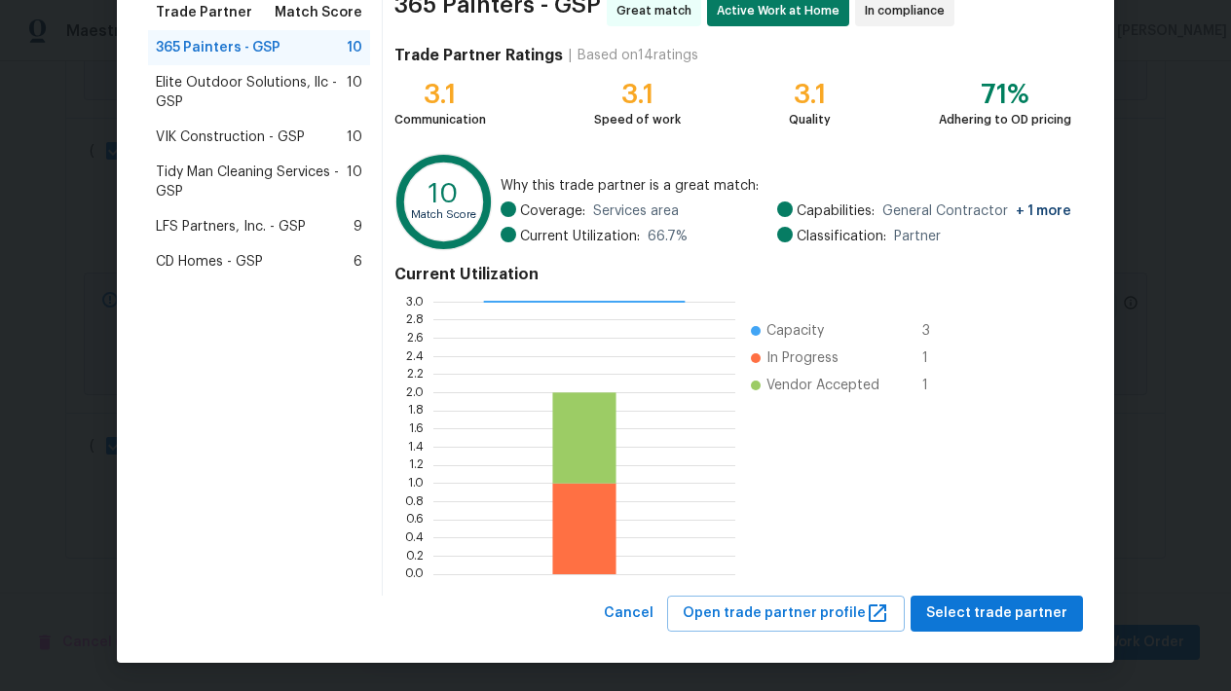
click at [281, 142] on span "VIK Construction - GSP" at bounding box center [230, 137] width 149 height 19
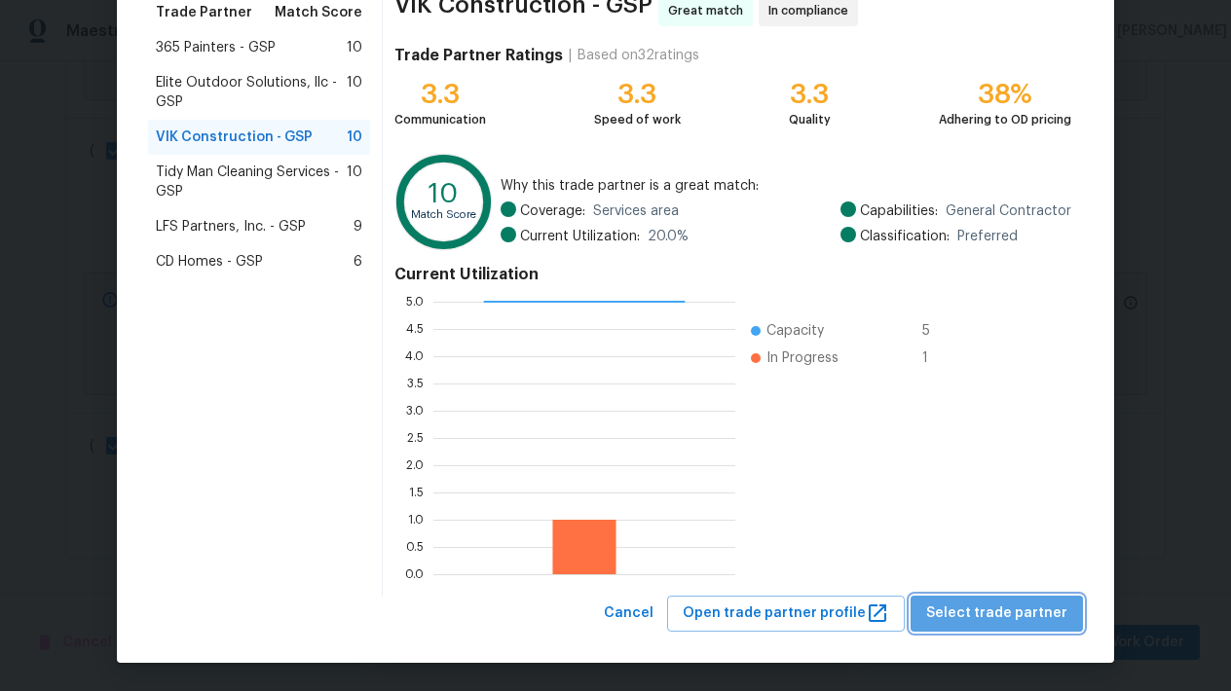
click at [1028, 614] on span "Select trade partner" at bounding box center [996, 614] width 141 height 24
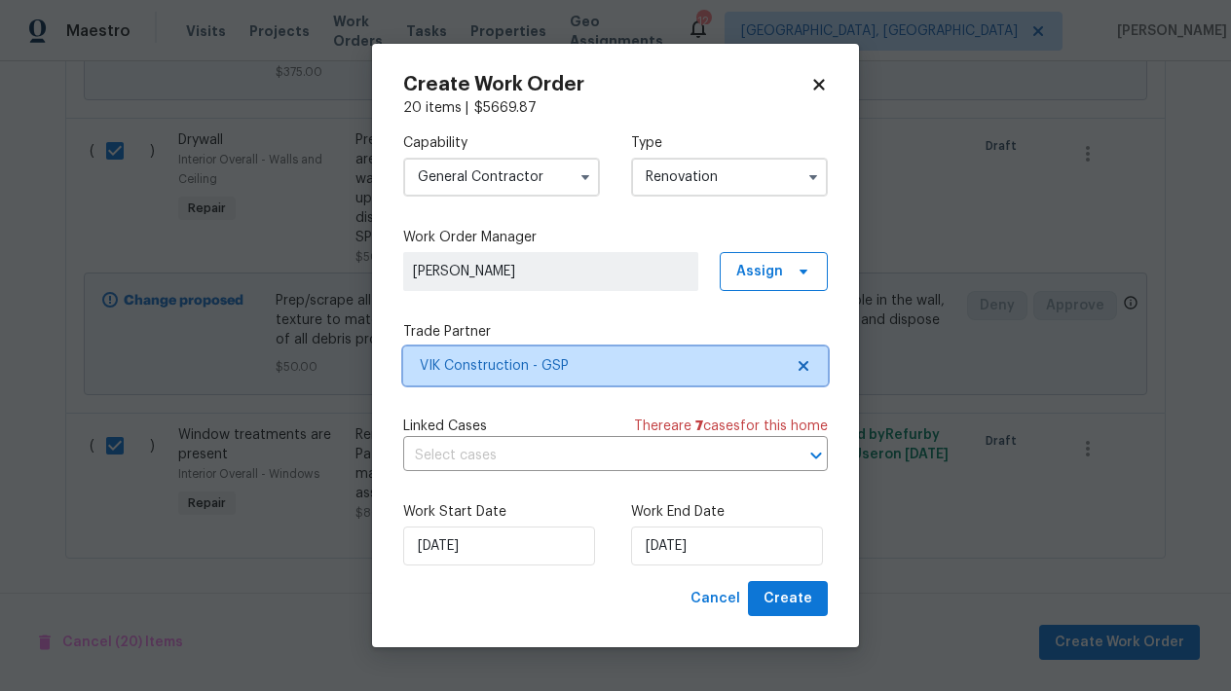
scroll to position [0, 0]
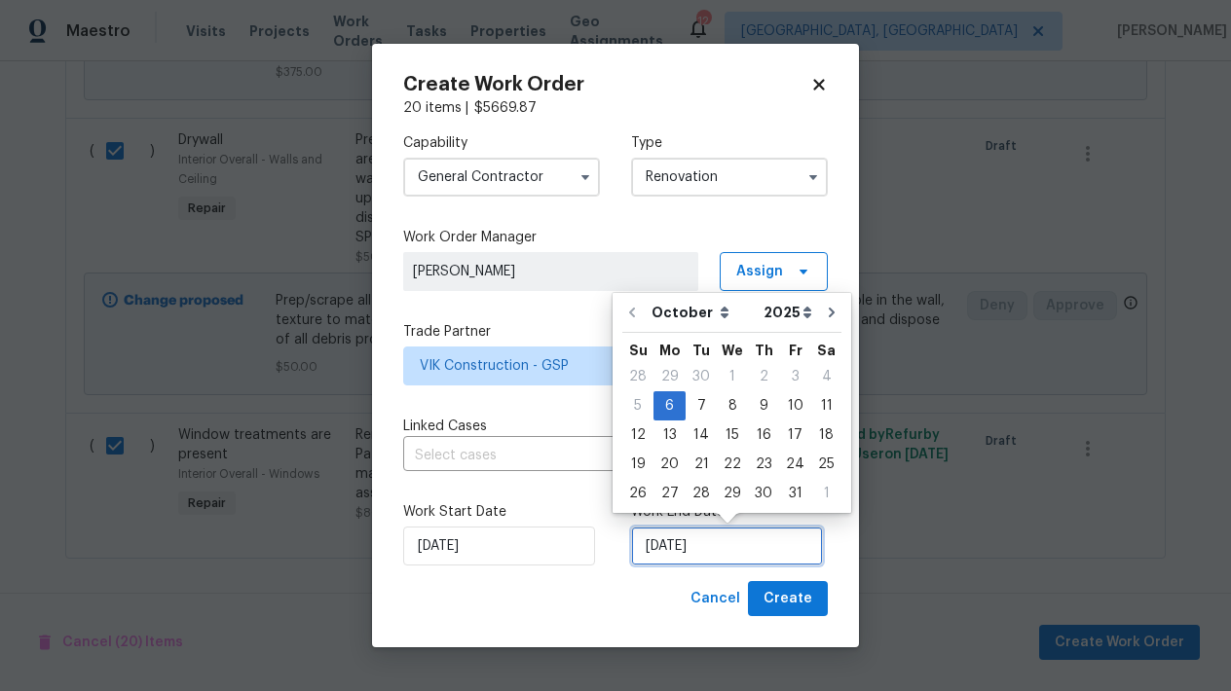
click at [694, 540] on input "[DATE]" at bounding box center [727, 546] width 192 height 39
click at [794, 496] on div "31" at bounding box center [795, 493] width 32 height 27
type input "[DATE]"
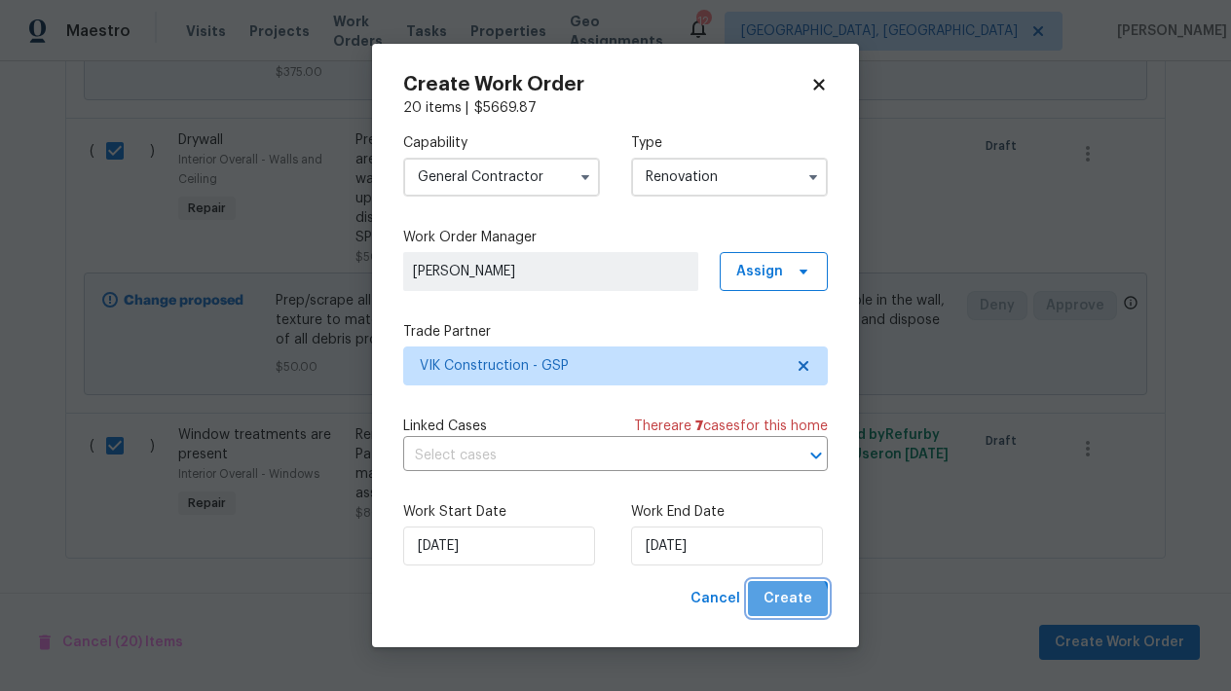
click at [787, 604] on span "Create" at bounding box center [787, 599] width 49 height 24
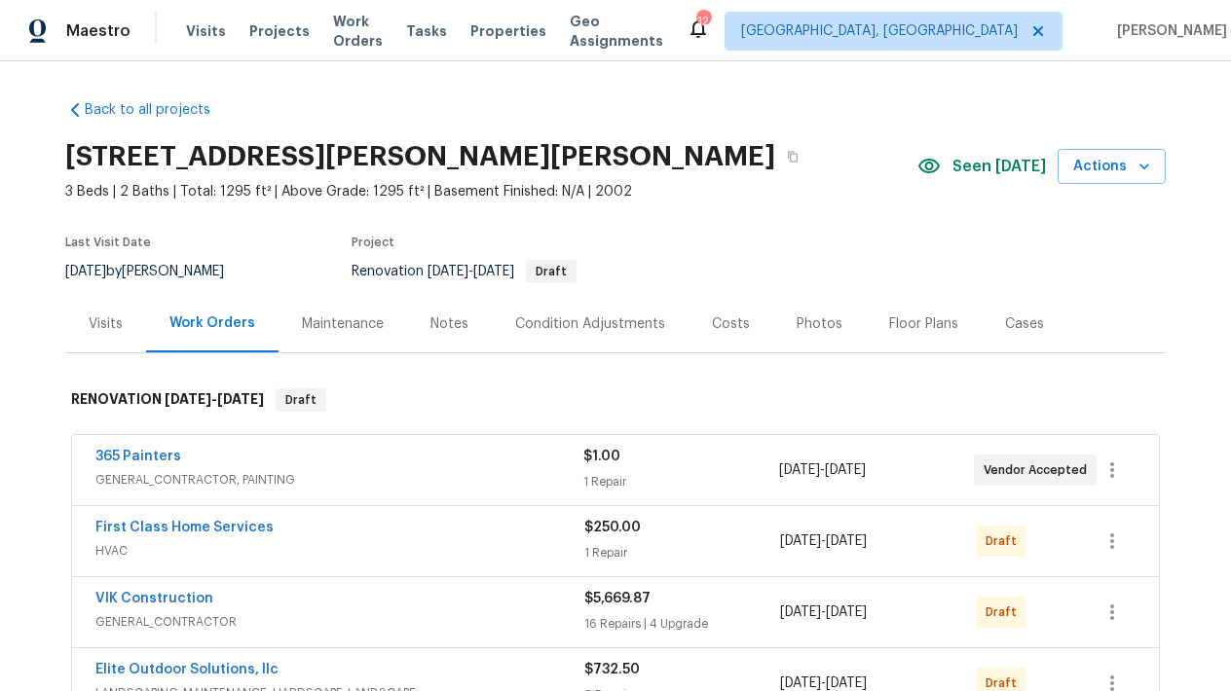
click at [596, 316] on div "Condition Adjustments" at bounding box center [590, 324] width 150 height 19
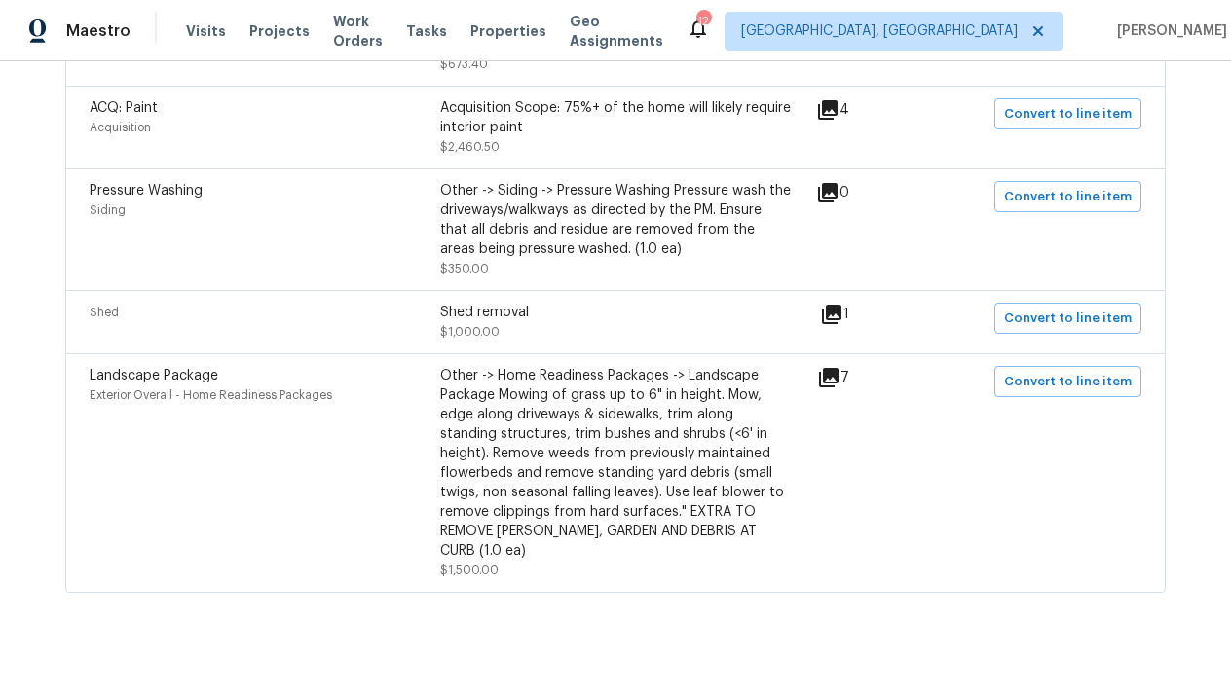
scroll to position [796, 0]
click at [1051, 376] on span "Convert to line item" at bounding box center [1068, 383] width 128 height 22
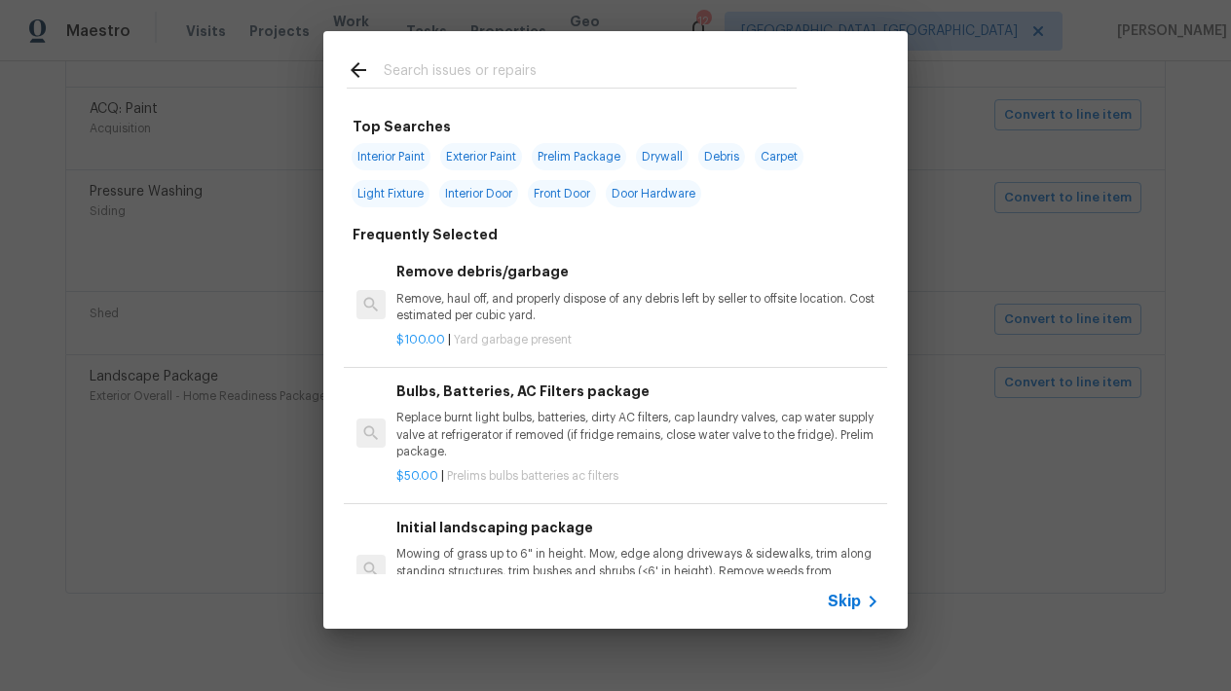
click at [865, 597] on icon at bounding box center [872, 601] width 23 height 23
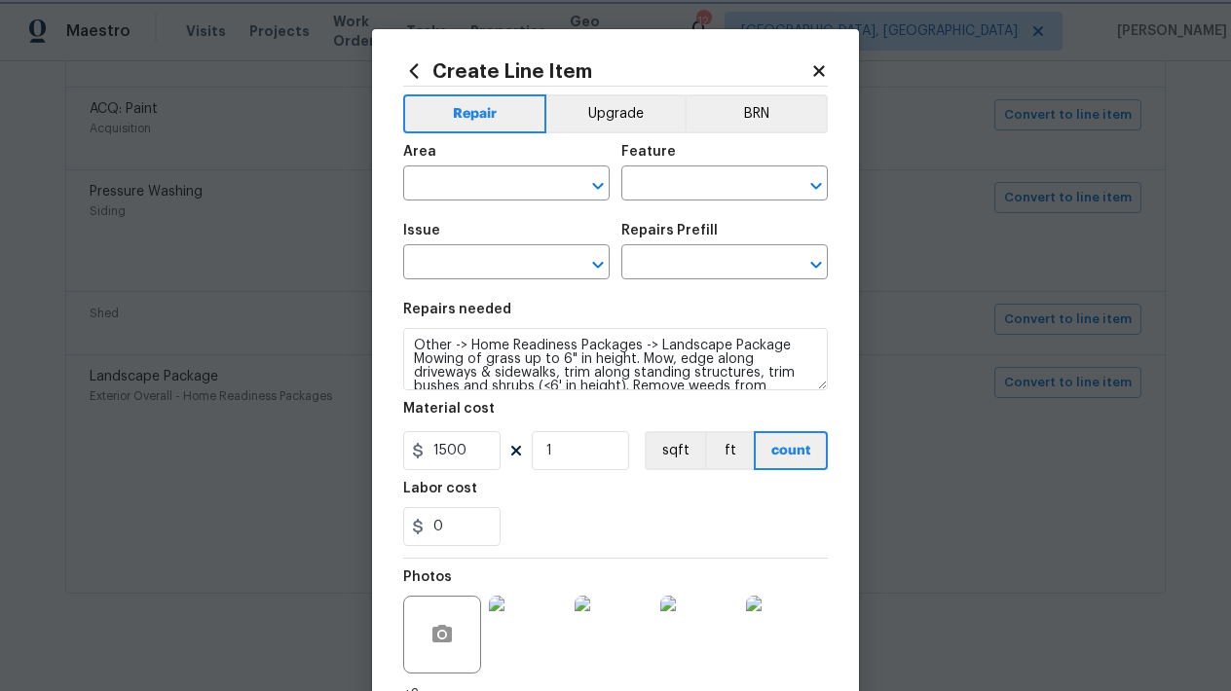
type input "Exterior Overall"
type input "Home Readiness Packages"
type input "Landscape Package"
click at [823, 66] on icon at bounding box center [818, 70] width 11 height 11
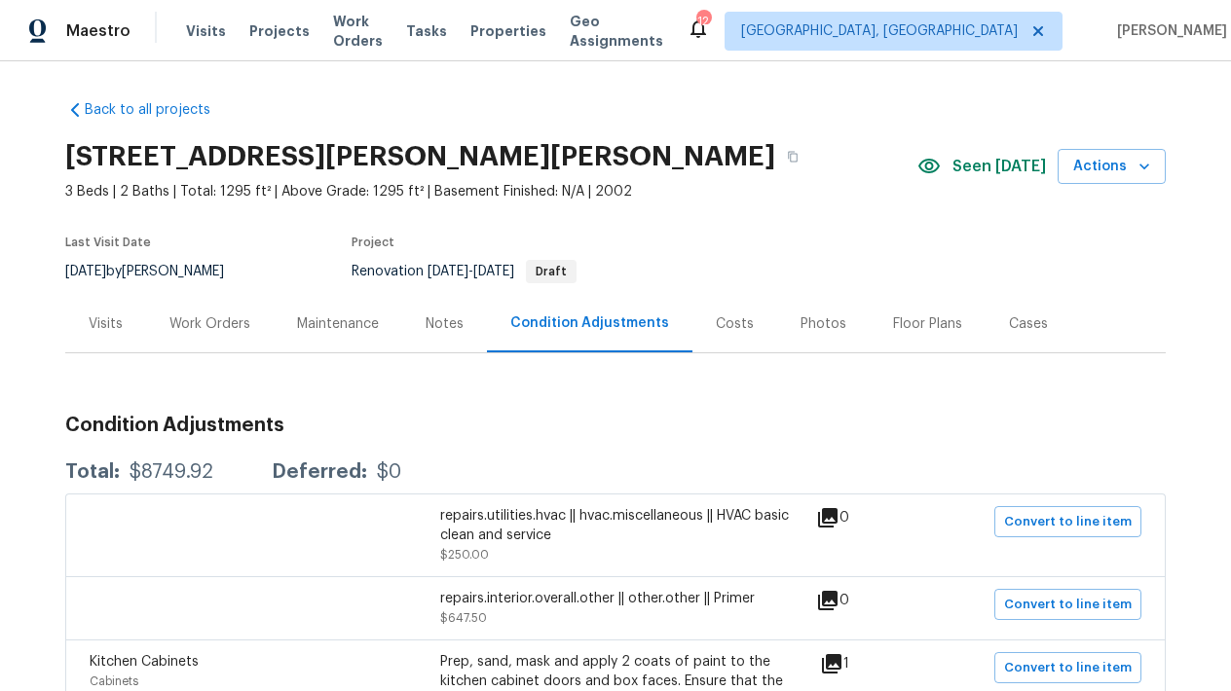
click at [321, 323] on div "Maintenance" at bounding box center [338, 324] width 82 height 19
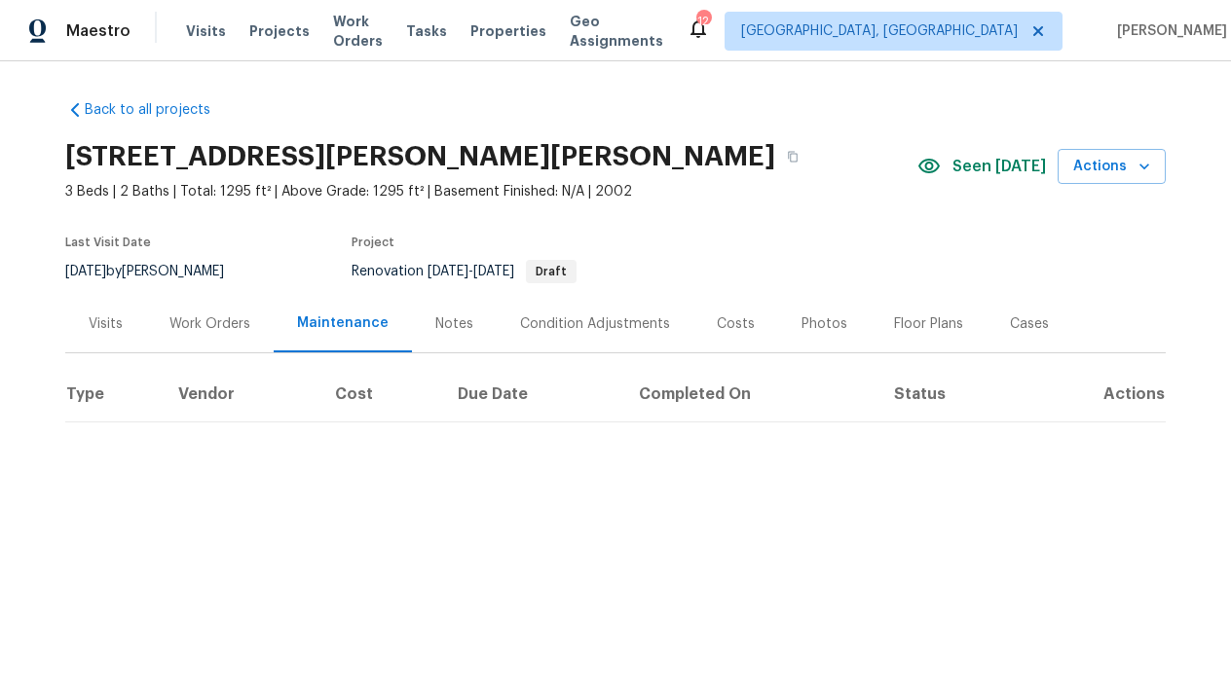
click at [212, 319] on div "Work Orders" at bounding box center [209, 324] width 81 height 19
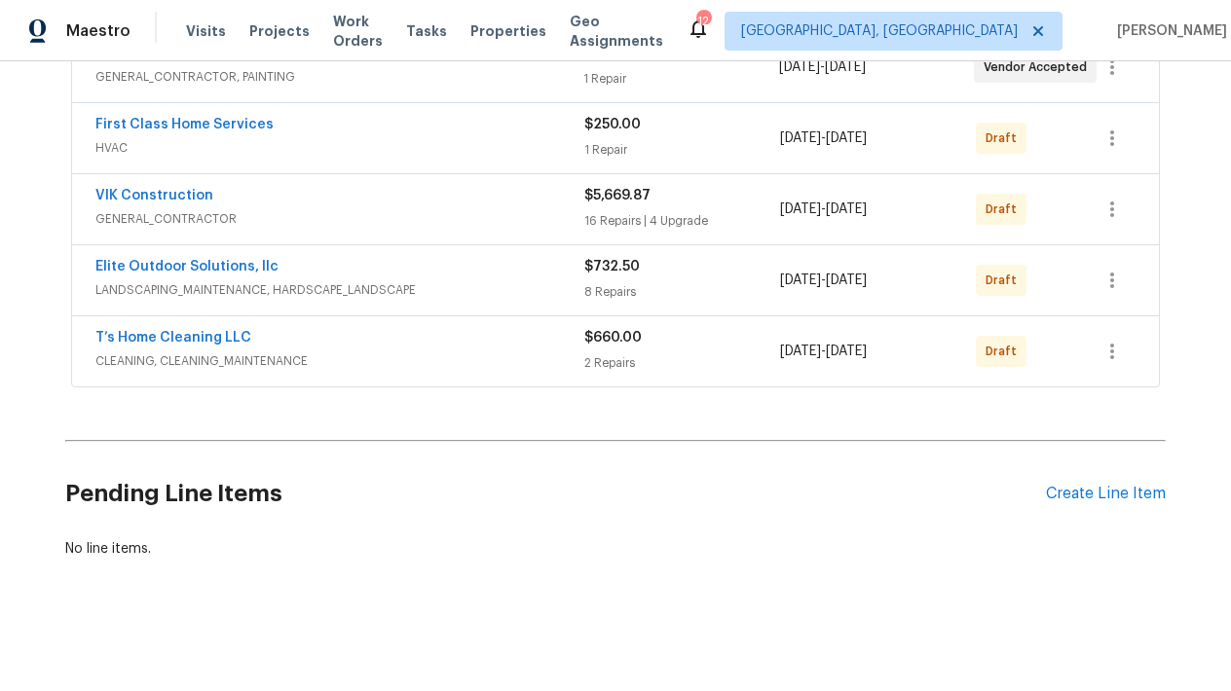
scroll to position [402, 0]
click at [262, 272] on link "Elite Outdoor Solutions, llc" at bounding box center [186, 268] width 183 height 14
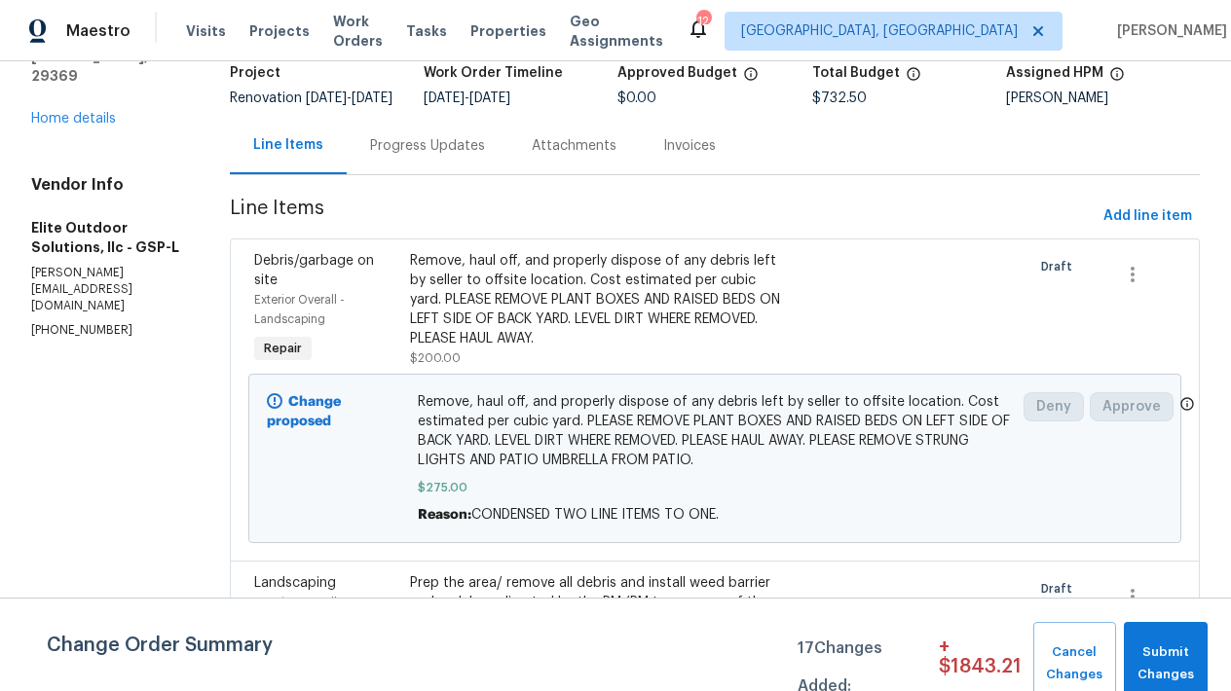
scroll to position [129, 0]
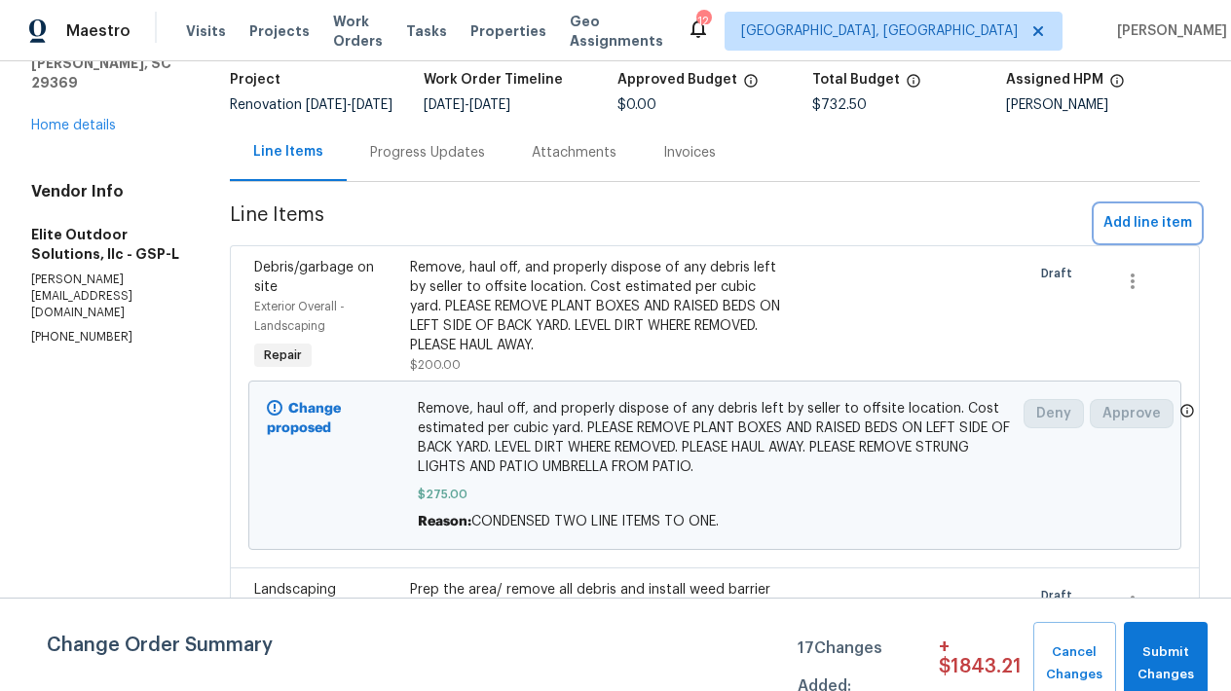
click at [1164, 236] on span "Add line item" at bounding box center [1147, 223] width 89 height 24
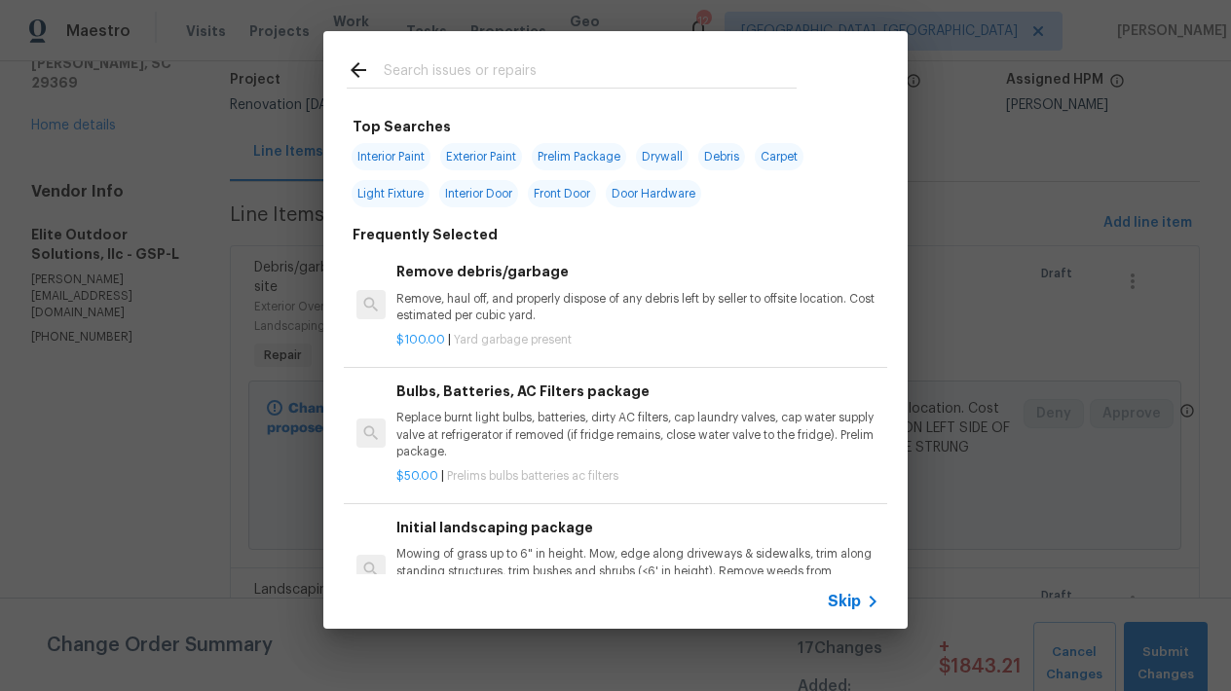
click at [526, 76] on input "text" at bounding box center [590, 72] width 413 height 29
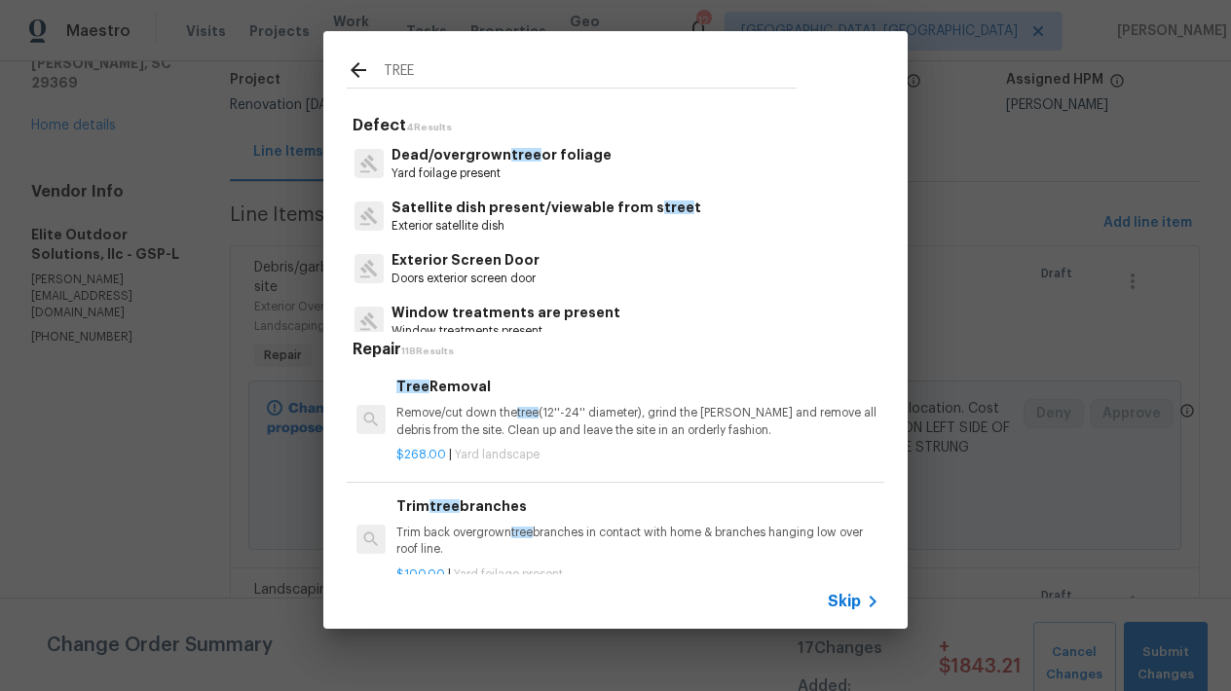
type input "TREE"
click at [428, 389] on h6 "Tree Removal" at bounding box center [637, 386] width 483 height 21
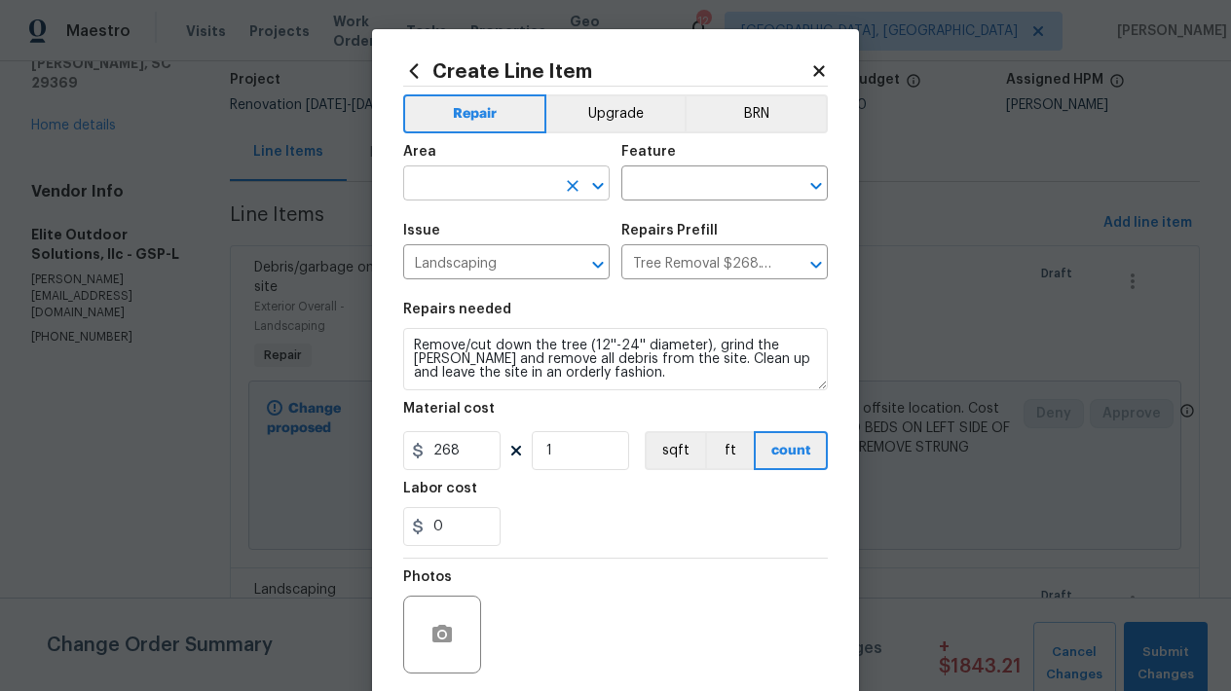
click at [460, 192] on input "text" at bounding box center [479, 185] width 152 height 30
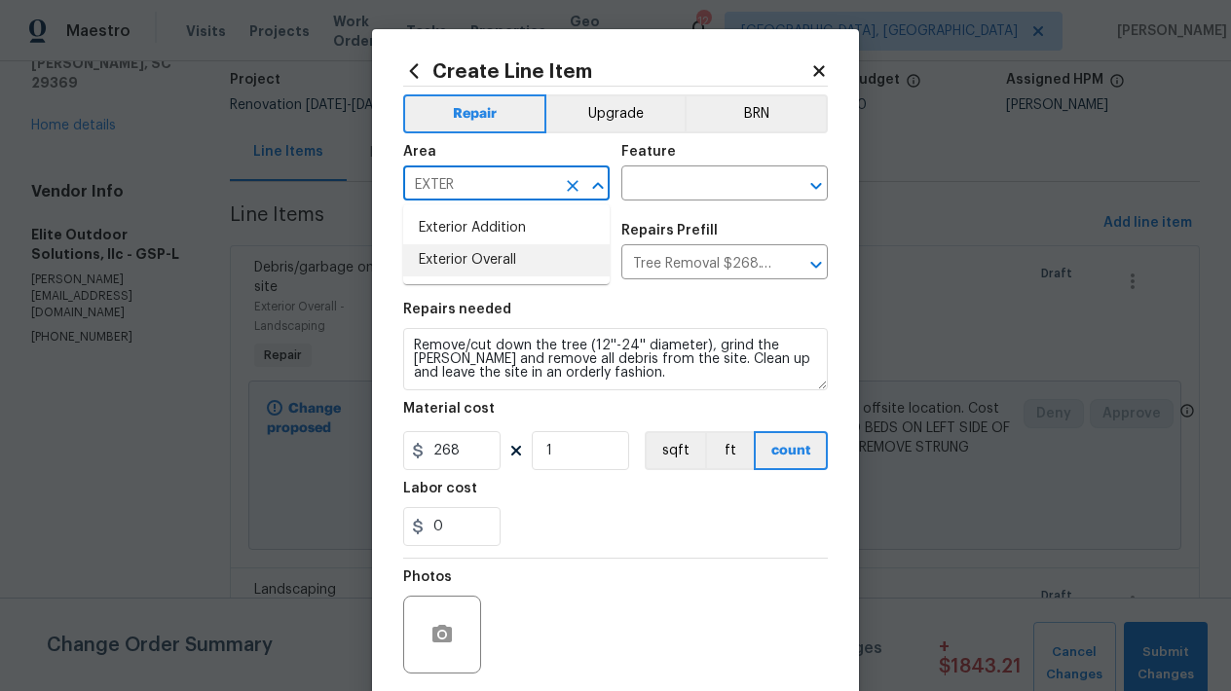
click at [522, 278] on ul "Exterior Addition Exterior Overall" at bounding box center [506, 244] width 206 height 80
click at [517, 259] on li "Exterior Overall" at bounding box center [506, 260] width 206 height 32
type input "Exterior Overall"
click at [671, 218] on div "Issue Landscaping ​ Repairs Prefill Tree Removal $268.00 ​" at bounding box center [615, 251] width 425 height 79
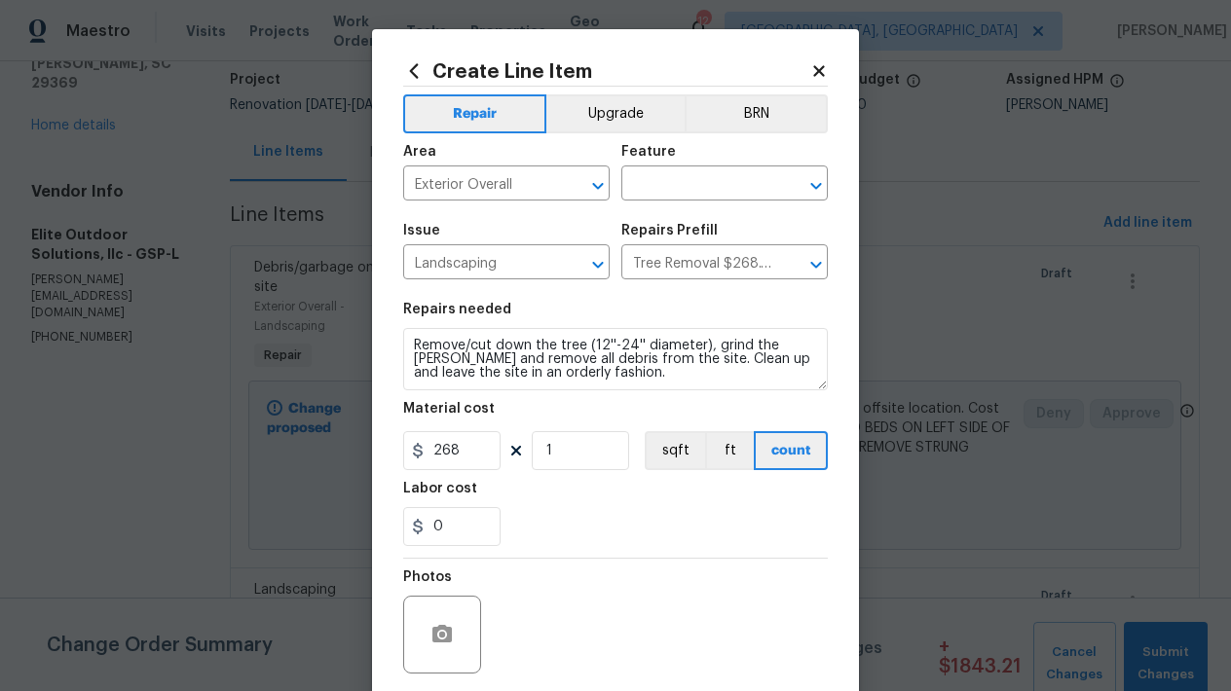
click at [670, 206] on div "Area Exterior Overall ​ Feature ​" at bounding box center [615, 172] width 425 height 79
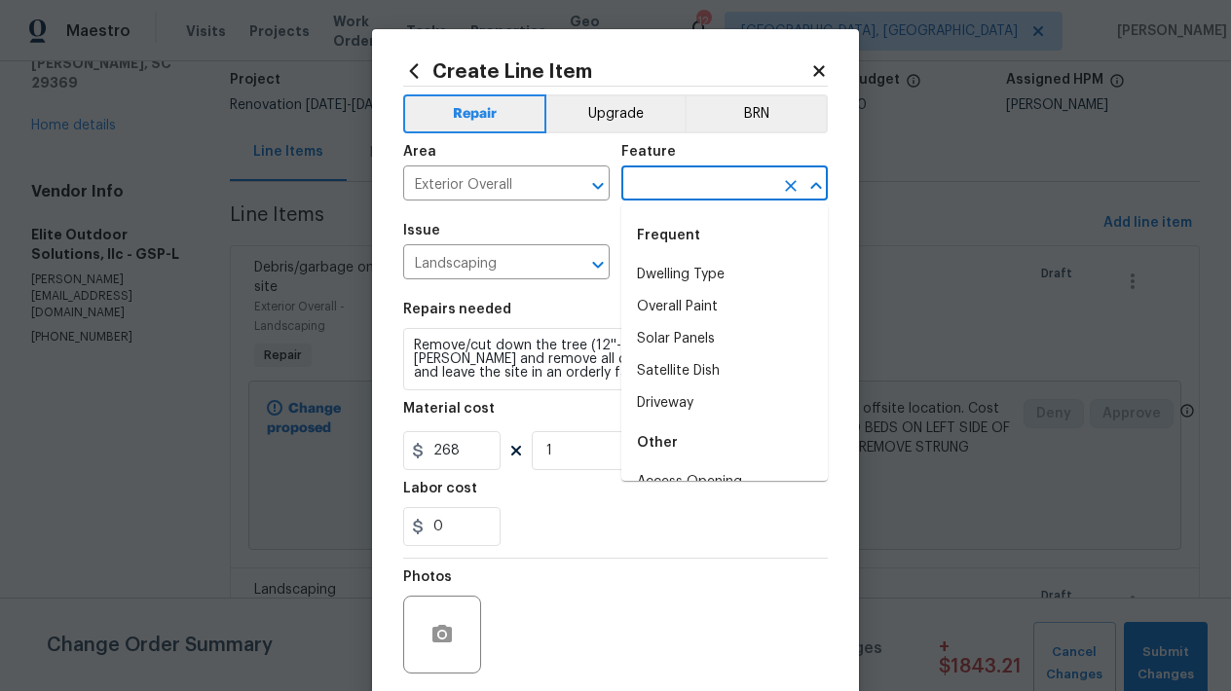
click at [669, 185] on input "text" at bounding box center [697, 185] width 152 height 30
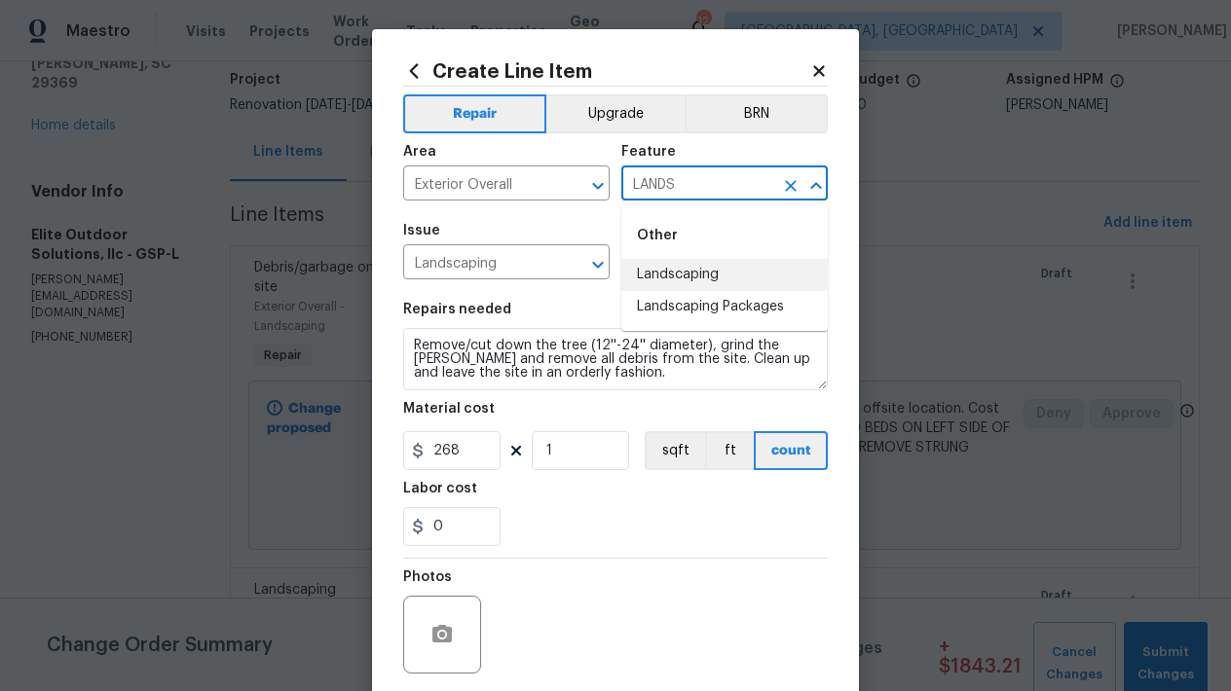
click at [699, 268] on li "Landscaping" at bounding box center [724, 275] width 206 height 32
type input "Landscaping"
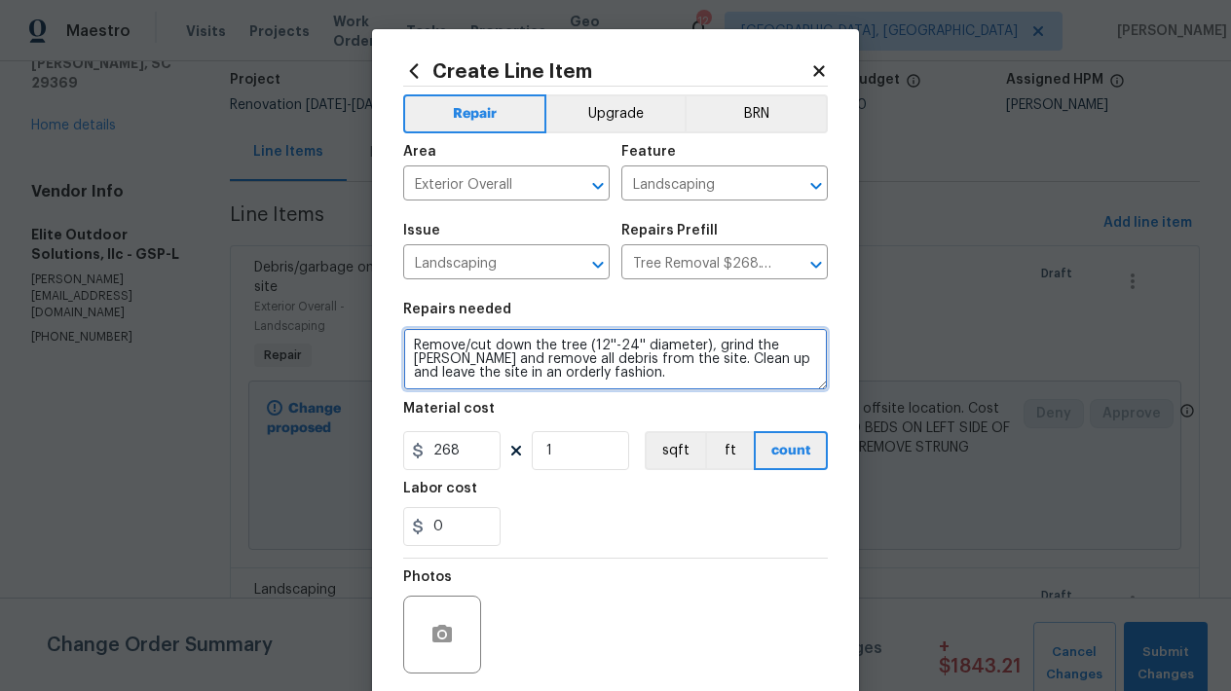
click at [579, 378] on textarea "Remove/cut down the tree (12''-24'' diameter), grind the stump and remove all d…" at bounding box center [615, 359] width 425 height 62
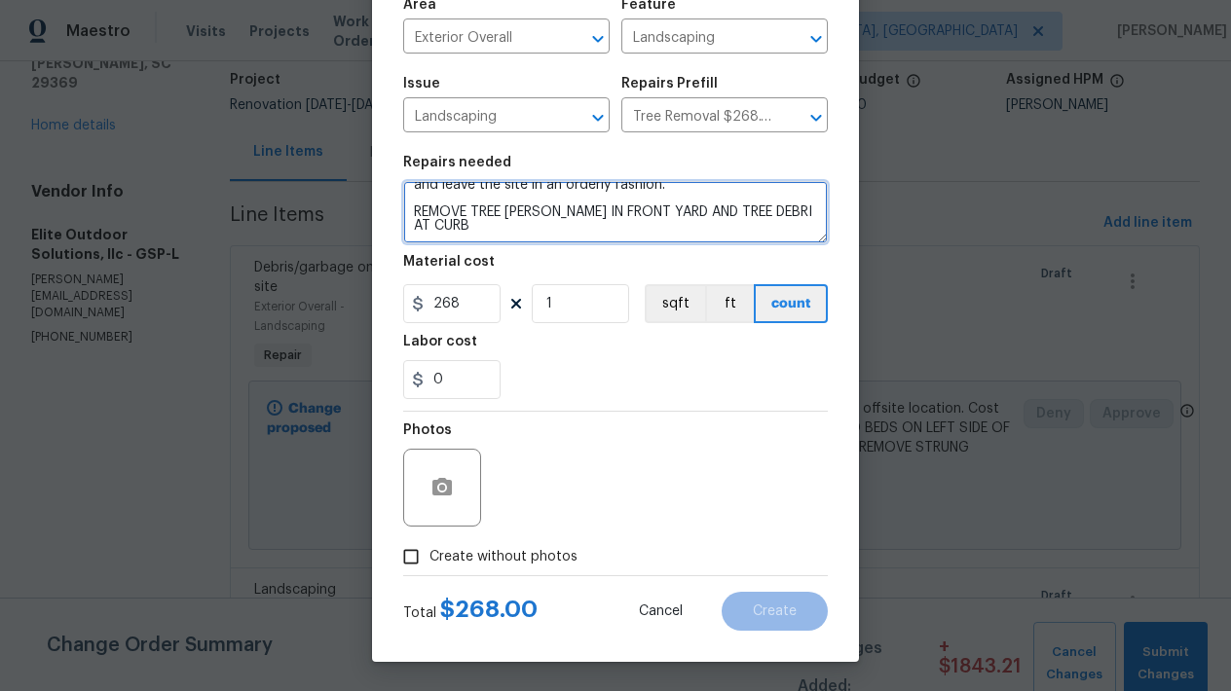
scroll to position [147, 0]
type textarea "Remove/cut down the tree (12''-24'' diameter), grind the stump and remove all d…"
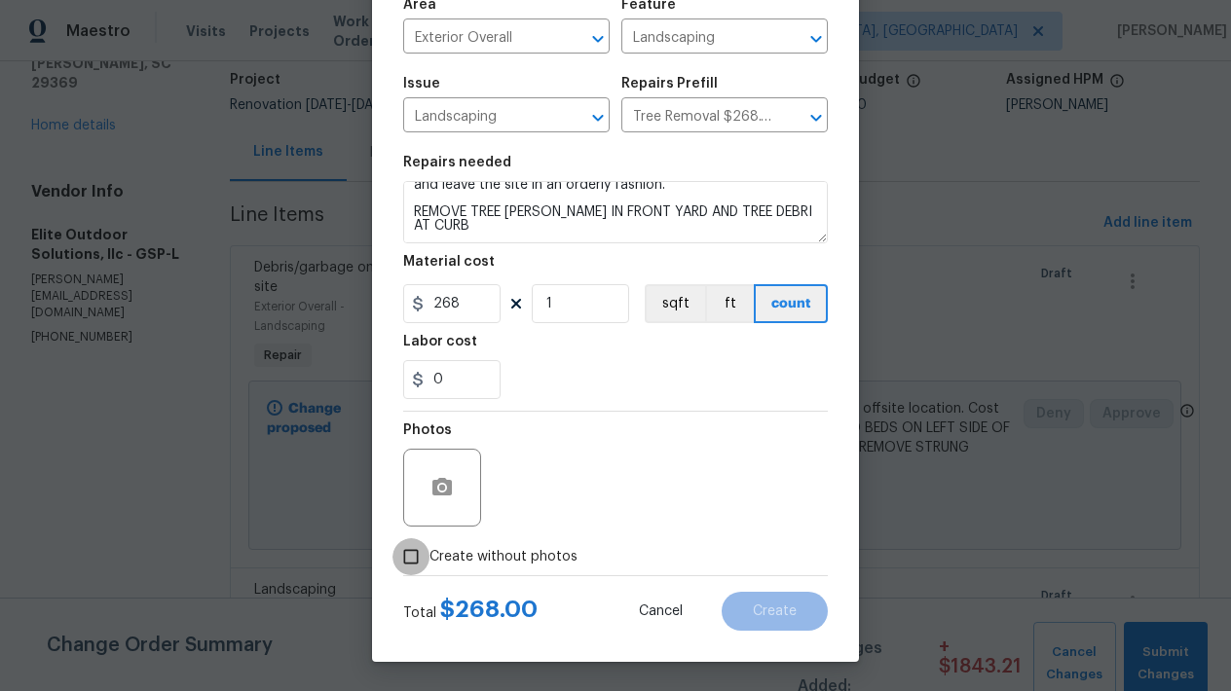
click at [415, 559] on input "Create without photos" at bounding box center [410, 556] width 37 height 37
checkbox input "true"
drag, startPoint x: 463, startPoint y: 304, endPoint x: 441, endPoint y: 302, distance: 21.5
click at [441, 302] on input "268" at bounding box center [451, 303] width 97 height 39
type input "280"
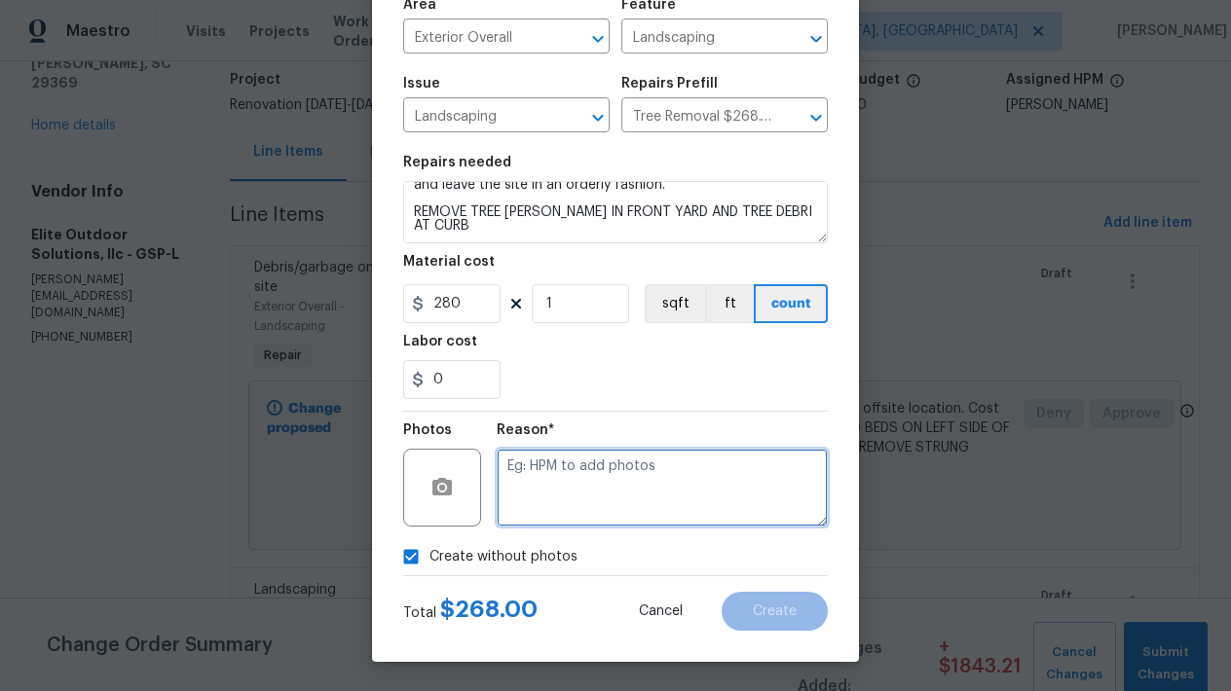
click at [588, 514] on textarea at bounding box center [662, 488] width 331 height 78
type textarea "L"
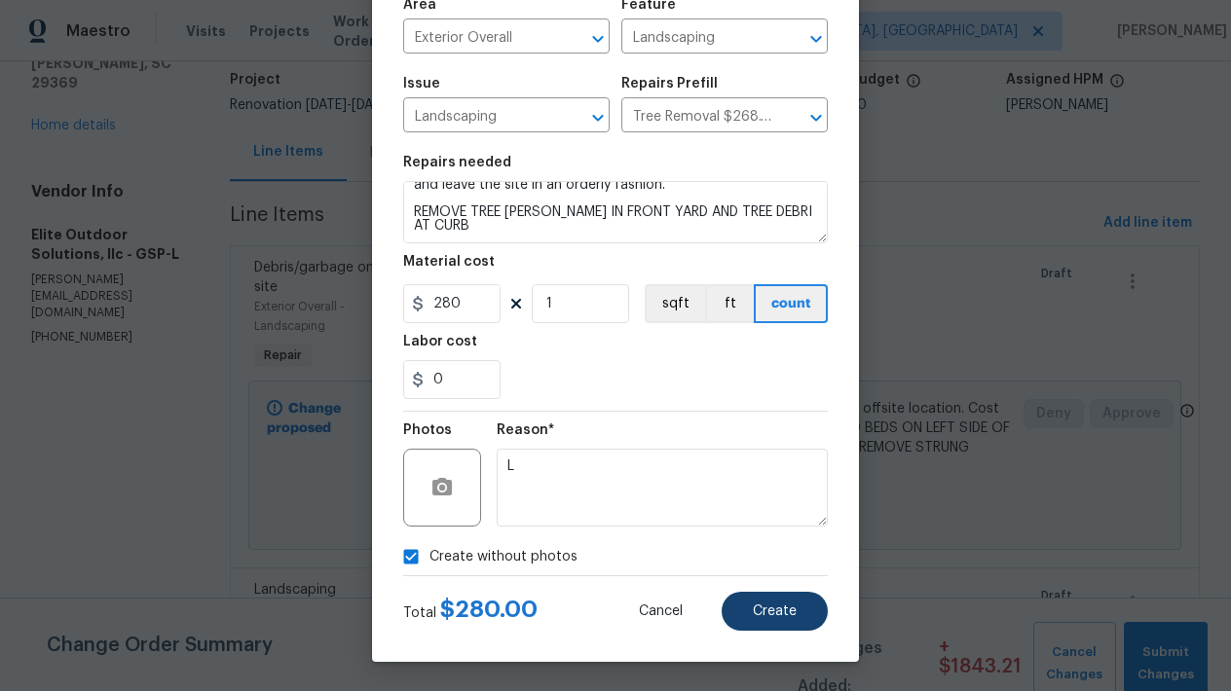
click at [805, 617] on button "Create" at bounding box center [775, 611] width 106 height 39
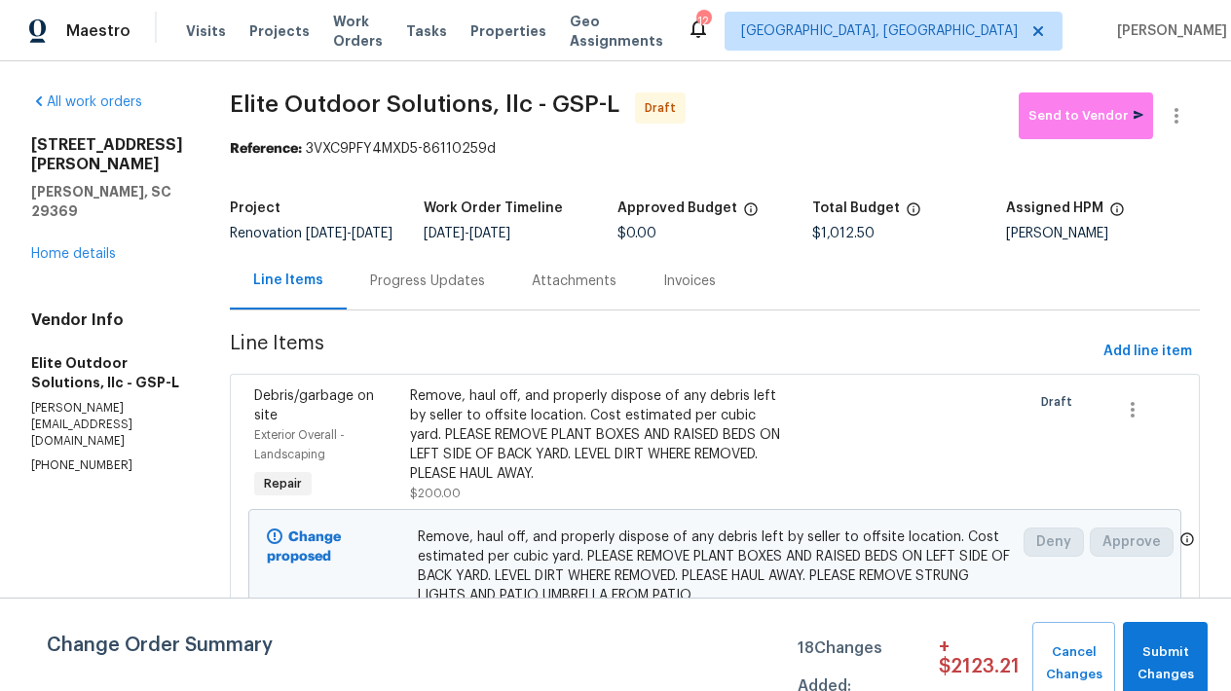
scroll to position [0, 0]
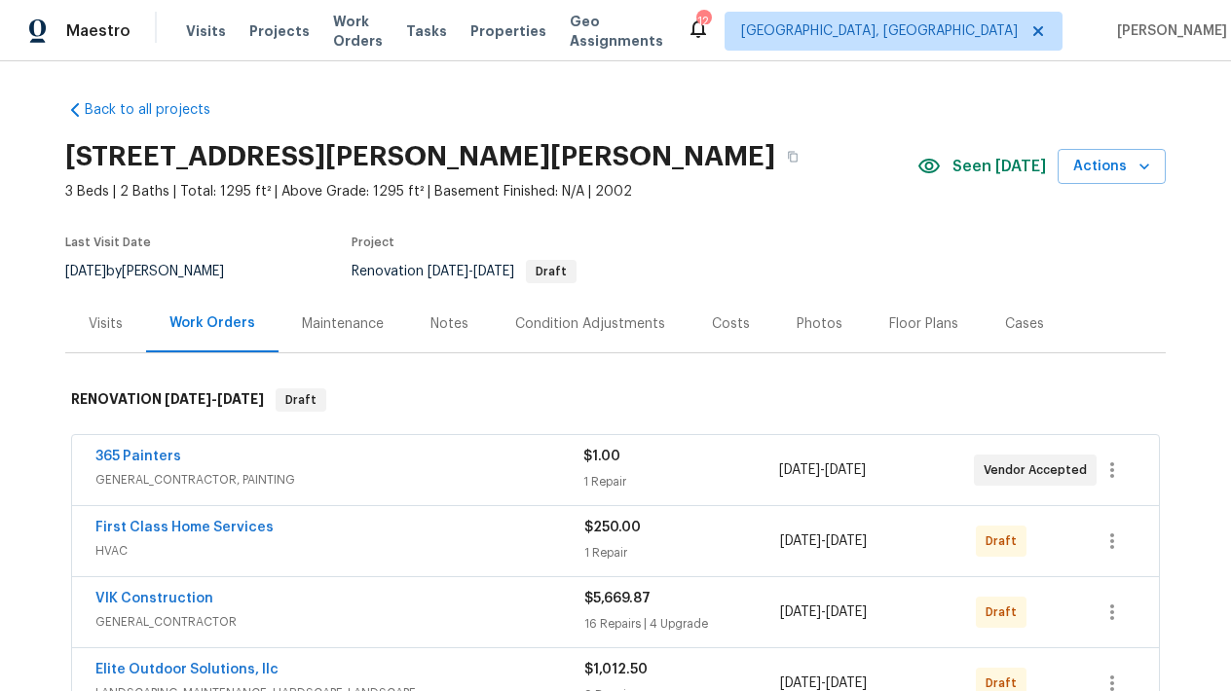
click at [566, 317] on div "Condition Adjustments" at bounding box center [590, 324] width 150 height 19
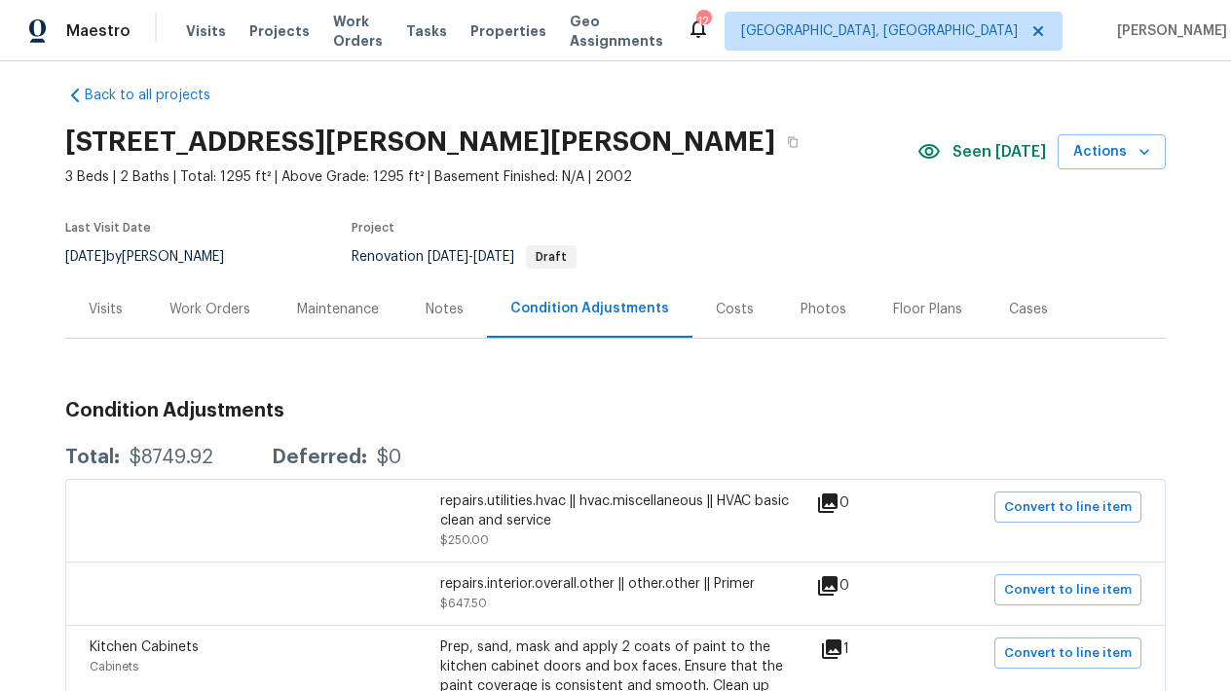
scroll to position [11, 0]
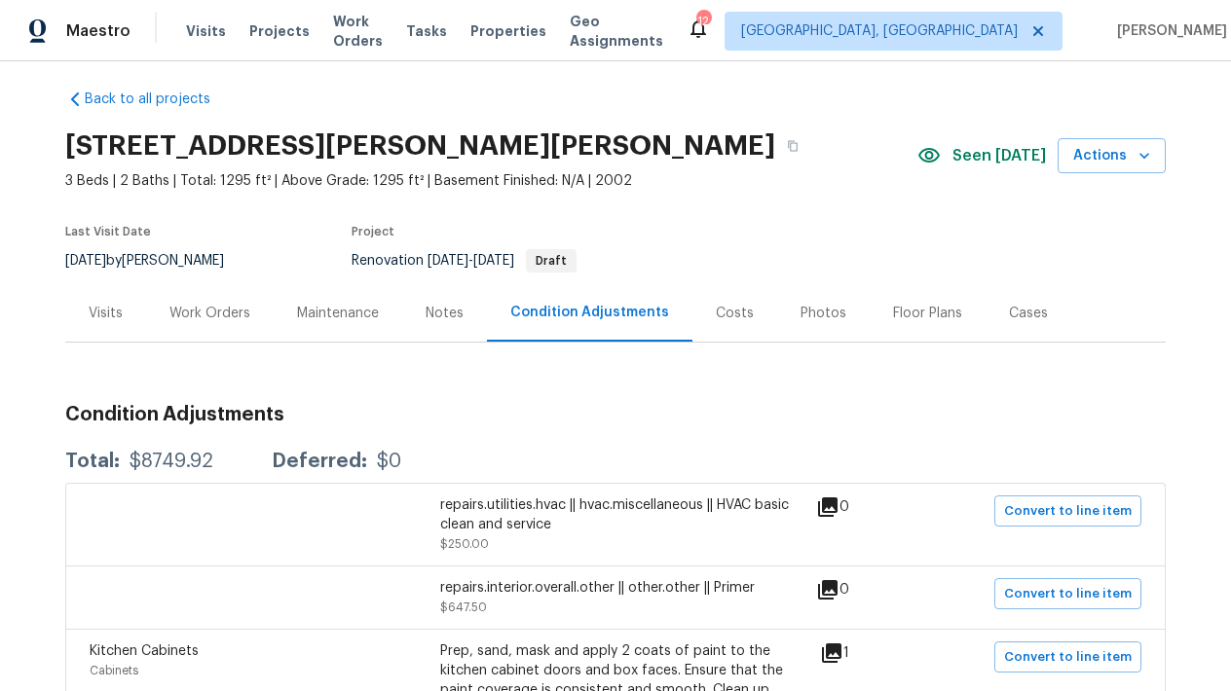
click at [210, 315] on div "Work Orders" at bounding box center [209, 313] width 81 height 19
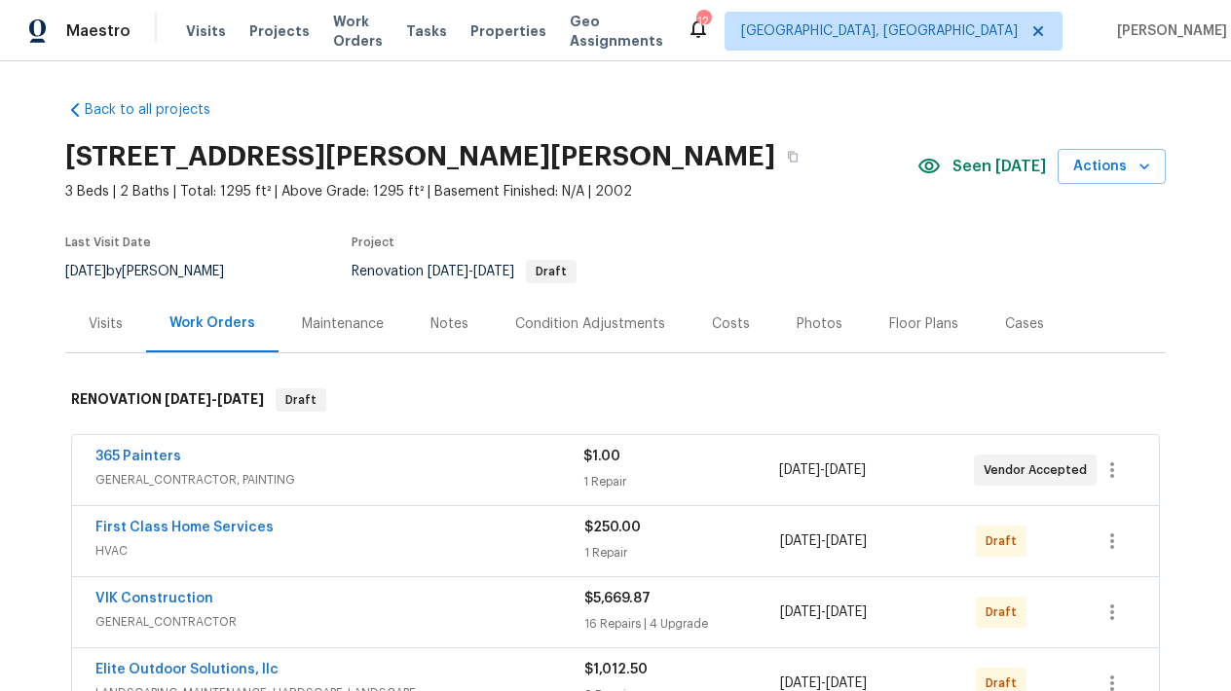
click at [525, 315] on div "Condition Adjustments" at bounding box center [590, 324] width 150 height 19
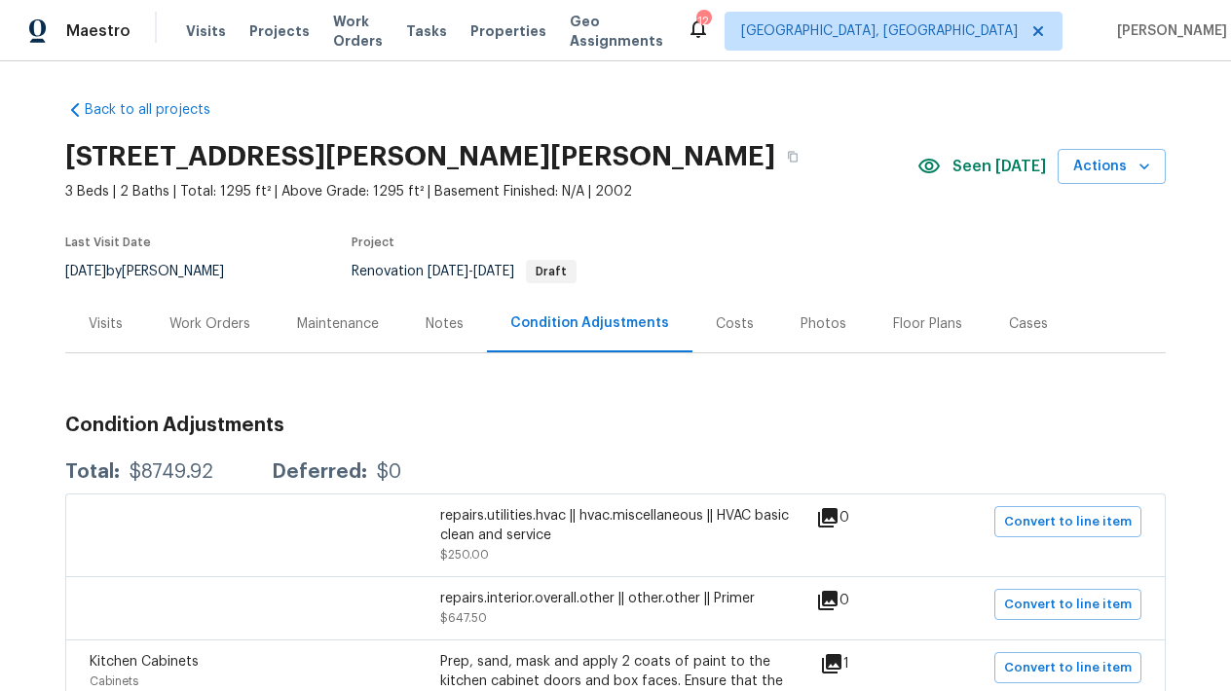
click at [210, 330] on div "Work Orders" at bounding box center [209, 324] width 81 height 19
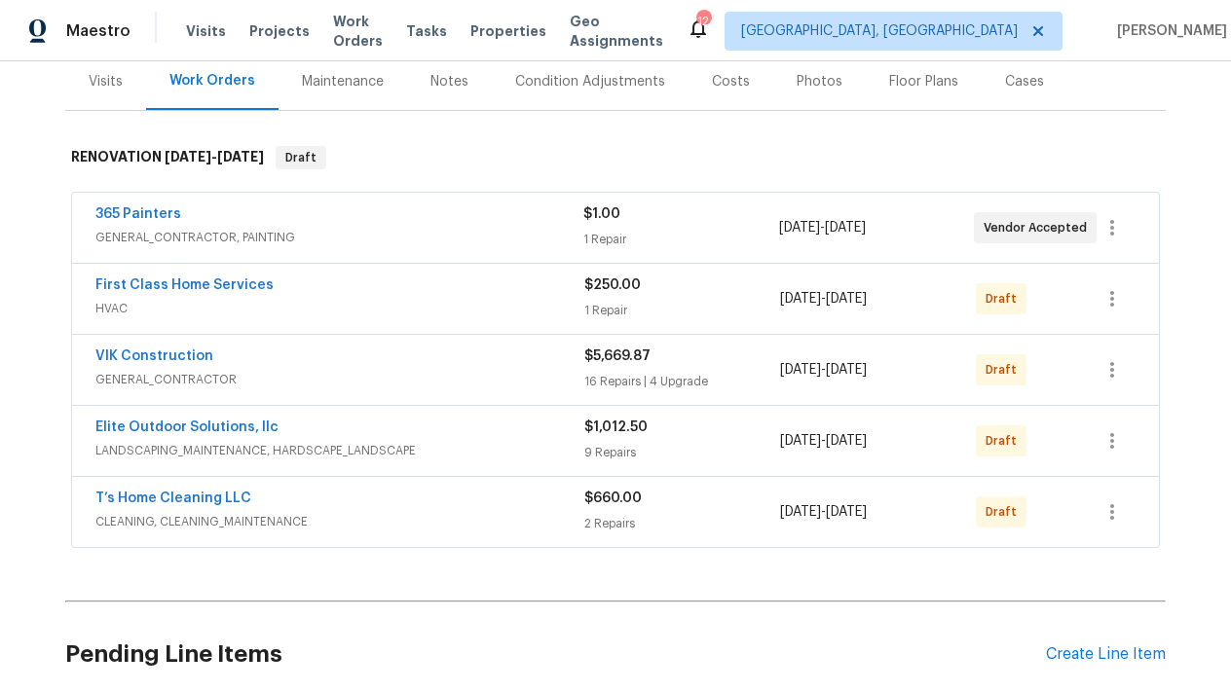
scroll to position [192, 0]
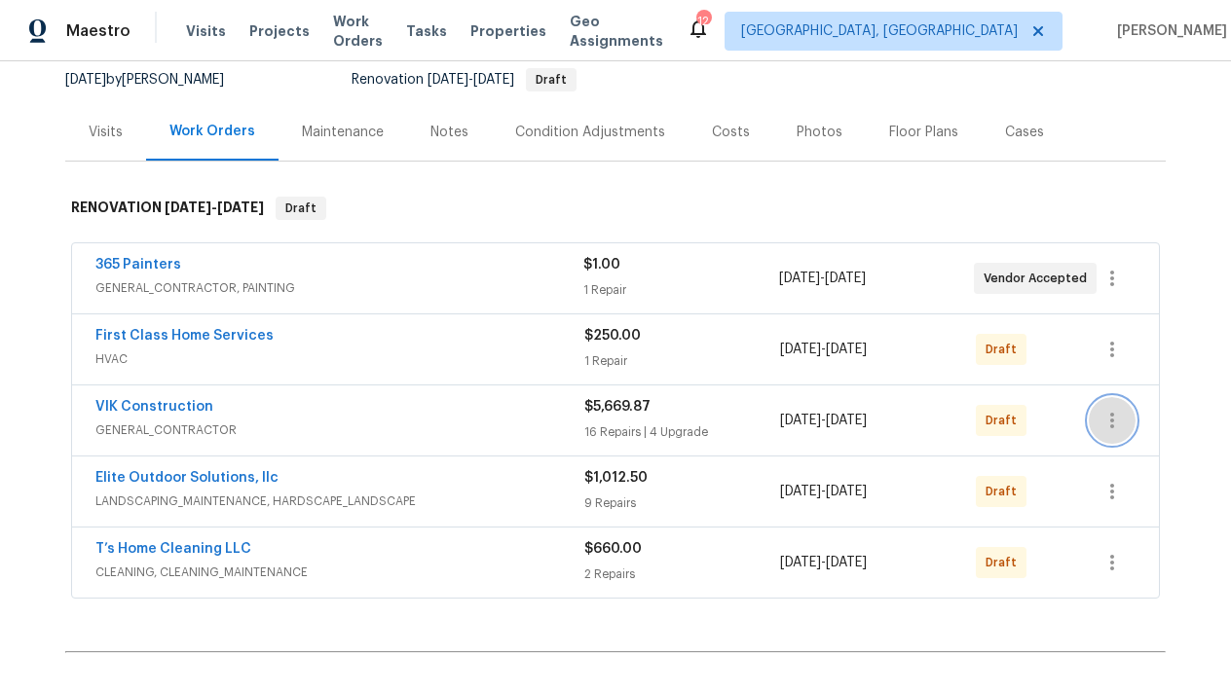
click at [1098, 419] on button "button" at bounding box center [1112, 420] width 47 height 47
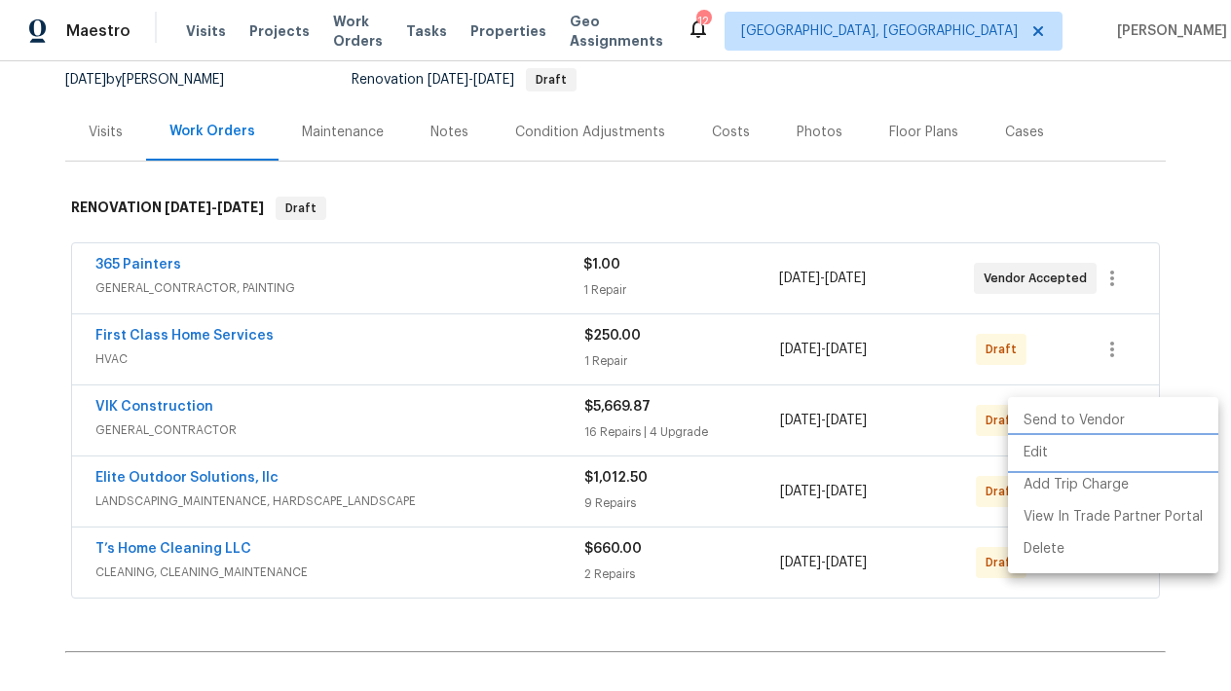
click at [1043, 458] on li "Edit" at bounding box center [1113, 453] width 210 height 32
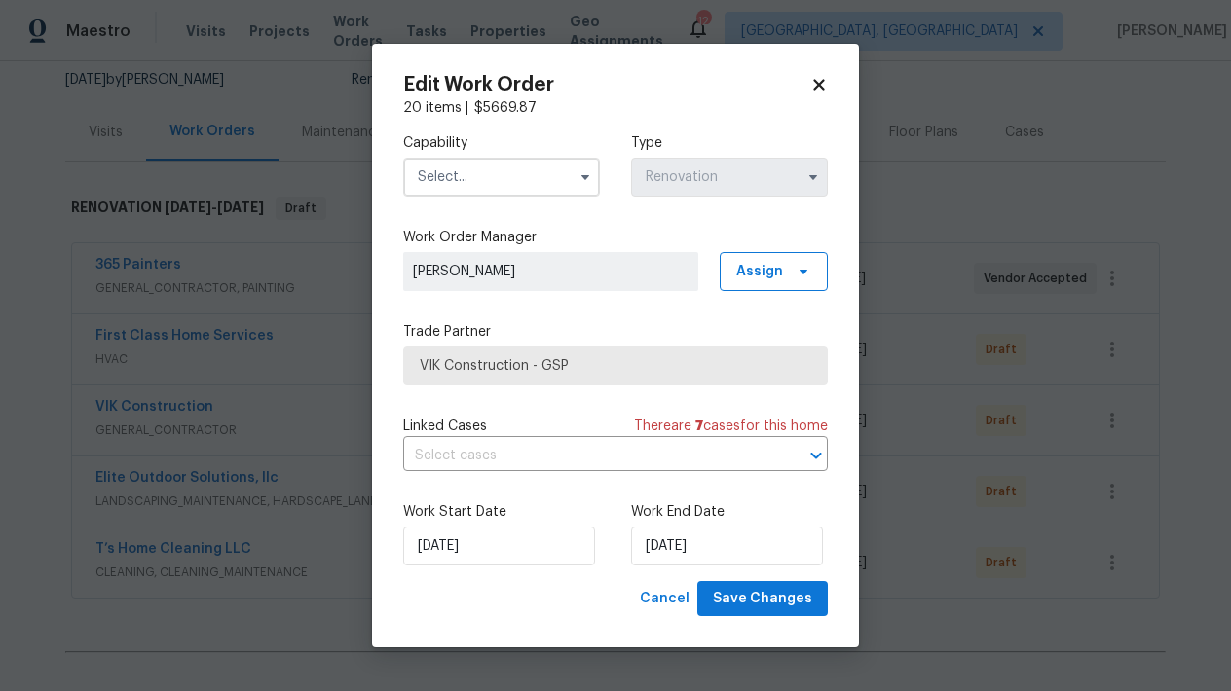
click at [476, 161] on input "text" at bounding box center [501, 177] width 197 height 39
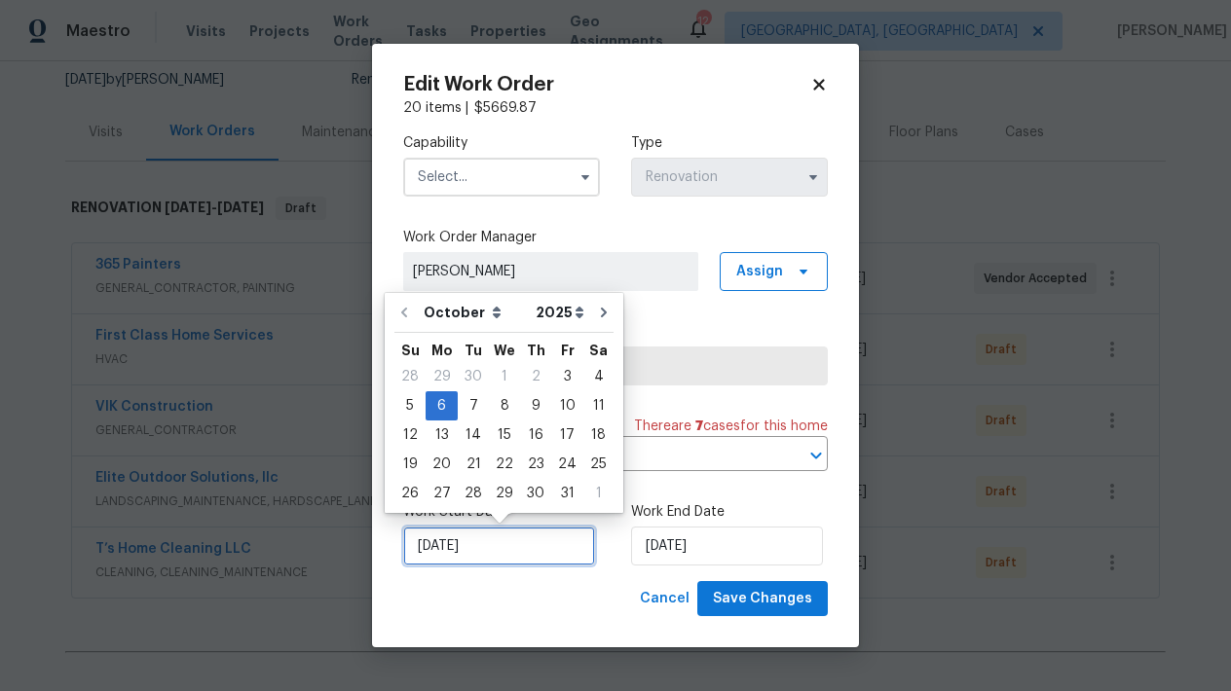
click at [530, 563] on input "[DATE]" at bounding box center [499, 546] width 192 height 39
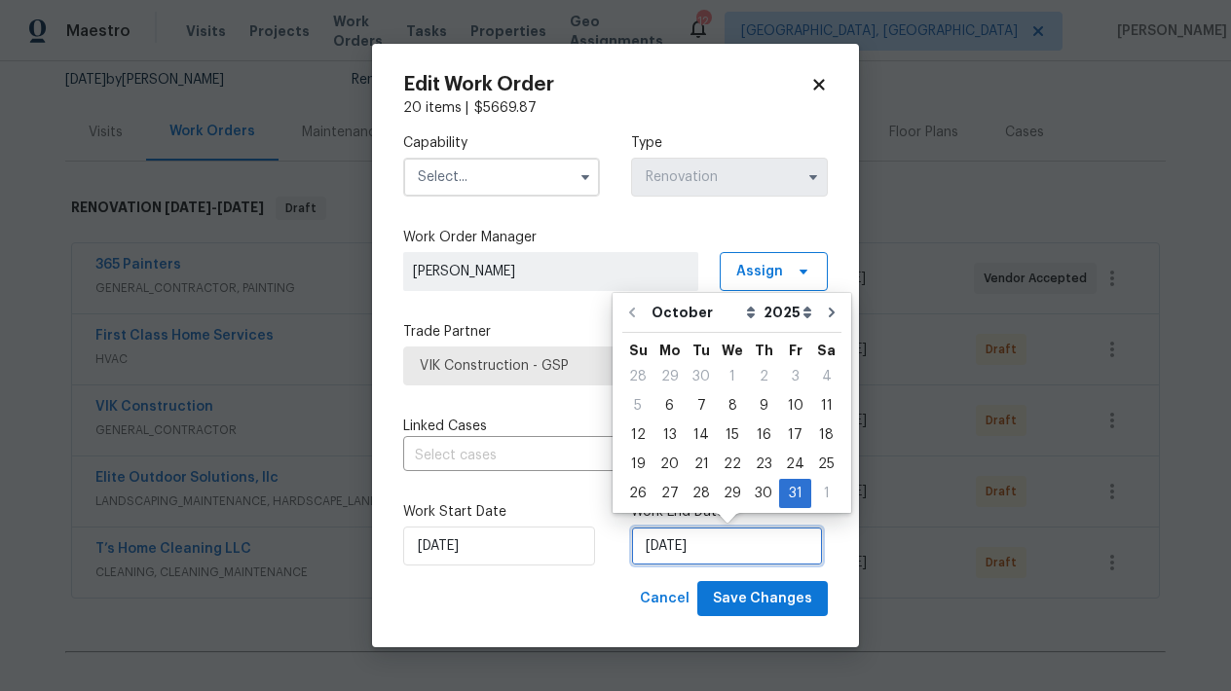
click at [671, 548] on input "[DATE]" at bounding box center [727, 546] width 192 height 39
click at [780, 407] on div "10" at bounding box center [795, 405] width 32 height 27
type input "[DATE]"
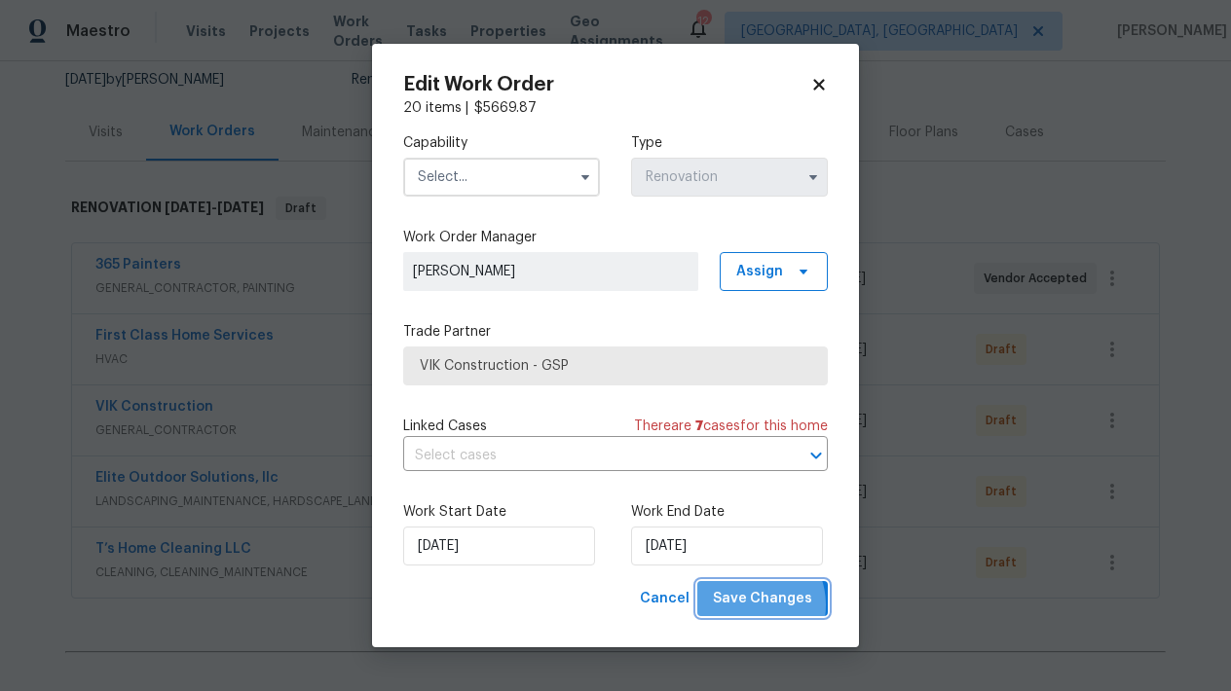
click at [754, 606] on span "Save Changes" at bounding box center [762, 599] width 99 height 24
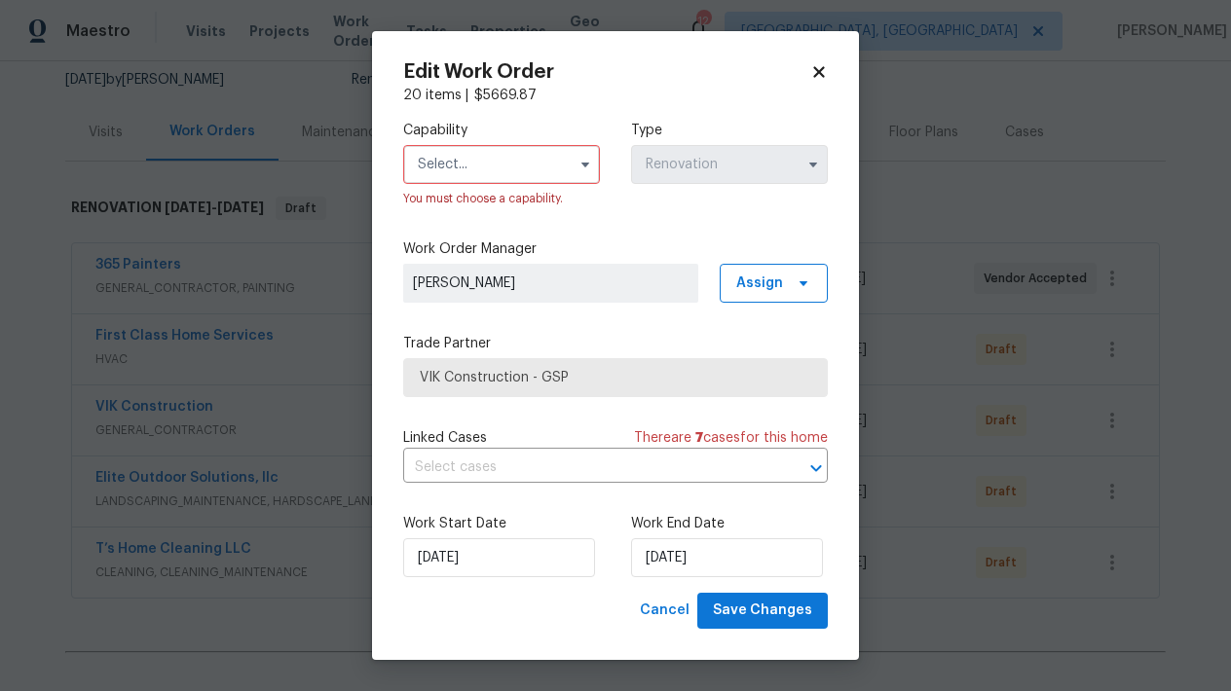
click at [513, 165] on input "text" at bounding box center [501, 164] width 197 height 39
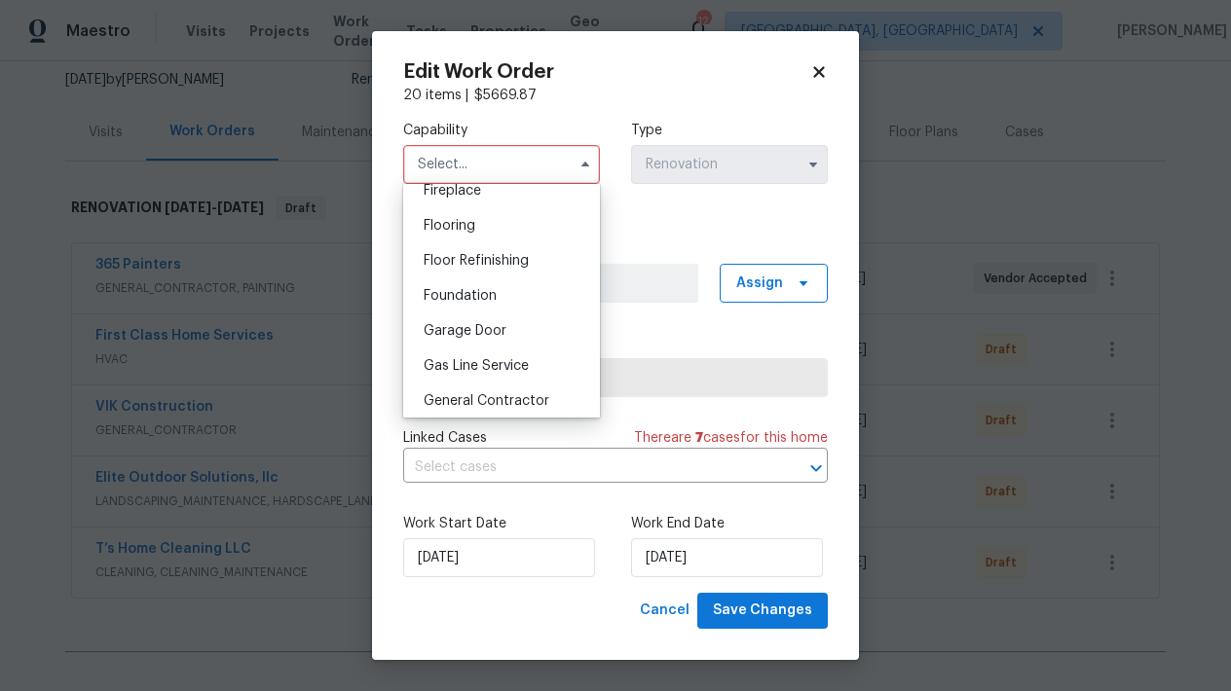
scroll to position [737, 0]
click at [454, 397] on span "General Contractor" at bounding box center [487, 400] width 126 height 14
type input "General Contractor"
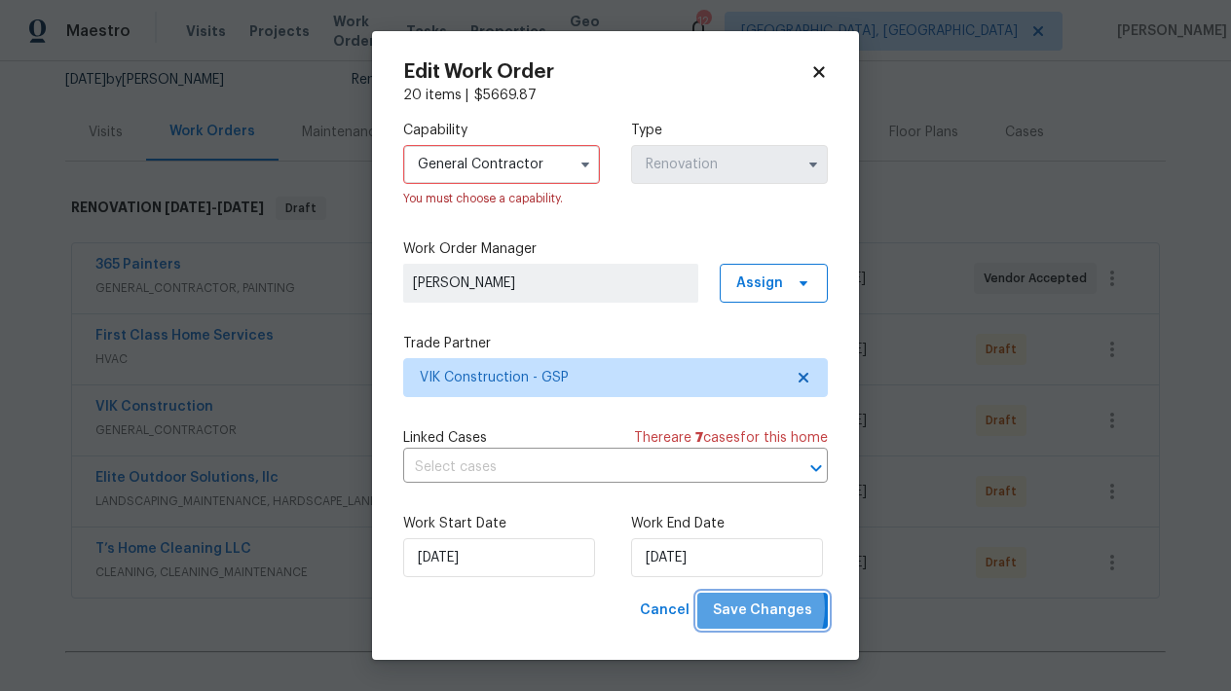
click at [753, 610] on span "Save Changes" at bounding box center [762, 611] width 99 height 24
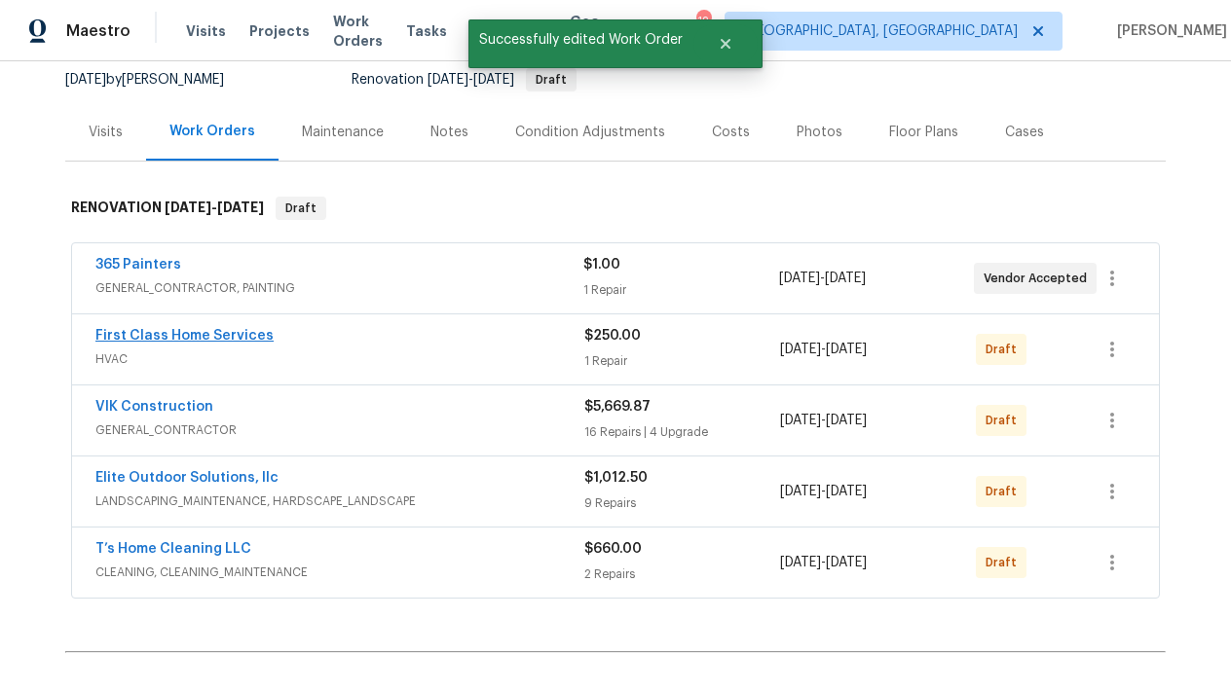
click at [205, 337] on link "First Class Home Services" at bounding box center [184, 336] width 178 height 14
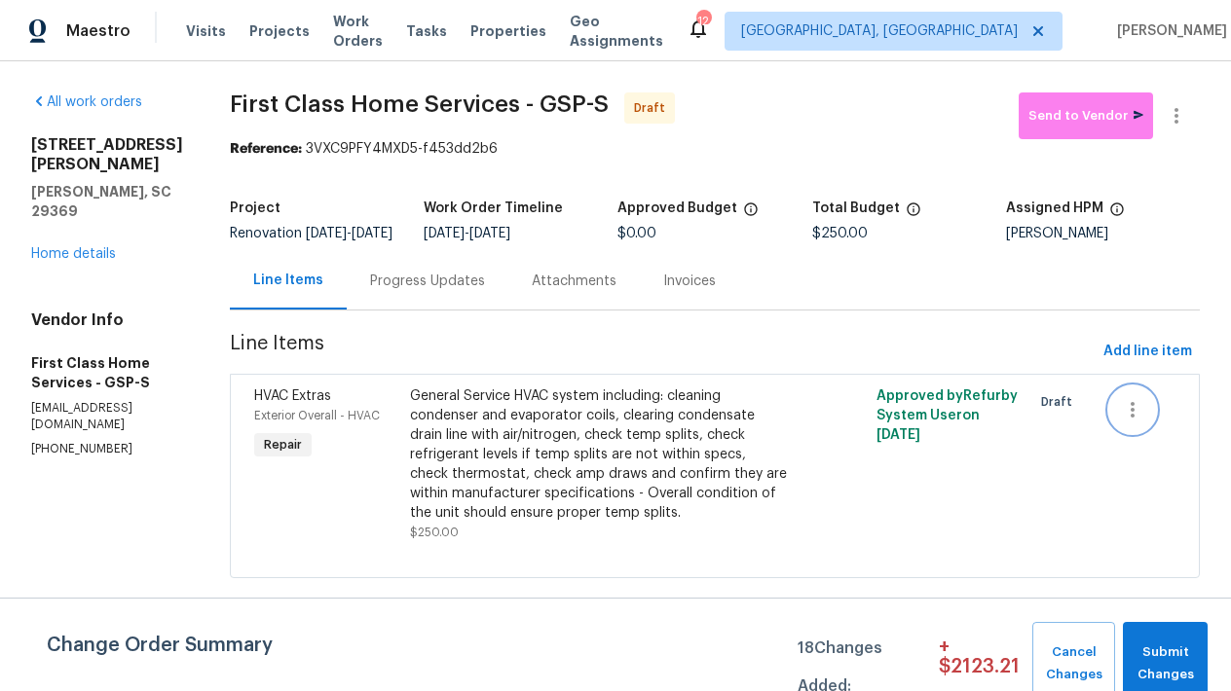
click at [1121, 422] on icon "button" at bounding box center [1132, 409] width 23 height 23
click at [990, 474] on div at bounding box center [615, 345] width 1231 height 691
click at [1130, 422] on icon "button" at bounding box center [1132, 409] width 23 height 23
click at [826, 537] on div at bounding box center [615, 345] width 1231 height 691
click at [1130, 420] on icon "button" at bounding box center [1132, 409] width 23 height 23
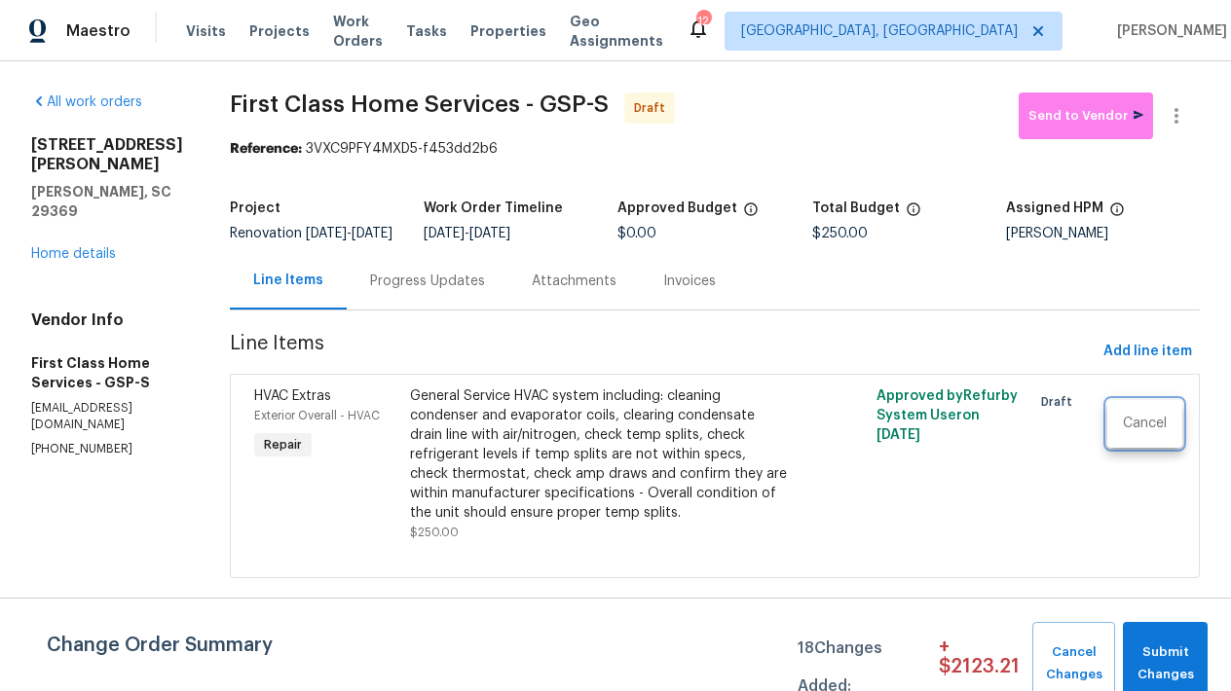
click at [1046, 510] on div at bounding box center [615, 345] width 1231 height 691
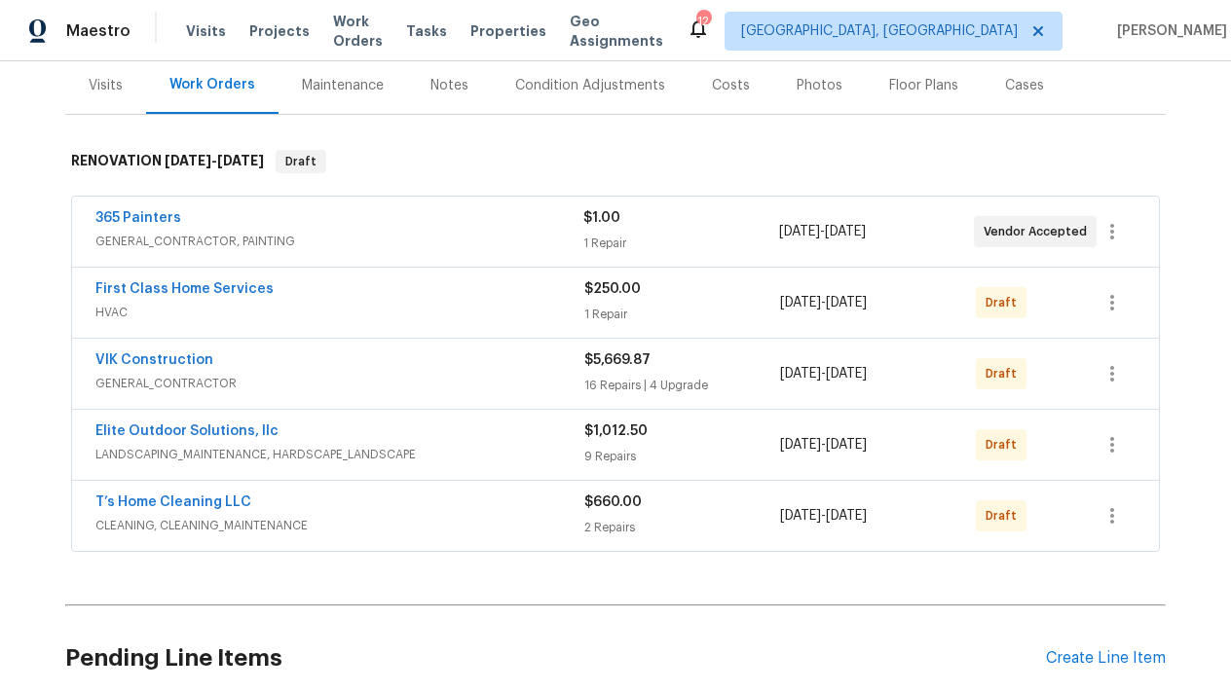
scroll to position [238, 0]
click at [148, 364] on link "VIK Construction" at bounding box center [154, 361] width 118 height 14
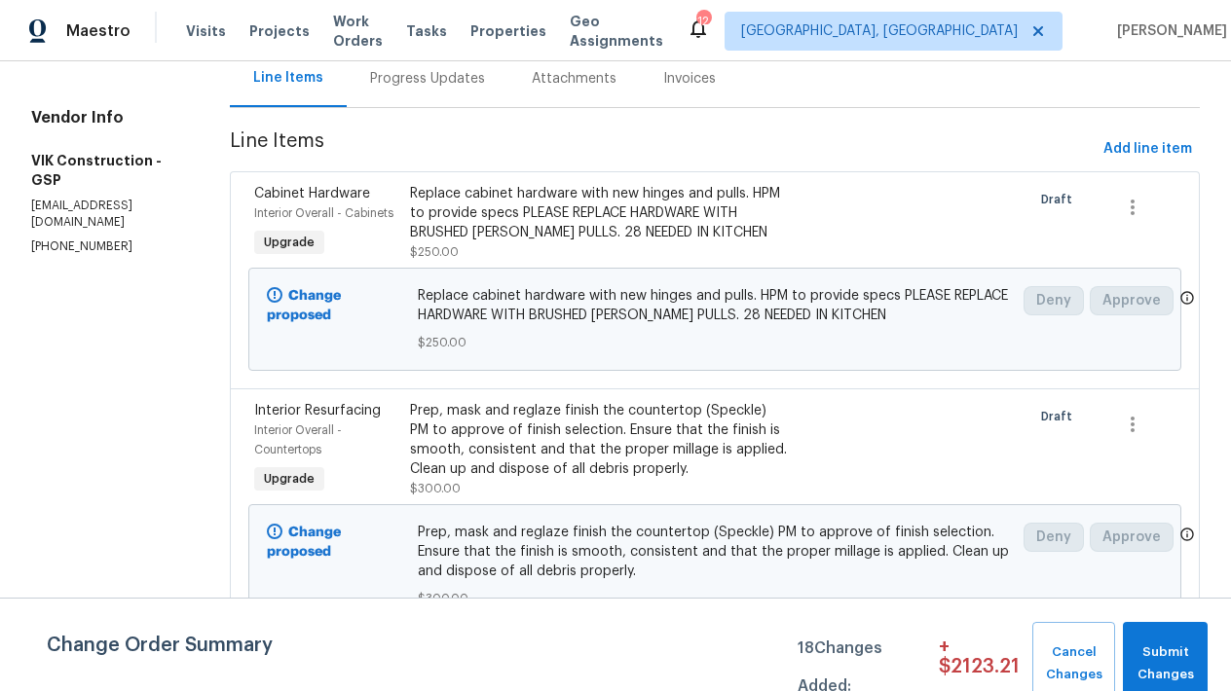
scroll to position [204, 0]
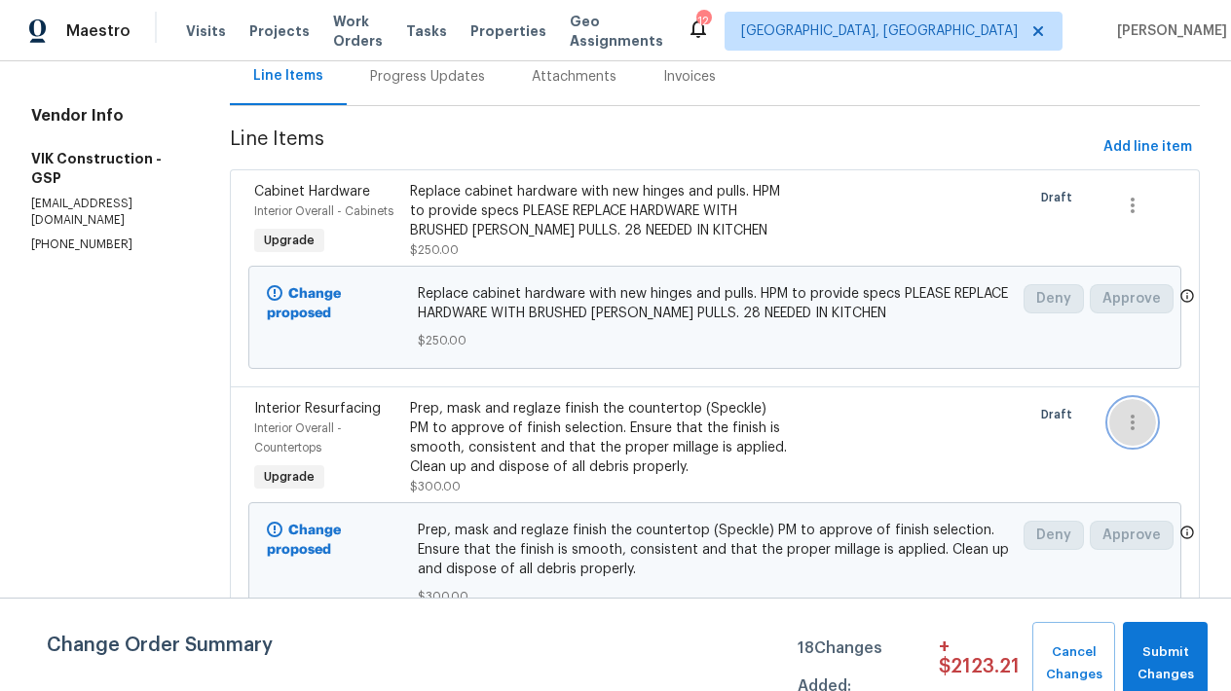
click at [1131, 434] on icon "button" at bounding box center [1132, 422] width 23 height 23
click at [1131, 460] on li "Cancel" at bounding box center [1149, 456] width 75 height 32
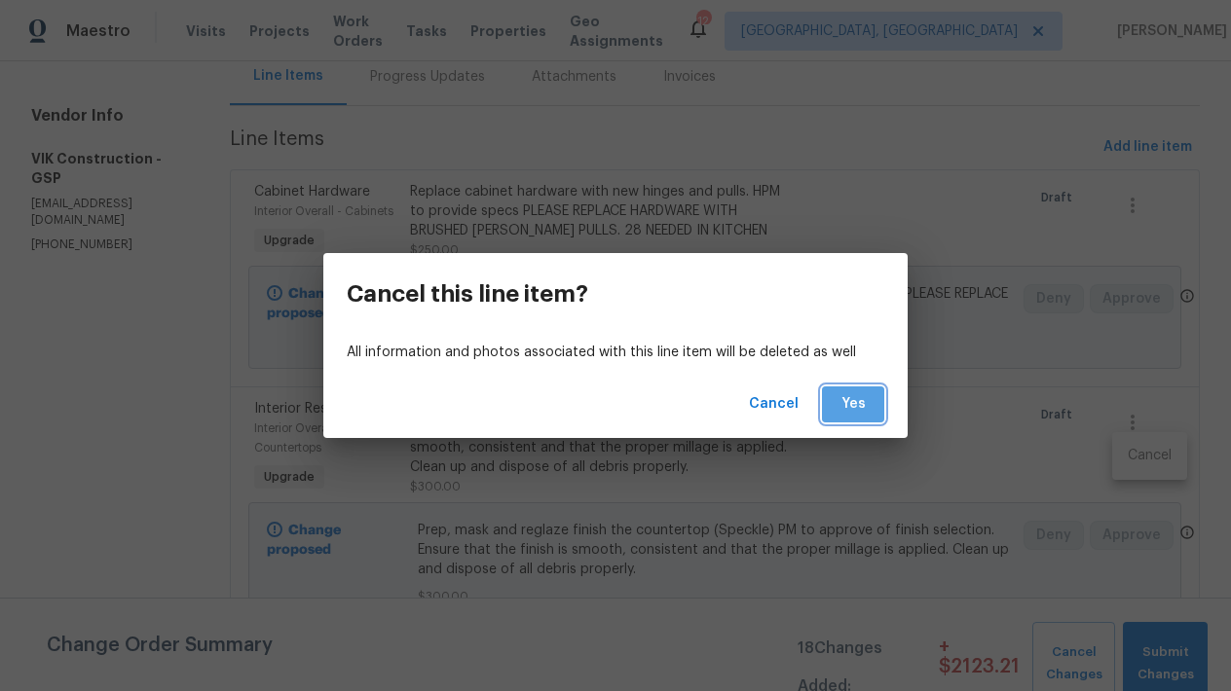
click at [853, 404] on span "Yes" at bounding box center [852, 404] width 31 height 24
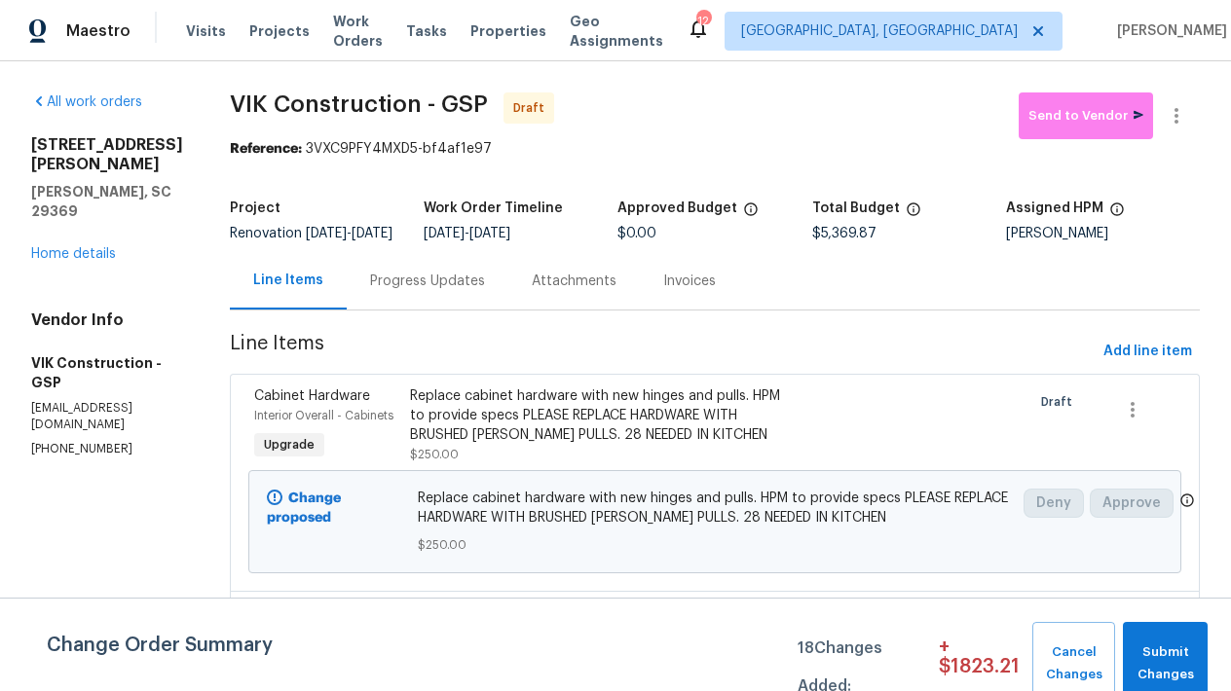
scroll to position [0, 0]
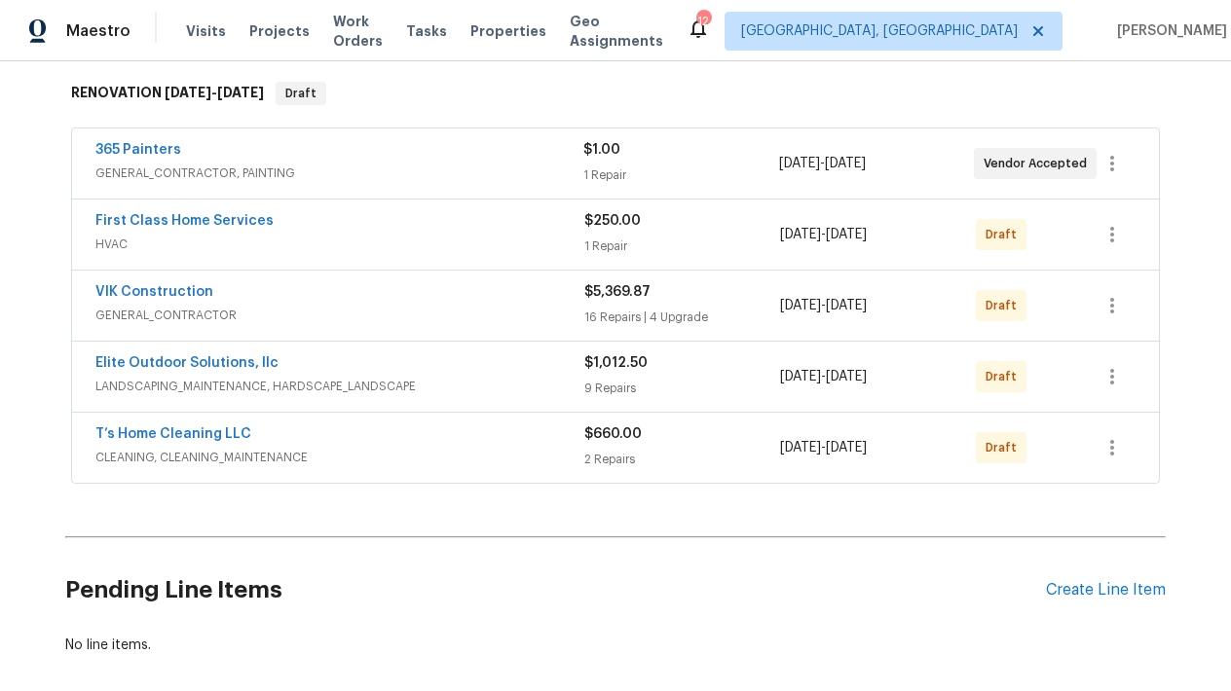
scroll to position [305, 0]
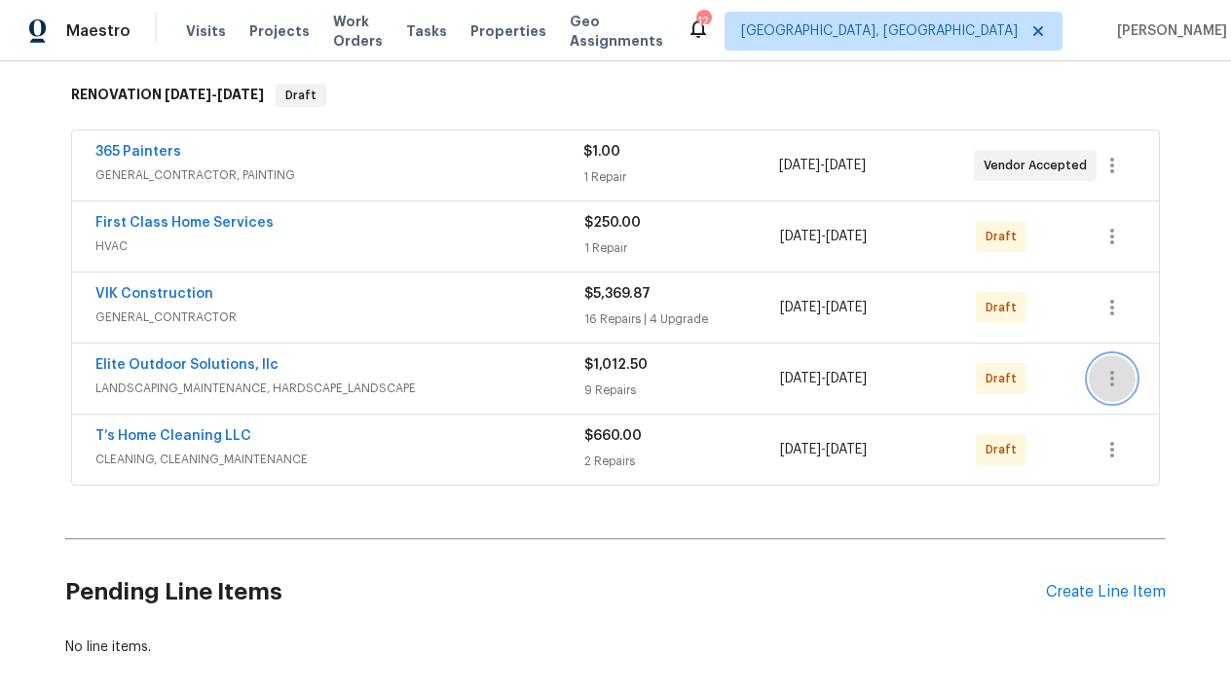
click at [1123, 381] on icon "button" at bounding box center [1111, 378] width 23 height 23
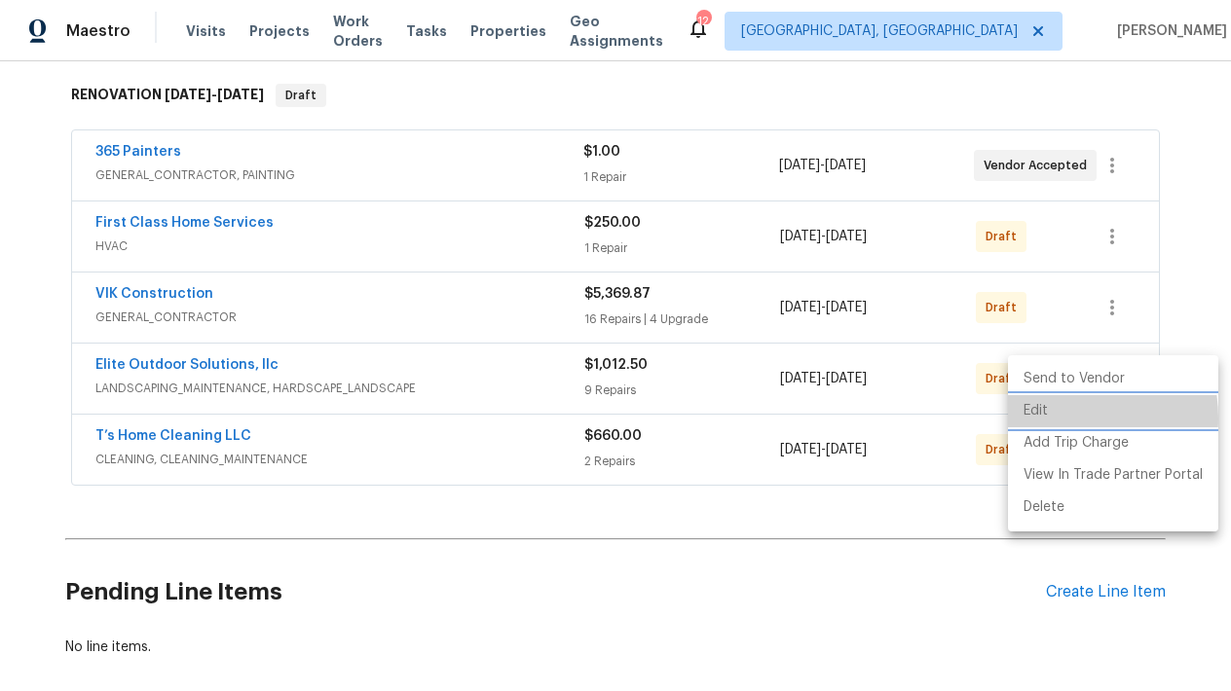
click at [1047, 419] on li "Edit" at bounding box center [1113, 411] width 210 height 32
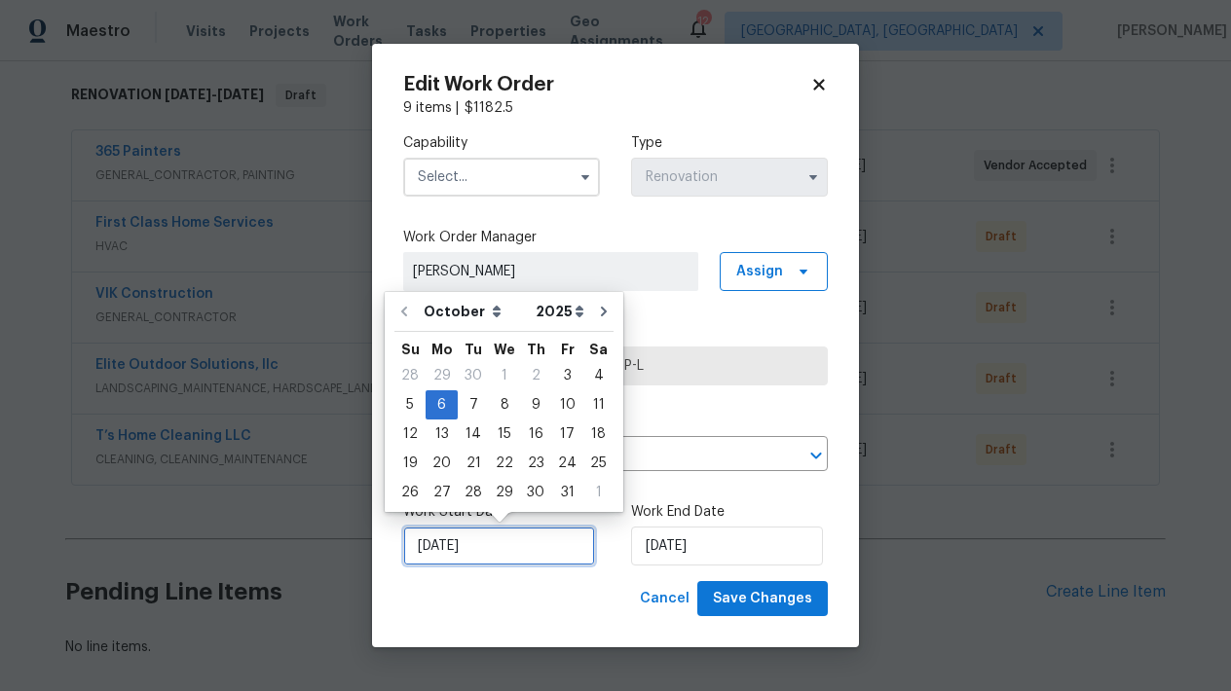
click at [490, 548] on input "[DATE]" at bounding box center [499, 546] width 192 height 39
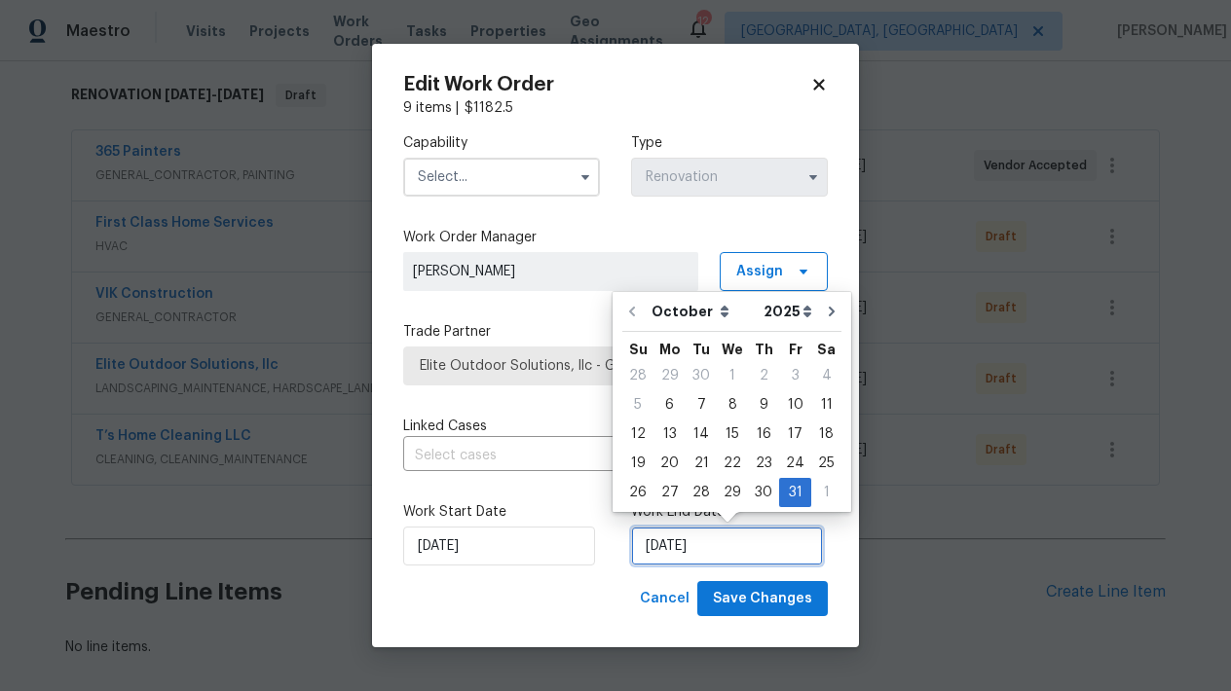
click at [668, 548] on input "[DATE]" at bounding box center [727, 546] width 192 height 39
click at [757, 403] on div "9" at bounding box center [763, 404] width 31 height 27
type input "[DATE]"
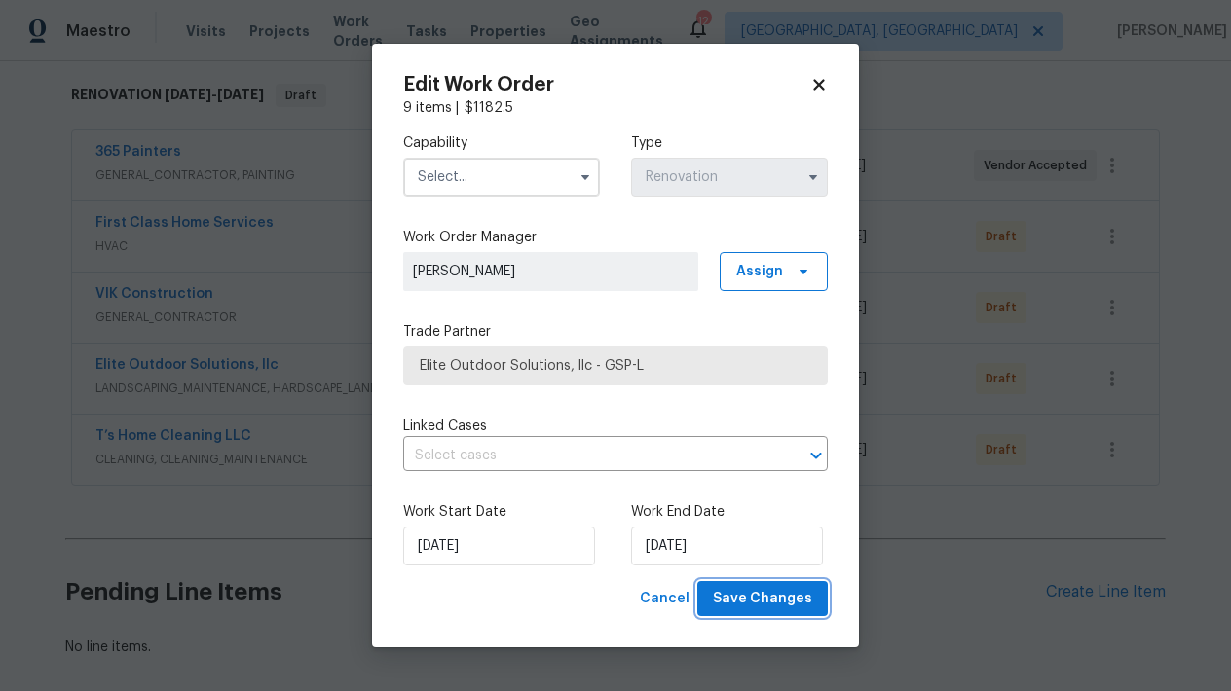
click at [745, 598] on span "Save Changes" at bounding box center [762, 599] width 99 height 24
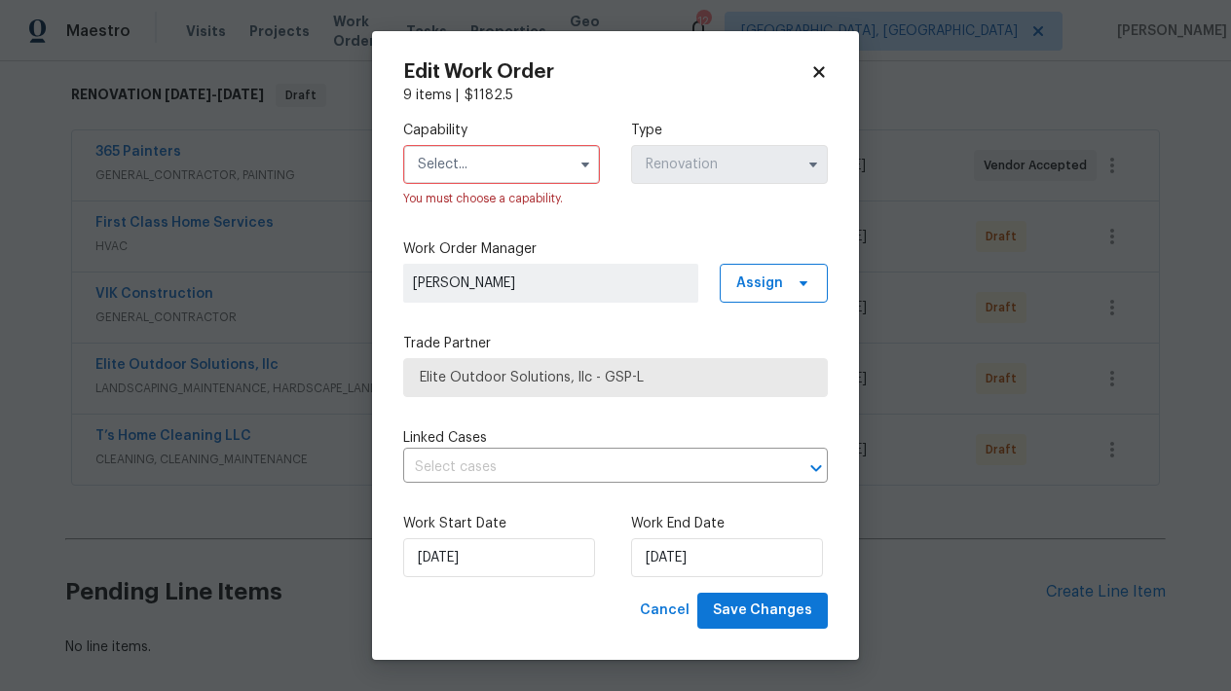
click at [542, 171] on input "text" at bounding box center [501, 164] width 197 height 39
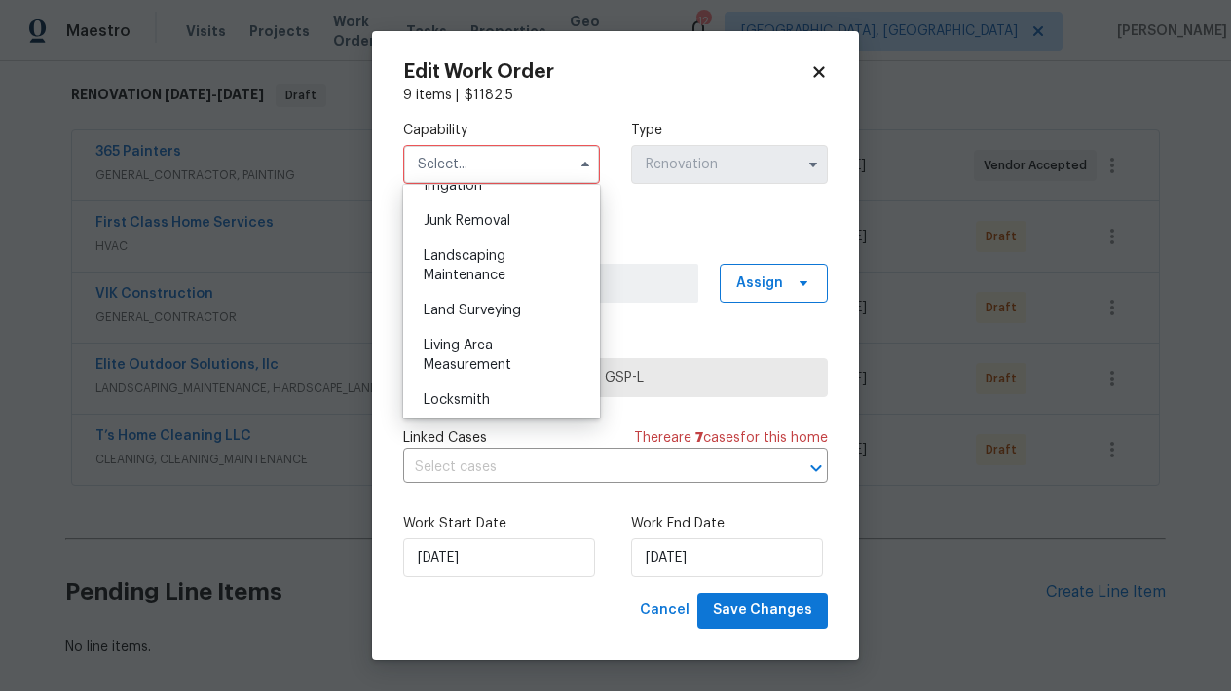
scroll to position [1241, 0]
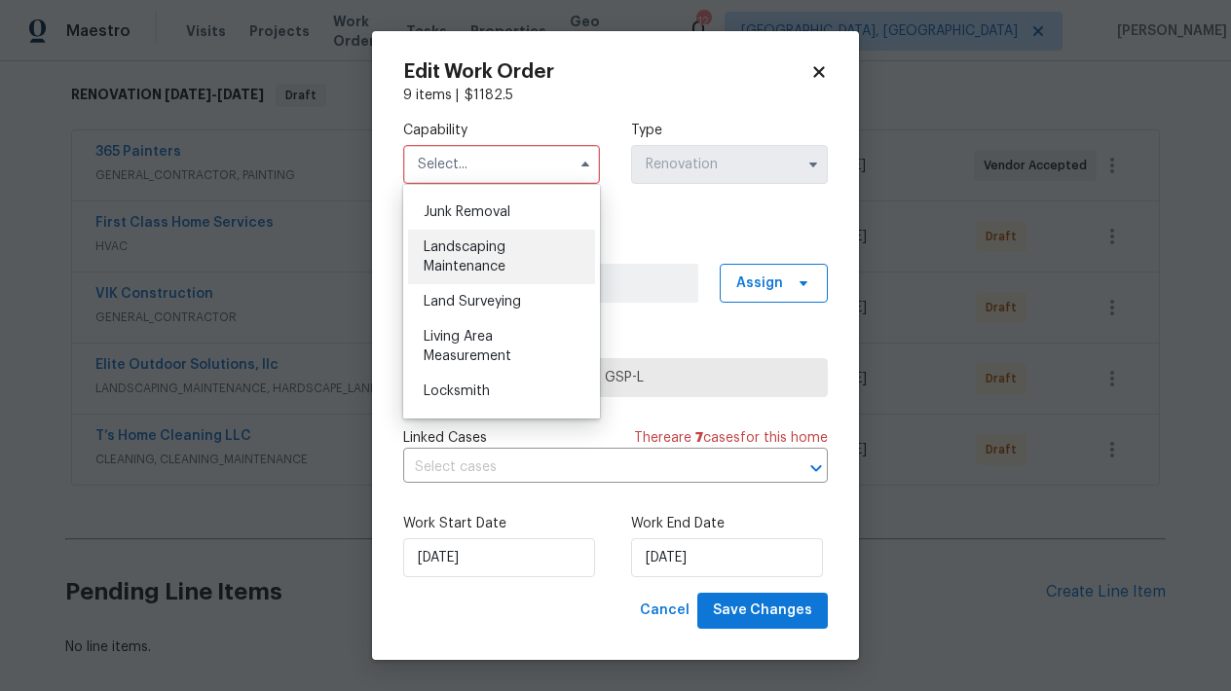
click at [492, 263] on span "Landscaping Maintenance" at bounding box center [465, 257] width 82 height 33
type input "Landscaping Maintenance"
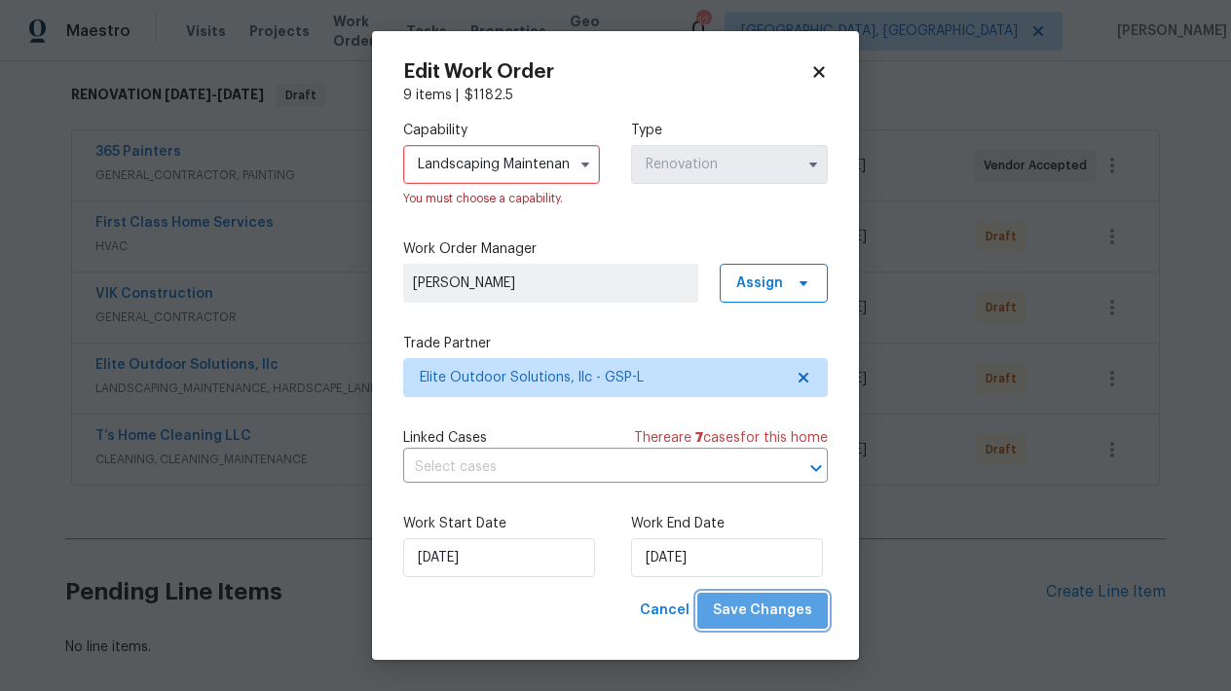
click at [768, 614] on span "Save Changes" at bounding box center [762, 611] width 99 height 24
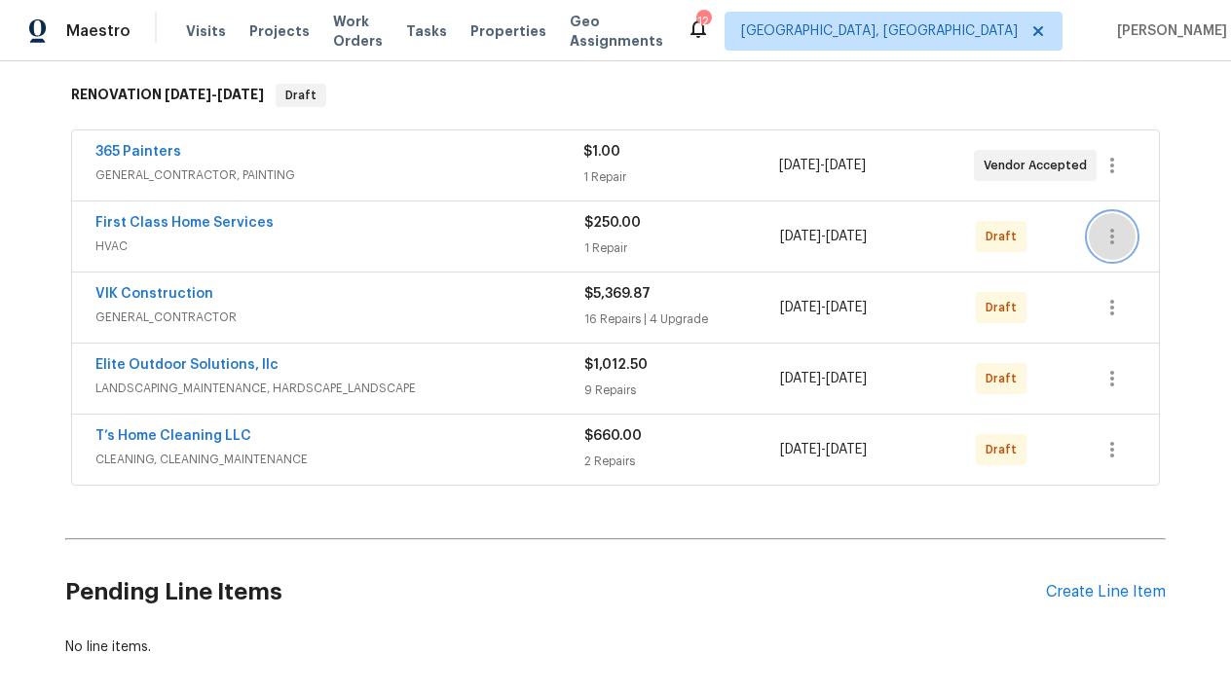
click at [1119, 243] on icon "button" at bounding box center [1111, 236] width 23 height 23
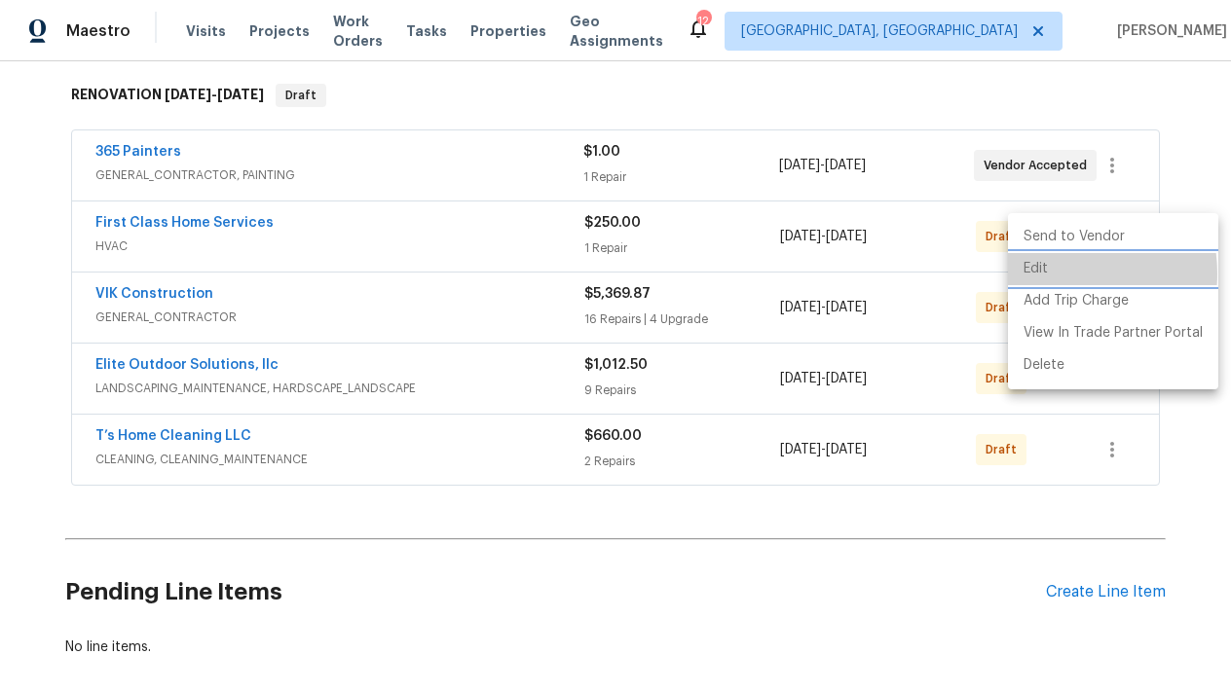
click at [1056, 274] on li "Edit" at bounding box center [1113, 269] width 210 height 32
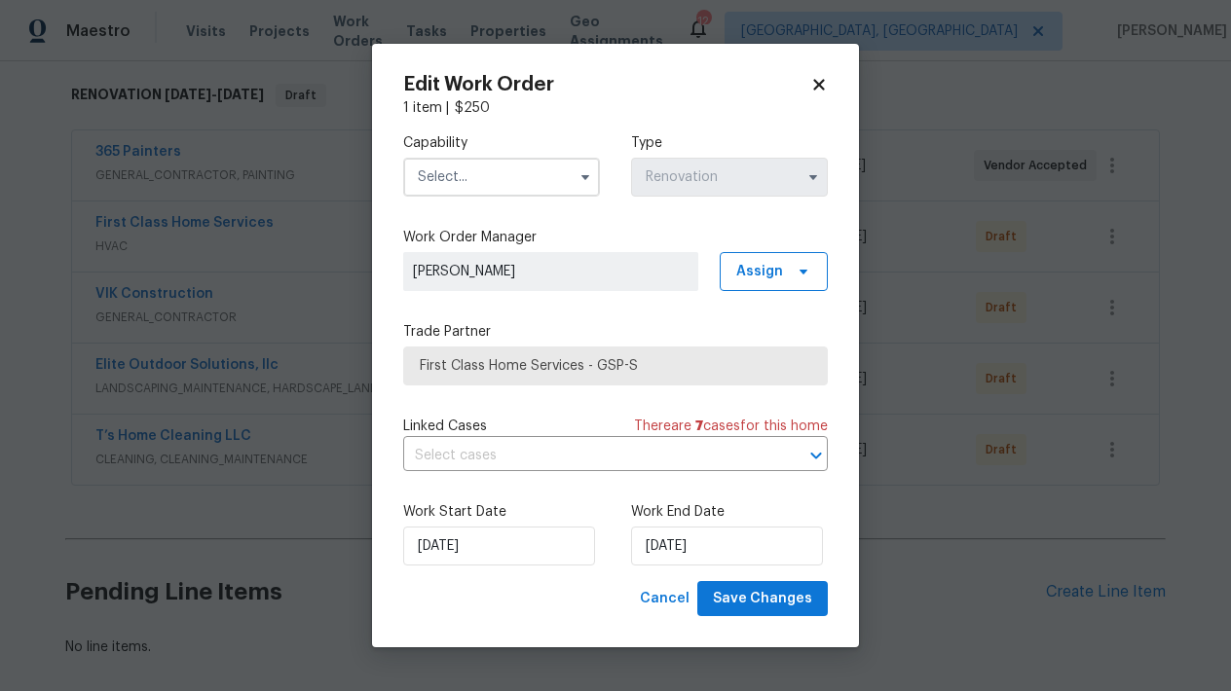
click at [479, 192] on input "text" at bounding box center [501, 177] width 197 height 39
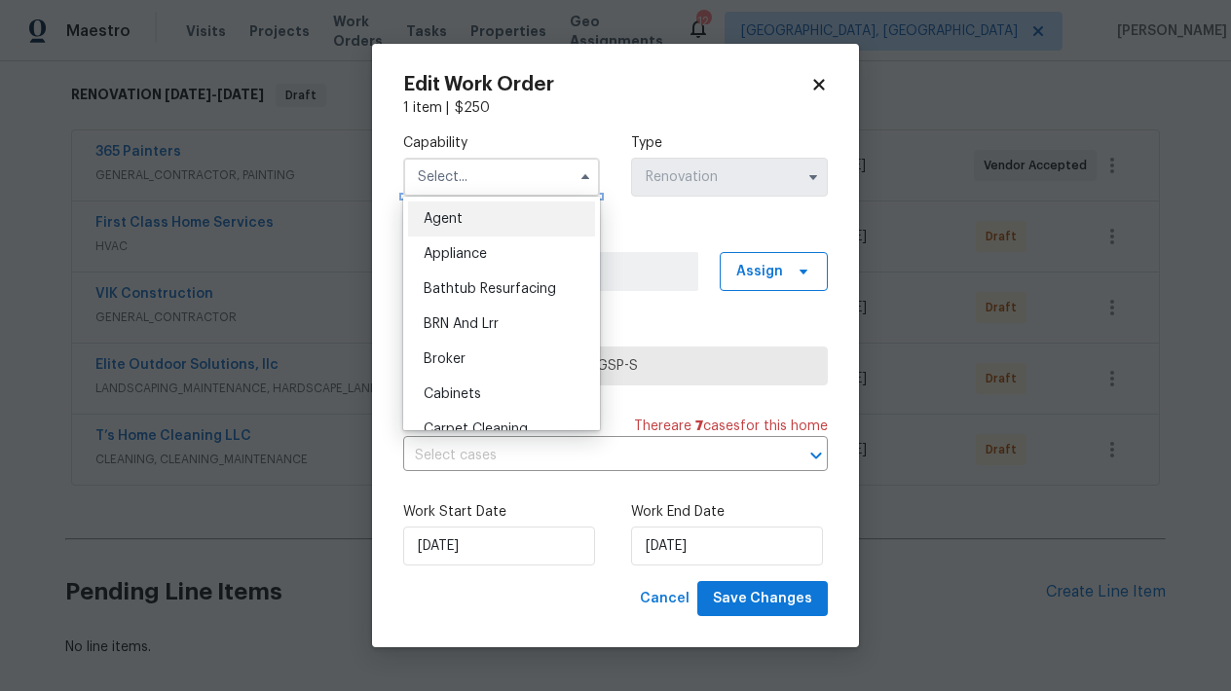
click at [476, 184] on input "text" at bounding box center [501, 177] width 197 height 39
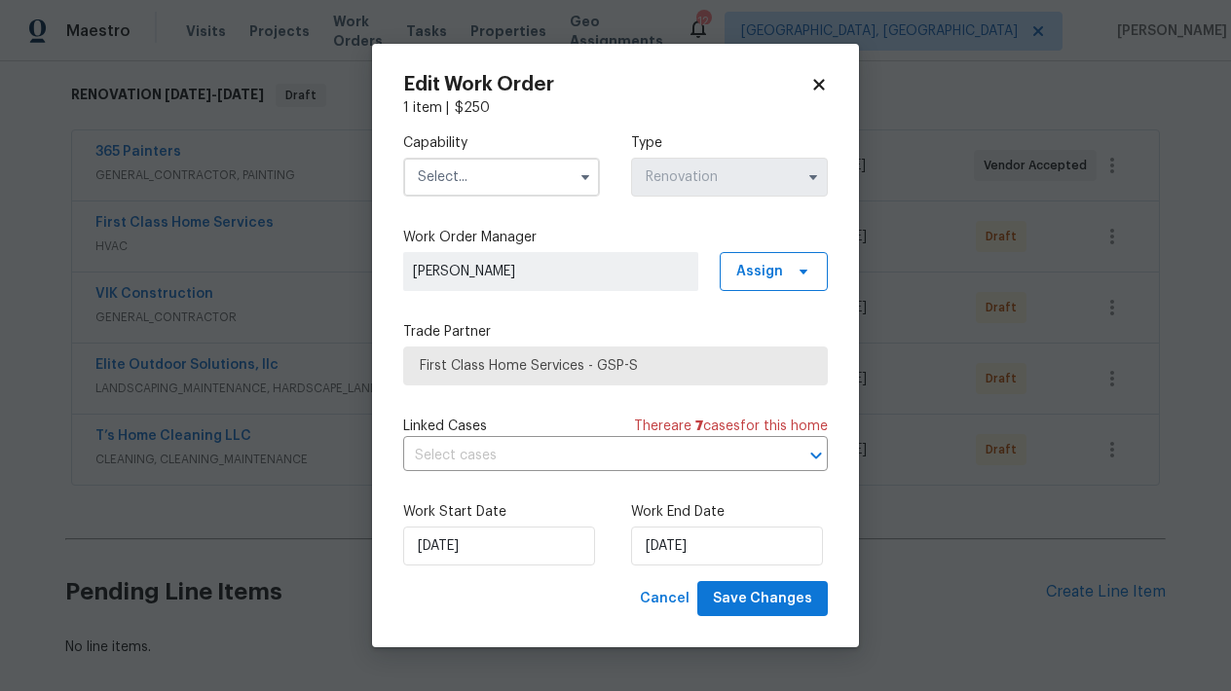
click at [448, 172] on input "text" at bounding box center [501, 177] width 197 height 39
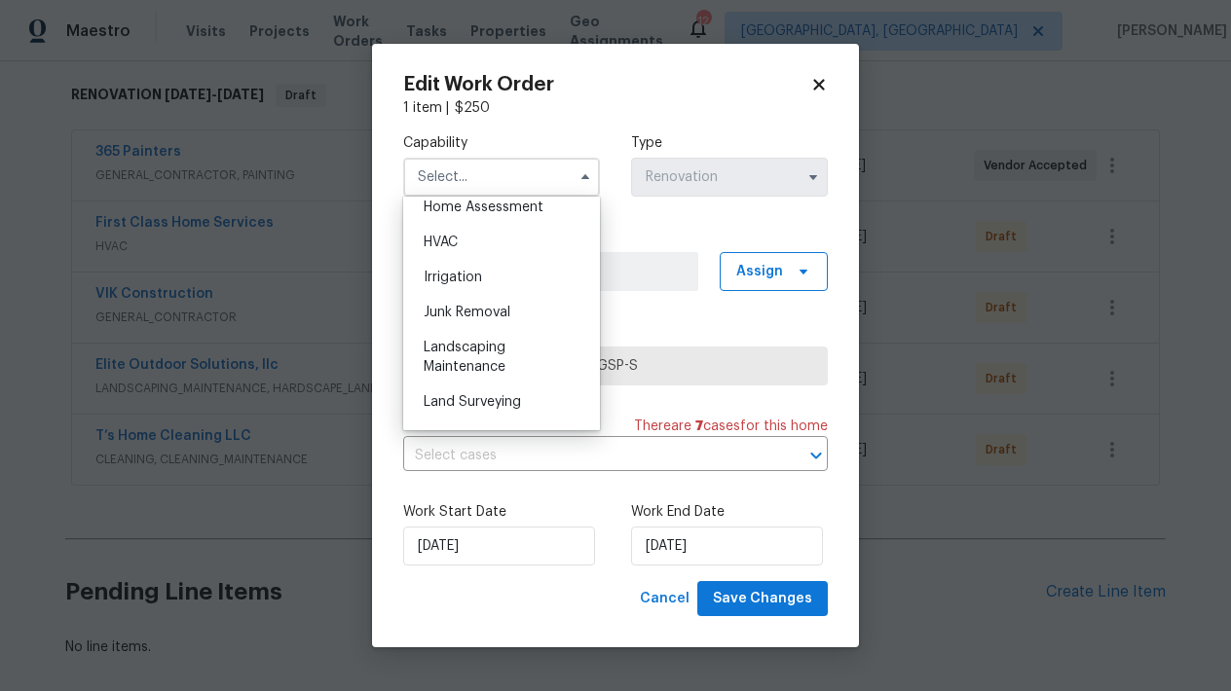
scroll to position [1154, 0]
click at [461, 243] on div "HVAC" at bounding box center [501, 241] width 187 height 35
type input "HVAC"
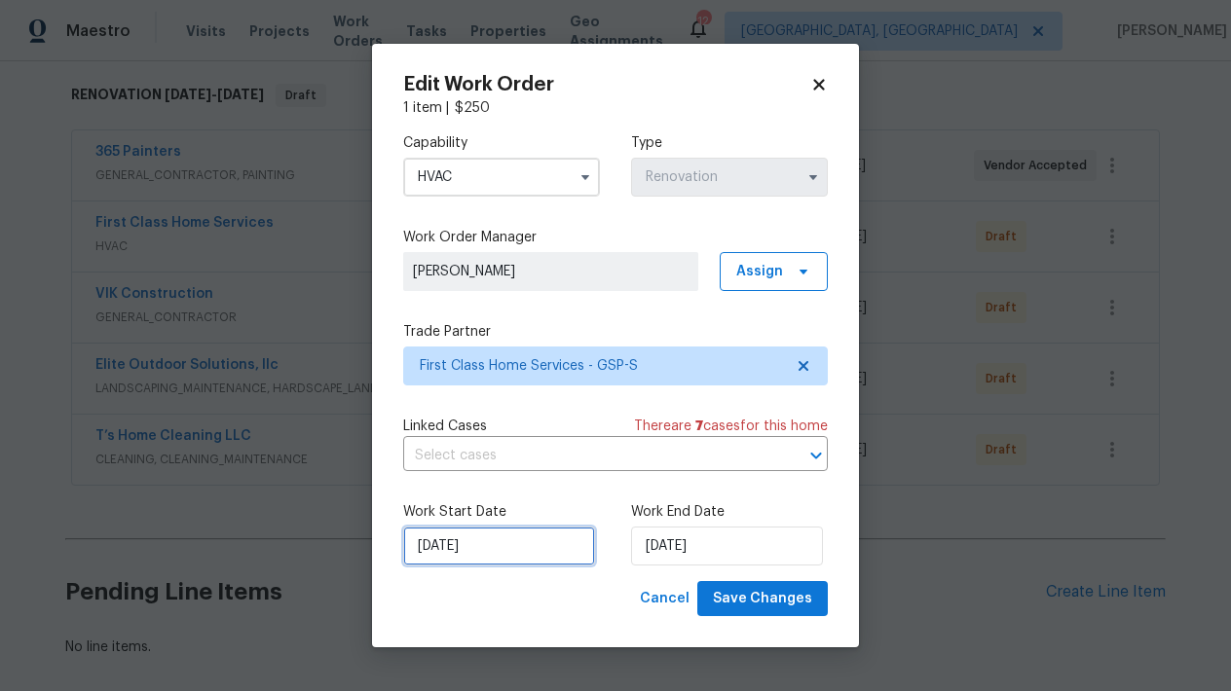
click at [435, 556] on input "[DATE]" at bounding box center [499, 546] width 192 height 39
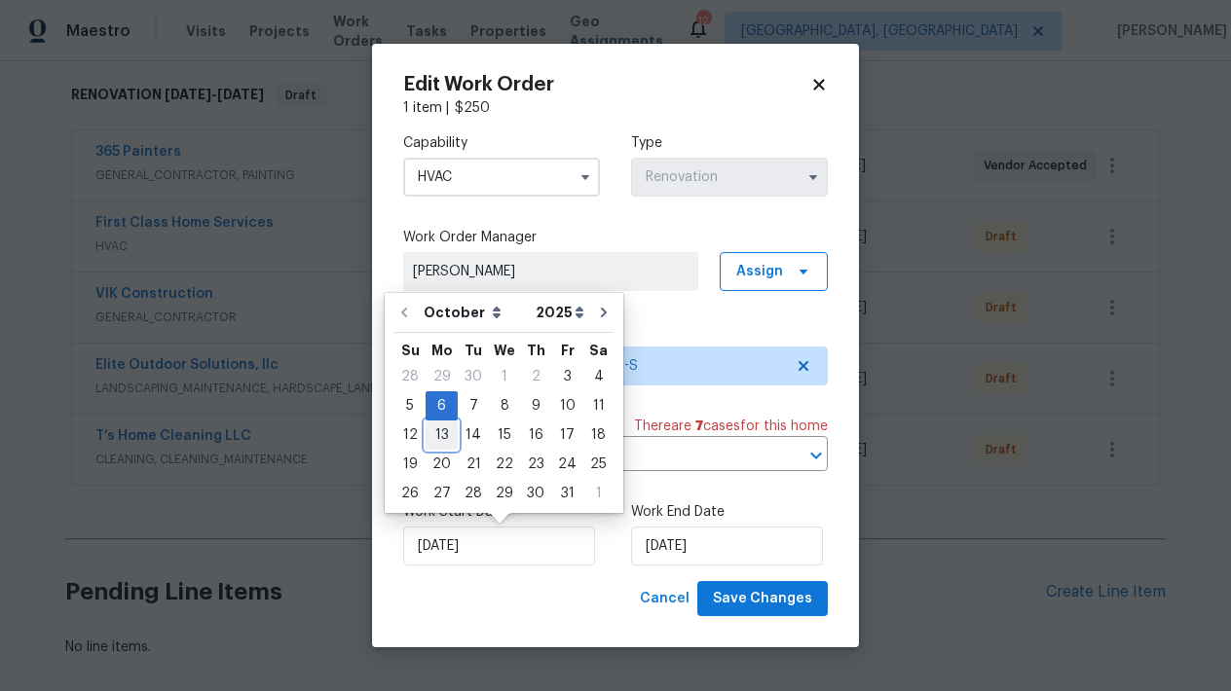
click at [426, 431] on div "13" at bounding box center [442, 435] width 32 height 27
type input "[DATE]"
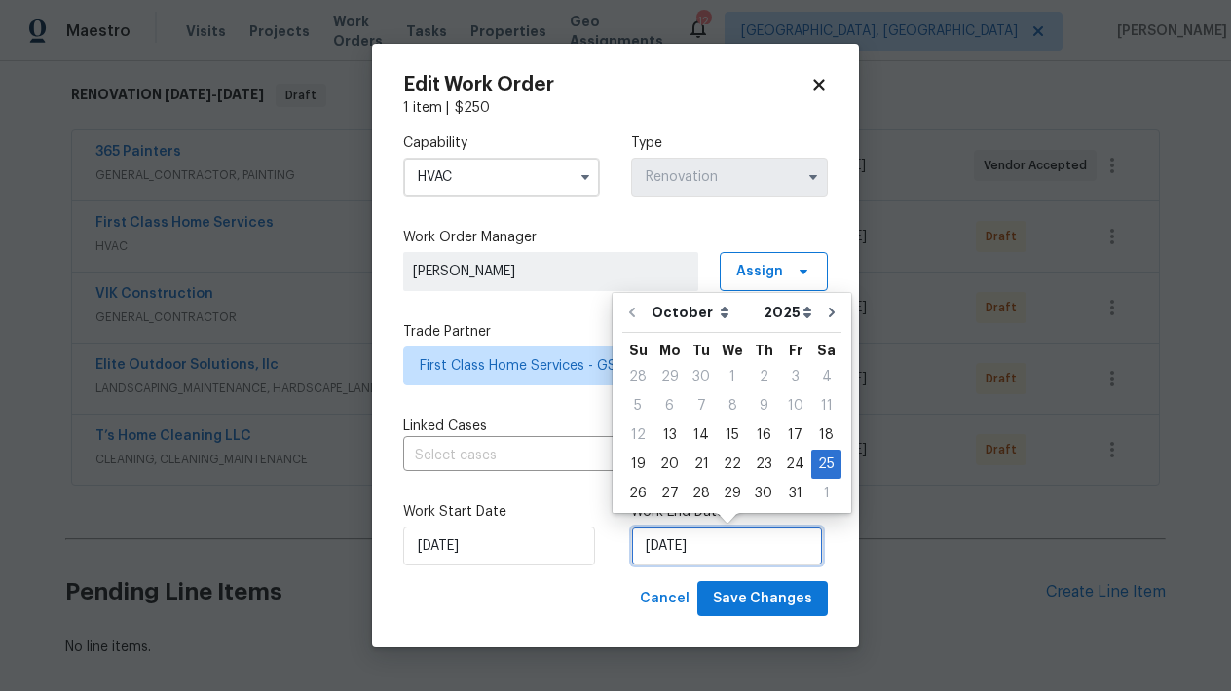
click at [690, 550] on input "10/25/2025" at bounding box center [727, 546] width 192 height 39
click at [731, 434] on div "15" at bounding box center [732, 435] width 31 height 27
type input "[DATE]"
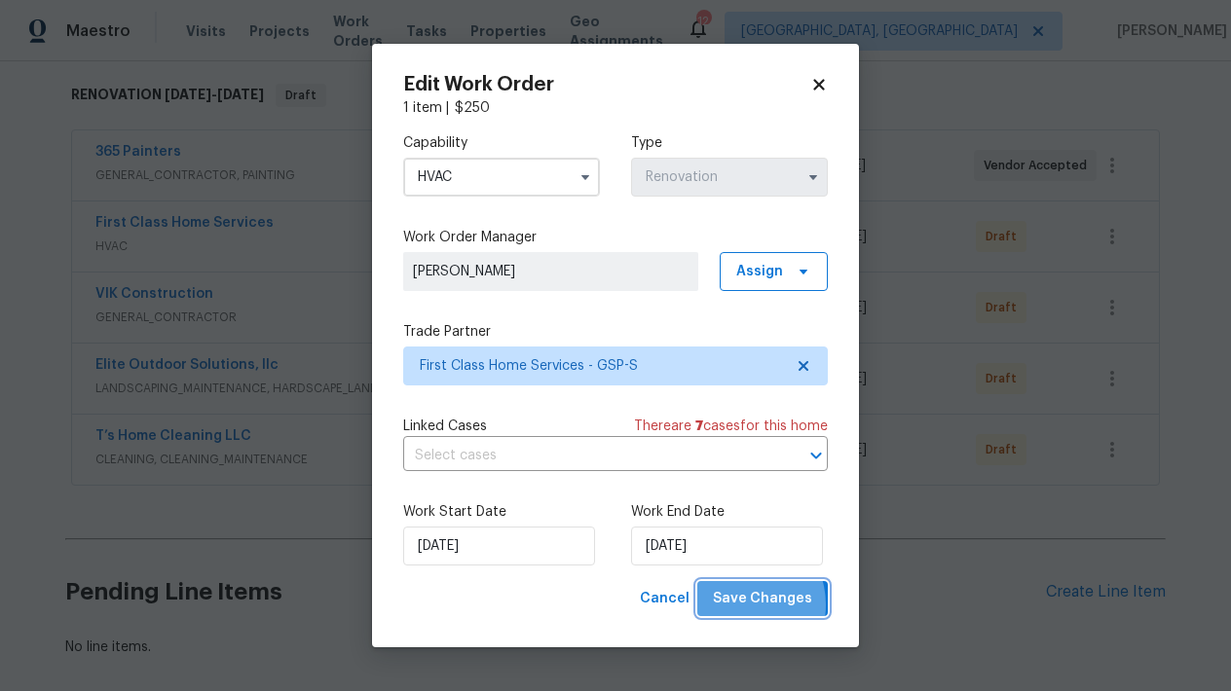
click at [740, 606] on span "Save Changes" at bounding box center [762, 599] width 99 height 24
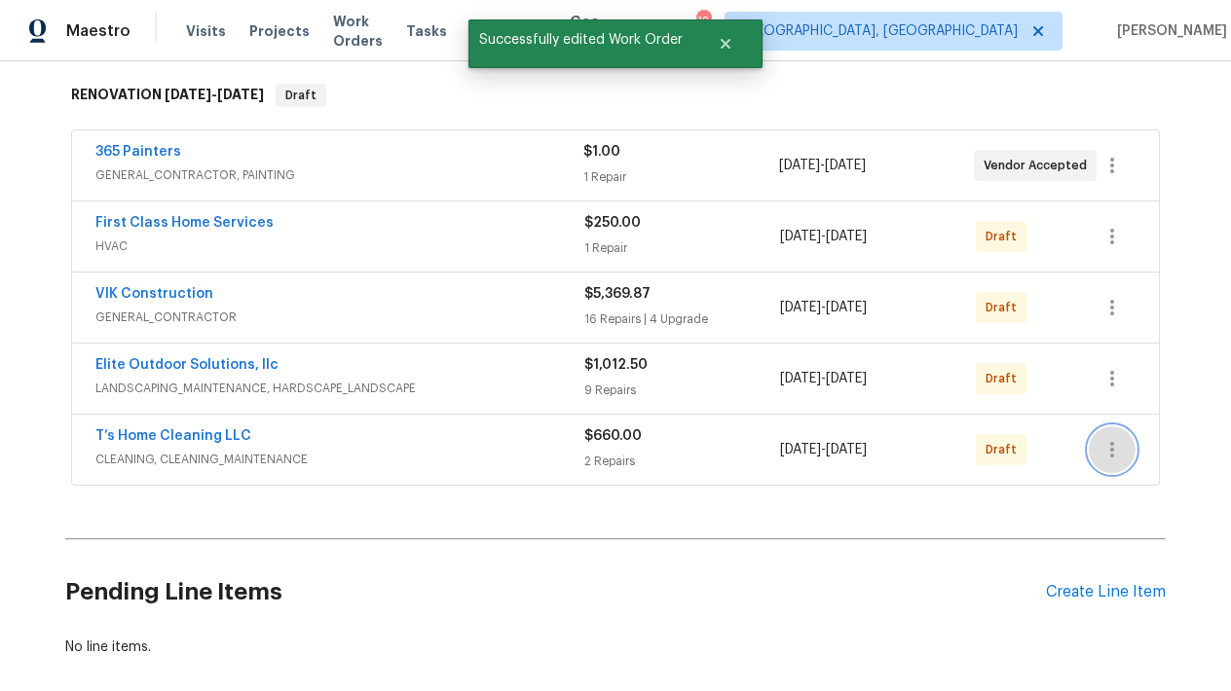
click at [1107, 452] on icon "button" at bounding box center [1111, 449] width 23 height 23
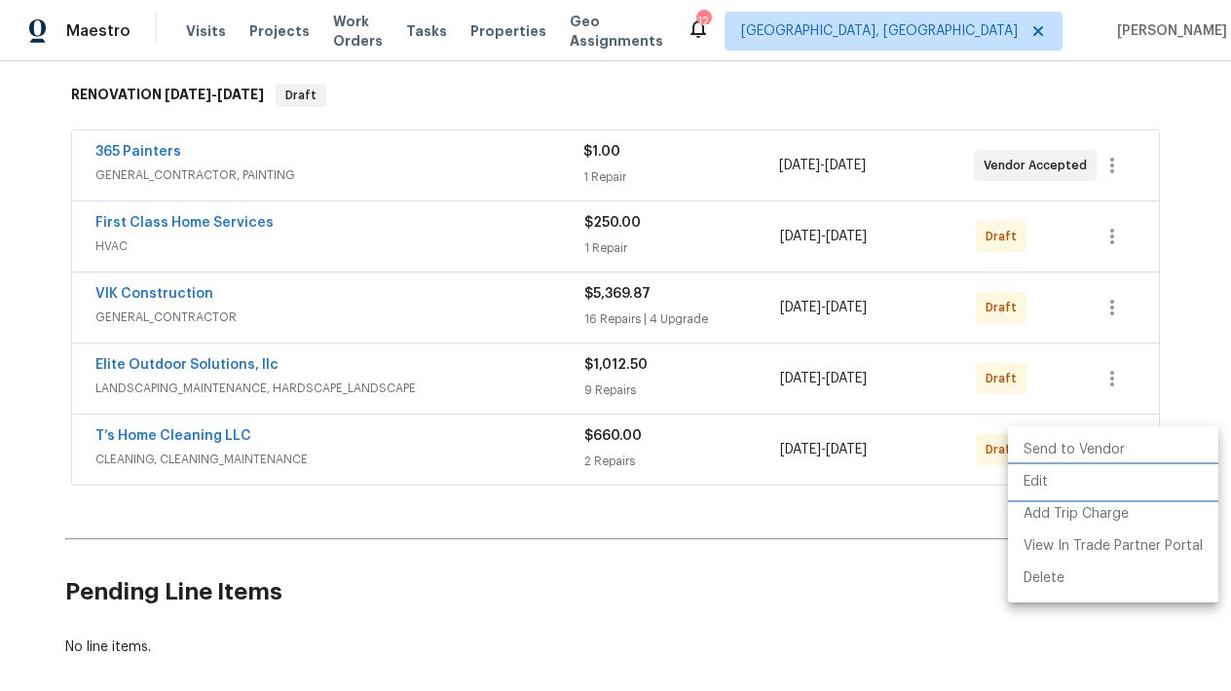
click at [1043, 483] on li "Edit" at bounding box center [1113, 482] width 210 height 32
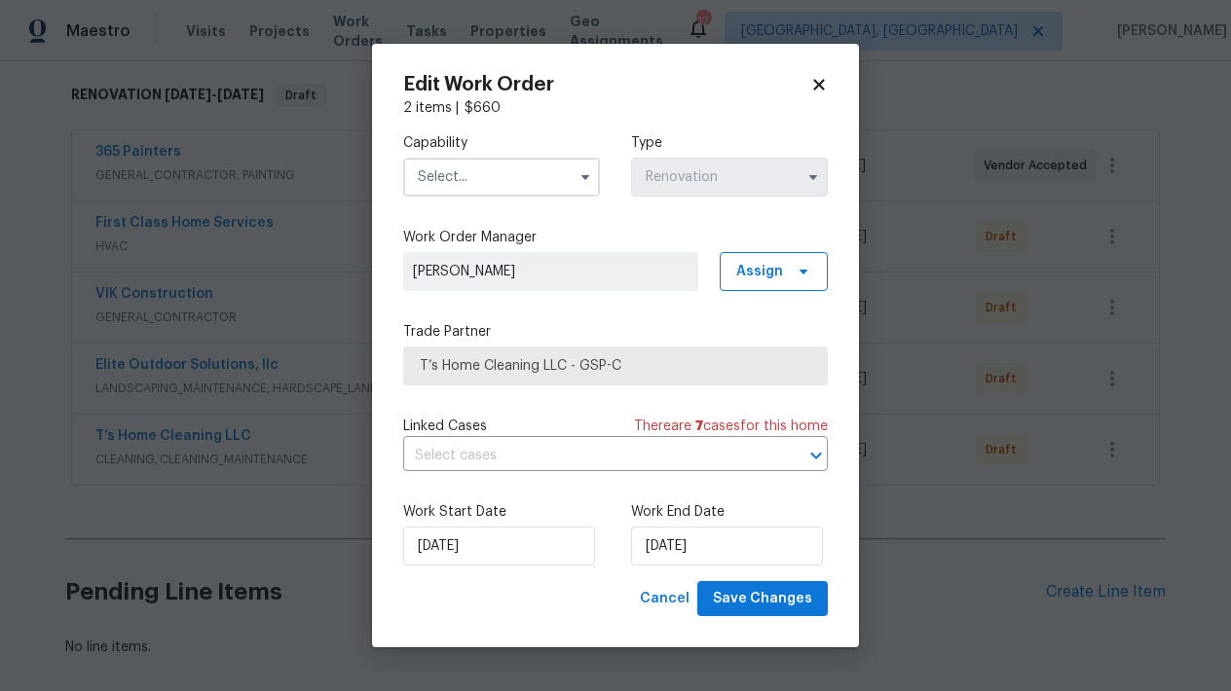
click at [511, 152] on label "Capability" at bounding box center [501, 142] width 197 height 19
click at [488, 185] on input "text" at bounding box center [501, 177] width 197 height 39
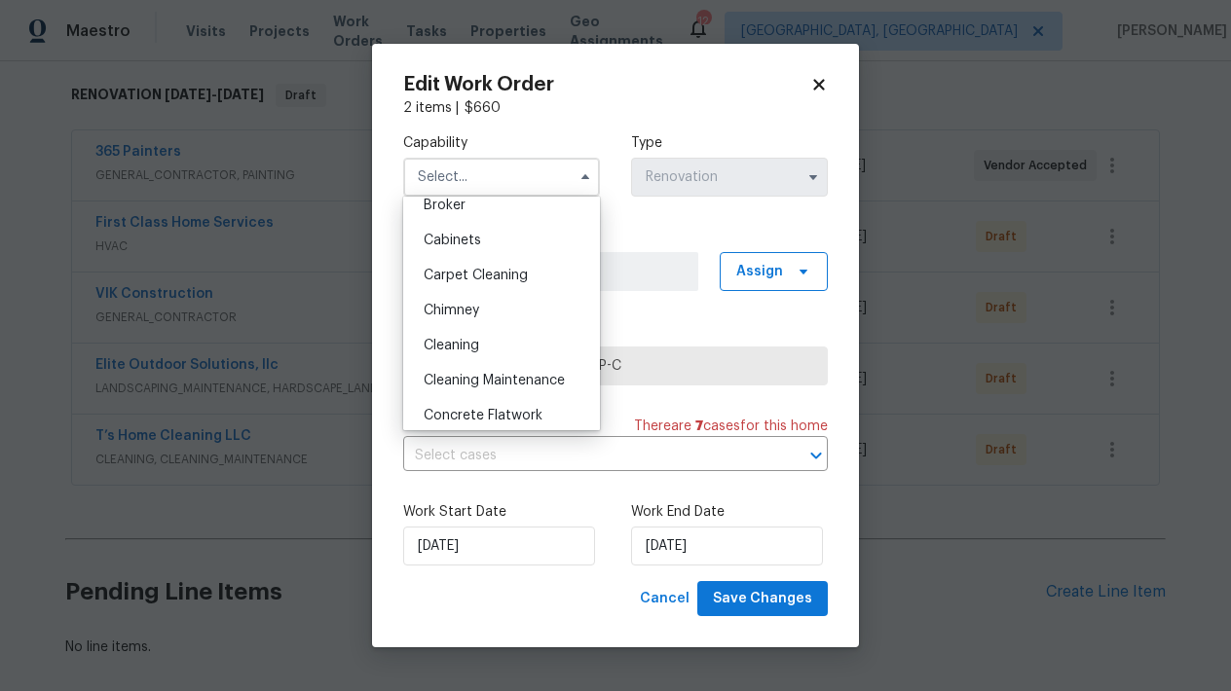
scroll to position [158, 0]
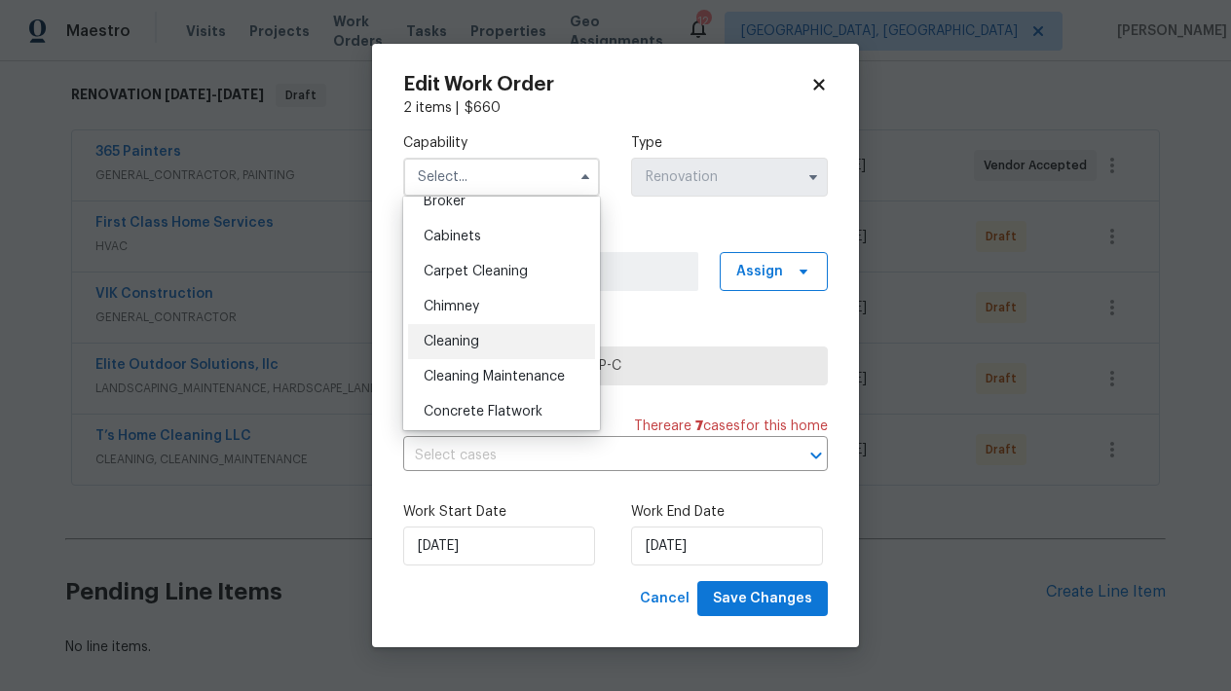
click at [449, 339] on span "Cleaning" at bounding box center [452, 342] width 56 height 14
type input "Cleaning"
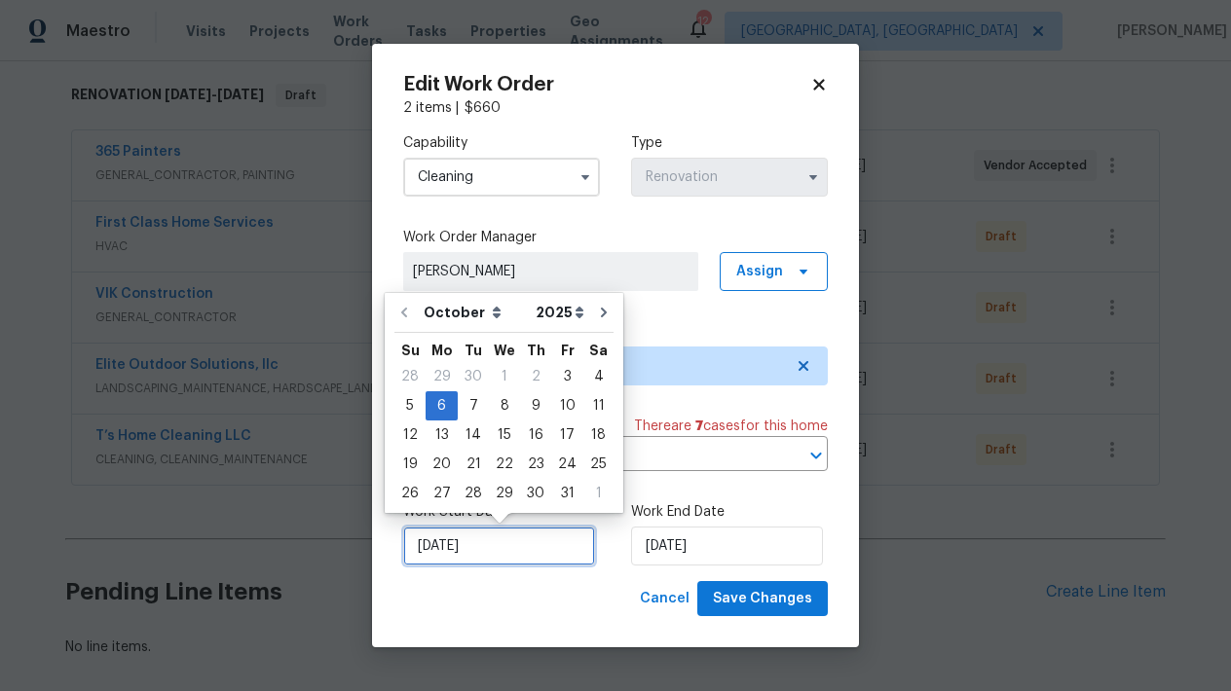
click at [452, 554] on input "[DATE]" at bounding box center [499, 546] width 192 height 39
click at [593, 403] on div "11" at bounding box center [598, 405] width 30 height 27
type input "[DATE]"
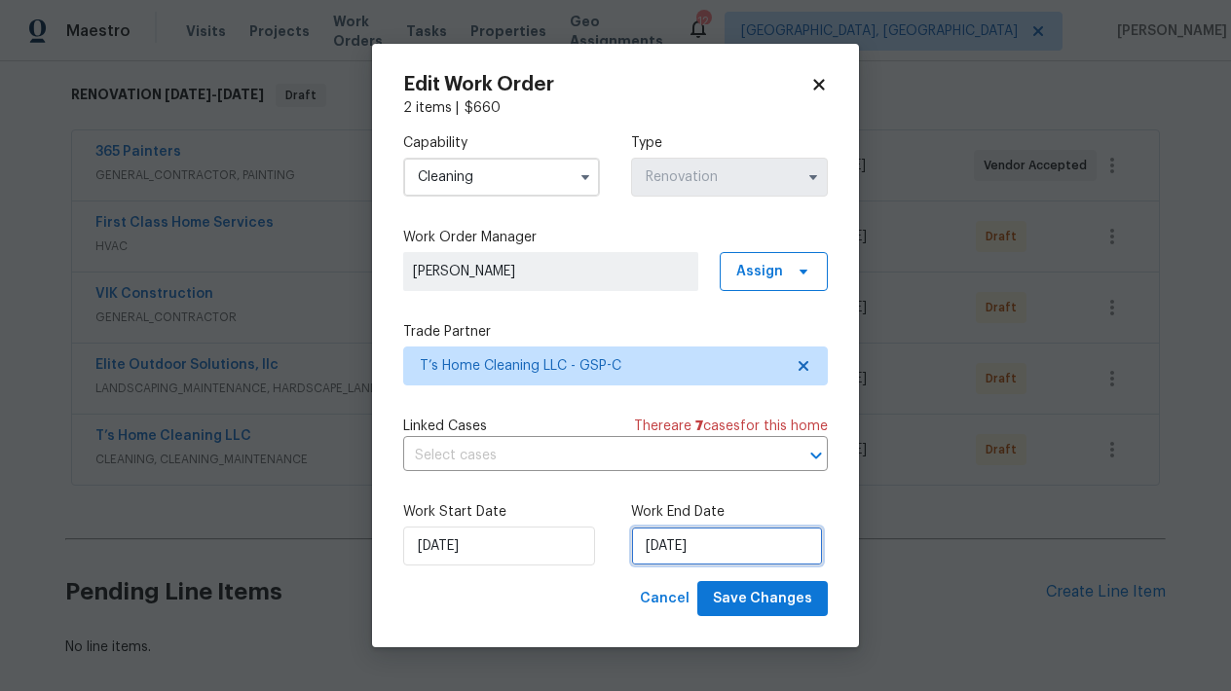
click at [702, 548] on input "10/31/2025" at bounding box center [727, 546] width 192 height 39
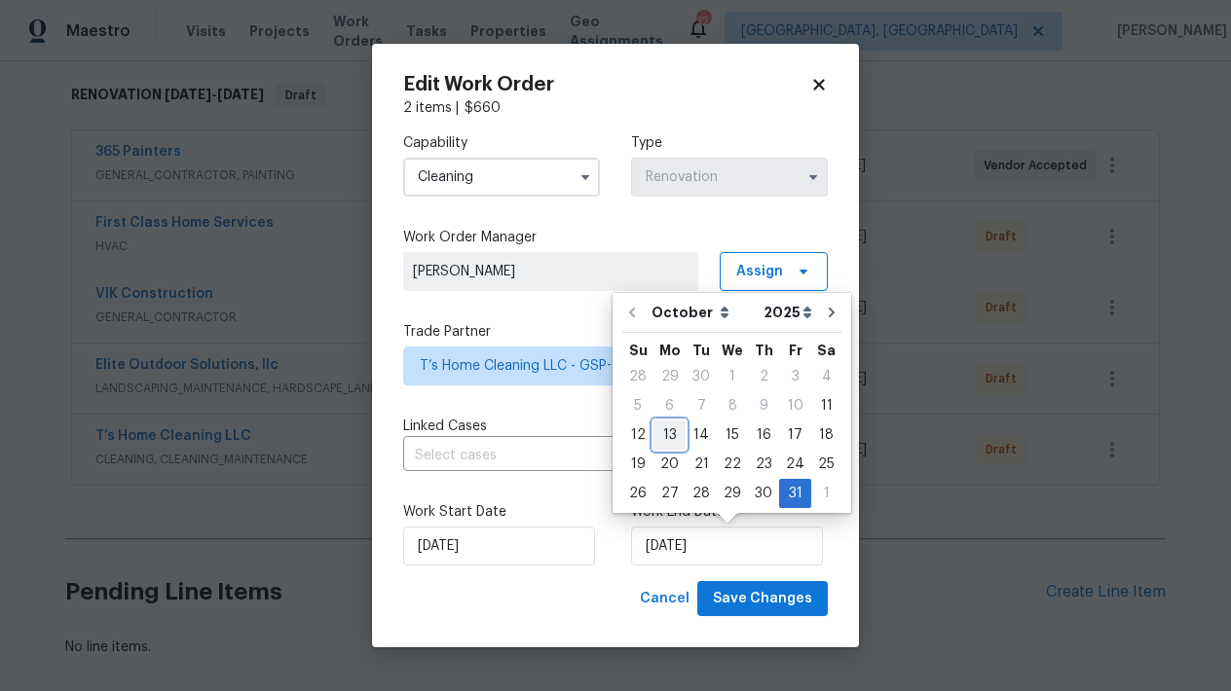
click at [678, 435] on div "13" at bounding box center [669, 435] width 32 height 27
type input "[DATE]"
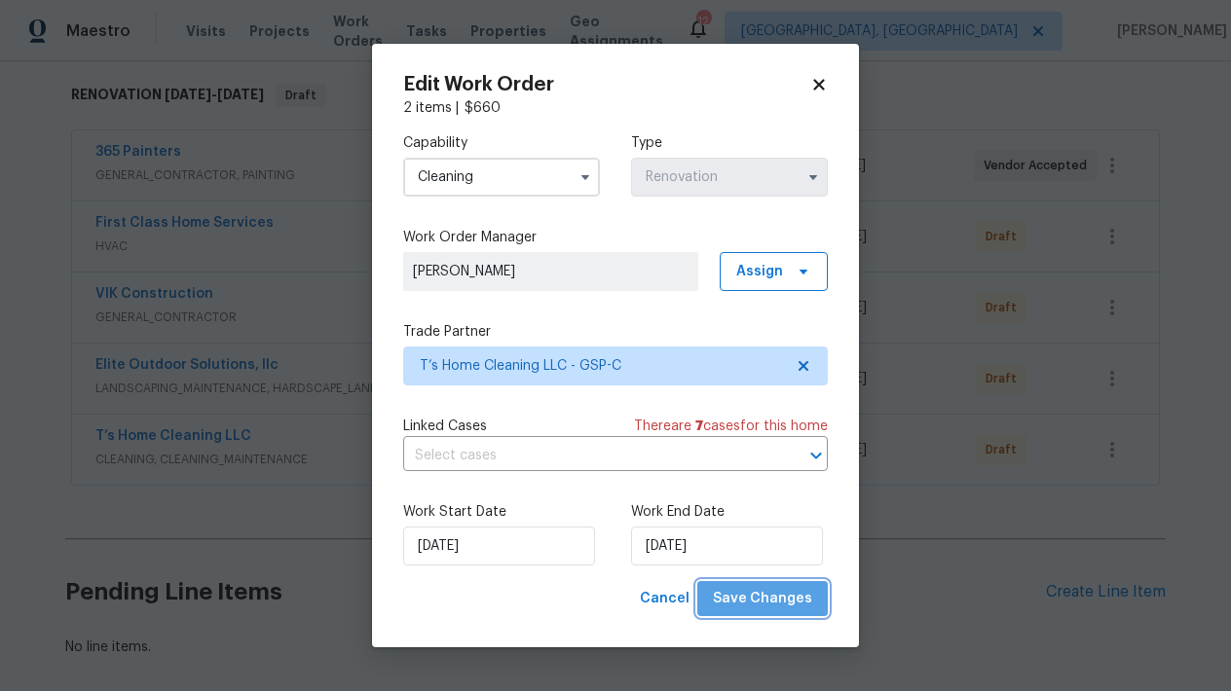
click at [777, 603] on span "Save Changes" at bounding box center [762, 599] width 99 height 24
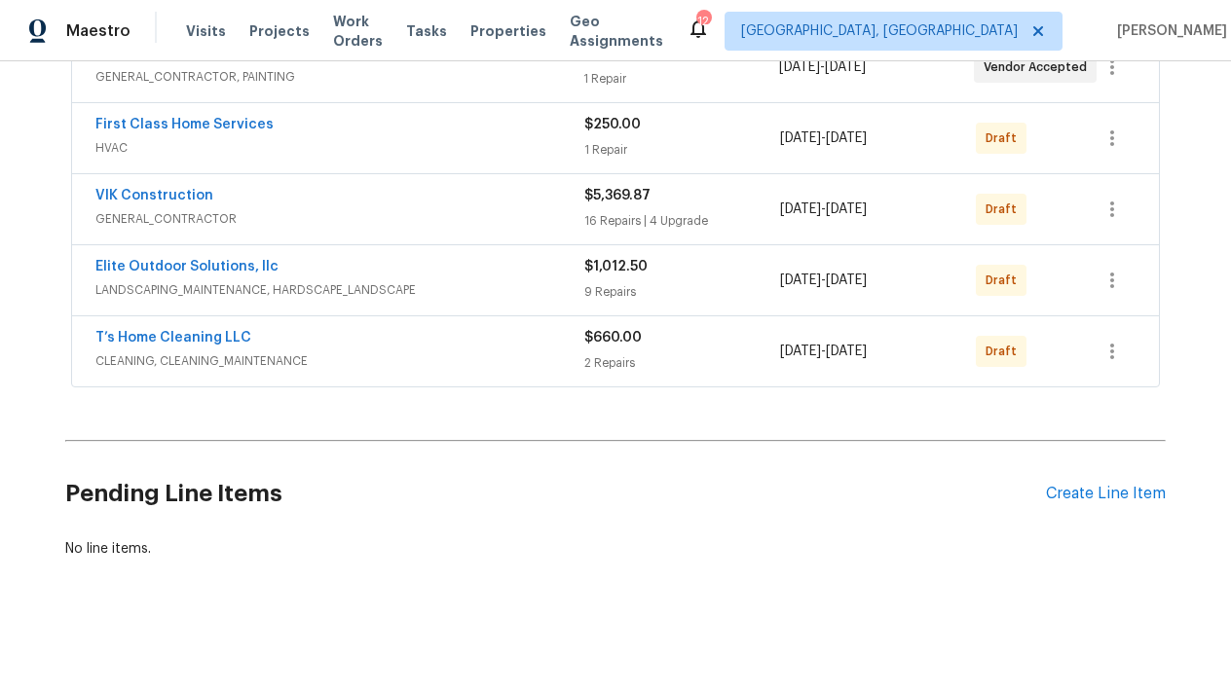
scroll to position [402, 0]
click at [1104, 494] on div "Create Line Item" at bounding box center [1106, 495] width 120 height 19
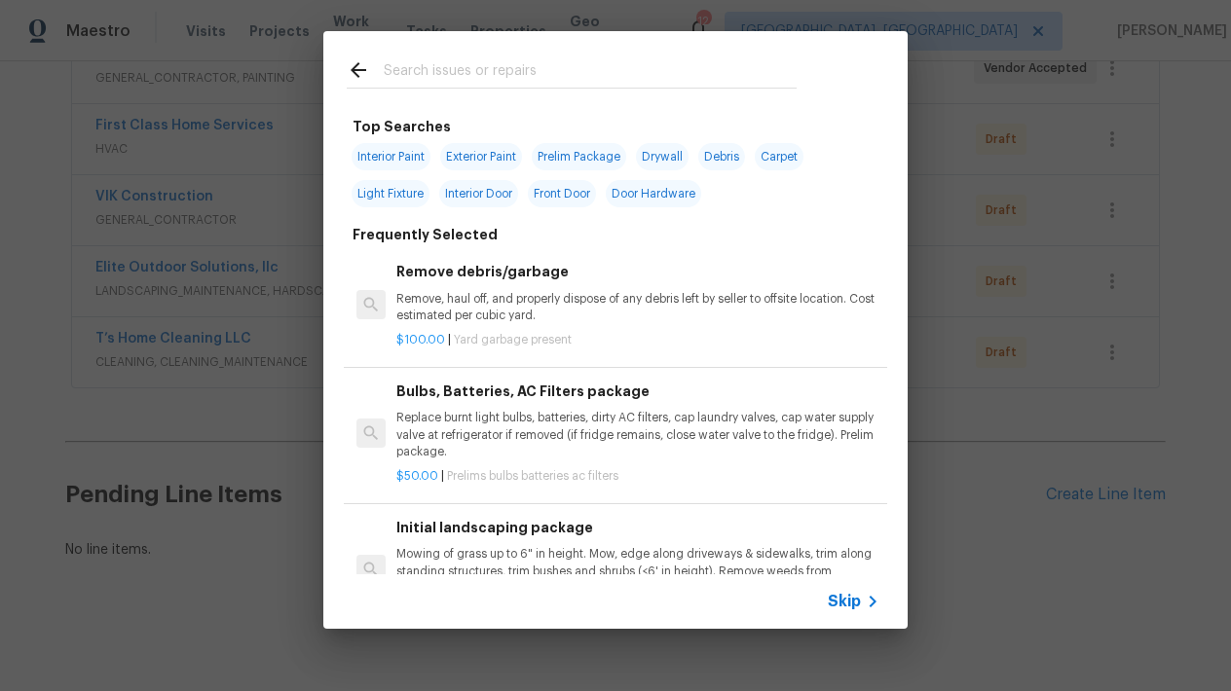
click at [359, 74] on icon at bounding box center [358, 69] width 23 height 23
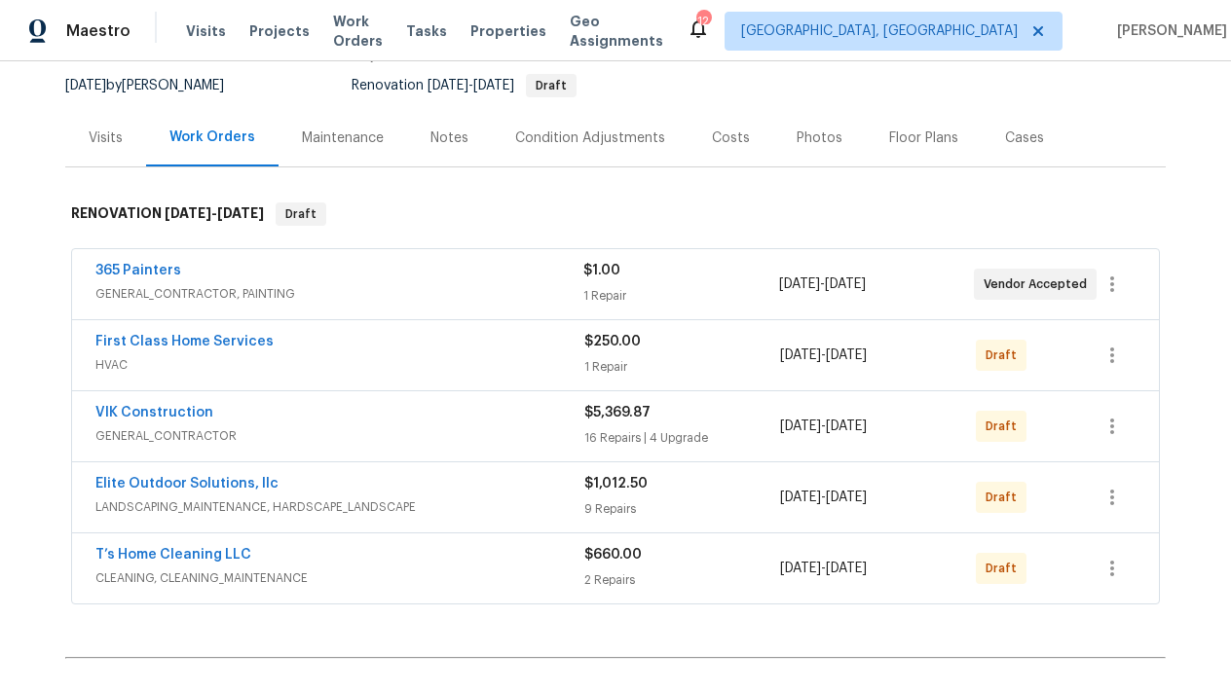
scroll to position [188, 0]
click at [574, 112] on div "Condition Adjustments" at bounding box center [590, 135] width 197 height 57
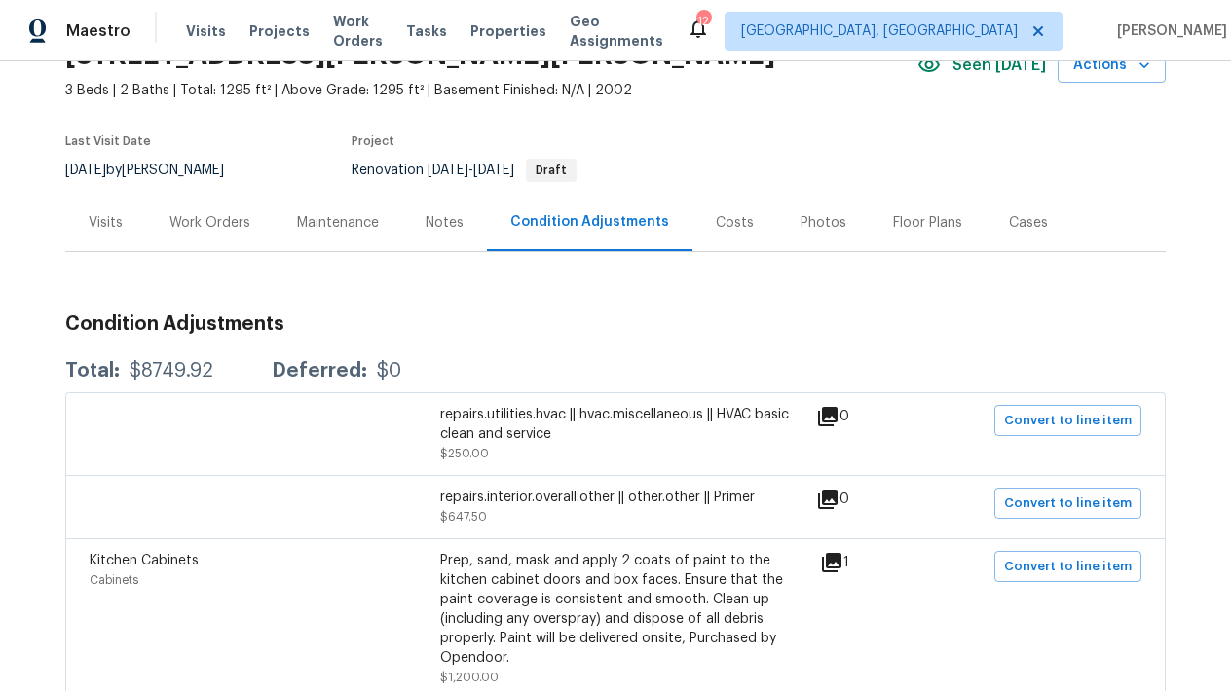
scroll to position [100, 0]
click at [213, 218] on div "Work Orders" at bounding box center [209, 223] width 81 height 19
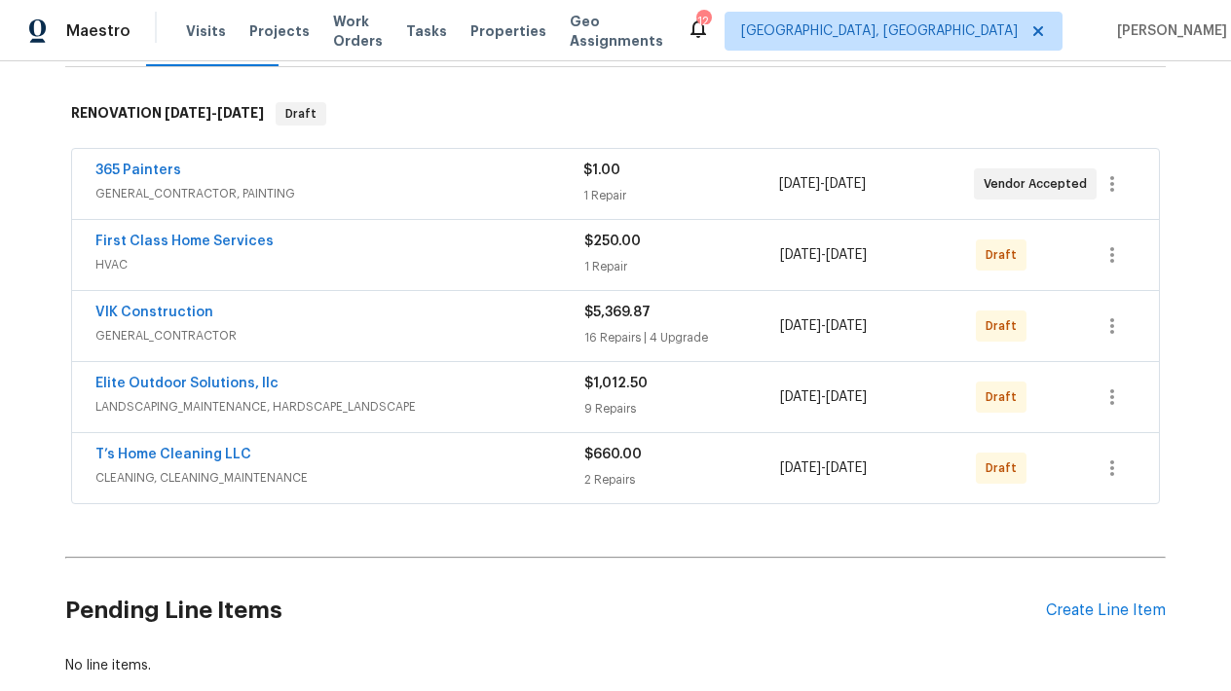
scroll to position [315, 0]
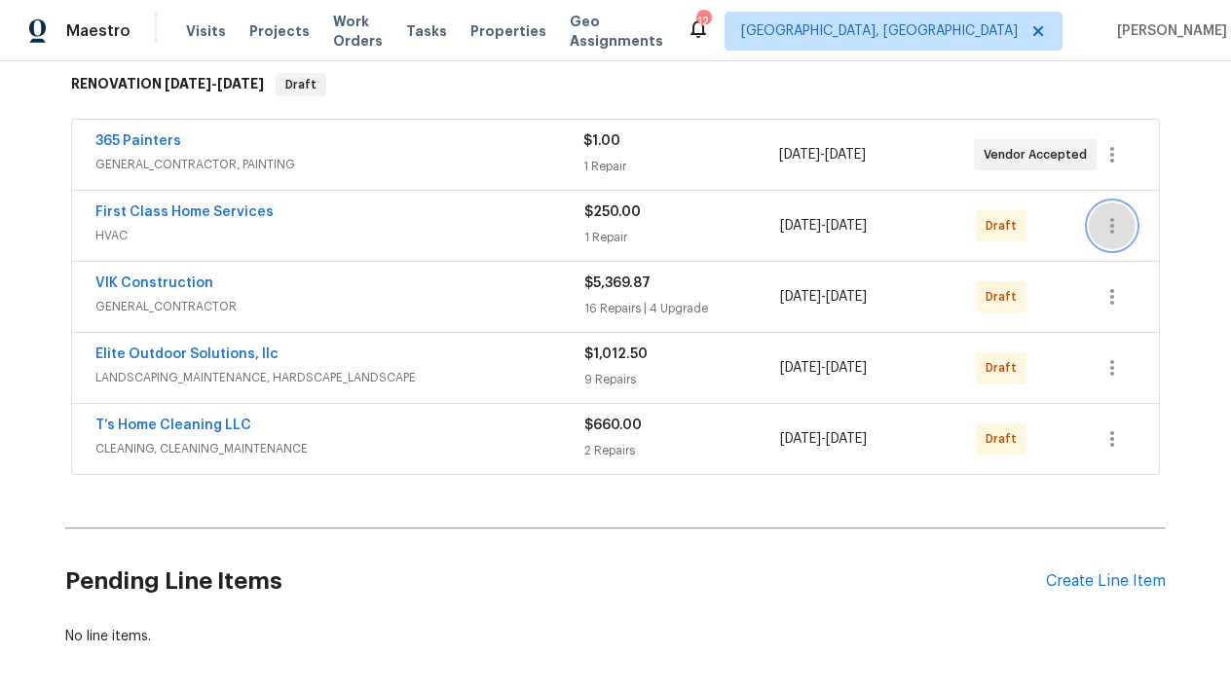
click at [1107, 225] on icon "button" at bounding box center [1111, 225] width 23 height 23
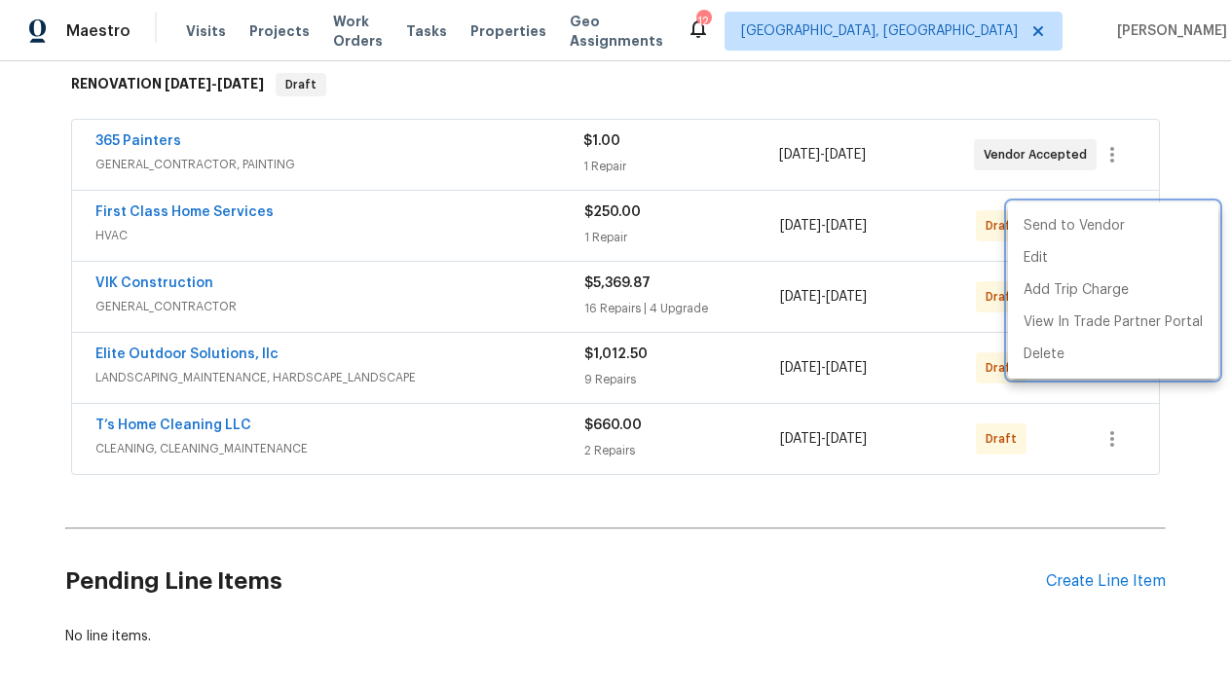
click at [472, 551] on div at bounding box center [615, 345] width 1231 height 691
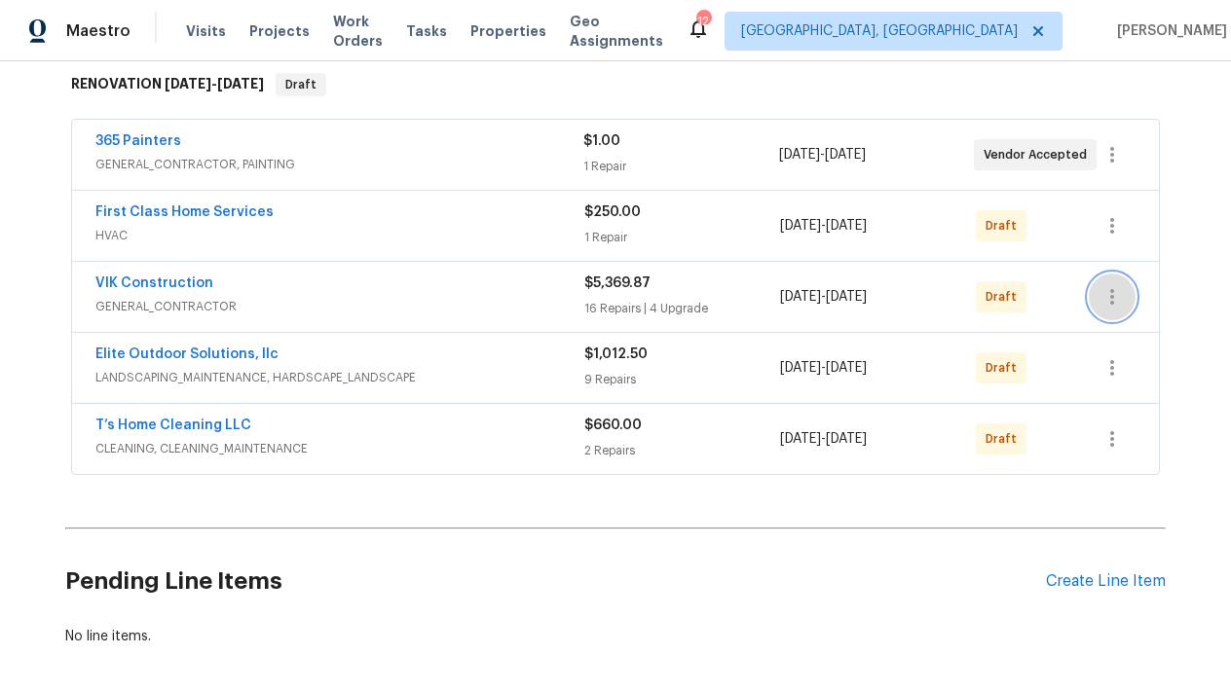
click at [1105, 299] on icon "button" at bounding box center [1111, 296] width 23 height 23
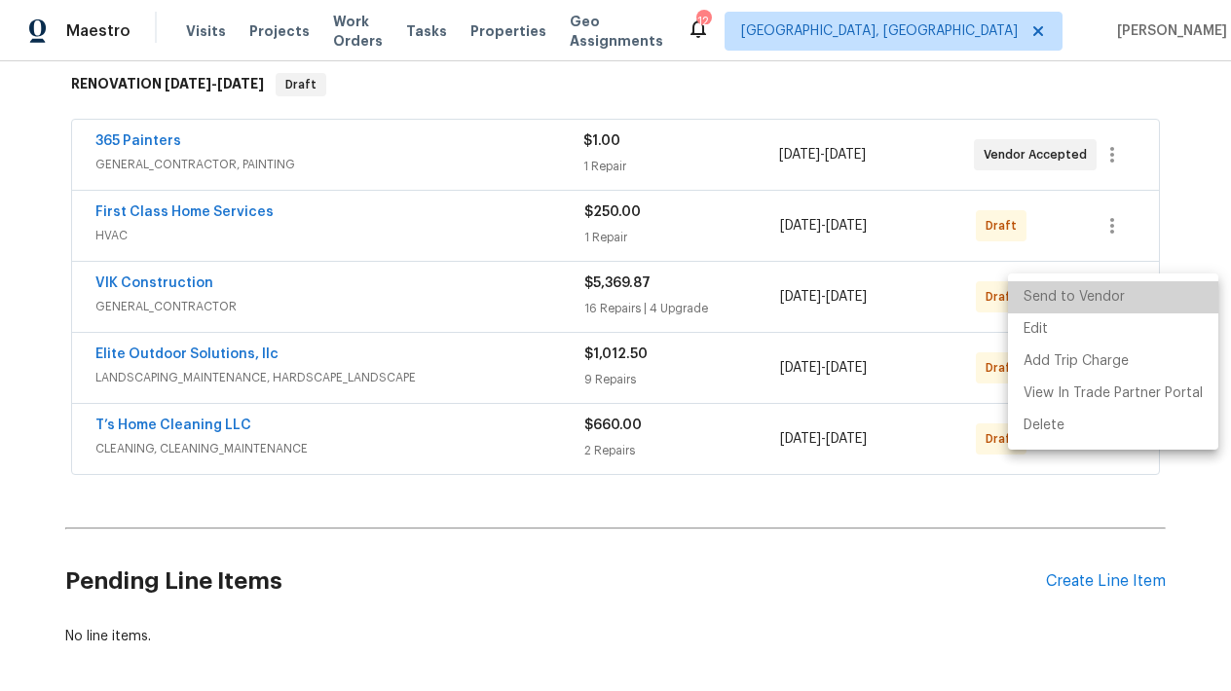
click at [1113, 296] on li "Send to Vendor" at bounding box center [1113, 297] width 210 height 32
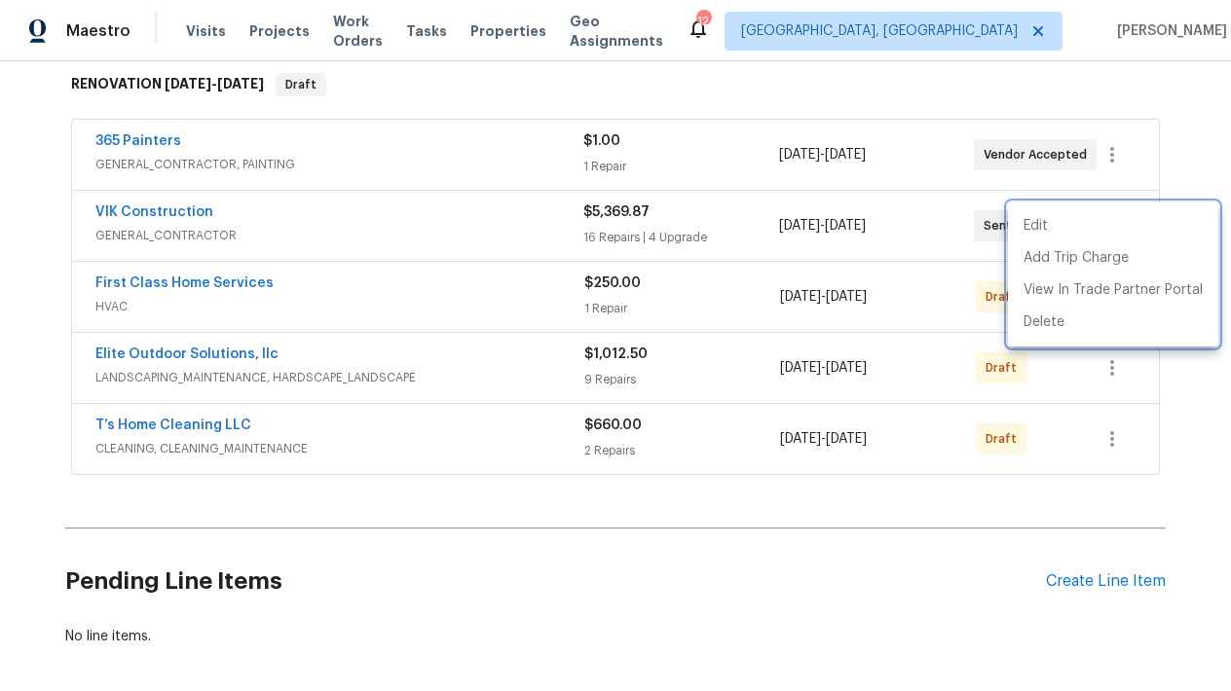
click at [703, 362] on div at bounding box center [615, 345] width 1231 height 691
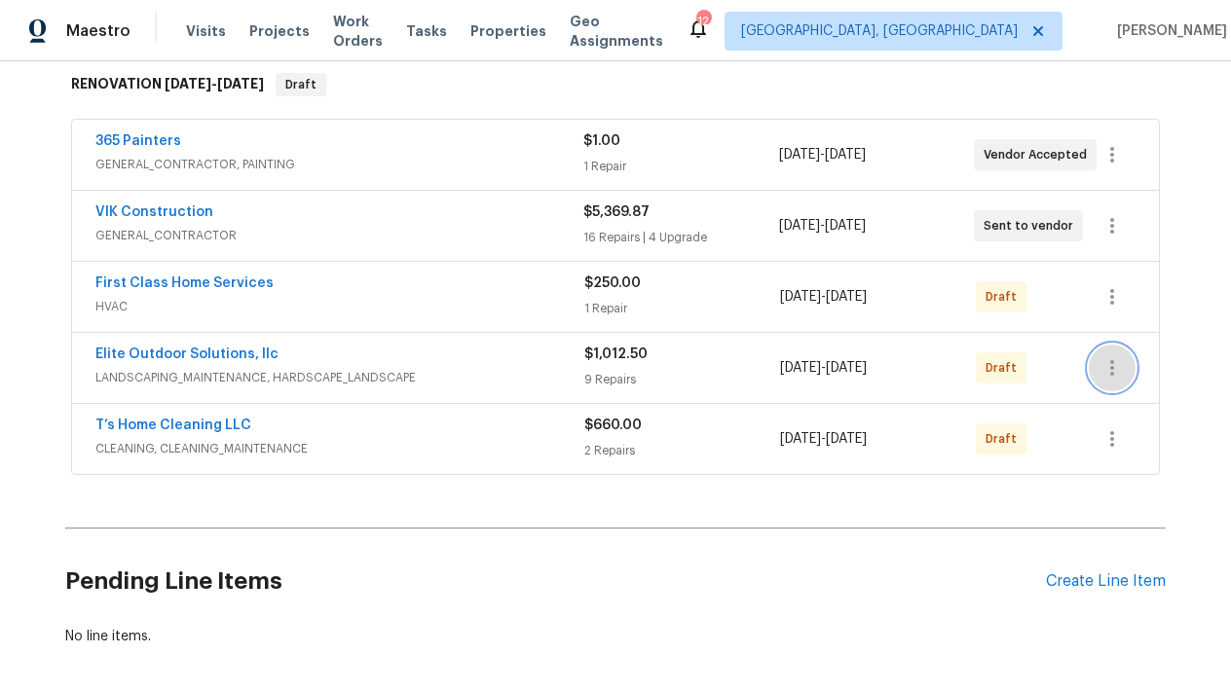
click at [1114, 382] on button "button" at bounding box center [1112, 368] width 47 height 47
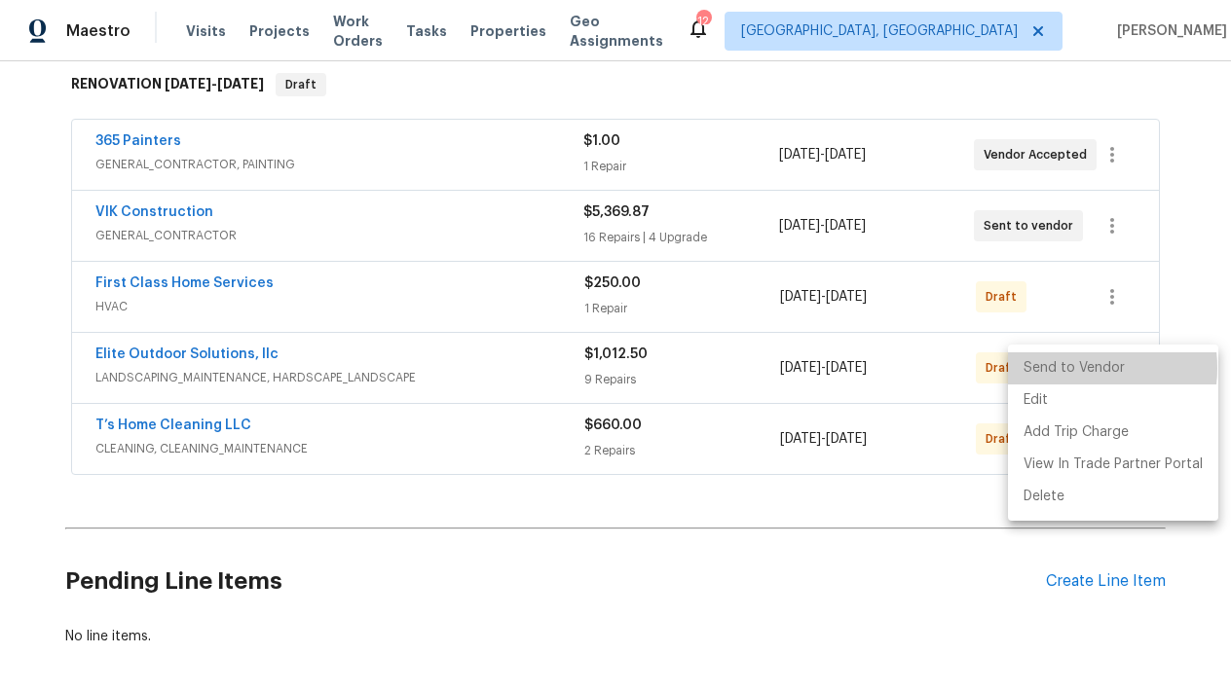
click at [1073, 368] on li "Send to Vendor" at bounding box center [1113, 368] width 210 height 32
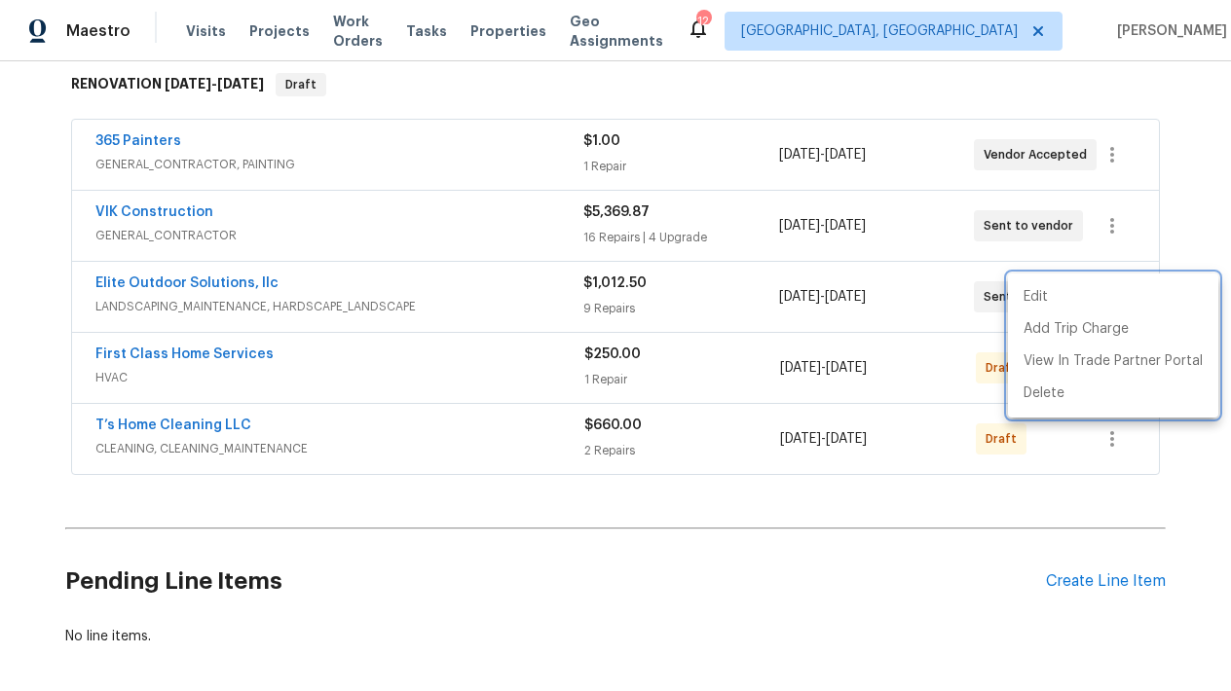
click at [801, 563] on div at bounding box center [615, 345] width 1231 height 691
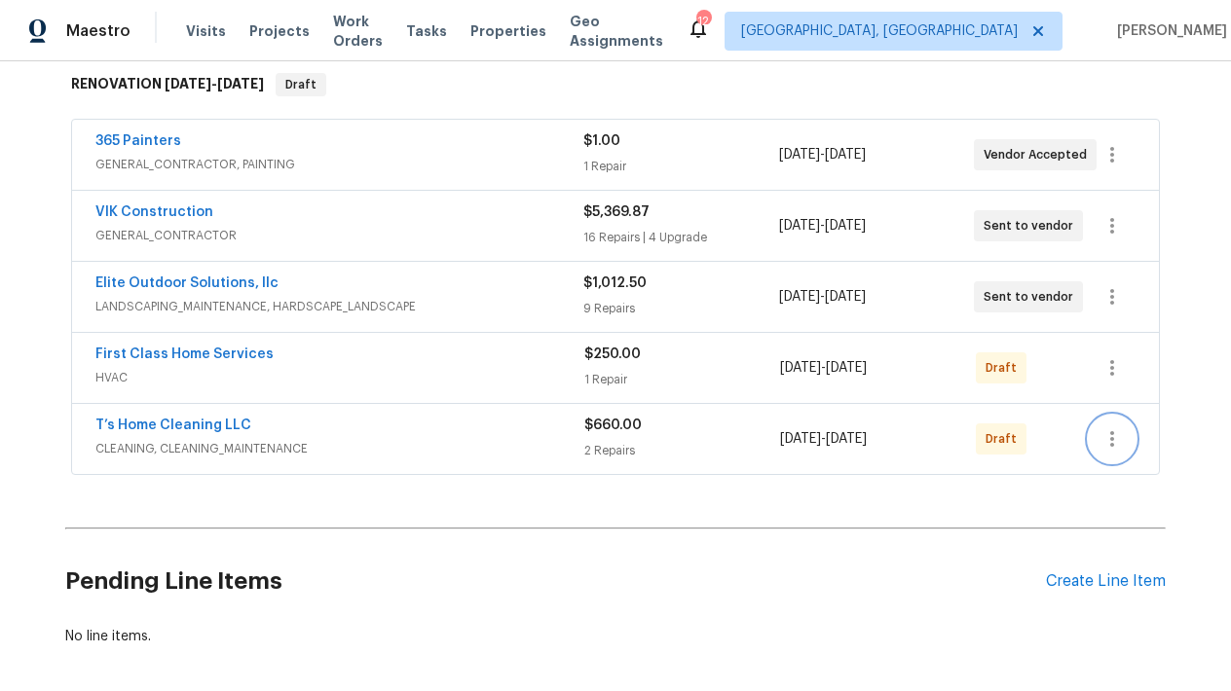
click at [1119, 442] on icon "button" at bounding box center [1111, 438] width 23 height 23
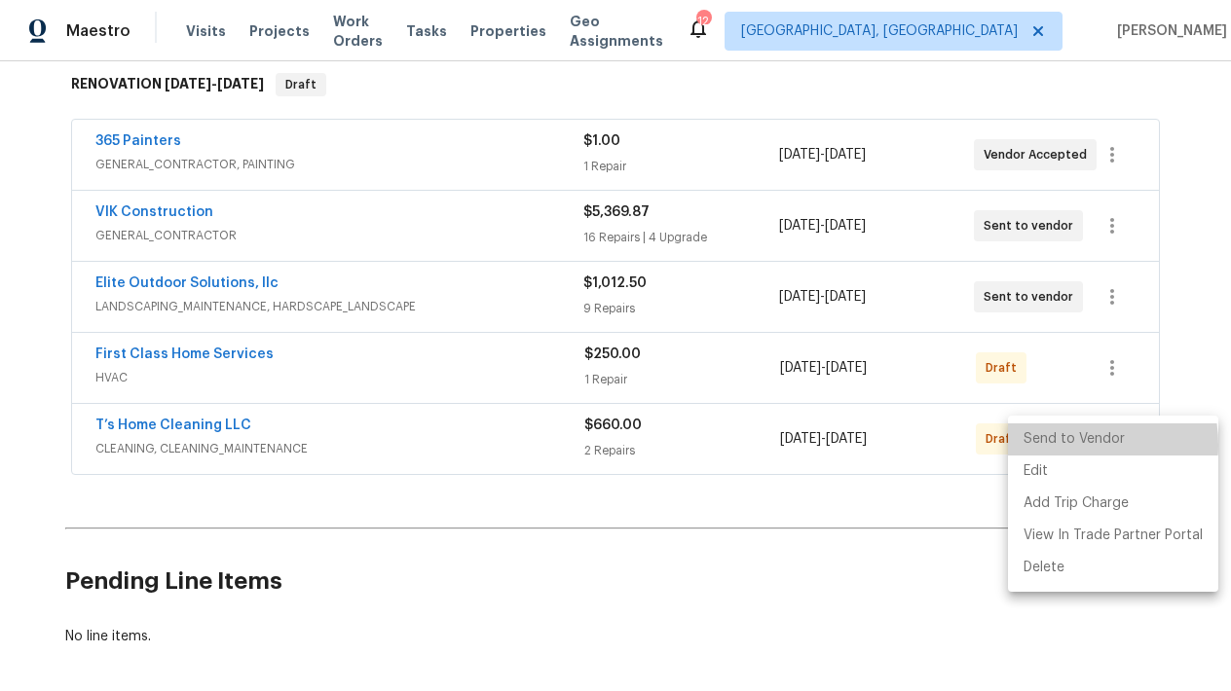
click at [1064, 445] on li "Send to Vendor" at bounding box center [1113, 440] width 210 height 32
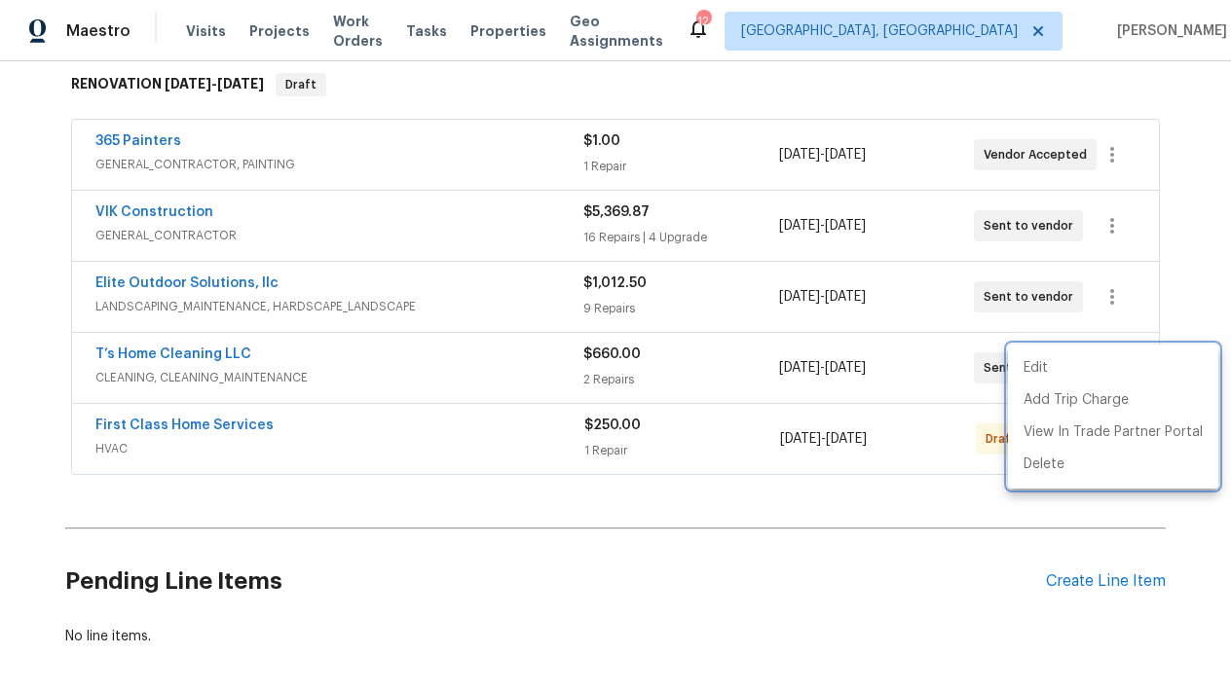
click at [895, 540] on div at bounding box center [615, 345] width 1231 height 691
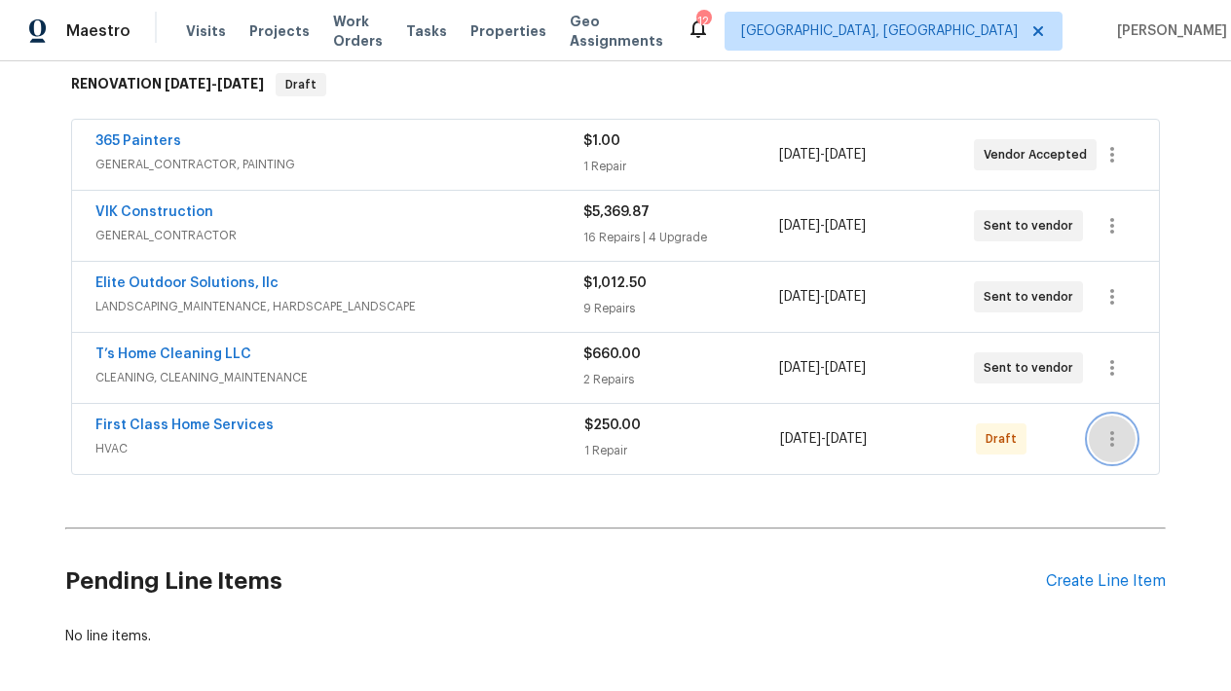
click at [1112, 445] on icon "button" at bounding box center [1112, 439] width 4 height 16
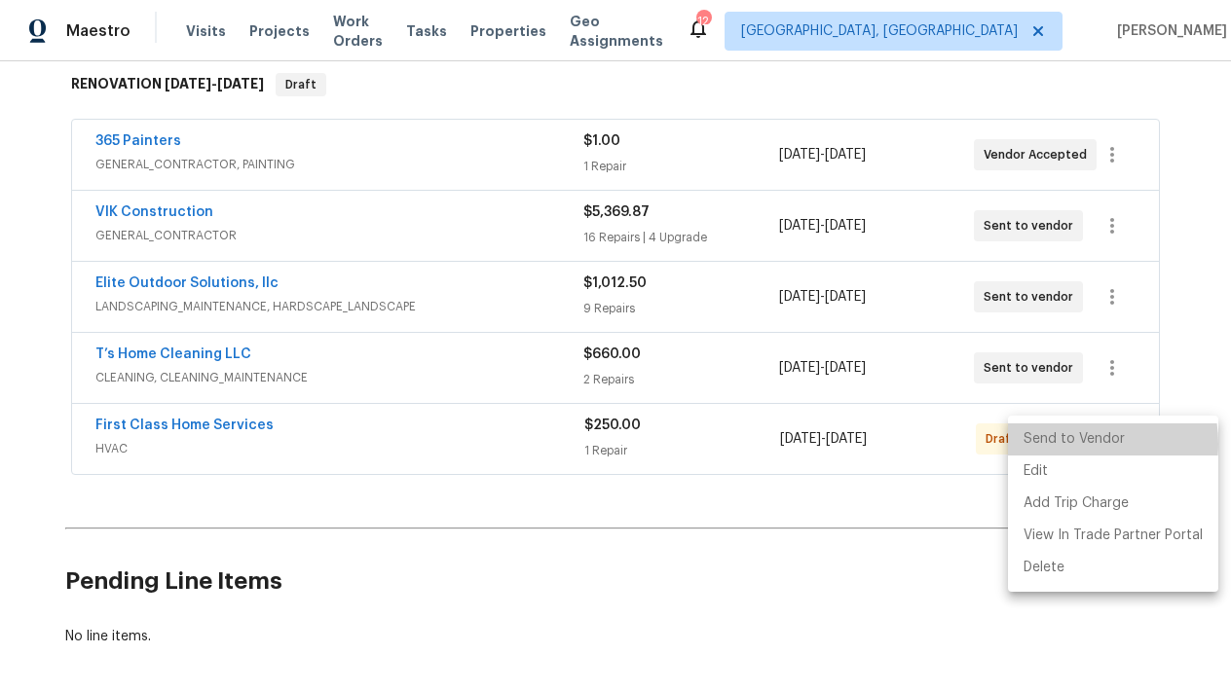
click at [1072, 444] on li "Send to Vendor" at bounding box center [1113, 440] width 210 height 32
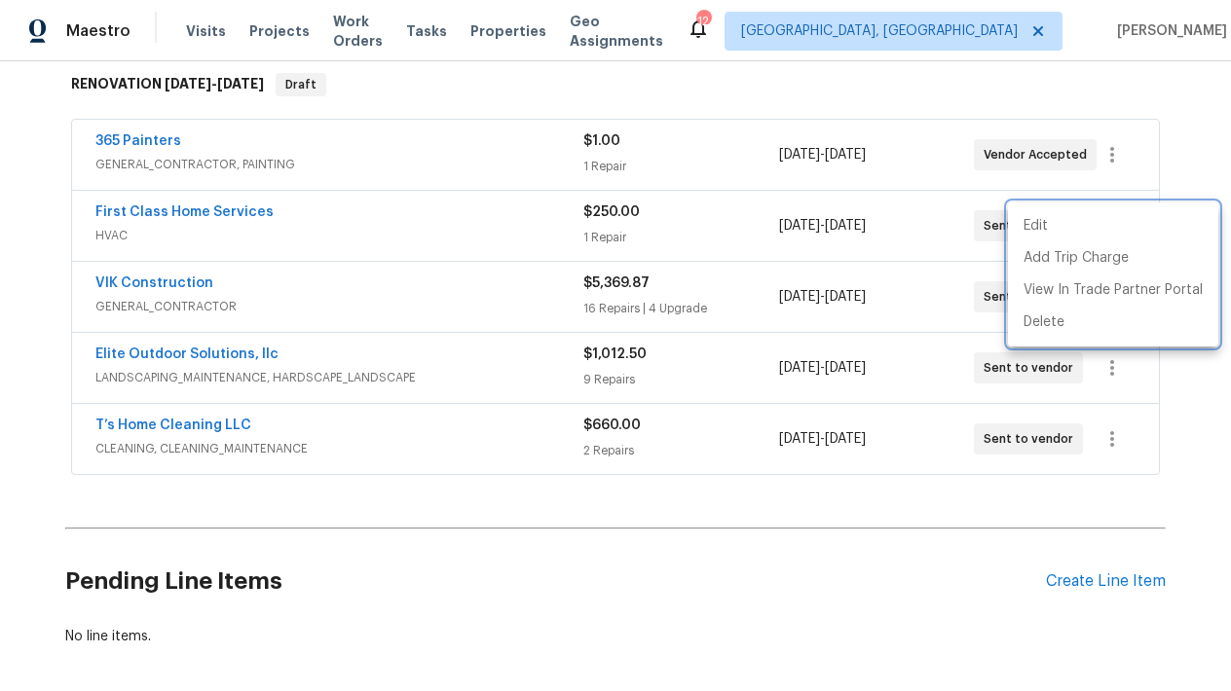
click at [601, 611] on div at bounding box center [615, 345] width 1231 height 691
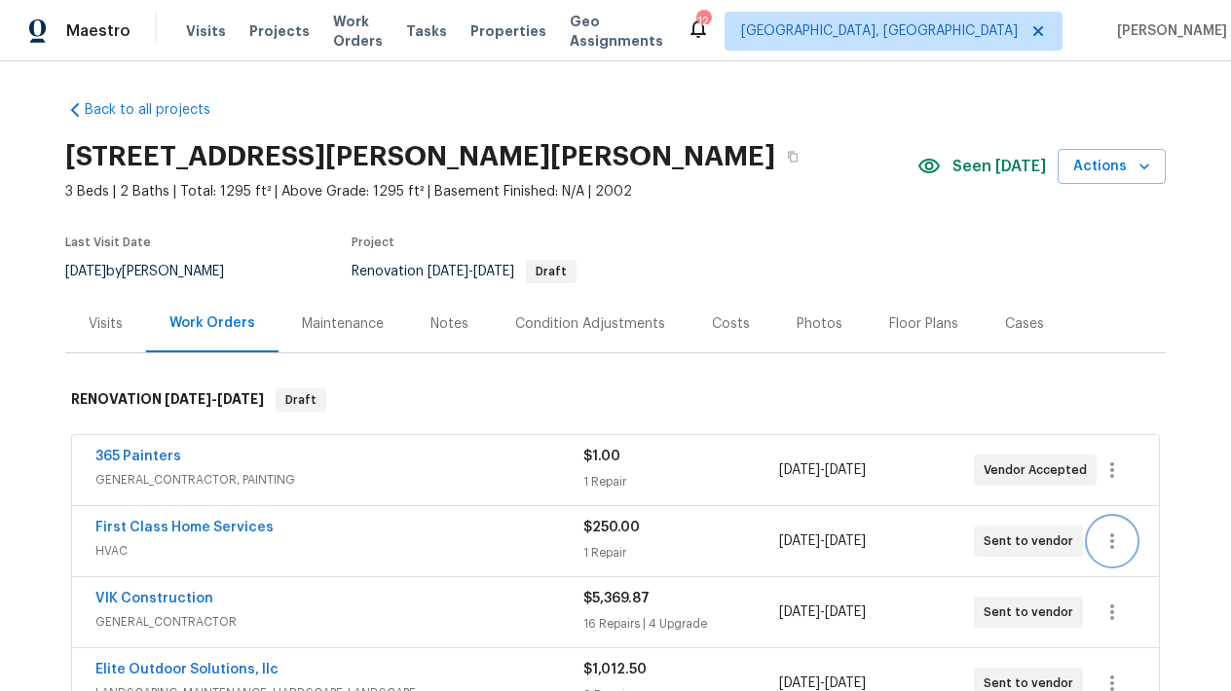
scroll to position [0, 0]
click at [207, 327] on div "Work Orders" at bounding box center [212, 323] width 86 height 19
click at [569, 325] on div "Condition Adjustments" at bounding box center [590, 324] width 150 height 19
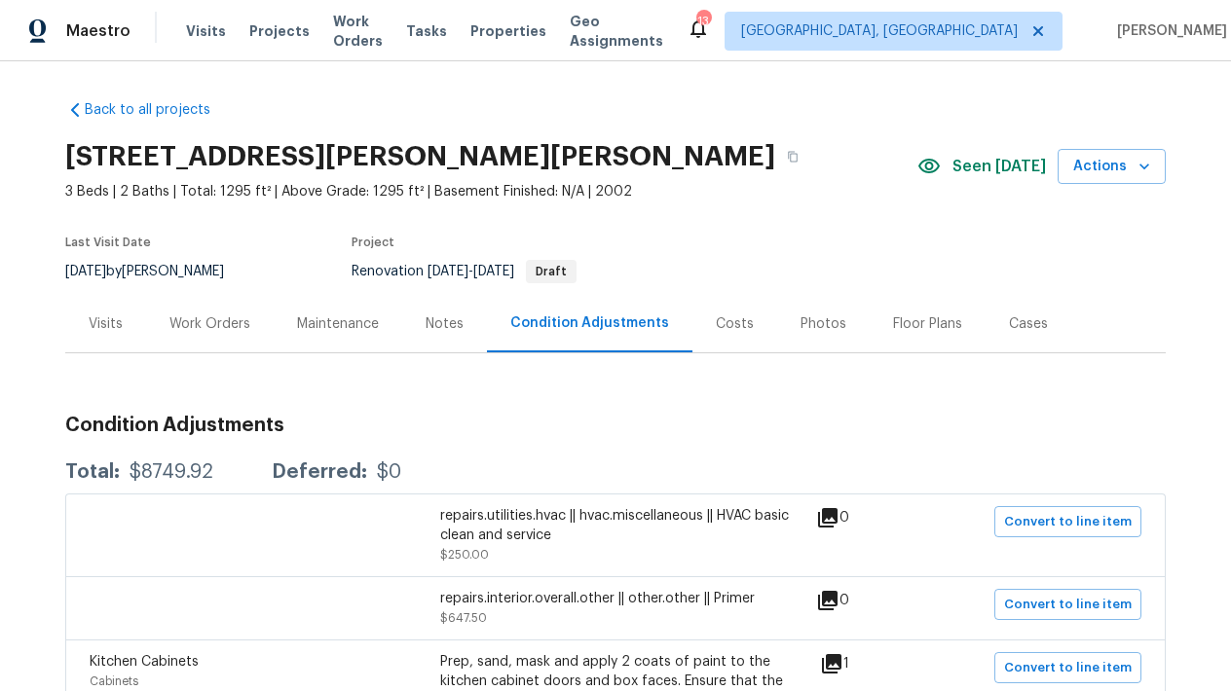
click at [199, 334] on div "Work Orders" at bounding box center [210, 323] width 128 height 57
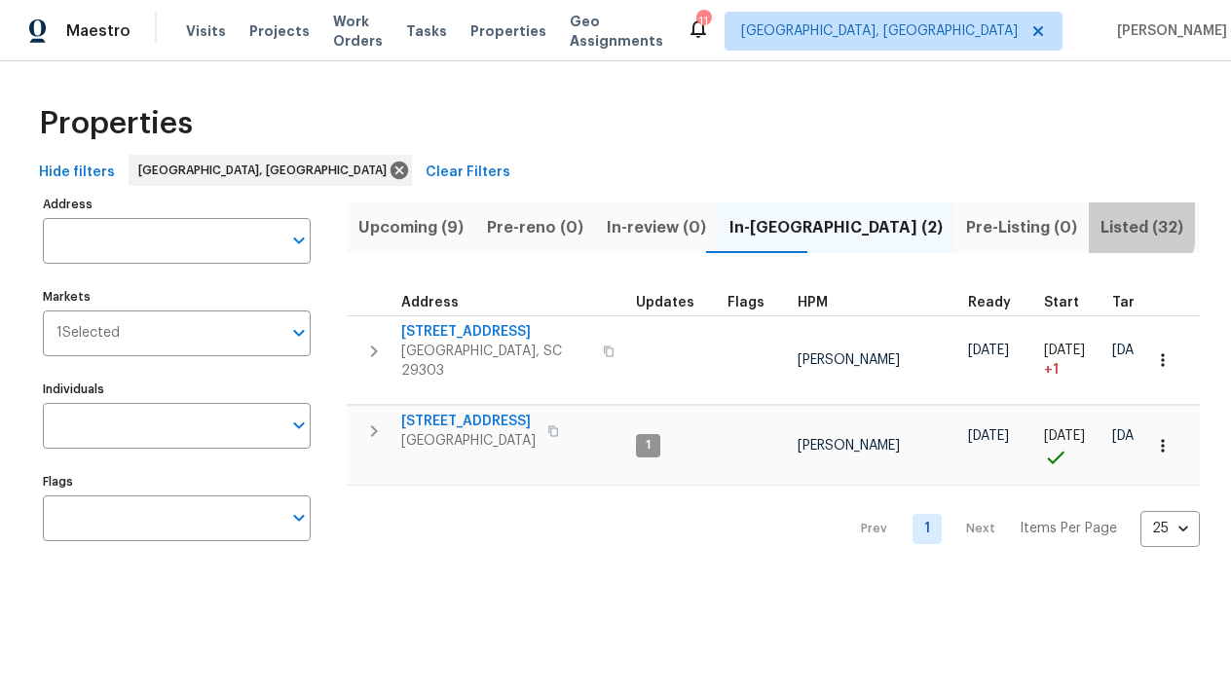
click at [1100, 224] on span "Listed (32)" at bounding box center [1141, 227] width 83 height 27
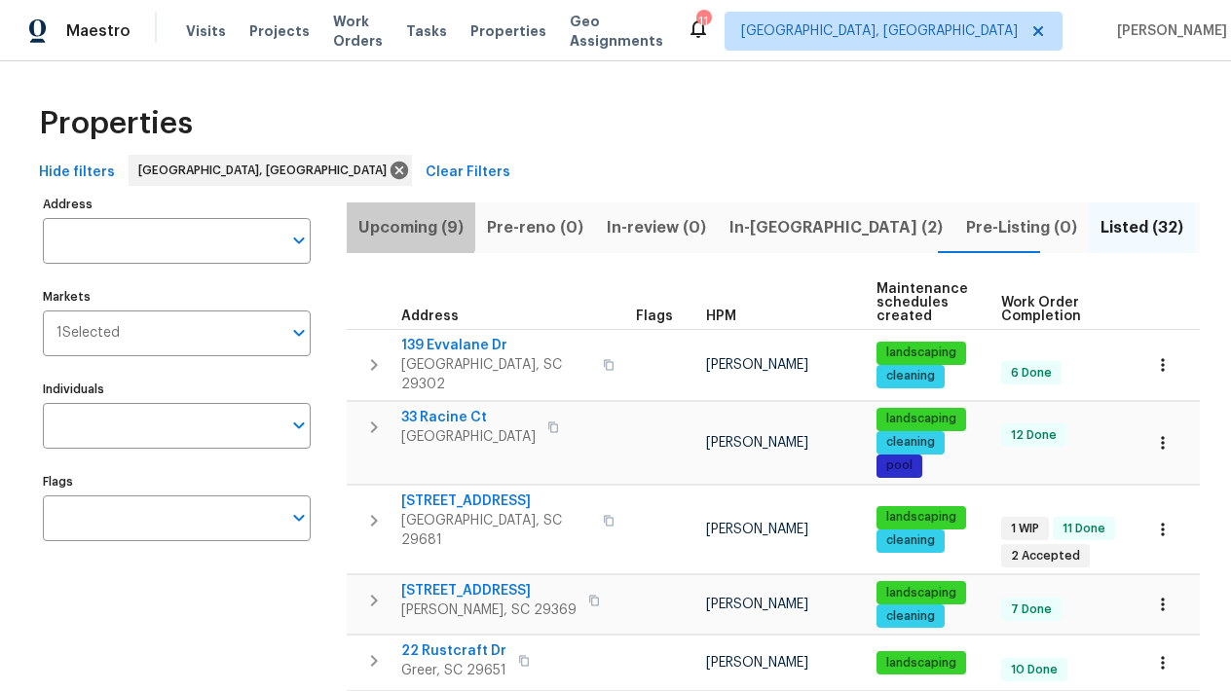
click at [384, 216] on span "Upcoming (9)" at bounding box center [410, 227] width 105 height 27
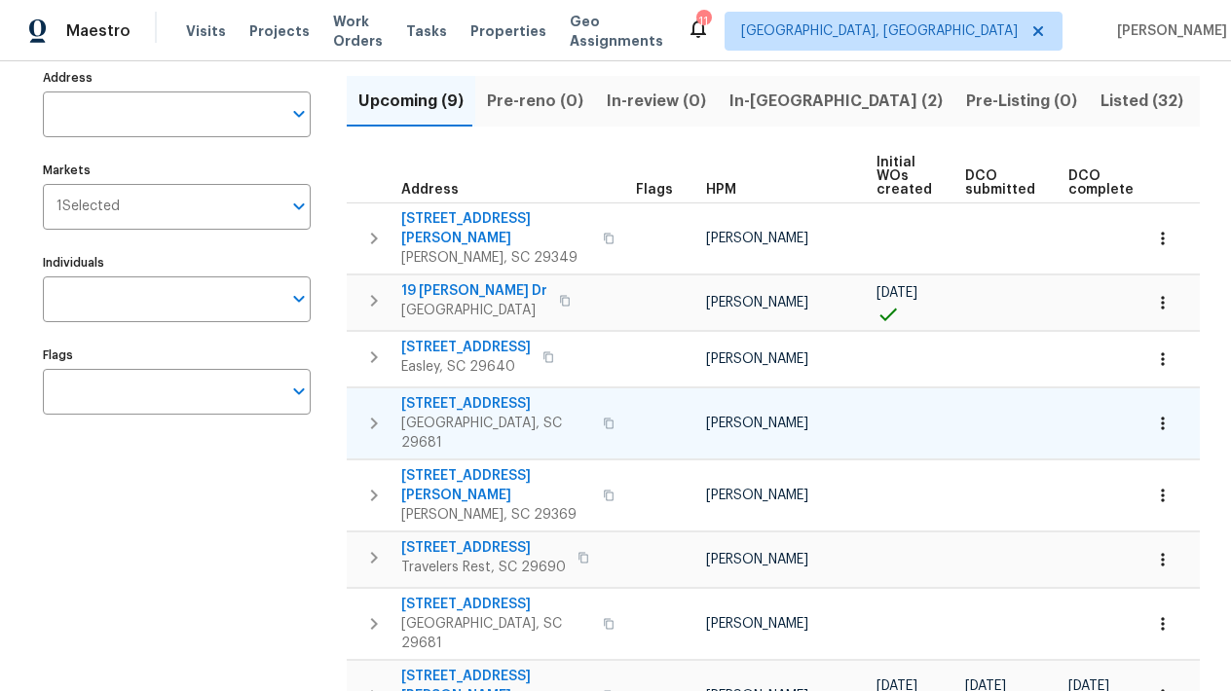
scroll to position [73, 0]
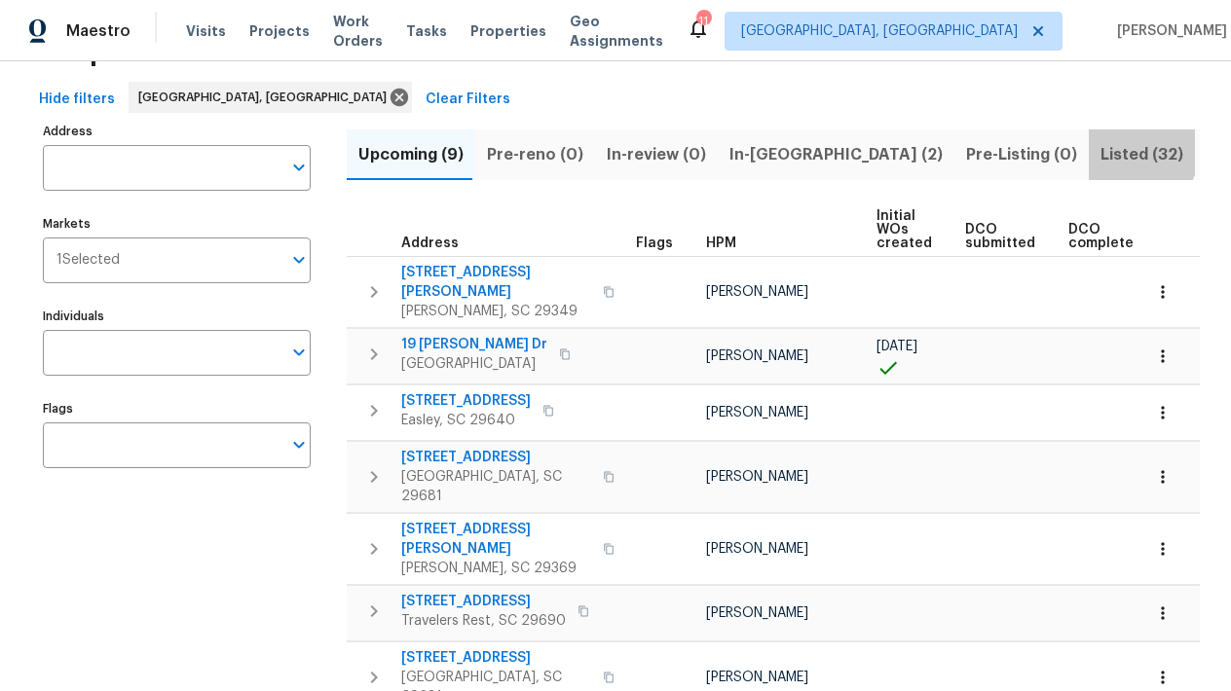
click at [1100, 151] on span "Listed (32)" at bounding box center [1141, 154] width 83 height 27
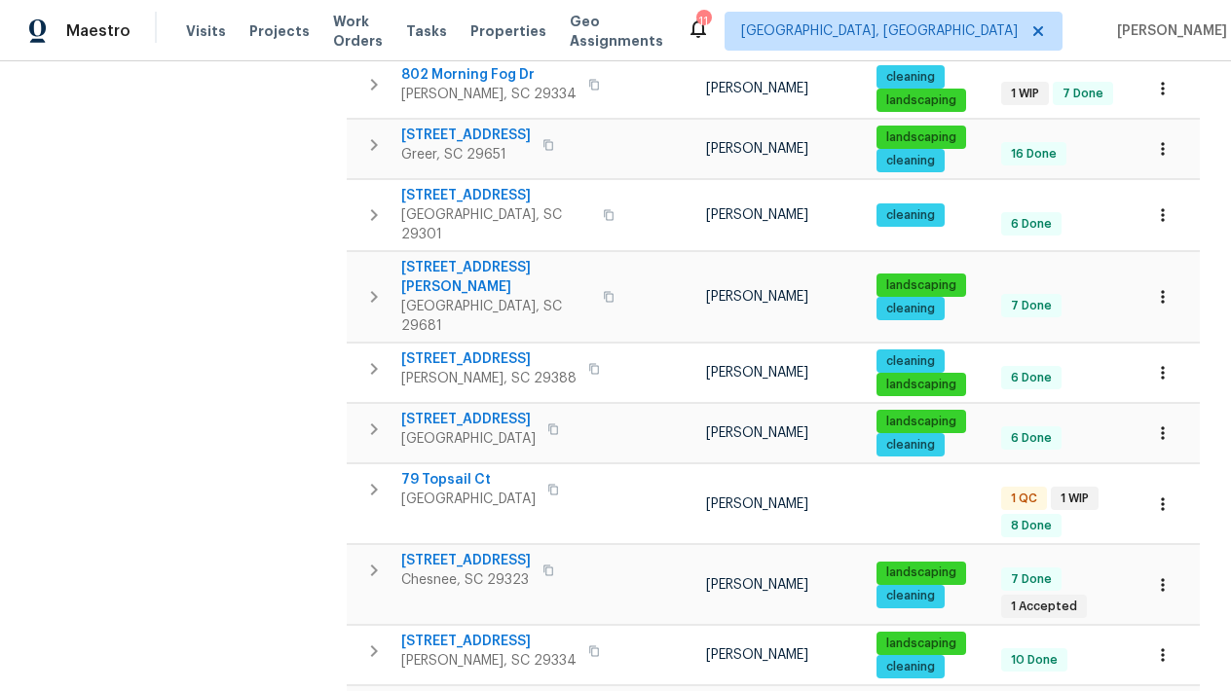
scroll to position [1292, 0]
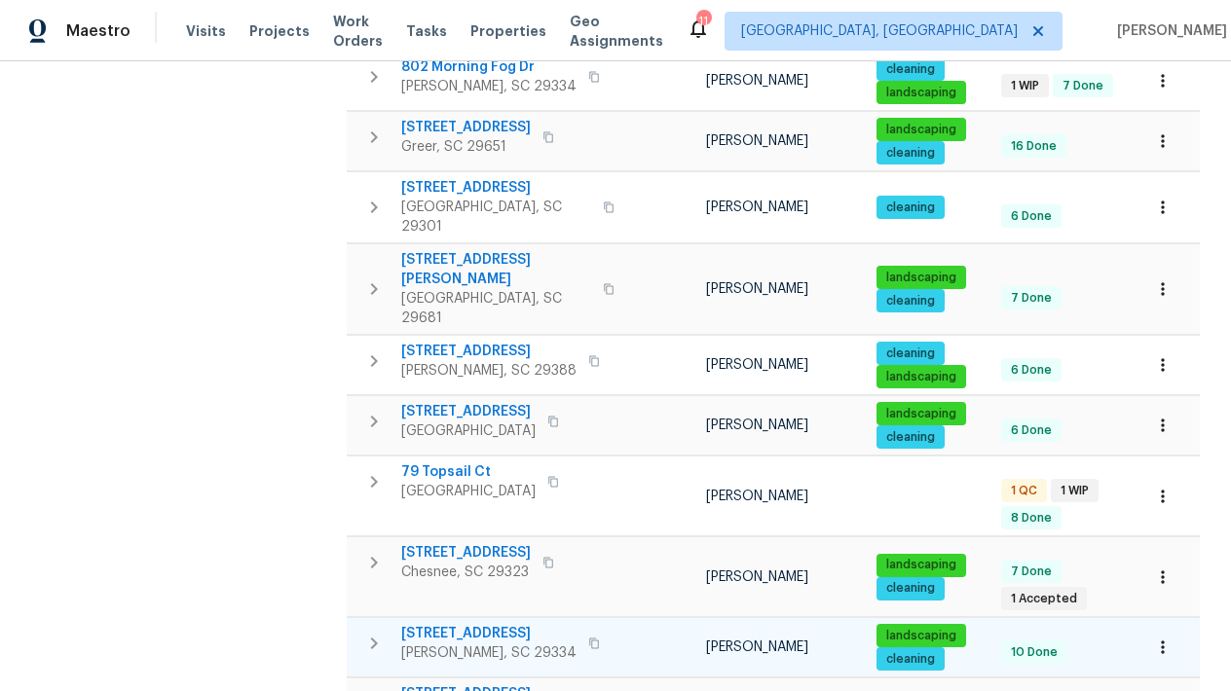
click at [442, 624] on span "[STREET_ADDRESS]" at bounding box center [488, 633] width 175 height 19
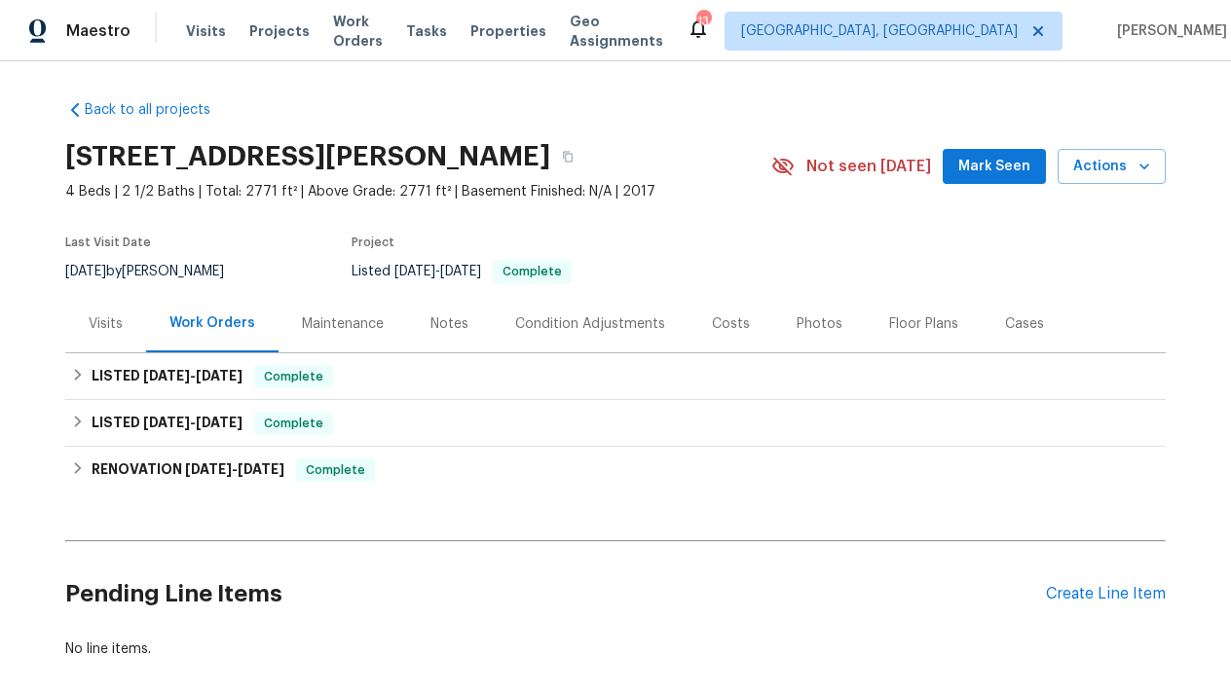
click at [1016, 154] on button "Mark Seen" at bounding box center [994, 167] width 103 height 36
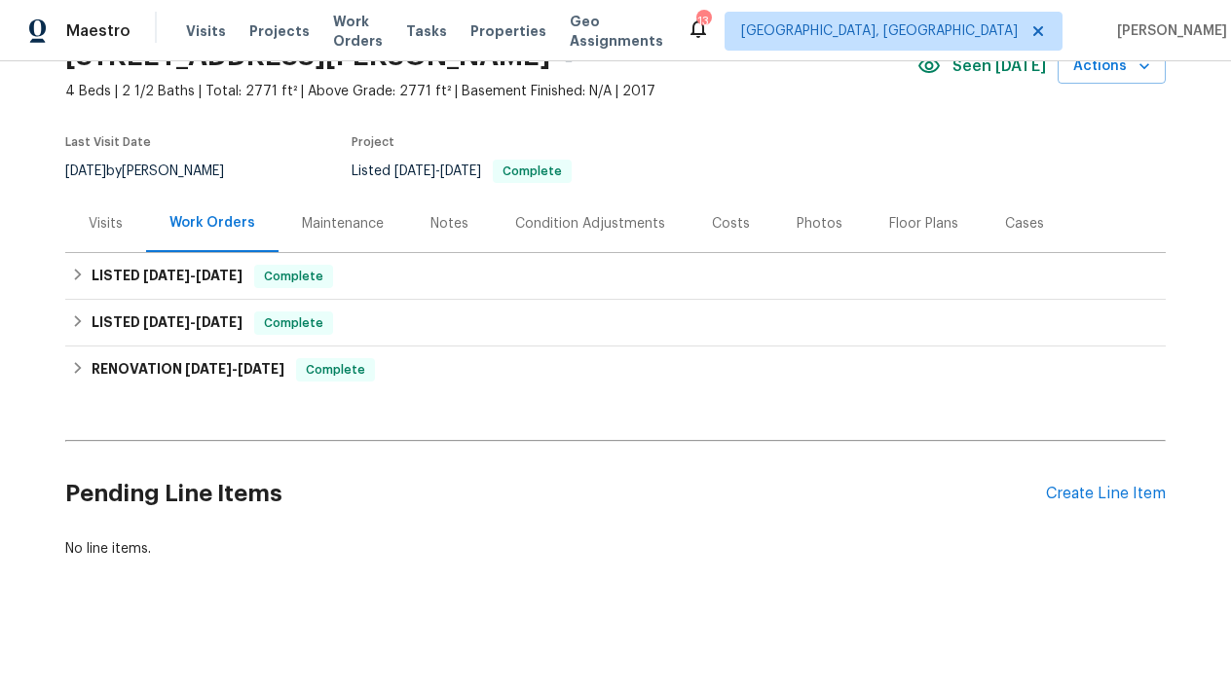
scroll to position [99, 0]
click at [204, 223] on div "Work Orders" at bounding box center [212, 223] width 86 height 19
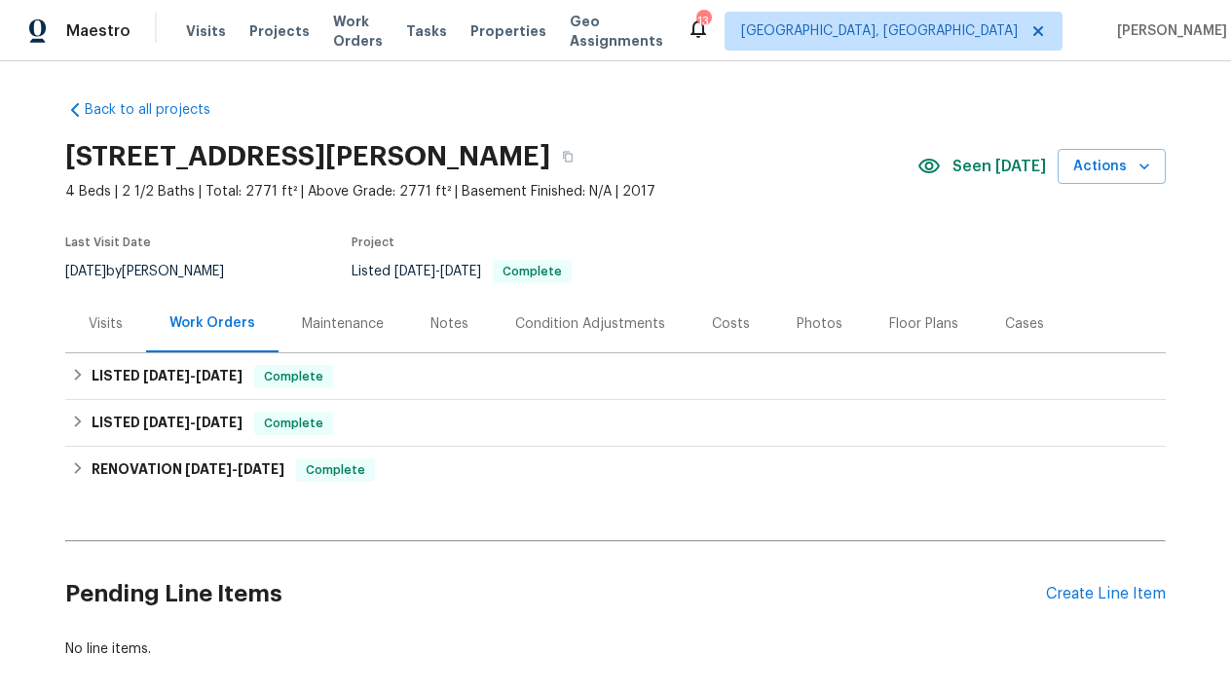
scroll to position [0, 0]
click at [333, 327] on div "Maintenance" at bounding box center [343, 324] width 82 height 19
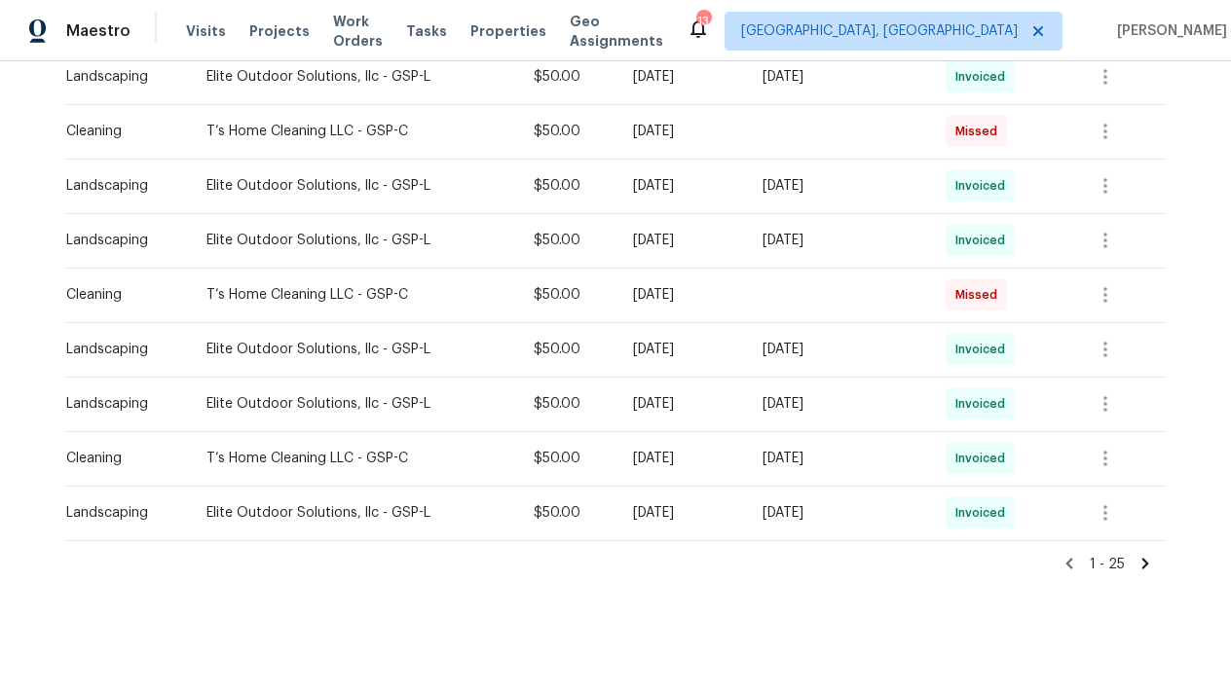
scroll to position [1244, 0]
click at [1140, 566] on icon at bounding box center [1145, 564] width 18 height 18
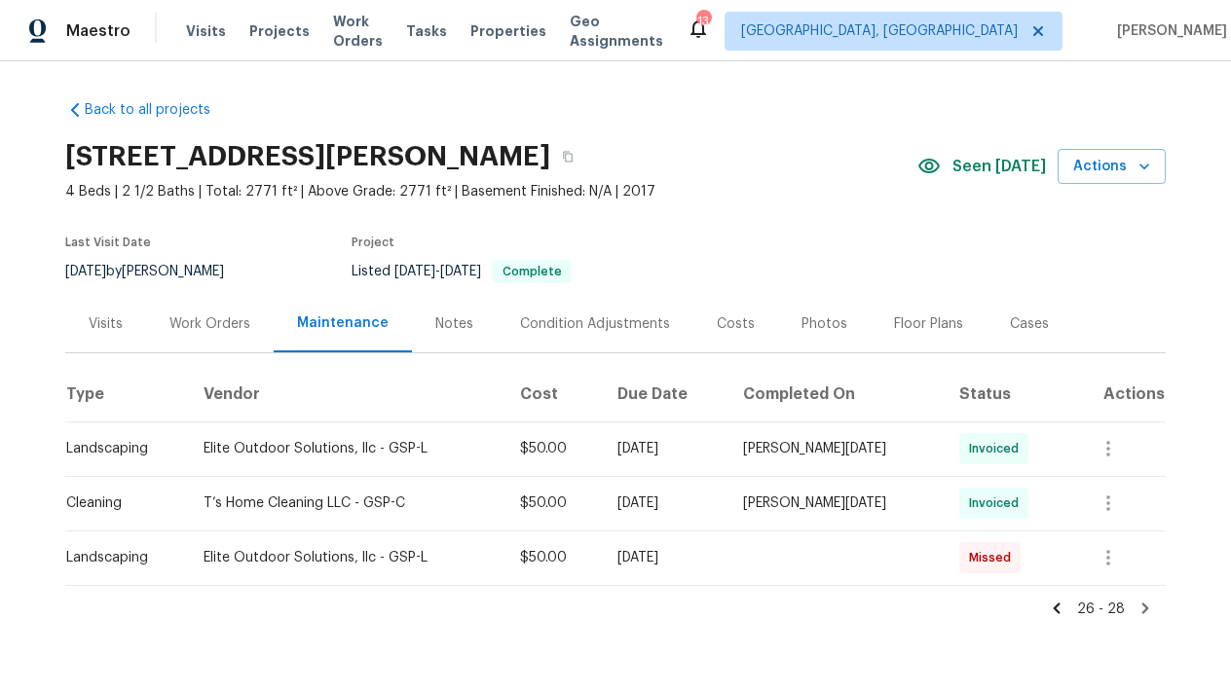
click at [1144, 603] on icon at bounding box center [1145, 609] width 18 height 18
click at [1145, 607] on icon at bounding box center [1145, 608] width 7 height 11
click at [1063, 608] on icon at bounding box center [1057, 609] width 18 height 18
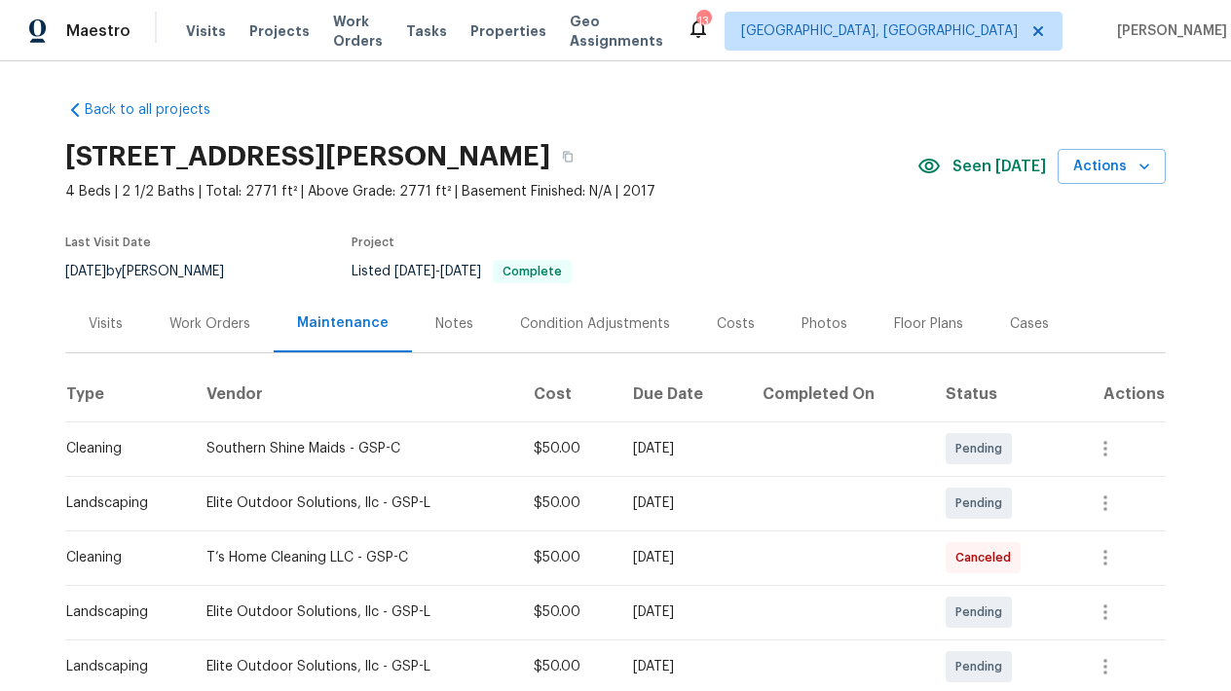
click at [203, 321] on div "Work Orders" at bounding box center [209, 324] width 81 height 19
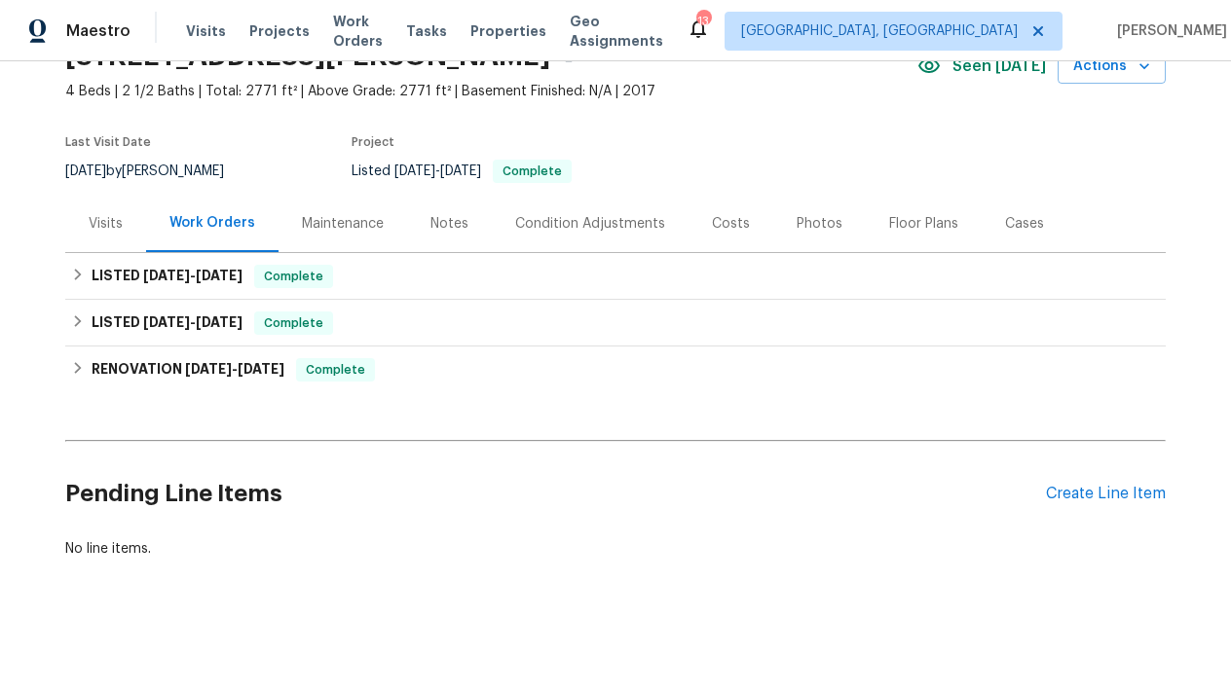
scroll to position [99, 0]
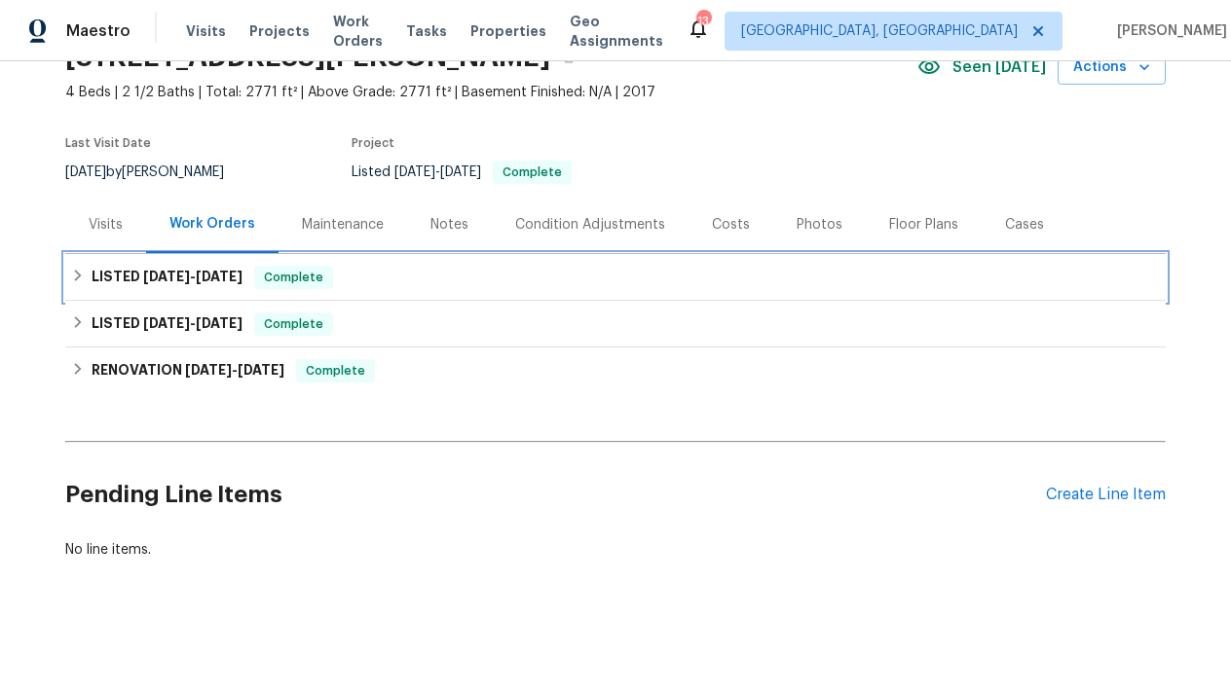
click at [189, 273] on span "[DATE]" at bounding box center [166, 277] width 47 height 14
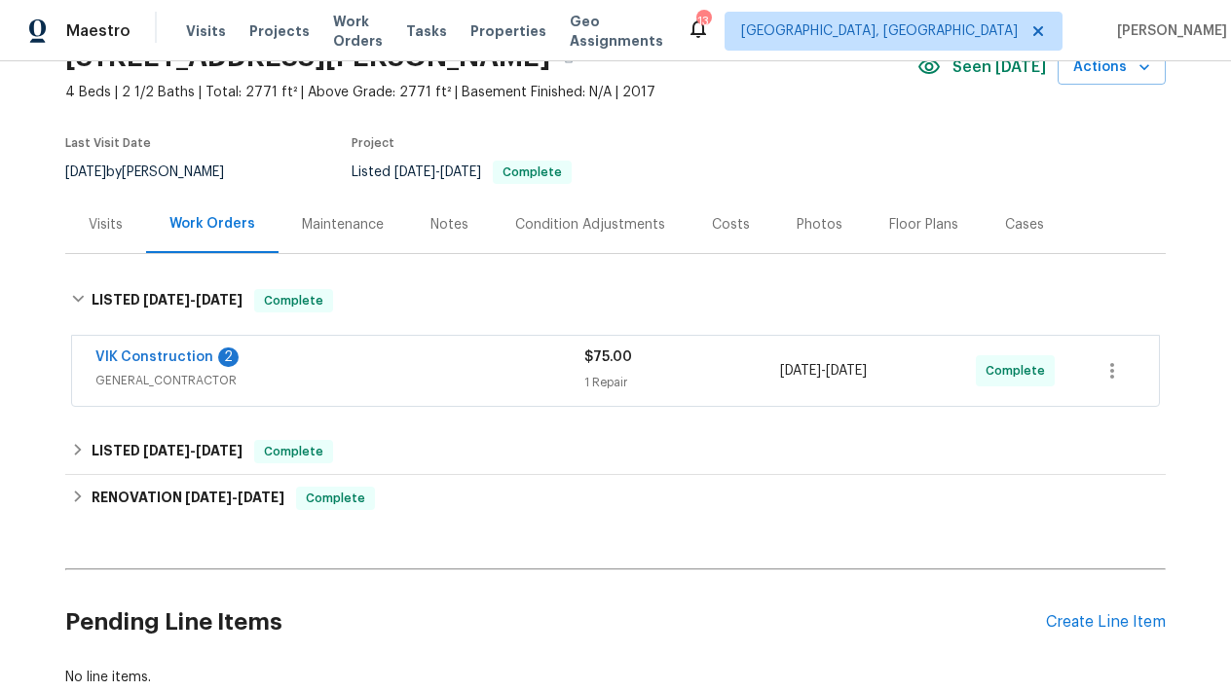
click at [161, 348] on span "VIK Construction" at bounding box center [154, 357] width 118 height 19
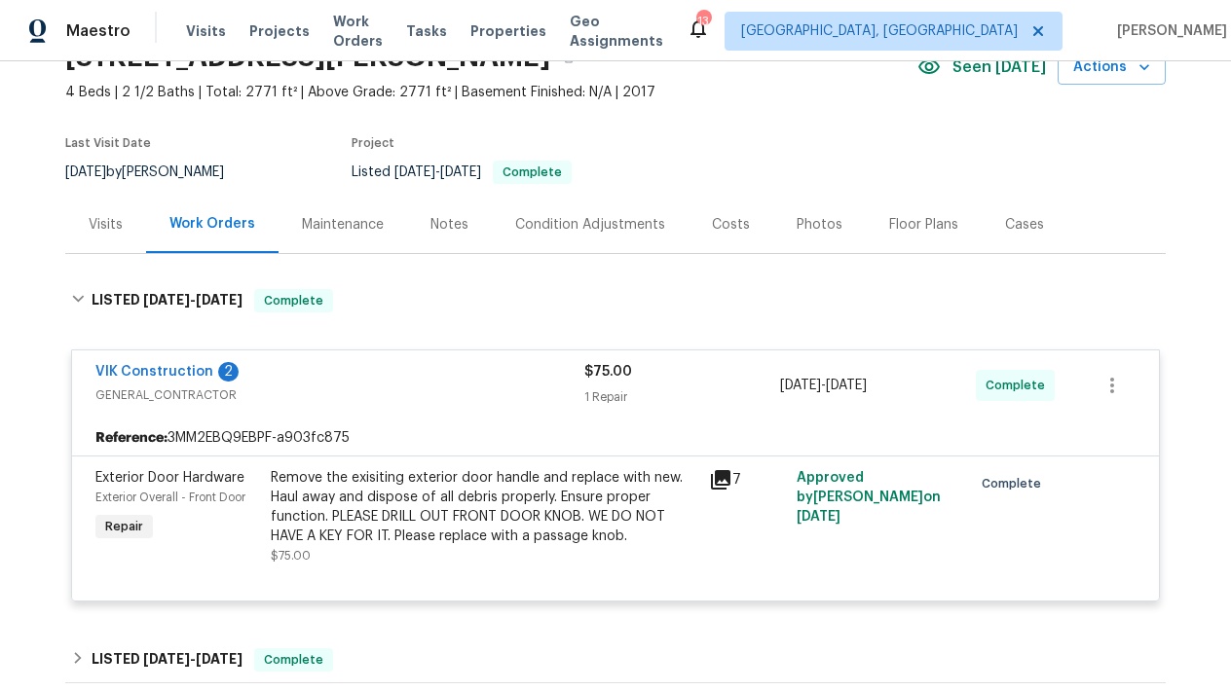
click at [219, 374] on div "2" at bounding box center [228, 371] width 20 height 19
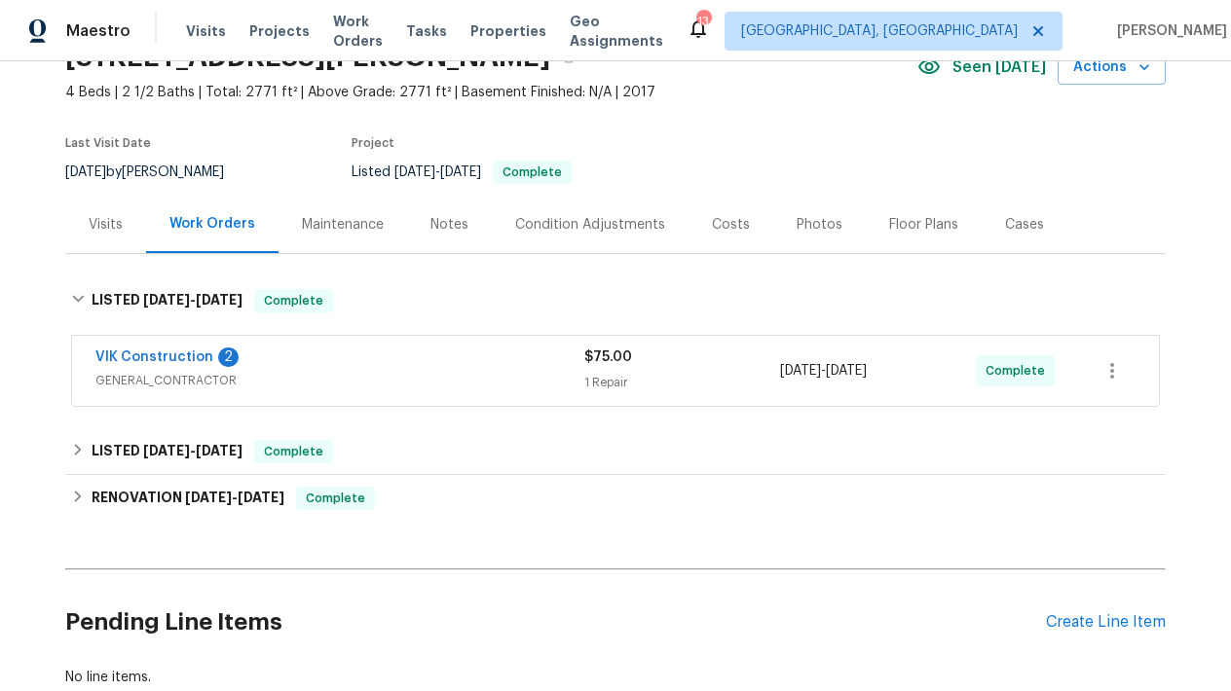
click at [219, 374] on span "GENERAL_CONTRACTOR" at bounding box center [339, 380] width 489 height 19
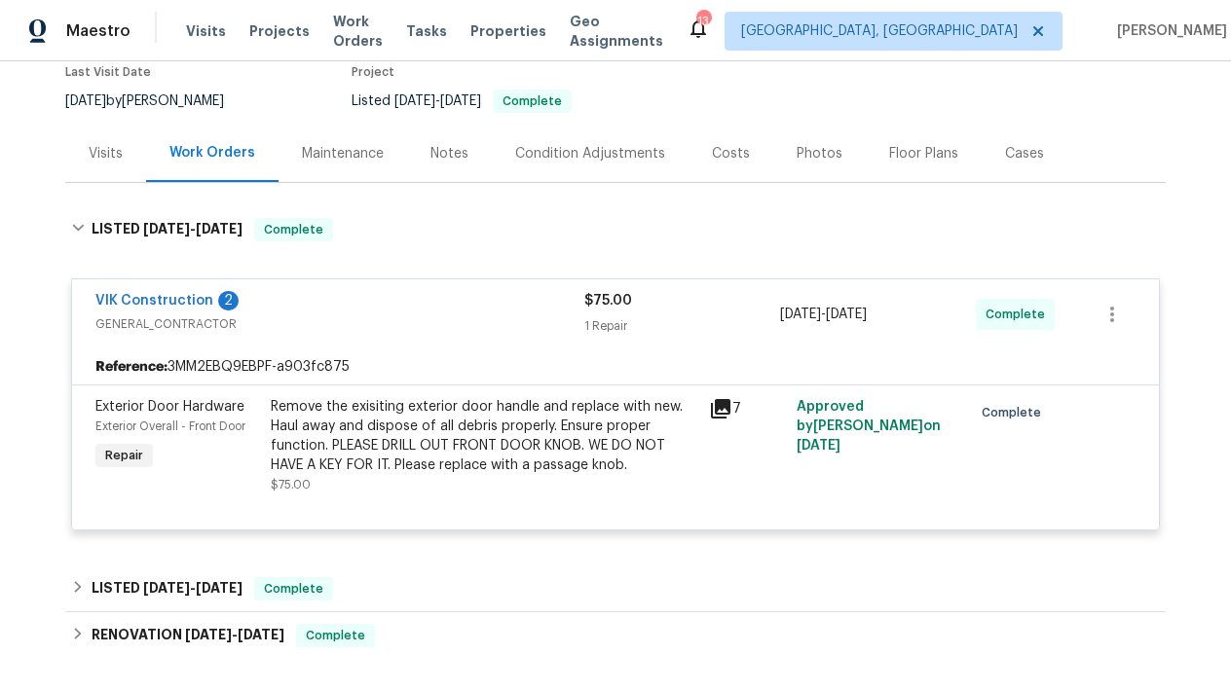
scroll to position [168, 0]
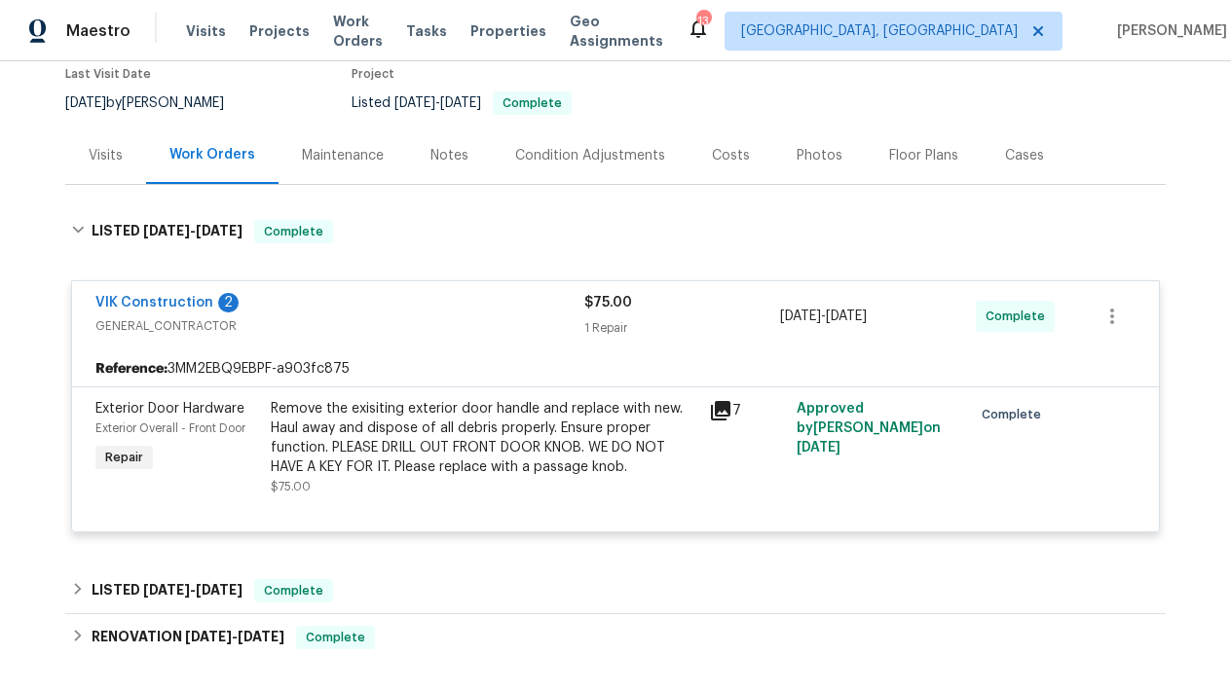
click at [219, 306] on div "2" at bounding box center [228, 302] width 20 height 19
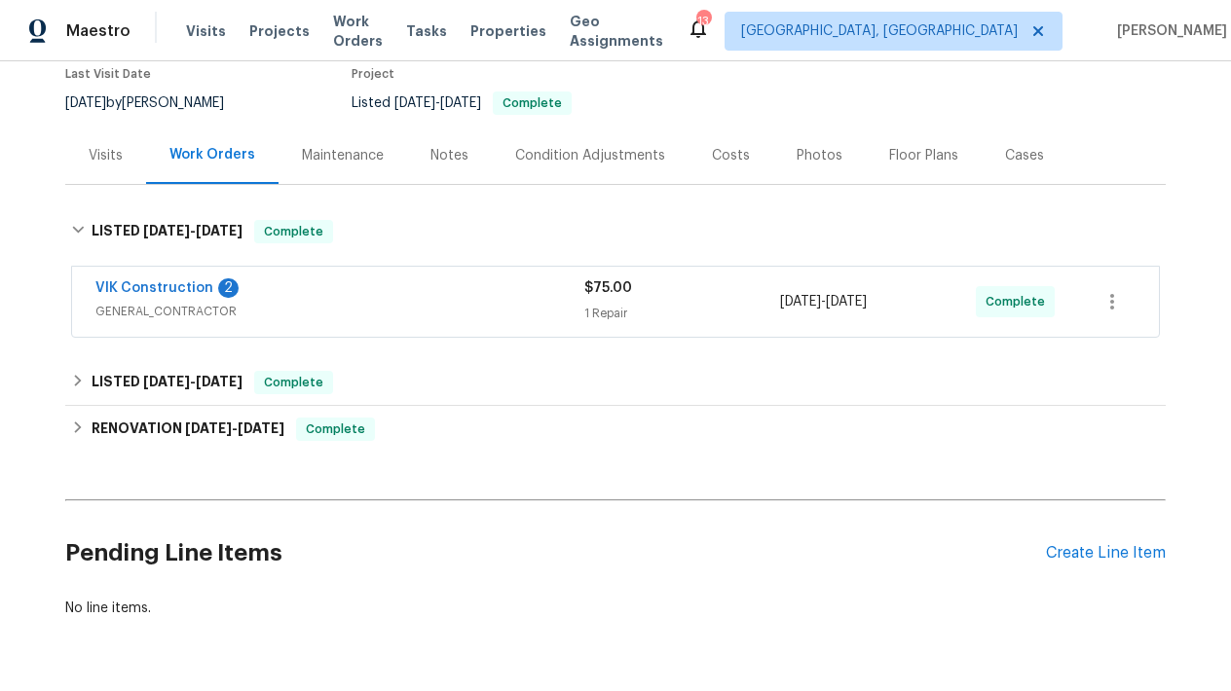
click at [224, 287] on div "2" at bounding box center [228, 287] width 20 height 19
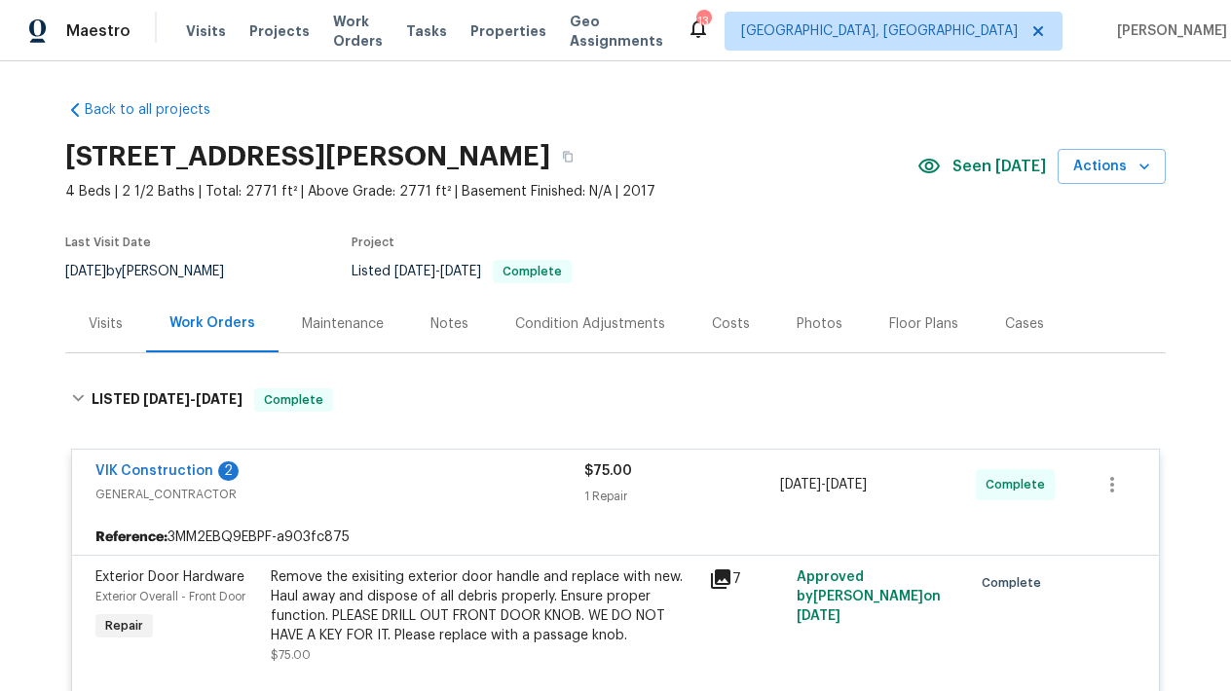
scroll to position [0, 0]
